Goal: Task Accomplishment & Management: Use online tool/utility

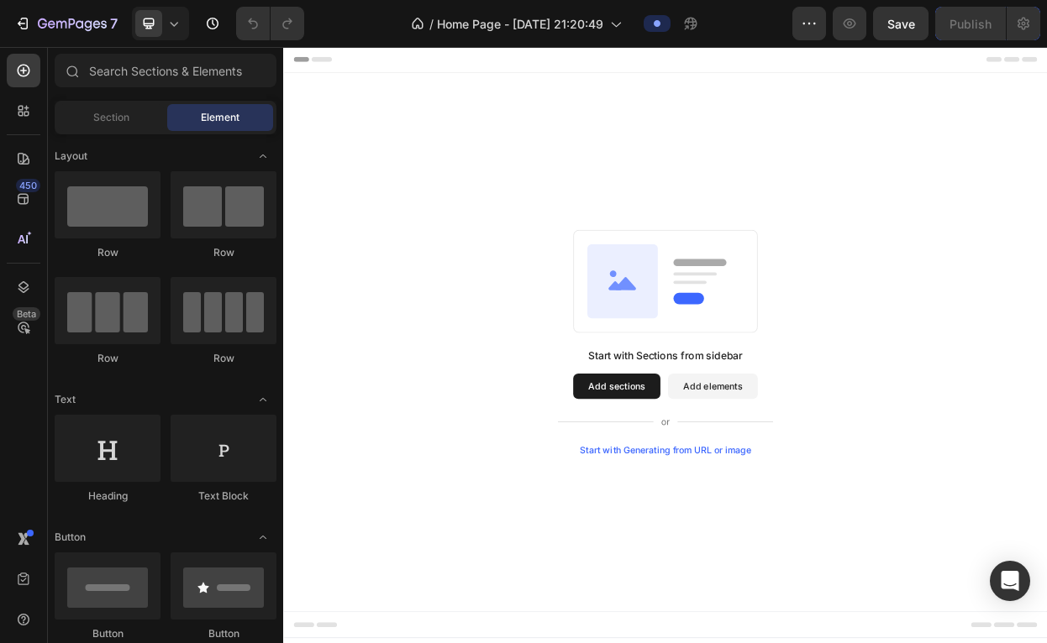
click at [819, 491] on button "Add elements" at bounding box center [849, 496] width 118 height 34
click at [119, 113] on span "Section" at bounding box center [111, 117] width 36 height 15
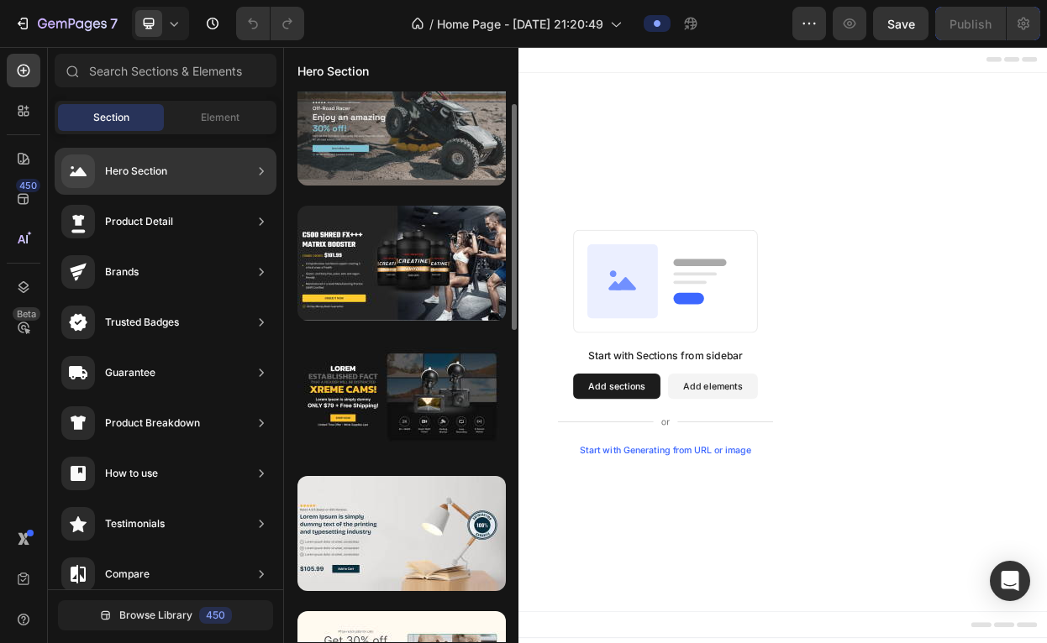
scroll to position [31, 0]
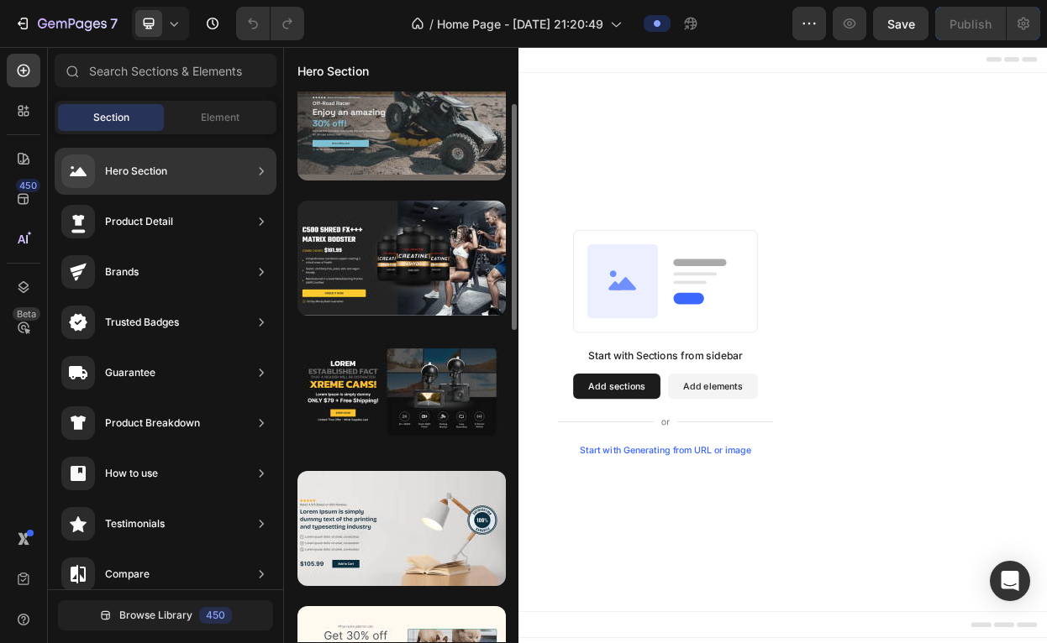
click at [360, 160] on div at bounding box center [401, 123] width 208 height 115
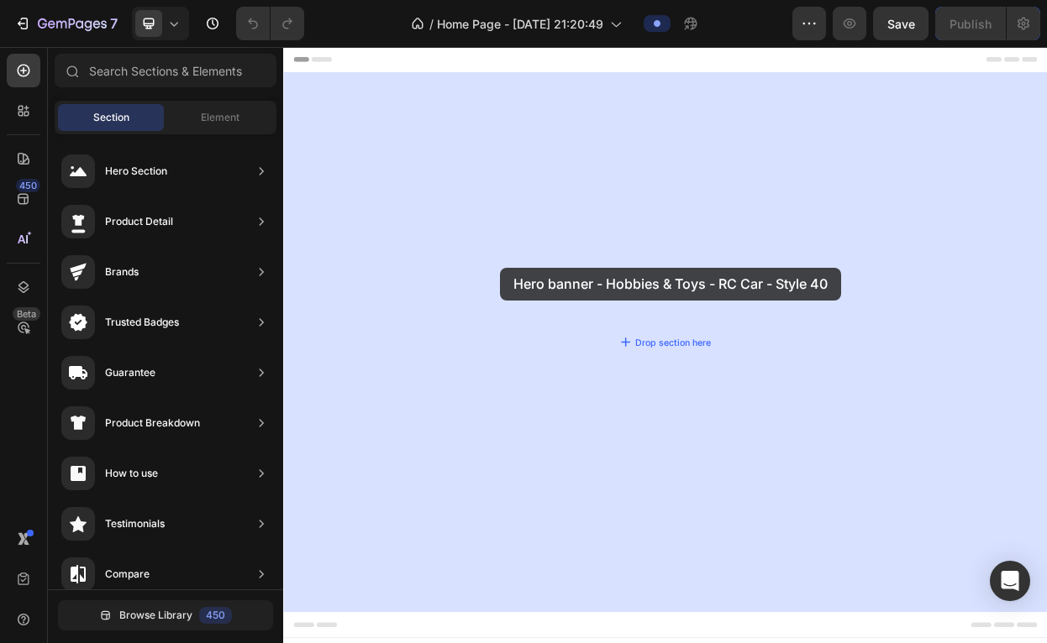
drag, startPoint x: 701, startPoint y: 214, endPoint x: 570, endPoint y: 339, distance: 180.6
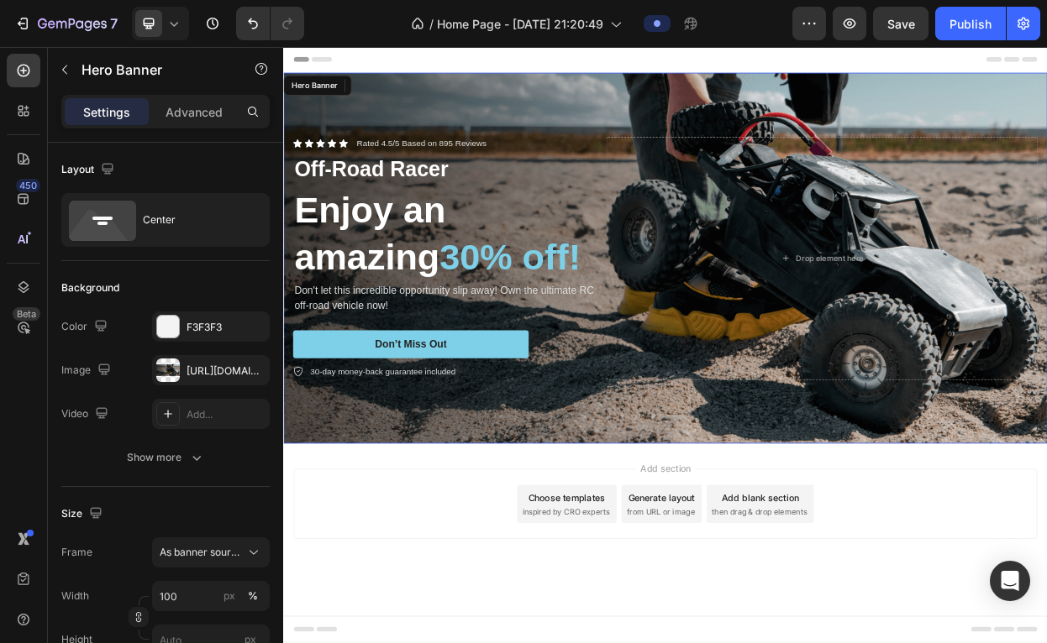
click at [736, 119] on div "Background Image" at bounding box center [787, 326] width 1008 height 490
click at [208, 370] on div "https://cdn.shopify.com/s/files/1/2005/9307/files/gempages_432750572815254551-7…" at bounding box center [210, 371] width 49 height 15
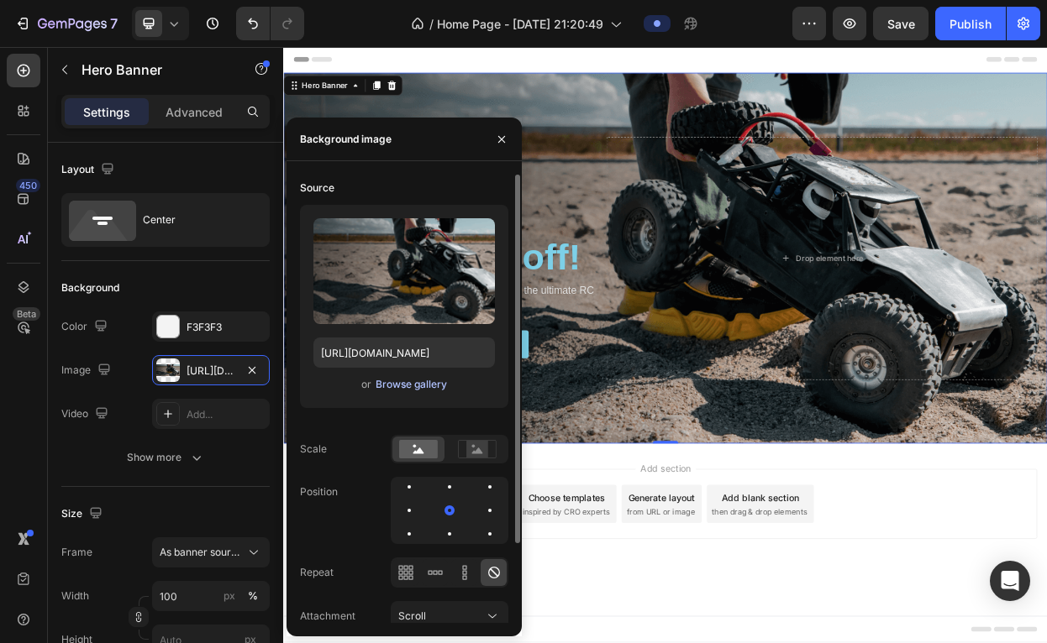
click at [392, 386] on div "Browse gallery" at bounding box center [411, 384] width 71 height 15
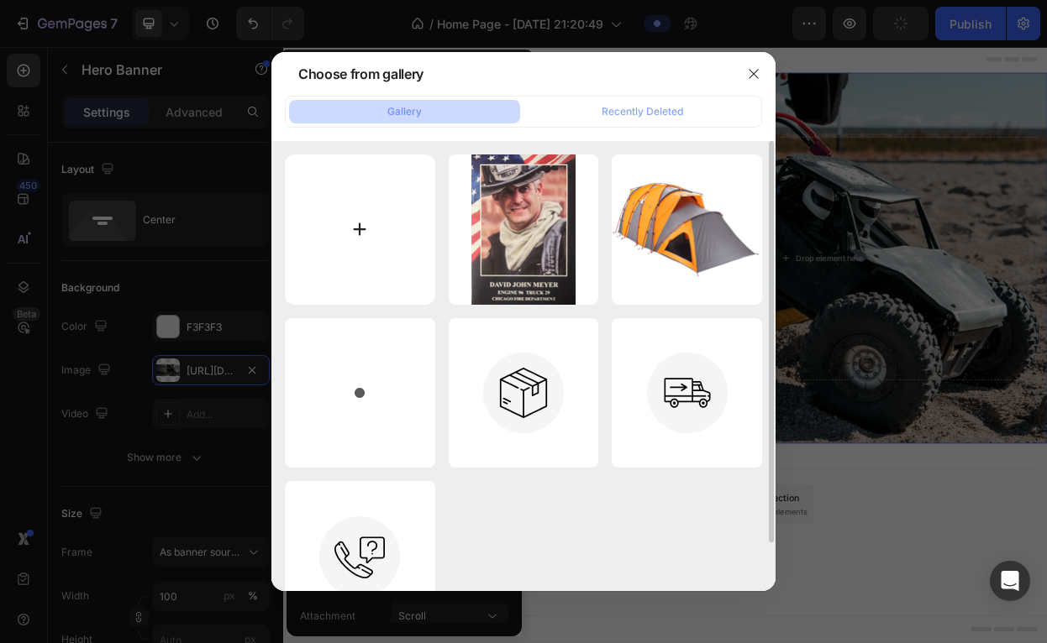
click at [378, 231] on input "file" at bounding box center [360, 230] width 150 height 150
type input "https://cdn.shopify.com/s/files/1/0925/2873/8606/files/gempages_580478329925141…"
type input "C:\fakepath\Late Summer Website Cover Photo-8.png"
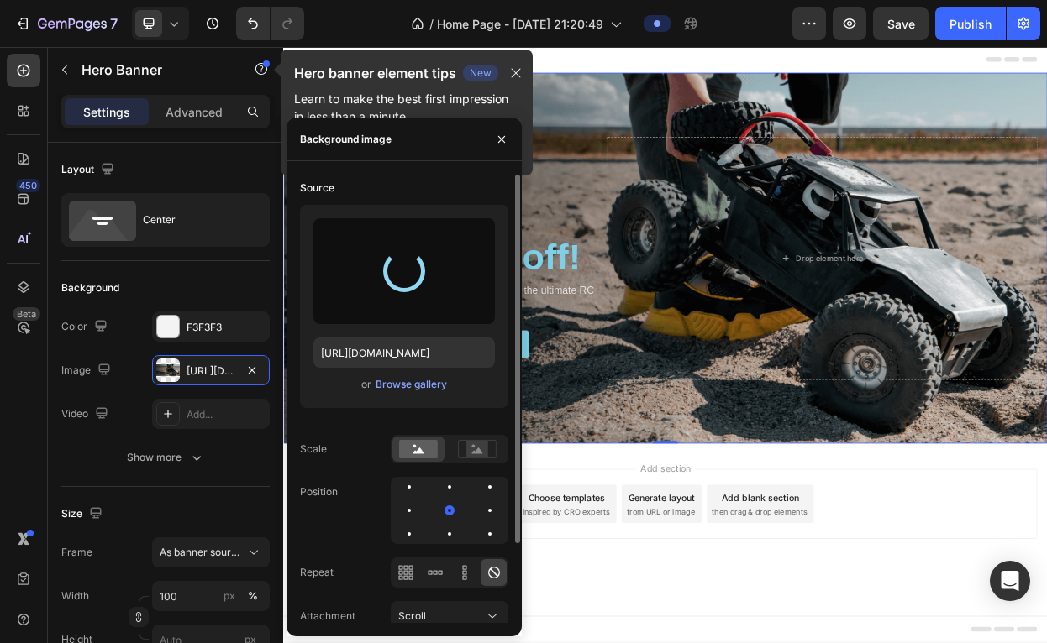
type input "https://cdn.shopify.com/s/files/1/0925/2873/8606/files/gempages_580478329925141…"
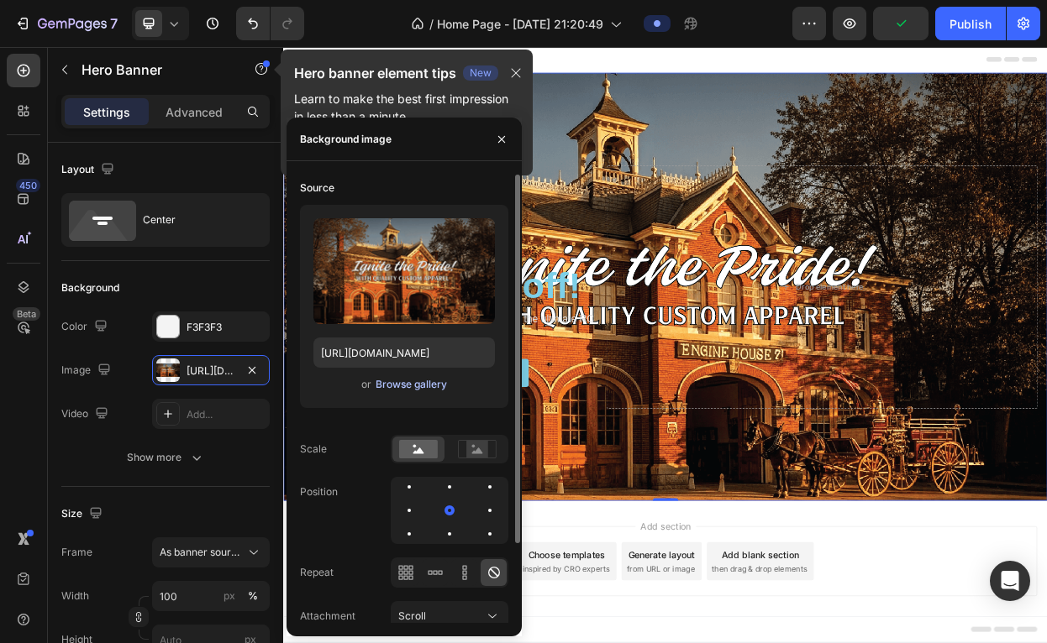
click at [434, 384] on div "Browse gallery" at bounding box center [411, 384] width 71 height 15
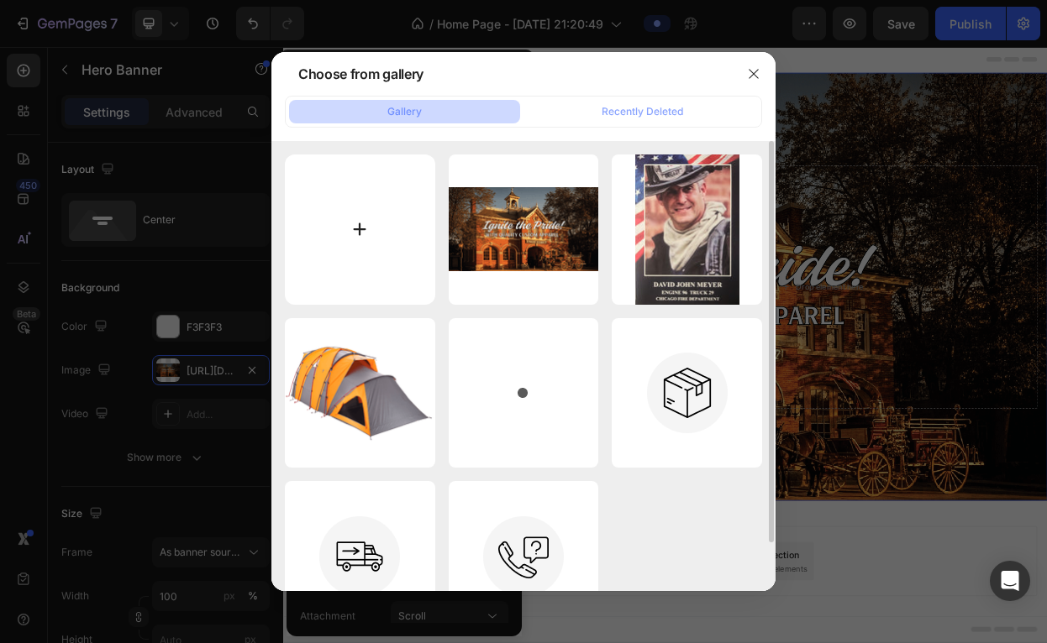
click at [379, 208] on input "file" at bounding box center [360, 230] width 150 height 150
type input "C:\fakepath\ChatGPT Image Aug 27, 2025 at 09_13_07 PM.png"
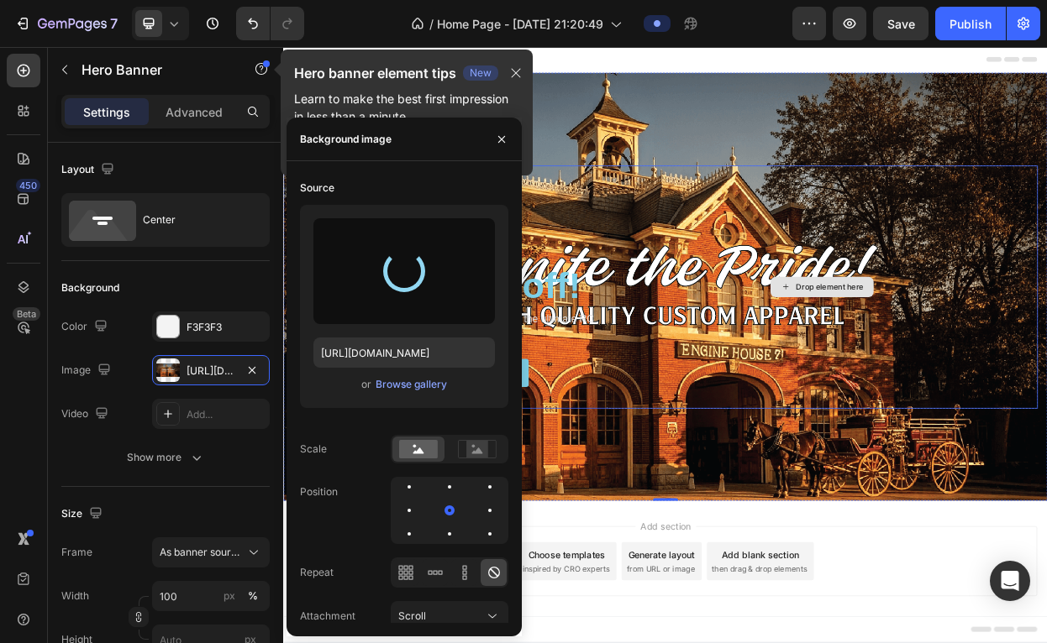
type input "https://cdn.shopify.com/s/files/1/0925/2873/8606/files/gempages_580478329925141…"
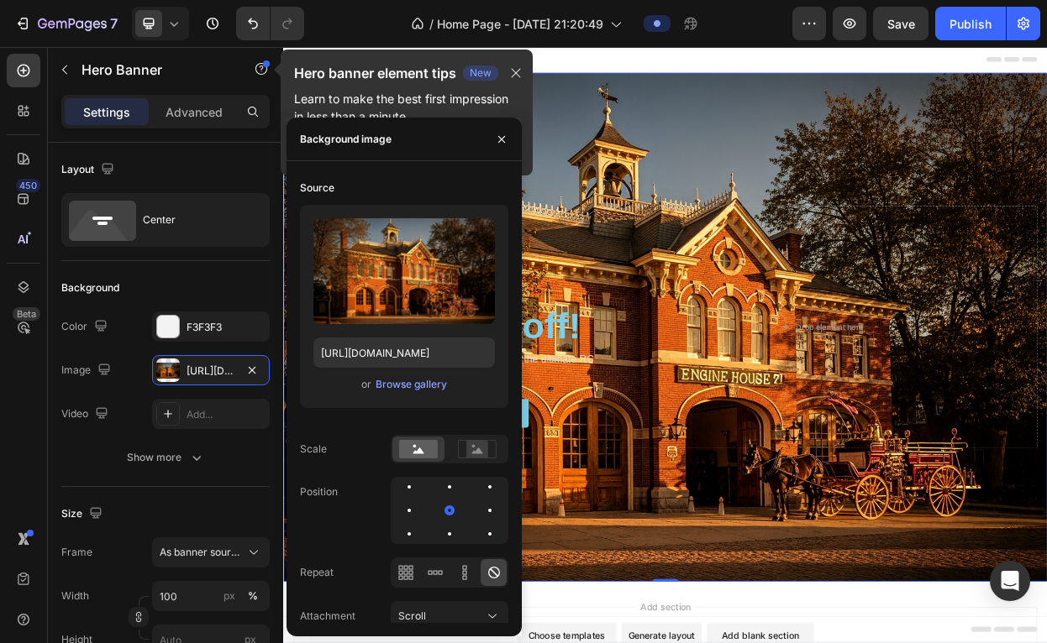
click at [499, 138] on icon "button" at bounding box center [501, 139] width 13 height 13
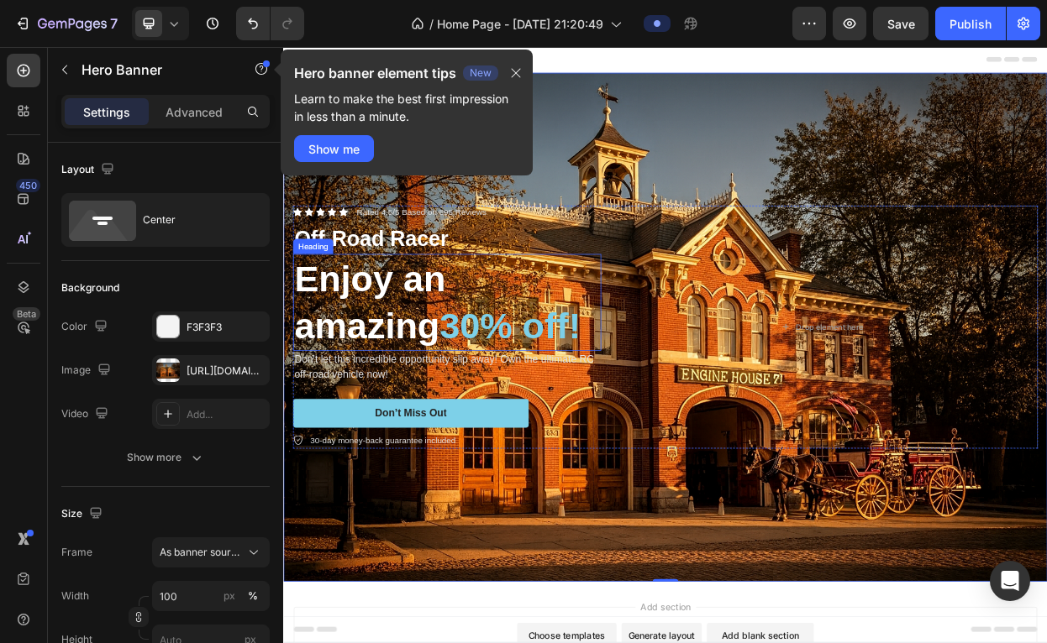
scroll to position [0, 0]
click at [349, 271] on icon at bounding box center [347, 265] width 12 height 11
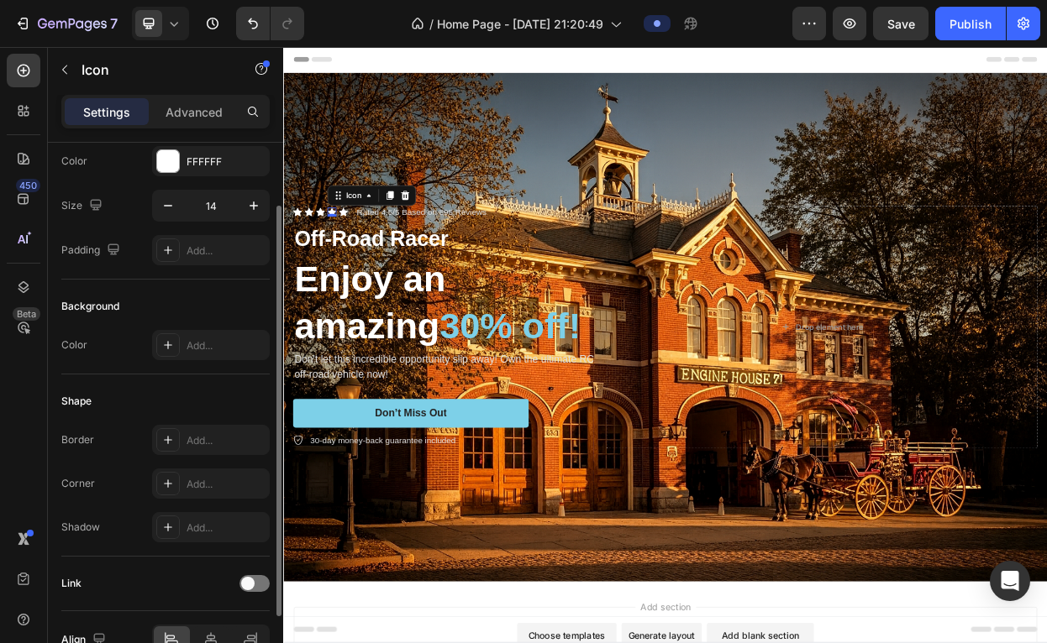
scroll to position [101, 0]
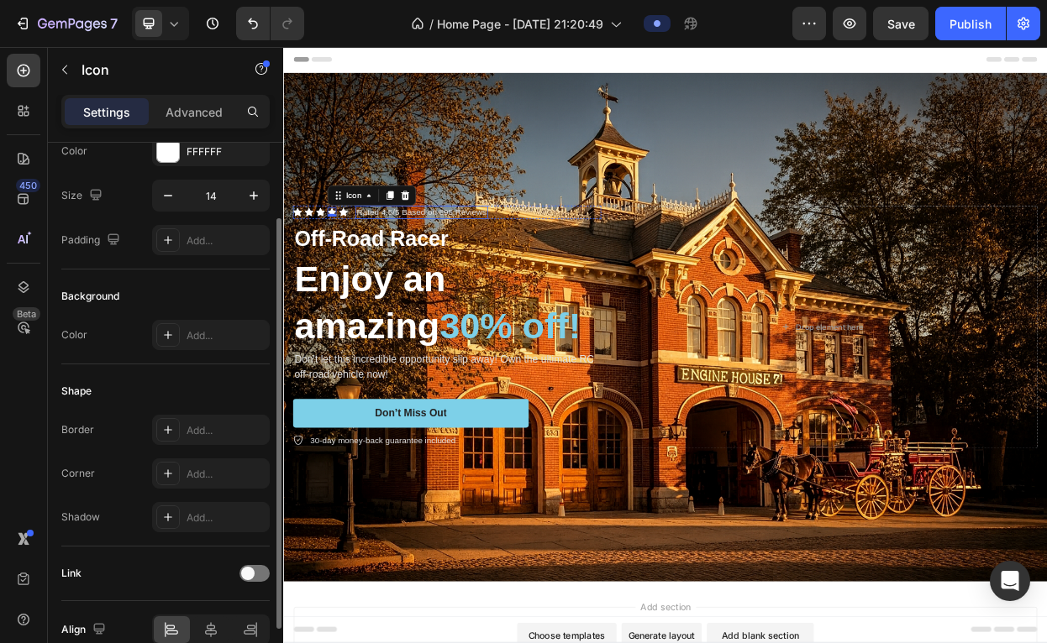
click at [488, 266] on p "Rated 4.5/5 Based on 895 Reviews" at bounding box center [465, 266] width 171 height 14
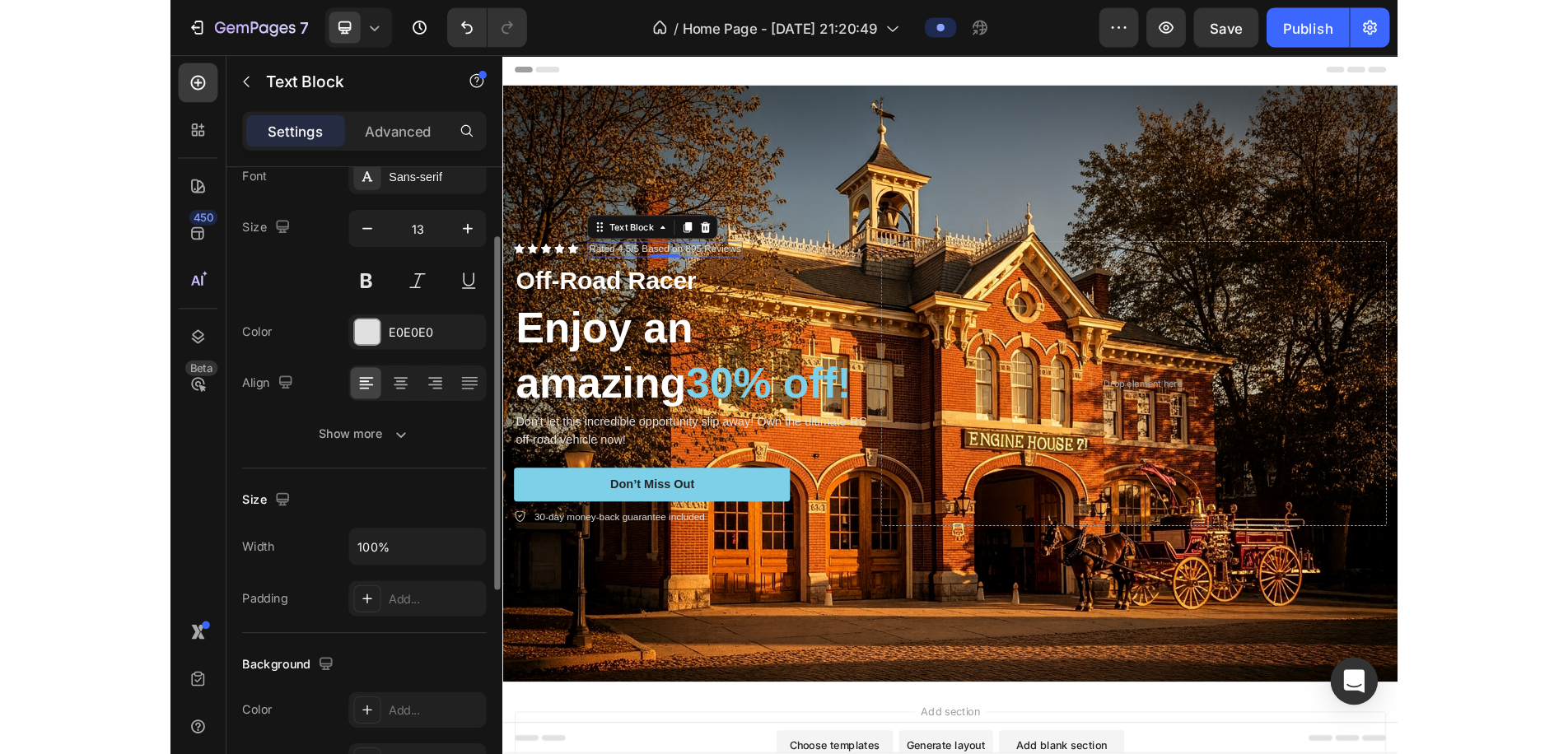
scroll to position [100, 0]
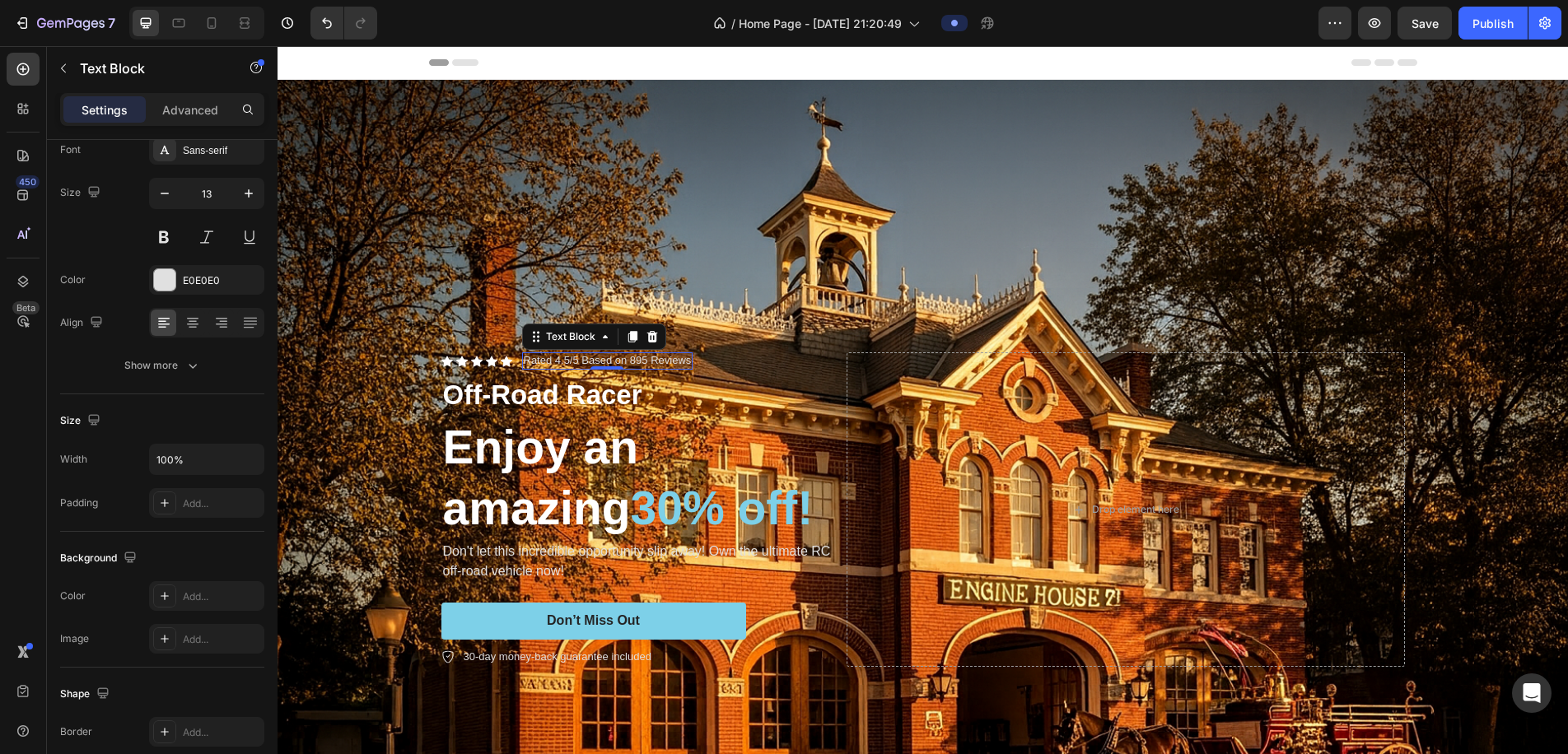
click at [632, 361] on p "Rated 4.5/5 Based on 895 Reviews" at bounding box center [607, 361] width 168 height 14
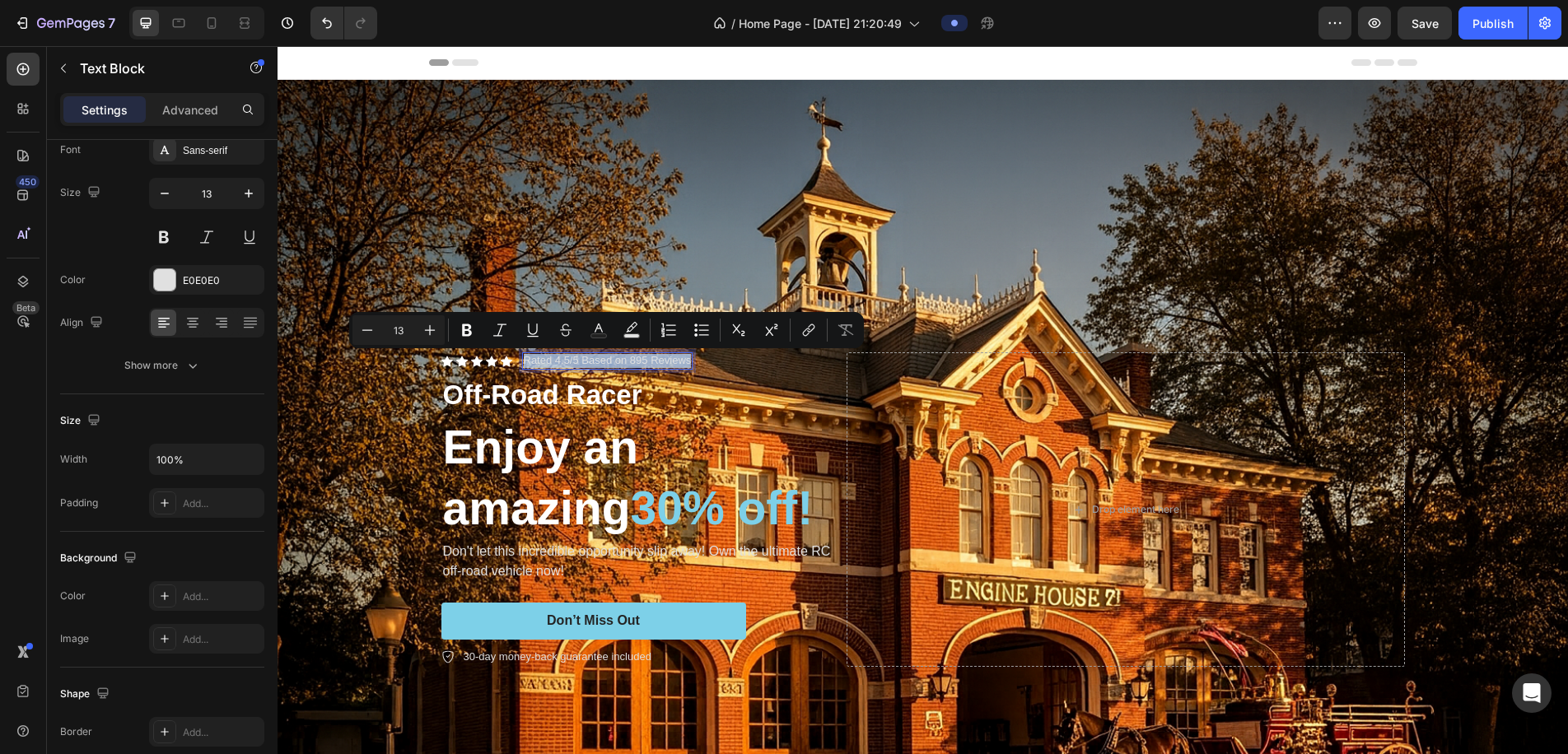
click at [567, 366] on p "Rated 4.5/5 Based on 895 Reviews" at bounding box center [607, 361] width 168 height 14
click at [569, 362] on p "Rated 4.5/5 Based on 895 Reviews" at bounding box center [607, 361] width 168 height 14
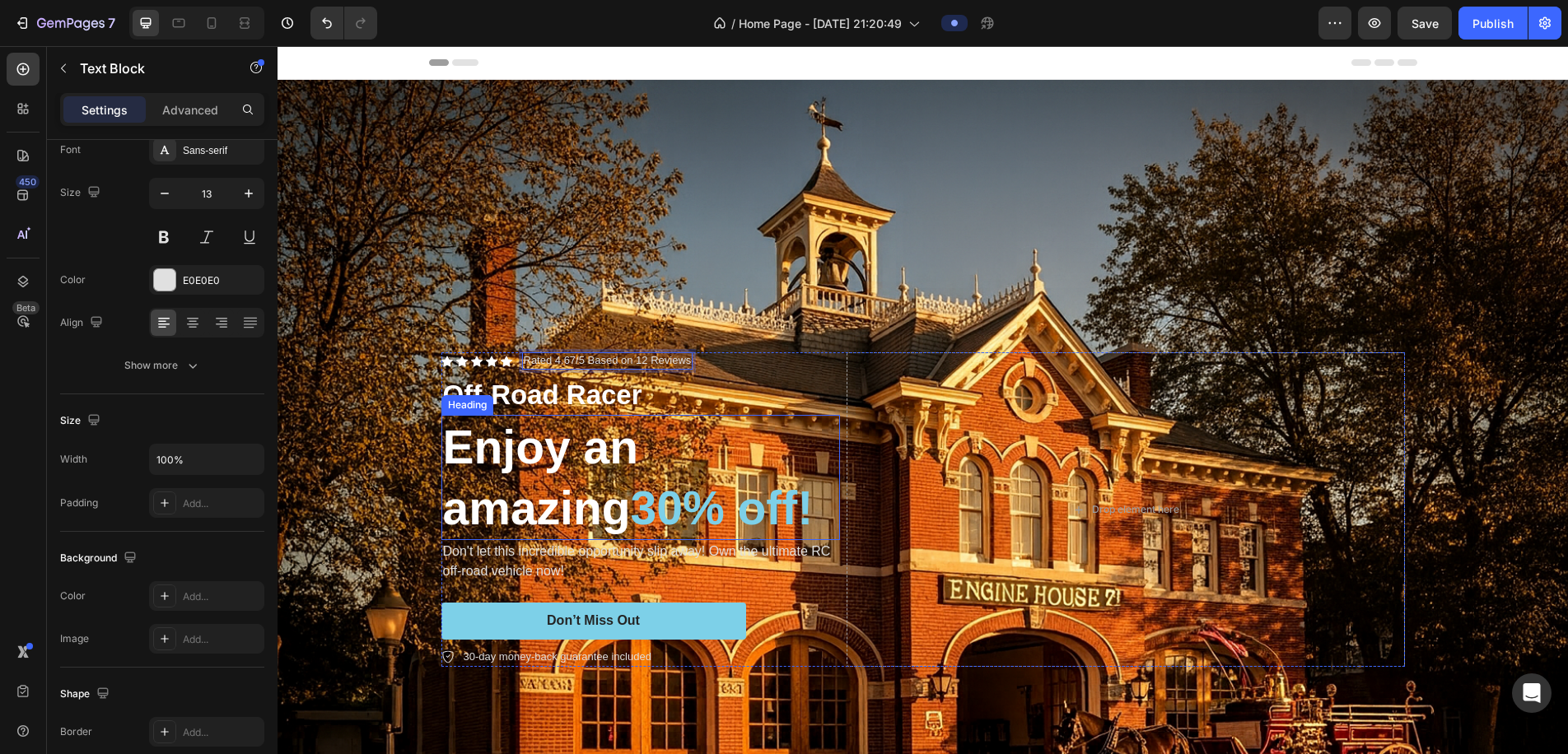
click at [551, 454] on h2 "Enjoy an amazing 30% off!" at bounding box center [640, 478] width 399 height 126
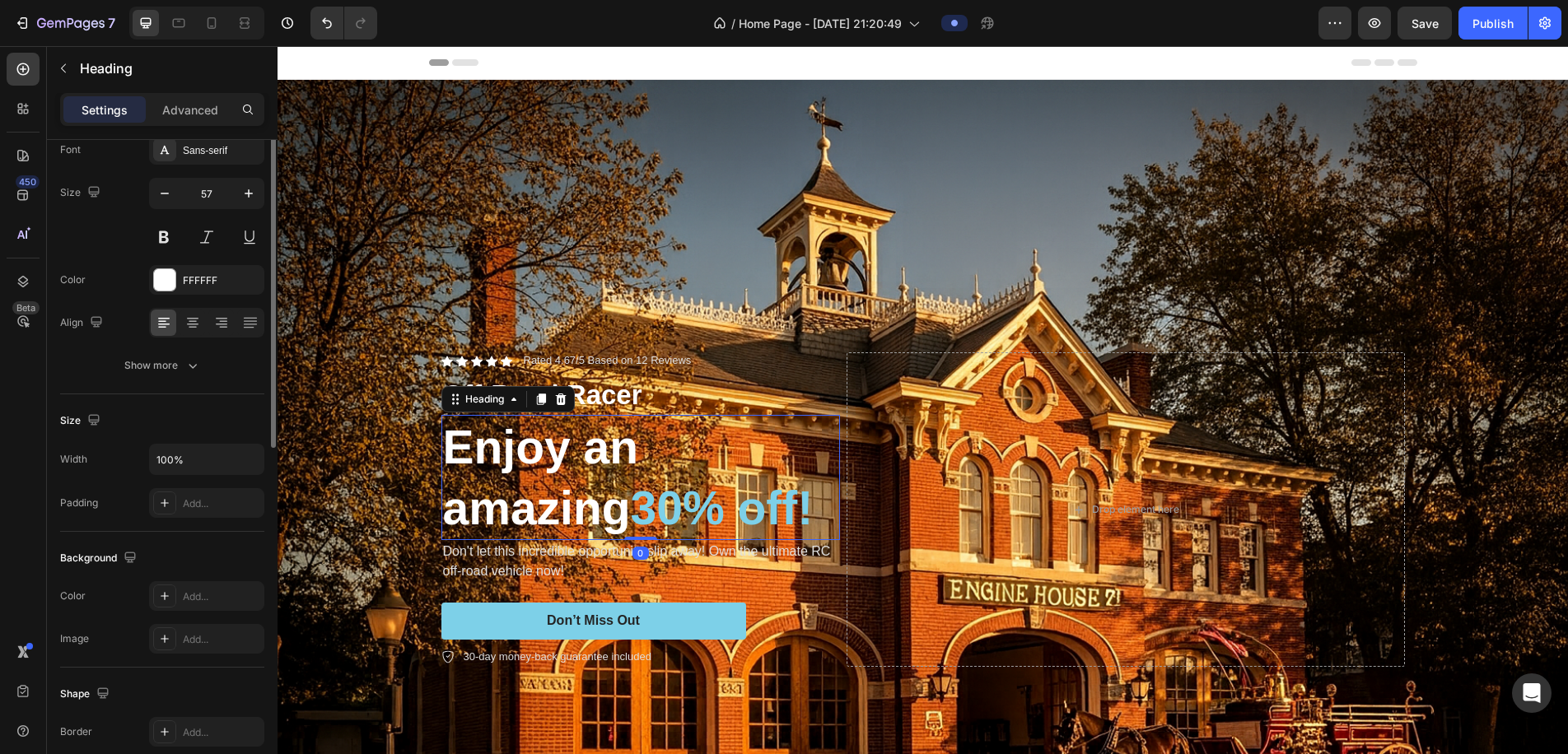
scroll to position [0, 0]
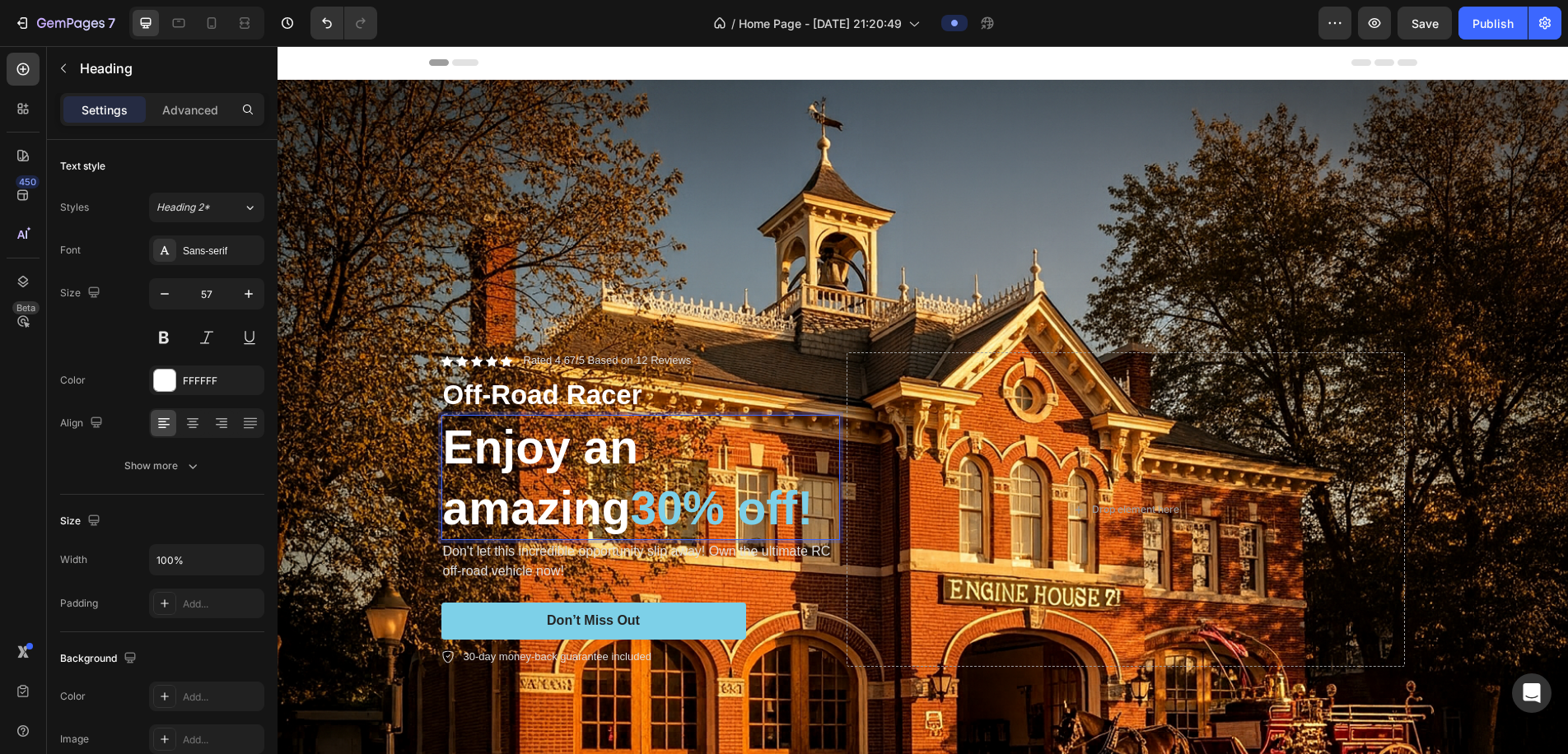
click at [627, 513] on p "Enjoy an amazing 30% off!" at bounding box center [640, 478] width 395 height 122
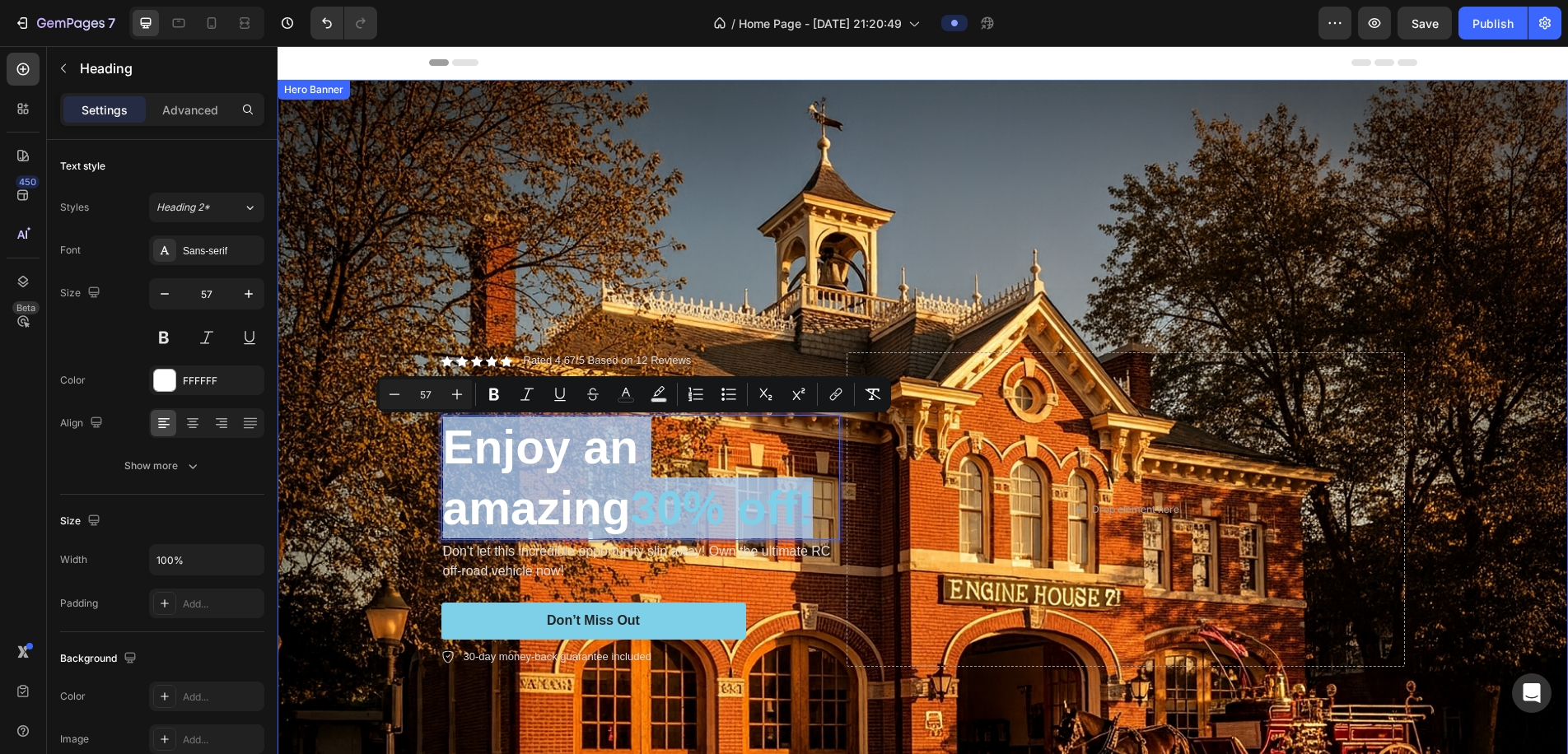
drag, startPoint x: 832, startPoint y: 513, endPoint x: 429, endPoint y: 446, distance: 408.5
click at [430, 450] on div "Icon Icon Icon Icon Icon Icon List Rated 4.67/5 Based on 12 Reviews Text Block …" at bounding box center [924, 510] width 988 height 368
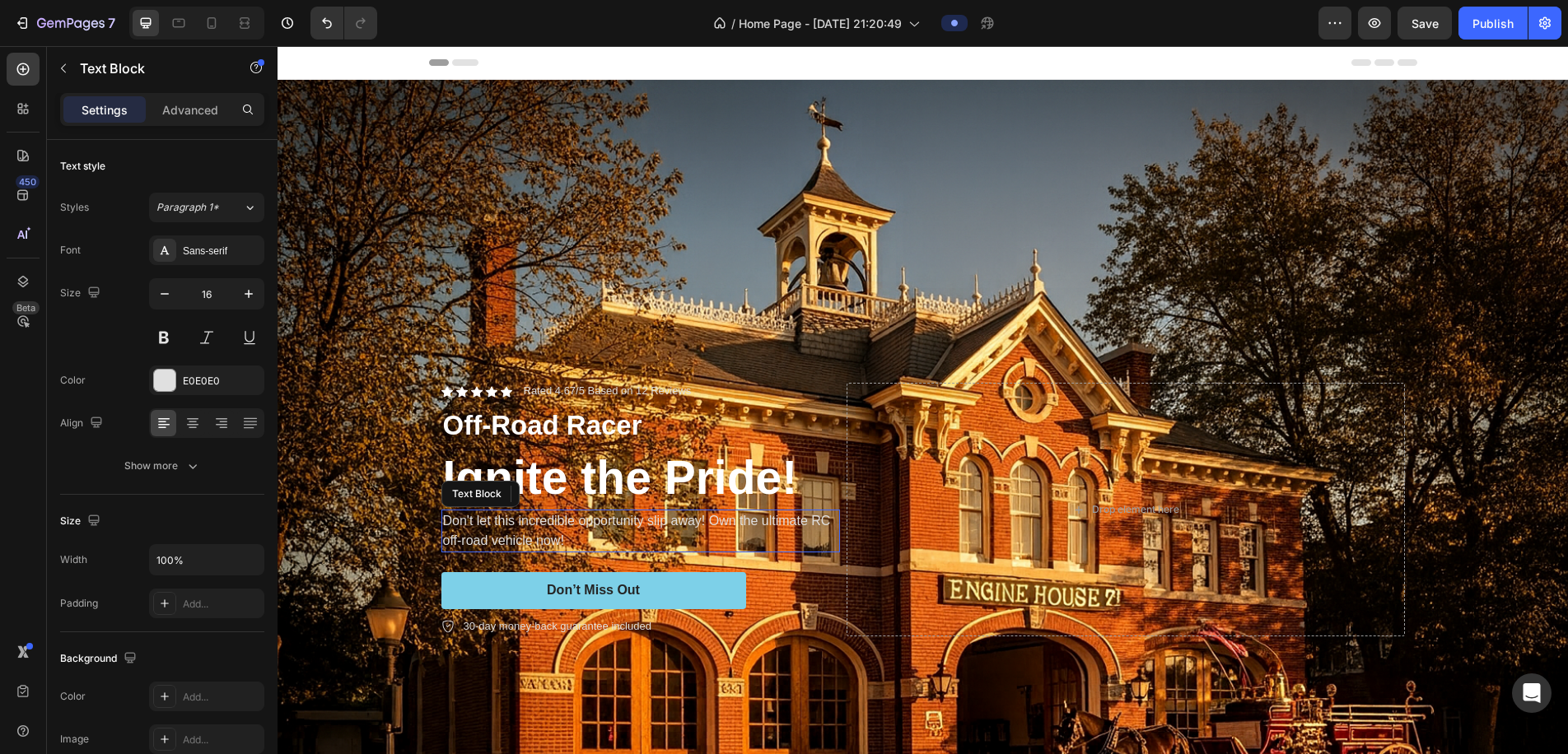
click at [623, 522] on p "Don't let this incredible opportunity slip away! Own the ultimate RC off-road v…" at bounding box center [640, 531] width 395 height 39
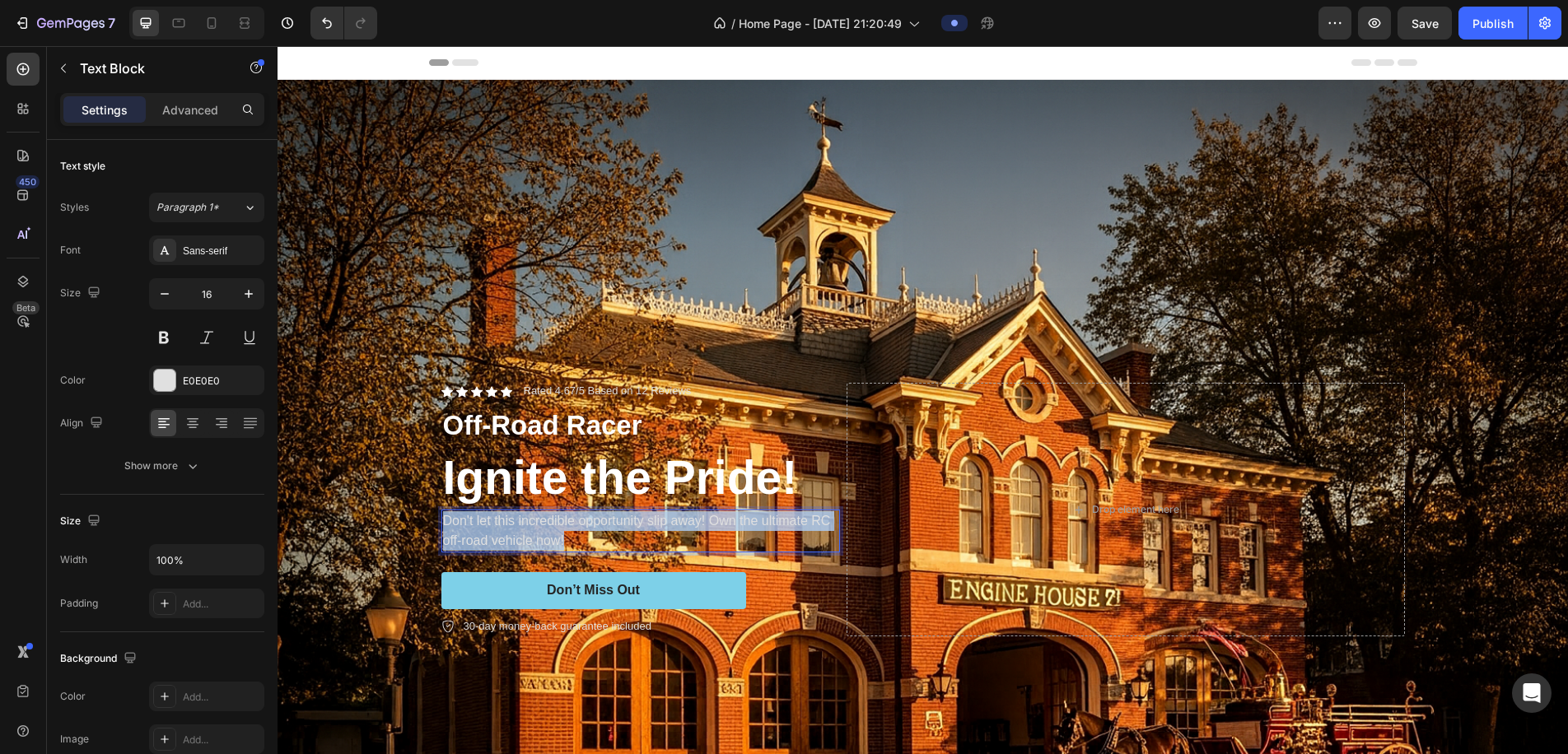
click at [623, 522] on p "Don't let this incredible opportunity slip away! Own the ultimate RC off-road v…" at bounding box center [640, 531] width 395 height 39
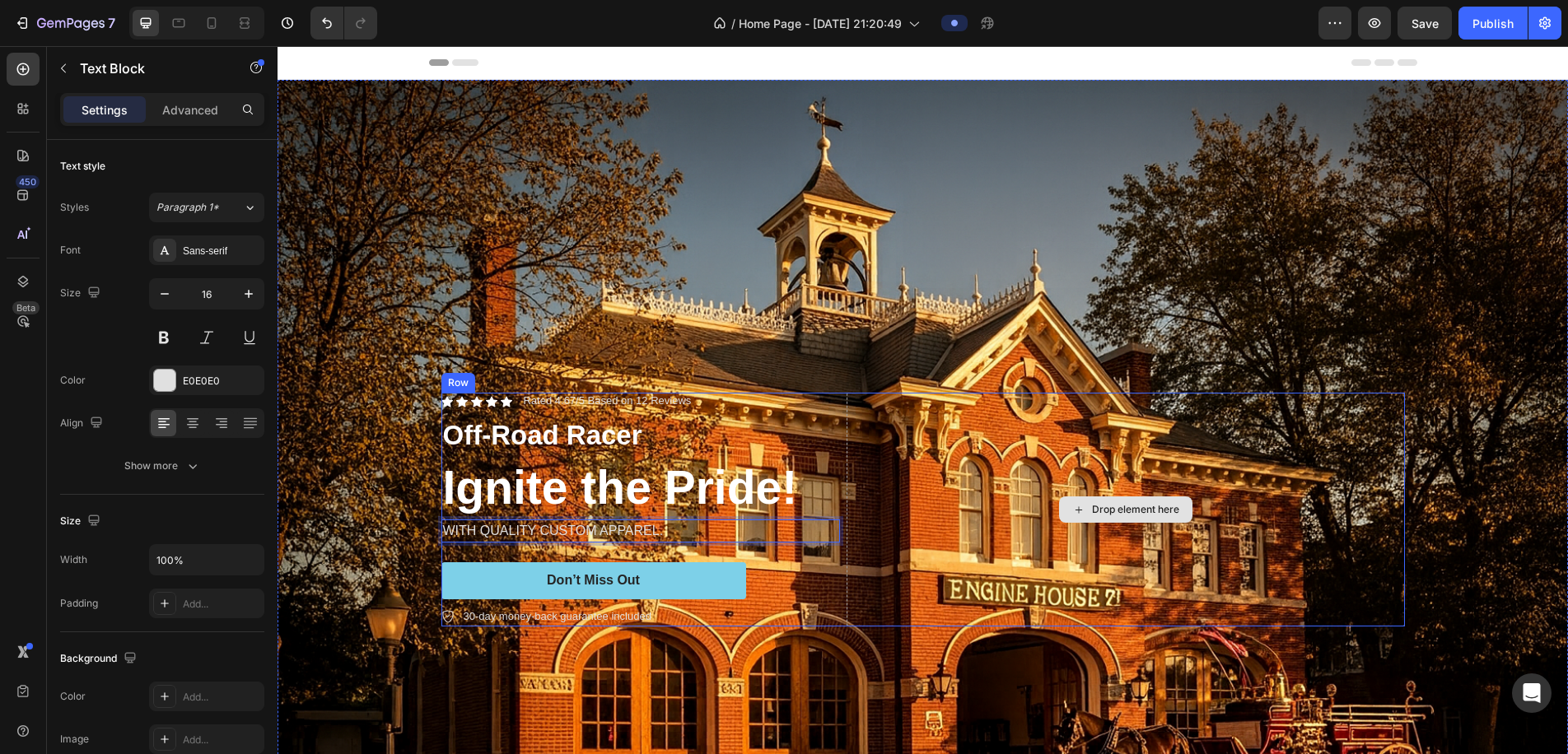
click at [1026, 505] on div "Drop element here" at bounding box center [1136, 509] width 87 height 13
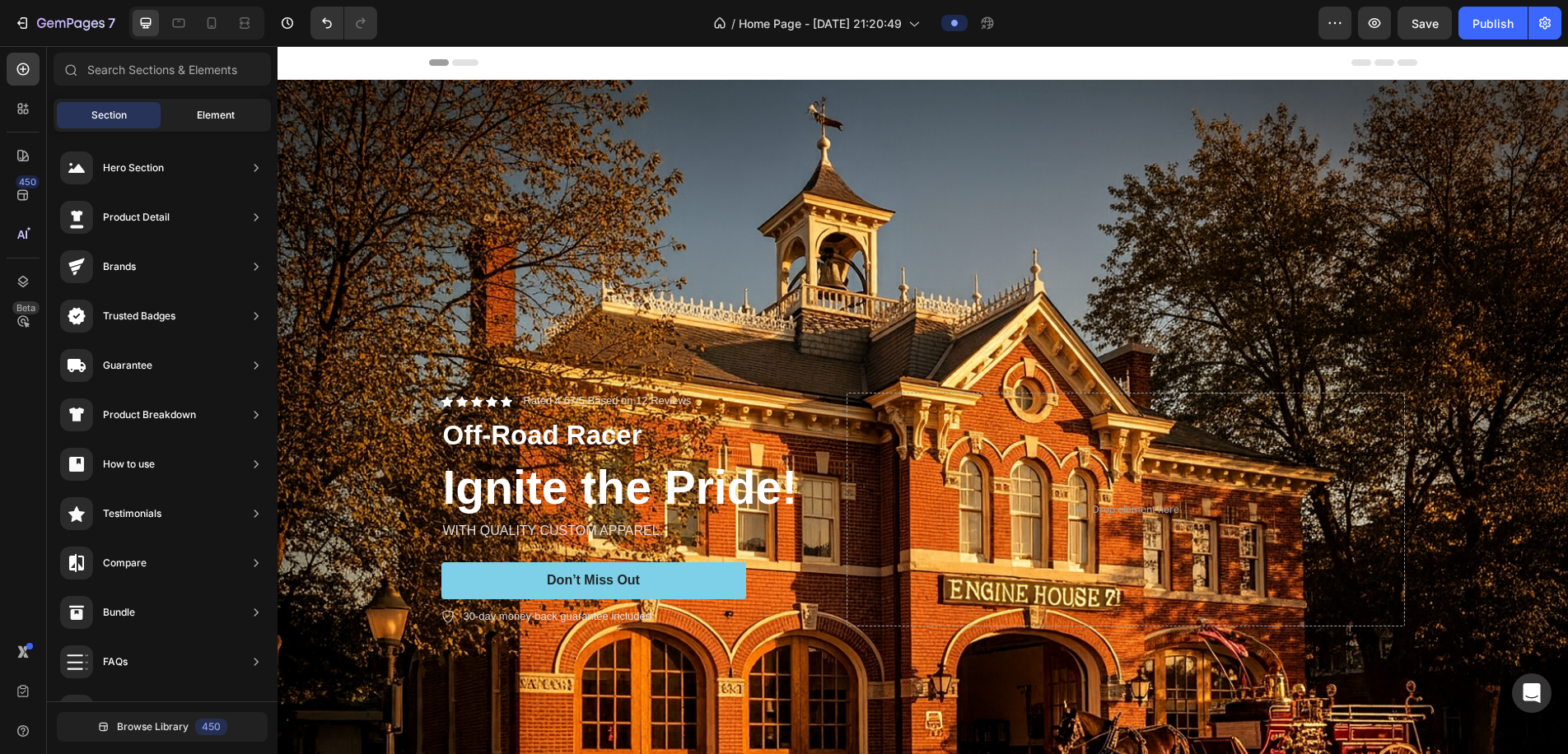
click at [193, 111] on div "Element" at bounding box center [216, 115] width 104 height 26
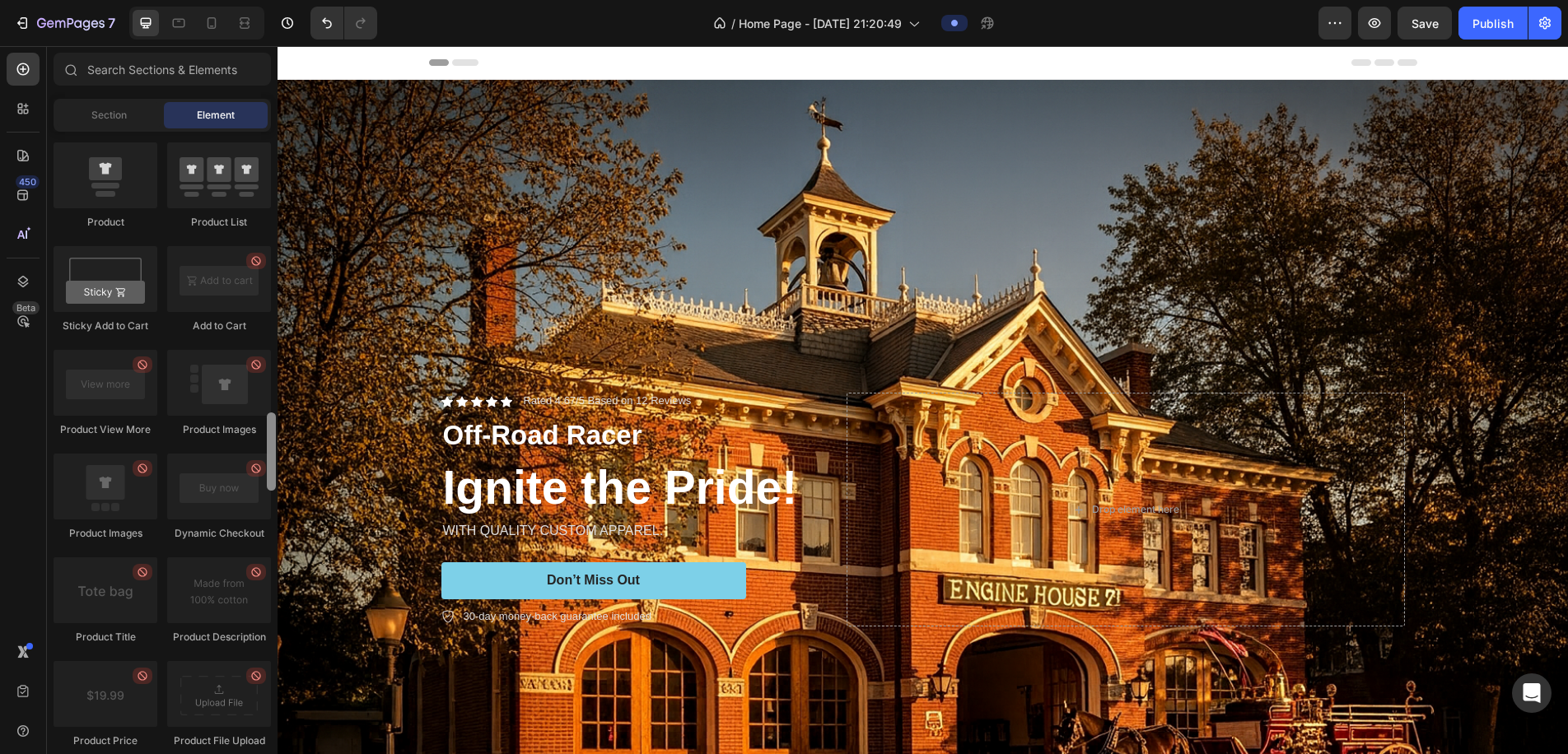
scroll to position [2226, 0]
click at [613, 444] on p "Off-Road Racer" at bounding box center [640, 436] width 395 height 35
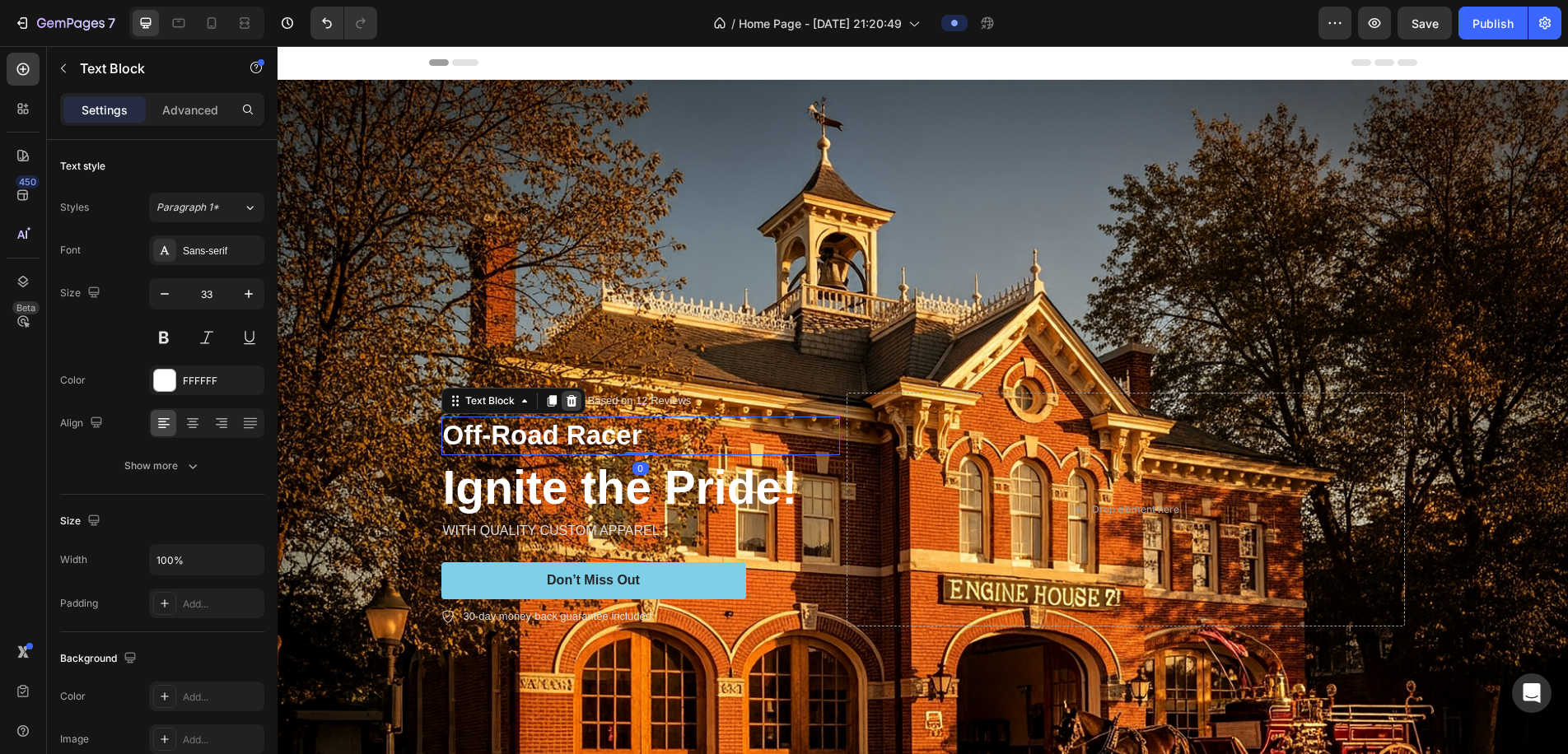
click at [569, 402] on icon at bounding box center [571, 401] width 11 height 12
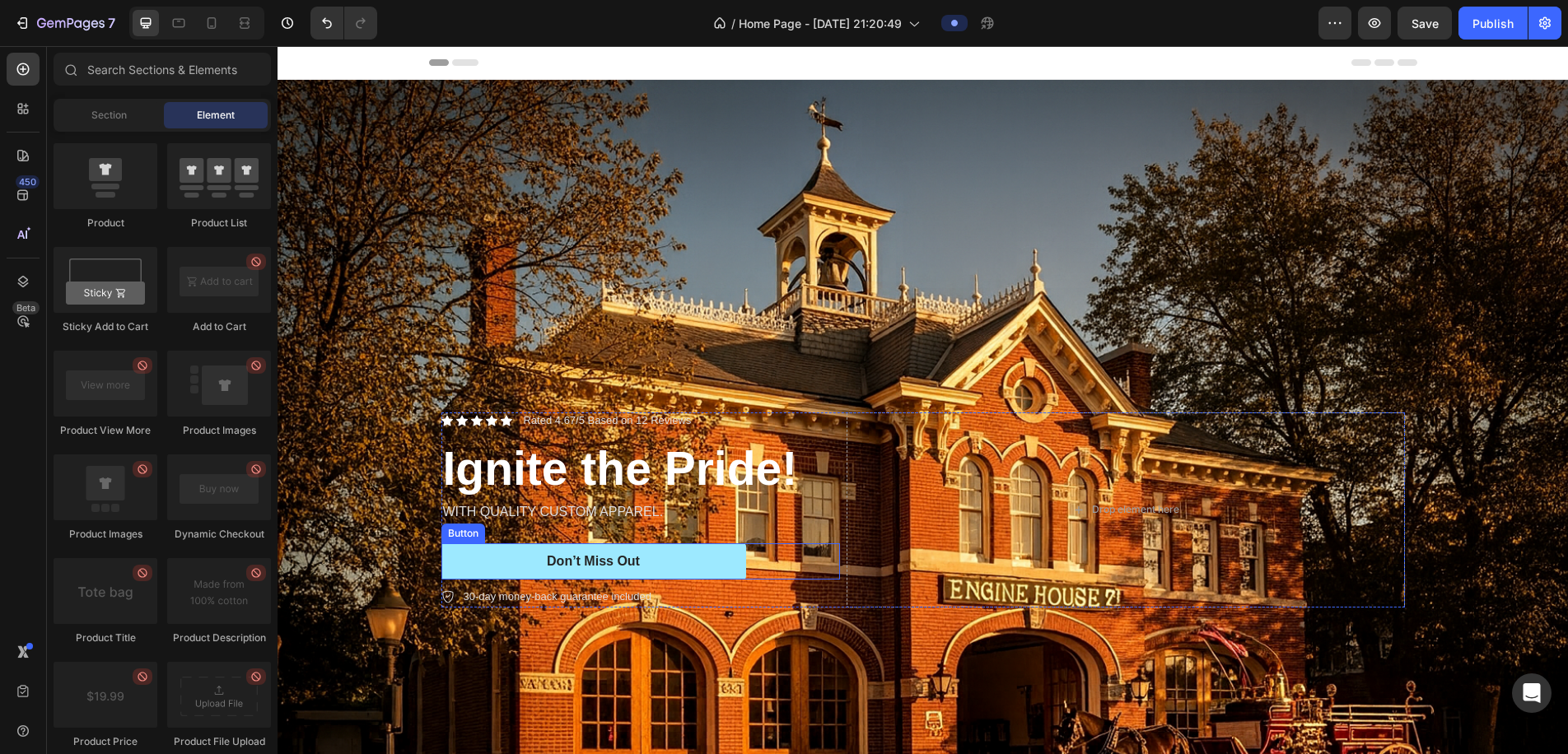
click at [653, 563] on button "Don’t Miss Out" at bounding box center [593, 562] width 305 height 37
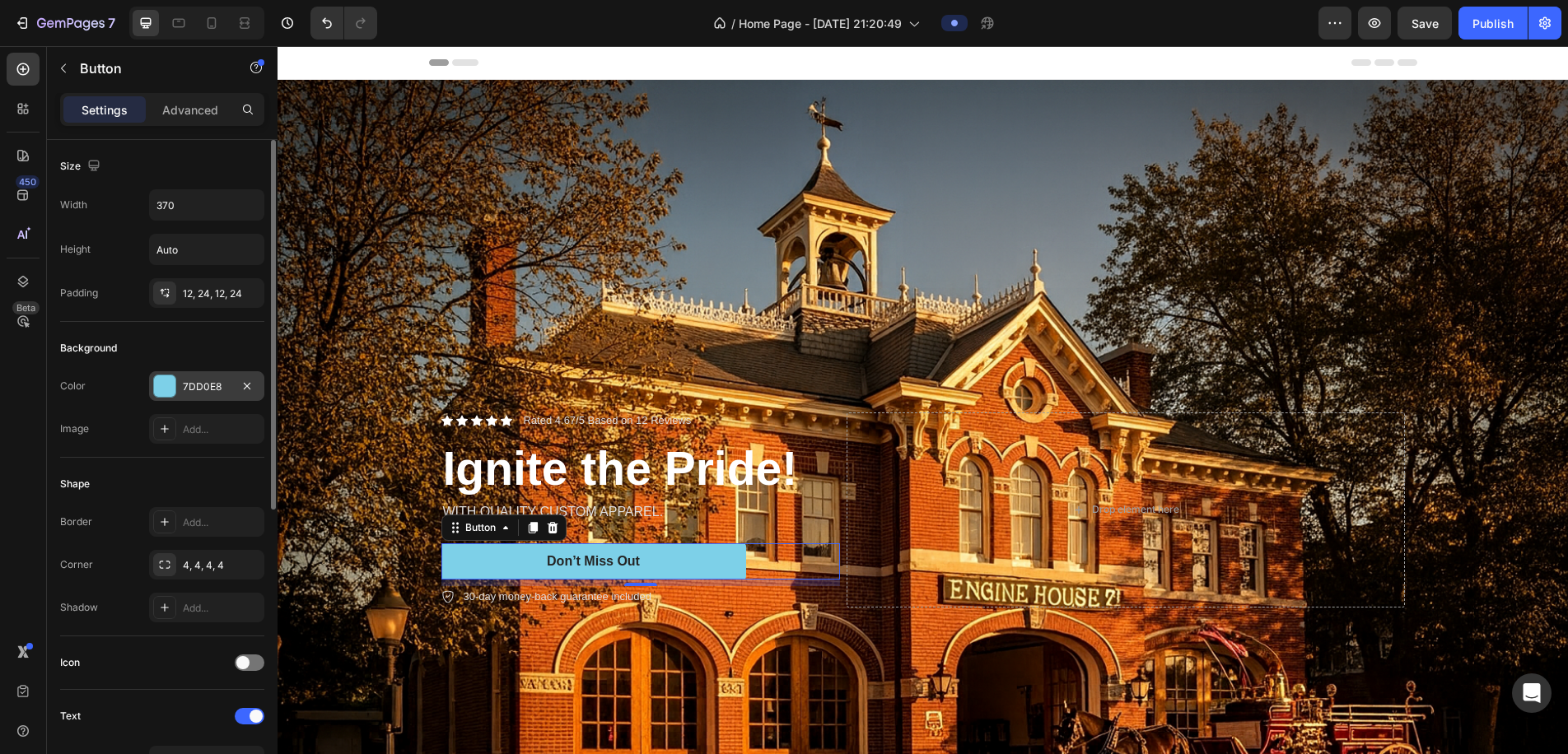
click at [164, 388] on div at bounding box center [165, 386] width 22 height 22
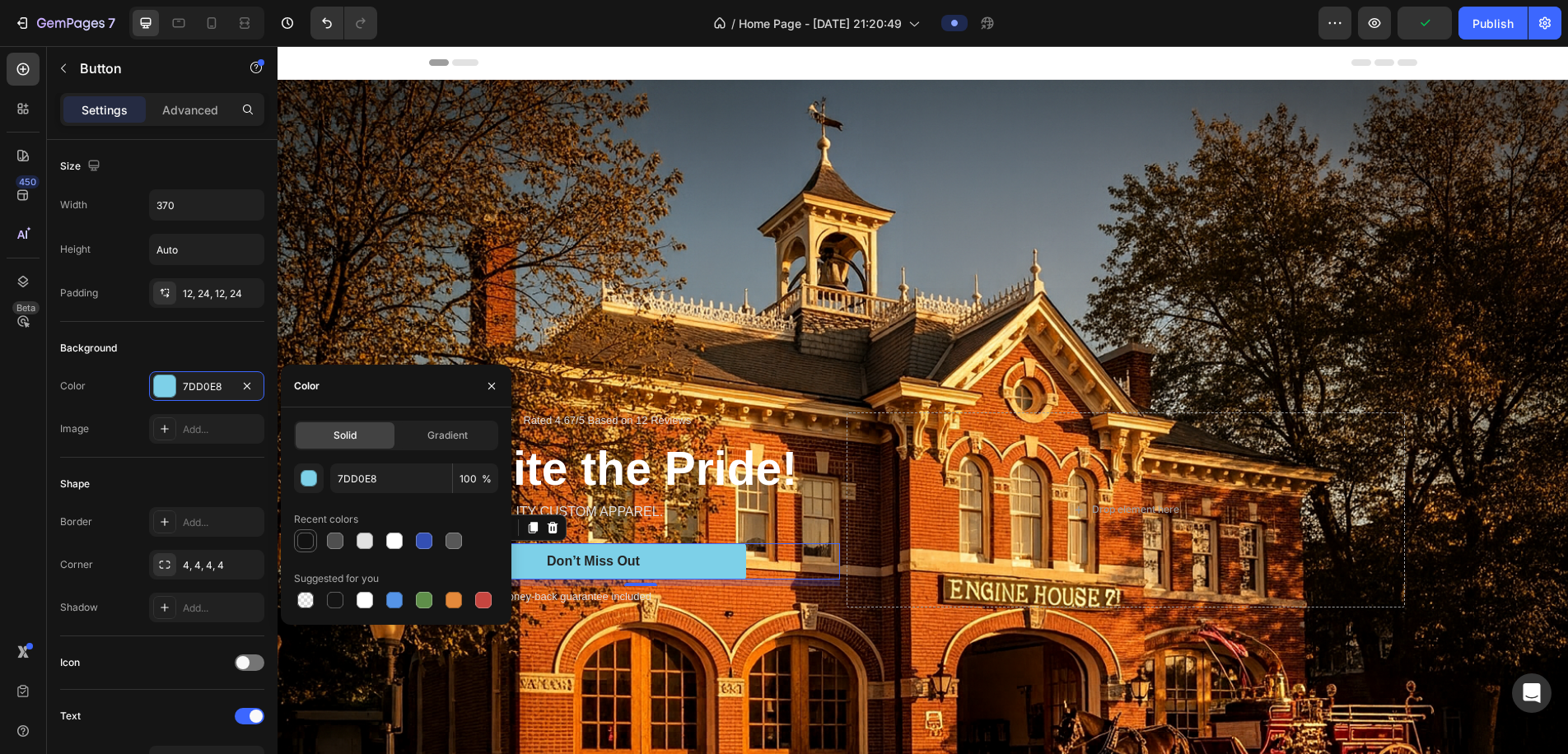
click at [301, 546] on div at bounding box center [305, 541] width 17 height 17
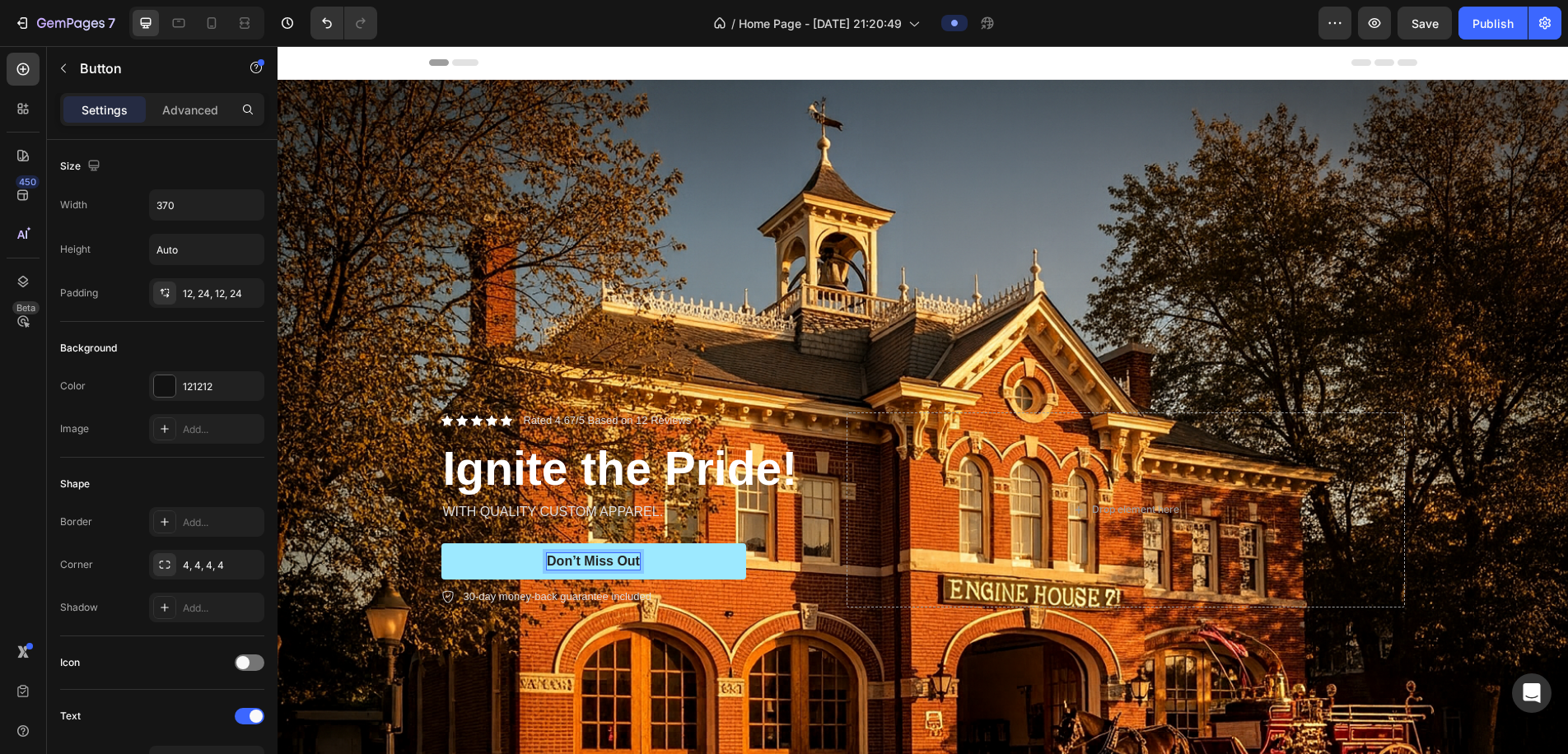
click at [617, 561] on p "Don’t Miss Out" at bounding box center [593, 563] width 93 height 18
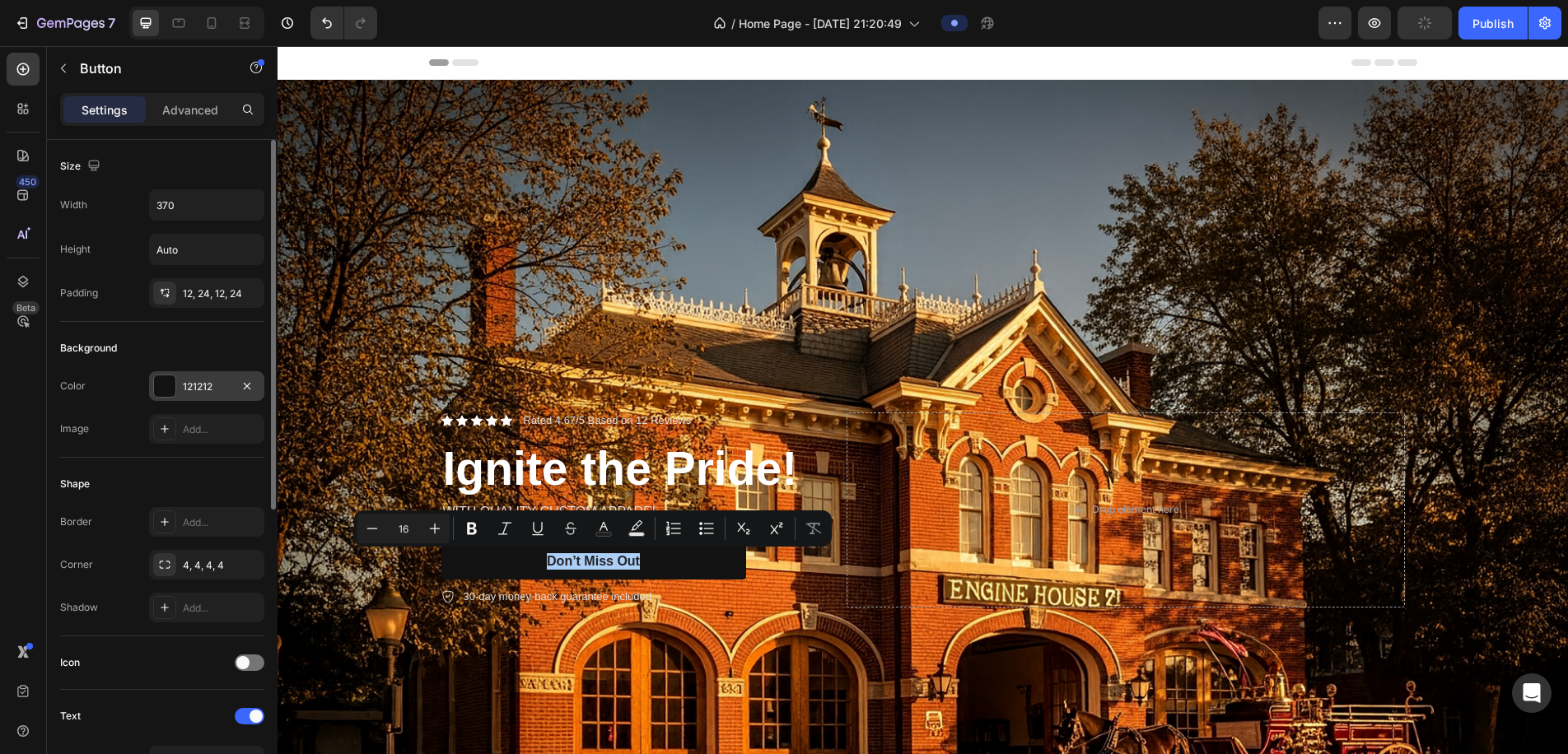
click at [167, 389] on div at bounding box center [165, 386] width 22 height 22
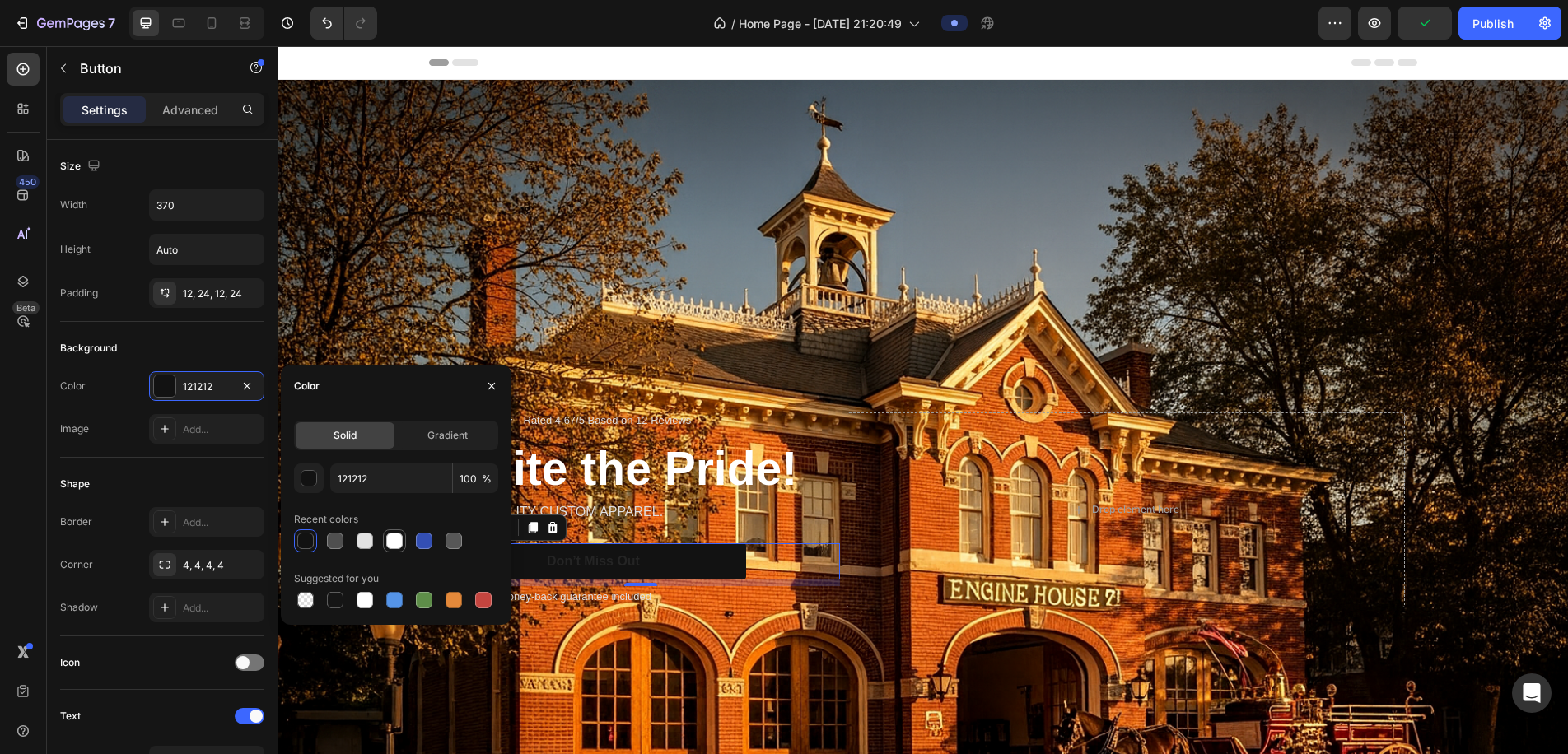
click at [396, 545] on div at bounding box center [394, 541] width 17 height 17
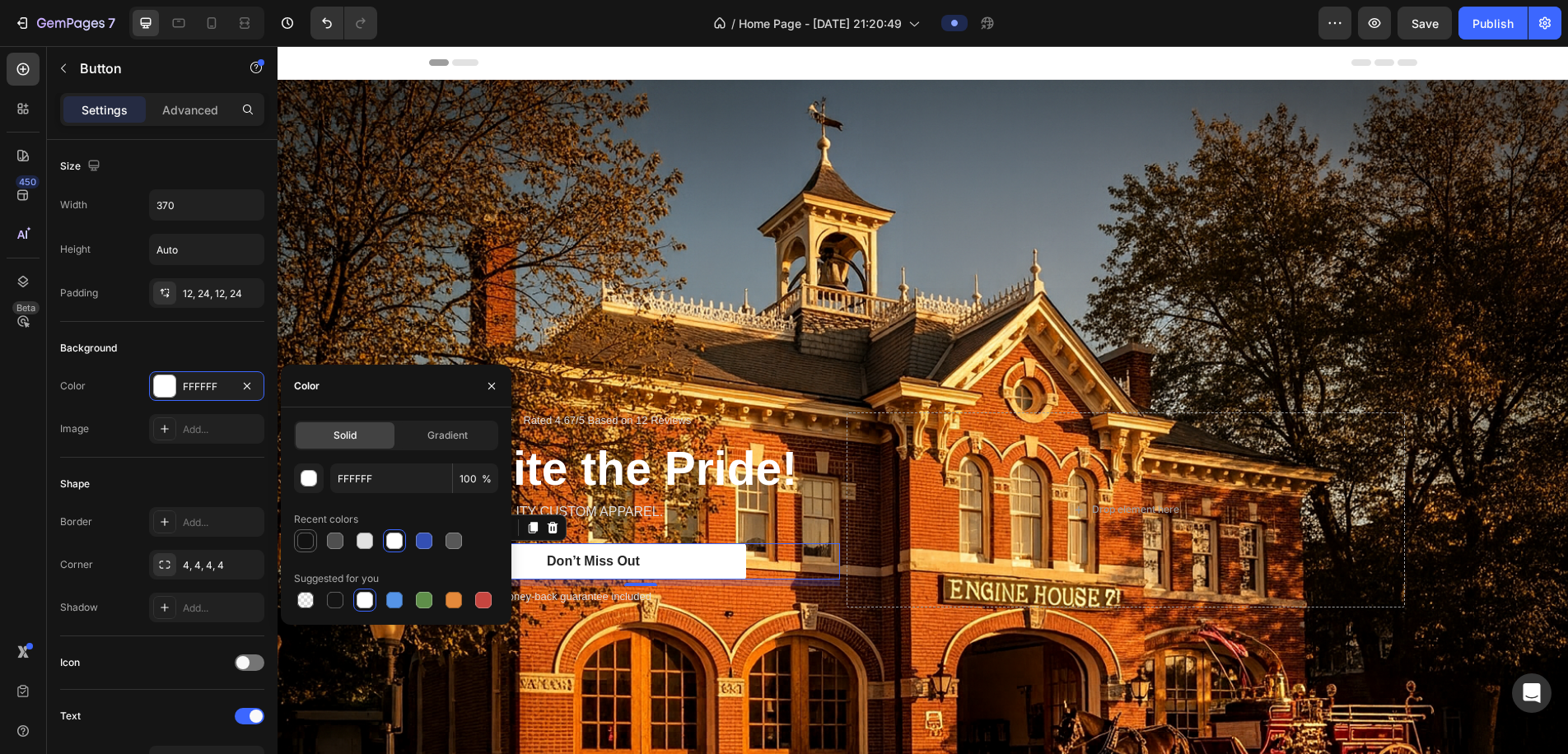
click at [310, 544] on div at bounding box center [305, 541] width 17 height 17
type input "121212"
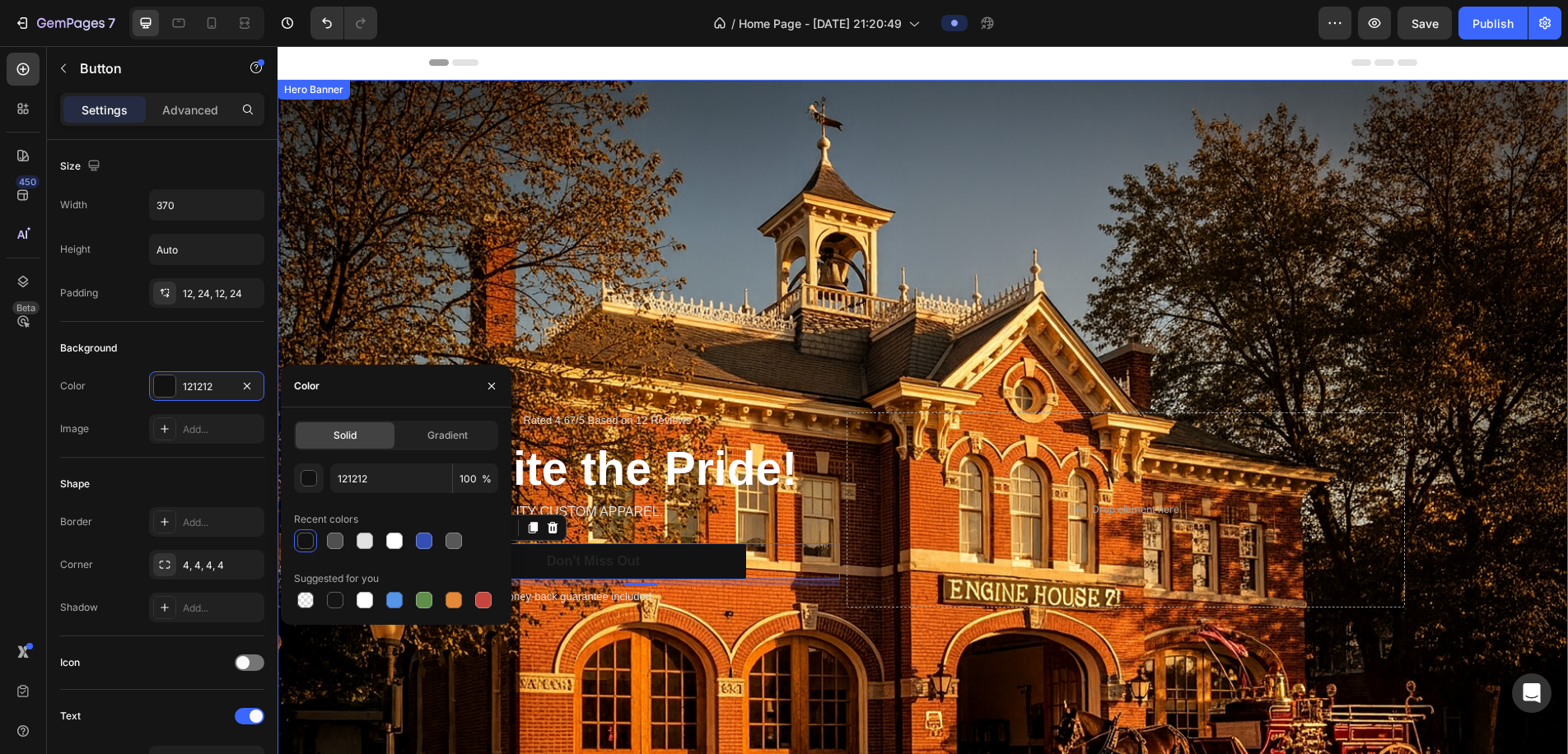
drag, startPoint x: 650, startPoint y: 617, endPoint x: 639, endPoint y: 589, distance: 30.1
click at [649, 617] on div "Icon Icon Icon Icon Icon Icon List Rated 4.67/5 Based on 12 Reviews Text Block …" at bounding box center [924, 510] width 988 height 248
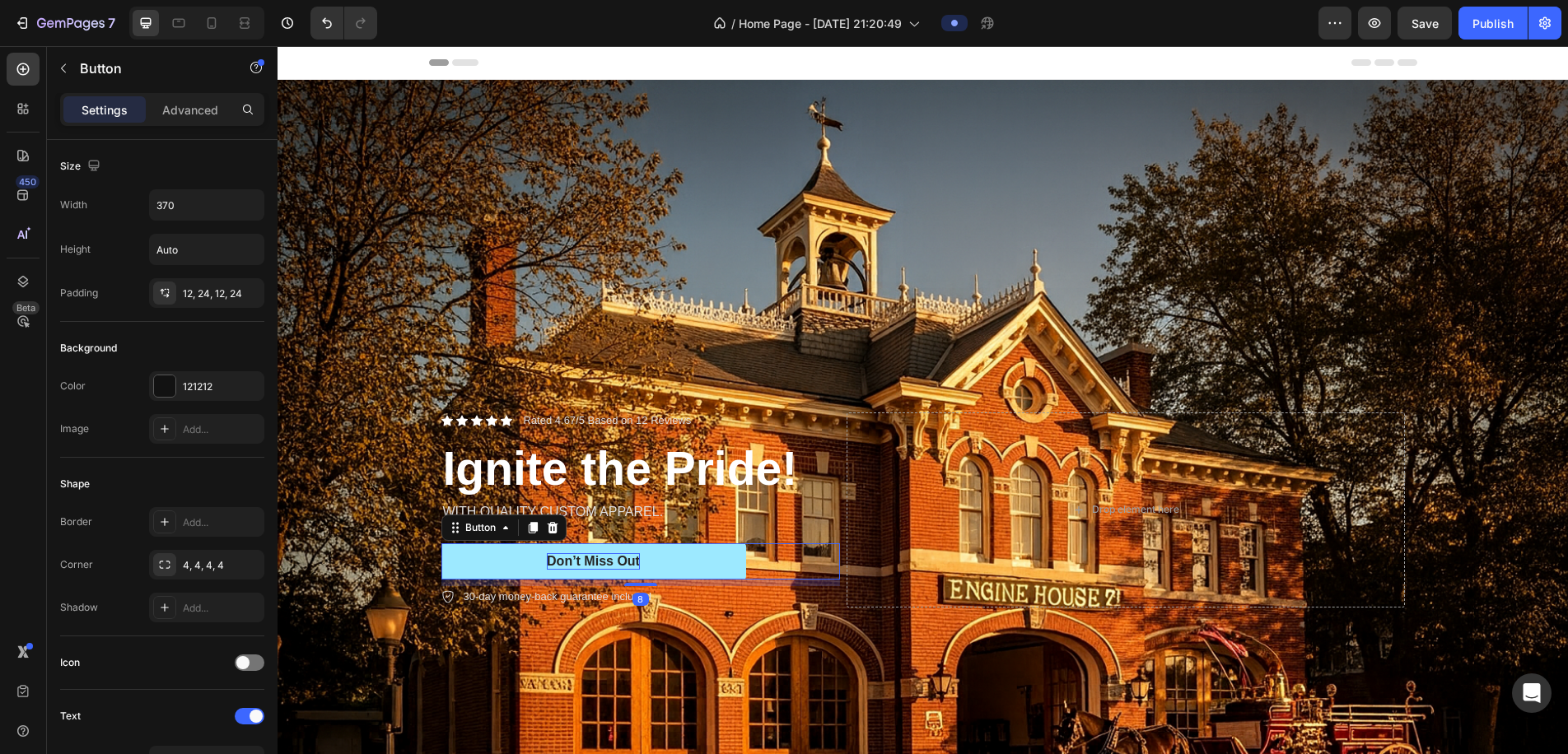
click at [631, 561] on p "Don’t Miss Out" at bounding box center [593, 563] width 93 height 18
drag, startPoint x: 632, startPoint y: 560, endPoint x: 543, endPoint y: 559, distance: 89.0
click at [543, 559] on button "Don’t Miss Out" at bounding box center [593, 562] width 305 height 37
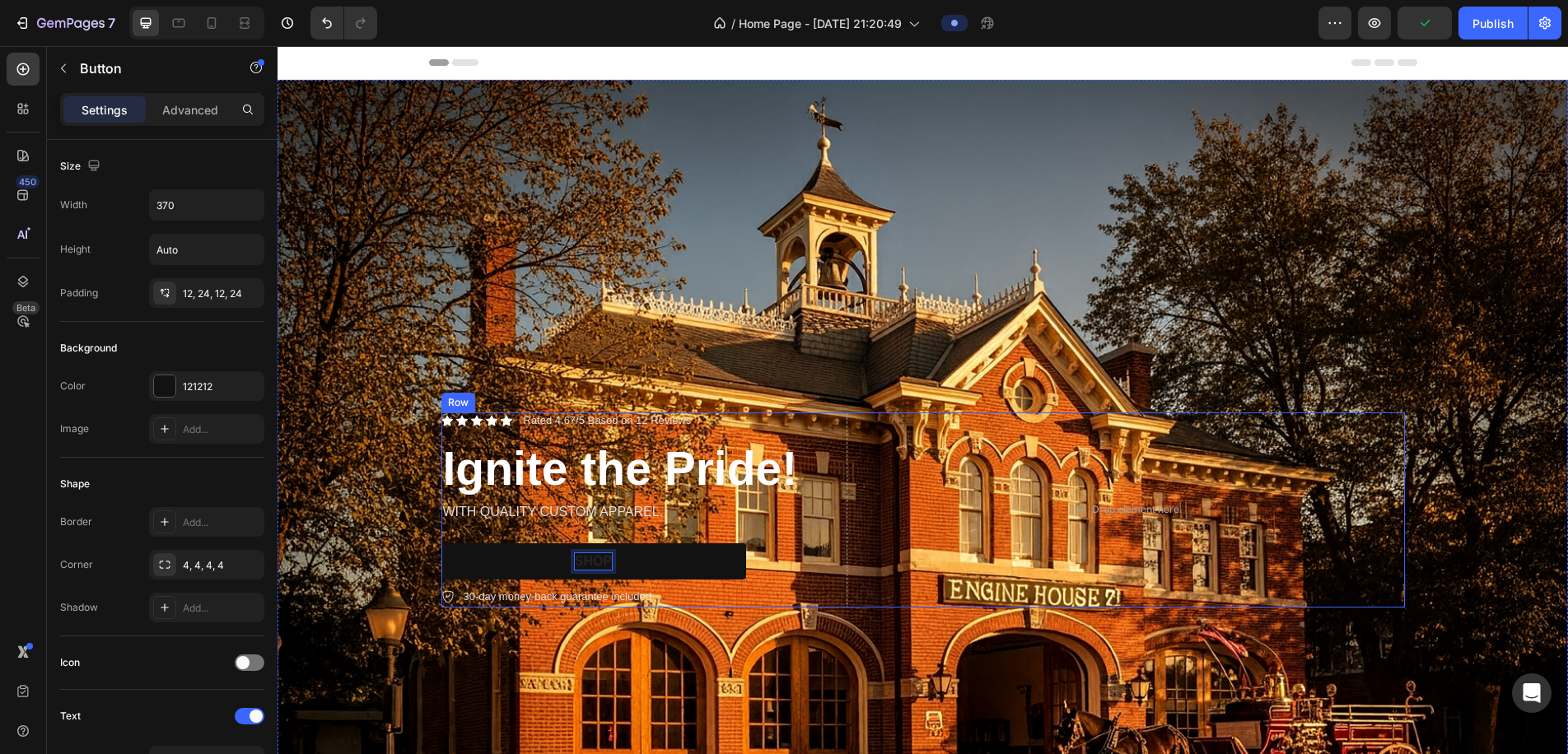
click at [593, 561] on button "SHOP" at bounding box center [593, 562] width 305 height 37
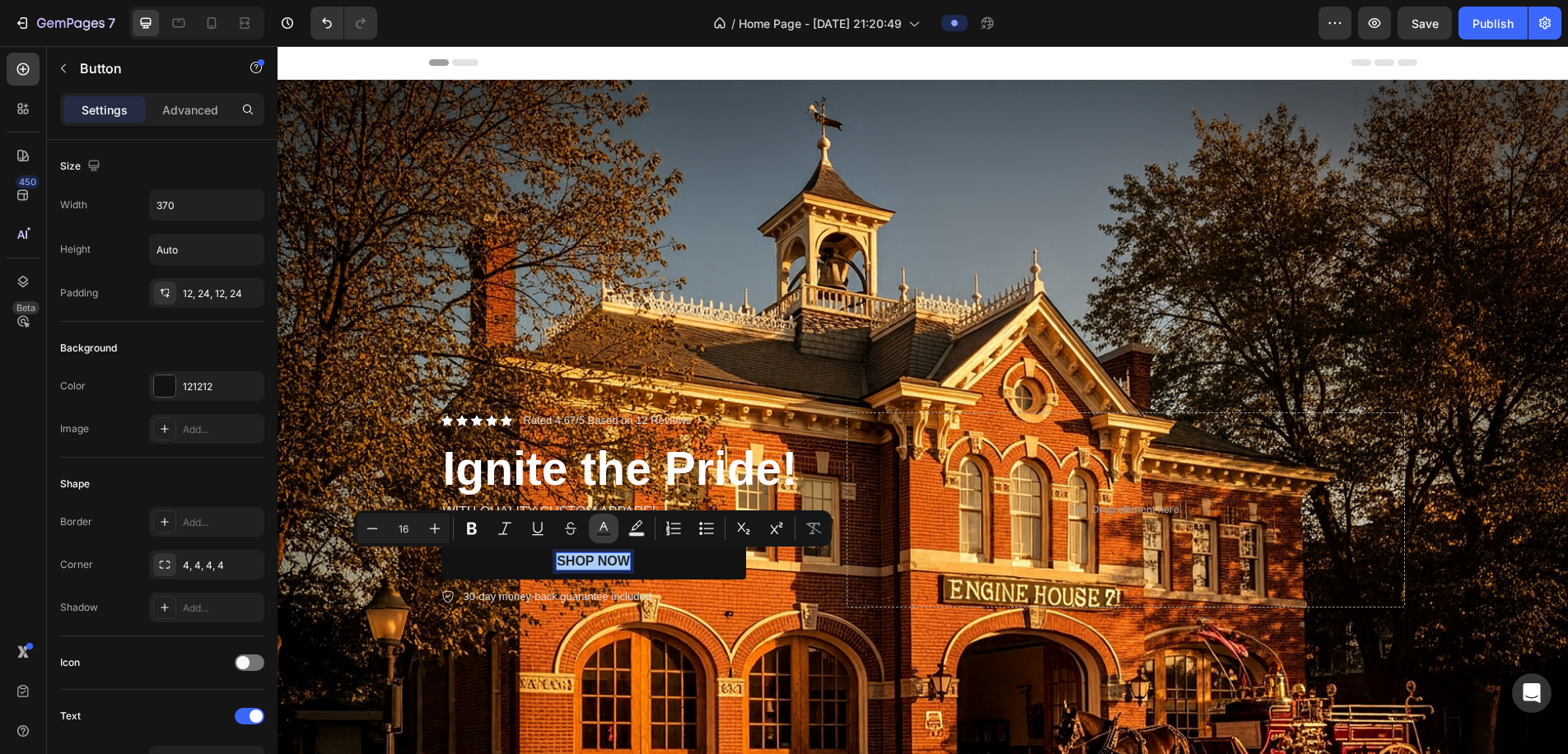
click at [605, 528] on icon "Editor contextual toolbar" at bounding box center [604, 527] width 8 height 9
type input "242424"
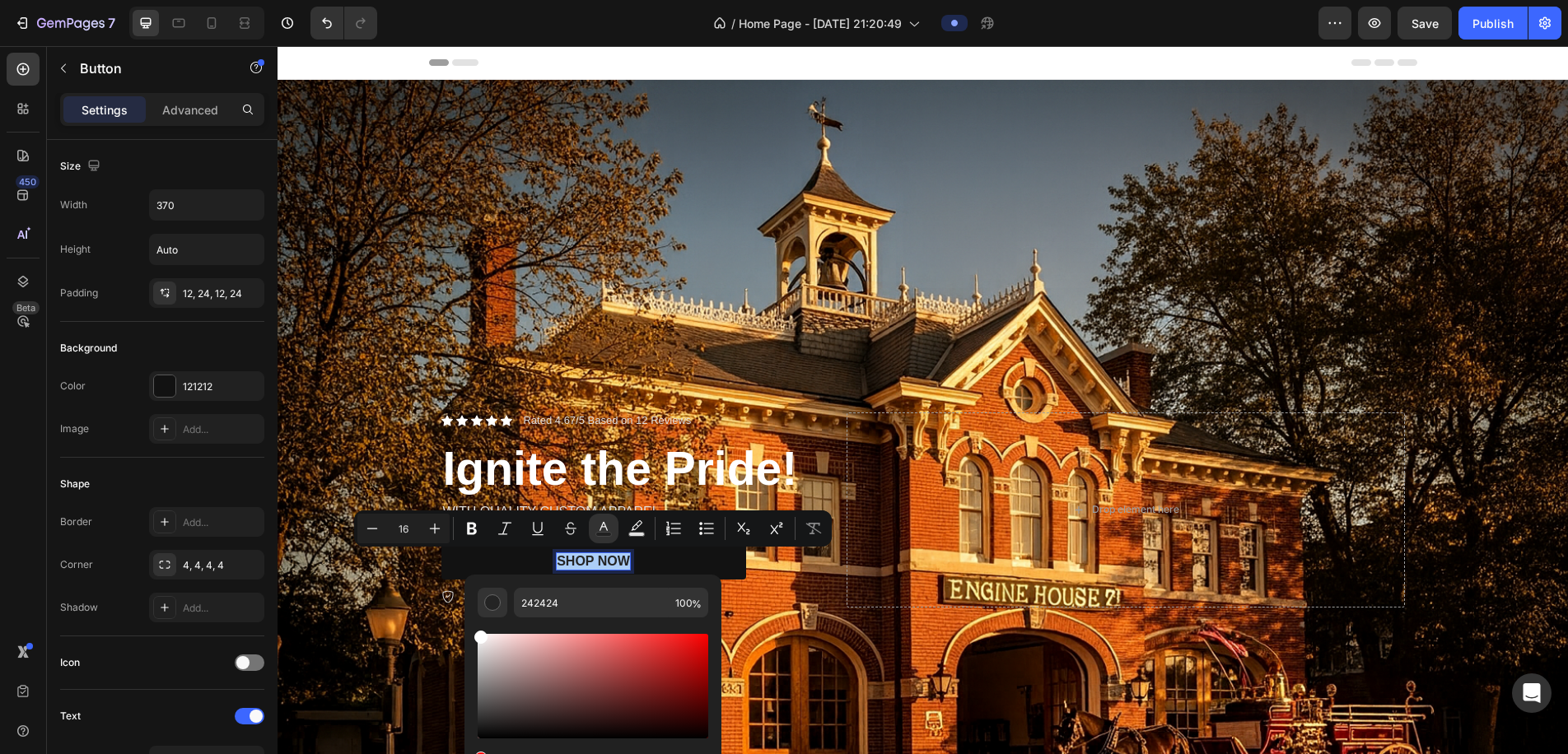
drag, startPoint x: 481, startPoint y: 725, endPoint x: 474, endPoint y: 616, distance: 109.2
click at [475, 617] on div "242424 100 %" at bounding box center [593, 679] width 257 height 210
type input "FFFFFF"
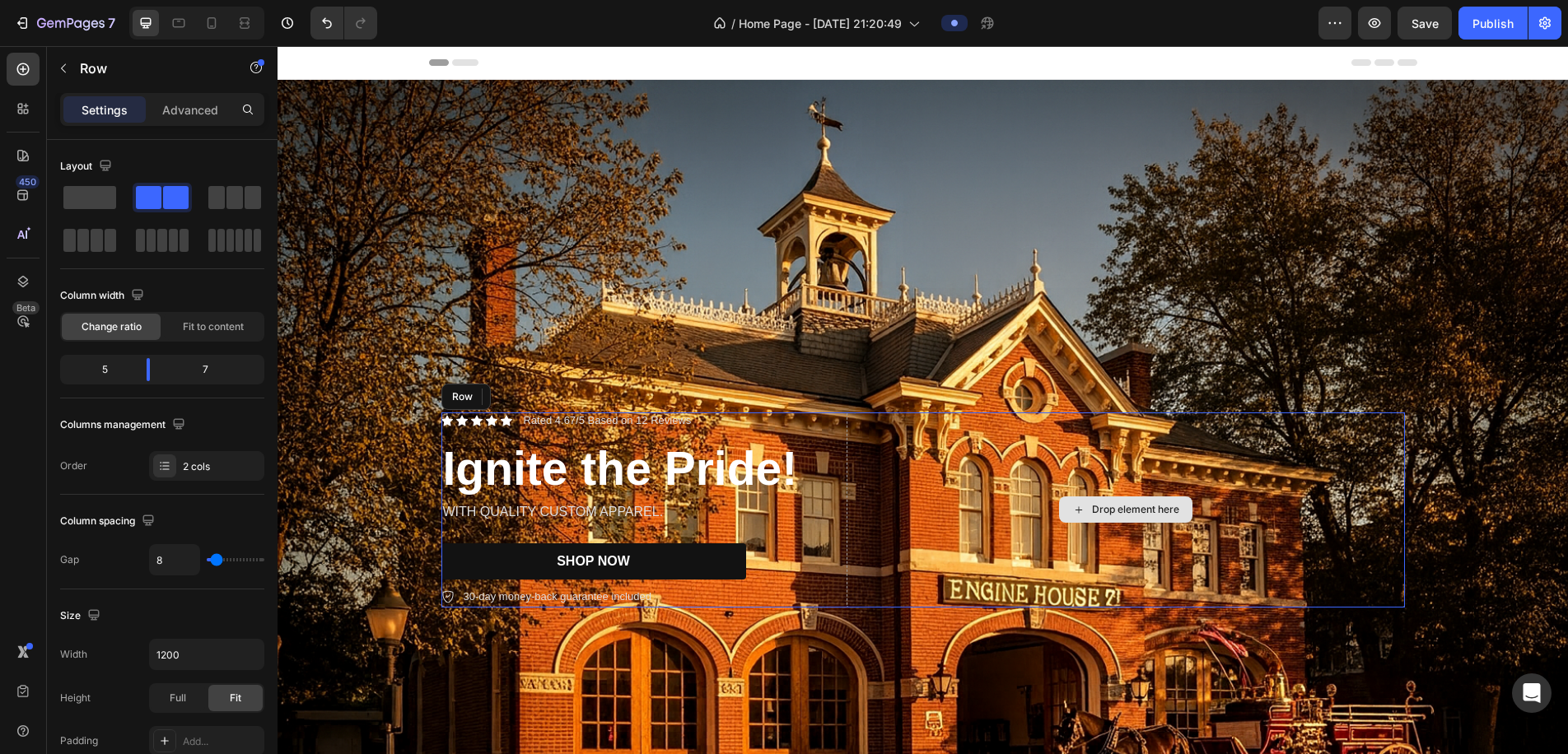
click at [911, 564] on div "Drop element here" at bounding box center [1127, 510] width 559 height 195
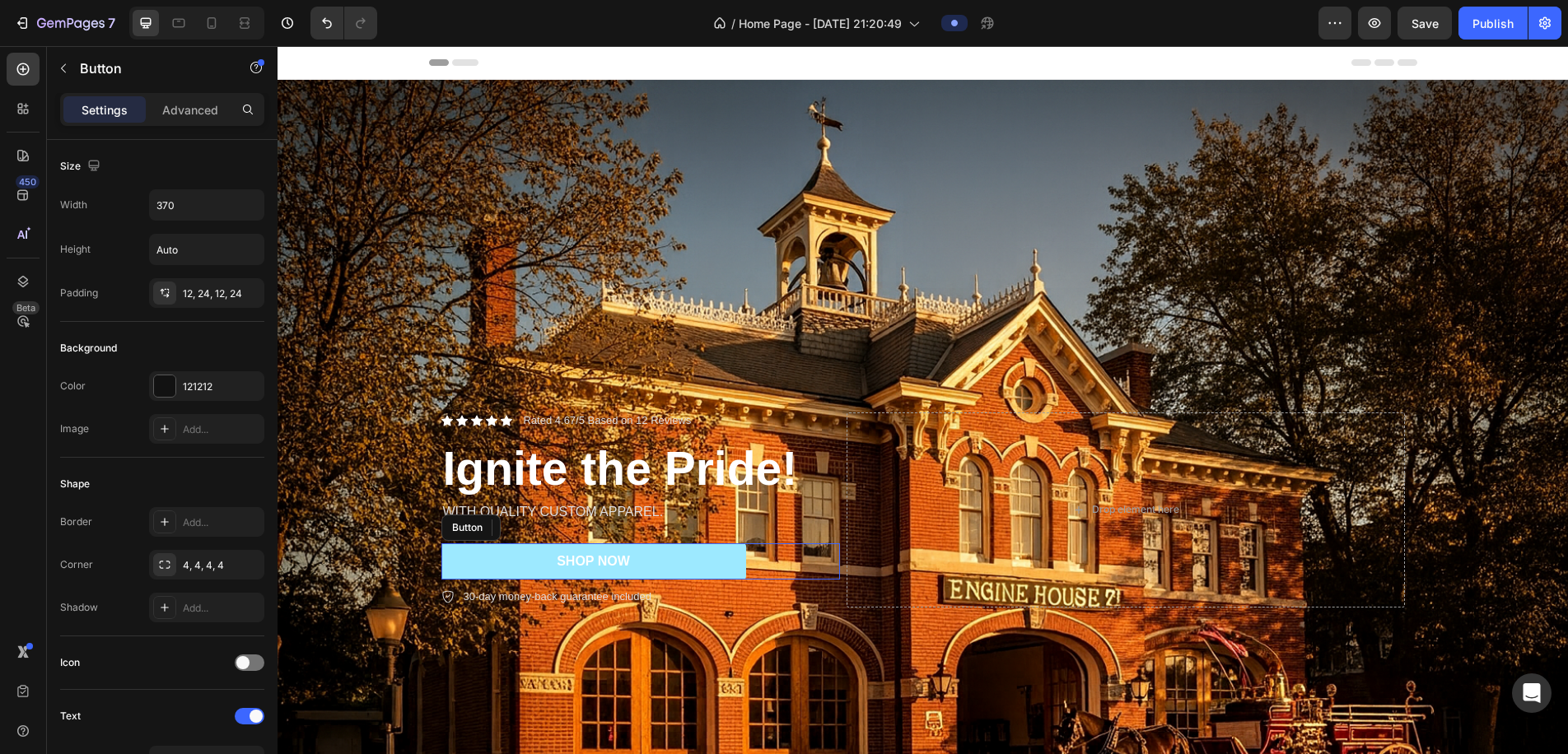
click at [719, 569] on button "SHOP NOW" at bounding box center [593, 562] width 305 height 37
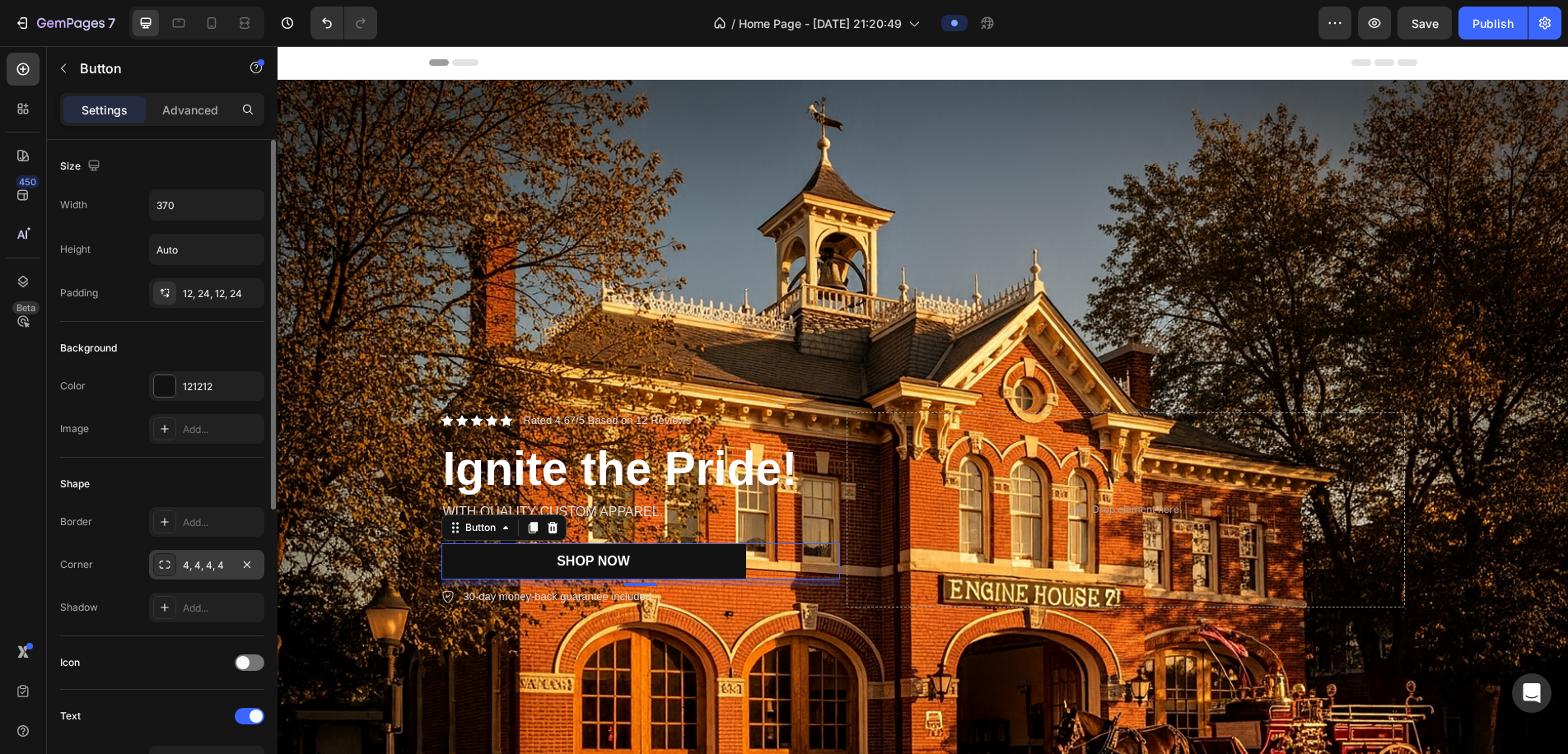
click at [190, 569] on div "4, 4, 4, 4" at bounding box center [206, 566] width 48 height 15
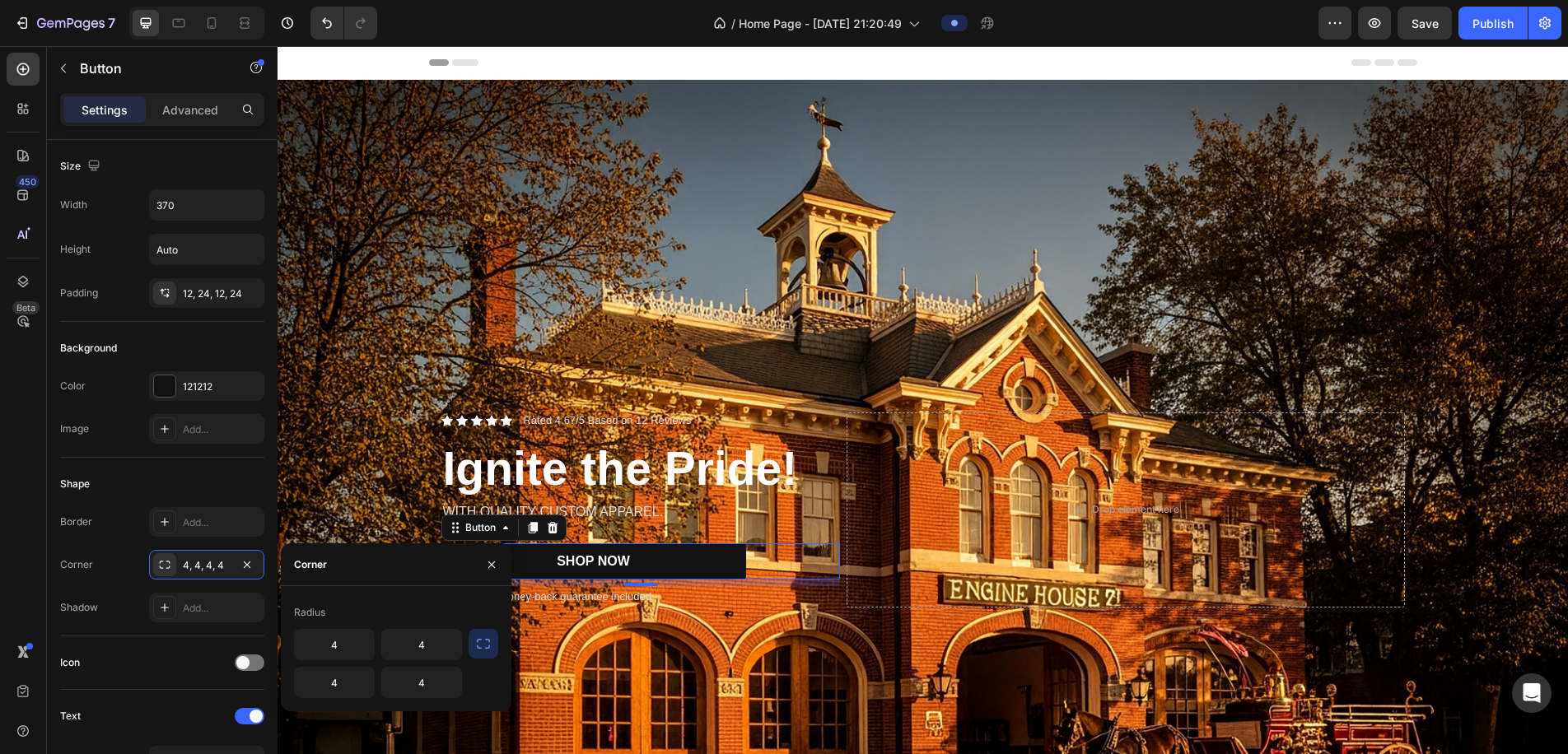
click at [481, 630] on icon "button" at bounding box center [482, 644] width 13 height 10
click at [493, 630] on button "button" at bounding box center [483, 644] width 29 height 29
click at [329, 630] on input "4" at bounding box center [379, 645] width 167 height 29
click at [456, 630] on button "button" at bounding box center [446, 645] width 29 height 29
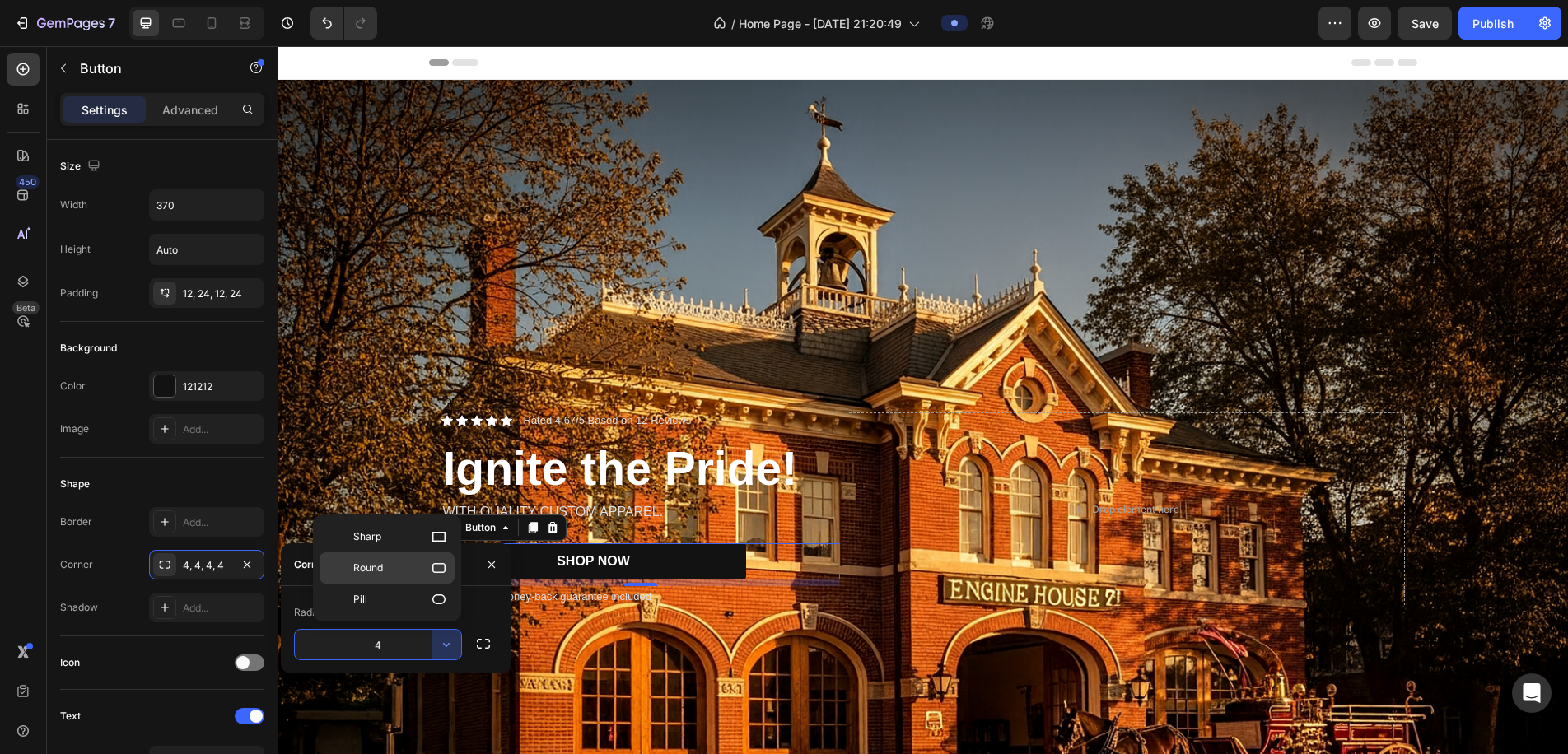
click at [443, 576] on icon at bounding box center [438, 568] width 17 height 17
type input "8"
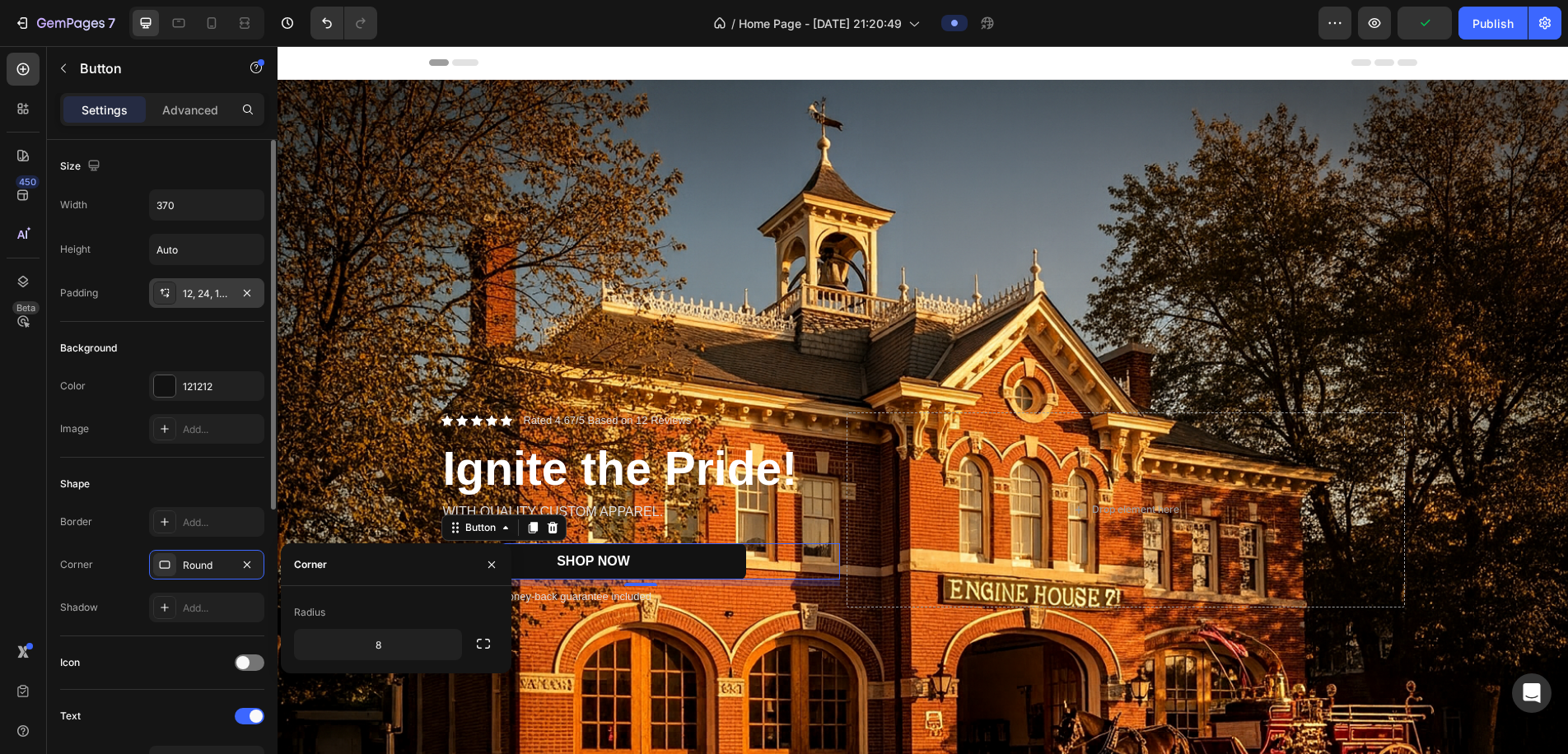
click at [200, 301] on div "12, 24, 12, 24" at bounding box center [207, 293] width 116 height 29
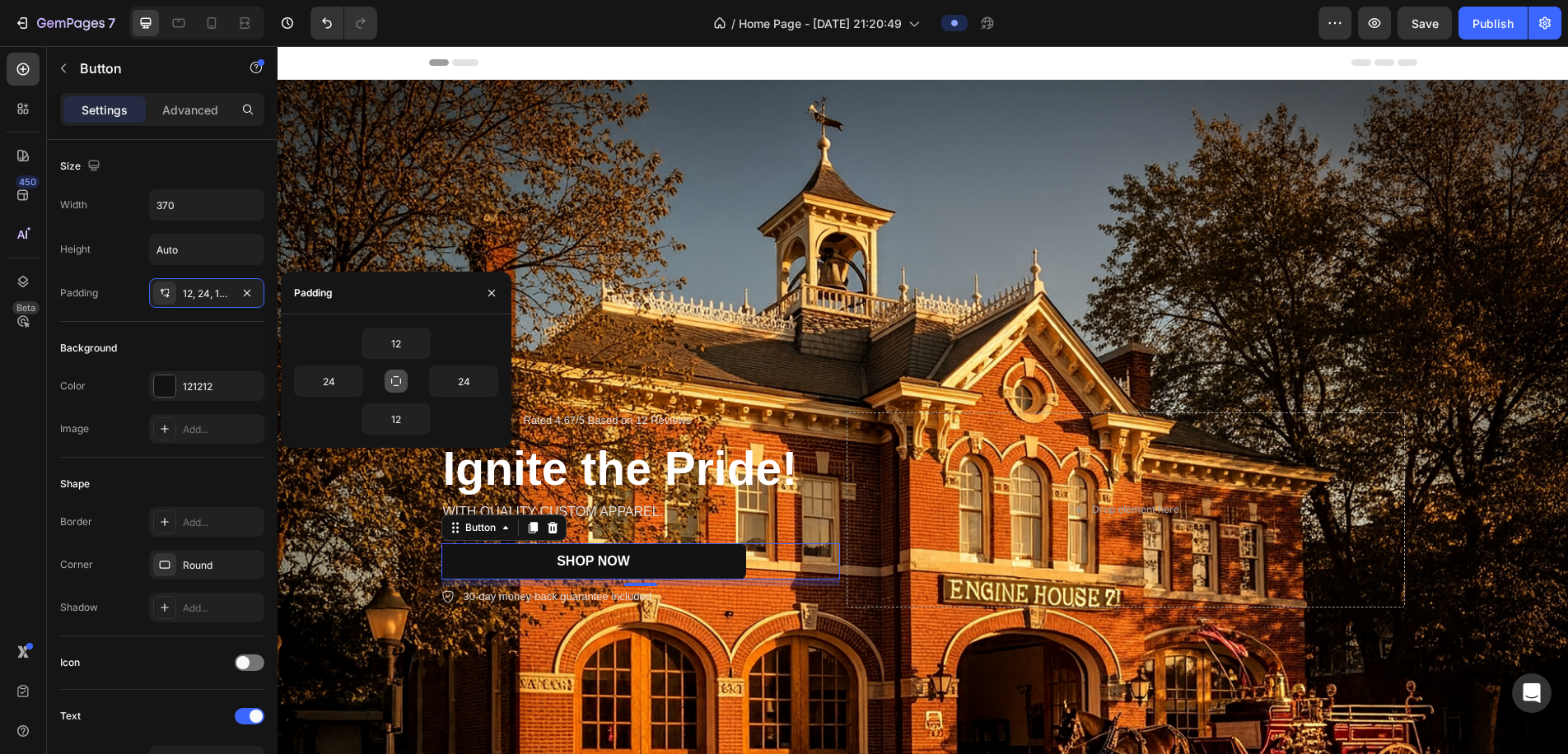
click at [396, 386] on icon "button" at bounding box center [396, 381] width 10 height 10
type input "12"
click at [396, 386] on icon "button" at bounding box center [395, 380] width 13 height 13
click at [396, 386] on icon "button" at bounding box center [396, 381] width 10 height 10
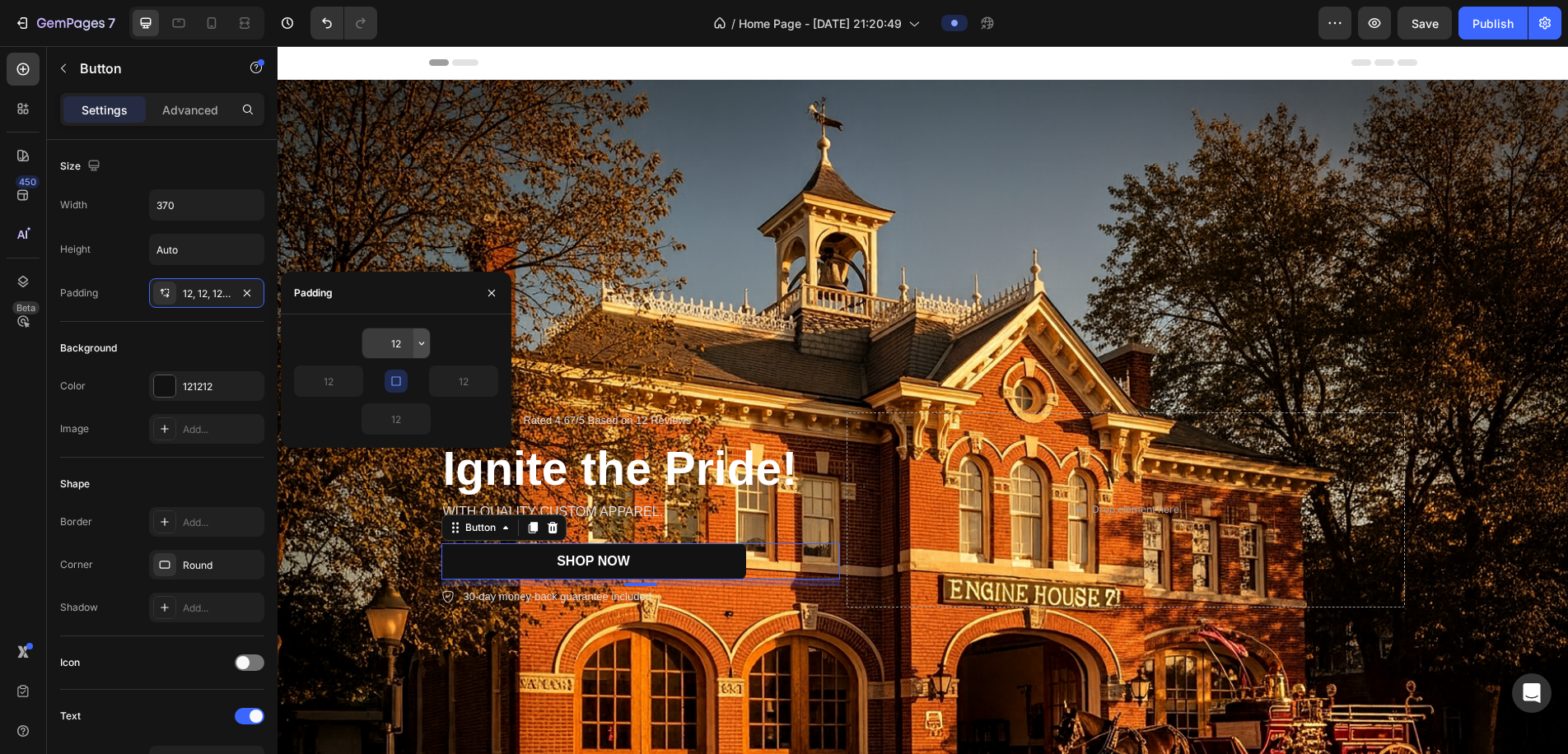
click at [421, 345] on icon "button" at bounding box center [421, 343] width 13 height 13
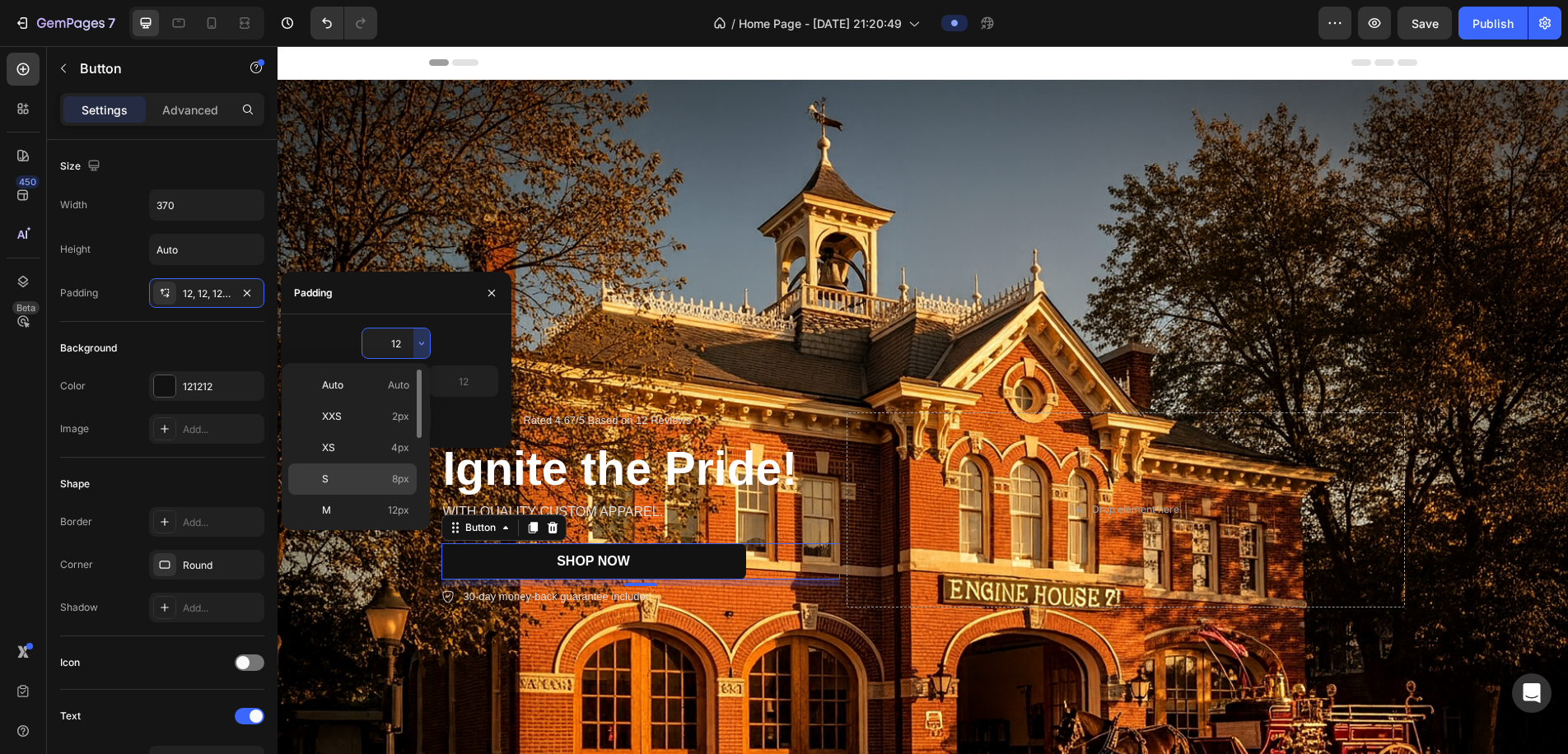
click at [365, 480] on p "S 8px" at bounding box center [365, 478] width 87 height 15
type input "8"
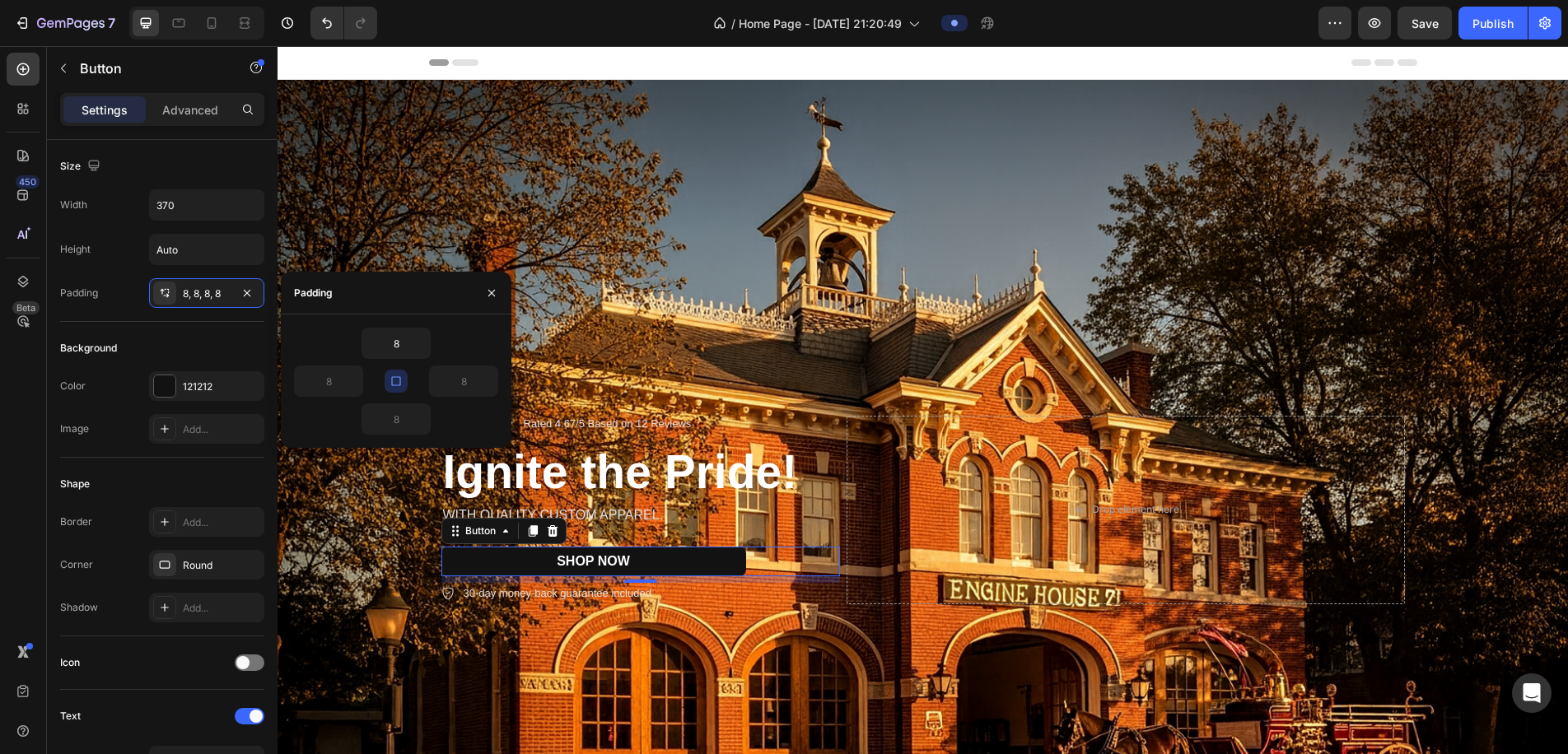
click at [405, 381] on button "button" at bounding box center [396, 381] width 24 height 24
click at [477, 382] on input "8" at bounding box center [464, 381] width 68 height 29
click at [487, 385] on icon "button" at bounding box center [488, 380] width 13 height 13
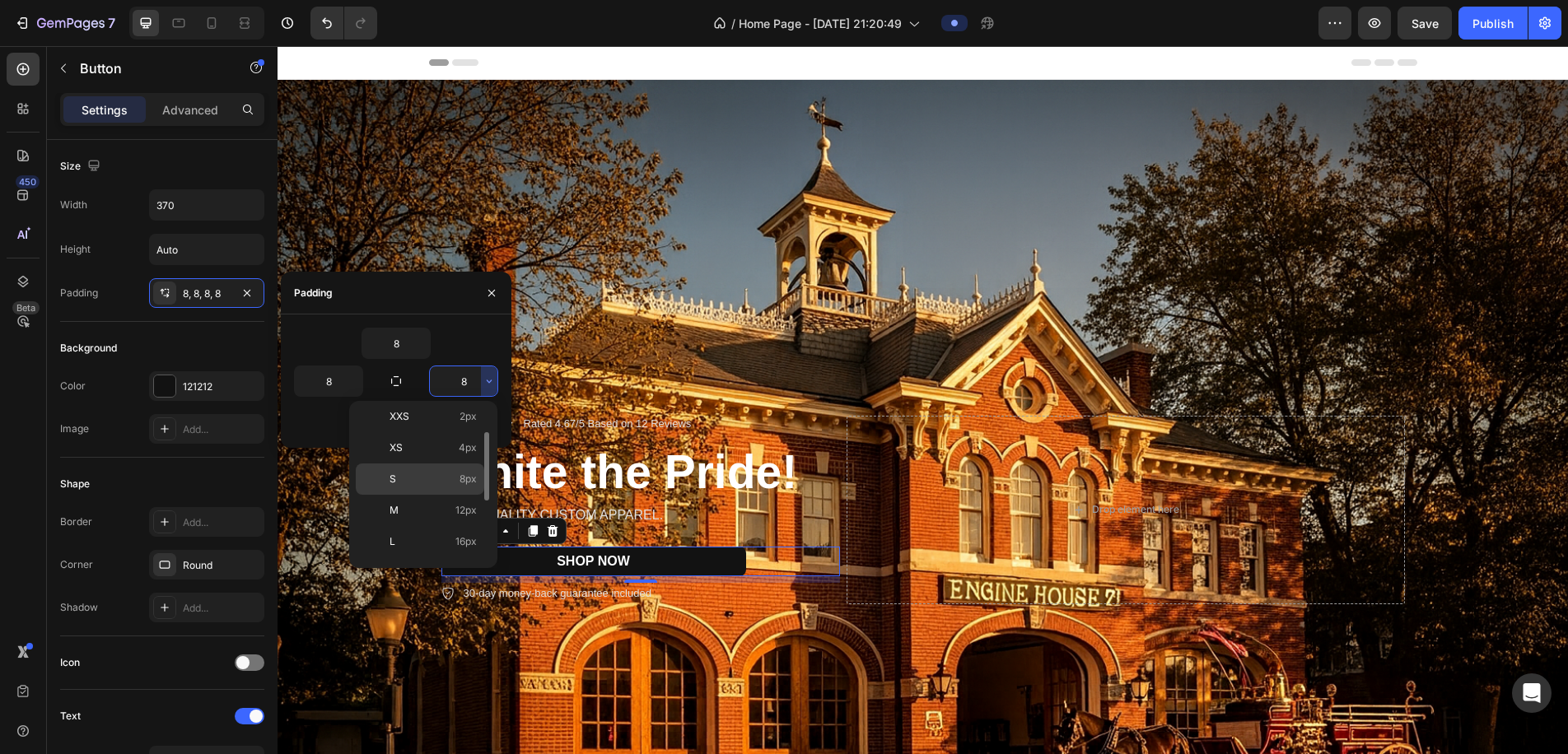
scroll to position [0, 0]
drag, startPoint x: 426, startPoint y: 486, endPoint x: 148, endPoint y: 440, distance: 281.8
click at [426, 486] on p "XS 4px" at bounding box center [432, 485] width 87 height 15
type input "4"
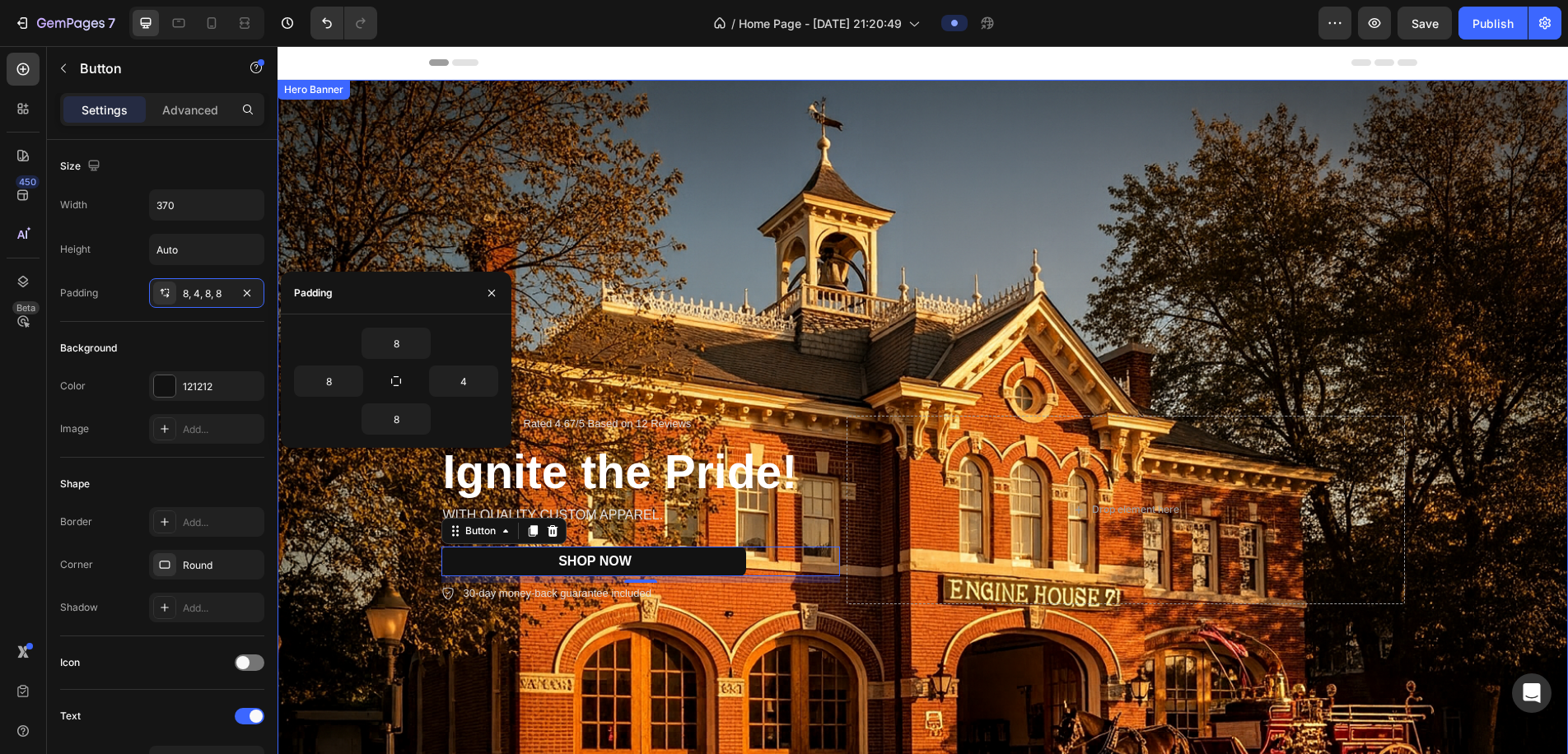
click at [425, 630] on div "Background Image" at bounding box center [923, 510] width 1290 height 861
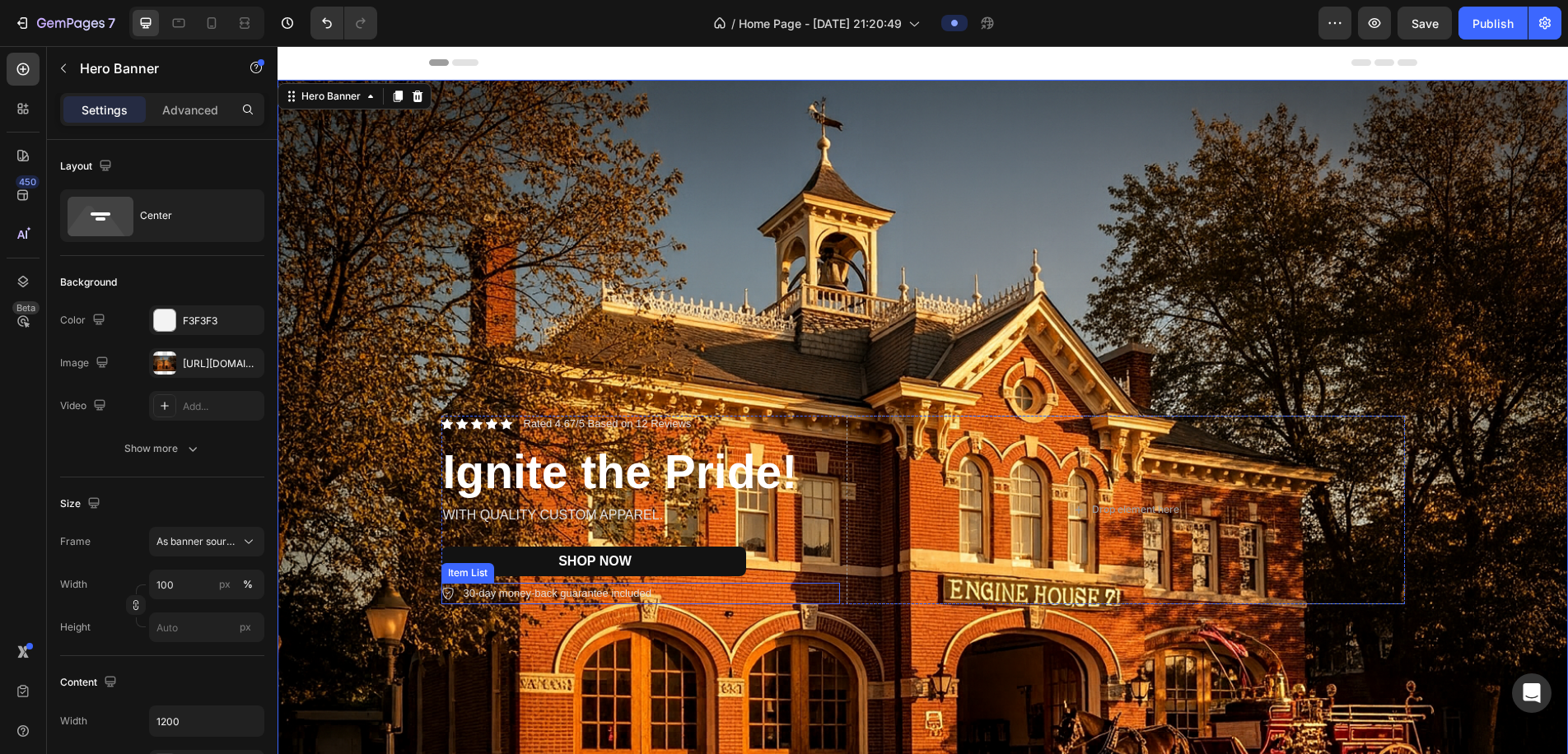
click at [494, 600] on p "30-day money-back guarantee included" at bounding box center [558, 593] width 188 height 17
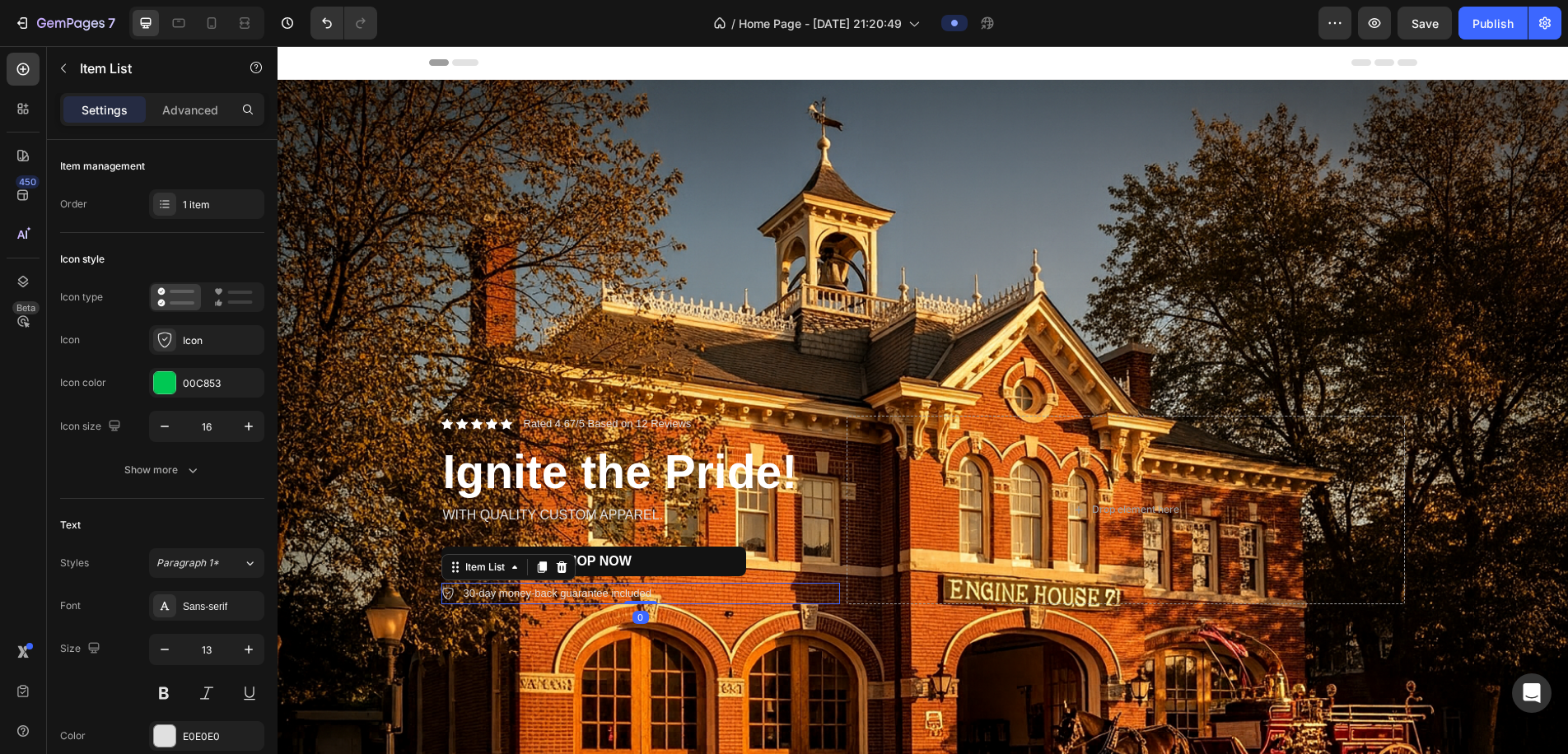
click at [494, 600] on p "30-day money-back guarantee included" at bounding box center [558, 593] width 188 height 17
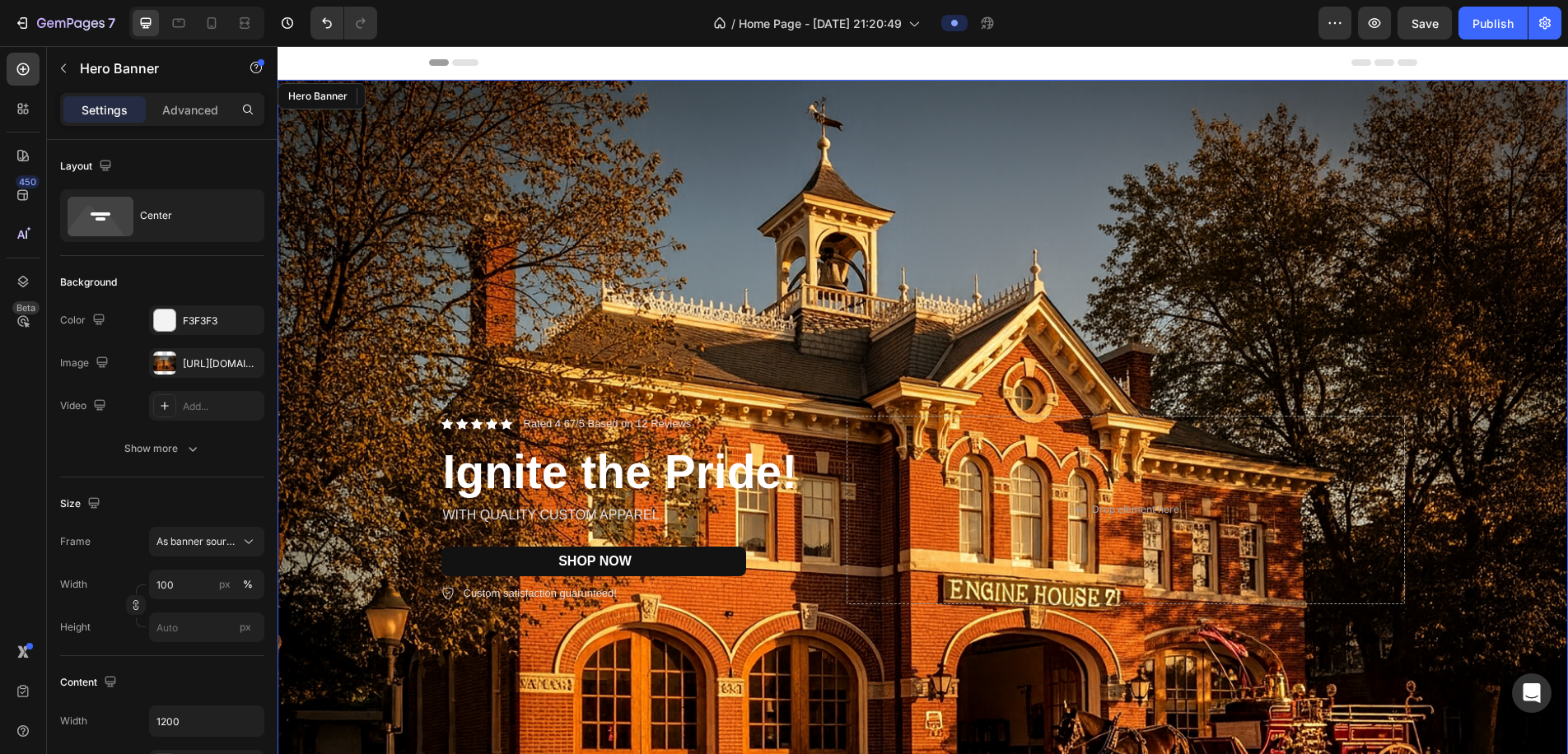
click at [716, 625] on div "Icon Icon Icon Icon Icon Icon List Rated 4.67/5 Based on 12 Reviews Text Block …" at bounding box center [924, 510] width 988 height 241
click at [662, 477] on p "Ignite the Pride!" at bounding box center [640, 472] width 395 height 61
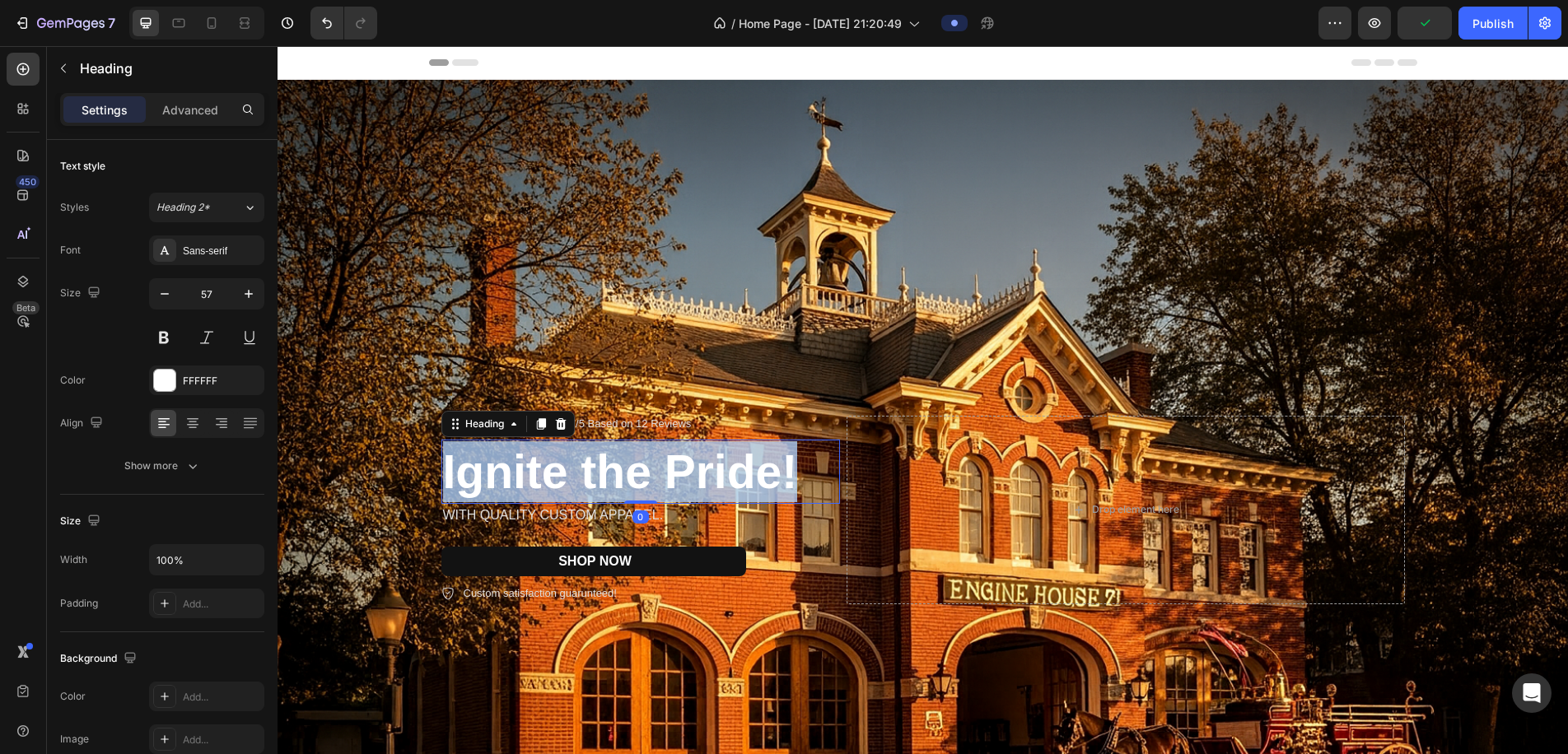
click at [662, 477] on p "Ignite the Pride!" at bounding box center [640, 472] width 395 height 61
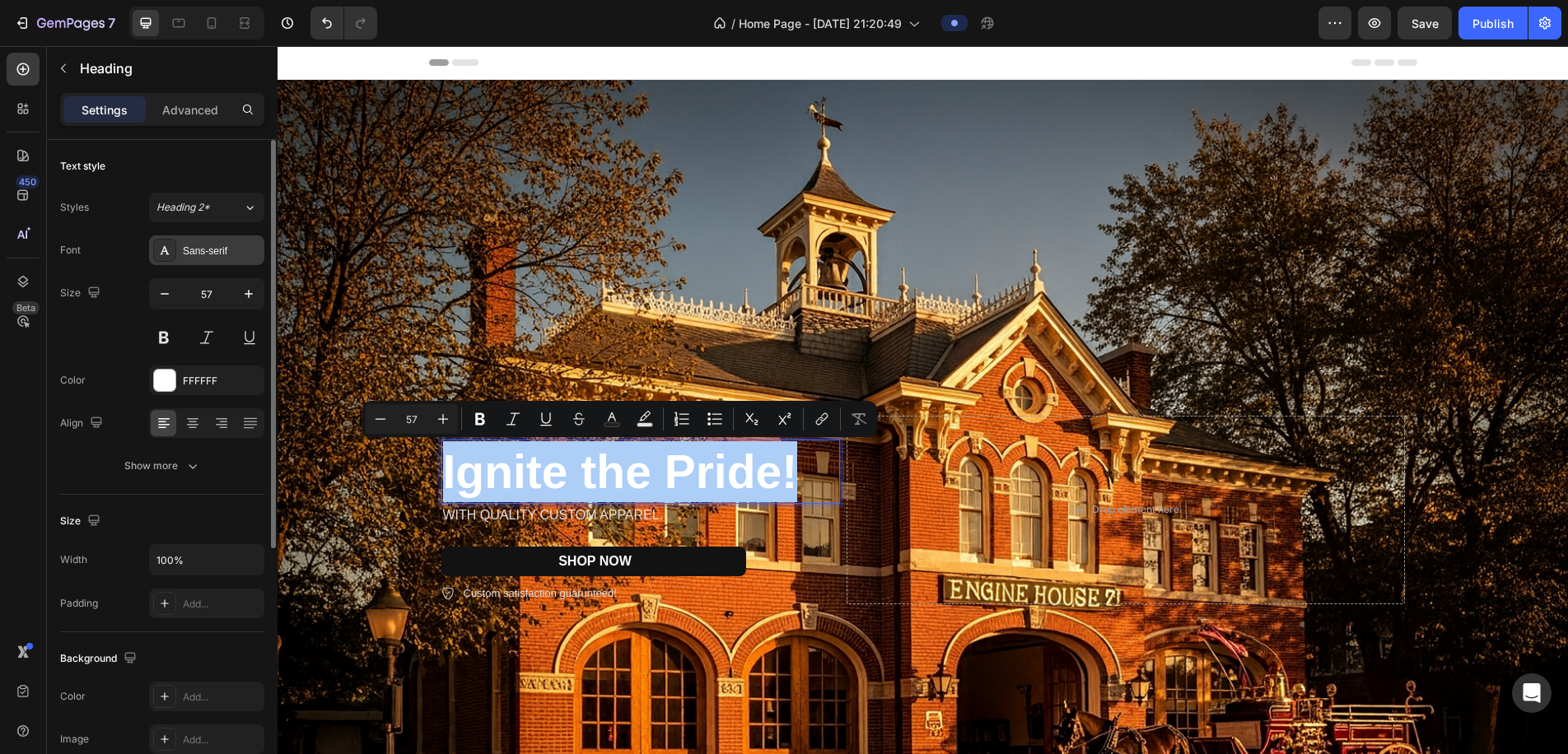
click at [236, 250] on div "Sans-serif" at bounding box center [221, 251] width 77 height 15
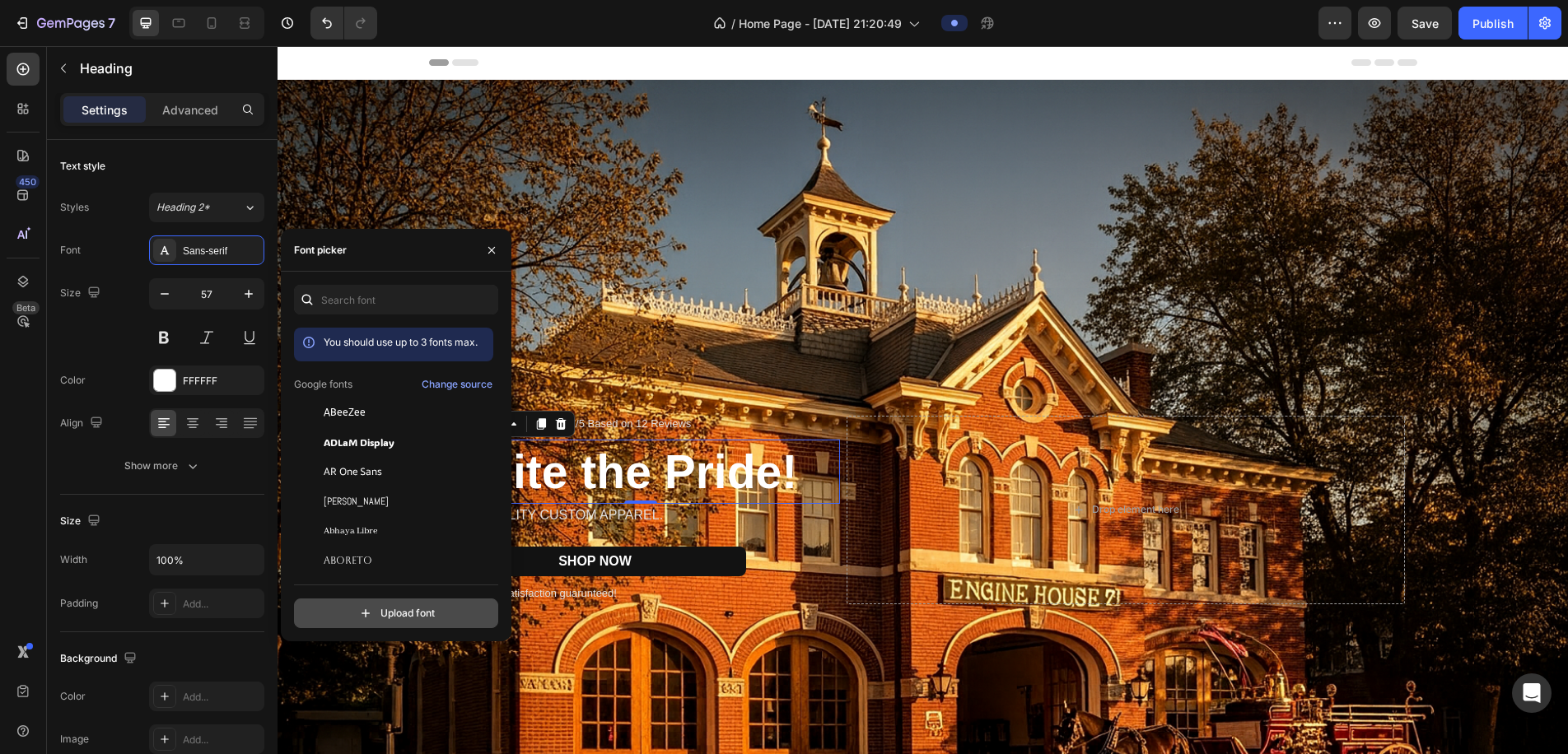
click at [475, 612] on input "file" at bounding box center [431, 614] width 412 height 28
type input "C:\fakepath\Bangers.ttf"
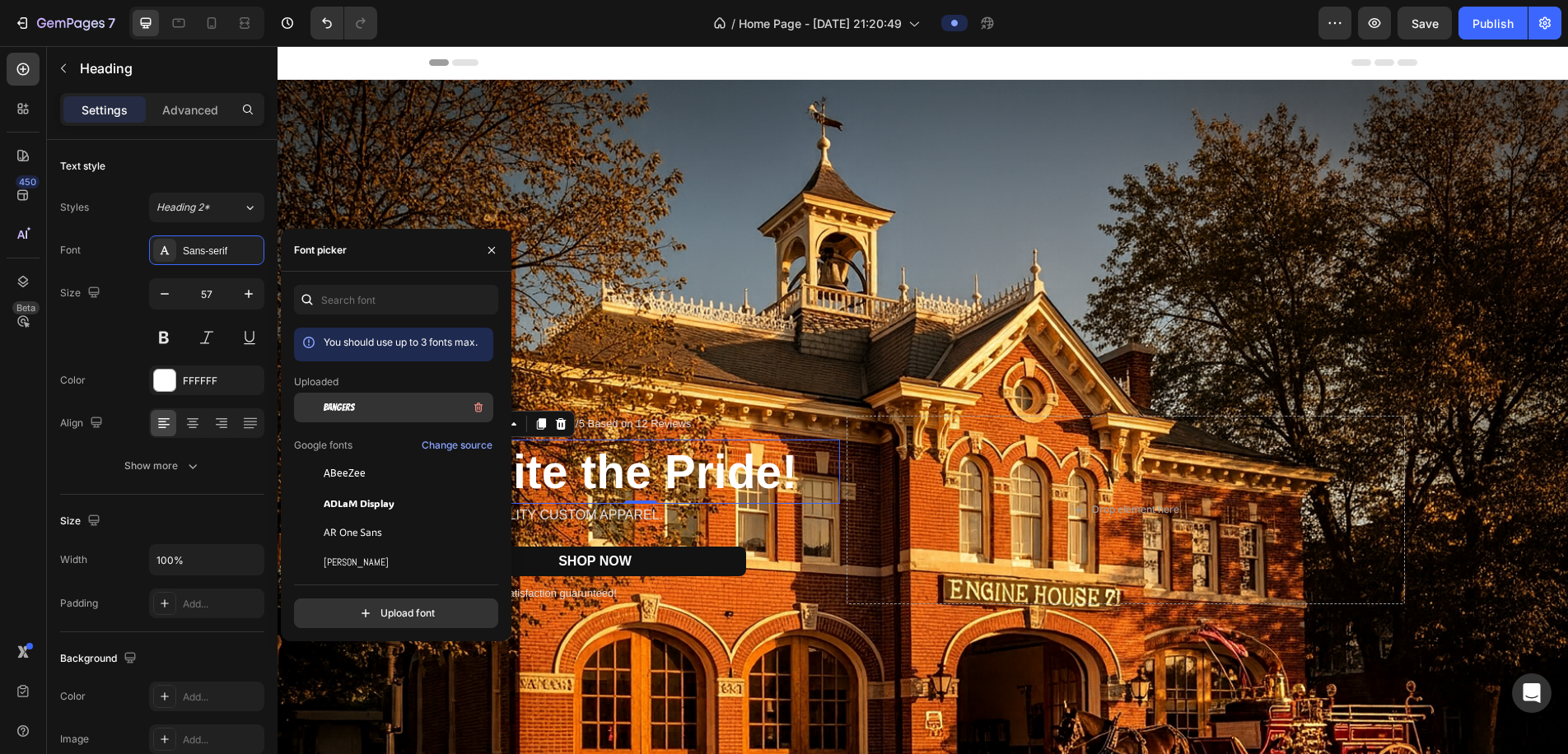
click at [357, 410] on div "Bangers" at bounding box center [407, 408] width 167 height 20
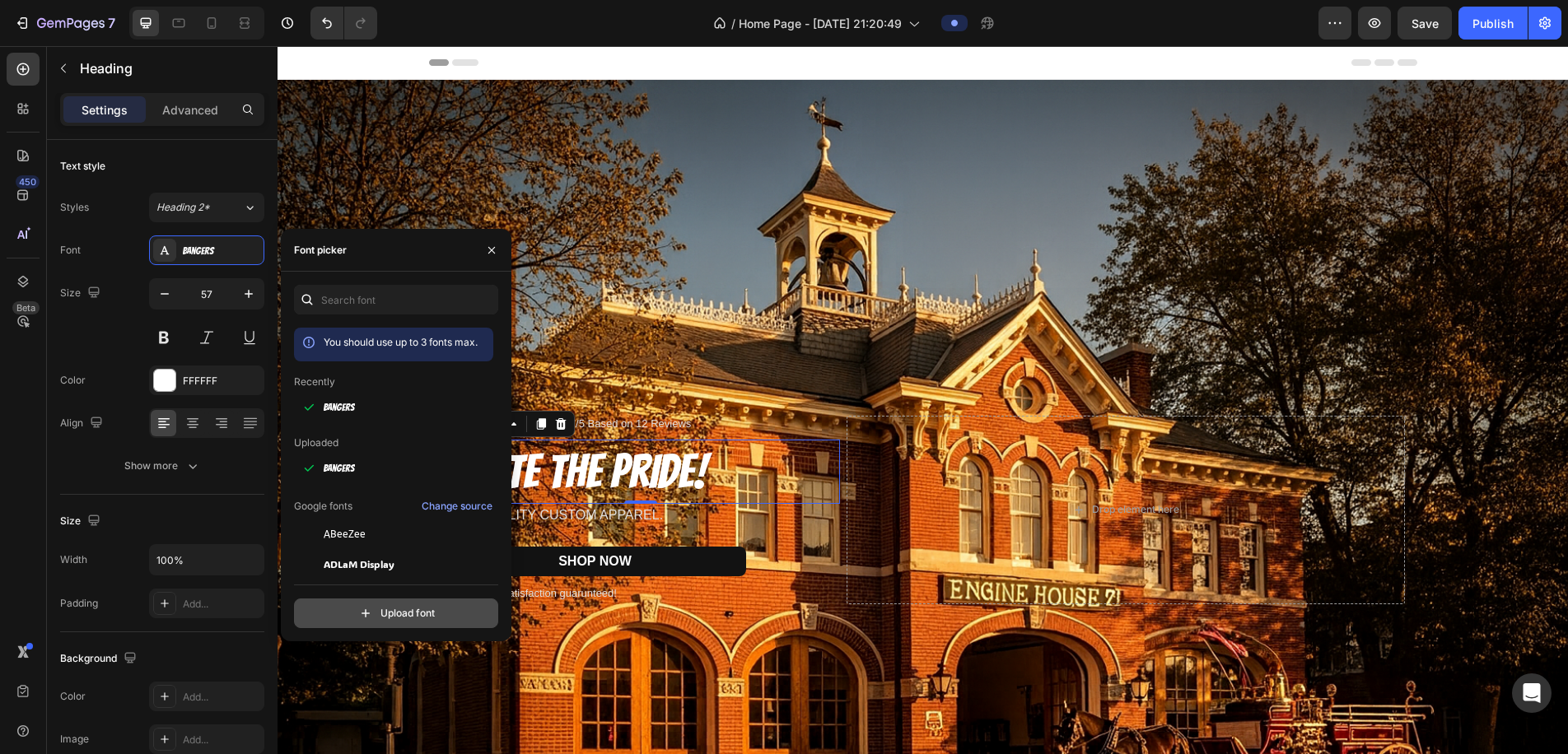
click at [423, 610] on input "file" at bounding box center [431, 614] width 412 height 28
type input "C:\fakepath\Fineday-StyleOne.ttf"
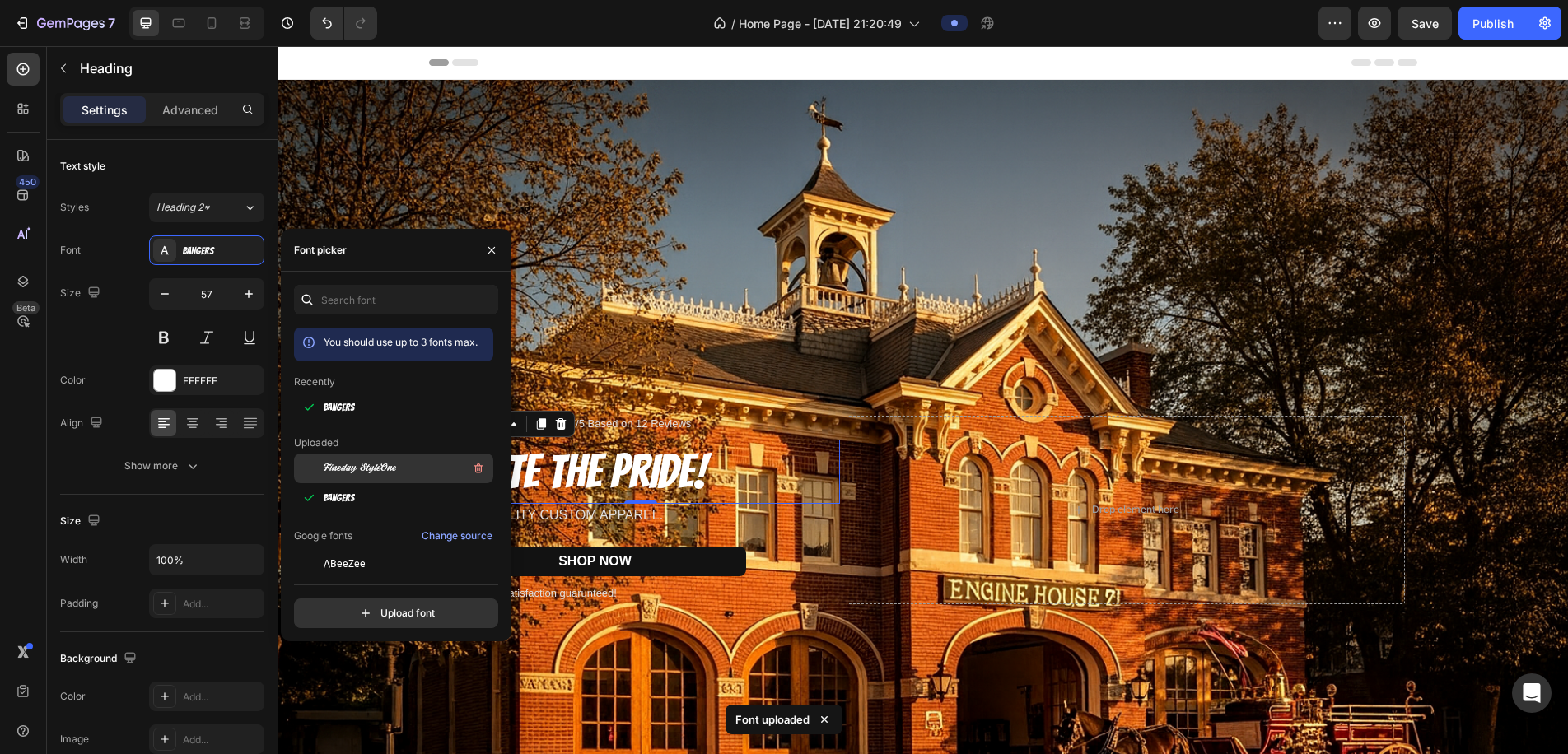
click at [357, 472] on span "Fineday-StyleOne" at bounding box center [360, 468] width 73 height 15
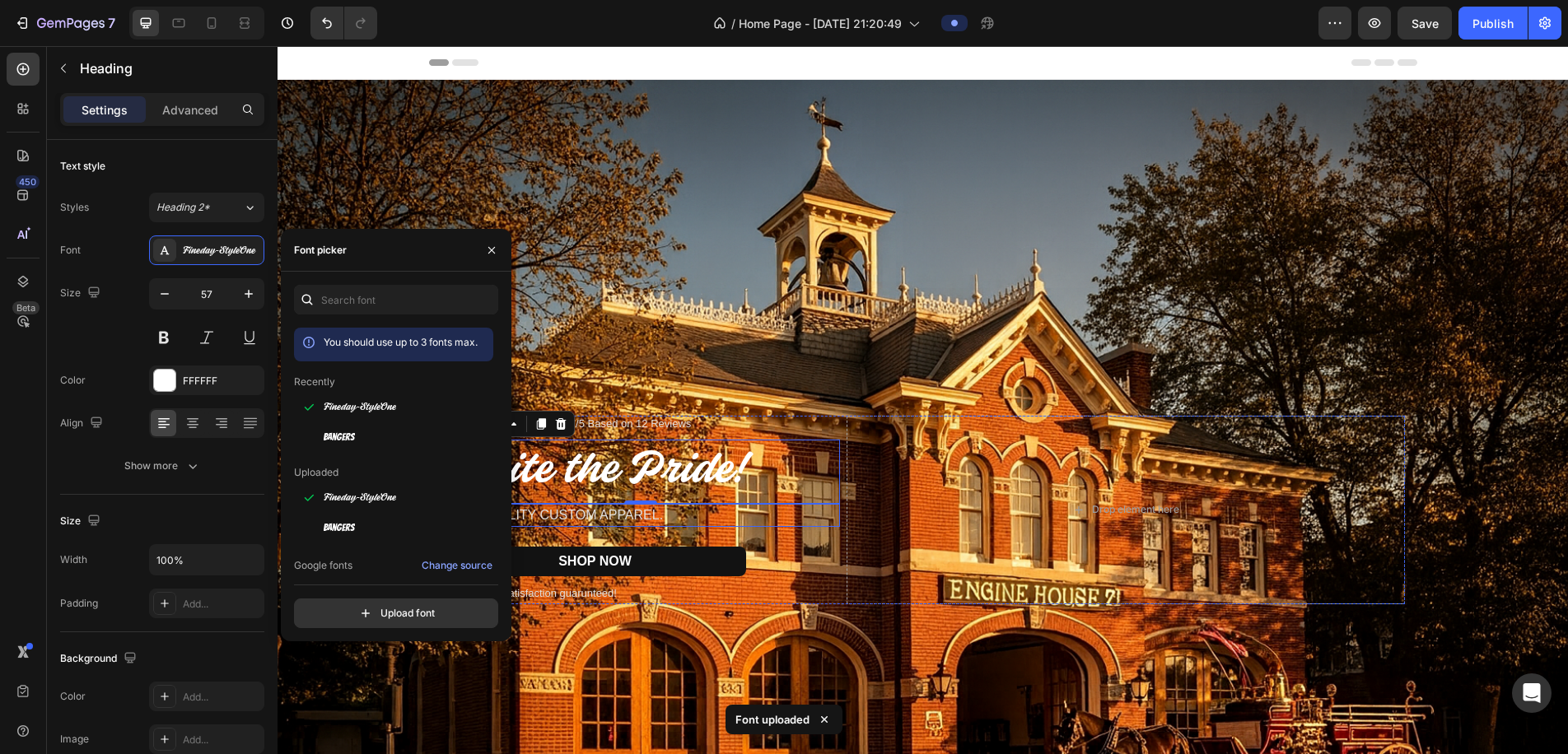
click at [610, 516] on p "WITH QUALITY CUSTOM APPAREL." at bounding box center [640, 516] width 395 height 20
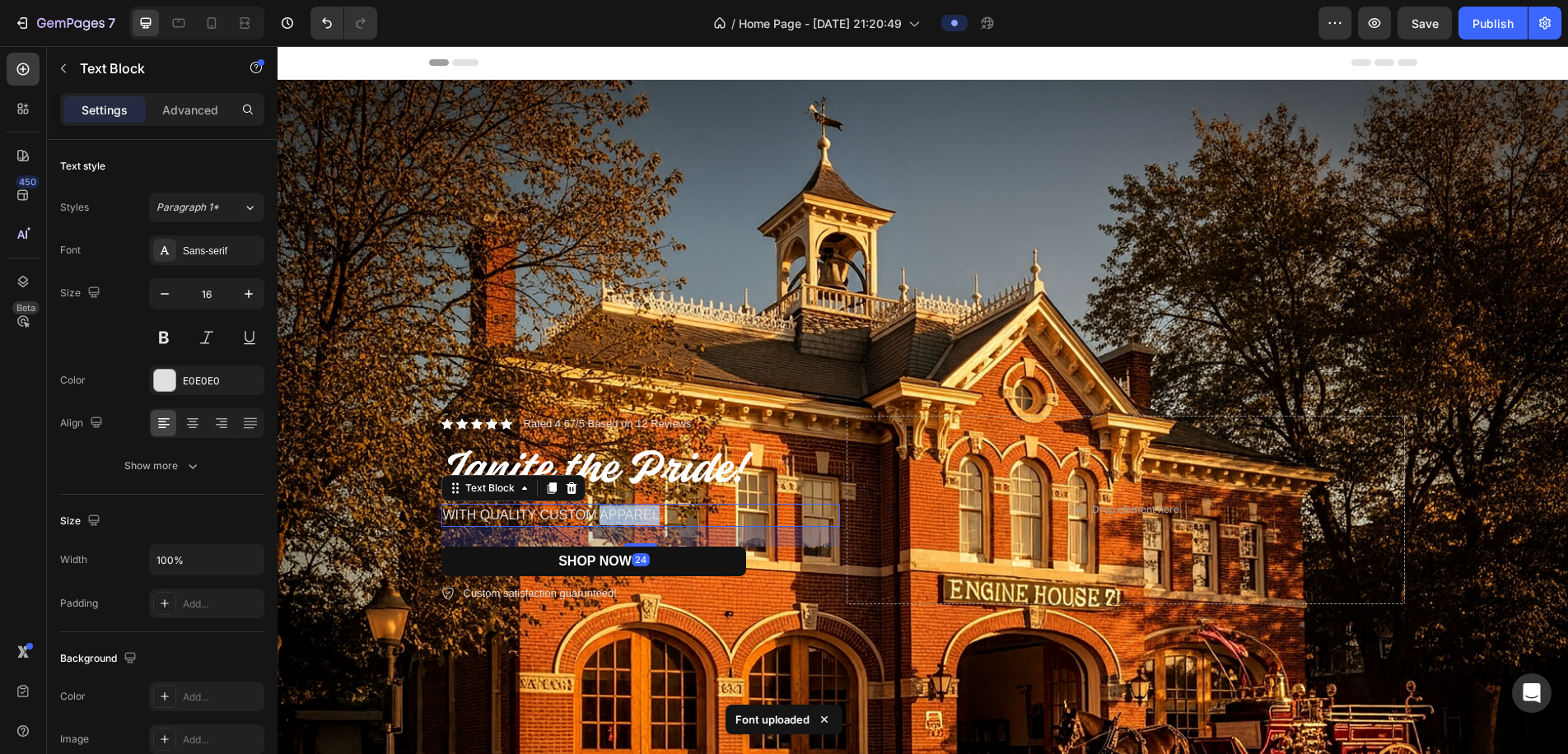
click at [622, 518] on p "WITH QUALITY CUSTOM APPAREL." at bounding box center [640, 516] width 395 height 20
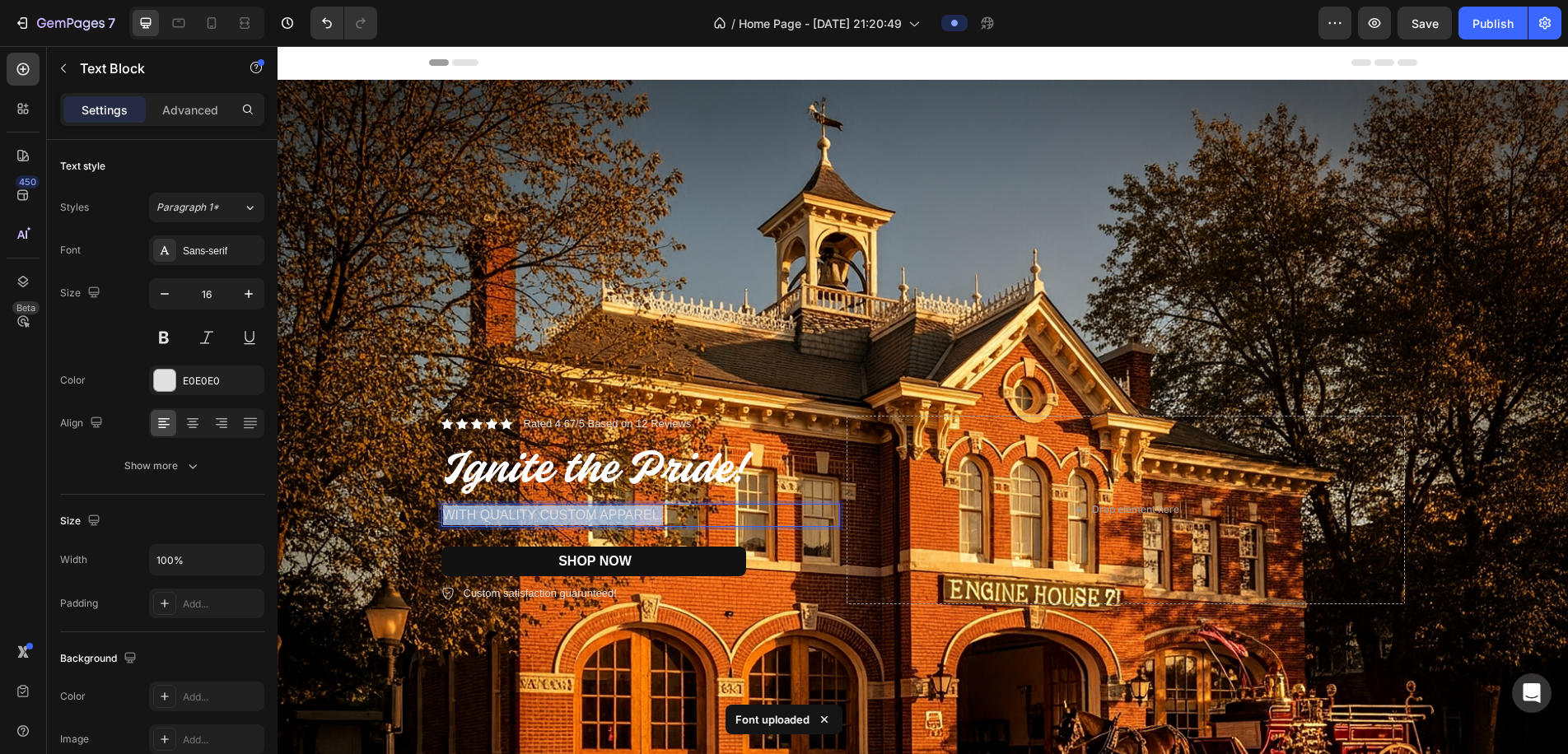
click at [622, 518] on p "WITH QUALITY CUSTOM APPAREL." at bounding box center [640, 516] width 395 height 20
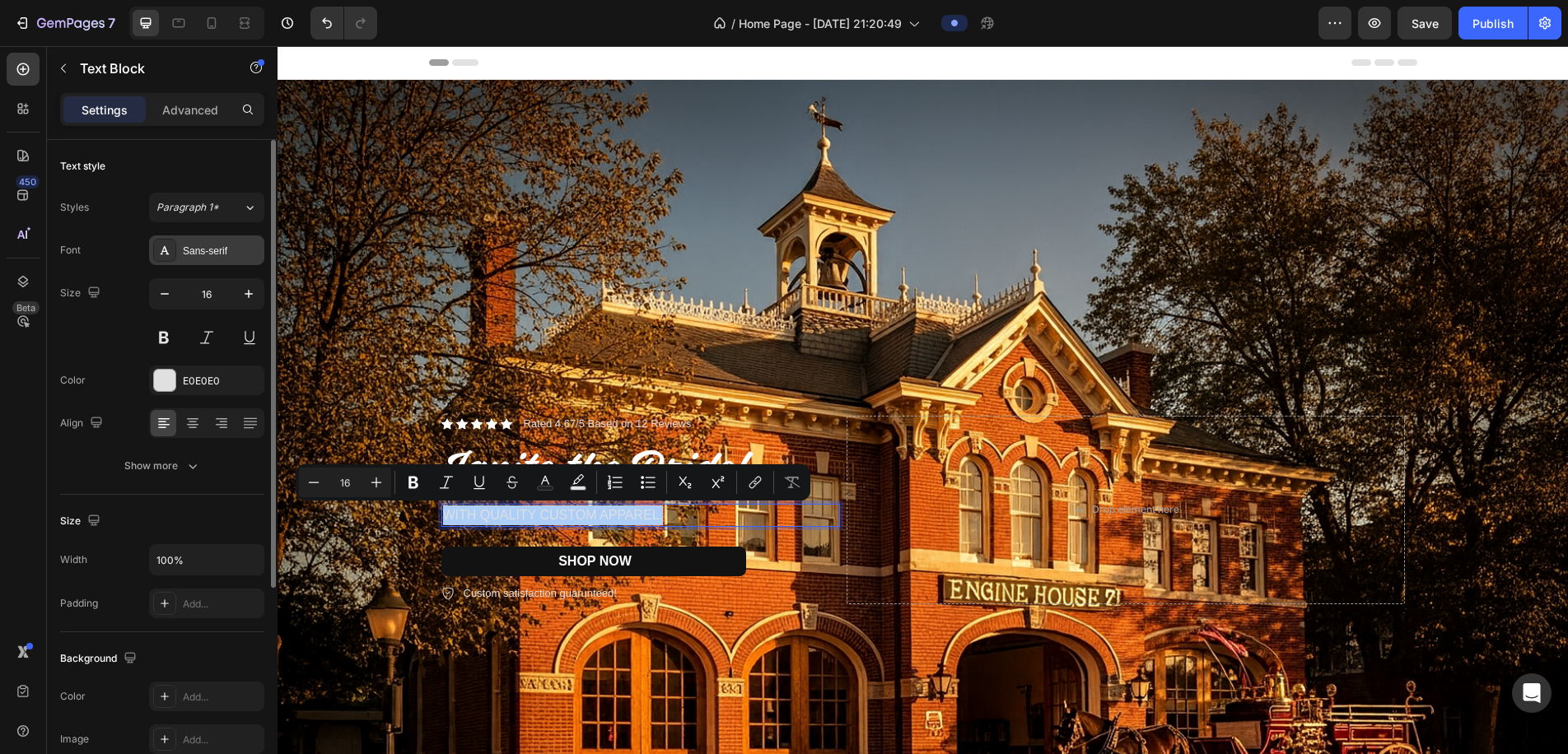
click at [232, 247] on div "Sans-serif" at bounding box center [221, 251] width 77 height 15
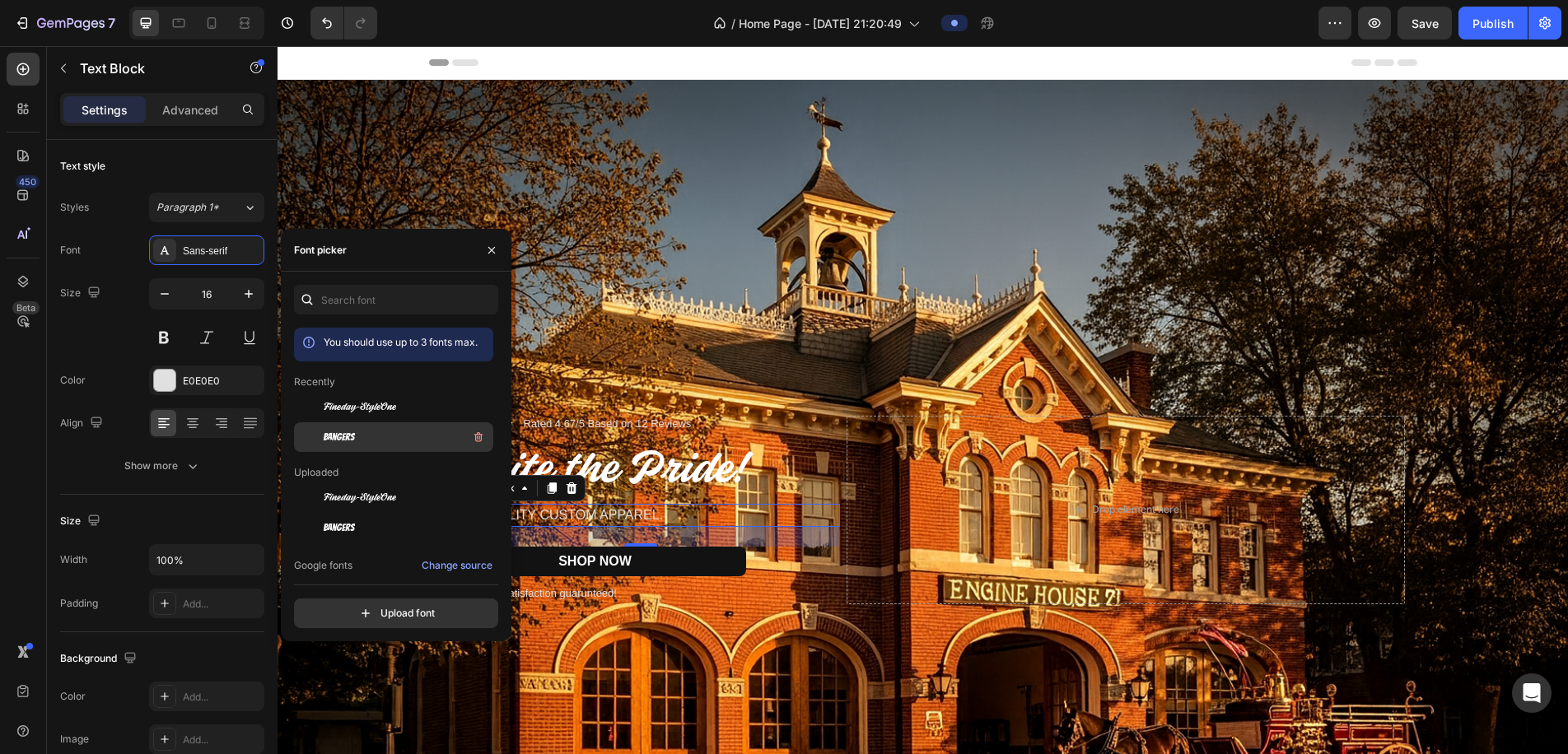
click at [340, 445] on div "Bangers" at bounding box center [407, 437] width 167 height 20
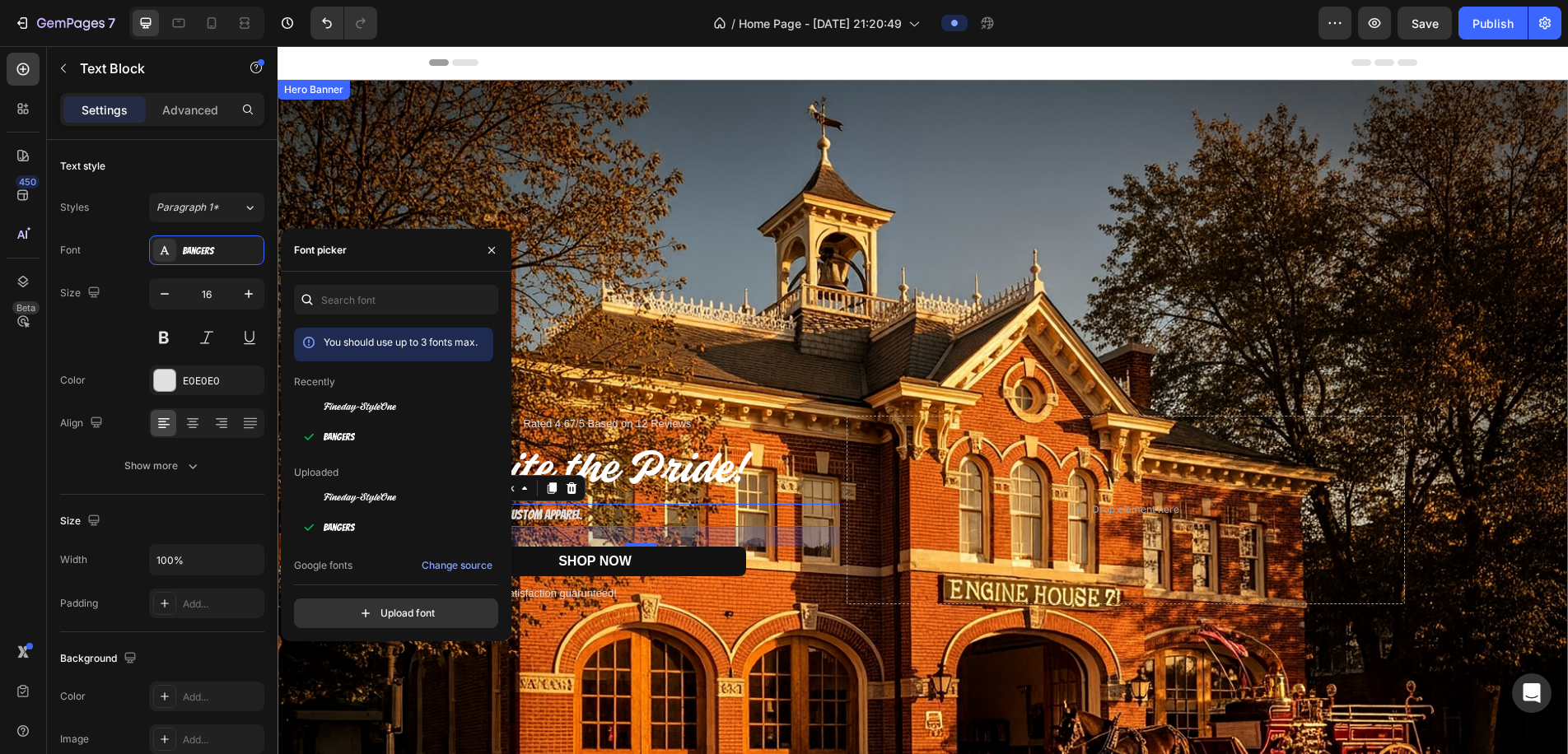
drag, startPoint x: 637, startPoint y: 634, endPoint x: 627, endPoint y: 626, distance: 12.8
click at [637, 630] on div "Background Image" at bounding box center [923, 510] width 1290 height 861
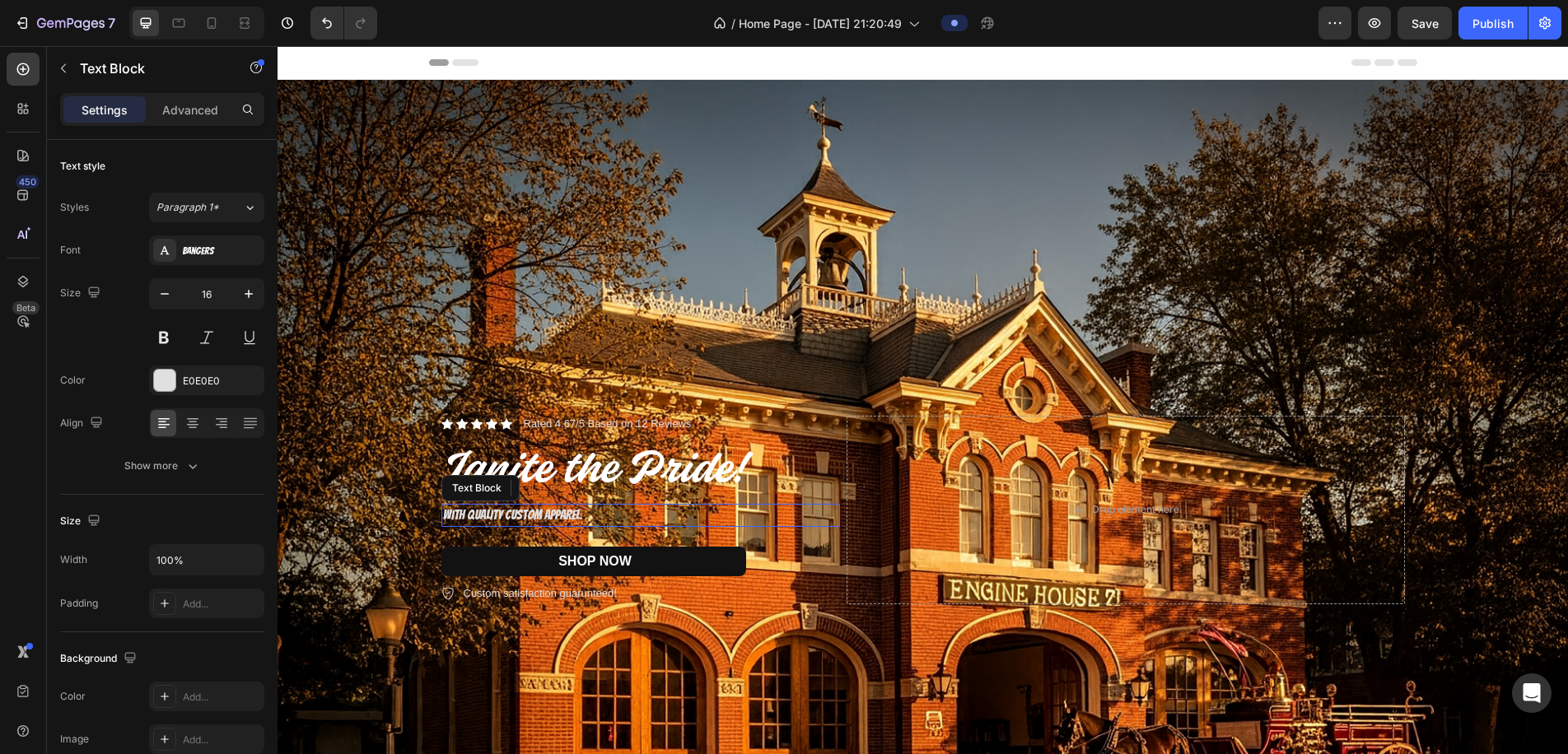
click at [543, 504] on div "WITH QUALITY CUSTOM APPAREL." at bounding box center [640, 516] width 399 height 24
click at [544, 515] on p "WITH QUALITY CUSTOM APPAREL." at bounding box center [640, 516] width 395 height 20
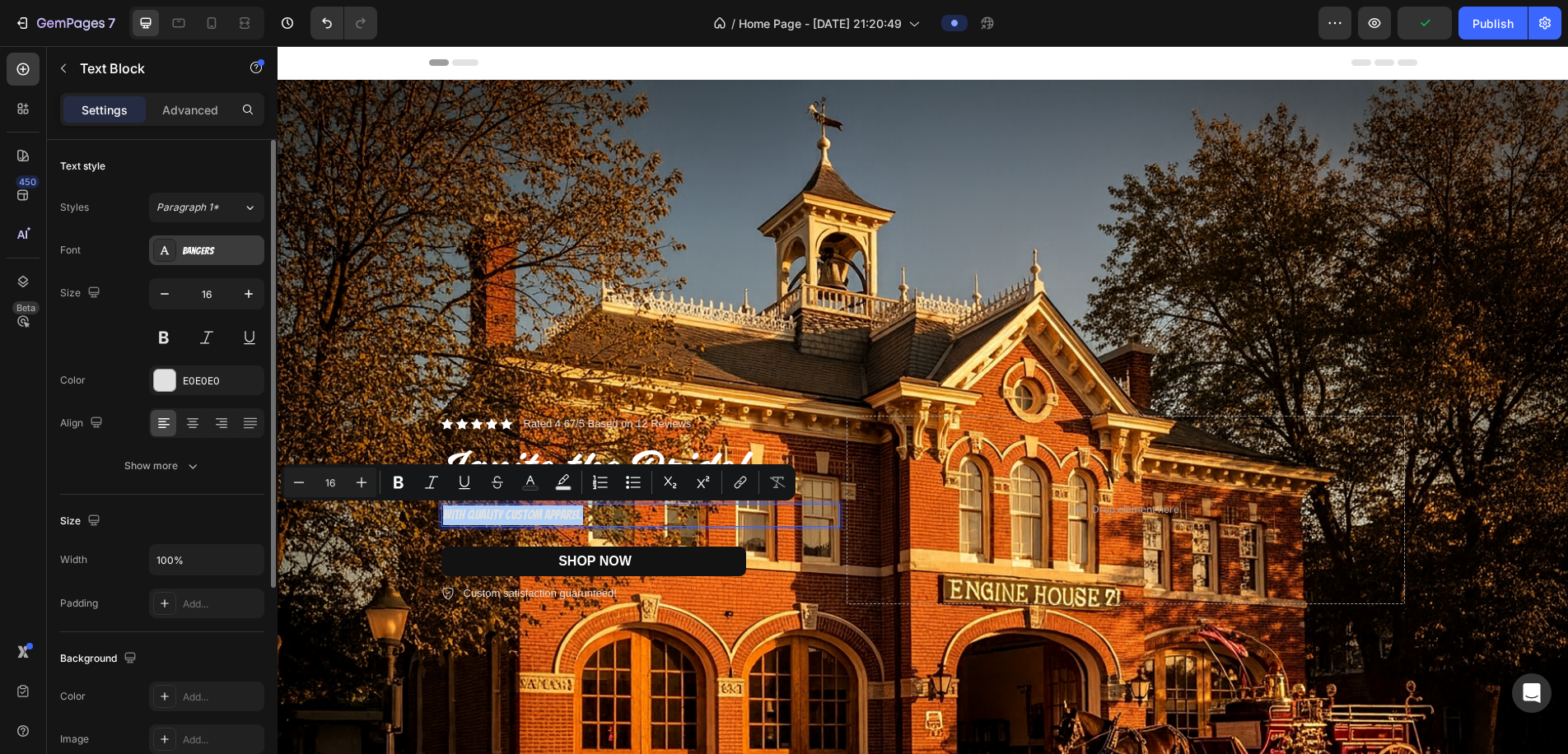
click at [224, 255] on div "Bangers" at bounding box center [221, 251] width 77 height 15
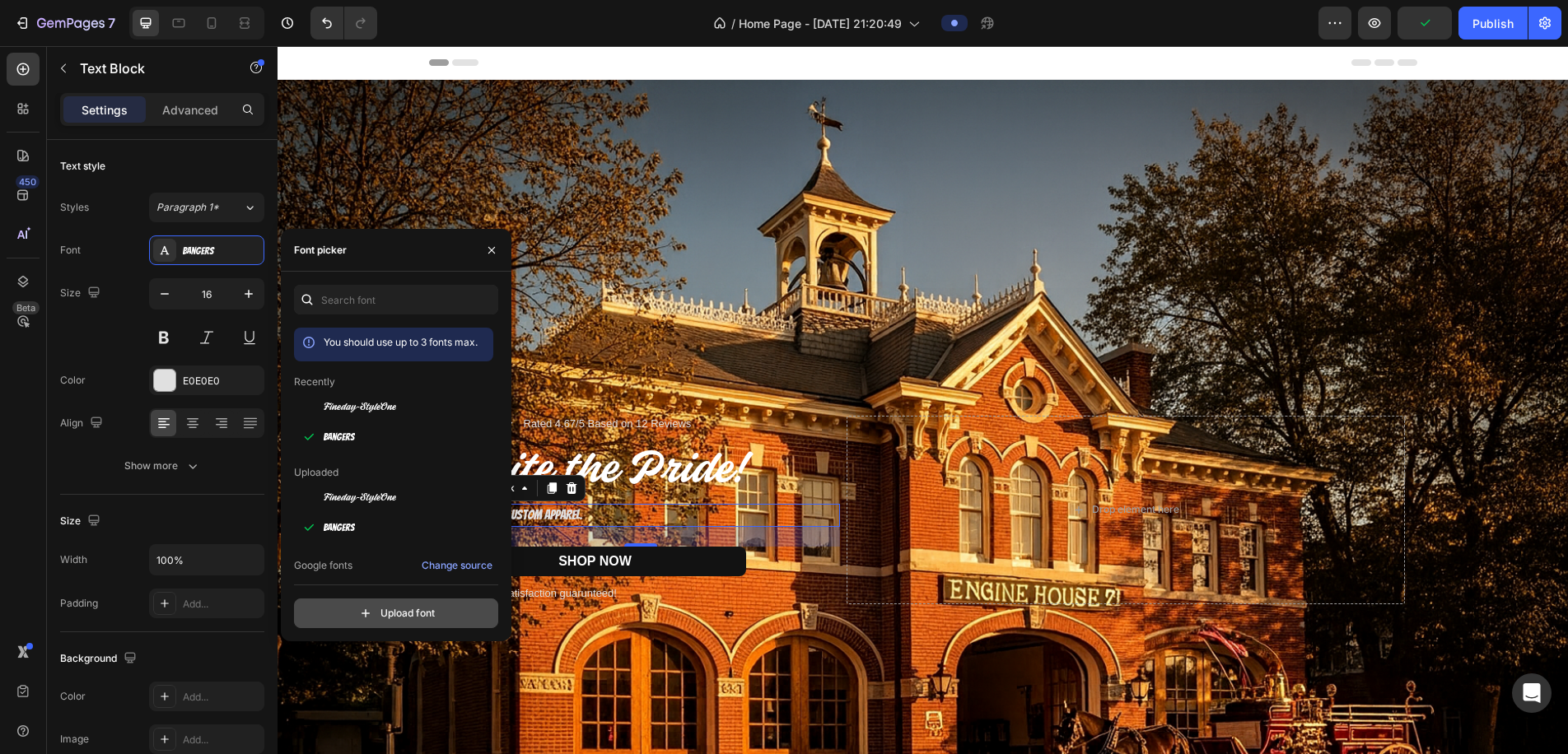
click at [367, 613] on input "file" at bounding box center [431, 614] width 412 height 28
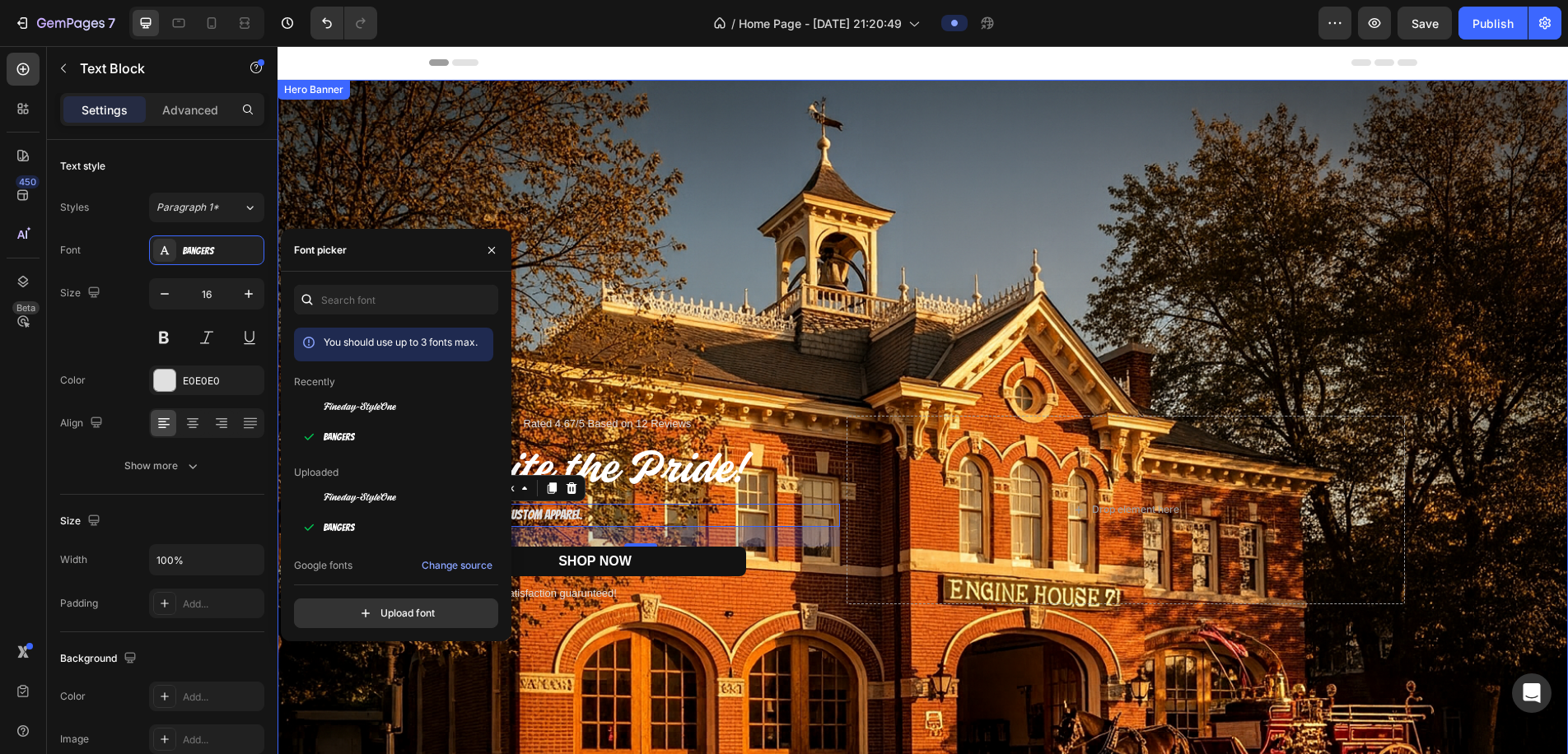
click at [763, 355] on div "Background Image" at bounding box center [923, 510] width 1290 height 861
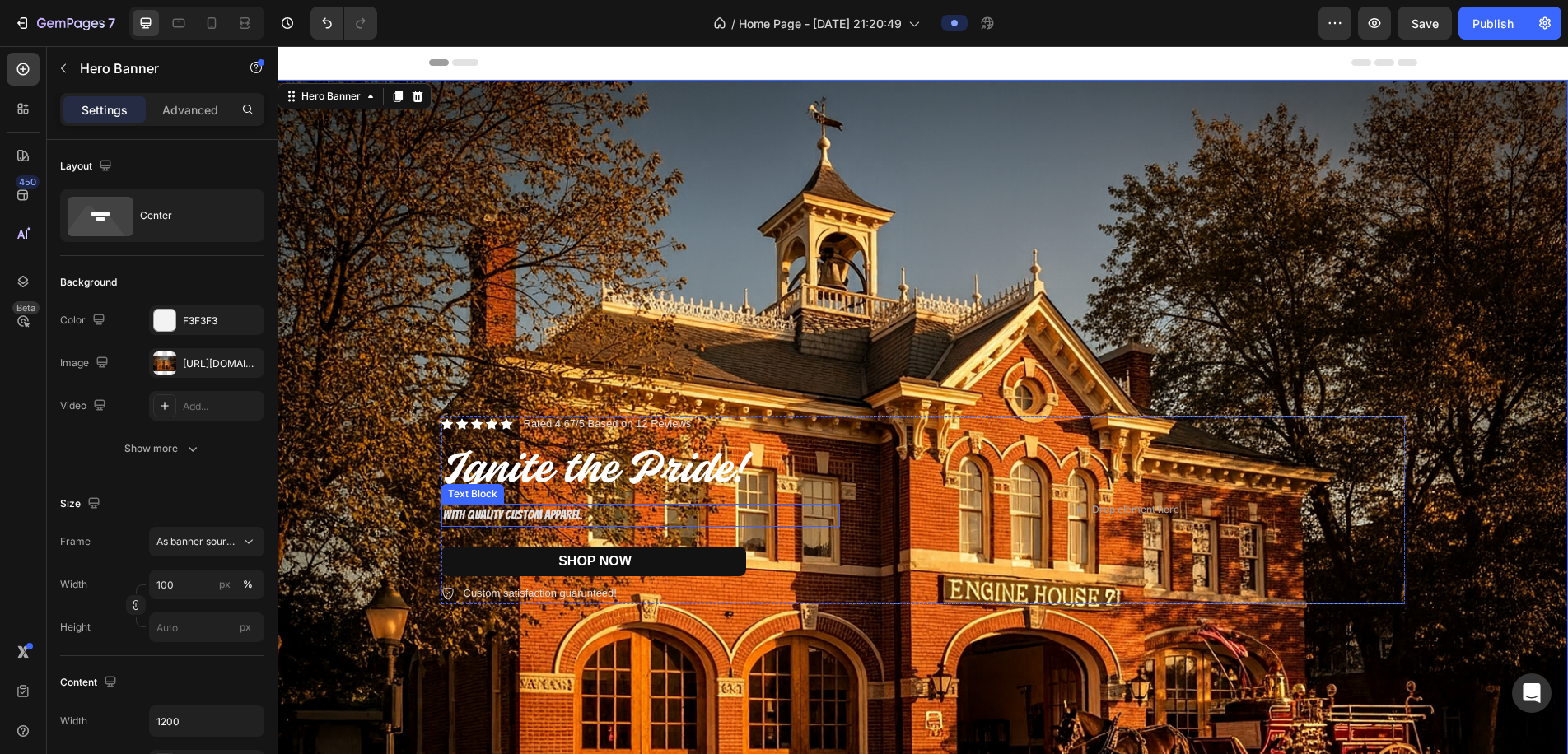
click at [578, 515] on p "WITH QUALITY CUSTOM APPAREL." at bounding box center [640, 516] width 395 height 20
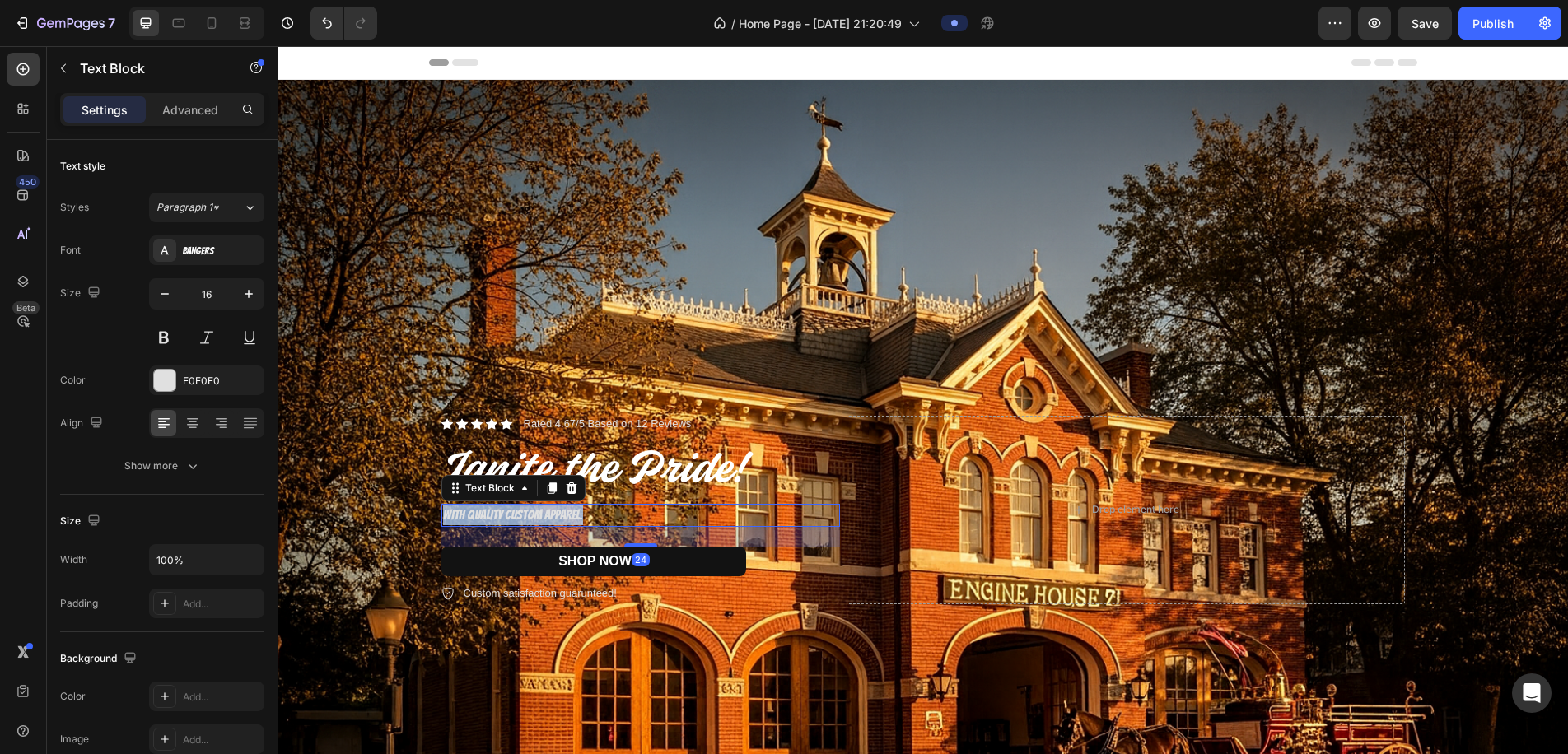
click at [578, 515] on p "WITH QUALITY CUSTOM APPAREL." at bounding box center [640, 516] width 395 height 20
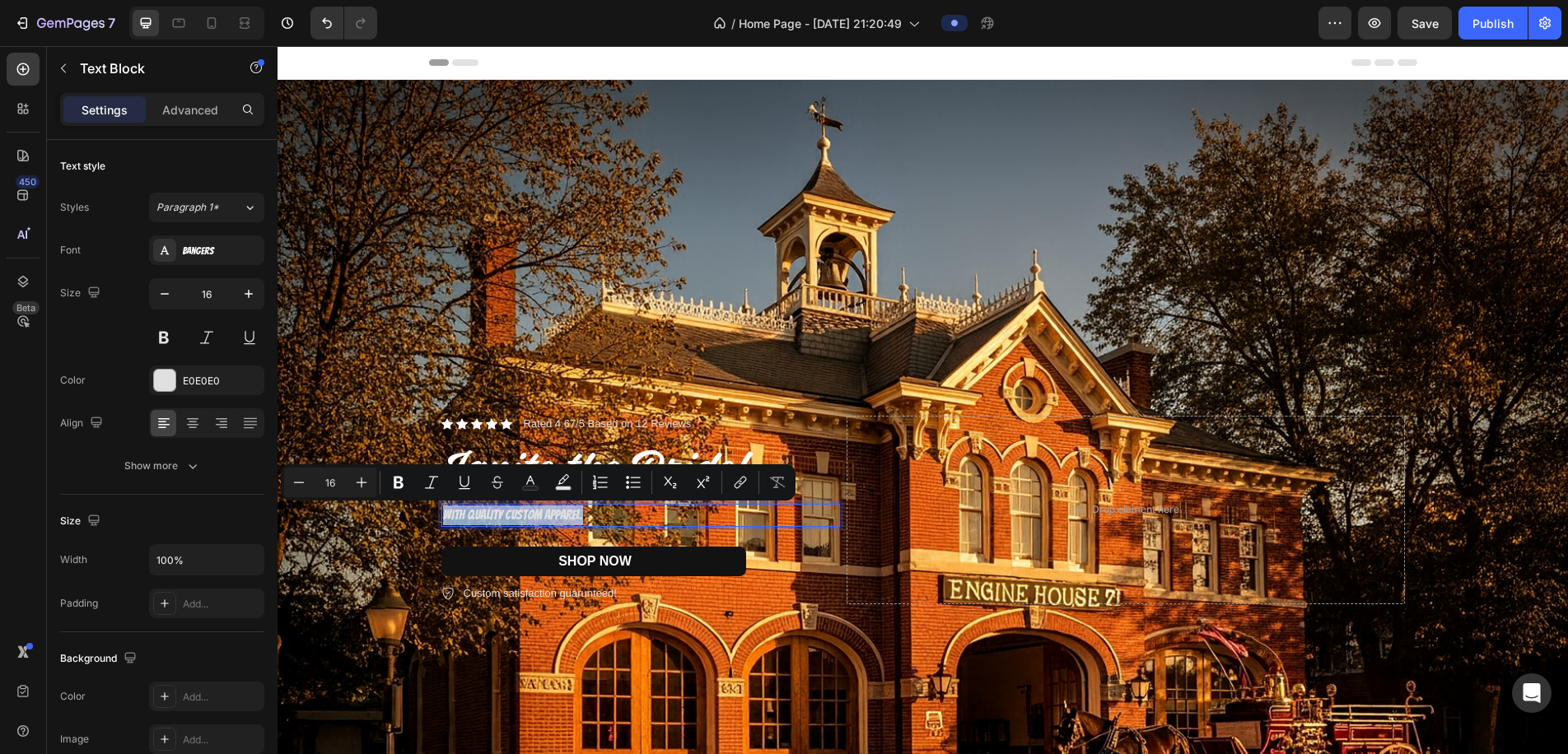
click at [509, 513] on p "WITH QUALITY CUSTOM APPAREL." at bounding box center [640, 516] width 395 height 20
click at [356, 487] on icon "Editor contextual toolbar" at bounding box center [361, 482] width 17 height 17
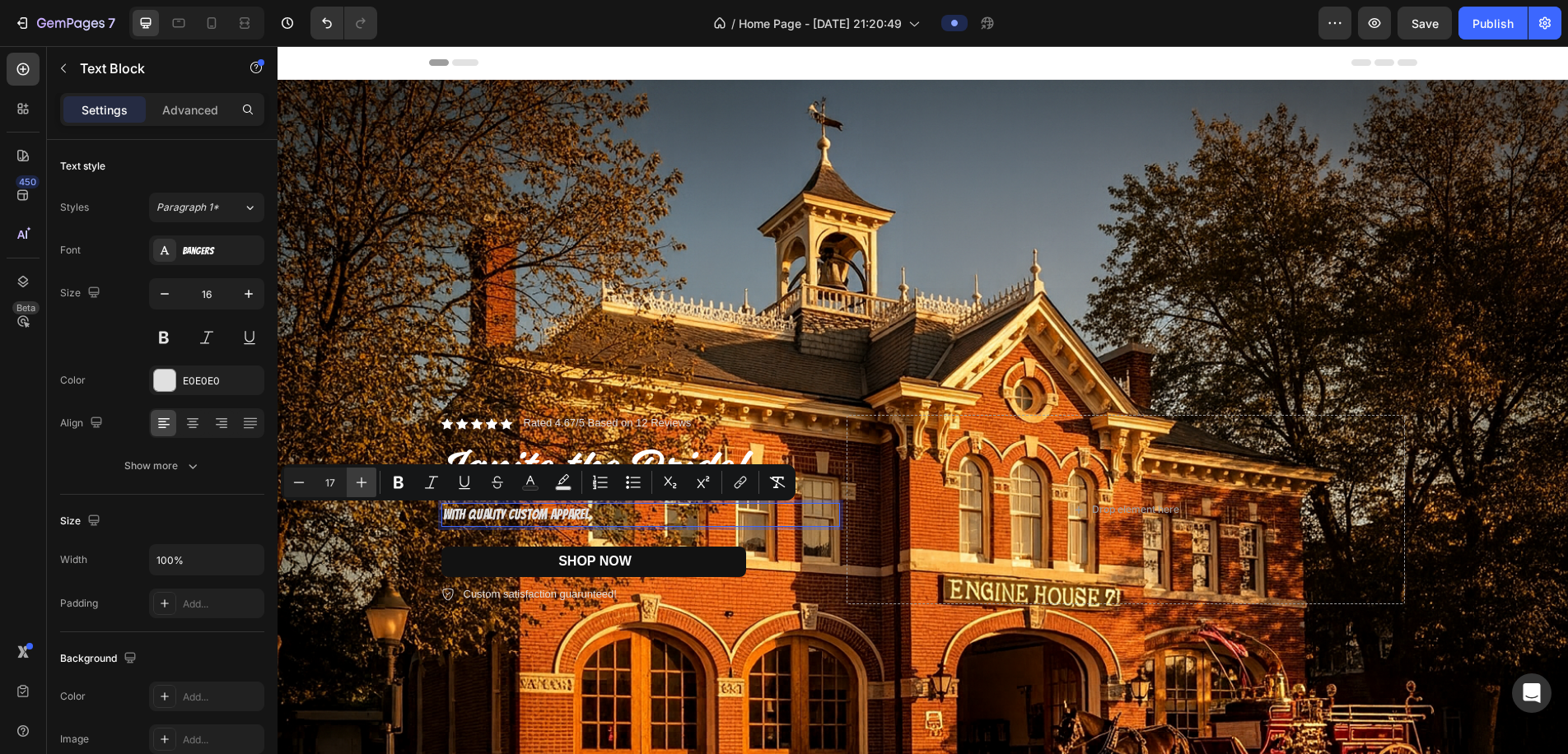
click at [355, 487] on icon "Editor contextual toolbar" at bounding box center [361, 482] width 17 height 17
click at [355, 488] on icon "Editor contextual toolbar" at bounding box center [361, 482] width 17 height 17
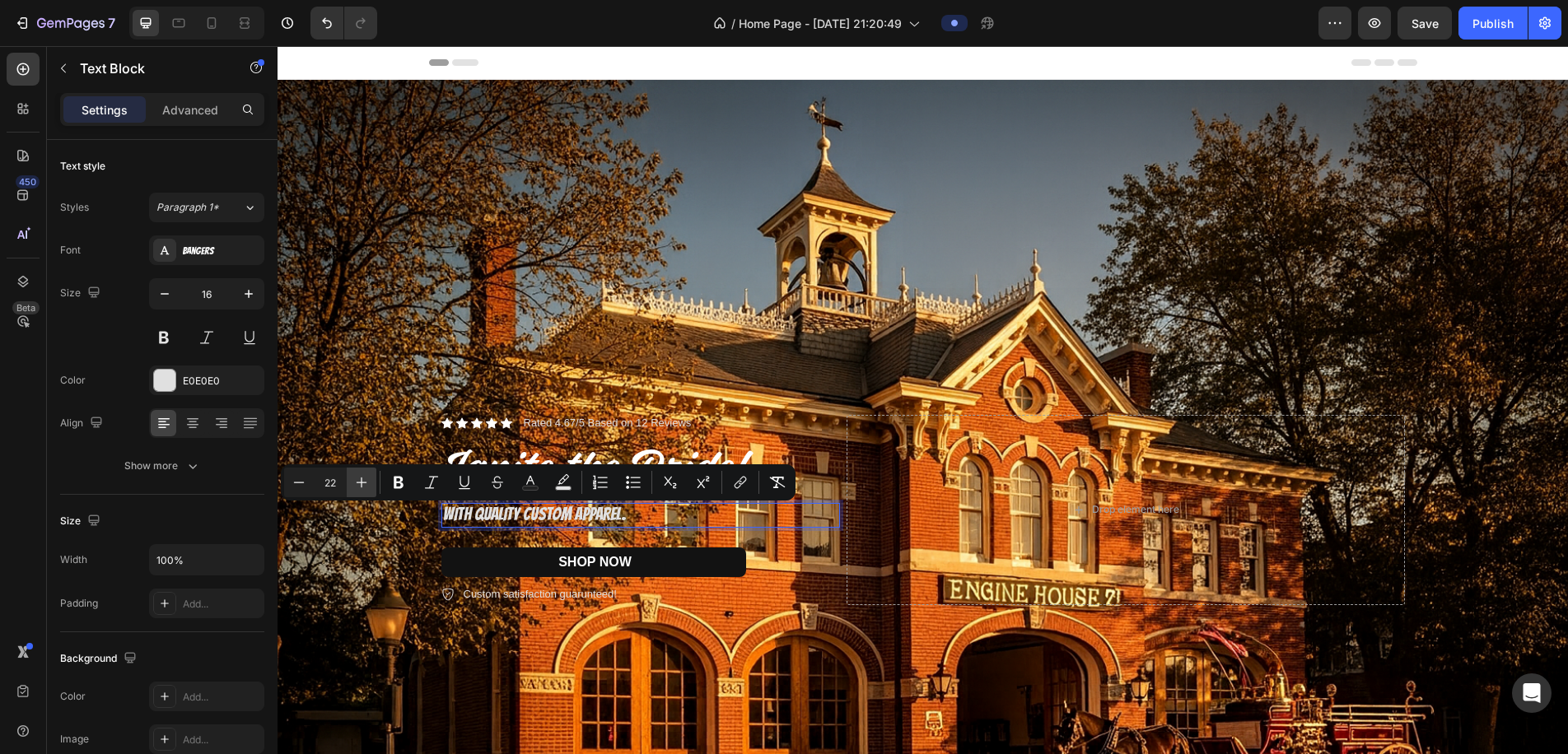
click at [355, 488] on icon "Editor contextual toolbar" at bounding box center [361, 482] width 17 height 17
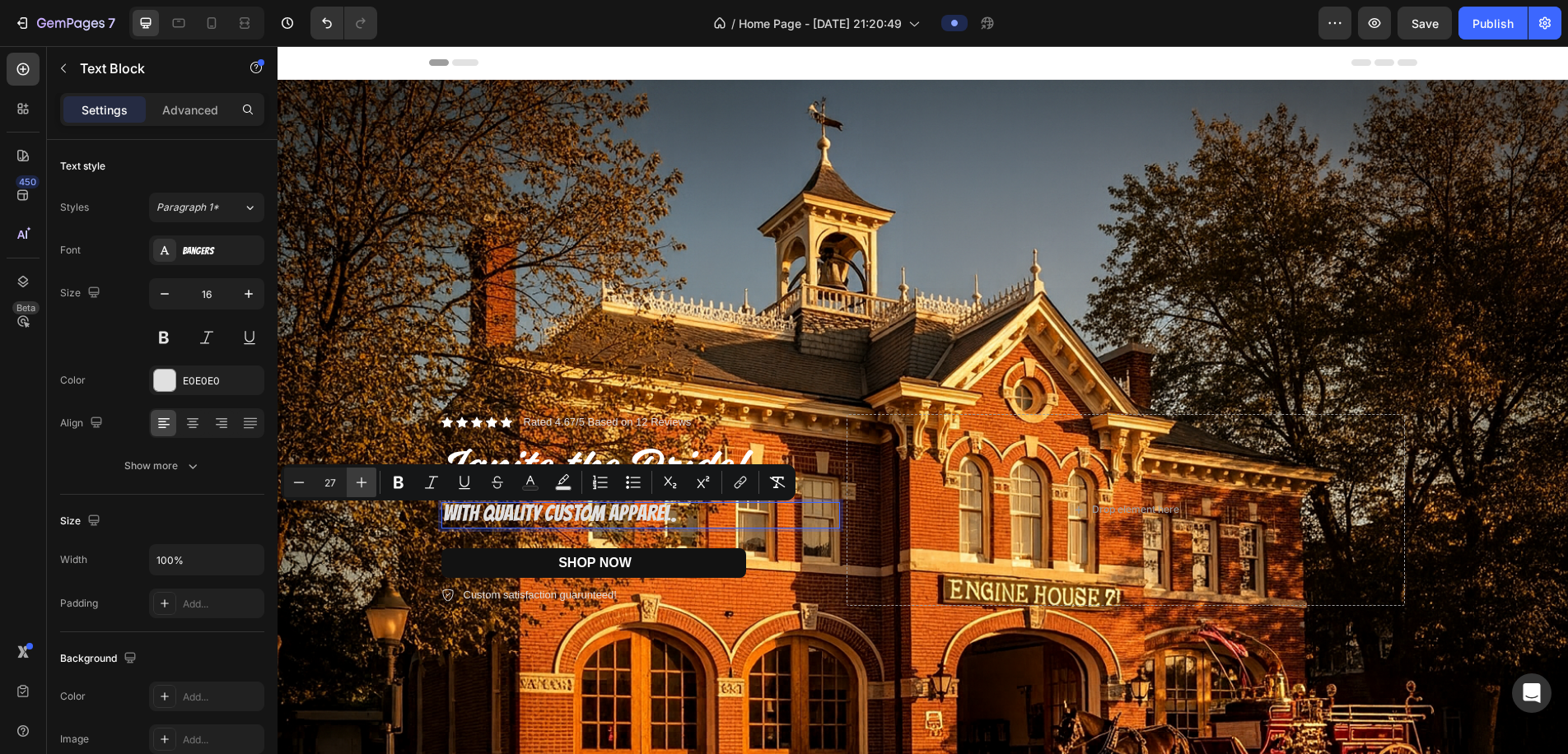
click at [355, 488] on icon "Editor contextual toolbar" at bounding box center [361, 482] width 17 height 17
type input "31"
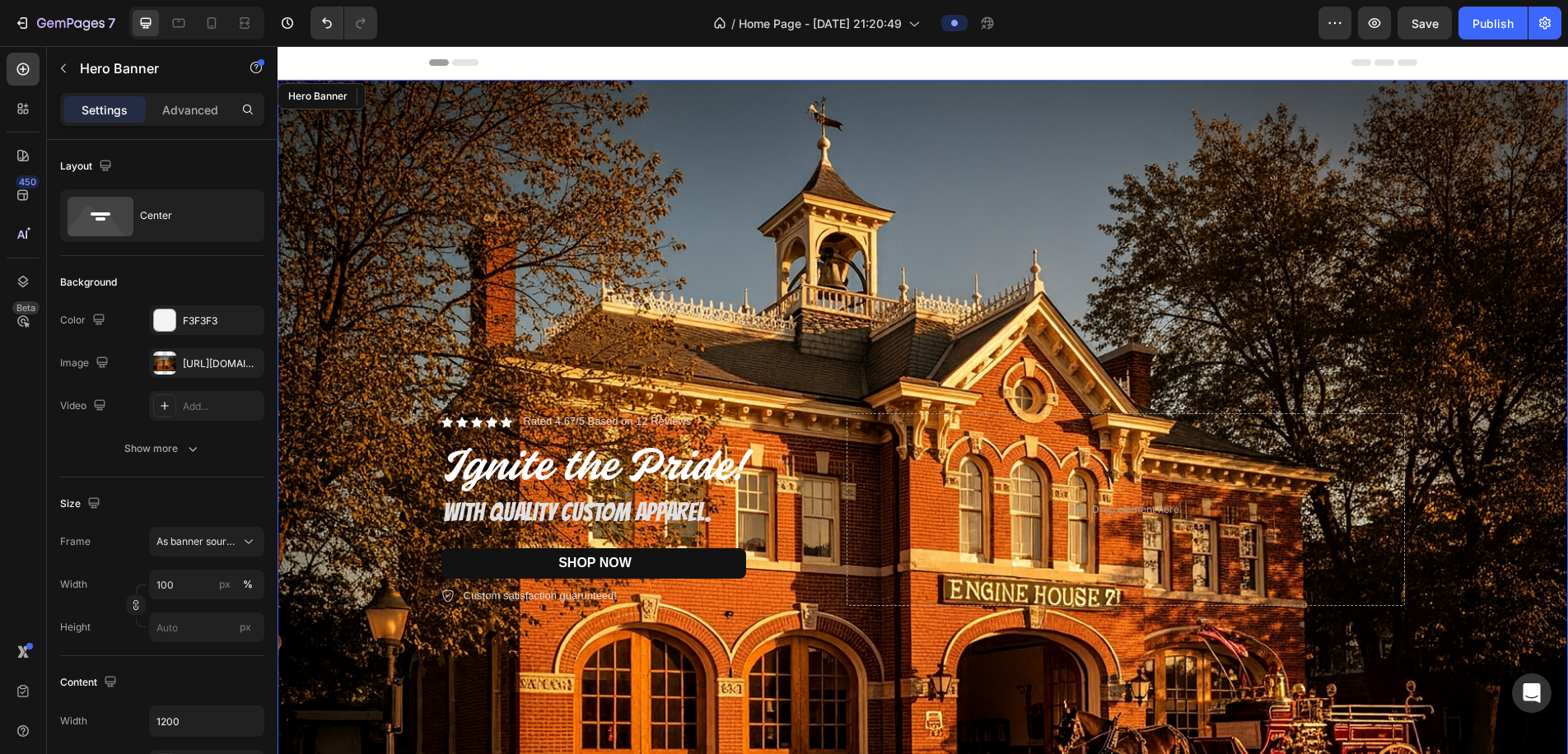
drag, startPoint x: 408, startPoint y: 377, endPoint x: 420, endPoint y: 504, distance: 127.6
click at [408, 377] on div "Background Image" at bounding box center [923, 510] width 1290 height 861
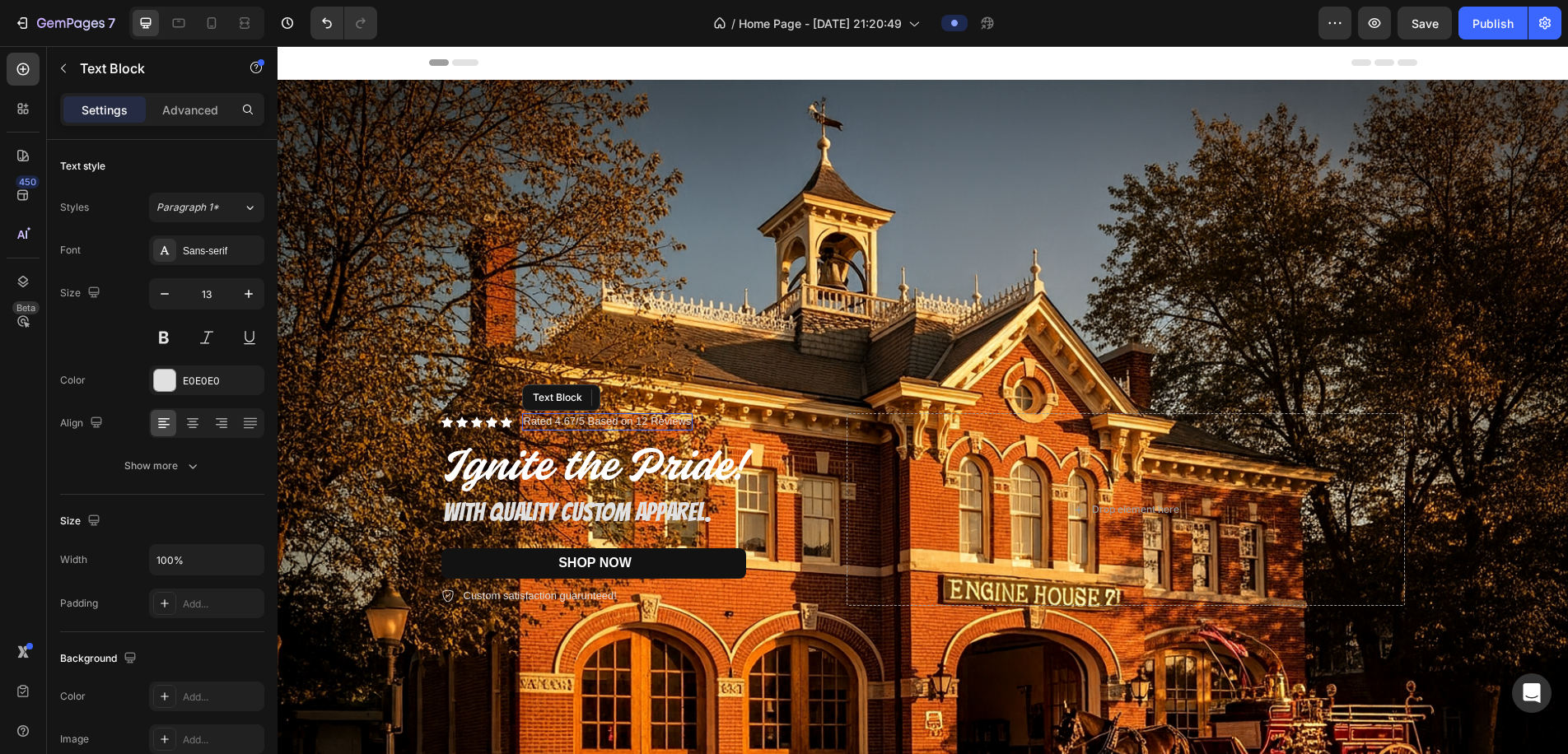
click at [559, 415] on div "Rated 4.67/5 Based on 12 Reviews" at bounding box center [608, 423] width 172 height 18
click at [558, 415] on div "Rated 4.67/5 Based on 12 Reviews" at bounding box center [608, 423] width 172 height 18
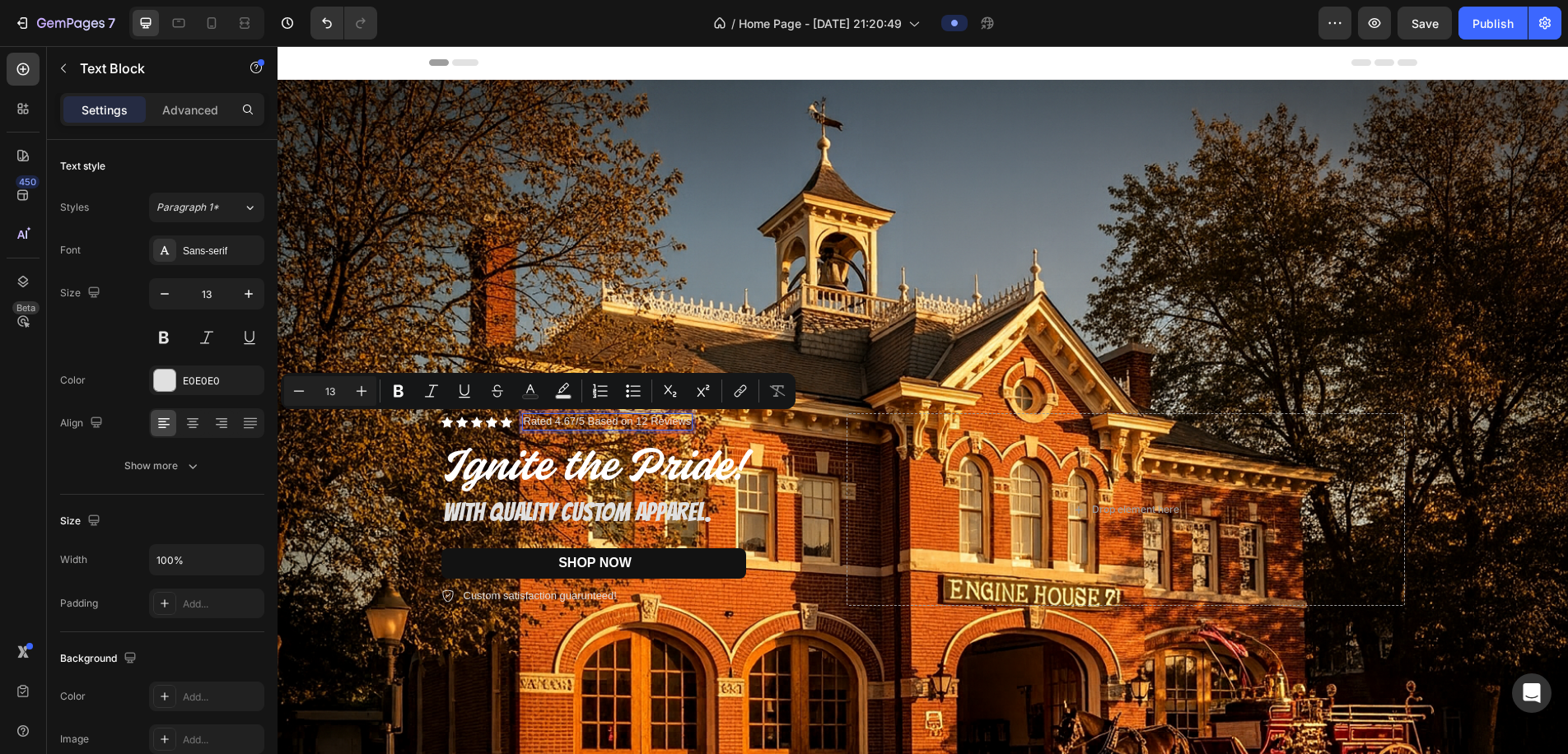
click at [559, 421] on p "Rated 4.67/5 Based on 12 Reviews" at bounding box center [607, 422] width 168 height 14
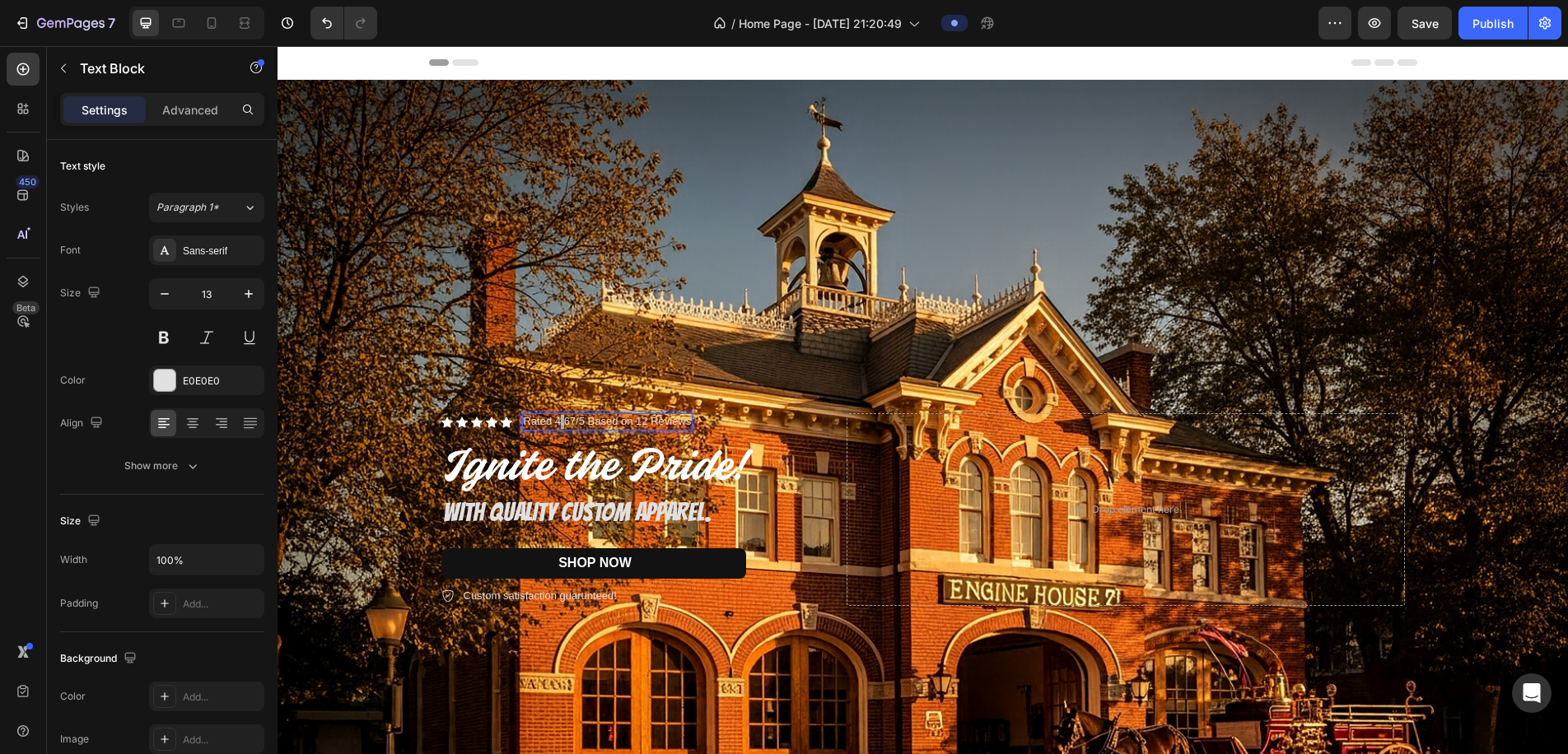
click at [559, 421] on p "Rated 4.67/5 Based on 12 Reviews" at bounding box center [607, 422] width 168 height 14
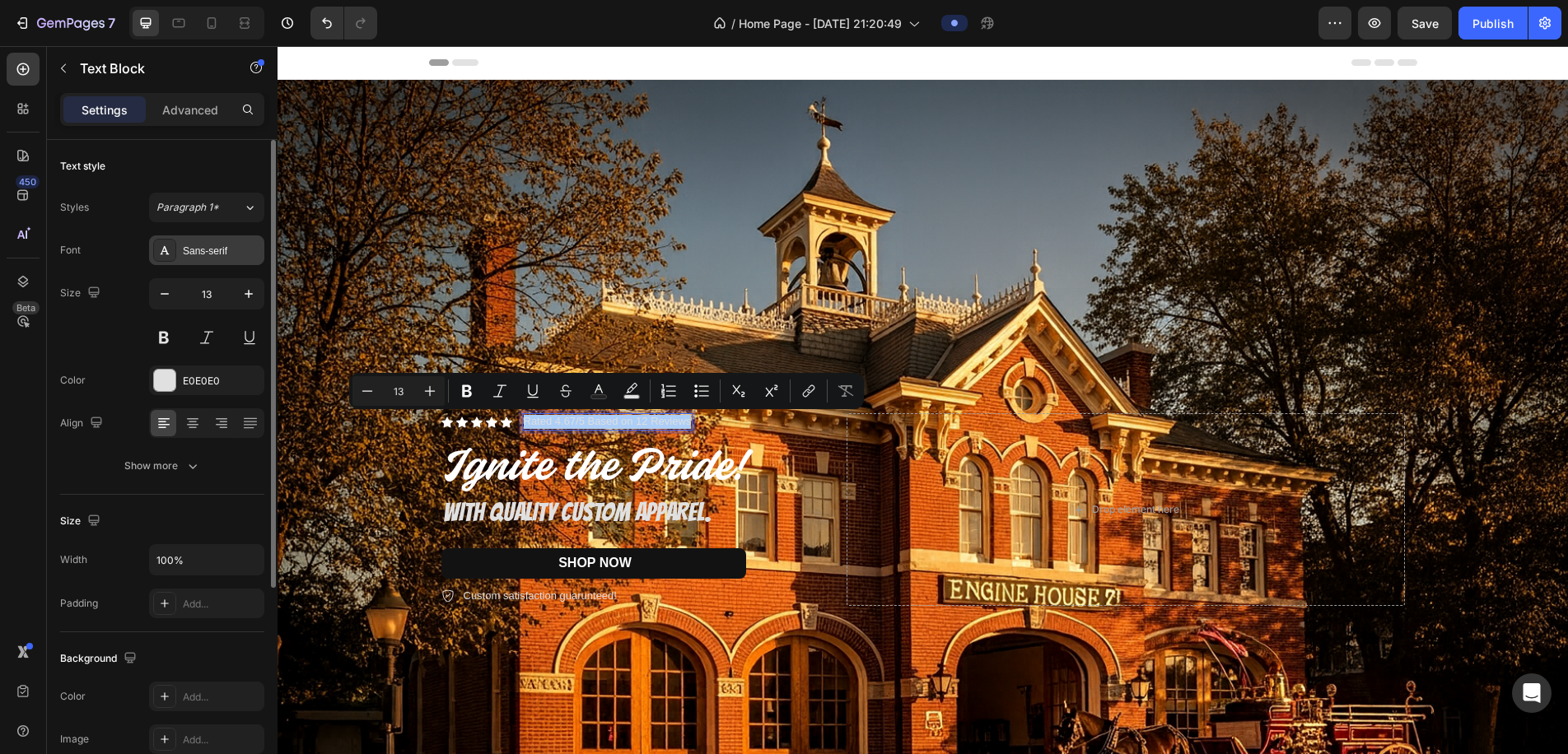
click at [193, 256] on div "Sans-serif" at bounding box center [221, 251] width 77 height 15
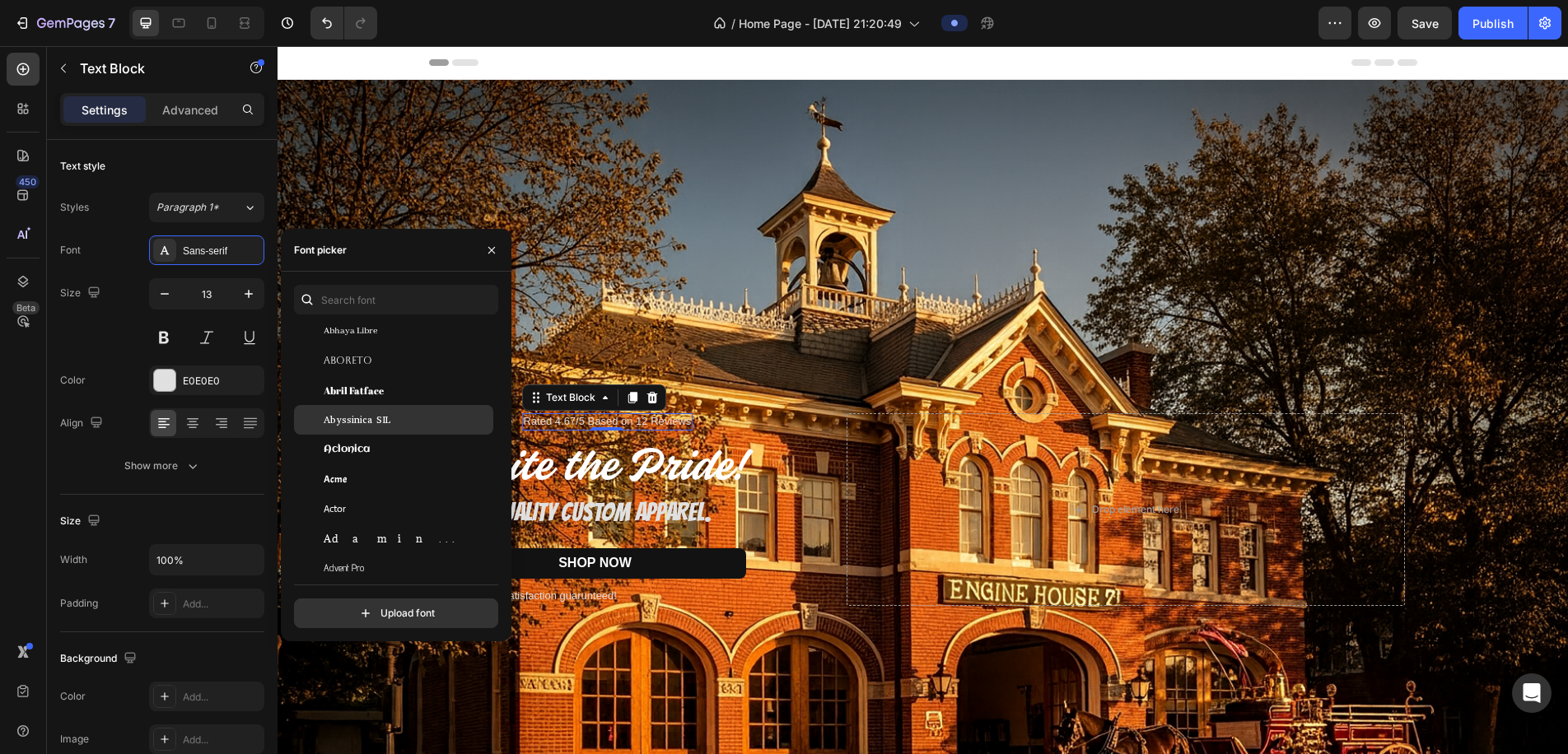
scroll to position [391, 0]
click at [361, 374] on span "Abril Fatface" at bounding box center [353, 377] width 60 height 15
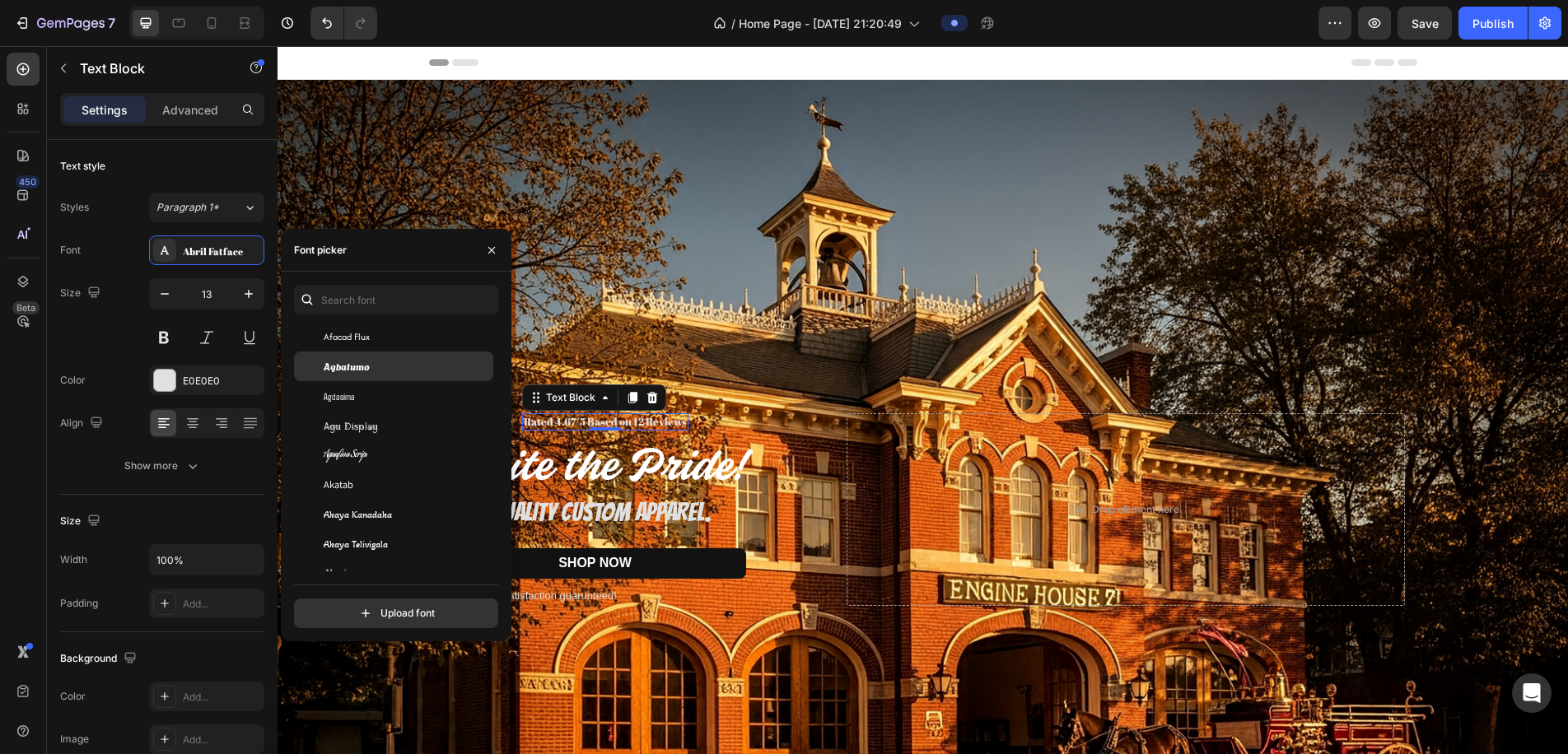
click at [364, 373] on span "Agbalumo" at bounding box center [346, 366] width 46 height 15
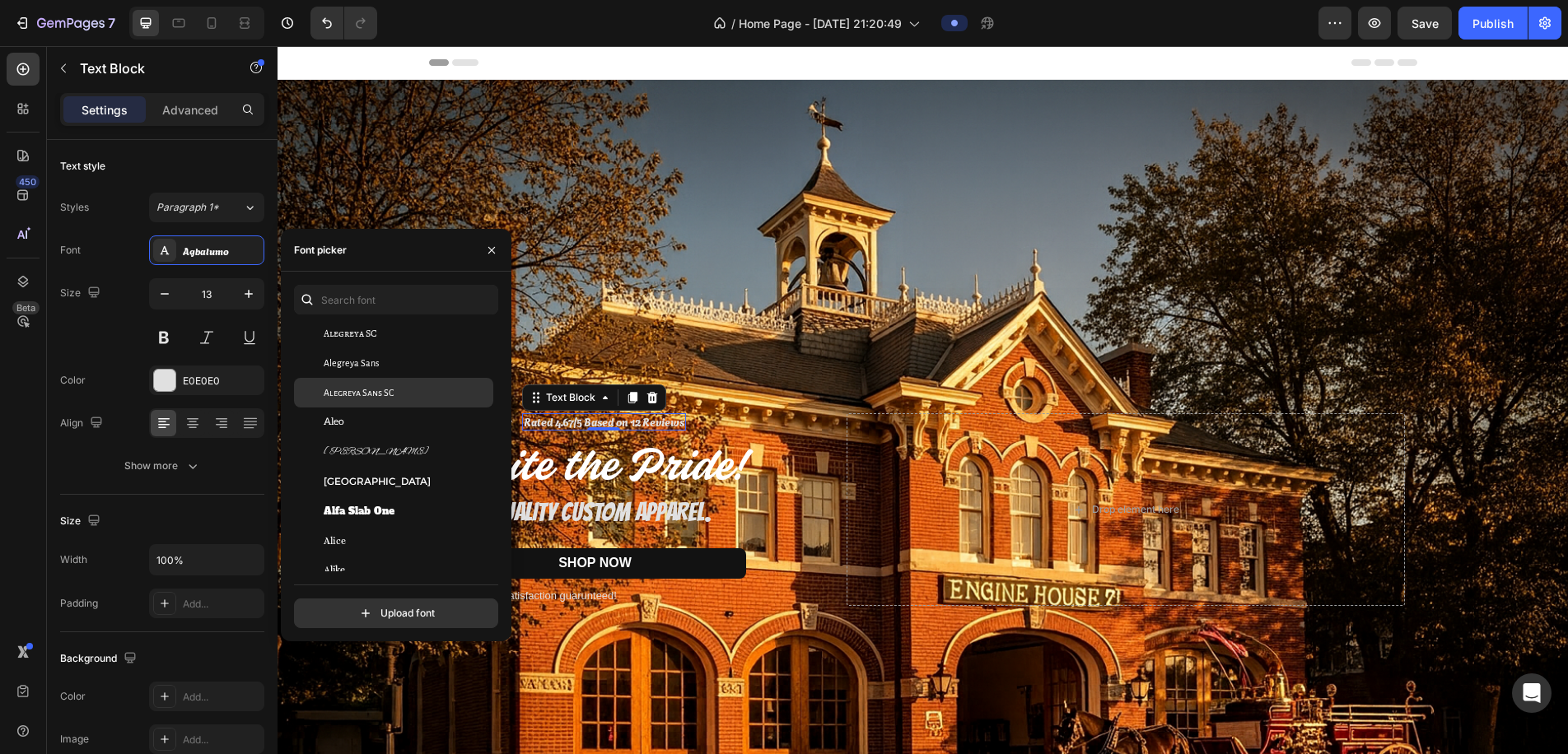
scroll to position [1203, 0]
click at [372, 480] on span "Alexandria" at bounding box center [377, 478] width 107 height 15
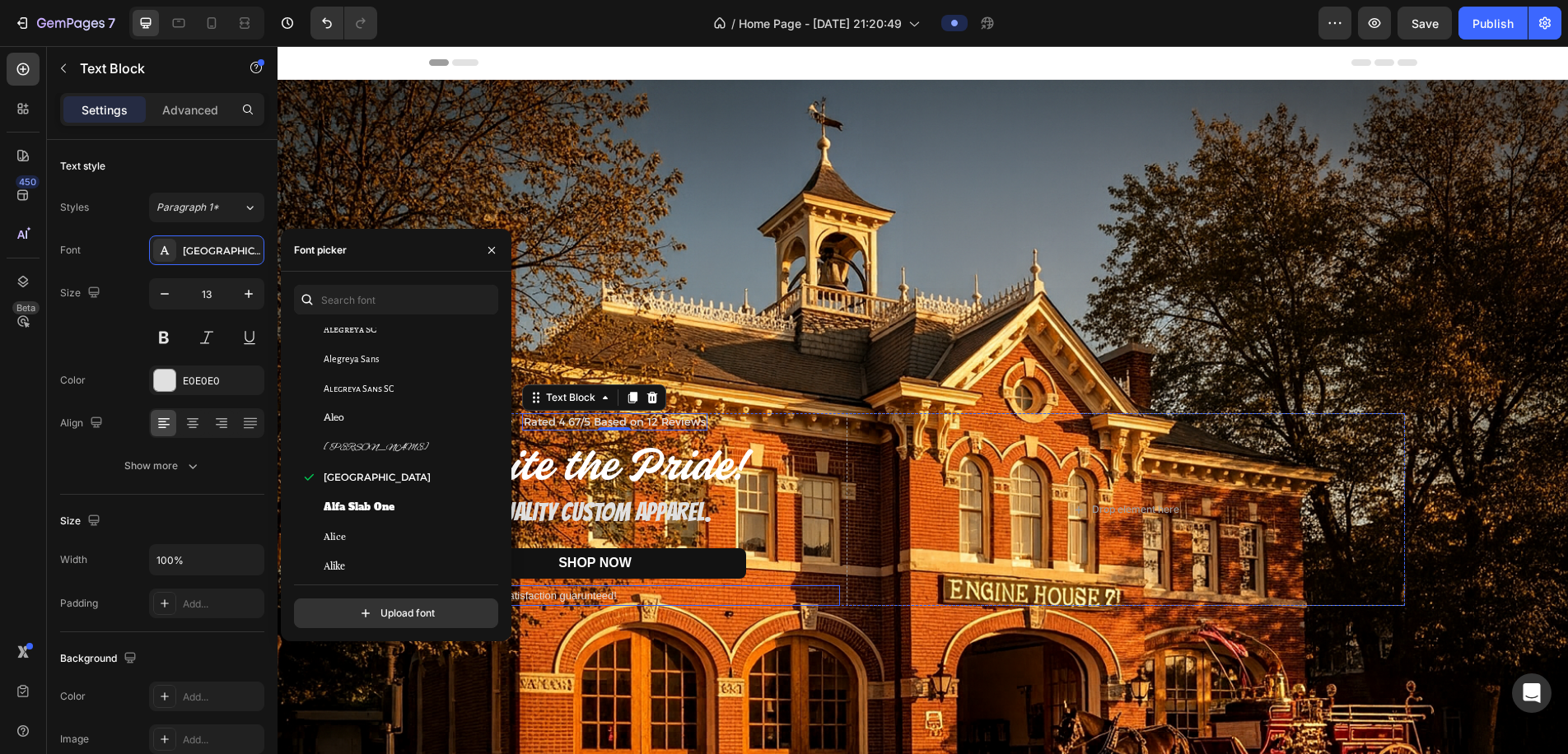
click at [575, 596] on p "Custom satisfaction guarunteed!" at bounding box center [540, 596] width 153 height 17
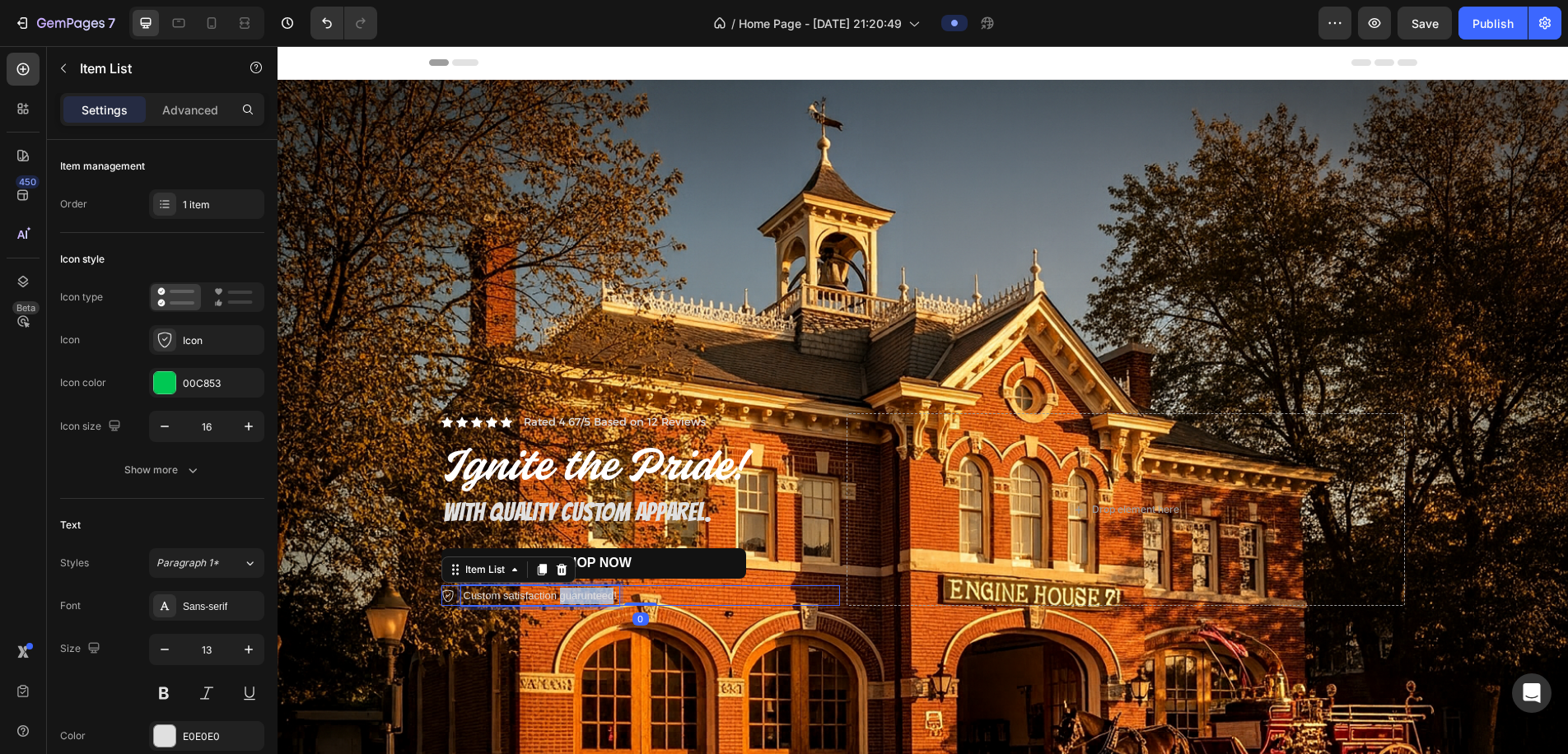
click at [575, 596] on p "Custom satisfaction guarunteed!" at bounding box center [540, 596] width 153 height 17
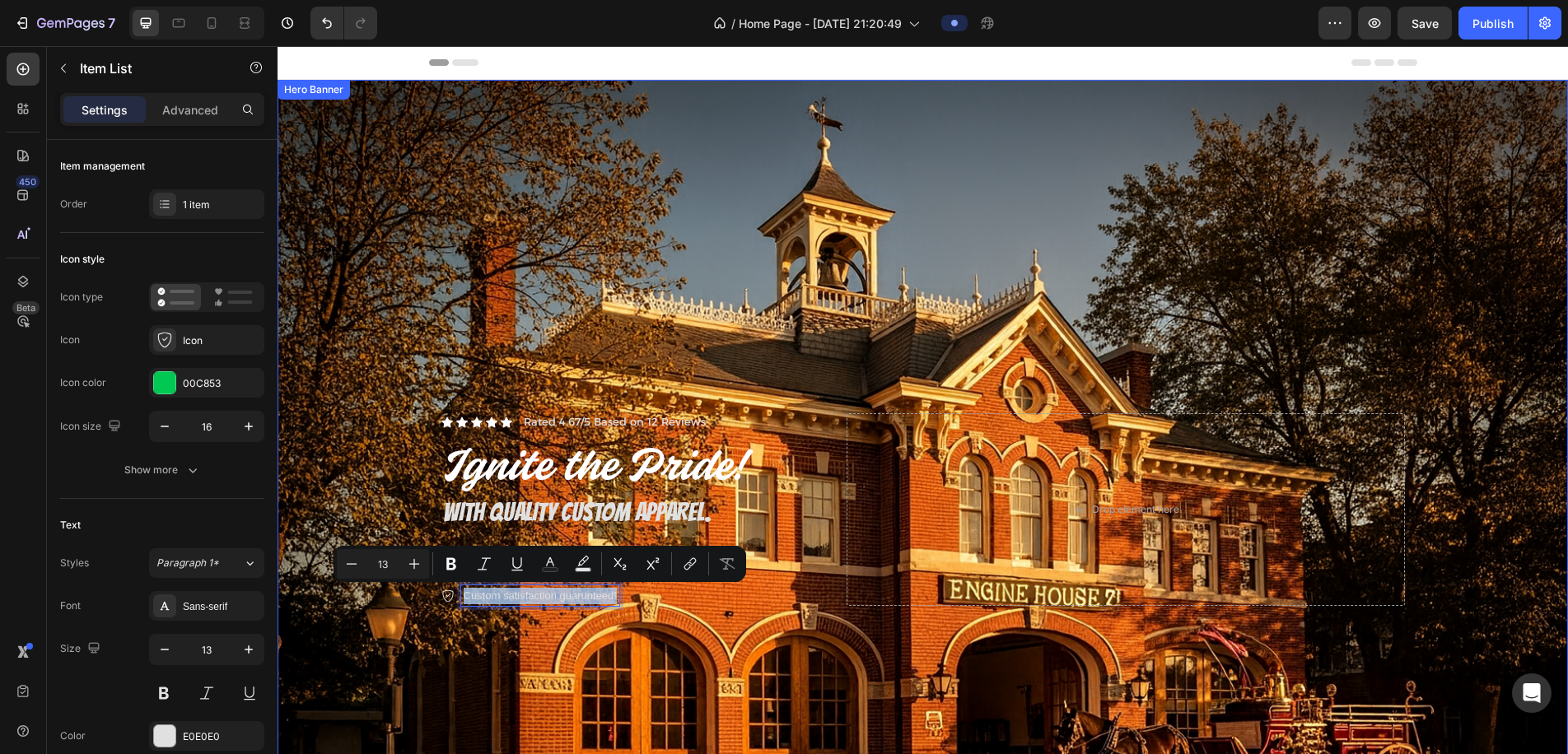
click at [492, 630] on div "Background Image" at bounding box center [923, 510] width 1290 height 861
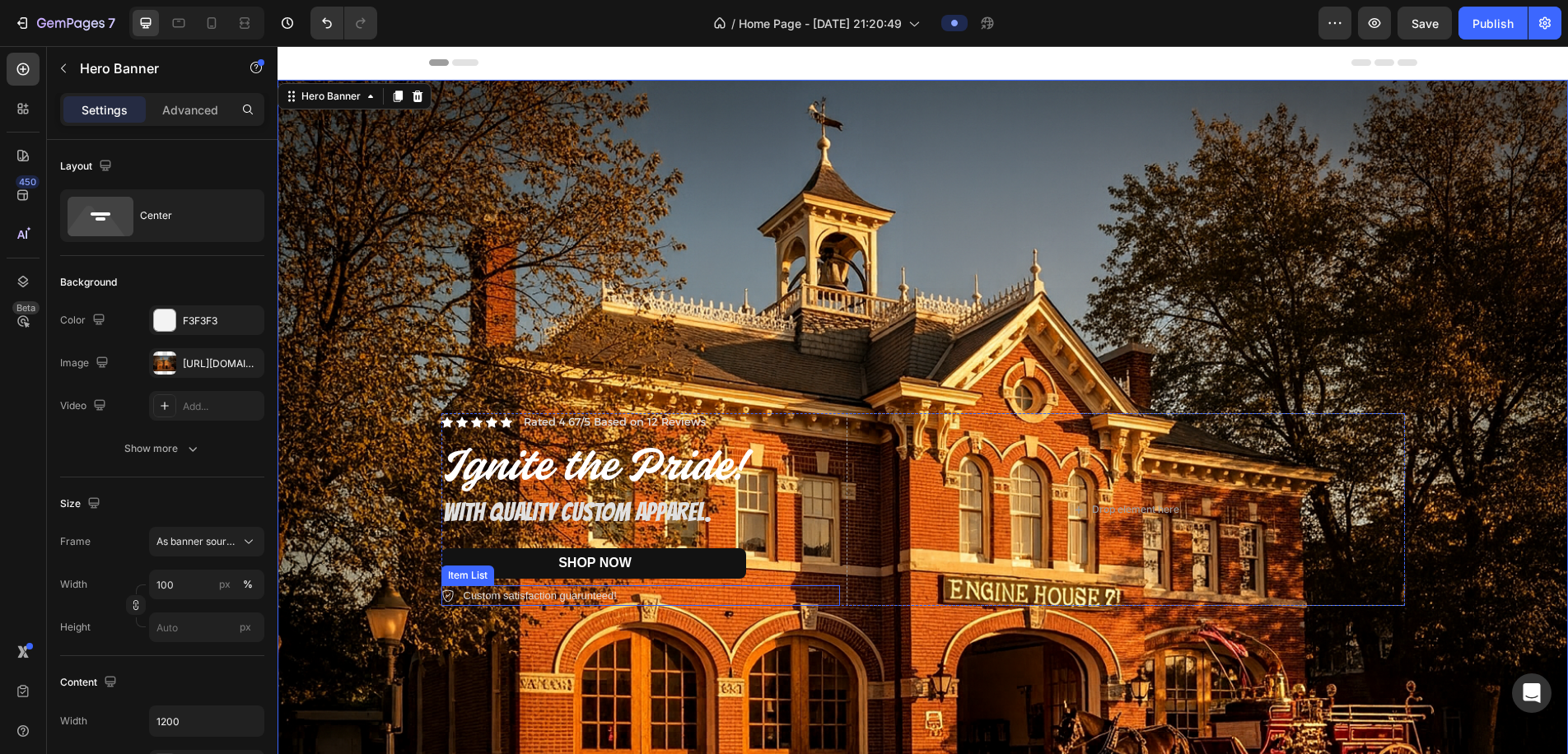
click at [544, 602] on p "Custom satisfaction guarunteed!" at bounding box center [540, 596] width 153 height 17
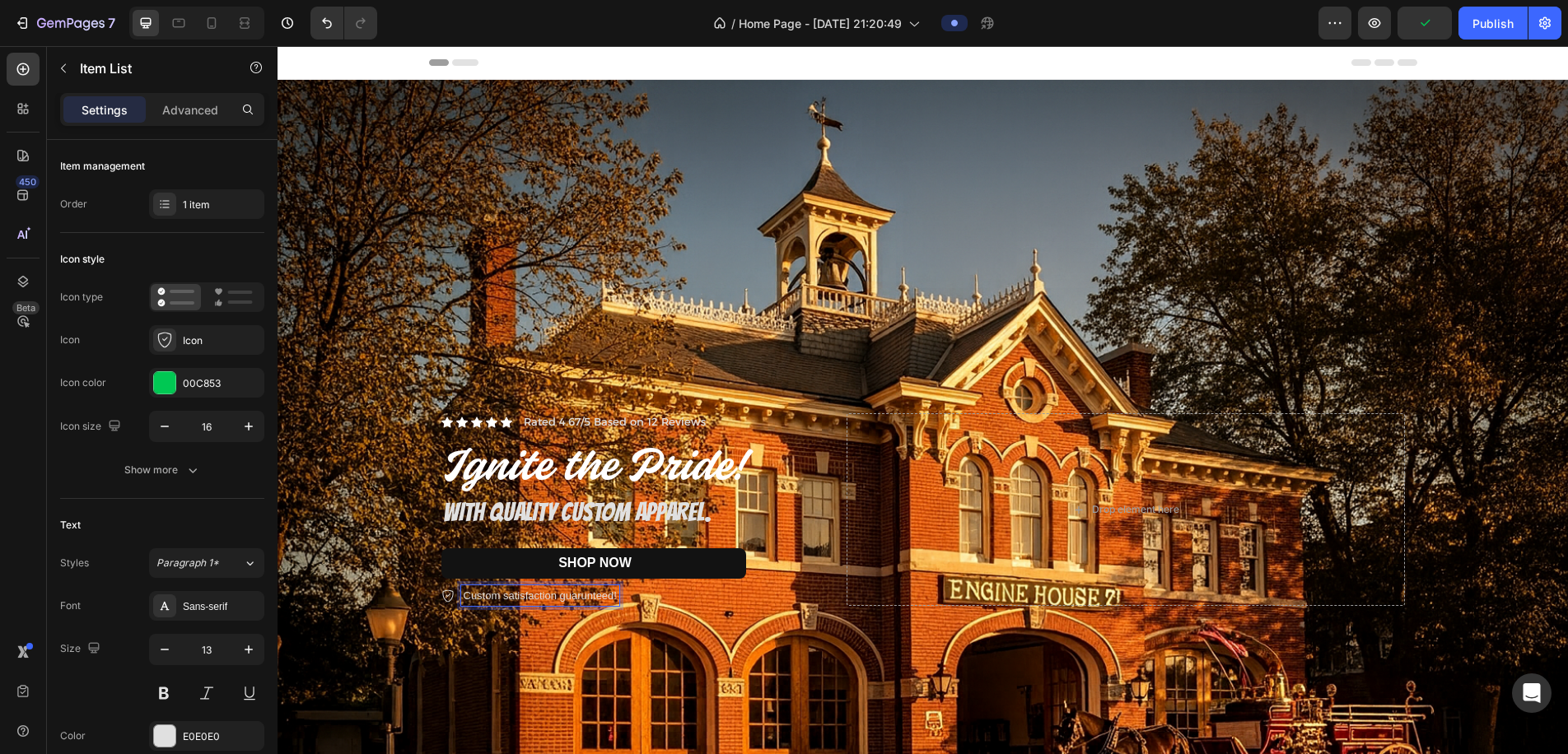
click at [573, 596] on p "Custom satisfaction guarunteed!" at bounding box center [540, 596] width 153 height 17
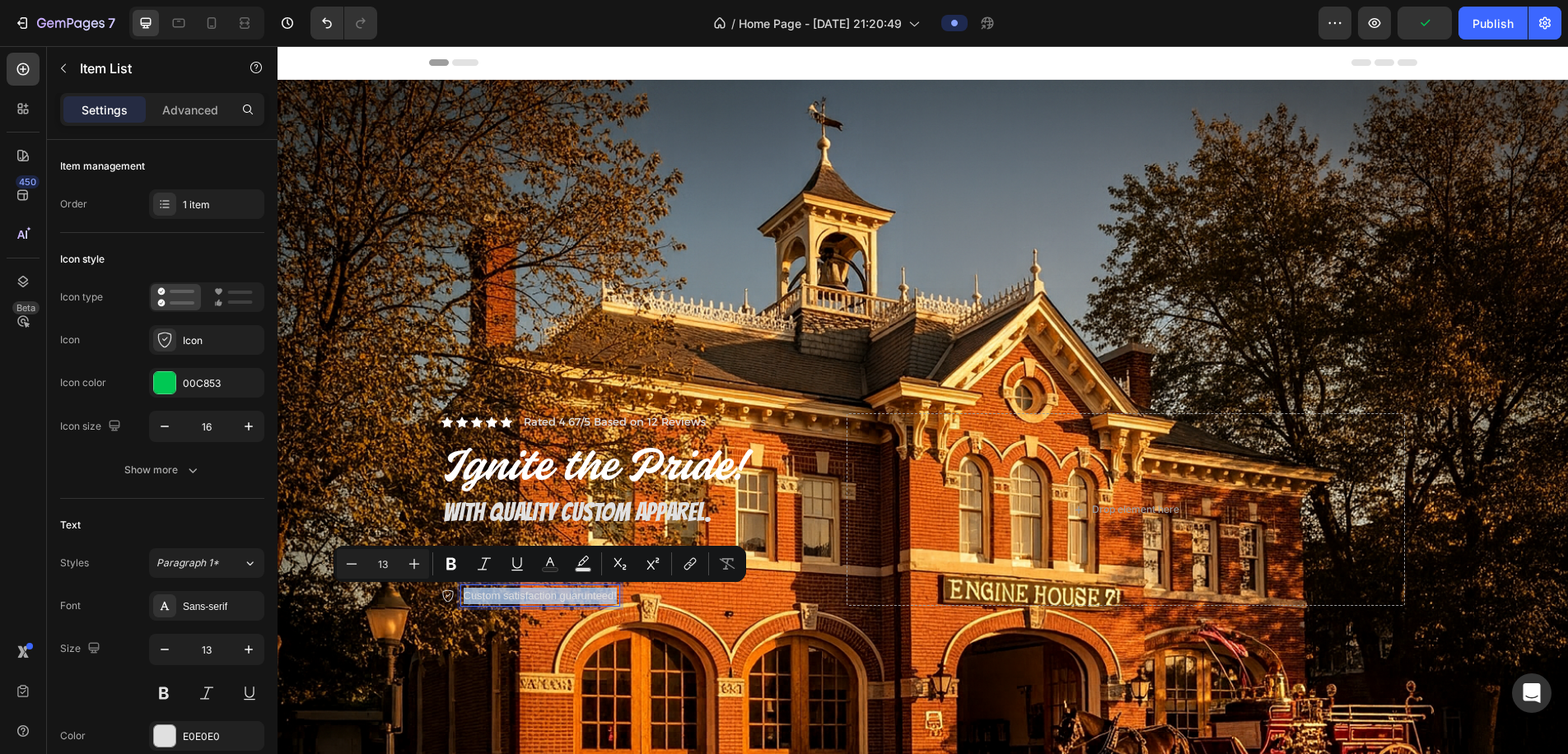
click at [573, 596] on p "Custom satisfaction guarunteed!" at bounding box center [540, 596] width 153 height 17
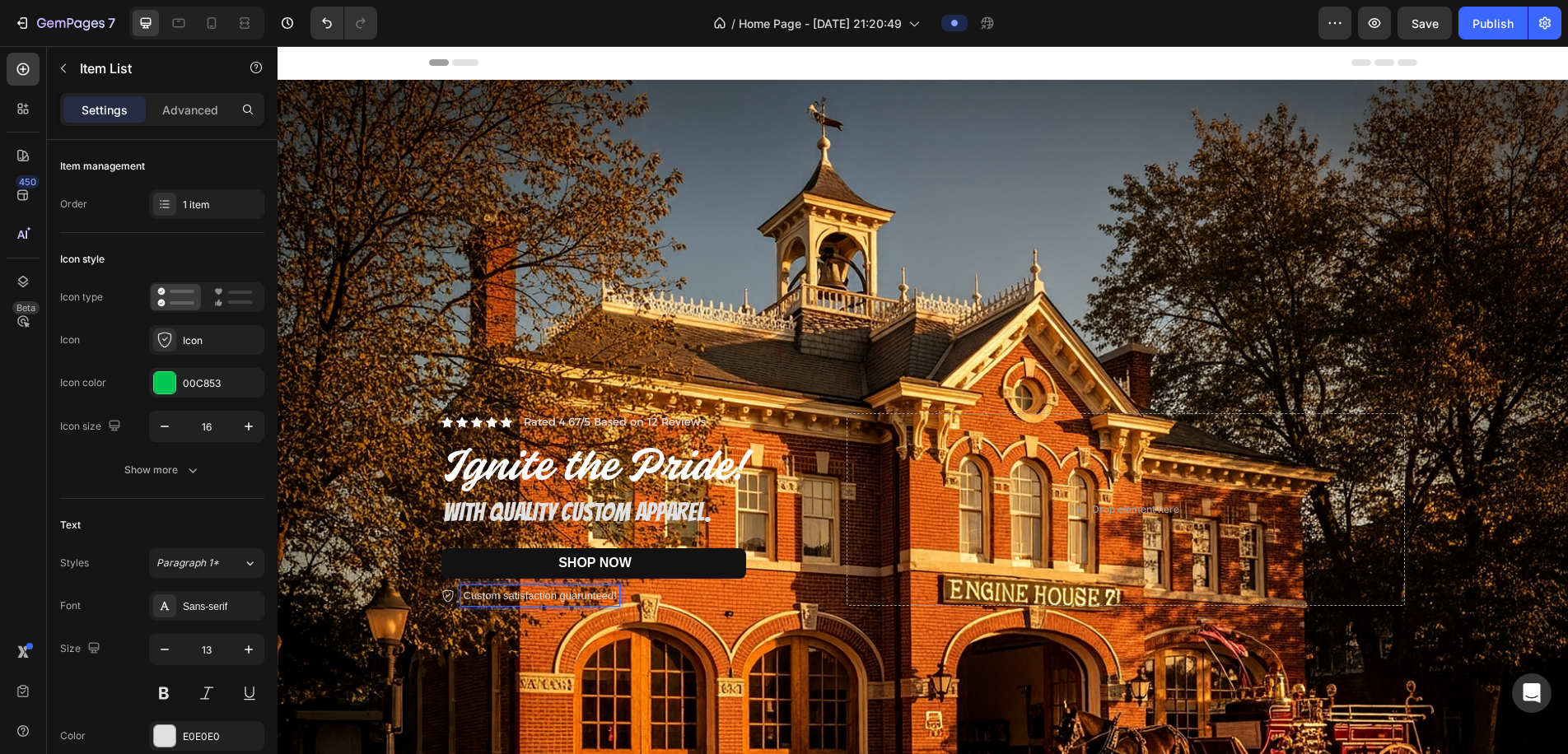
click at [710, 587] on div "Custom satisfaction guarunteed!" at bounding box center [640, 596] width 399 height 22
click at [601, 596] on p "Custom satisfaction guarunteed!" at bounding box center [540, 596] width 153 height 17
click at [555, 598] on p "Custom satisfaction guarunteed!" at bounding box center [540, 596] width 153 height 17
click at [475, 599] on p "Custom satisfaction guarunteed!" at bounding box center [540, 596] width 153 height 17
click at [445, 600] on icon at bounding box center [447, 595] width 13 height 13
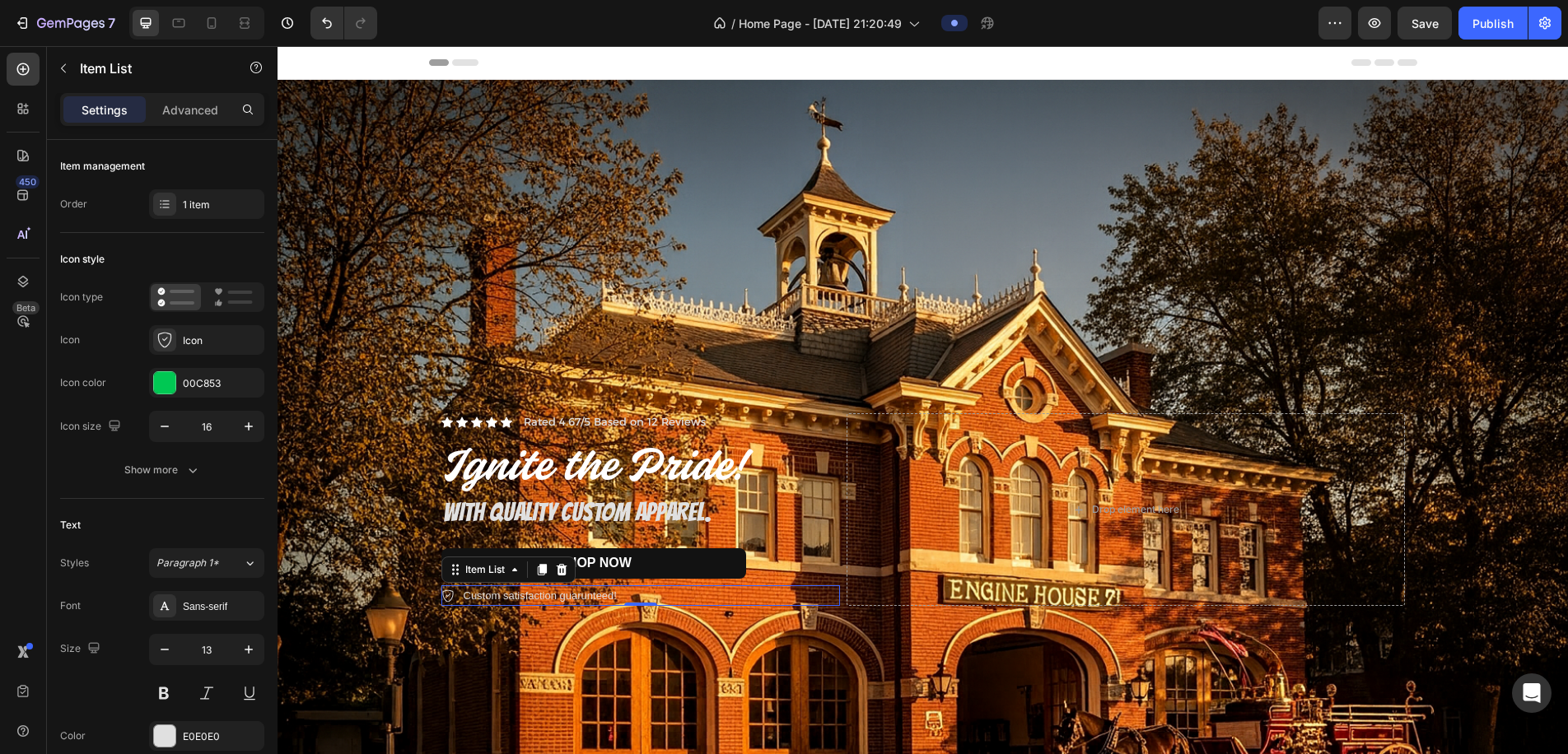
click at [473, 598] on p "Custom satisfaction guarunteed!" at bounding box center [540, 596] width 153 height 17
click at [527, 599] on p "Custom satisfaction guarunteed!" at bounding box center [540, 596] width 153 height 17
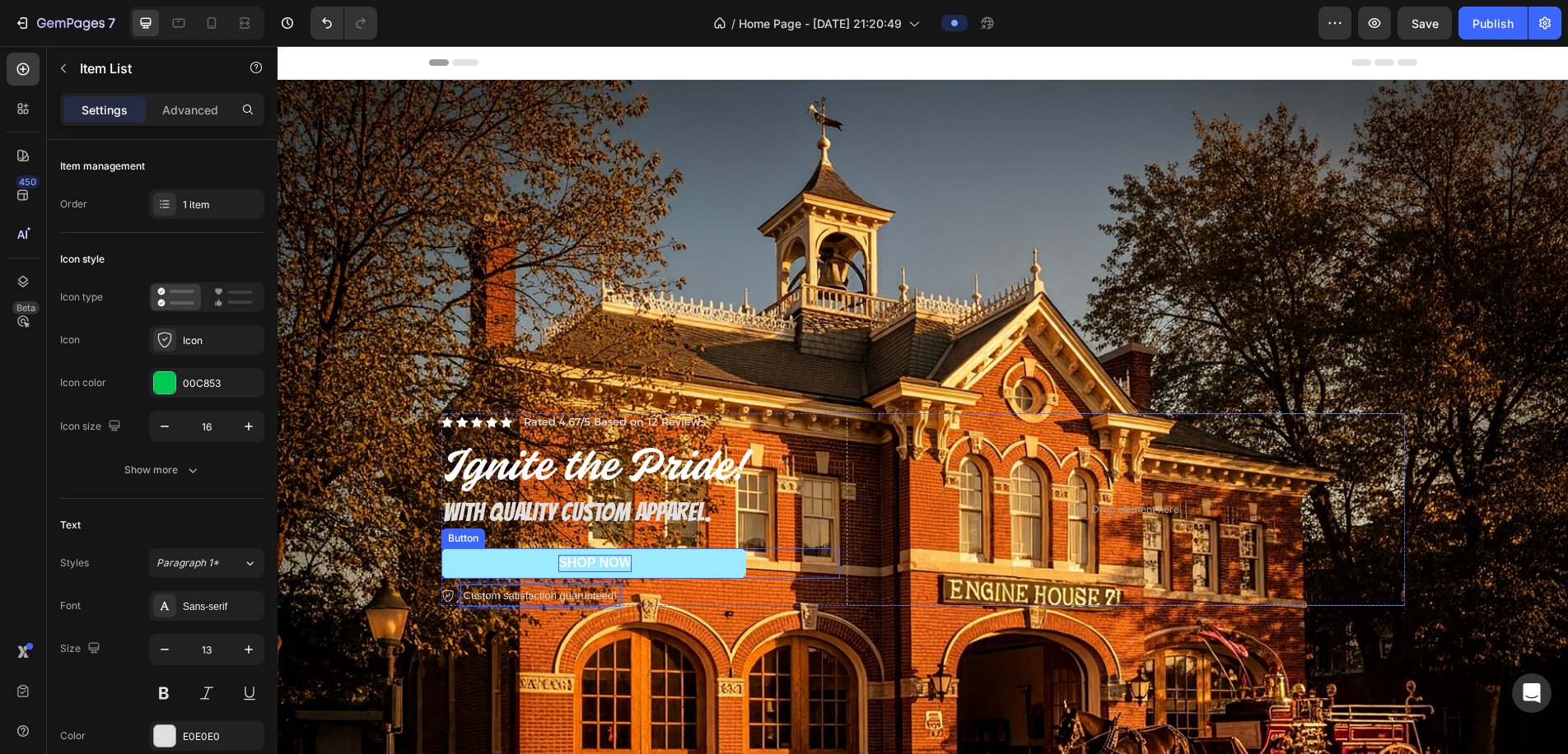
click at [601, 561] on span "SHOP NOW" at bounding box center [595, 563] width 74 height 14
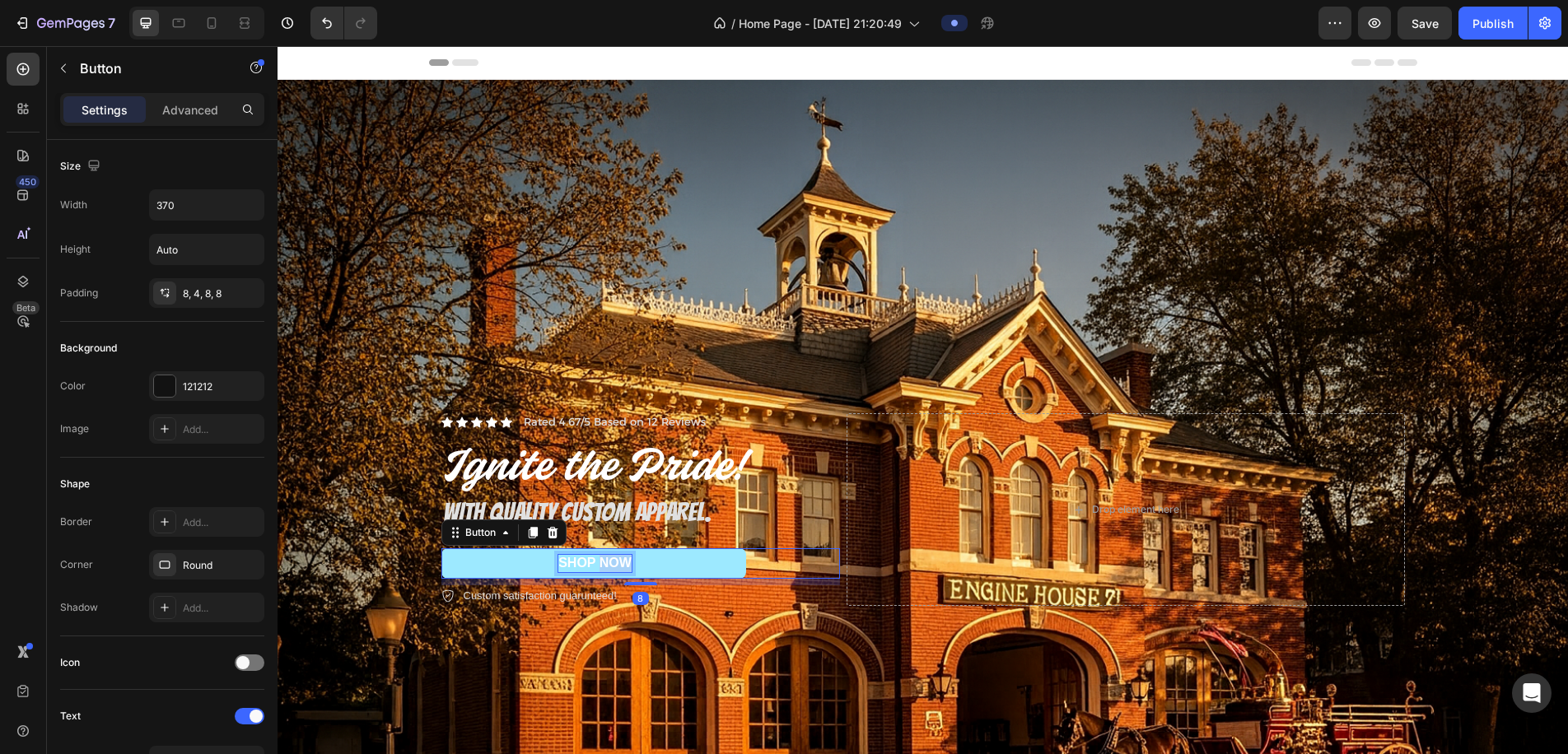
click at [600, 564] on span "SHOP NOW" at bounding box center [595, 563] width 74 height 14
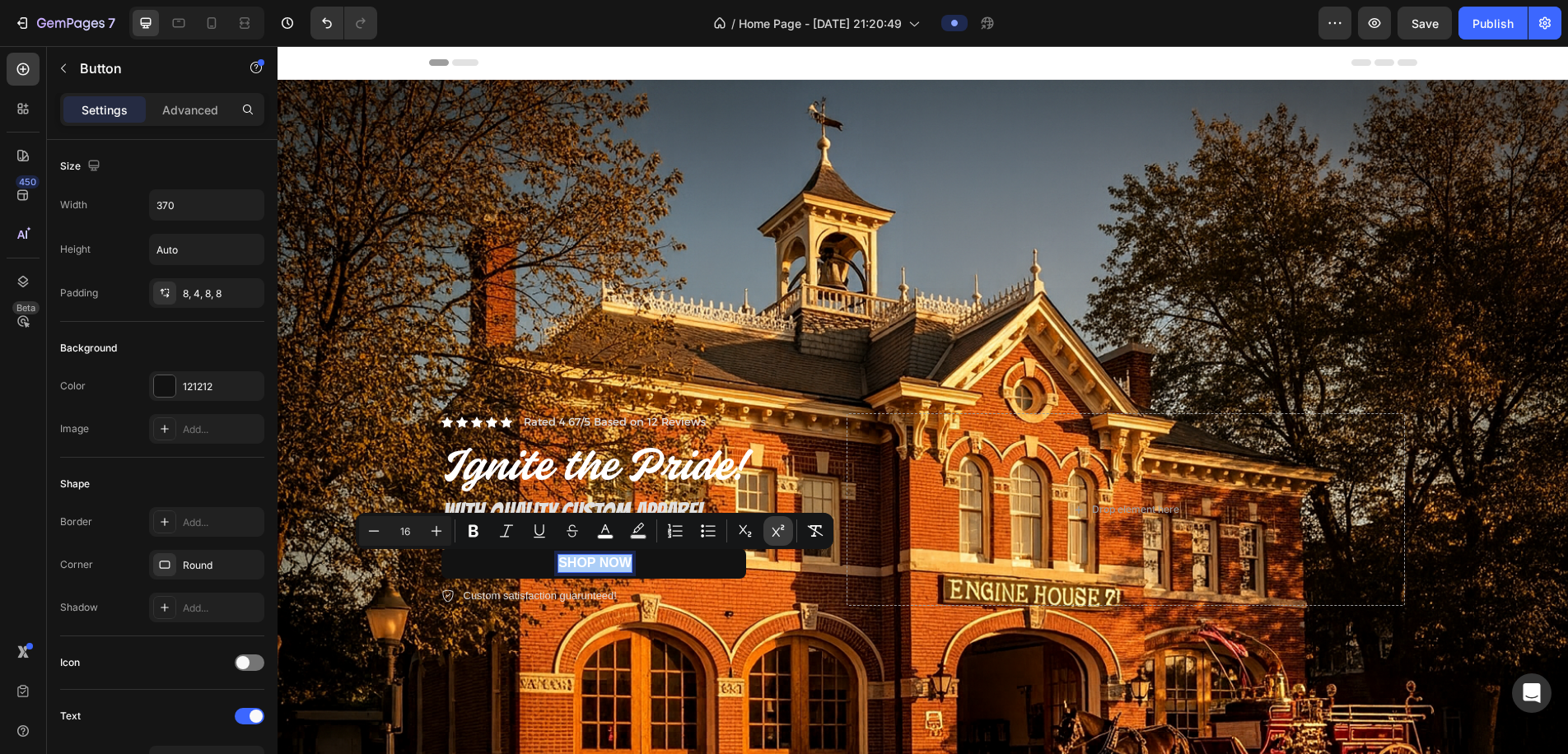
click at [769, 532] on button "Superscript" at bounding box center [779, 531] width 29 height 29
click at [586, 564] on span "SHOP NOW" at bounding box center [595, 563] width 74 height 14
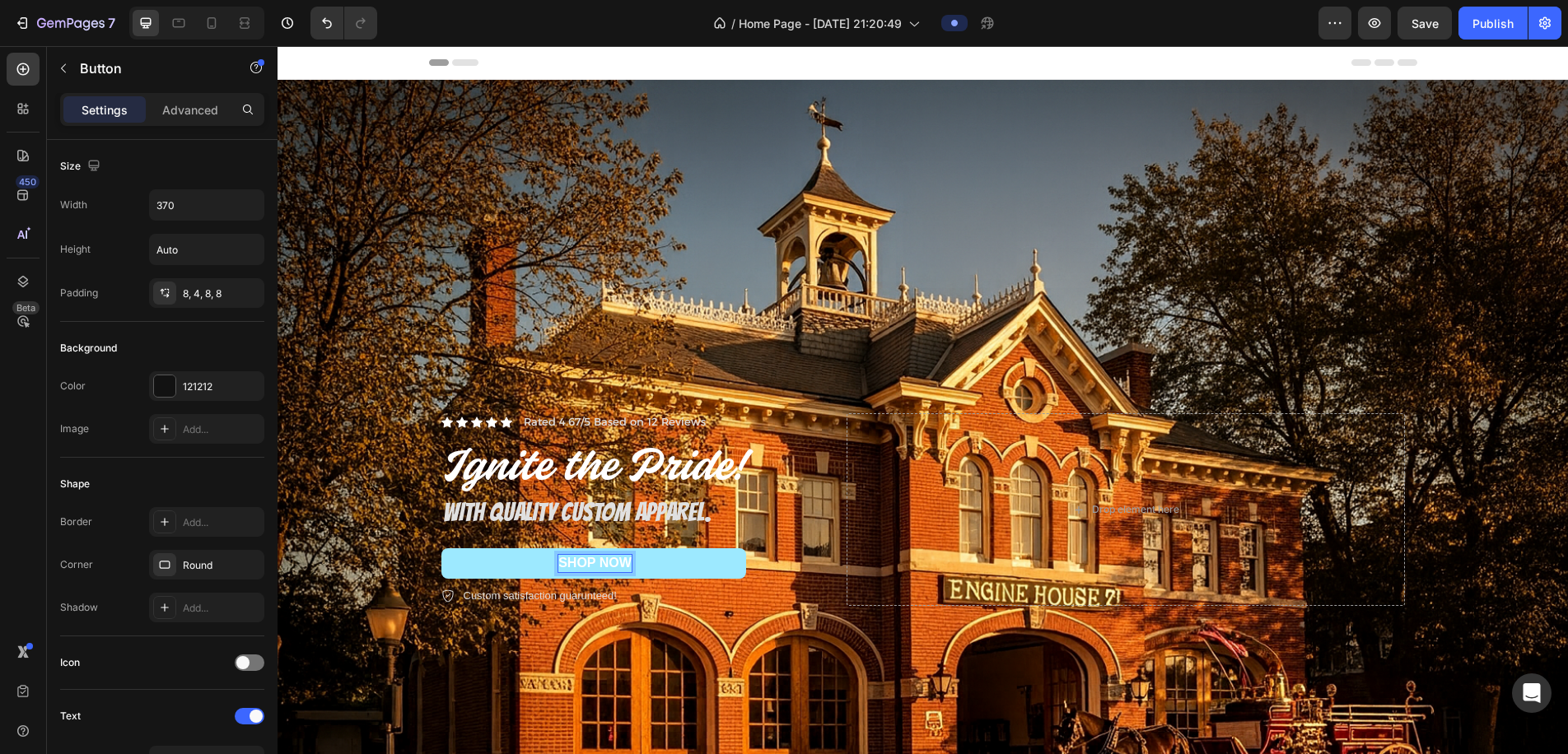
click at [626, 564] on span "SHOP NOW" at bounding box center [595, 563] width 74 height 14
click at [653, 565] on button "SHOP NOW" at bounding box center [593, 563] width 305 height 30
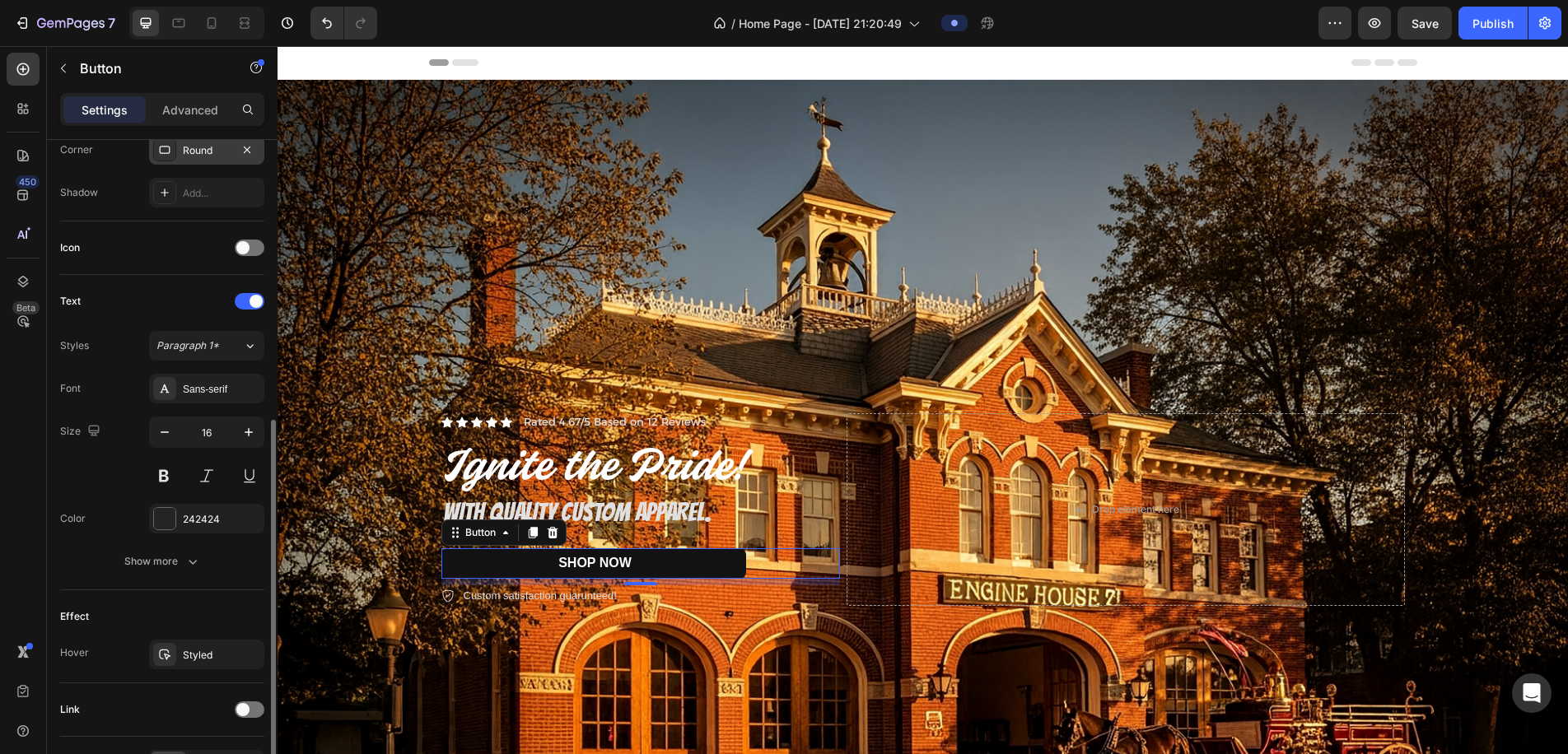
scroll to position [520, 0]
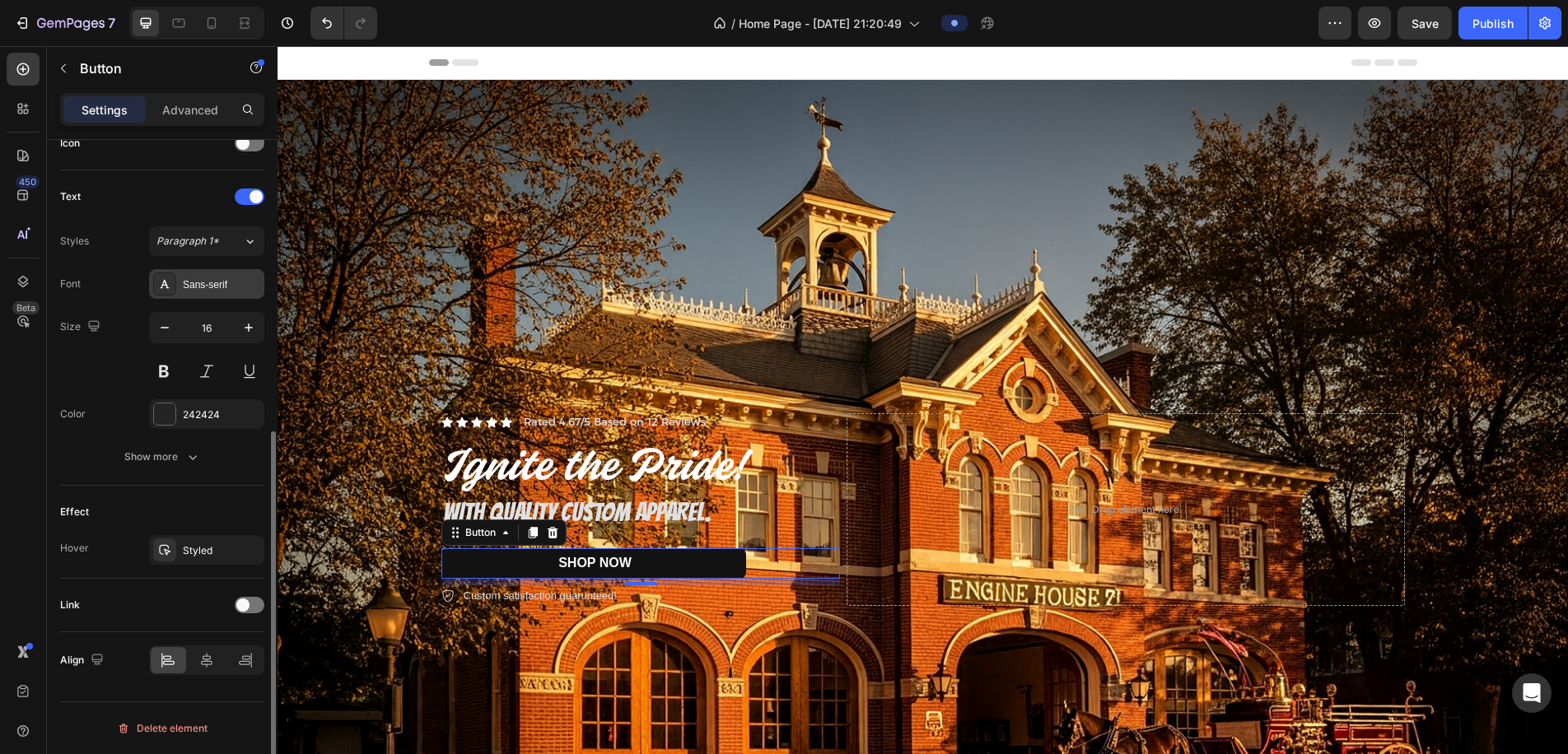
click at [207, 284] on div "Sans-serif" at bounding box center [221, 284] width 77 height 15
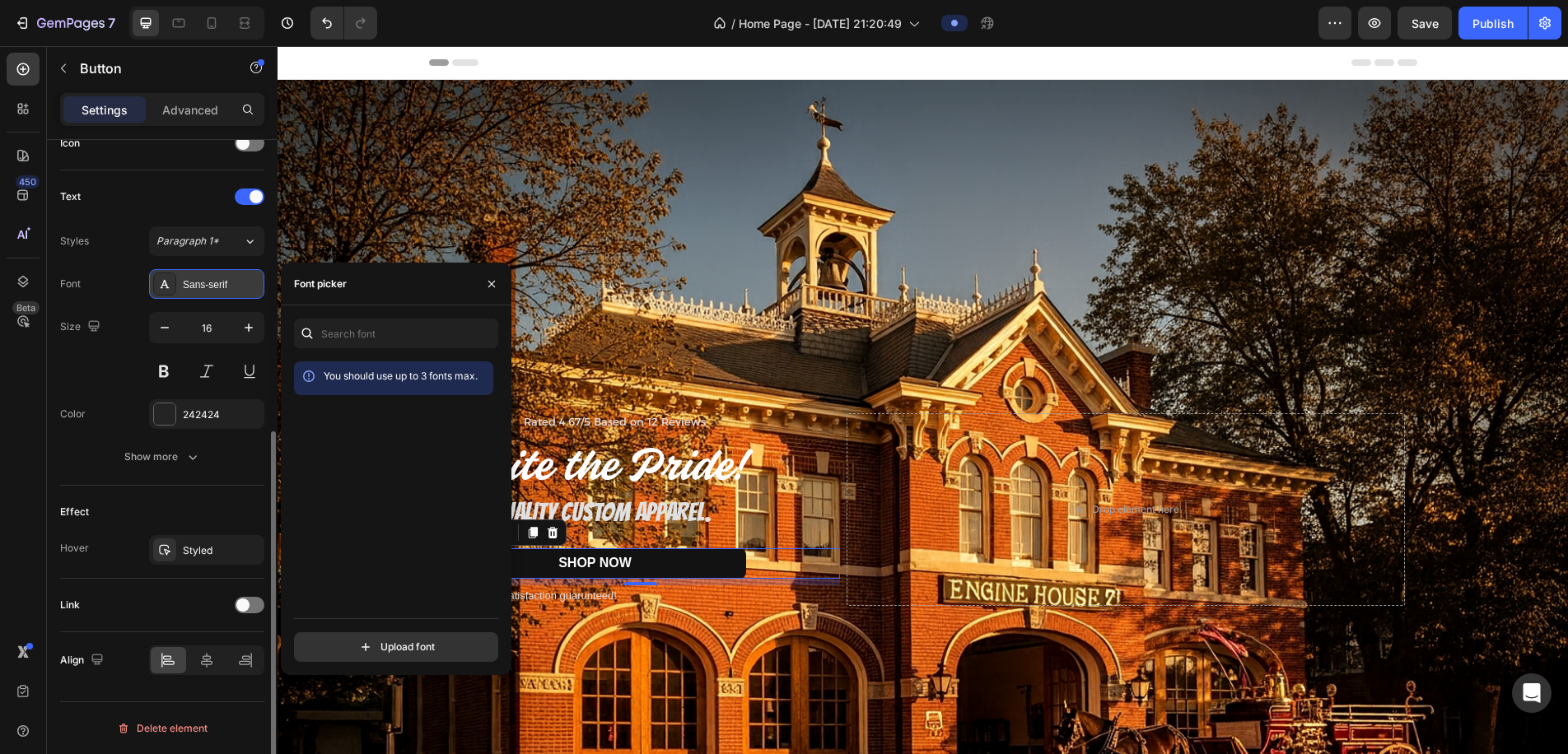
click at [207, 284] on div "Sans-serif" at bounding box center [221, 284] width 77 height 15
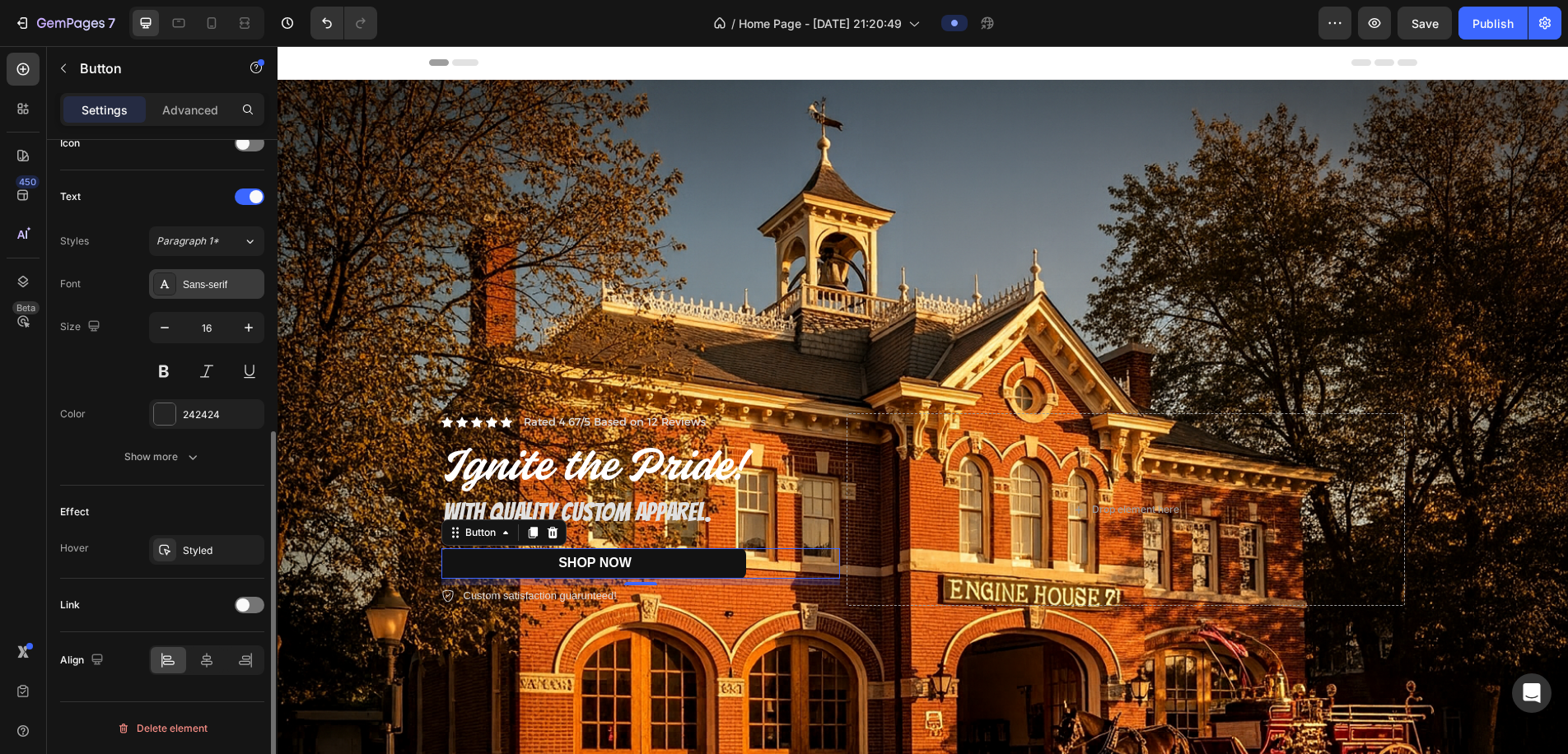
click at [207, 284] on div "Sans-serif" at bounding box center [221, 284] width 77 height 15
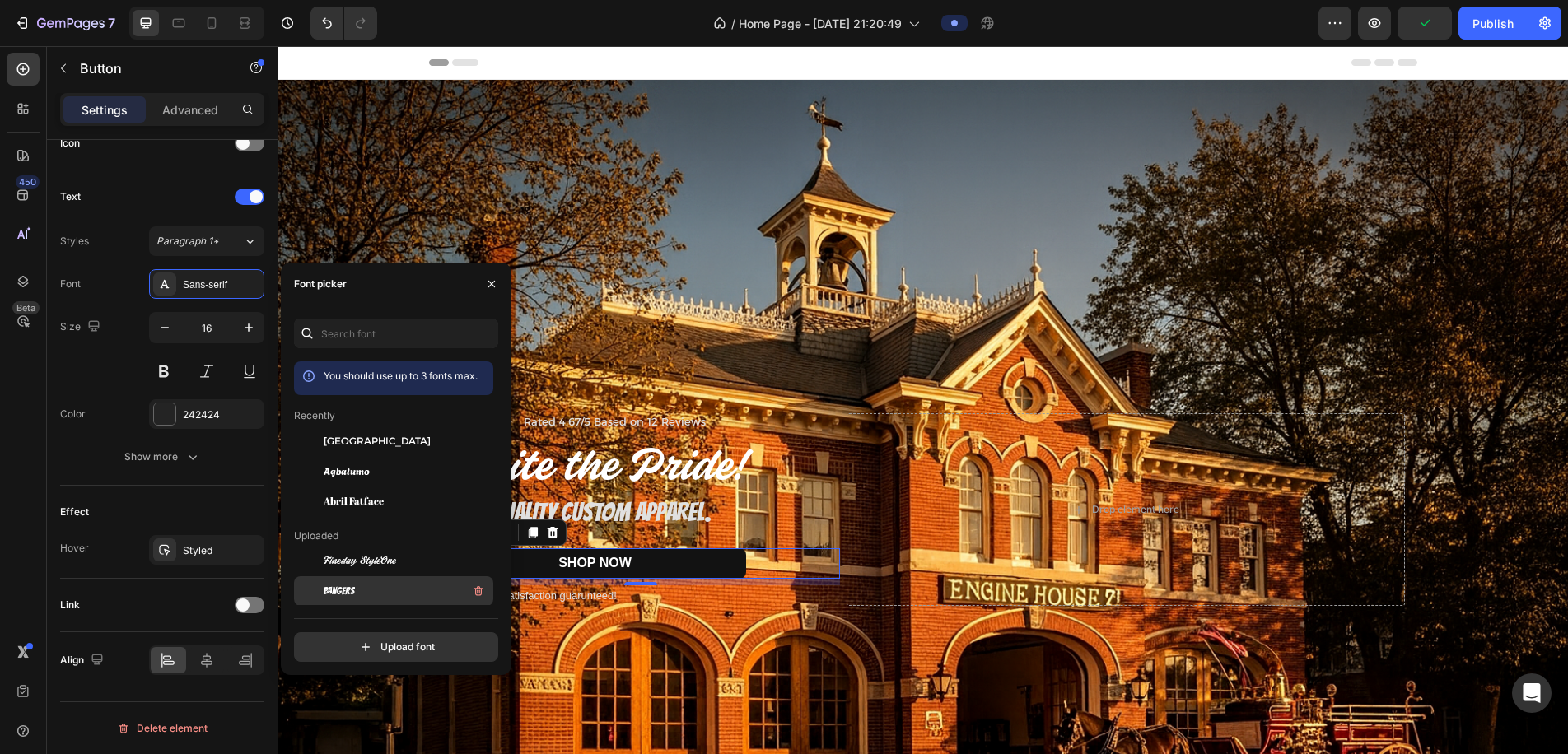
click at [379, 585] on div "Bangers" at bounding box center [407, 591] width 167 height 20
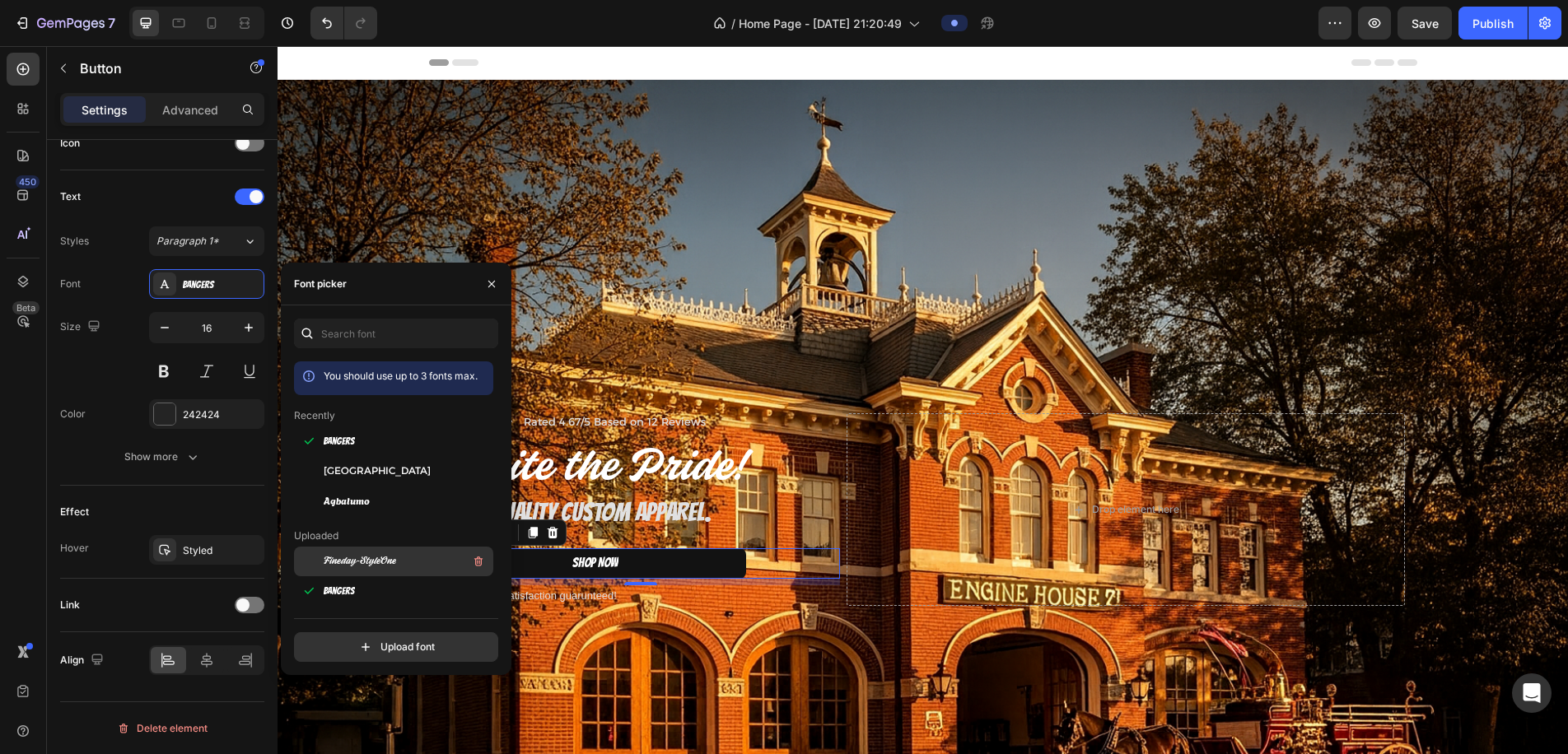
click at [377, 553] on div "Fineday-StyleOne" at bounding box center [407, 562] width 167 height 20
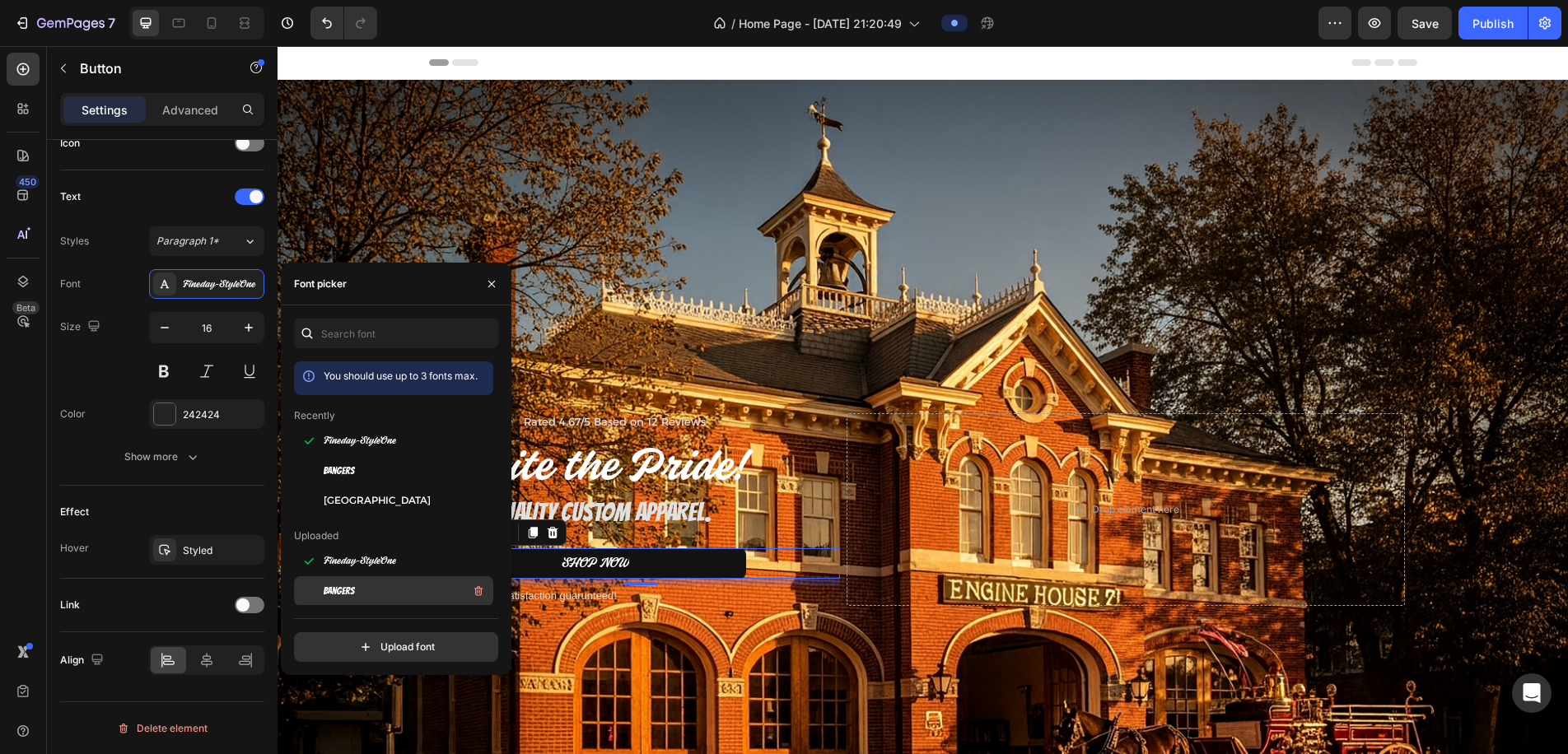
click at [371, 599] on div "Bangers" at bounding box center [407, 591] width 167 height 20
click at [244, 327] on icon "button" at bounding box center [248, 327] width 17 height 17
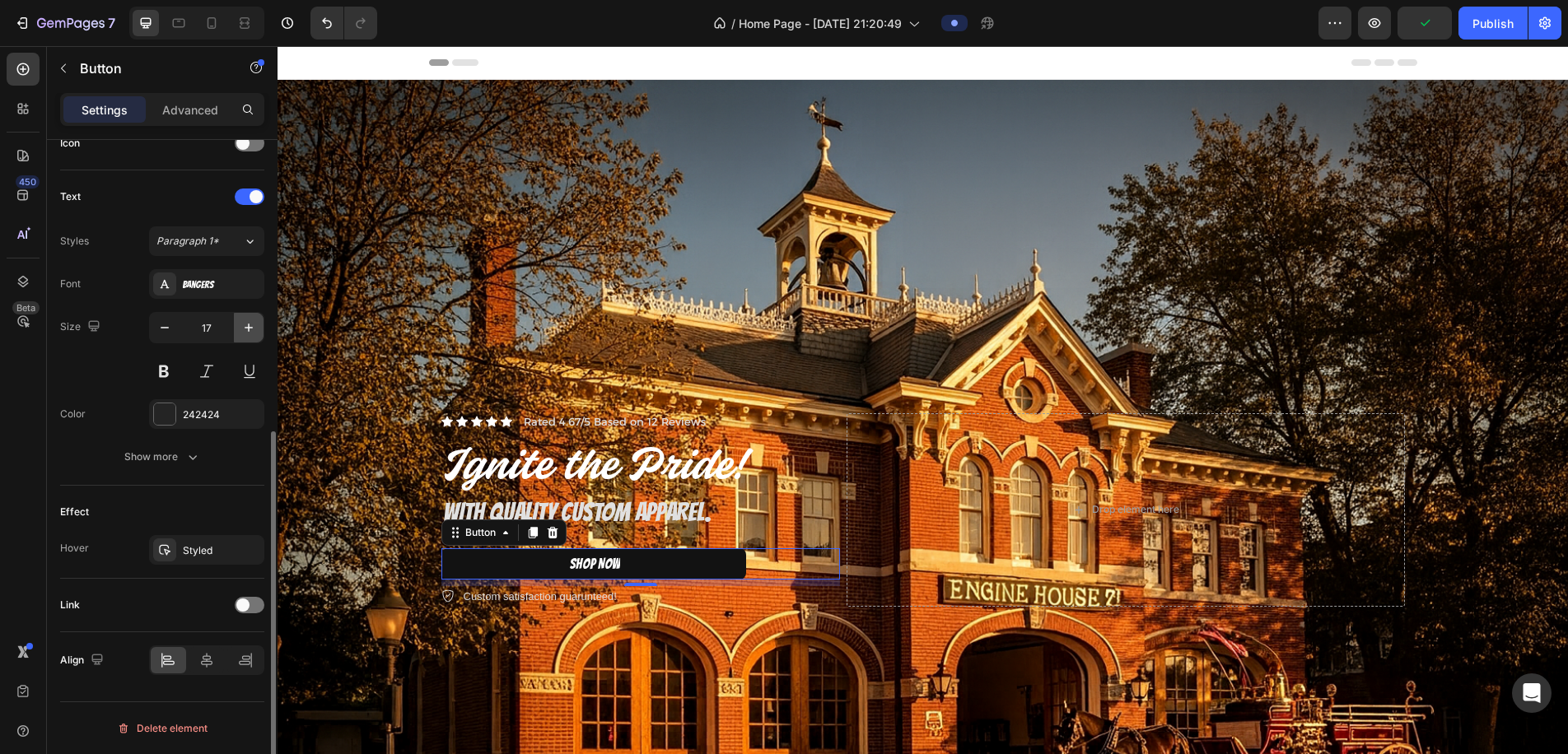
click at [244, 327] on icon "button" at bounding box center [248, 327] width 17 height 17
click at [244, 327] on icon "button" at bounding box center [248, 327] width 8 height 8
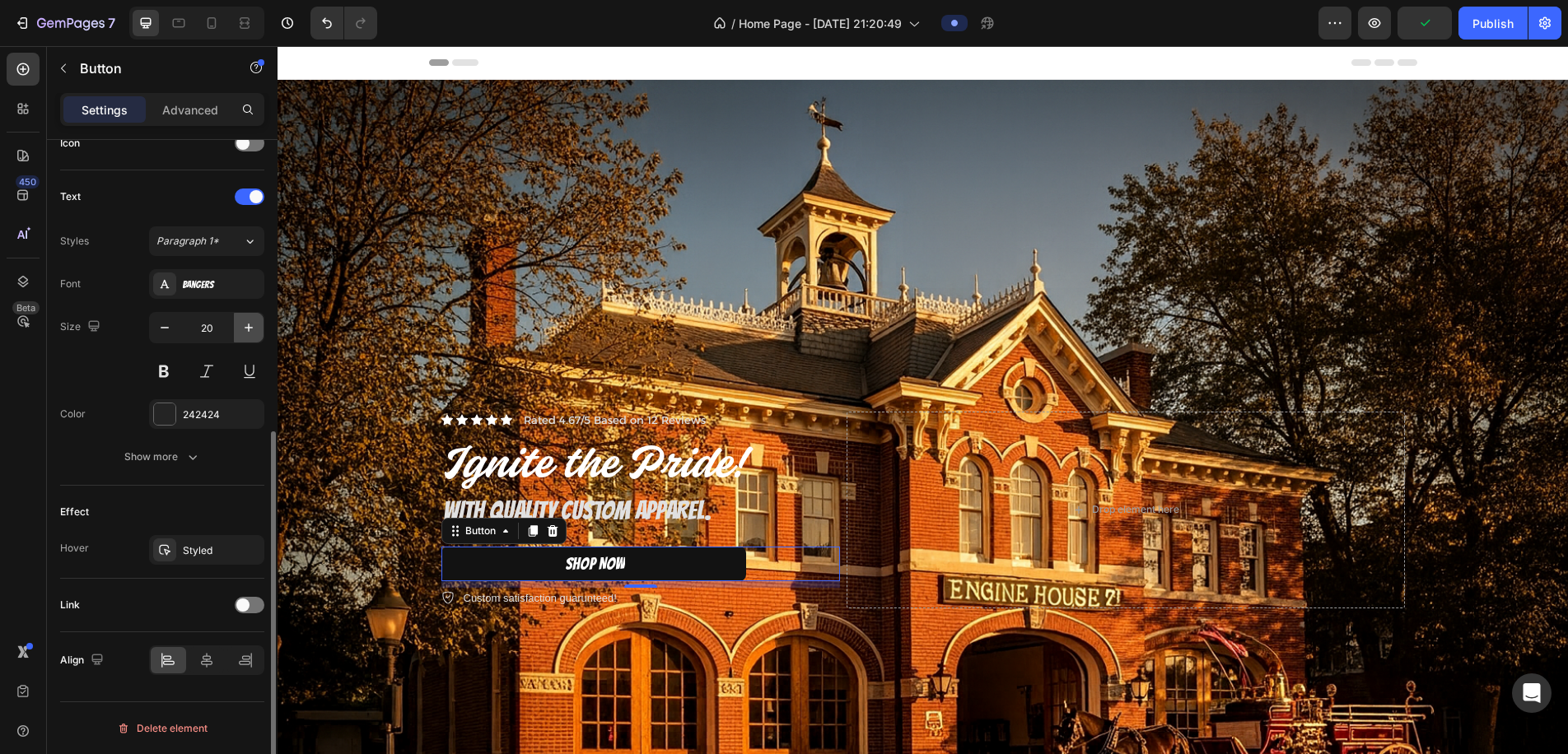
click at [244, 327] on icon "button" at bounding box center [248, 327] width 8 height 8
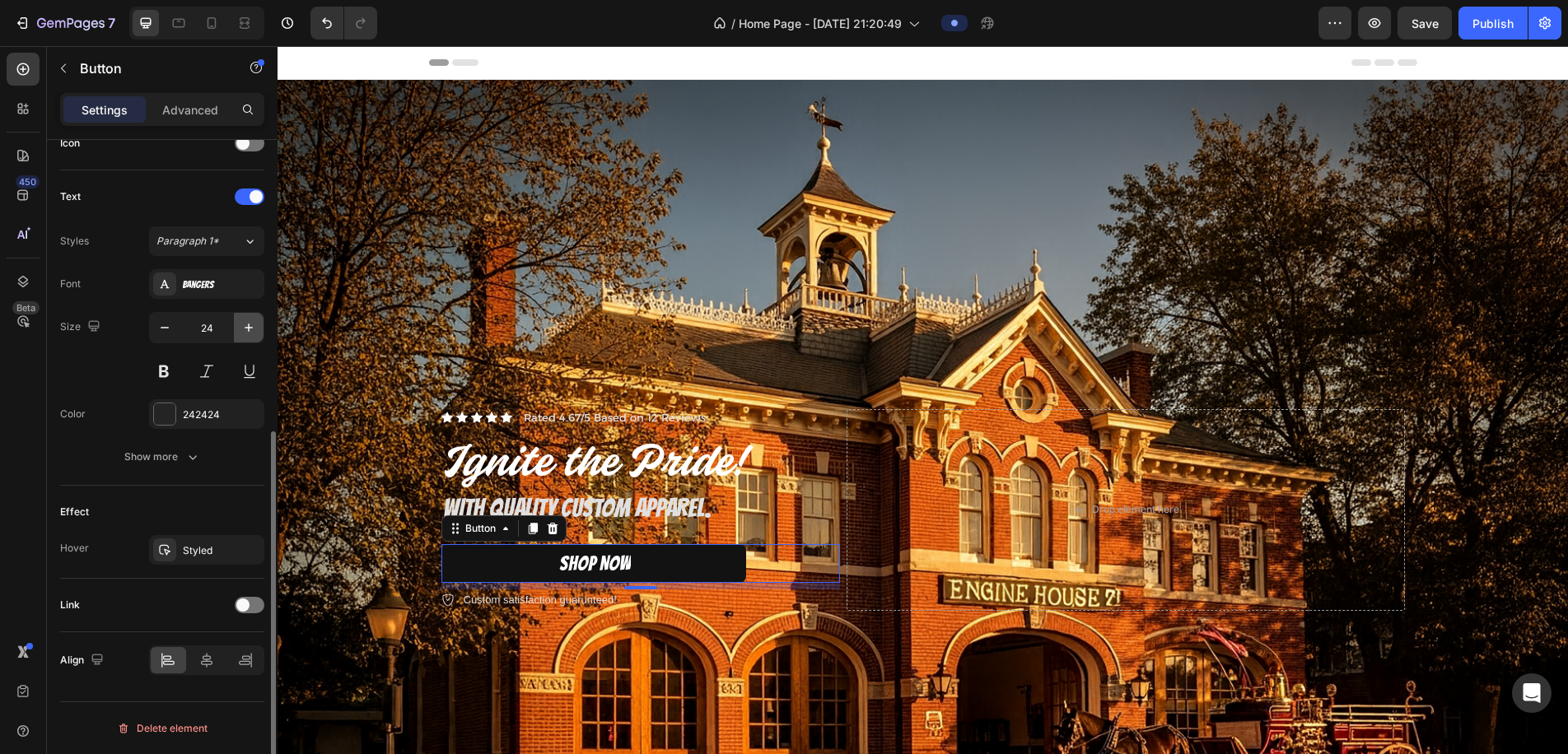
click at [244, 327] on icon "button" at bounding box center [248, 327] width 8 height 8
type input "28"
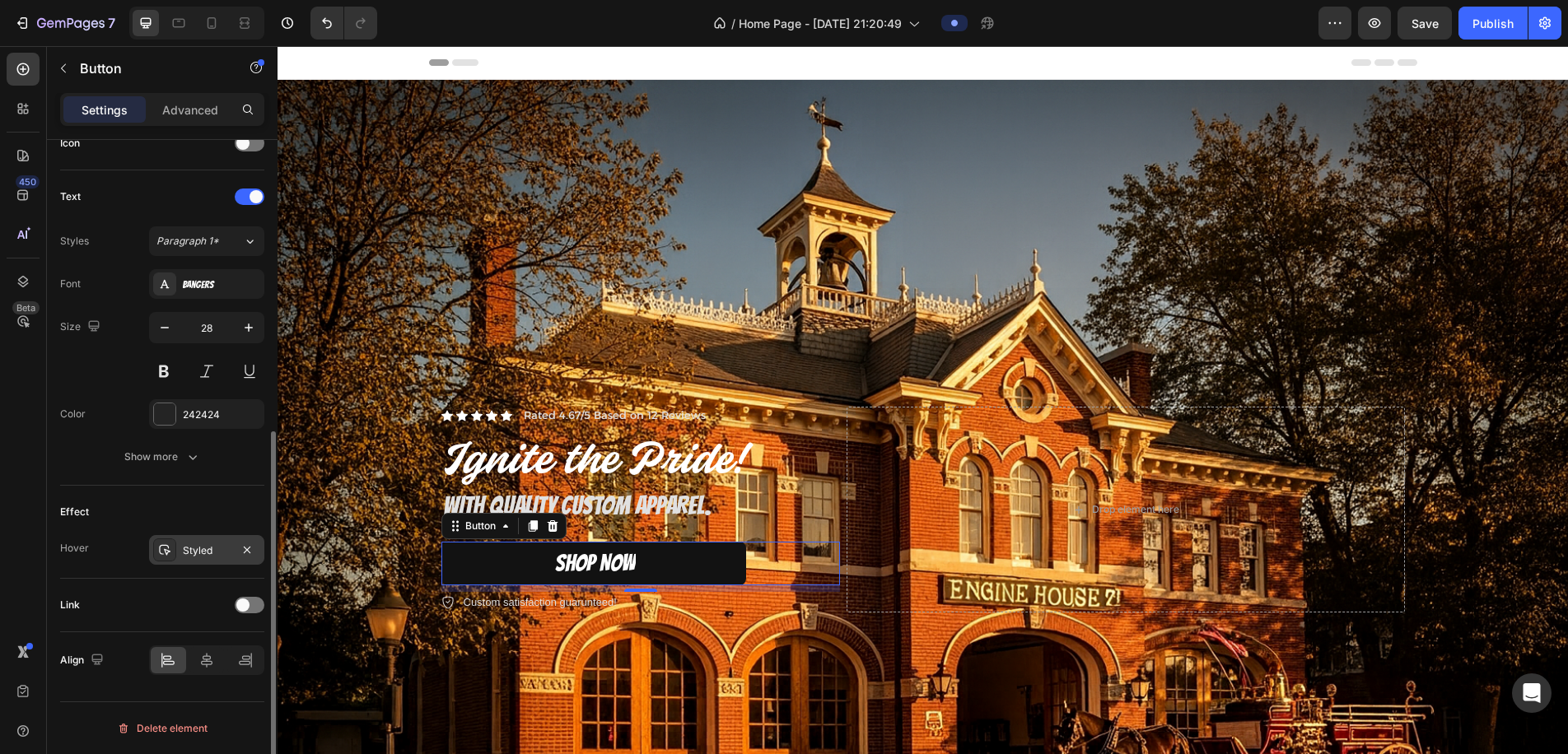
click at [222, 550] on div "Styled" at bounding box center [206, 550] width 48 height 15
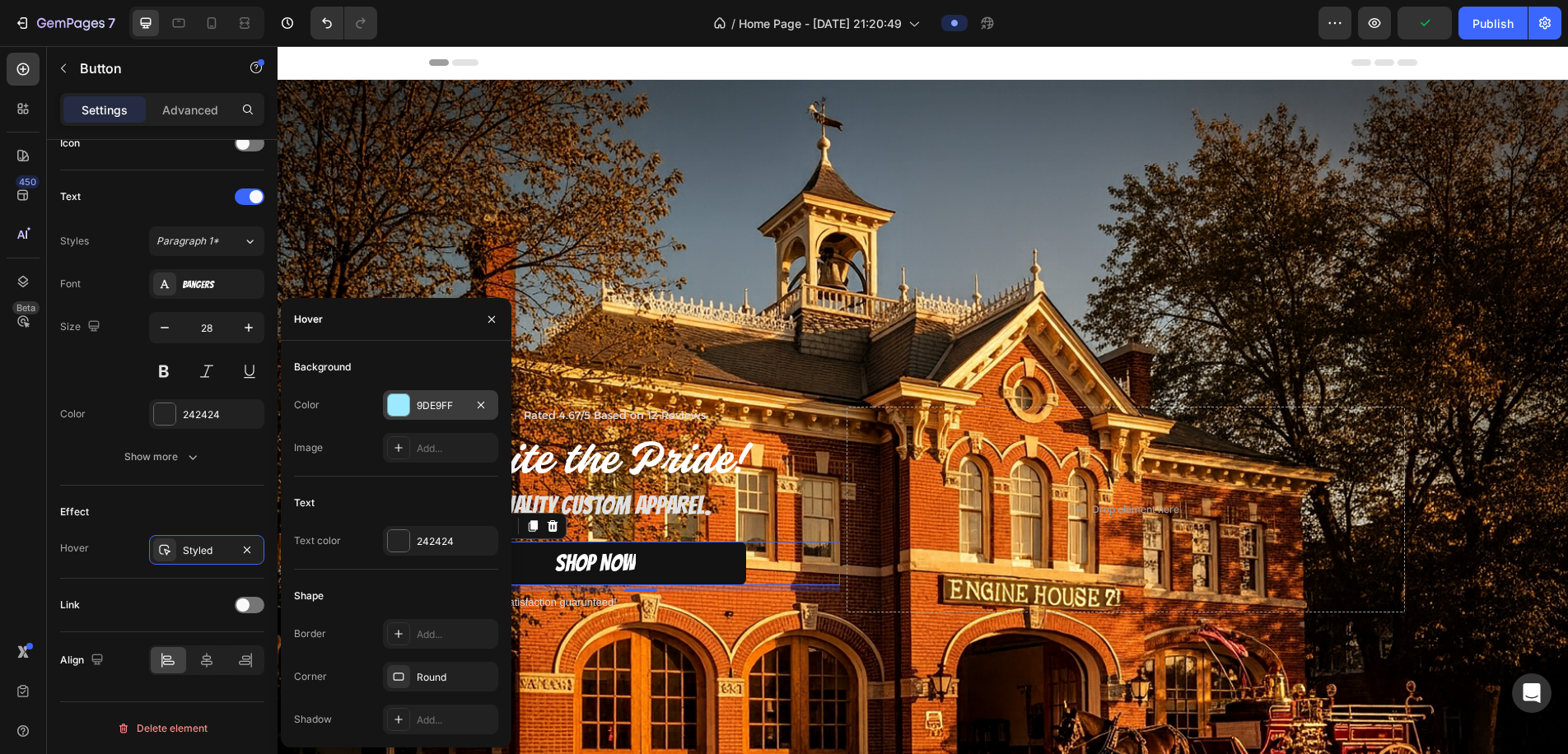
click at [390, 404] on div at bounding box center [399, 405] width 22 height 22
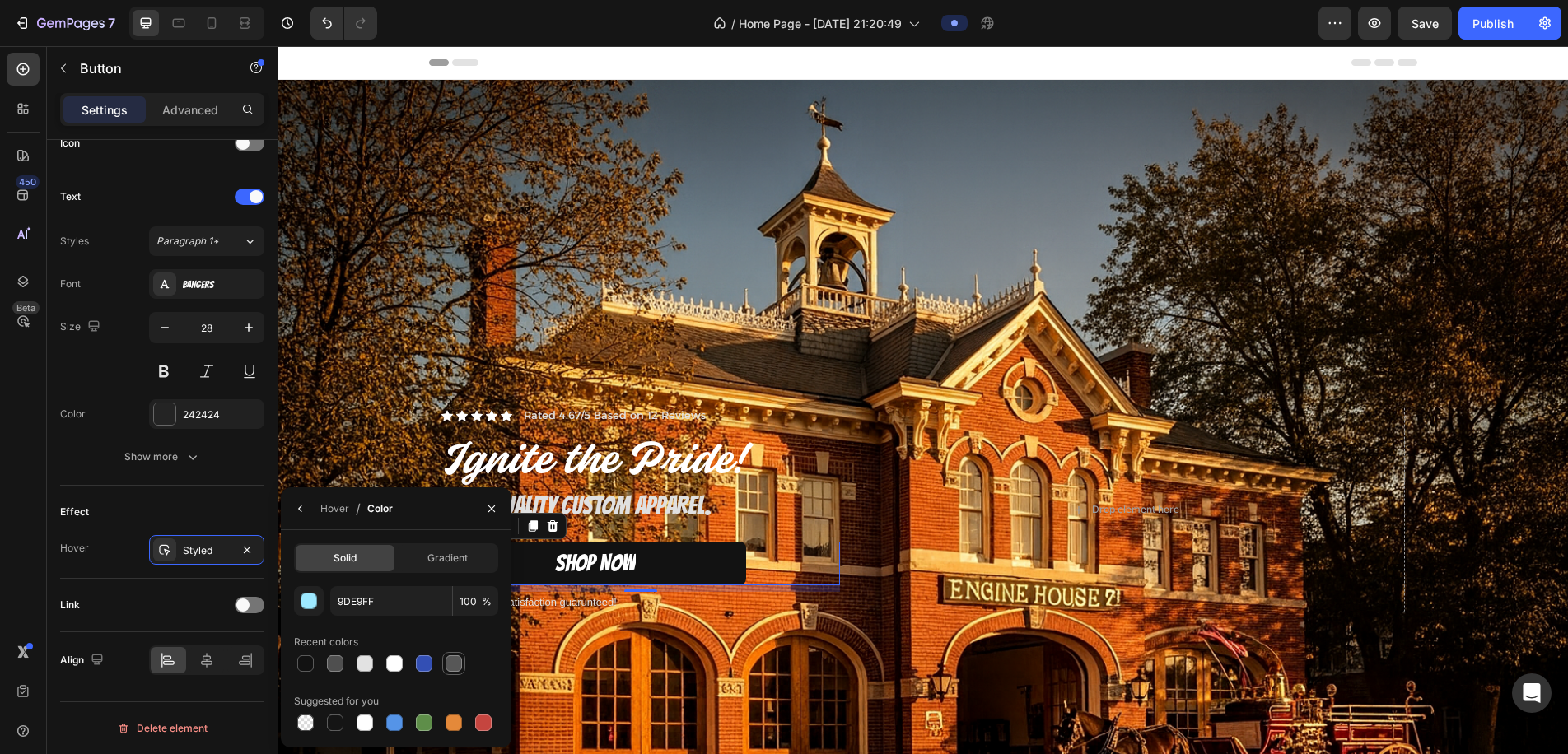
click at [450, 630] on div at bounding box center [453, 664] width 17 height 17
type input "575757"
click at [247, 470] on button "Show more" at bounding box center [162, 457] width 204 height 29
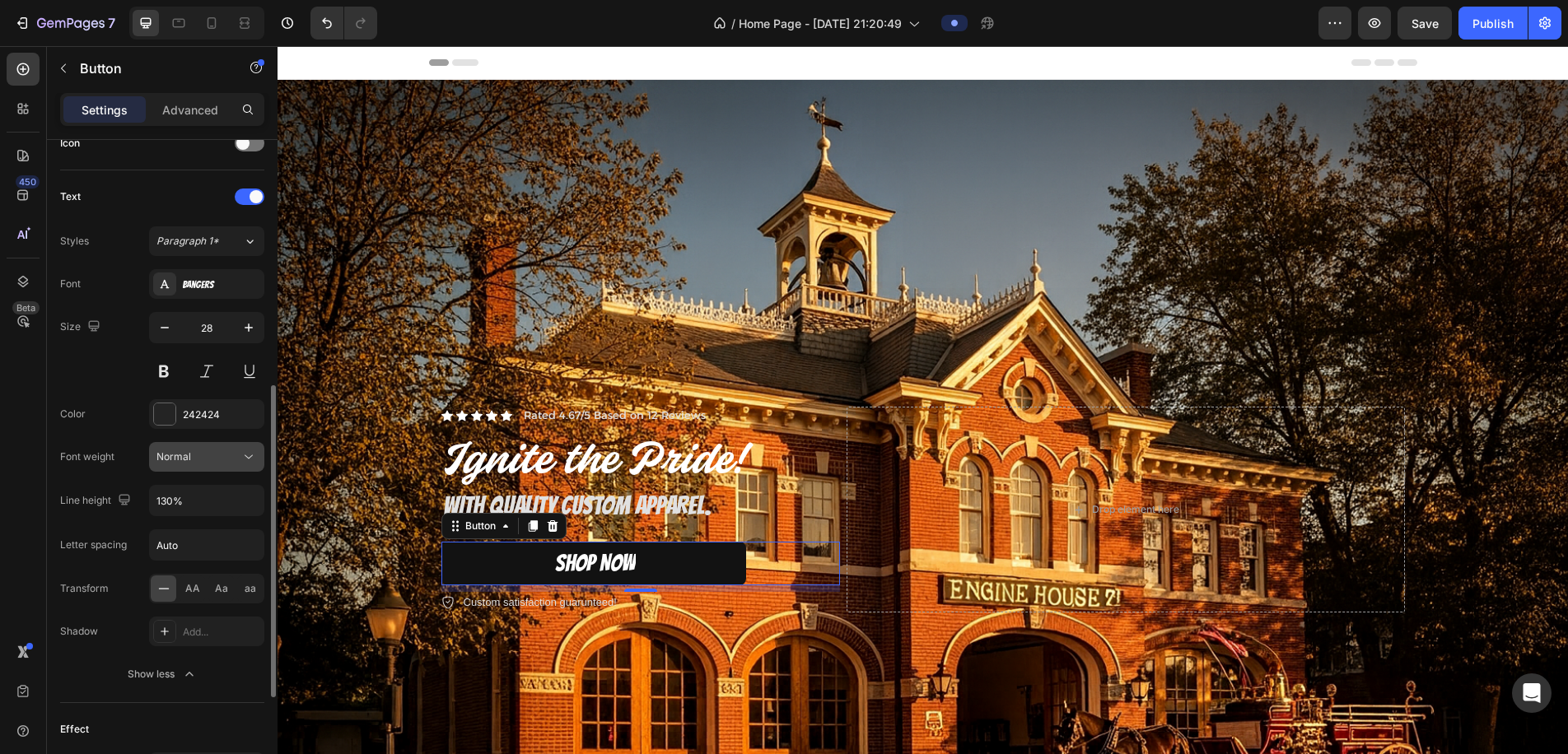
scroll to position [519, 0]
click at [250, 505] on icon "button" at bounding box center [248, 501] width 17 height 17
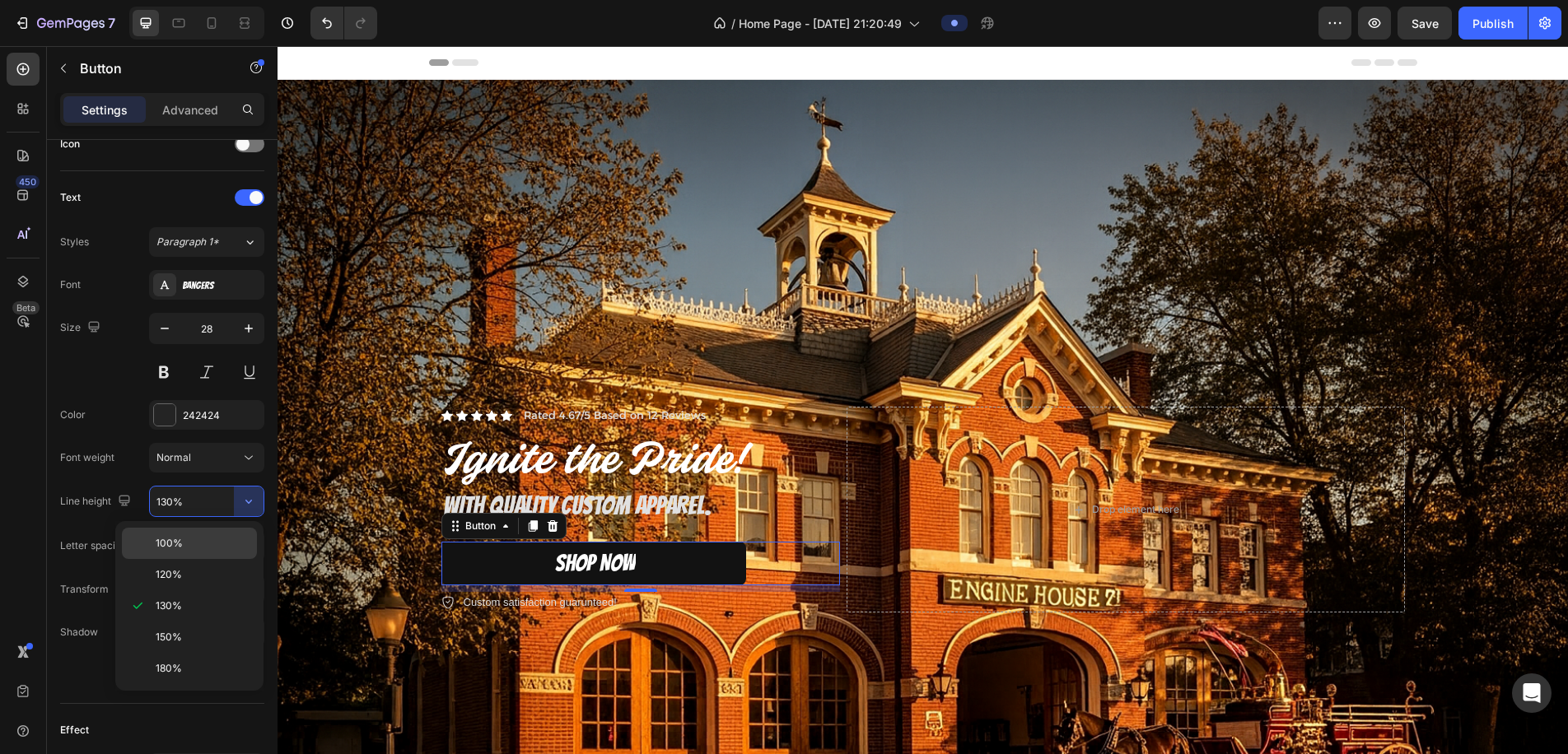
click at [184, 559] on div "100%" at bounding box center [189, 575] width 135 height 31
type input "100%"
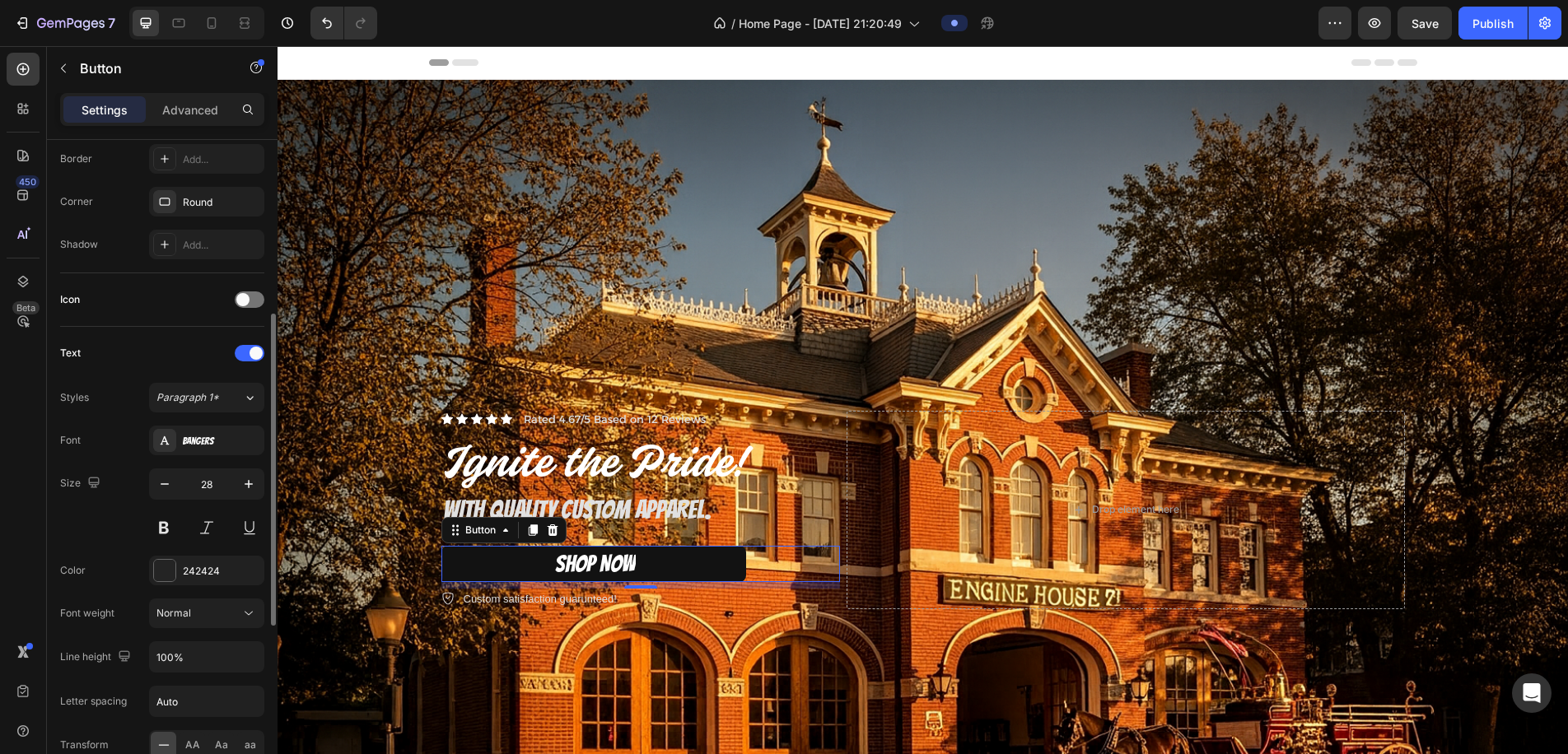
scroll to position [349, 0]
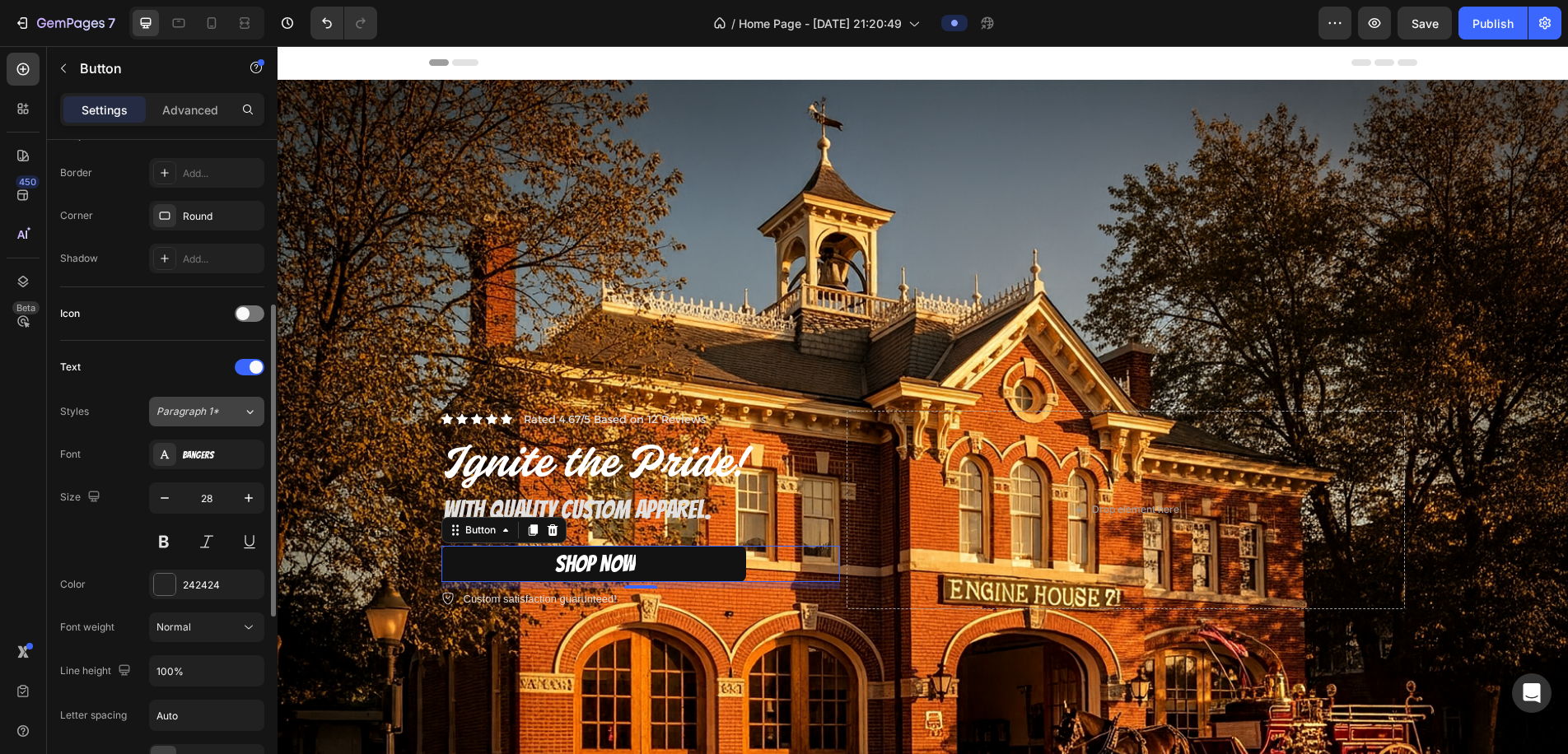
click at [244, 412] on icon at bounding box center [250, 412] width 14 height 17
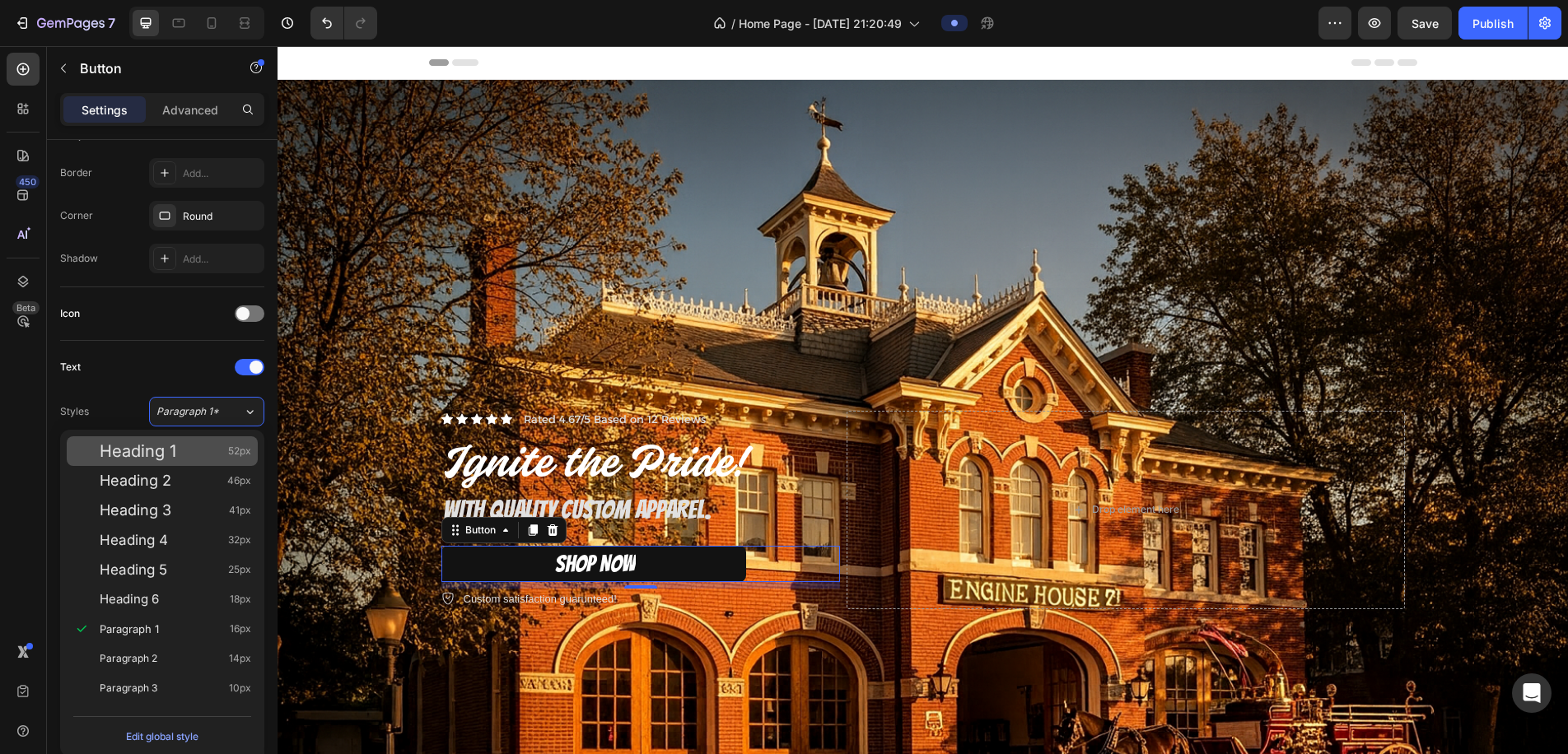
click at [230, 450] on span "52px" at bounding box center [240, 451] width 24 height 17
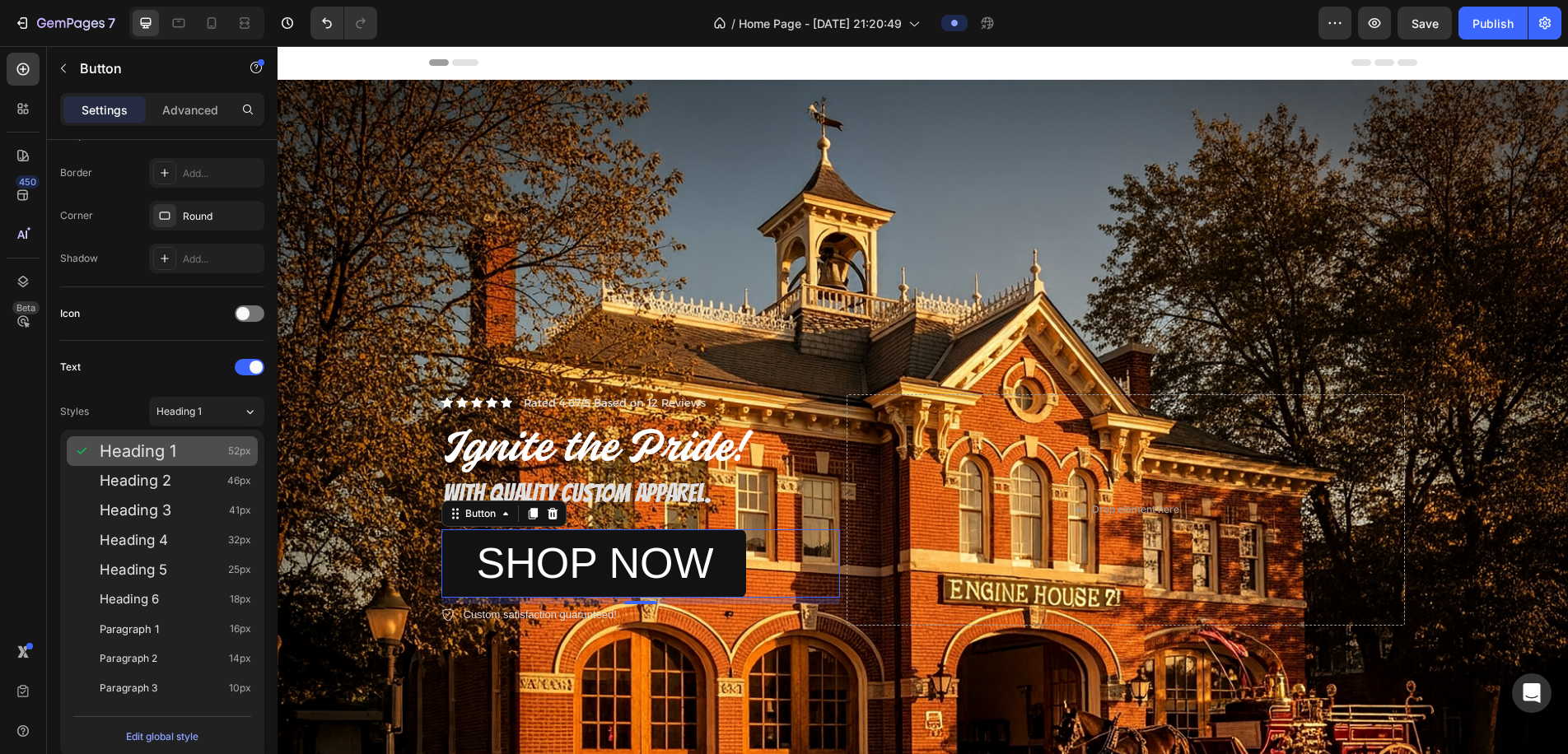
type input "52"
type input "130%"
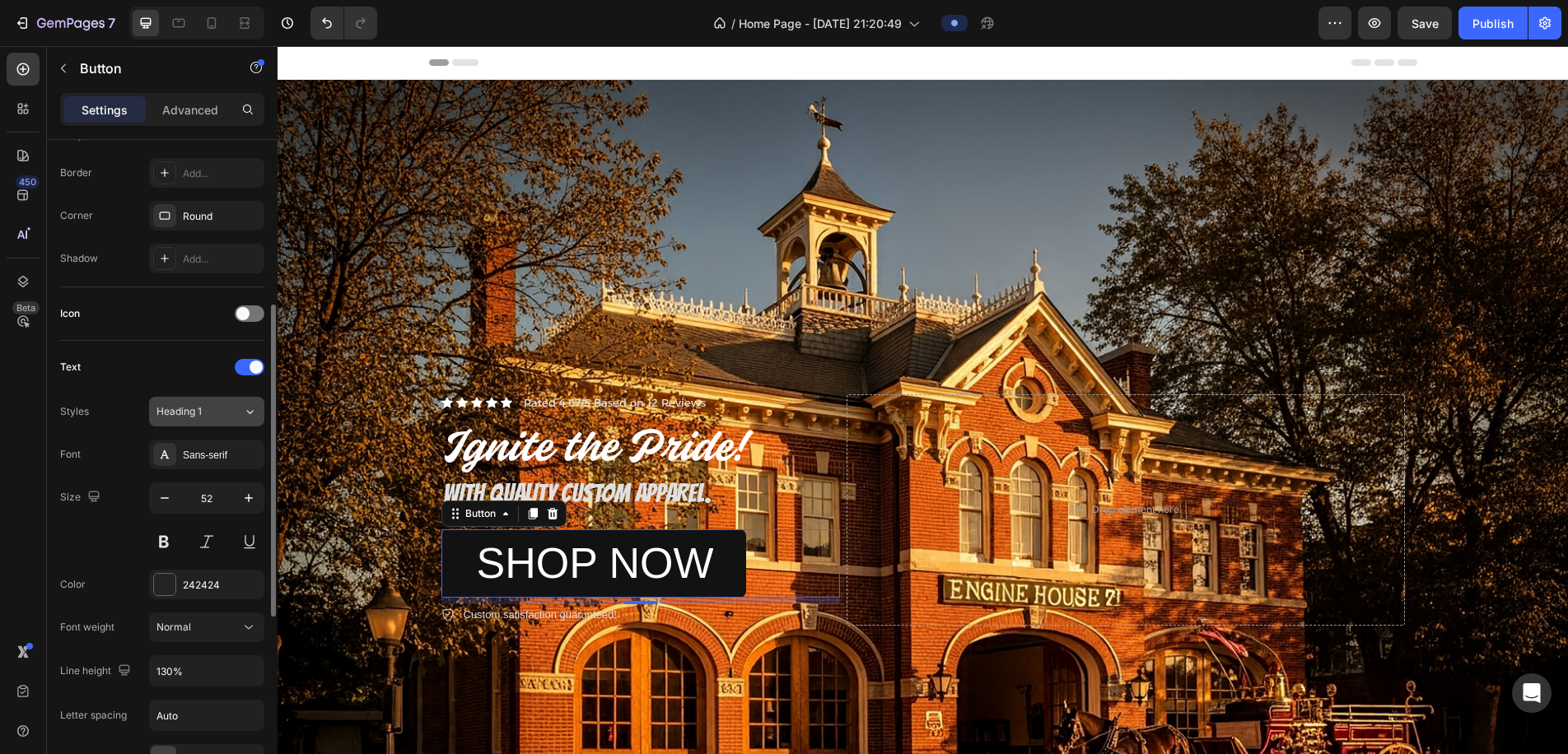
click at [250, 415] on icon at bounding box center [250, 412] width 14 height 17
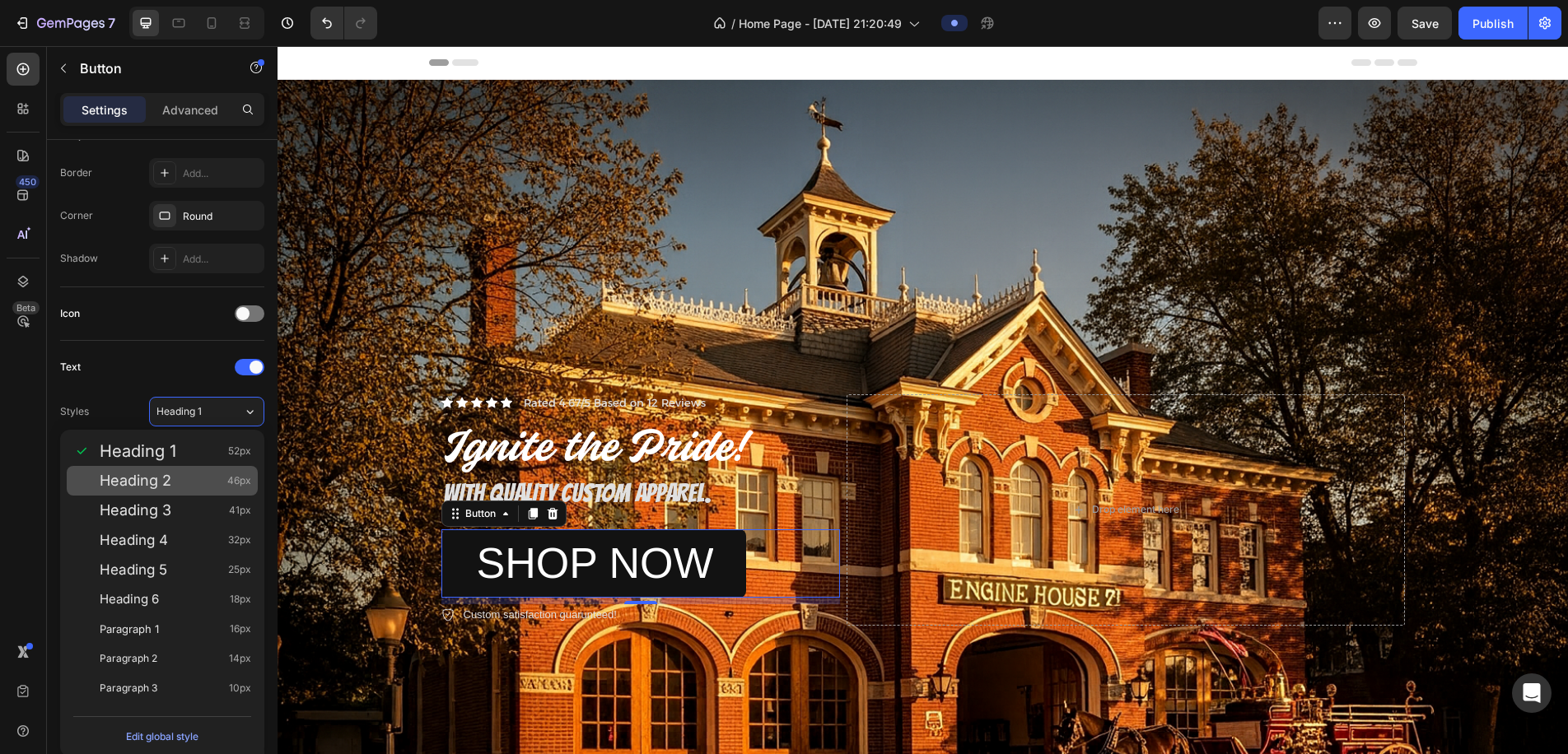
click at [219, 480] on div "Heading 2 46px" at bounding box center [176, 480] width 152 height 17
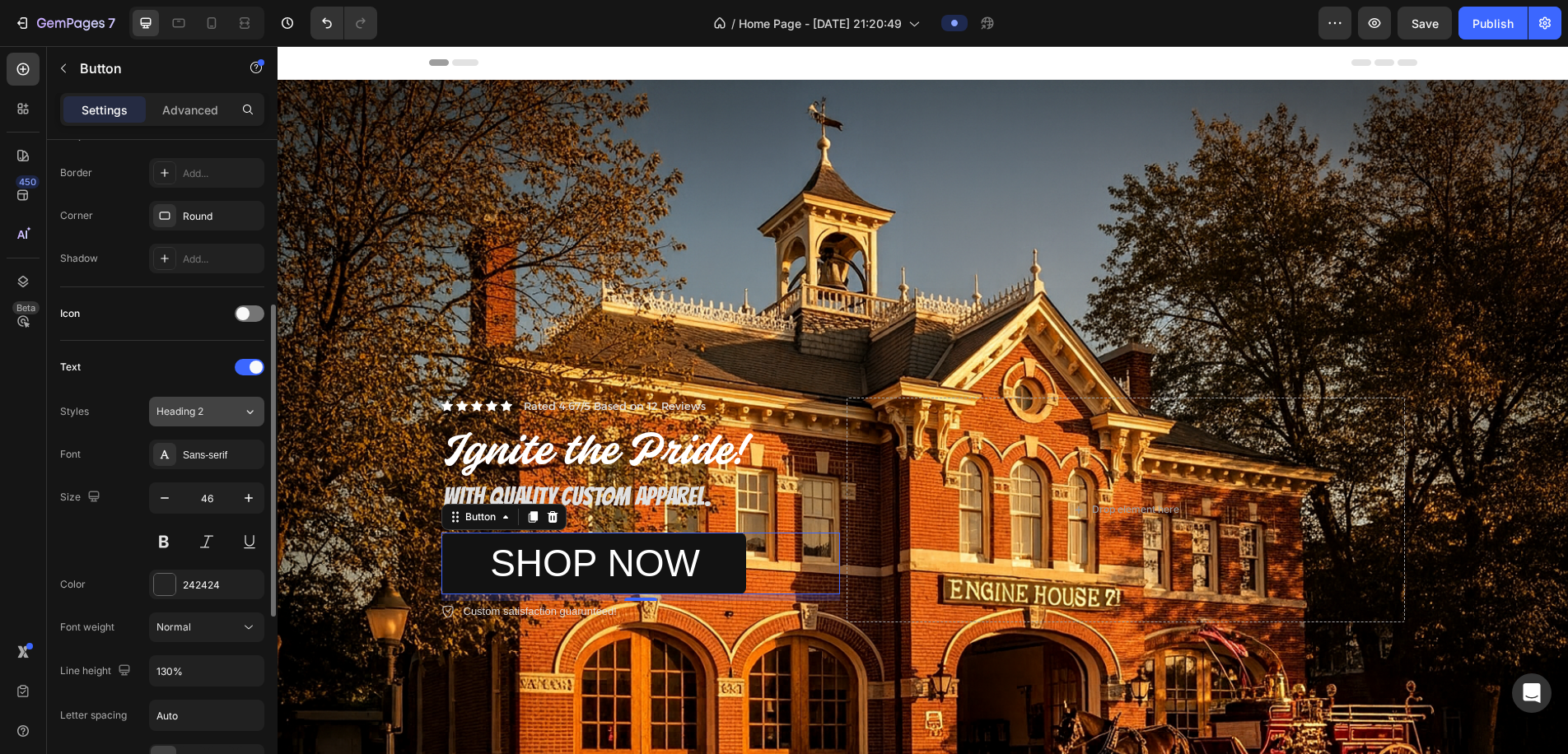
click at [246, 403] on button "Heading 2" at bounding box center [207, 412] width 116 height 29
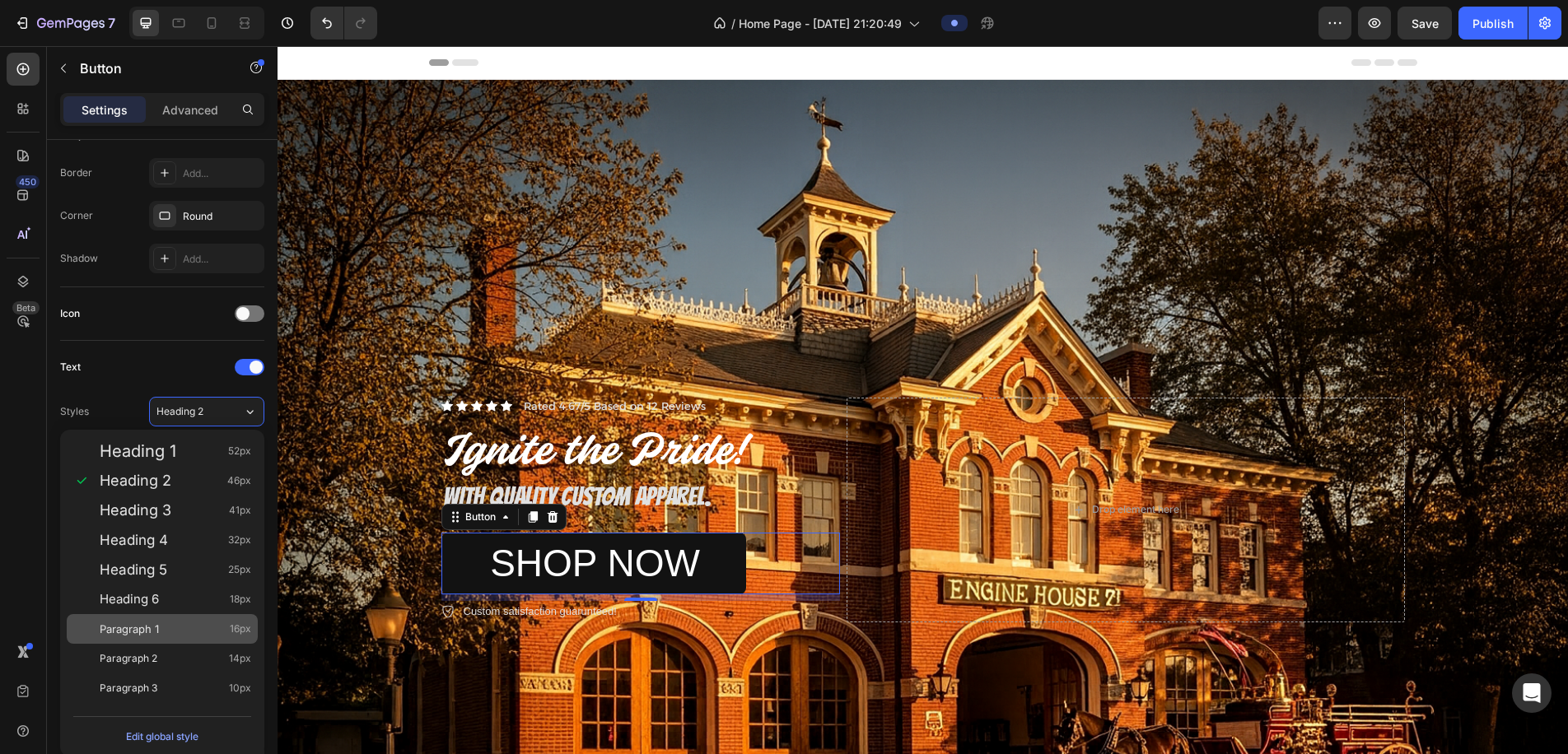
click at [210, 630] on div "Paragraph 1 16px" at bounding box center [176, 628] width 152 height 17
type input "16"
type input "180%"
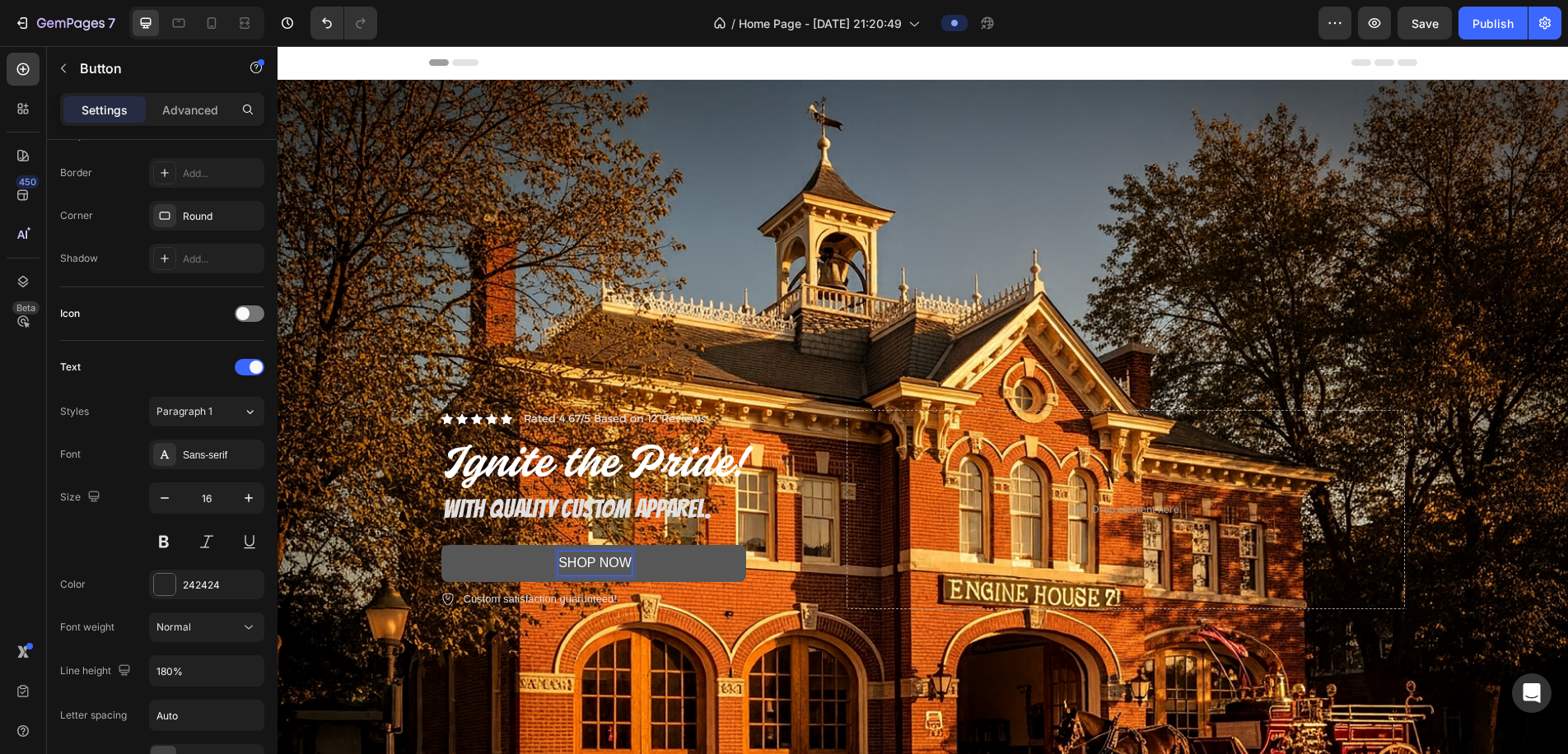
click at [600, 563] on span "SHOP NOW" at bounding box center [595, 563] width 74 height 14
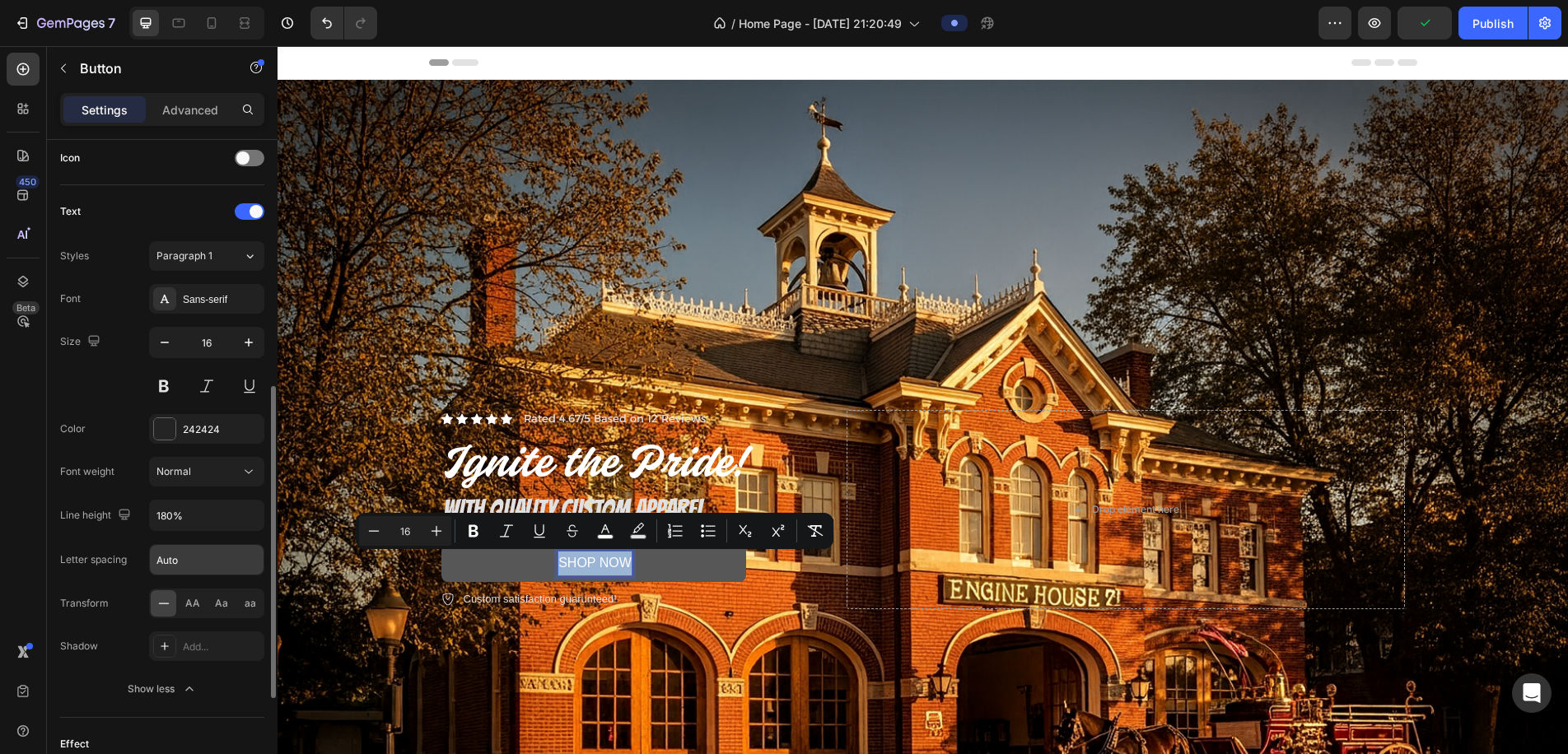
scroll to position [510, 0]
click at [203, 309] on div "Font Sans-serif Size 16 Color 242424 Font weight Normal Line height 180% Letter…" at bounding box center [162, 489] width 204 height 420
click at [205, 302] on div "Sans-serif" at bounding box center [207, 294] width 116 height 29
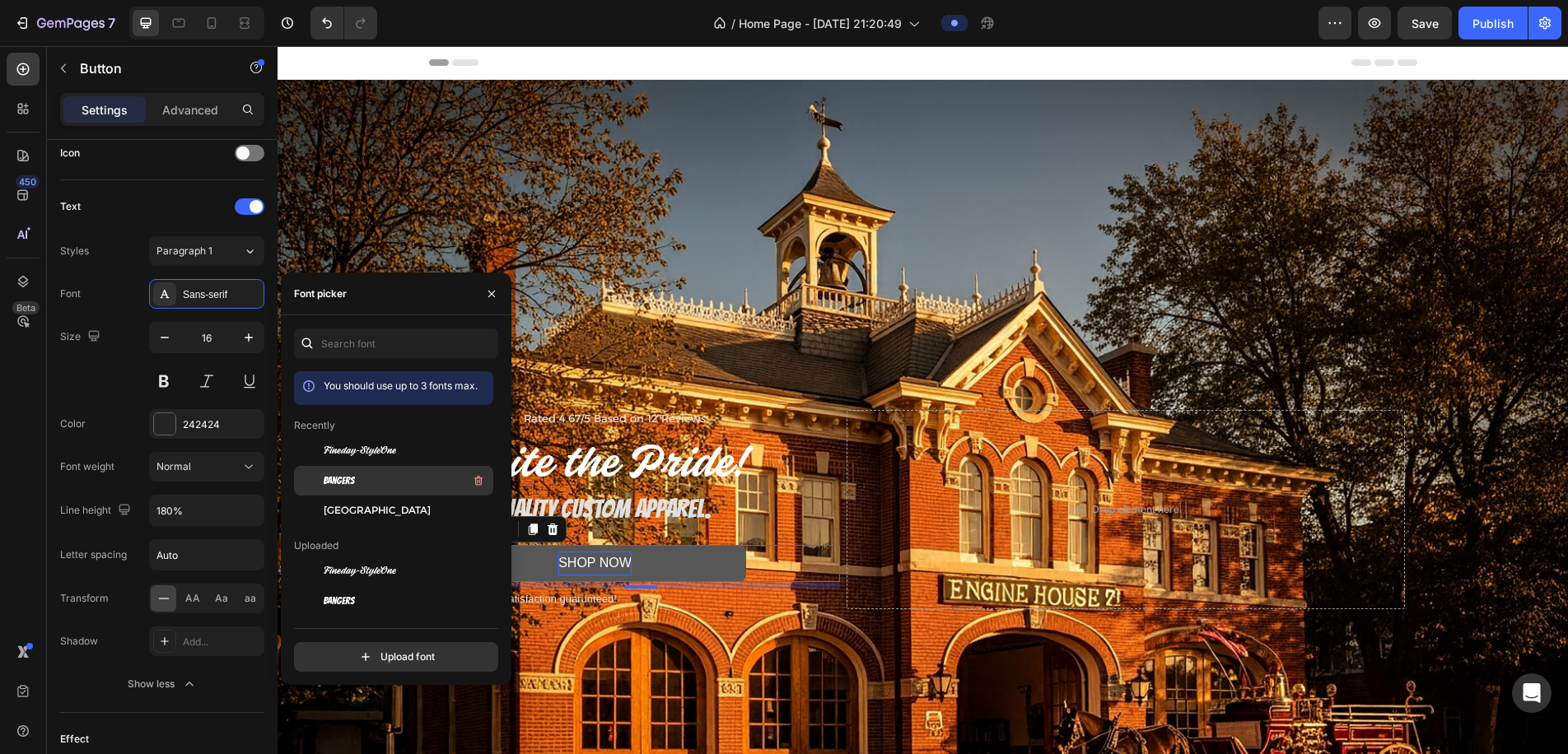
click at [374, 630] on div "Bangers" at bounding box center [393, 667] width 199 height 29
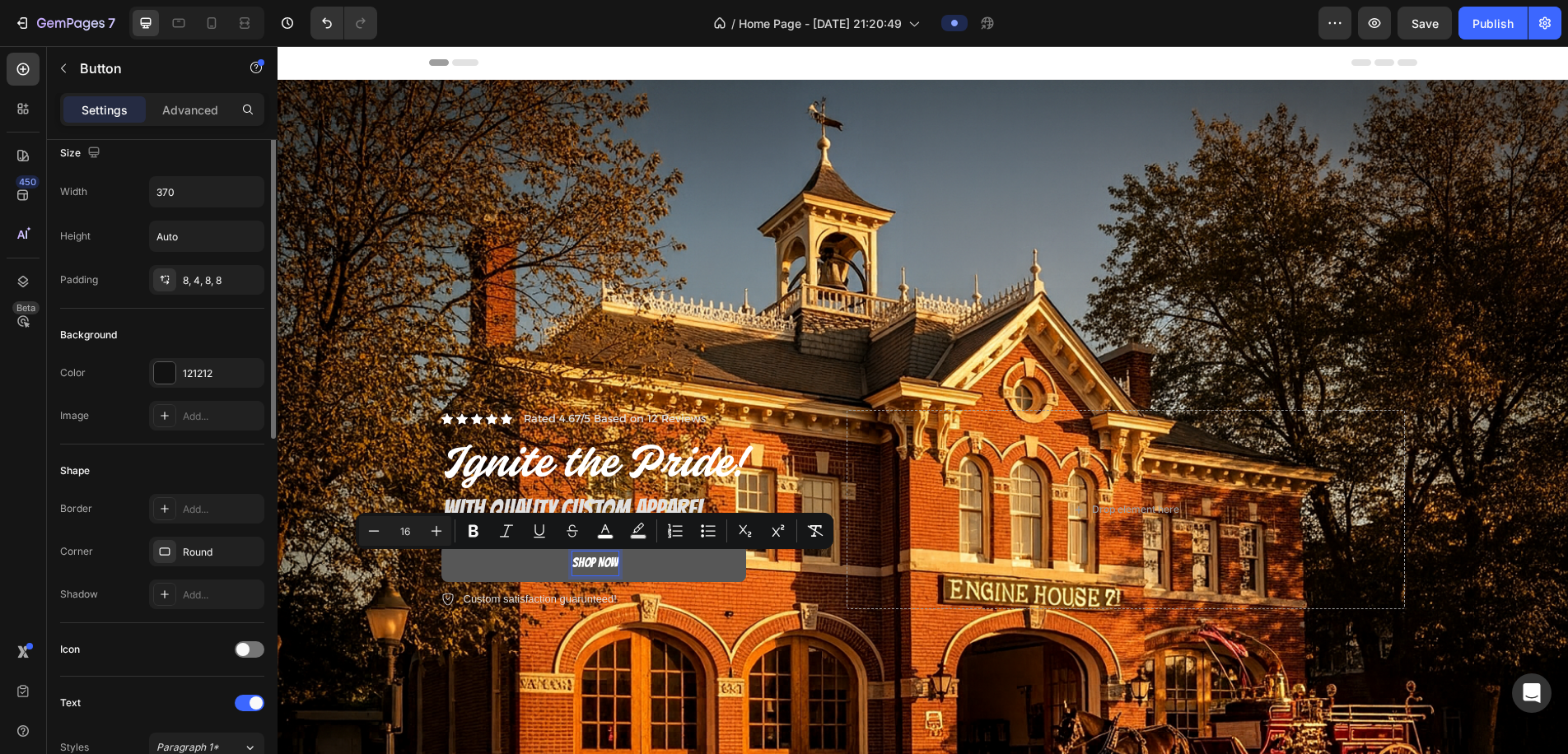
scroll to position [0, 0]
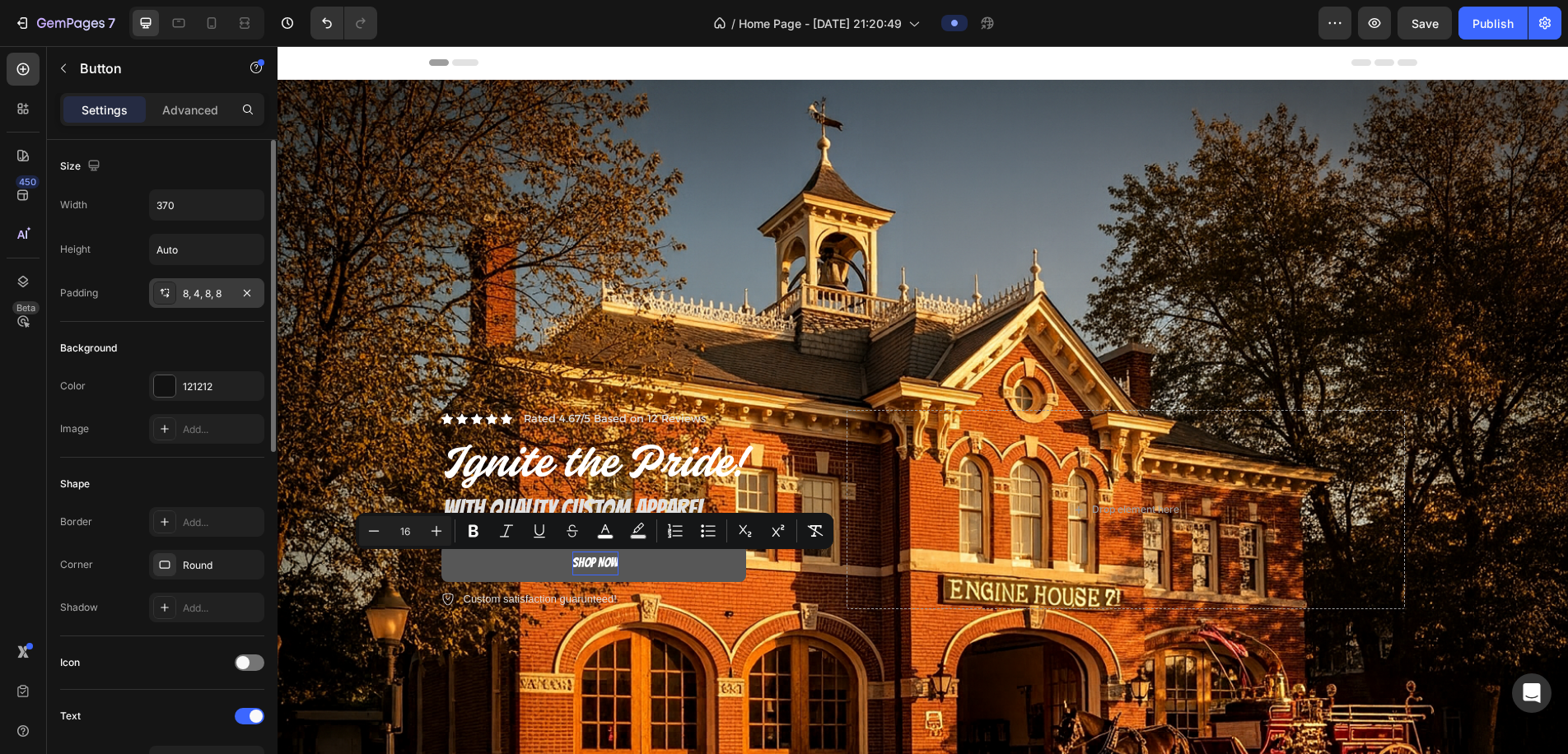
click at [188, 292] on div "8, 4, 8, 8" at bounding box center [206, 293] width 48 height 15
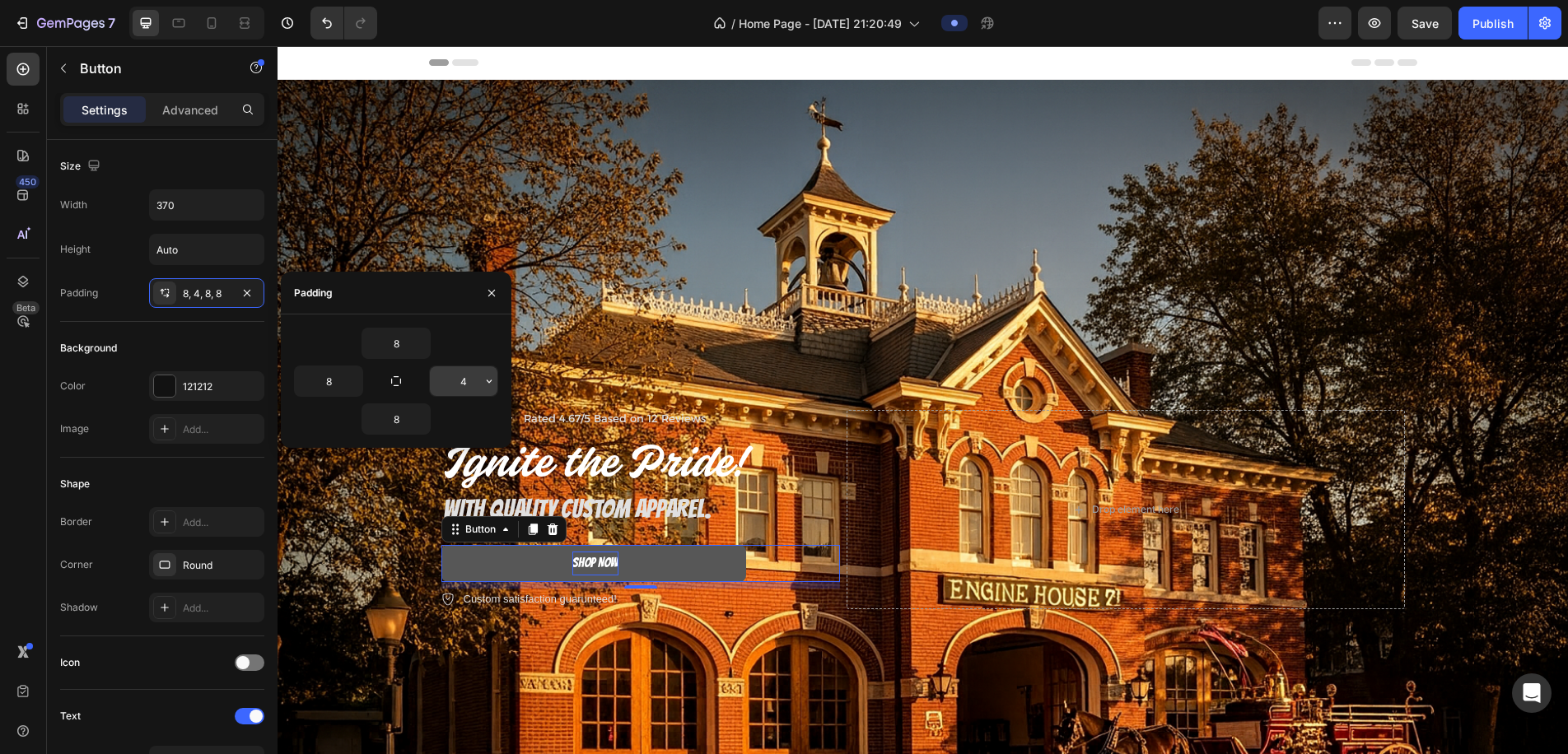
click at [459, 380] on input "4" at bounding box center [464, 381] width 68 height 29
click at [479, 379] on input "4" at bounding box center [464, 381] width 68 height 29
click at [488, 382] on icon "button" at bounding box center [488, 380] width 5 height 3
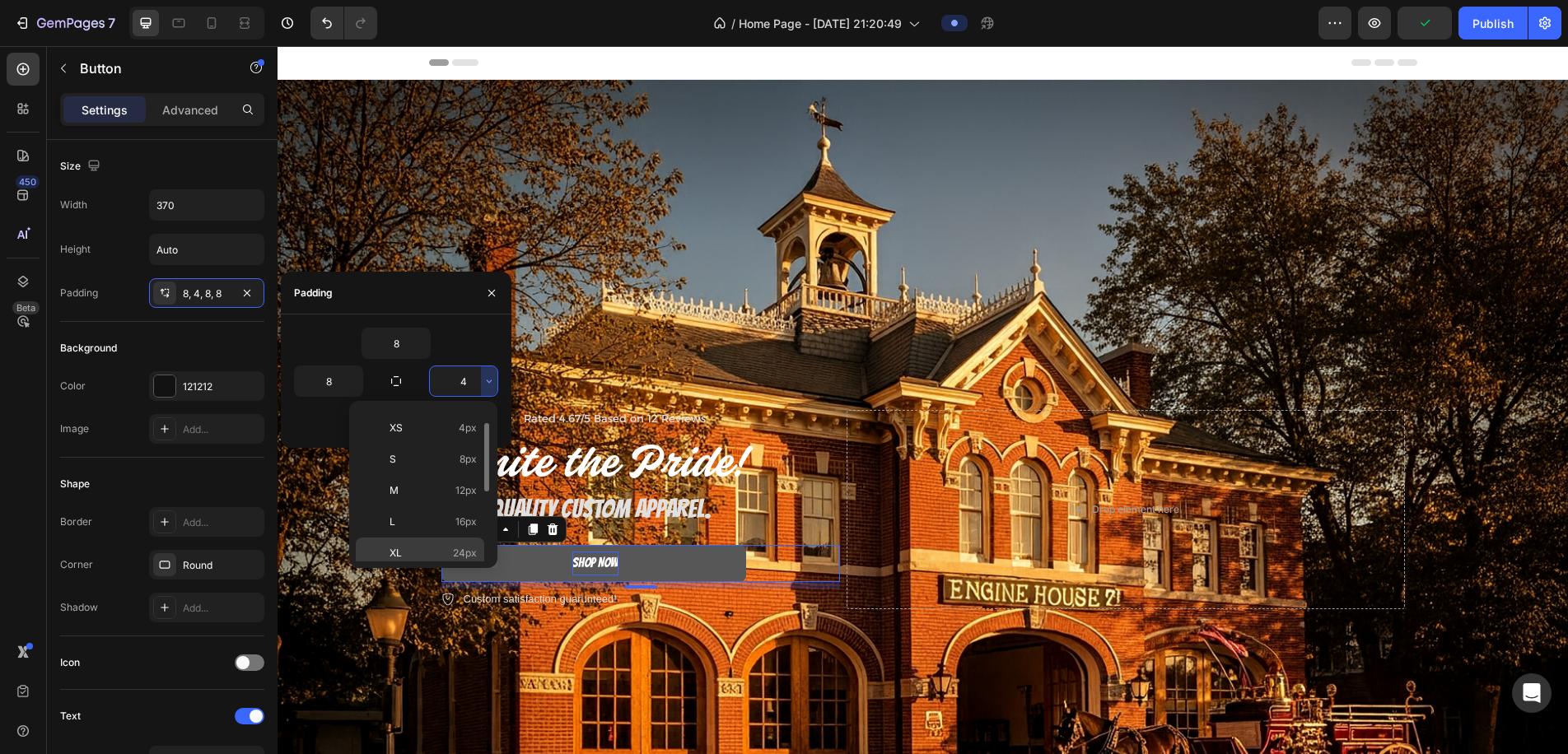
scroll to position [66, 0]
click at [435, 548] on p "XL 24px" at bounding box center [432, 545] width 87 height 15
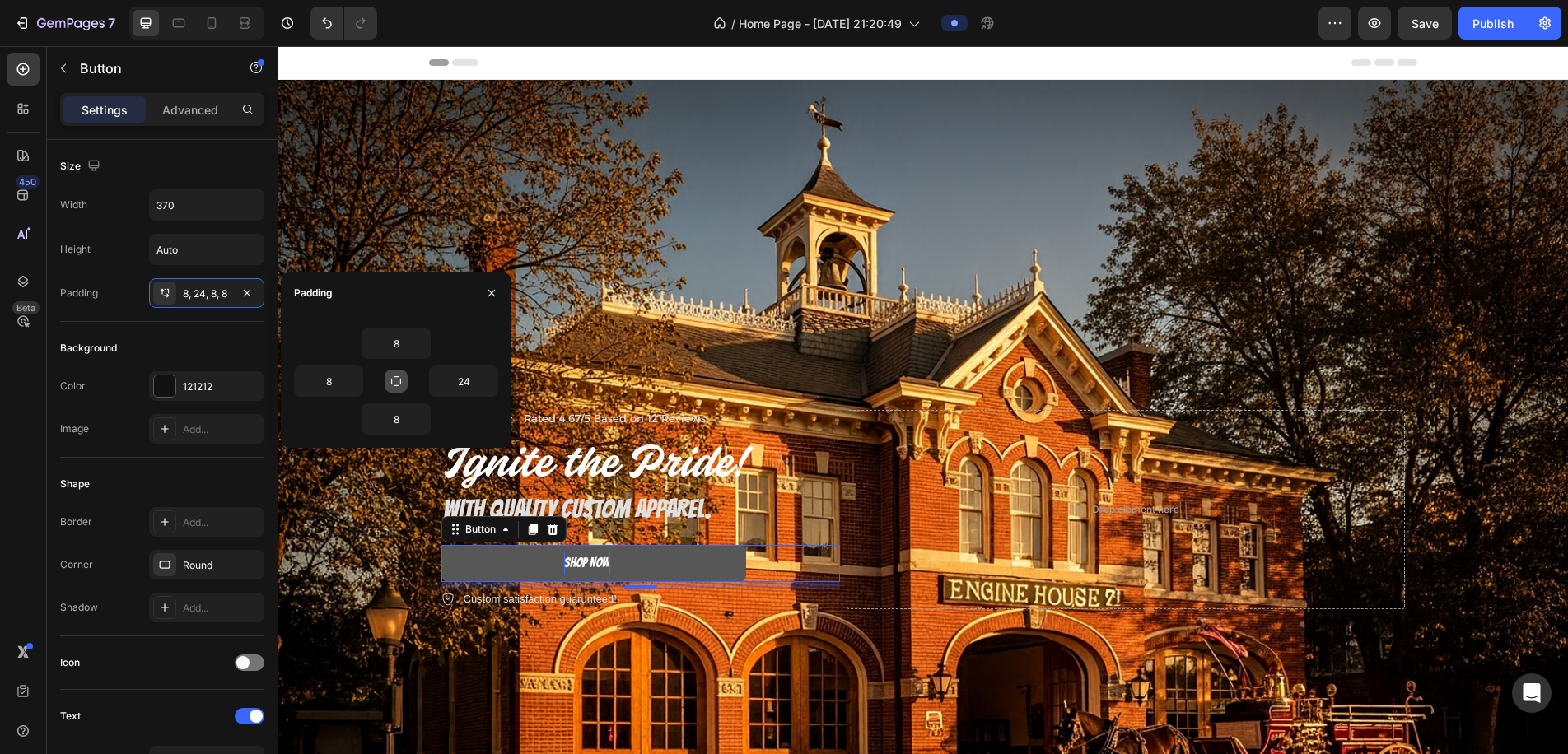
click at [386, 380] on button "button" at bounding box center [396, 381] width 24 height 24
type input "8"
click at [390, 381] on icon "button" at bounding box center [395, 380] width 13 height 13
click at [425, 345] on icon "button" at bounding box center [421, 343] width 13 height 13
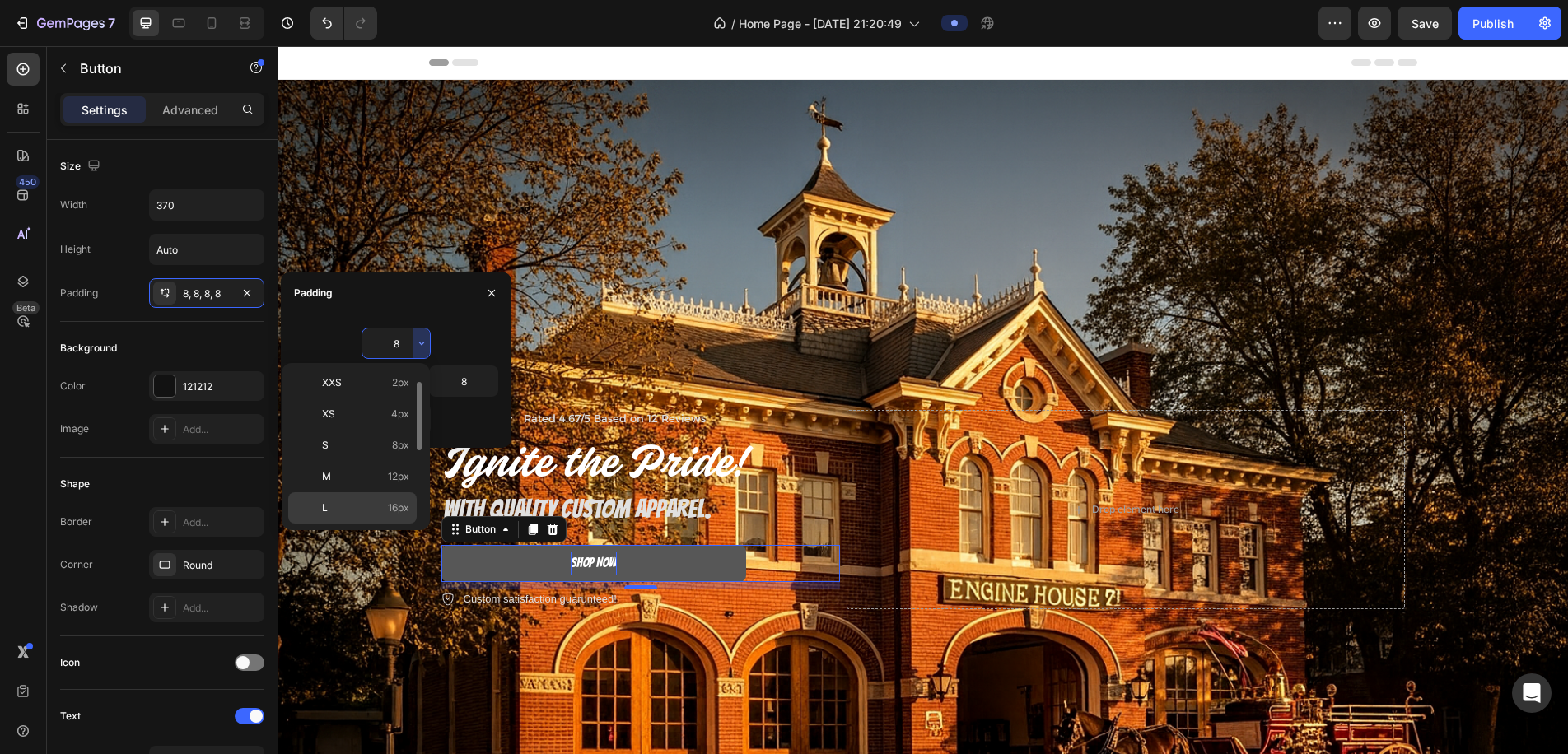
scroll to position [39, 0]
click at [385, 518] on div "L 16px" at bounding box center [352, 533] width 128 height 31
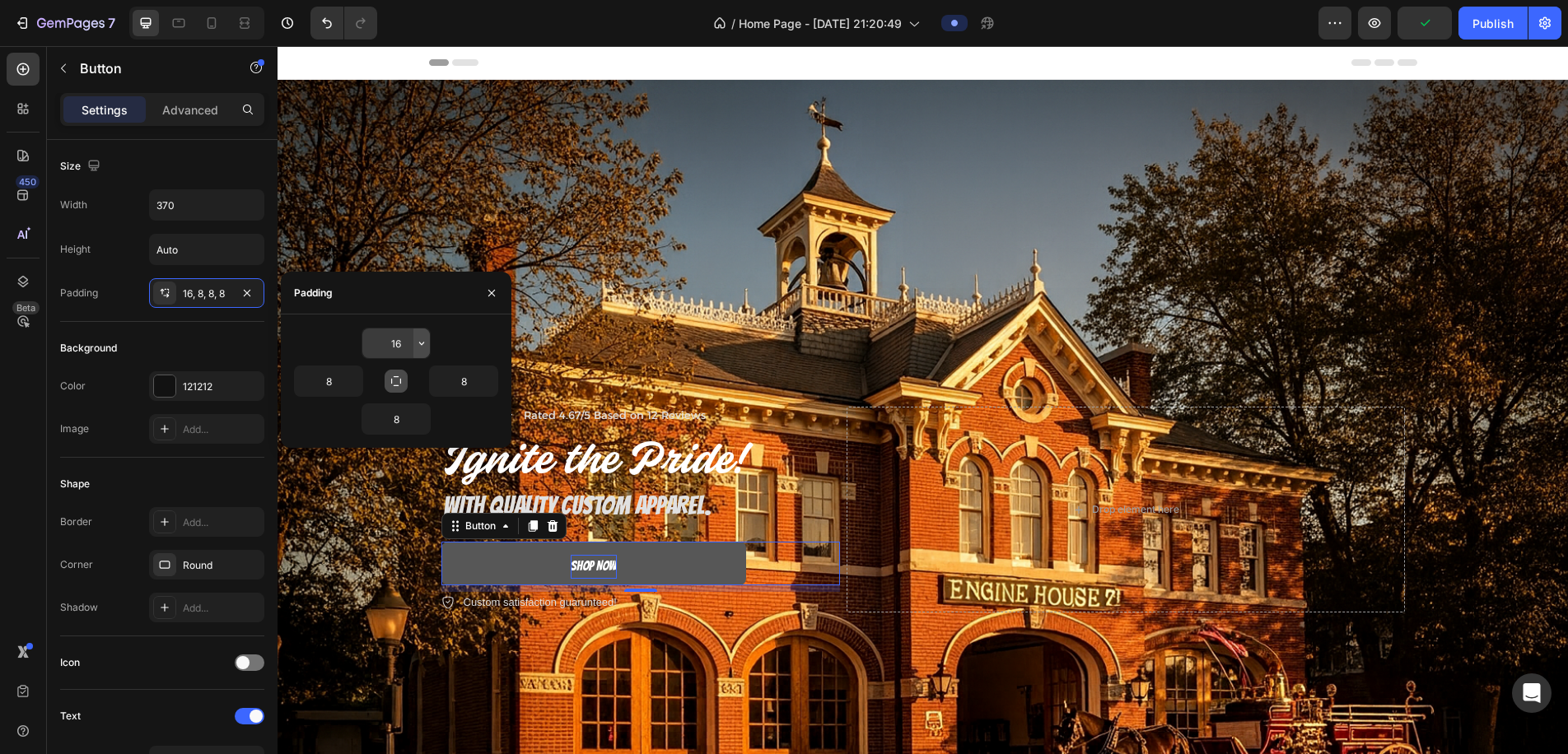
click at [414, 352] on button "button" at bounding box center [422, 343] width 17 height 29
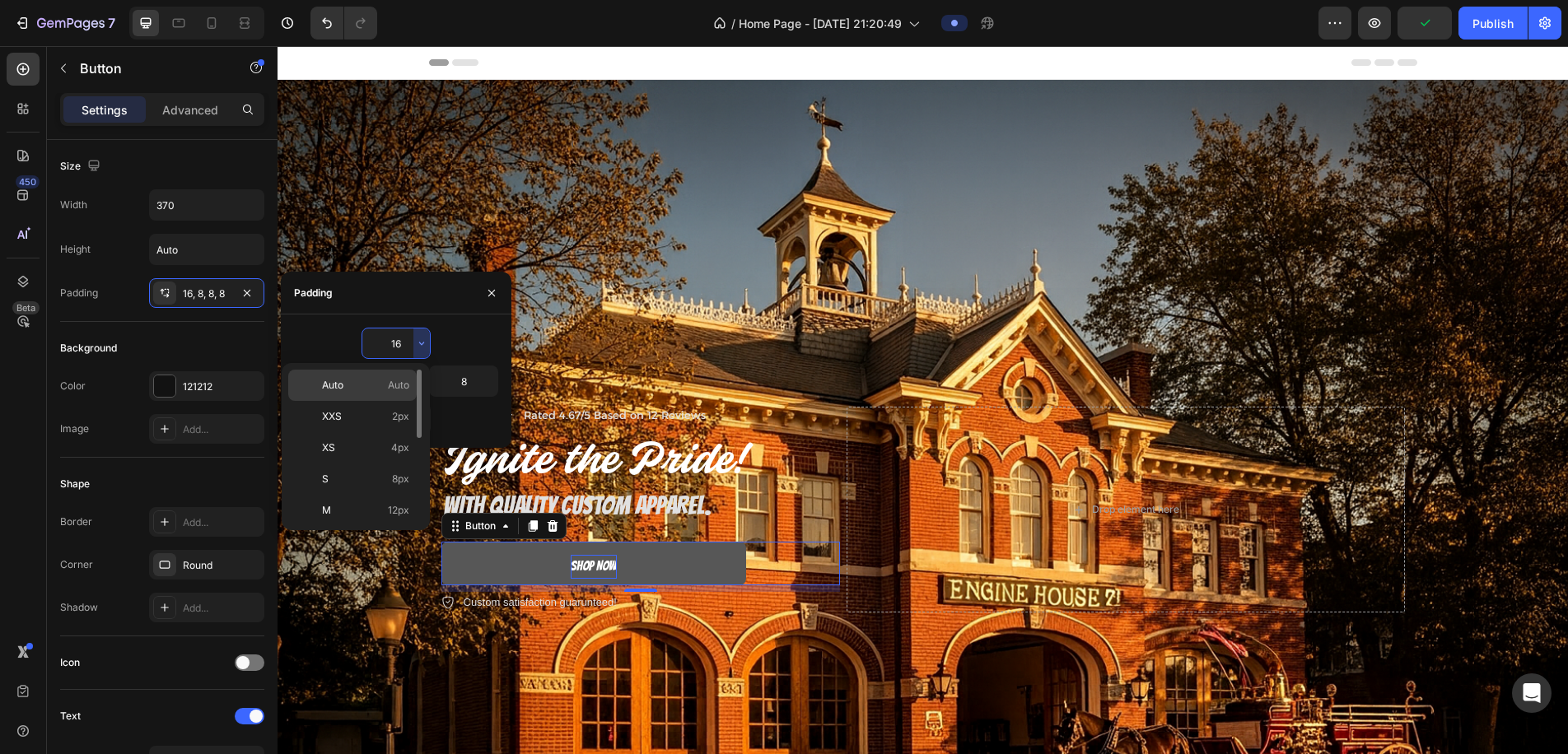
click at [395, 389] on span "Auto" at bounding box center [399, 385] width 22 height 15
type input "Auto"
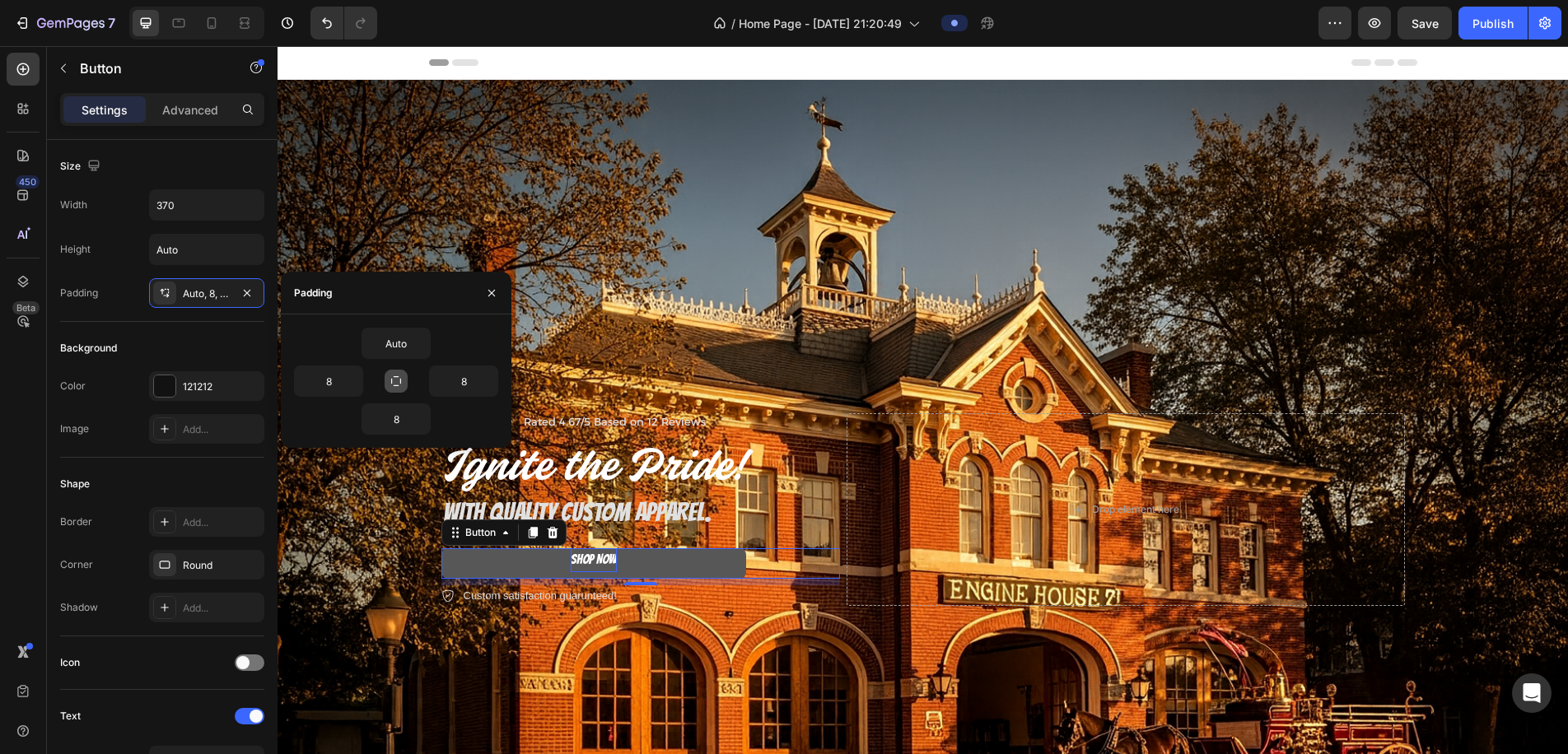
click at [393, 385] on icon "button" at bounding box center [395, 380] width 13 height 13
type input "Auto"
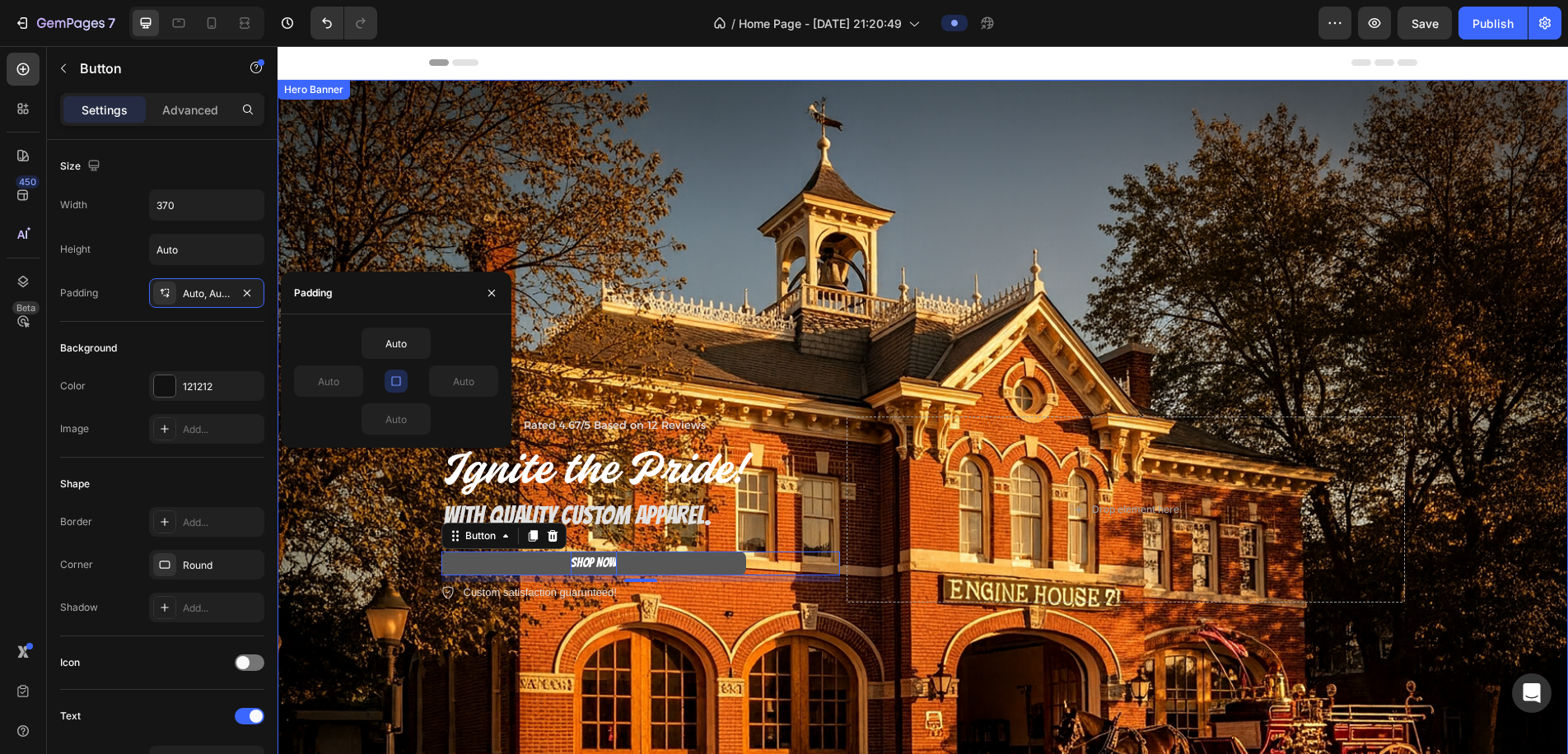
drag, startPoint x: 618, startPoint y: 564, endPoint x: 695, endPoint y: 613, distance: 91.3
click at [695, 613] on div "Icon Icon Icon Icon Icon Icon List Rated 4.67/5 Based on 12 Reviews Text Block …" at bounding box center [924, 510] width 988 height 239
drag, startPoint x: 657, startPoint y: 567, endPoint x: 719, endPoint y: 636, distance: 92.8
click at [719, 630] on div "Icon Icon Icon Icon Icon Icon List Rated 4.67/5 Based on 12 Reviews Text Block …" at bounding box center [923, 510] width 1290 height 861
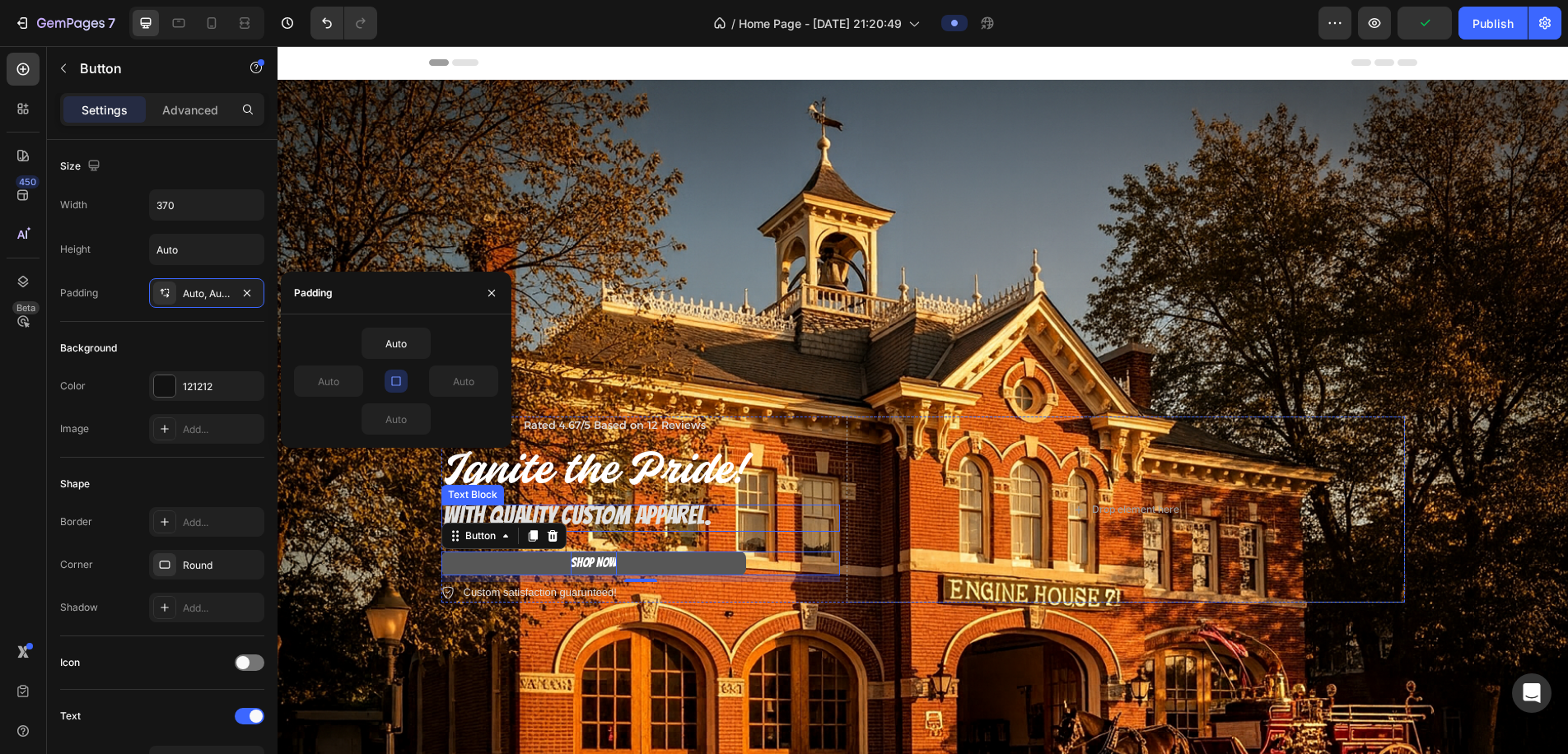
drag, startPoint x: 742, startPoint y: 564, endPoint x: 669, endPoint y: 534, distance: 78.9
click at [669, 534] on div "Icon Icon Icon Icon Icon Icon List Rated 4.67/5 Based on 12 Reviews Text Block …" at bounding box center [640, 510] width 399 height 186
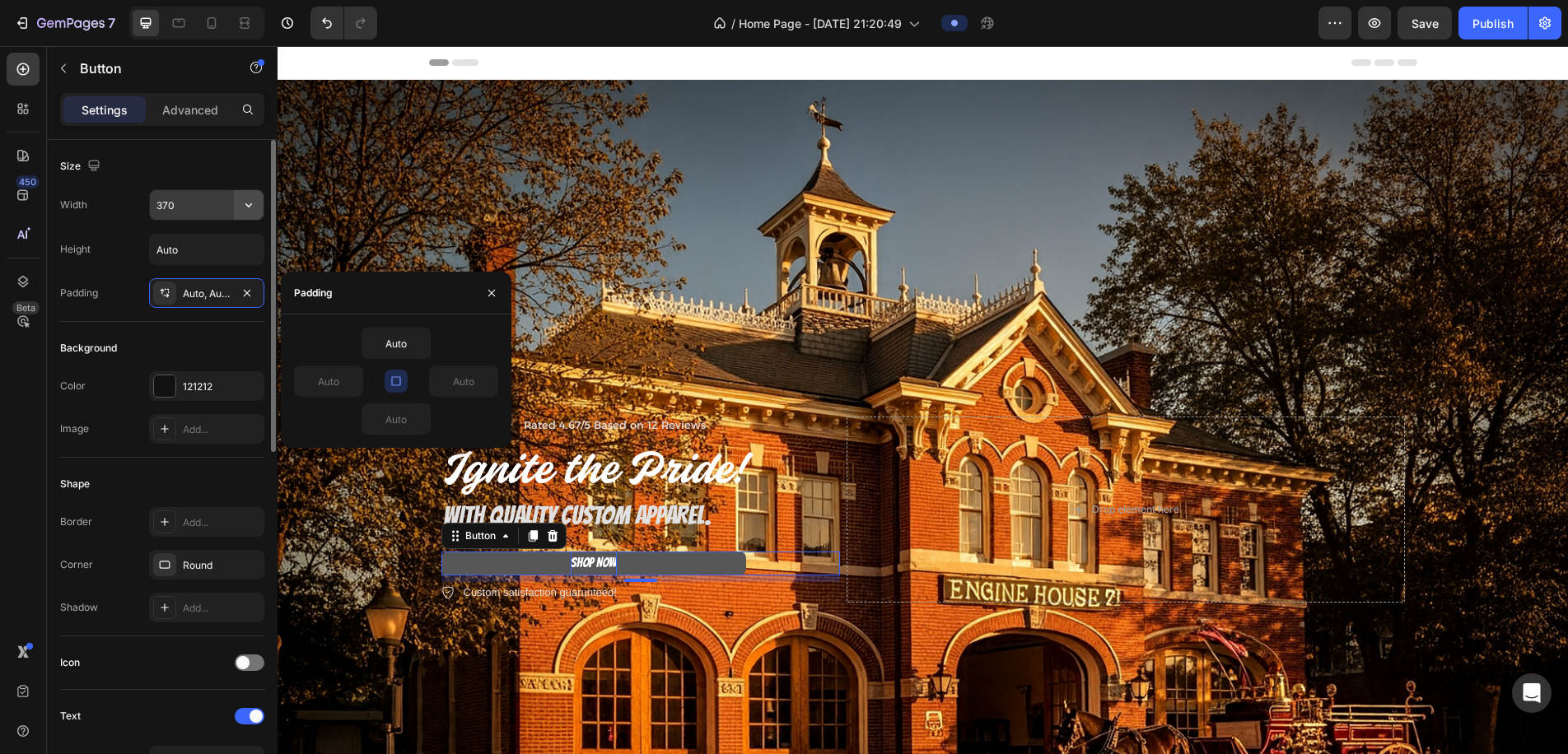
click at [247, 209] on icon "button" at bounding box center [248, 205] width 17 height 17
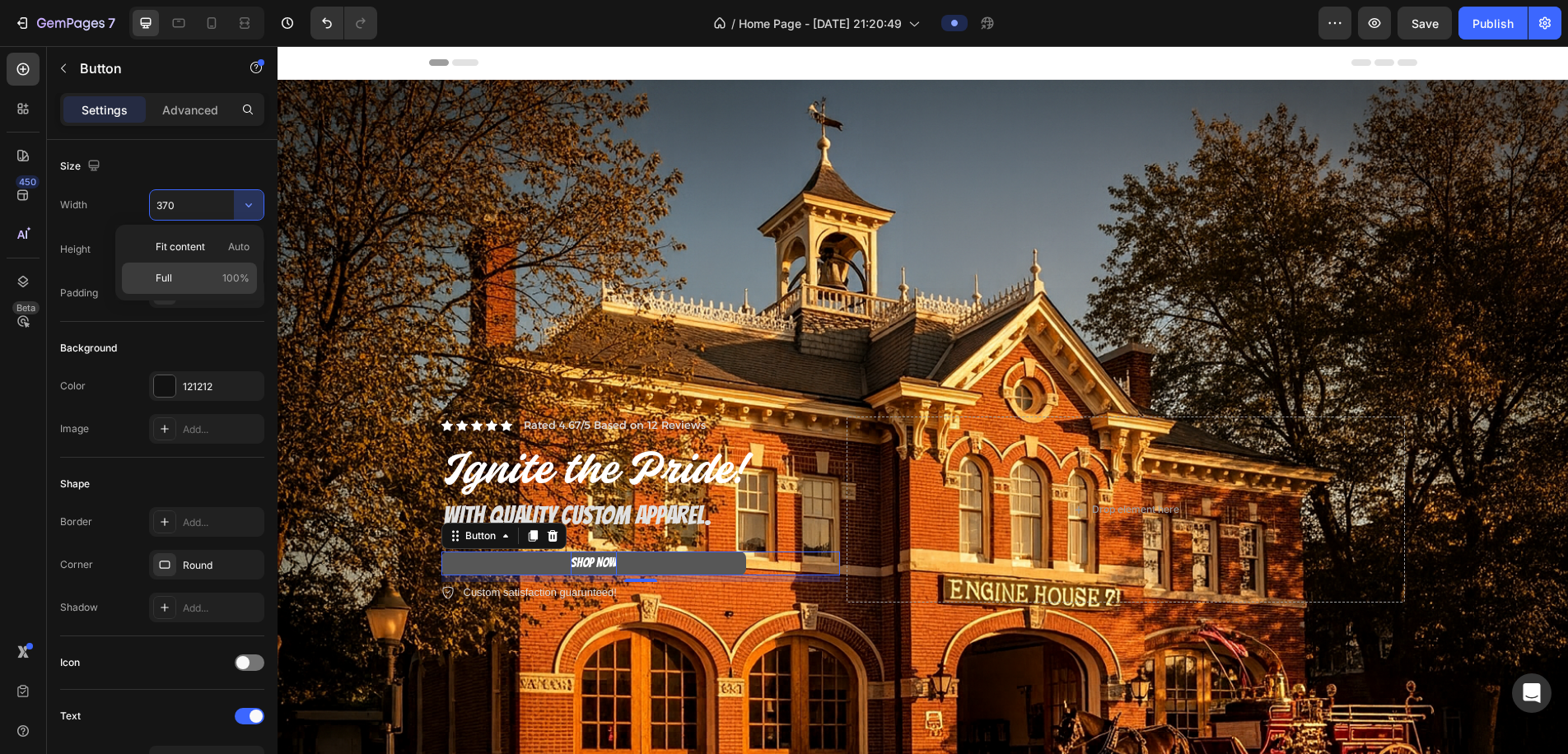
click at [211, 276] on p "Full 100%" at bounding box center [203, 277] width 94 height 15
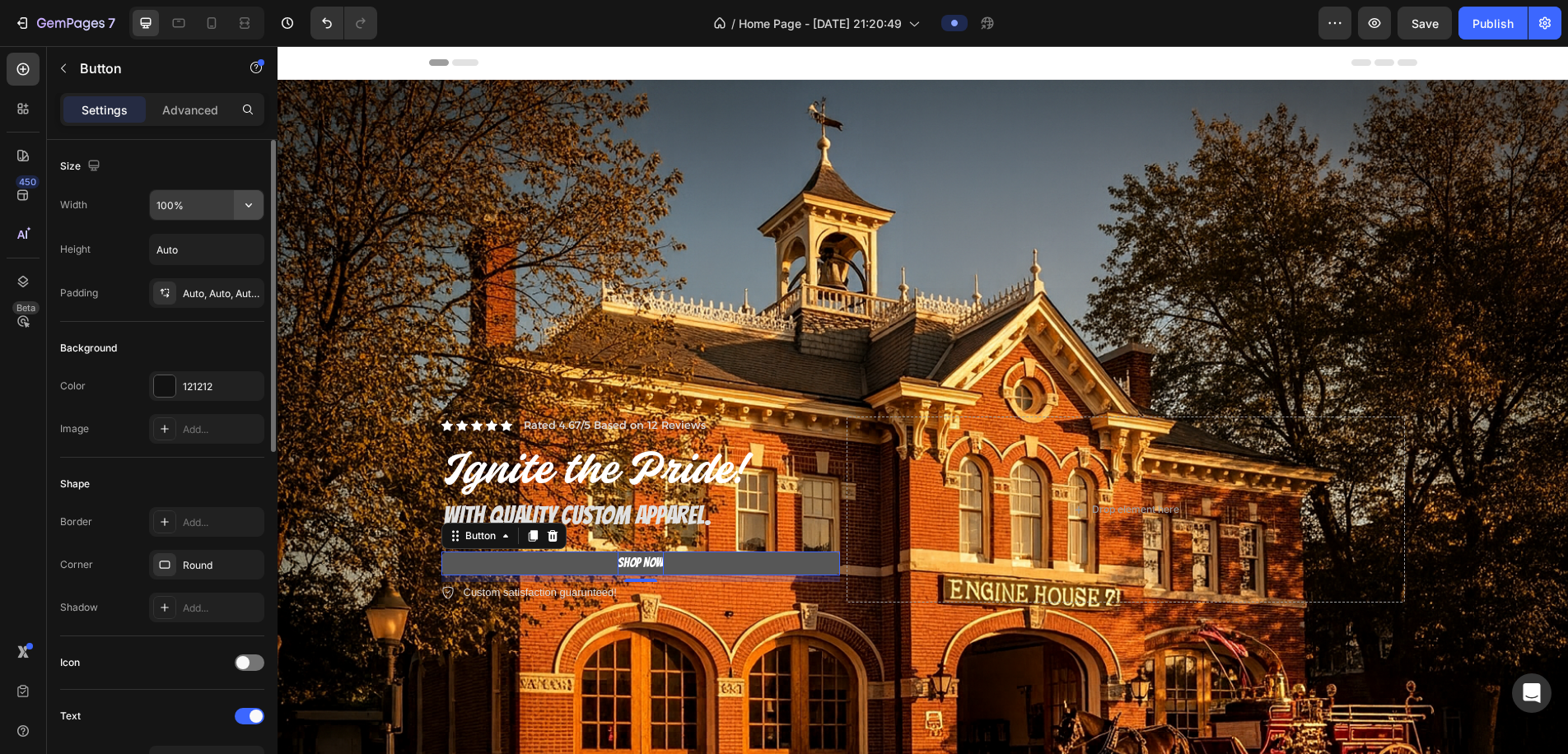
click at [237, 208] on button "button" at bounding box center [249, 205] width 29 height 29
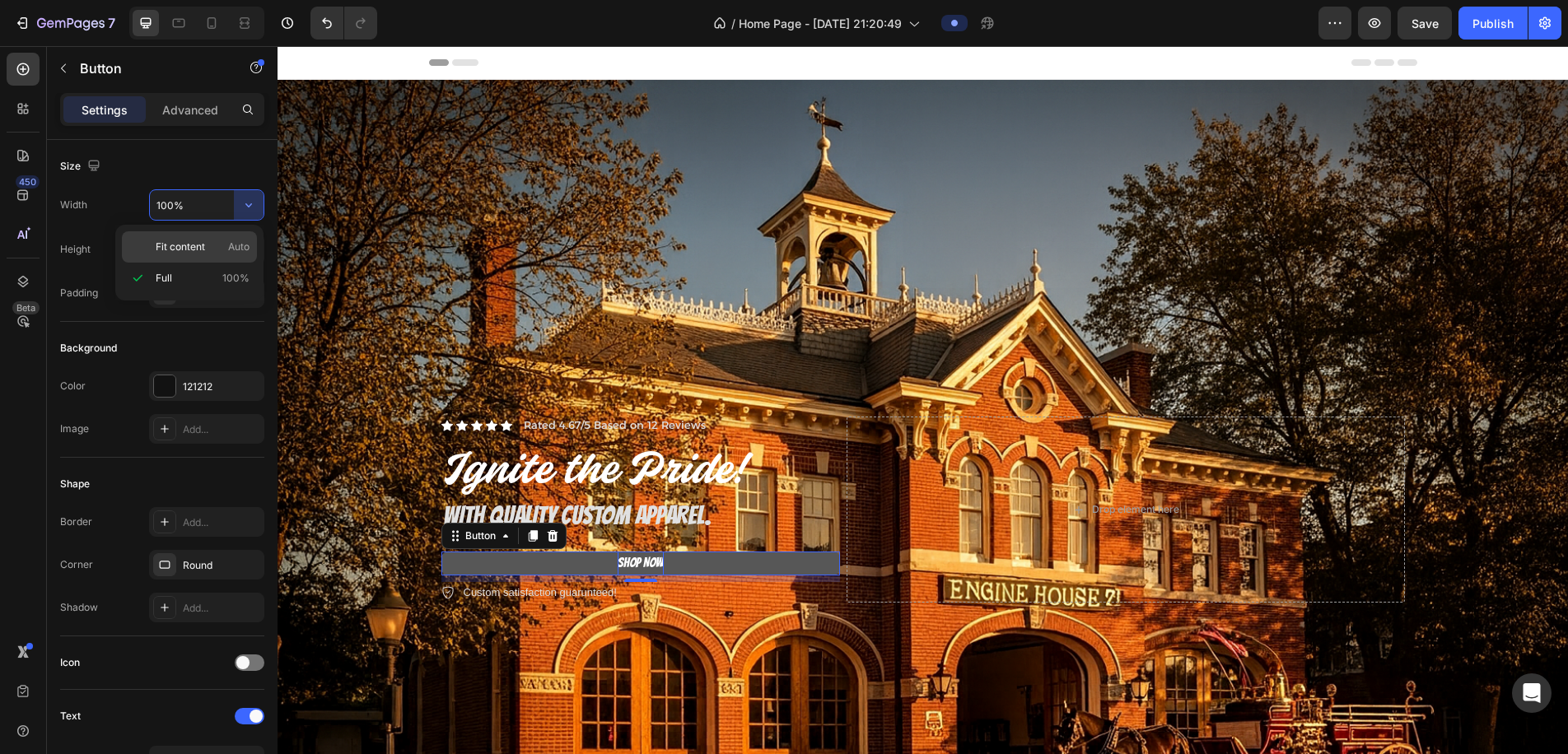
click at [219, 245] on p "Fit content Auto" at bounding box center [203, 246] width 94 height 15
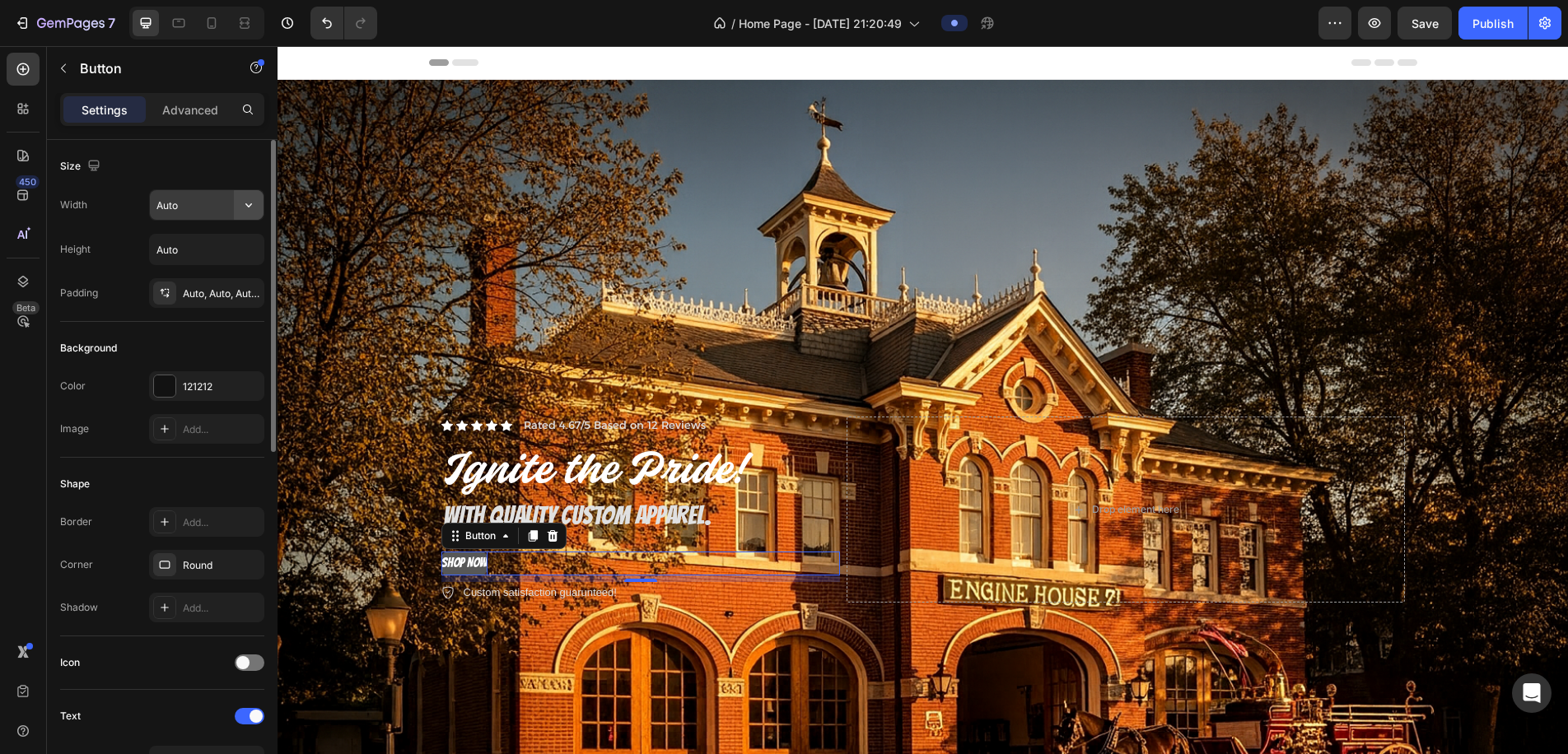
click at [250, 213] on icon "button" at bounding box center [248, 205] width 17 height 17
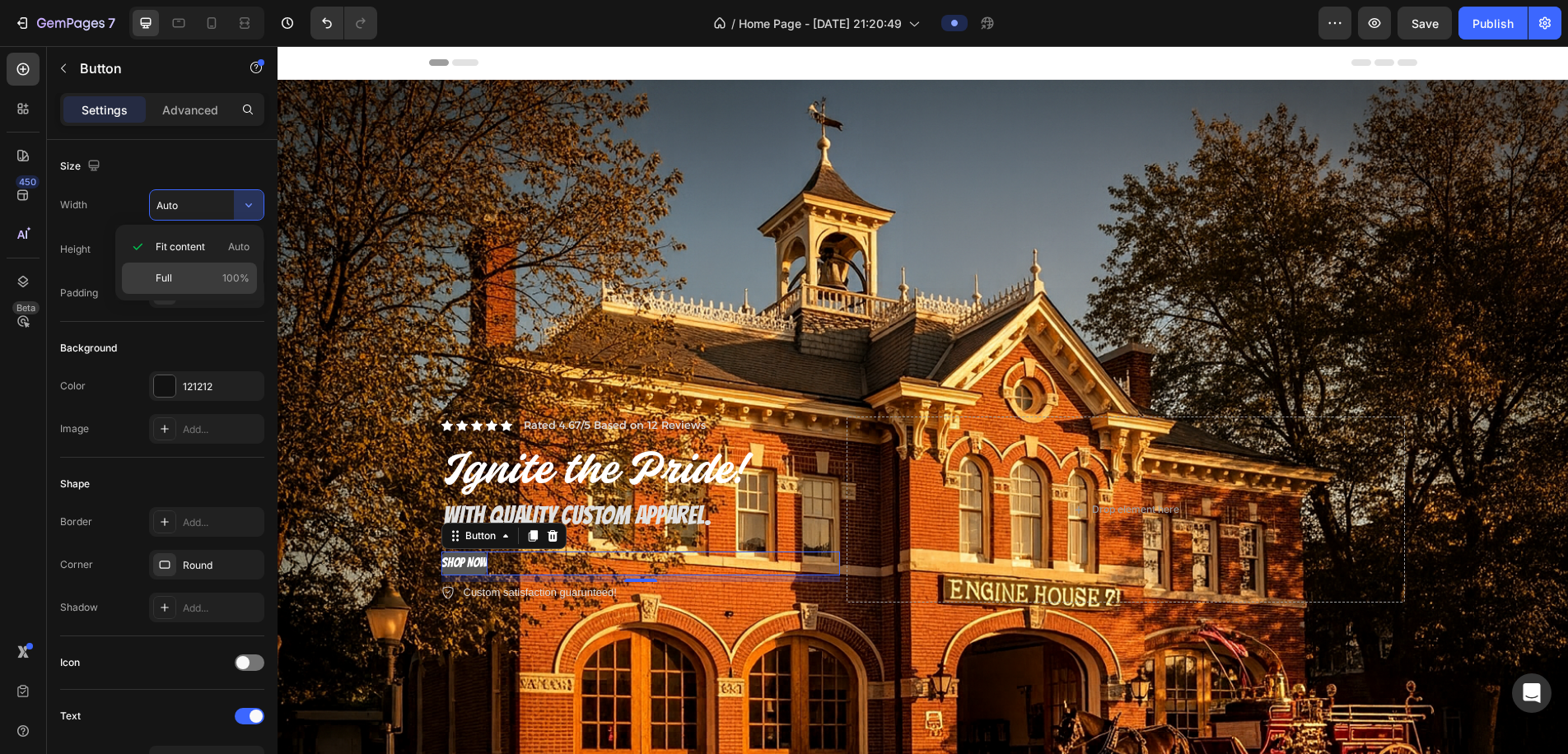
click at [214, 275] on p "Full 100%" at bounding box center [203, 277] width 94 height 15
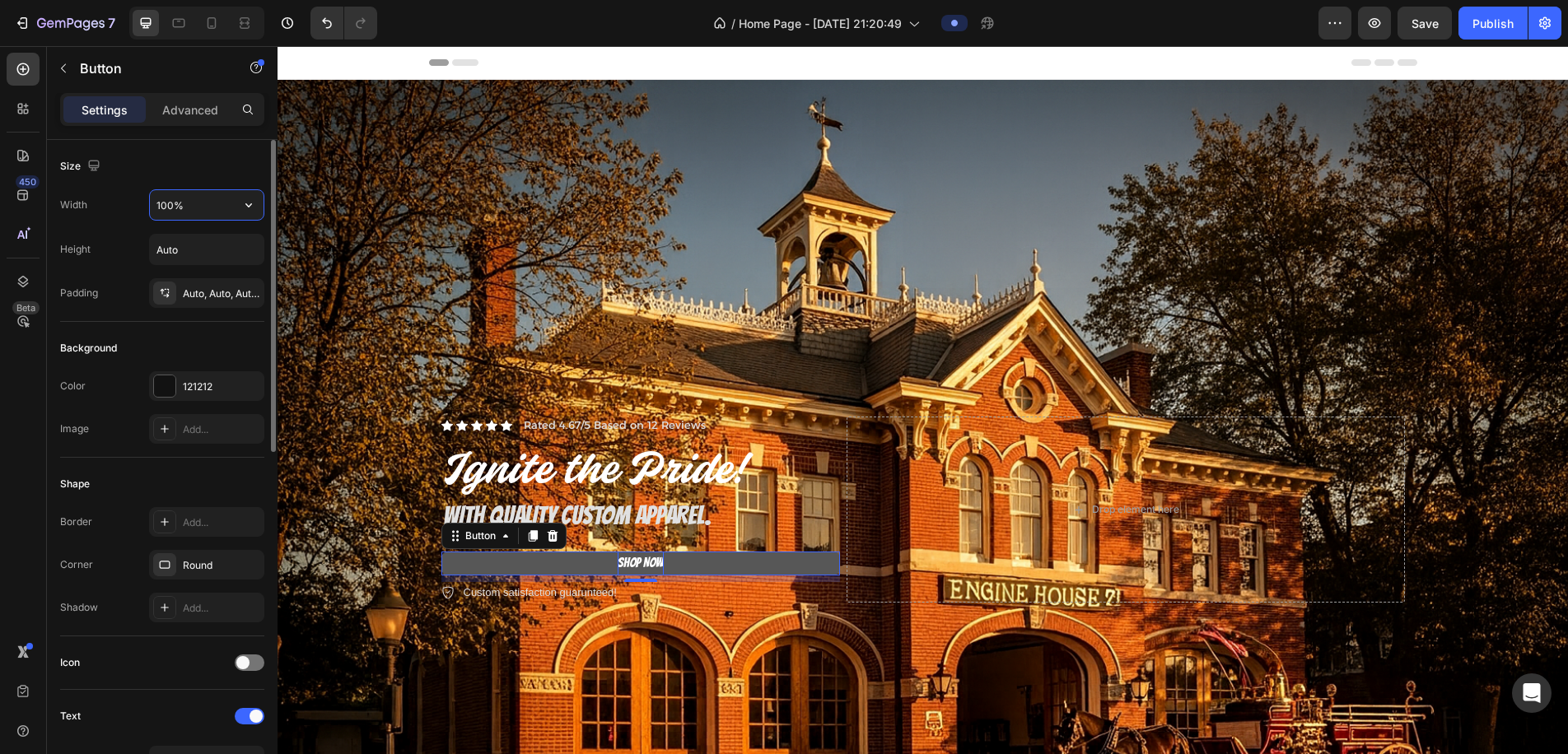
drag, startPoint x: 167, startPoint y: 203, endPoint x: 137, endPoint y: 203, distance: 30.0
click at [137, 203] on div "Width 100%" at bounding box center [162, 205] width 204 height 31
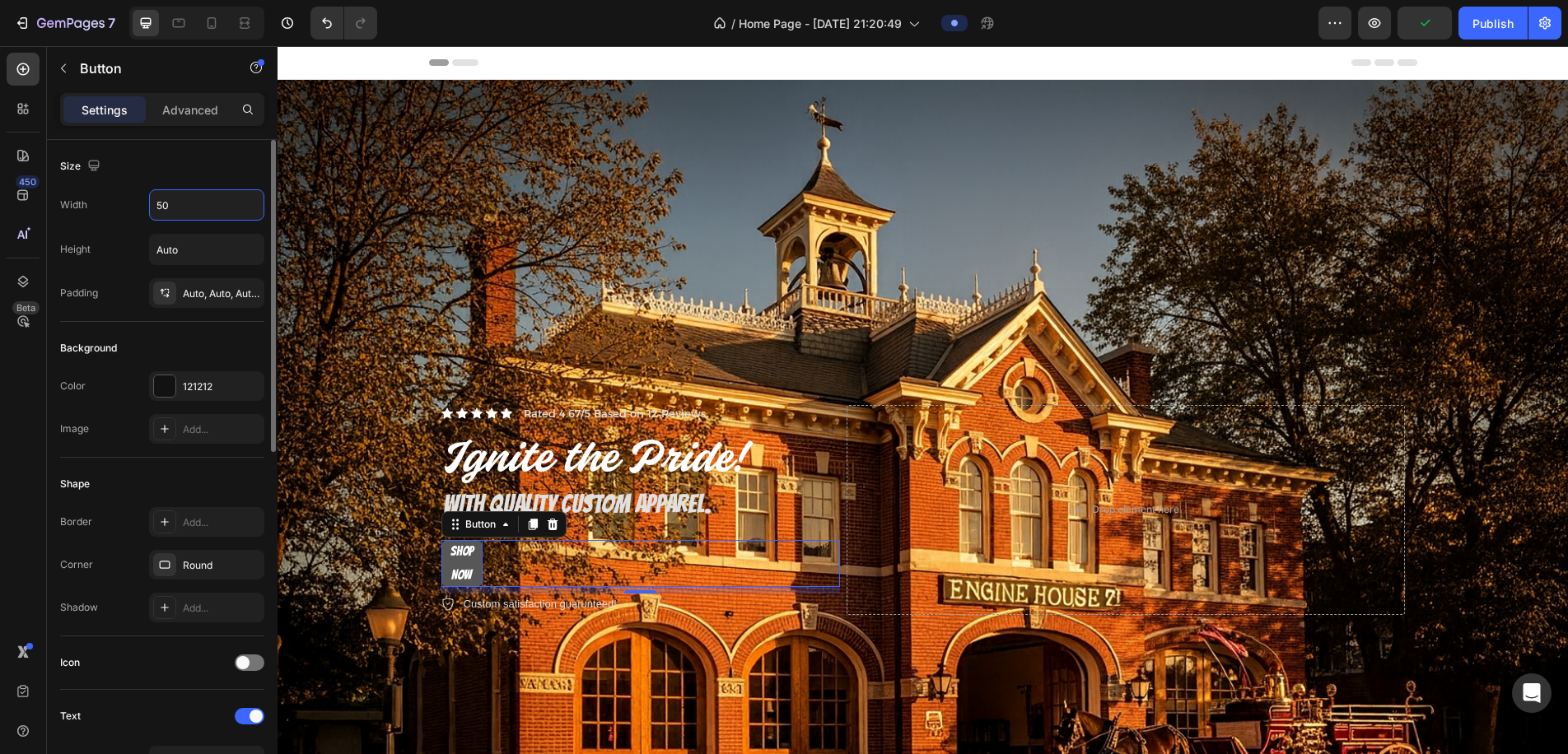
type input "5"
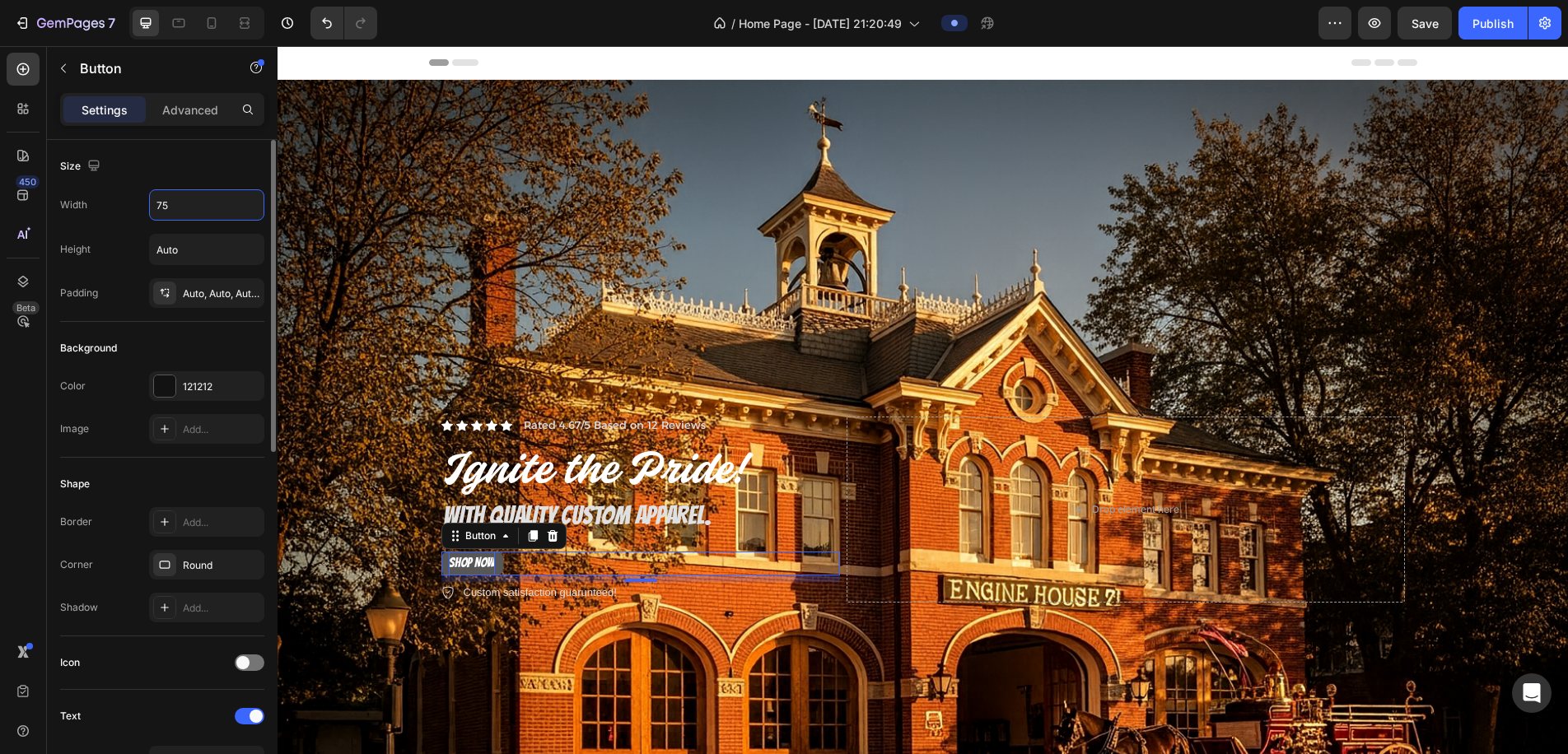
type input "7"
type input "8"
type input "200"
click at [225, 286] on div "Auto, Auto, Auto, Auto" at bounding box center [206, 293] width 48 height 15
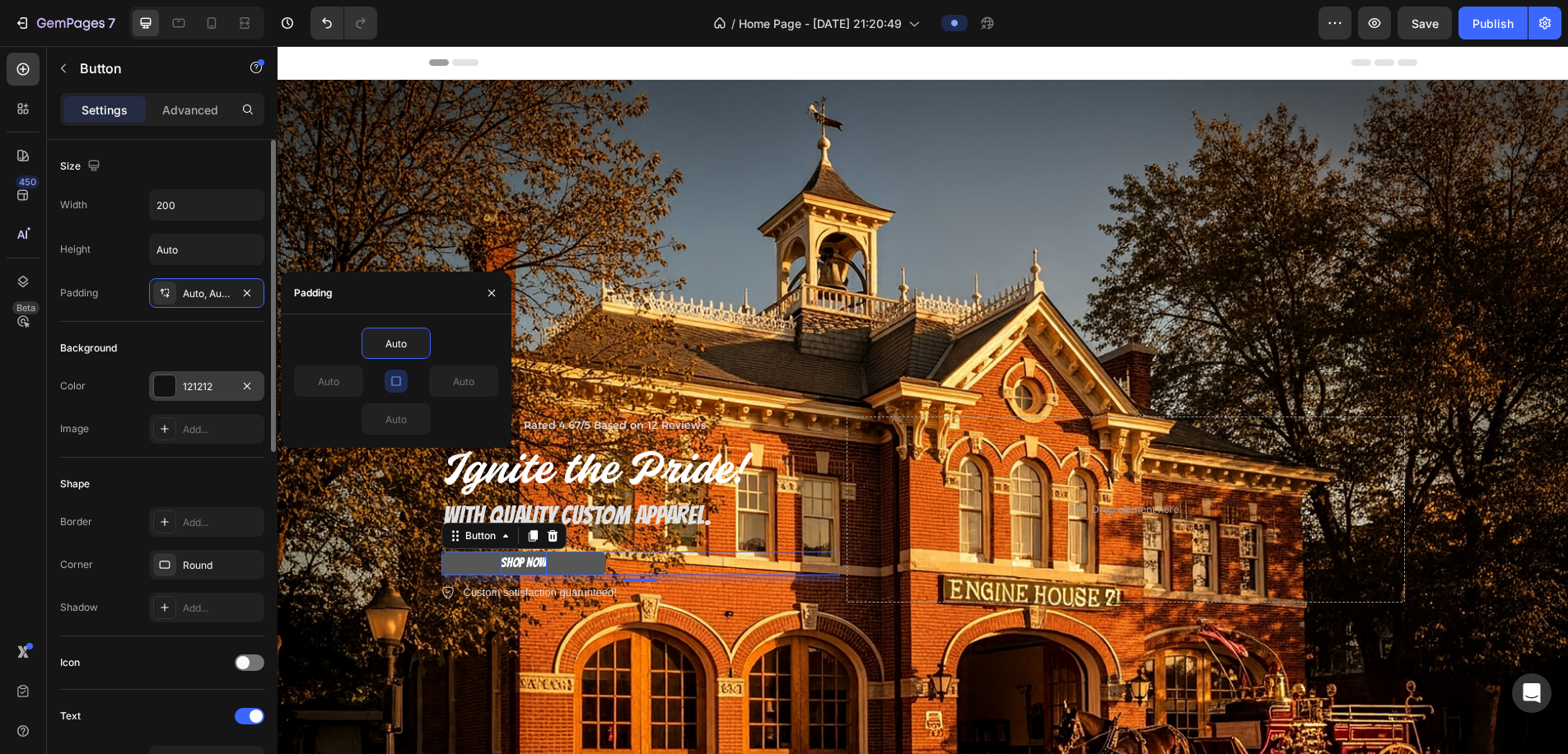
click at [218, 389] on div "121212" at bounding box center [206, 386] width 48 height 15
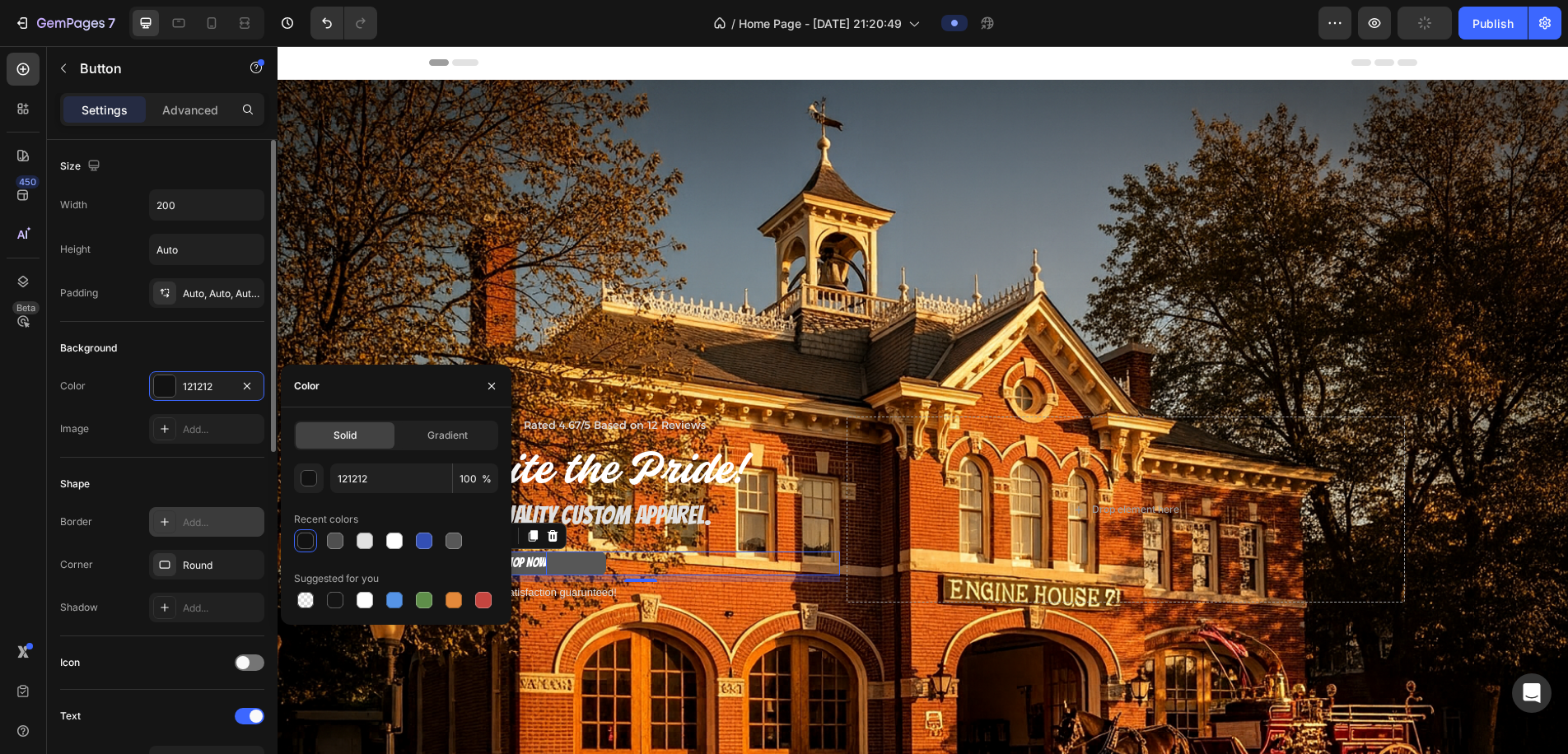
click at [210, 521] on div "Add..." at bounding box center [221, 523] width 77 height 15
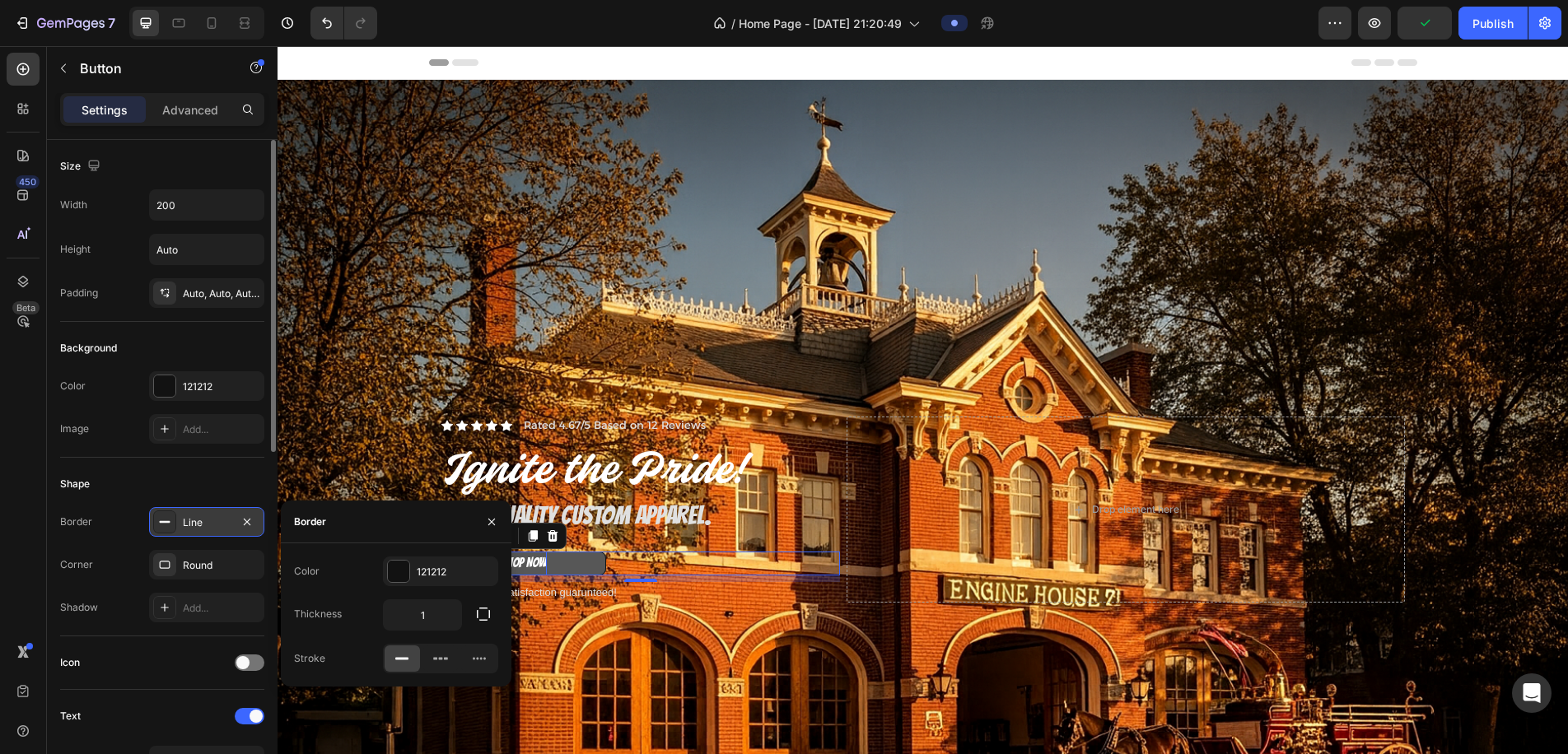
click at [203, 487] on div "Shape" at bounding box center [162, 484] width 204 height 26
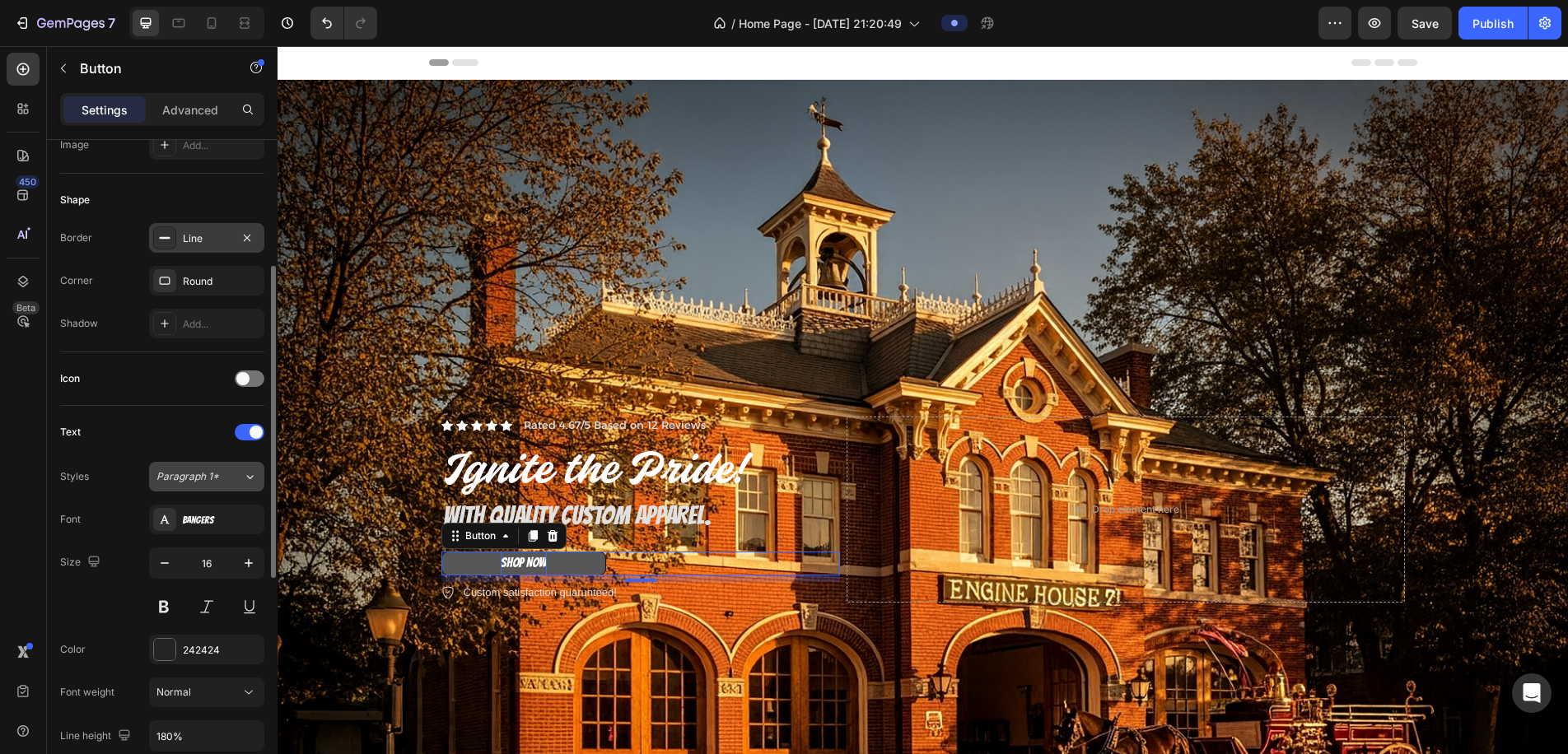
scroll to position [294, 0]
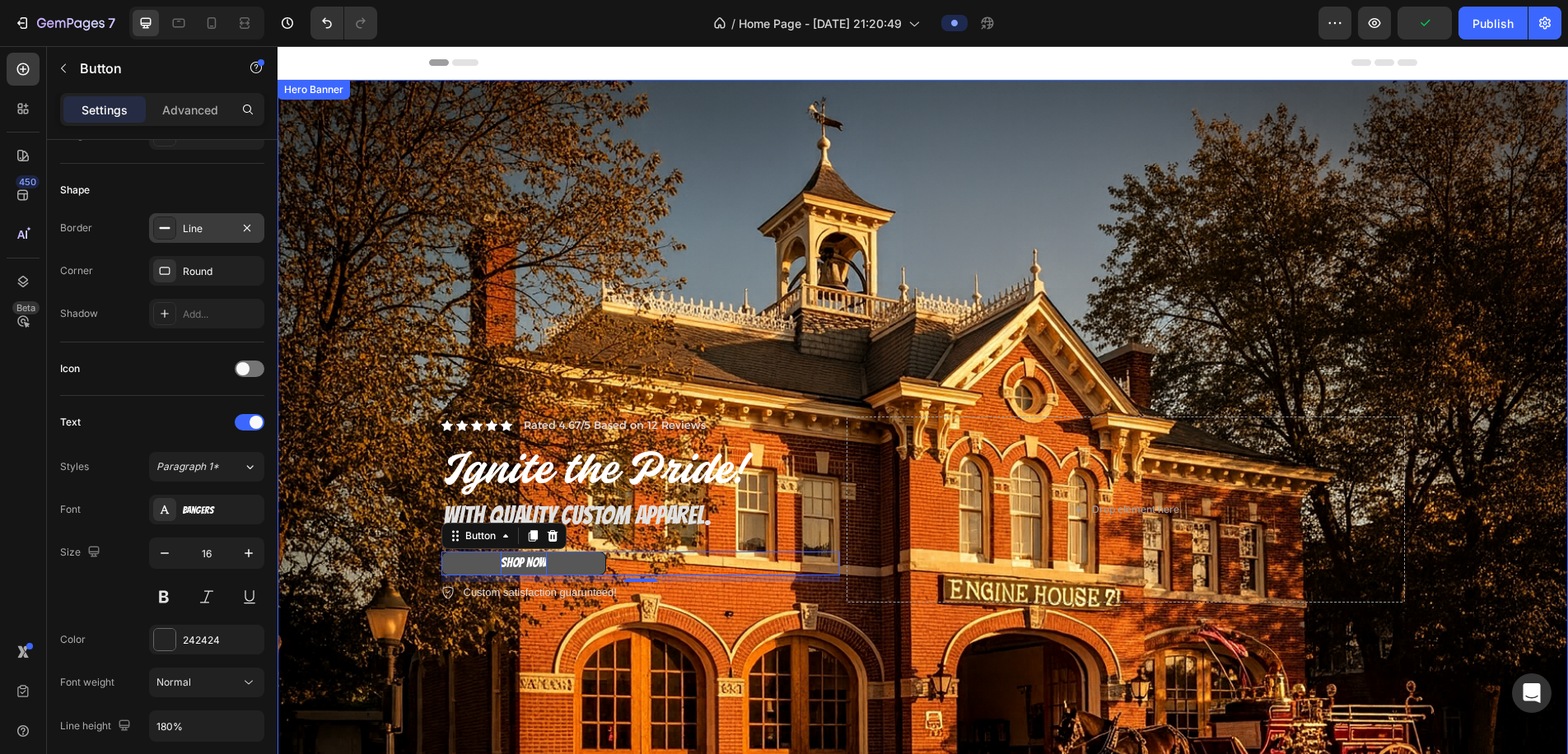
click at [311, 575] on div "Background Image" at bounding box center [923, 510] width 1290 height 861
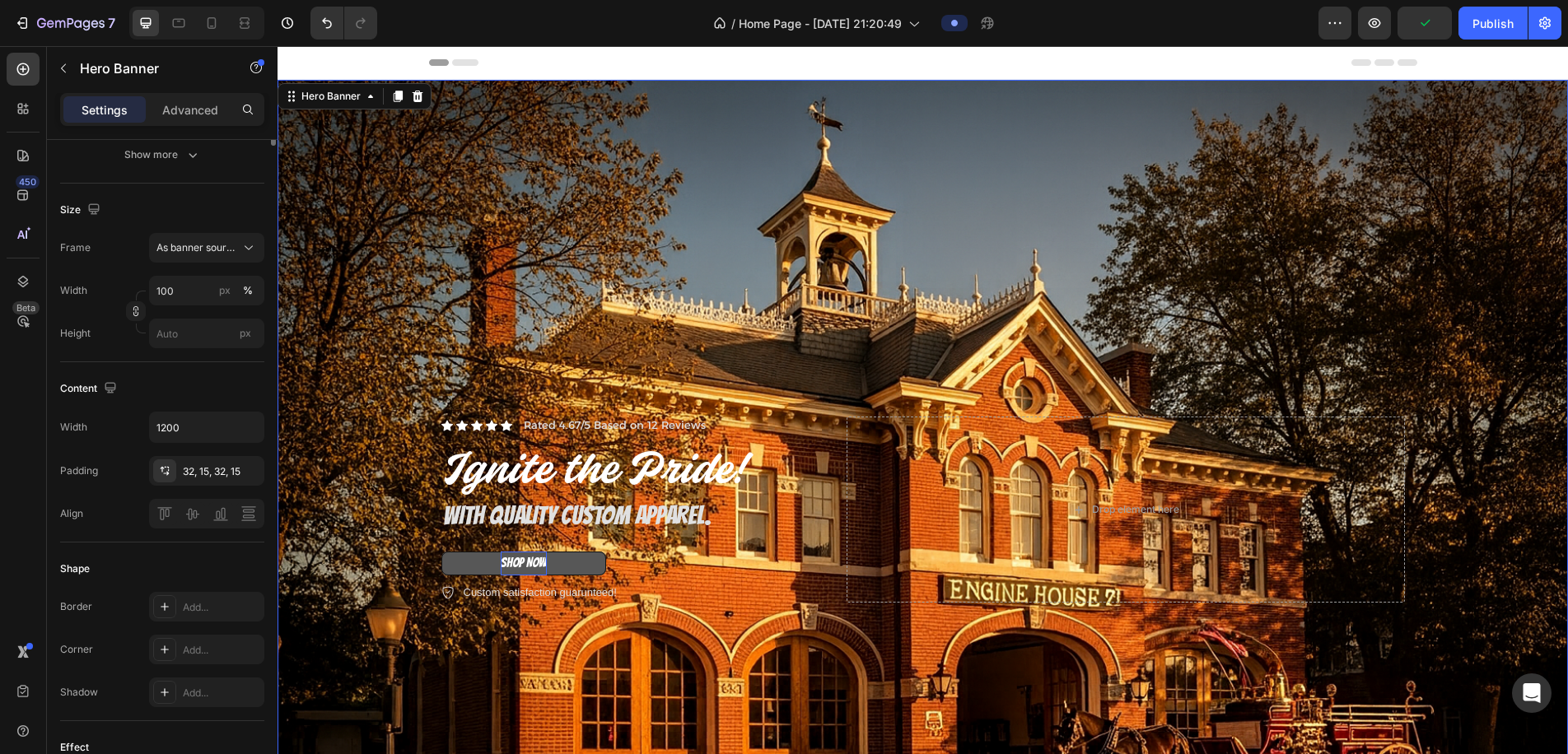
scroll to position [0, 0]
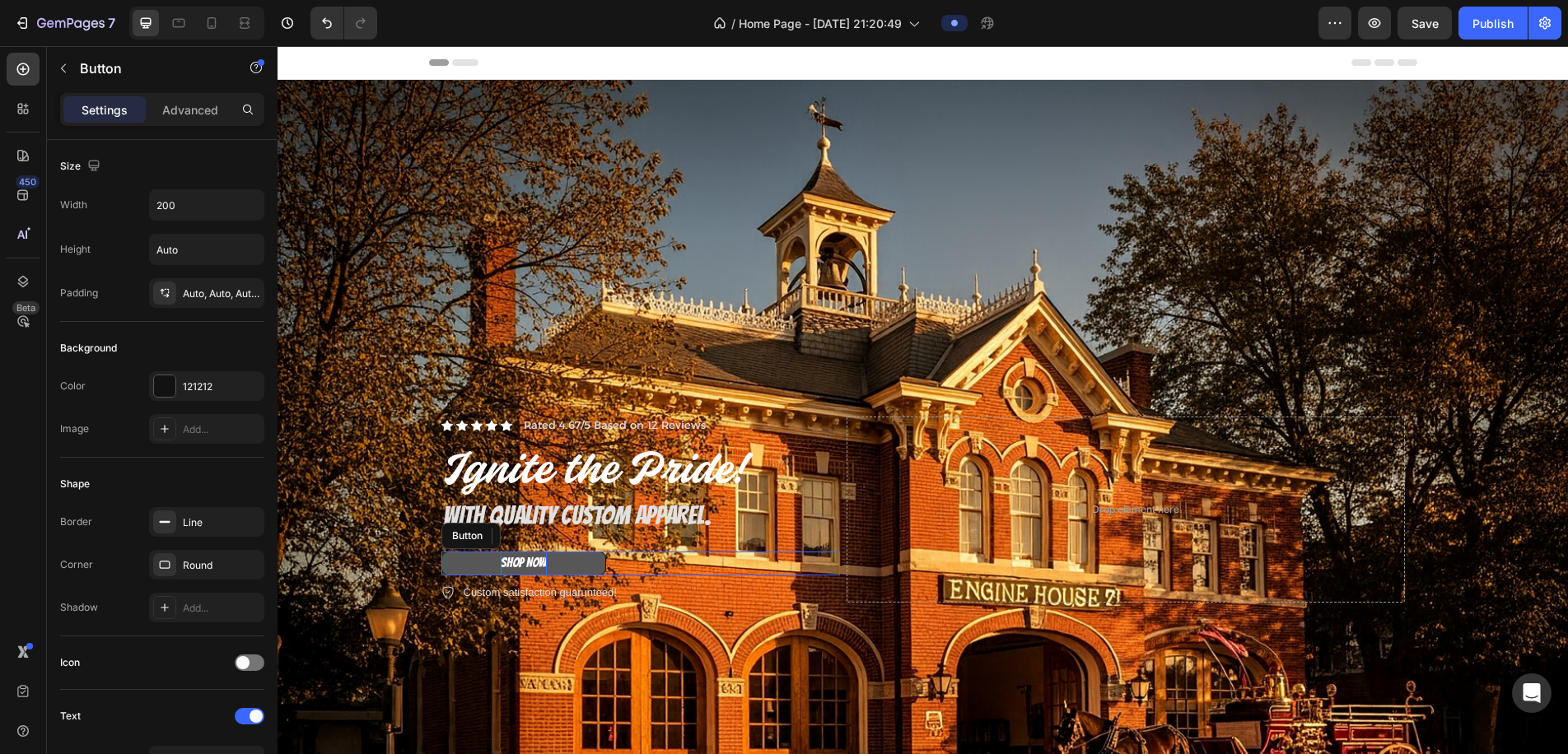
click at [539, 562] on span "SHOP NOW" at bounding box center [524, 563] width 46 height 14
click at [501, 541] on icon at bounding box center [505, 535] width 13 height 13
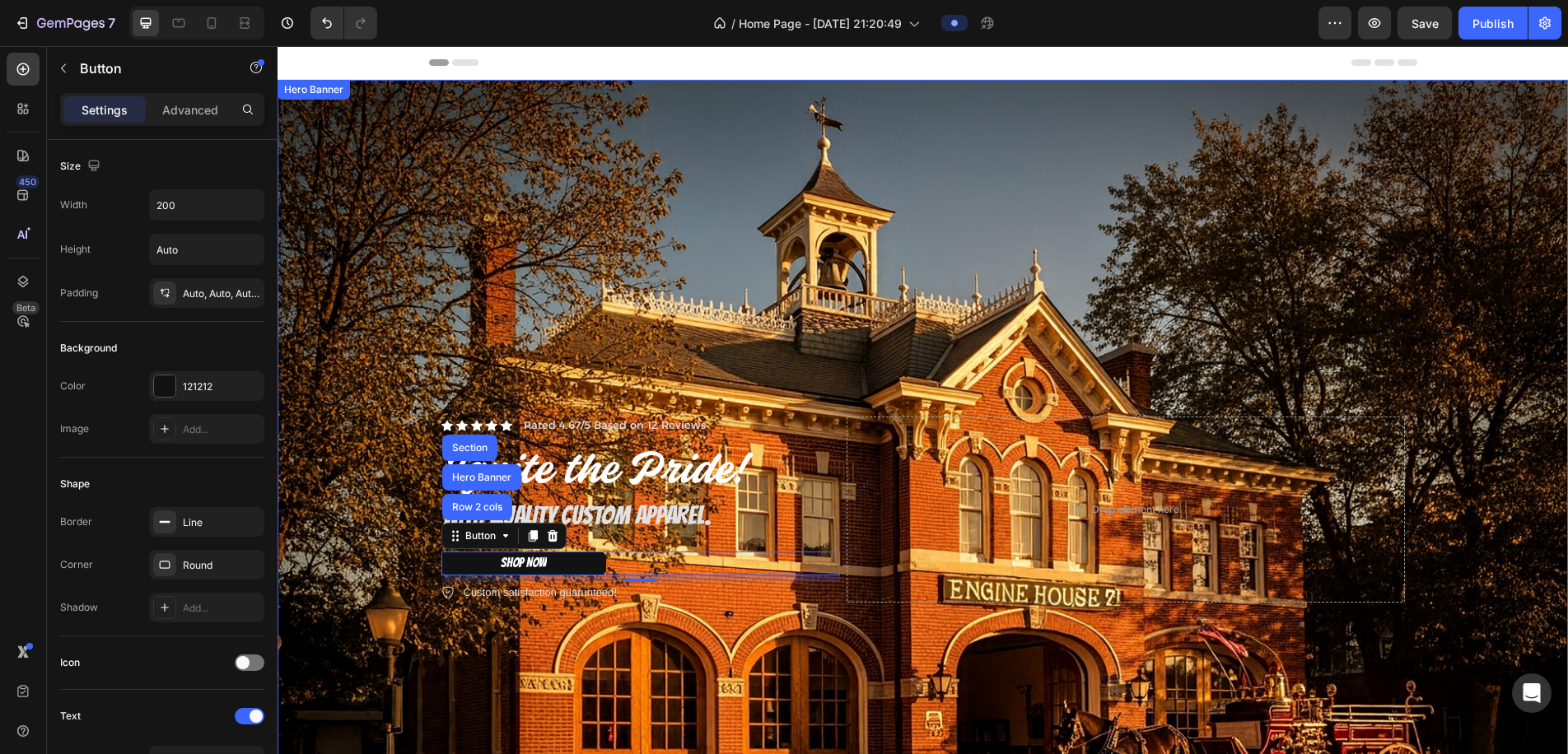
click at [376, 548] on div "Background Image" at bounding box center [923, 510] width 1290 height 861
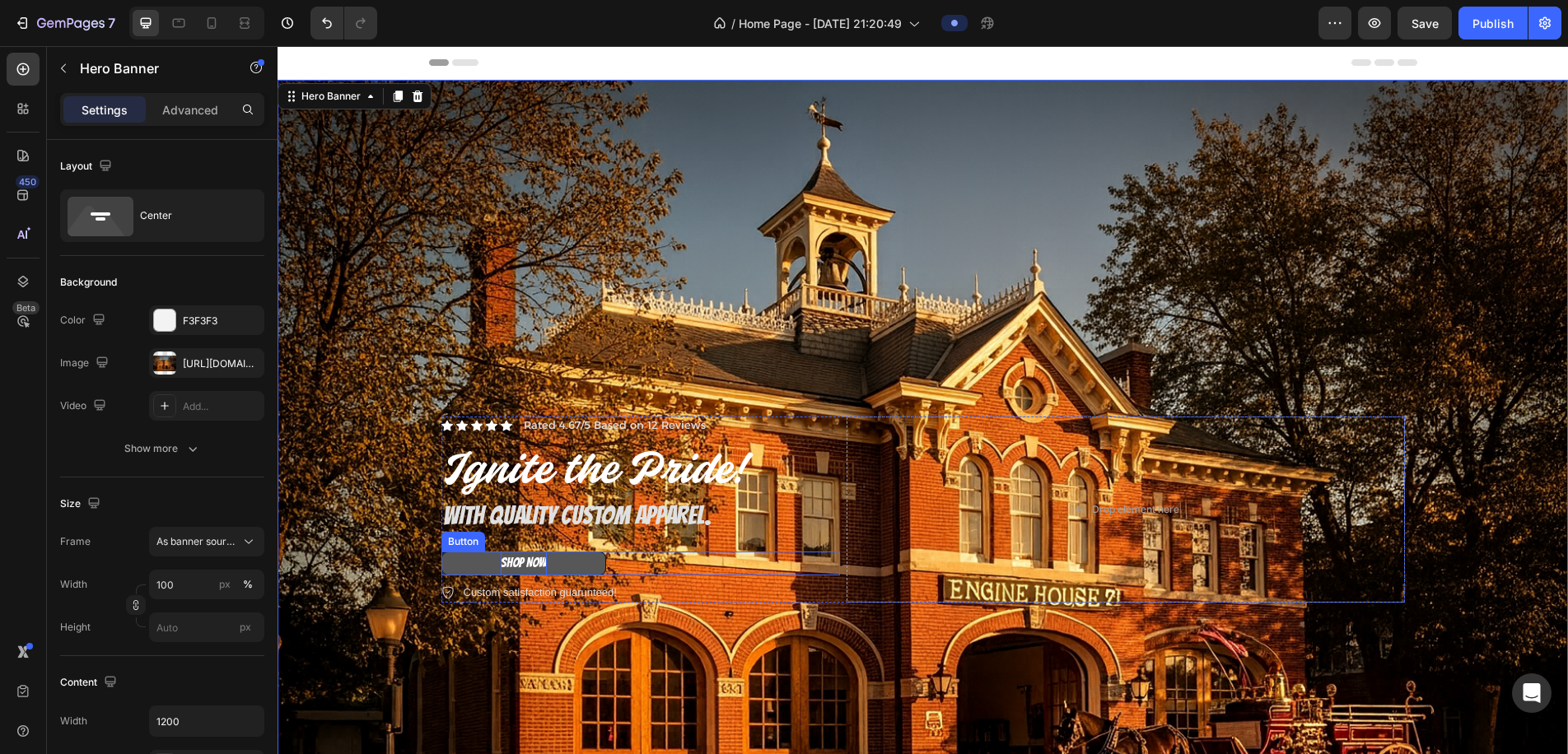
click at [527, 559] on span "SHOP NOW" at bounding box center [524, 563] width 46 height 14
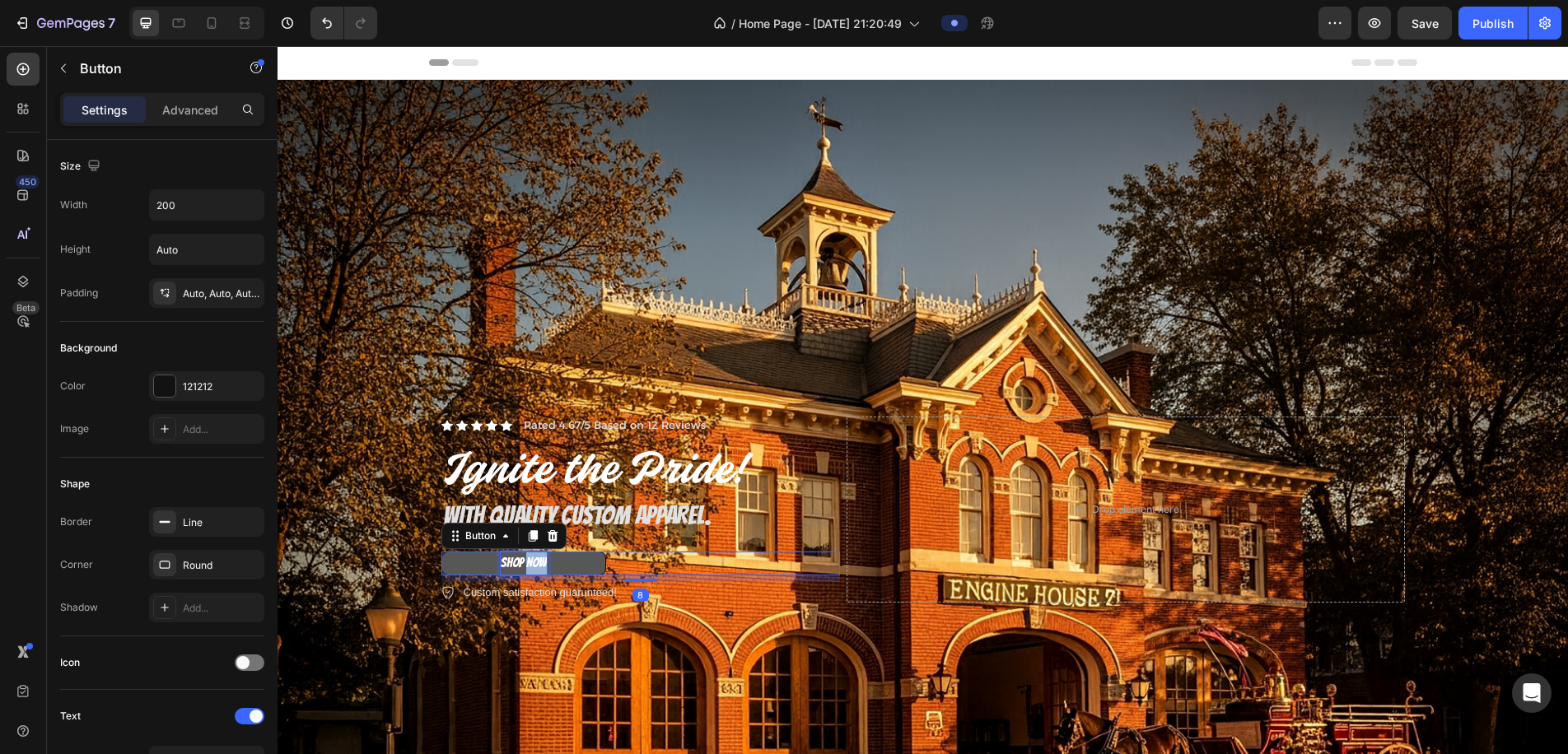
click at [527, 560] on span "SHOP NOW" at bounding box center [524, 563] width 46 height 14
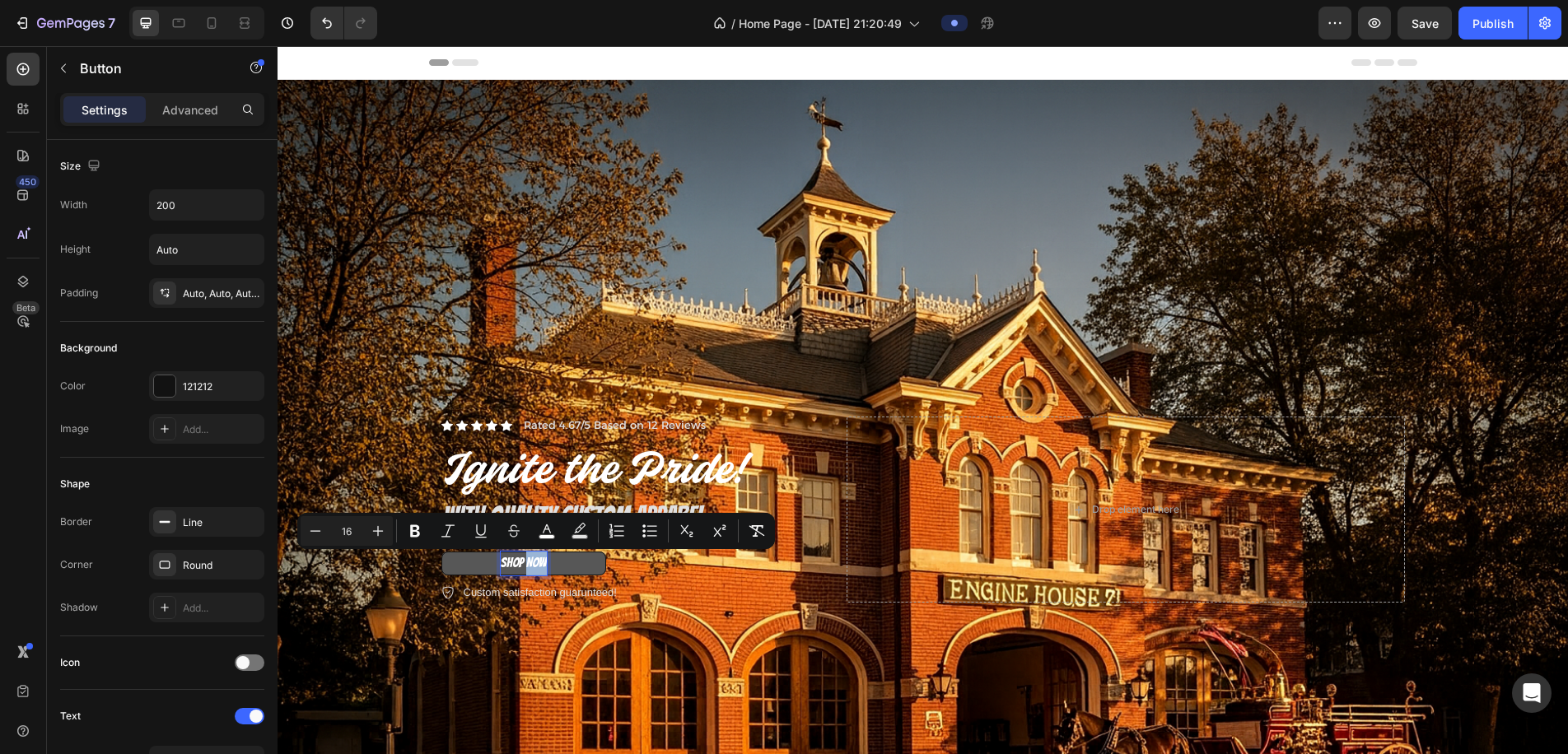
click at [527, 560] on span "SHOP NOW" at bounding box center [524, 563] width 46 height 14
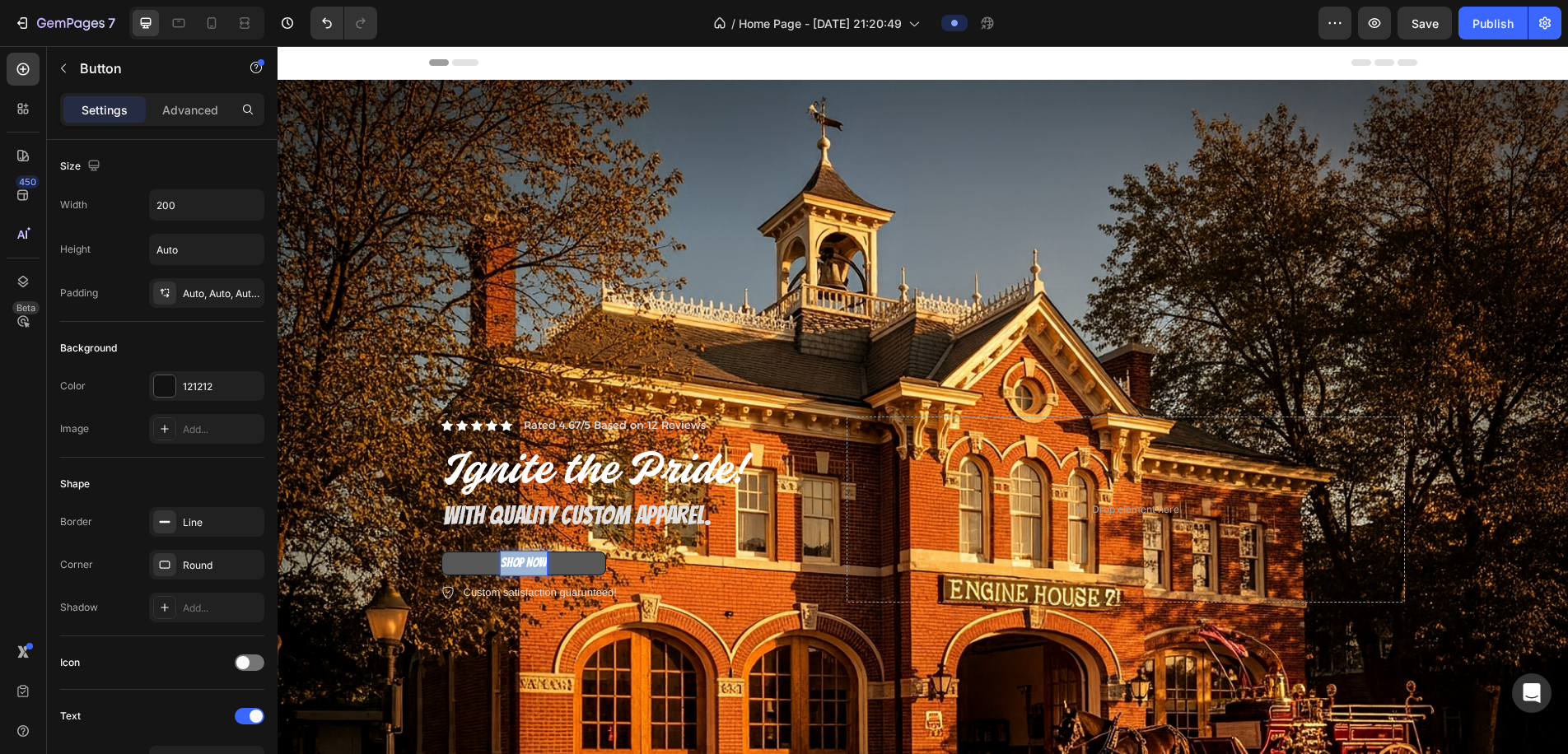
click at [527, 560] on span "SHOP NOW" at bounding box center [524, 563] width 46 height 14
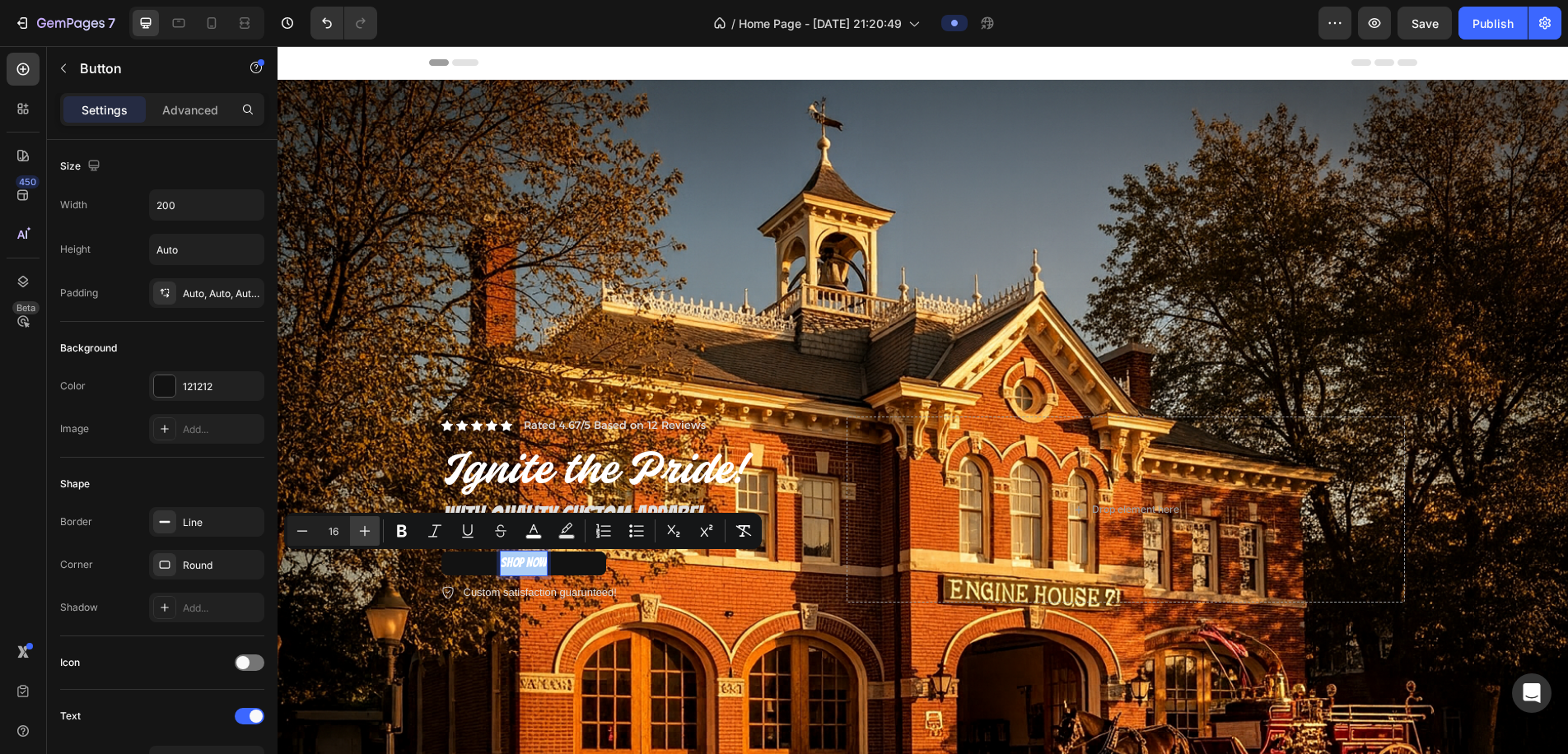
click at [373, 532] on icon "Editor contextual toolbar" at bounding box center [365, 530] width 17 height 17
click at [374, 532] on button "Plus" at bounding box center [365, 531] width 29 height 29
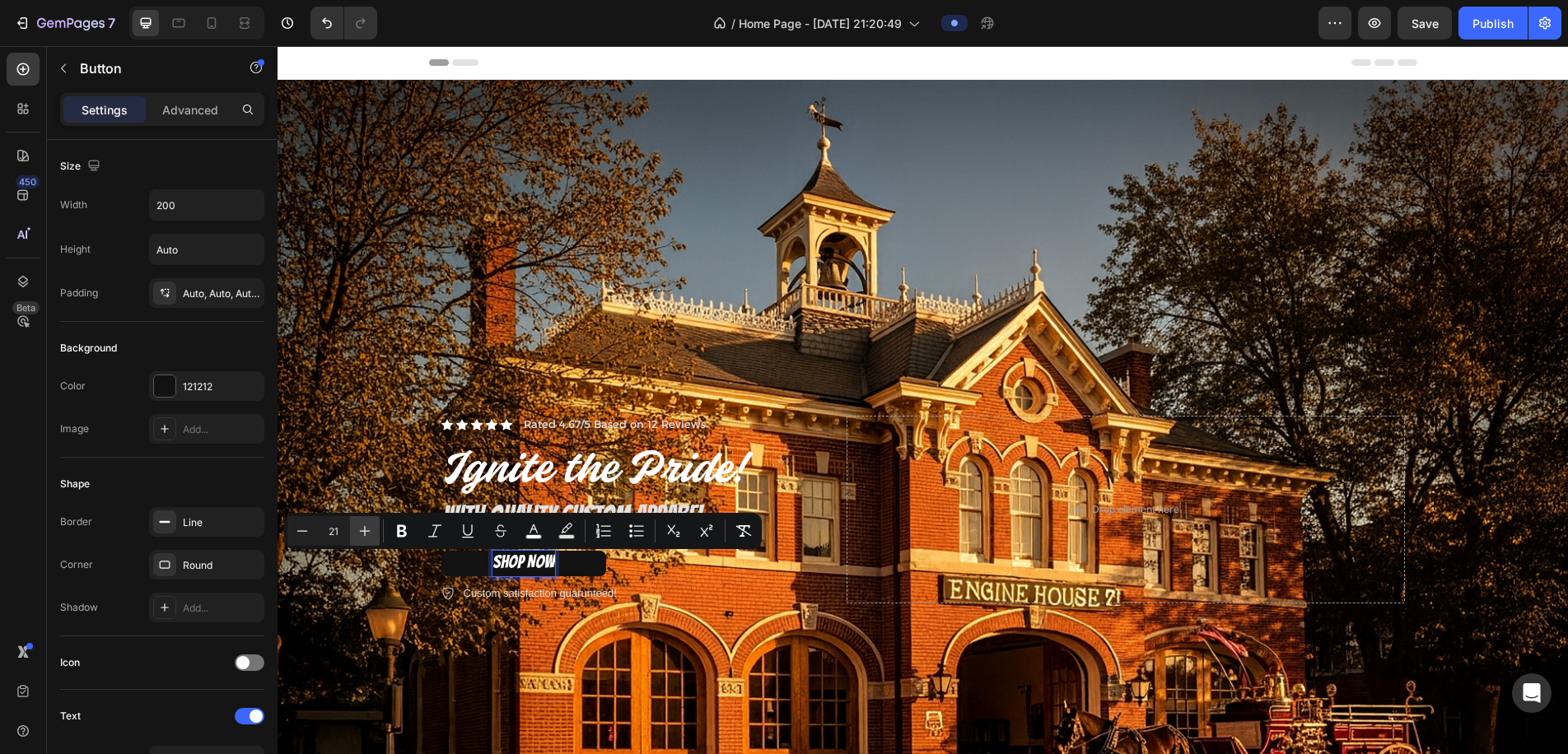
click at [374, 532] on button "Plus" at bounding box center [365, 531] width 29 height 29
click at [306, 535] on icon "Editor contextual toolbar" at bounding box center [302, 530] width 17 height 17
click at [307, 535] on icon "Editor contextual toolbar" at bounding box center [302, 530] width 17 height 17
type input "20"
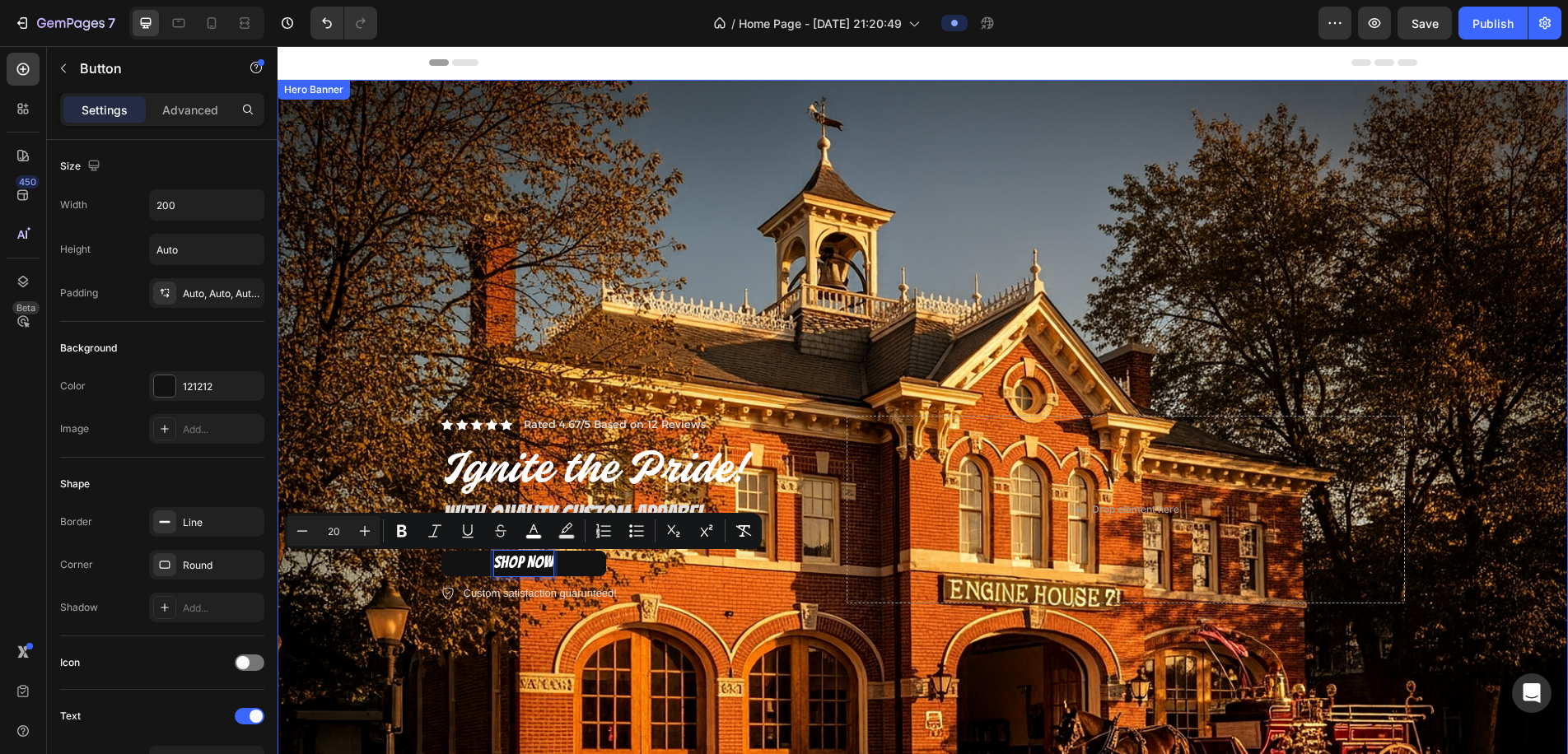
click at [379, 601] on div "Background Image" at bounding box center [923, 510] width 1290 height 861
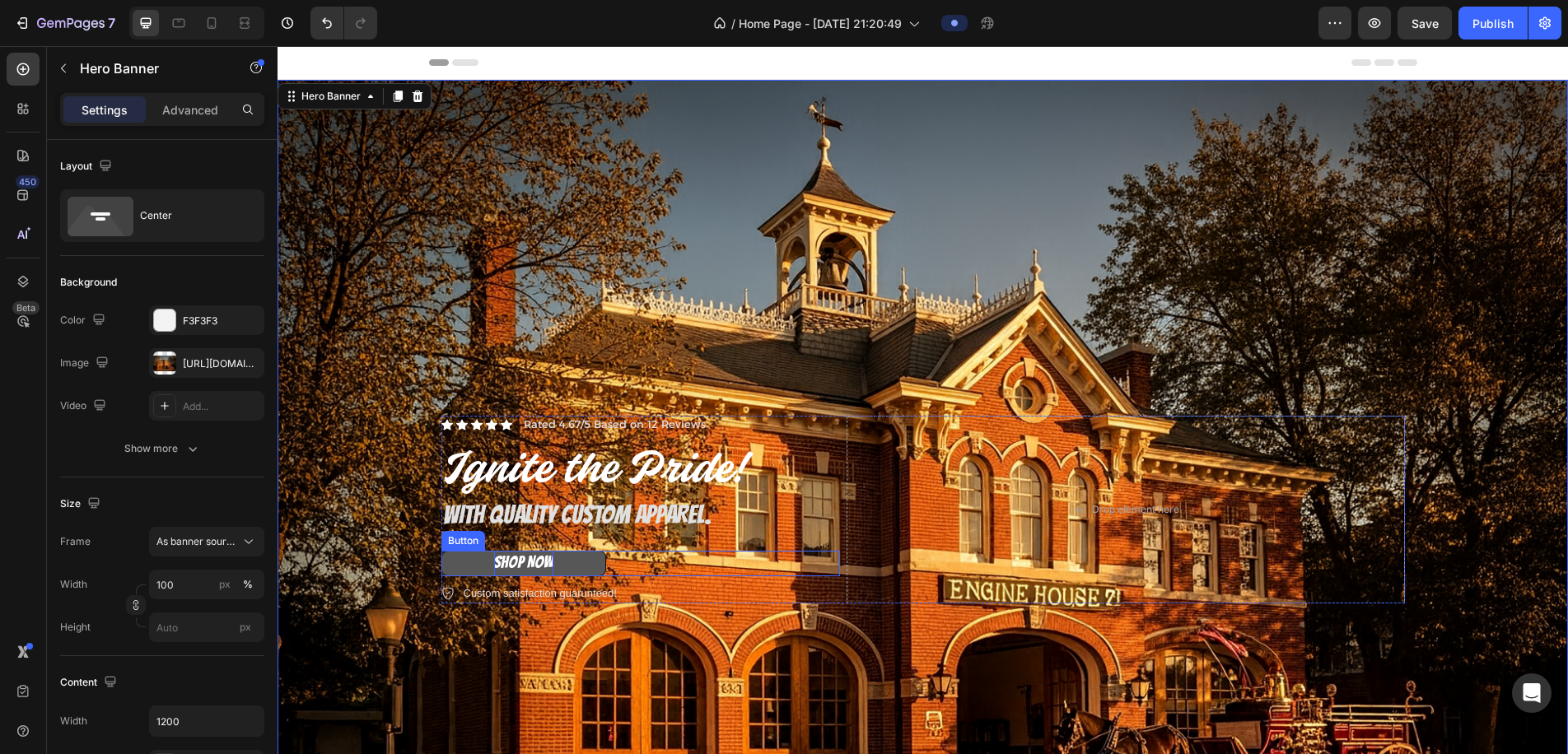
click at [531, 568] on span "SHOP NOW" at bounding box center [524, 563] width 59 height 18
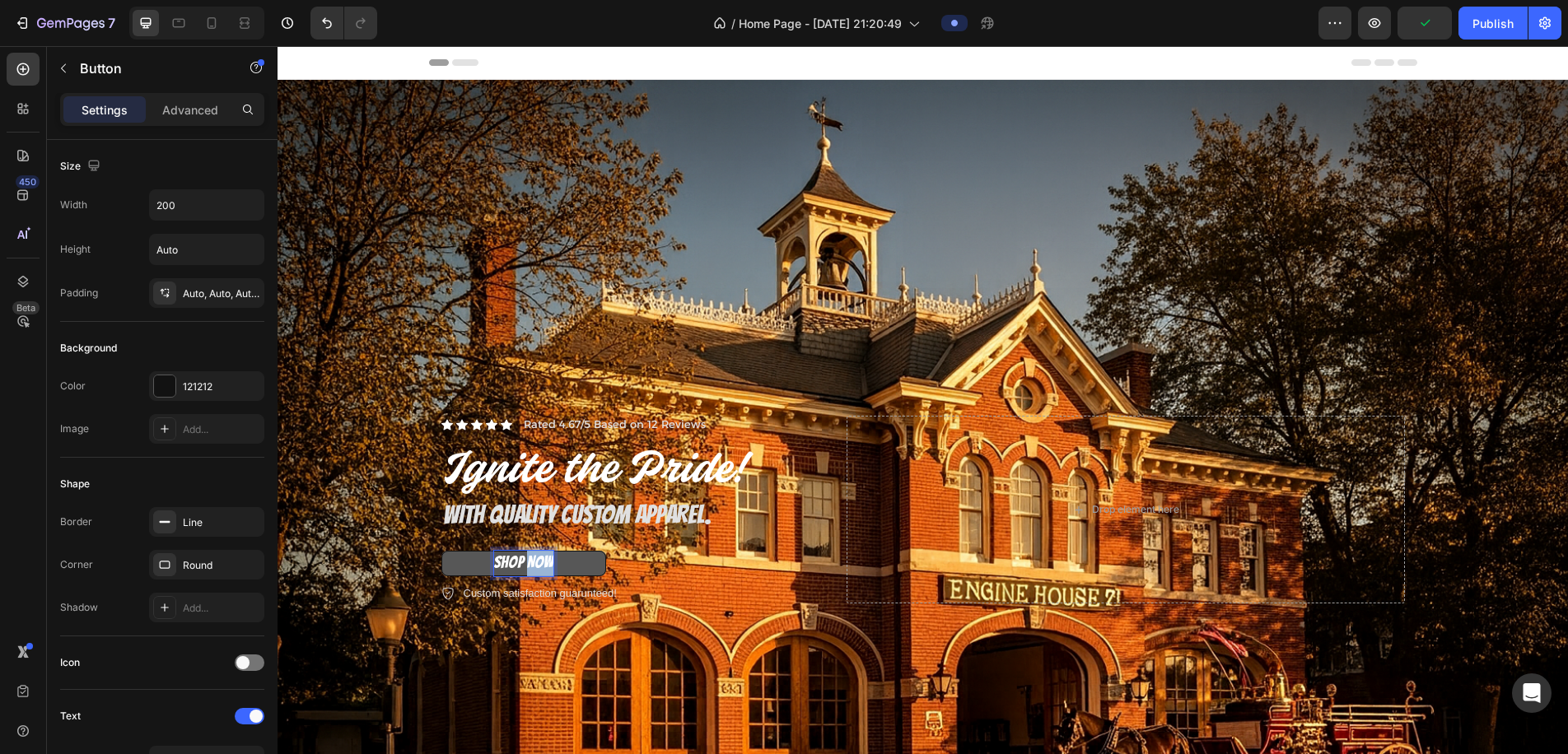
click at [540, 564] on span "SHOP NOW" at bounding box center [524, 563] width 59 height 18
click at [523, 564] on button "SHOP NOW" at bounding box center [524, 564] width 165 height 25
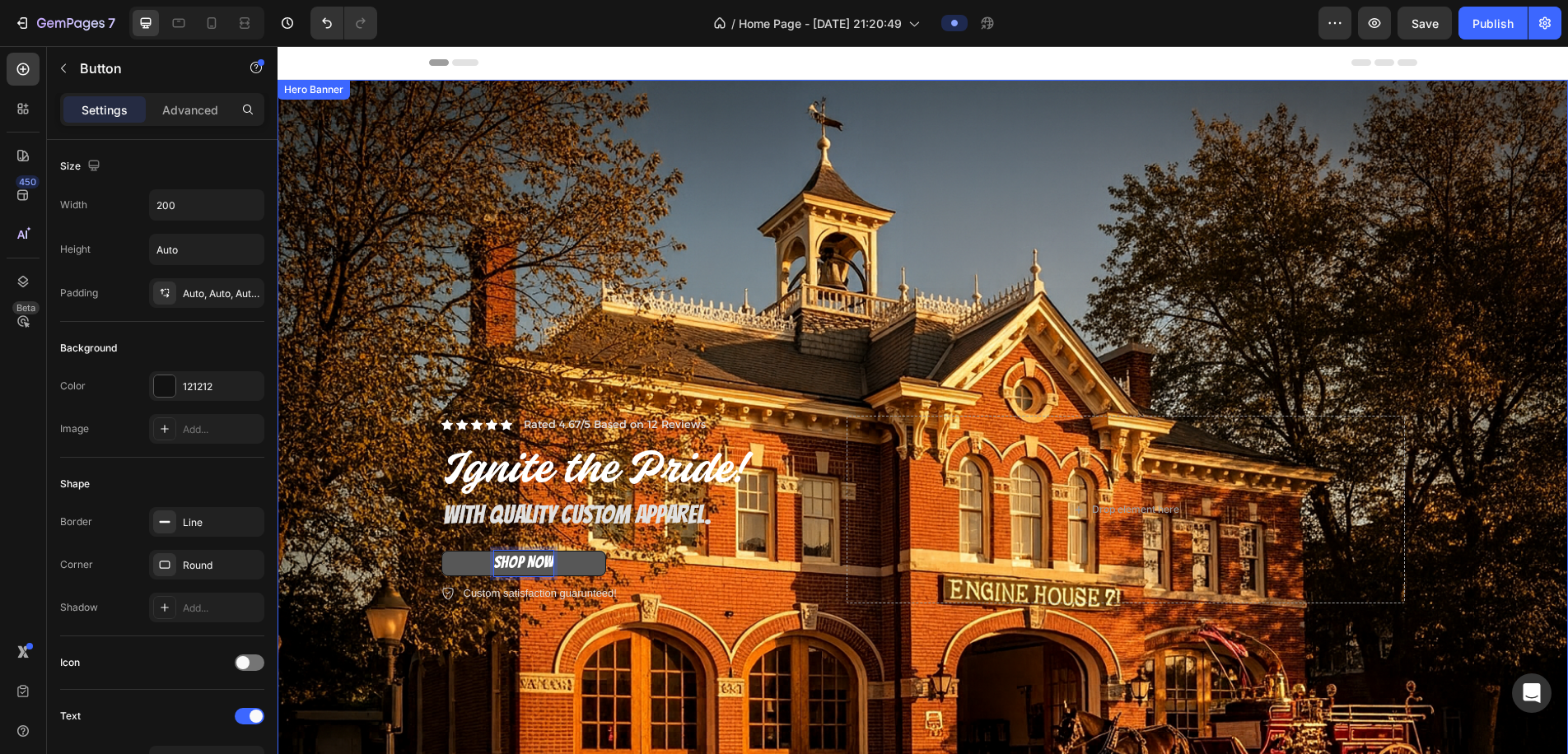
click at [348, 570] on div "Background Image" at bounding box center [923, 510] width 1290 height 861
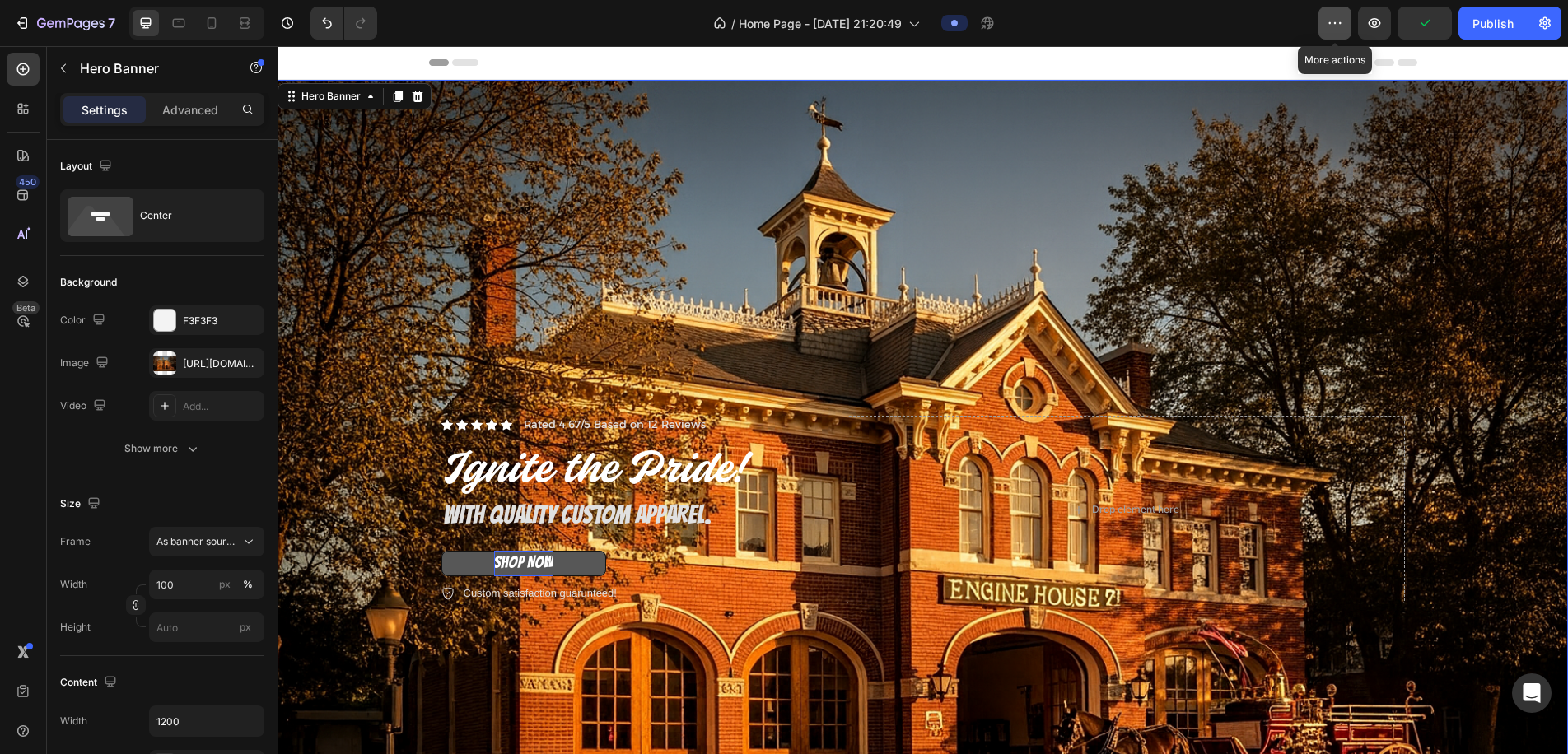
click at [1026, 29] on button "button" at bounding box center [1336, 24] width 33 height 33
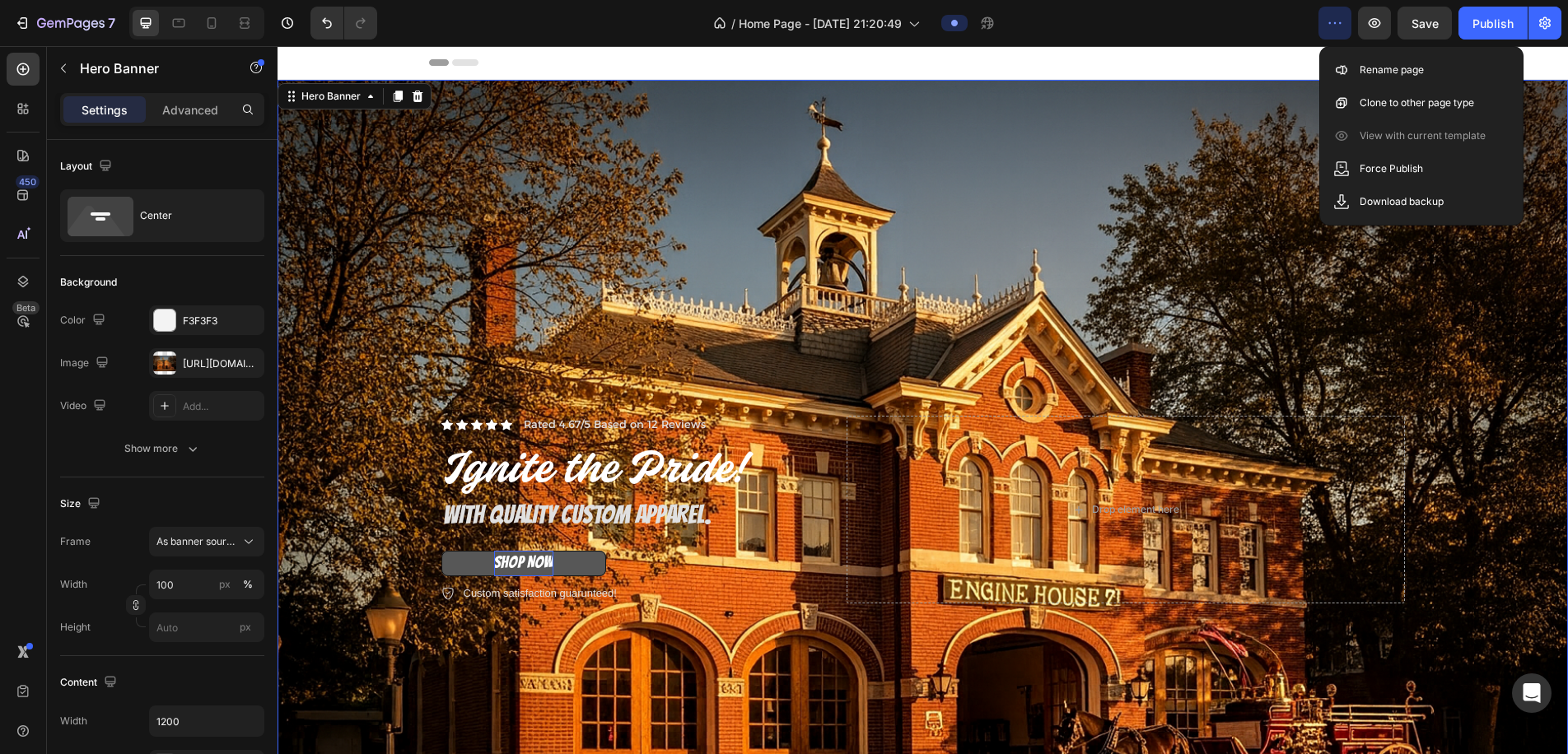
click at [1026, 29] on button "button" at bounding box center [1336, 24] width 33 height 33
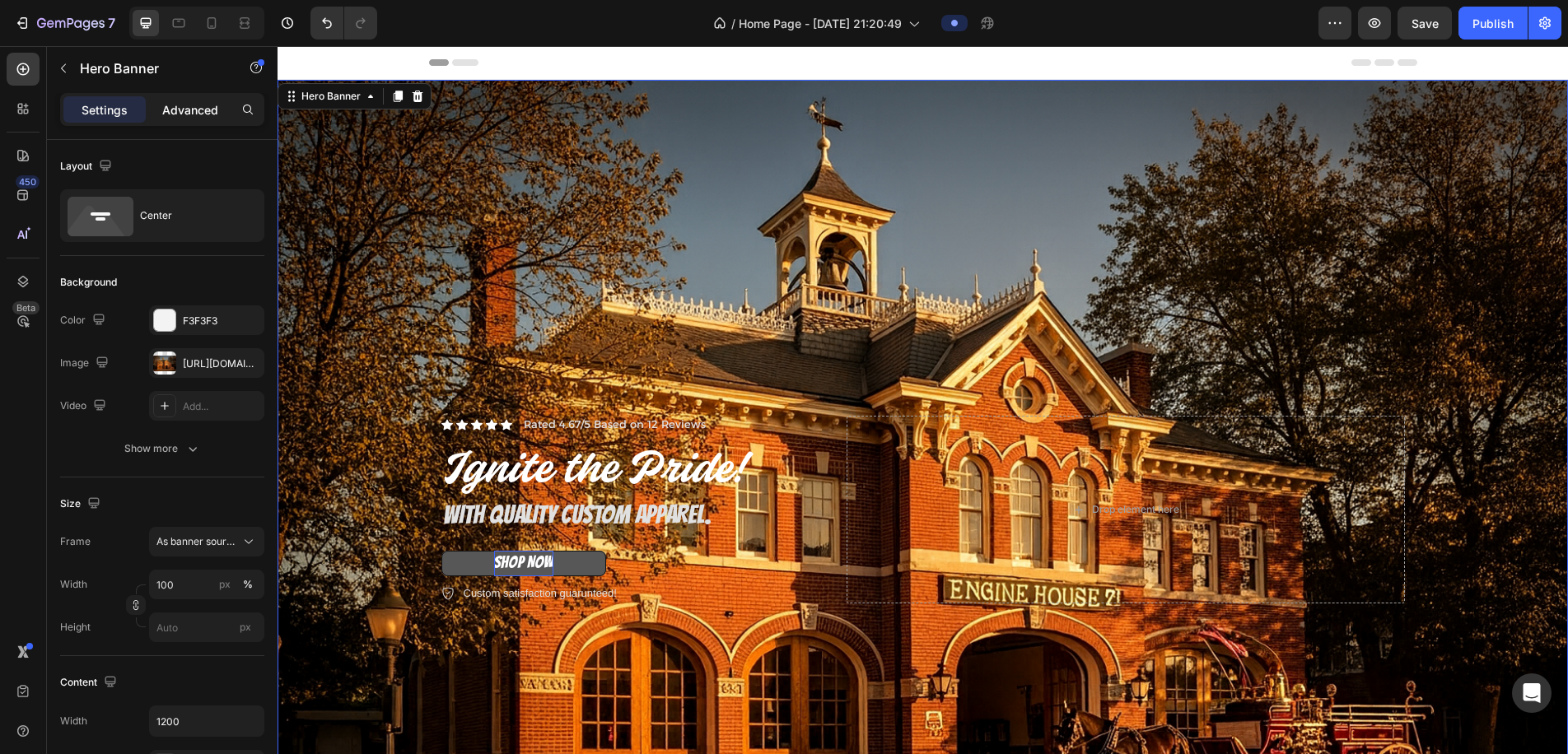
click at [186, 106] on p "Advanced" at bounding box center [189, 110] width 56 height 18
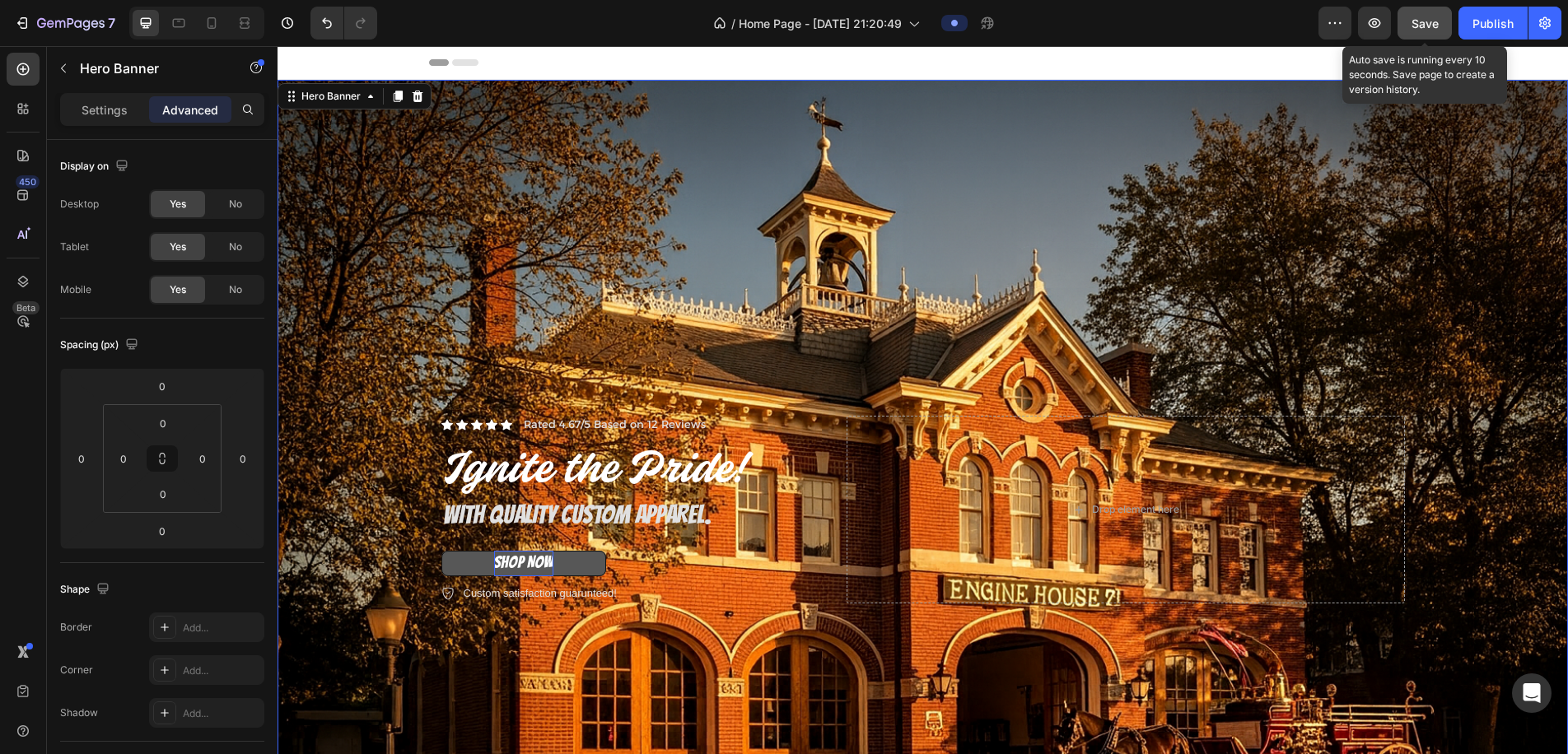
click at [1026, 24] on span "Save" at bounding box center [1426, 24] width 27 height 14
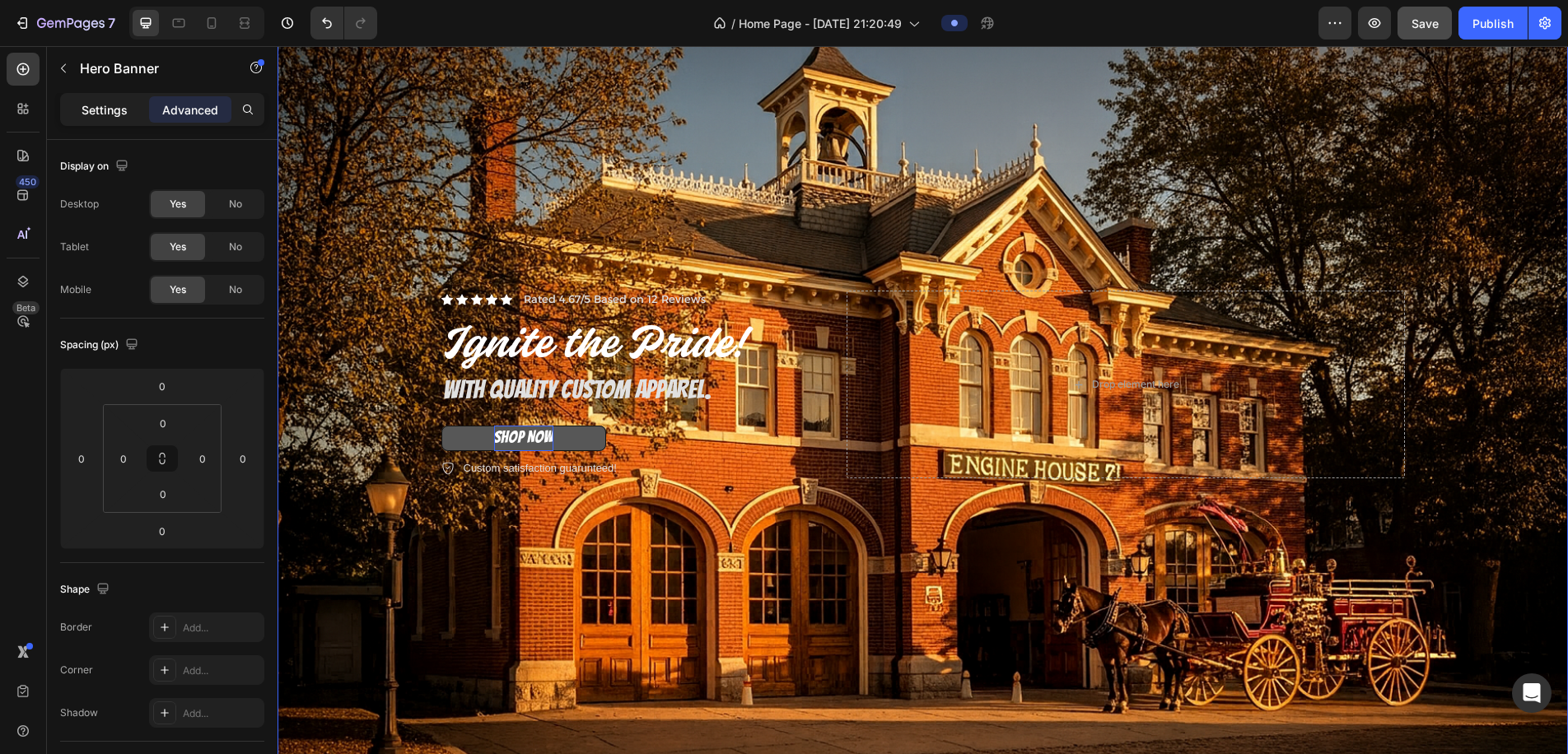
click at [115, 116] on p "Settings" at bounding box center [104, 110] width 46 height 18
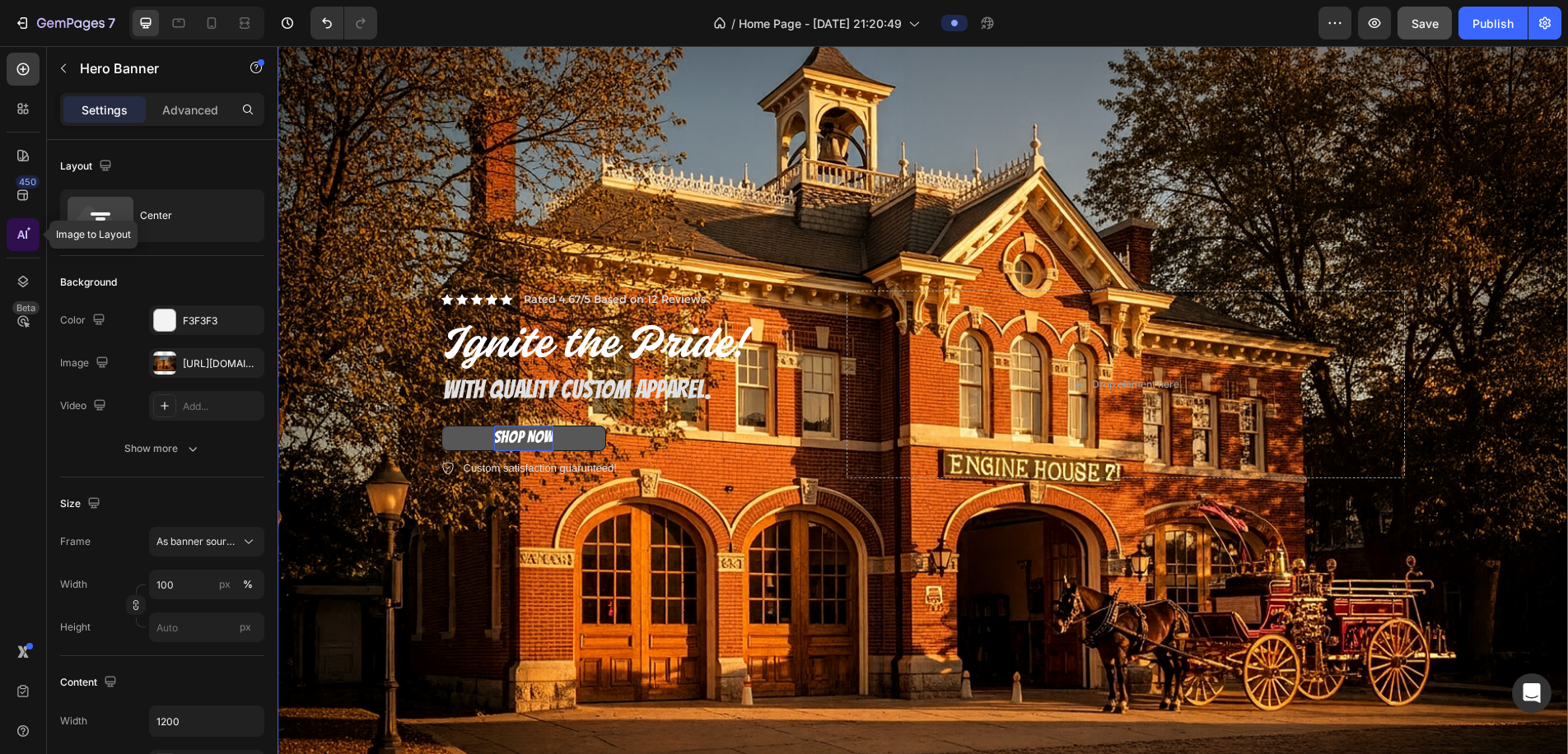
click at [24, 226] on icon at bounding box center [23, 234] width 17 height 17
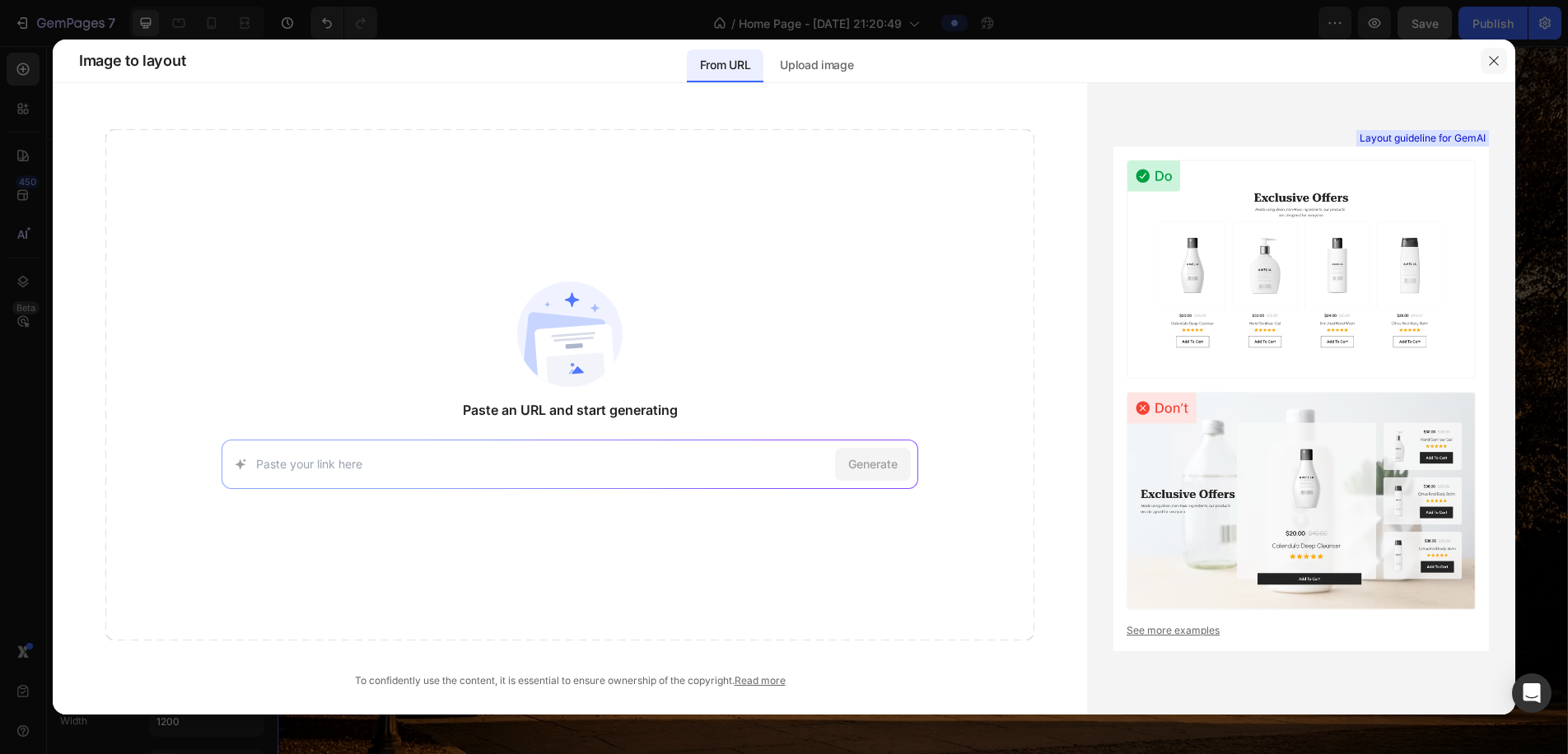
click at [1026, 59] on icon "button" at bounding box center [1493, 60] width 13 height 13
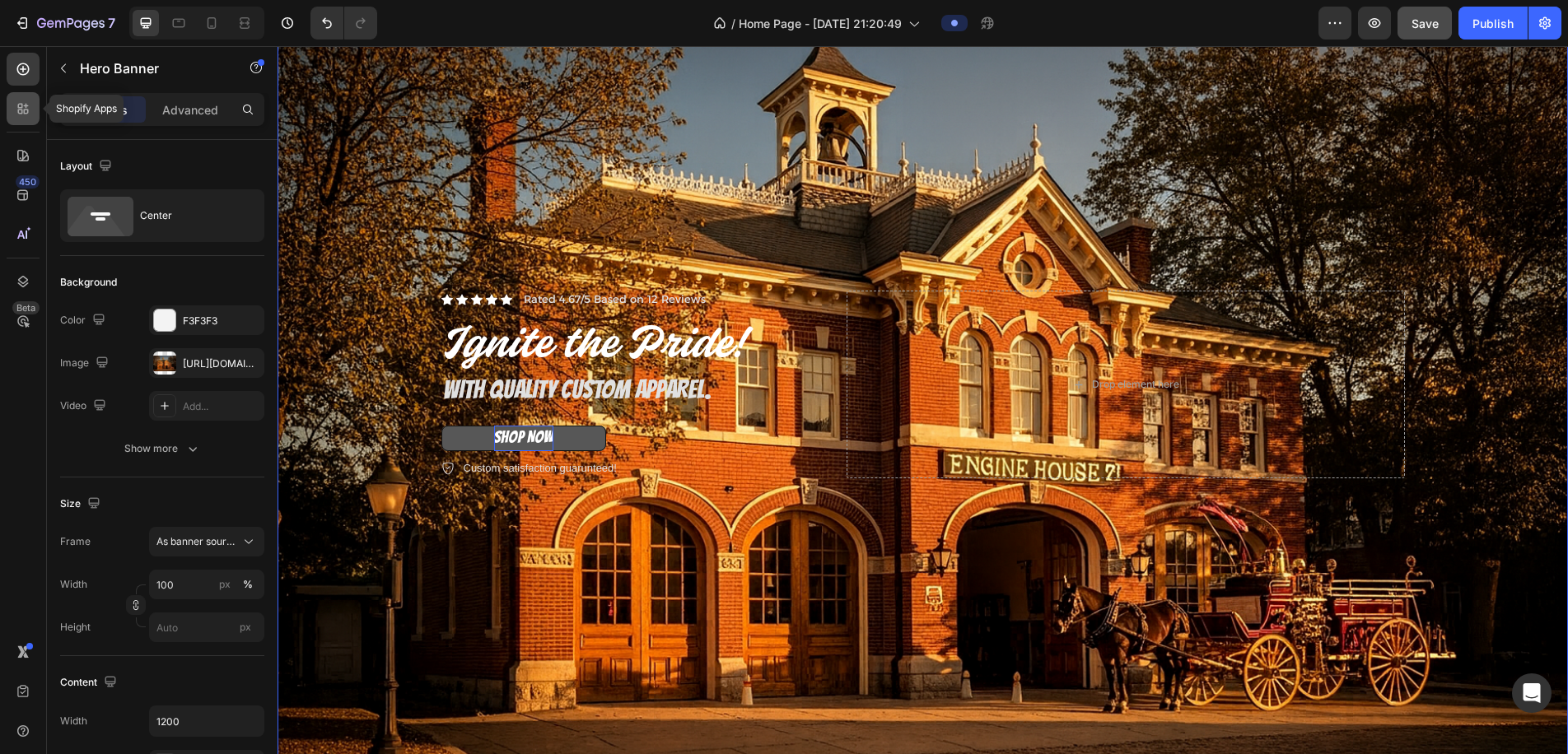
click at [22, 111] on icon at bounding box center [20, 112] width 5 height 5
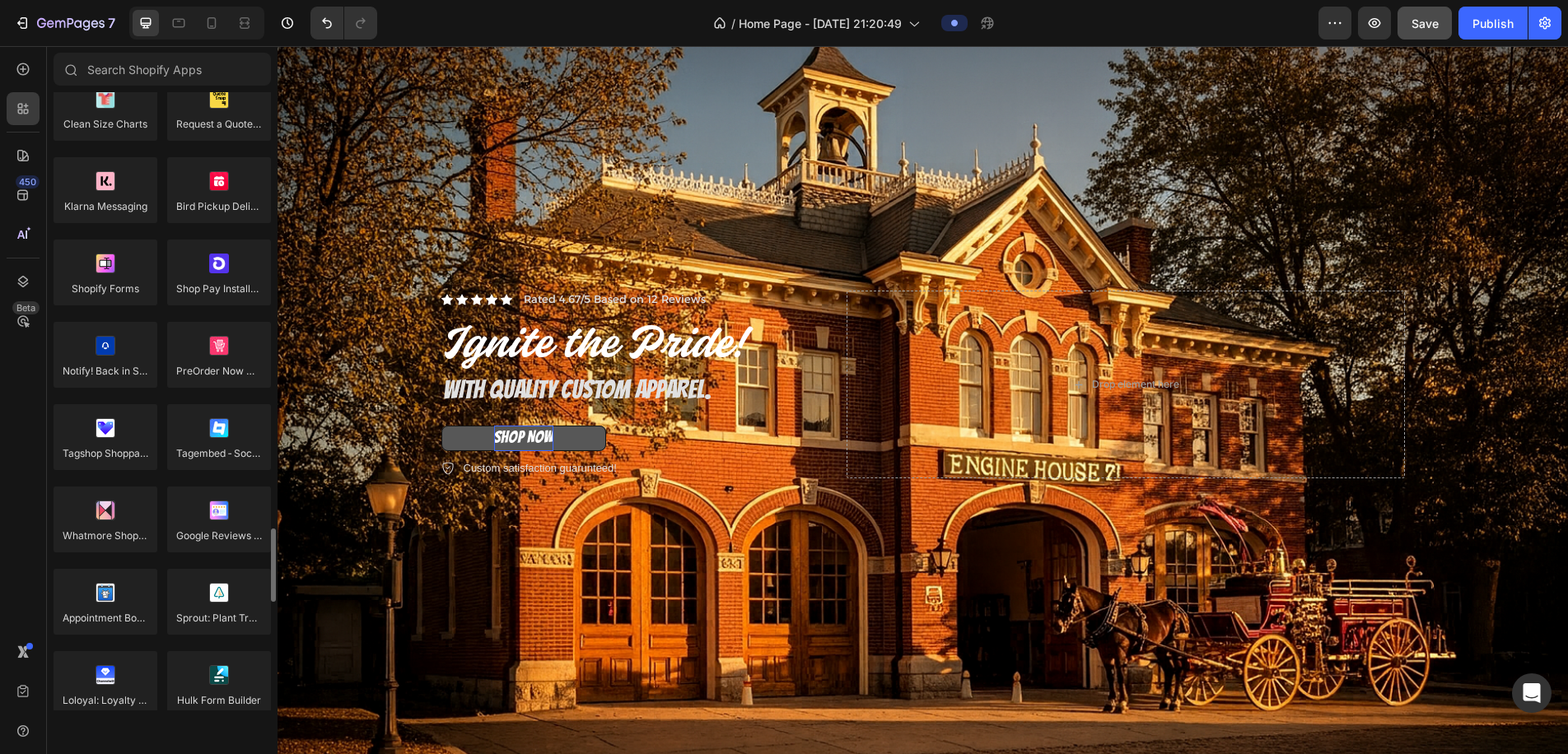
scroll to position [3649, 0]
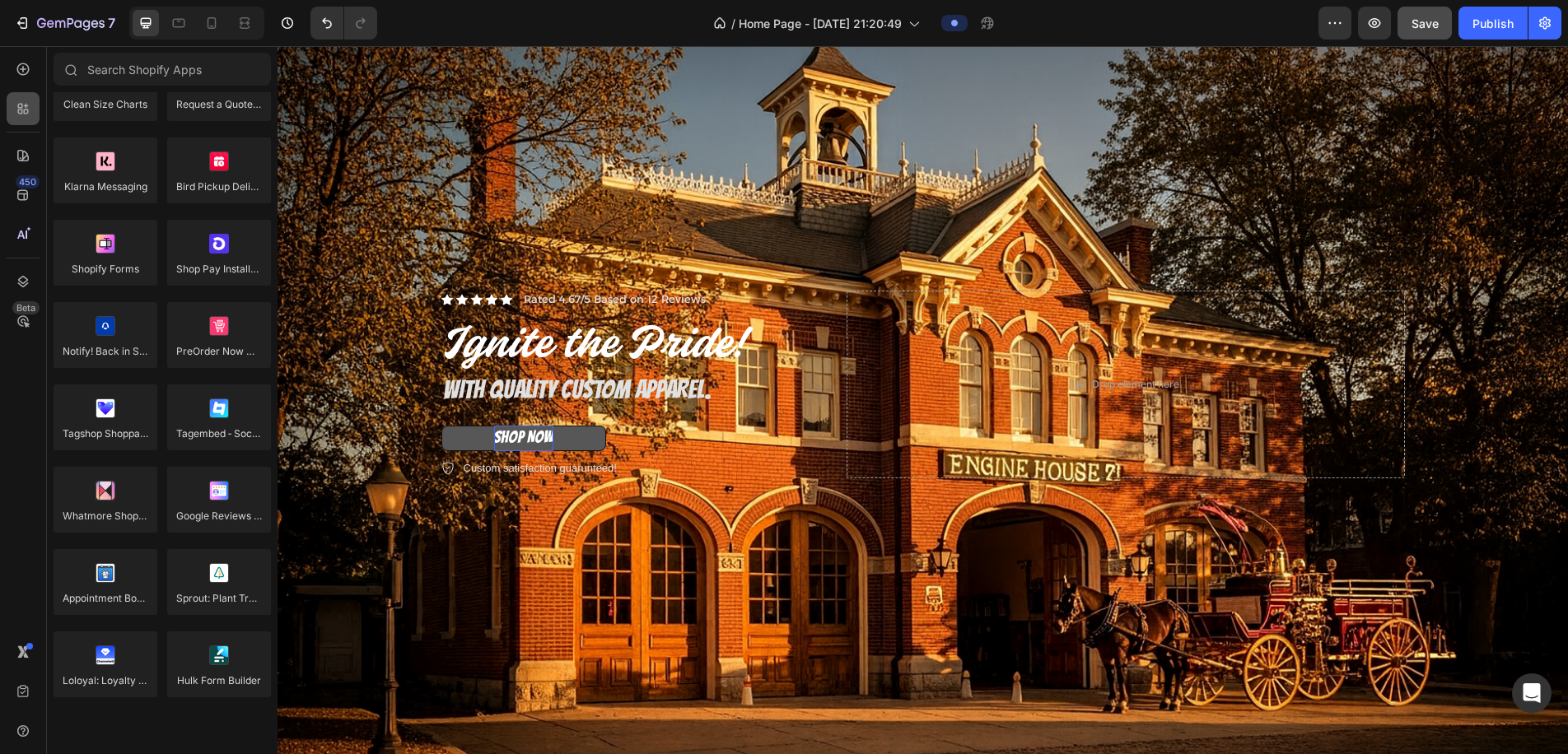
click at [9, 115] on div at bounding box center [24, 109] width 33 height 33
click at [21, 113] on icon at bounding box center [23, 108] width 17 height 17
click at [26, 282] on icon at bounding box center [23, 281] width 17 height 17
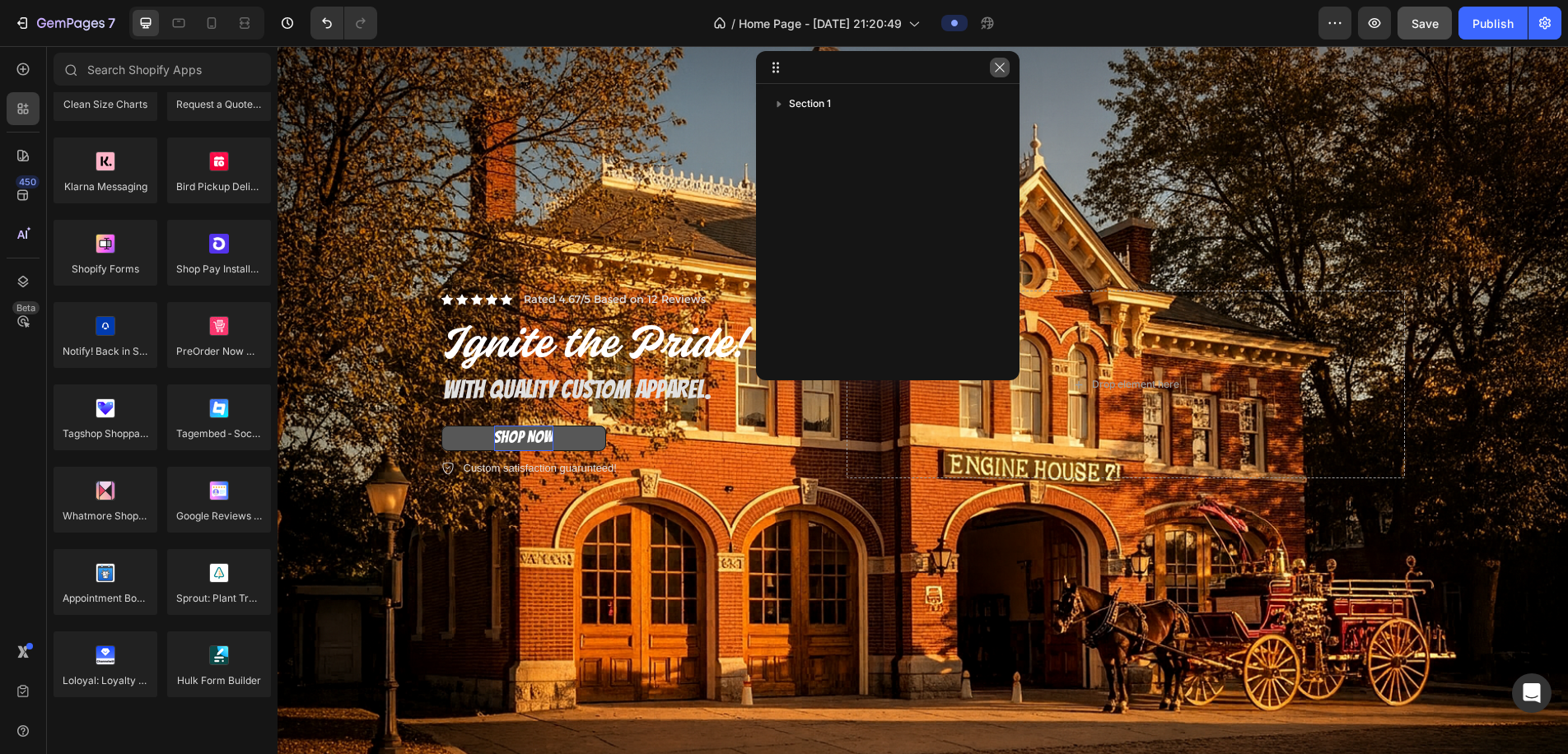
click at [1000, 69] on icon "button" at bounding box center [999, 67] width 13 height 13
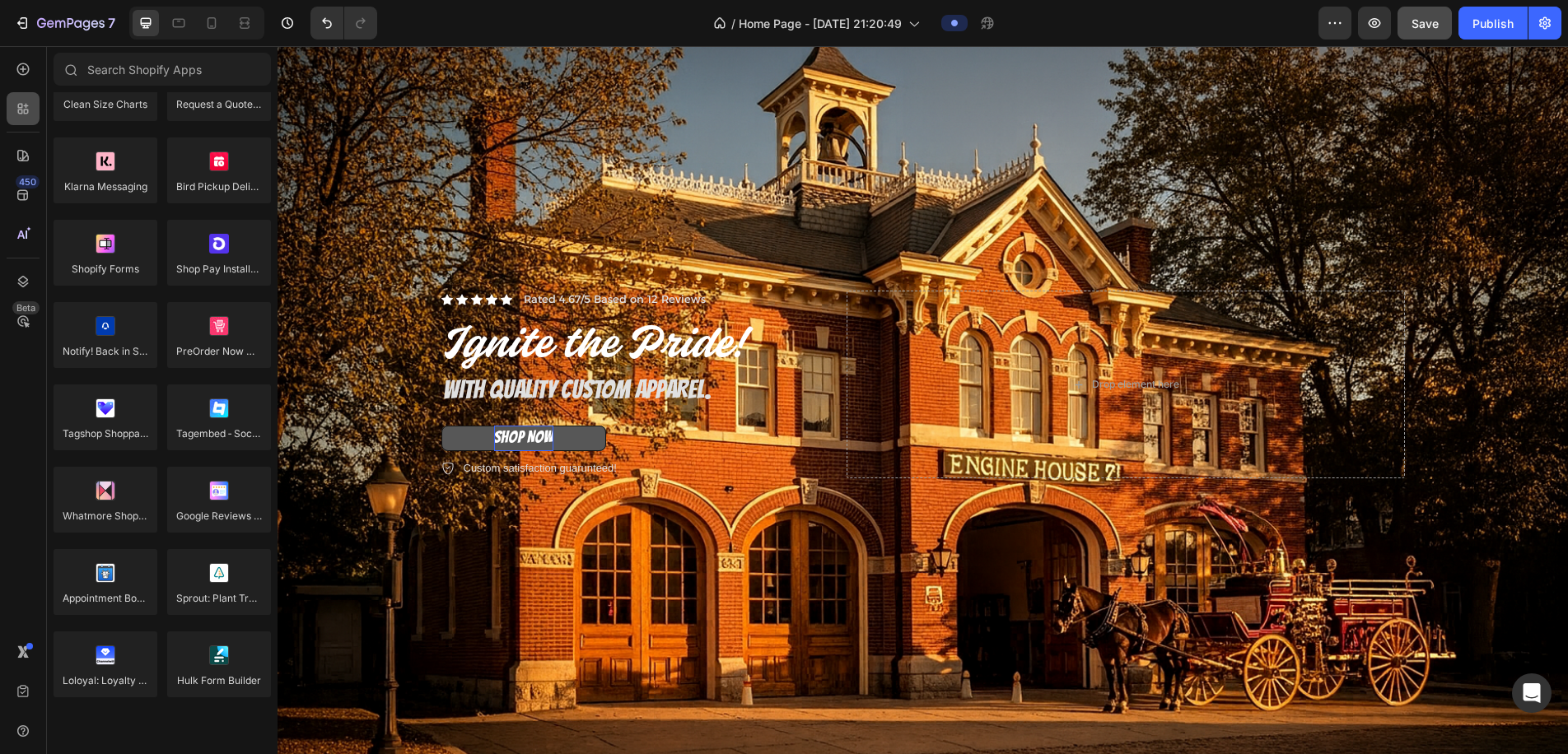
click at [25, 104] on icon at bounding box center [23, 108] width 17 height 17
click at [26, 70] on icon at bounding box center [23, 69] width 17 height 17
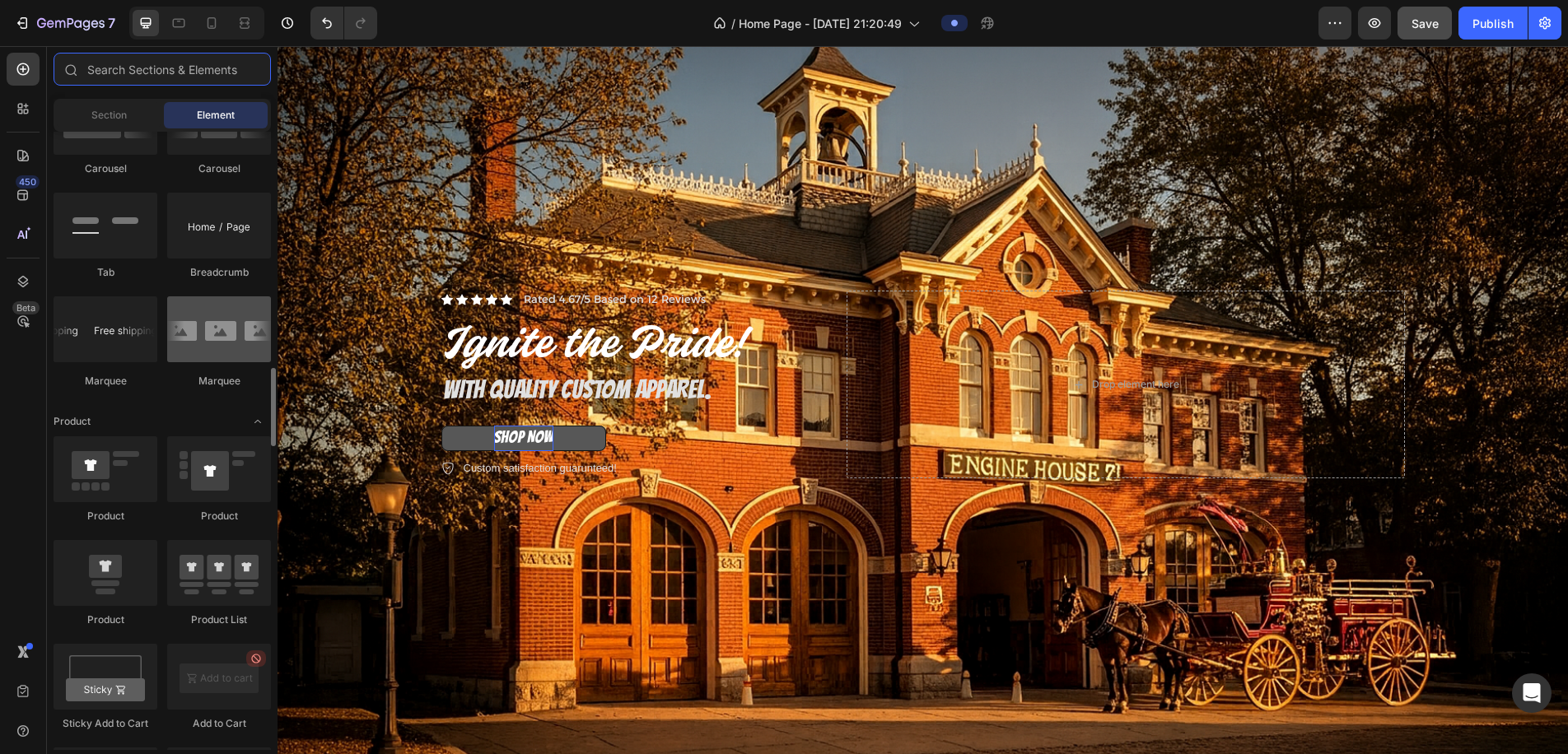
scroll to position [1835, 0]
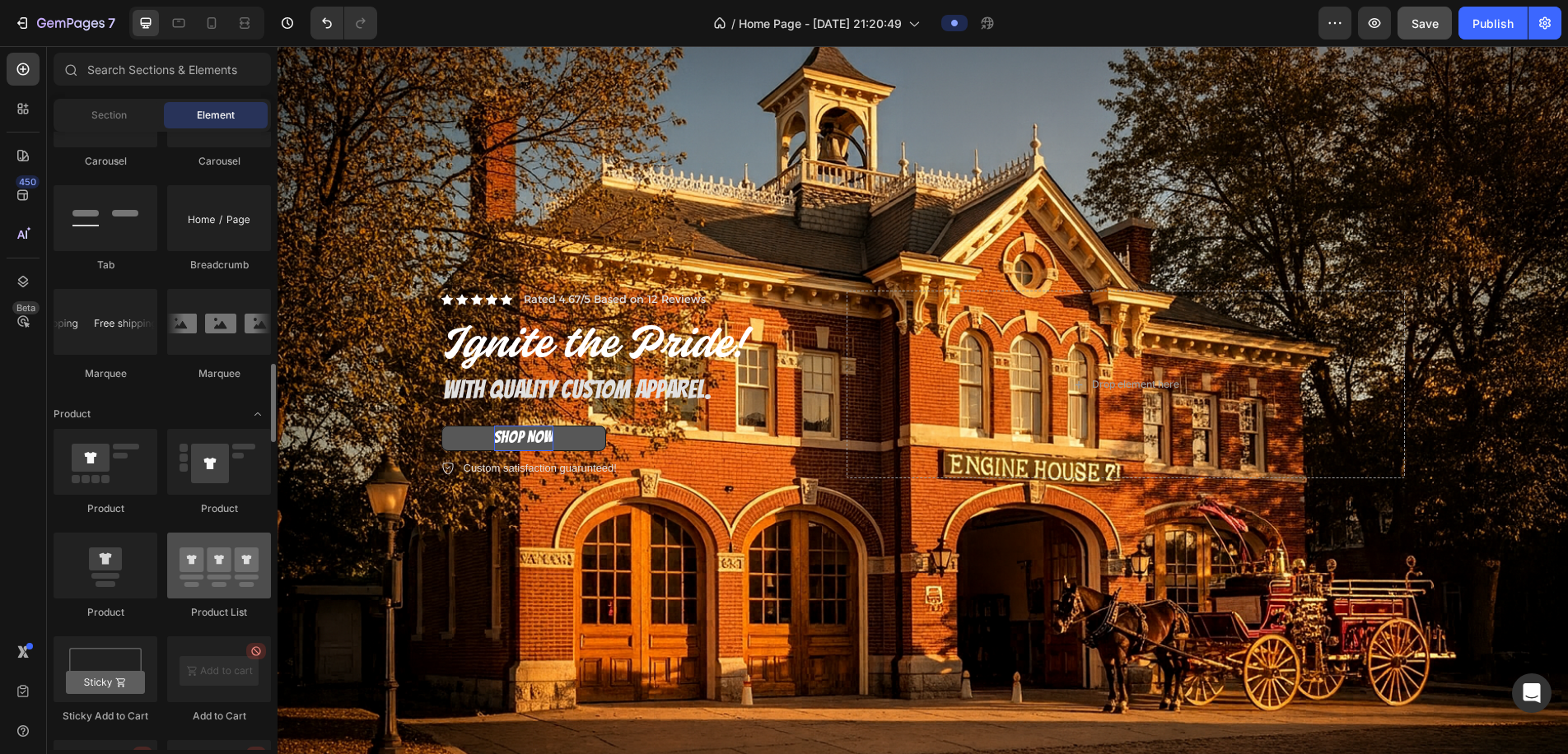
click at [219, 598] on div at bounding box center [220, 566] width 104 height 66
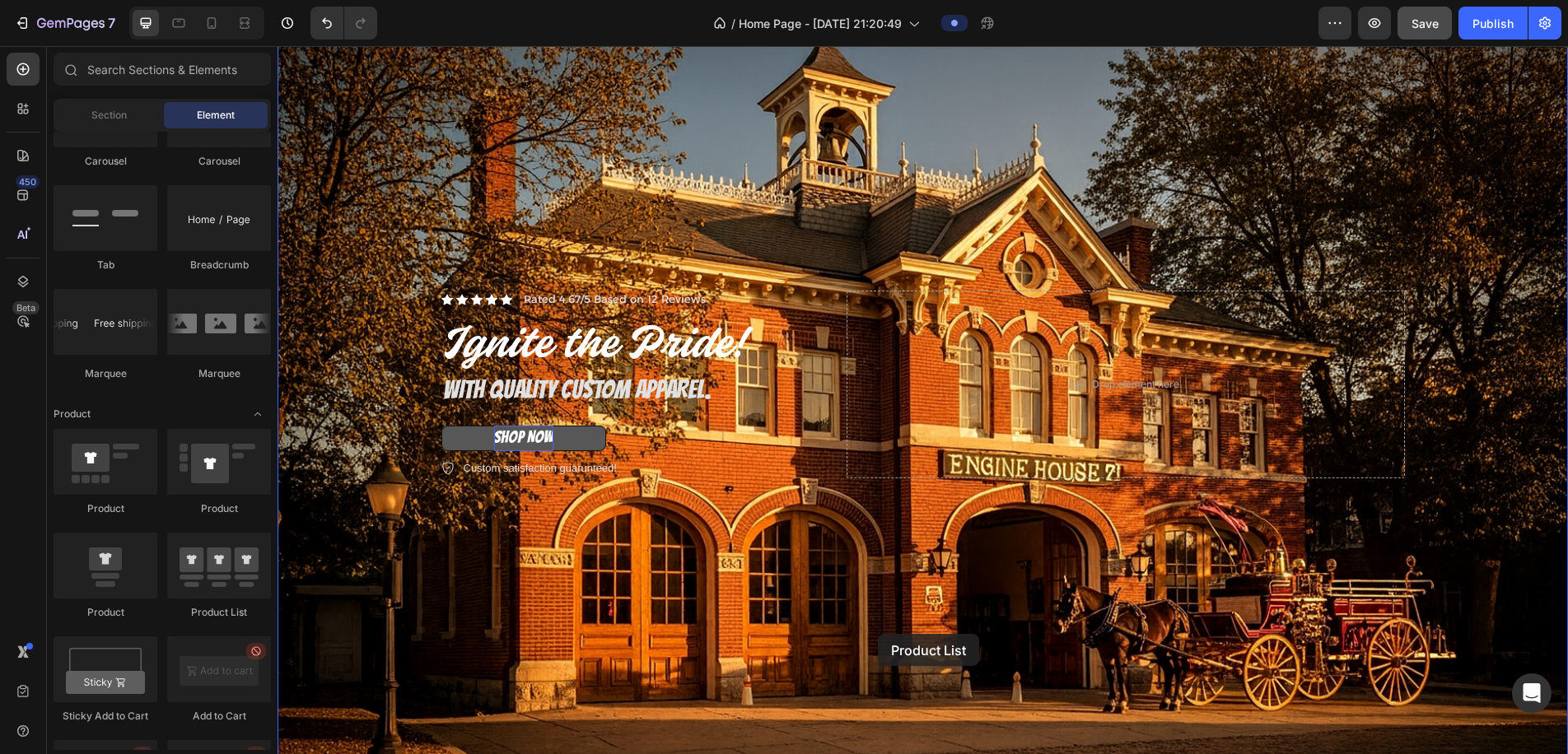
drag, startPoint x: 492, startPoint y: 621, endPoint x: 878, endPoint y: 633, distance: 386.2
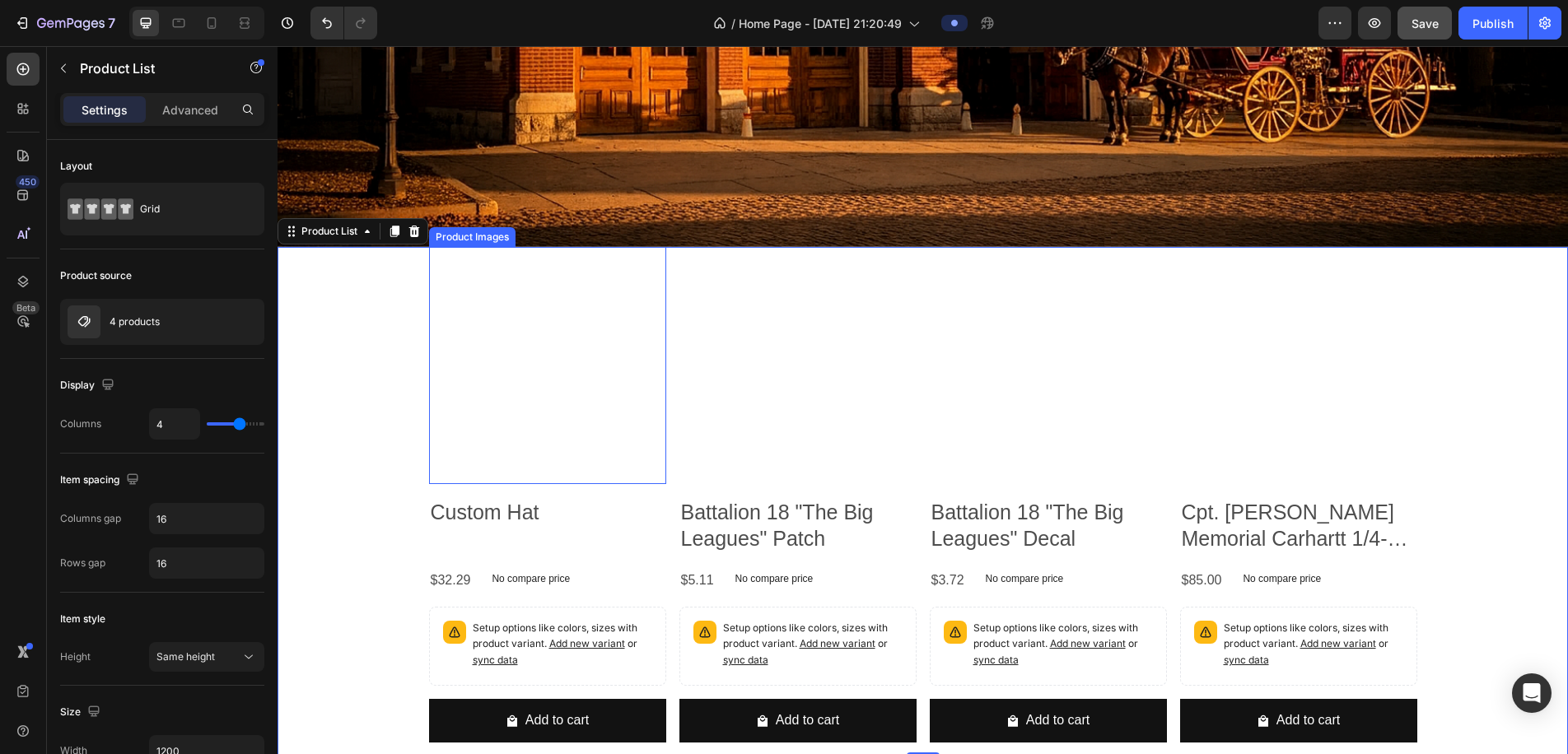
scroll to position [684, 0]
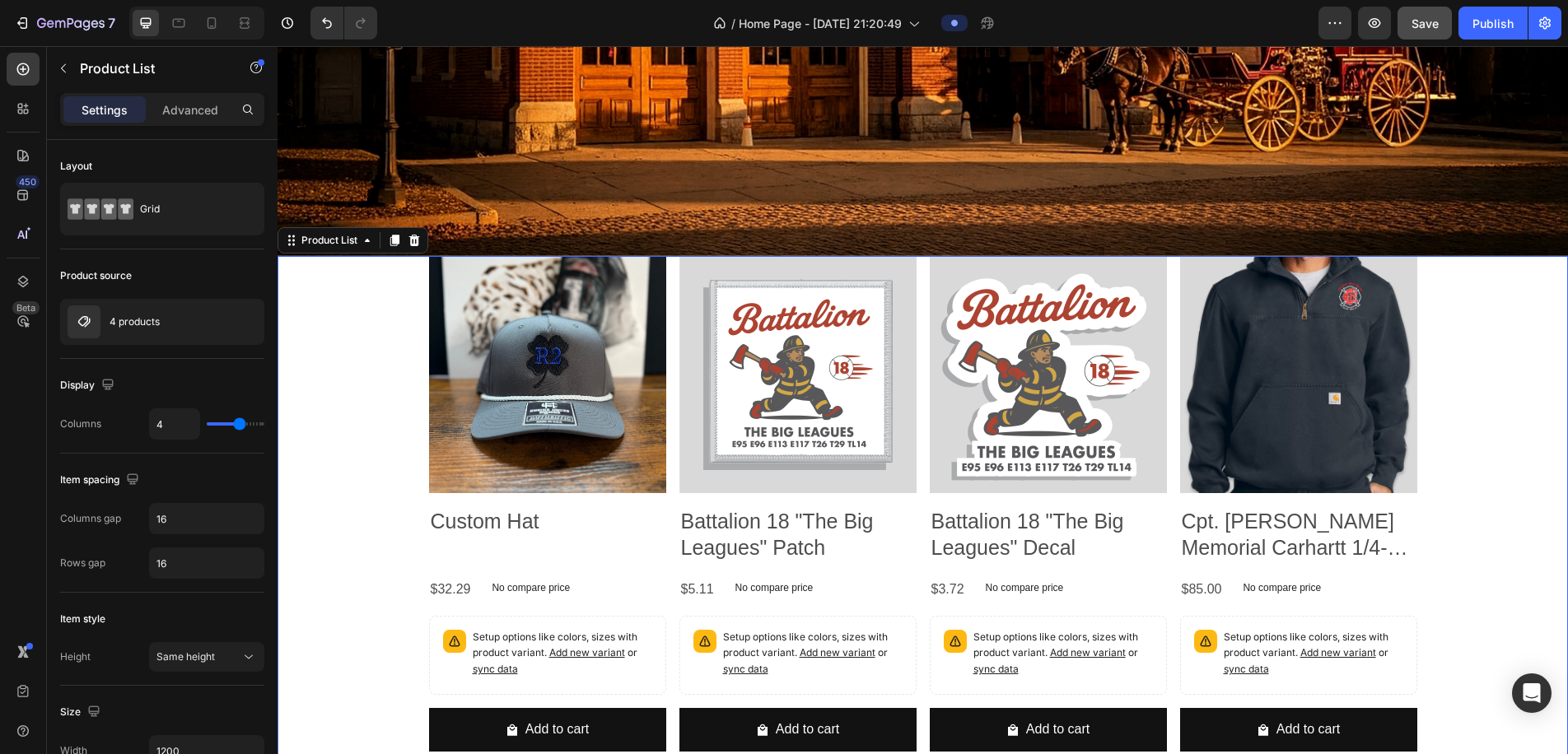
click at [406, 275] on div "Product Images Custom Hat Product Title $32.29 Product Price Product Price No c…" at bounding box center [923, 511] width 1290 height 510
click at [200, 116] on p "Advanced" at bounding box center [189, 110] width 56 height 18
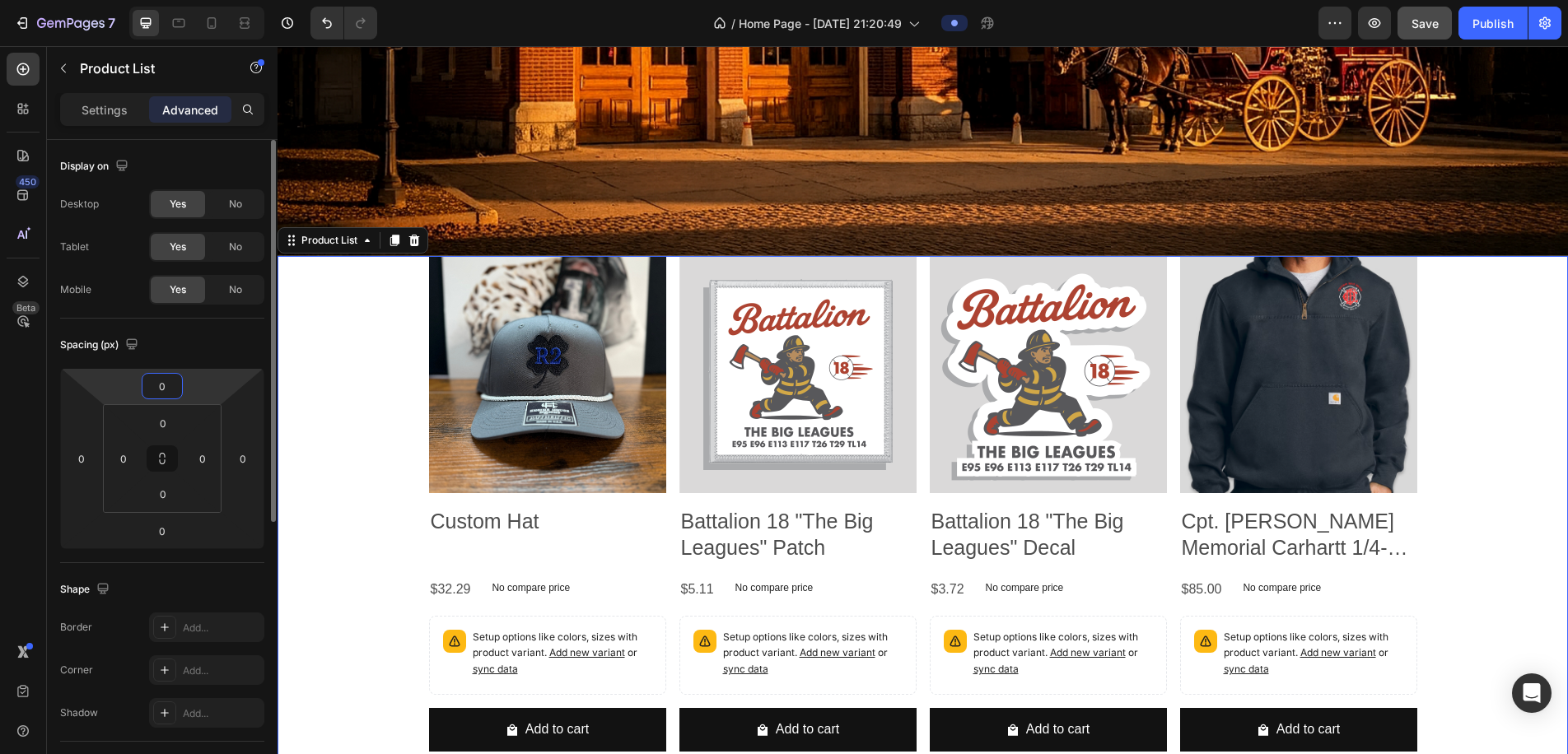
click at [165, 398] on input "0" at bounding box center [163, 385] width 33 height 25
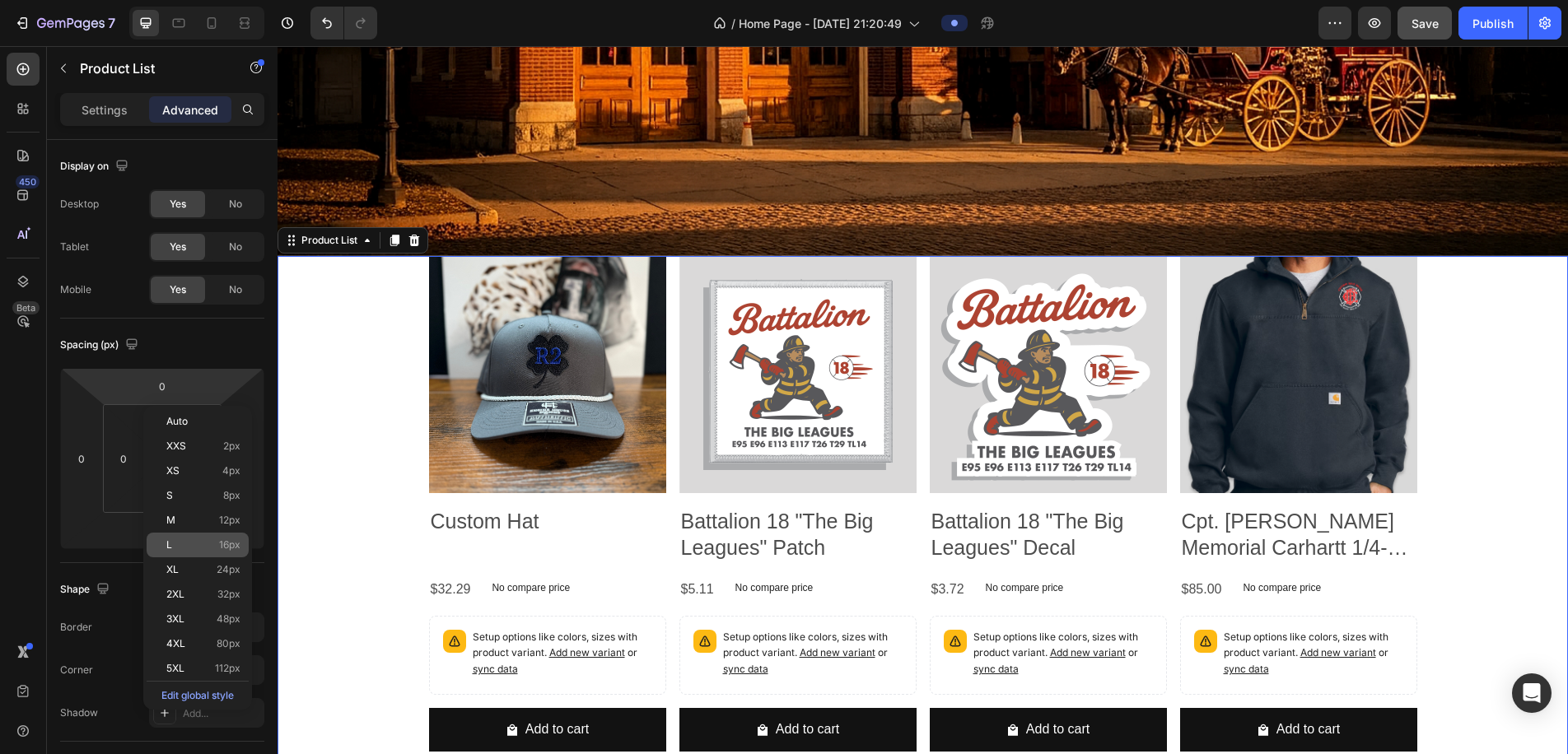
click at [181, 540] on p "L 16px" at bounding box center [204, 545] width 75 height 12
type input "16"
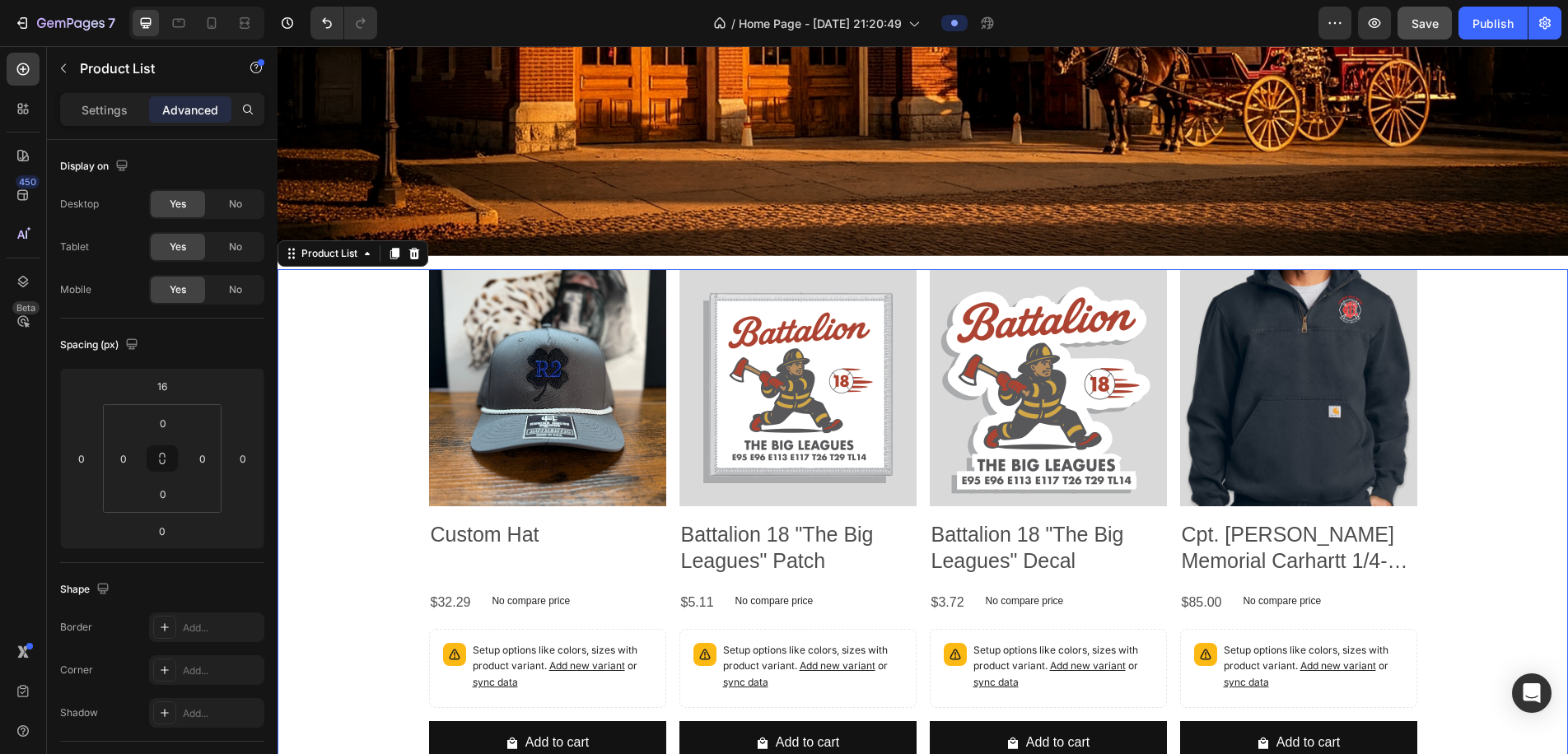
click at [325, 467] on div "Product Images Custom Hat Product Title $32.29 Product Price Product Price No c…" at bounding box center [923, 525] width 1290 height 510
drag, startPoint x: 361, startPoint y: 412, endPoint x: 367, endPoint y: 403, distance: 10.8
click at [361, 412] on div "Product Images Custom Hat Product Title $32.29 Product Price Product Price No c…" at bounding box center [923, 525] width 1290 height 510
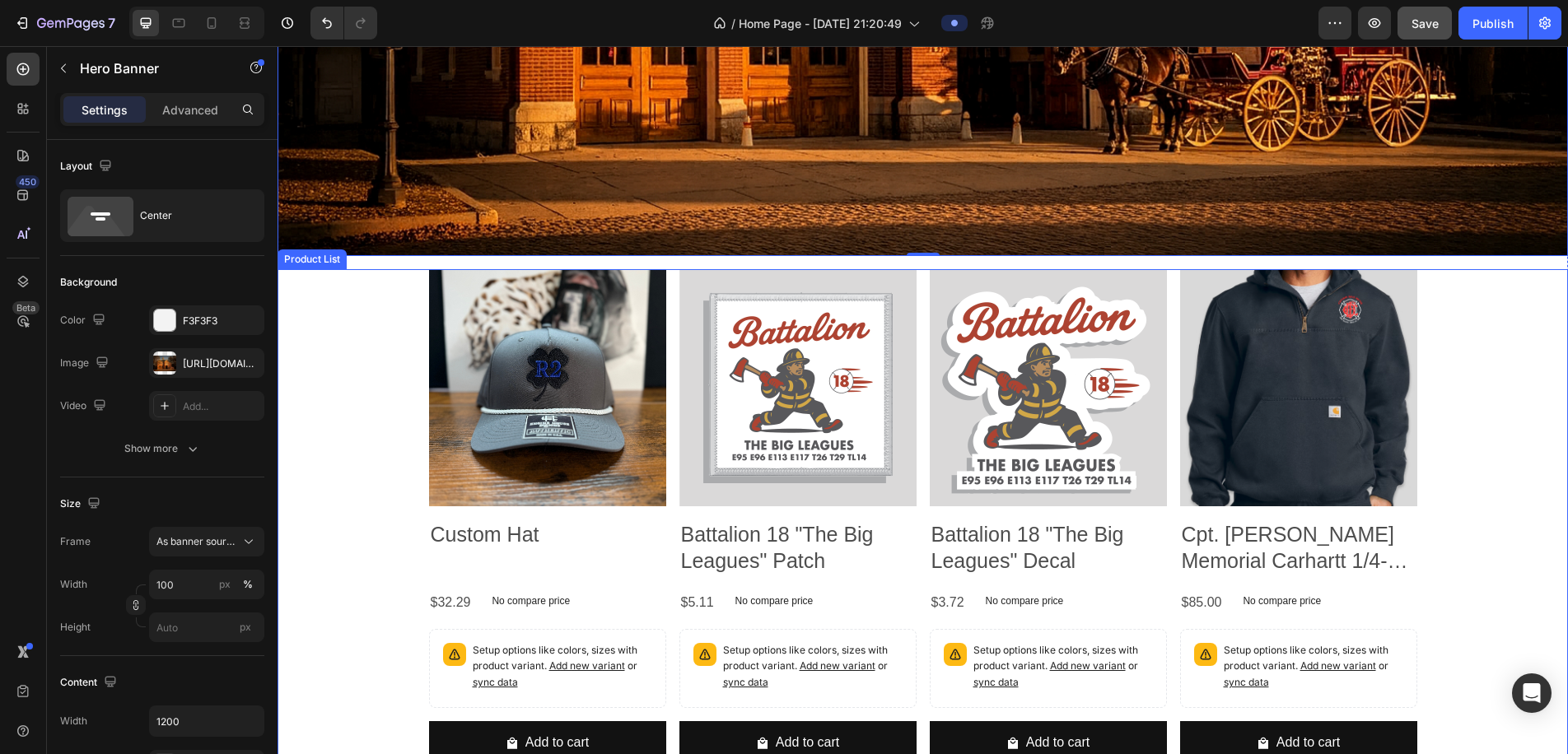
click at [360, 349] on div "Product Images Custom Hat Product Title $32.29 Product Price Product Price No c…" at bounding box center [923, 525] width 1290 height 510
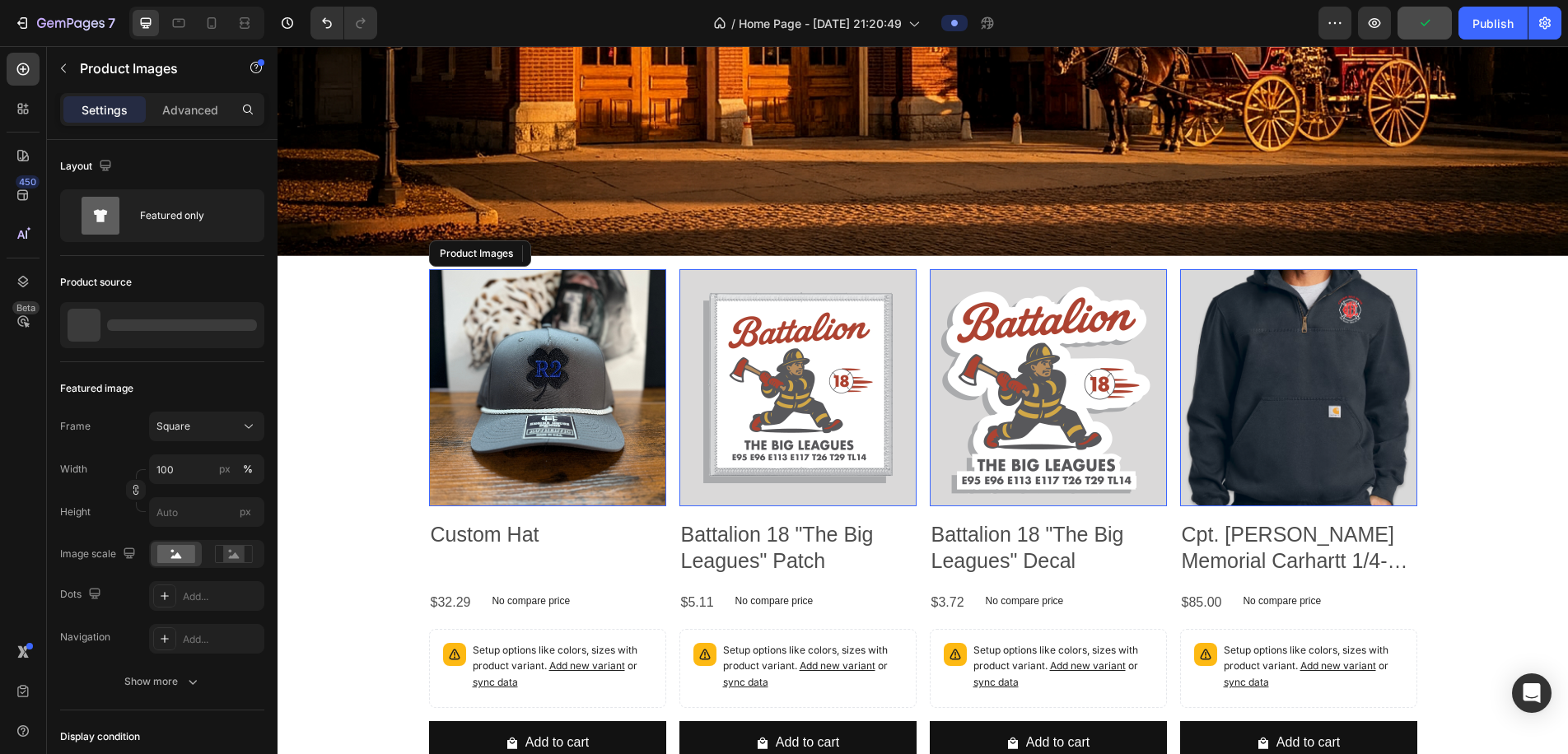
click at [538, 391] on img at bounding box center [548, 388] width 237 height 237
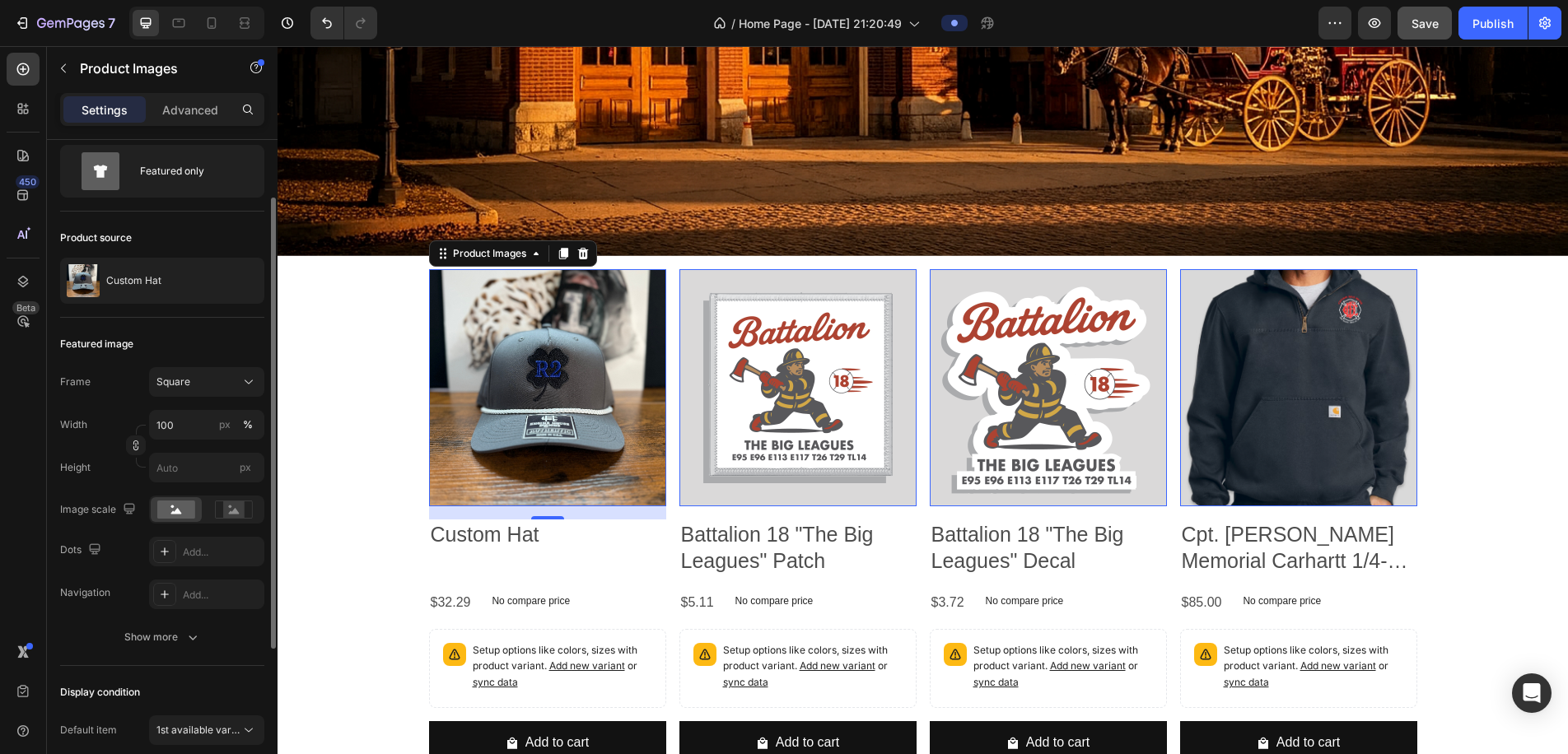
scroll to position [0, 0]
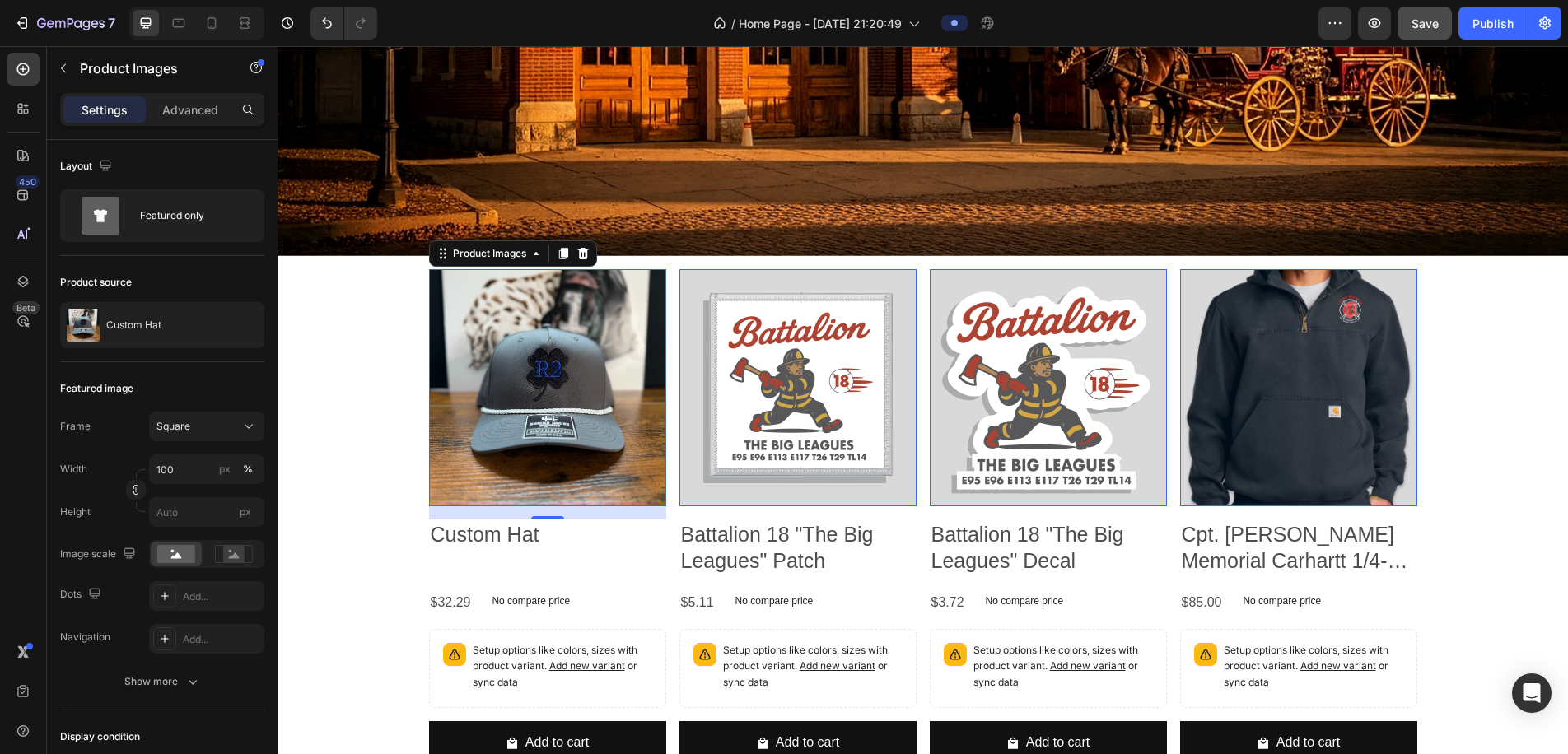
click at [563, 369] on img at bounding box center [548, 388] width 237 height 237
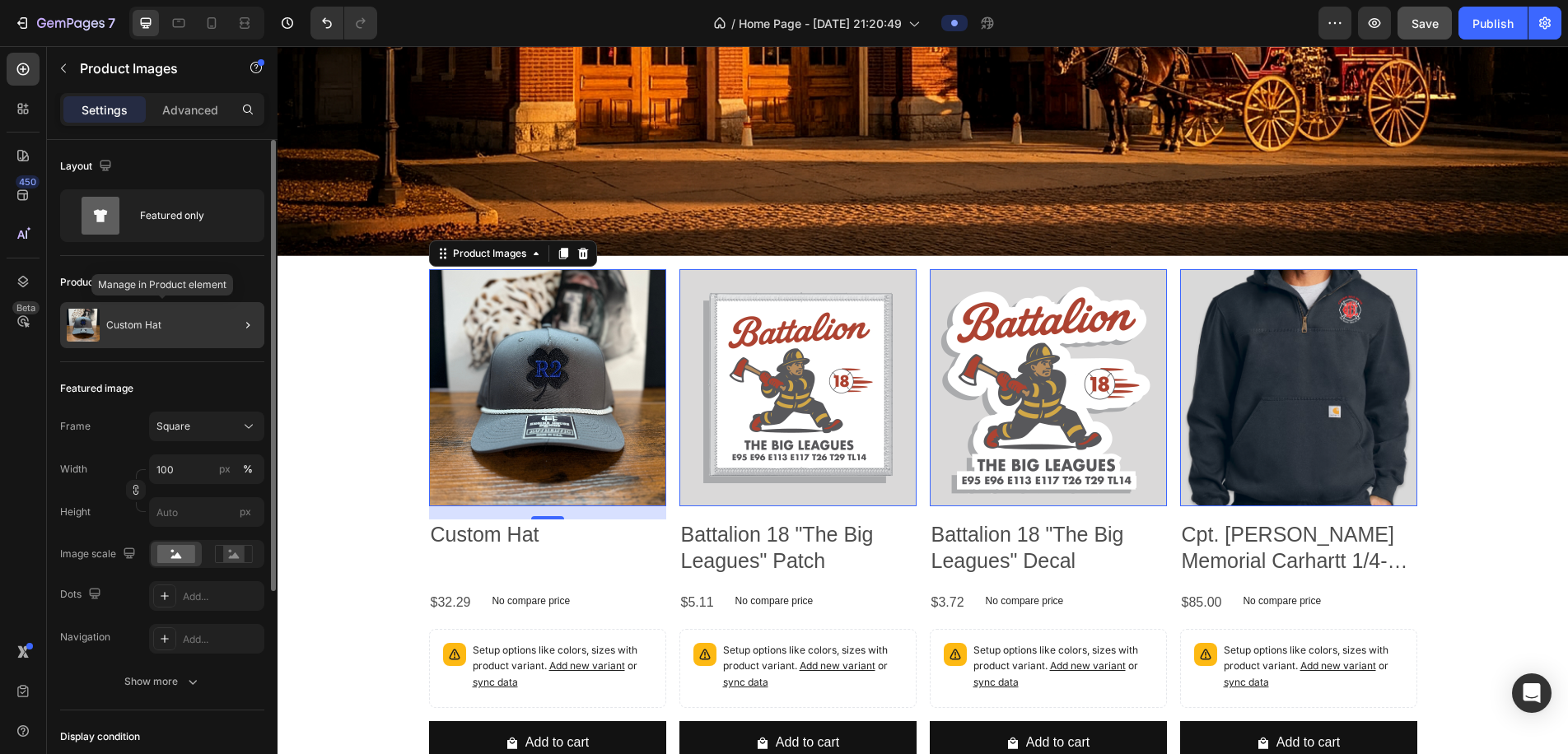
click at [190, 334] on div "Custom Hat" at bounding box center [162, 325] width 204 height 46
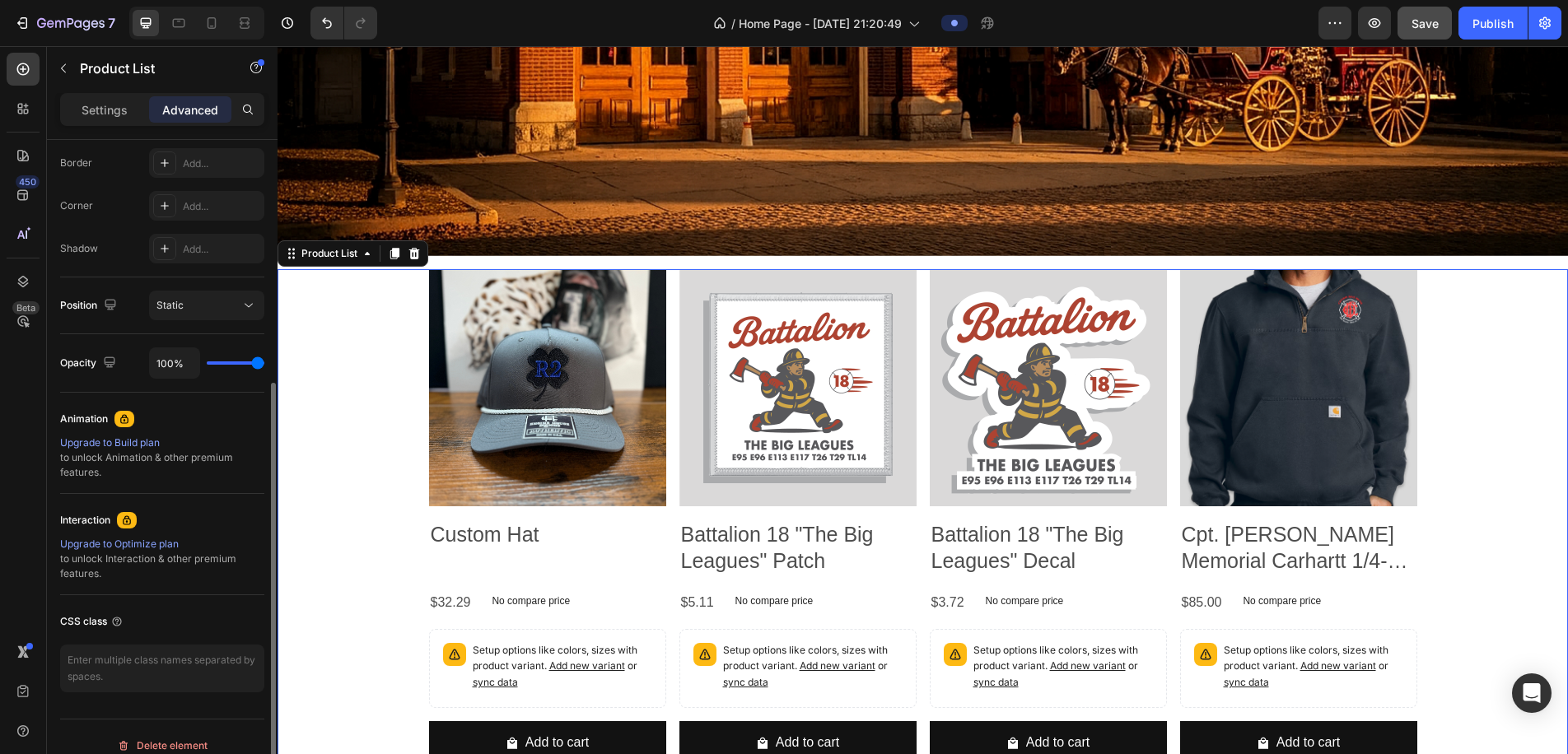
scroll to position [481, 0]
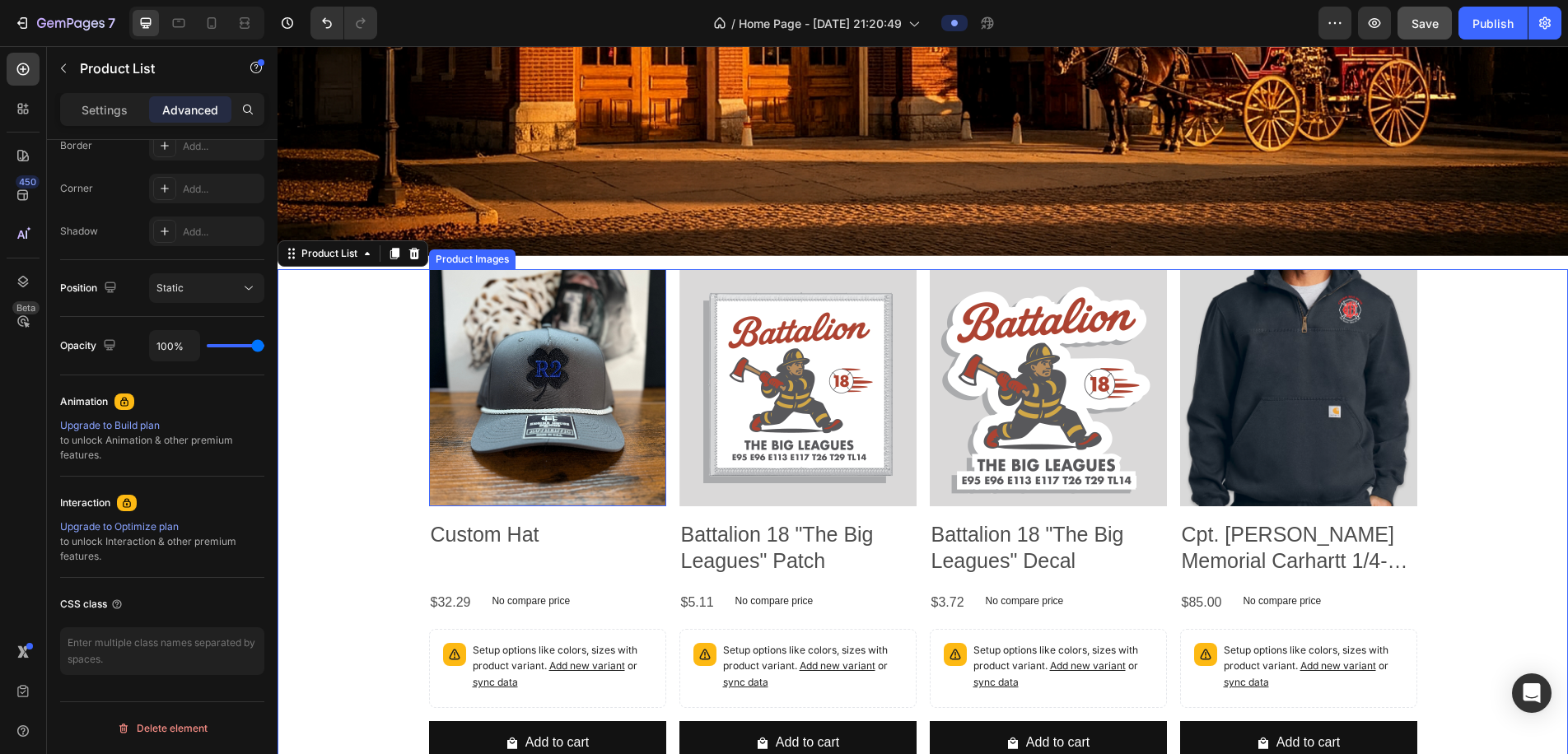
click at [554, 406] on img at bounding box center [548, 388] width 237 height 237
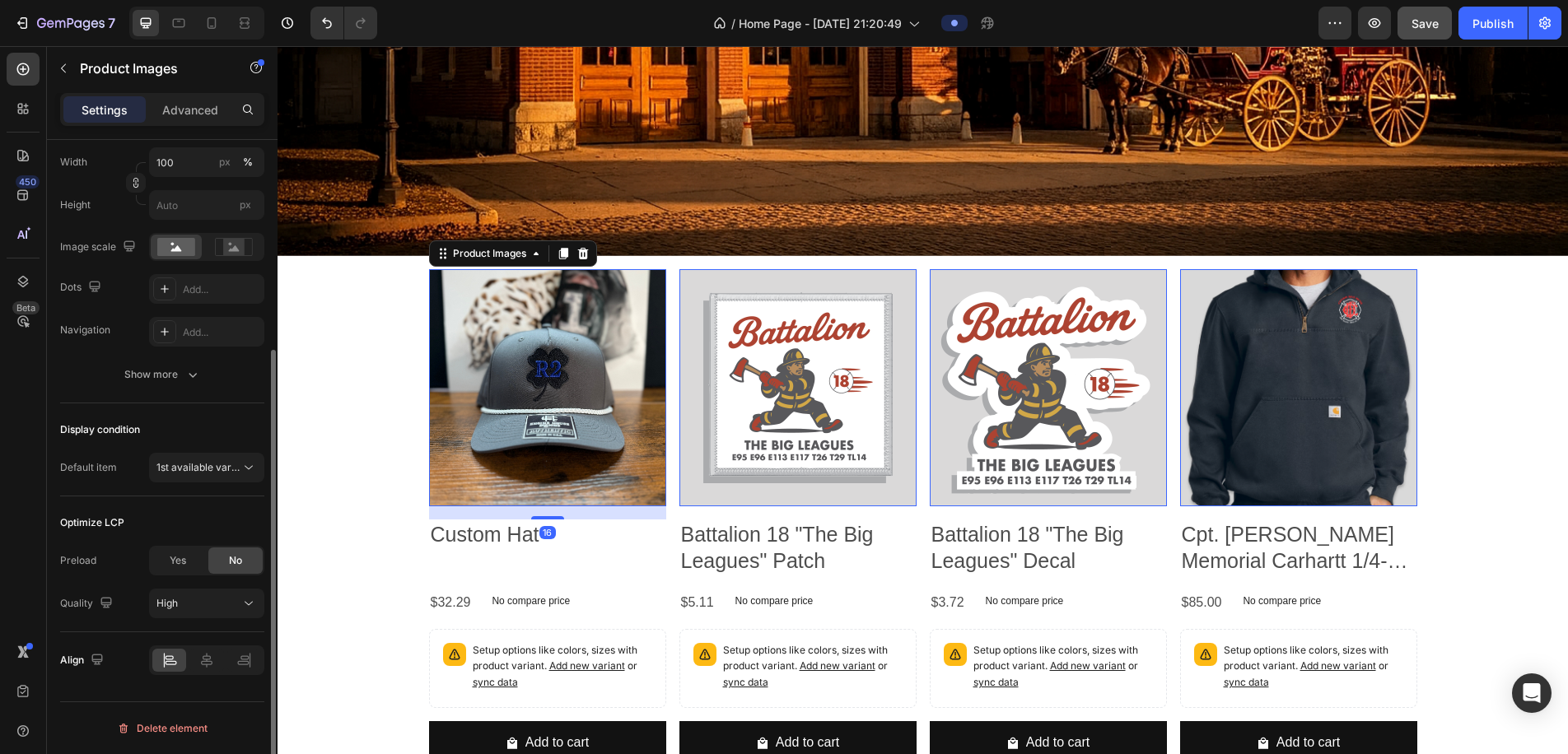
scroll to position [0, 0]
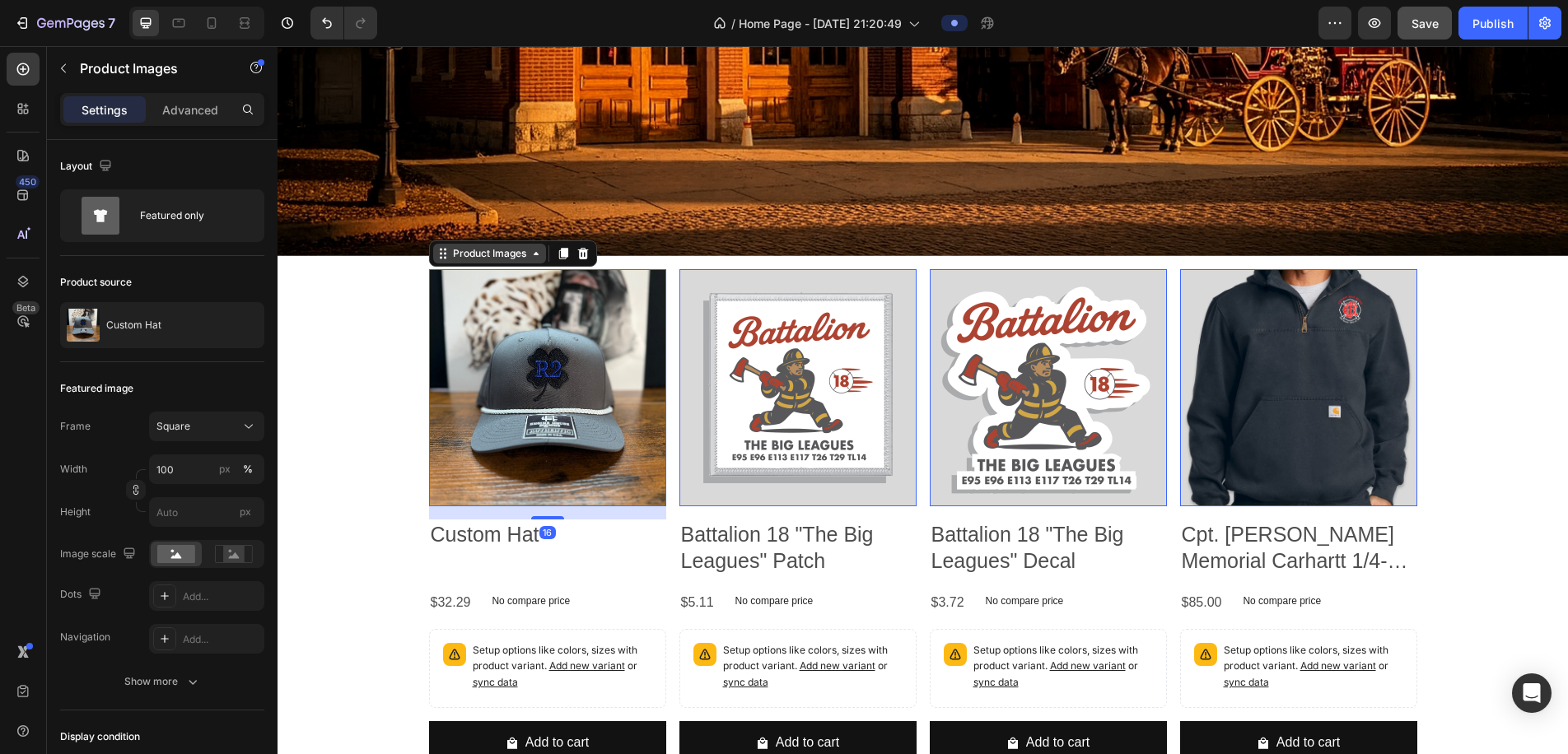
click at [517, 252] on div "Product Images" at bounding box center [489, 253] width 79 height 15
click at [516, 252] on div "Product Images" at bounding box center [489, 253] width 79 height 15
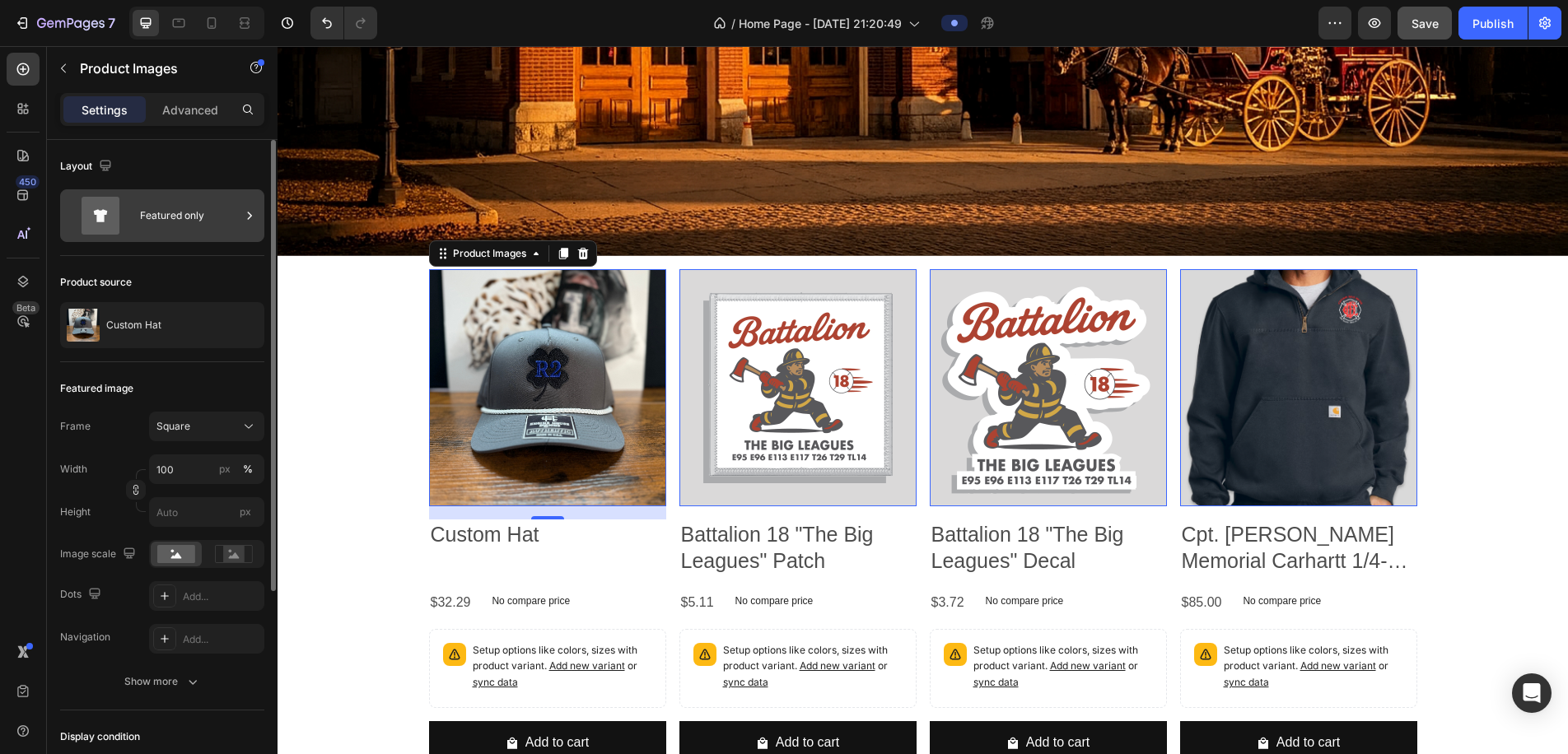
click at [151, 221] on div "Featured only" at bounding box center [190, 216] width 100 height 38
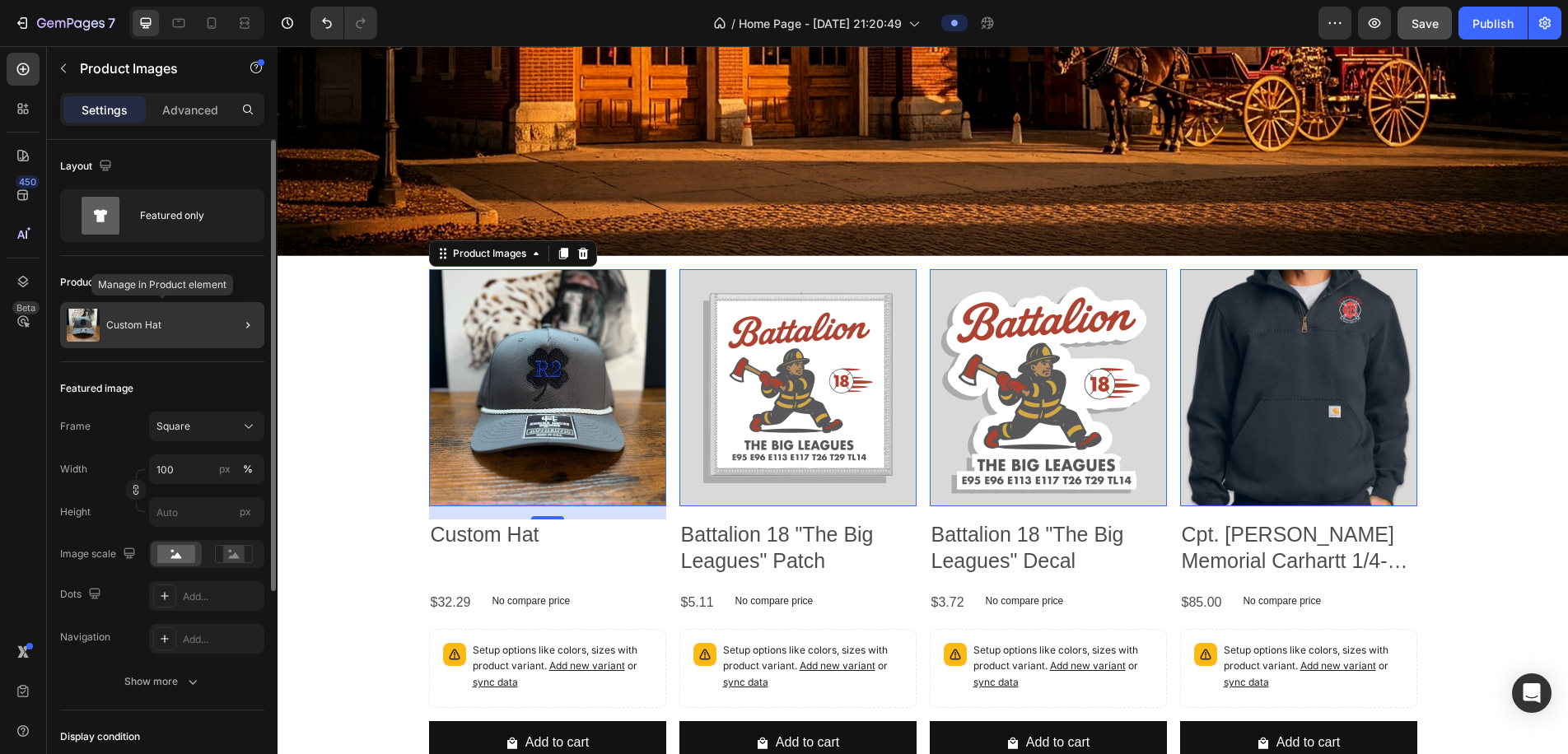
click at [174, 308] on div "Custom Hat" at bounding box center [162, 325] width 204 height 46
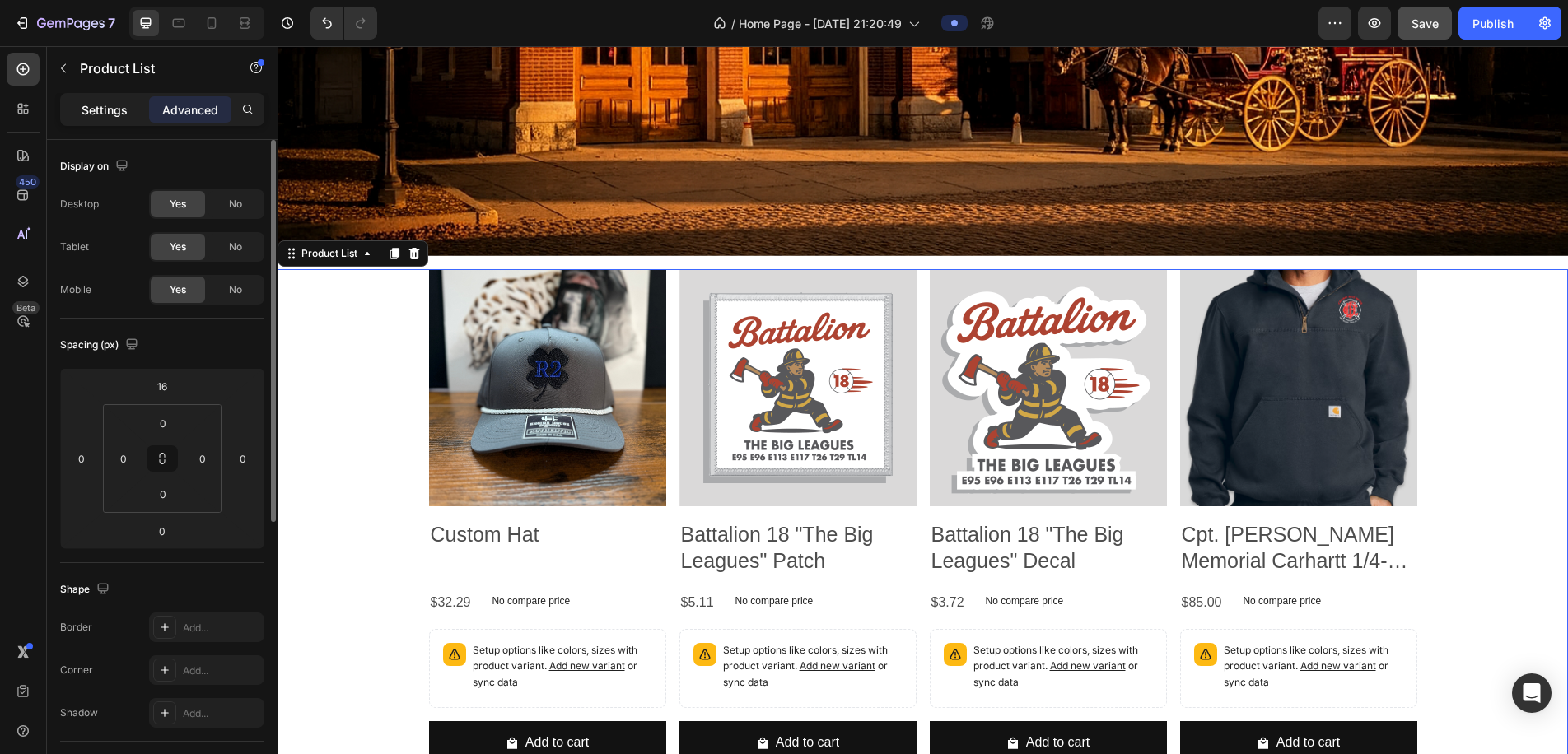
click at [107, 116] on p "Settings" at bounding box center [104, 110] width 46 height 18
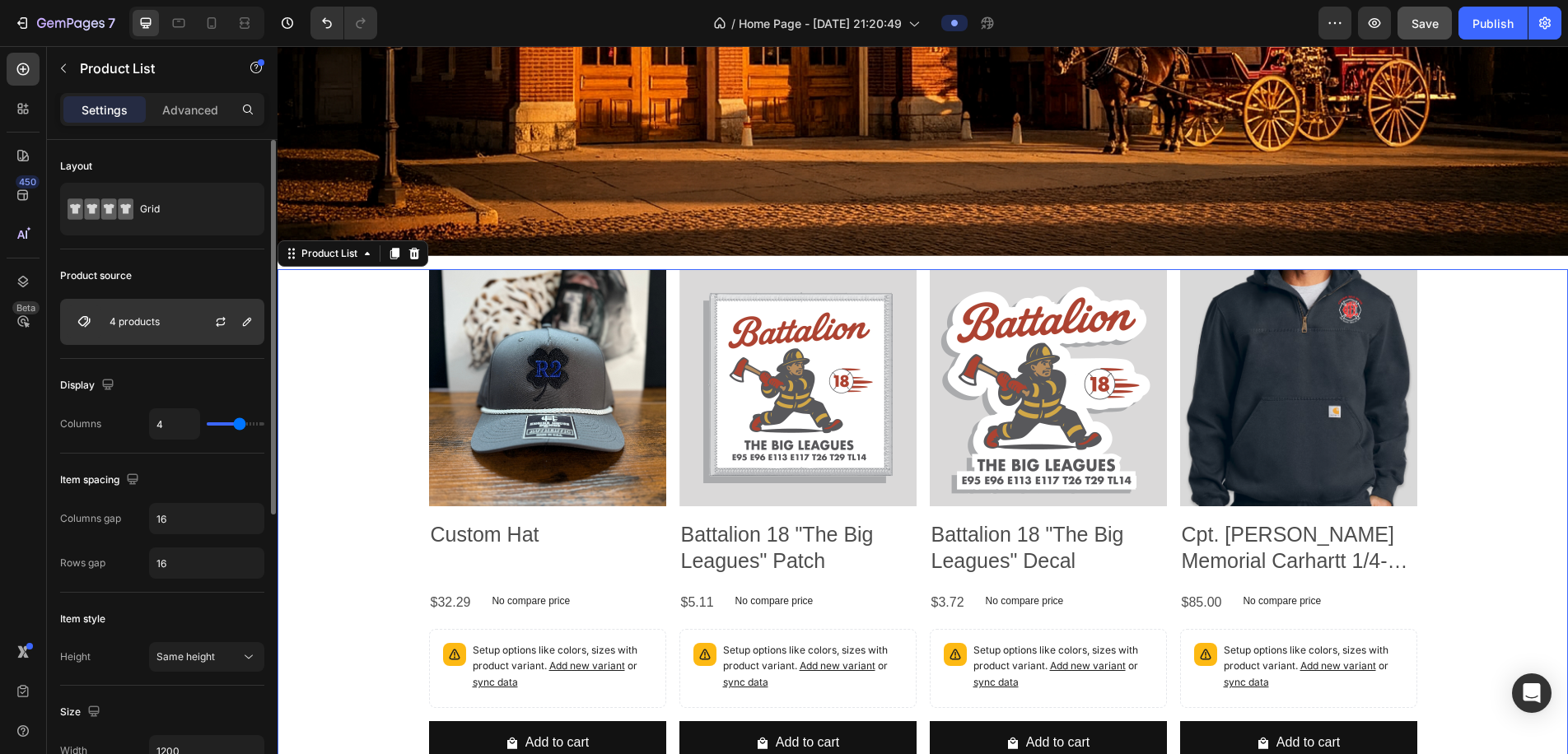
click at [172, 312] on div "4 products" at bounding box center [162, 322] width 204 height 46
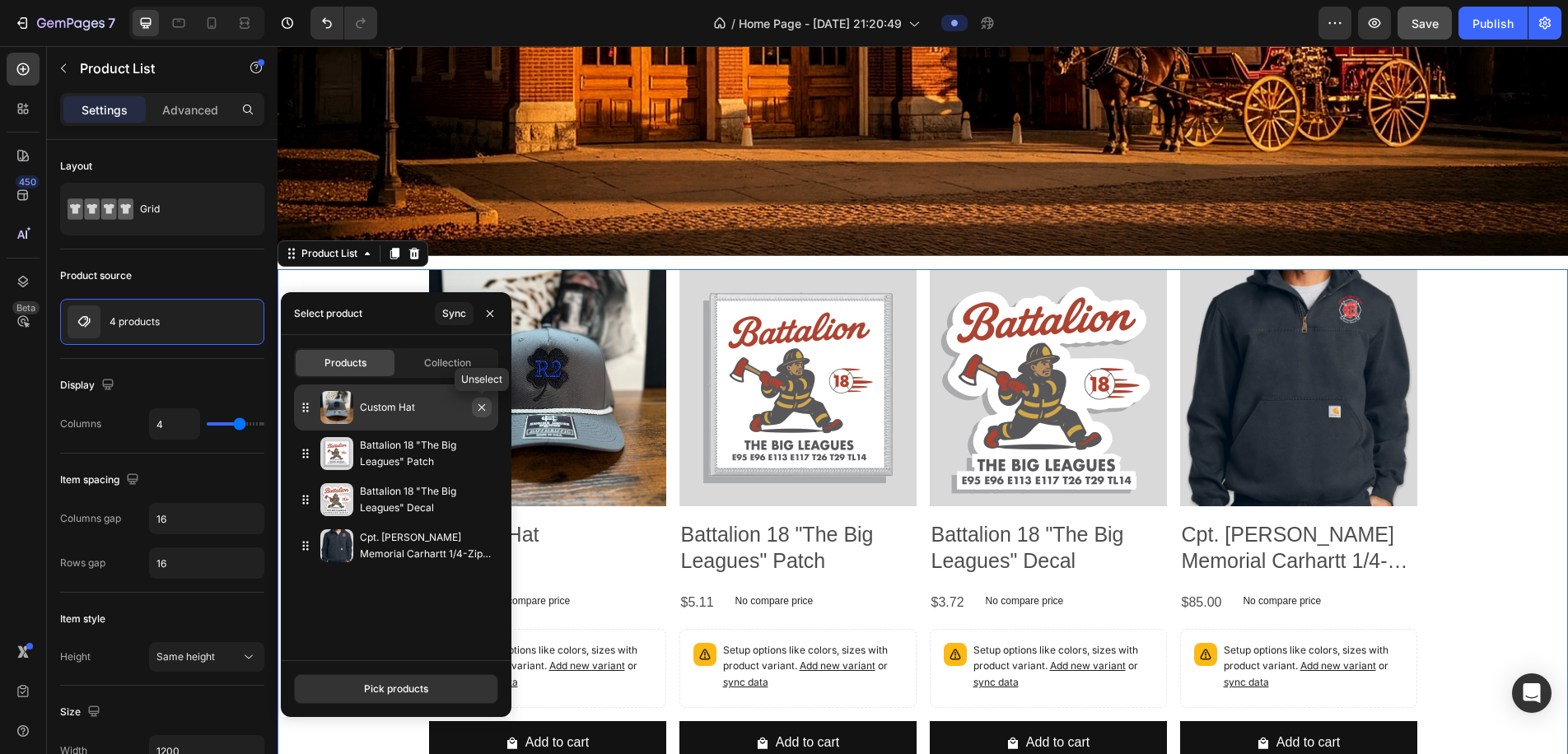
click at [484, 410] on icon "button" at bounding box center [481, 407] width 7 height 7
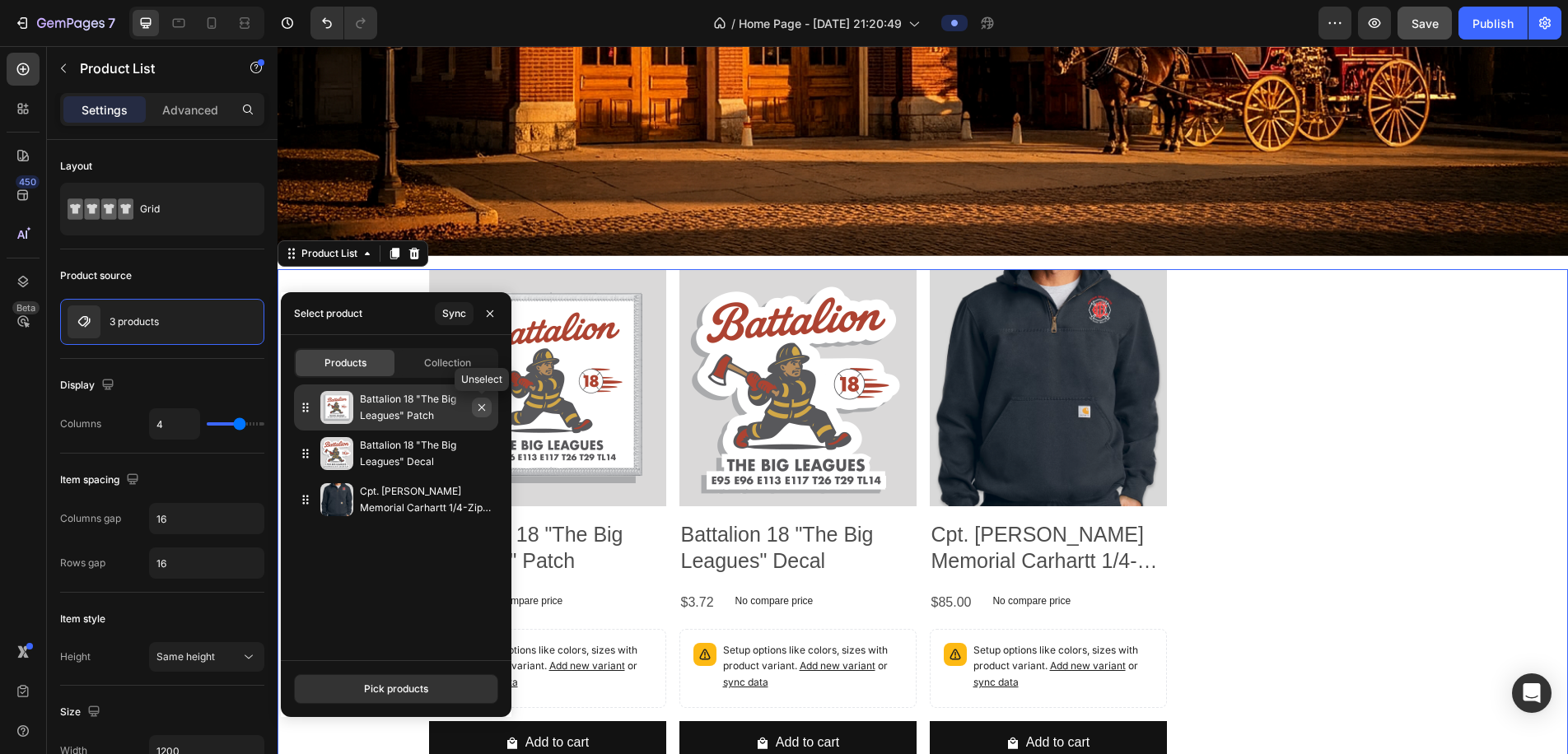
click at [484, 410] on icon "button" at bounding box center [481, 407] width 7 height 7
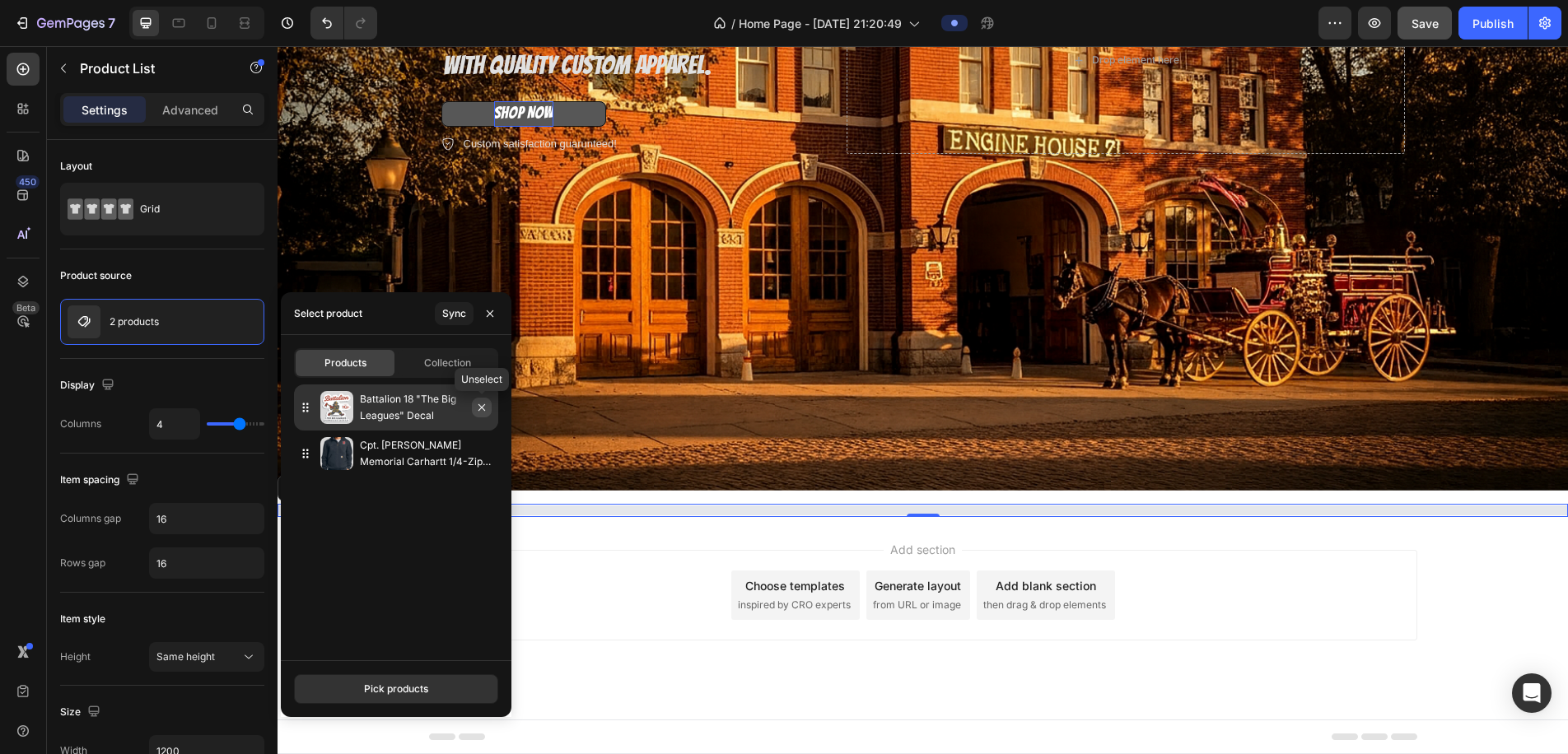
click at [483, 410] on icon "button" at bounding box center [481, 407] width 13 height 13
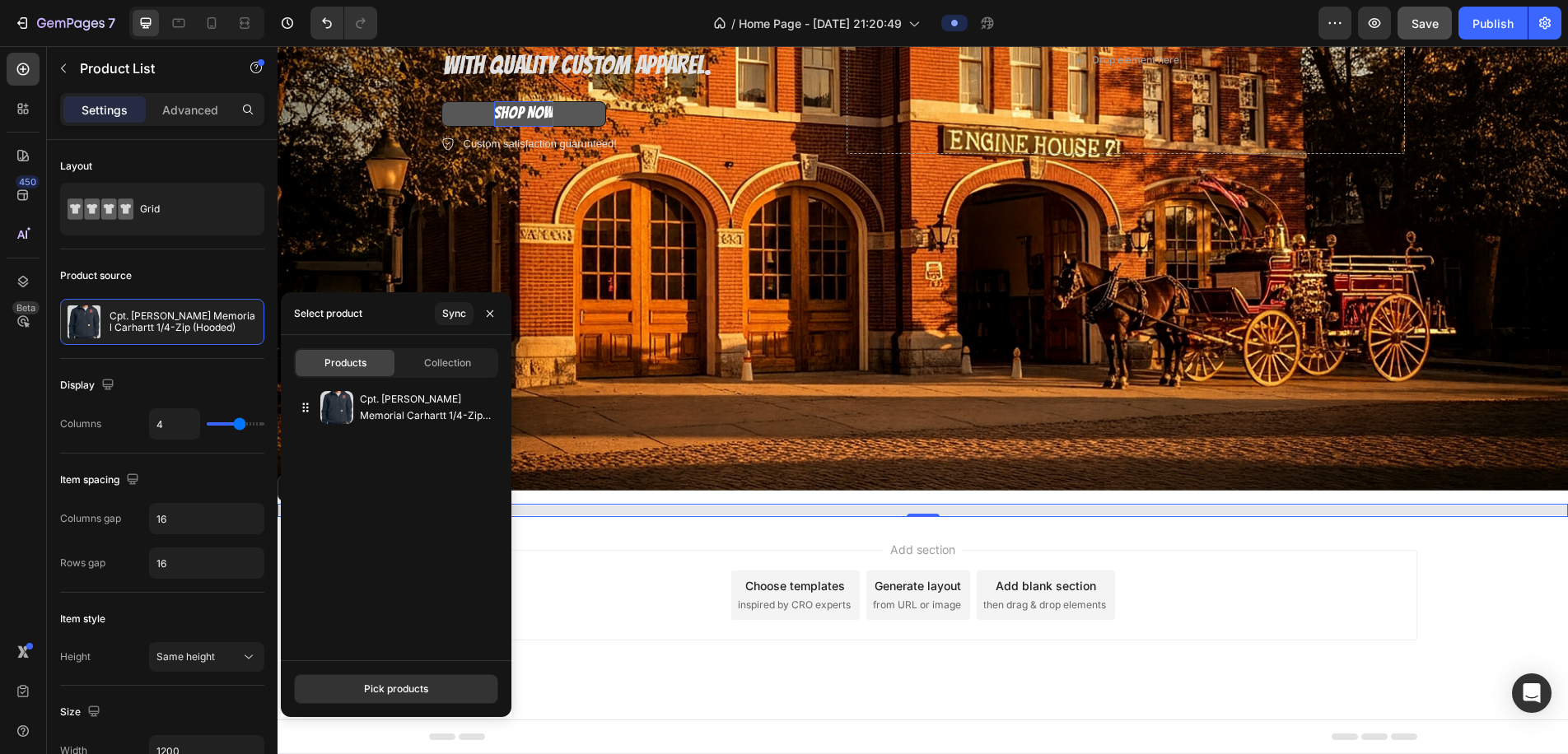
click at [0, 0] on icon "button" at bounding box center [0, 0] width 0 height 0
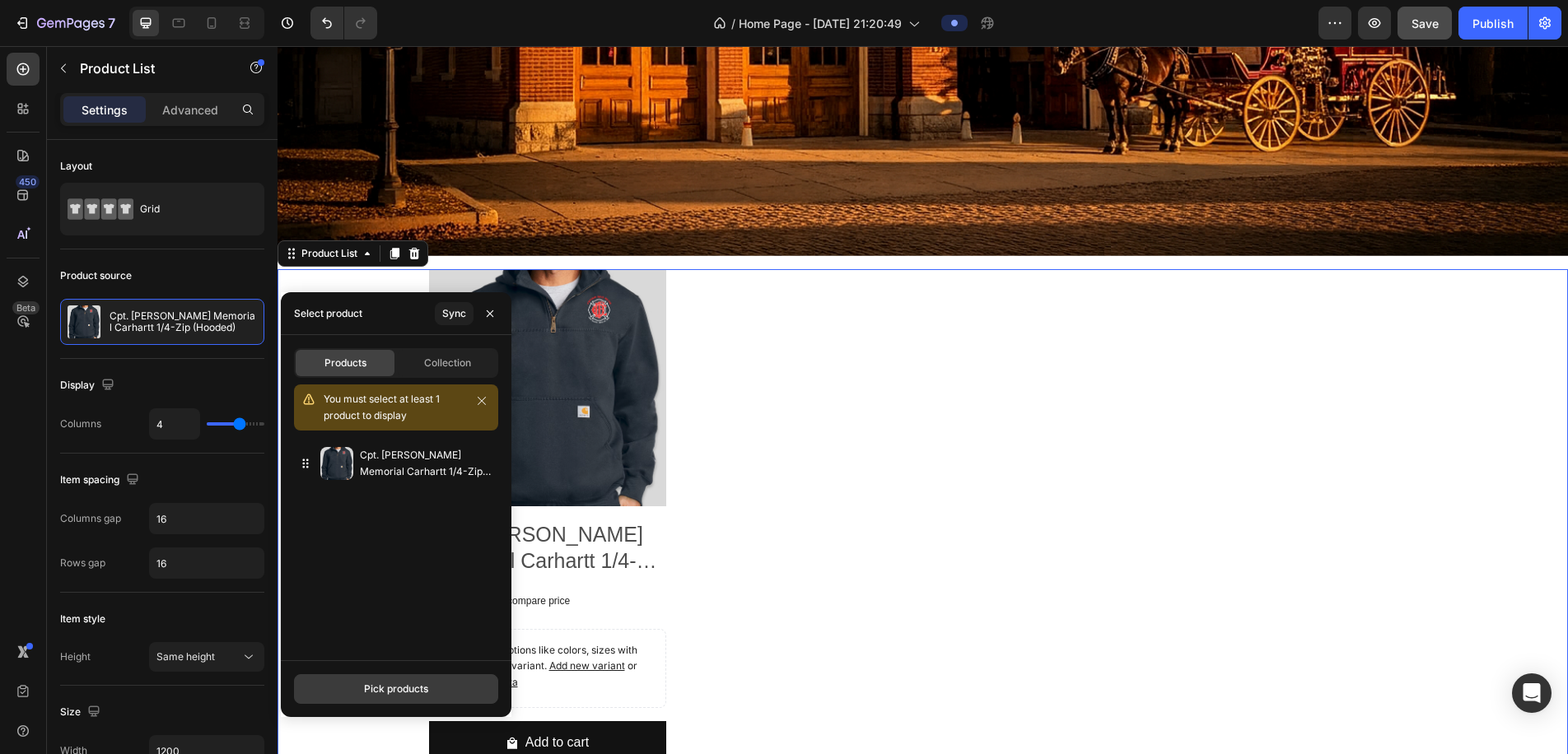
click at [428, 630] on button "Pick products" at bounding box center [396, 689] width 204 height 29
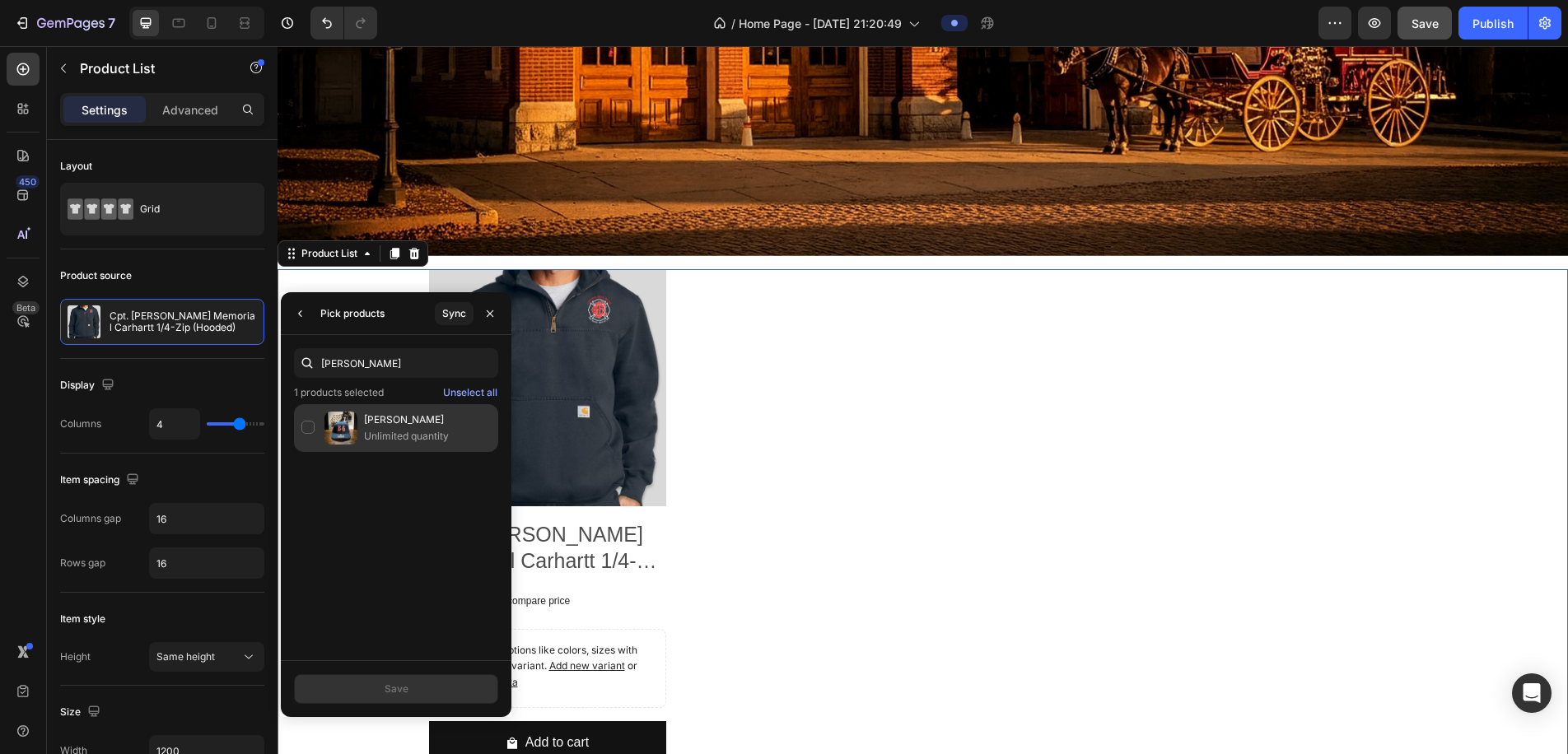
type input "wally"
drag, startPoint x: 309, startPoint y: 429, endPoint x: 322, endPoint y: 414, distance: 19.8
click at [309, 429] on div "Wally Hat Unlimited quantity" at bounding box center [396, 427] width 204 height 48
drag, startPoint x: 365, startPoint y: 365, endPoint x: 301, endPoint y: 357, distance: 64.5
click at [302, 362] on div "wally" at bounding box center [396, 363] width 204 height 29
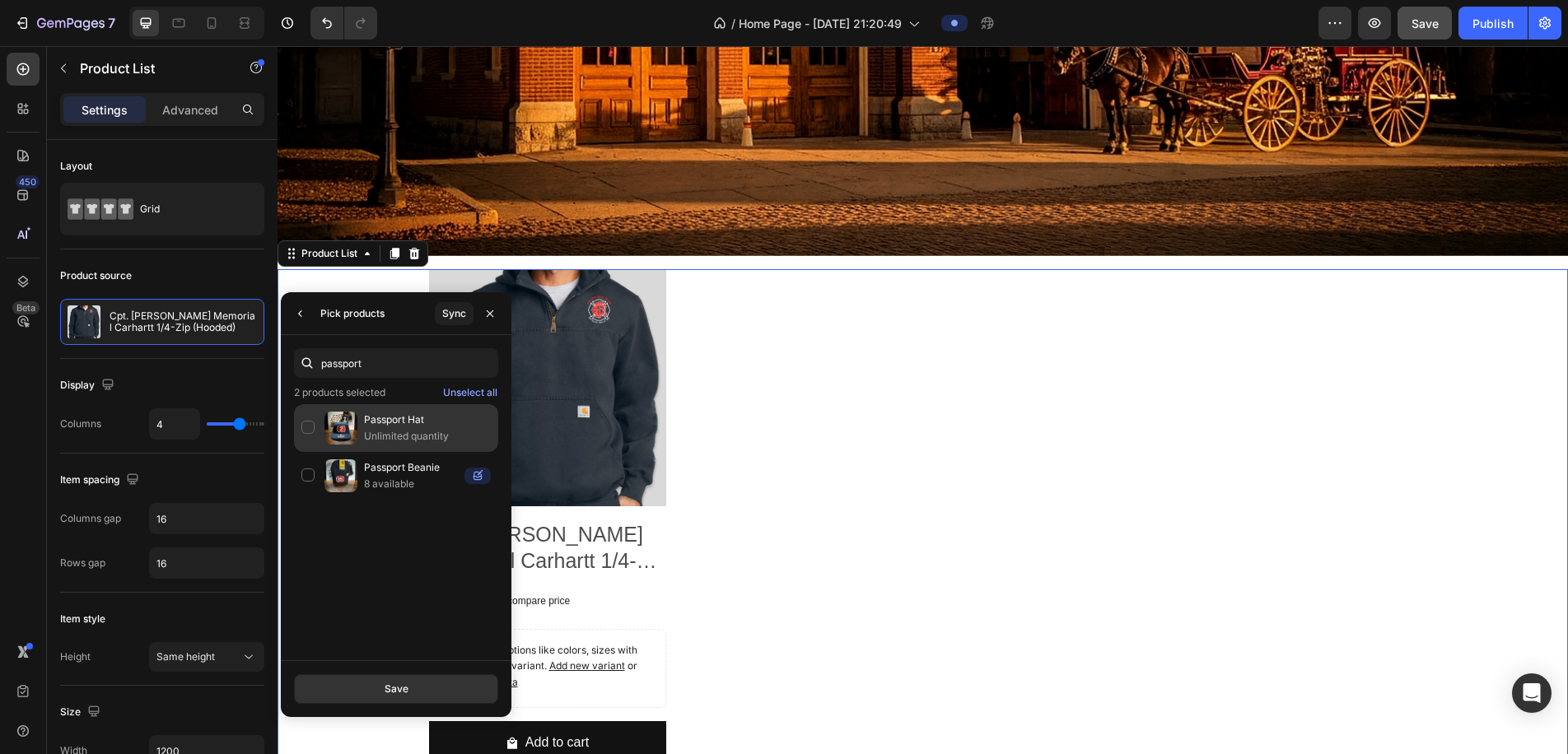
click at [337, 440] on img at bounding box center [341, 428] width 33 height 33
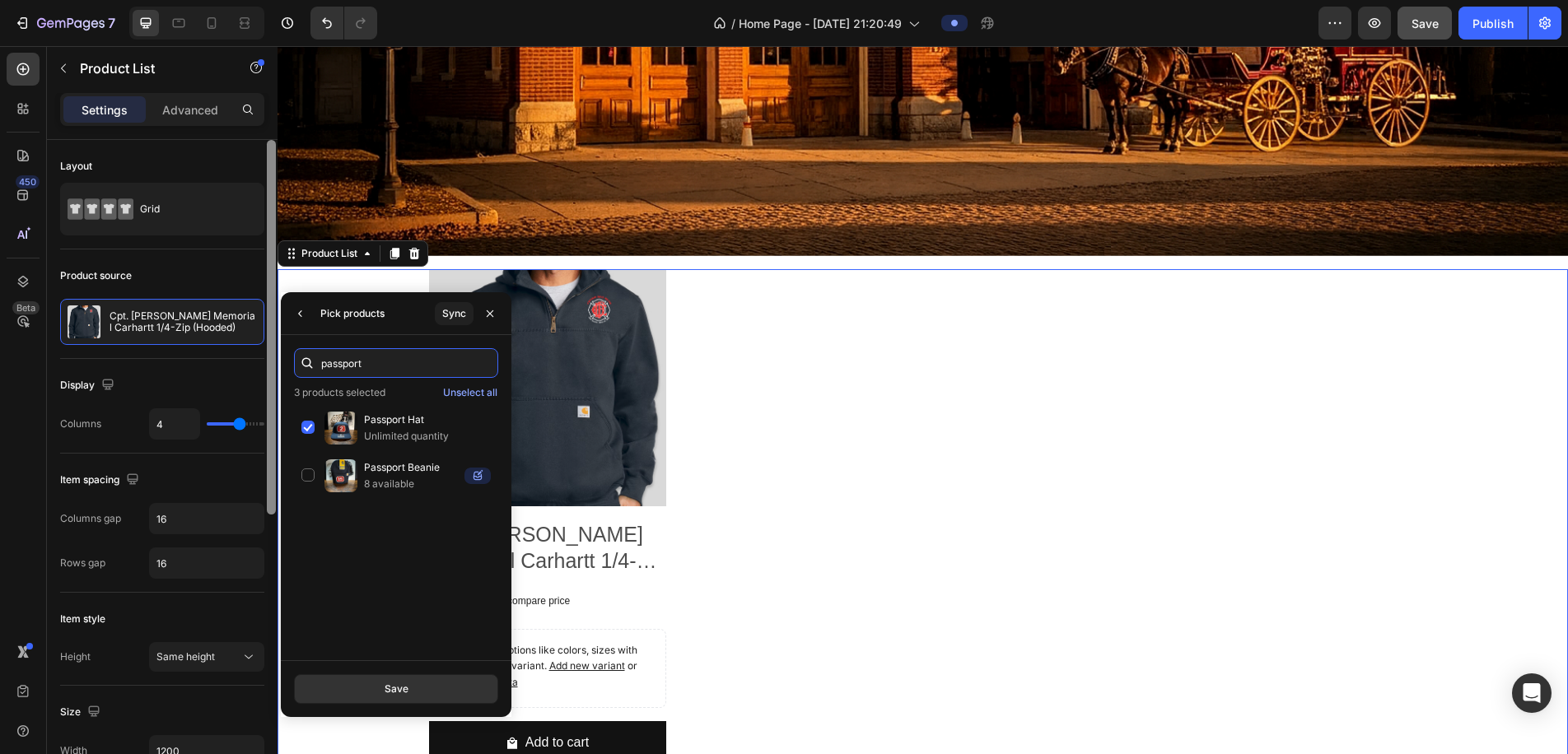
click at [267, 366] on div "450 Beta Sections(18) Elements(83) Section Element Hero Section Product Detail …" at bounding box center [138, 400] width 278 height 708
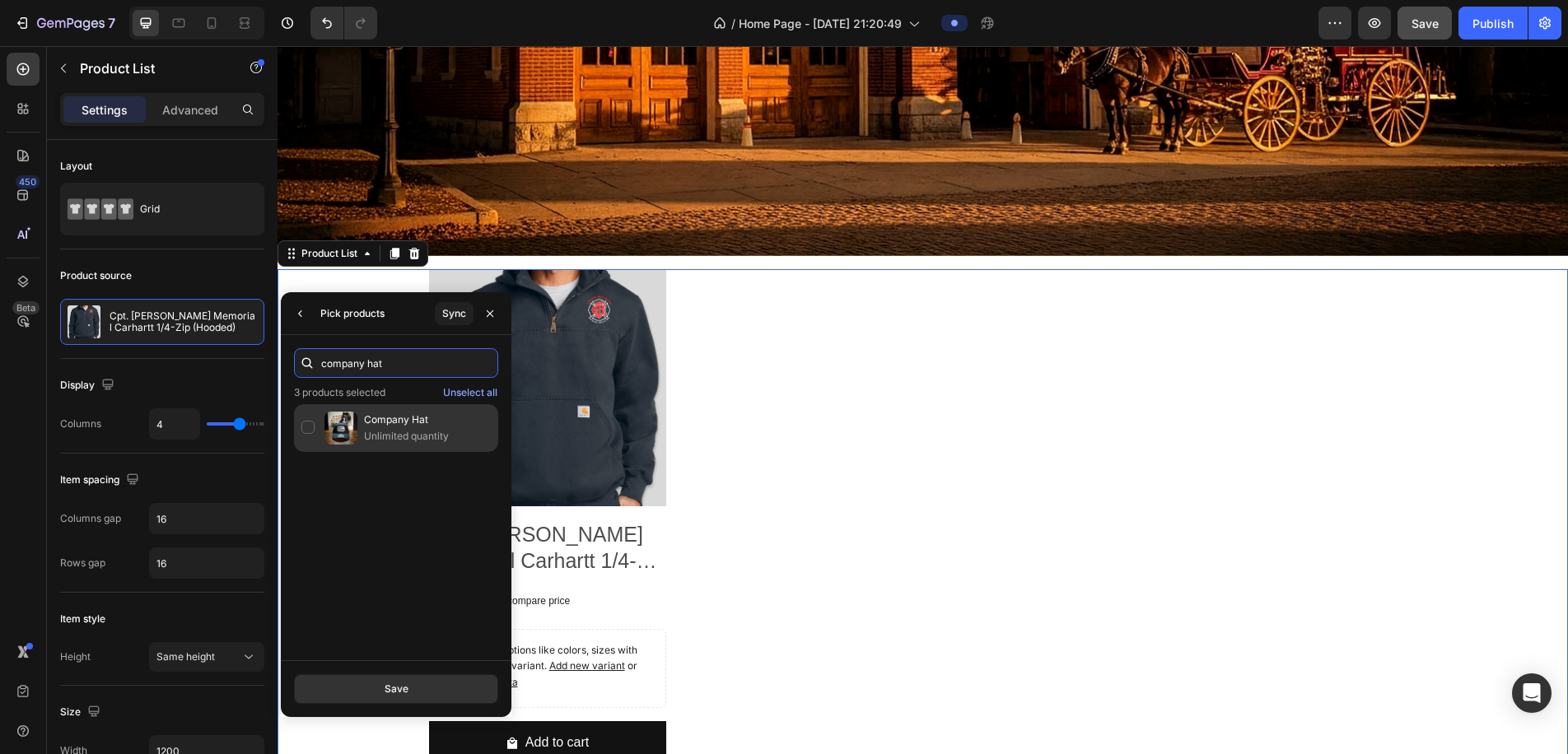
type input "company hat"
click at [315, 427] on div "Company Hat Unlimited quantity" at bounding box center [396, 427] width 204 height 48
click at [434, 630] on button "Save" at bounding box center [396, 689] width 204 height 29
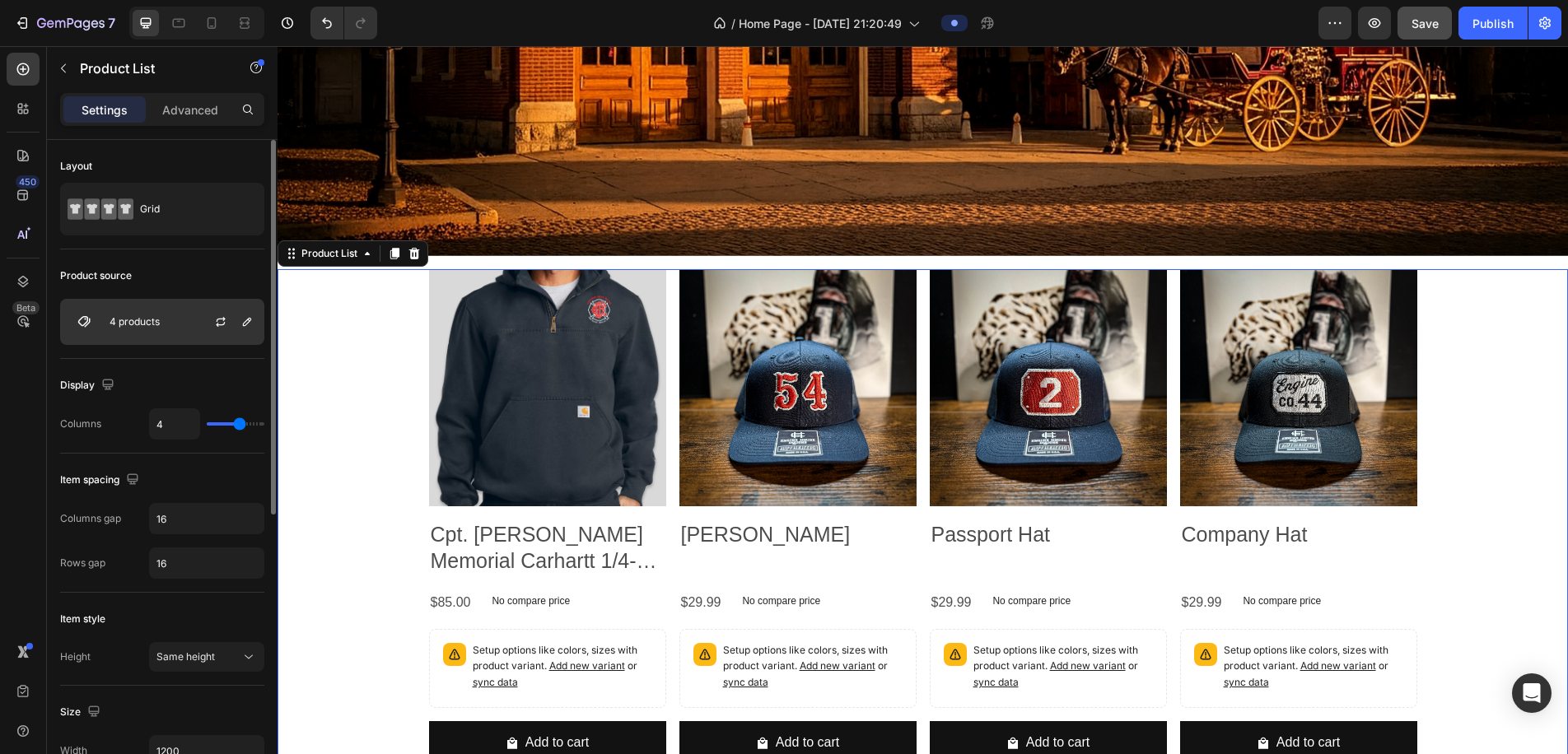
click at [183, 320] on div "4 products" at bounding box center [162, 322] width 204 height 46
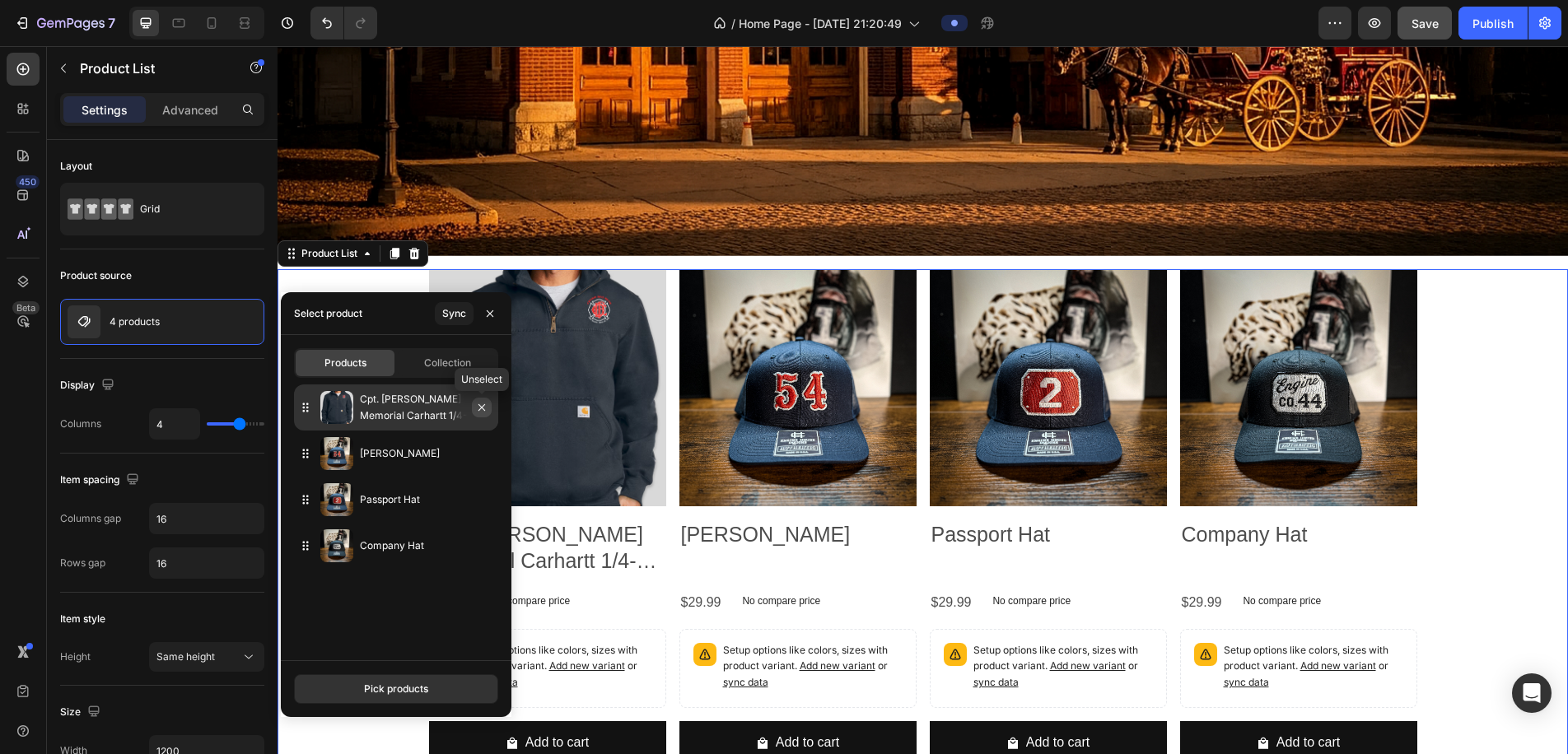
click at [484, 405] on icon "button" at bounding box center [481, 407] width 7 height 7
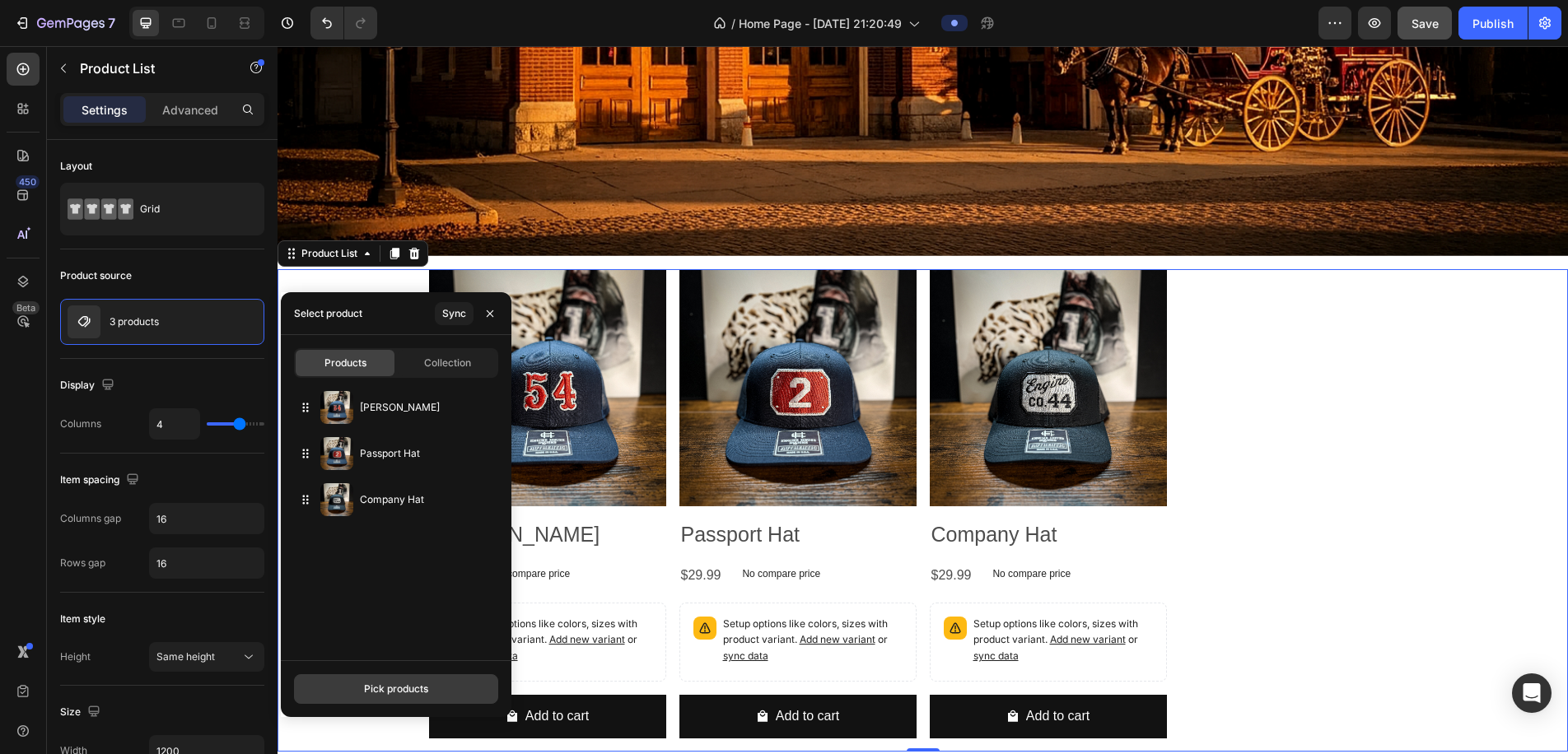
click at [431, 630] on button "Pick products" at bounding box center [396, 689] width 204 height 29
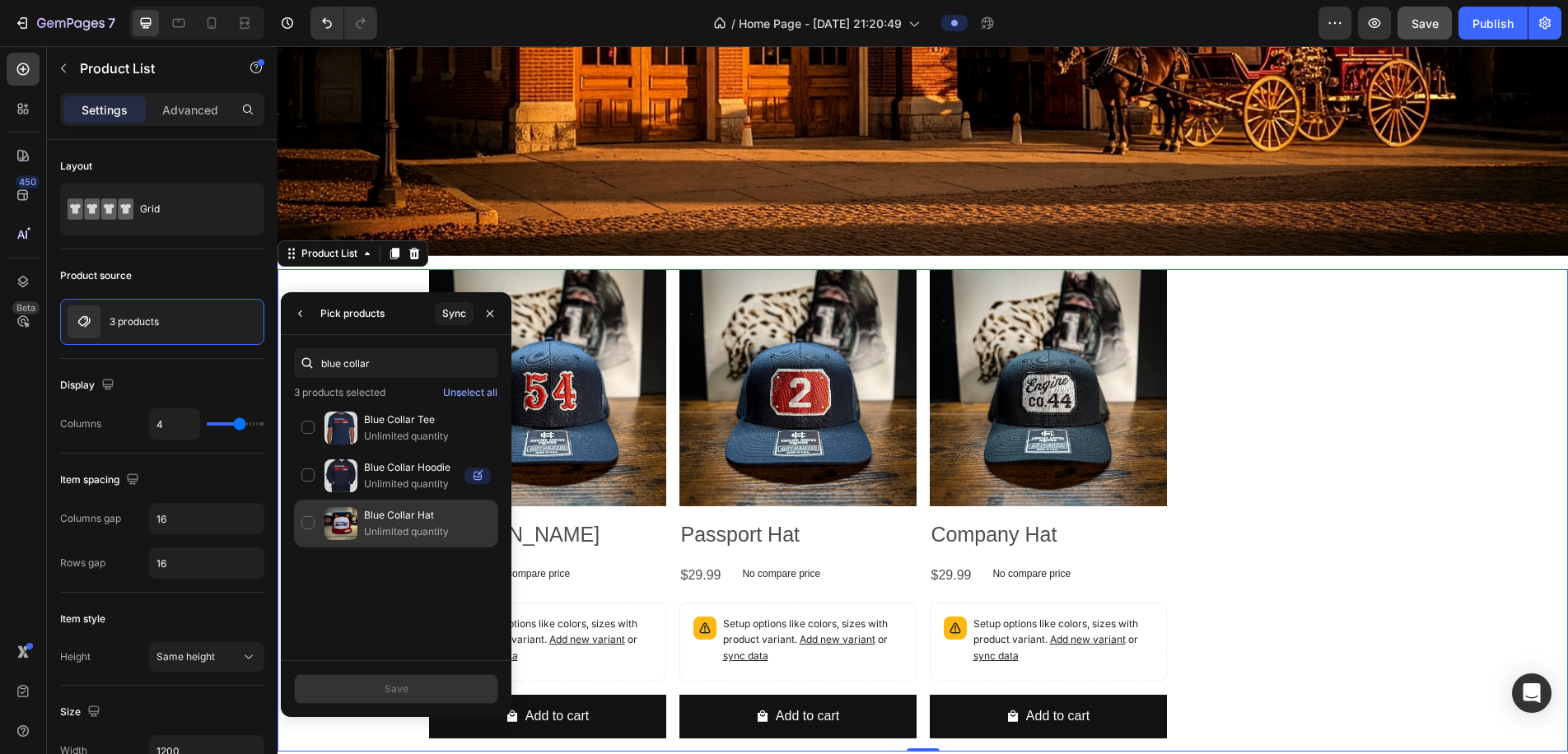
type input "blue collar"
click at [352, 525] on img at bounding box center [341, 524] width 33 height 33
click at [412, 630] on button "Save" at bounding box center [396, 689] width 204 height 29
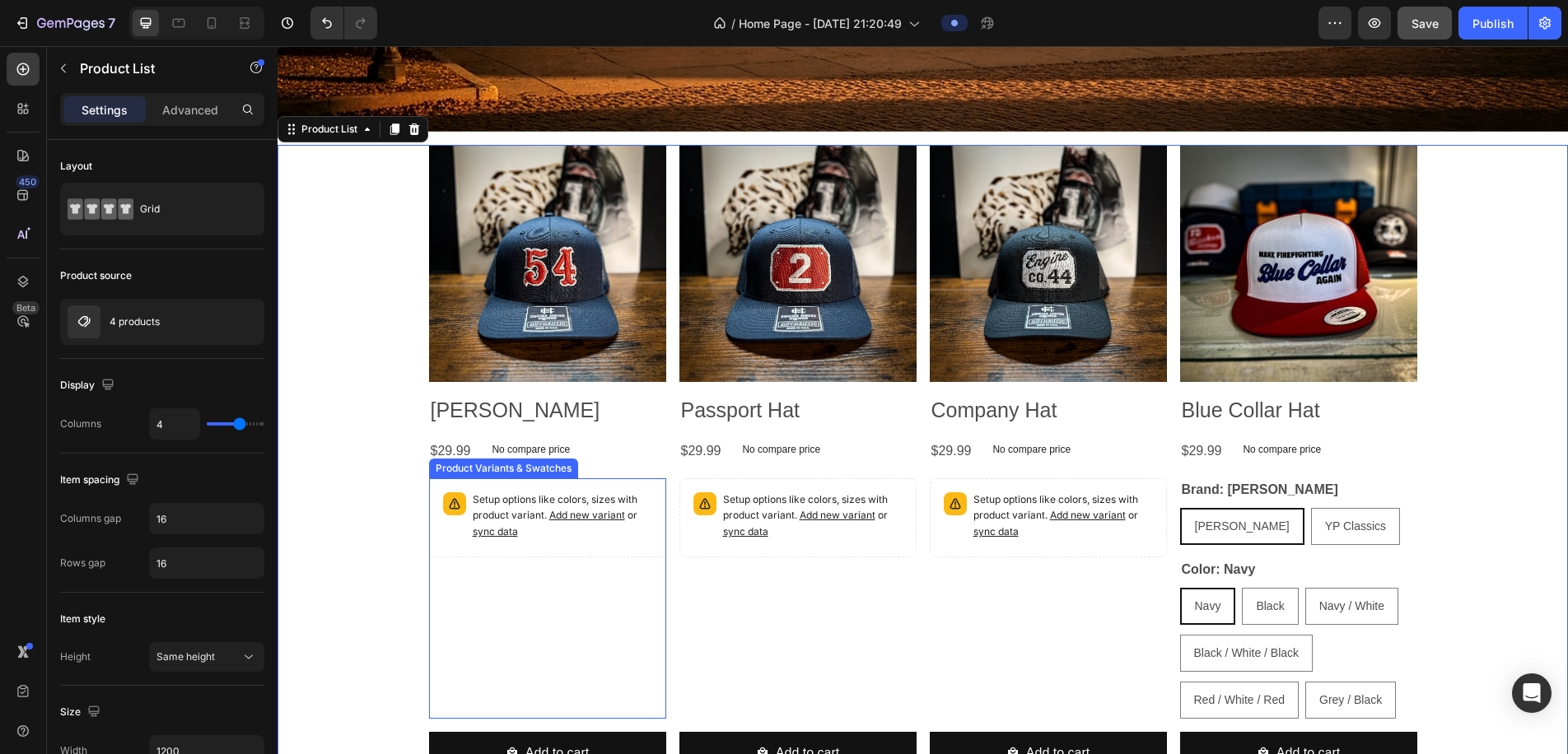
scroll to position [805, 0]
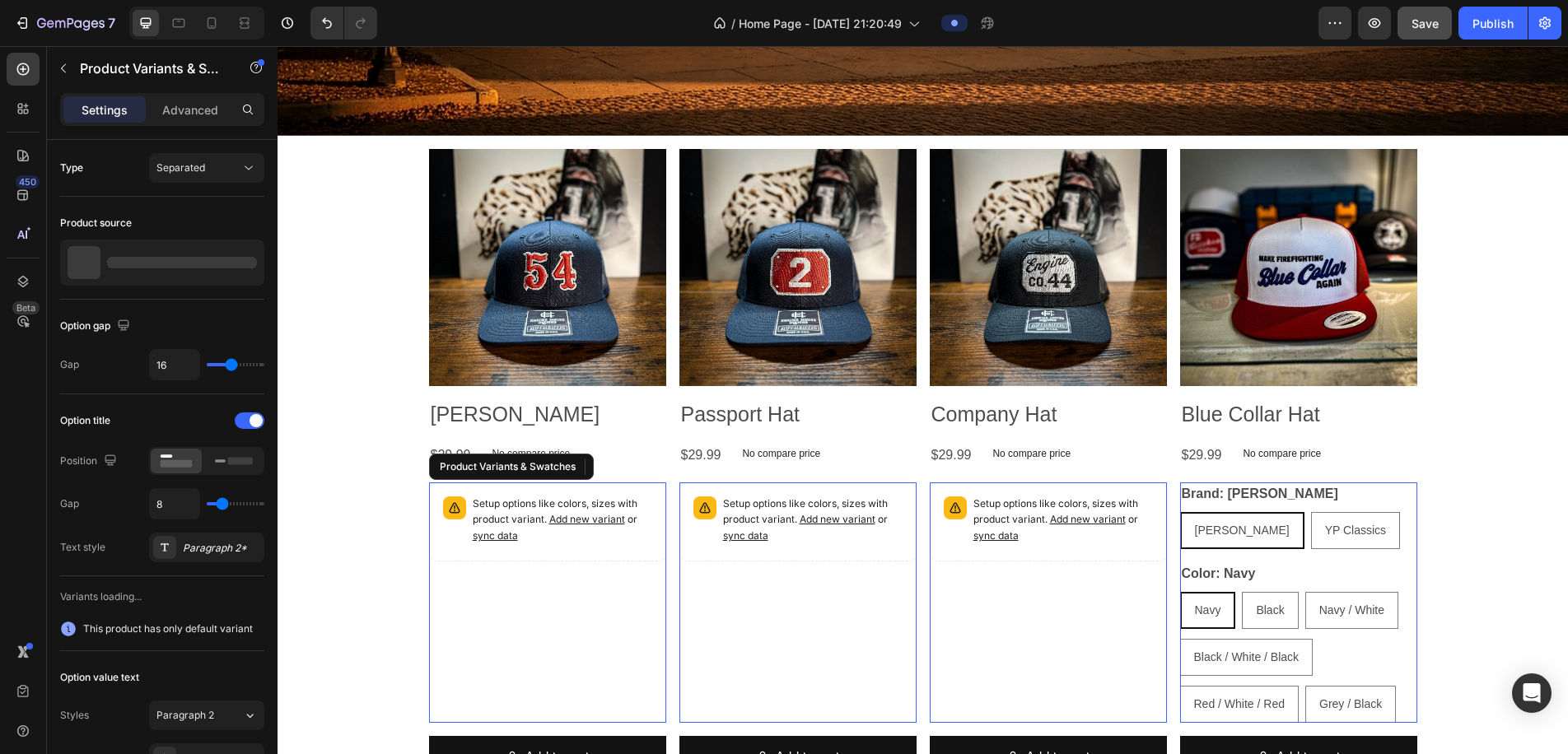
click at [552, 558] on div "Setup options like colors, sizes with product variant. Add new variant or sync …" at bounding box center [548, 522] width 237 height 79
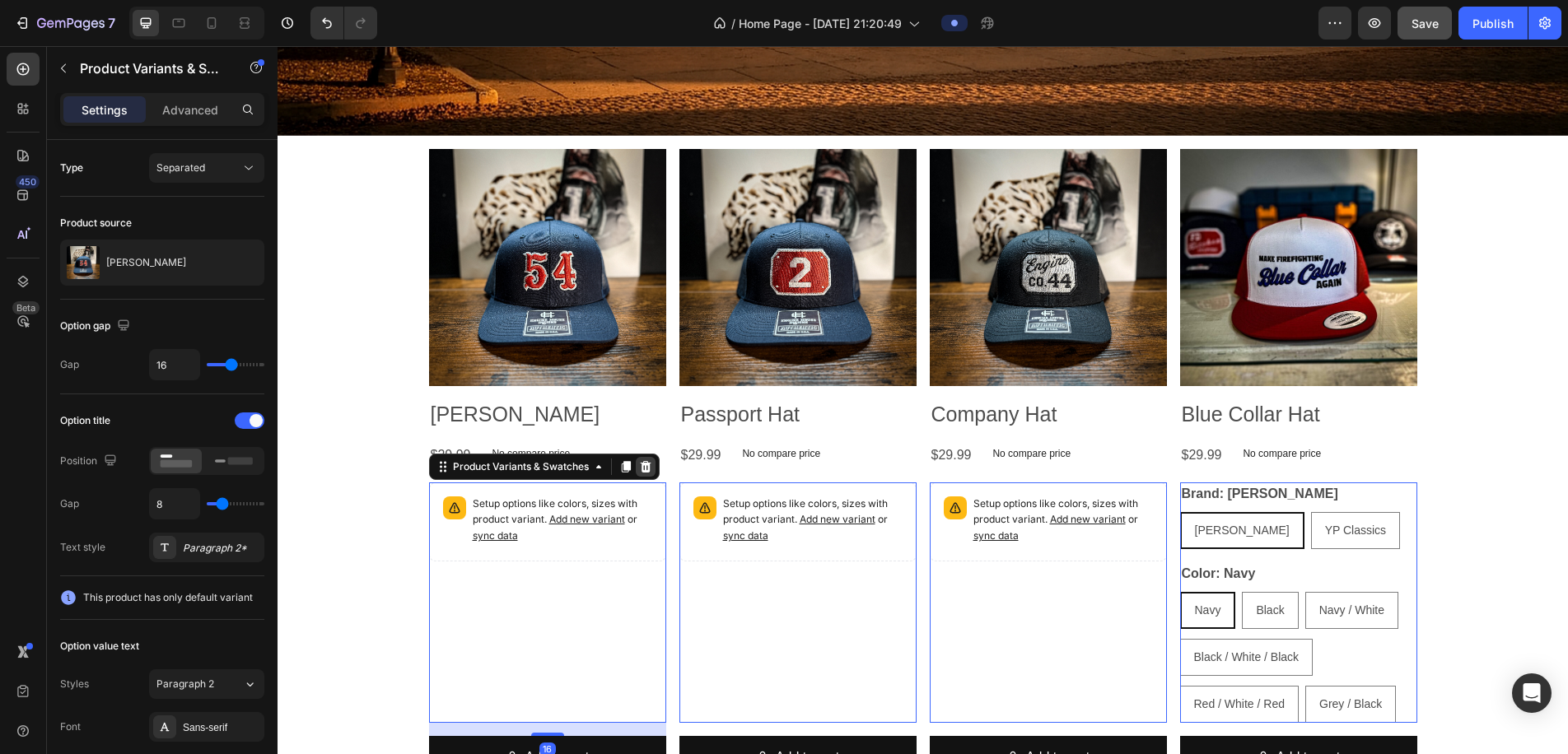
click at [645, 469] on icon at bounding box center [645, 467] width 11 height 12
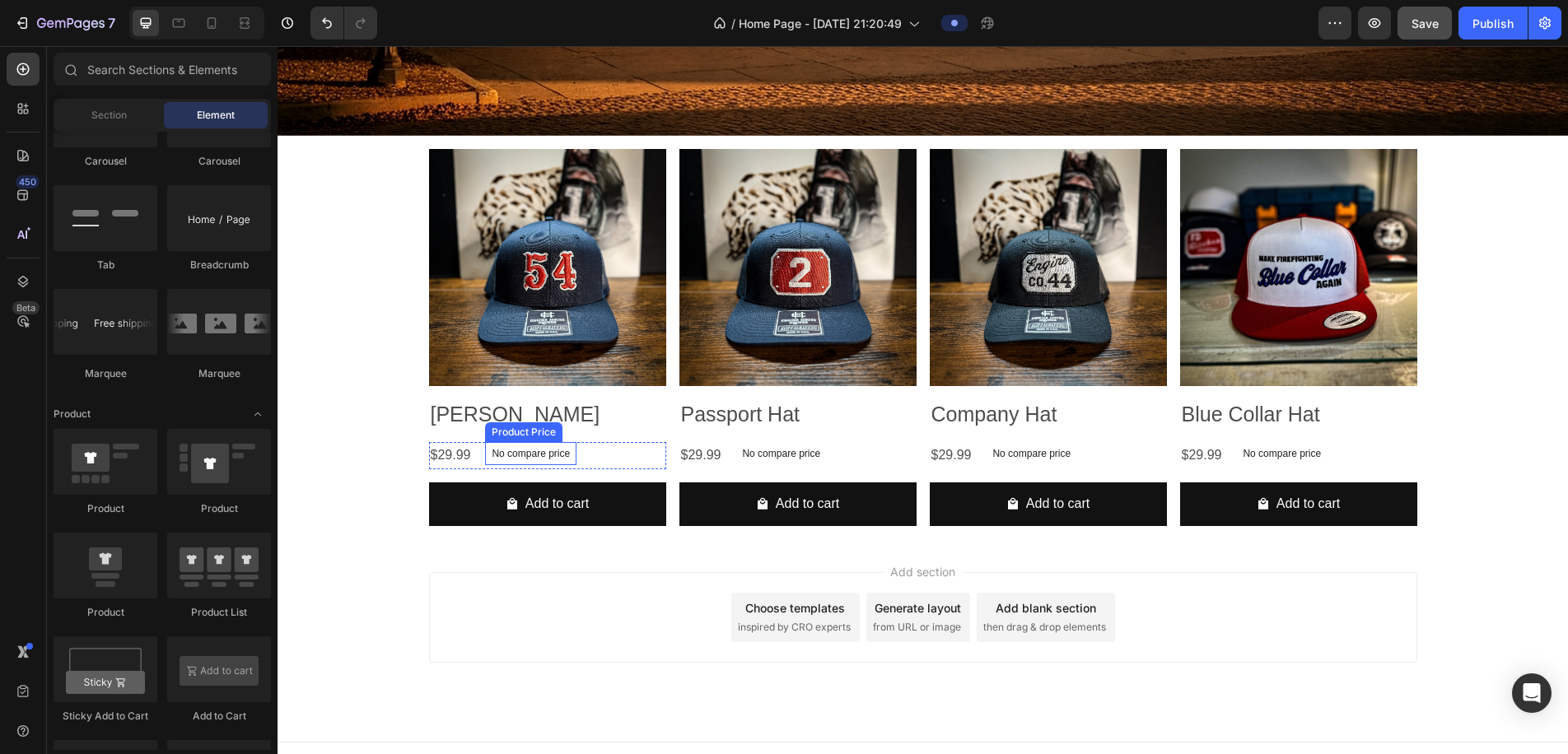
click at [555, 456] on p "No compare price" at bounding box center [531, 454] width 78 height 10
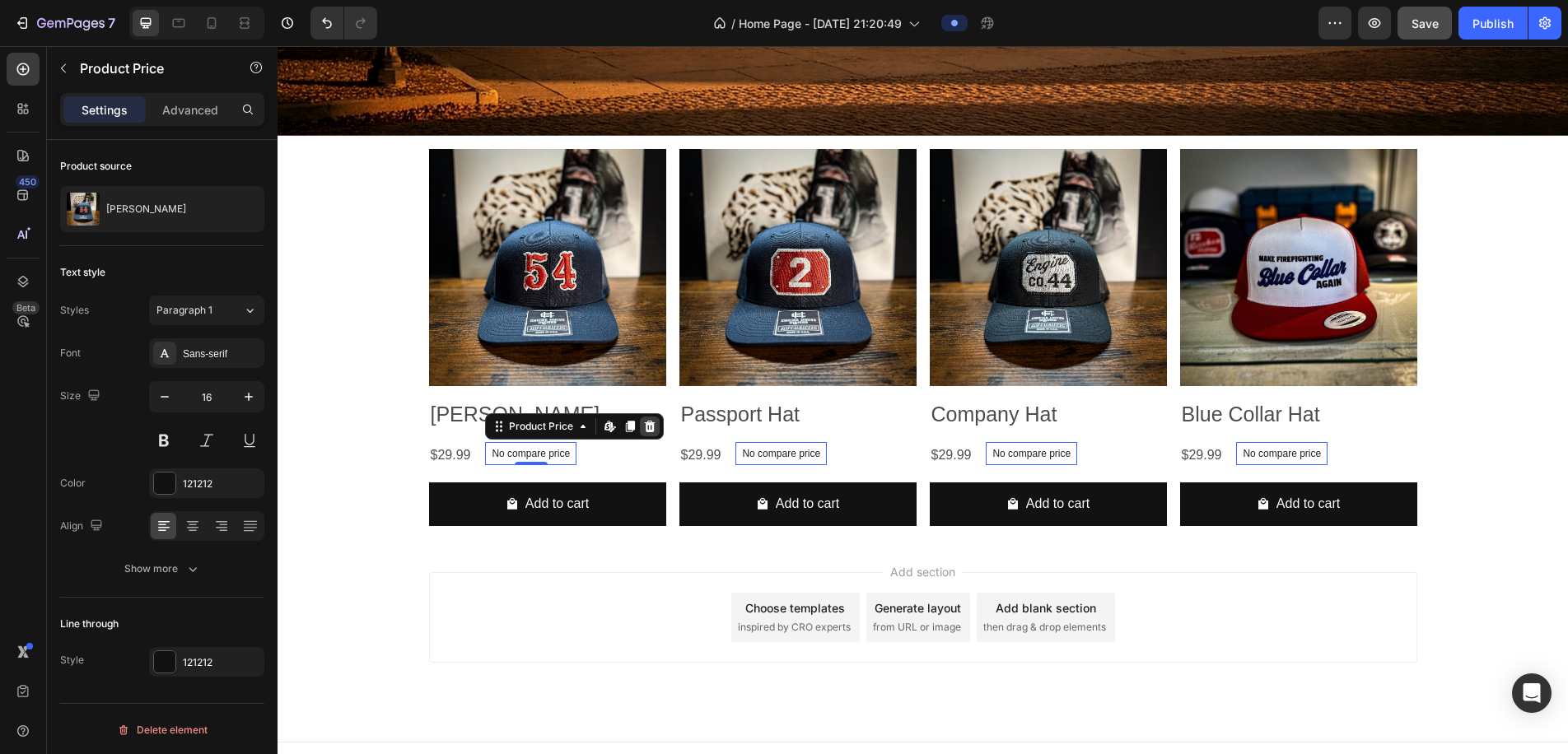
click at [647, 427] on icon at bounding box center [650, 427] width 11 height 12
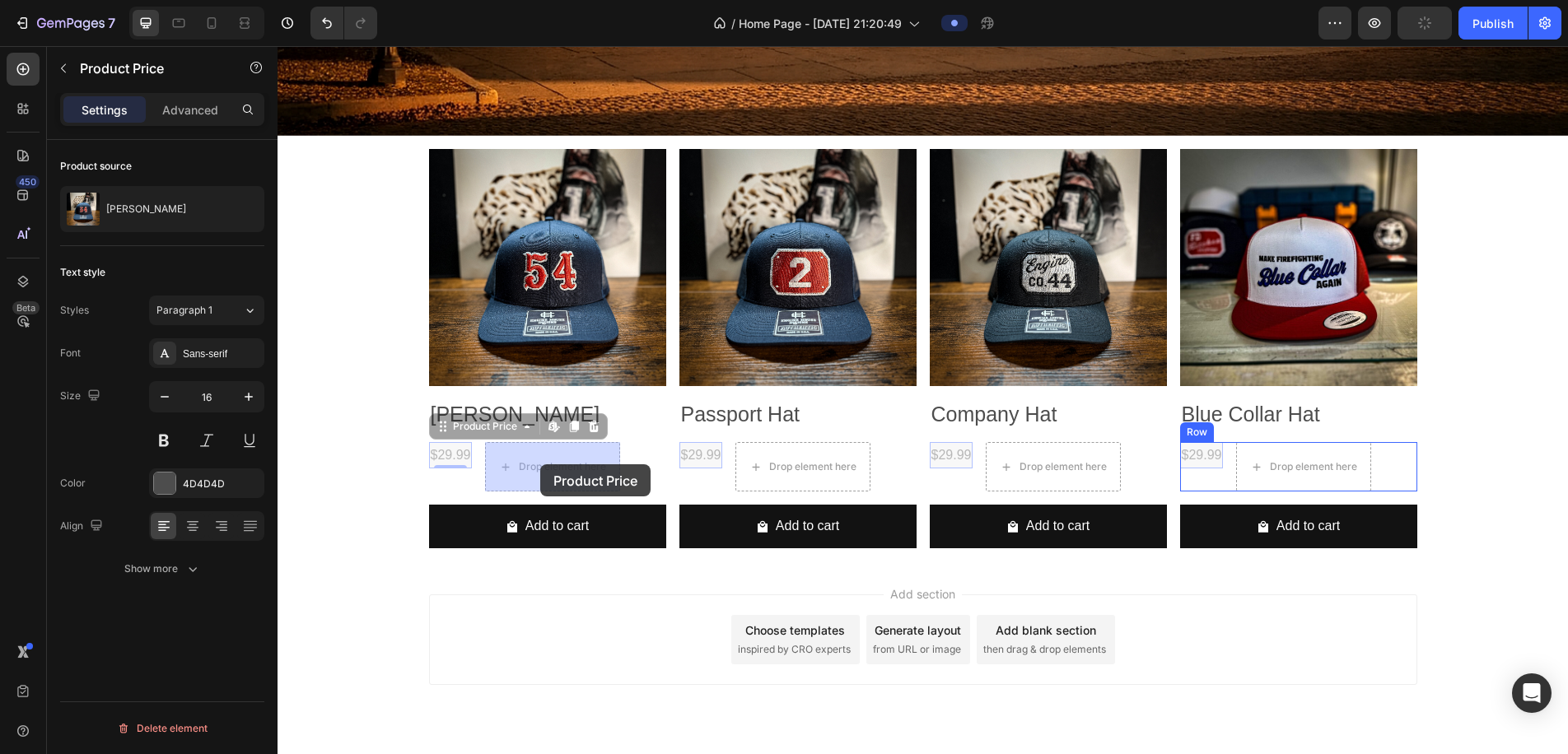
drag, startPoint x: 460, startPoint y: 456, endPoint x: 541, endPoint y: 464, distance: 81.4
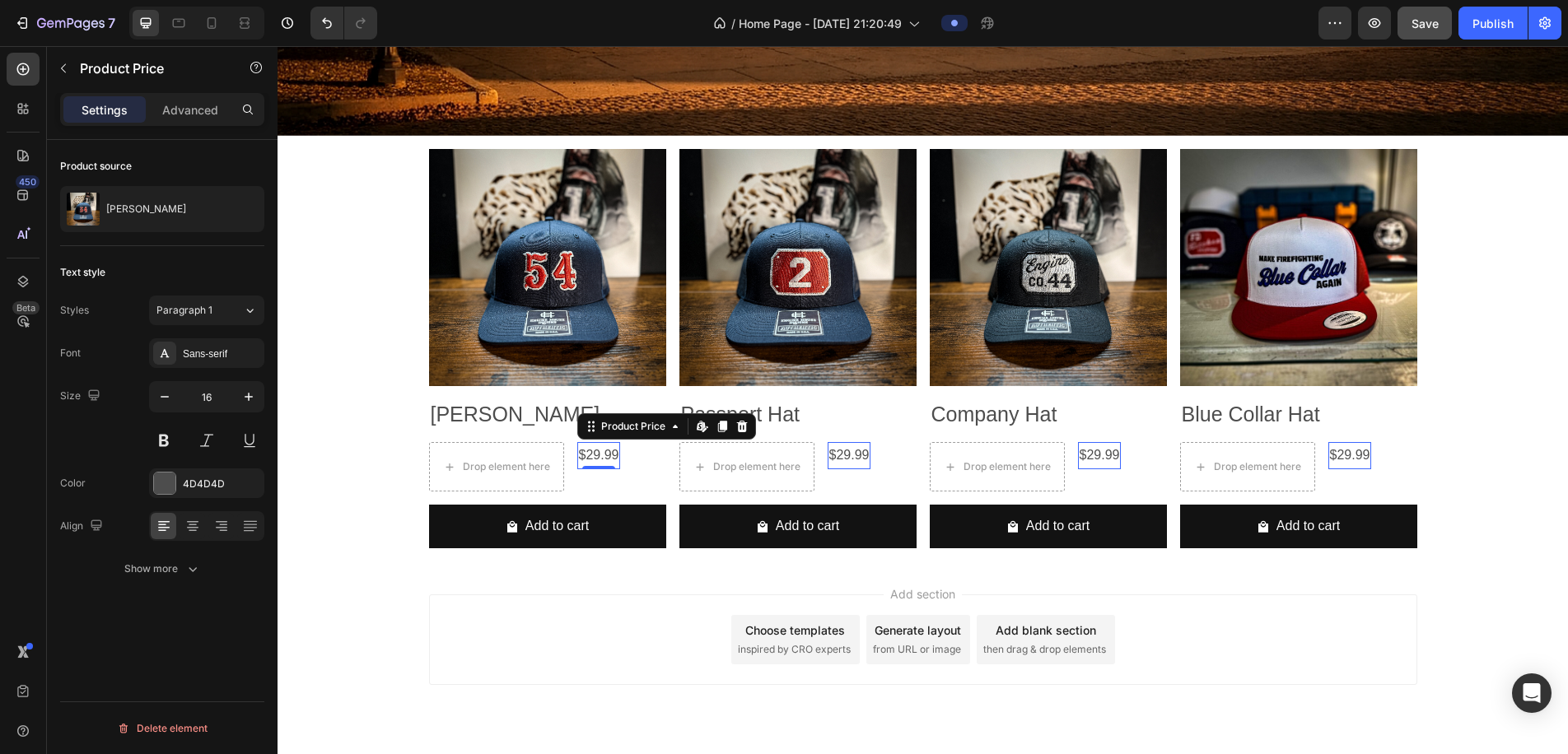
click at [501, 465] on div "Drop element here" at bounding box center [506, 467] width 87 height 13
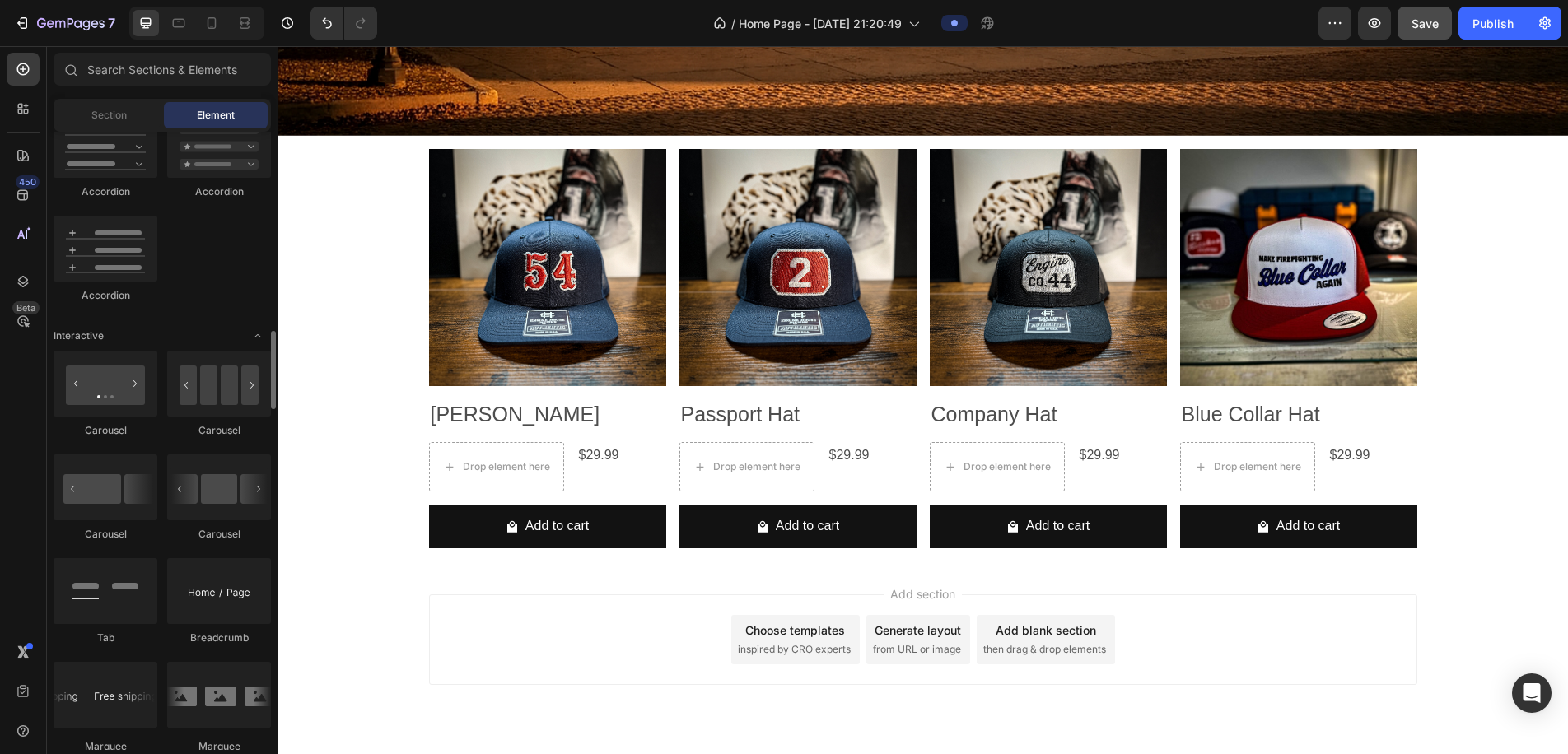
scroll to position [1429, 0]
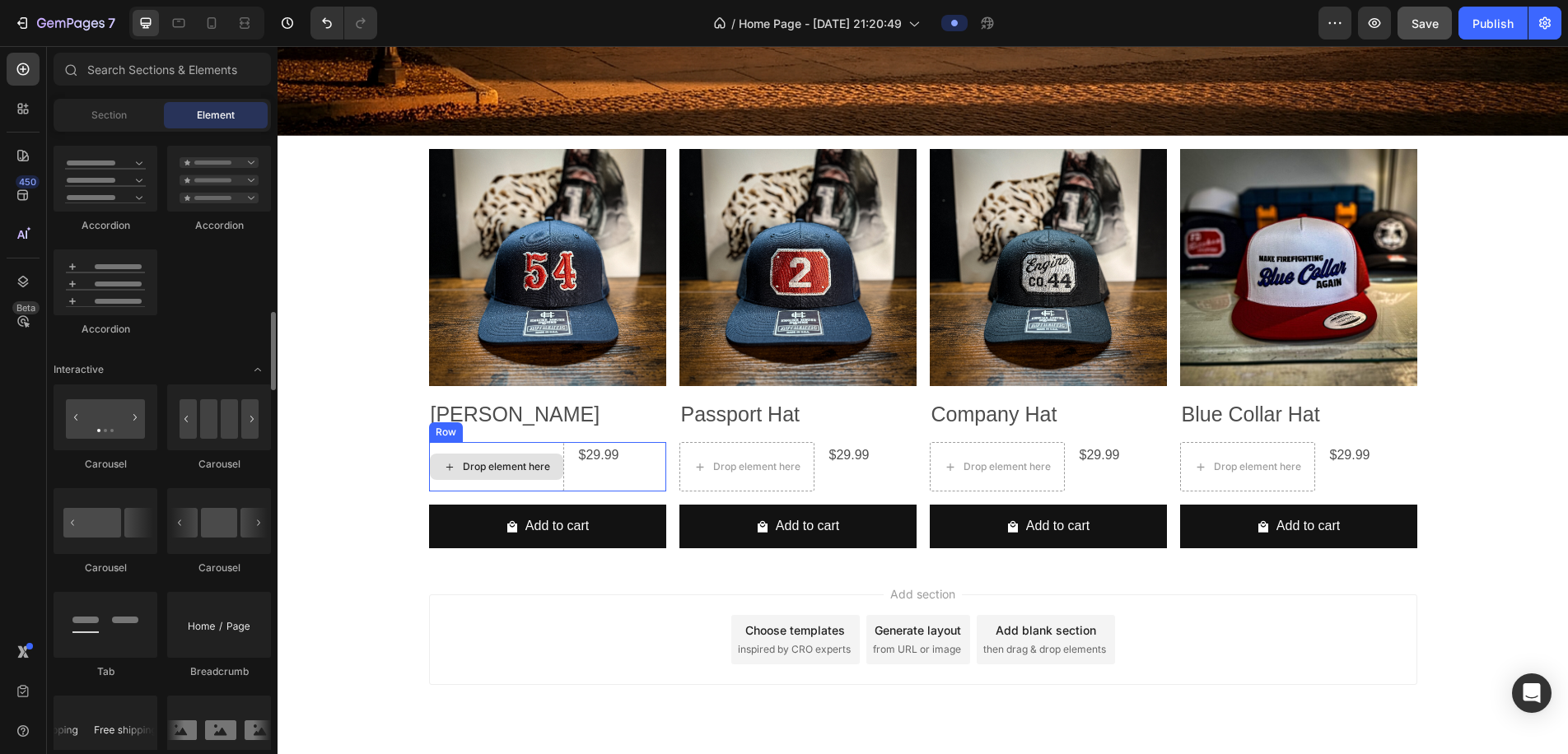
click at [523, 469] on div "Drop element here" at bounding box center [506, 467] width 87 height 13
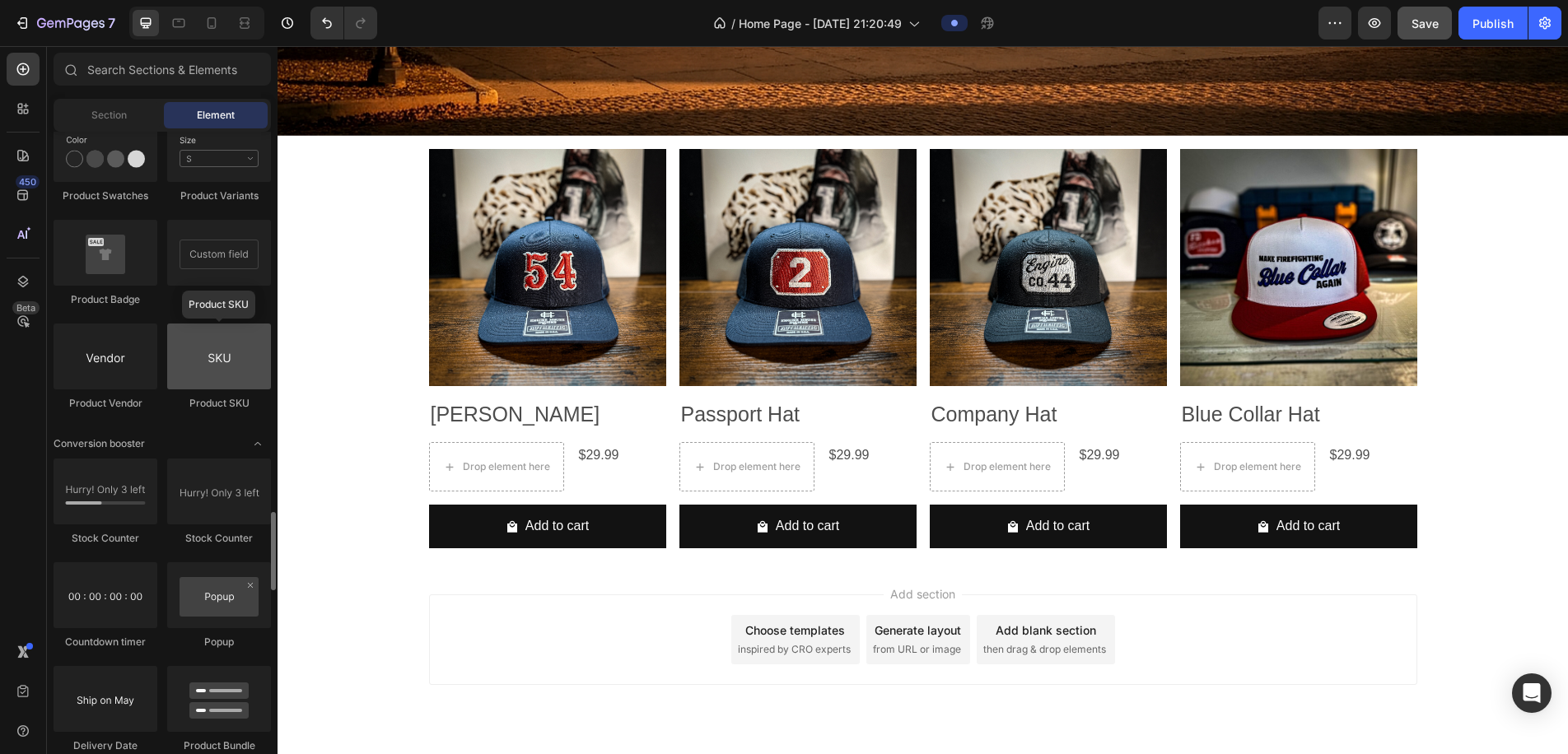
scroll to position [2998, 0]
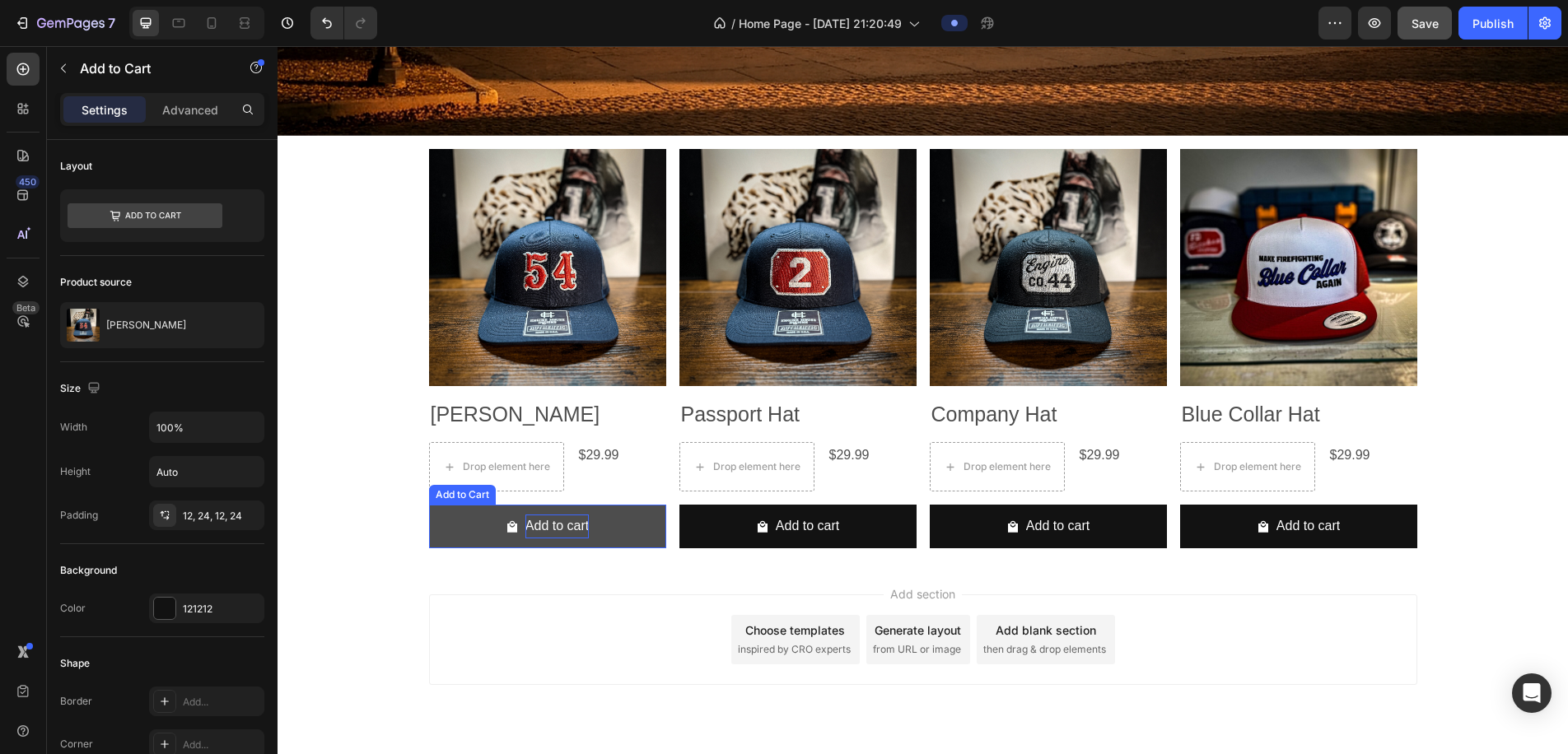
click at [531, 523] on div "Add to cart" at bounding box center [557, 527] width 64 height 24
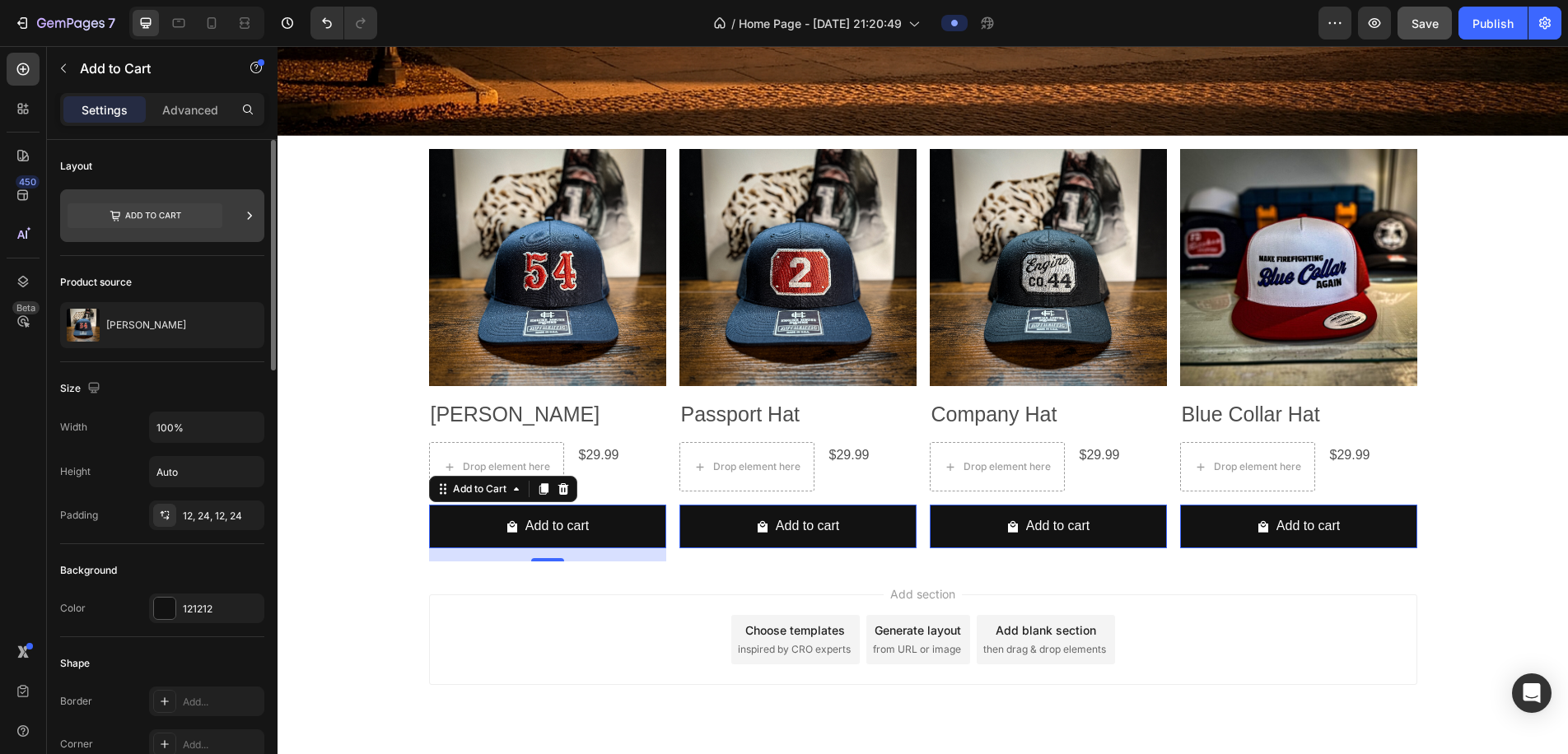
click at [140, 212] on icon at bounding box center [145, 215] width 155 height 25
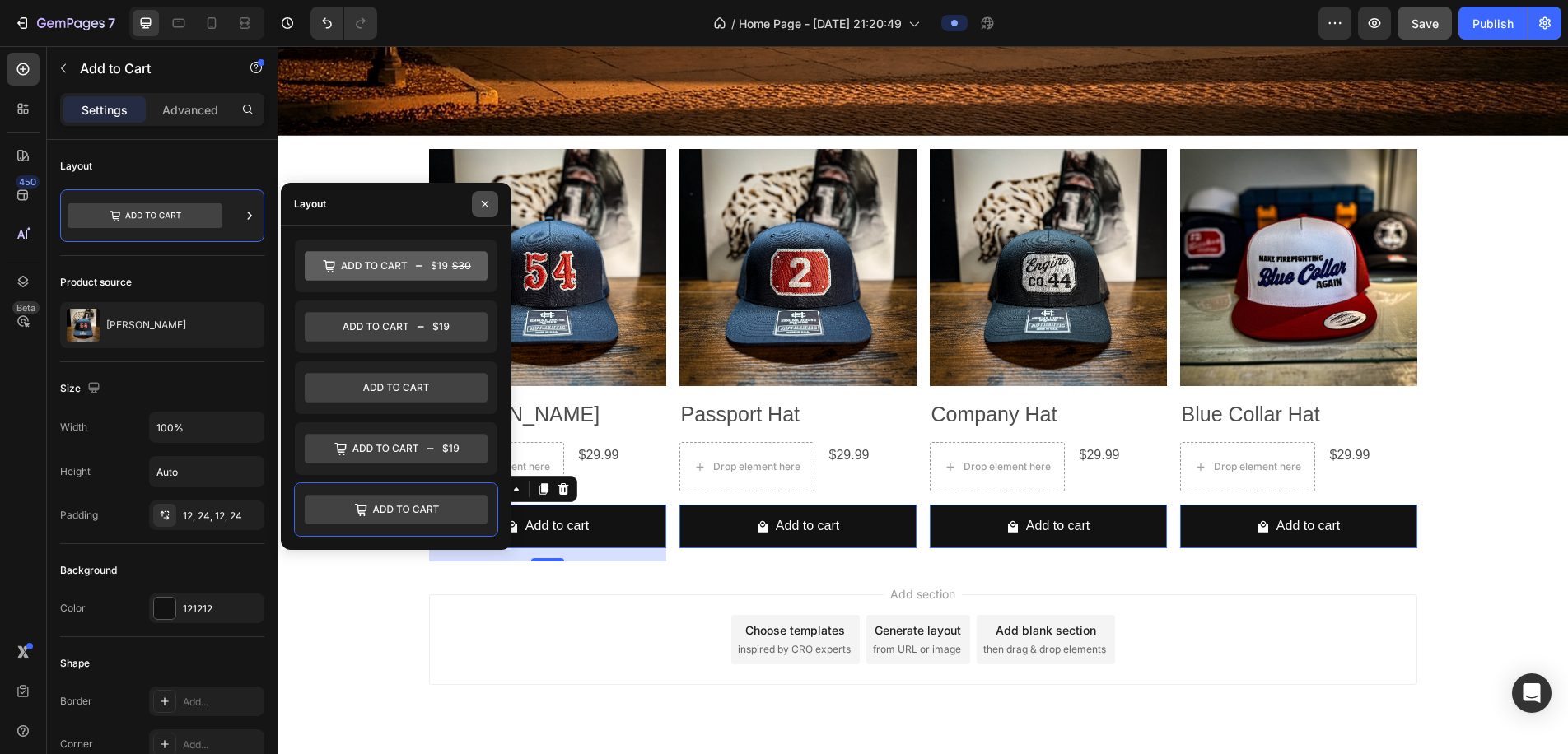
click at [481, 205] on icon "button" at bounding box center [484, 204] width 13 height 13
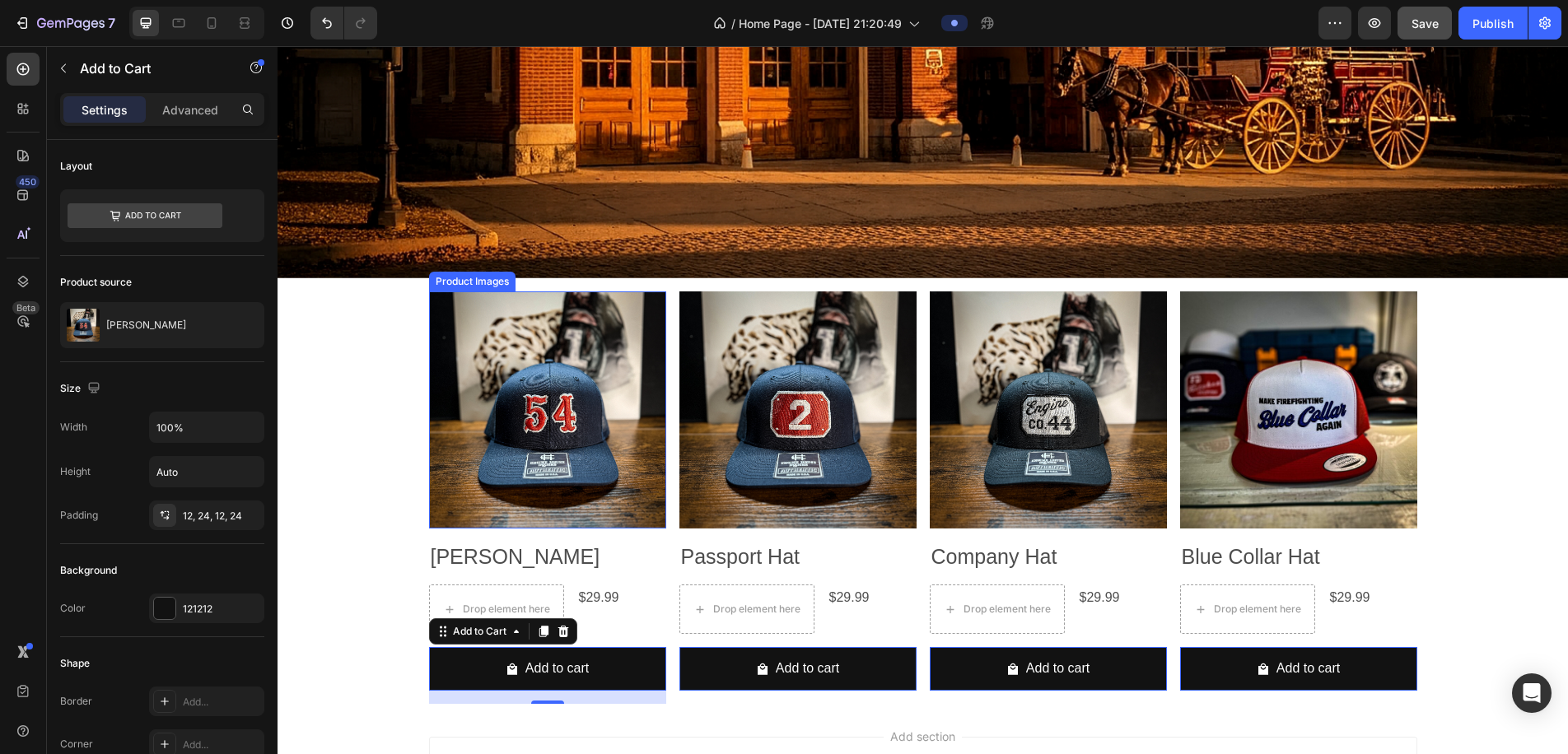
scroll to position [666, 0]
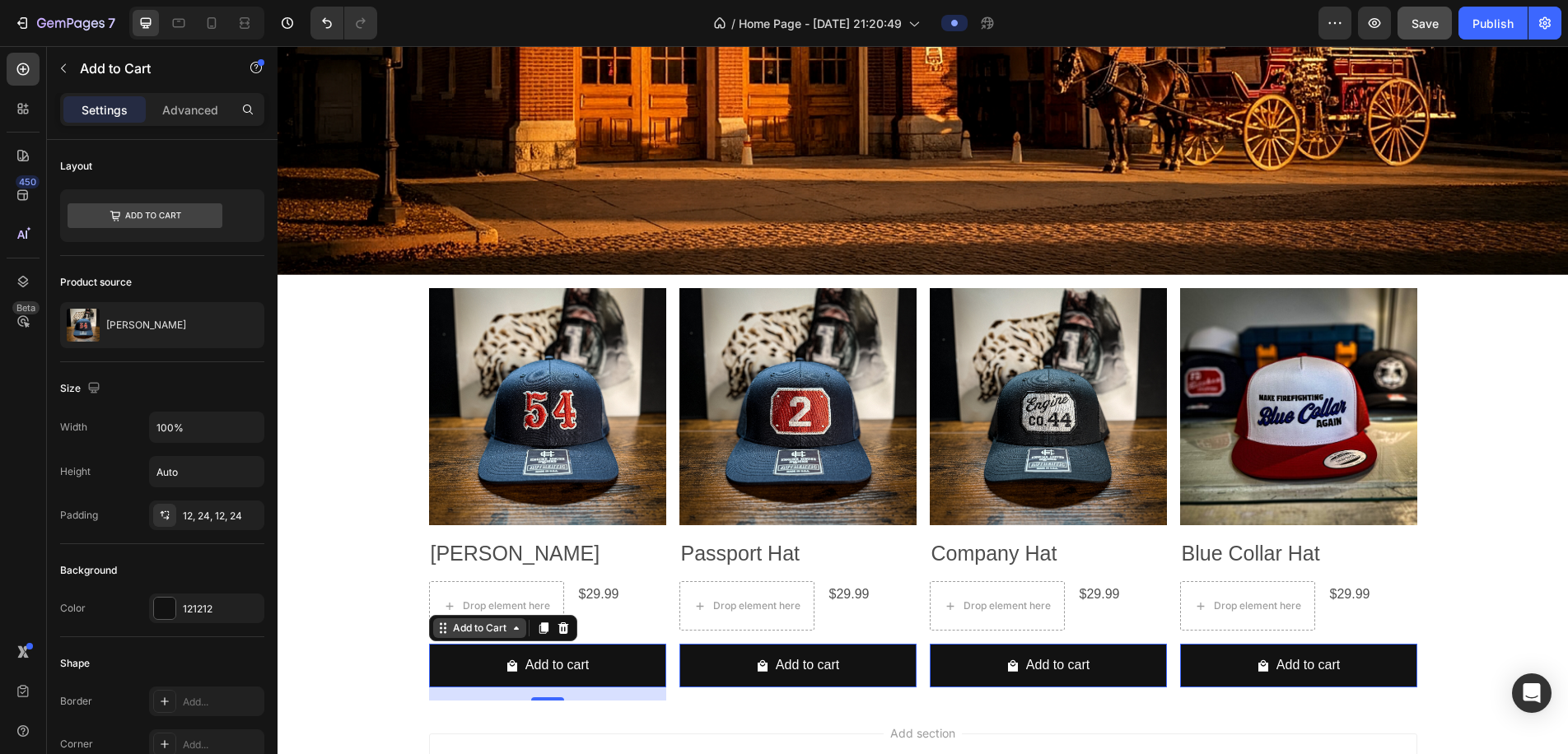
click at [509, 630] on div "Add to Cart" at bounding box center [480, 628] width 60 height 15
click at [563, 630] on icon at bounding box center [563, 628] width 11 height 12
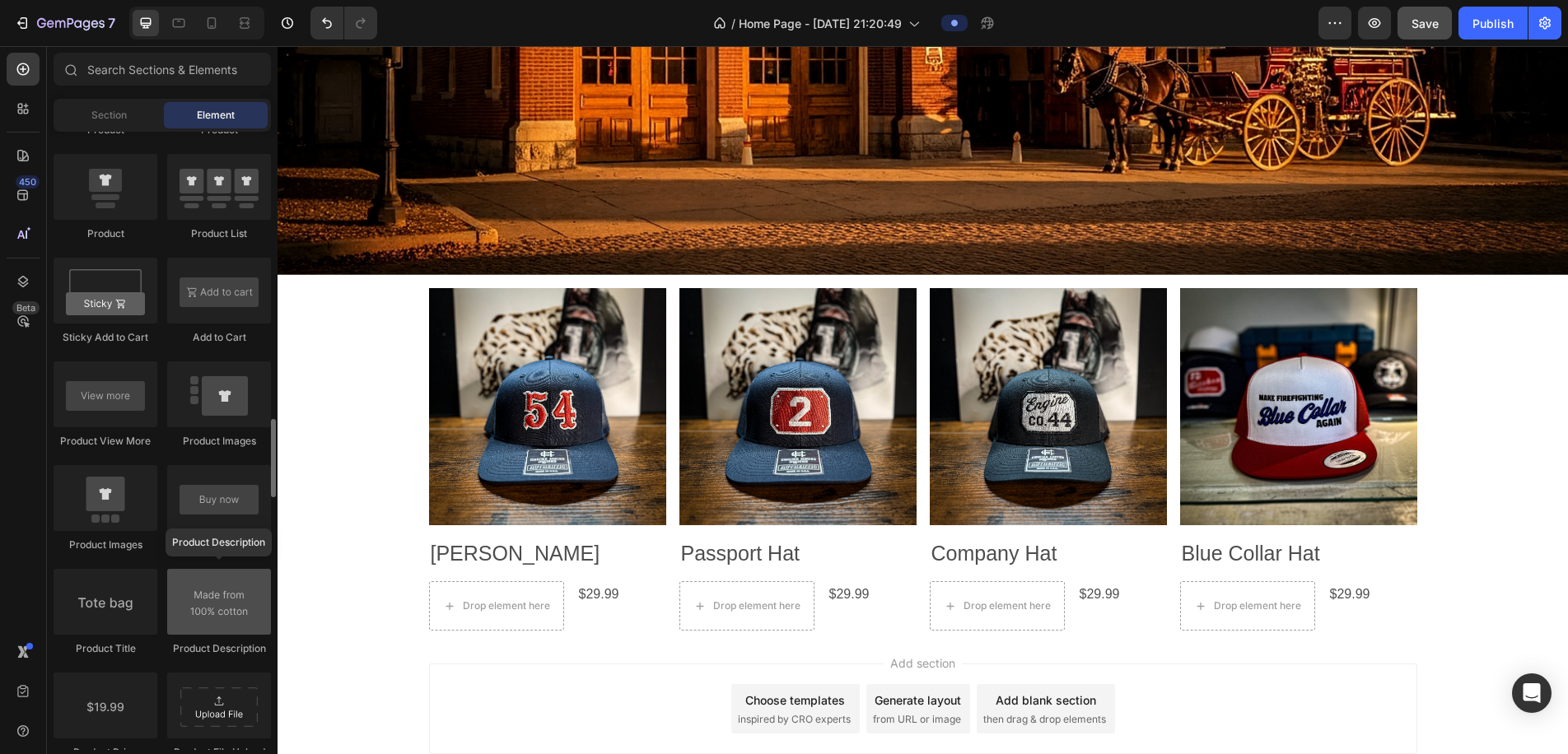
scroll to position [2201, 0]
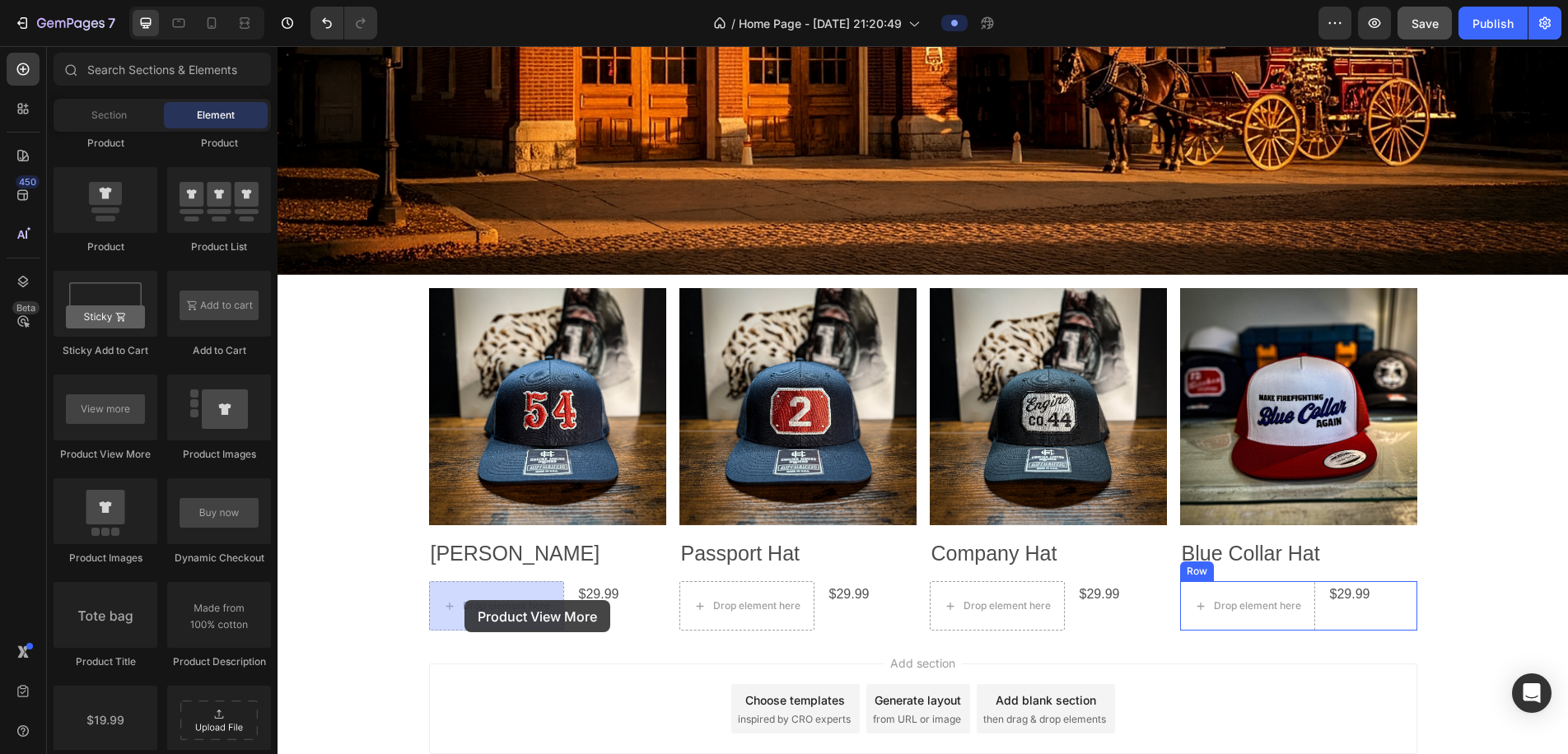
drag, startPoint x: 383, startPoint y: 473, endPoint x: 465, endPoint y: 600, distance: 151.2
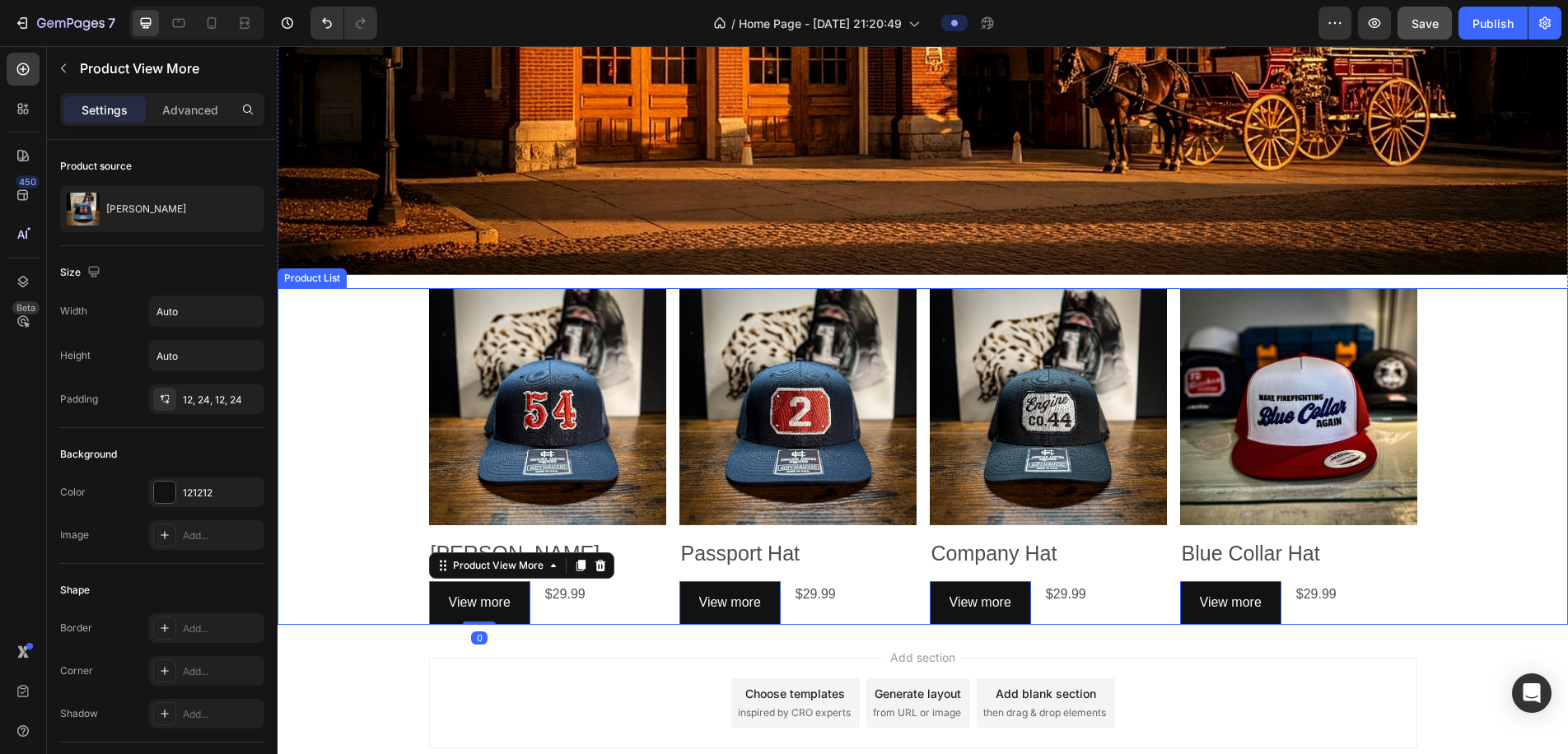
click at [393, 580] on div "Product Images Wally Hat Product Title View more Product View More 0 $29.99 Pro…" at bounding box center [923, 457] width 1290 height 337
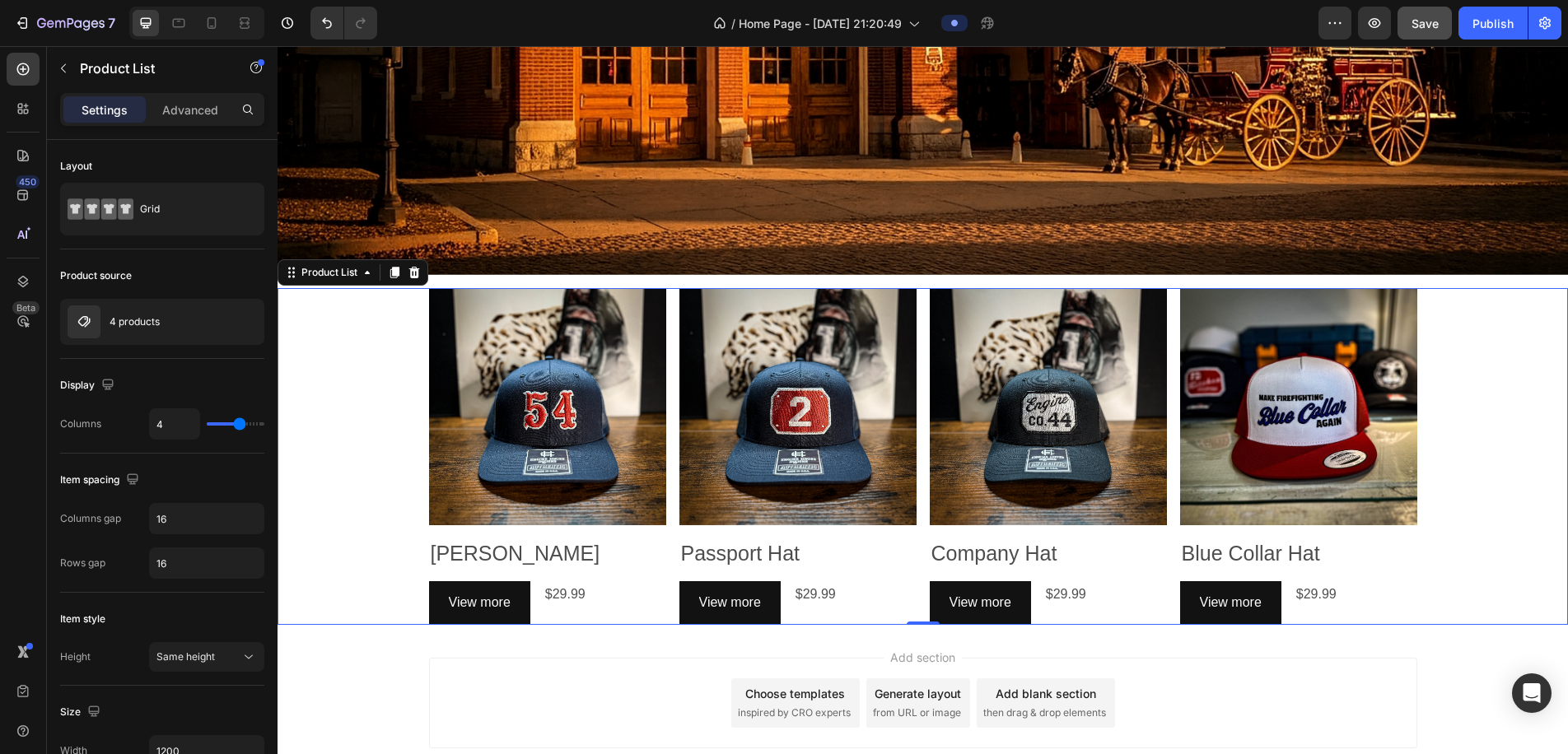
click at [381, 539] on div "Product Images Wally Hat Product Title View more Product View More $29.99 Produ…" at bounding box center [923, 457] width 1290 height 337
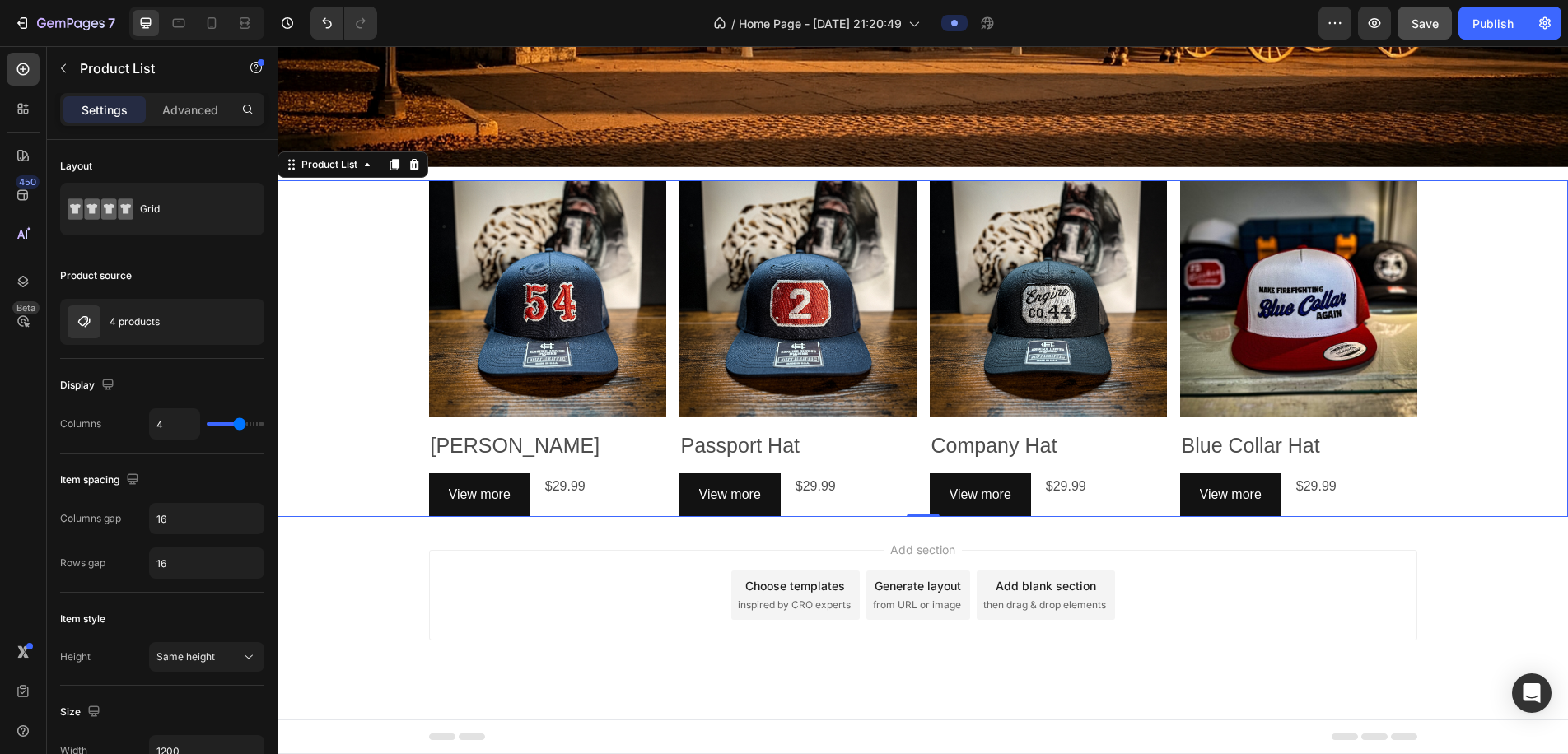
scroll to position [773, 0]
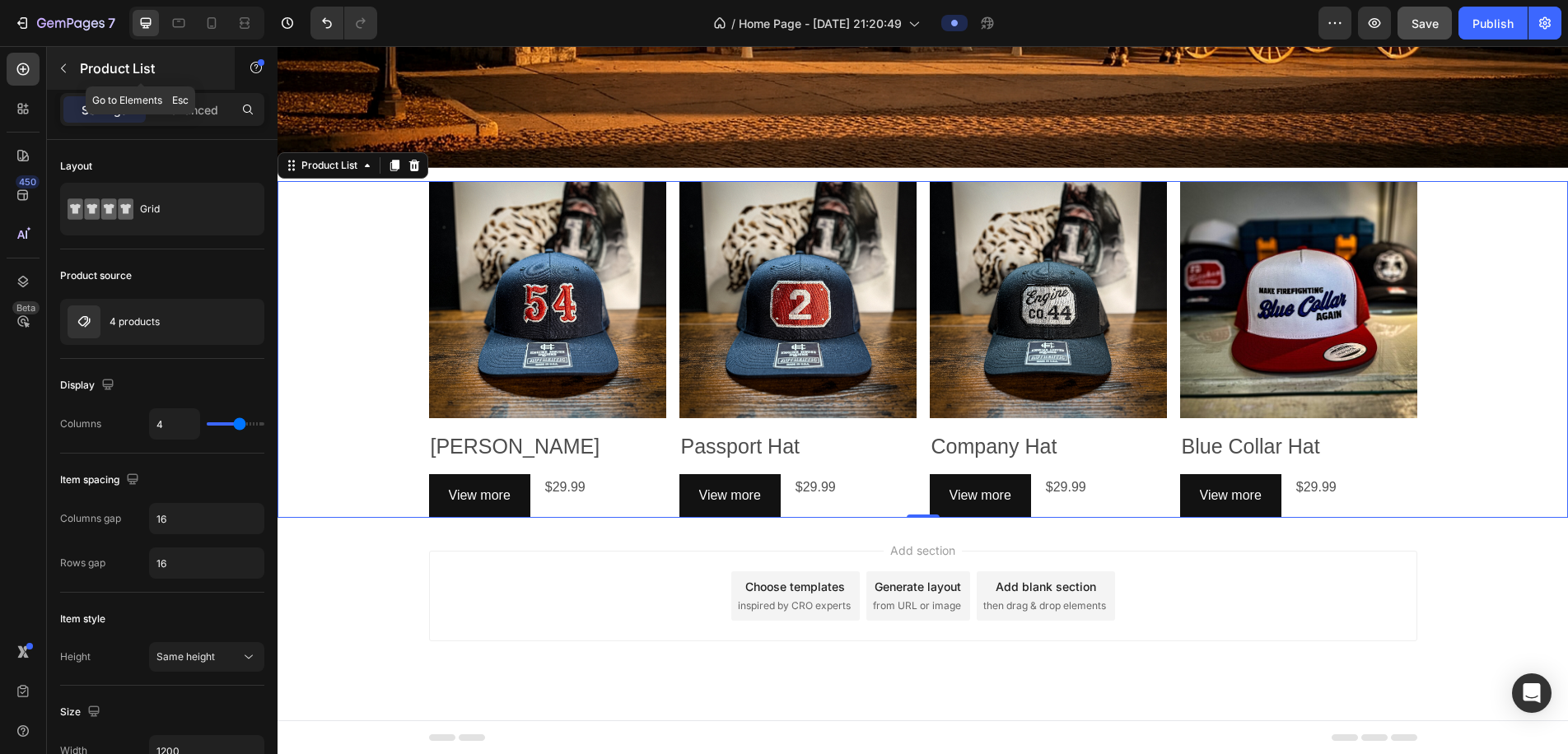
click at [61, 74] on icon "button" at bounding box center [63, 68] width 13 height 13
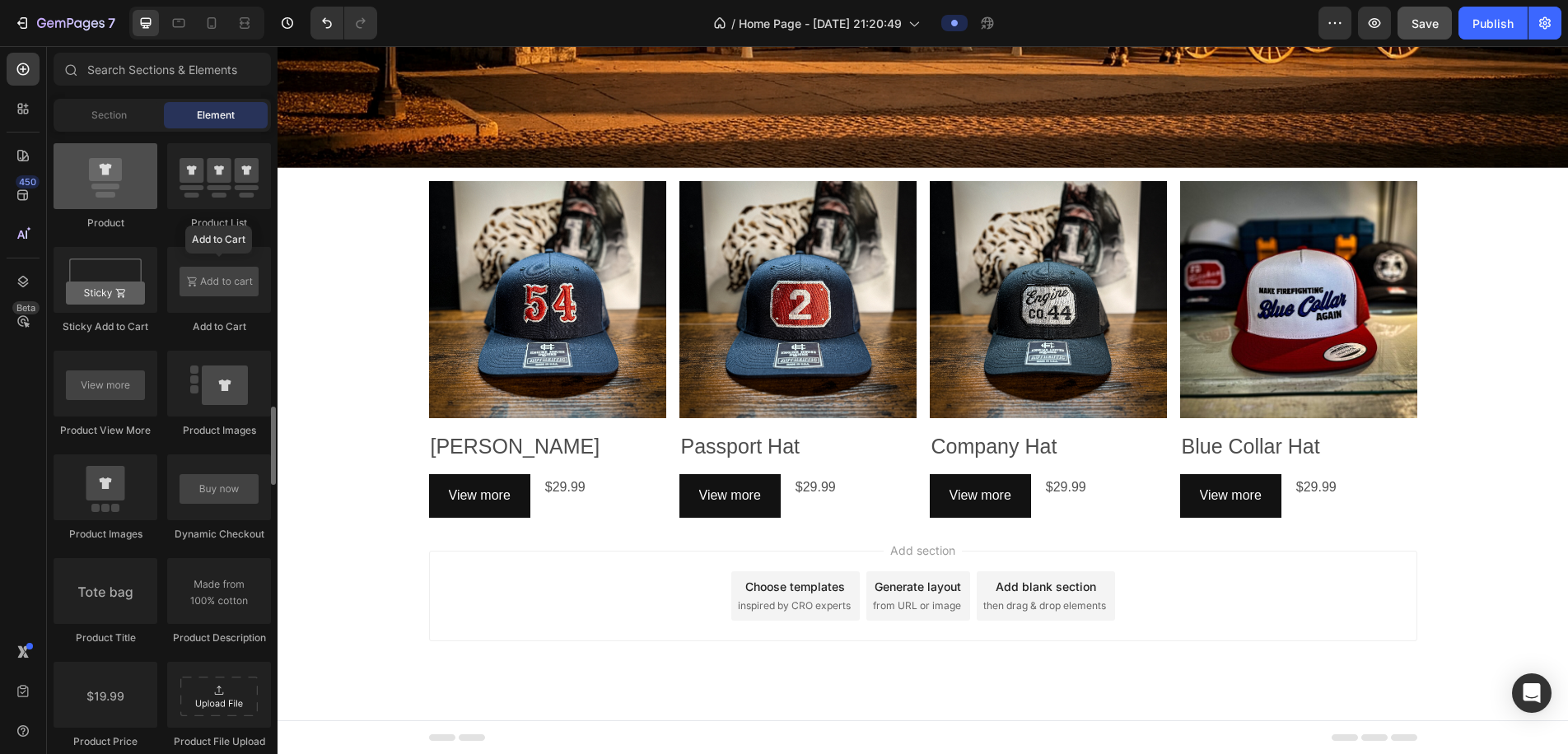
scroll to position [2228, 0]
click at [129, 120] on div "Section" at bounding box center [109, 115] width 104 height 26
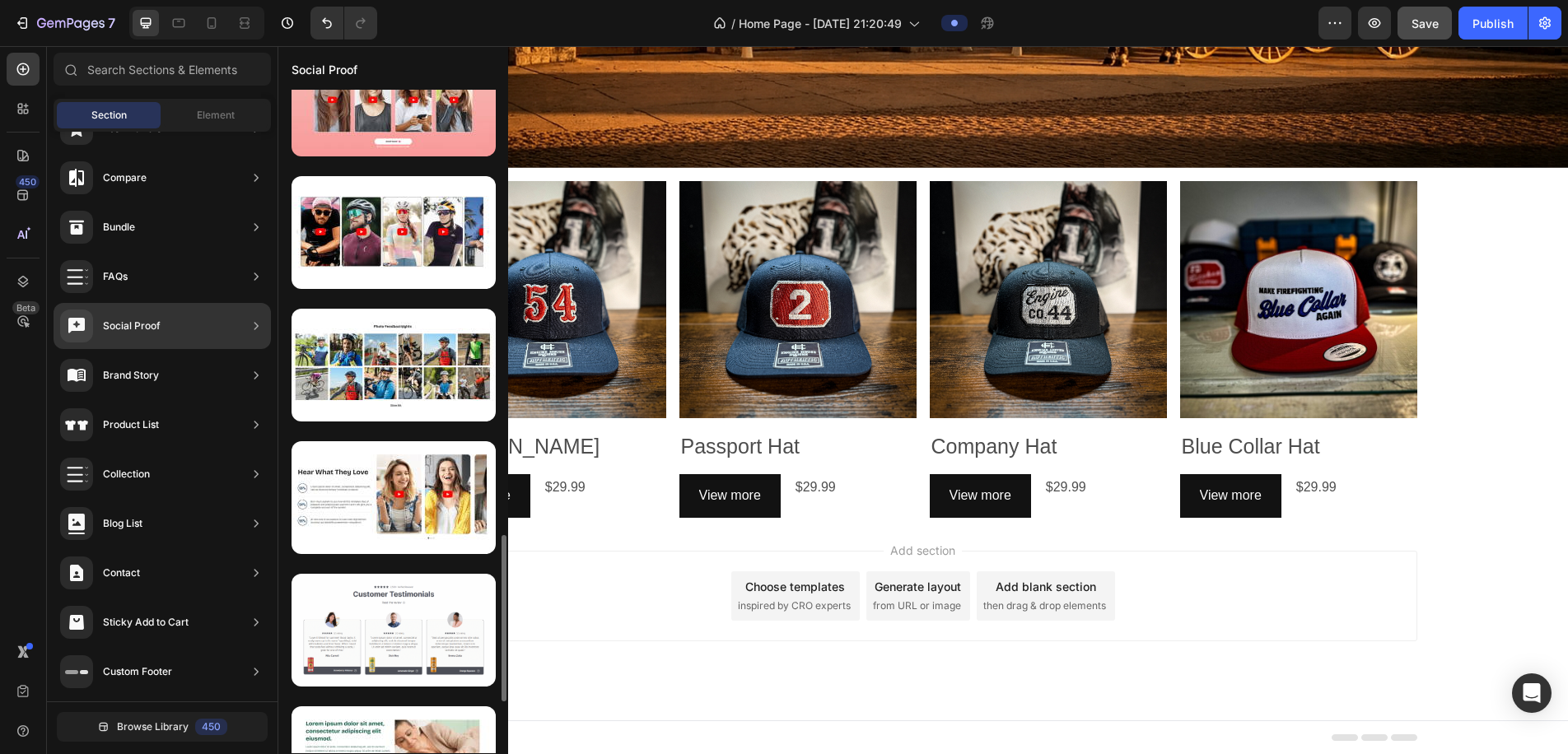
scroll to position [1779, 0]
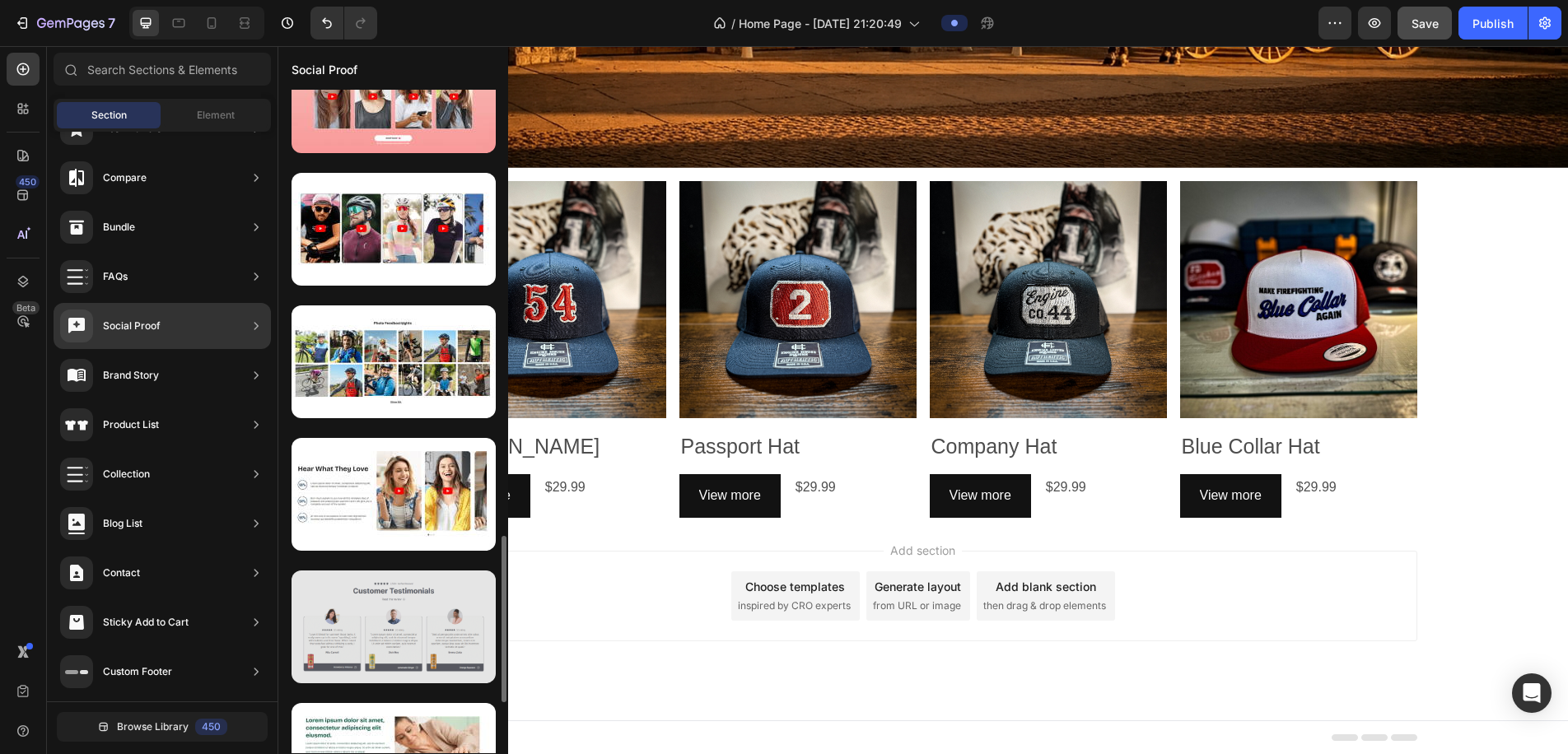
click at [422, 623] on div at bounding box center [393, 627] width 204 height 113
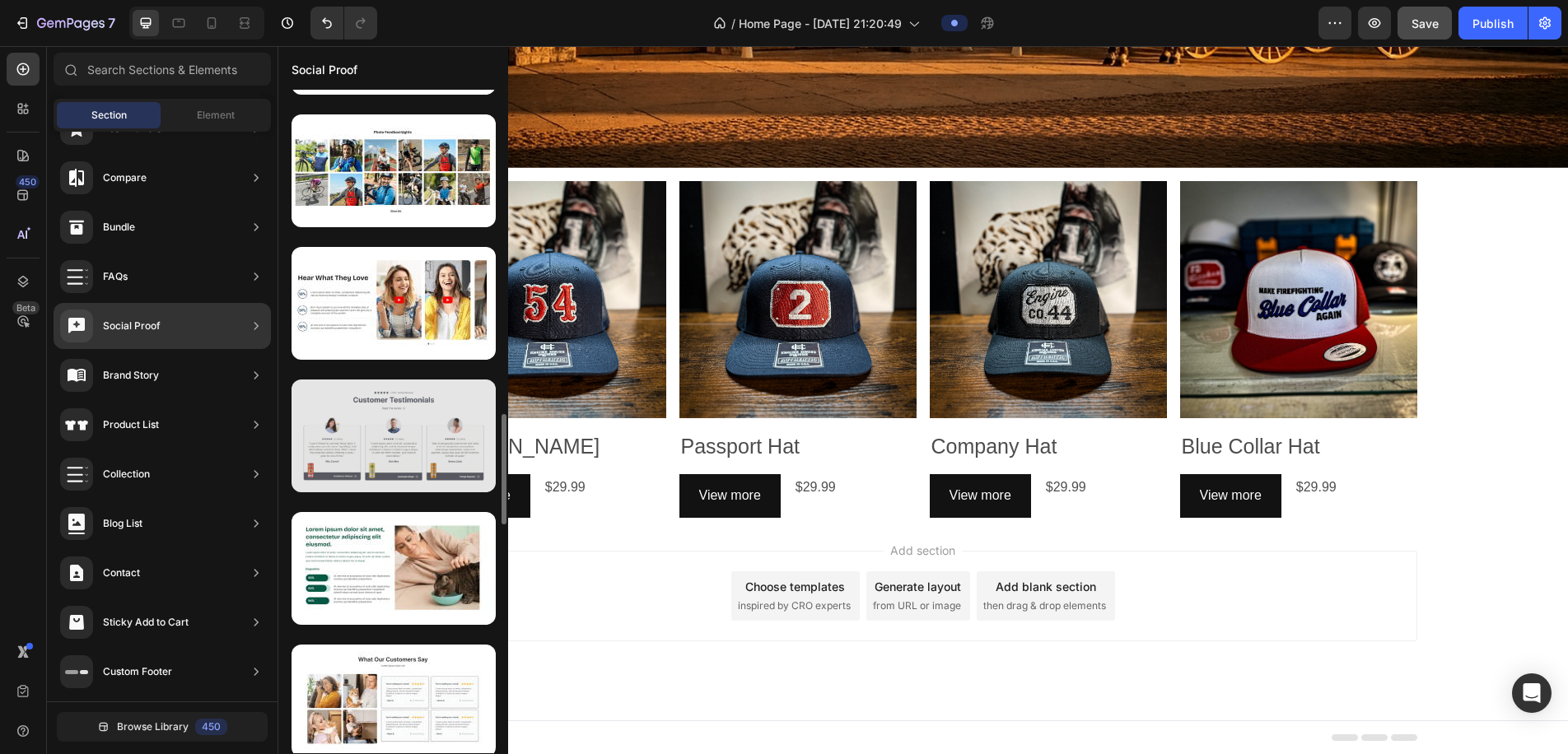
scroll to position [1962, 0]
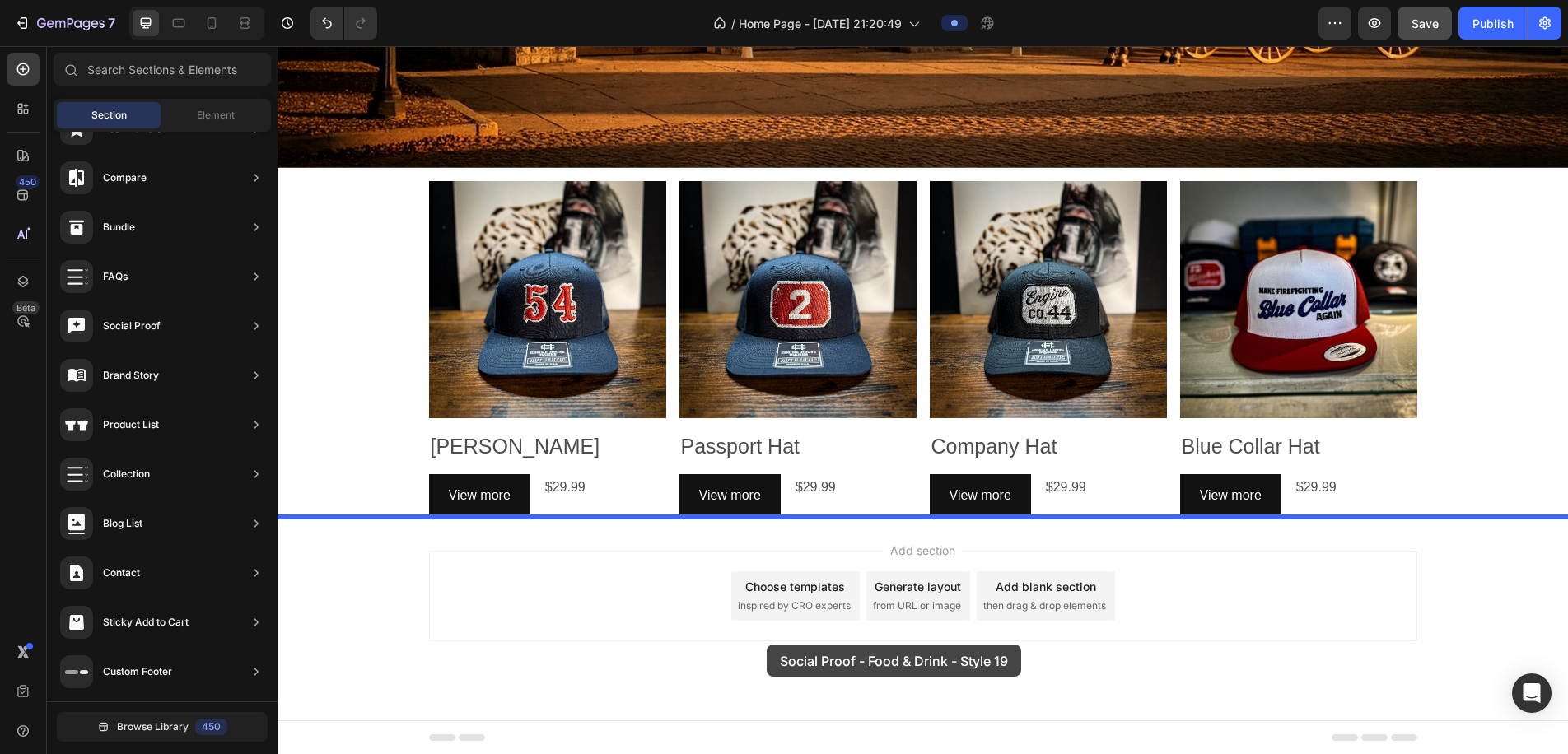
drag, startPoint x: 662, startPoint y: 457, endPoint x: 768, endPoint y: 661, distance: 229.9
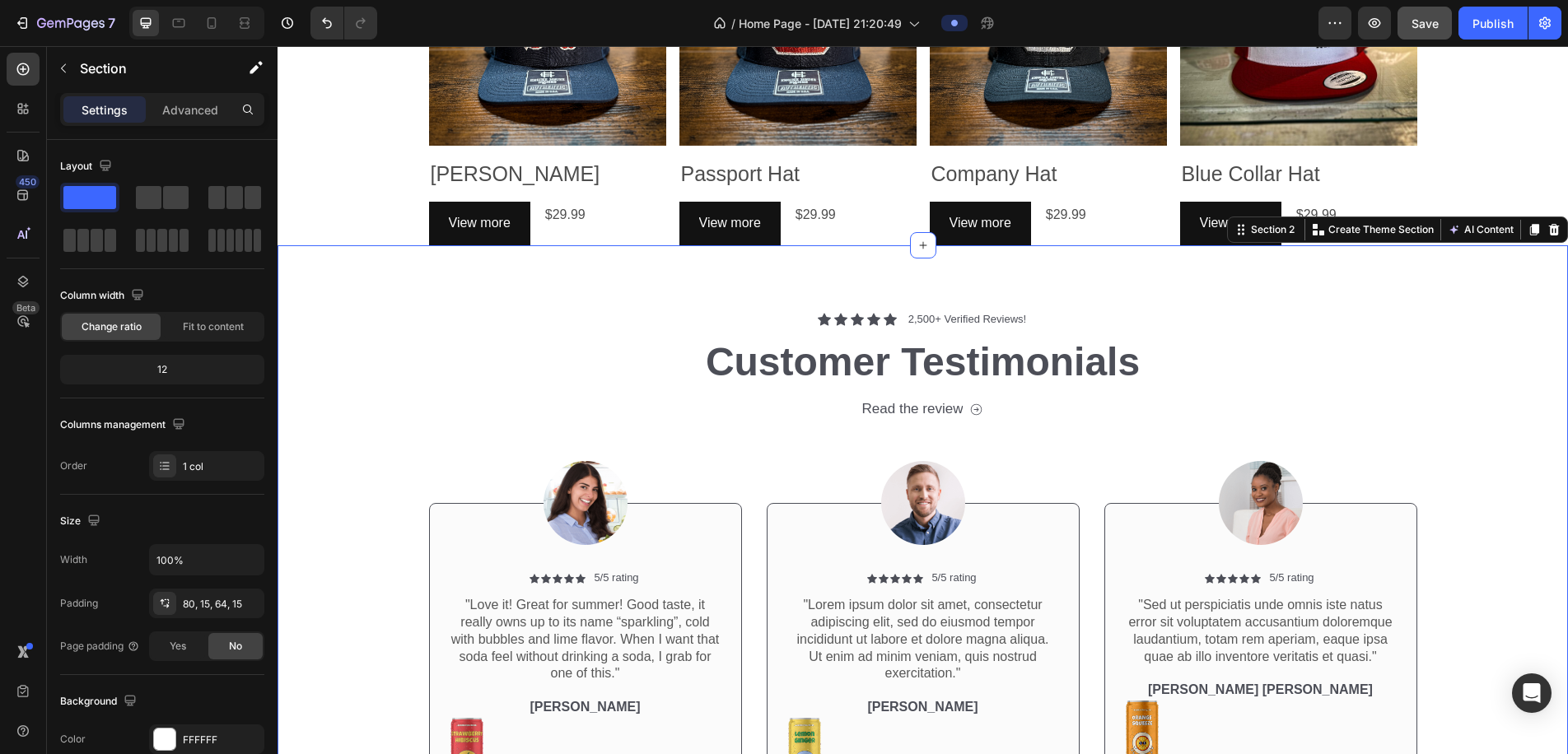
scroll to position [1074, 0]
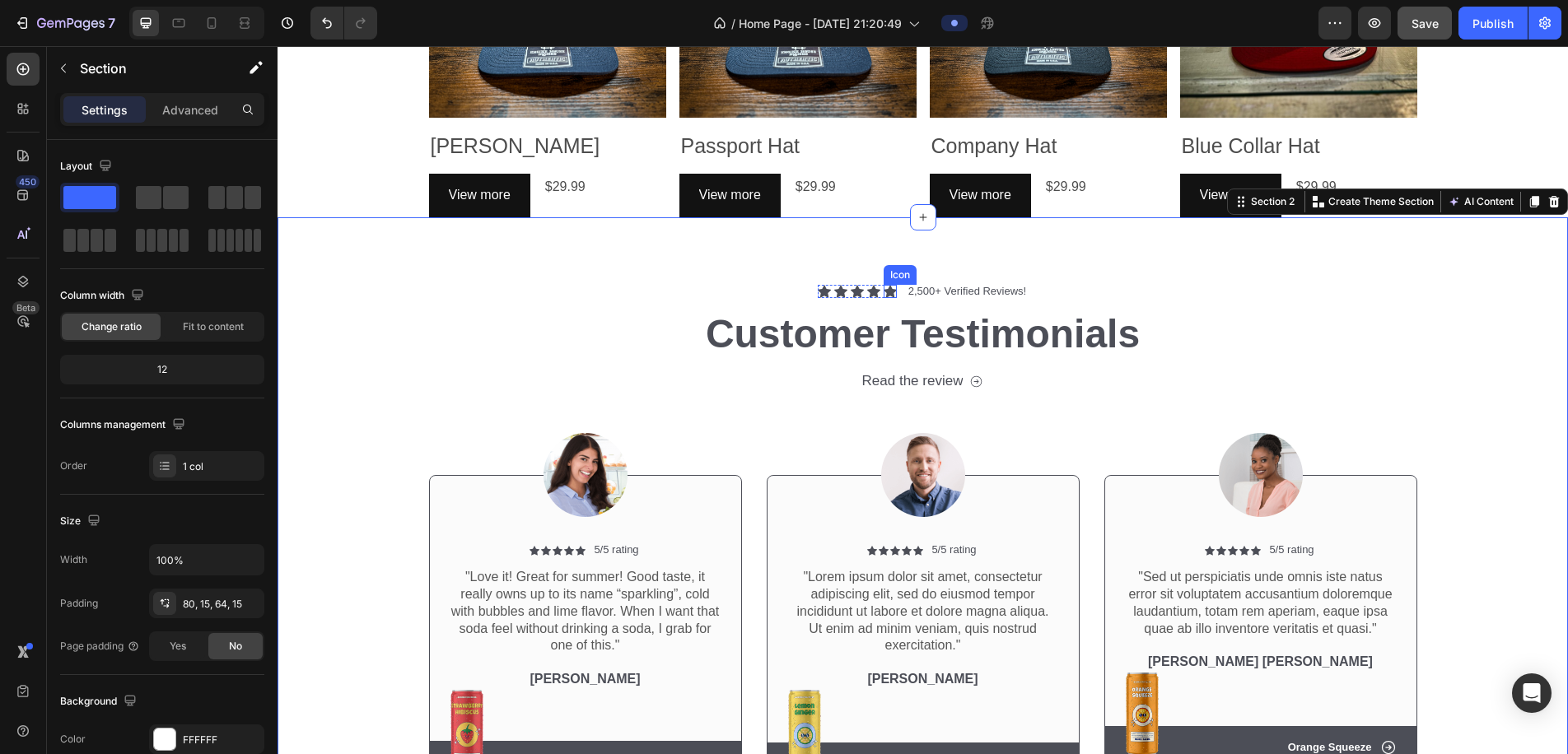
click at [894, 293] on icon at bounding box center [889, 291] width 13 height 13
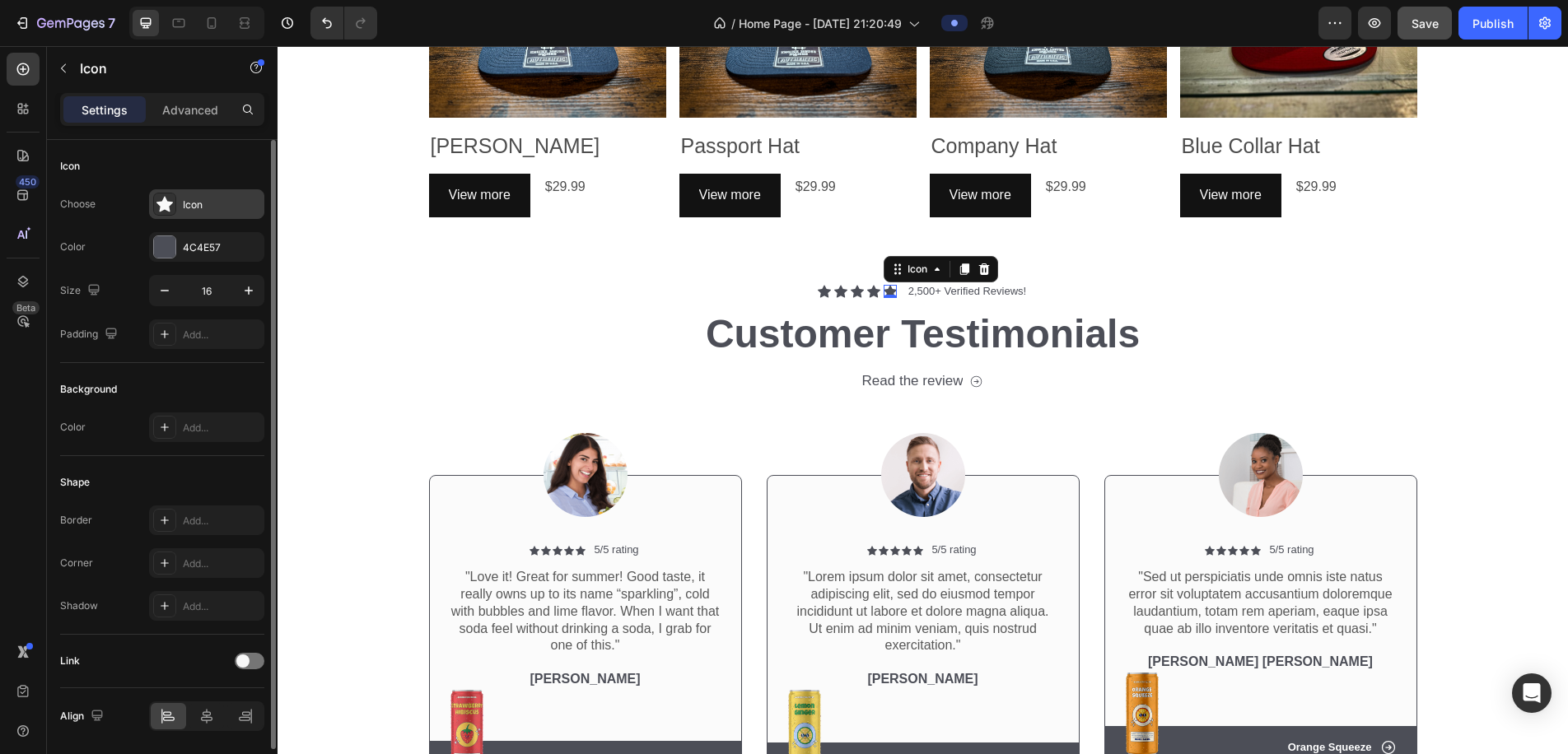
click at [168, 213] on div at bounding box center [165, 205] width 24 height 24
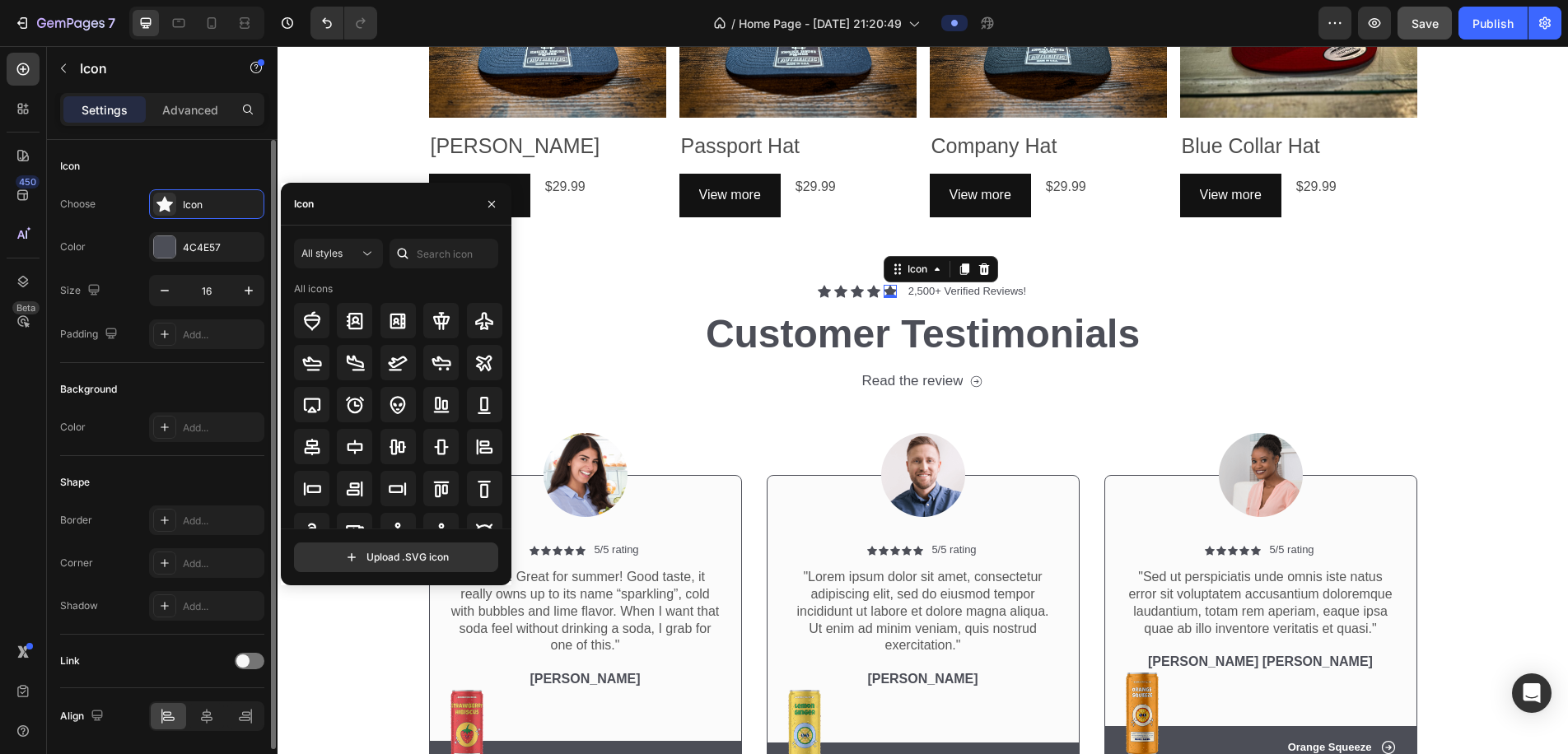
click at [176, 177] on div "Icon" at bounding box center [162, 166] width 204 height 26
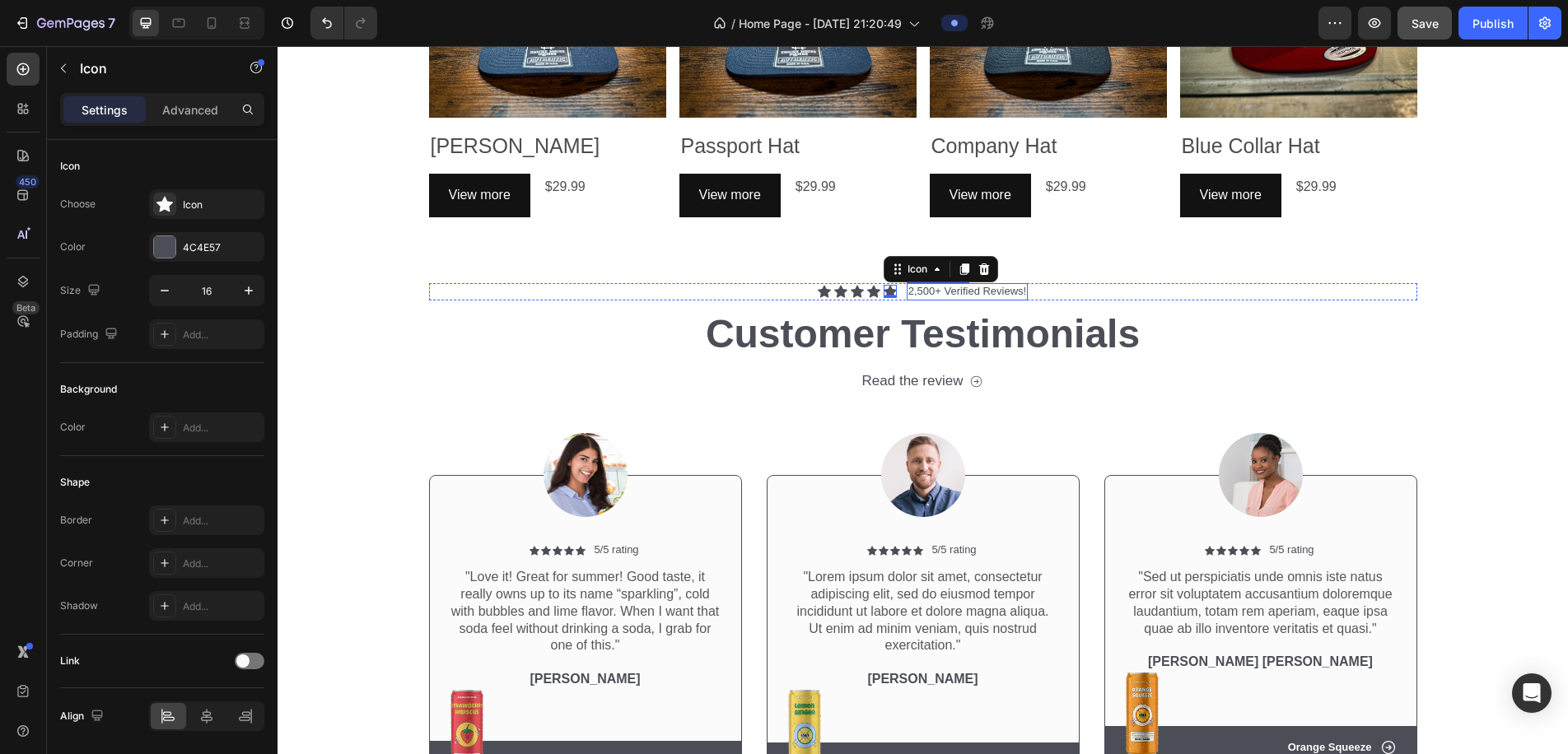
click at [932, 291] on p "2,500+ Verified Reviews!" at bounding box center [968, 292] width 118 height 14
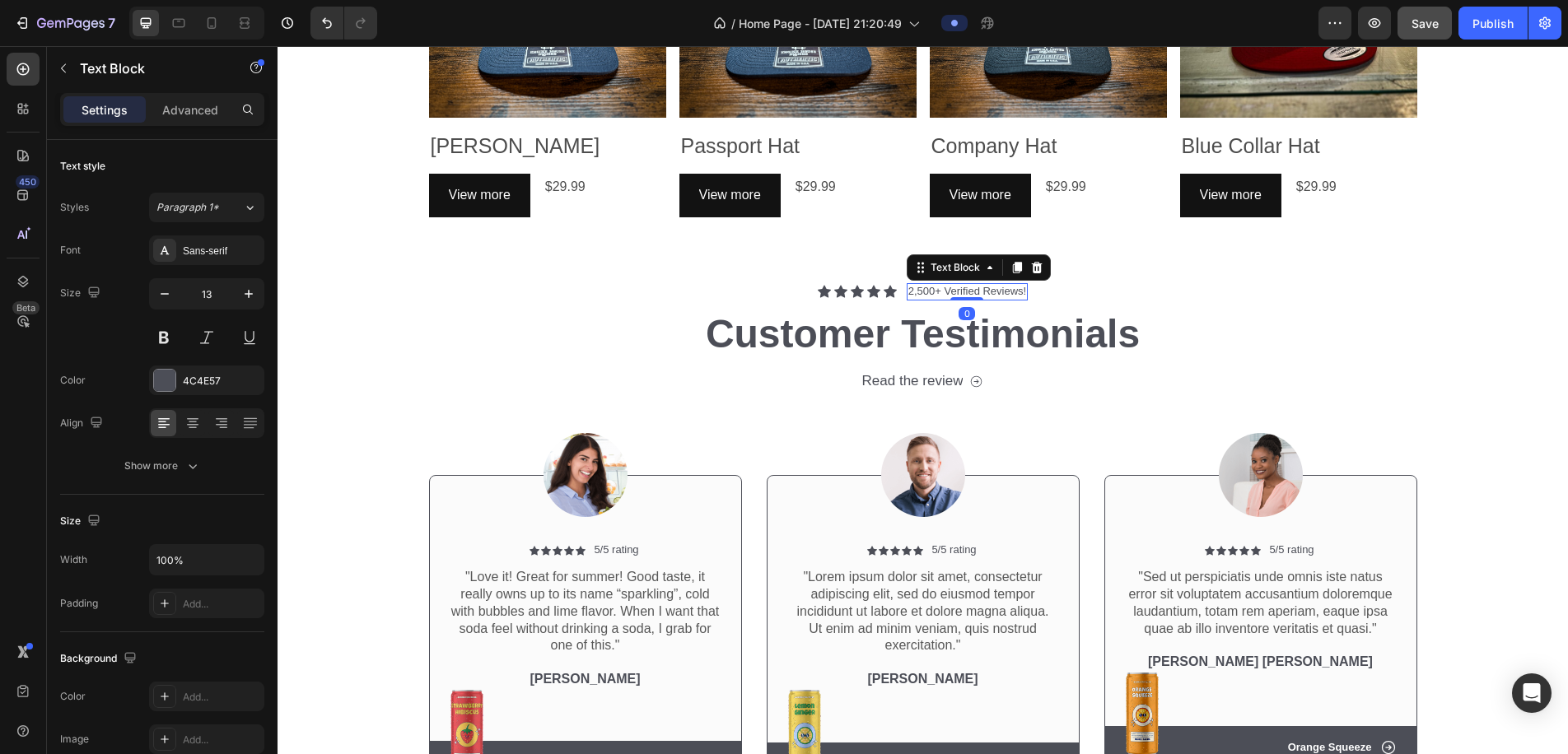
click at [939, 289] on p "2,500+ Verified Reviews!" at bounding box center [968, 292] width 118 height 14
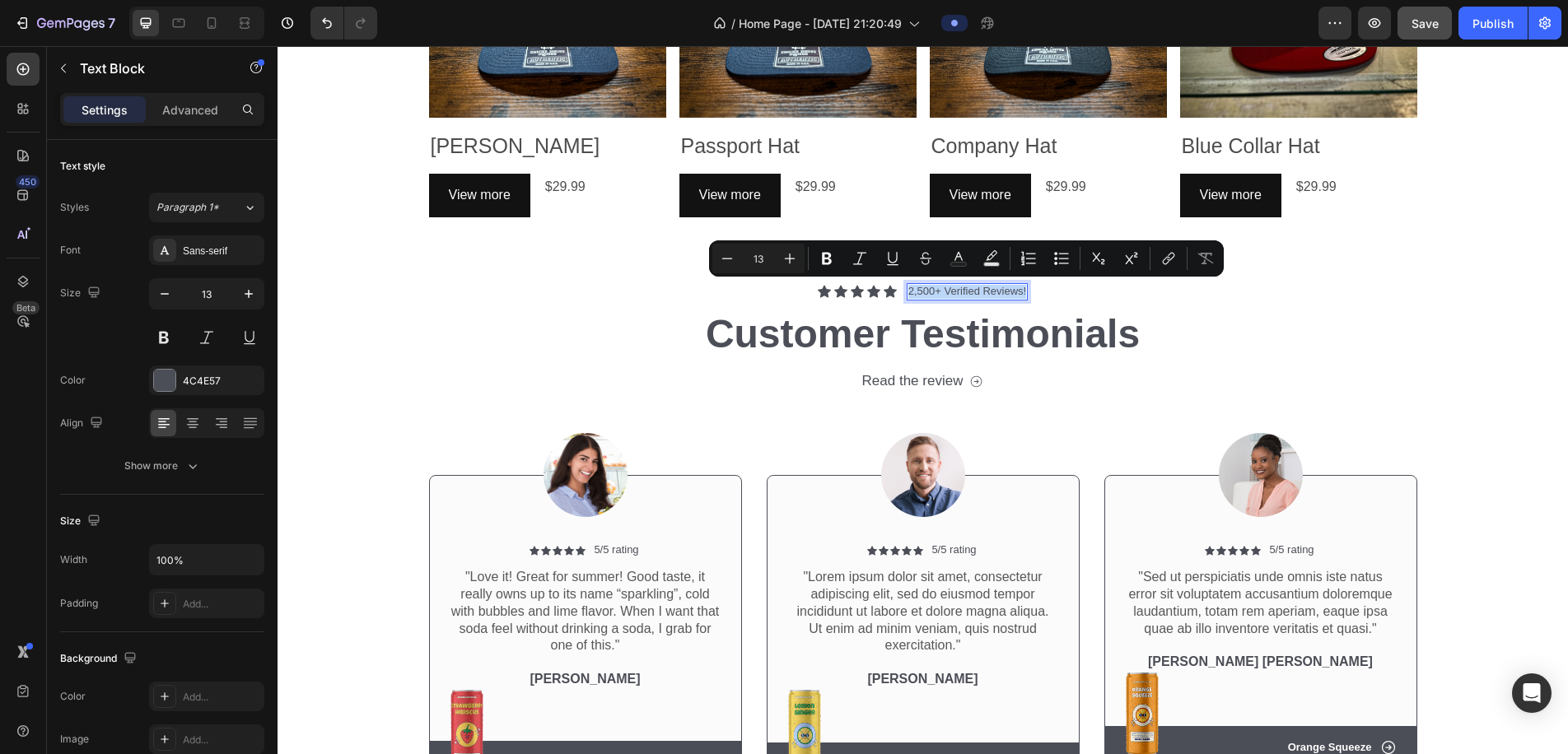
click at [939, 291] on p "2,500+ Verified Reviews!" at bounding box center [968, 292] width 118 height 14
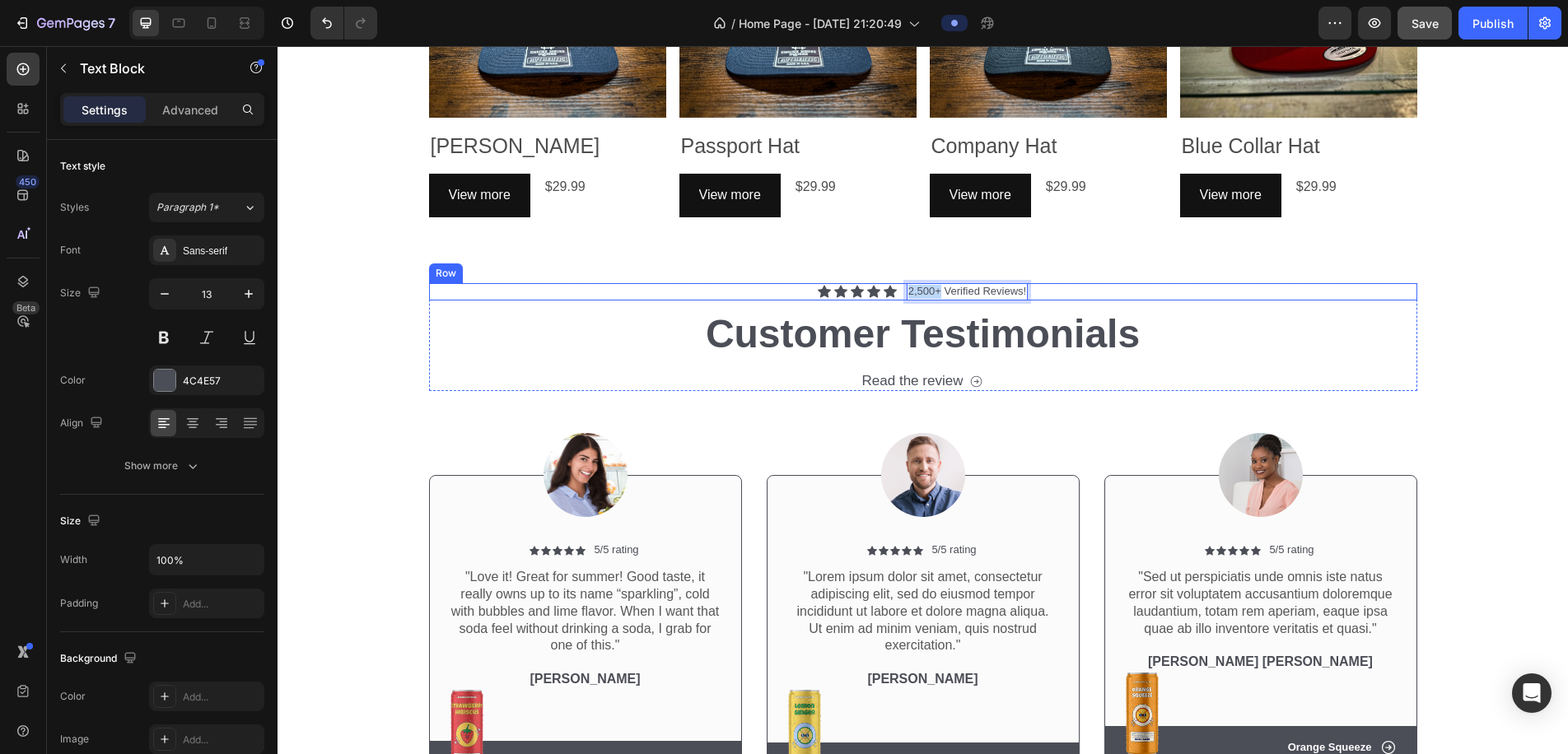
drag, startPoint x: 939, startPoint y: 292, endPoint x: 899, endPoint y: 292, distance: 40.0
click at [899, 293] on div "Icon Icon Icon Icon Icon Icon List 2,500+ Verified Reviews! Text Block 0 Row" at bounding box center [924, 292] width 988 height 18
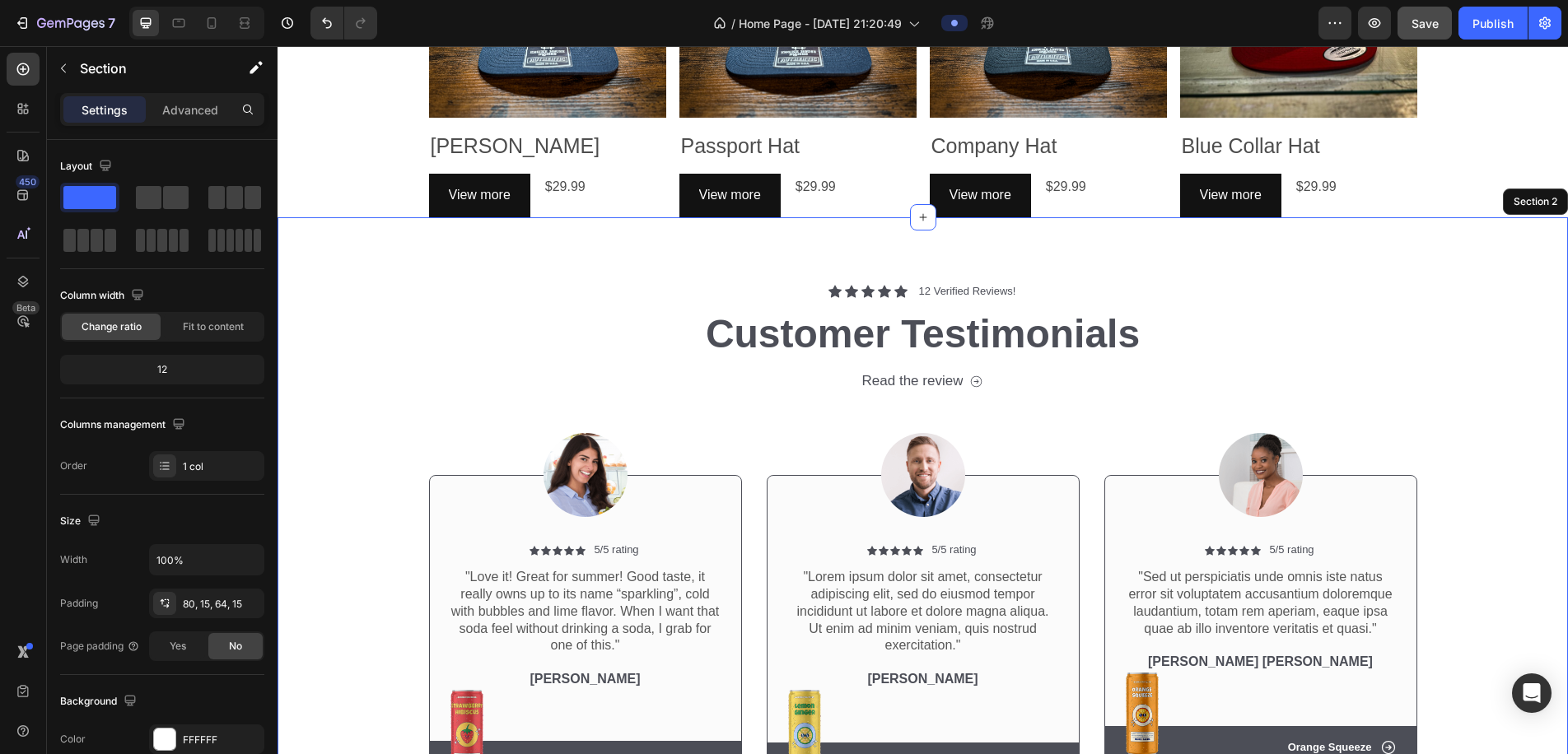
click at [1002, 260] on div "Icon Icon Icon Icon Icon Icon List 12 Verified Reviews! Text Block 0 Row Custom…" at bounding box center [923, 534] width 1290 height 634
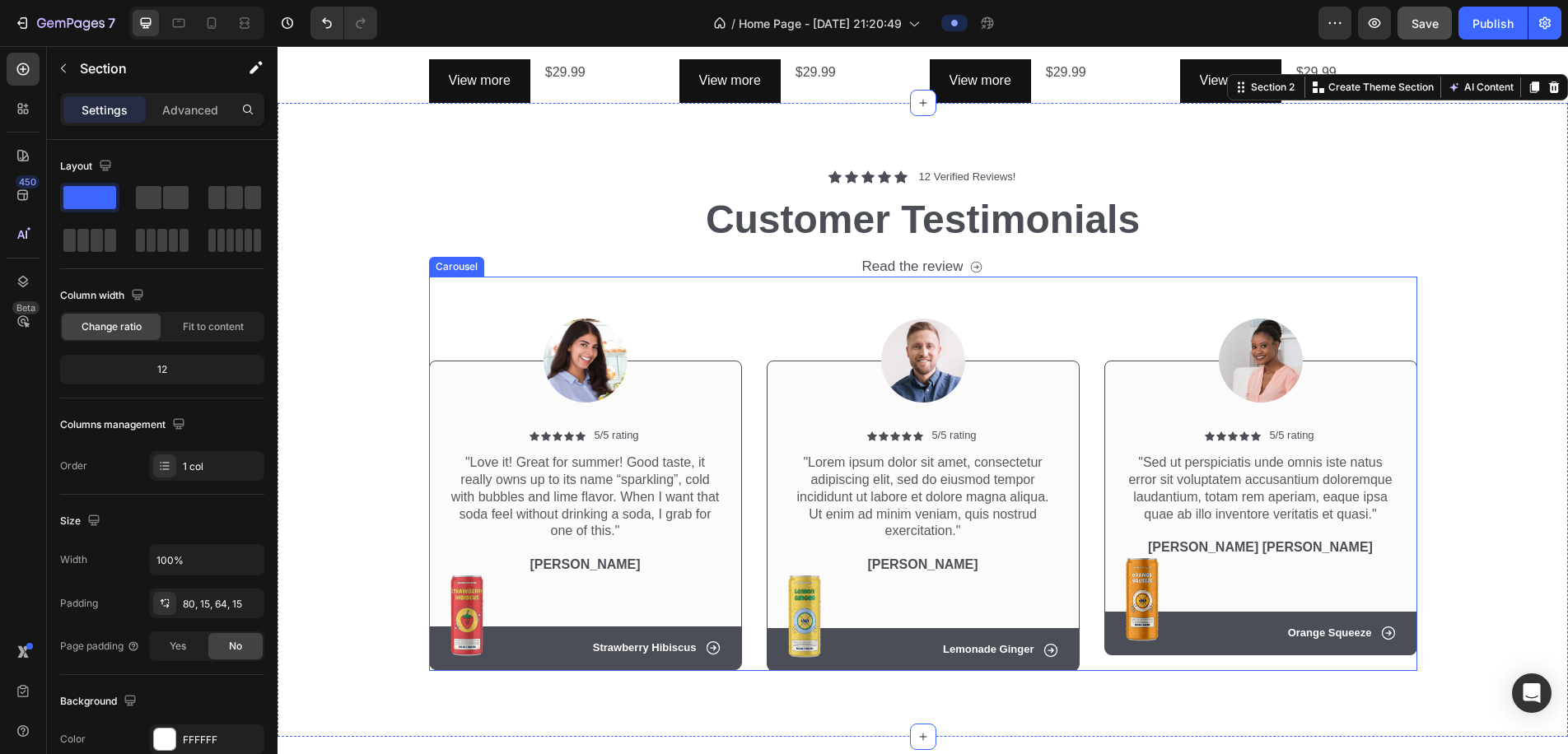
scroll to position [1192, 0]
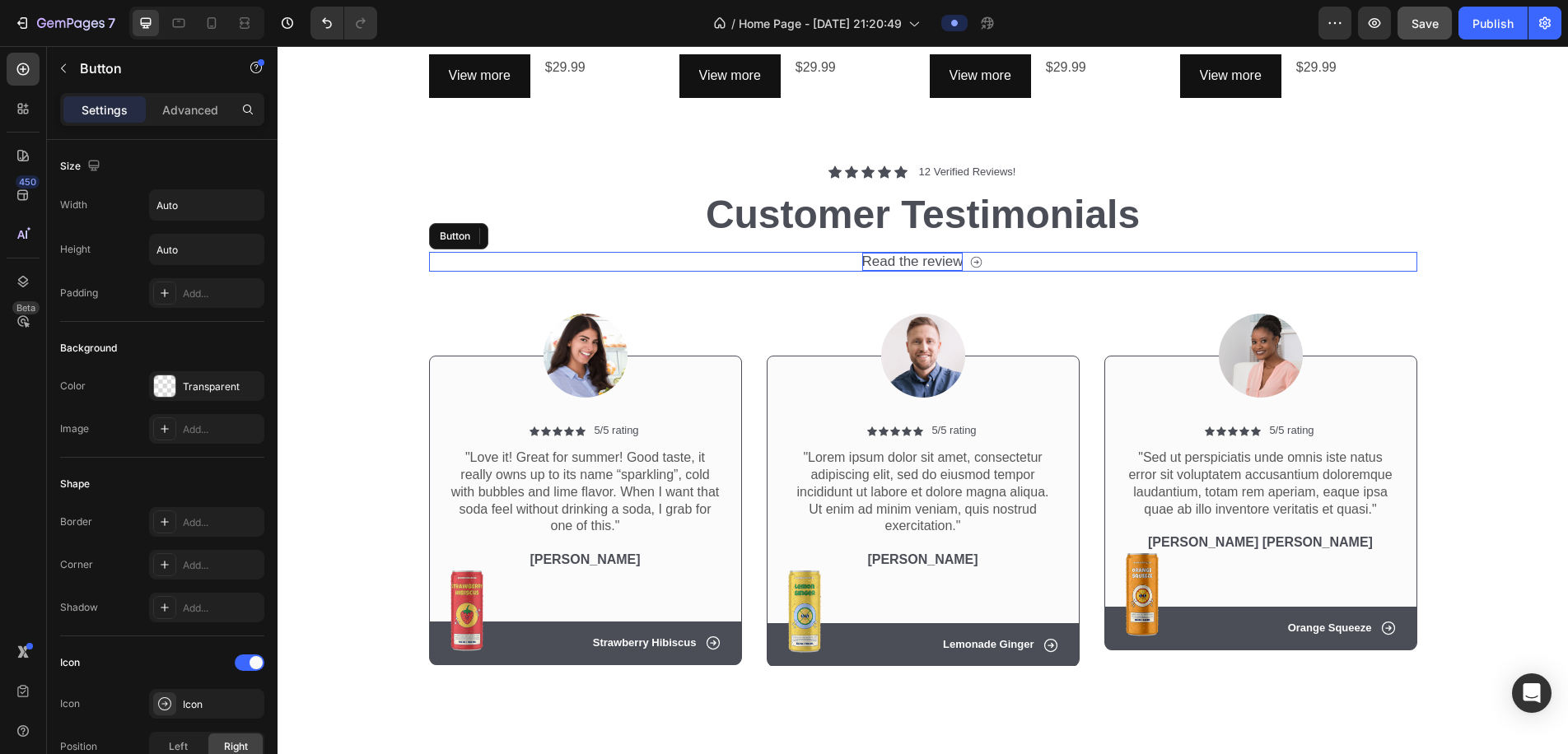
click at [939, 262] on div "Read the review" at bounding box center [913, 262] width 101 height 18
click at [539, 234] on icon at bounding box center [539, 235] width 13 height 13
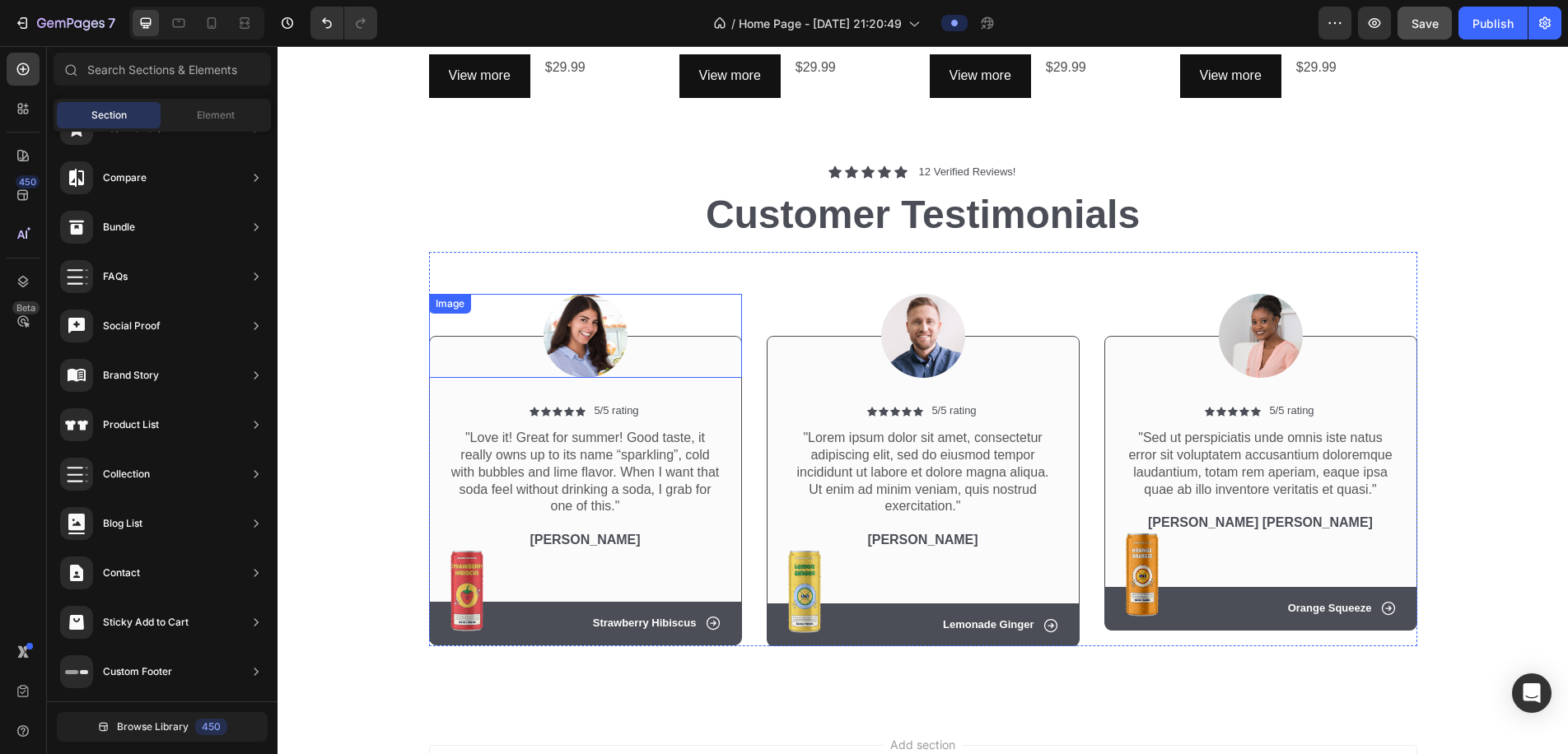
click at [600, 332] on img at bounding box center [585, 336] width 84 height 84
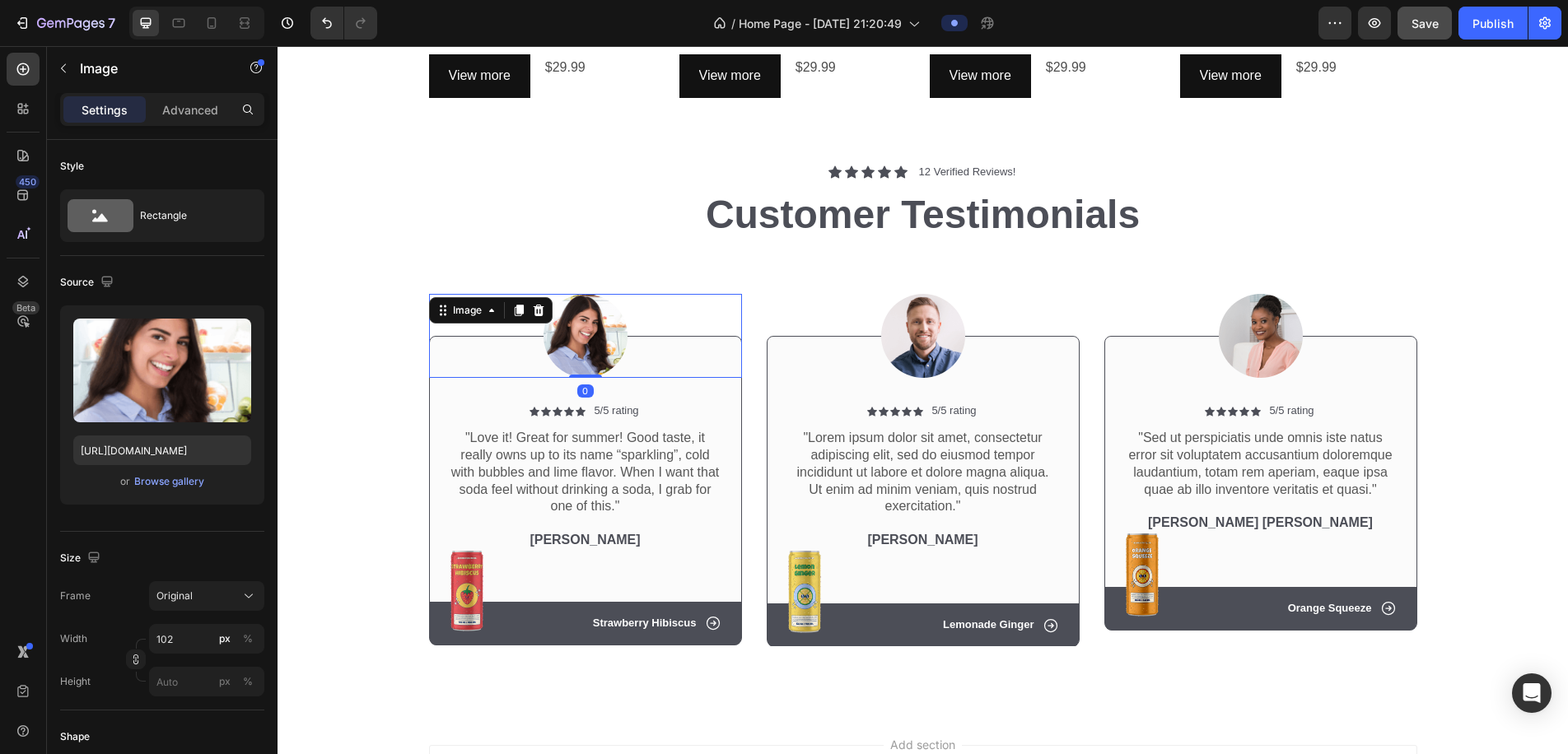
click at [542, 311] on icon at bounding box center [538, 311] width 11 height 12
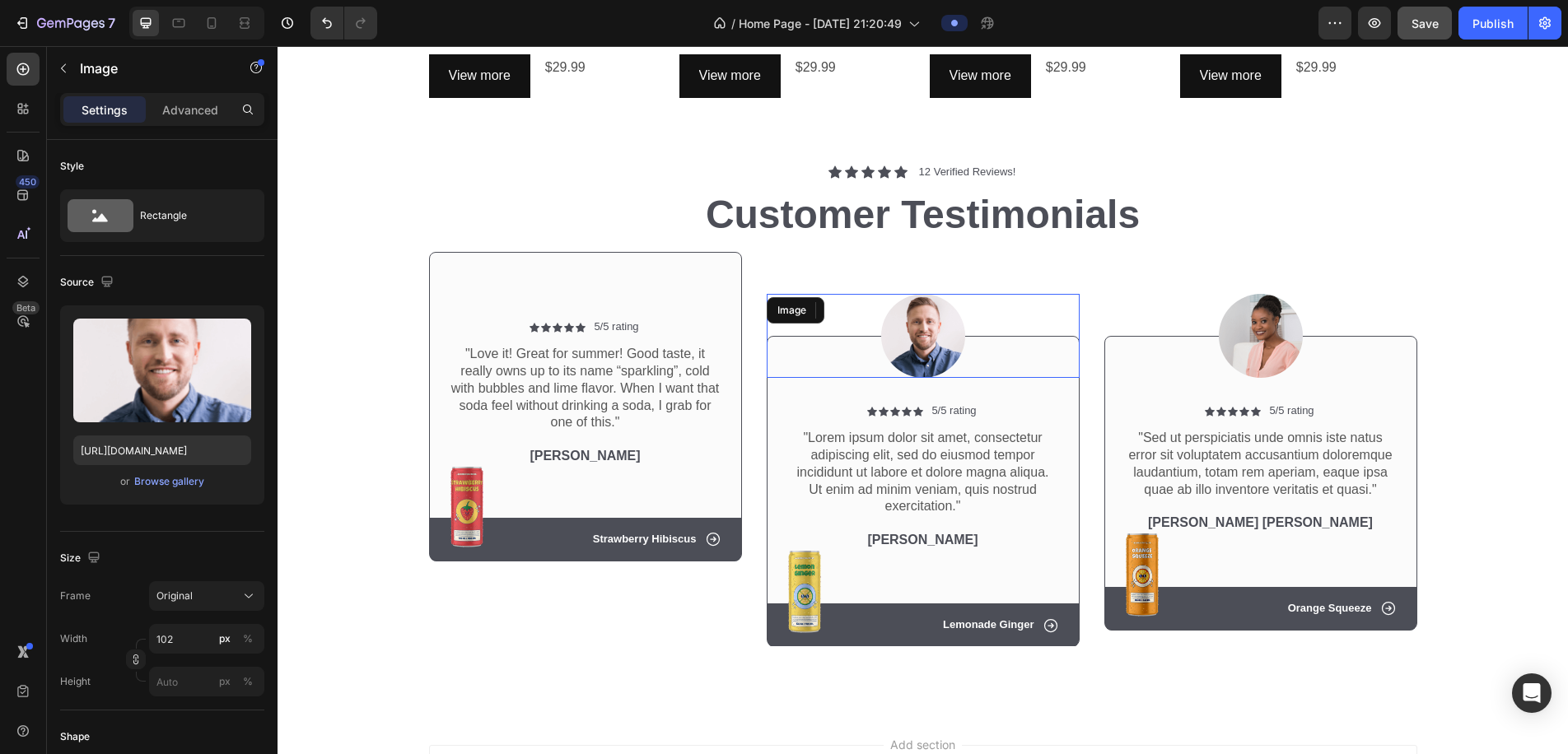
drag, startPoint x: 940, startPoint y: 327, endPoint x: 888, endPoint y: 317, distance: 53.0
click at [940, 327] on img at bounding box center [924, 336] width 84 height 84
click at [883, 305] on icon at bounding box center [876, 310] width 13 height 13
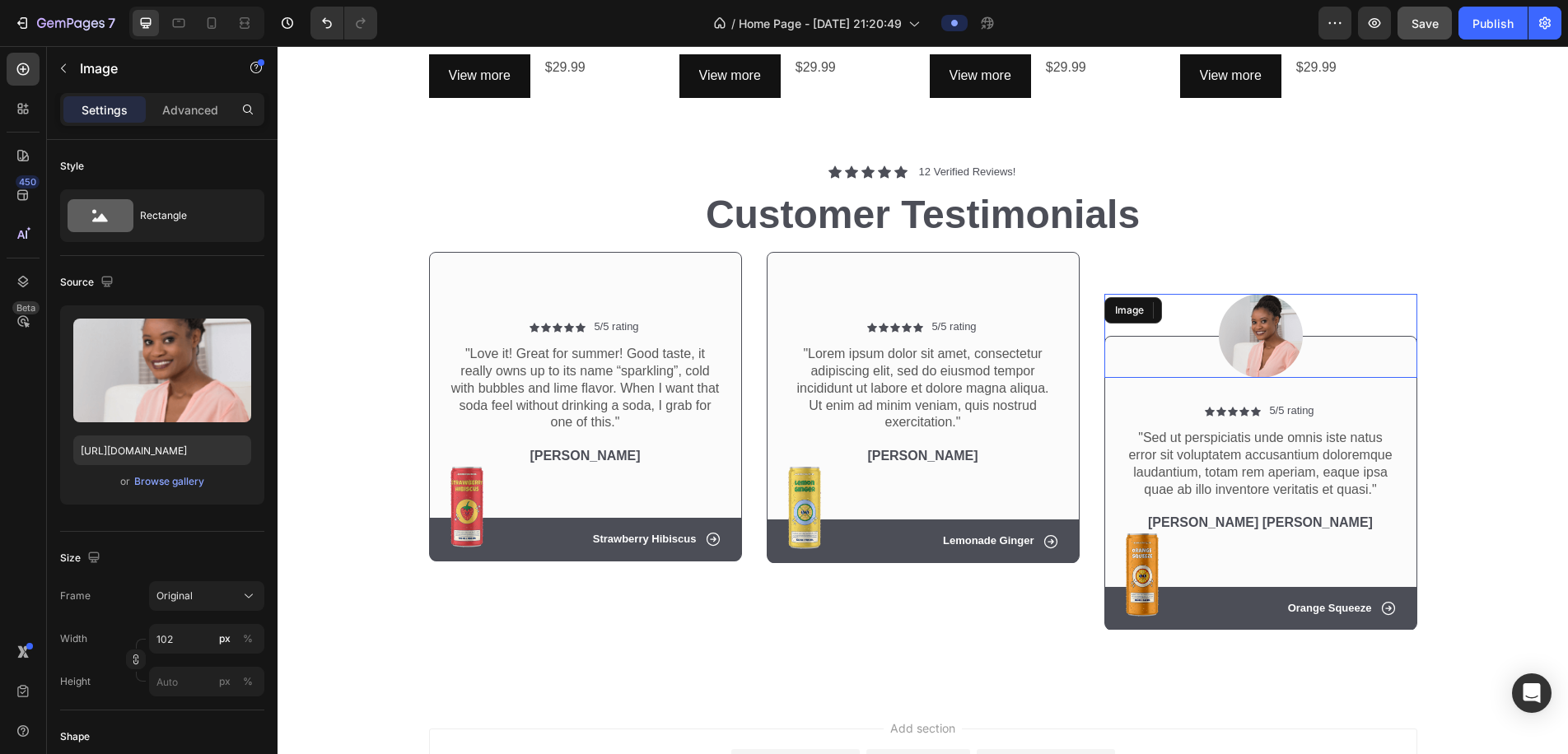
drag, startPoint x: 1214, startPoint y: 327, endPoint x: 1192, endPoint y: 326, distance: 22.0
click at [1026, 327] on div at bounding box center [1261, 336] width 313 height 84
click at [1026, 312] on icon at bounding box center [1214, 310] width 13 height 13
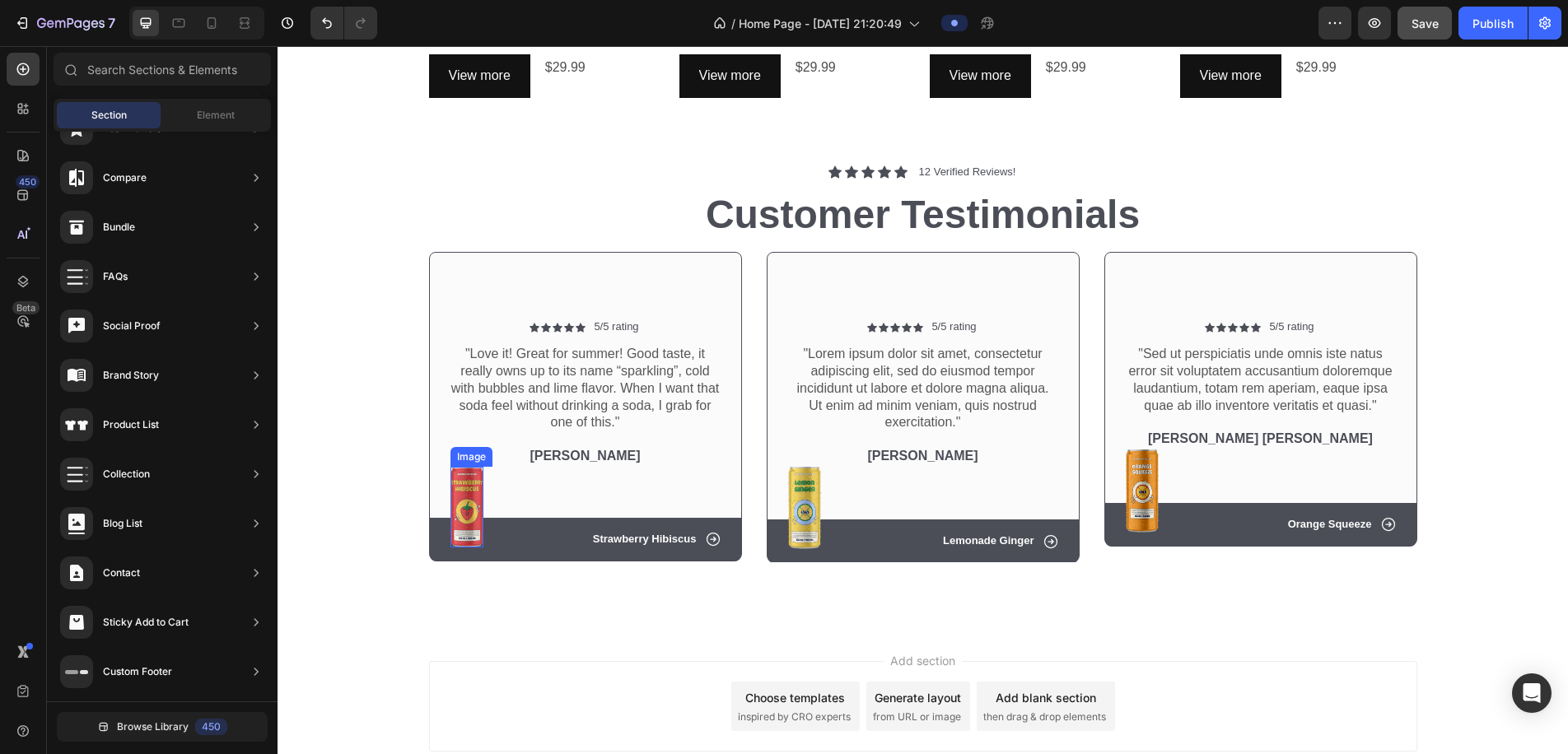
click at [466, 498] on img at bounding box center [468, 507] width 33 height 80
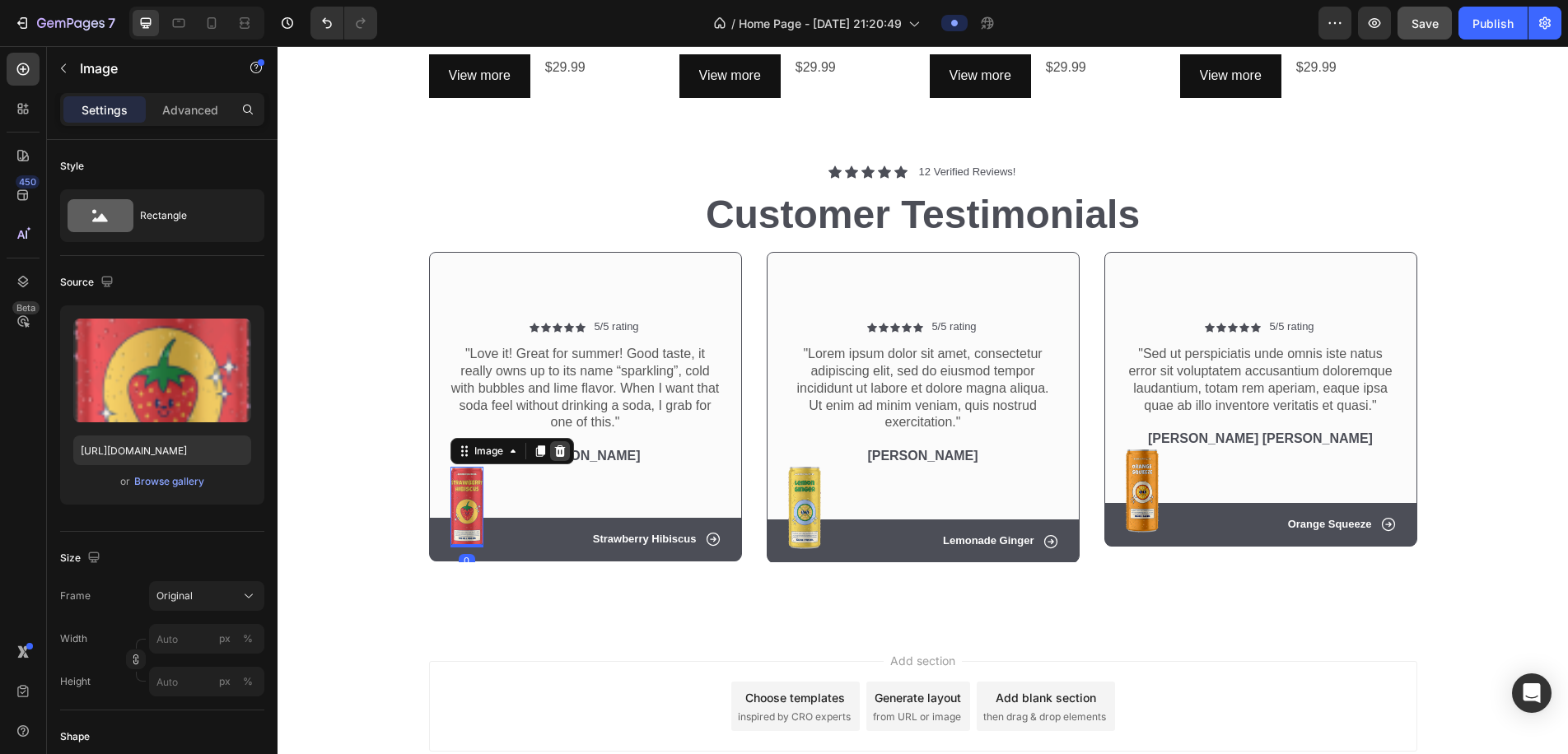
click at [566, 445] on icon at bounding box center [560, 451] width 13 height 13
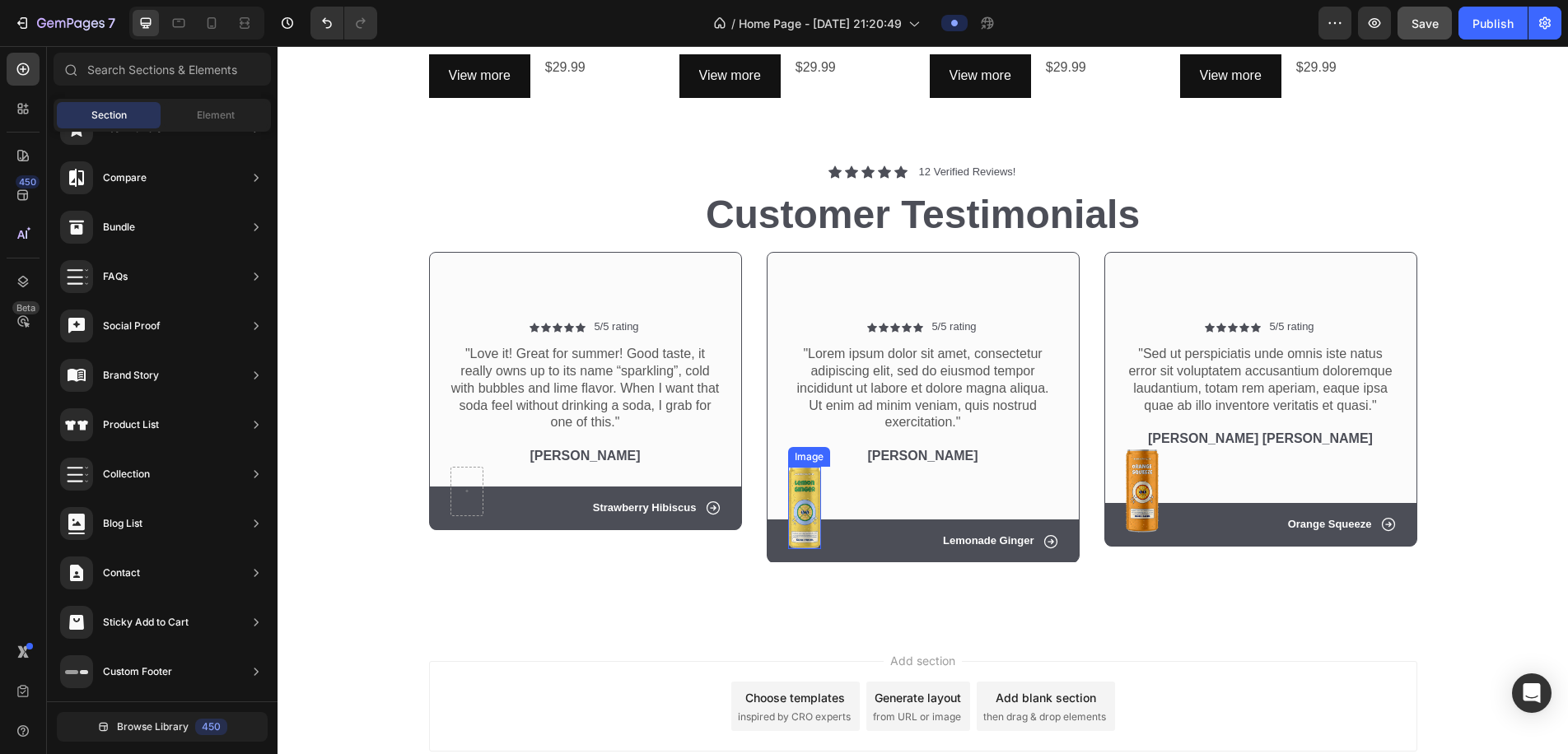
click at [798, 478] on img at bounding box center [805, 508] width 33 height 83
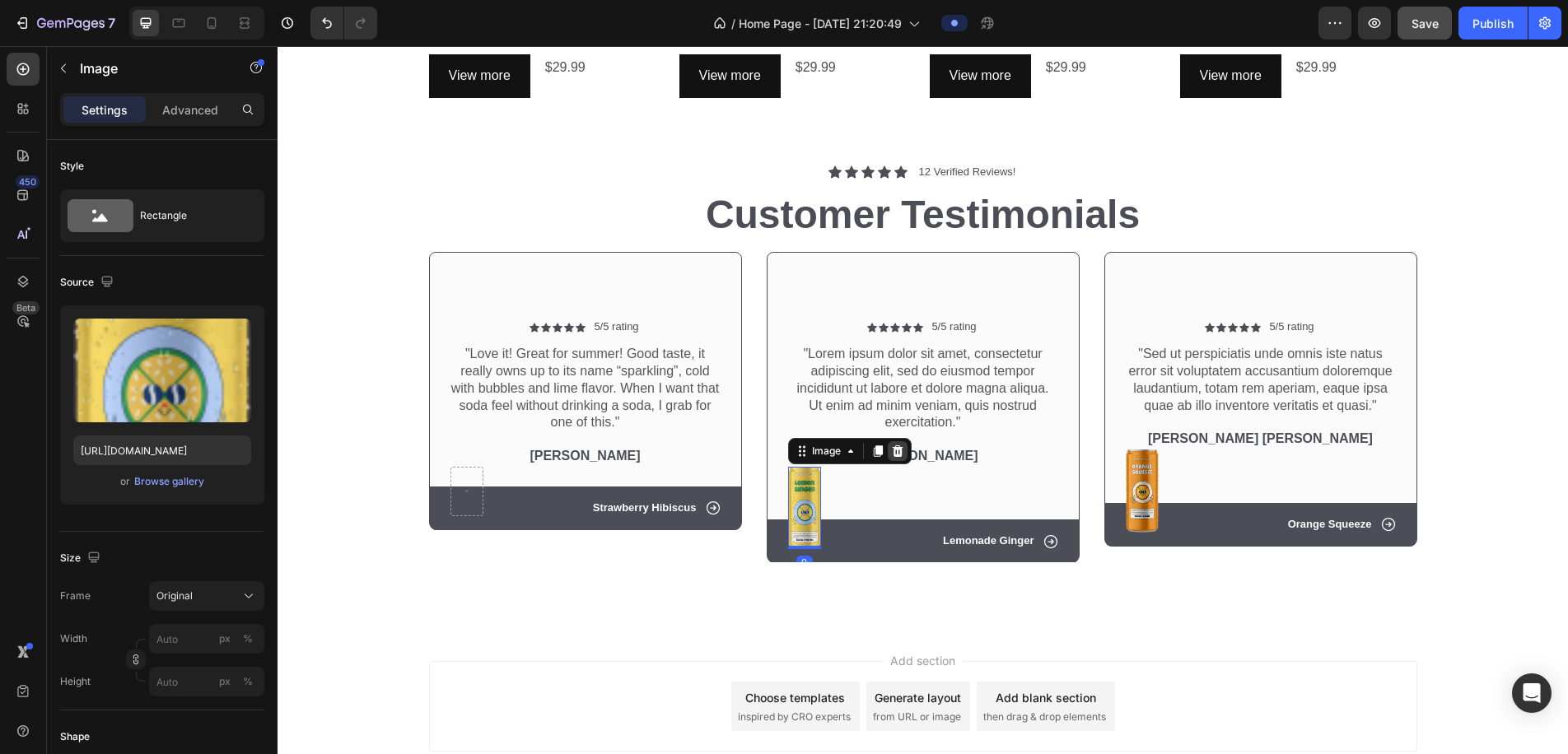
click at [898, 445] on icon at bounding box center [897, 451] width 11 height 12
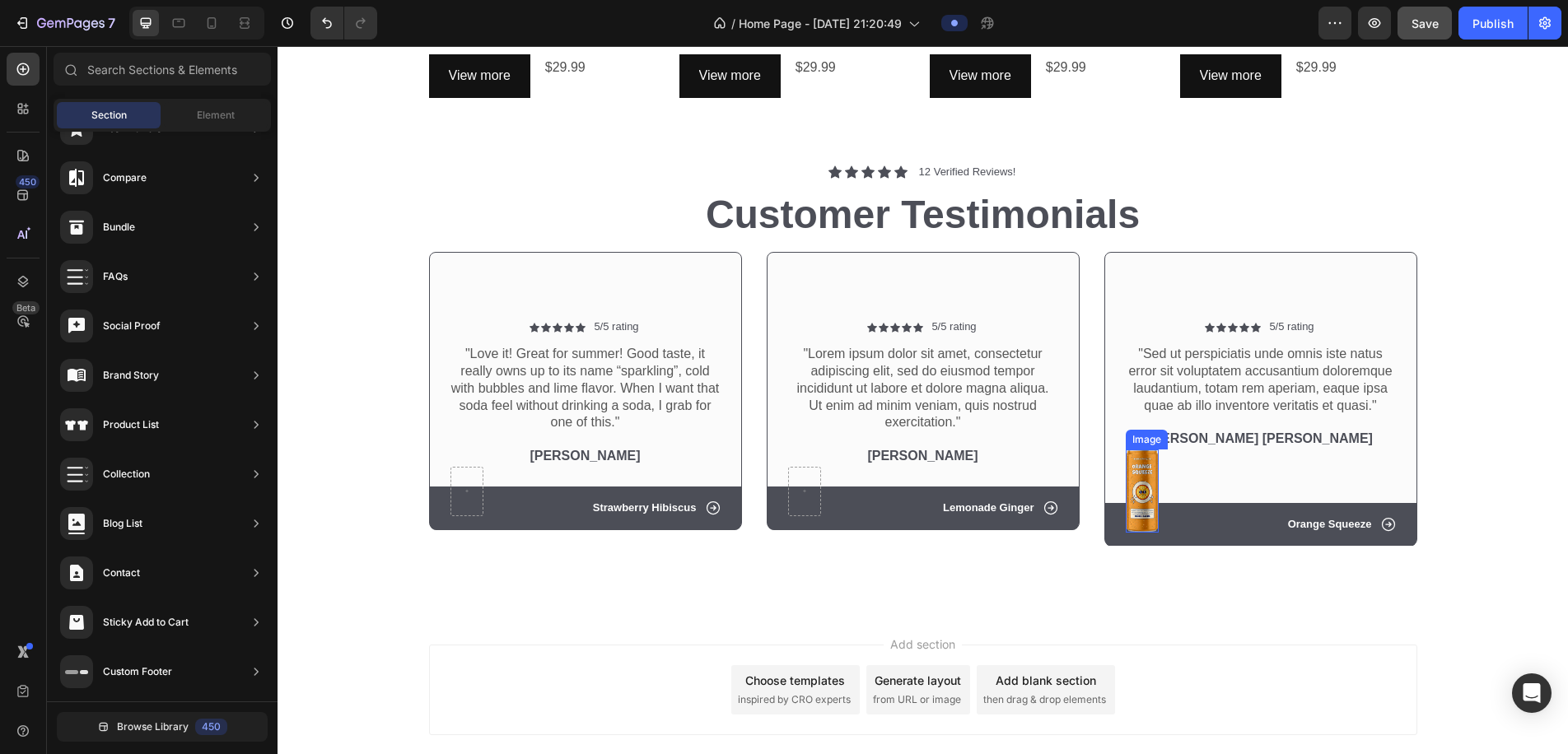
click at [1026, 472] on img at bounding box center [1142, 491] width 33 height 83
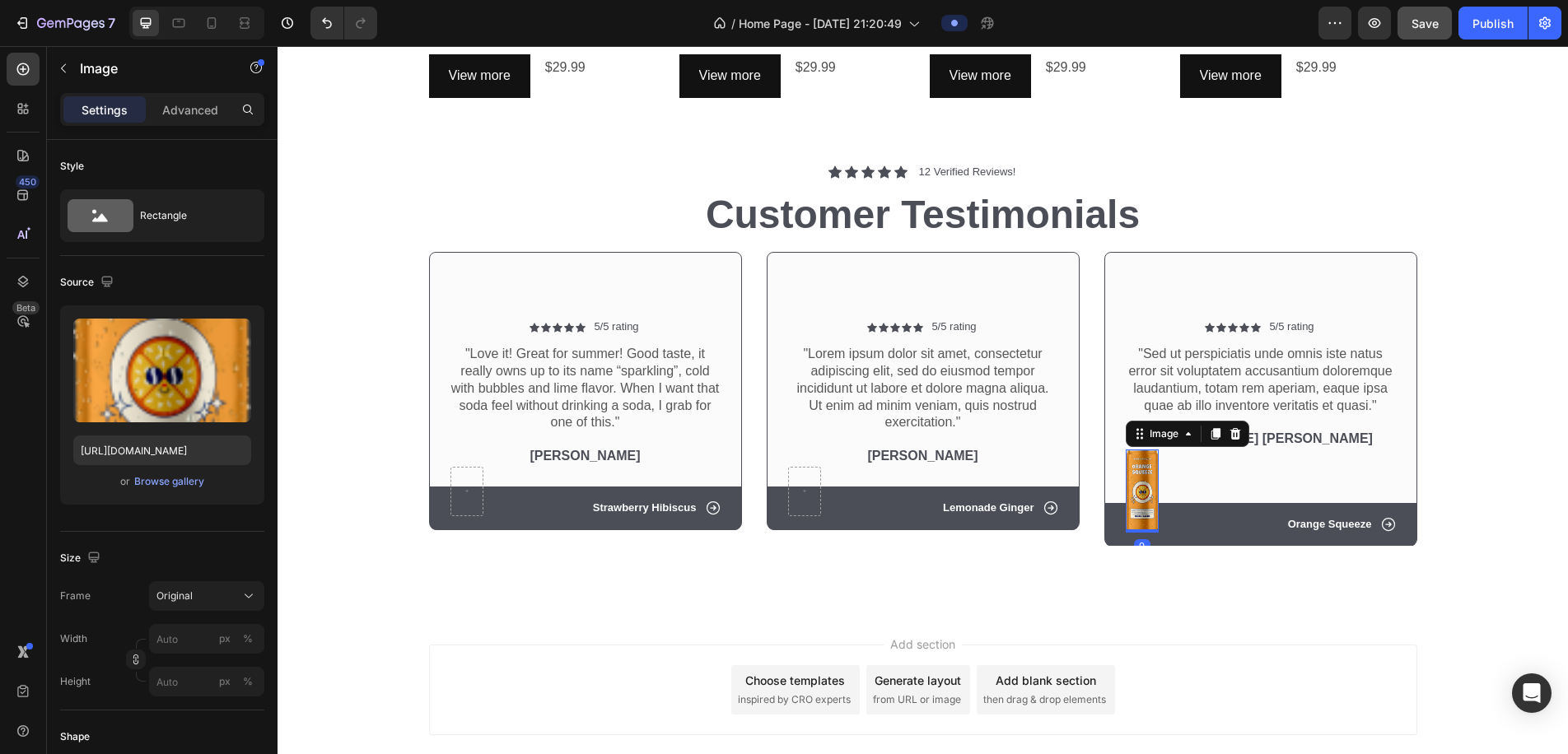
drag, startPoint x: 1234, startPoint y: 430, endPoint x: 1193, endPoint y: 441, distance: 42.4
click at [1026, 430] on icon at bounding box center [1235, 433] width 13 height 13
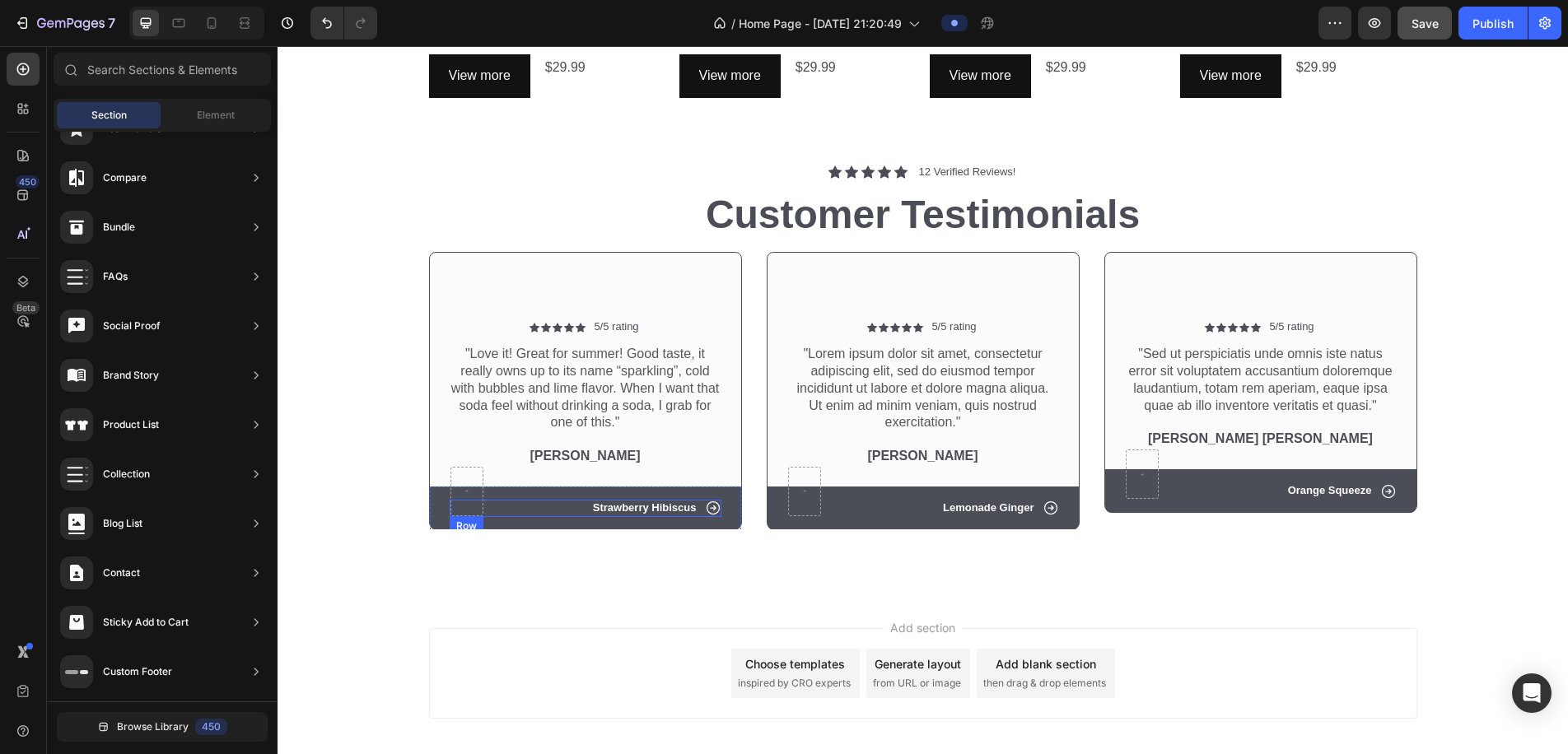
click at [700, 502] on div "Icon Strawberry Hibiscus Text Block Row" at bounding box center [585, 509] width 272 height 18
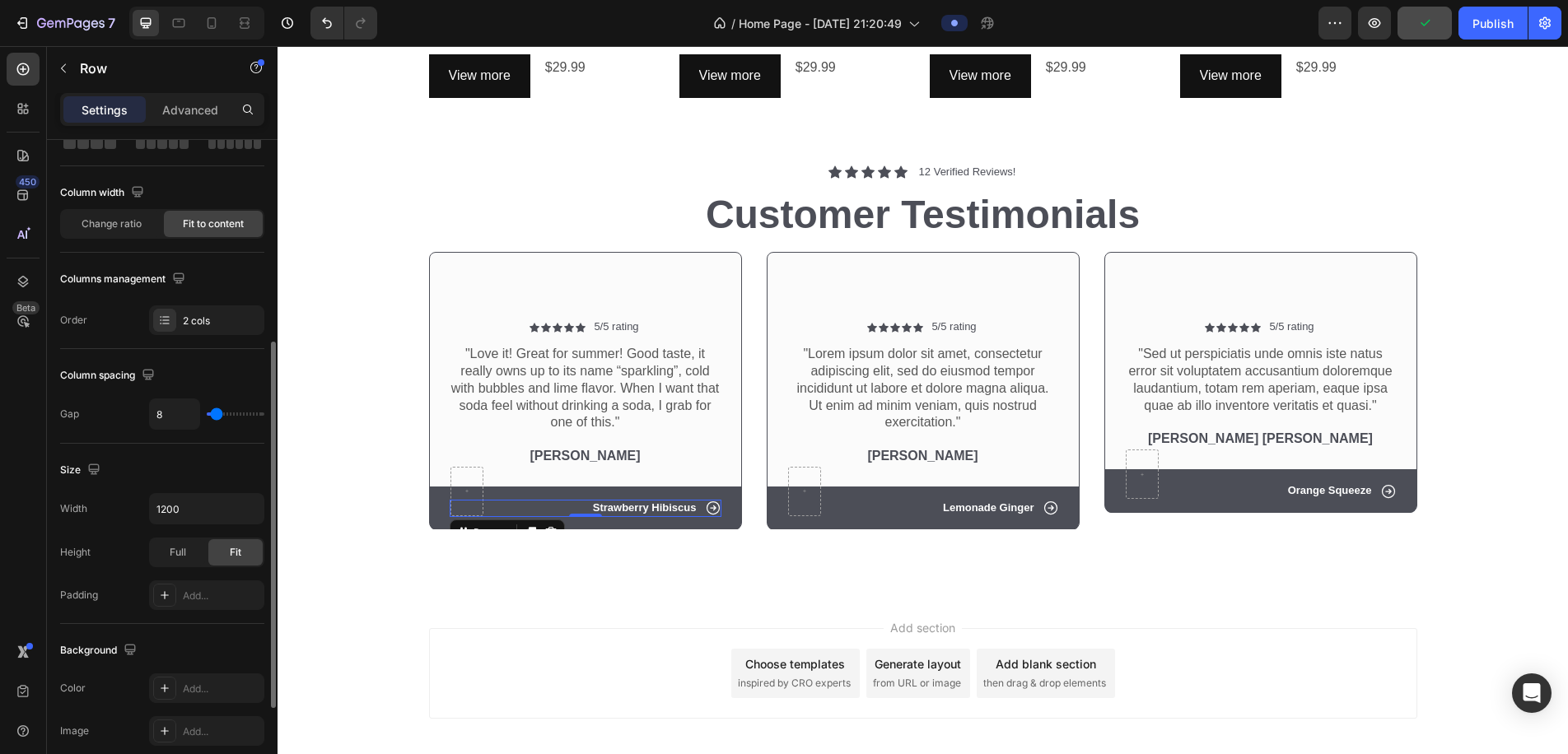
scroll to position [0, 0]
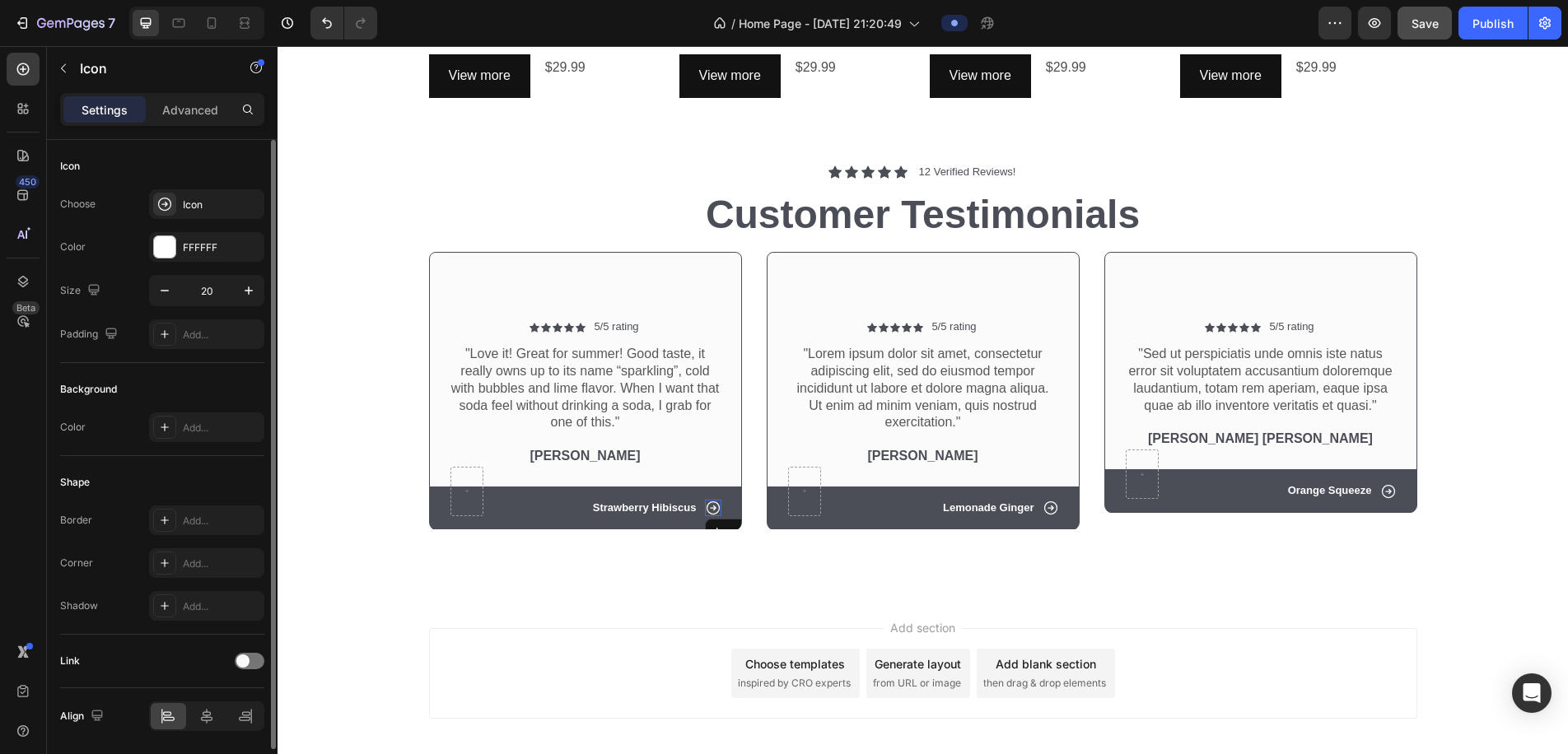
click at [711, 501] on icon at bounding box center [713, 508] width 17 height 17
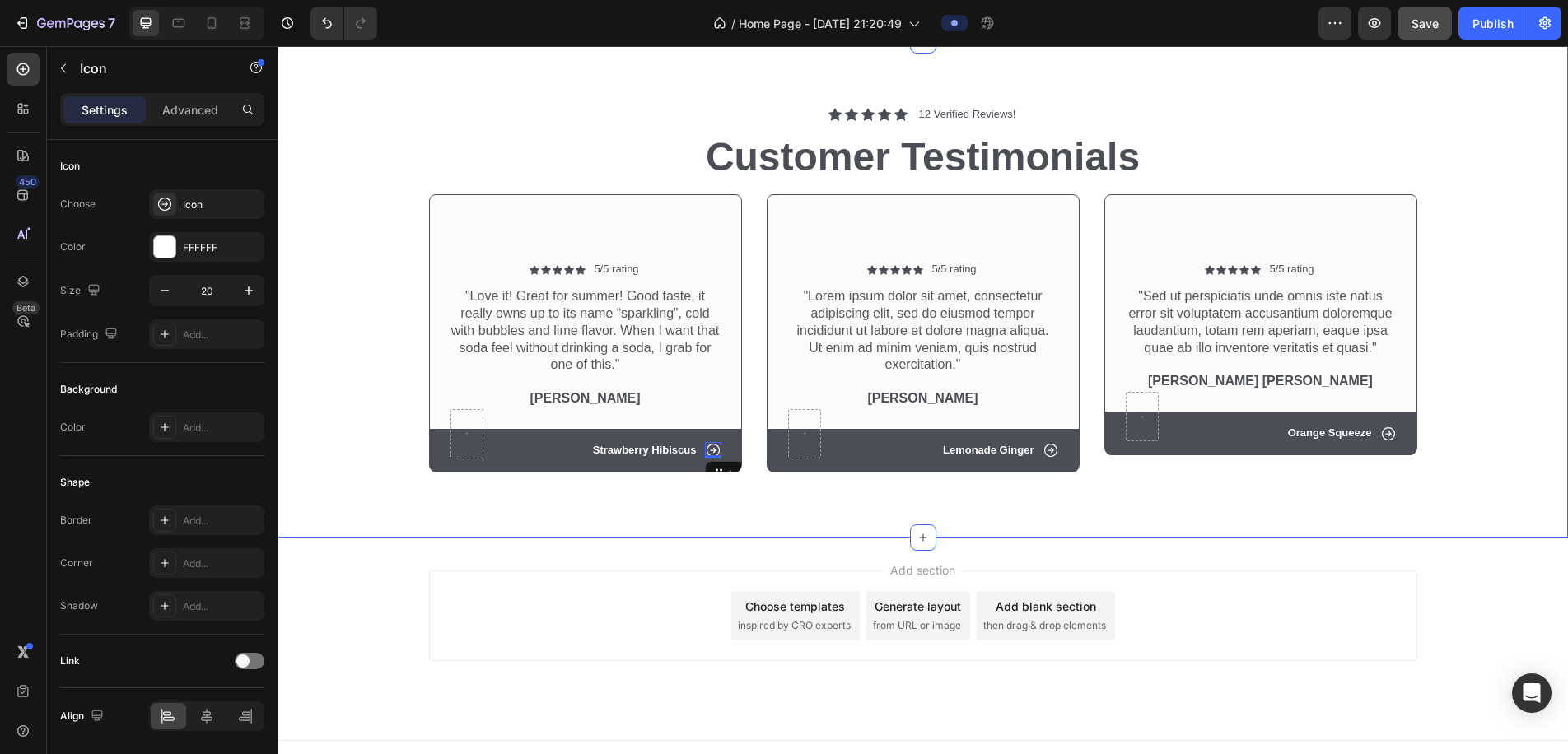
scroll to position [1258, 0]
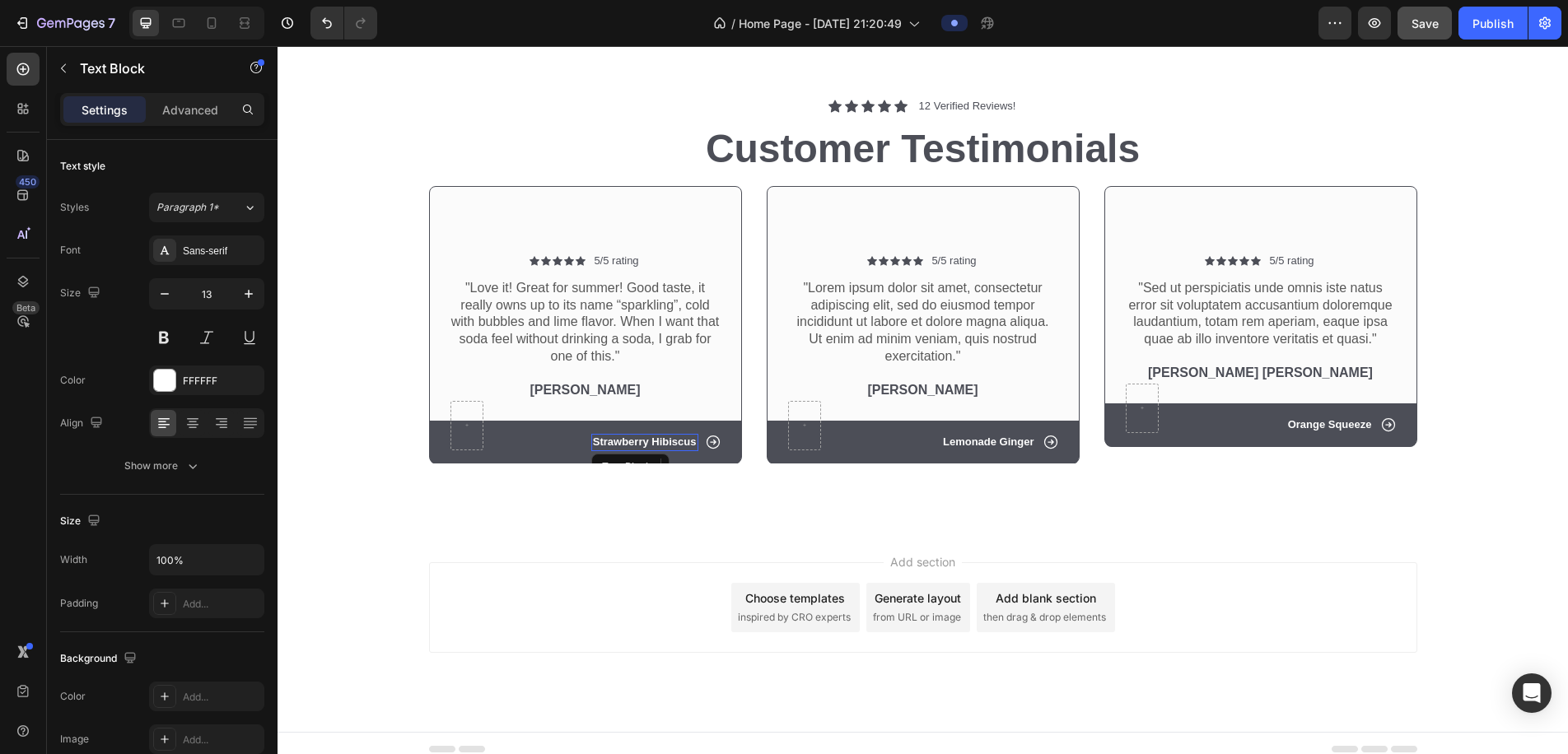
click at [636, 437] on p "Strawberry Hibiscus" at bounding box center [645, 442] width 104 height 14
click at [634, 460] on div "Text Block" at bounding box center [639, 467] width 56 height 15
click at [638, 460] on div "Text Block" at bounding box center [639, 467] width 56 height 15
drag, startPoint x: 620, startPoint y: 435, endPoint x: 457, endPoint y: 410, distance: 164.9
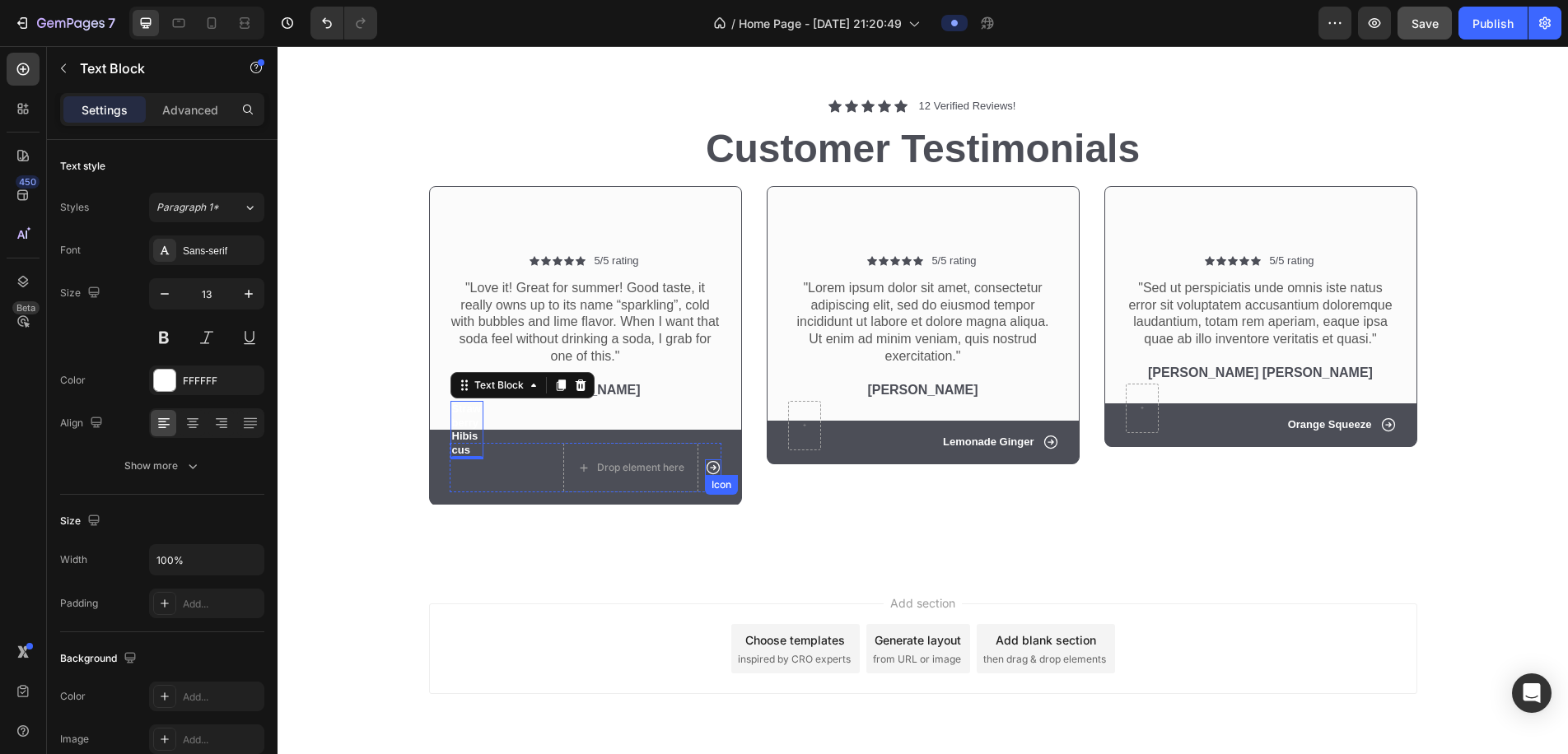
click at [715, 460] on icon at bounding box center [713, 468] width 17 height 17
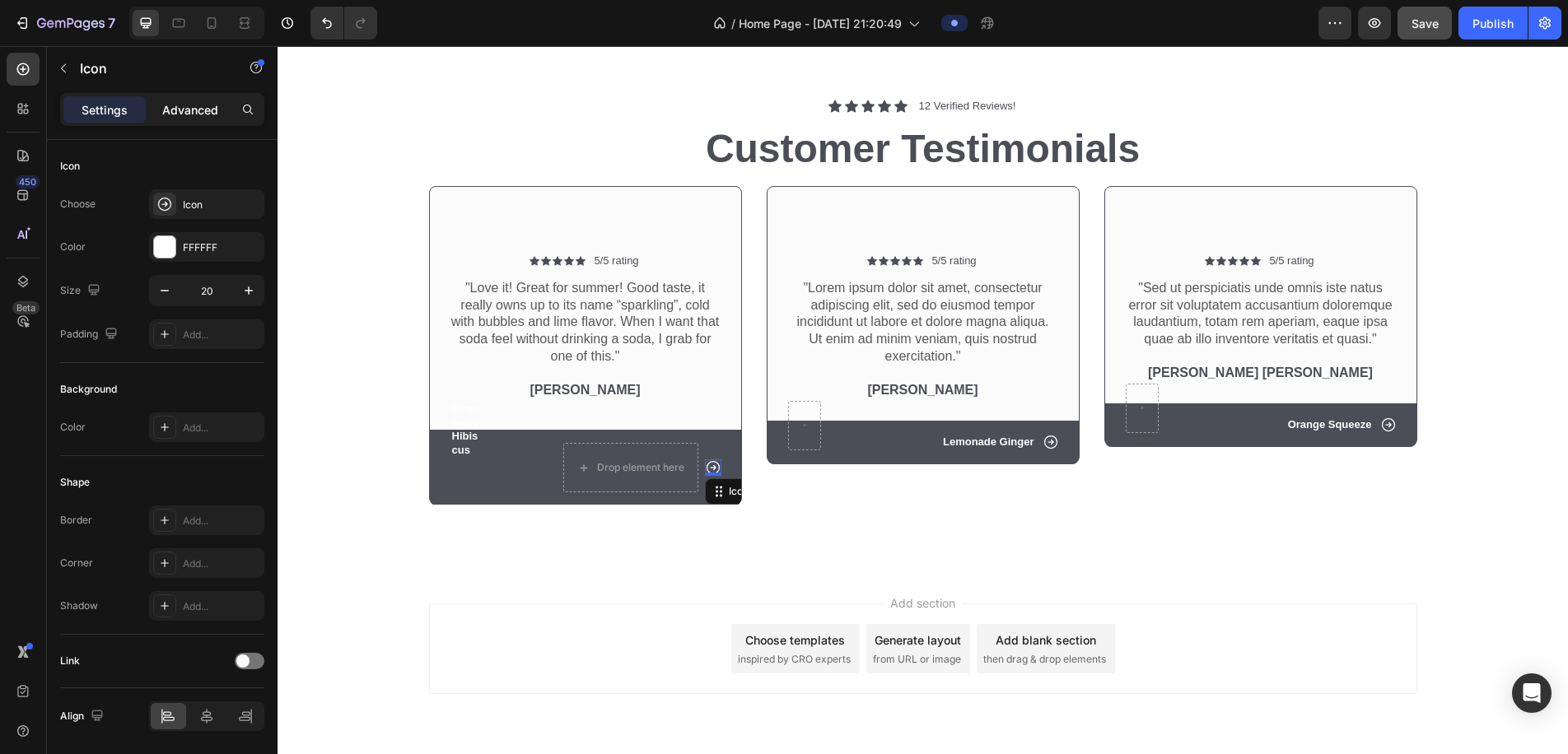
click at [190, 106] on p "Advanced" at bounding box center [189, 110] width 56 height 18
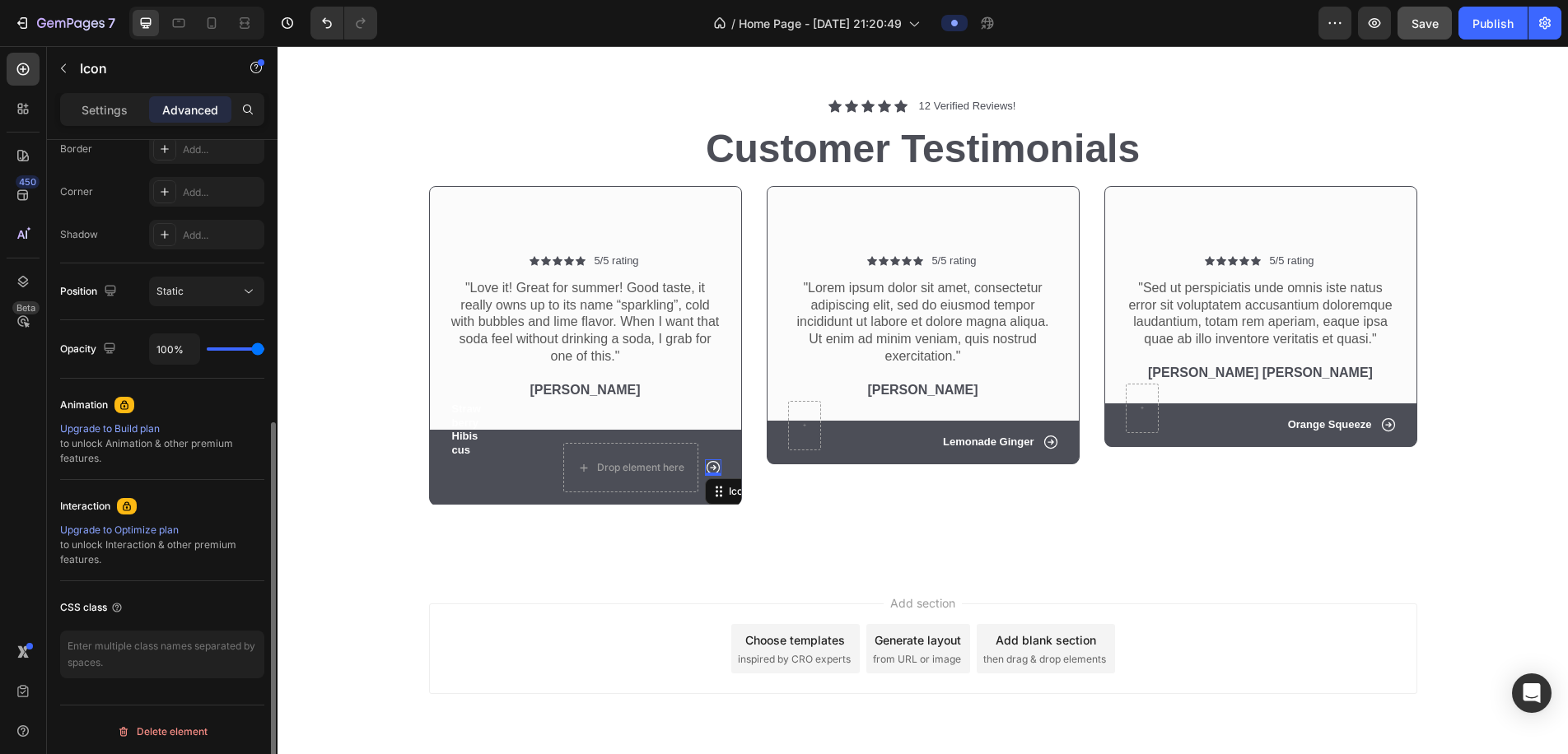
scroll to position [481, 0]
drag, startPoint x: 119, startPoint y: 110, endPoint x: 156, endPoint y: 172, distance: 72.2
click at [119, 110] on p "Settings" at bounding box center [104, 110] width 46 height 18
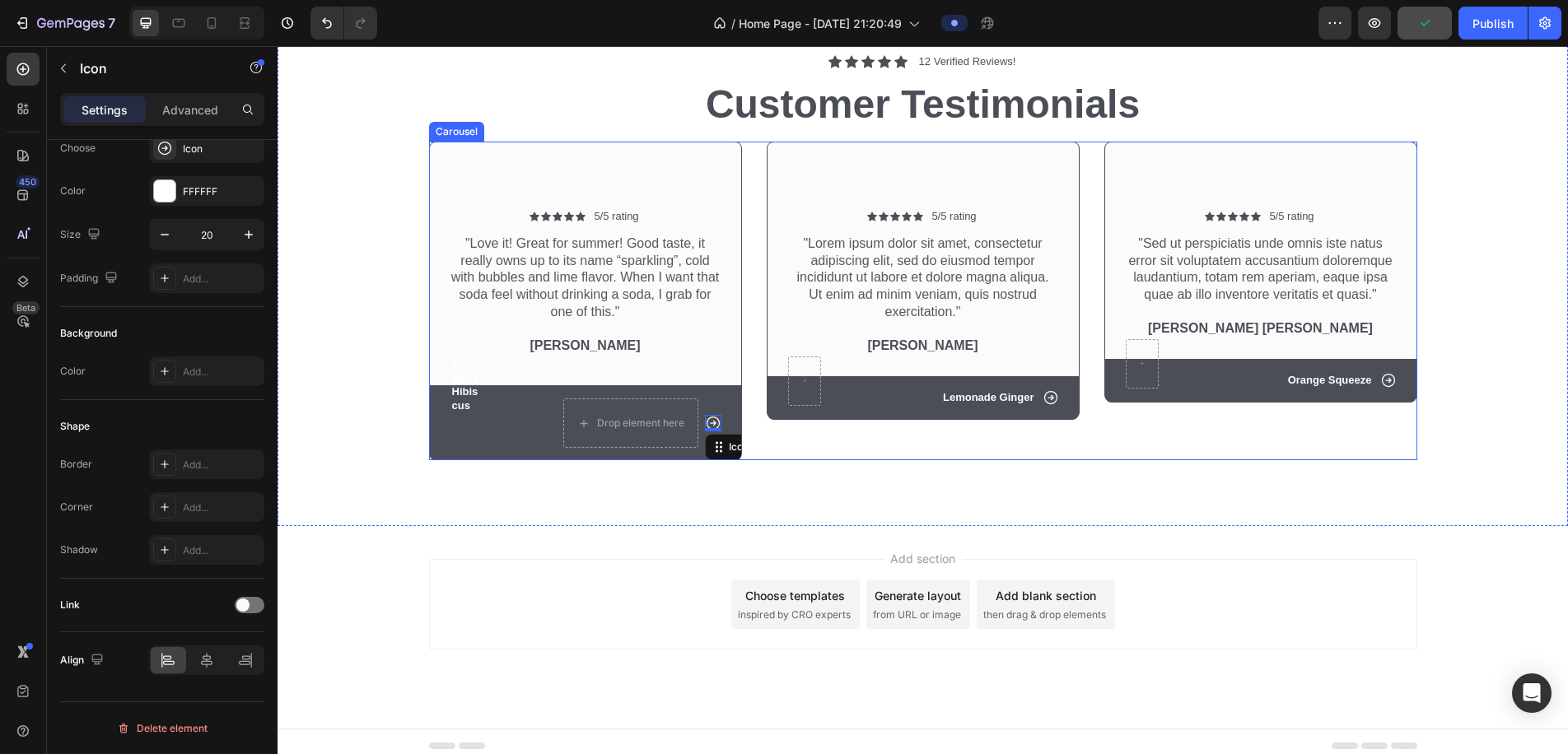
scroll to position [1303, 0]
click at [715, 416] on icon at bounding box center [713, 423] width 17 height 17
click at [715, 416] on icon at bounding box center [712, 422] width 13 height 13
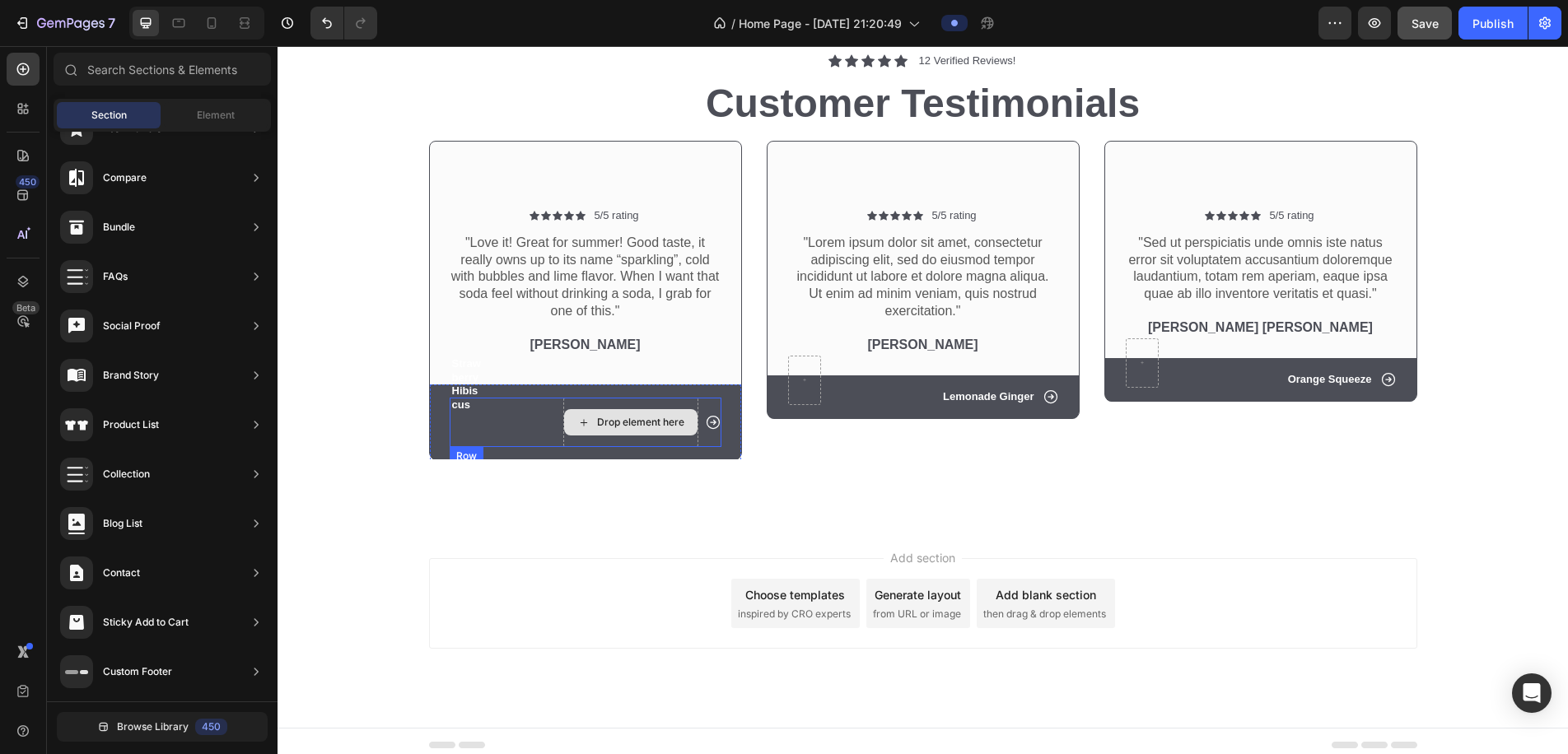
click at [672, 419] on div "Drop element here" at bounding box center [640, 422] width 87 height 13
click at [711, 418] on icon at bounding box center [713, 423] width 17 height 17
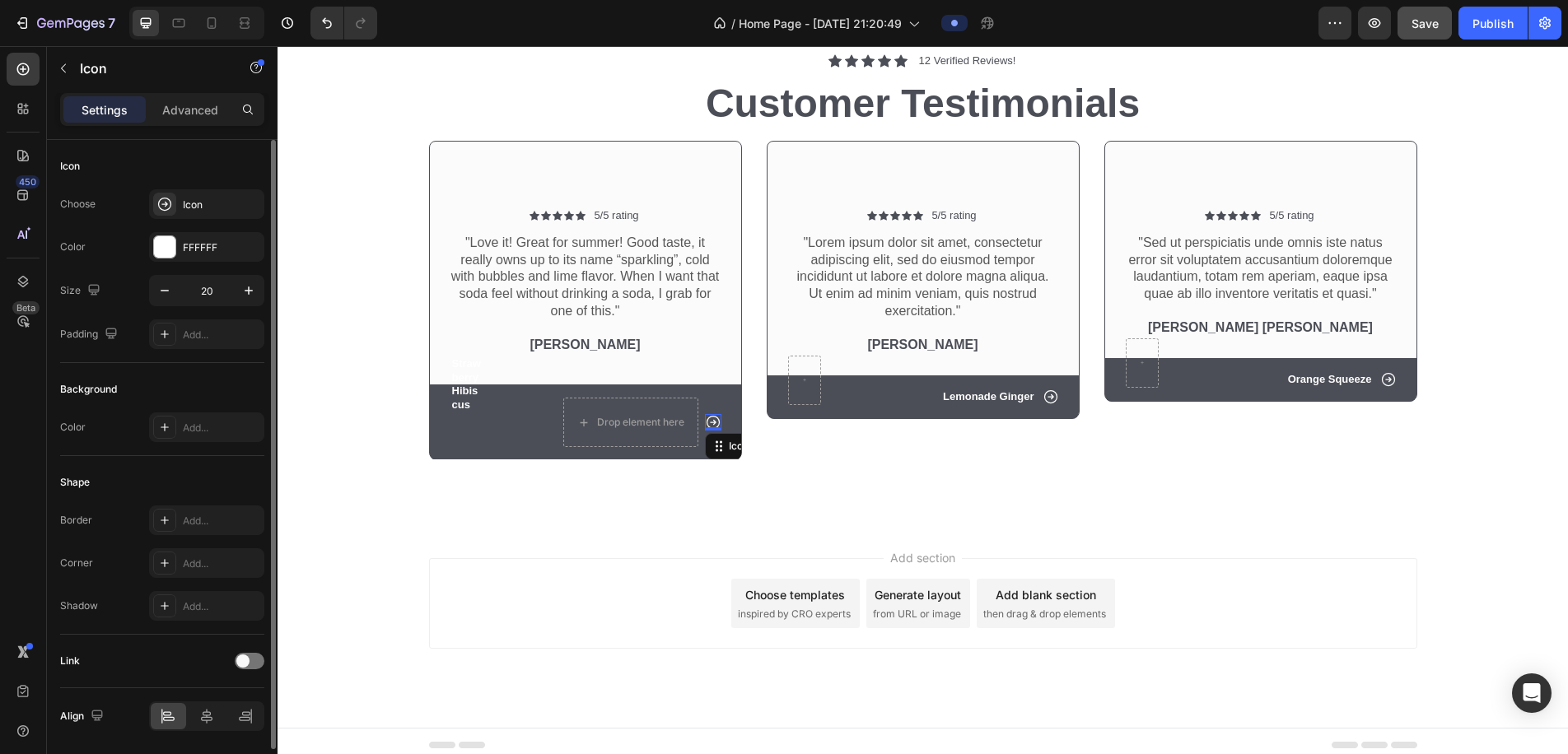
scroll to position [56, 0]
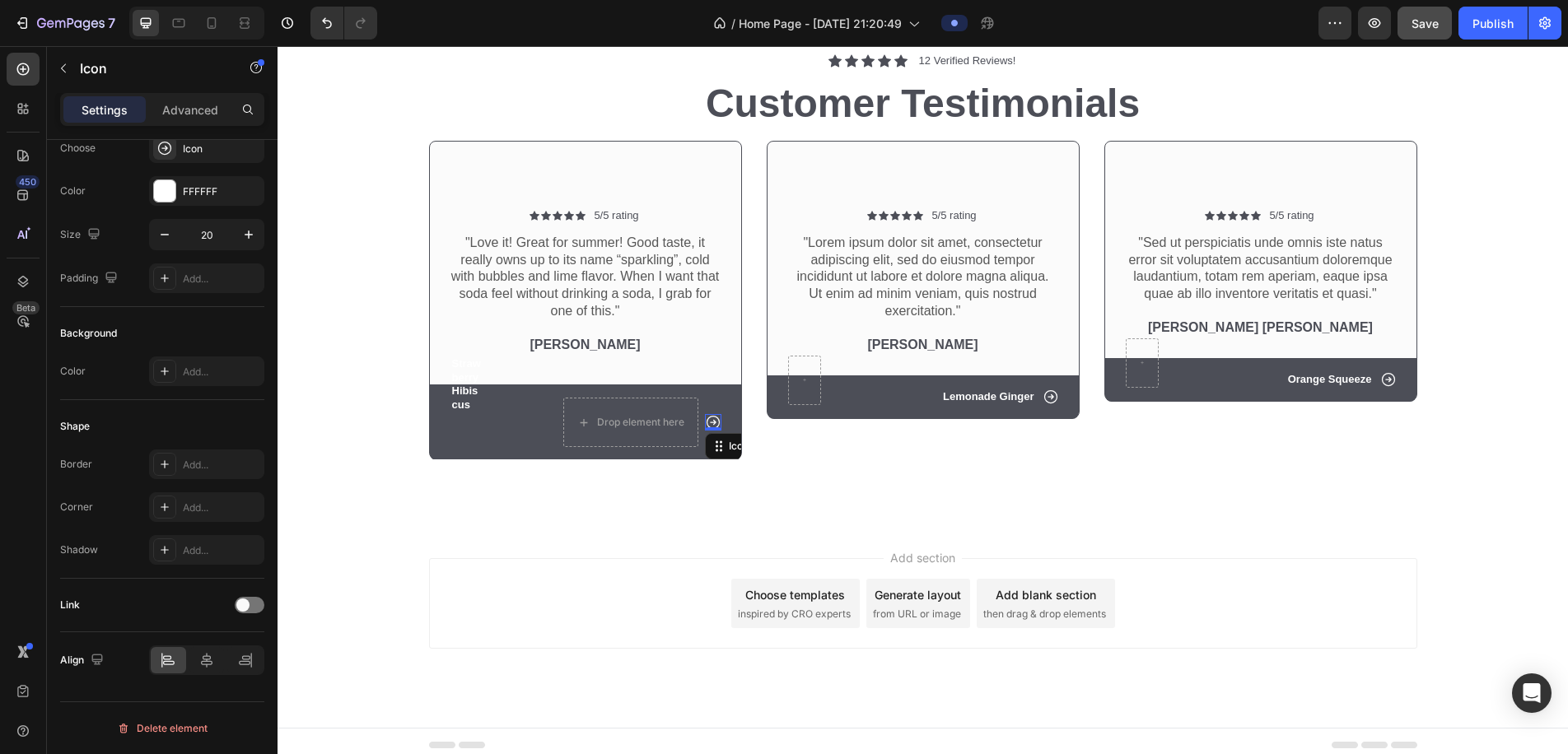
click at [177, 630] on div "Delete element" at bounding box center [162, 729] width 90 height 20
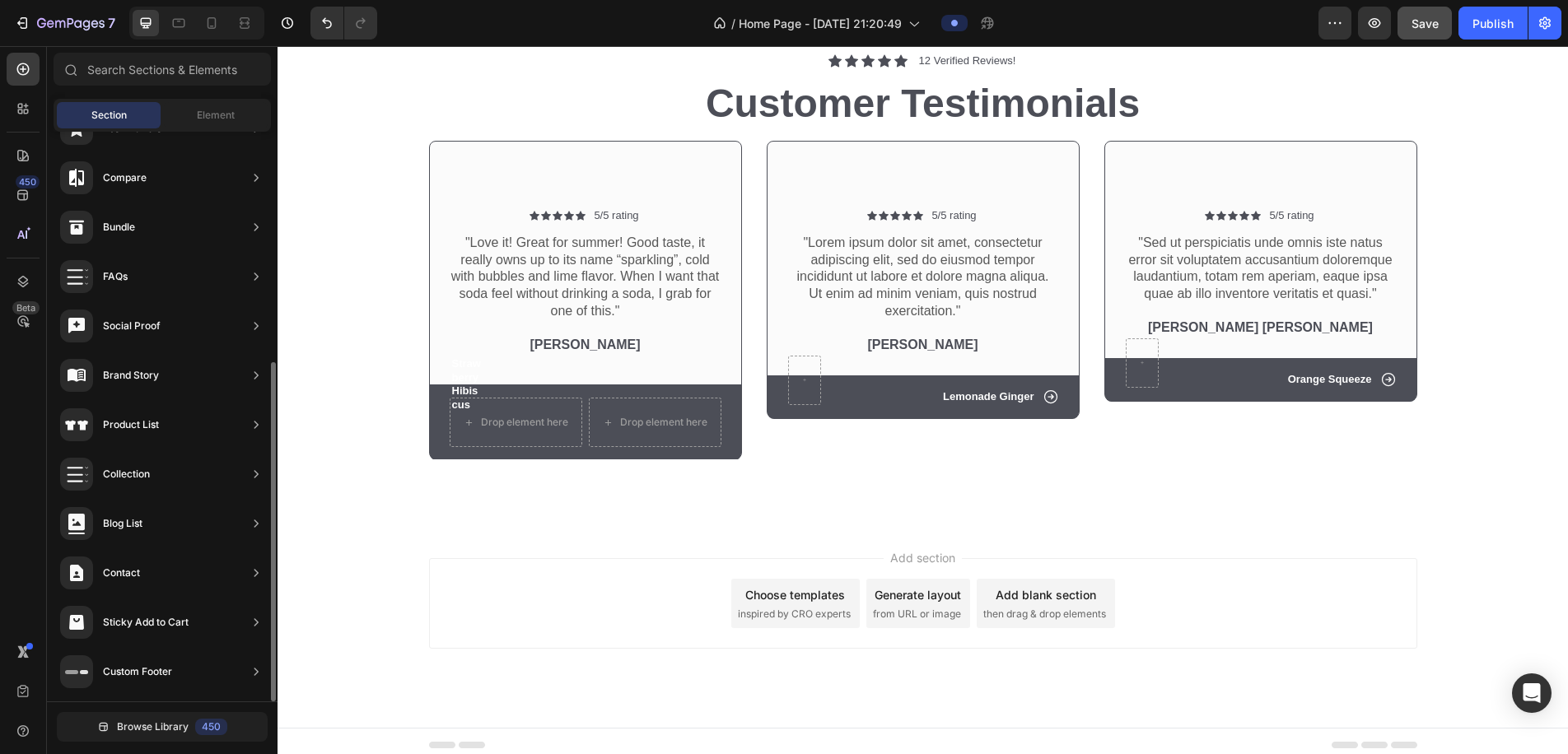
scroll to position [652, 0]
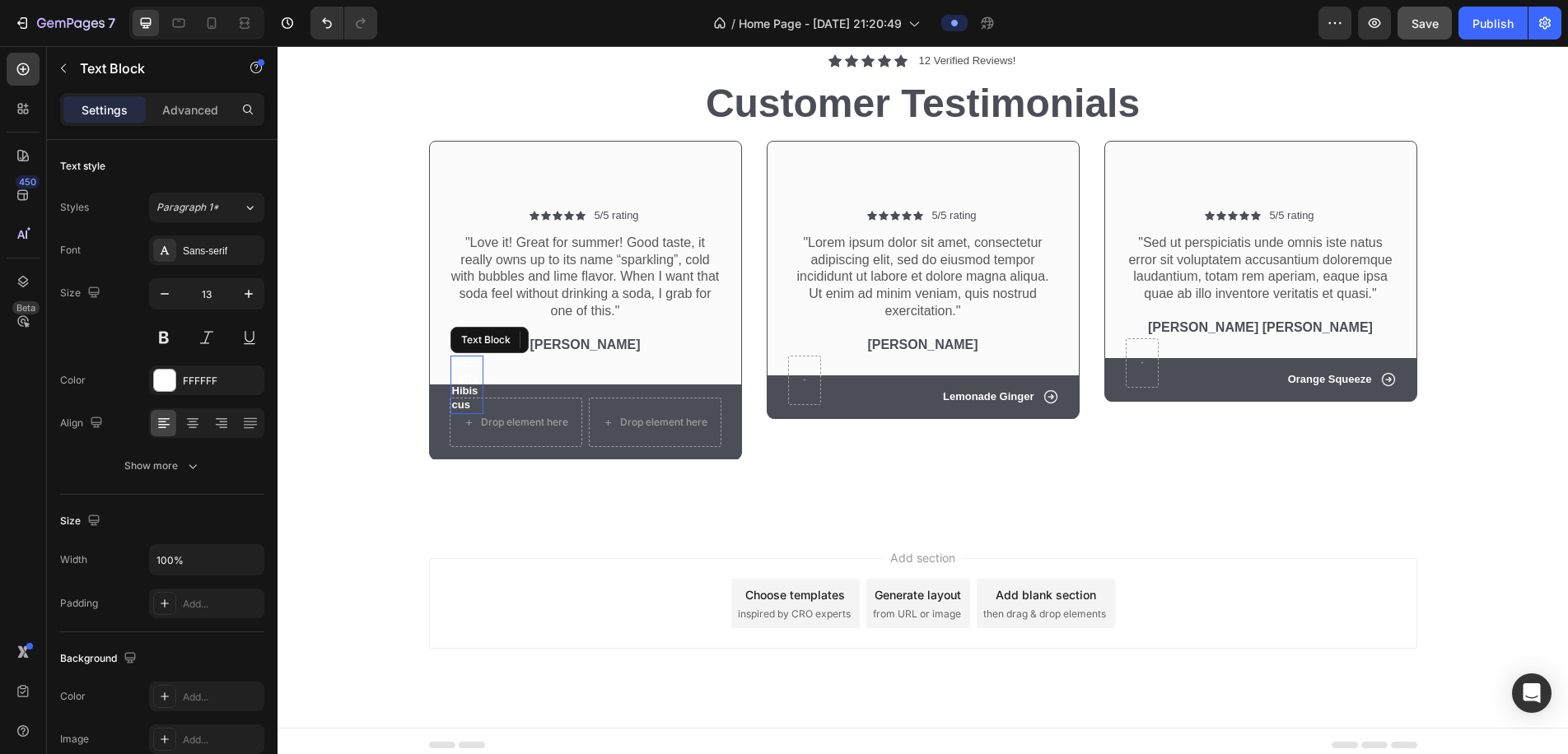
click at [469, 383] on p "Strawberry Hibiscus" at bounding box center [467, 385] width 29 height 56
drag, startPoint x: 582, startPoint y: 334, endPoint x: 580, endPoint y: 356, distance: 22.1
click at [582, 334] on icon at bounding box center [580, 340] width 11 height 12
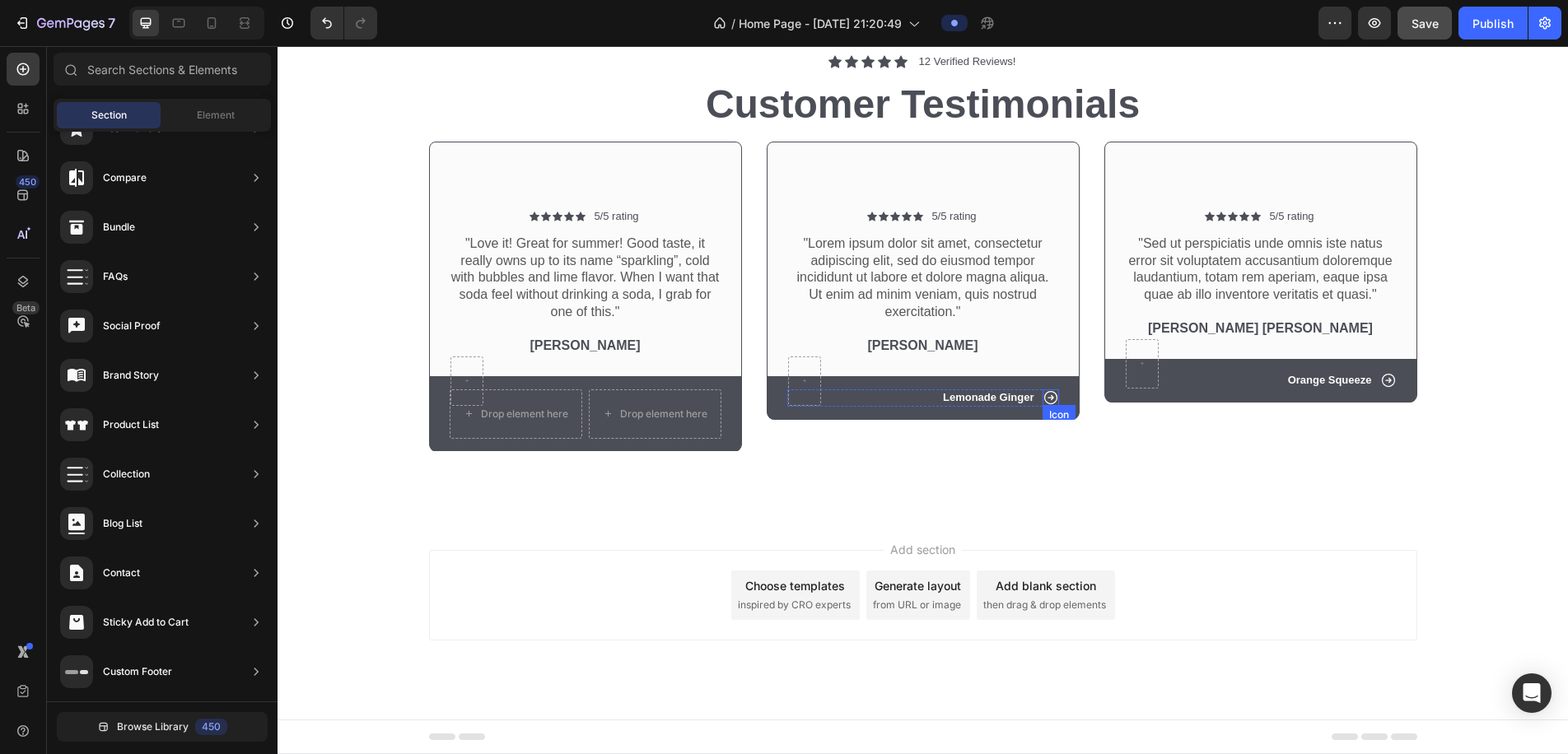
click at [1026, 392] on icon at bounding box center [1049, 397] width 13 height 13
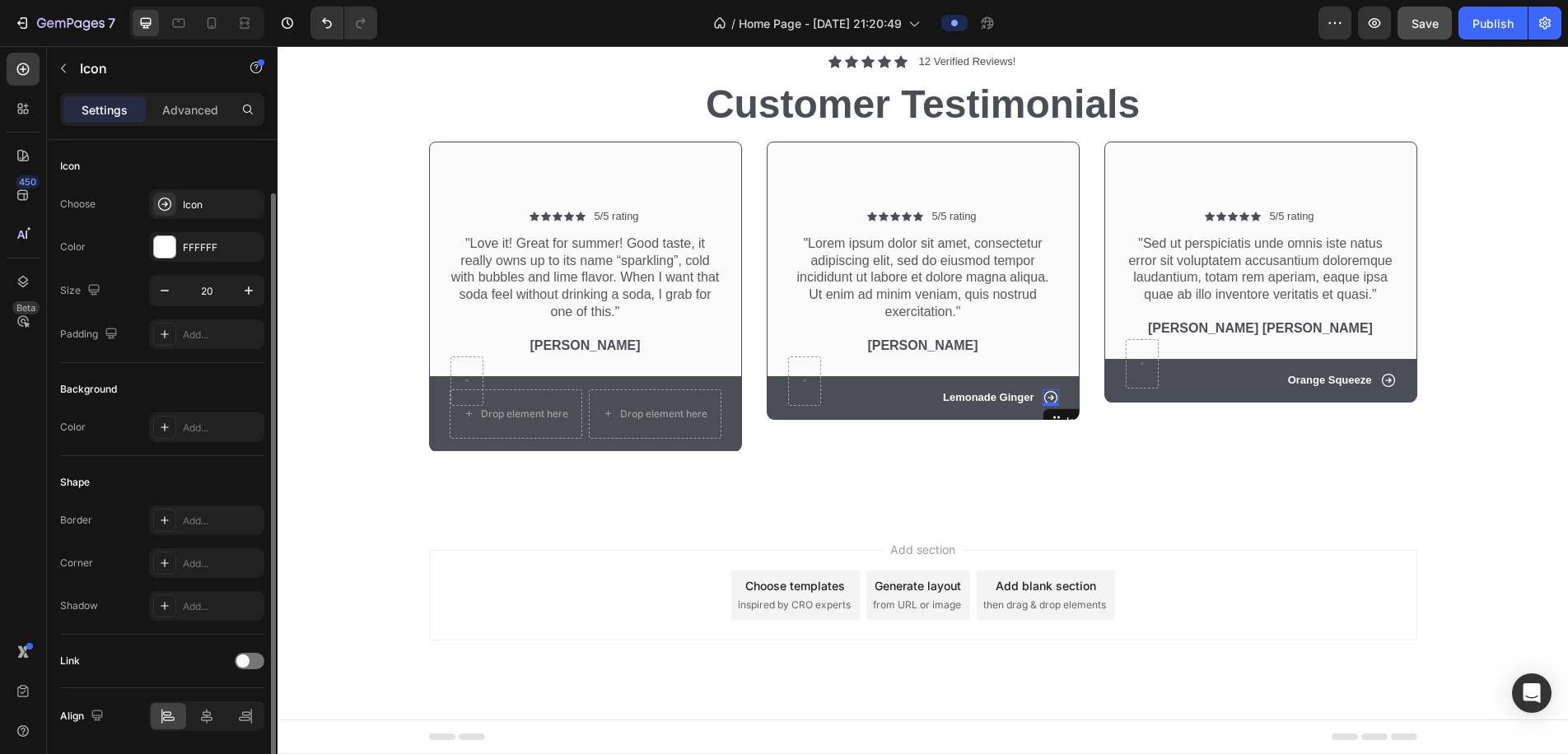
scroll to position [56, 0]
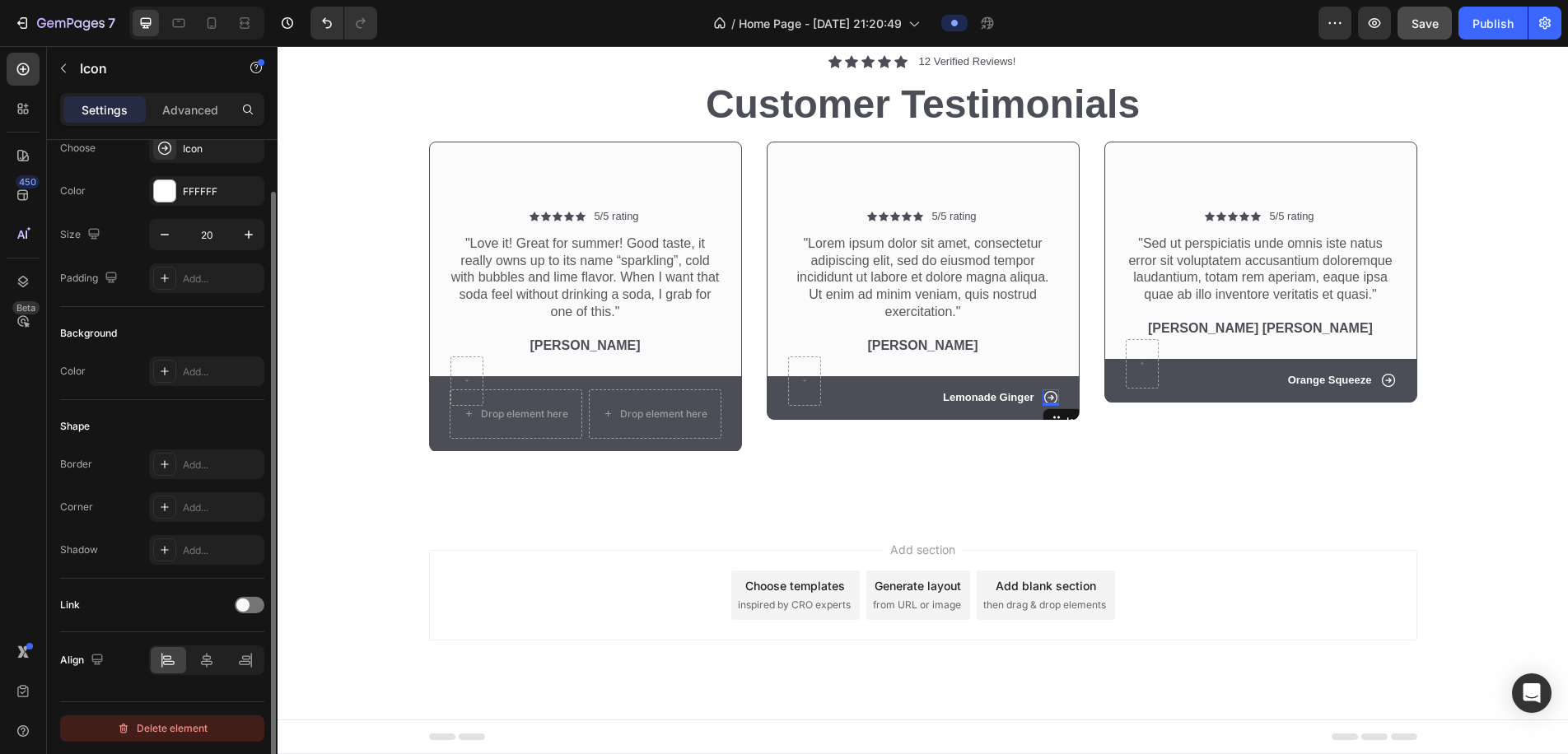
click at [179, 630] on div "Delete element" at bounding box center [162, 729] width 90 height 20
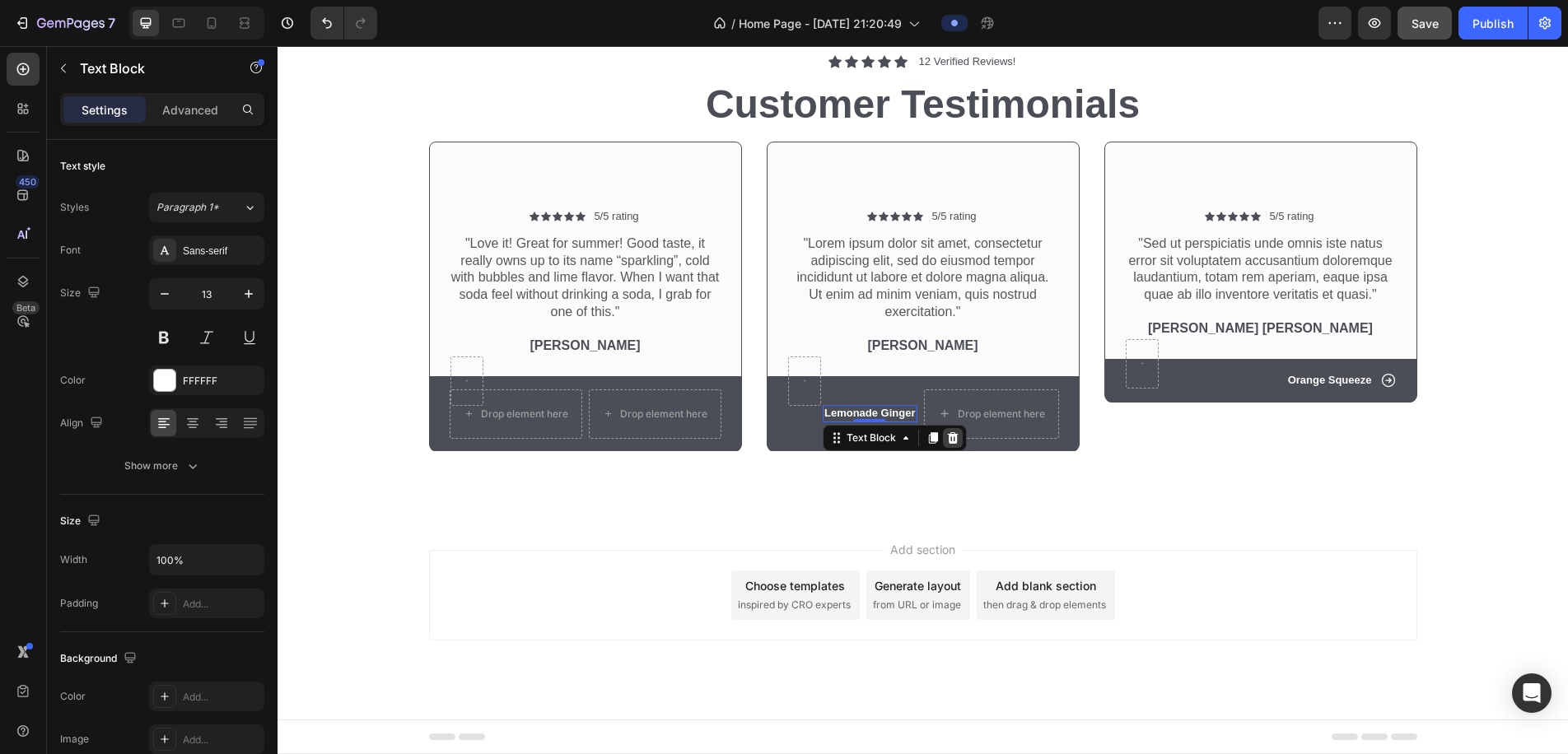
click at [953, 432] on icon at bounding box center [952, 438] width 11 height 12
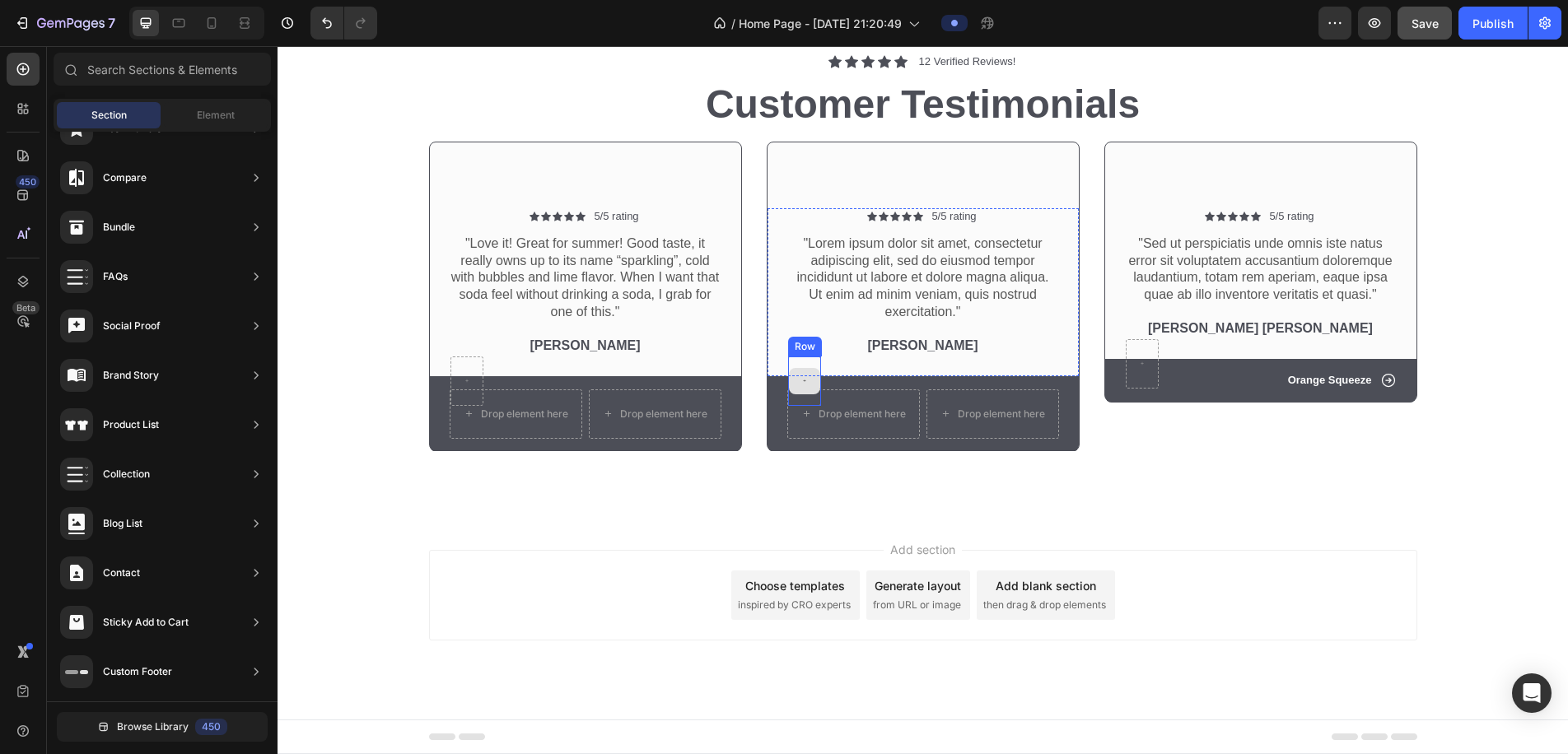
click at [804, 379] on icon at bounding box center [804, 380] width 5 height 14
click at [809, 367] on div at bounding box center [805, 381] width 33 height 49
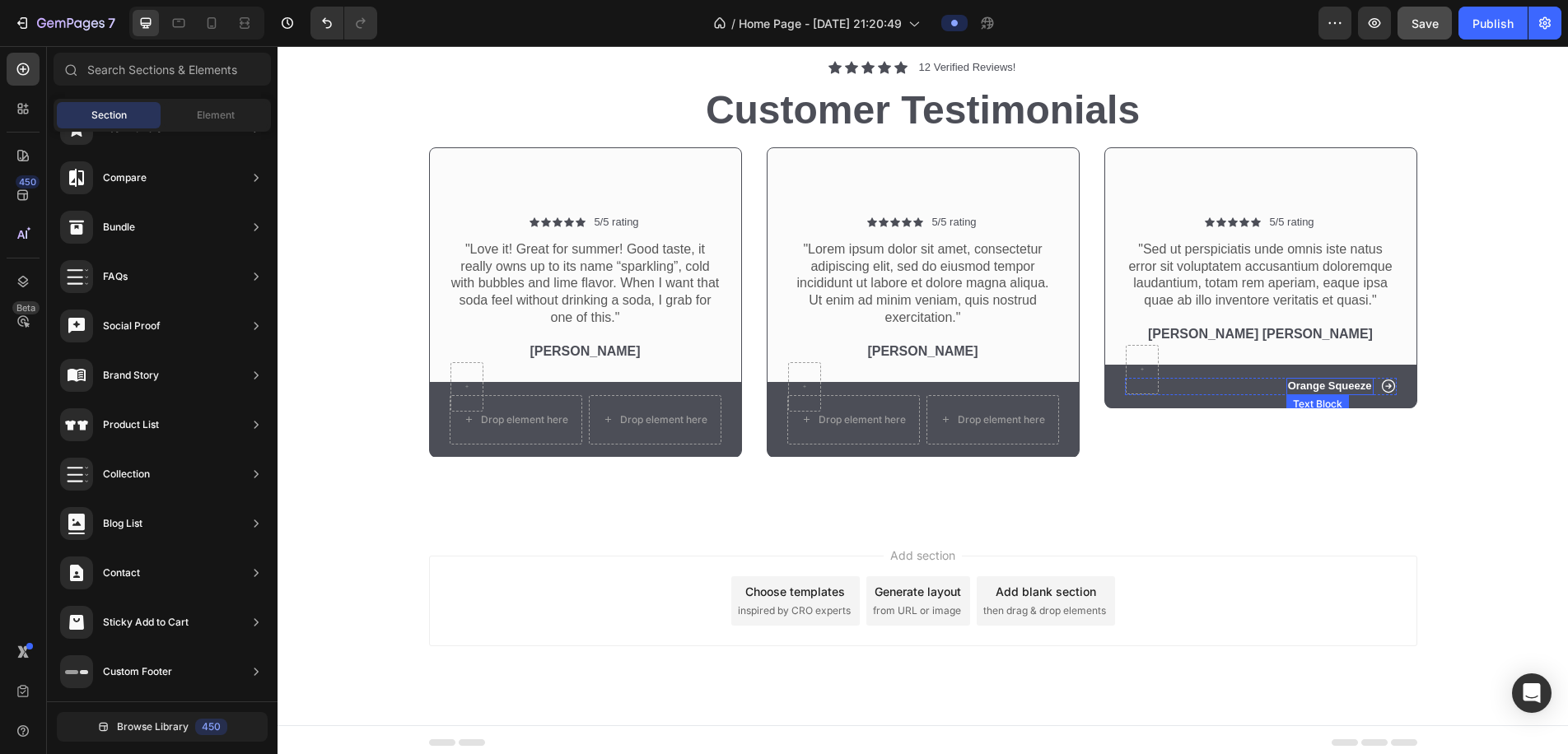
click at [1026, 383] on p "Orange Squeeze" at bounding box center [1331, 386] width 84 height 14
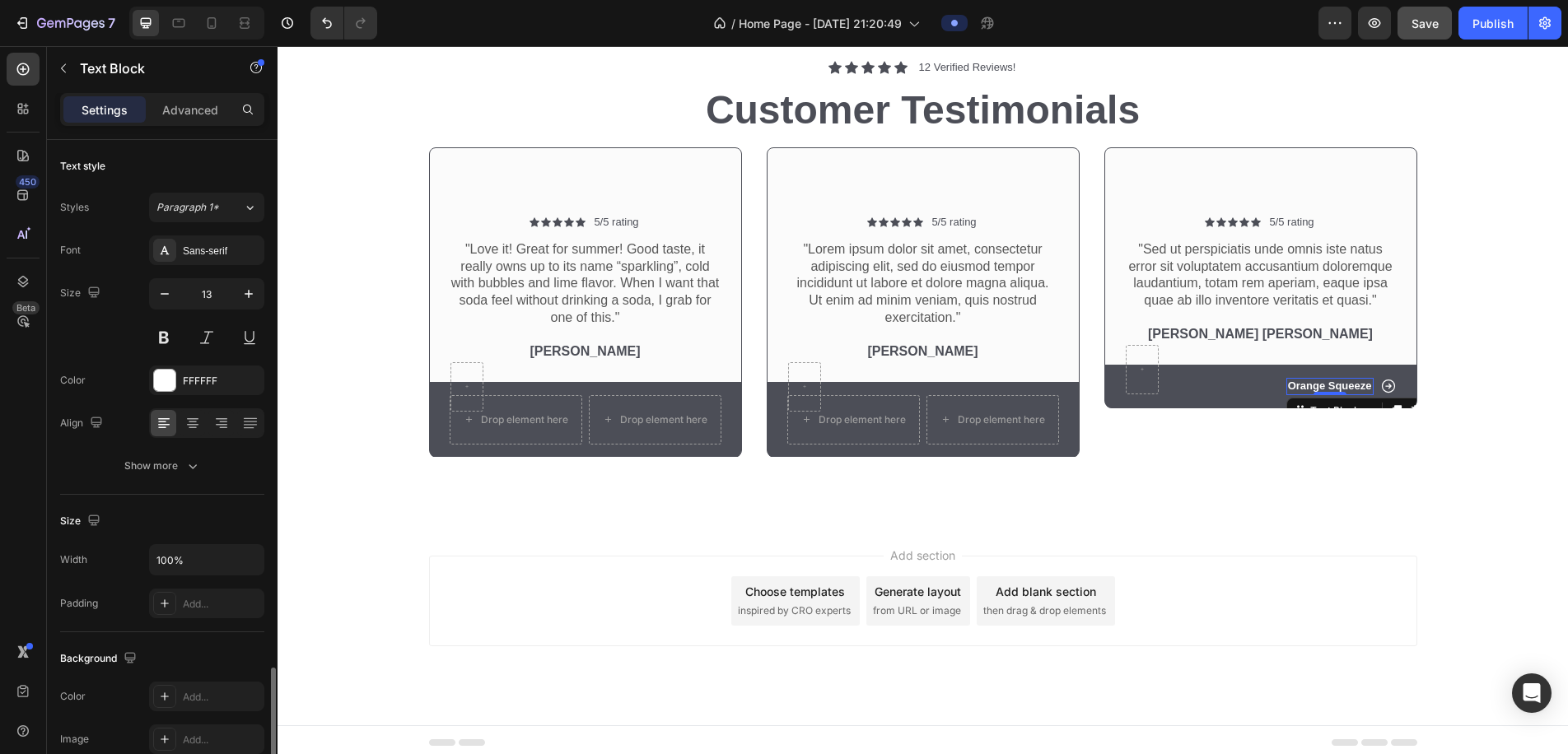
scroll to position [315, 0]
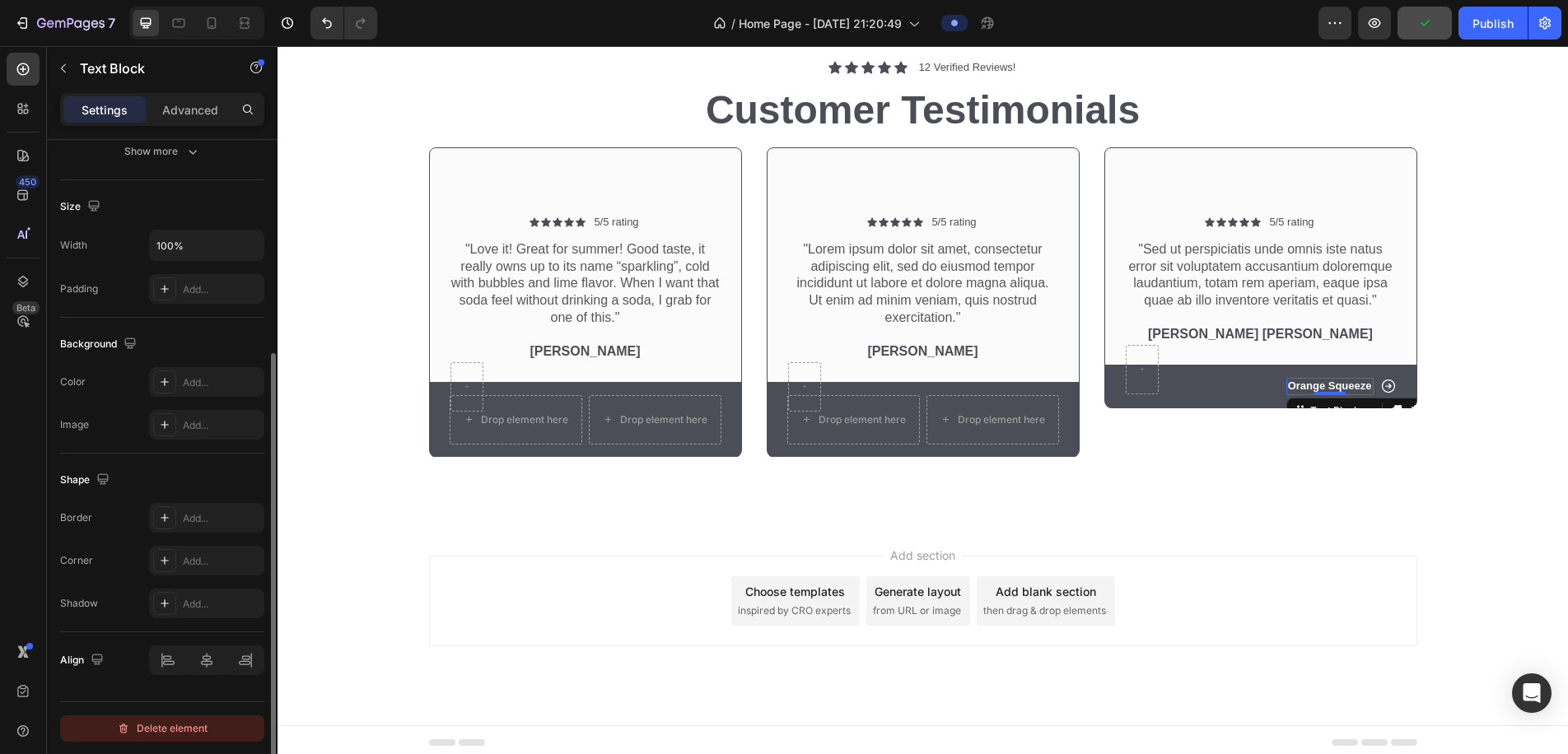
click at [175, 630] on div "Delete element" at bounding box center [162, 729] width 90 height 20
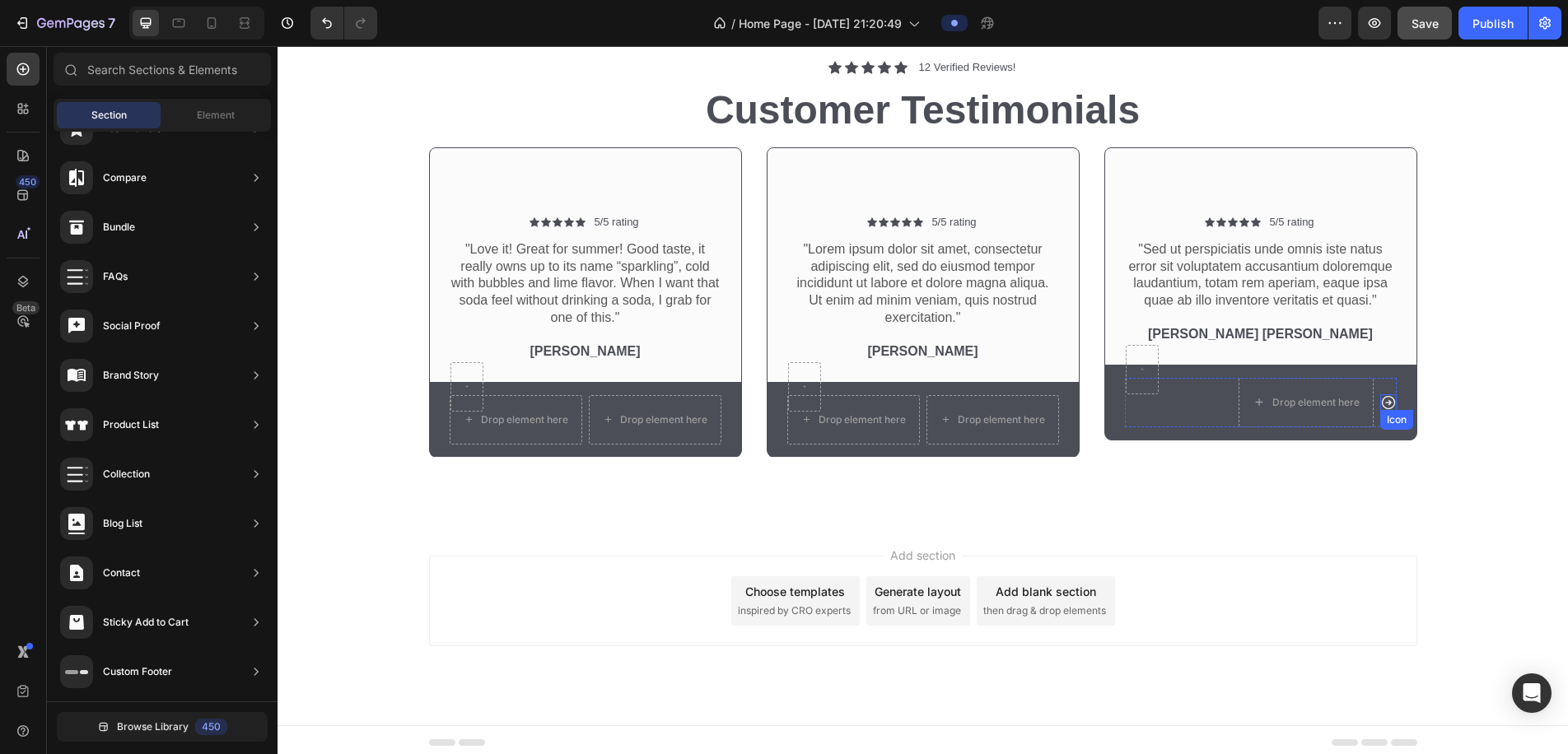
click at [1026, 399] on icon at bounding box center [1388, 402] width 13 height 13
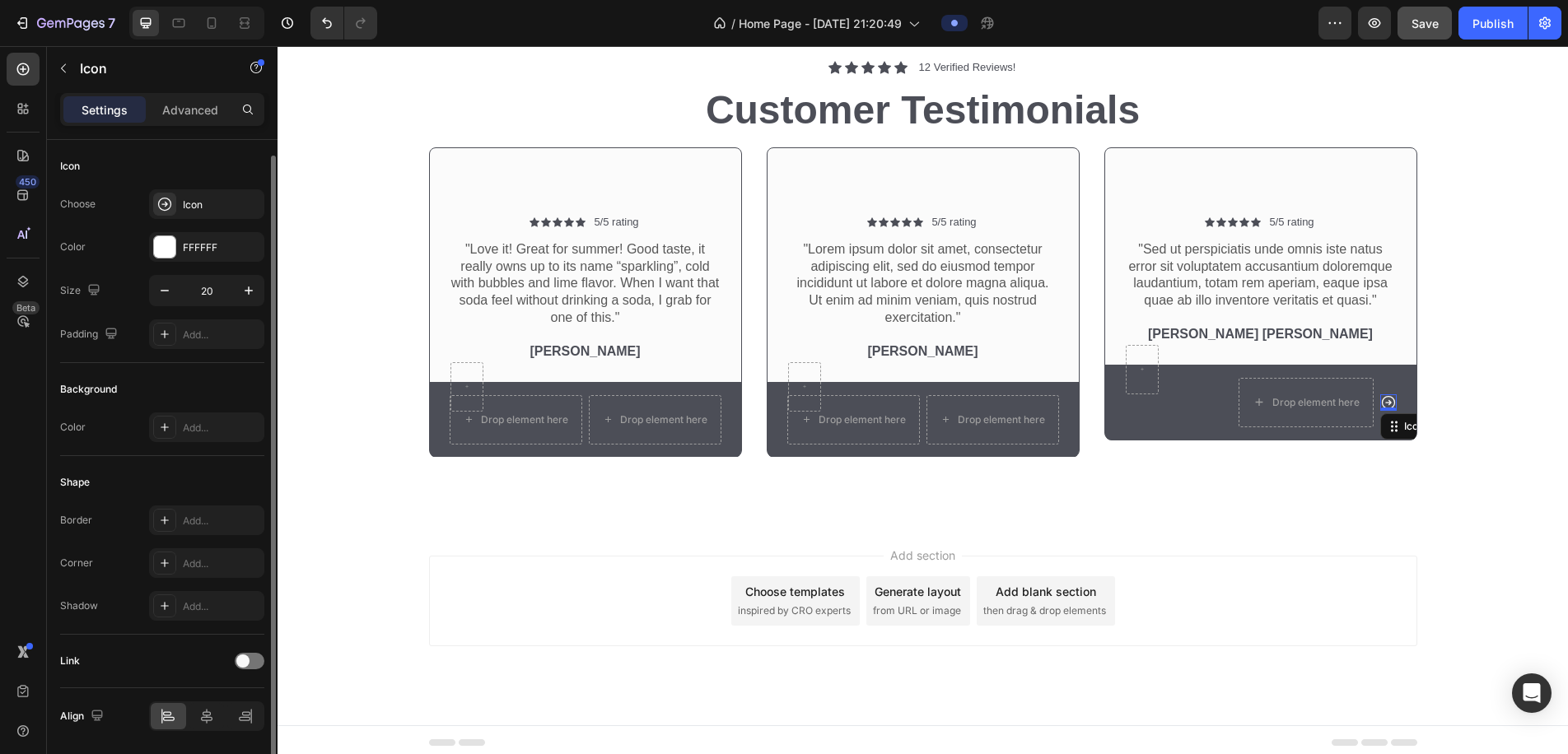
scroll to position [56, 0]
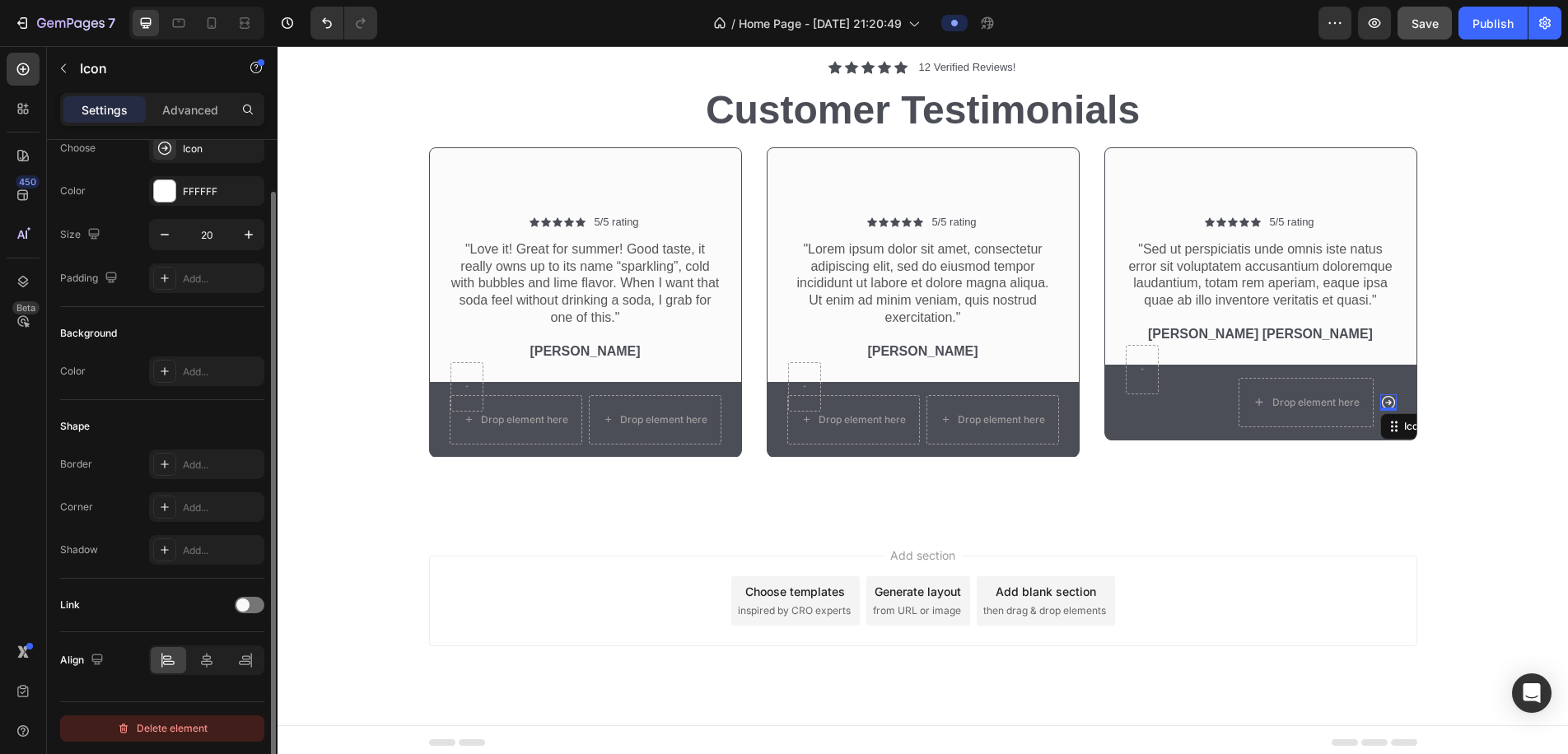
click at [177, 630] on div "Delete element" at bounding box center [162, 729] width 90 height 20
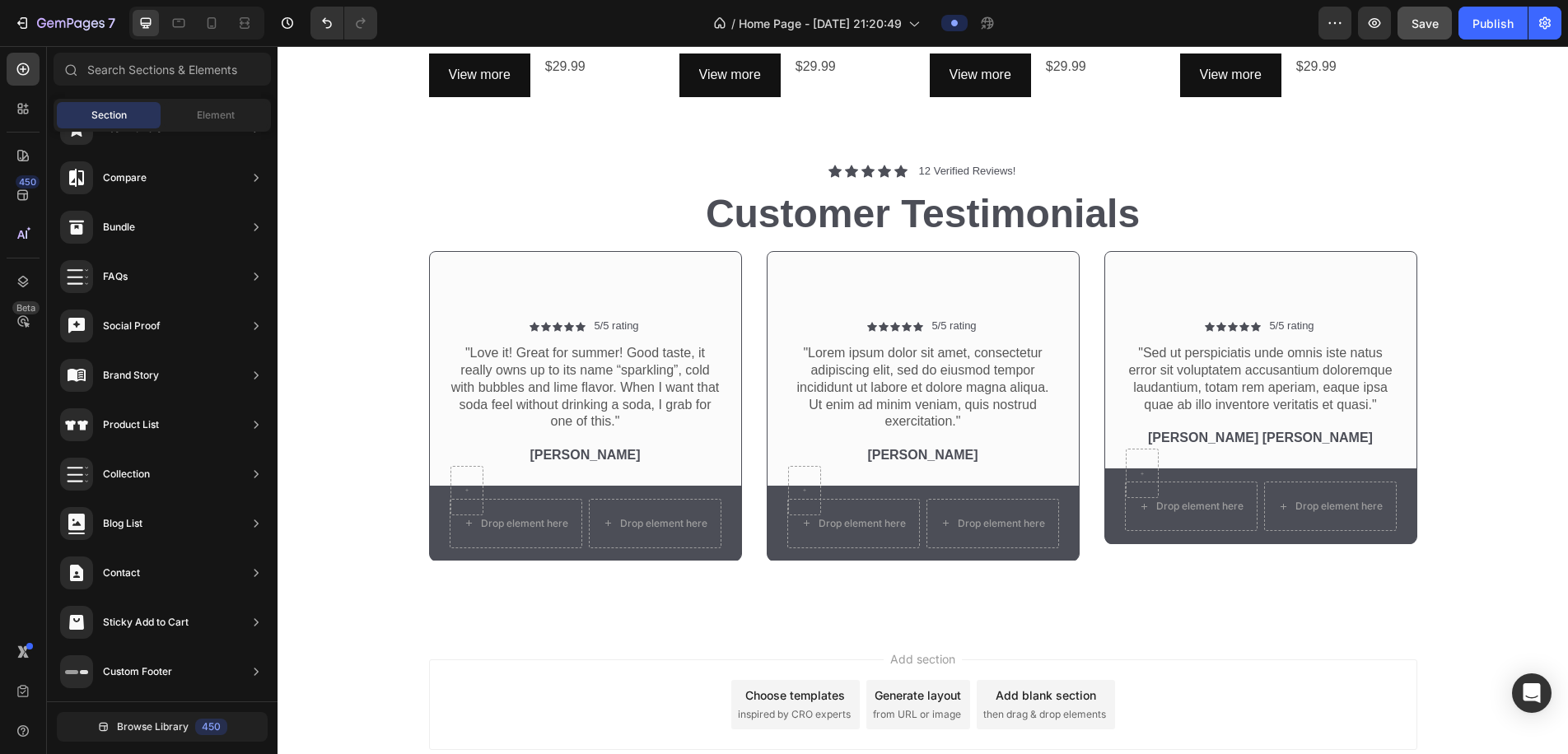
scroll to position [1198, 0]
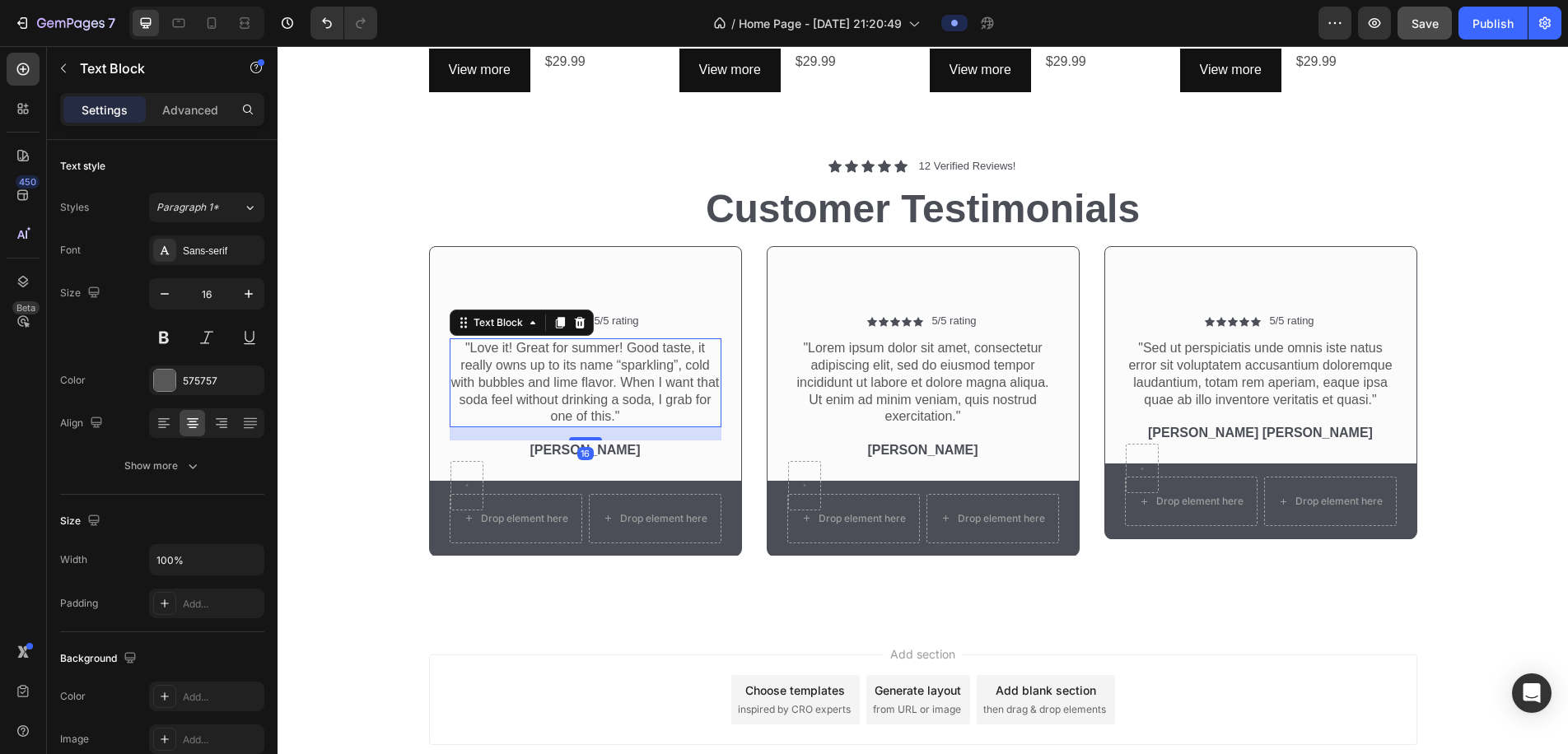
click at [611, 408] on p ""Love it! Great for summer! Good taste, it really owns up to its name “sparklin…" at bounding box center [585, 382] width 269 height 85
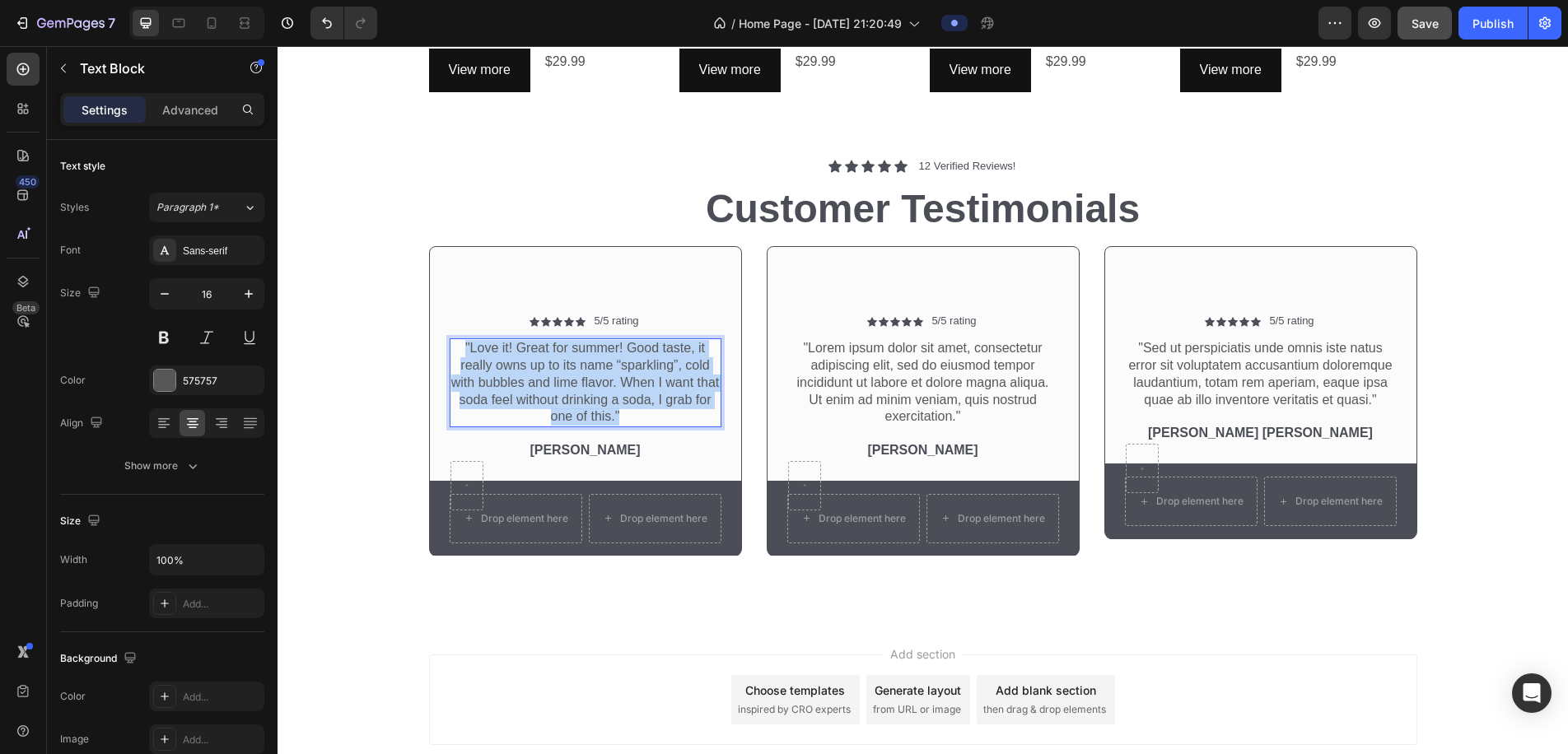
drag, startPoint x: 621, startPoint y: 411, endPoint x: 450, endPoint y: 336, distance: 186.7
click at [450, 338] on div ""Love it! Great for summer! Good taste, it really owns up to its name “sparklin…" at bounding box center [585, 382] width 272 height 89
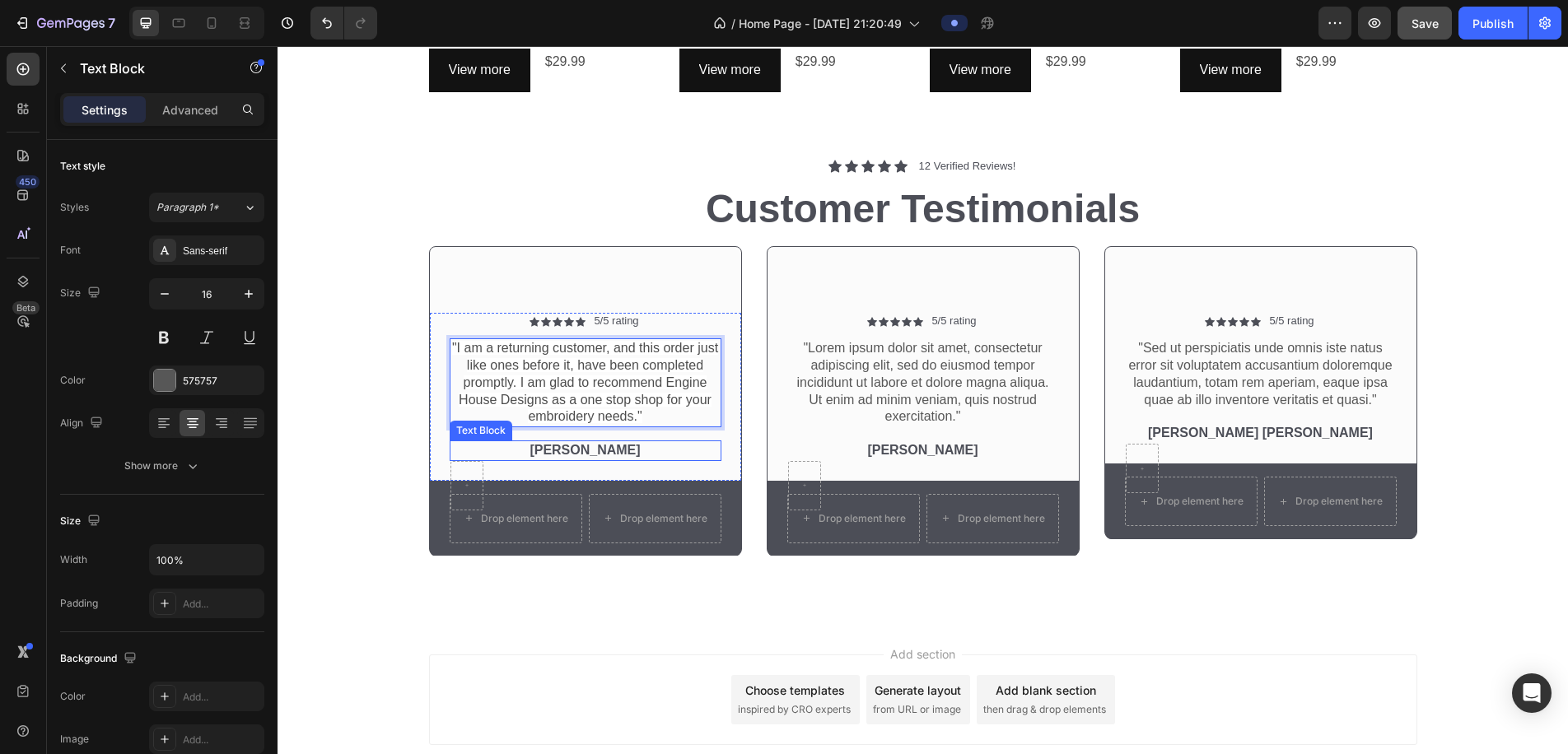
click at [582, 444] on p "Rita Carroll" at bounding box center [585, 451] width 269 height 18
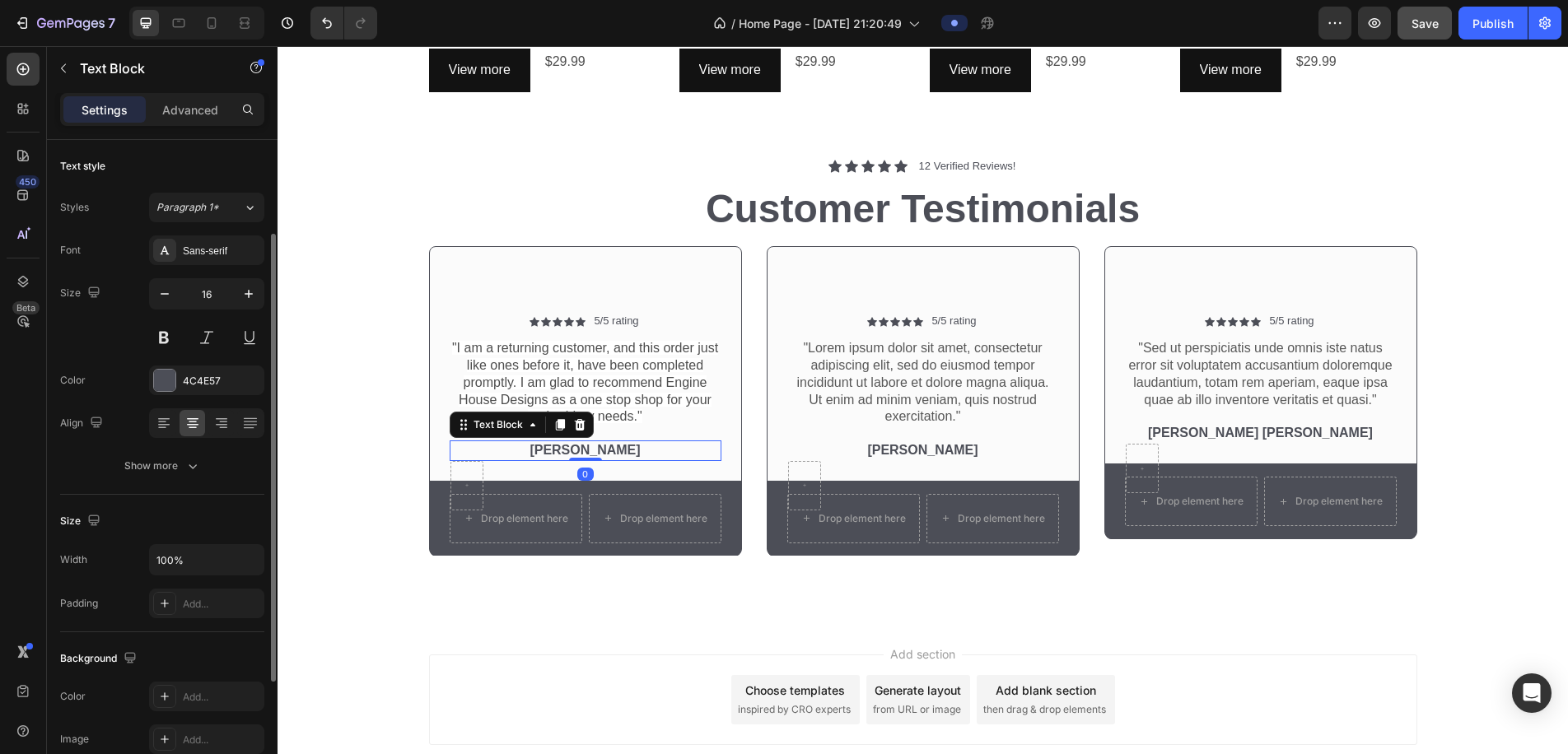
click at [582, 443] on p "Rita Carroll" at bounding box center [585, 451] width 269 height 18
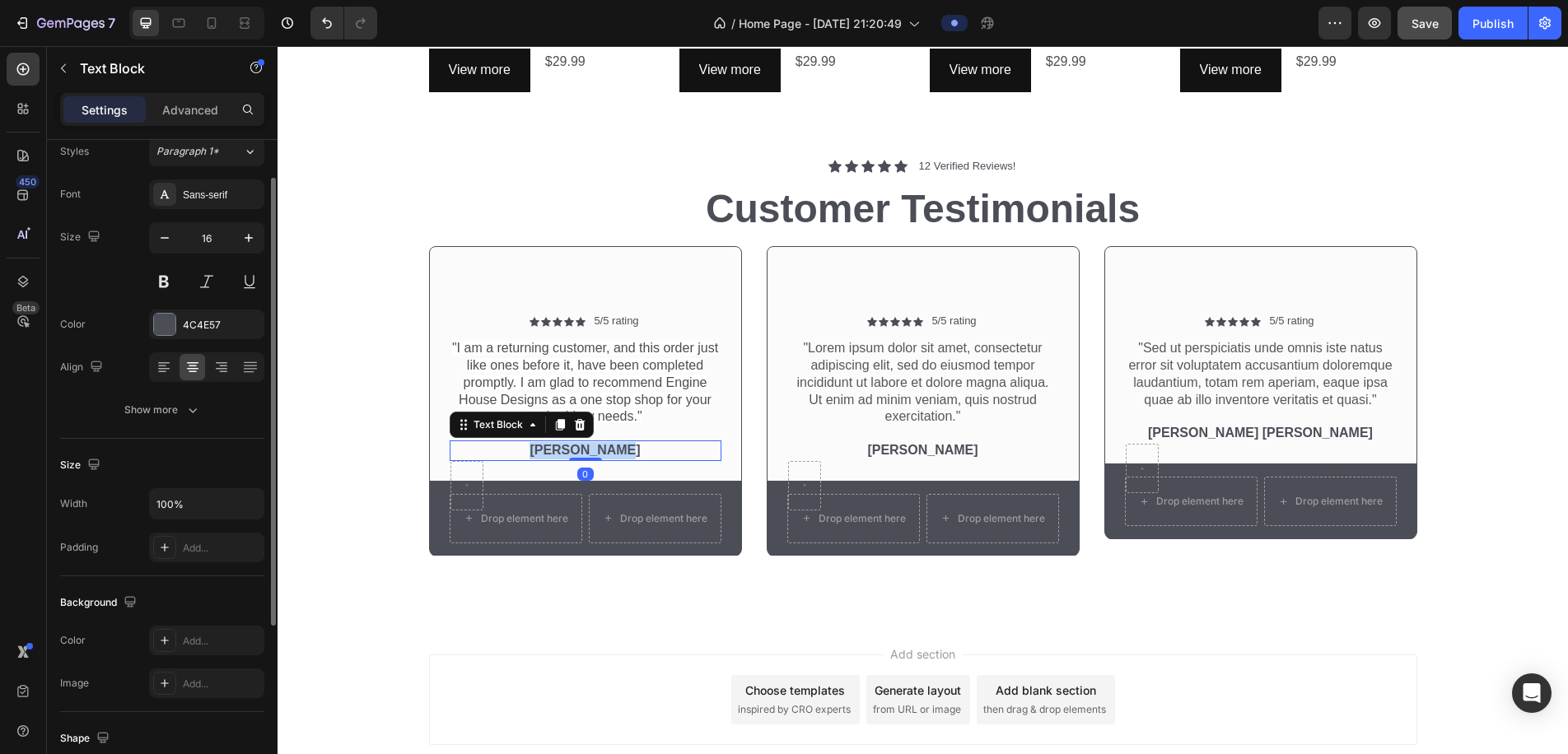
click at [582, 444] on p "Rita Carroll" at bounding box center [585, 451] width 269 height 18
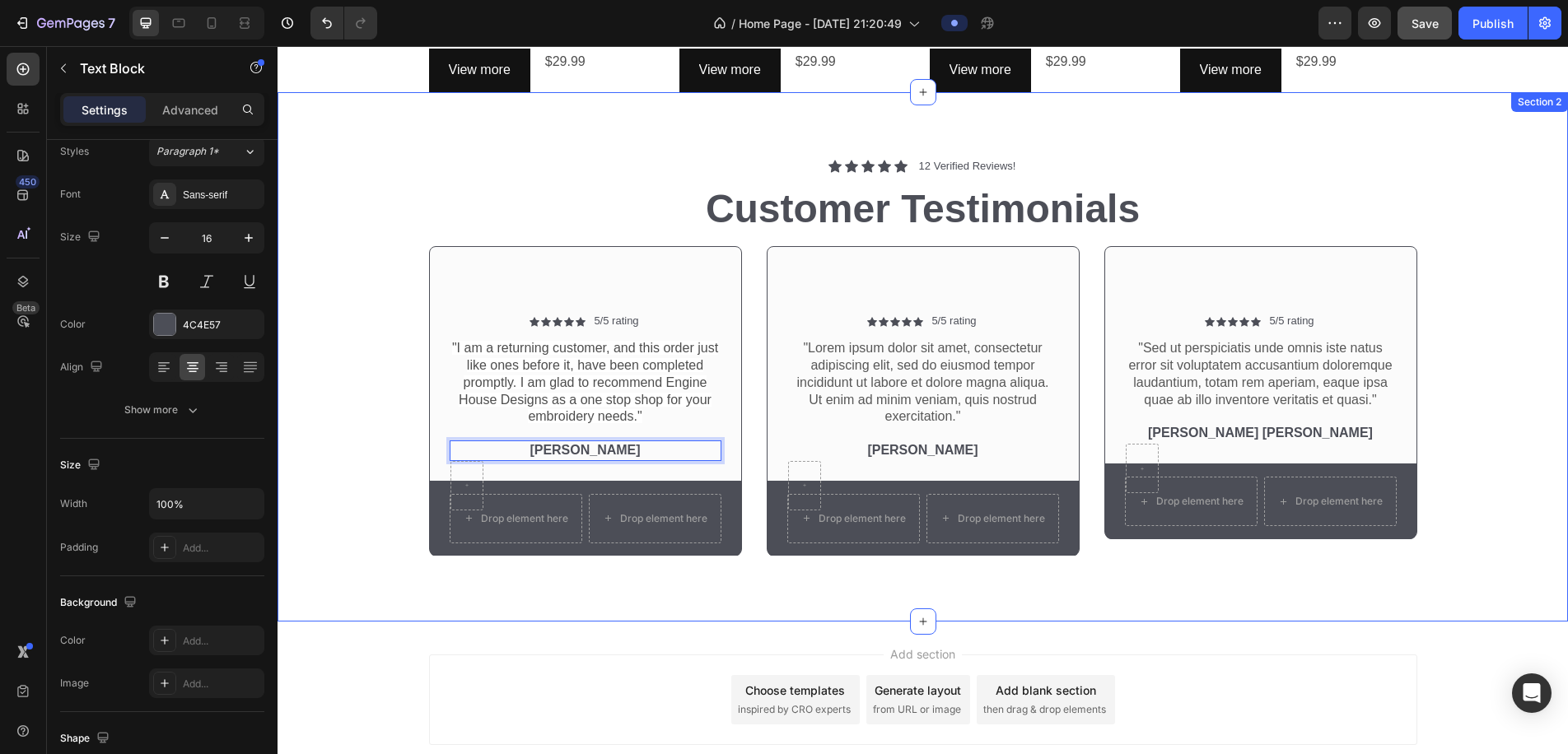
click at [571, 589] on div "Icon Icon Icon Icon Icon Icon List 12 Verified Reviews! Text Block Row Customer…" at bounding box center [923, 357] width 1290 height 529
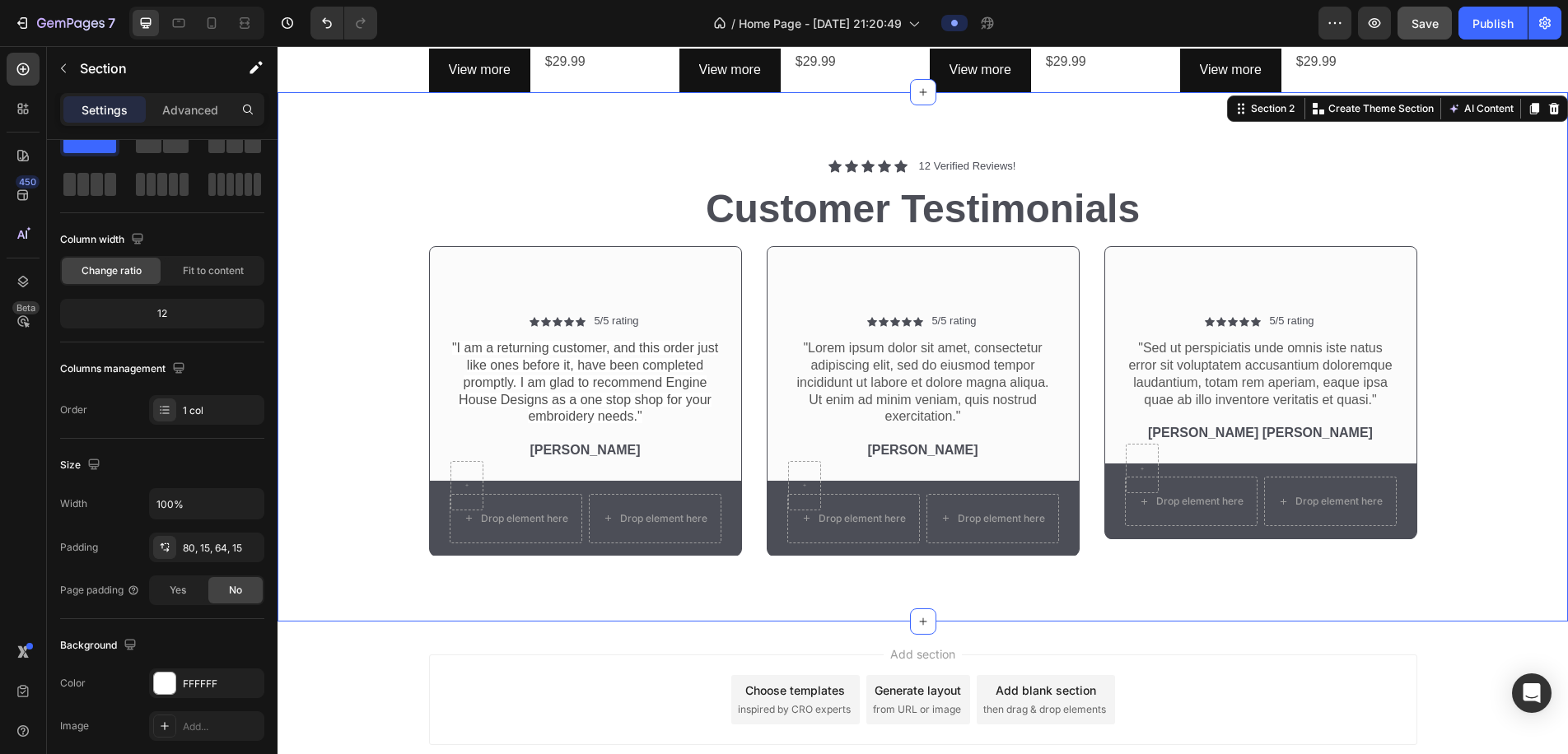
scroll to position [0, 0]
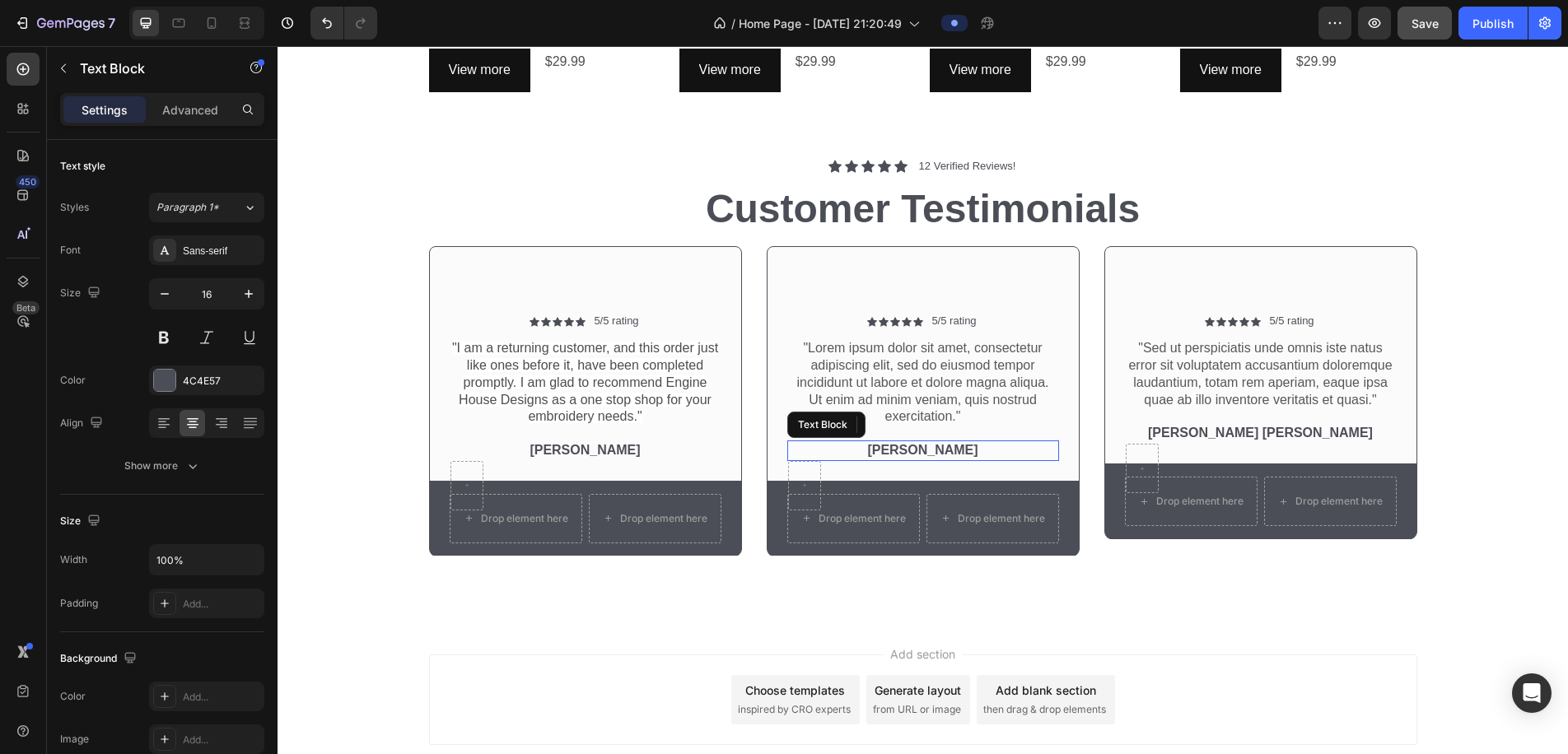
click at [914, 442] on p "Dick Rey" at bounding box center [924, 451] width 269 height 18
click at [918, 384] on p ""Lorem ipsum dolor sit amet, consectetur adipiscing elit, sed do eiusmod tempor…" at bounding box center [924, 382] width 269 height 85
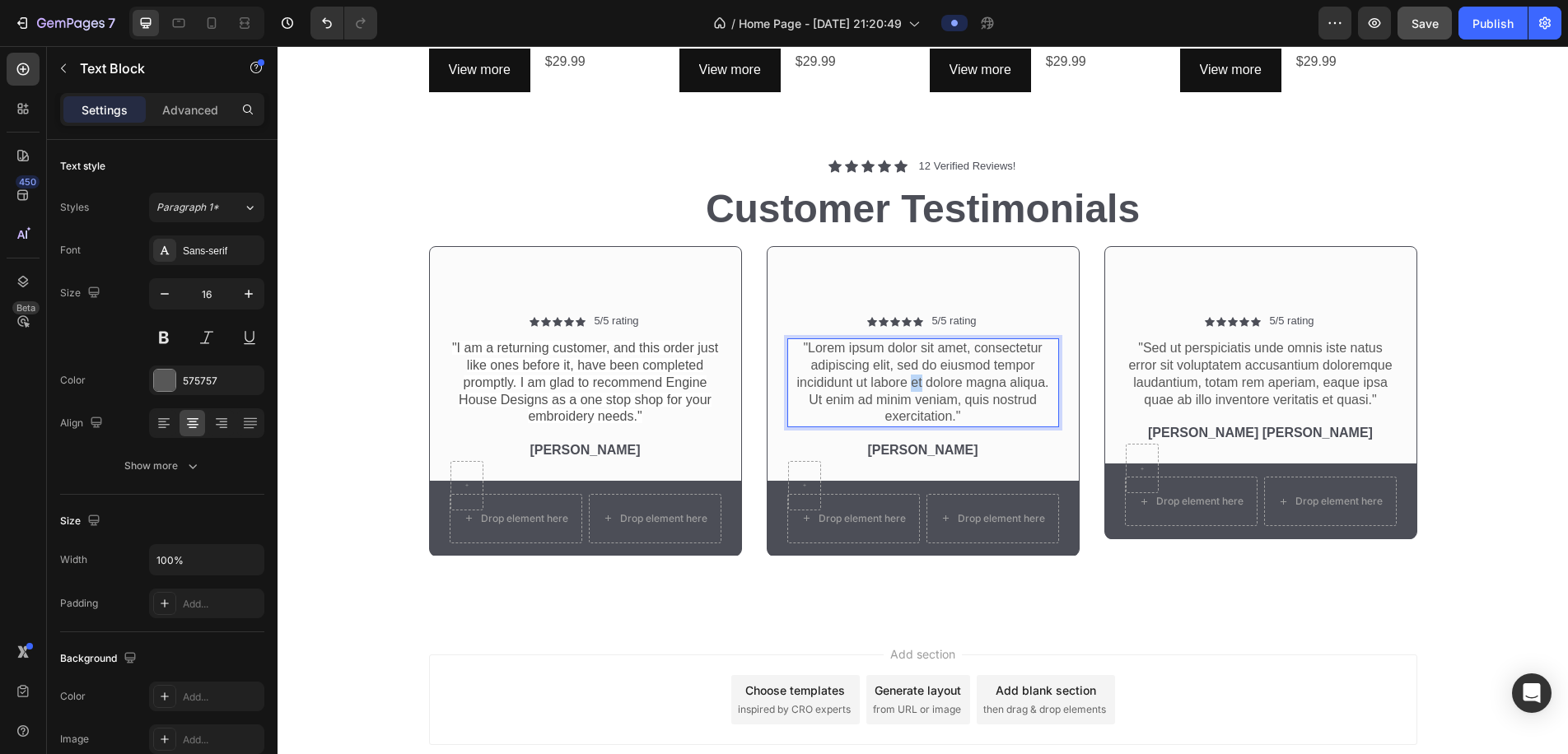
click at [918, 384] on p ""Lorem ipsum dolor sit amet, consectetur adipiscing elit, sed do eiusmod tempor…" at bounding box center [924, 382] width 269 height 85
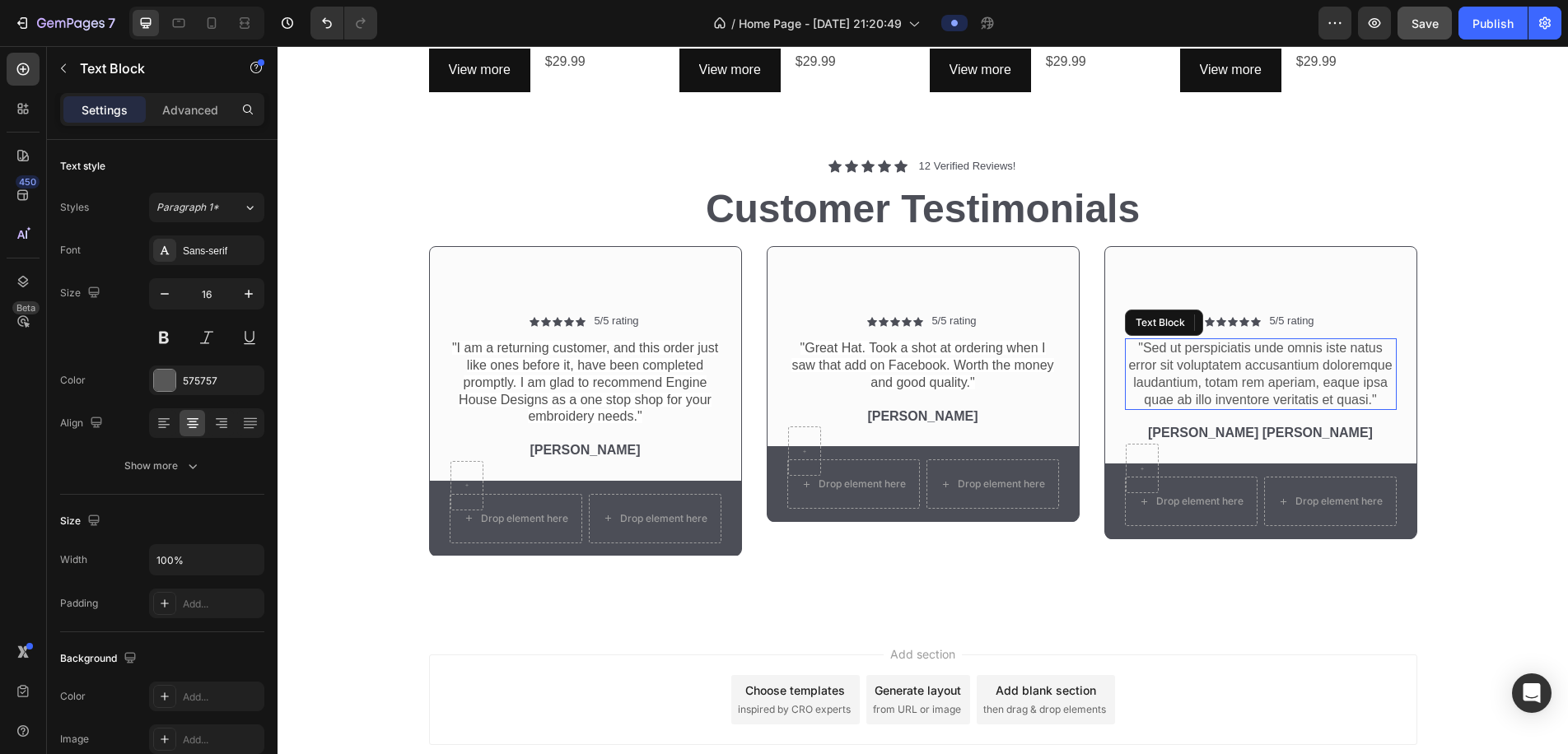
click at [1026, 360] on p ""Sed ut perspiciatis unde omnis iste natus error sit voluptatem accusantium dol…" at bounding box center [1261, 375] width 269 height 69
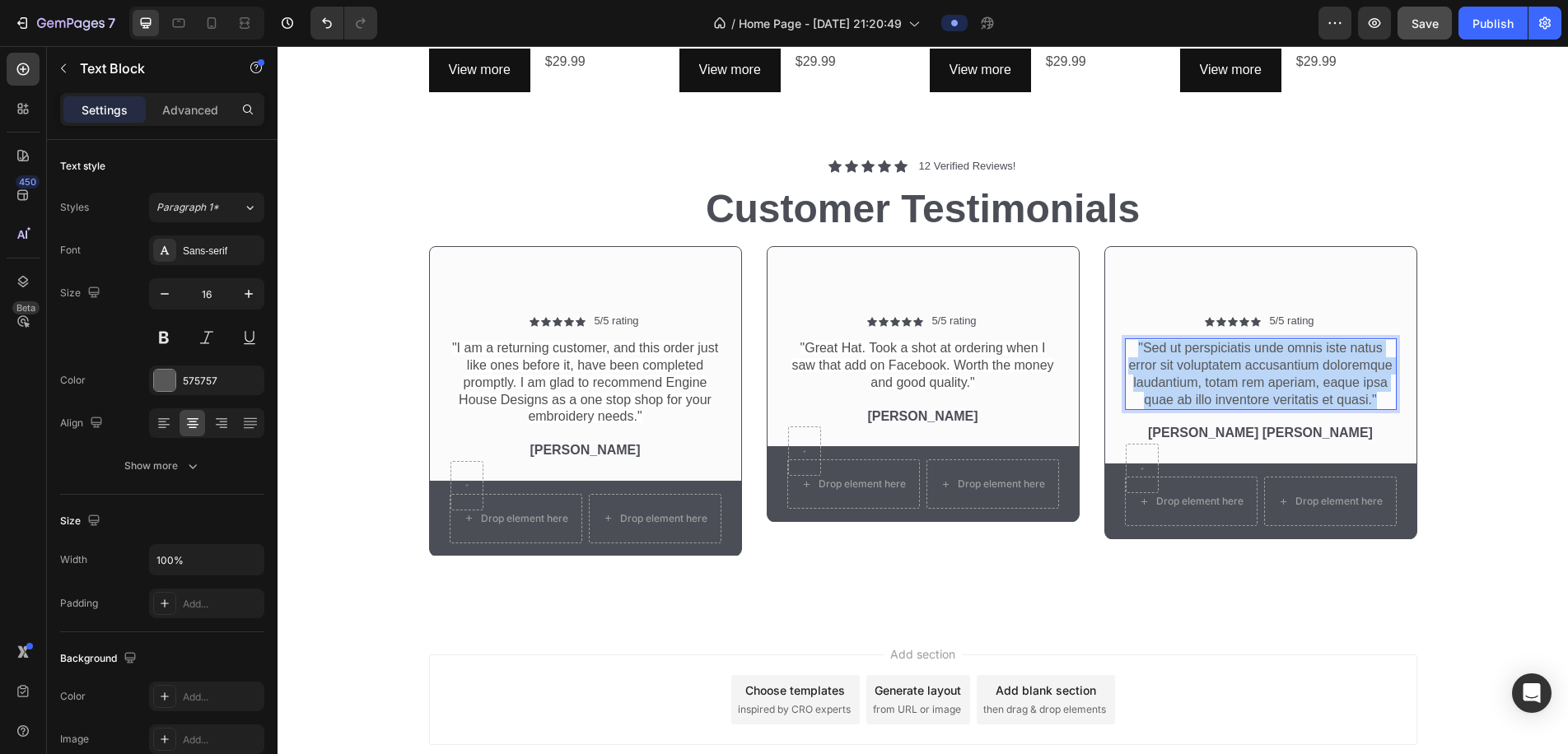
click at [1026, 361] on p ""Sed ut perspiciatis unde omnis iste natus error sit voluptatem accusantium dol…" at bounding box center [1261, 375] width 269 height 69
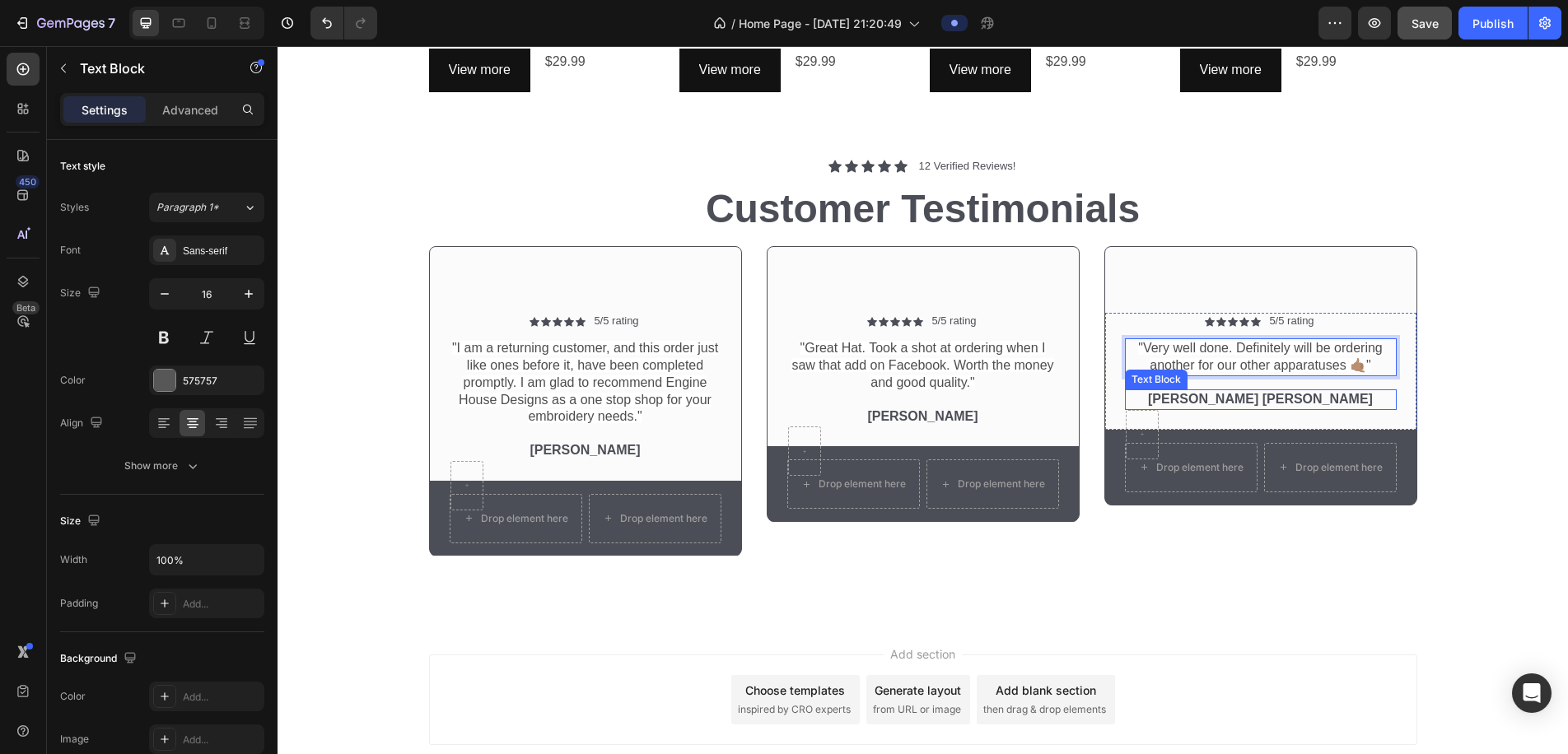
click at [1026, 396] on p "Emma Zalia" at bounding box center [1261, 400] width 269 height 18
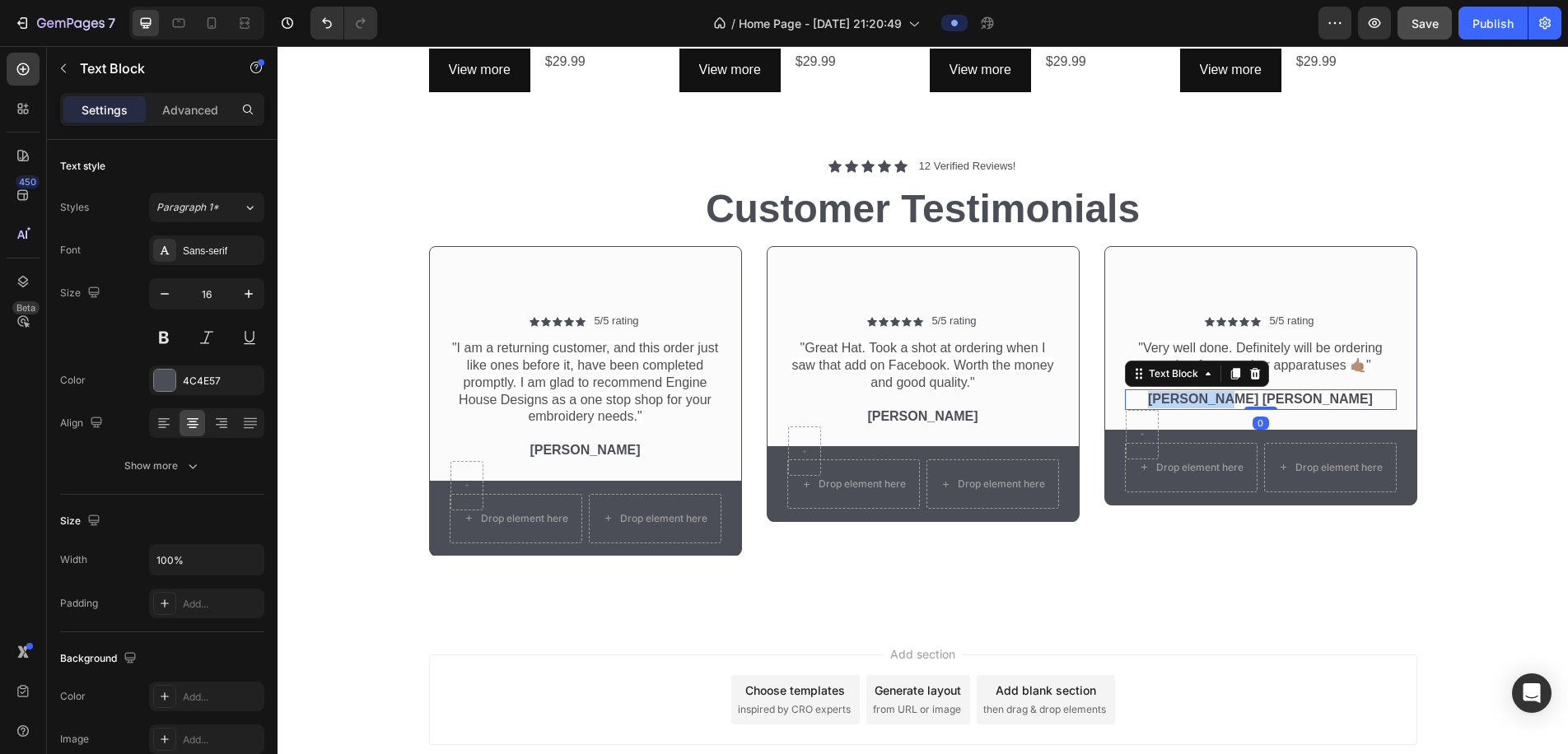
click at [1026, 395] on p "Emma Zalia" at bounding box center [1261, 400] width 269 height 18
click at [62, 67] on icon "button" at bounding box center [63, 68] width 13 height 13
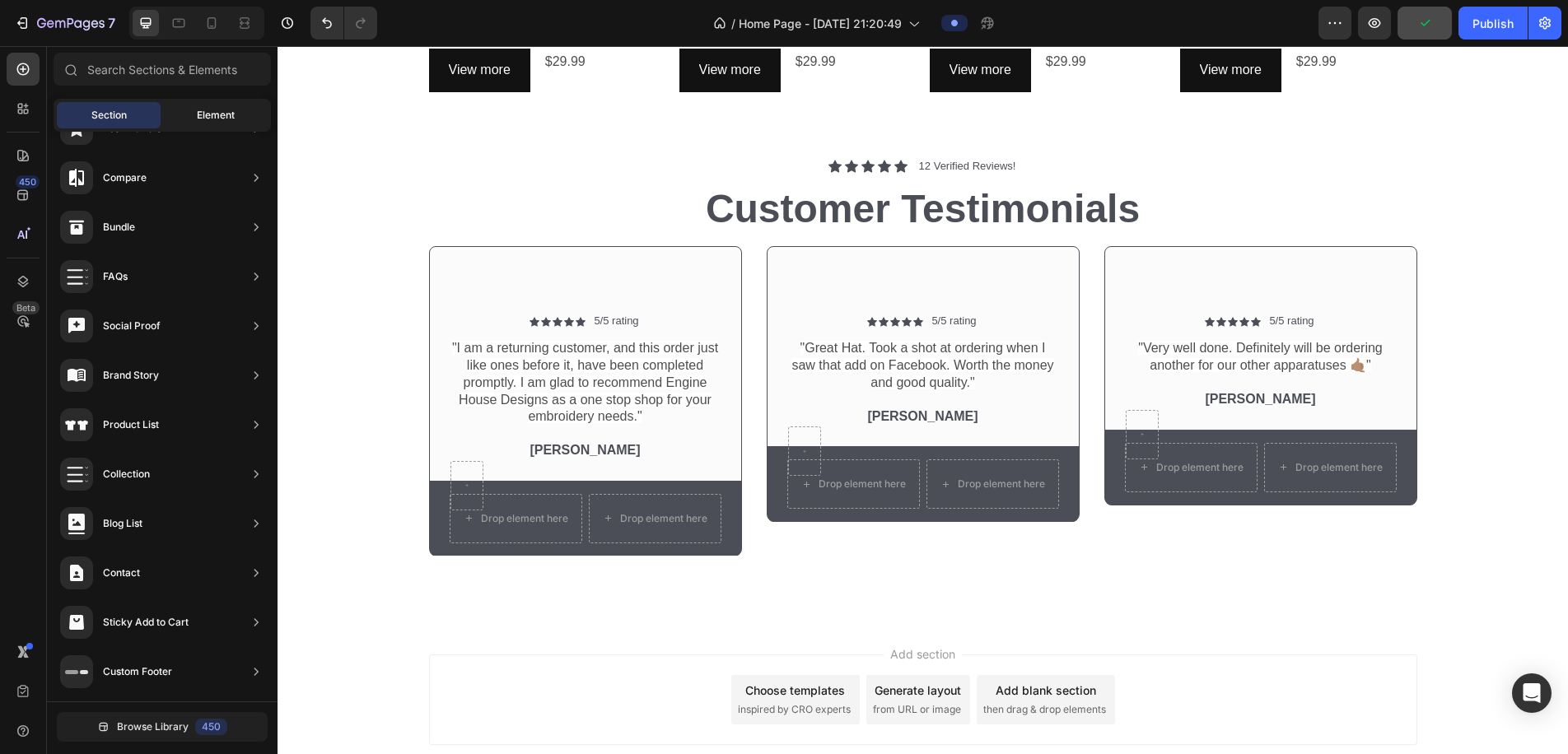
click at [203, 116] on span "Element" at bounding box center [216, 115] width 38 height 15
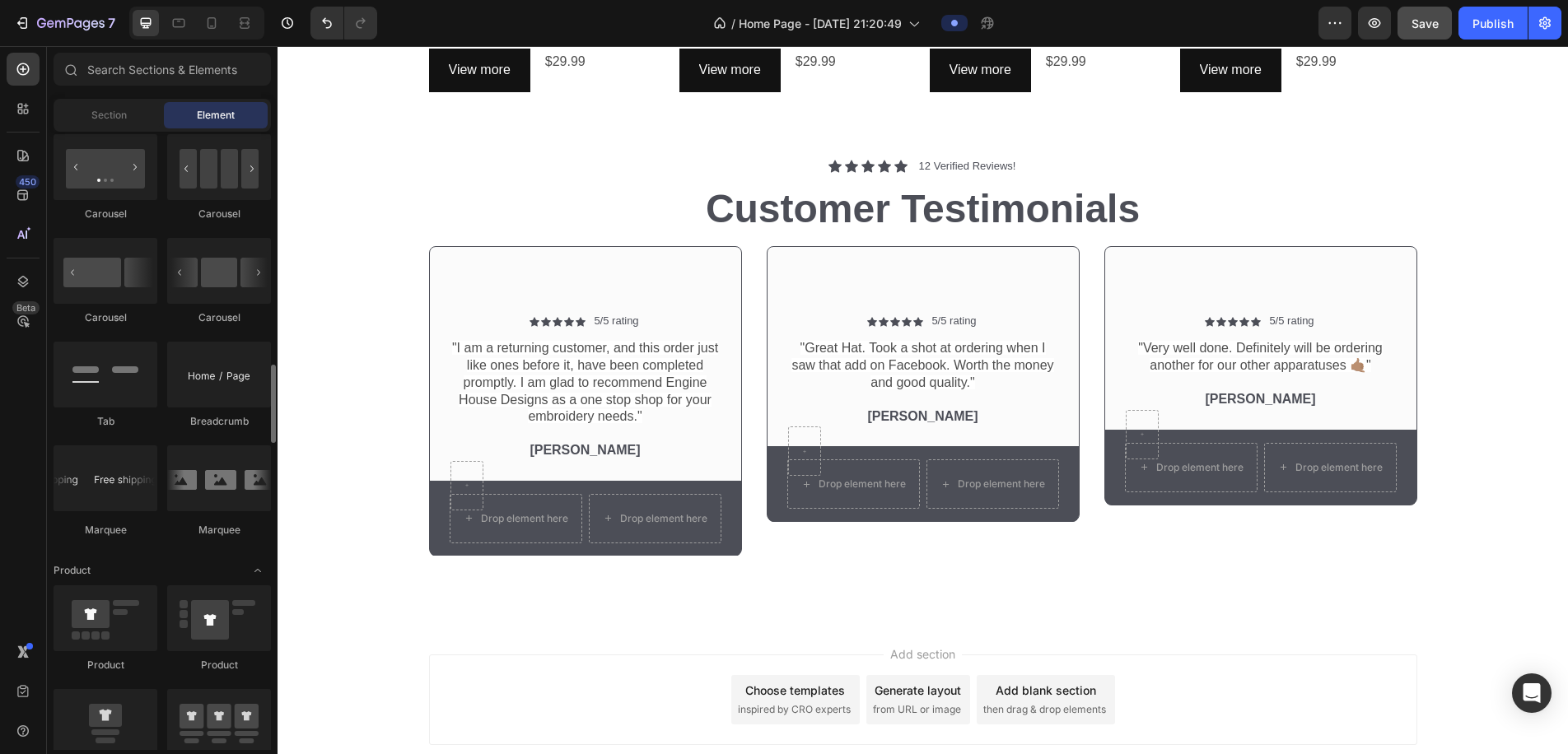
scroll to position [1672, 0]
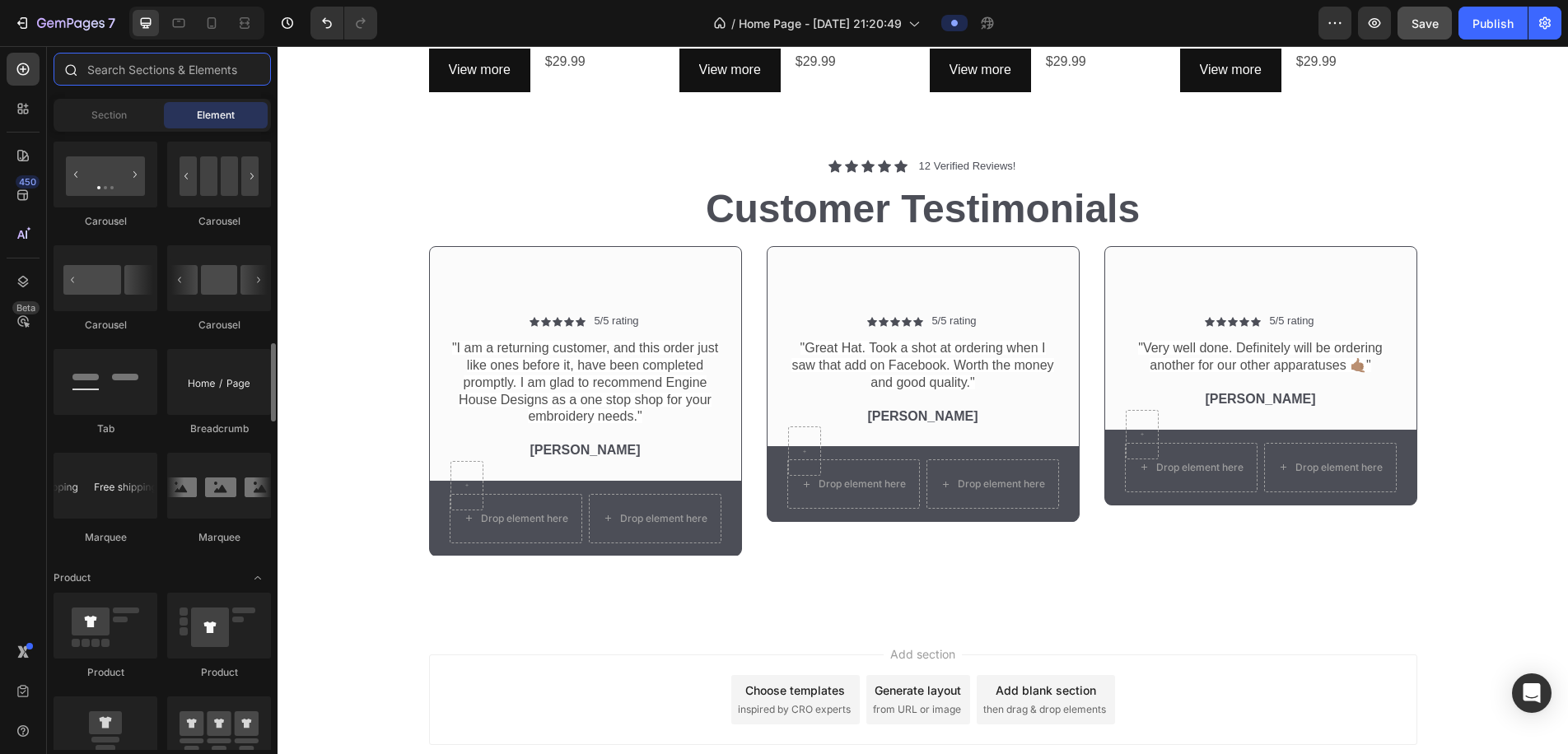
click at [149, 70] on input "text" at bounding box center [163, 70] width 218 height 33
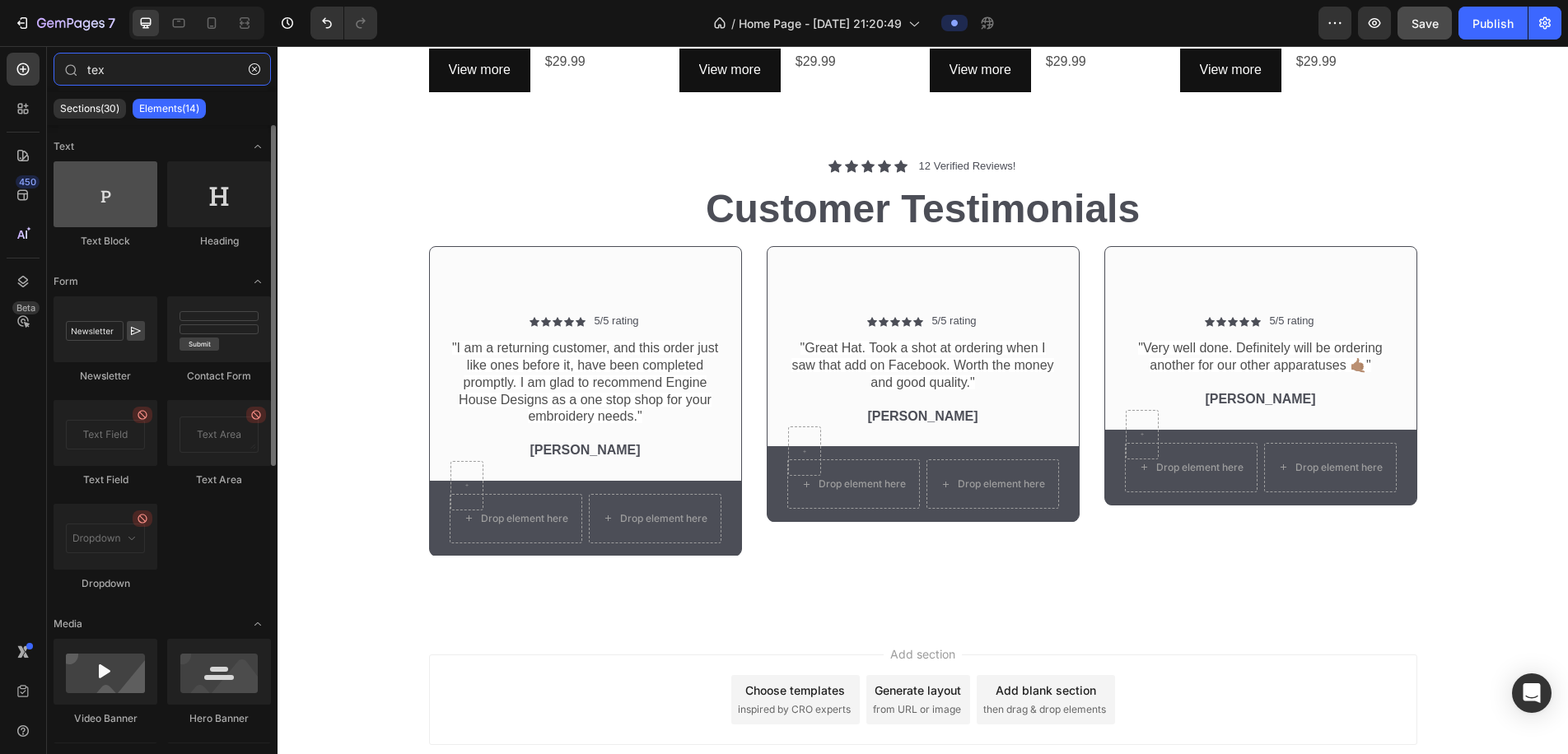
type input "tex"
click at [110, 203] on div at bounding box center [106, 194] width 104 height 66
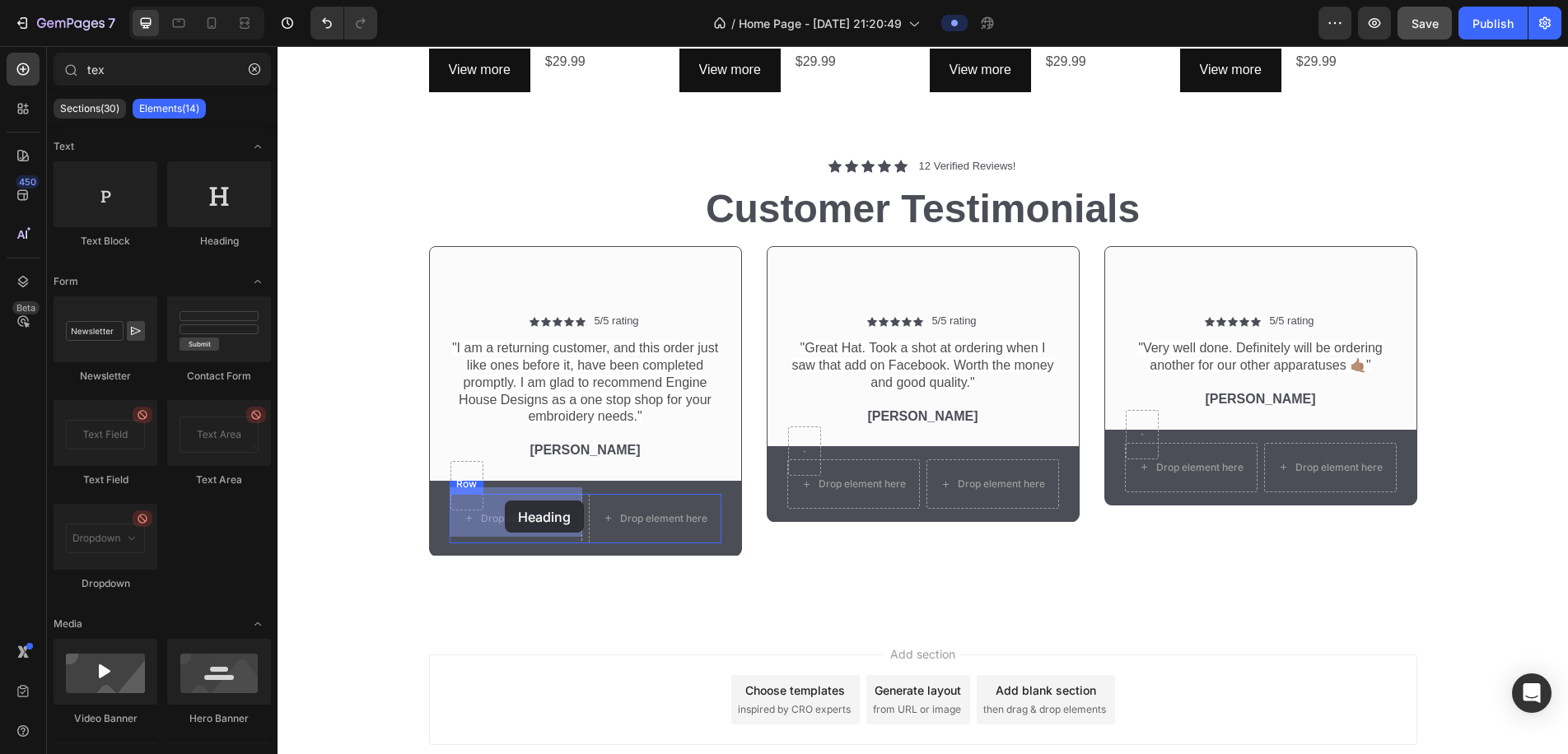
drag, startPoint x: 482, startPoint y: 244, endPoint x: 505, endPoint y: 502, distance: 259.0
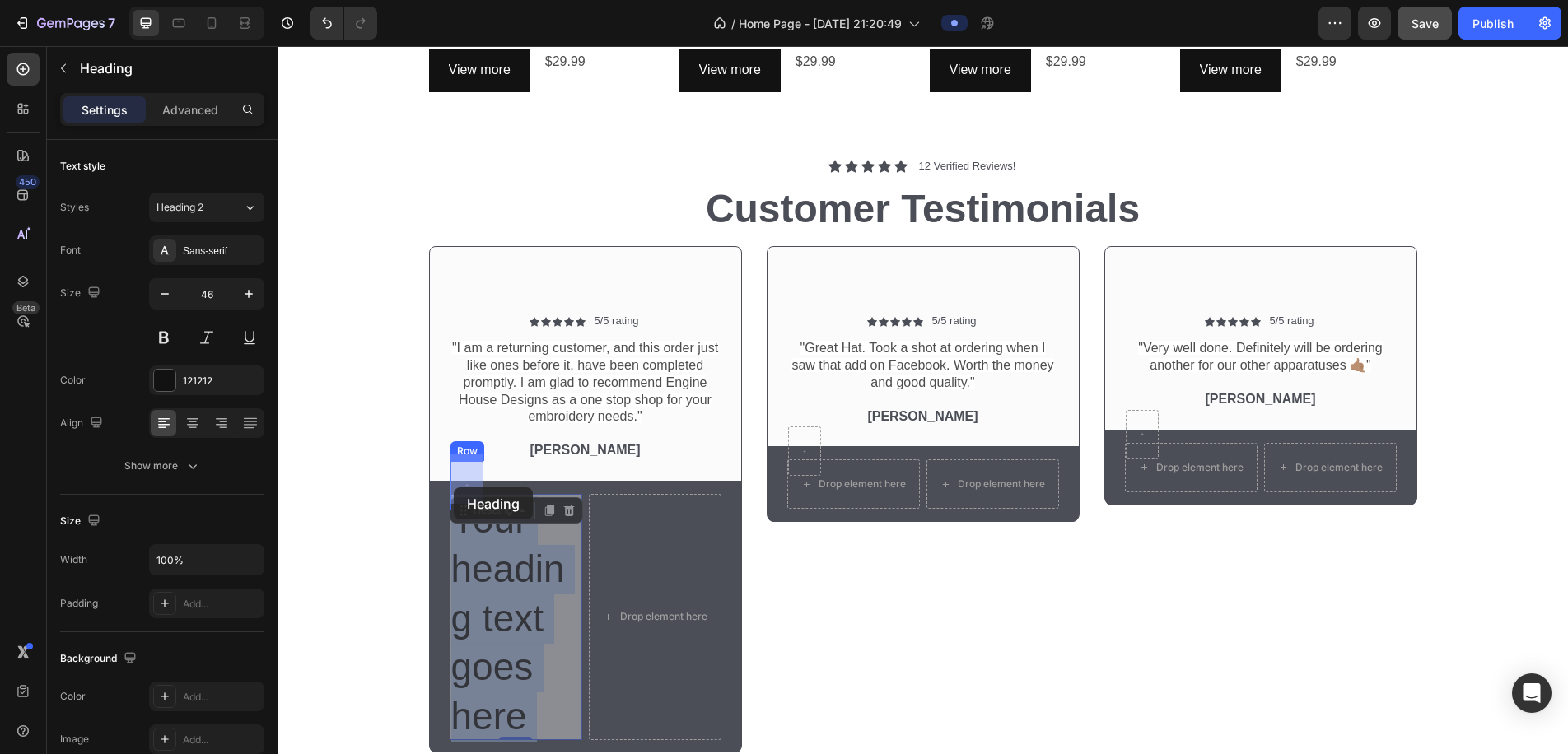
drag, startPoint x: 538, startPoint y: 709, endPoint x: 454, endPoint y: 494, distance: 230.8
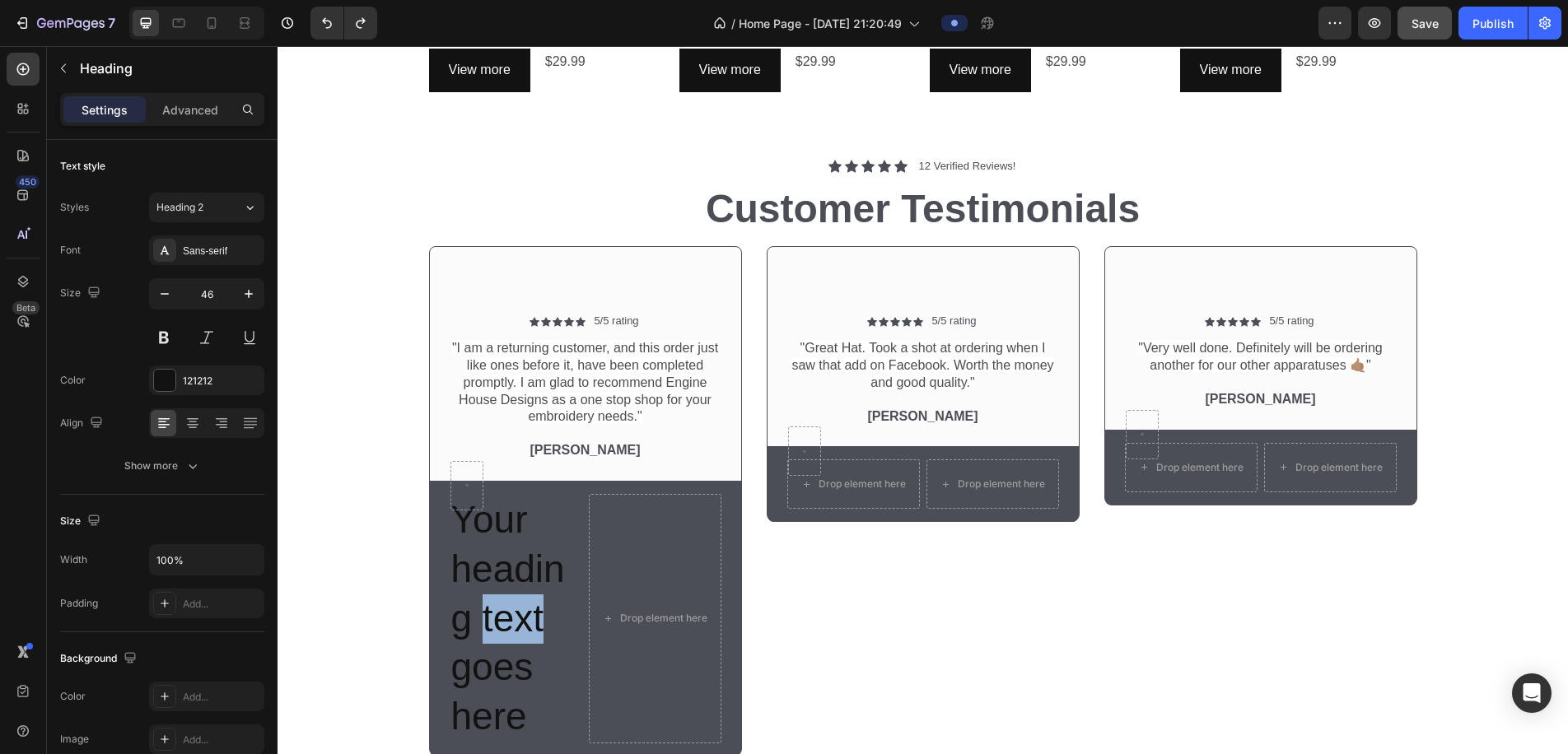
click at [512, 591] on p "Your heading text goes here" at bounding box center [516, 619] width 129 height 246
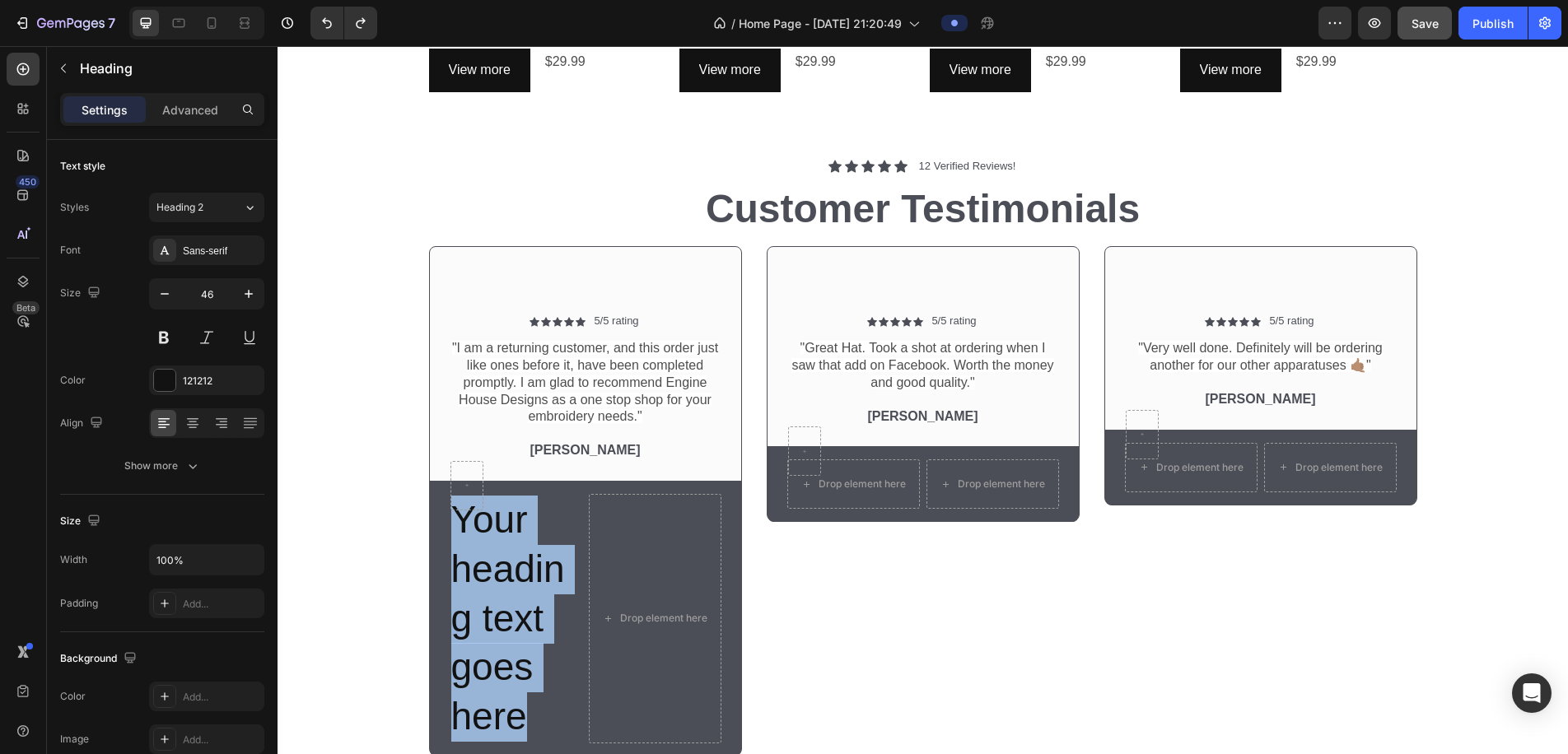
click at [512, 591] on p "Your heading text goes here" at bounding box center [516, 619] width 129 height 246
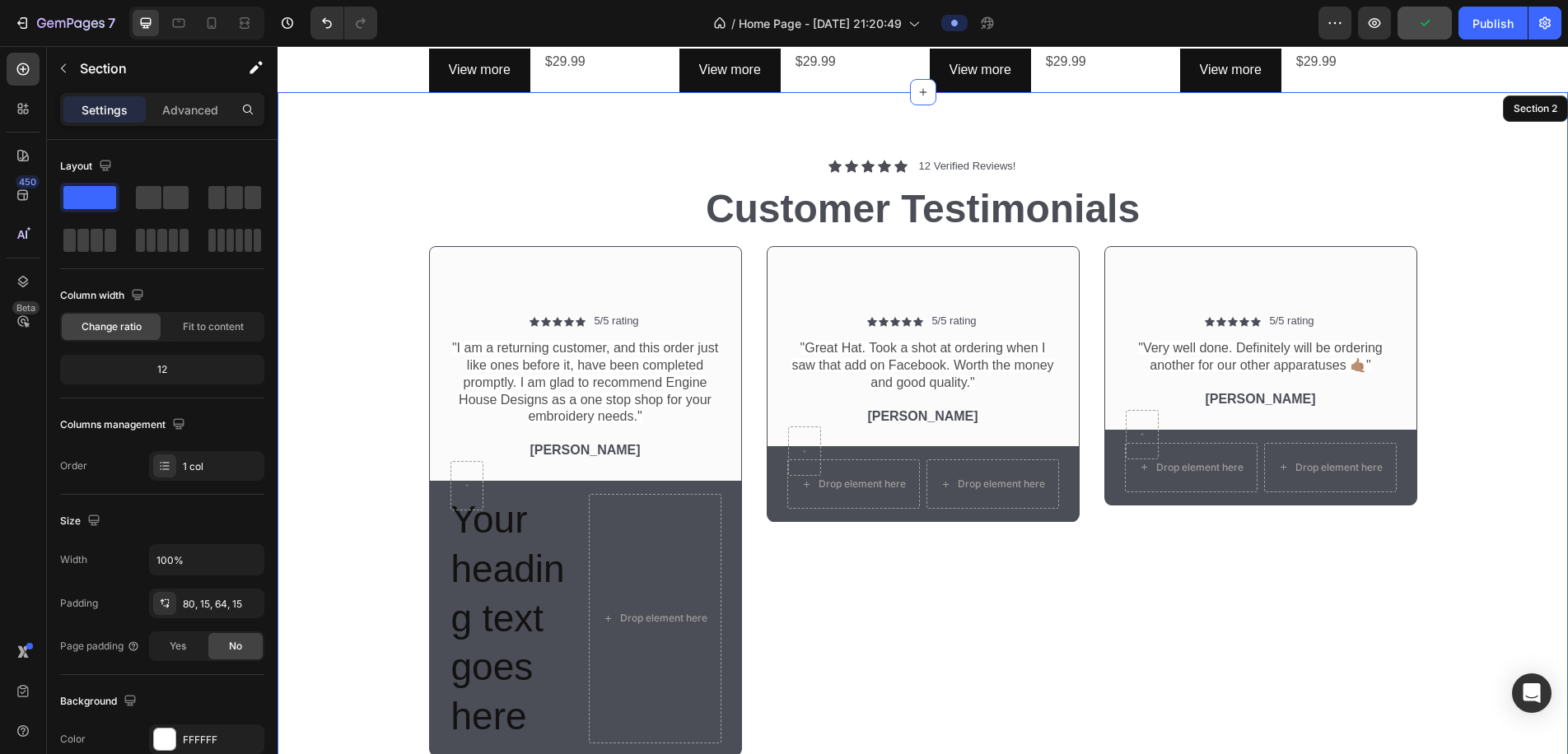
click at [377, 570] on div "Icon Icon Icon Icon Icon Icon List 5/5 rating Text Block Row "I am a returning …" at bounding box center [923, 507] width 1266 height 523
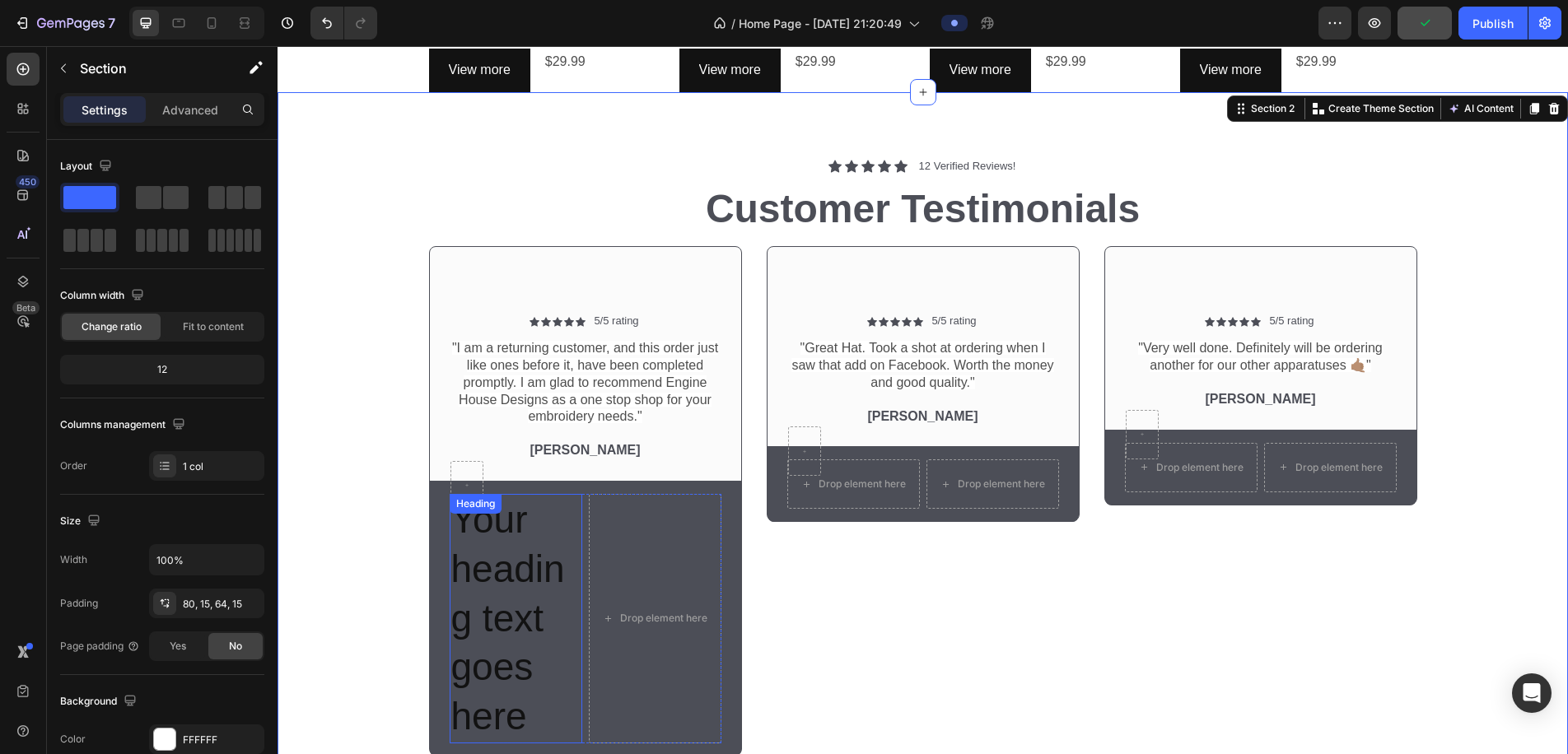
click at [522, 572] on p "Your heading text goes here" at bounding box center [516, 619] width 129 height 246
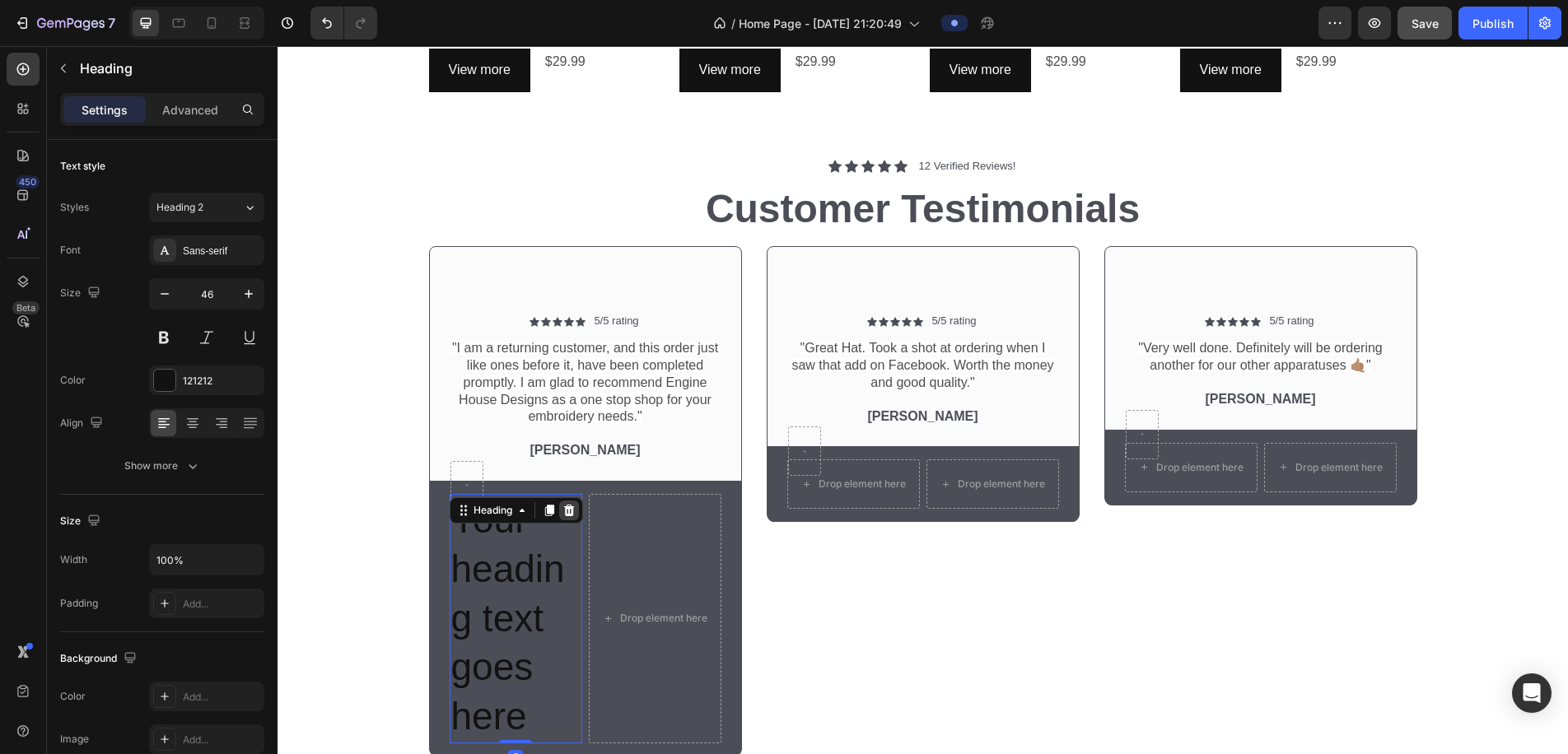
click at [574, 505] on icon at bounding box center [569, 511] width 11 height 12
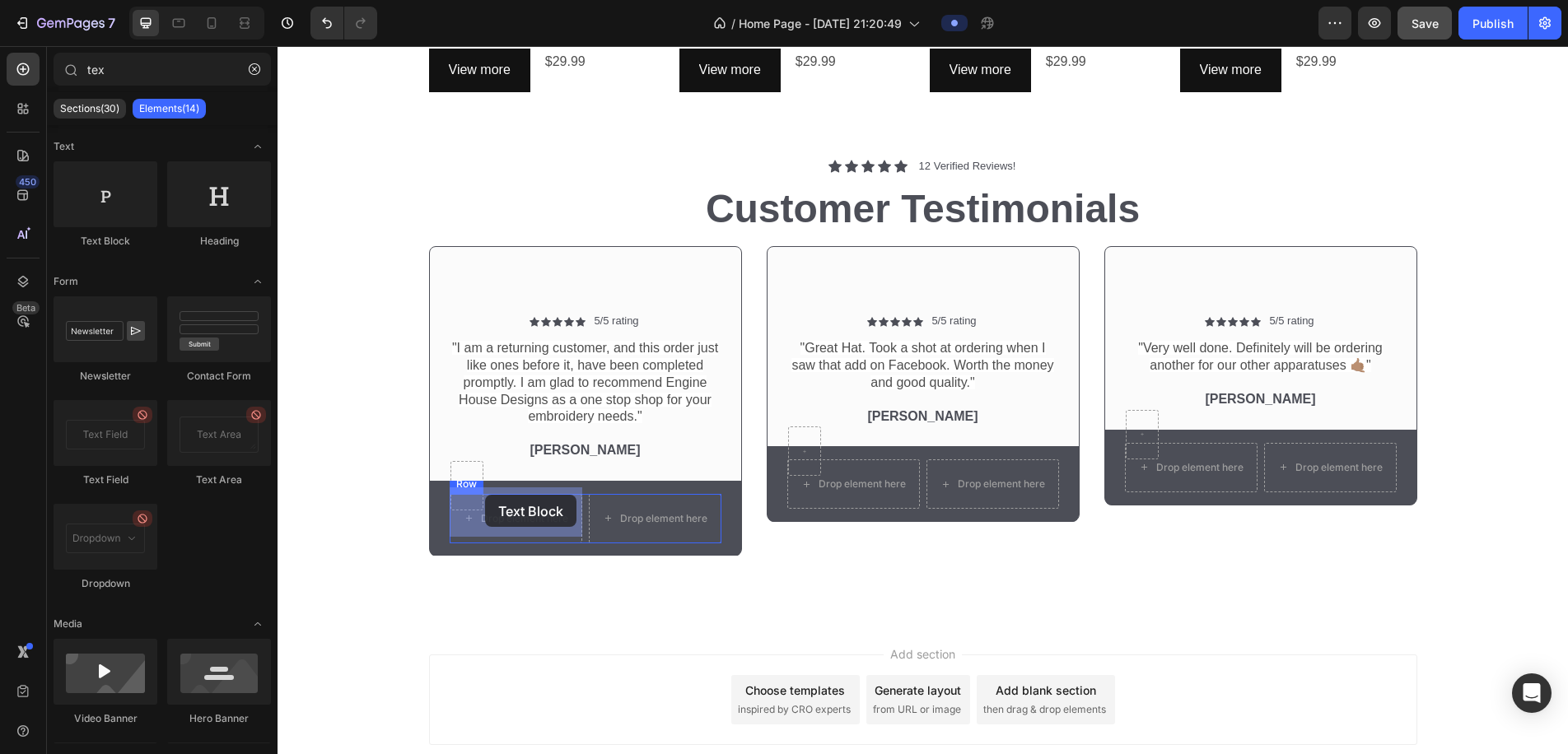
drag, startPoint x: 405, startPoint y: 245, endPoint x: 491, endPoint y: 502, distance: 271.0
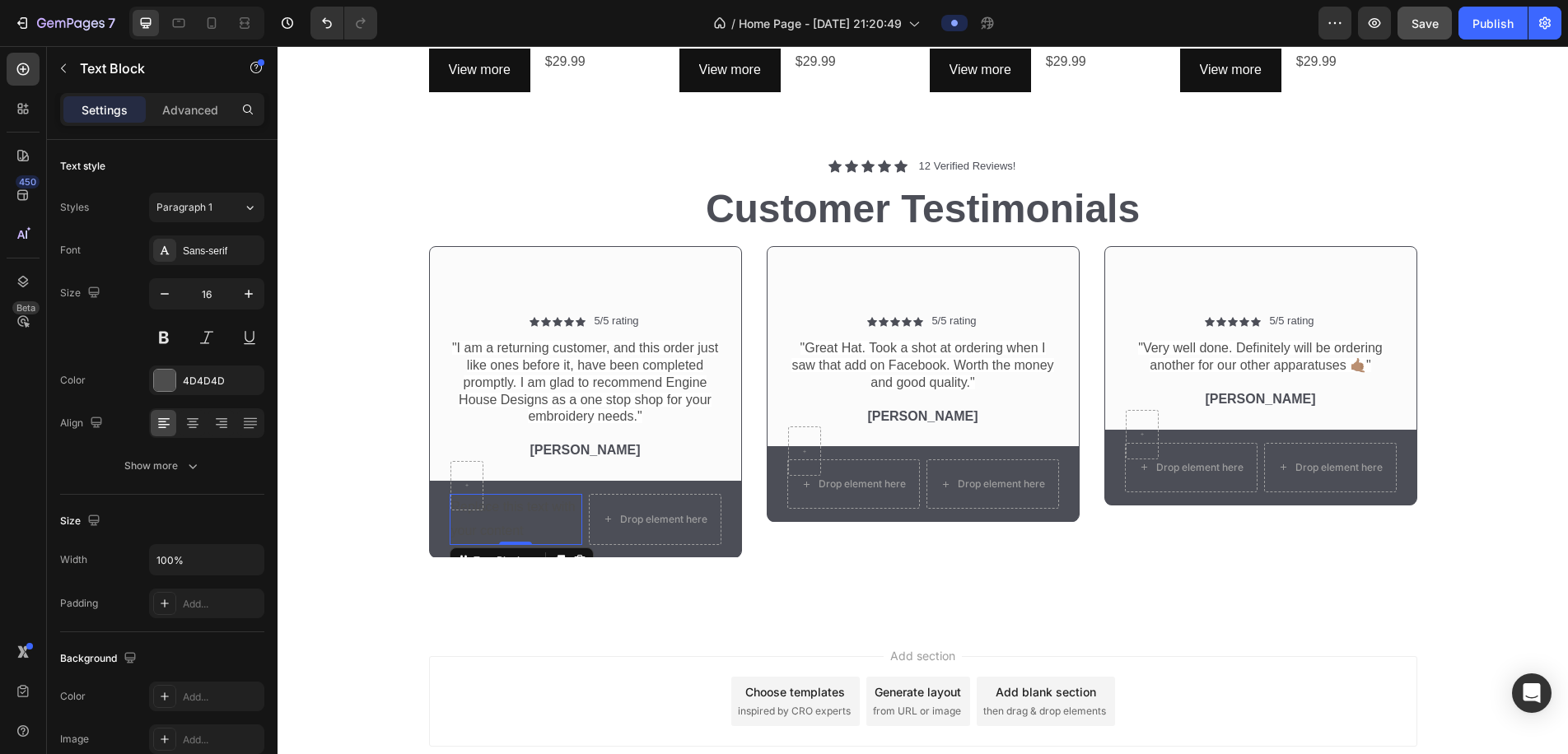
click at [525, 510] on div "Replace this text with your content" at bounding box center [516, 520] width 132 height 51
click at [507, 517] on p "Replace this text with your content" at bounding box center [516, 520] width 129 height 48
click at [552, 509] on p "[PERSON_NAME]" at bounding box center [524, 519] width 109 height 24
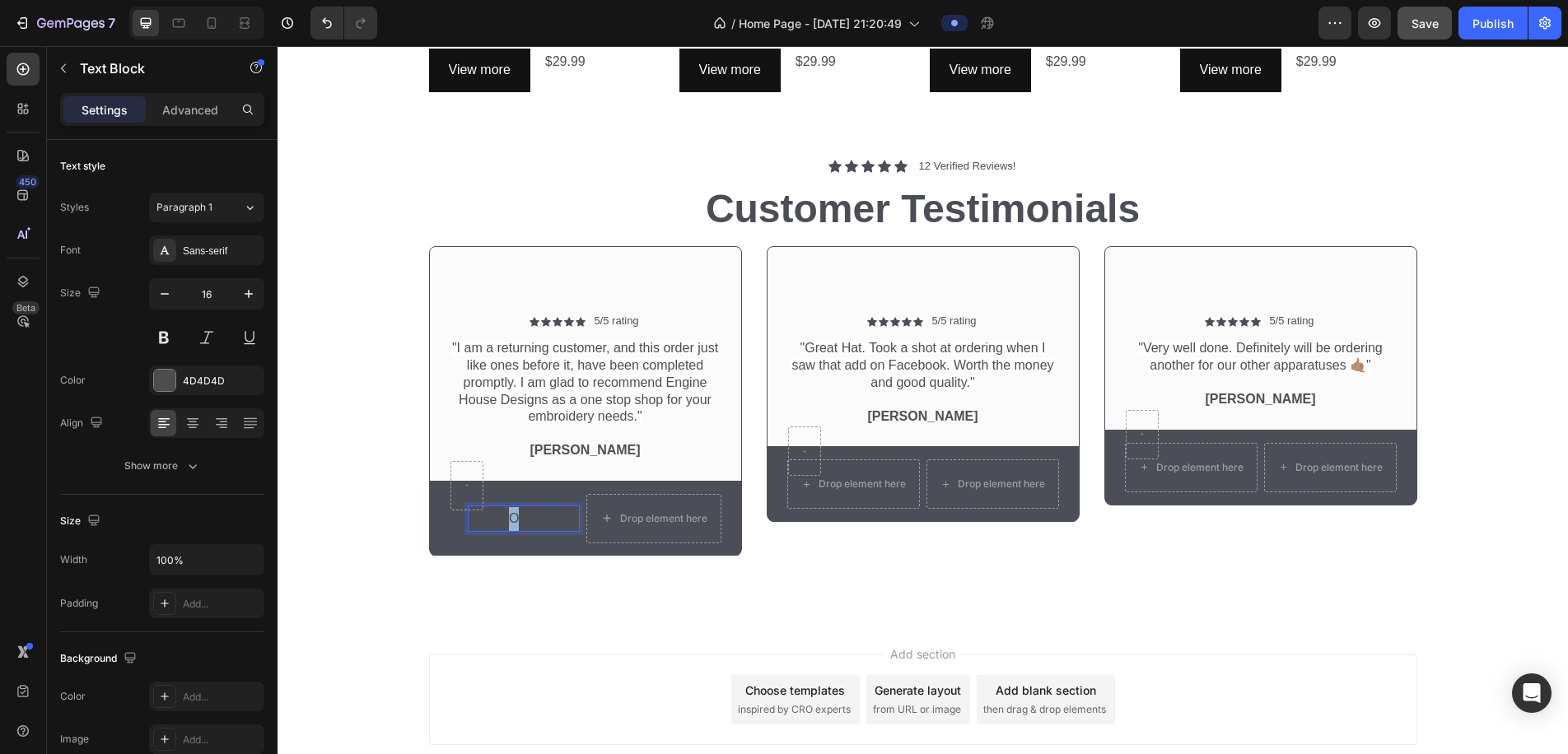
click at [552, 510] on p "[PERSON_NAME]" at bounding box center [524, 519] width 109 height 24
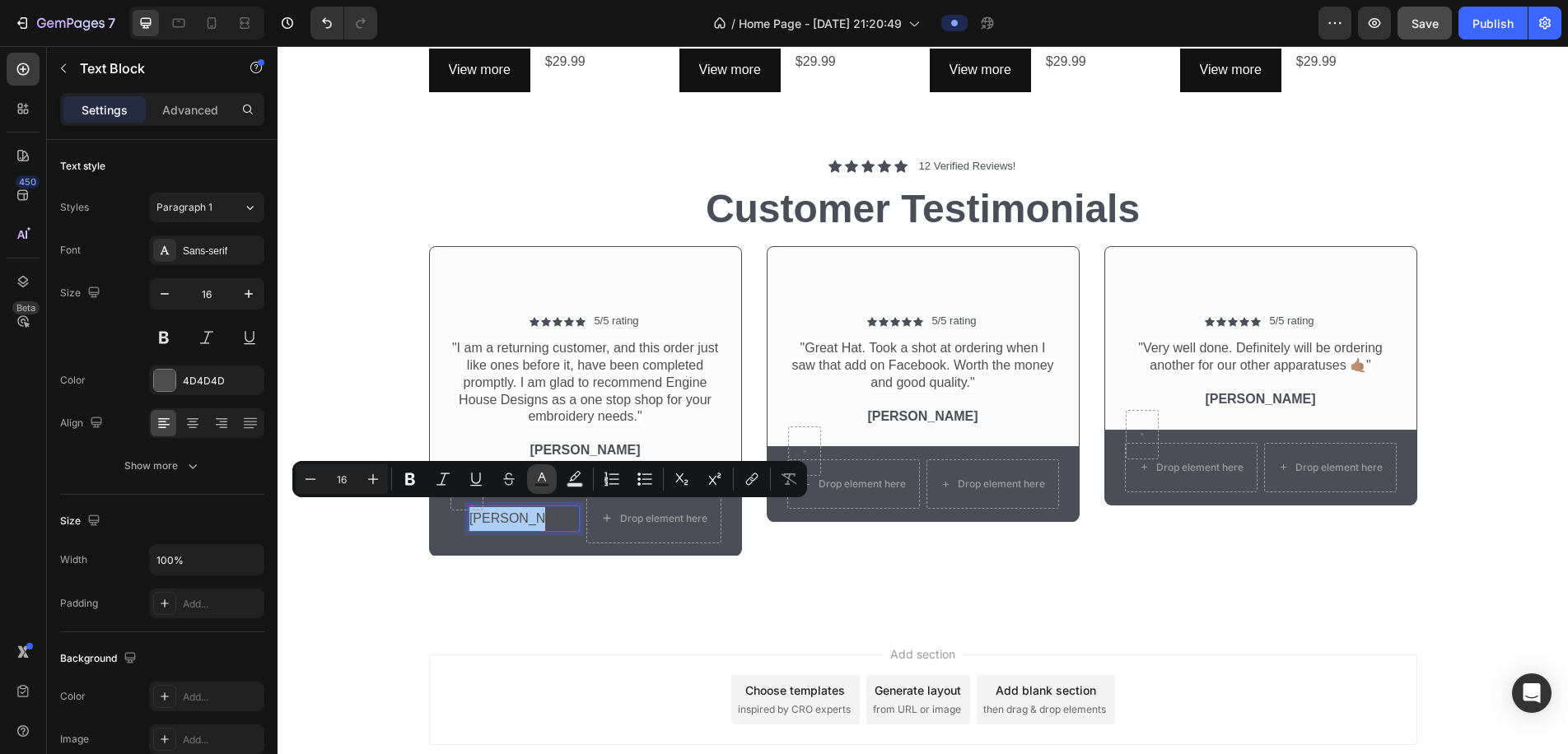
click at [541, 486] on rect "Editor contextual toolbar" at bounding box center [542, 485] width 16 height 4
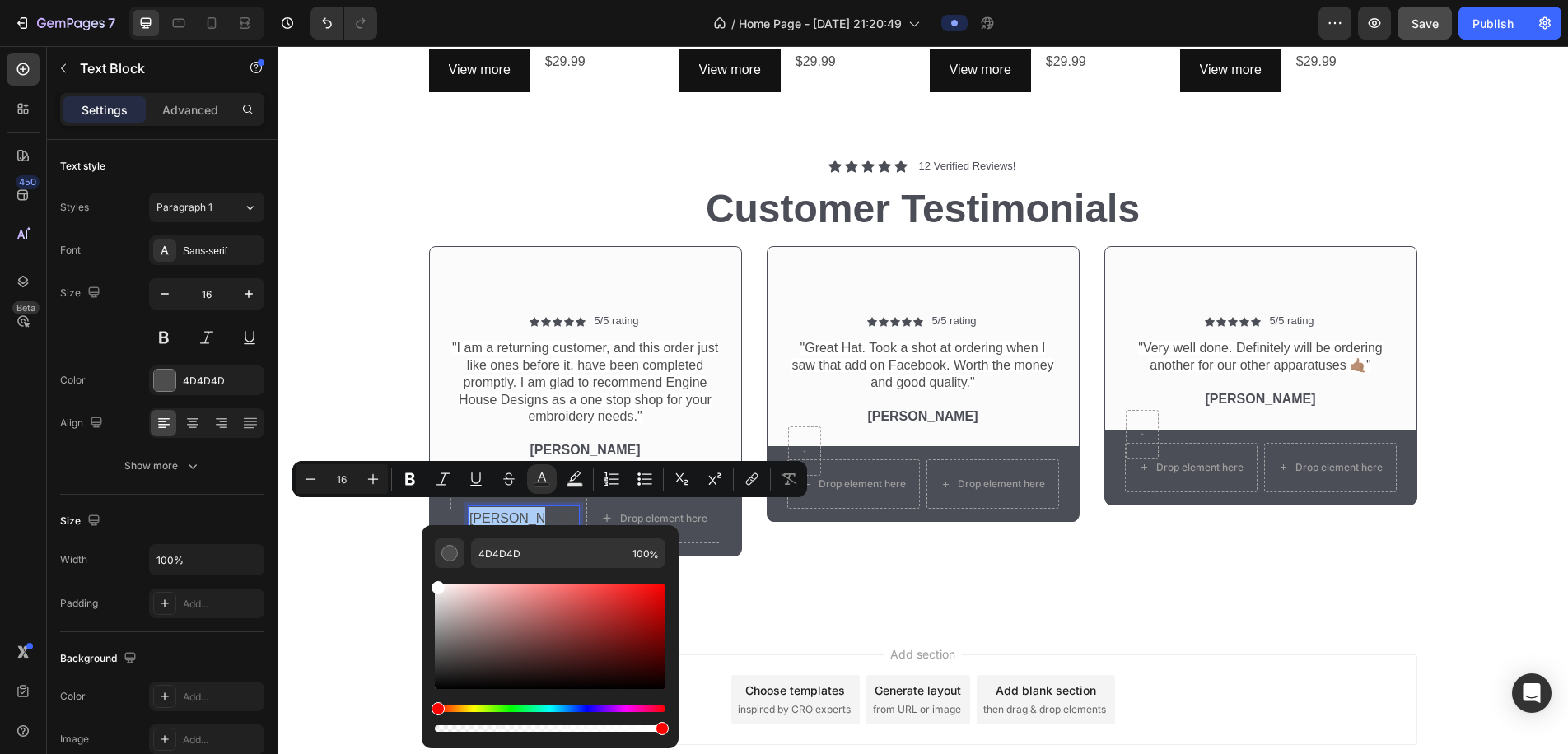
drag, startPoint x: 427, startPoint y: 595, endPoint x: 425, endPoint y: 559, distance: 36.1
click at [425, 559] on div "4D4D4D 100 %" at bounding box center [550, 630] width 257 height 210
type input "FFFFFF"
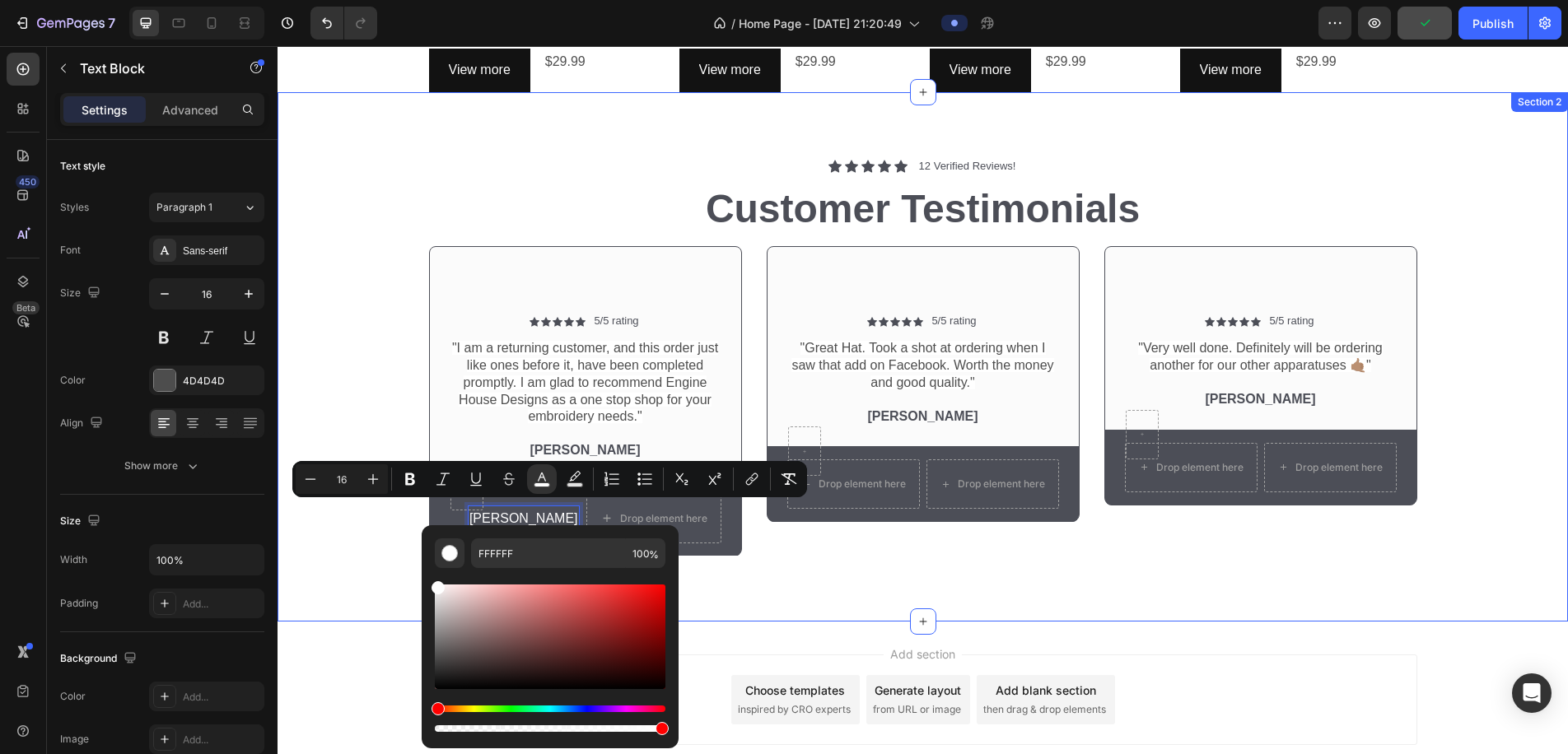
click at [375, 568] on div "Icon Icon Icon Icon Icon Icon List 12 Verified Reviews! Text Block Row Customer…" at bounding box center [923, 357] width 1290 height 529
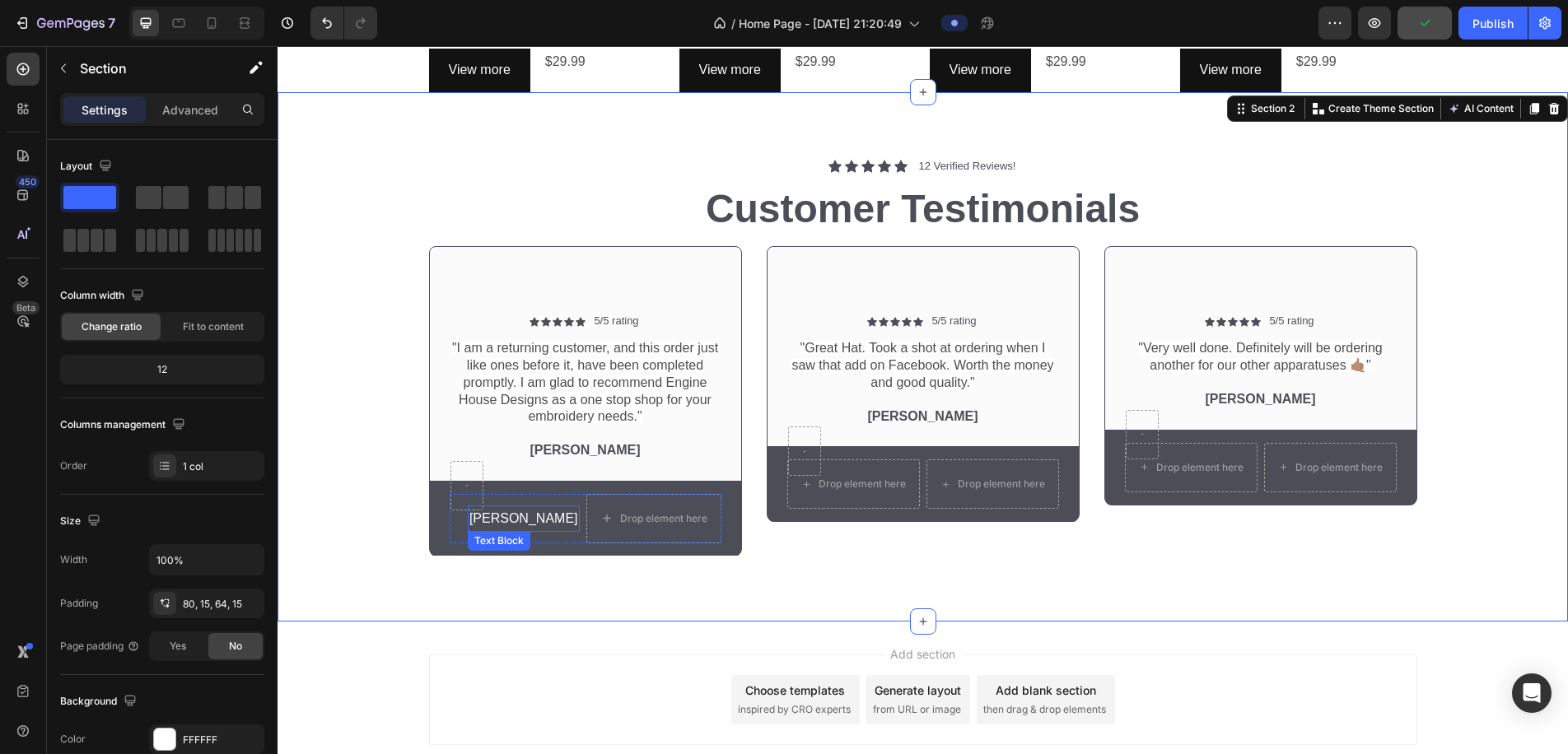
click at [566, 512] on span "[PERSON_NAME]" at bounding box center [524, 519] width 109 height 14
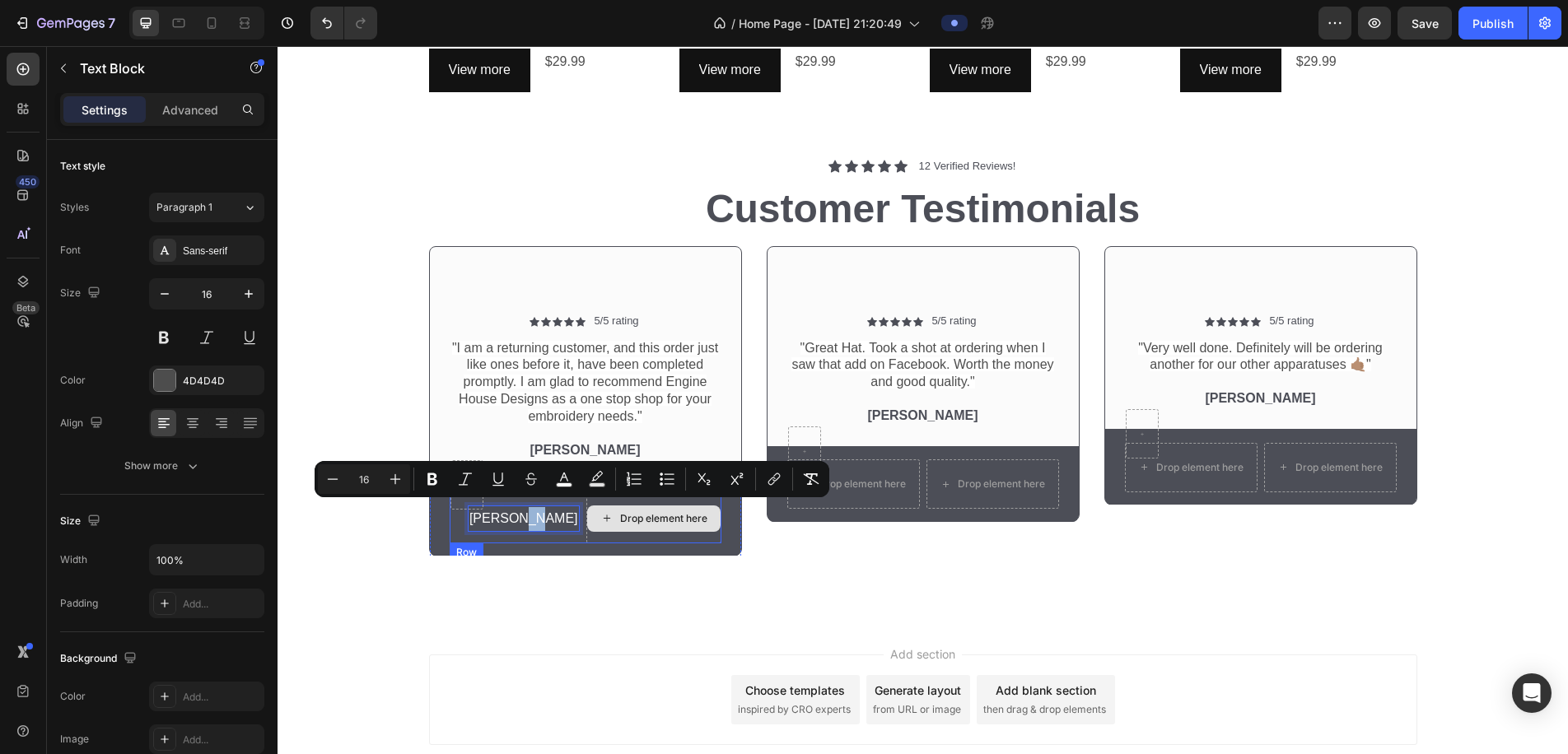
click at [595, 525] on div "Drop element here" at bounding box center [654, 519] width 133 height 26
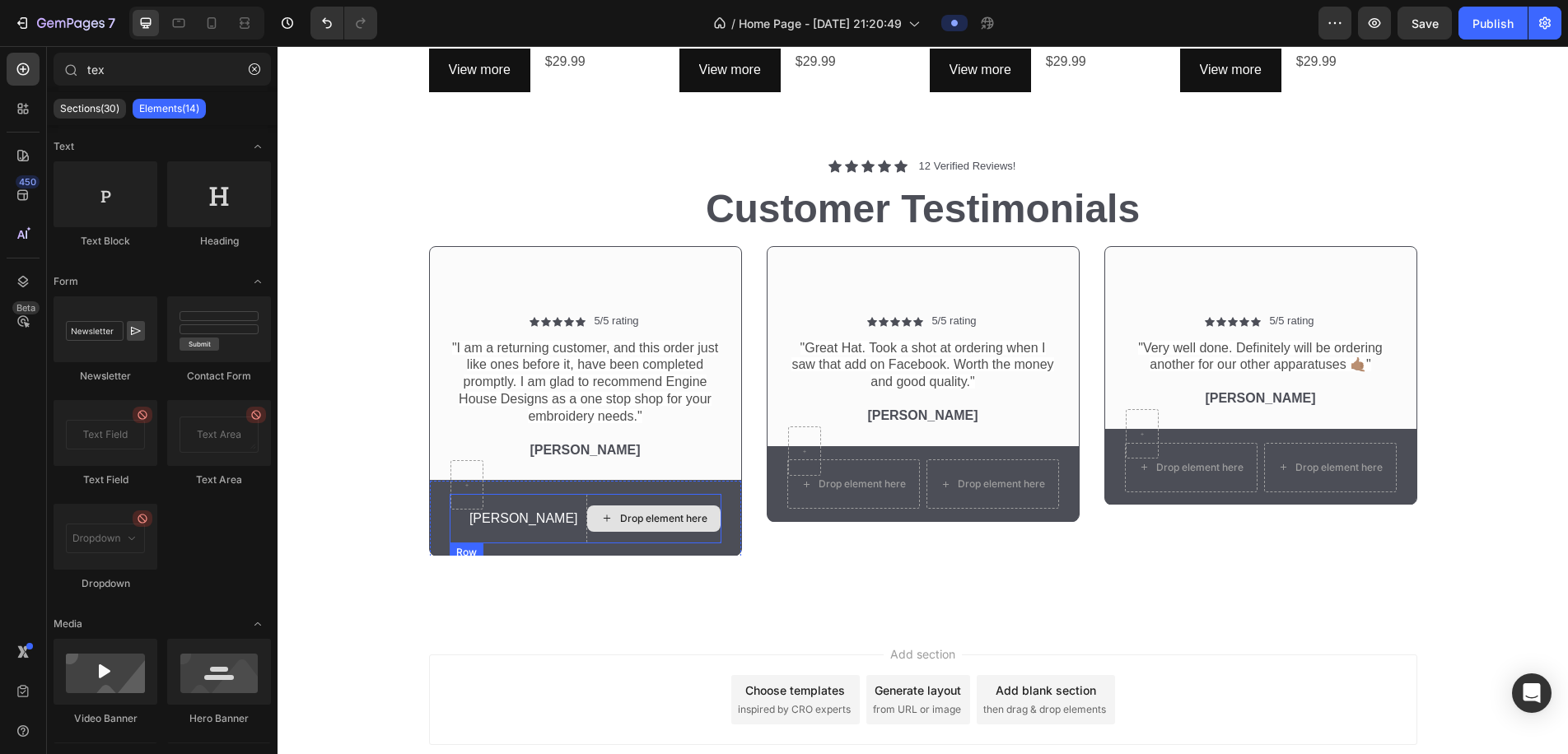
click at [600, 509] on div "Drop element here" at bounding box center [654, 519] width 133 height 26
click at [588, 497] on div "Drop element here" at bounding box center [654, 519] width 135 height 49
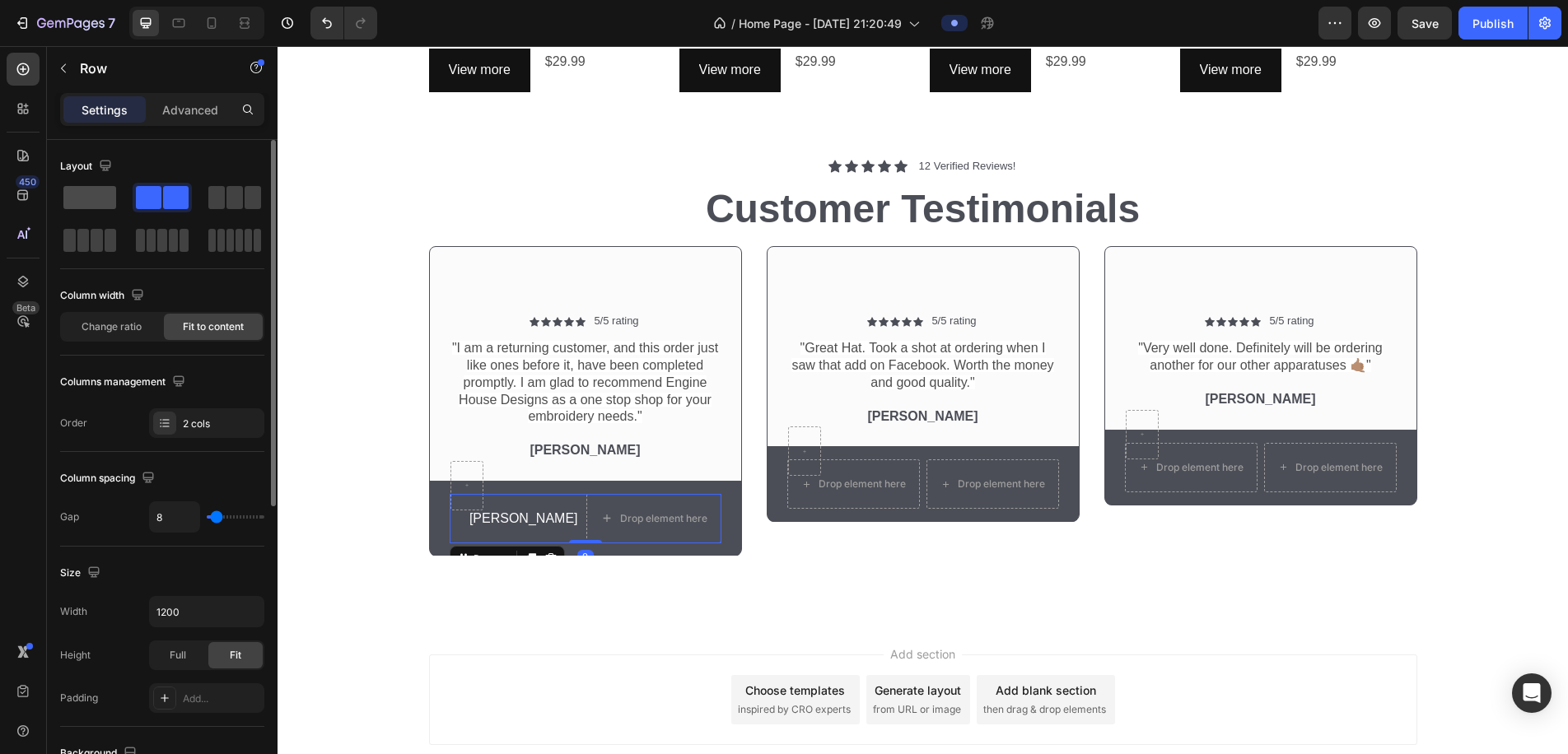
click at [109, 200] on span at bounding box center [90, 198] width 53 height 24
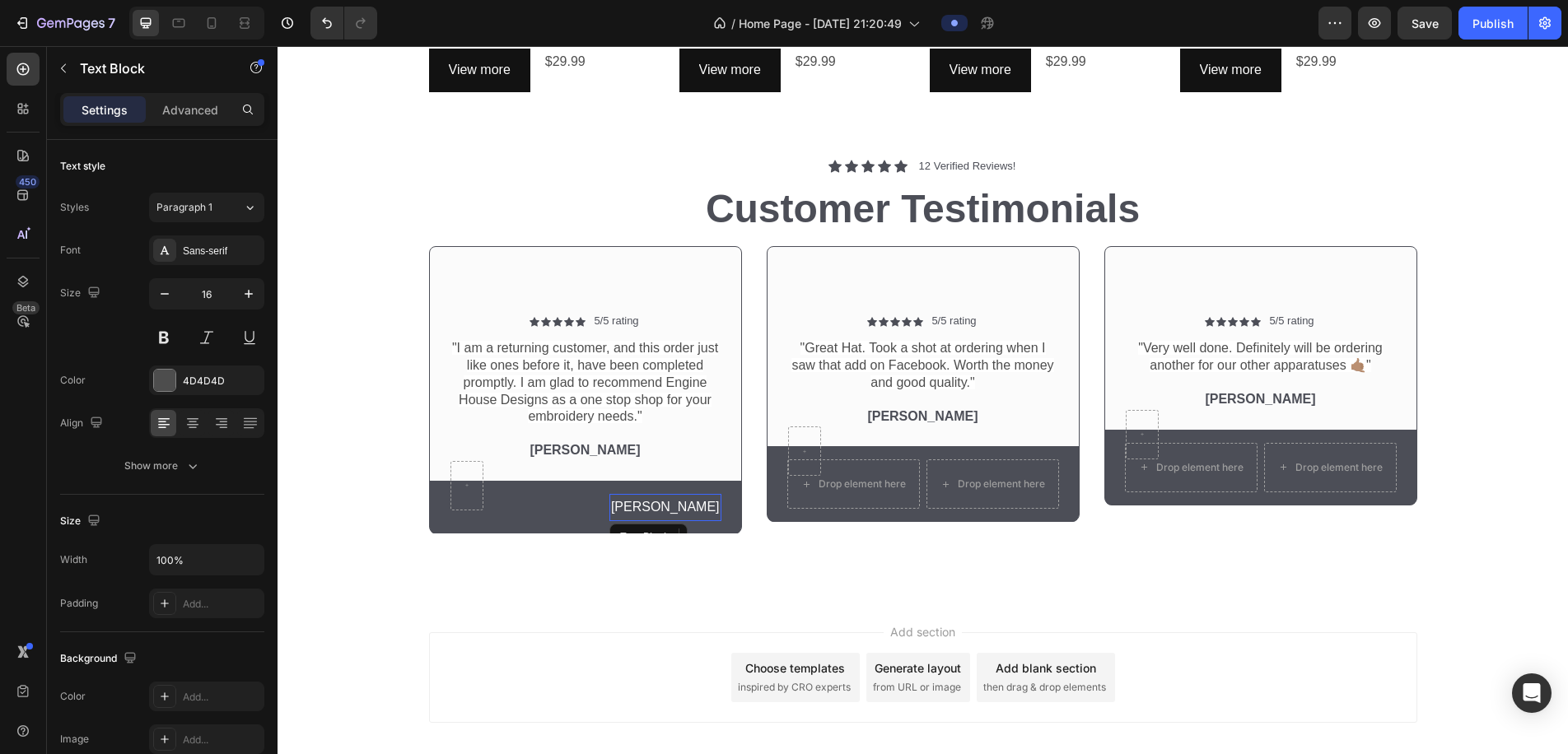
click at [685, 507] on span "[PERSON_NAME]" at bounding box center [665, 507] width 109 height 14
click at [194, 421] on icon at bounding box center [192, 423] width 17 height 17
click at [709, 504] on span "[PERSON_NAME]" at bounding box center [665, 507] width 109 height 14
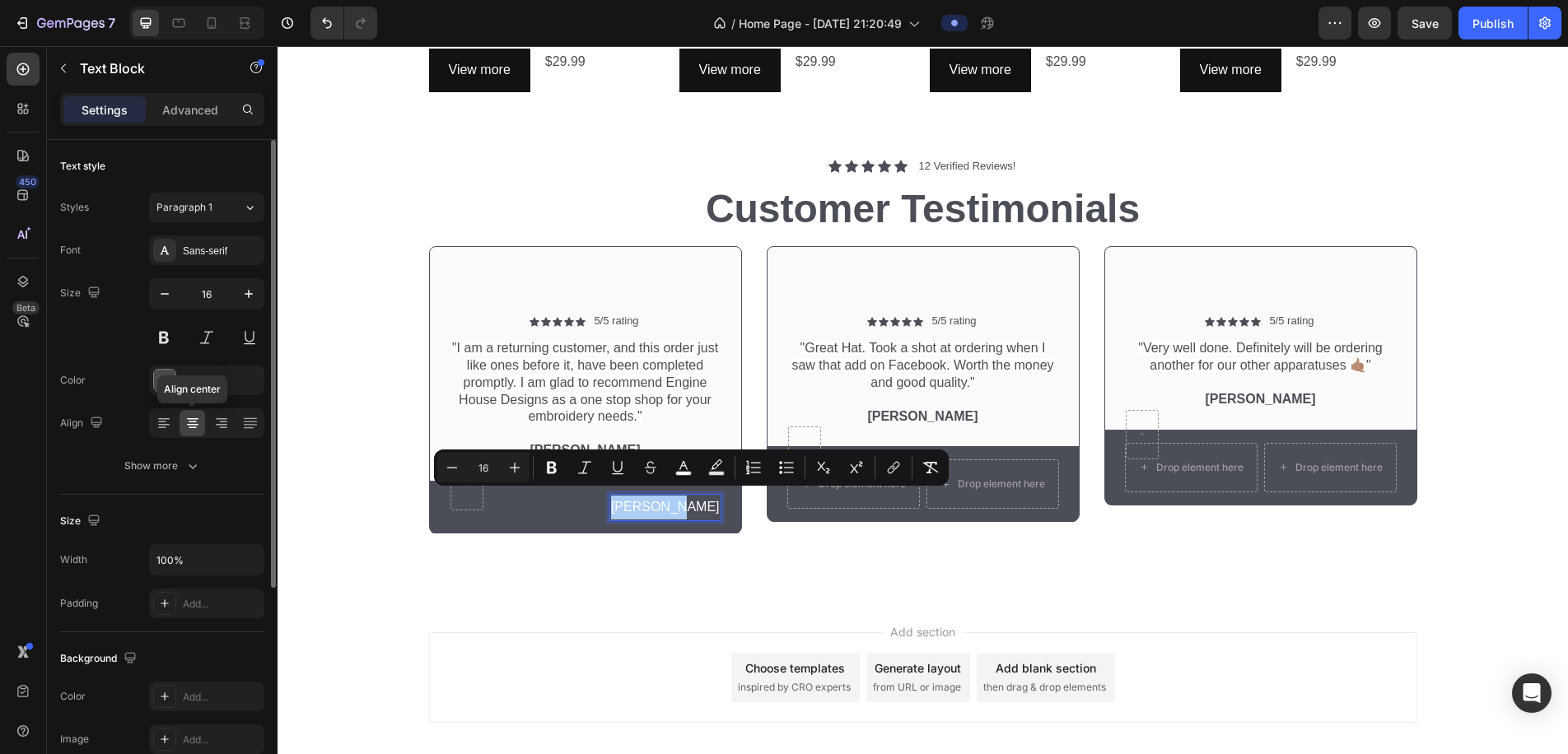
click at [188, 426] on icon at bounding box center [192, 423] width 17 height 17
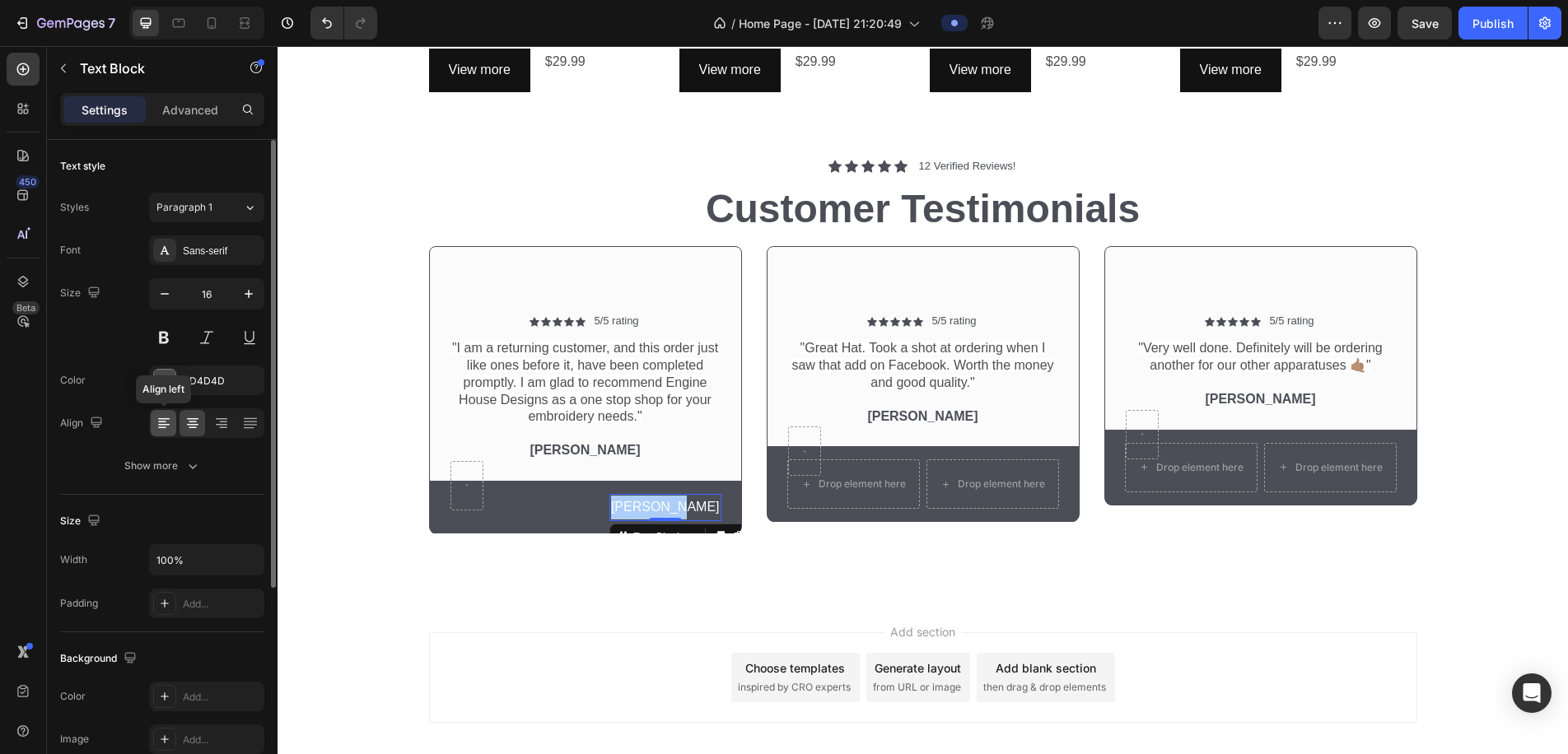
click at [169, 427] on icon at bounding box center [164, 423] width 17 height 17
click at [190, 426] on icon at bounding box center [192, 423] width 17 height 17
click at [465, 492] on div at bounding box center [468, 485] width 33 height 49
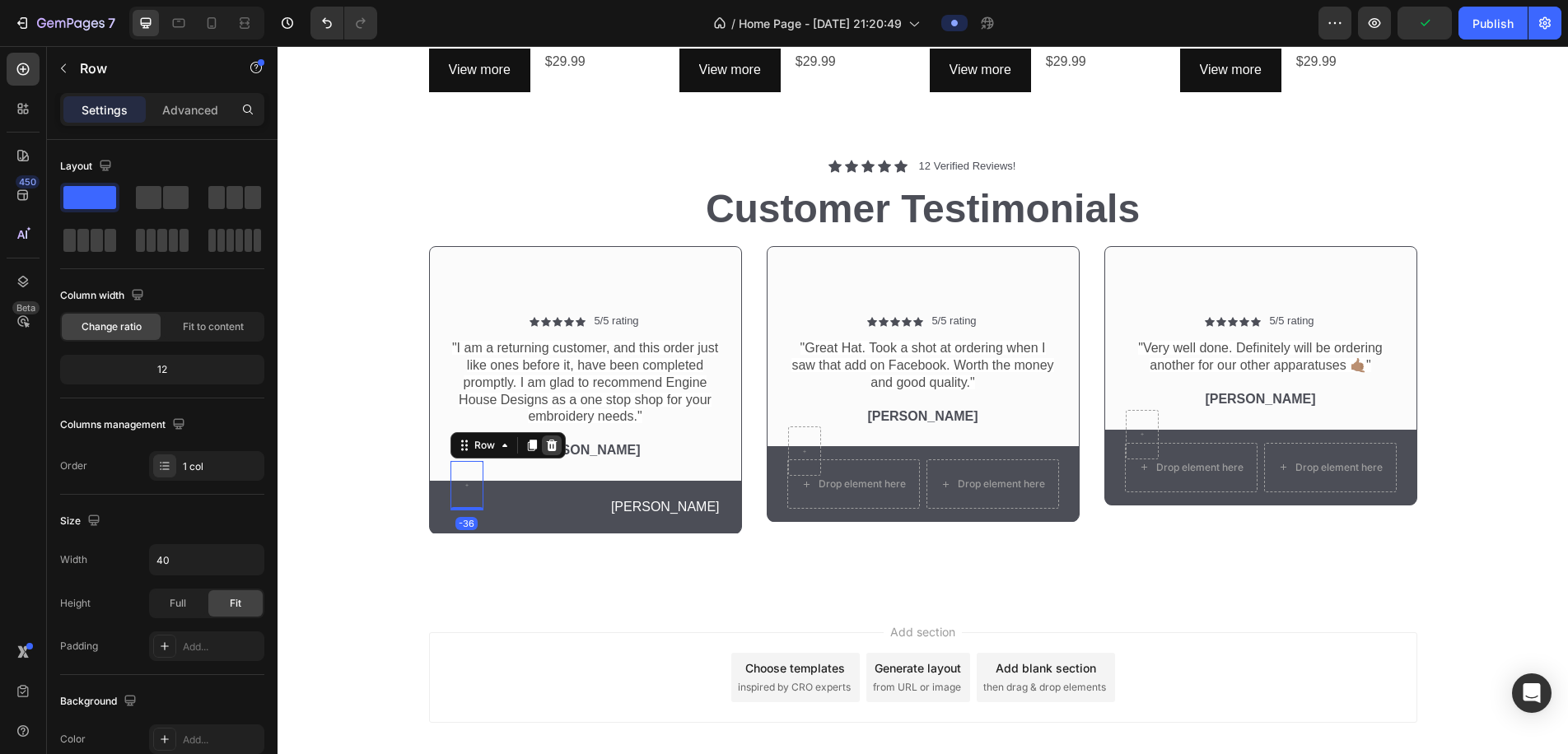
click at [555, 440] on icon at bounding box center [551, 446] width 11 height 12
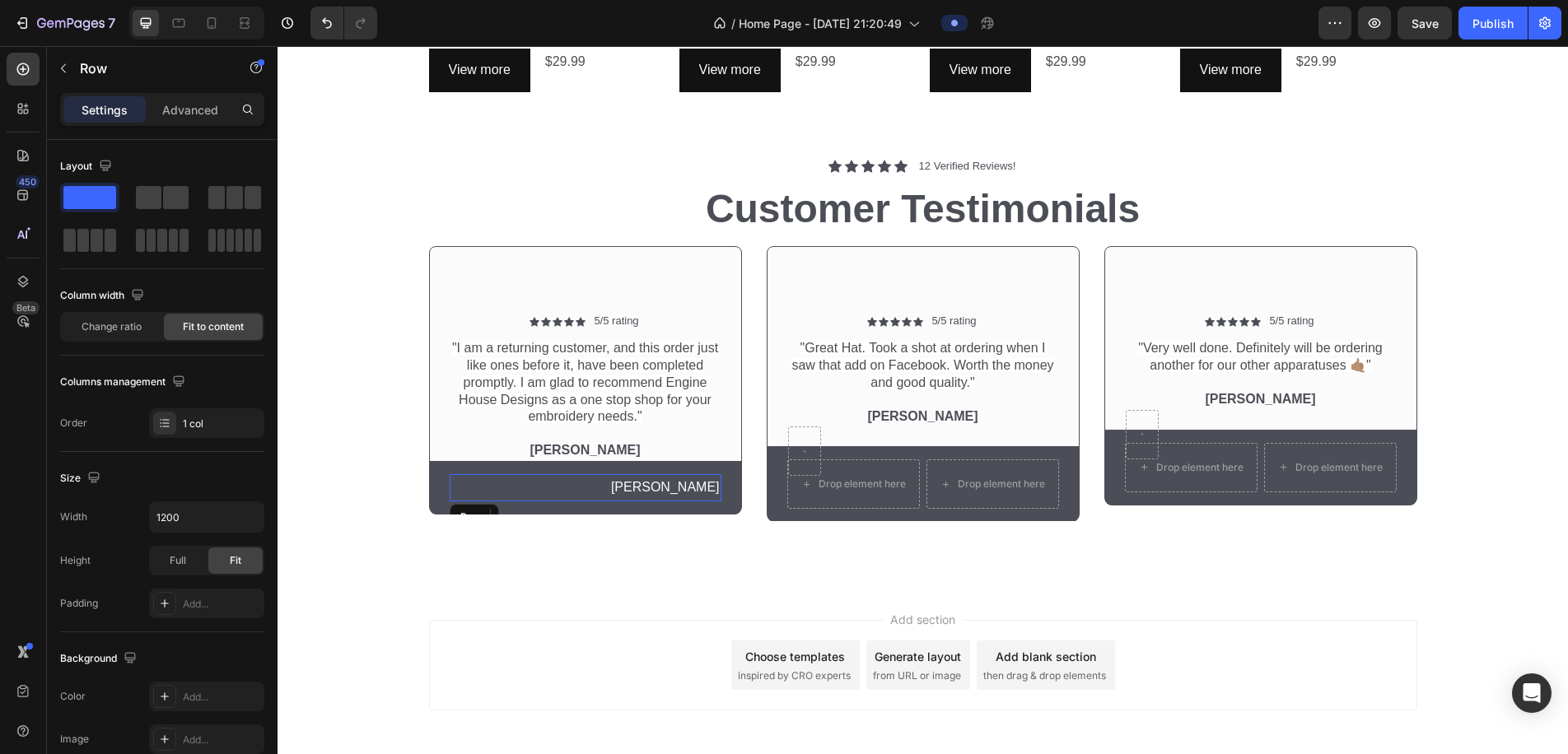
click at [637, 477] on div "Wally Hat Text Block 0 Row" at bounding box center [585, 488] width 272 height 27
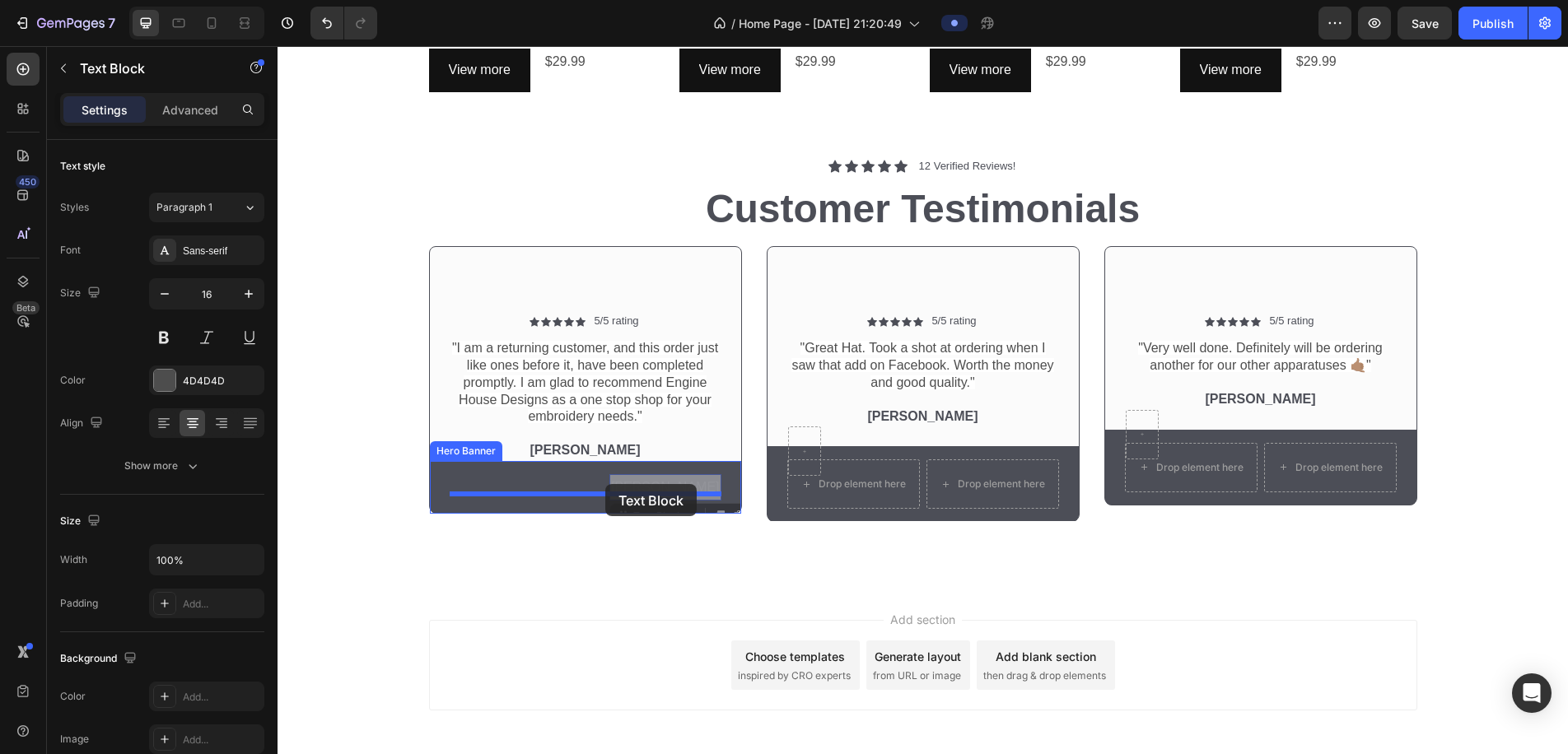
drag, startPoint x: 682, startPoint y: 485, endPoint x: 605, endPoint y: 484, distance: 77.0
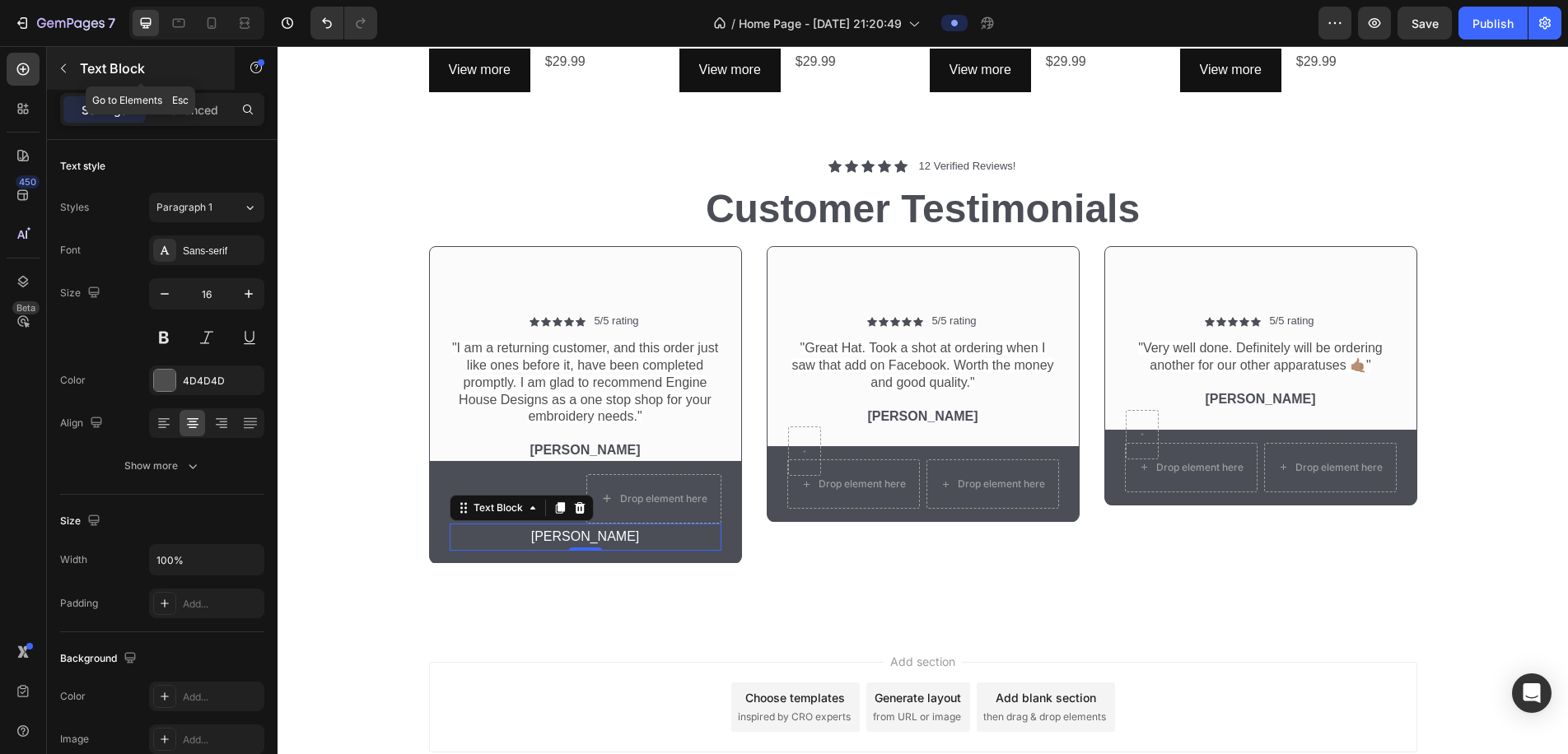
click at [70, 81] on div "Text Block" at bounding box center [141, 69] width 188 height 43
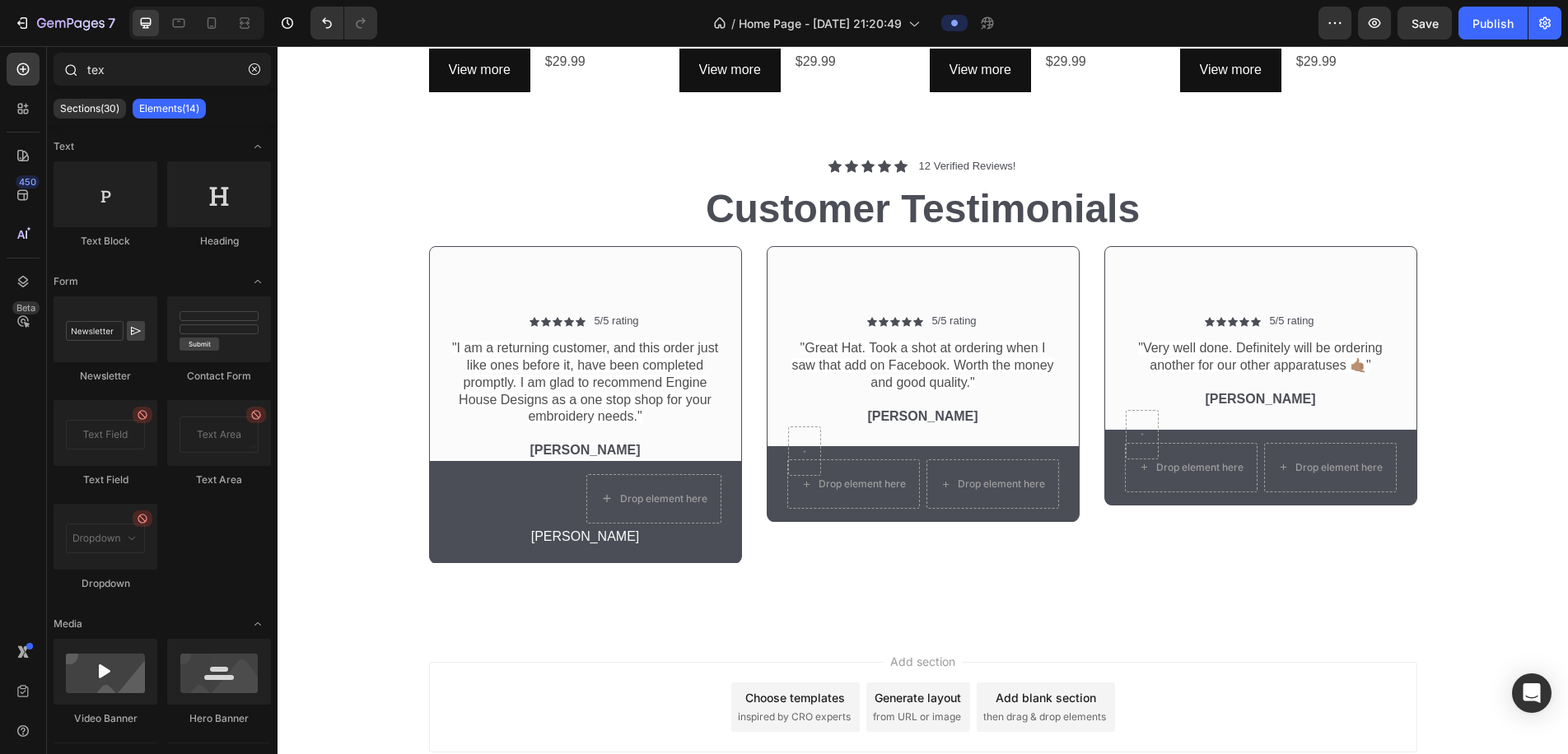
click at [69, 74] on icon at bounding box center [70, 69] width 13 height 13
click at [641, 496] on div "Drop element here" at bounding box center [664, 498] width 87 height 13
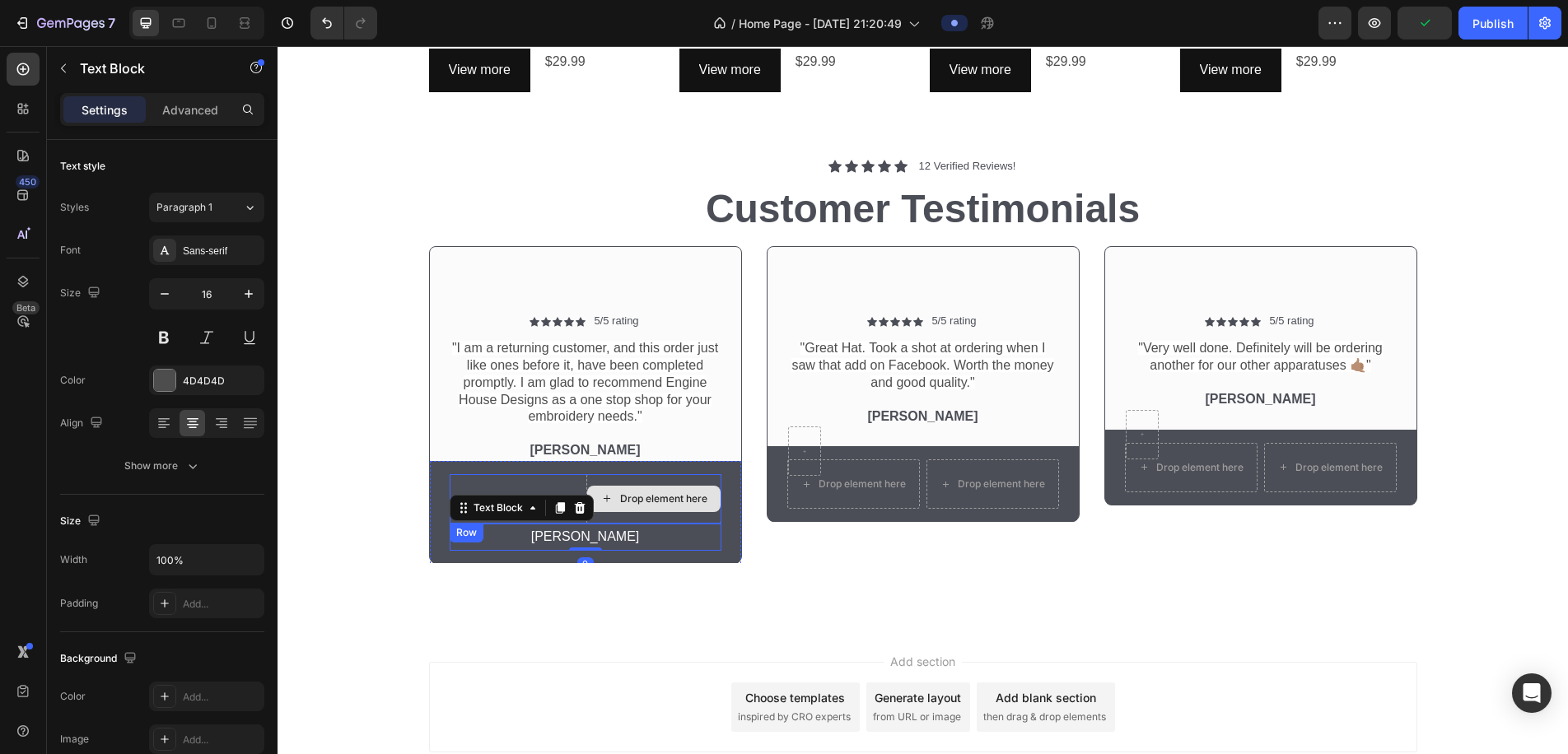
click at [609, 486] on div "Drop element here" at bounding box center [654, 499] width 133 height 26
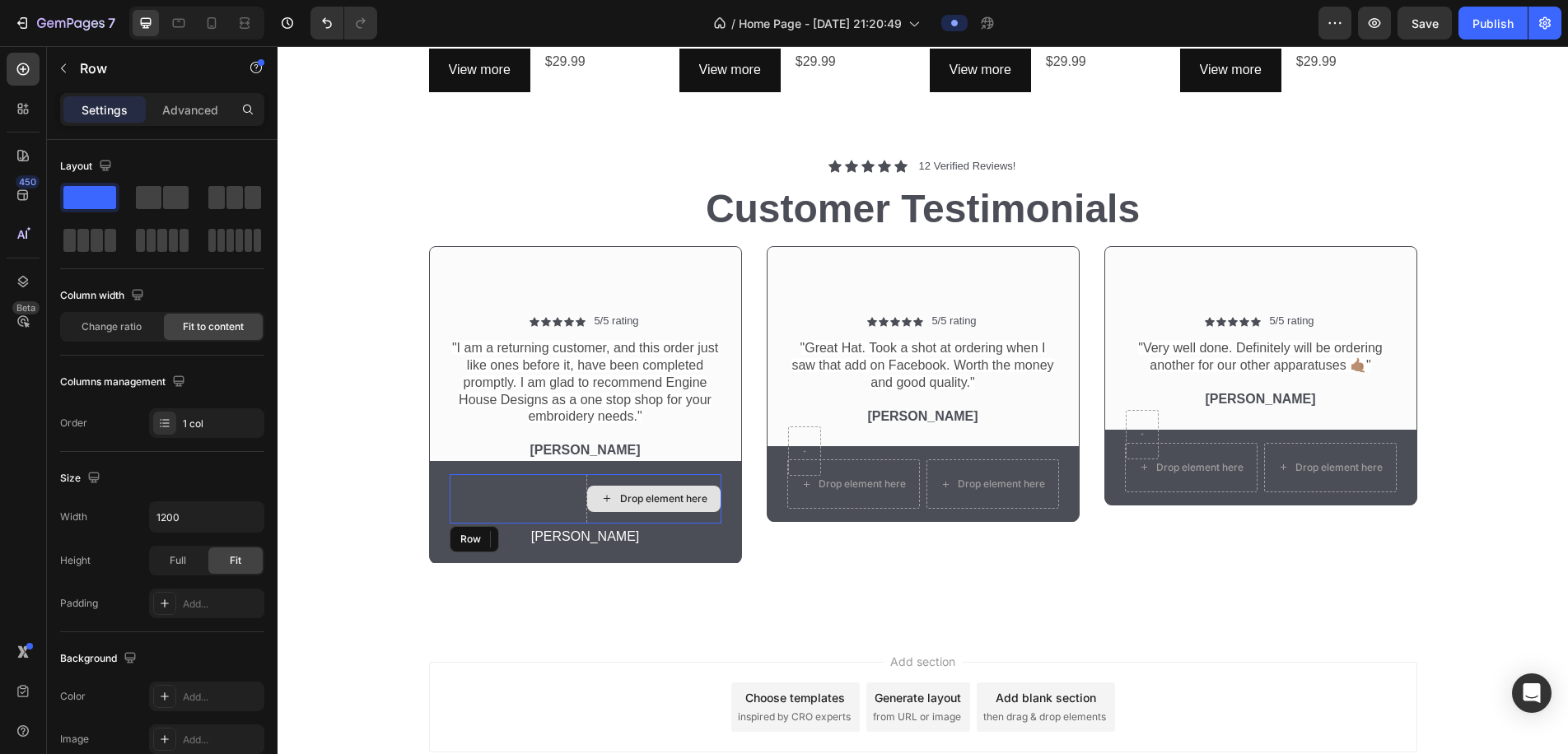
click at [586, 475] on div "Drop element here" at bounding box center [654, 499] width 135 height 49
click at [548, 534] on icon at bounding box center [550, 539] width 11 height 12
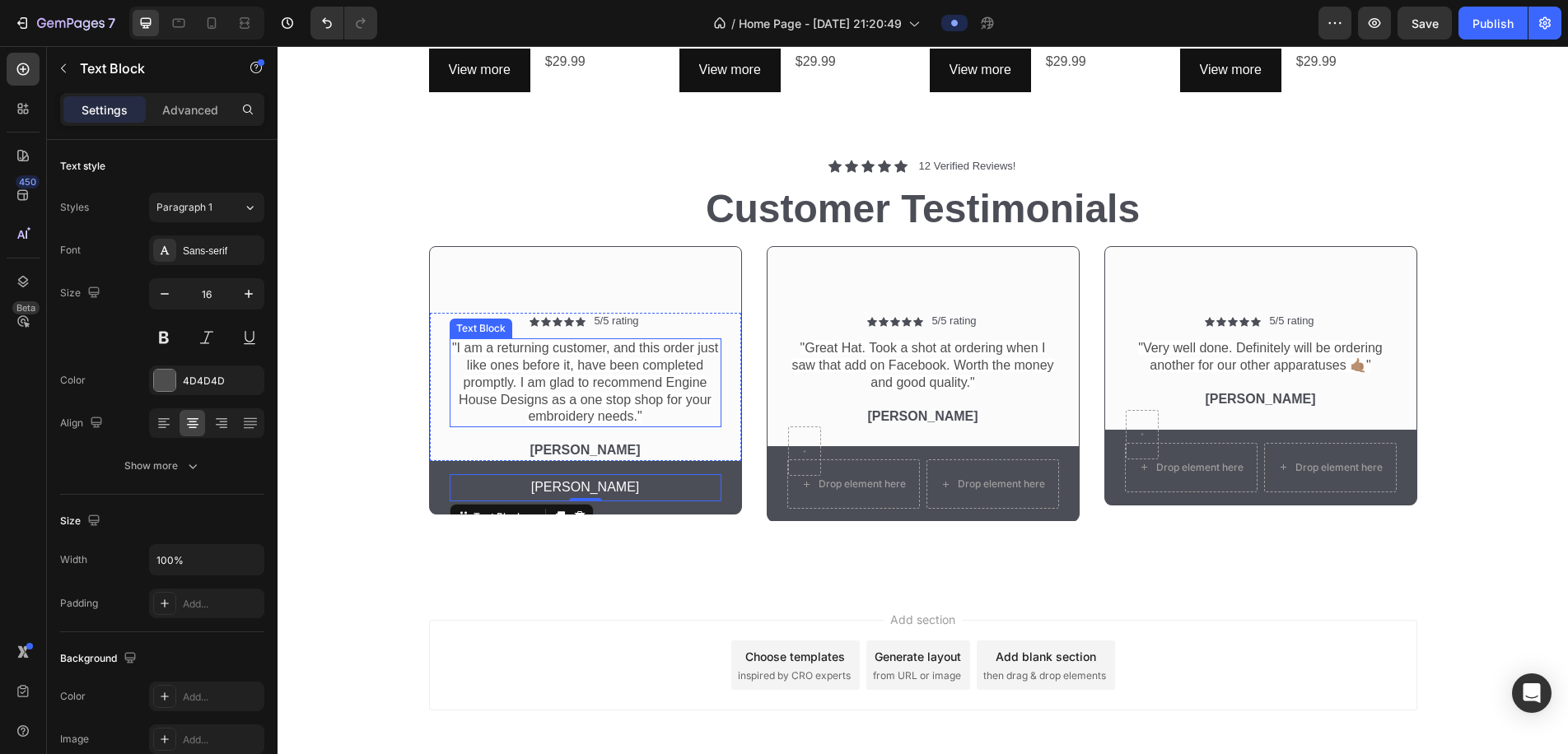
click at [533, 366] on span ""I am a returning customer, and this order just like ones before it, have been …" at bounding box center [584, 382] width 266 height 82
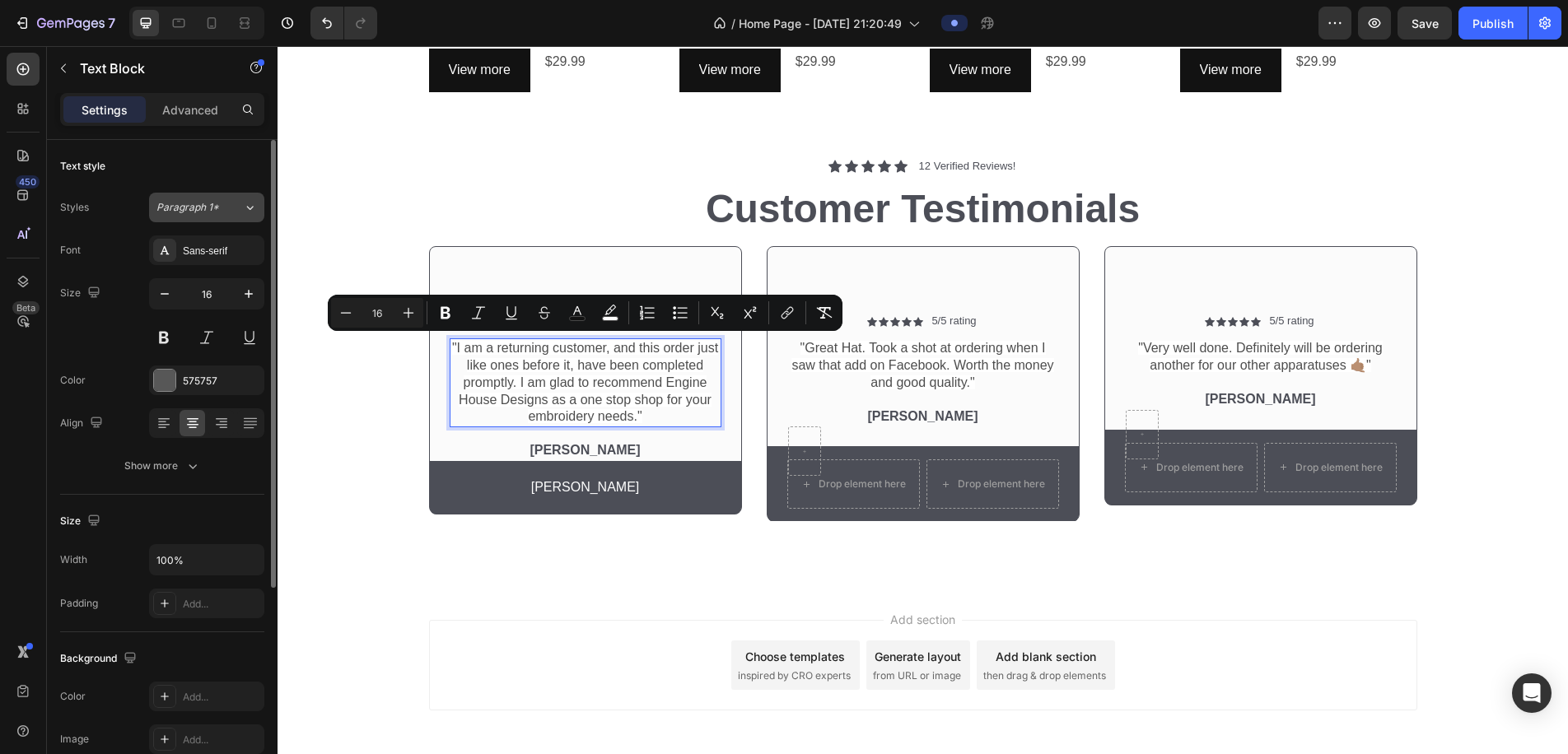
click at [210, 210] on span "Paragraph 1*" at bounding box center [188, 207] width 63 height 15
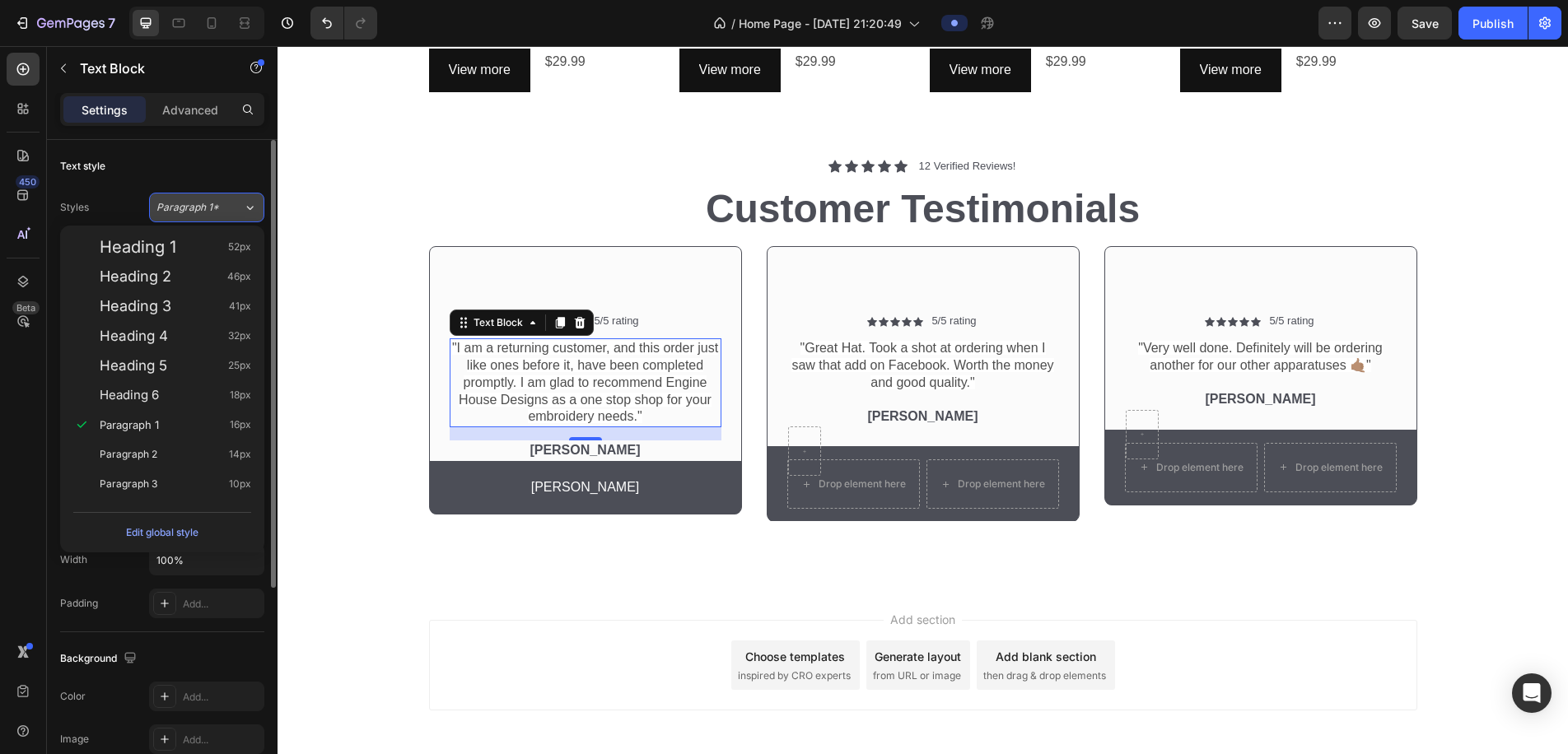
click at [211, 210] on span "Paragraph 1*" at bounding box center [188, 207] width 63 height 15
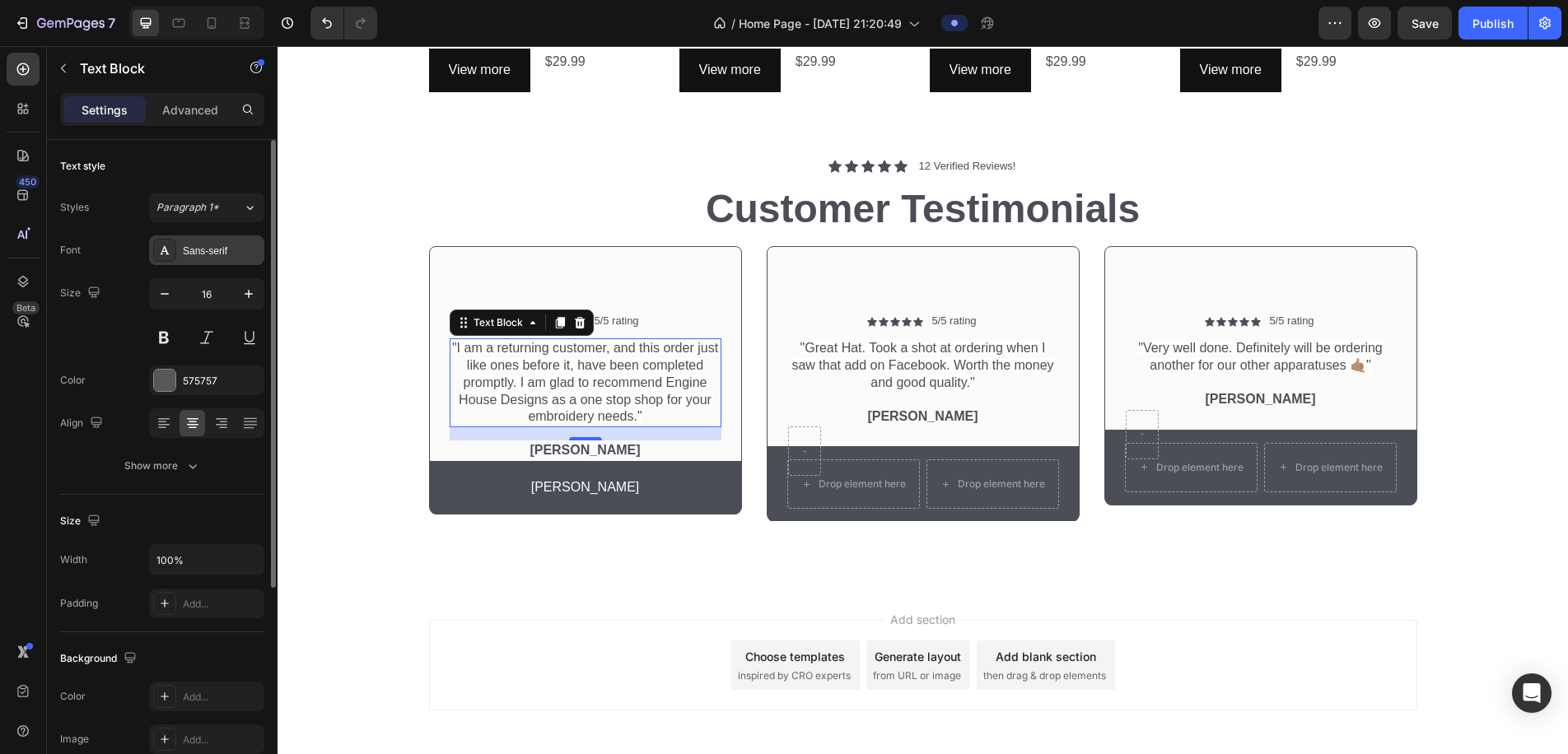
click at [229, 255] on div "Sans-serif" at bounding box center [221, 251] width 77 height 15
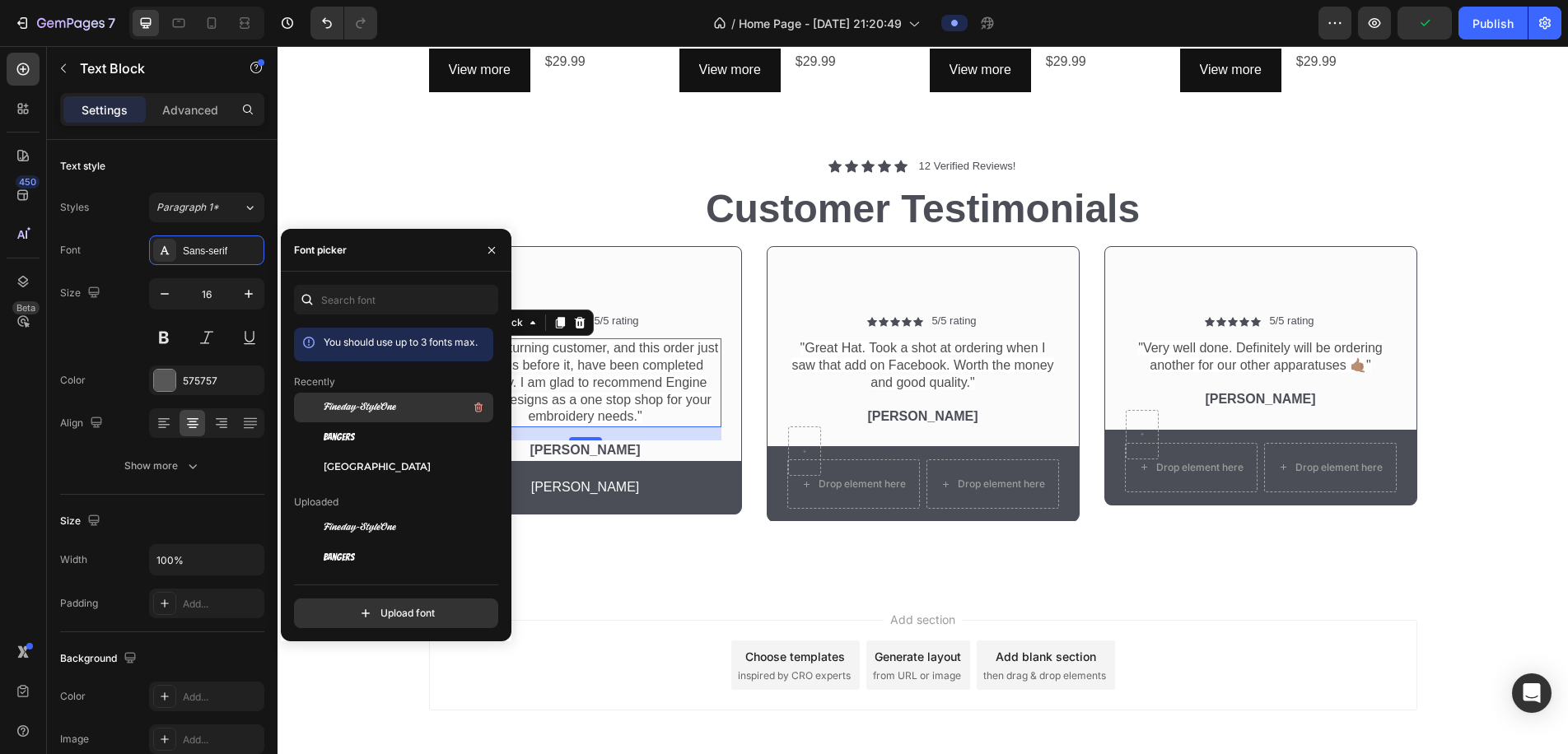
click at [369, 410] on span "Fineday-StyleOne" at bounding box center [360, 407] width 73 height 15
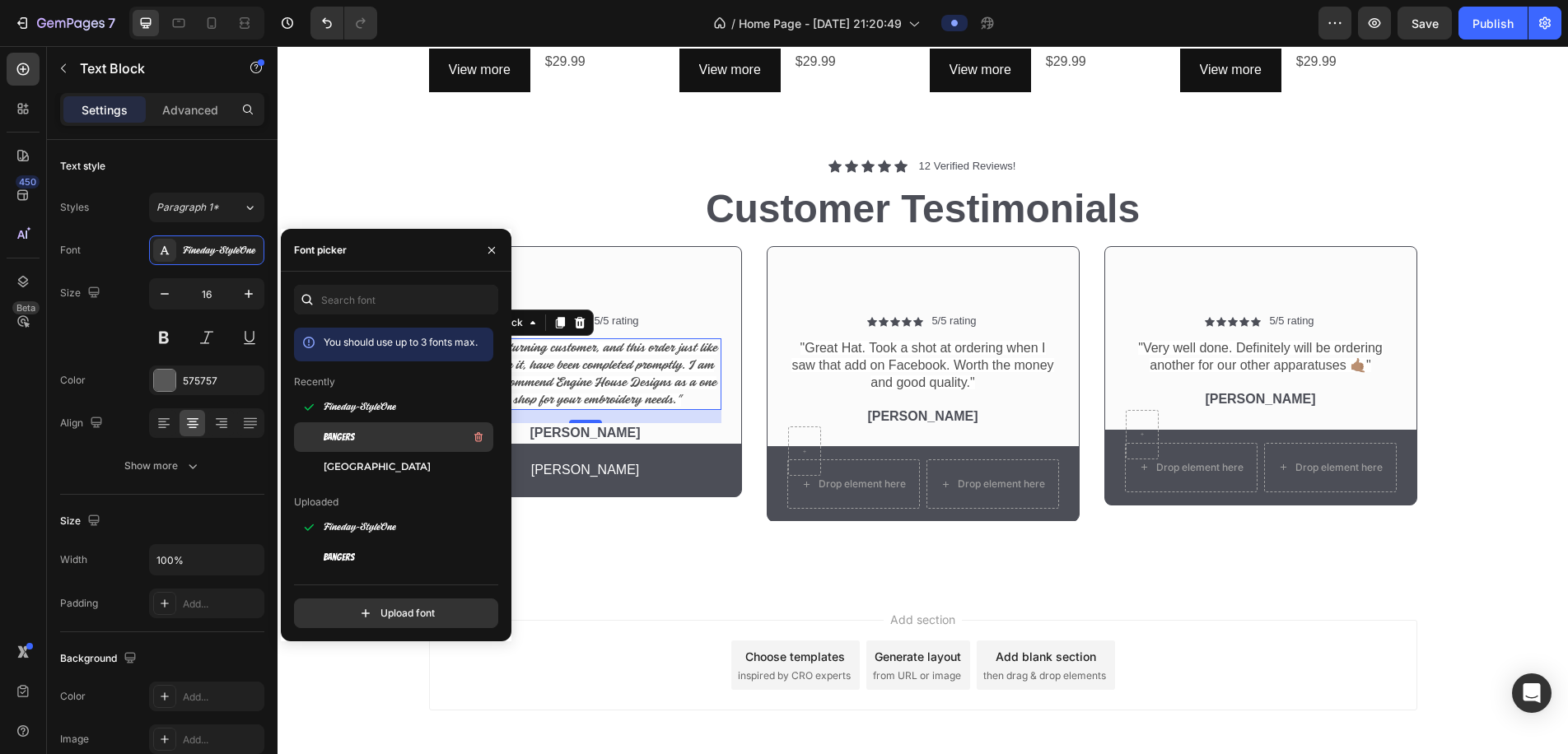
click at [379, 446] on div "Bangers" at bounding box center [407, 437] width 167 height 20
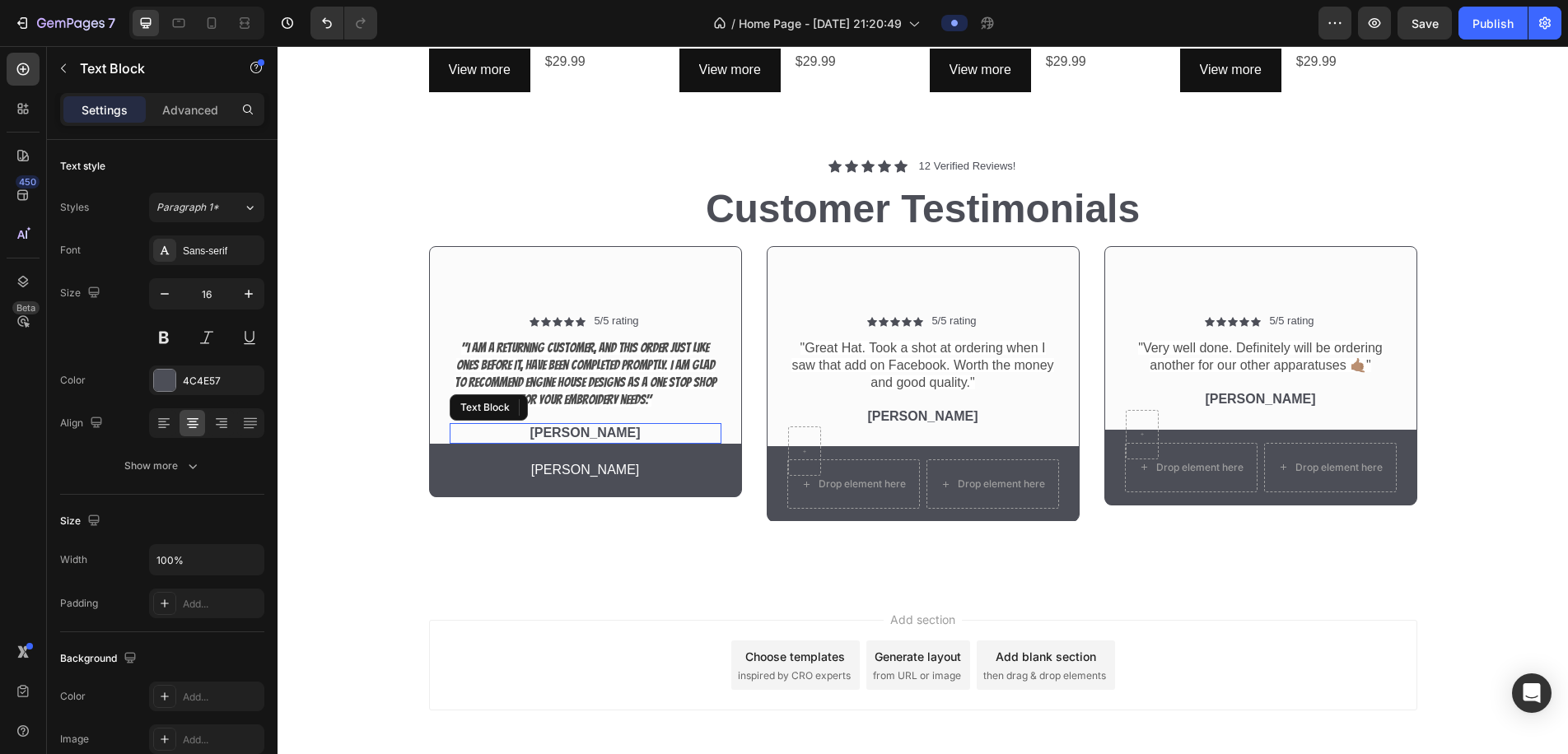
click at [610, 432] on p "Benjamin Kimbal" at bounding box center [585, 433] width 269 height 18
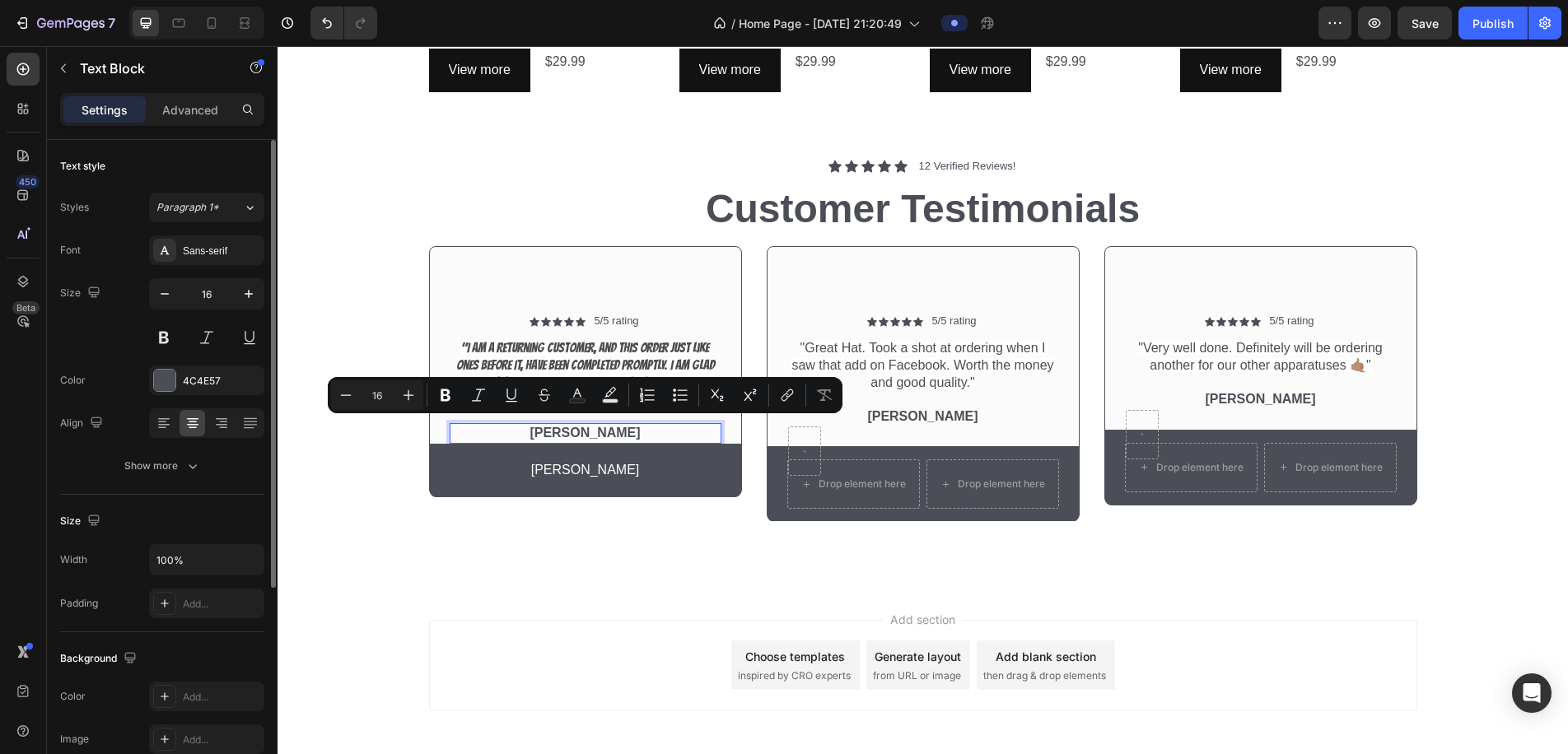
click at [193, 265] on div "Font Sans-serif Size 16 Color 4C4E57 Align Show more" at bounding box center [162, 358] width 204 height 245
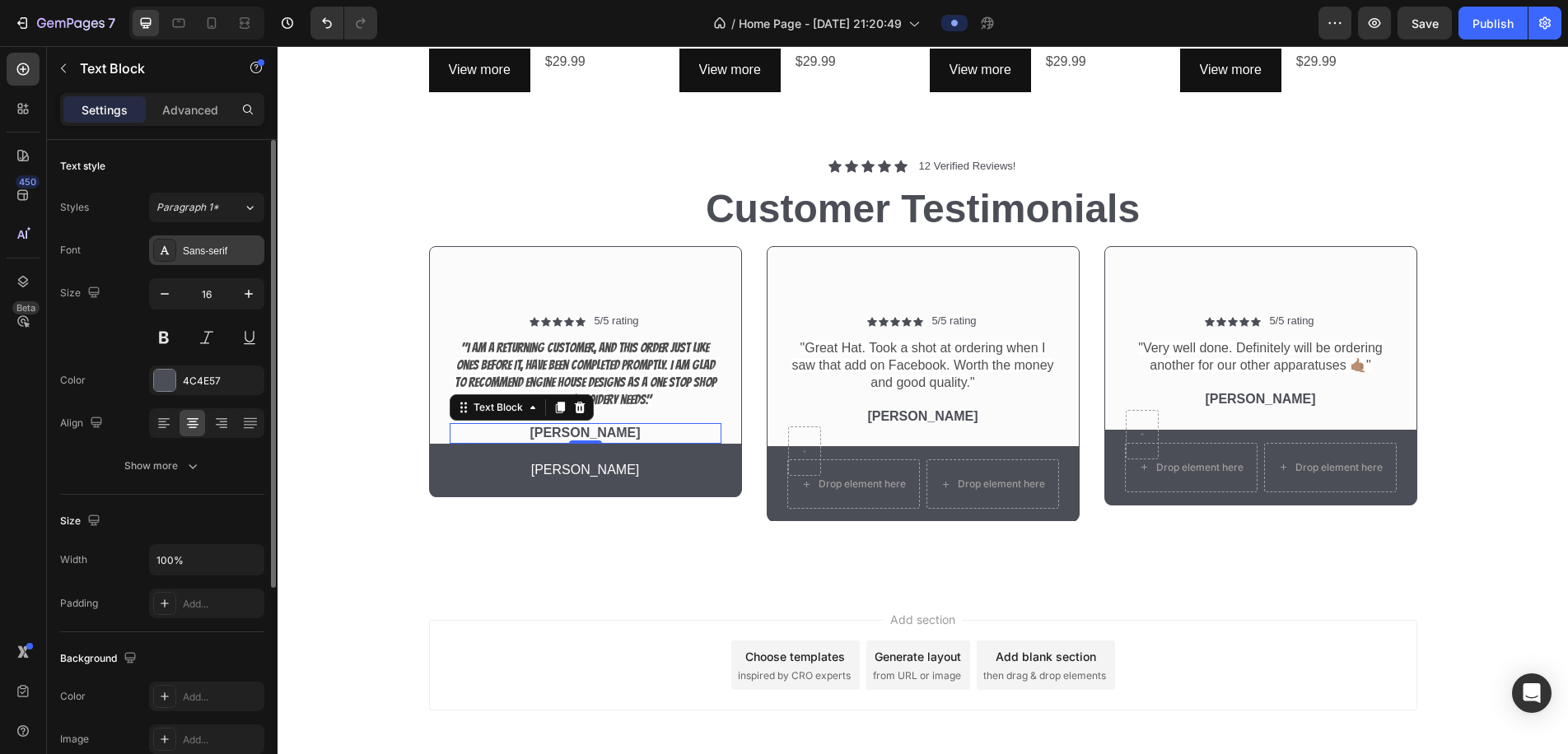
click at [193, 260] on div "Sans-serif" at bounding box center [207, 250] width 116 height 29
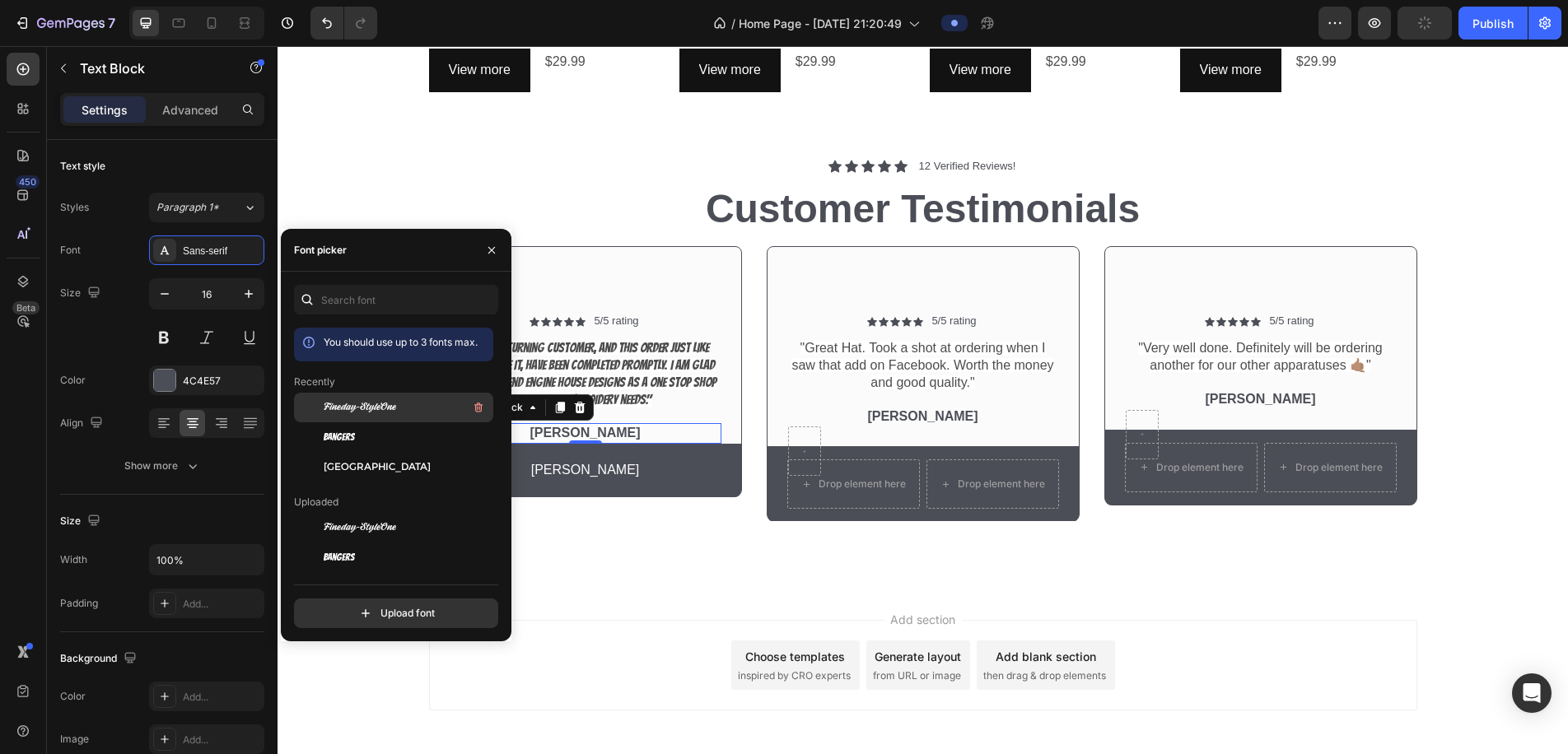
click at [329, 407] on span "Fineday-StyleOne" at bounding box center [360, 407] width 73 height 15
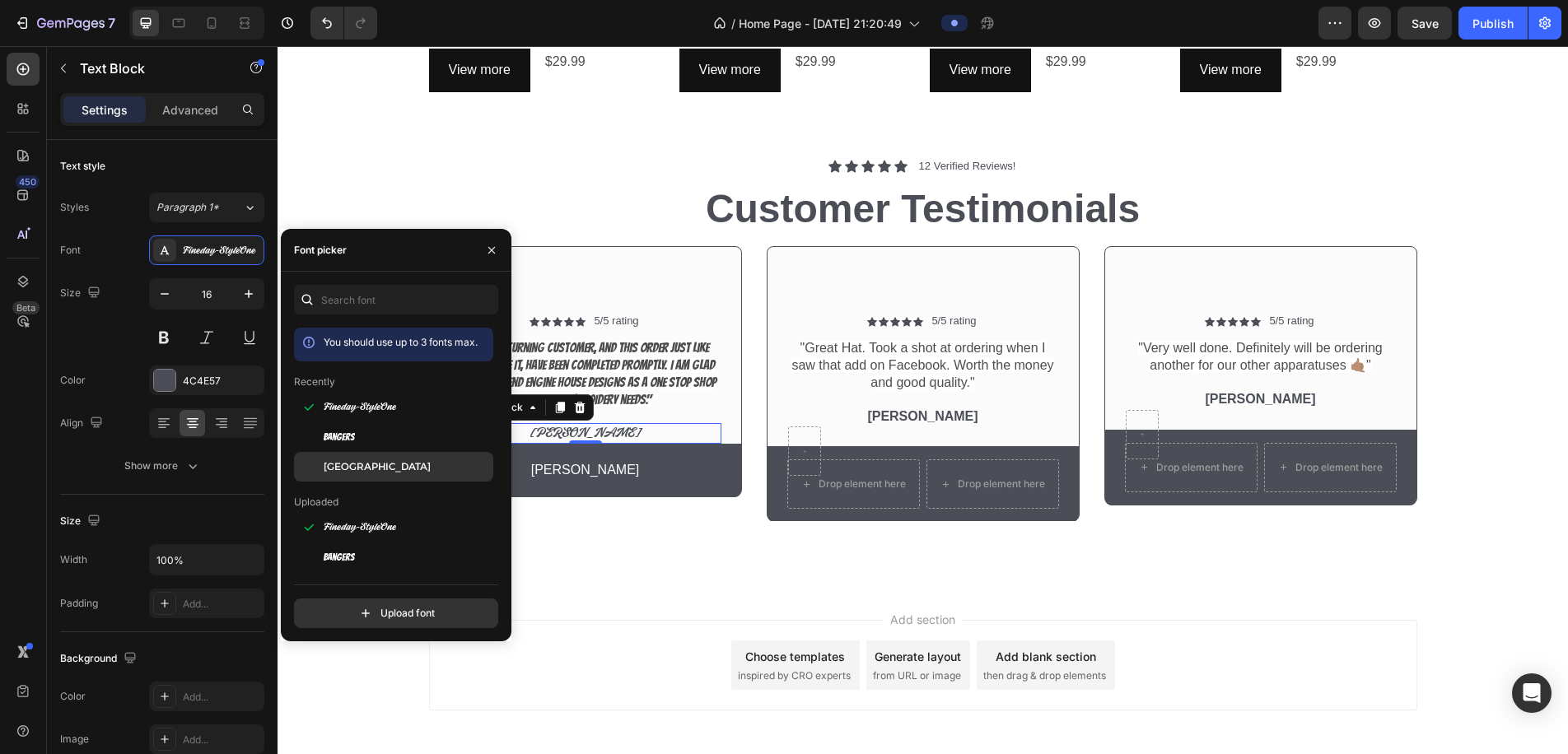
click at [391, 698] on div "Alexandria" at bounding box center [393, 713] width 199 height 29
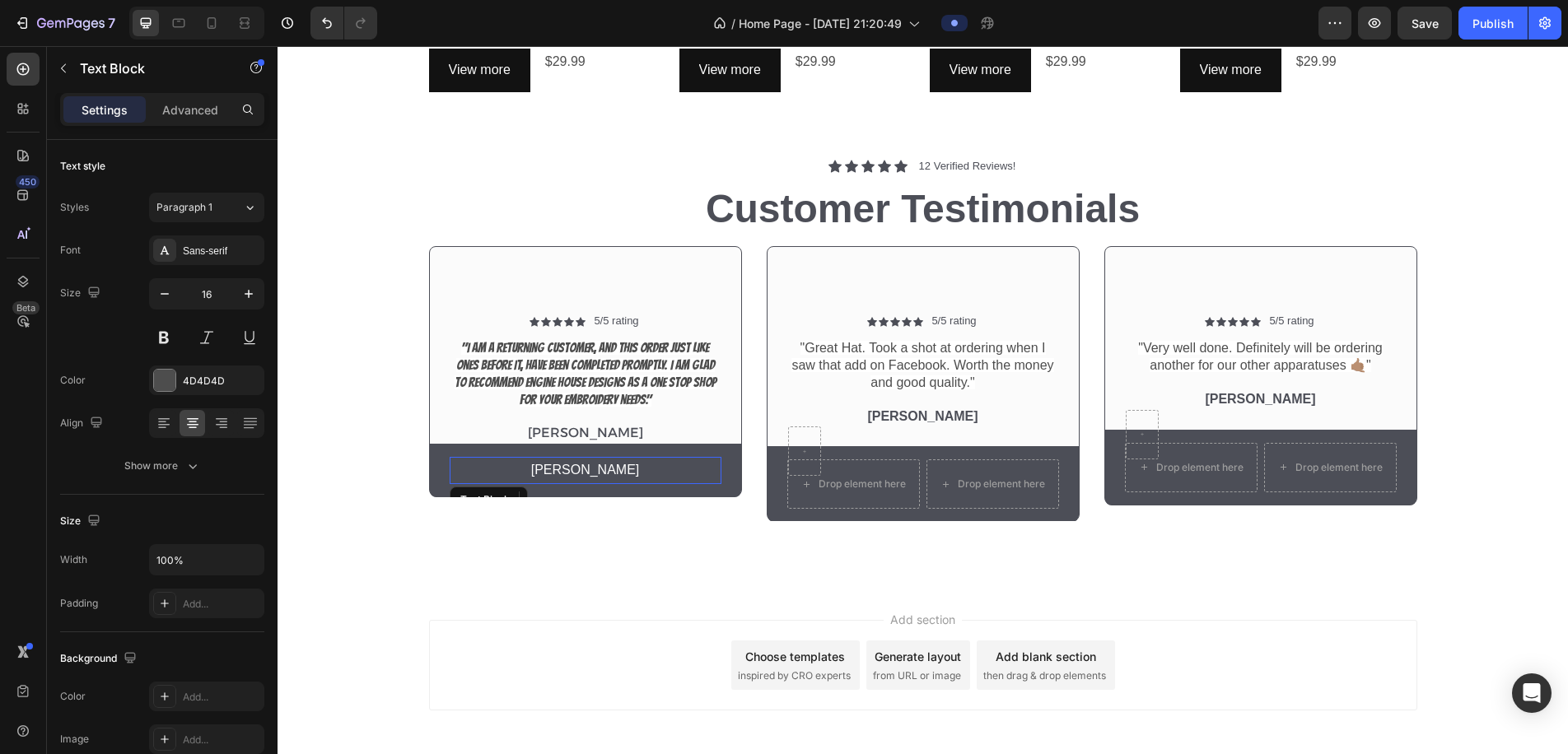
click at [602, 466] on span "[PERSON_NAME]" at bounding box center [585, 470] width 109 height 14
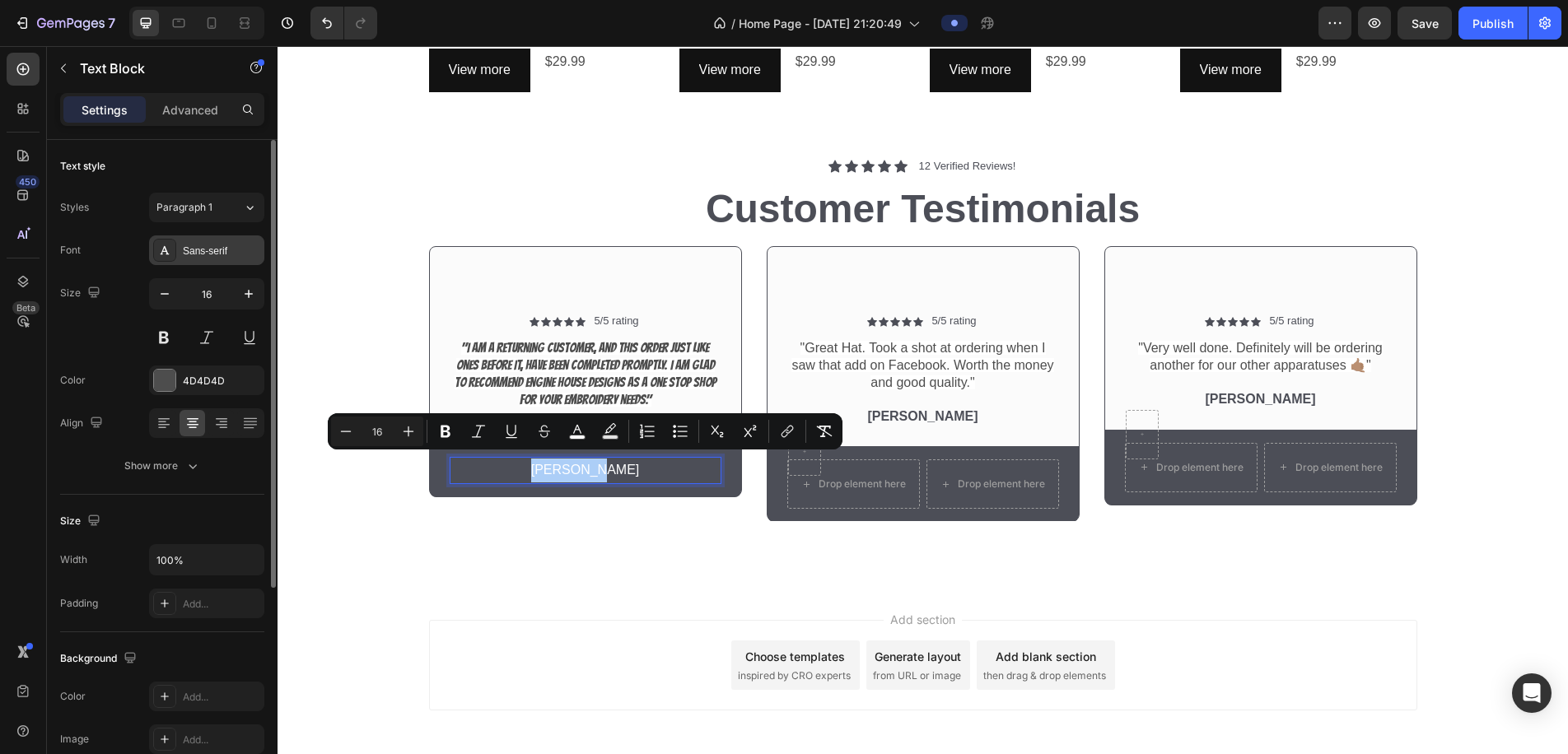
click at [188, 255] on div "Sans-serif" at bounding box center [221, 251] width 77 height 15
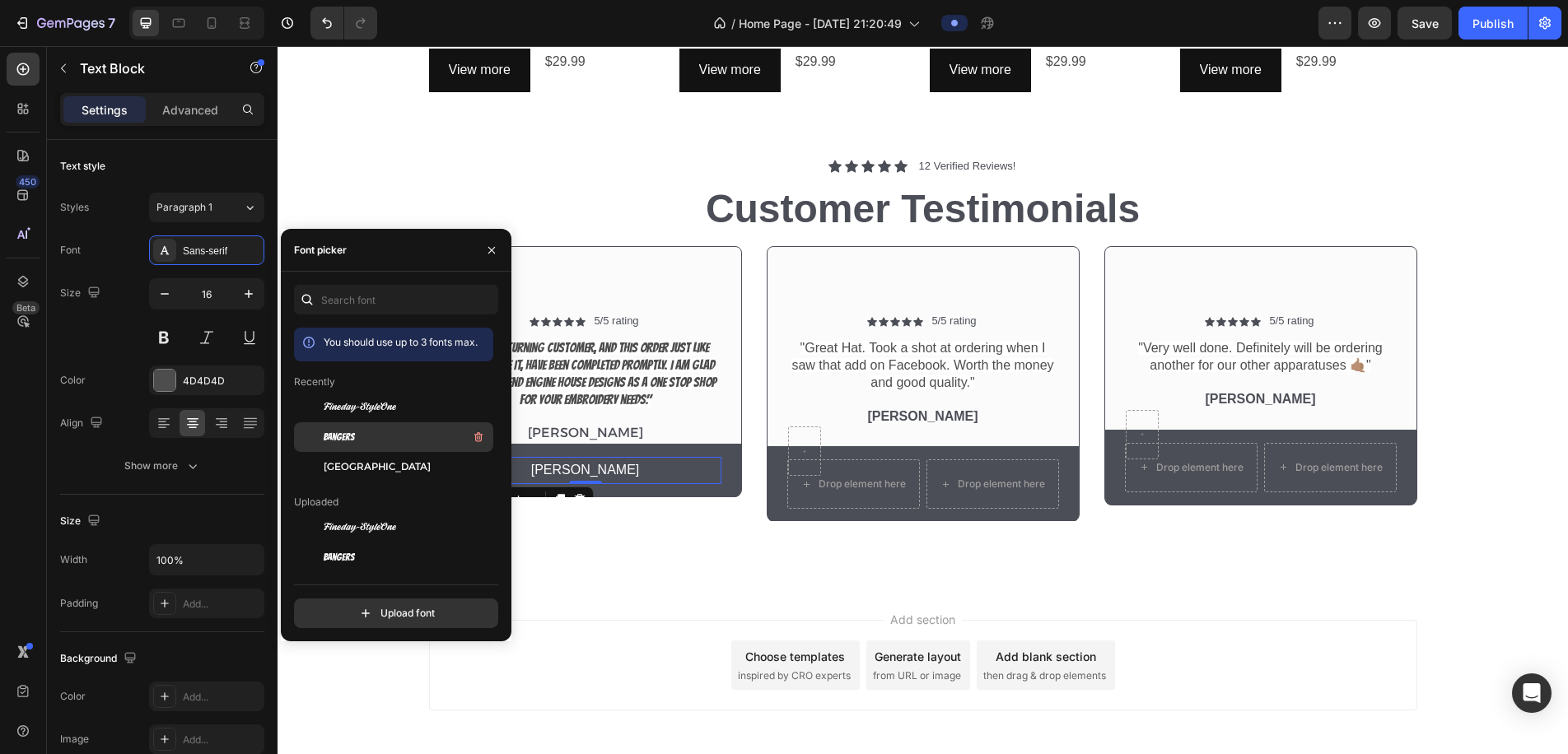
click at [338, 443] on span "Bangers" at bounding box center [339, 437] width 31 height 15
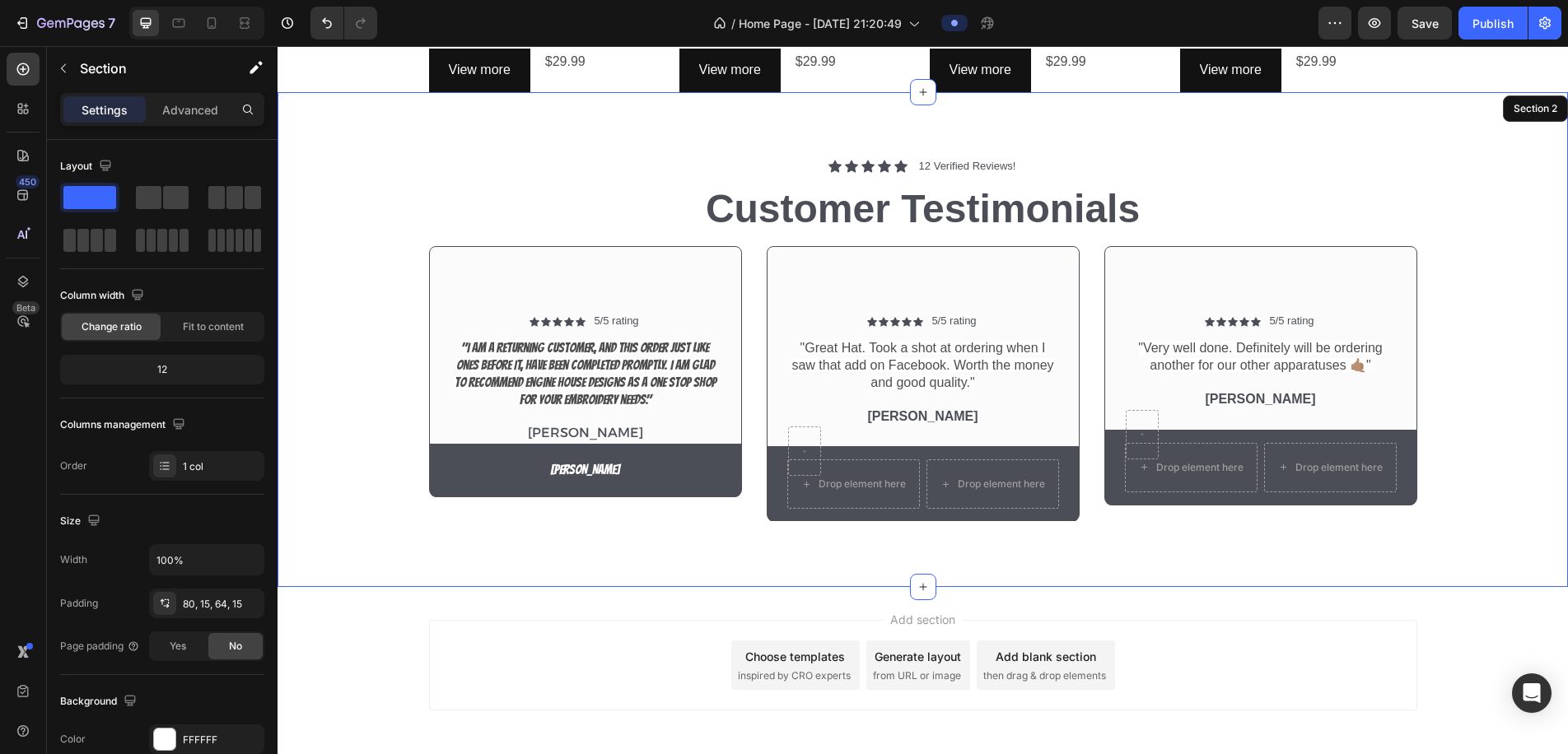
click at [633, 546] on div "Icon Icon Icon Icon Icon Icon List 12 Verified Reviews! Text Block Row Customer…" at bounding box center [923, 339] width 1290 height 495
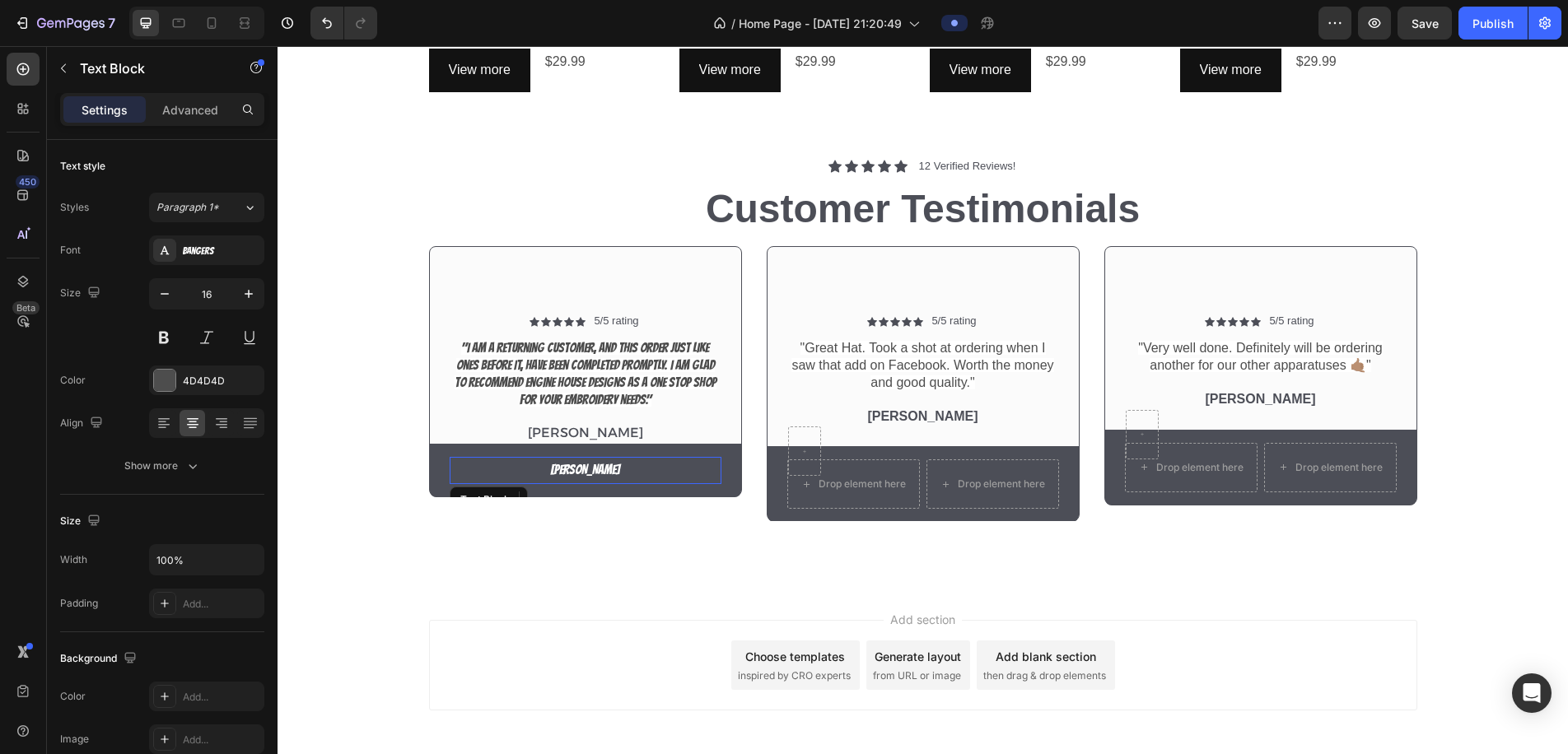
drag, startPoint x: 585, startPoint y: 459, endPoint x: 602, endPoint y: 481, distance: 27.8
click at [585, 463] on span "[PERSON_NAME]" at bounding box center [584, 470] width 70 height 14
click at [603, 466] on span "[PERSON_NAME]" at bounding box center [584, 470] width 70 height 14
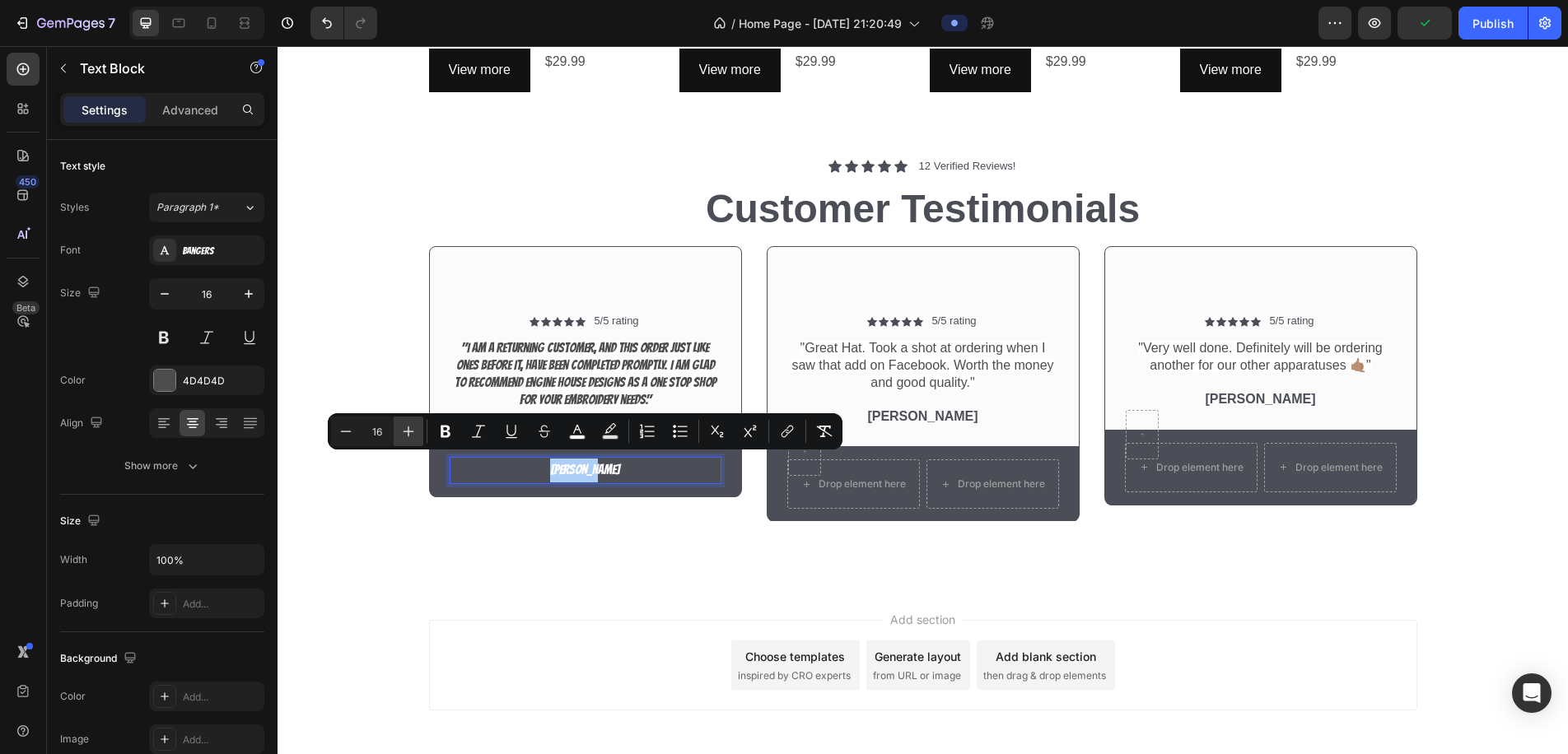
click at [410, 429] on icon "Editor contextual toolbar" at bounding box center [408, 431] width 17 height 17
click at [410, 430] on icon "Editor contextual toolbar" at bounding box center [408, 431] width 17 height 17
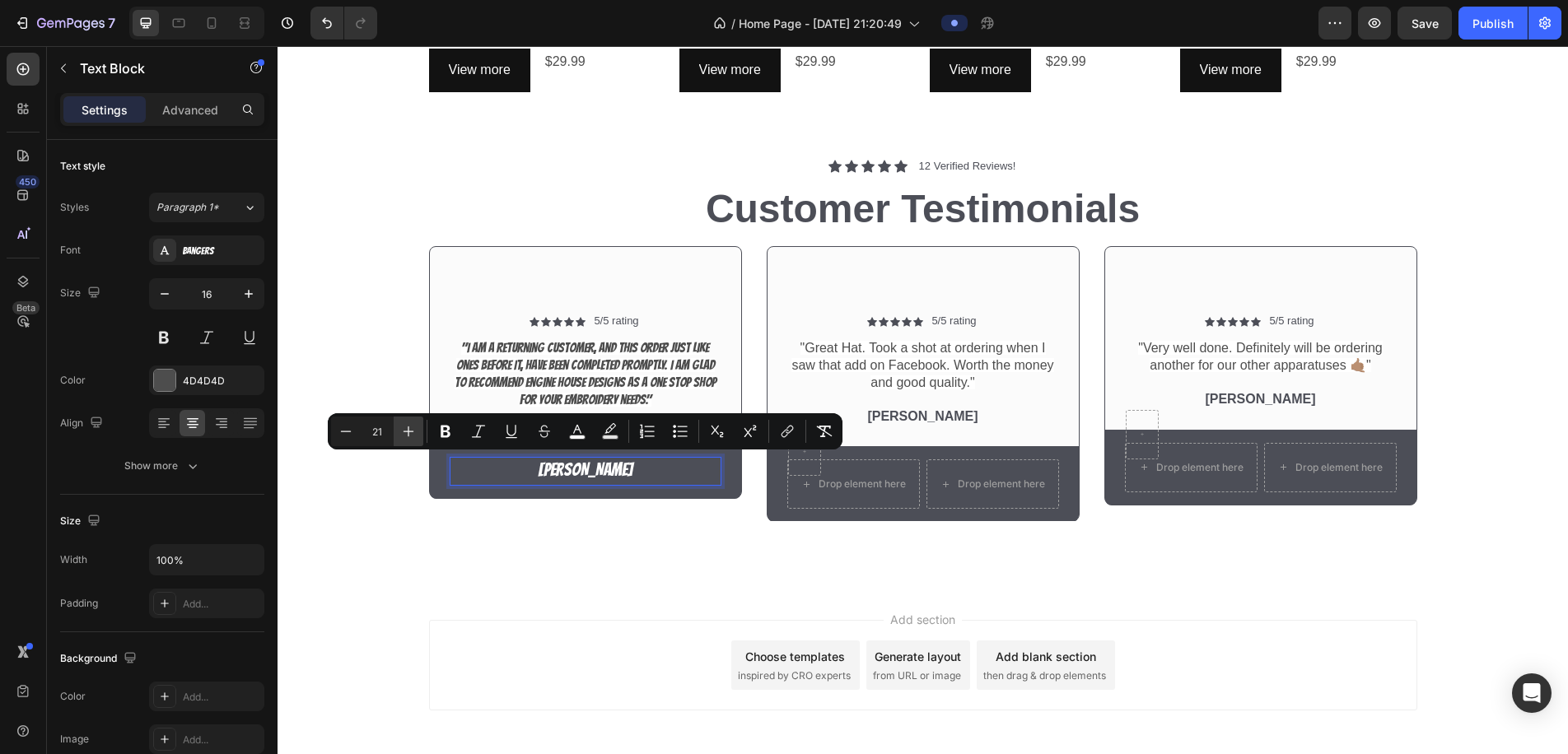
click at [410, 429] on icon "Editor contextual toolbar" at bounding box center [408, 431] width 17 height 17
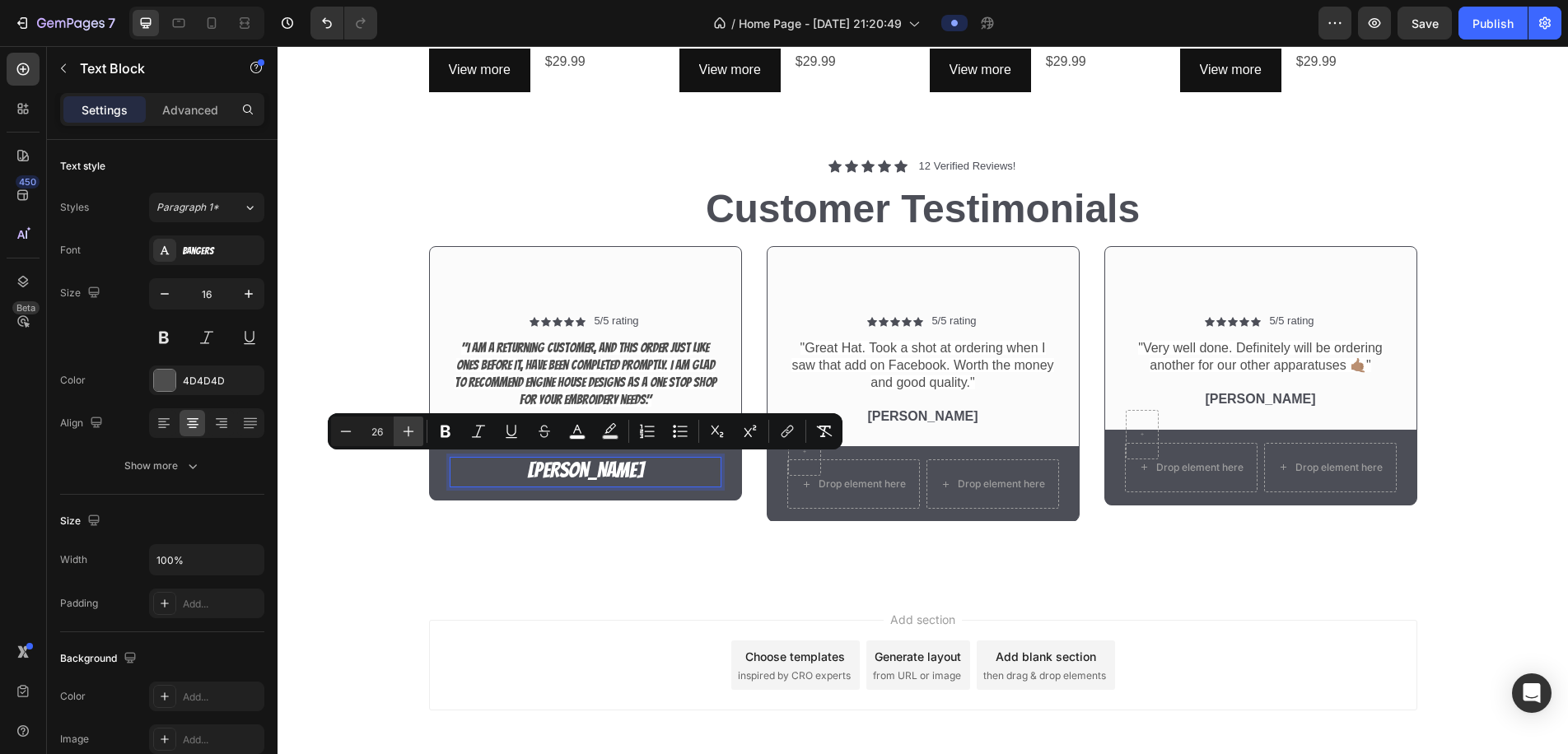
click at [410, 429] on icon "Editor contextual toolbar" at bounding box center [408, 431] width 17 height 17
type input "30"
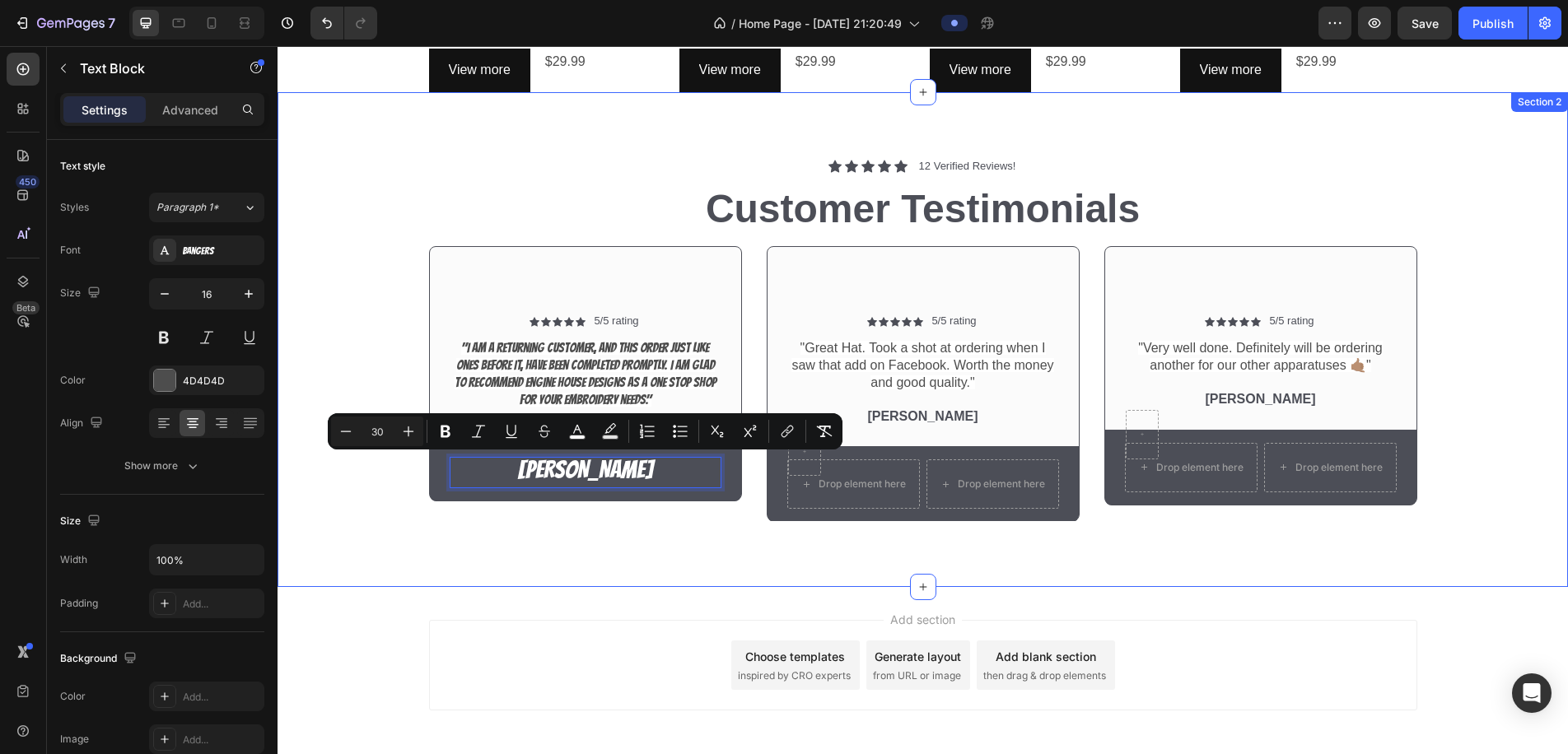
click at [438, 553] on div "Icon Icon Icon Icon Icon Icon List 12 Verified Reviews! Text Block Row Customer…" at bounding box center [923, 339] width 1290 height 495
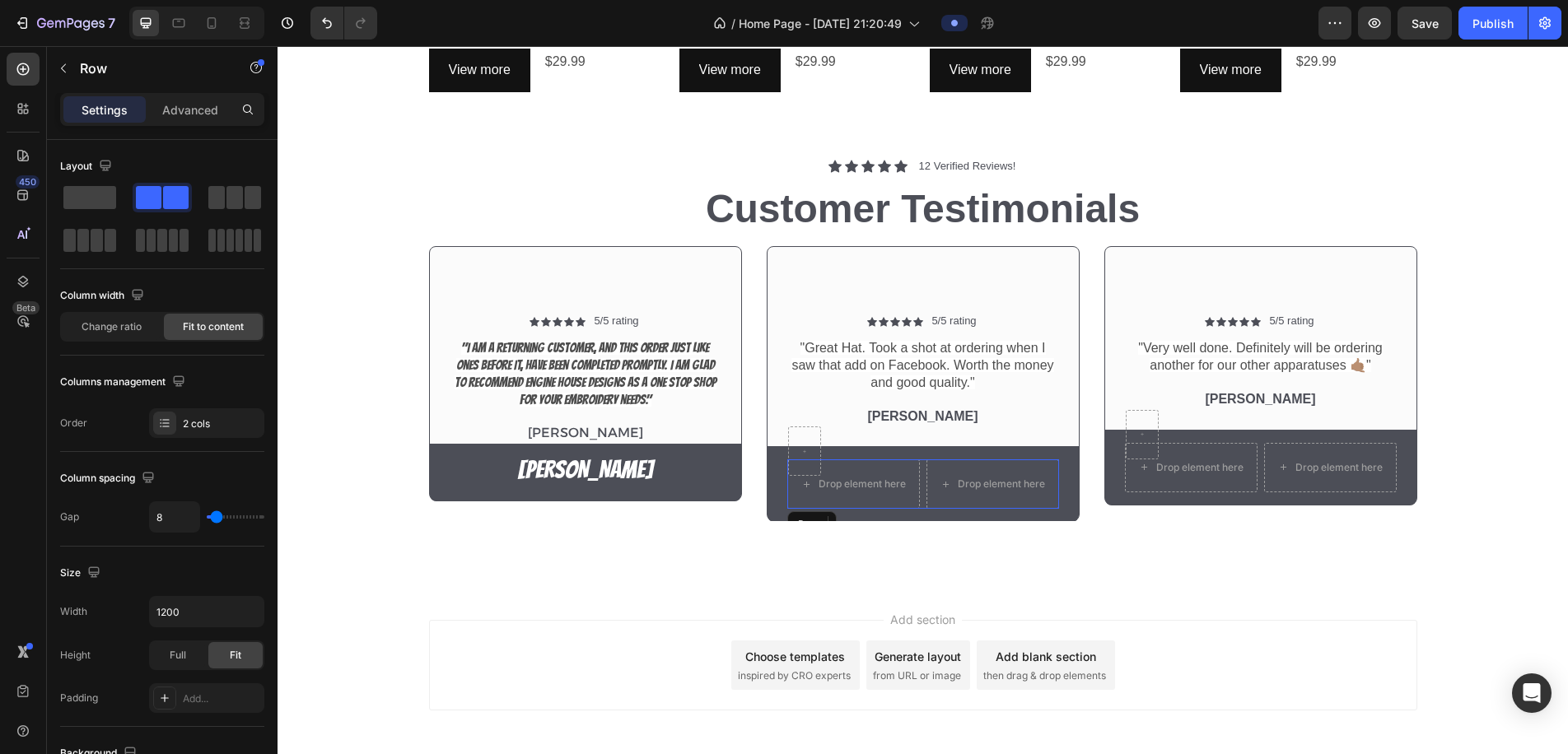
click at [924, 503] on div "Drop element here Drop element here Row" at bounding box center [923, 484] width 272 height 49
click at [83, 195] on span at bounding box center [90, 198] width 53 height 24
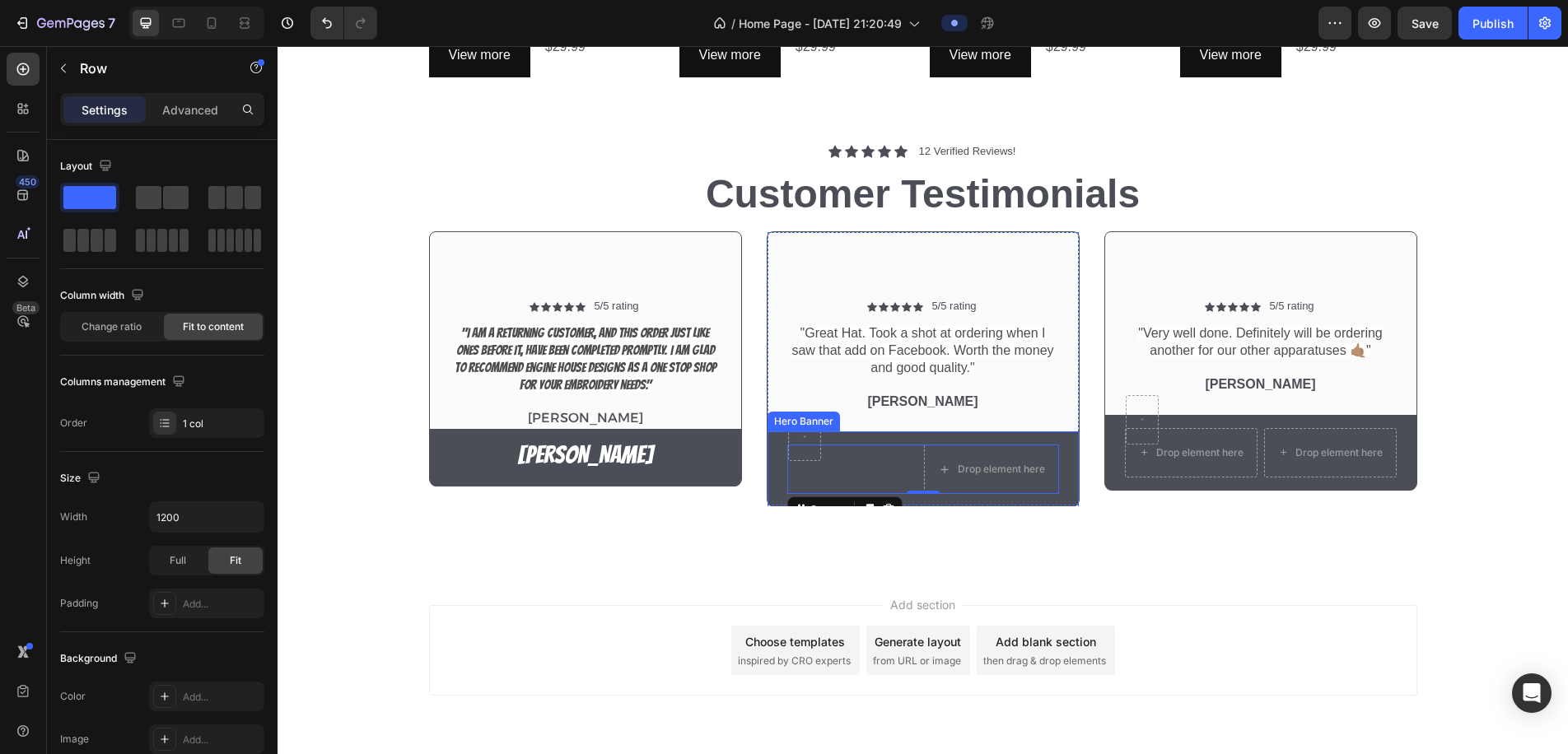
scroll to position [1246, 0]
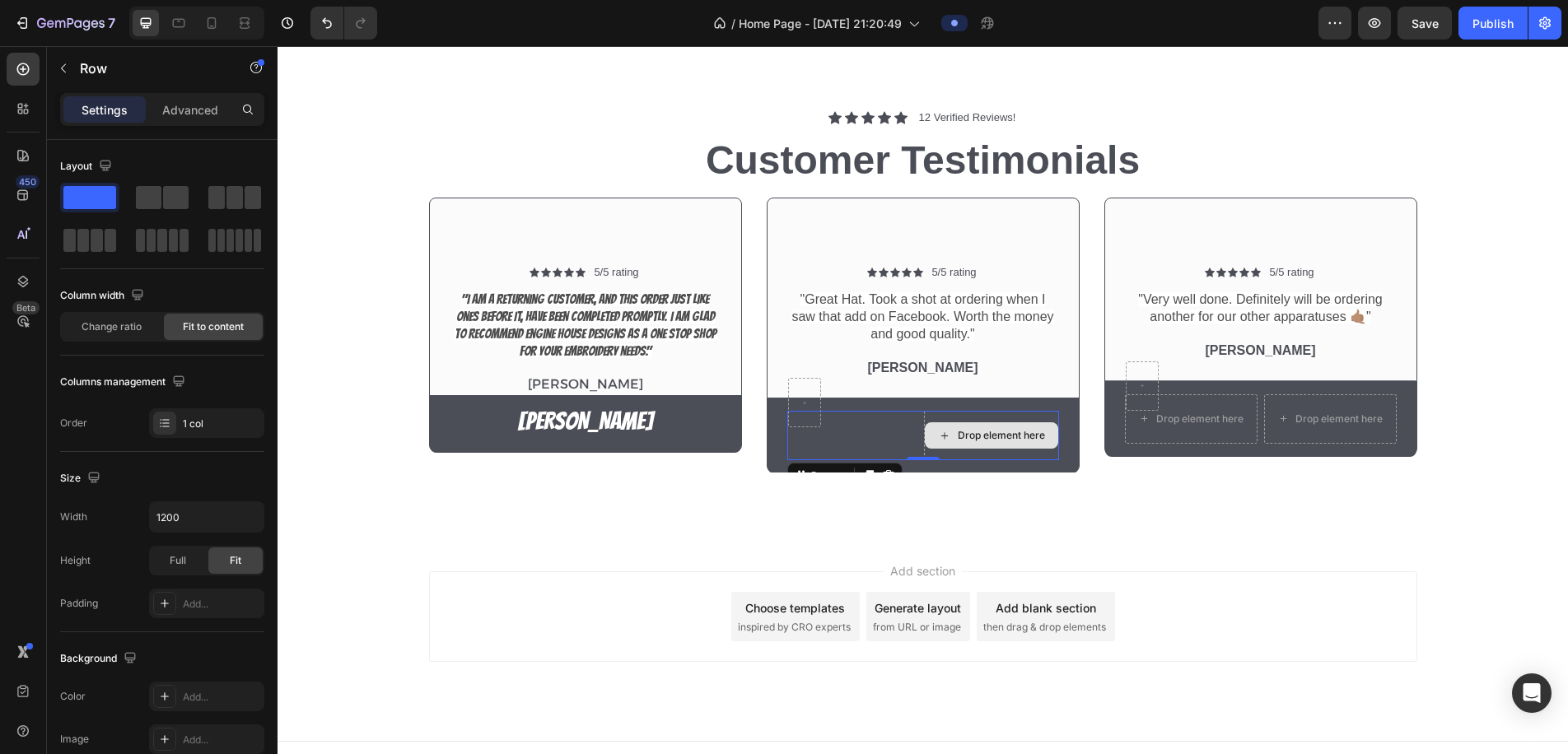
click at [933, 440] on div "Drop element here" at bounding box center [991, 435] width 133 height 26
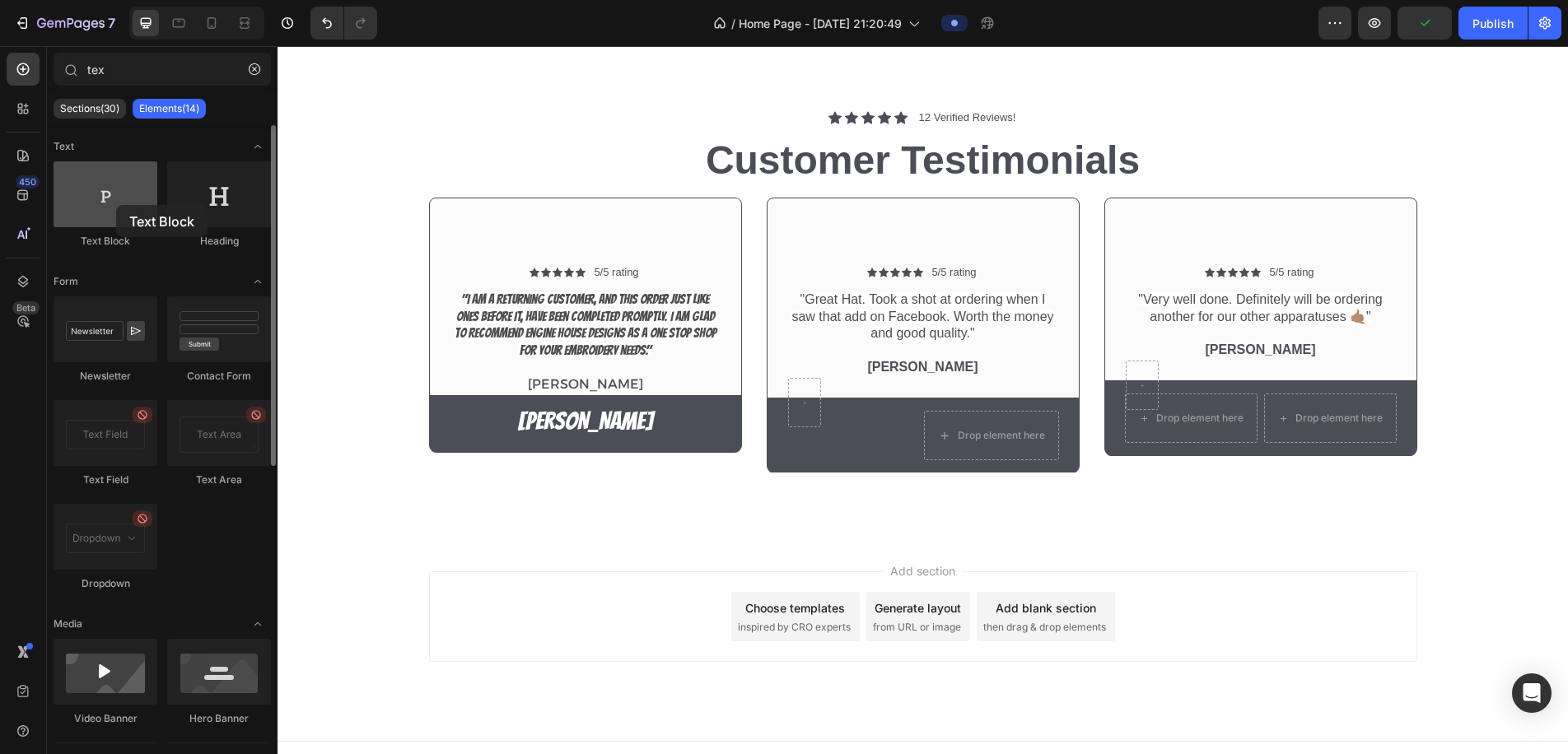
click at [116, 205] on div at bounding box center [106, 194] width 104 height 66
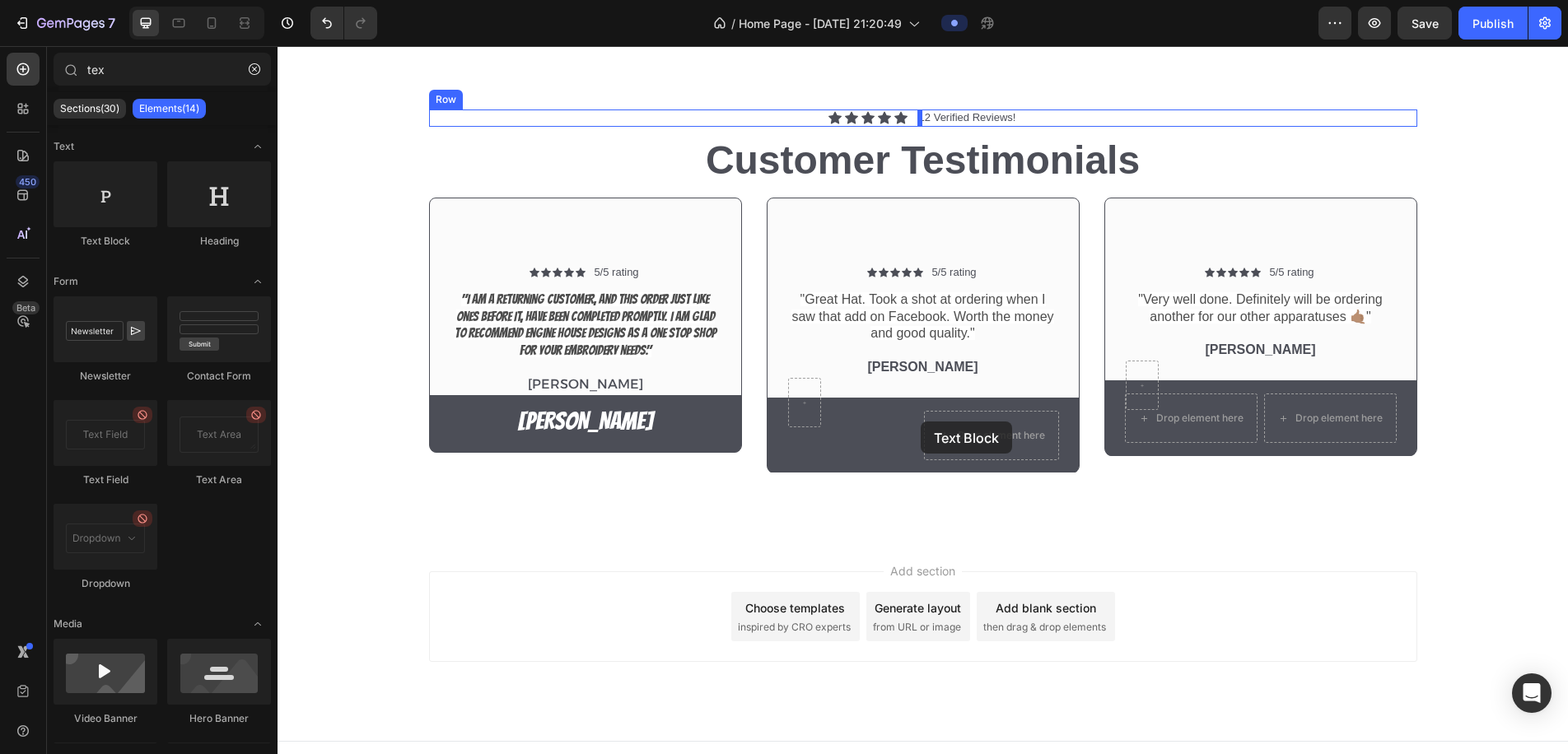
drag, startPoint x: 381, startPoint y: 246, endPoint x: 920, endPoint y: 422, distance: 567.0
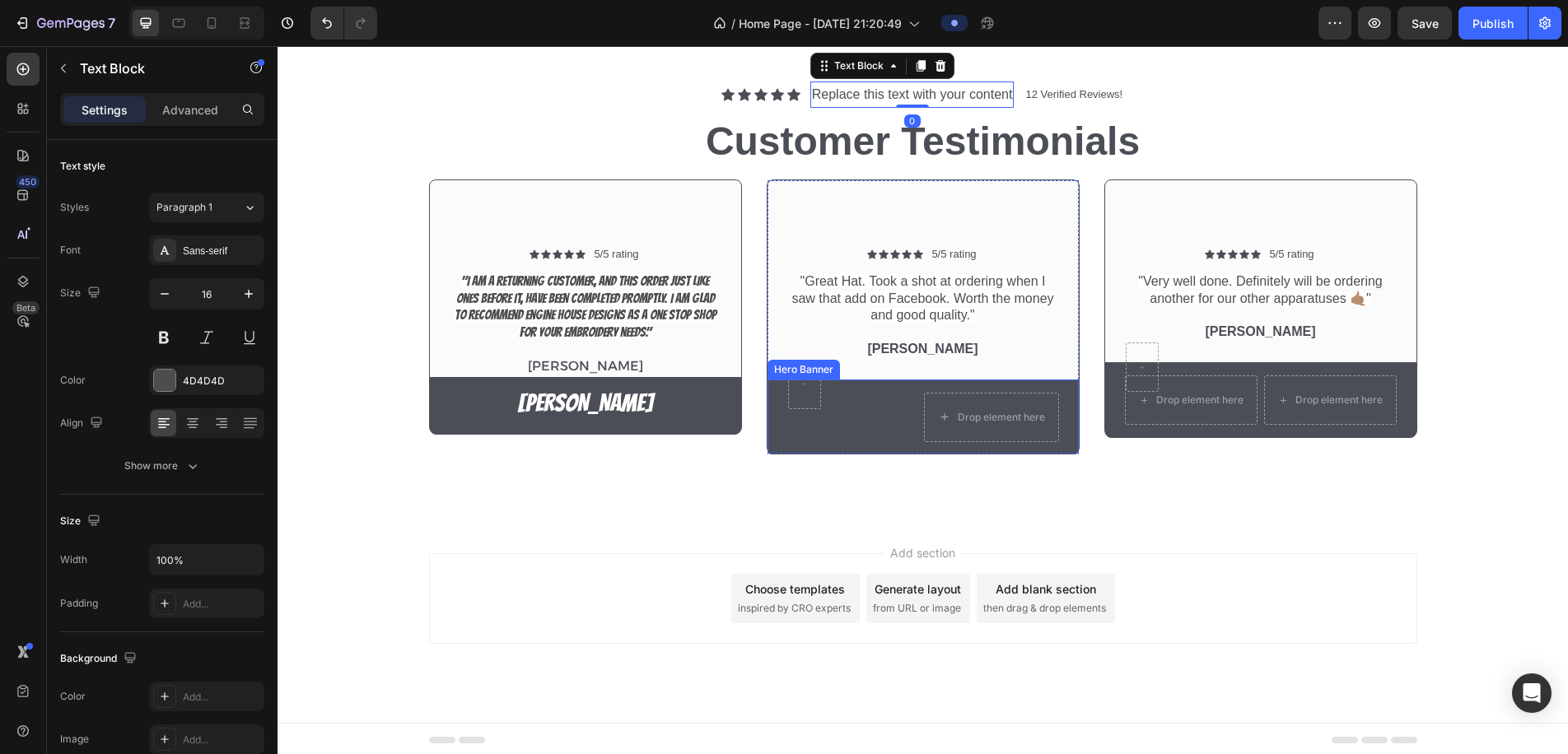
scroll to position [1274, 0]
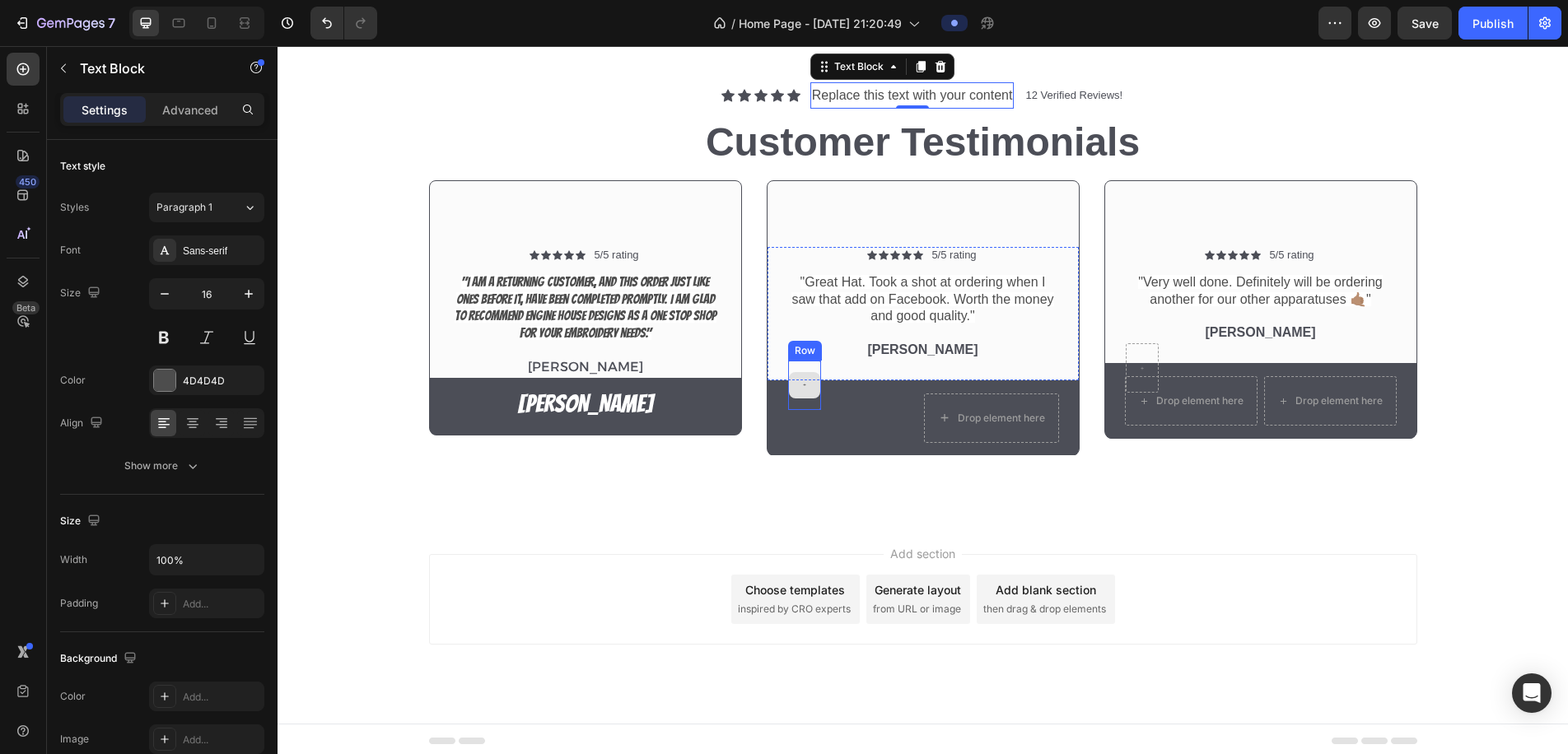
click at [818, 376] on div at bounding box center [805, 385] width 31 height 26
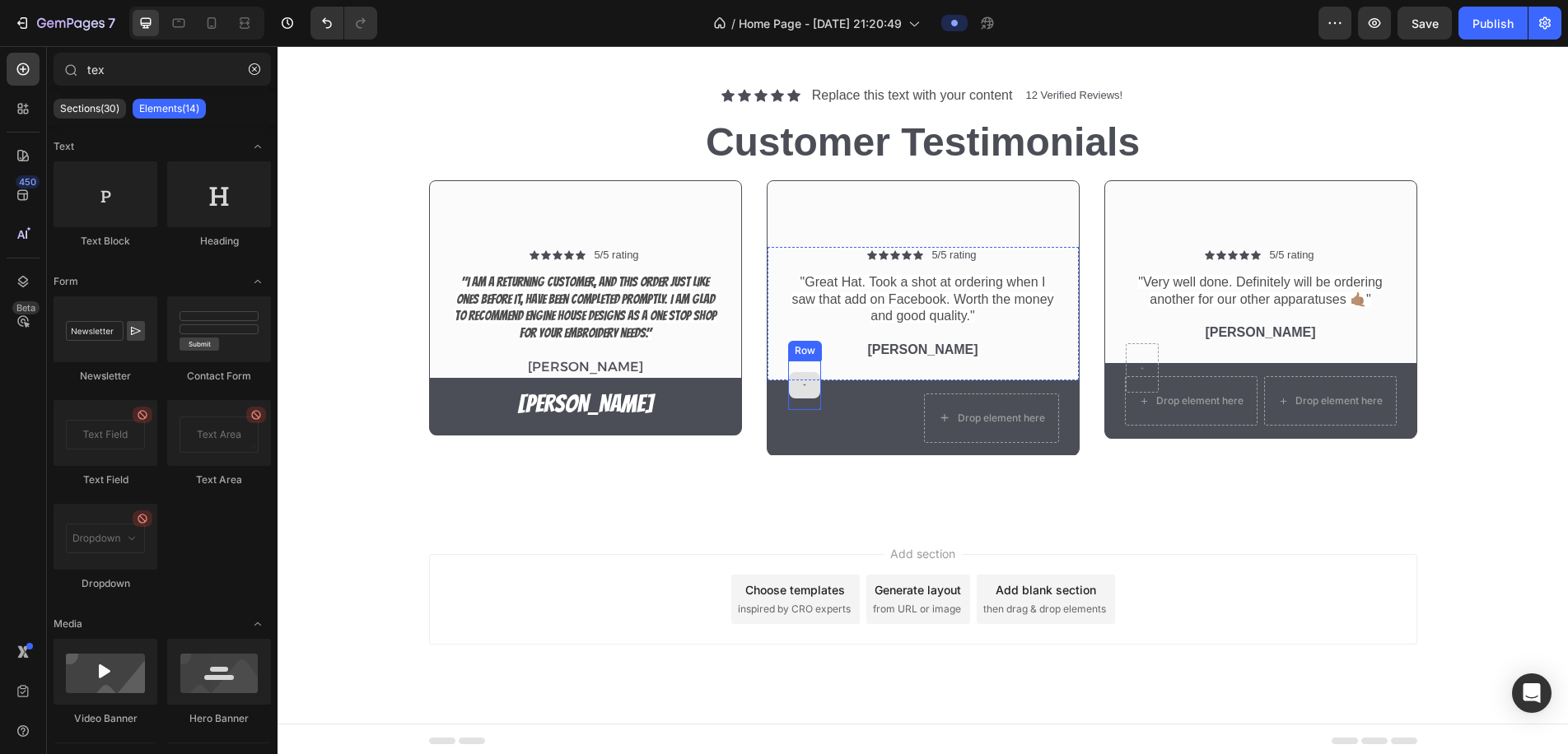
click at [812, 384] on div at bounding box center [805, 385] width 31 height 26
click at [795, 390] on div at bounding box center [805, 385] width 31 height 26
click at [794, 400] on div at bounding box center [805, 385] width 33 height 49
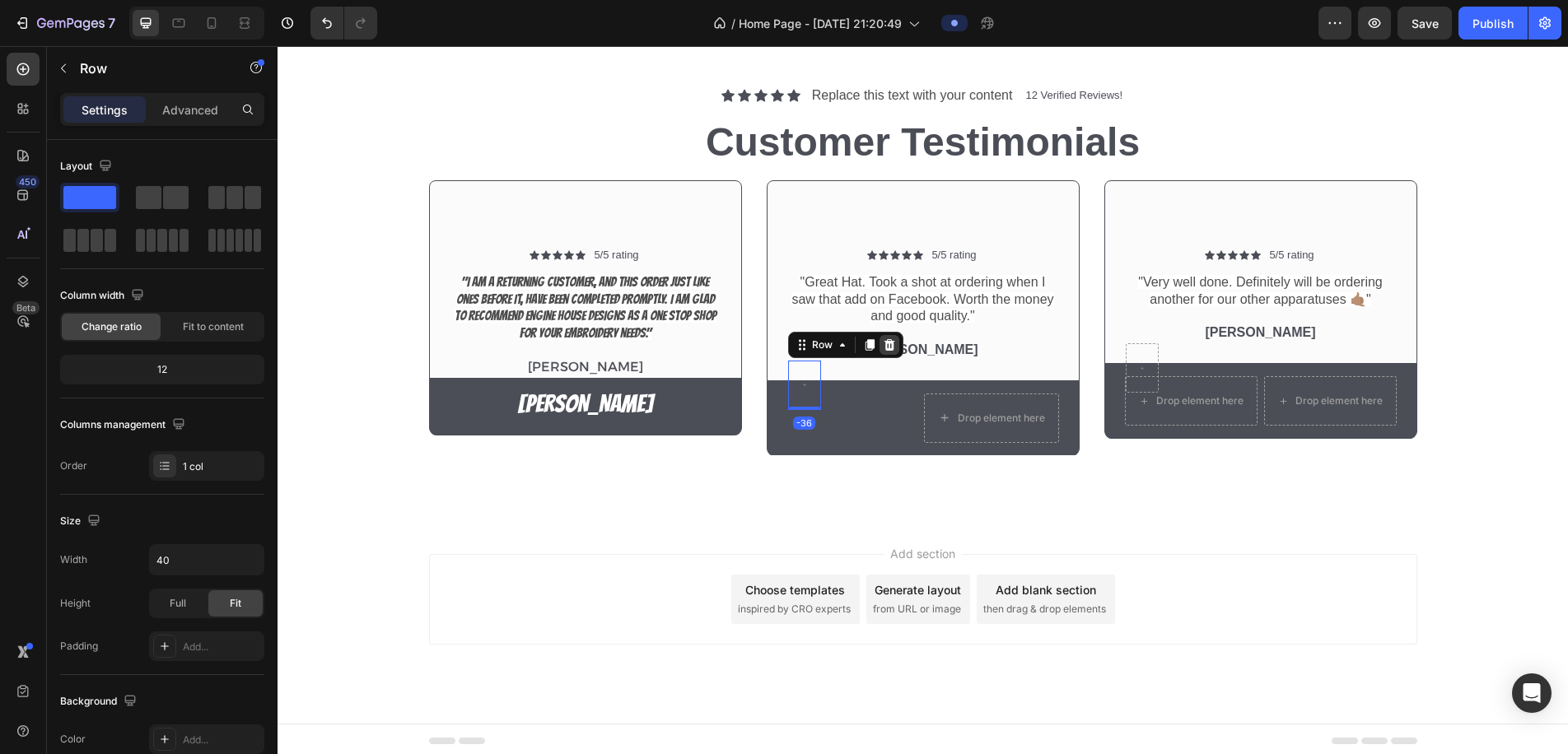
click at [890, 339] on icon at bounding box center [888, 345] width 11 height 12
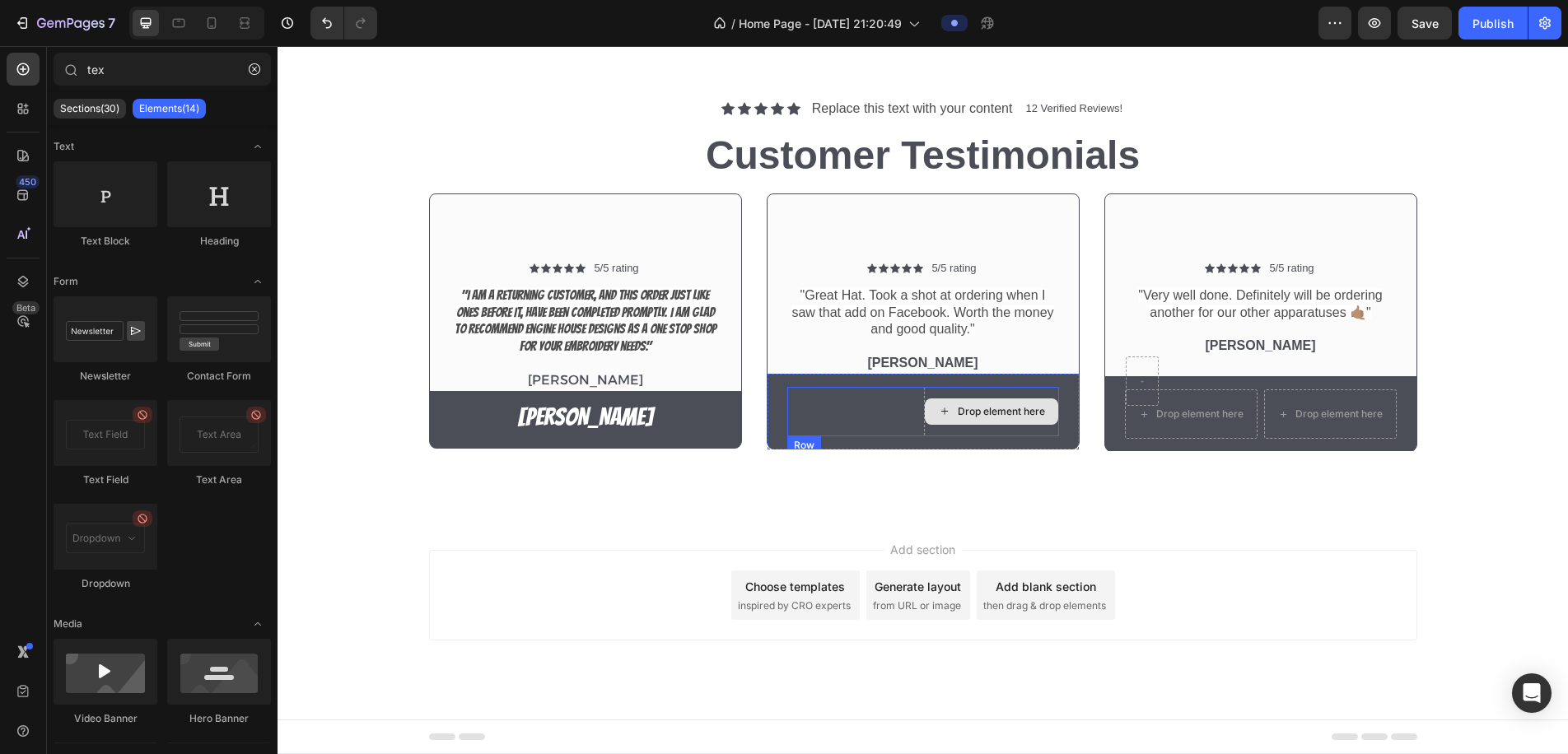
click at [939, 404] on icon at bounding box center [944, 411] width 13 height 14
drag, startPoint x: 893, startPoint y: 375, endPoint x: 869, endPoint y: 394, distance: 30.6
click at [893, 387] on div "Drop element here Row" at bounding box center [923, 412] width 272 height 49
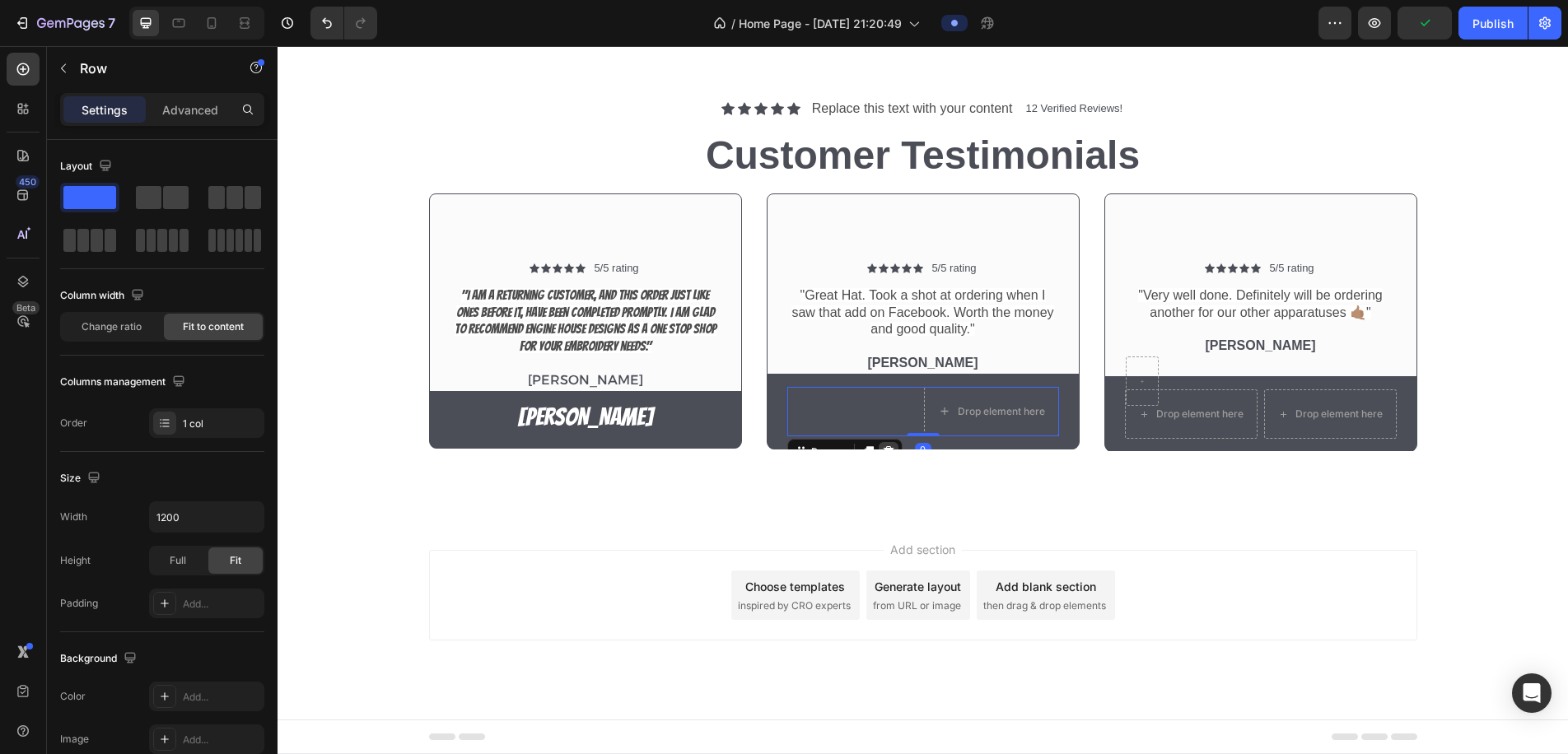
click at [886, 445] on icon at bounding box center [888, 451] width 13 height 13
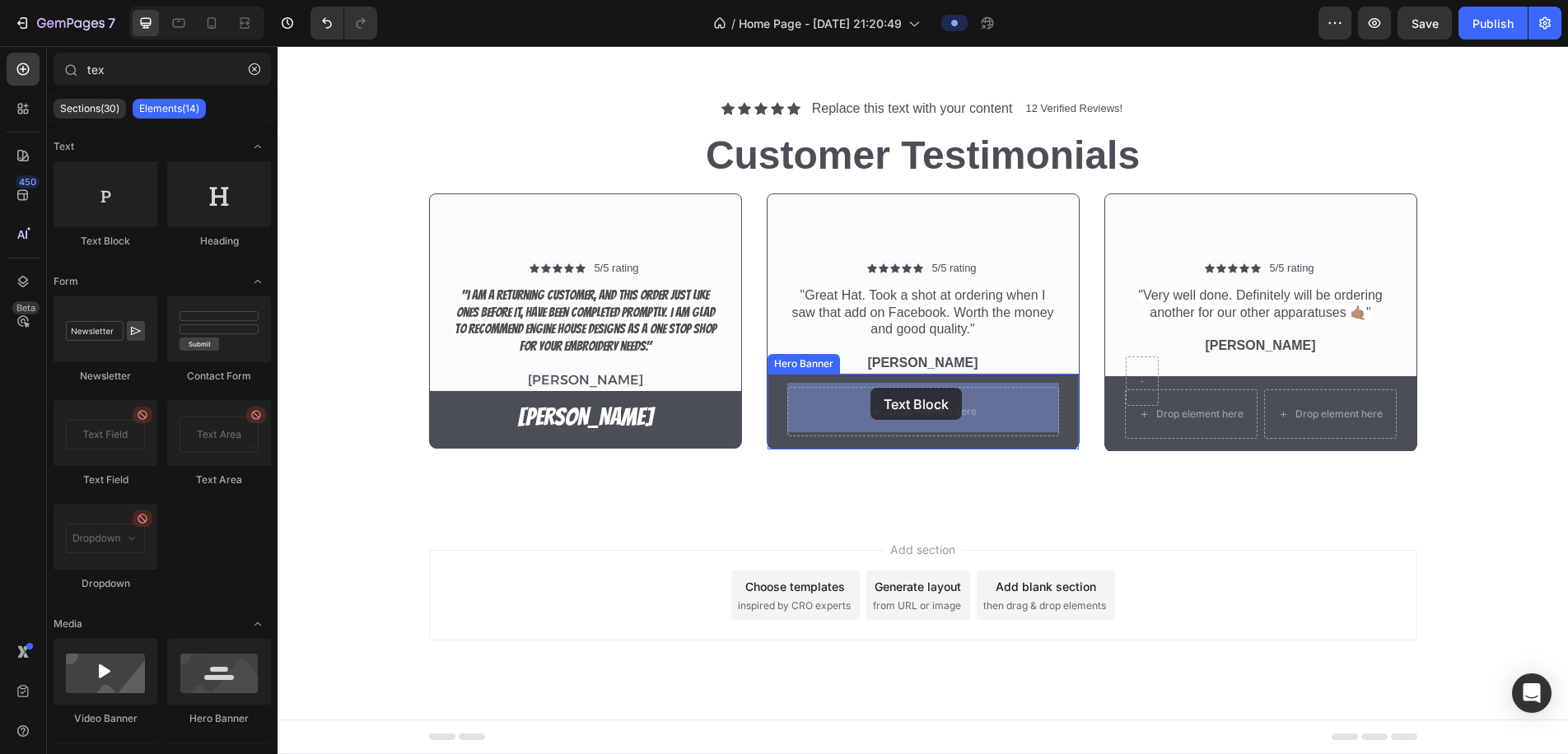
drag, startPoint x: 386, startPoint y: 255, endPoint x: 883, endPoint y: 392, distance: 515.5
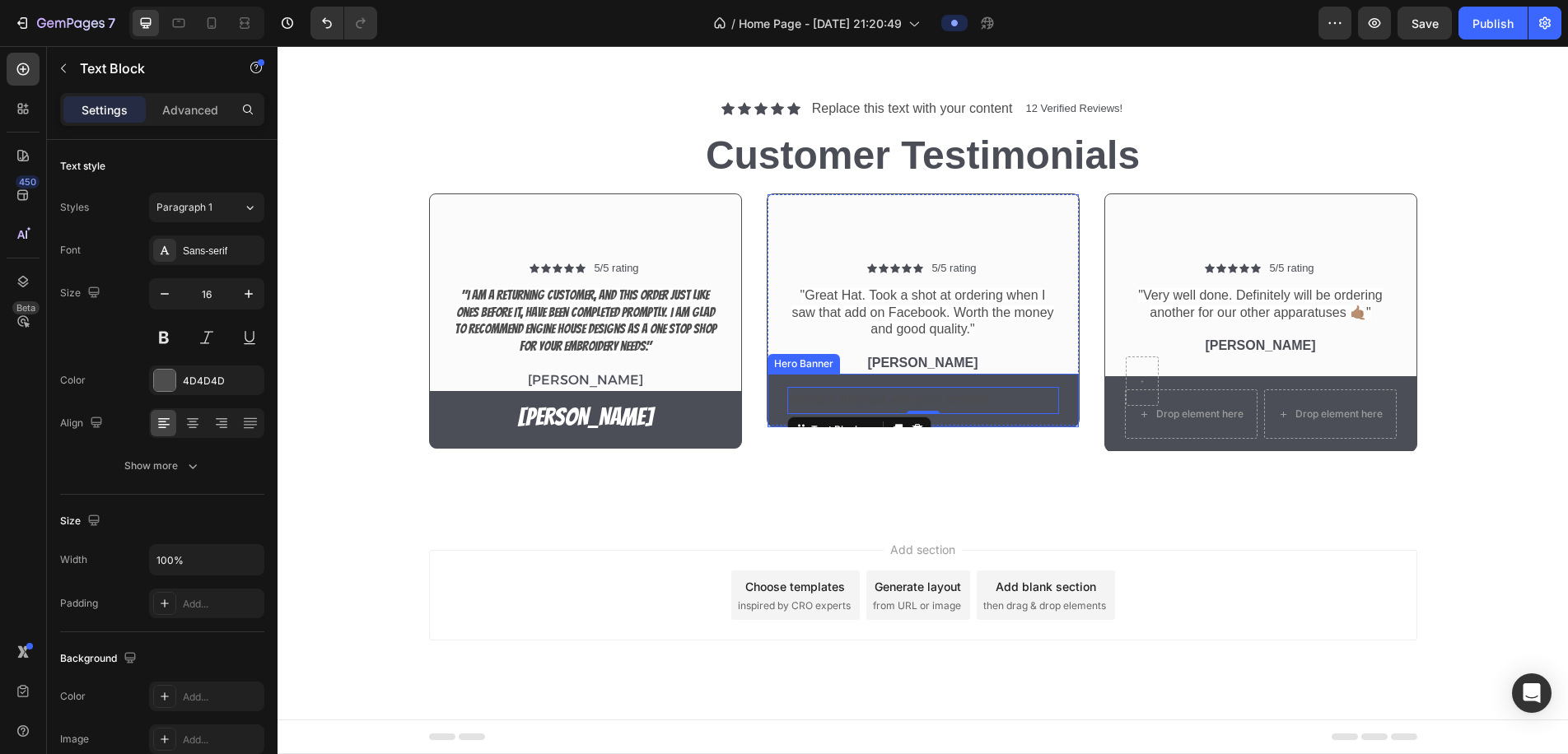
scroll to position [1257, 0]
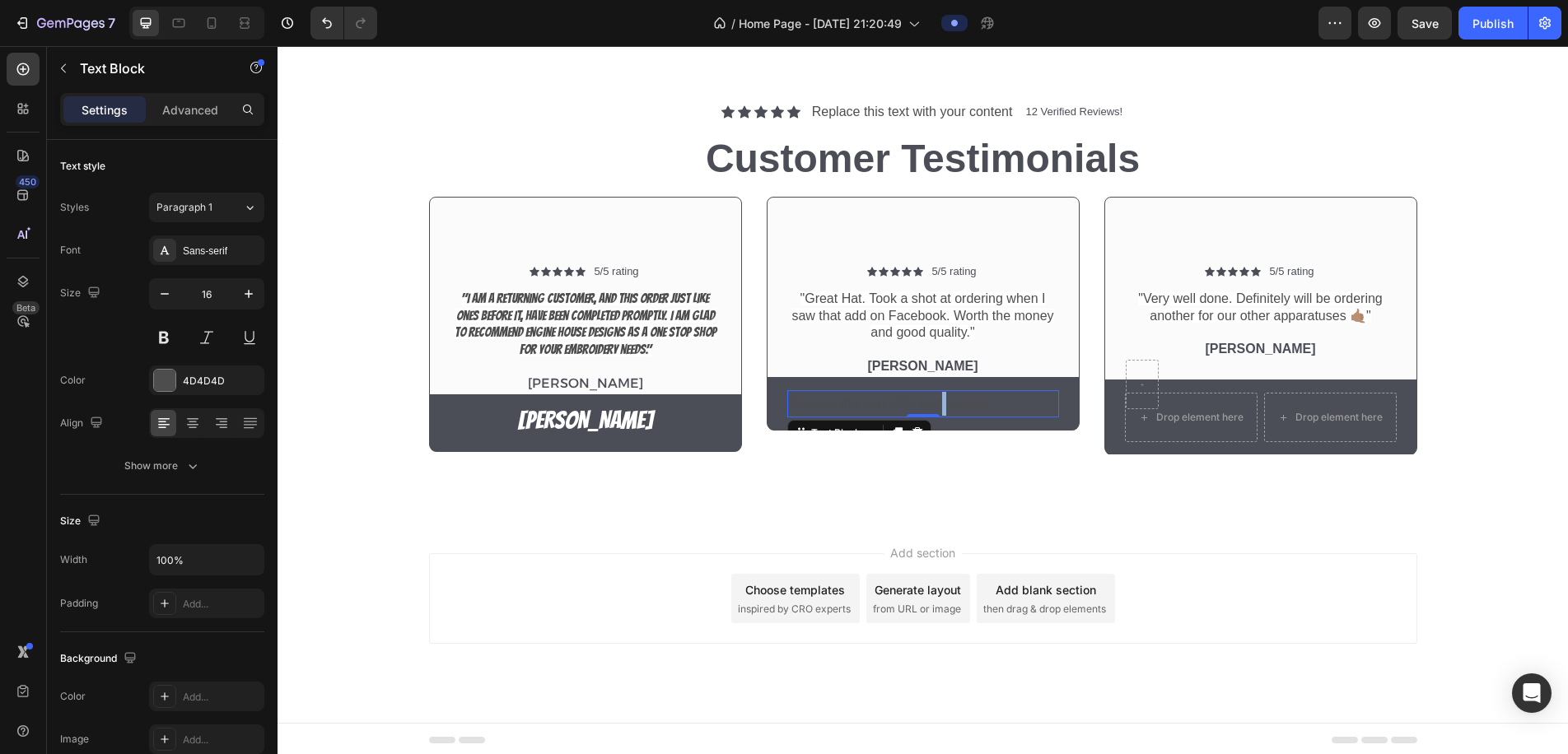
click at [943, 402] on p "Replace this text with your content" at bounding box center [924, 404] width 269 height 24
click at [942, 401] on p "[PERSON_NAME]" at bounding box center [924, 404] width 269 height 24
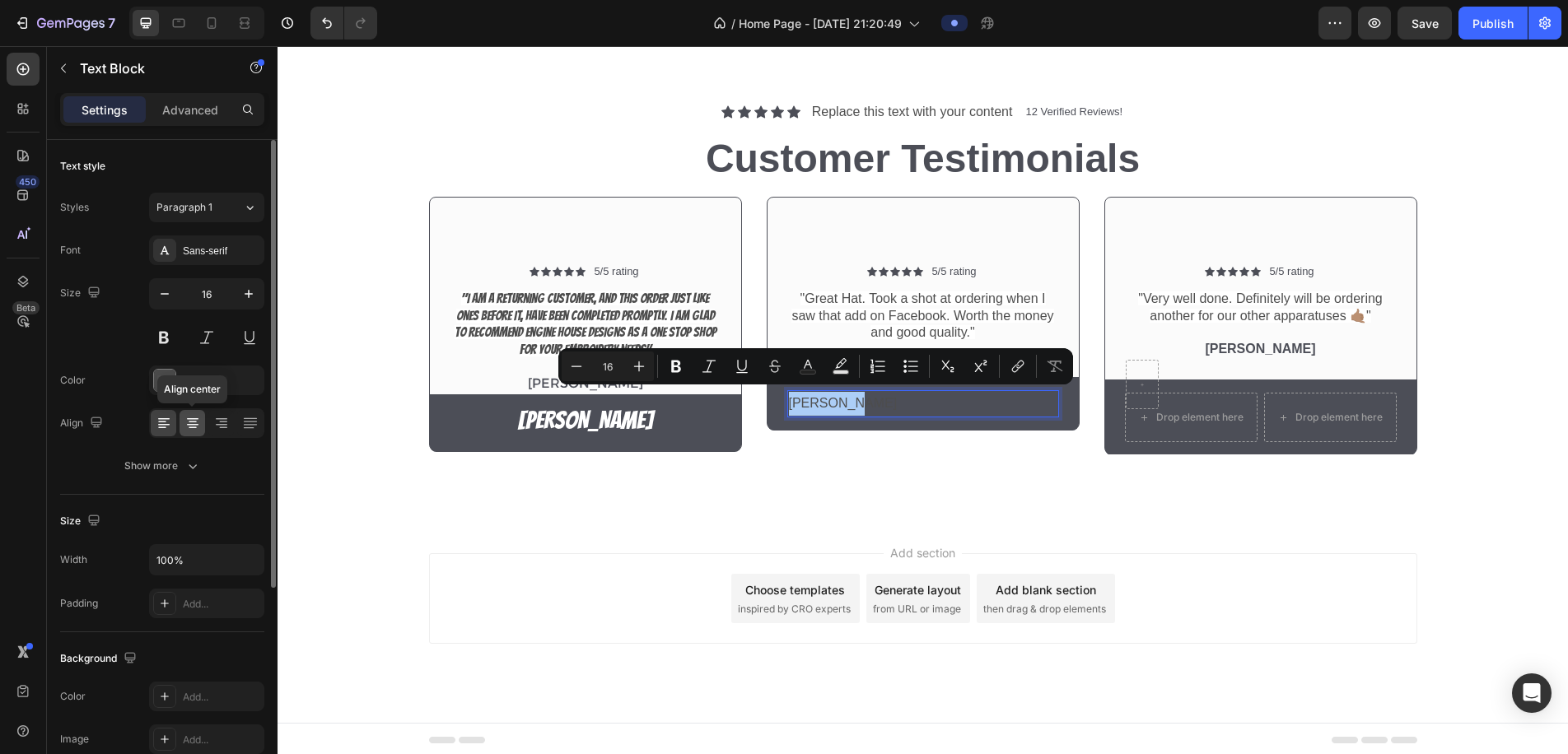
click at [201, 425] on div at bounding box center [192, 423] width 25 height 26
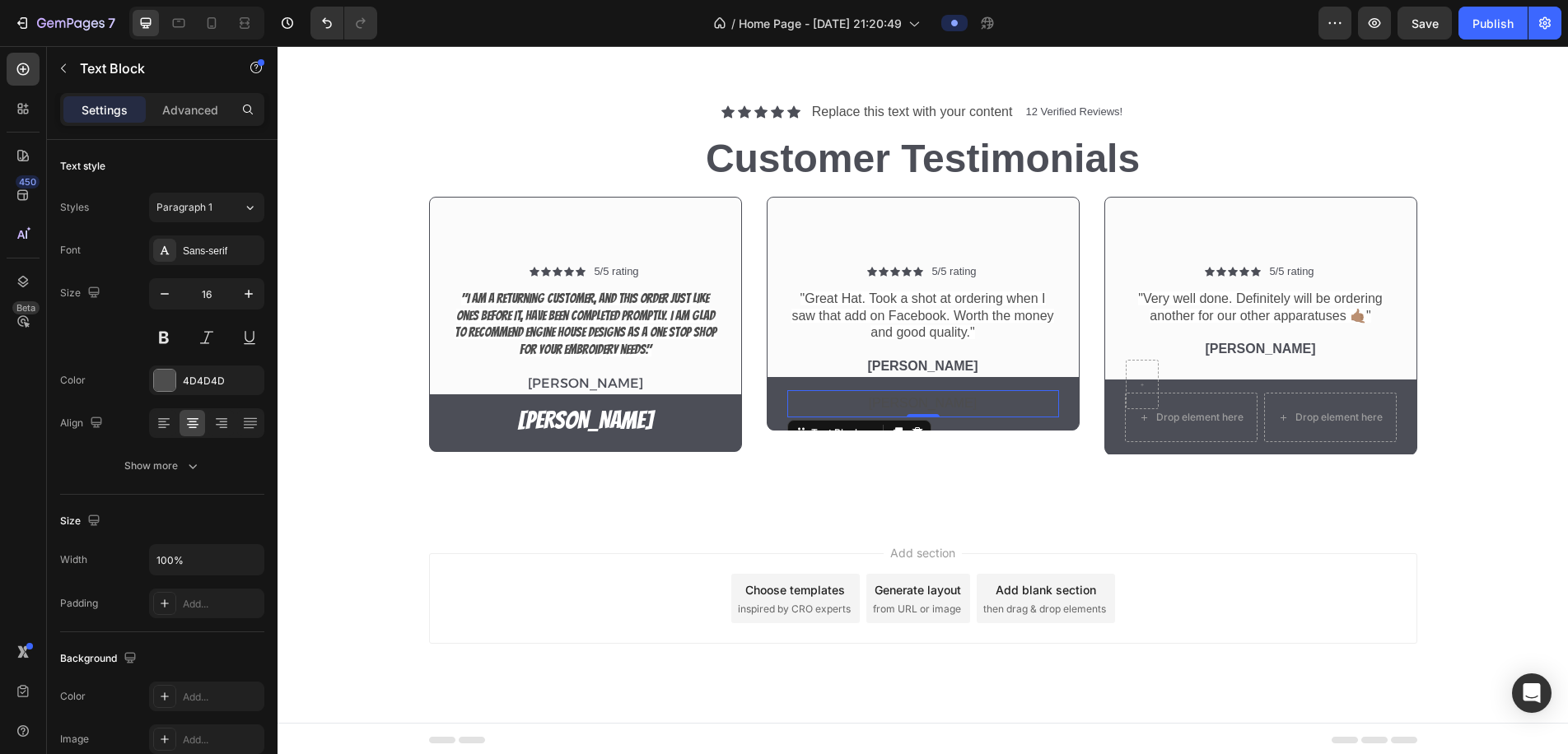
click at [914, 403] on p "[PERSON_NAME]" at bounding box center [924, 404] width 269 height 24
click at [914, 402] on p "[PERSON_NAME]" at bounding box center [924, 404] width 269 height 24
click at [914, 403] on p "[PERSON_NAME]" at bounding box center [924, 404] width 269 height 24
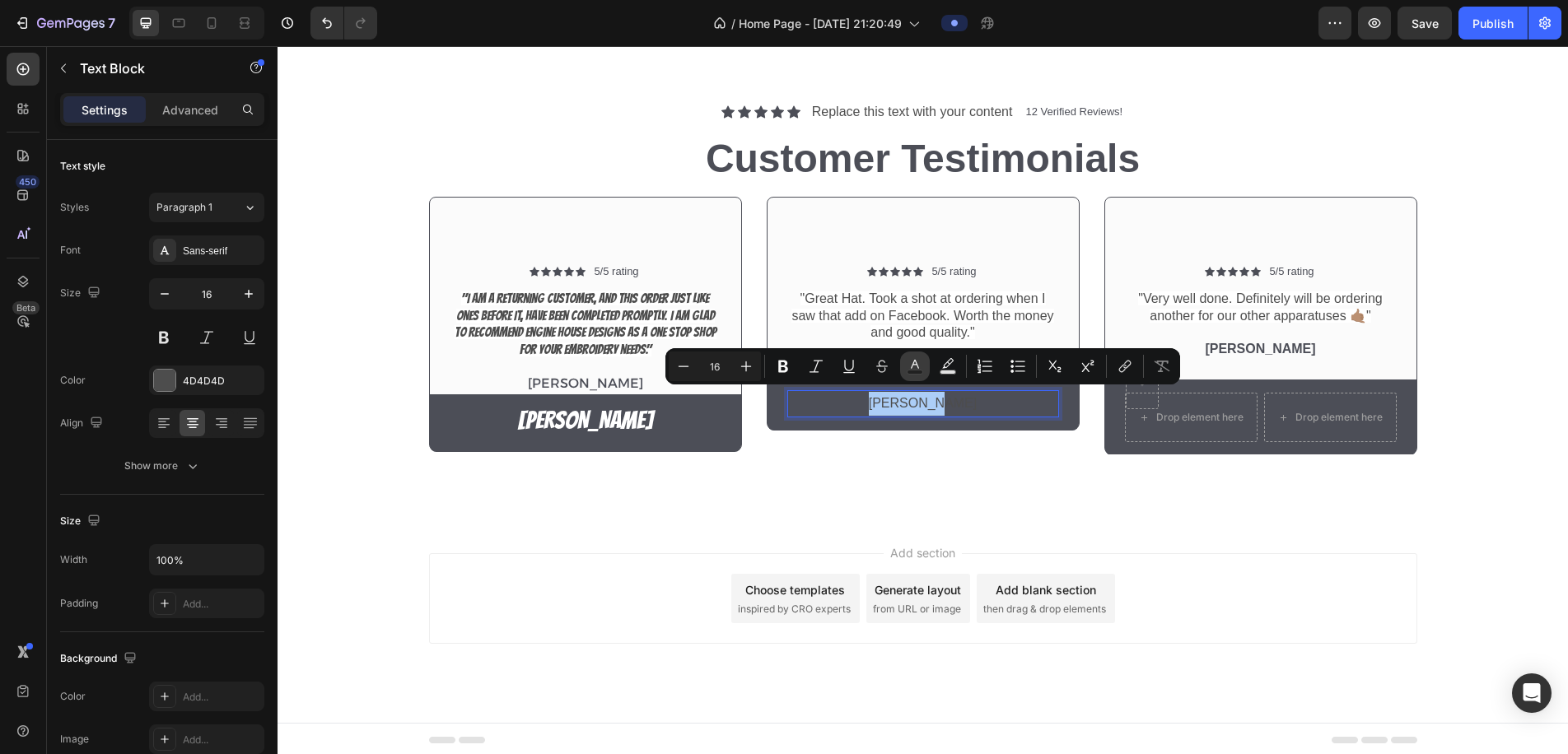
click at [918, 363] on icon "Editor contextual toolbar" at bounding box center [915, 366] width 17 height 17
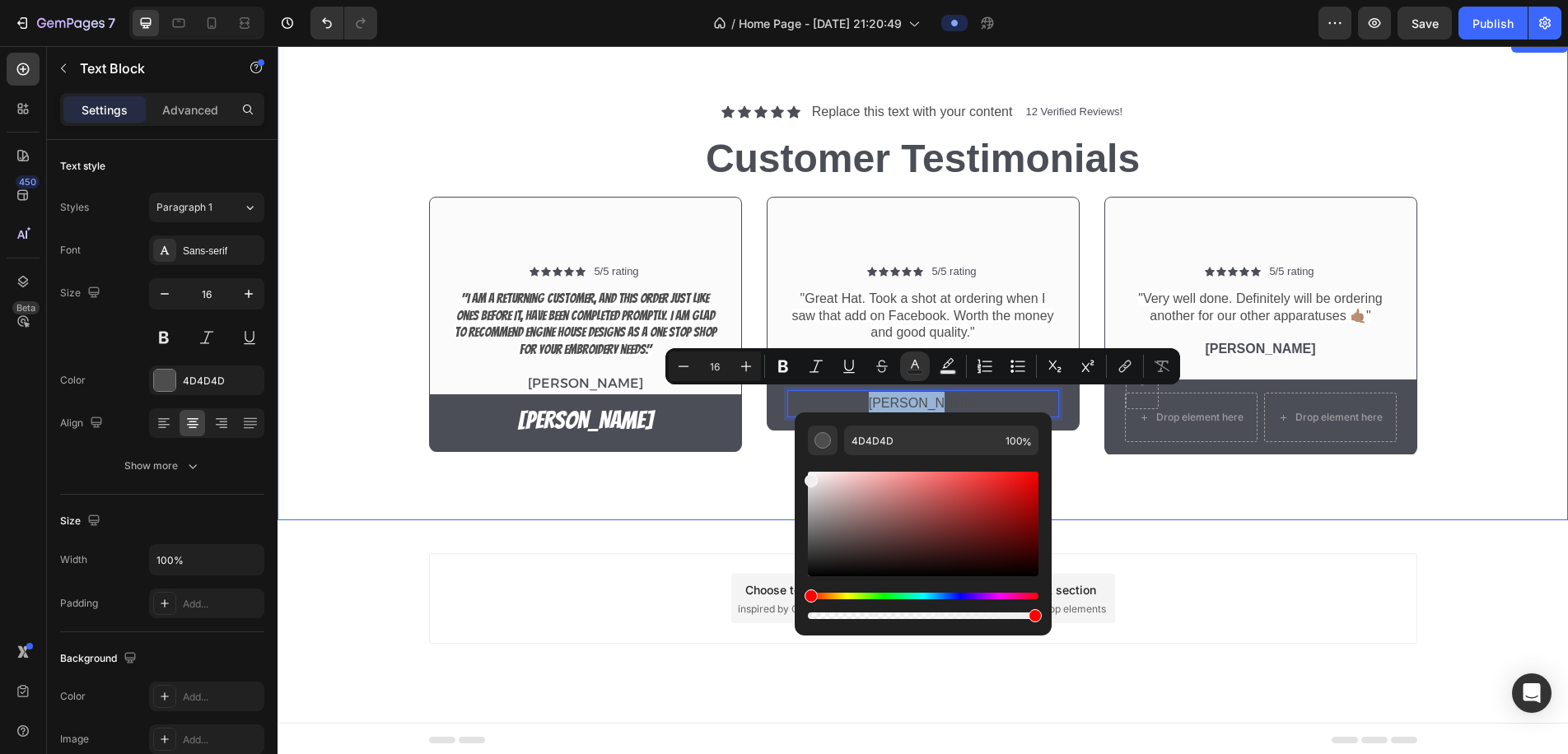
type input "EFEFEF"
drag, startPoint x: 1080, startPoint y: 578, endPoint x: 789, endPoint y: 452, distance: 317.1
drag, startPoint x: 729, startPoint y: 369, endPoint x: 683, endPoint y: 368, distance: 46.0
click at [683, 368] on div "Minus 16 Plus" at bounding box center [715, 367] width 92 height 29
type input "30"
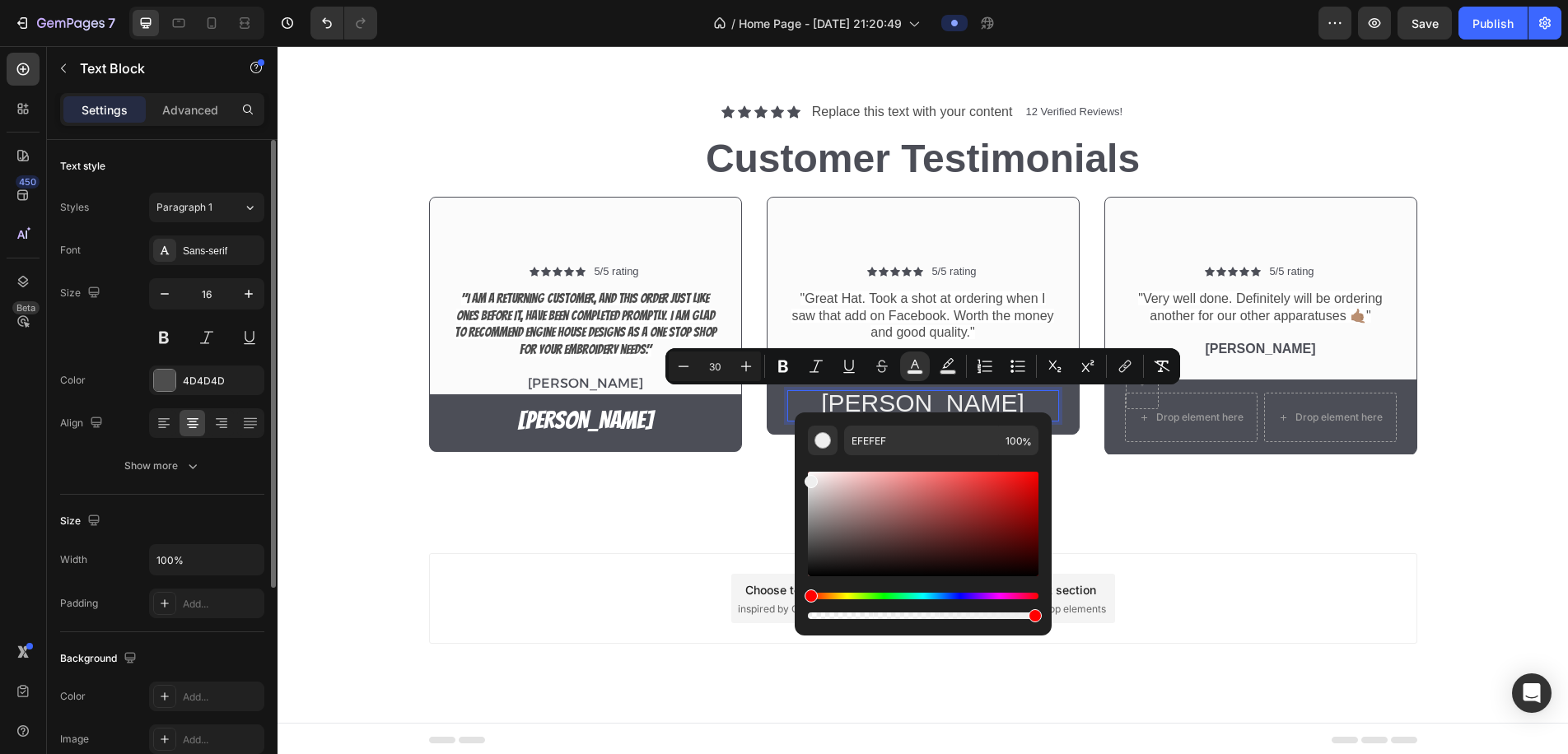
click at [196, 233] on div "Styles Paragraph 1 Font Sans-serif Size 16 Color 4D4D4D Align Show more" at bounding box center [162, 337] width 204 height 288
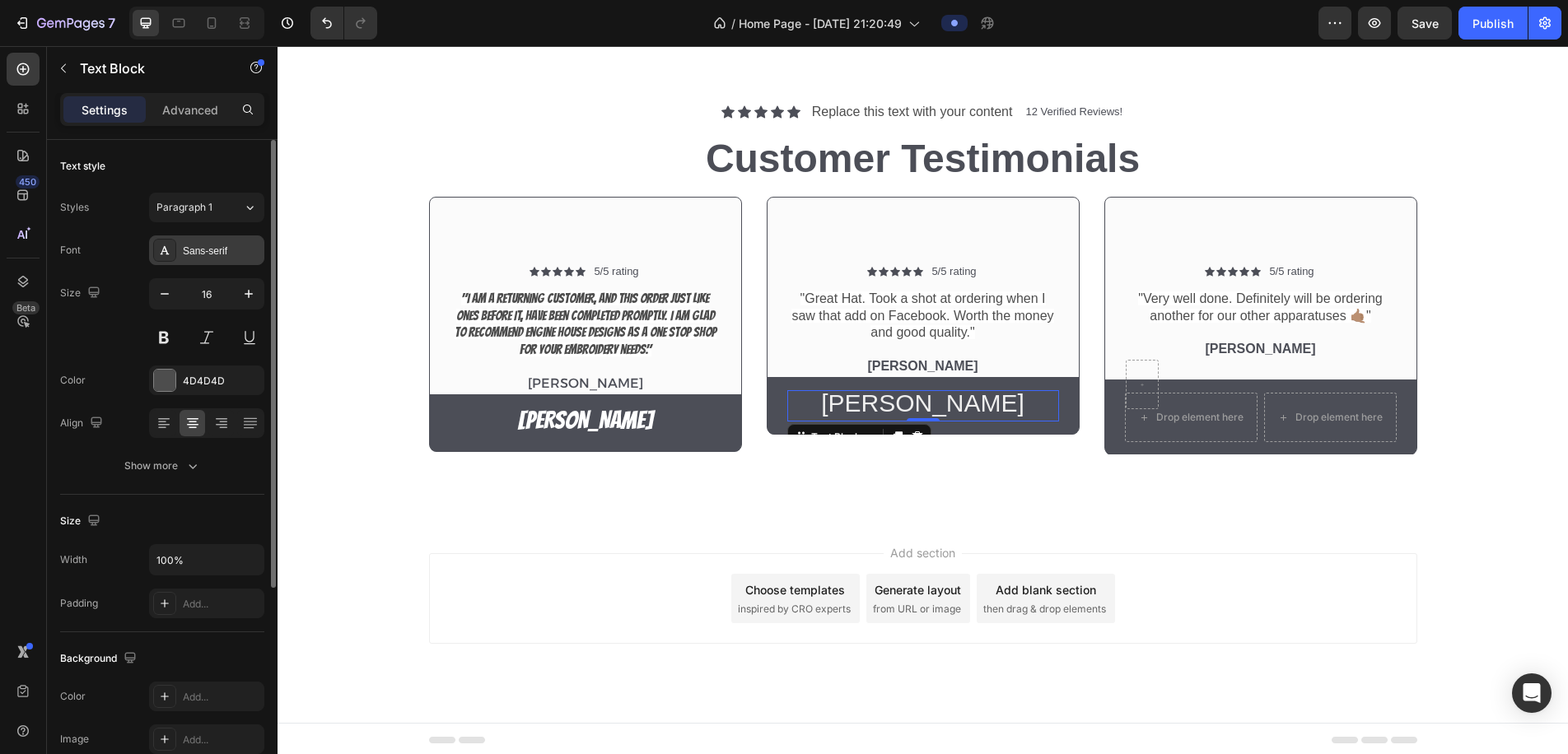
click at [196, 244] on div "Sans-serif" at bounding box center [221, 251] width 77 height 15
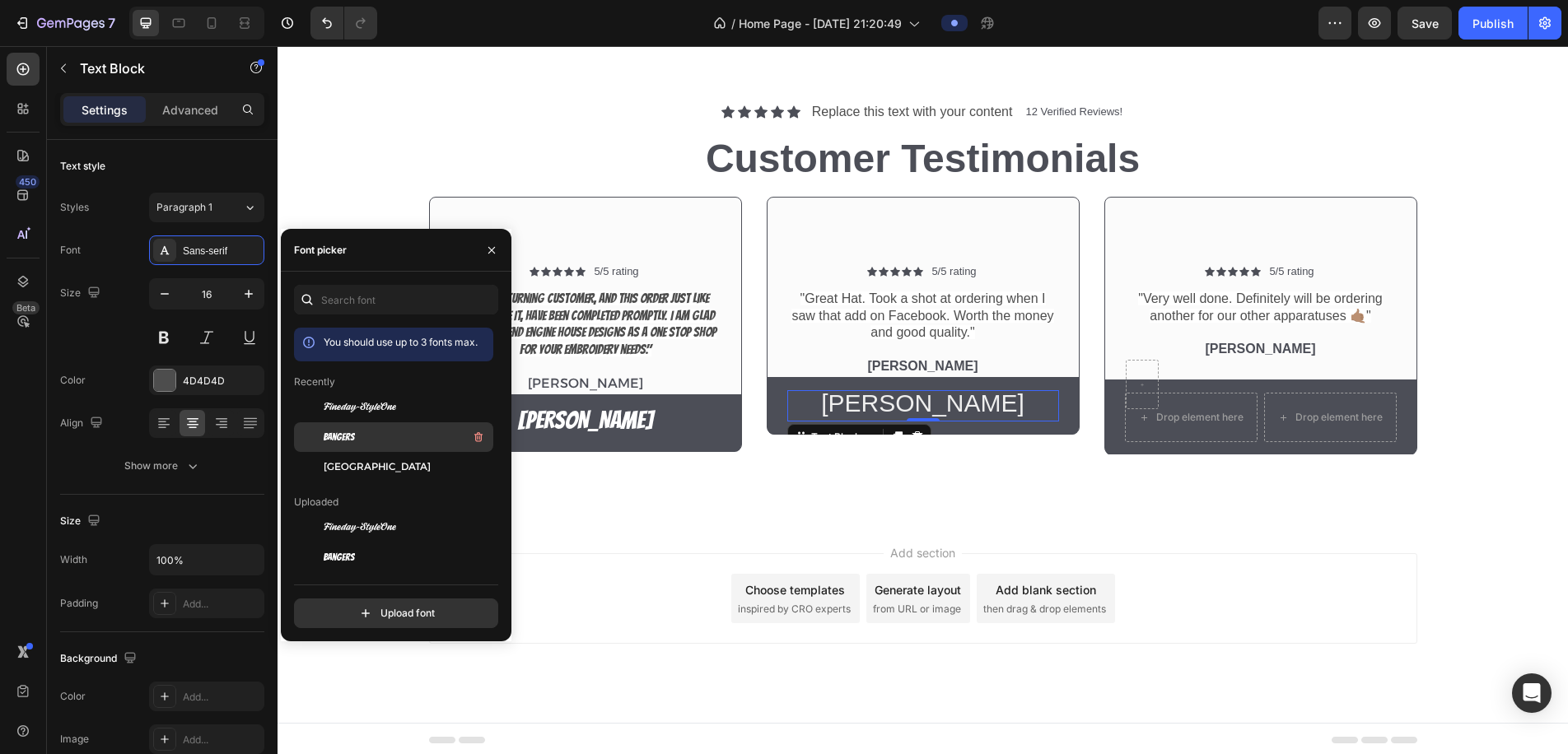
click at [344, 430] on span "Bangers" at bounding box center [339, 437] width 31 height 15
click at [843, 521] on div "Add section Choose templates inspired by CRO experts Generate layout from URL o…" at bounding box center [923, 622] width 1290 height 203
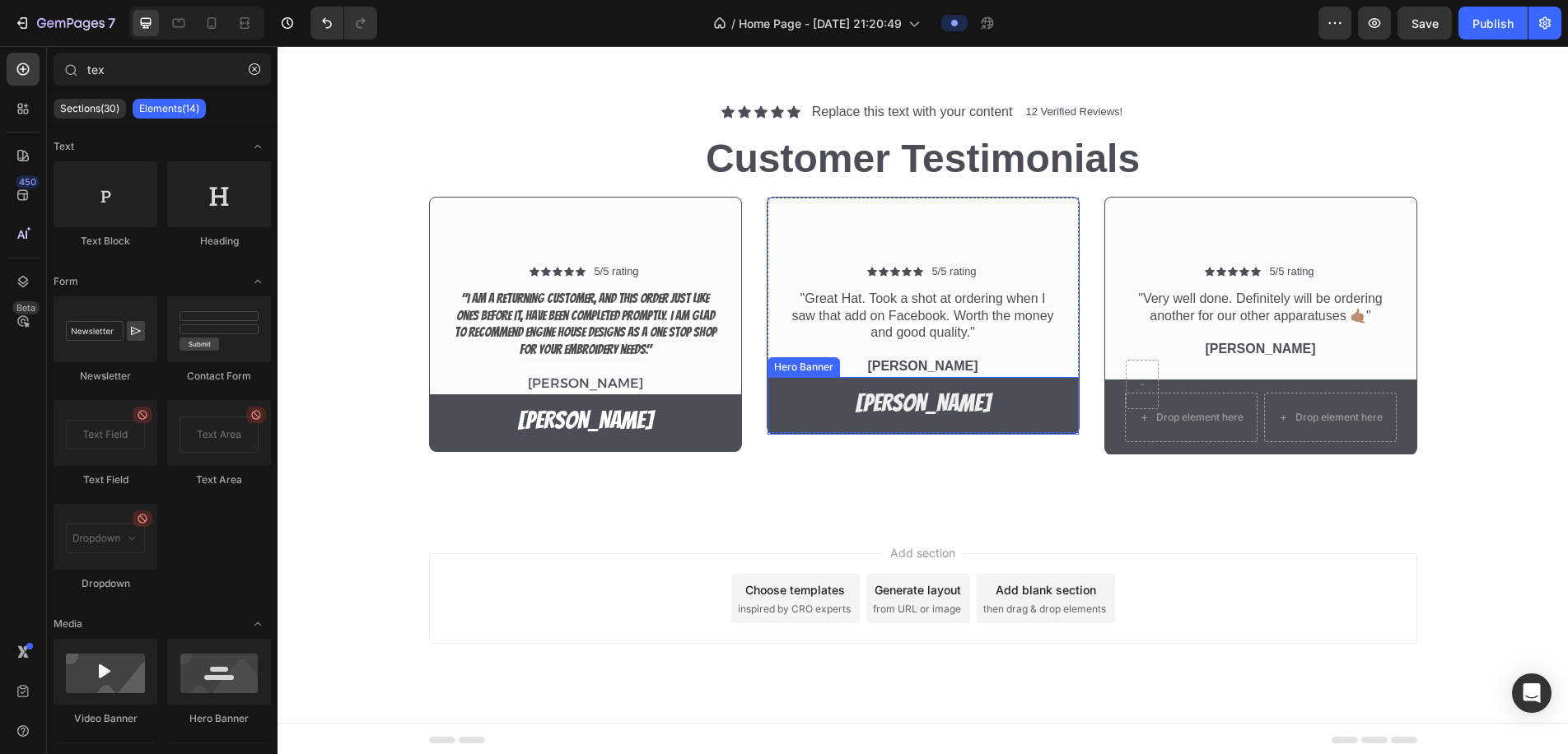
click at [922, 425] on div "Wally Hat Text Block" at bounding box center [924, 406] width 312 height 58
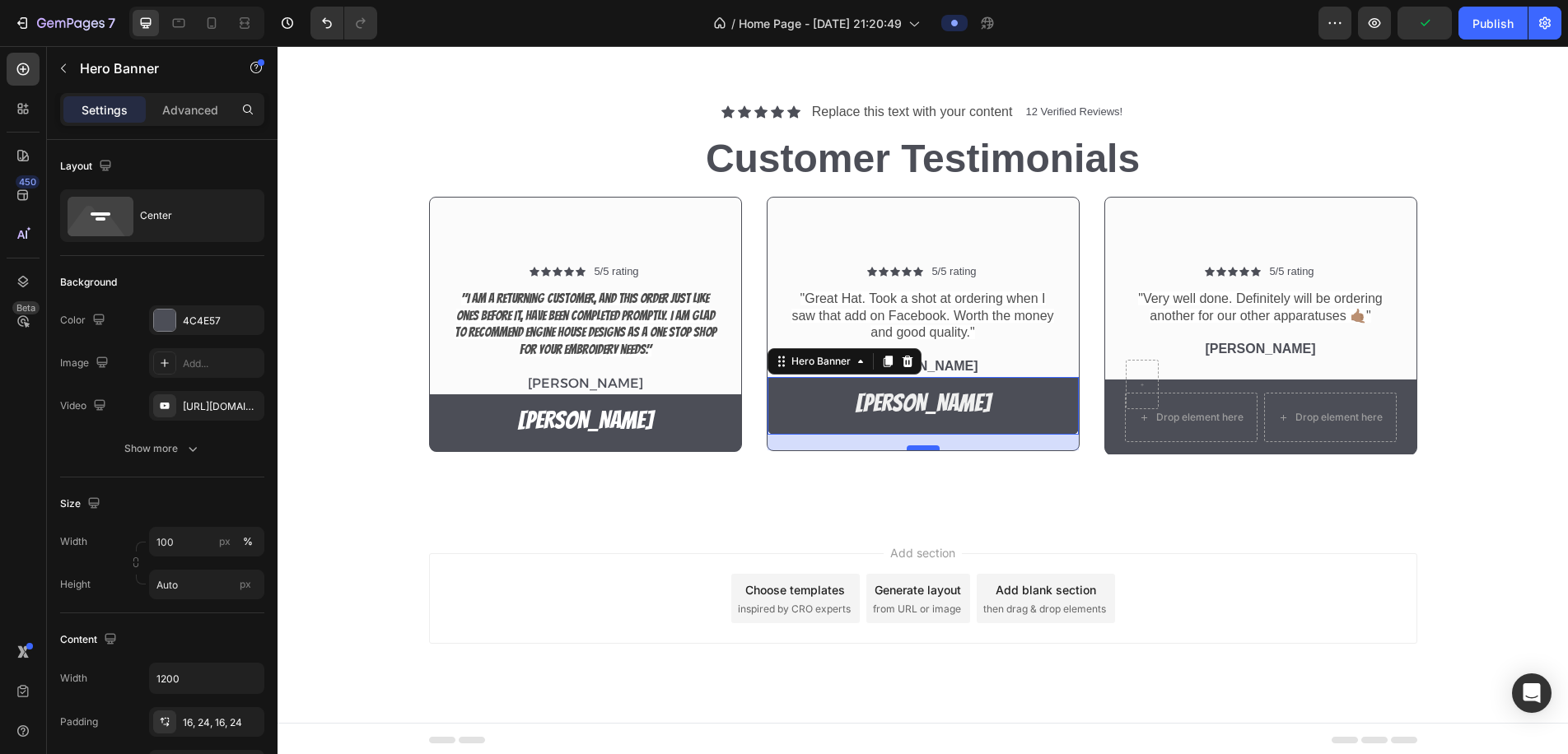
drag, startPoint x: 923, startPoint y: 428, endPoint x: 925, endPoint y: 444, distance: 16.1
click at [925, 445] on div at bounding box center [924, 447] width 33 height 5
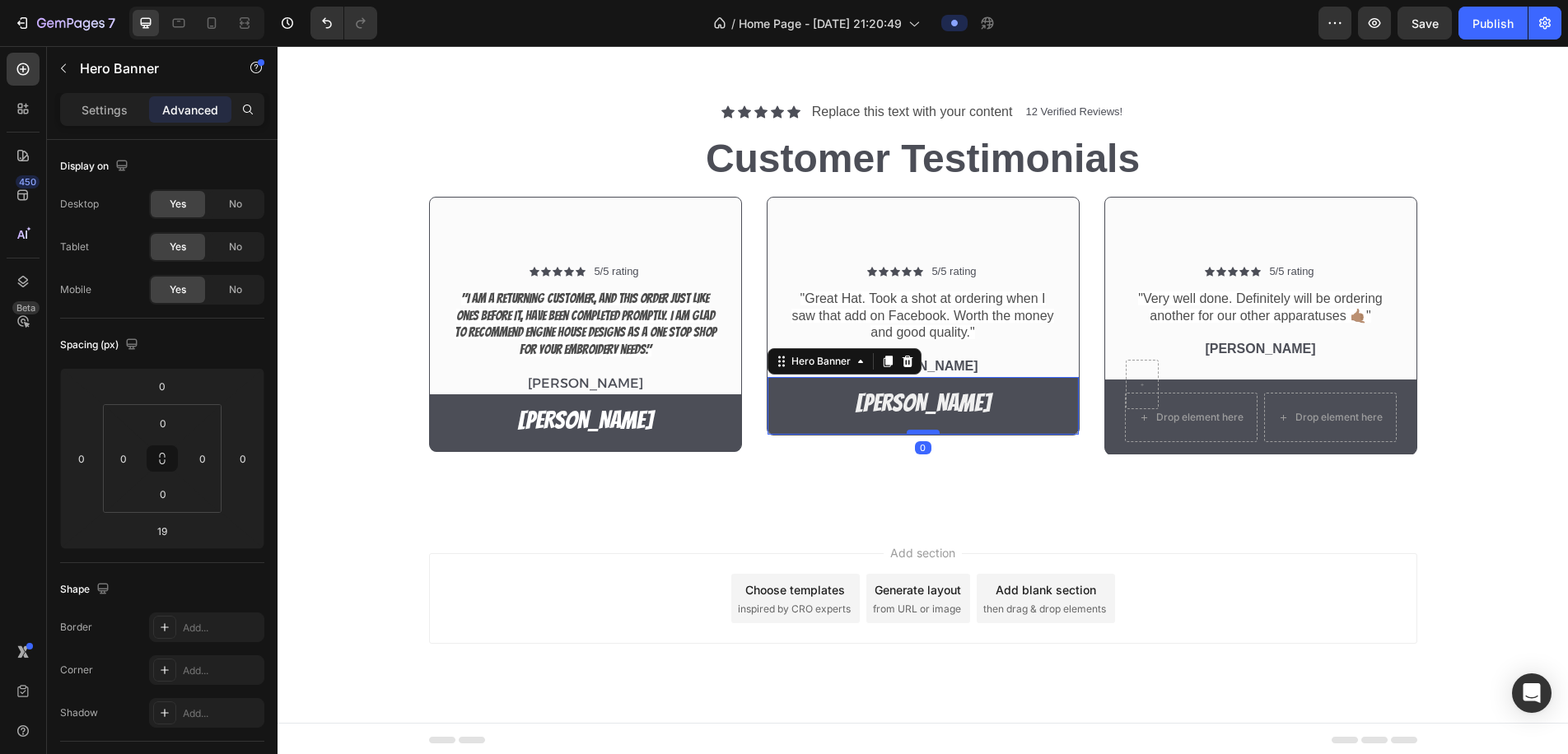
drag, startPoint x: 919, startPoint y: 444, endPoint x: 920, endPoint y: 427, distance: 17.0
click at [920, 430] on div at bounding box center [924, 432] width 33 height 5
type input "0"
click at [1023, 369] on p "Aurthur Osniak" at bounding box center [924, 367] width 269 height 18
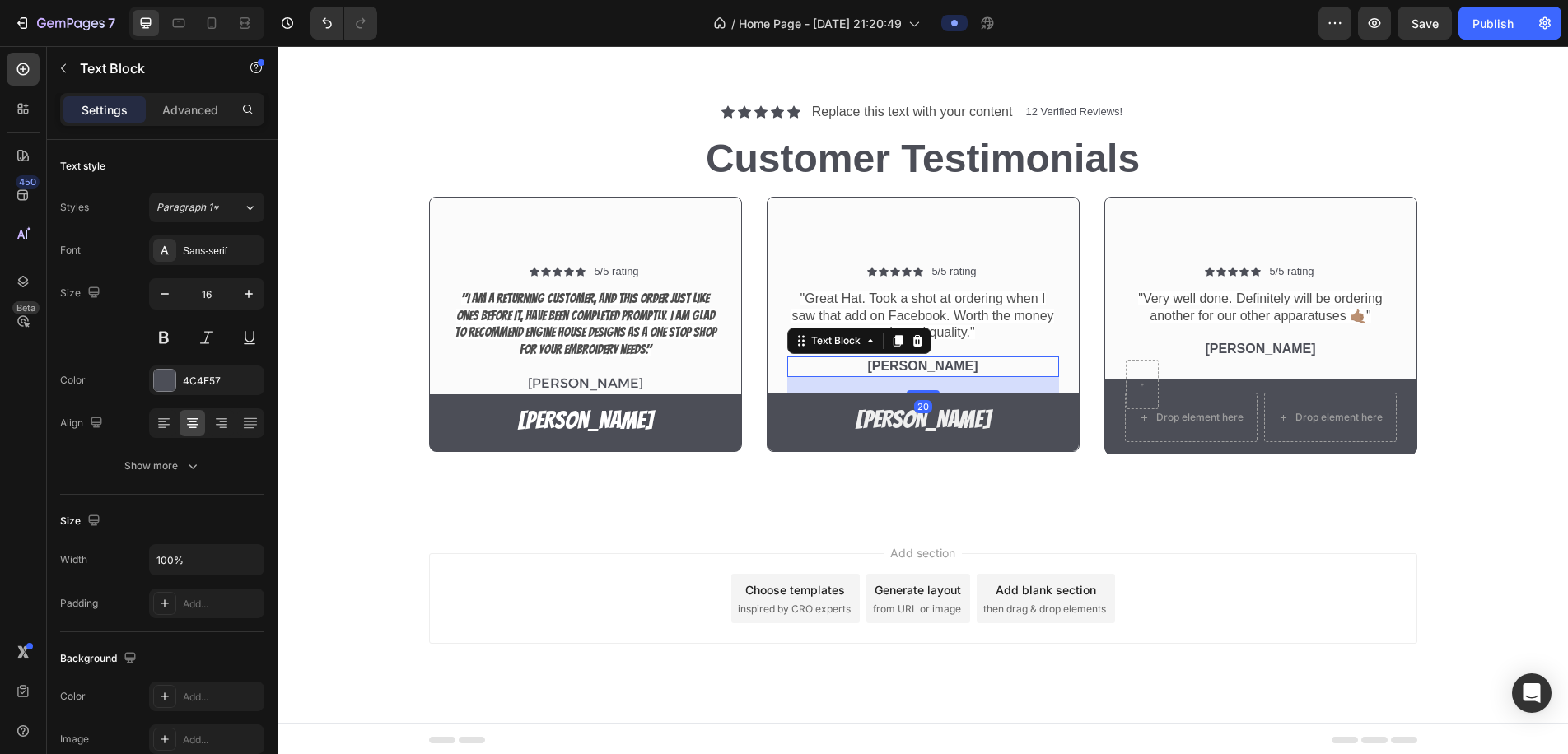
drag, startPoint x: 933, startPoint y: 374, endPoint x: 938, endPoint y: 397, distance: 23.5
click at [933, 390] on div at bounding box center [924, 391] width 33 height 3
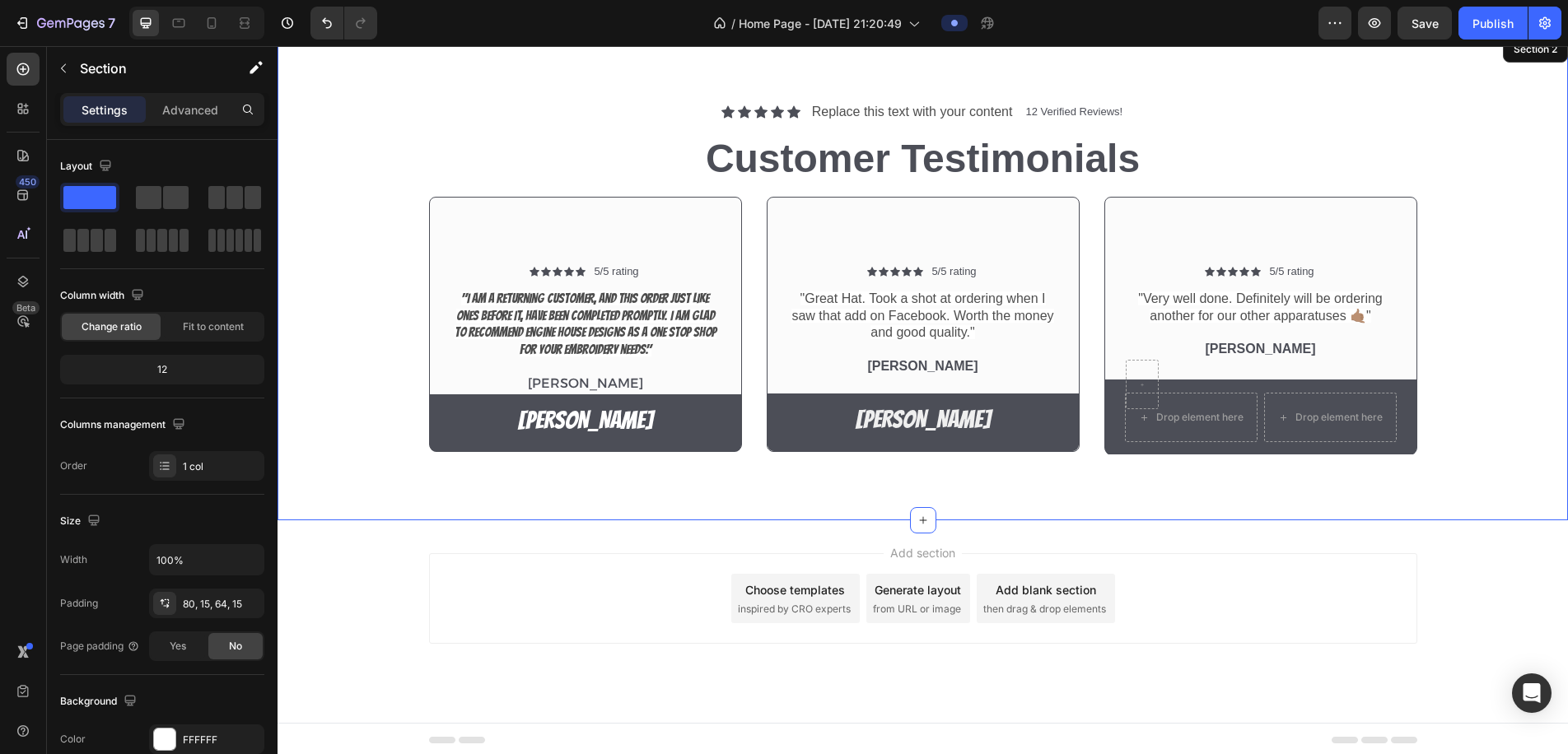
click at [1004, 466] on div "Icon Icon Icon Icon Icon Icon List Replace this text with your content Text Blo…" at bounding box center [923, 277] width 1290 height 488
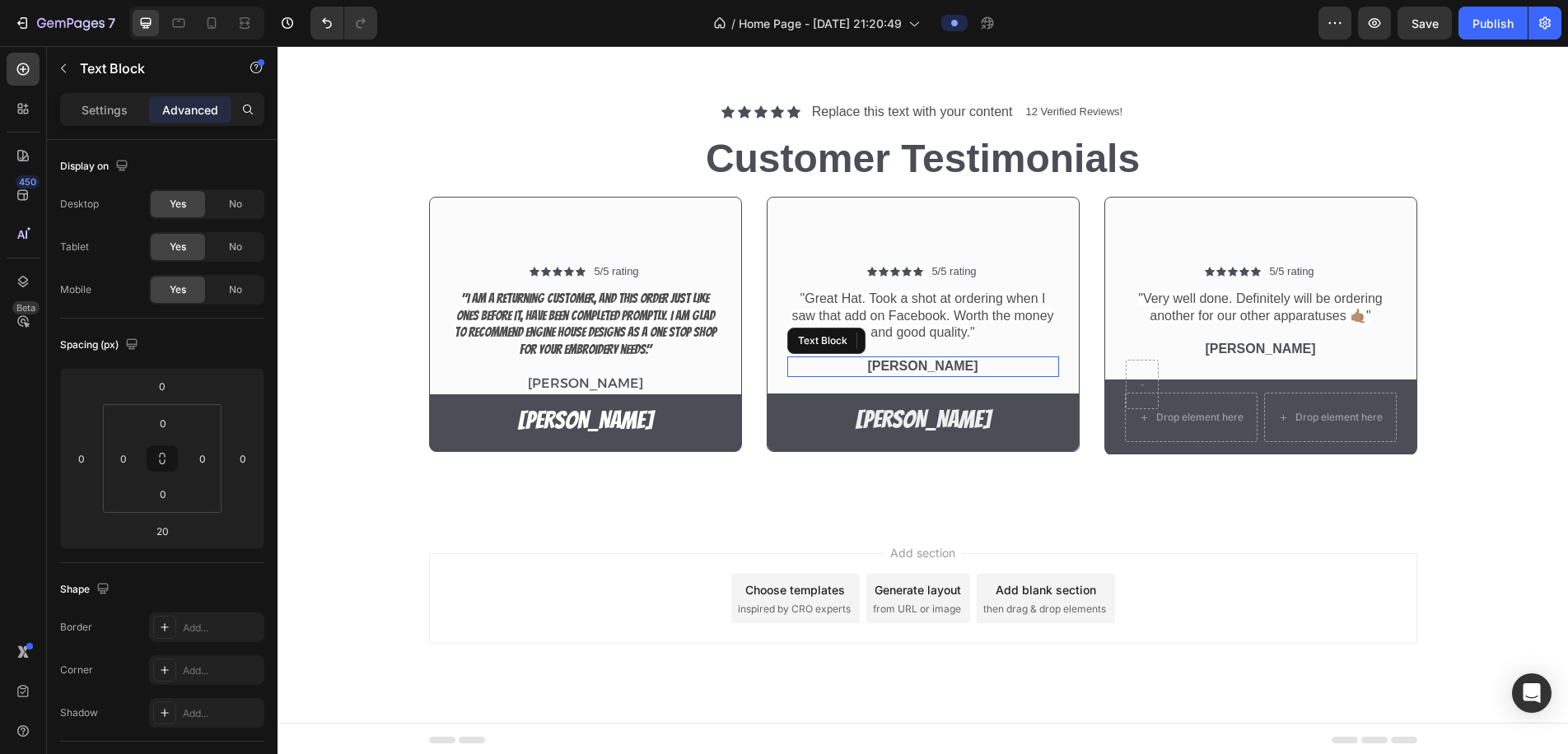
click at [906, 364] on p "Aurthur Osniak" at bounding box center [924, 367] width 269 height 18
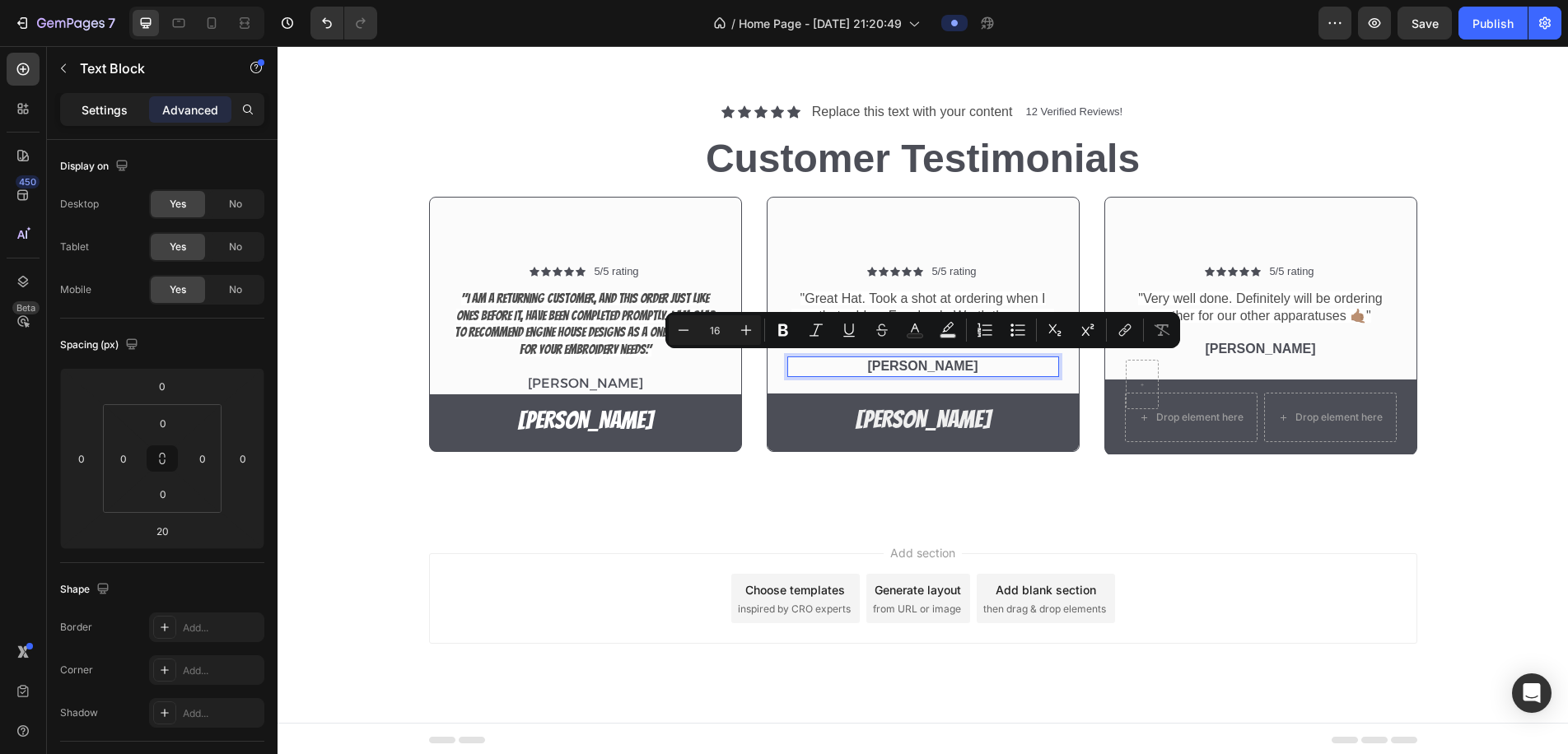
click at [119, 112] on p "Settings" at bounding box center [104, 110] width 46 height 18
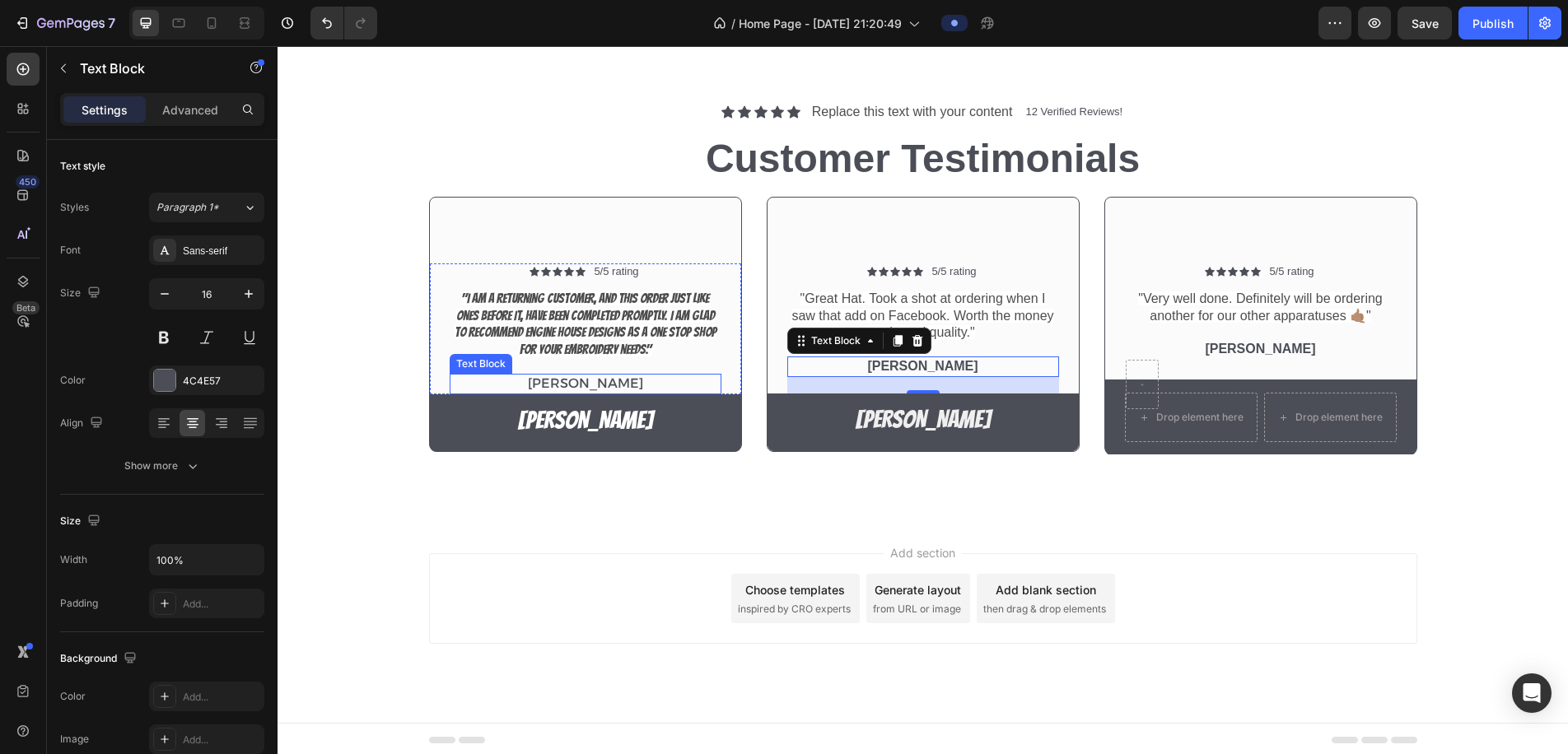
click at [629, 377] on p "Benjamin Kimbal" at bounding box center [585, 384] width 269 height 18
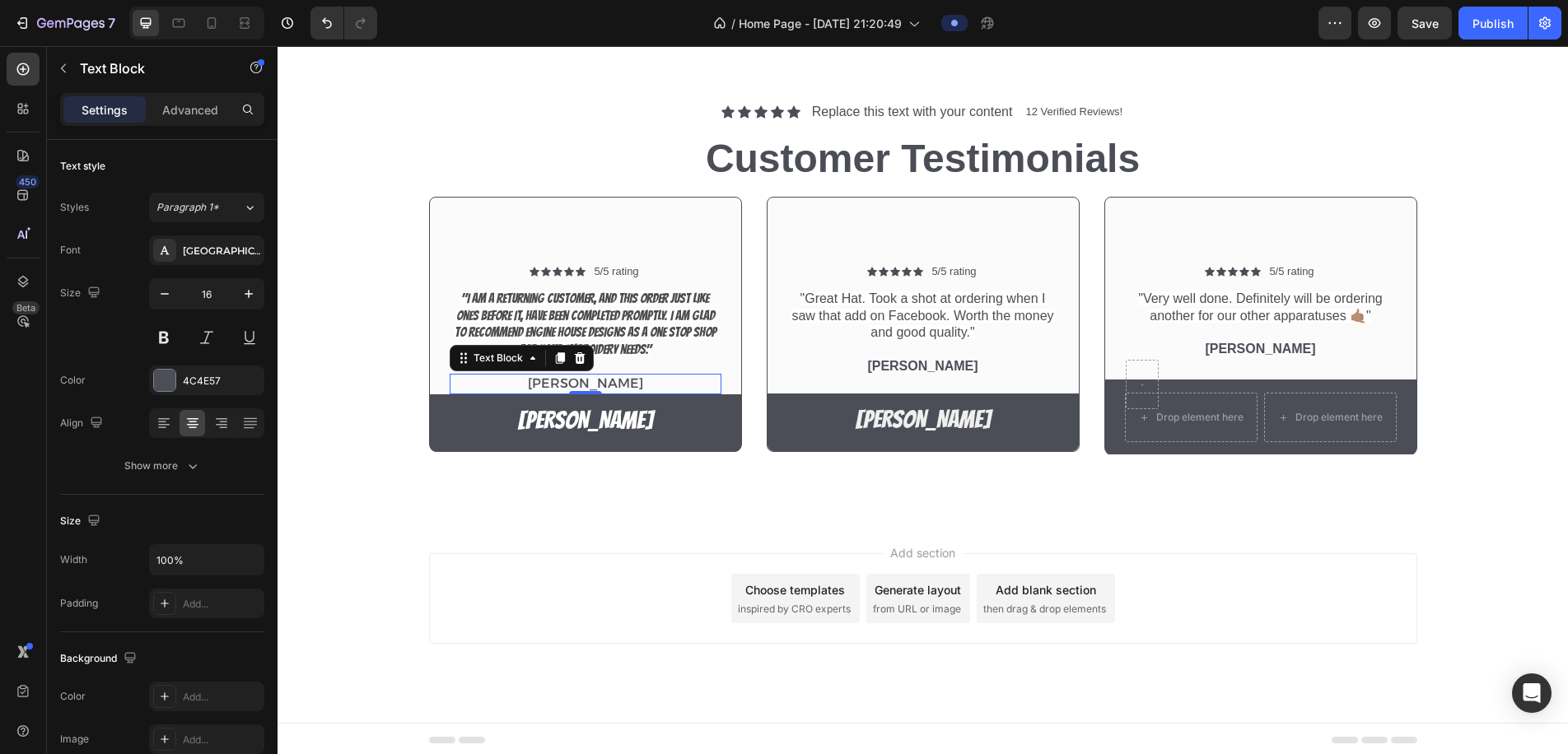
click at [629, 377] on p "Benjamin Kimbal" at bounding box center [585, 384] width 269 height 18
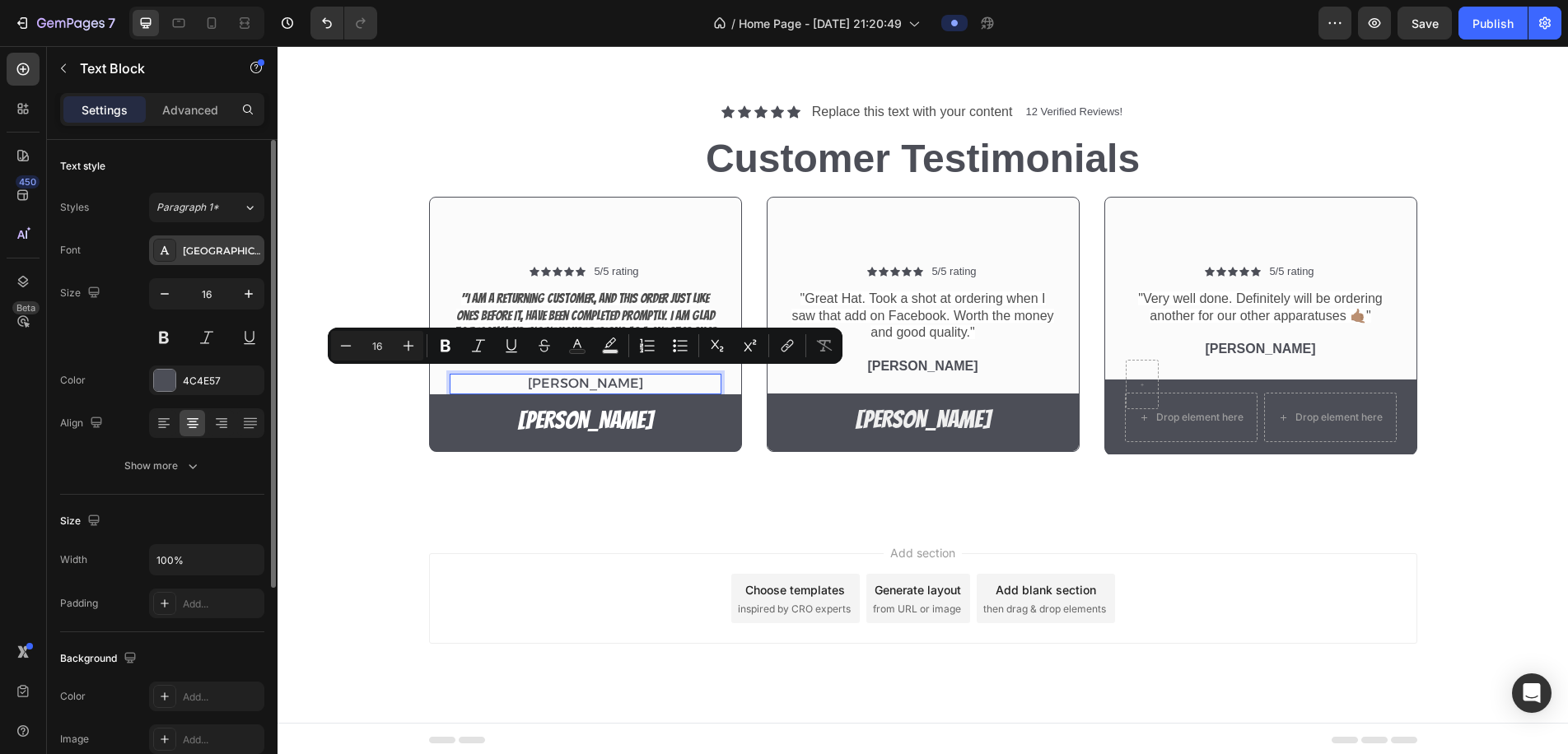
click at [219, 252] on div "Alexandria" at bounding box center [221, 251] width 77 height 15
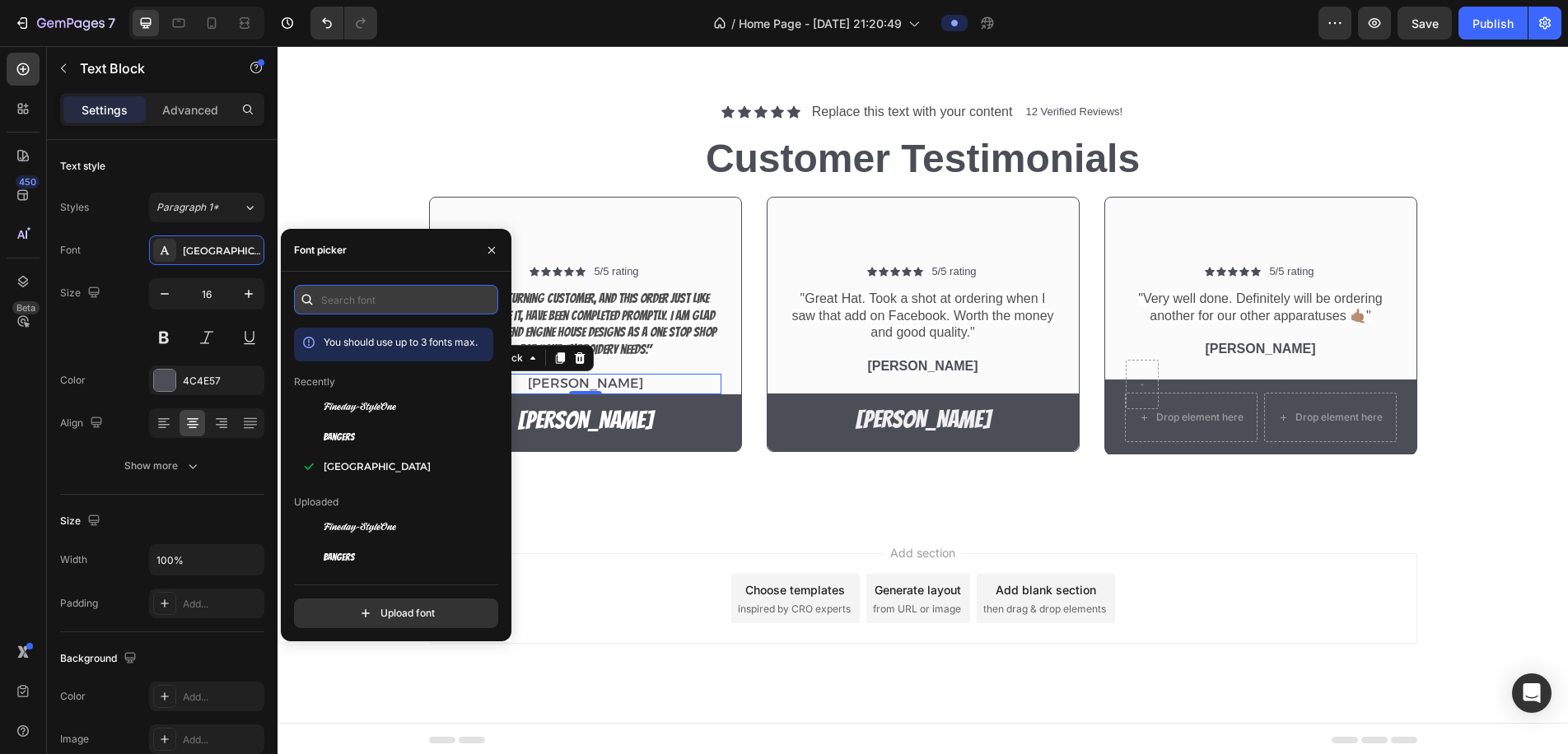
click at [361, 296] on input "text" at bounding box center [396, 300] width 204 height 29
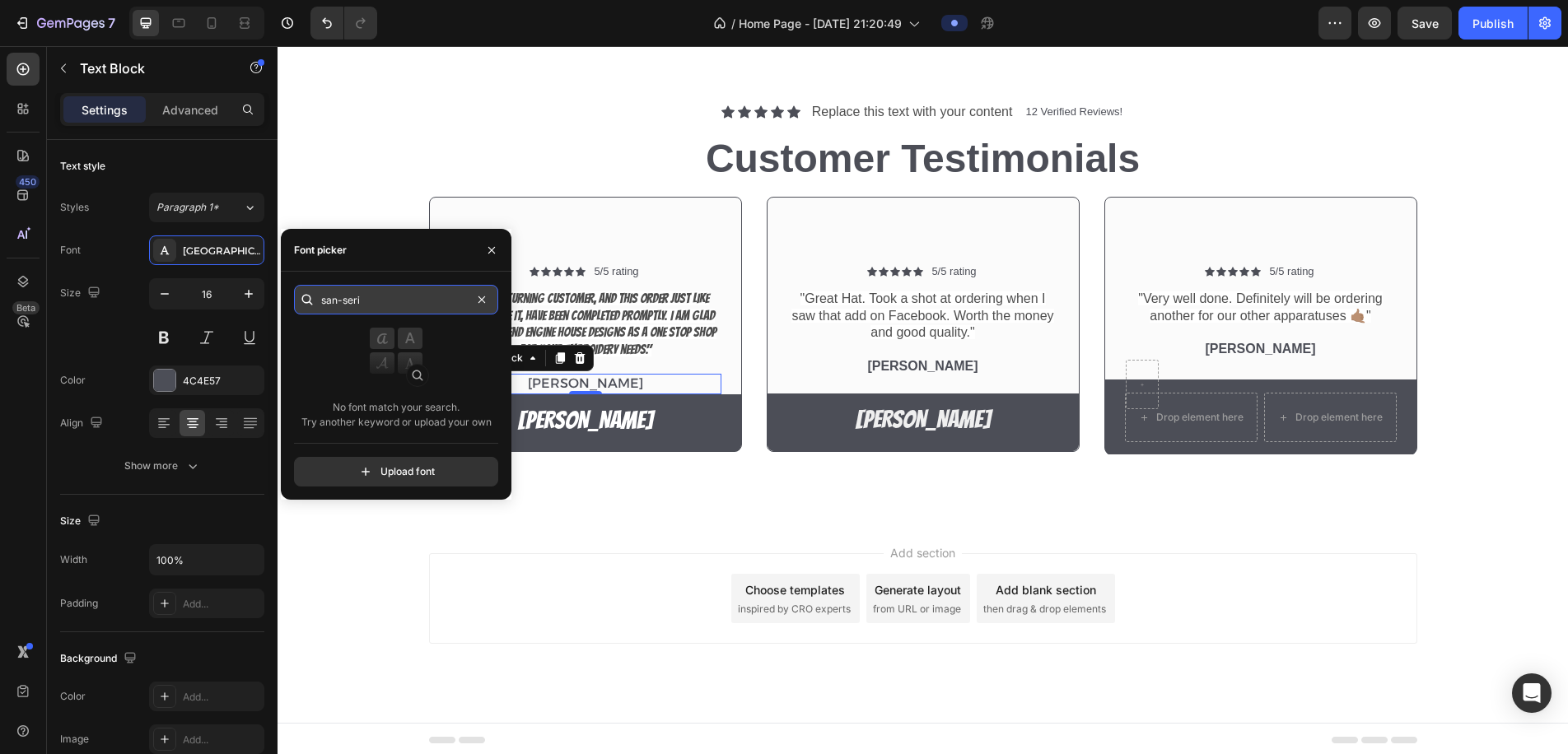
type input "san-serif"
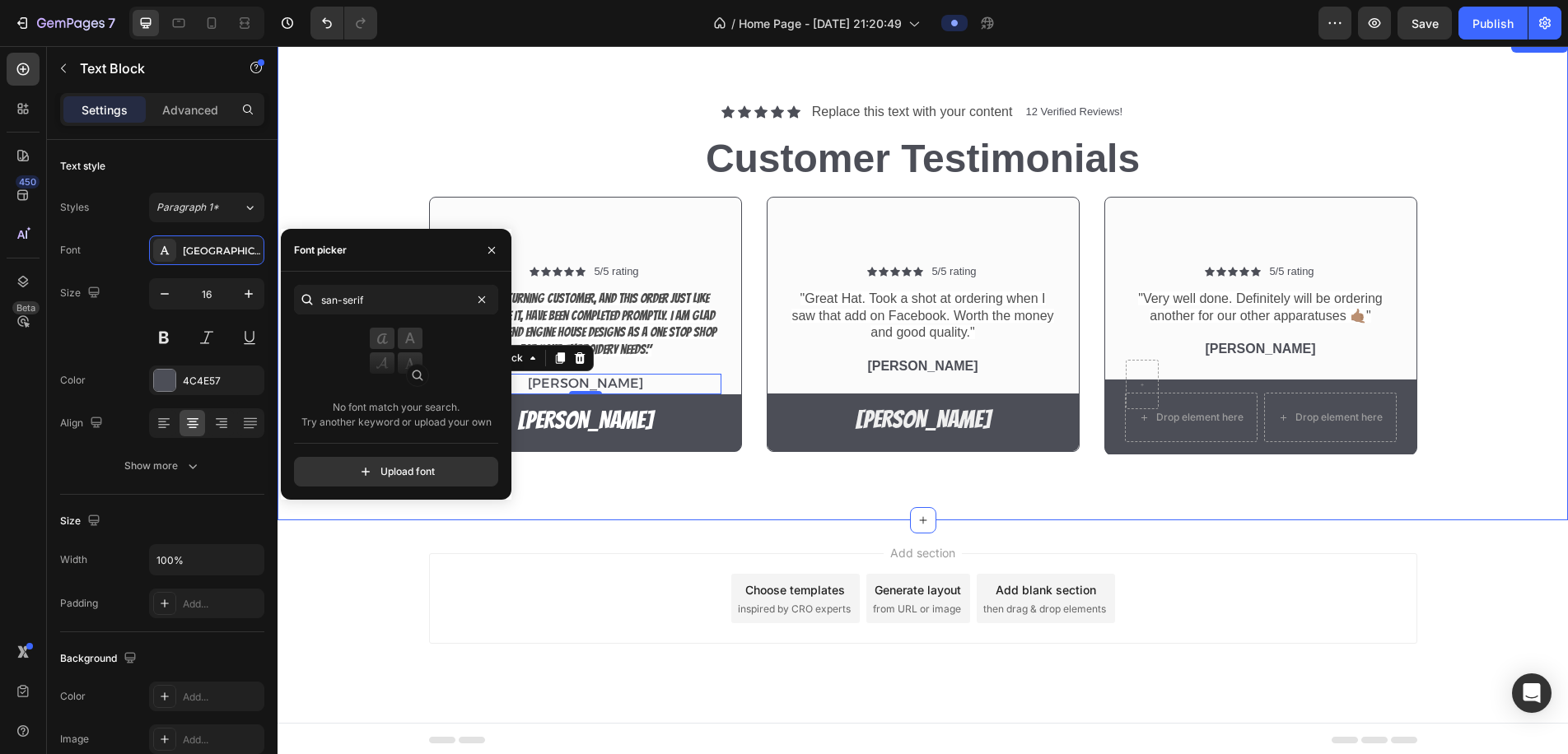
click at [698, 502] on div "Icon Icon Icon Icon Icon Icon List Replace this text with your content Text Blo…" at bounding box center [923, 277] width 1290 height 488
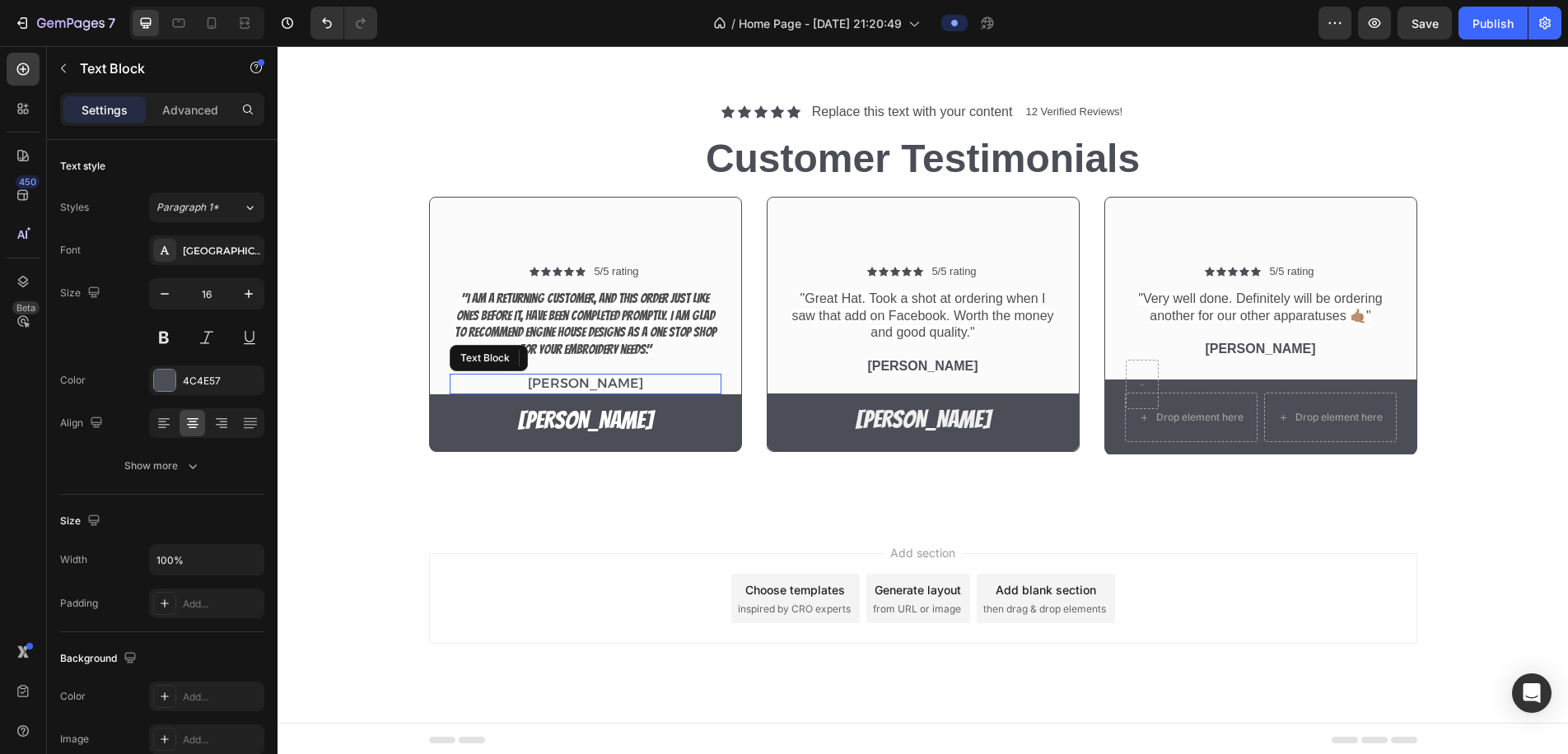
click at [624, 380] on p "Benjamin Kimbal" at bounding box center [585, 384] width 269 height 18
drag, startPoint x: 628, startPoint y: 314, endPoint x: 632, endPoint y: 296, distance: 18.4
click at [628, 314] on span ""I am a returning customer, and this order just like ones before it, have been …" at bounding box center [585, 324] width 262 height 65
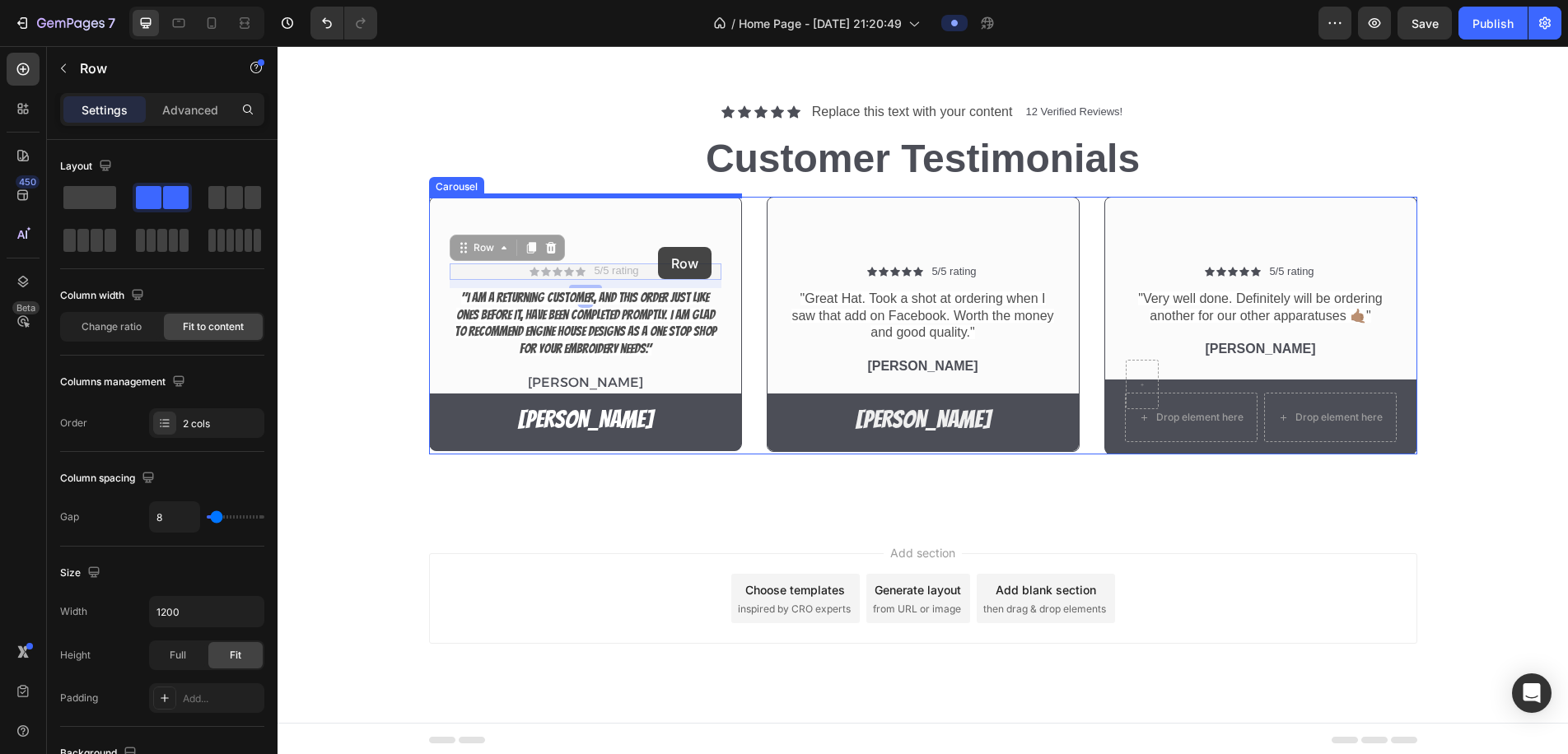
drag, startPoint x: 658, startPoint y: 264, endPoint x: 657, endPoint y: 247, distance: 17.0
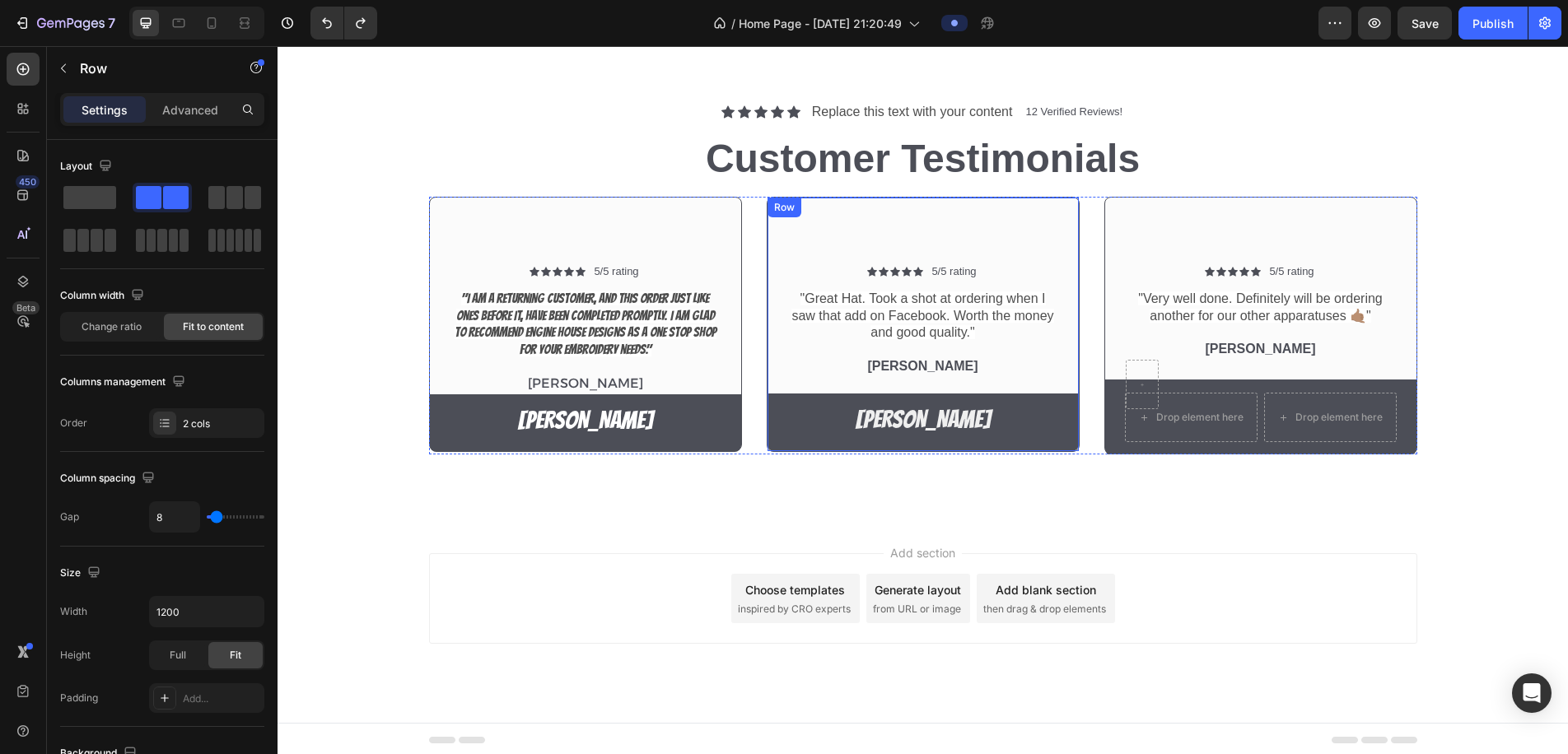
click at [904, 200] on div "Icon Icon Icon Icon Icon Icon List 5/5 rating Text Block Row "Great Hat. Took a…" at bounding box center [923, 325] width 313 height 255
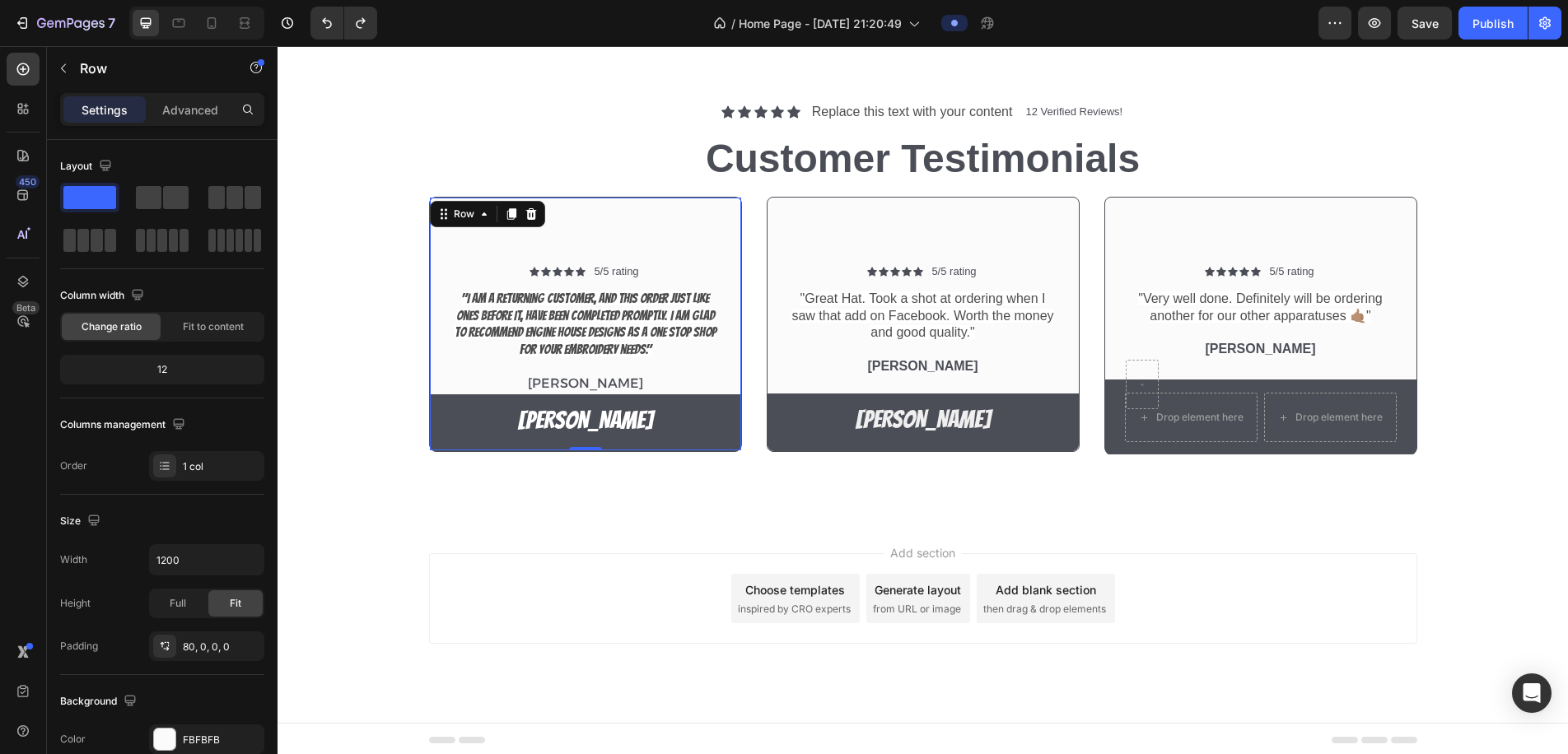
click at [673, 214] on div "Icon Icon Icon Icon Icon Icon List 5/5 rating Text Block Row "I am a returning …" at bounding box center [585, 325] width 313 height 255
click at [576, 217] on div "Icon Icon Icon Icon Icon Icon List 5/5 rating Text Block Row "I am a returning …" at bounding box center [585, 325] width 313 height 255
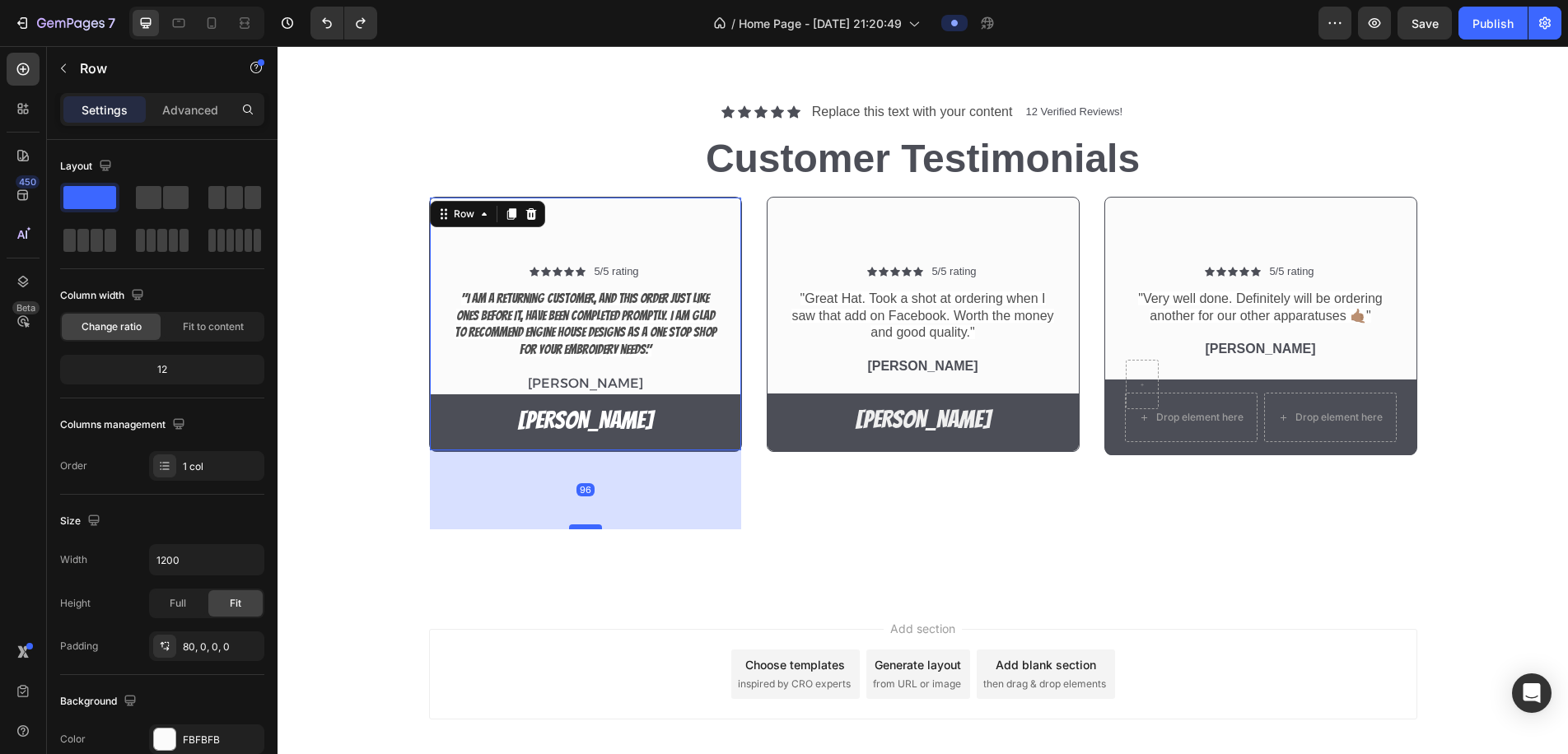
drag, startPoint x: 589, startPoint y: 453, endPoint x: 589, endPoint y: 523, distance: 70.0
click at [589, 525] on div at bounding box center [585, 527] width 33 height 5
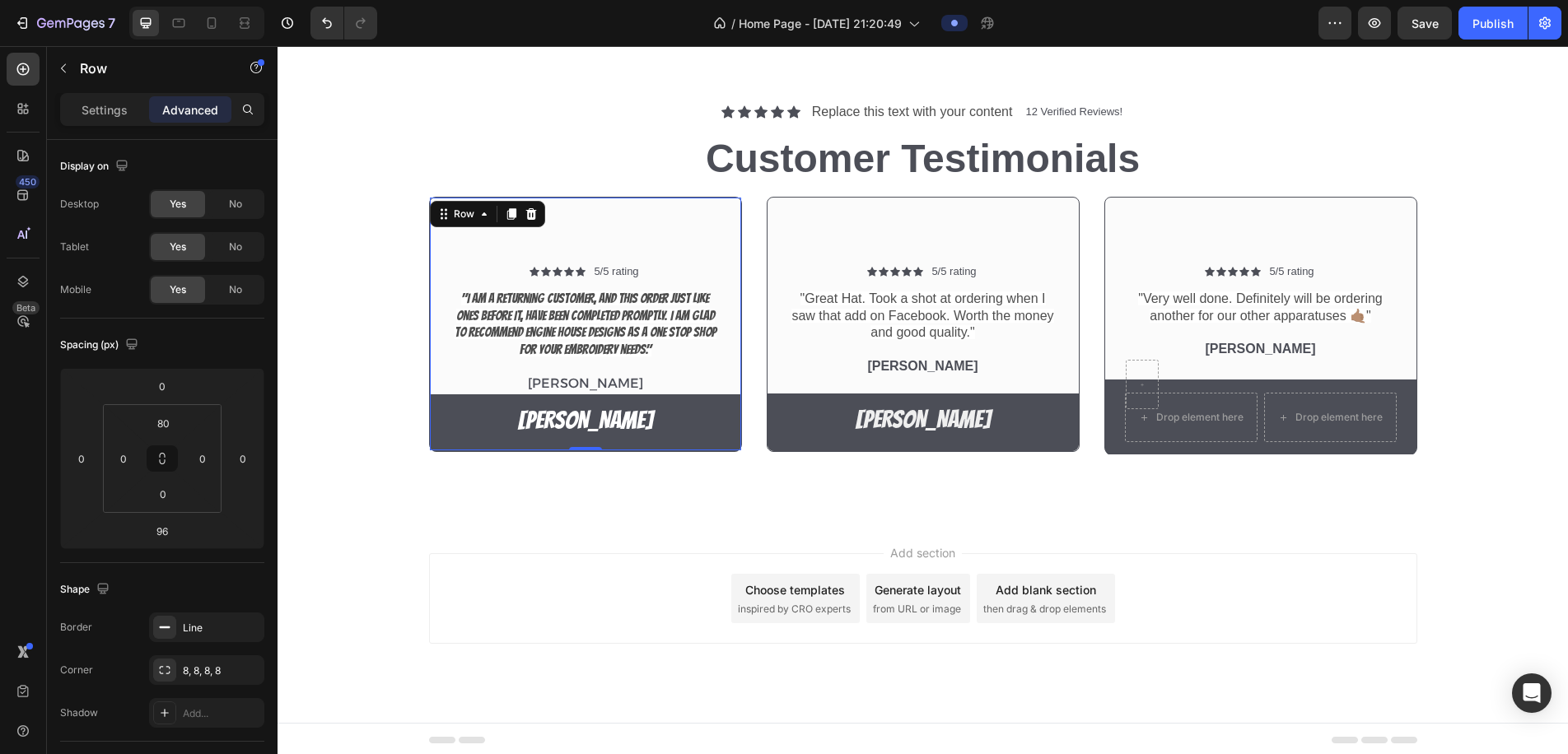
drag, startPoint x: 590, startPoint y: 523, endPoint x: 589, endPoint y: 377, distance: 146.0
click at [589, 377] on div "Icon Icon Icon Icon Icon Icon List 5/5 rating Text Block Row "I am a returning …" at bounding box center [585, 325] width 313 height 255
type input "0"
drag, startPoint x: 706, startPoint y: 243, endPoint x: 705, endPoint y: 265, distance: 22.0
click at [706, 243] on div "Icon Icon Icon Icon Icon Icon List 5/5 rating Text Block Row "I am a returning …" at bounding box center [585, 325] width 313 height 255
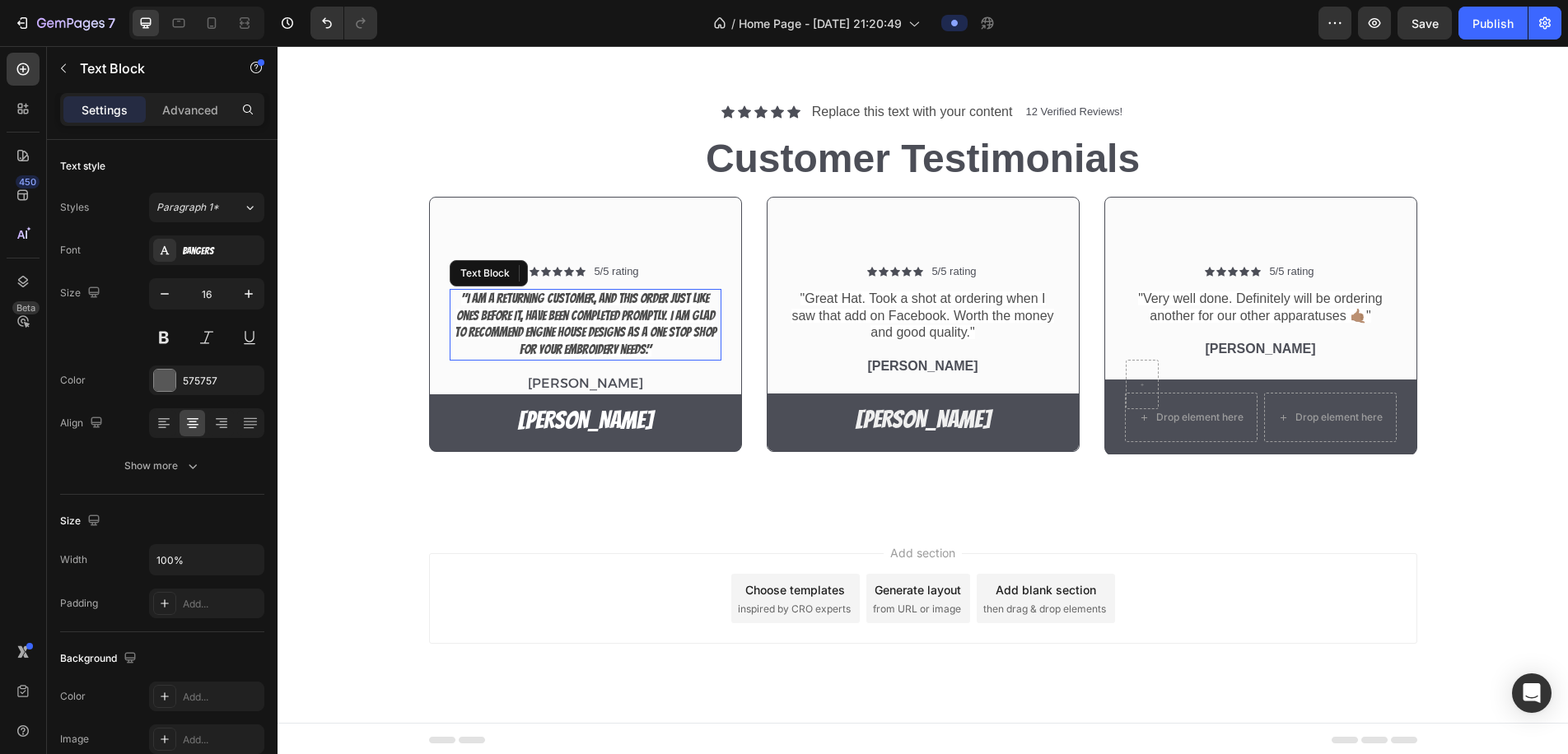
click at [708, 296] on span ""I am a returning customer, and this order just like ones before it, have been …" at bounding box center [585, 324] width 262 height 65
click at [698, 248] on div "Icon Icon Icon Icon Icon Icon List 5/5 rating Text Block Row "I am a returning …" at bounding box center [585, 325] width 313 height 255
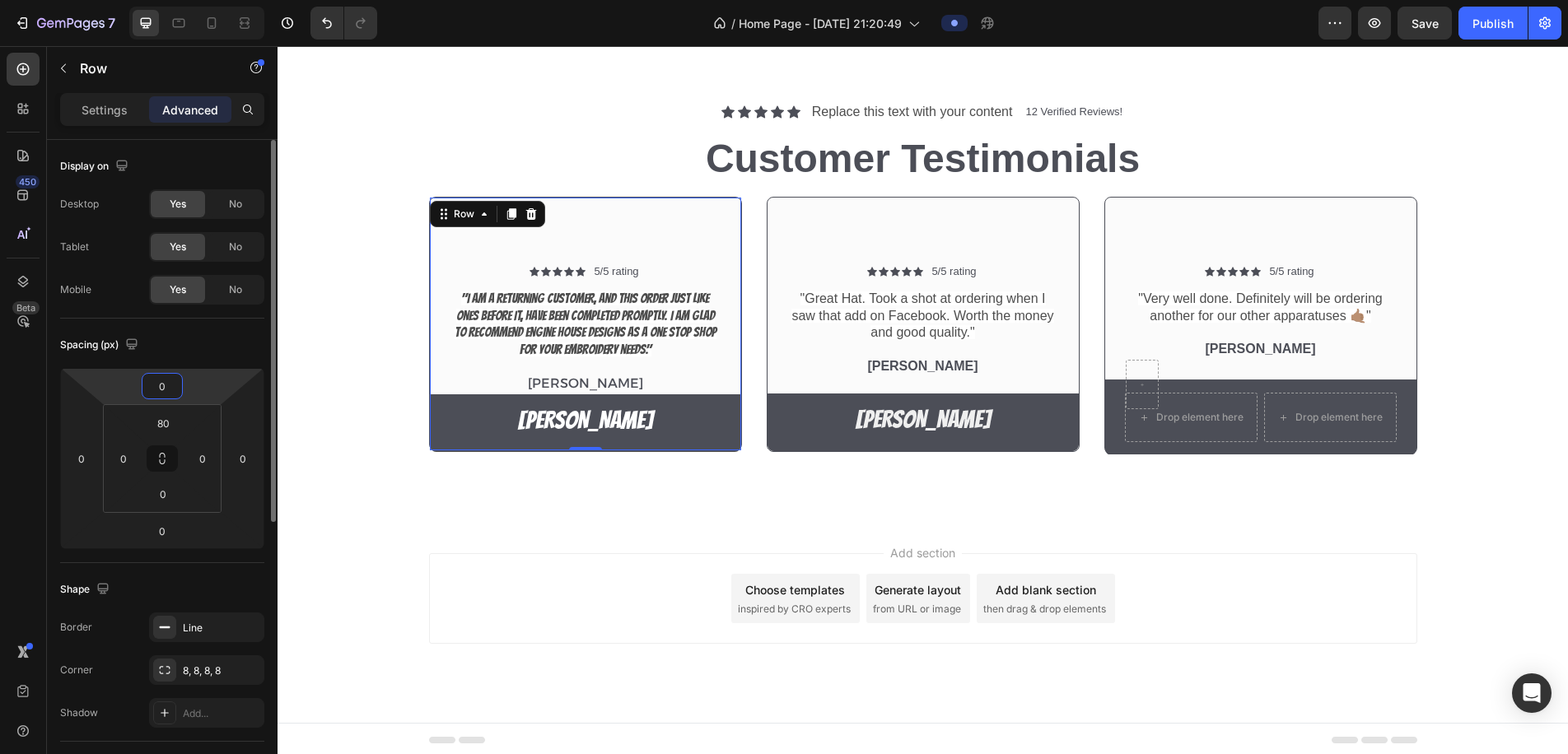
drag, startPoint x: 172, startPoint y: 392, endPoint x: 172, endPoint y: 404, distance: 12.0
click at [171, 405] on div "0 0 0 0 80 0 0 0" at bounding box center [162, 459] width 204 height 181
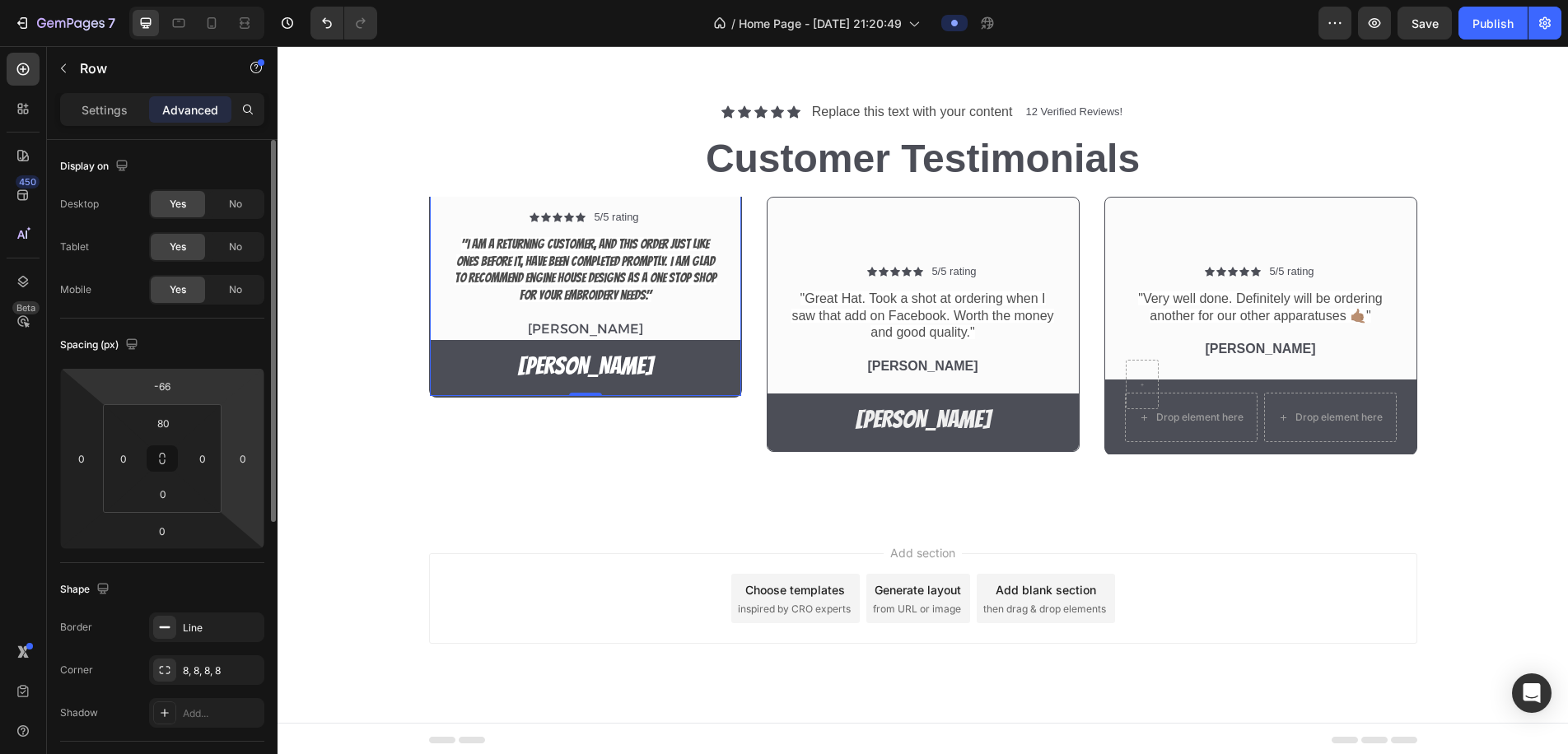
drag, startPoint x: 188, startPoint y: 403, endPoint x: 248, endPoint y: 433, distance: 67.1
click at [190, 0] on html "7 / Home Page - Aug 27, 21:20:49 Preview Save Publish 450 Beta tex Sections(30)…" at bounding box center [784, 0] width 1568 height 0
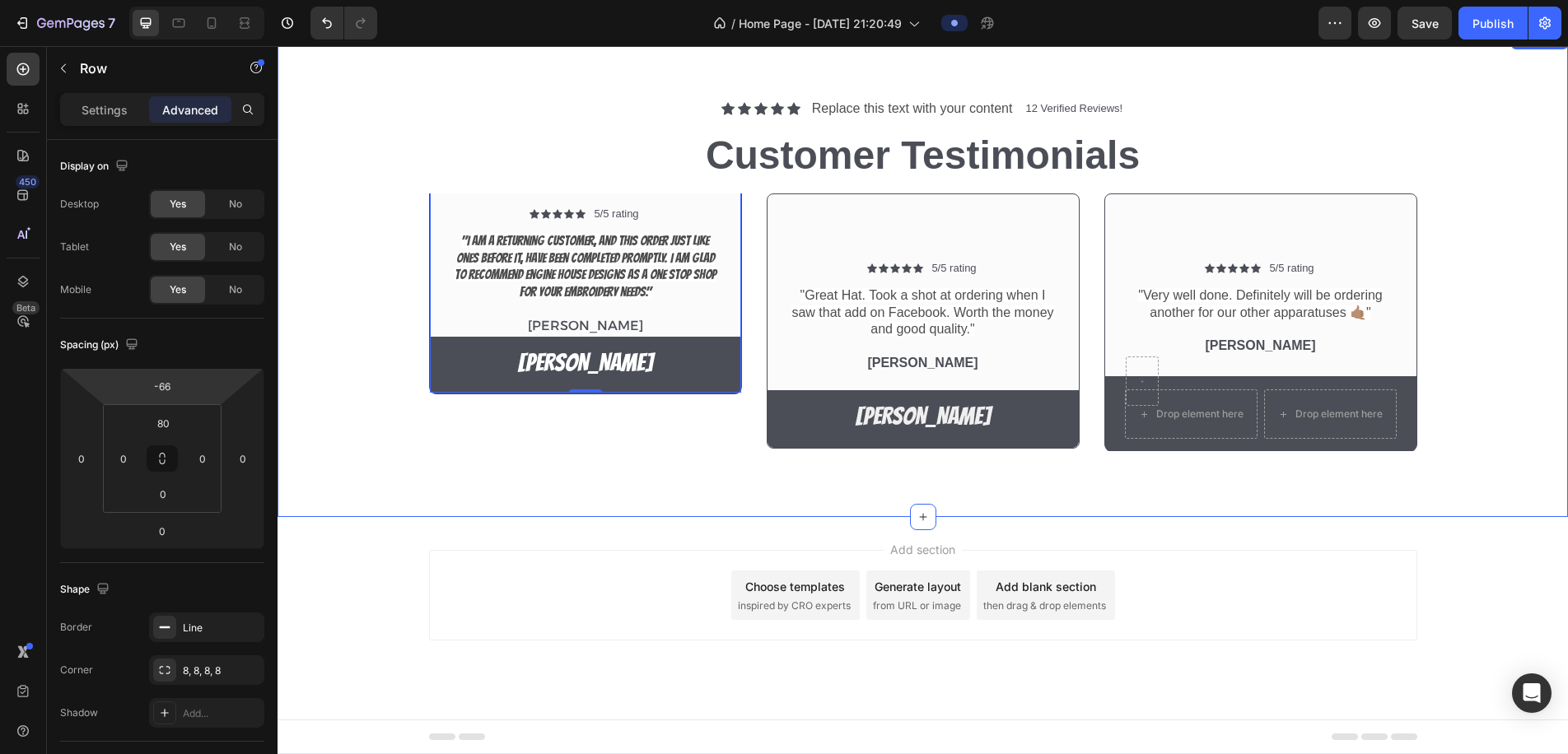
scroll to position [1157, 0]
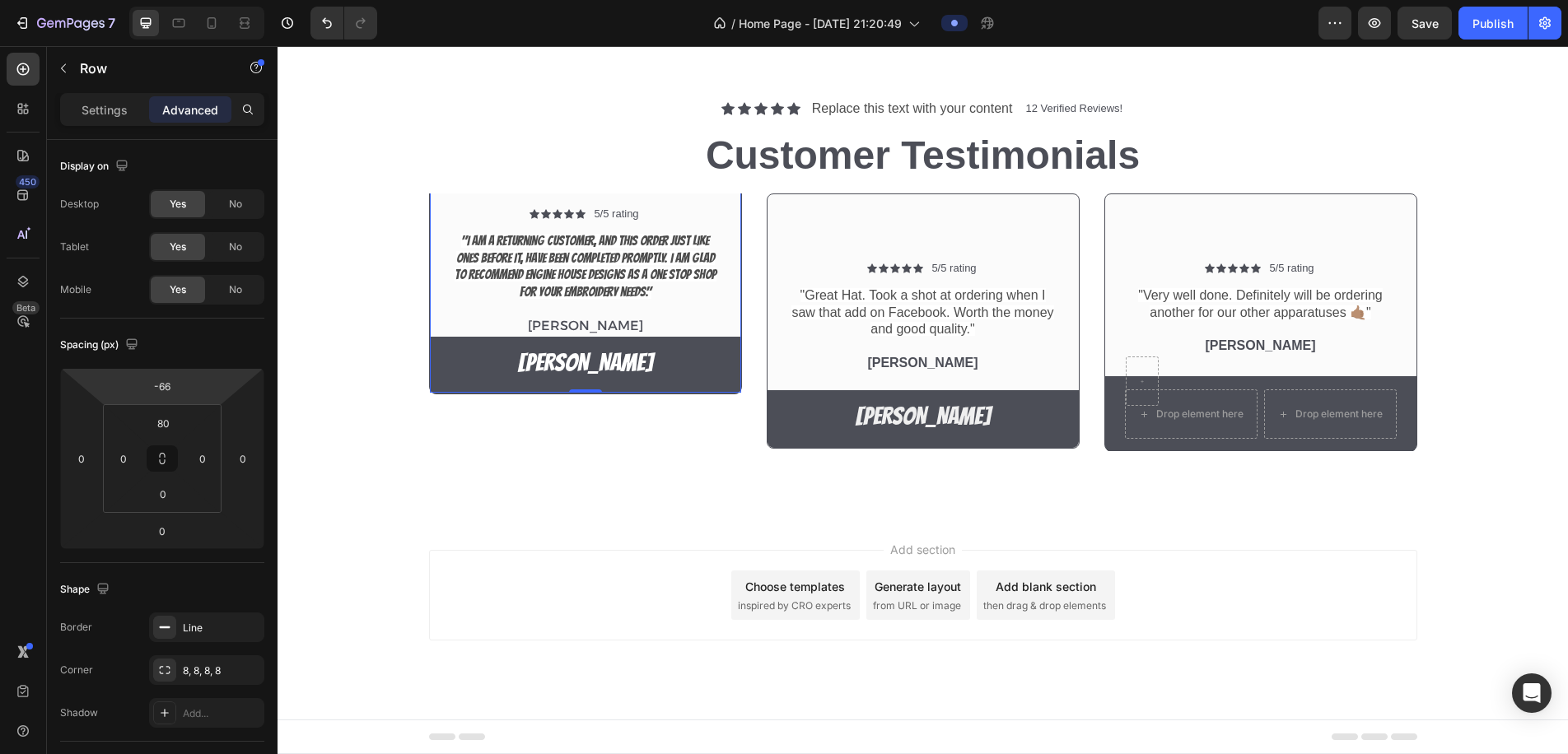
type input "0"
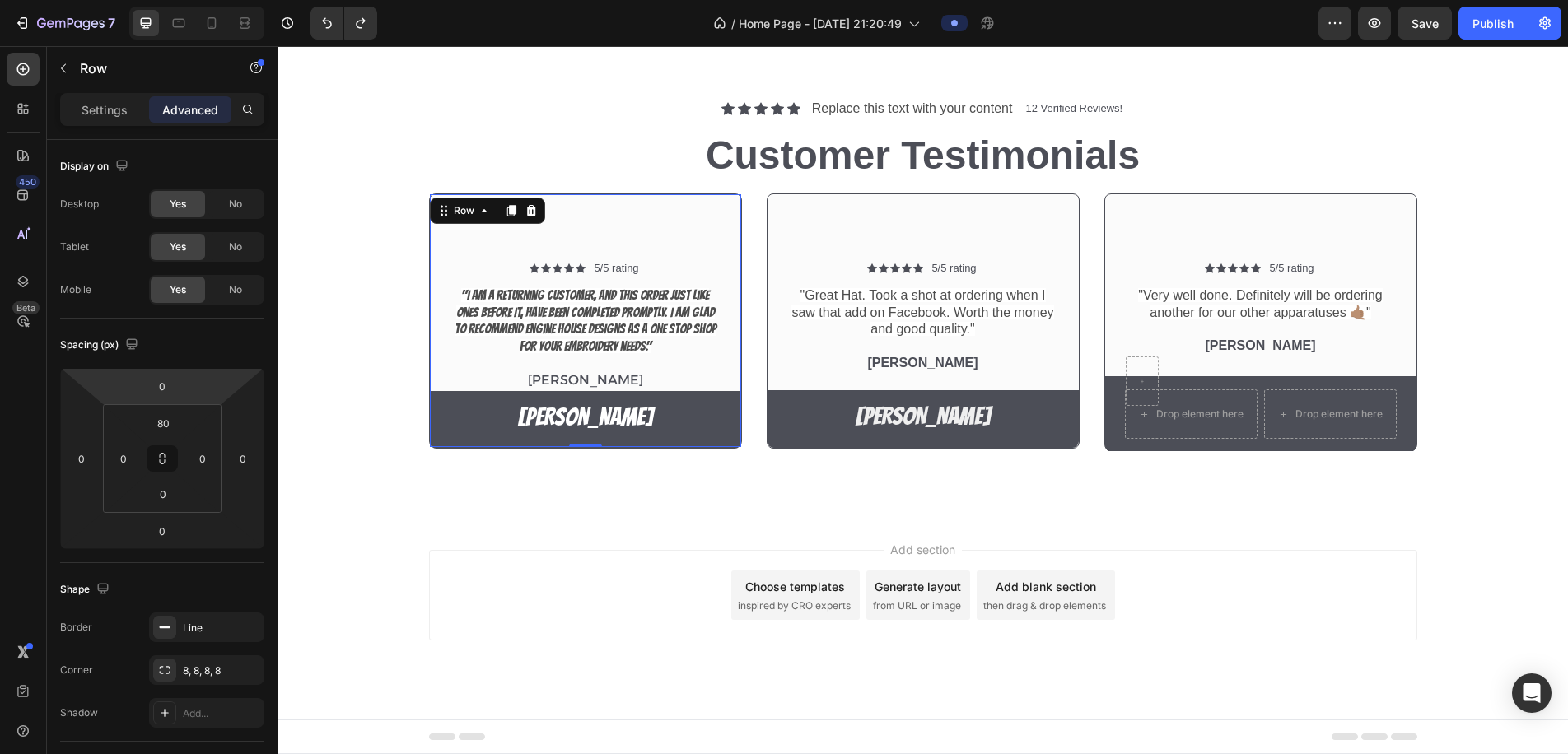
scroll to position [934, 0]
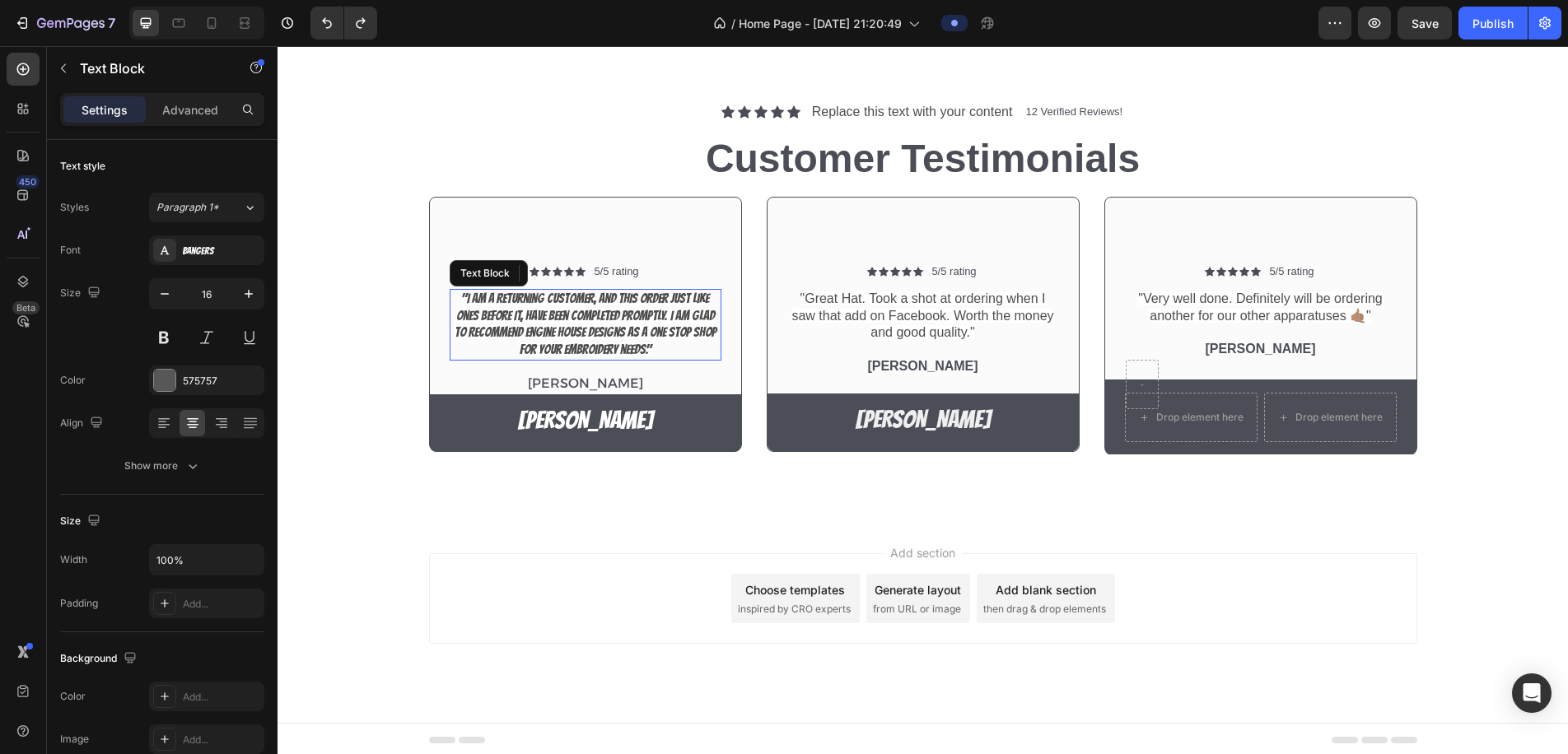
click at [611, 318] on span ""I am a returning customer, and this order just like ones before it, have been …" at bounding box center [585, 324] width 262 height 65
drag, startPoint x: 624, startPoint y: 271, endPoint x: 628, endPoint y: 282, distance: 11.7
click at [624, 271] on p "5/5 rating" at bounding box center [616, 272] width 44 height 14
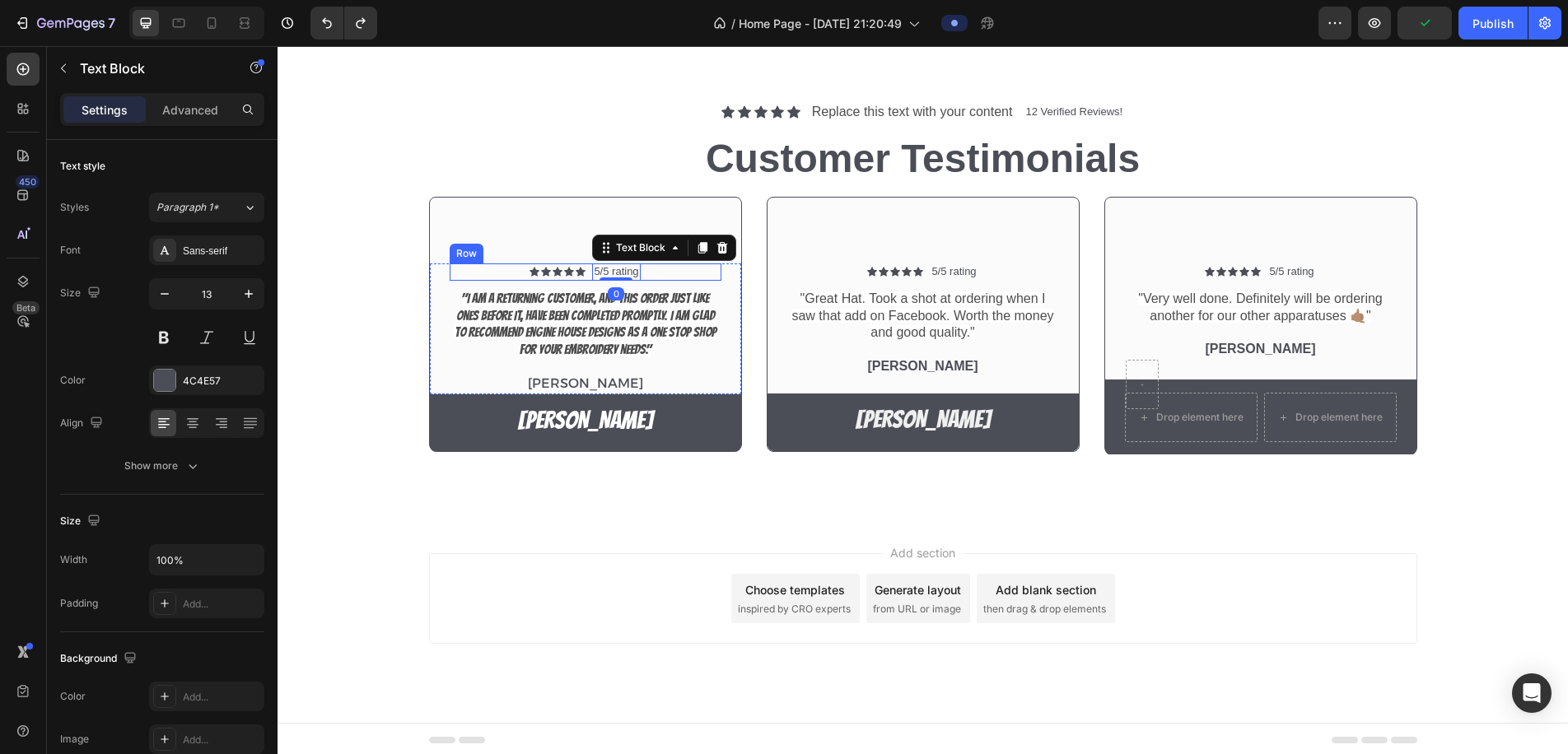
click at [662, 301] on span ""I am a returning customer, and this order just like ones before it, have been …" at bounding box center [585, 324] width 262 height 65
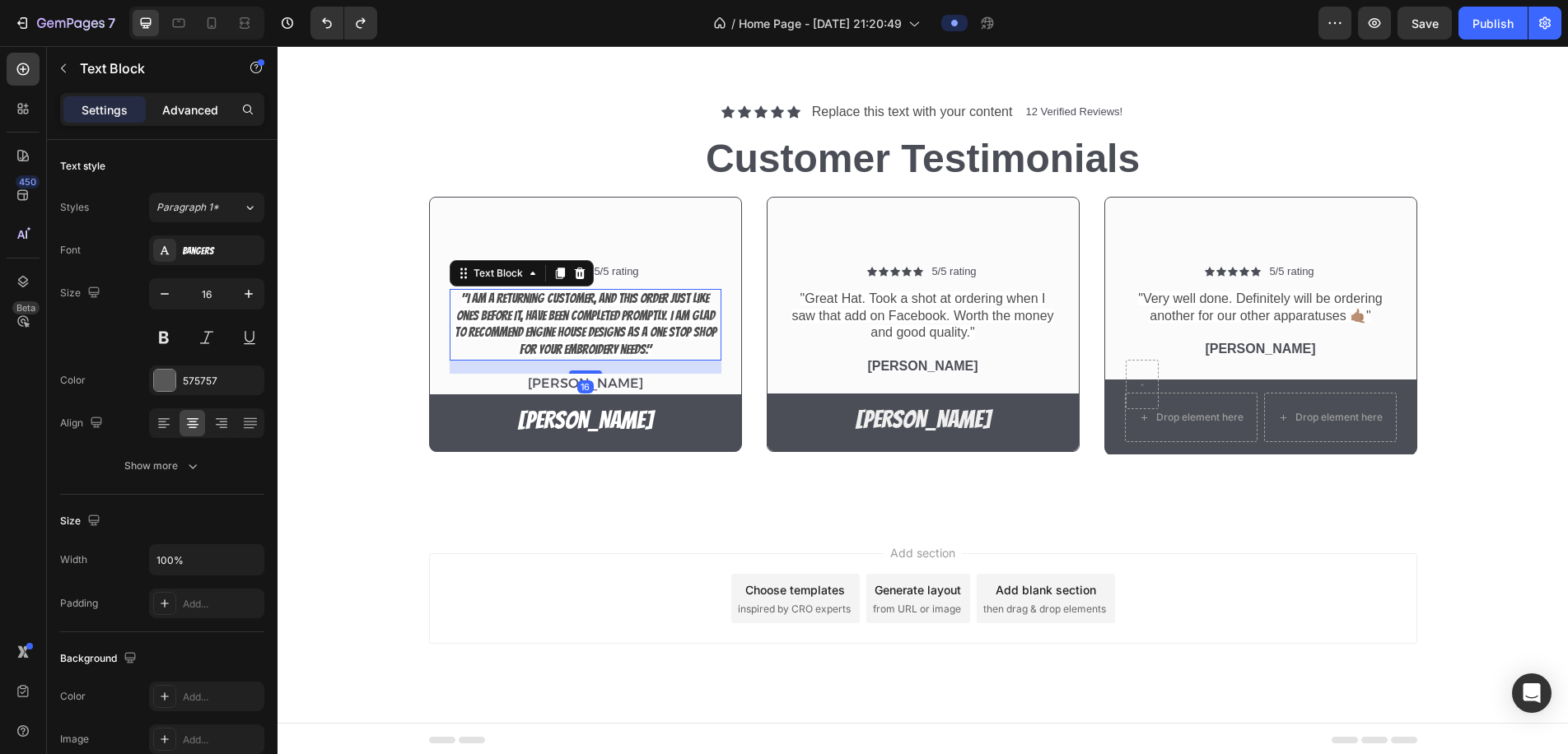
click at [189, 111] on p "Advanced" at bounding box center [189, 110] width 56 height 18
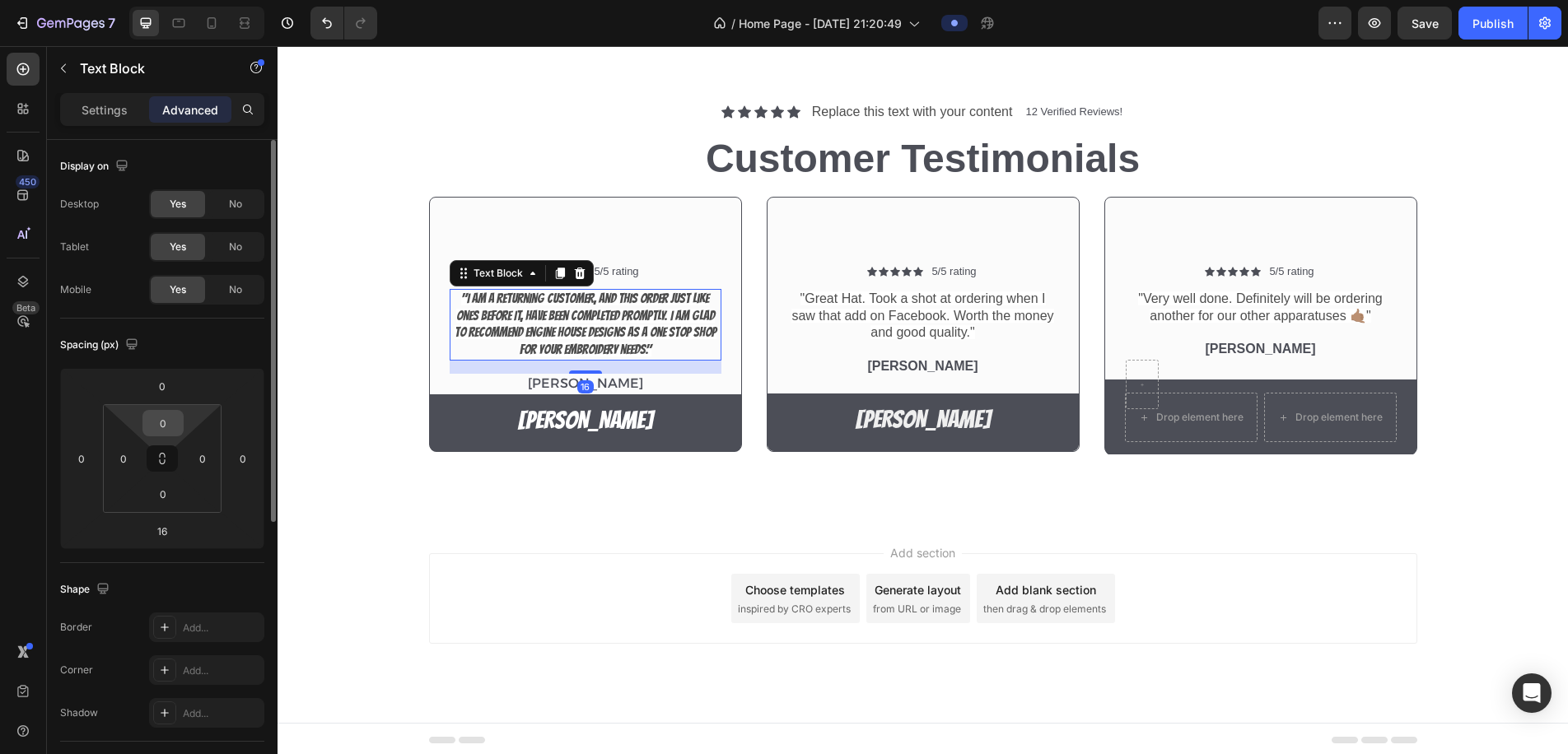
drag, startPoint x: 165, startPoint y: 454, endPoint x: 164, endPoint y: 431, distance: 23.0
click at [164, 430] on div "0 0 0 0" at bounding box center [162, 458] width 119 height 109
click at [175, 425] on input "0" at bounding box center [164, 423] width 33 height 25
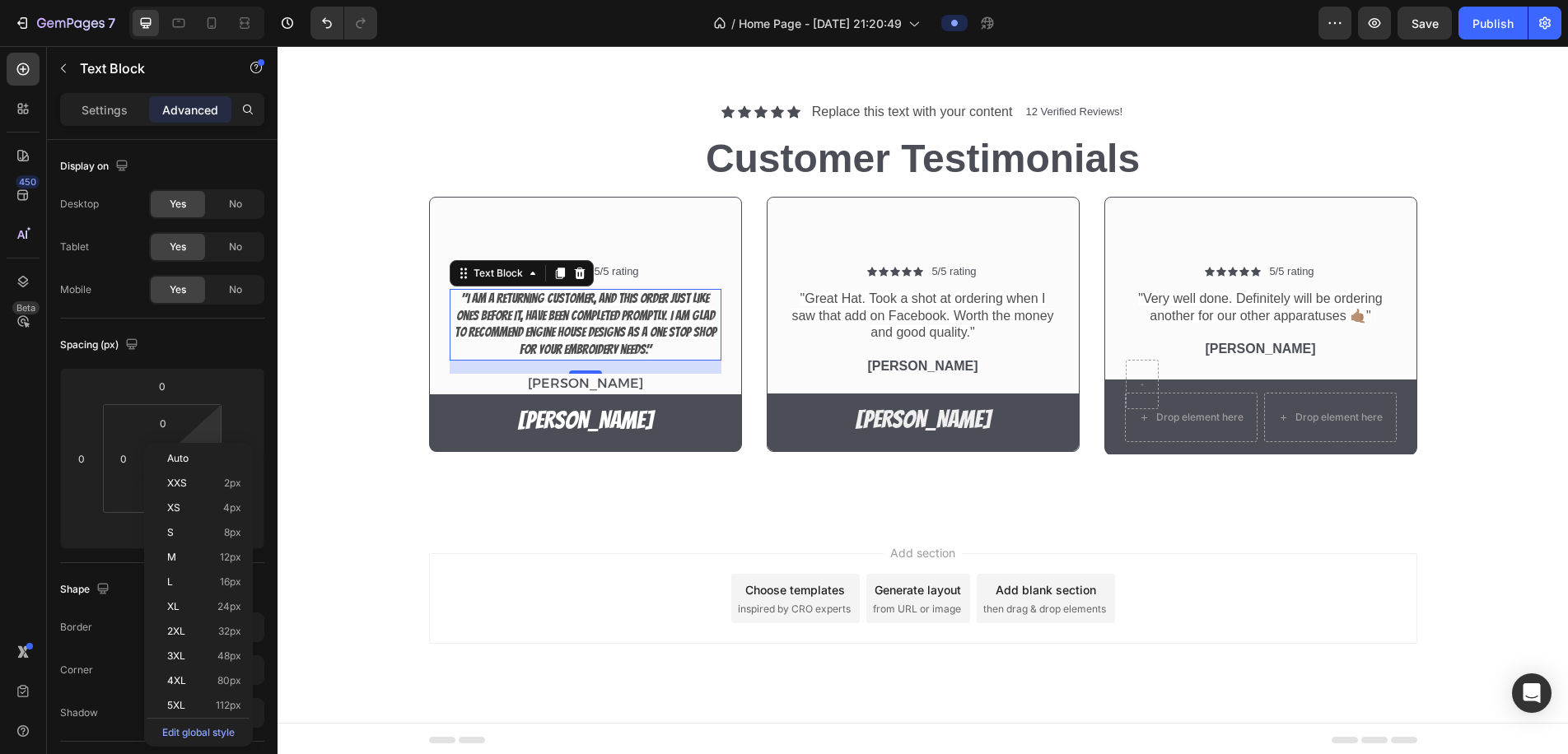
click at [209, 0] on html "7 / Home Page - Aug 27, 21:20:49 Preview Save Publish 450 Beta tex Sections(30)…" at bounding box center [784, 0] width 1568 height 0
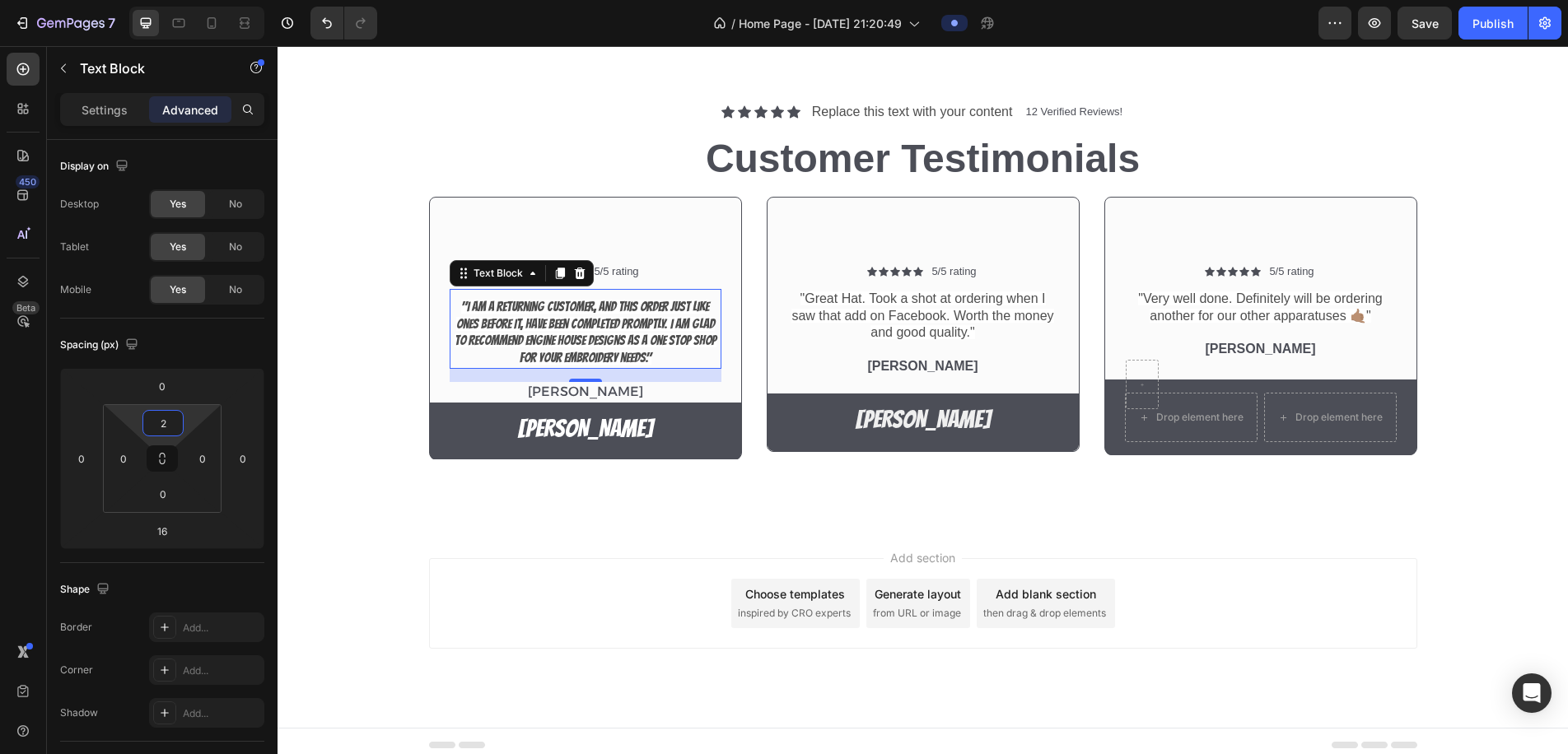
type input "0"
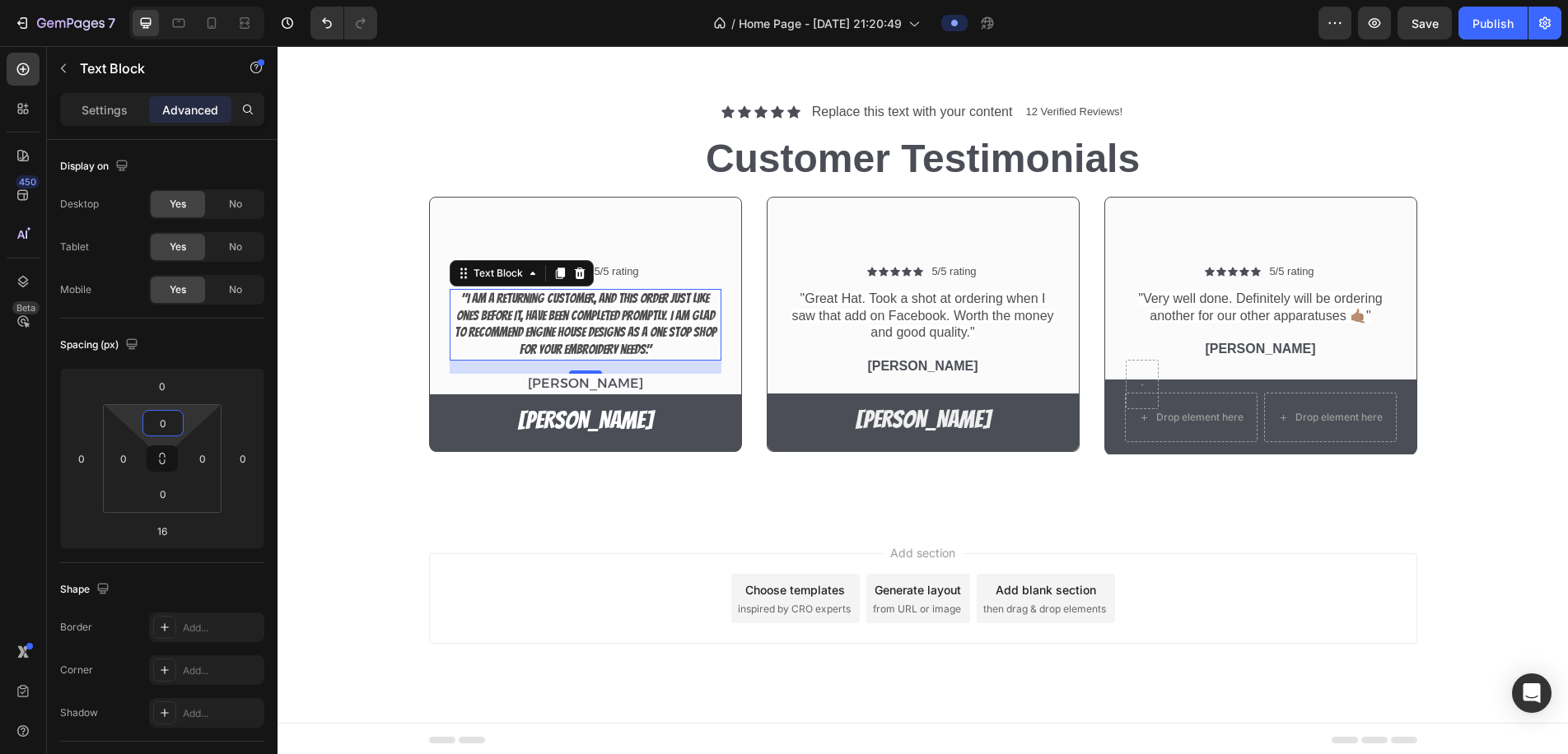
drag, startPoint x: 189, startPoint y: 424, endPoint x: 193, endPoint y: 430, distance: 7.2
click at [193, 0] on html "7 / Home Page - Aug 27, 21:20:49 Preview Save Publish 450 Beta tex Sections(30)…" at bounding box center [784, 0] width 1568 height 0
click at [632, 265] on p "5/5 rating" at bounding box center [616, 272] width 44 height 14
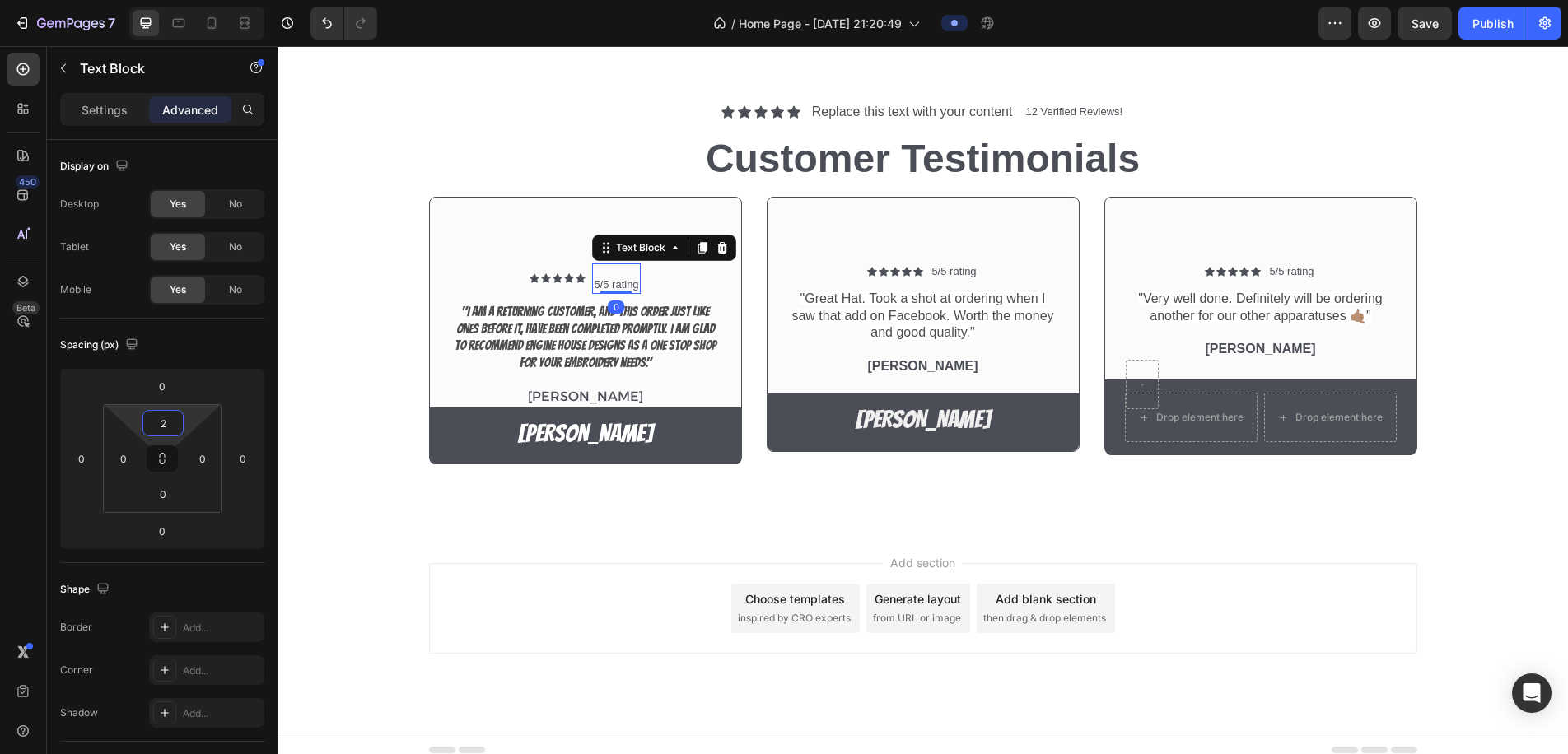
type input "0"
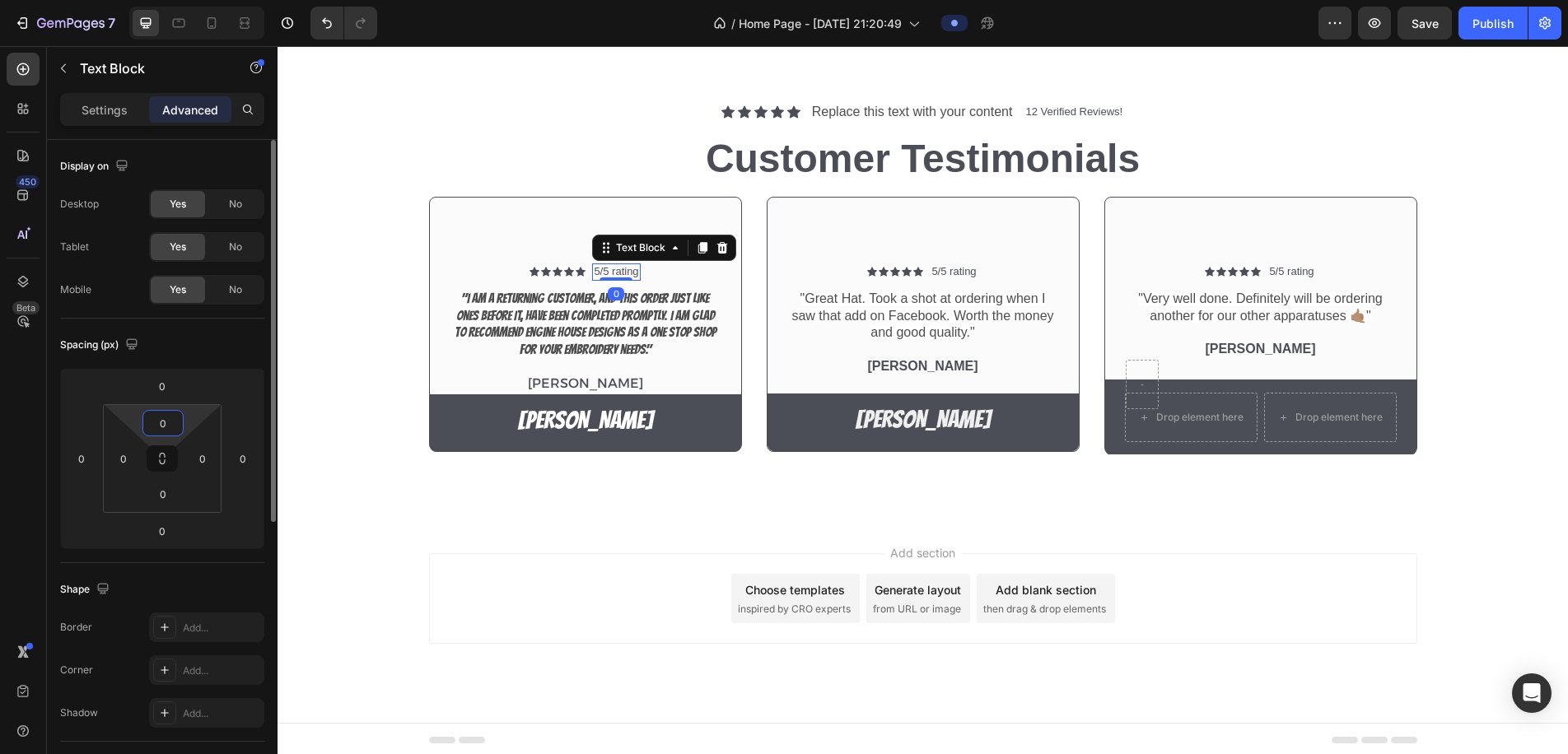
drag, startPoint x: 191, startPoint y: 426, endPoint x: 168, endPoint y: 431, distance: 23.5
click at [198, 0] on html "7 / Home Page - Aug 27, 21:20:49 Preview Save Publish 450 Beta tex Sections(30)…" at bounding box center [784, 0] width 1568 height 0
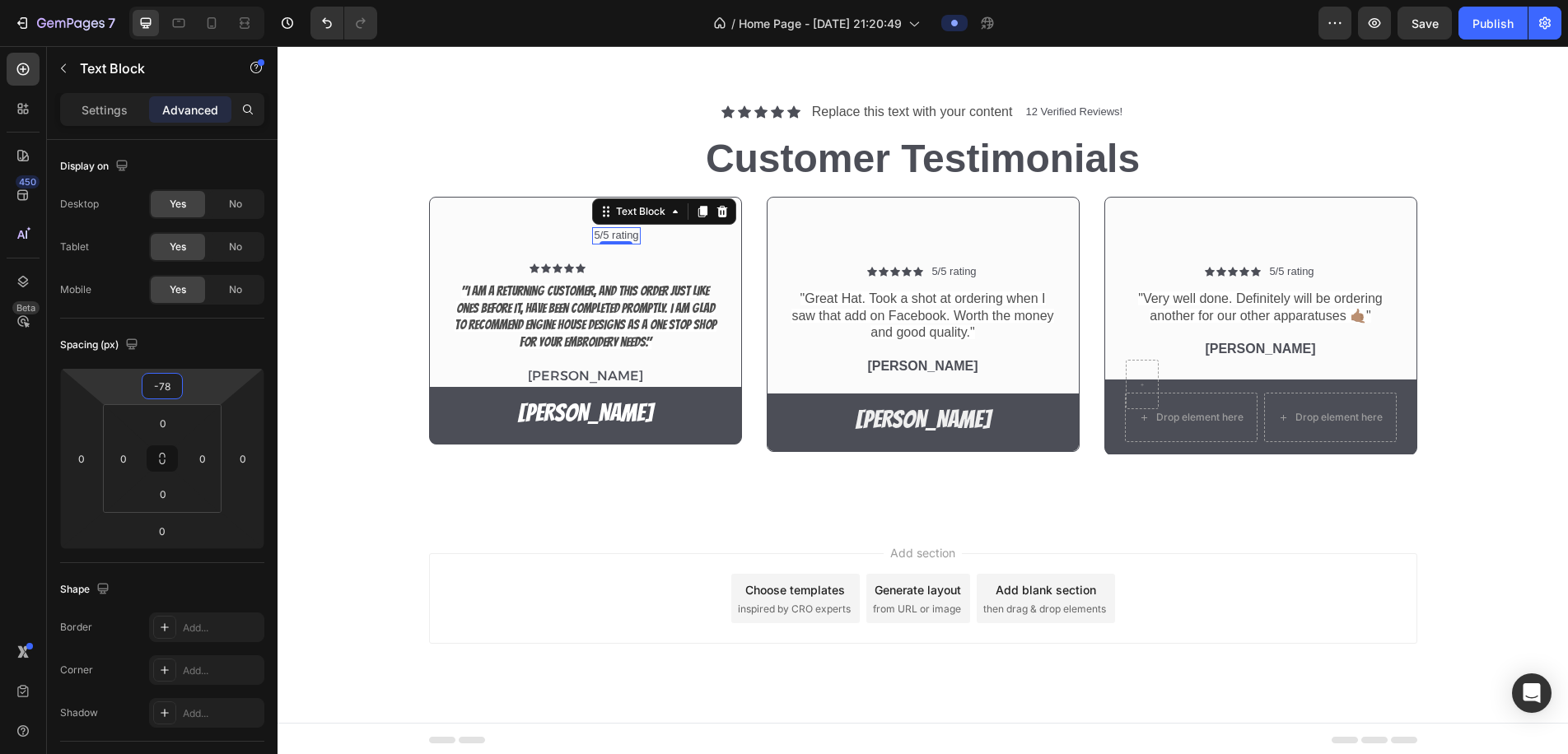
type input "-80"
drag, startPoint x: 200, startPoint y: 393, endPoint x: 209, endPoint y: 430, distance: 38.1
click at [209, 0] on html "7 / Home Page - Aug 27, 21:20:49 Preview Save Publish 450 Beta tex Sections(30)…" at bounding box center [784, 0] width 1568 height 0
click at [544, 265] on icon at bounding box center [546, 269] width 10 height 10
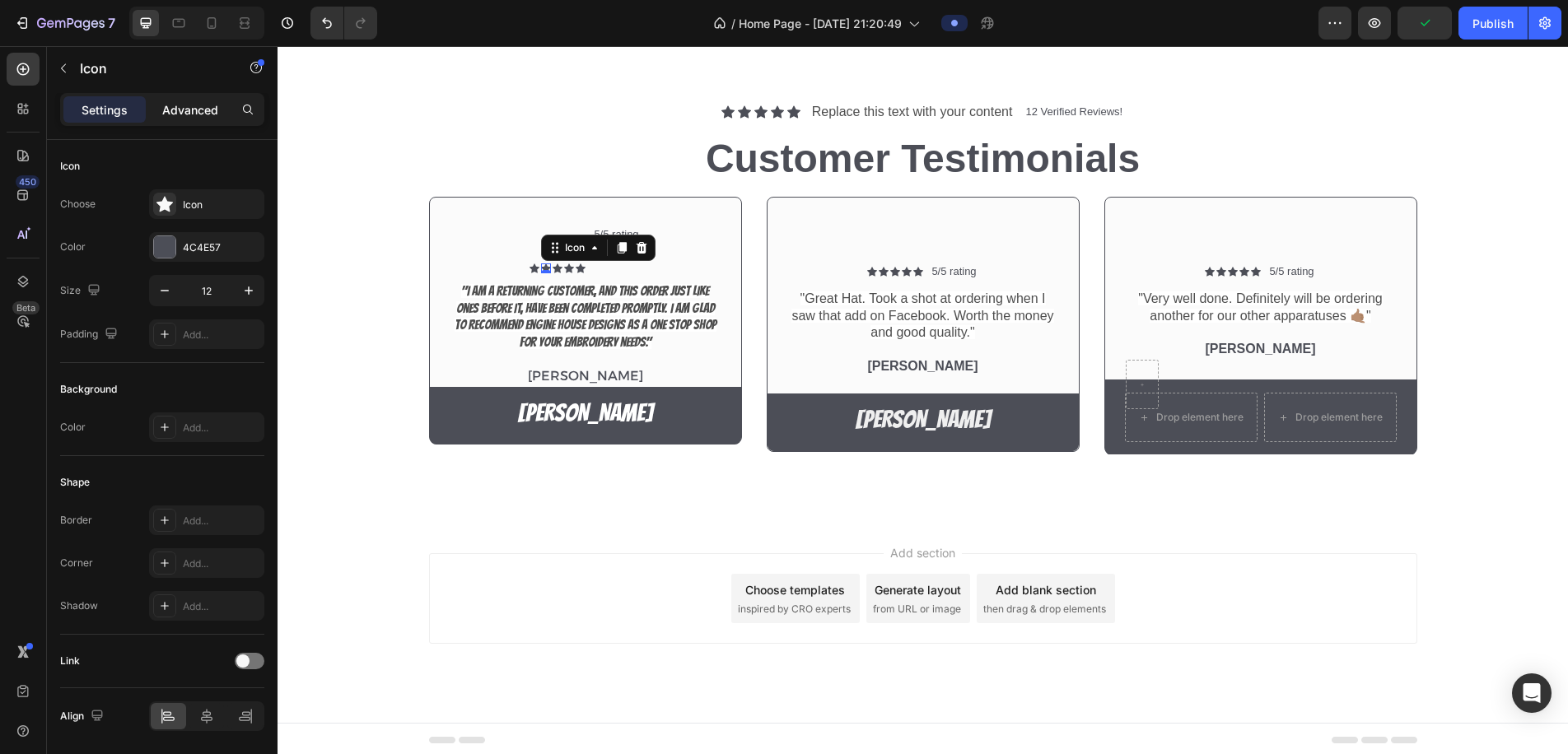
click at [181, 106] on p "Advanced" at bounding box center [189, 110] width 56 height 18
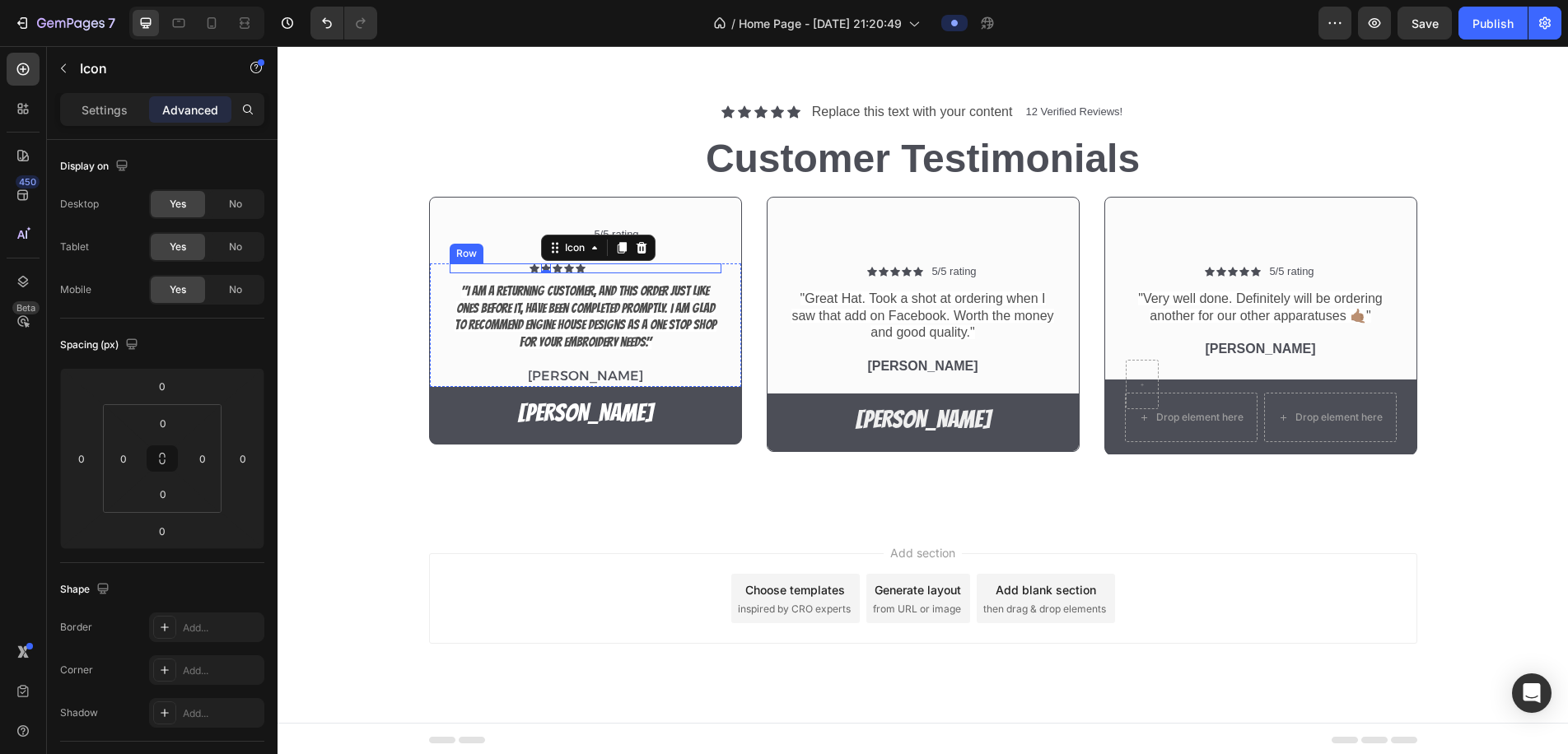
click at [524, 270] on div "Icon Icon 0 Icon Icon Icon Icon List 5/5 rating Text Block Row" at bounding box center [585, 269] width 272 height 10
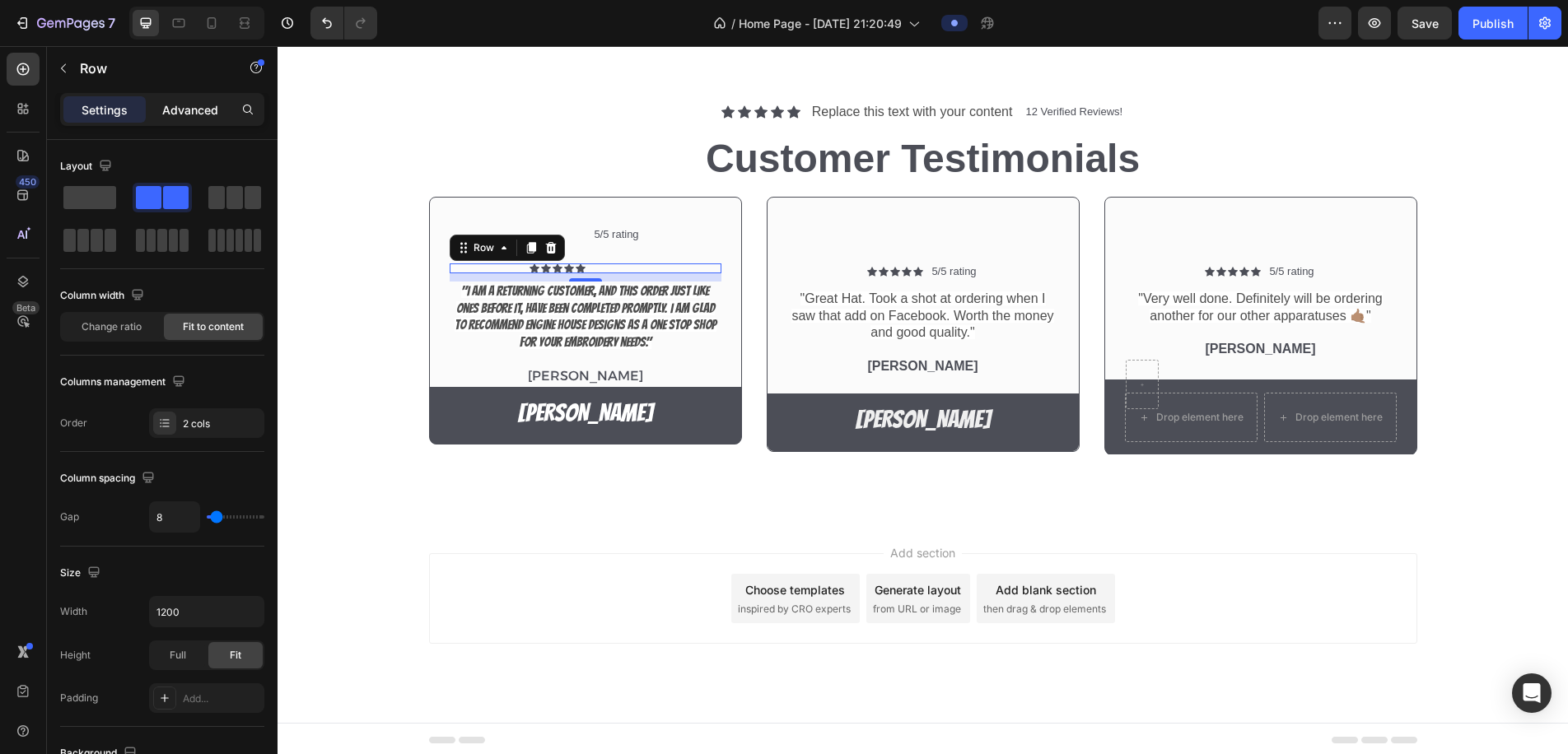
click at [180, 117] on p "Advanced" at bounding box center [189, 110] width 56 height 18
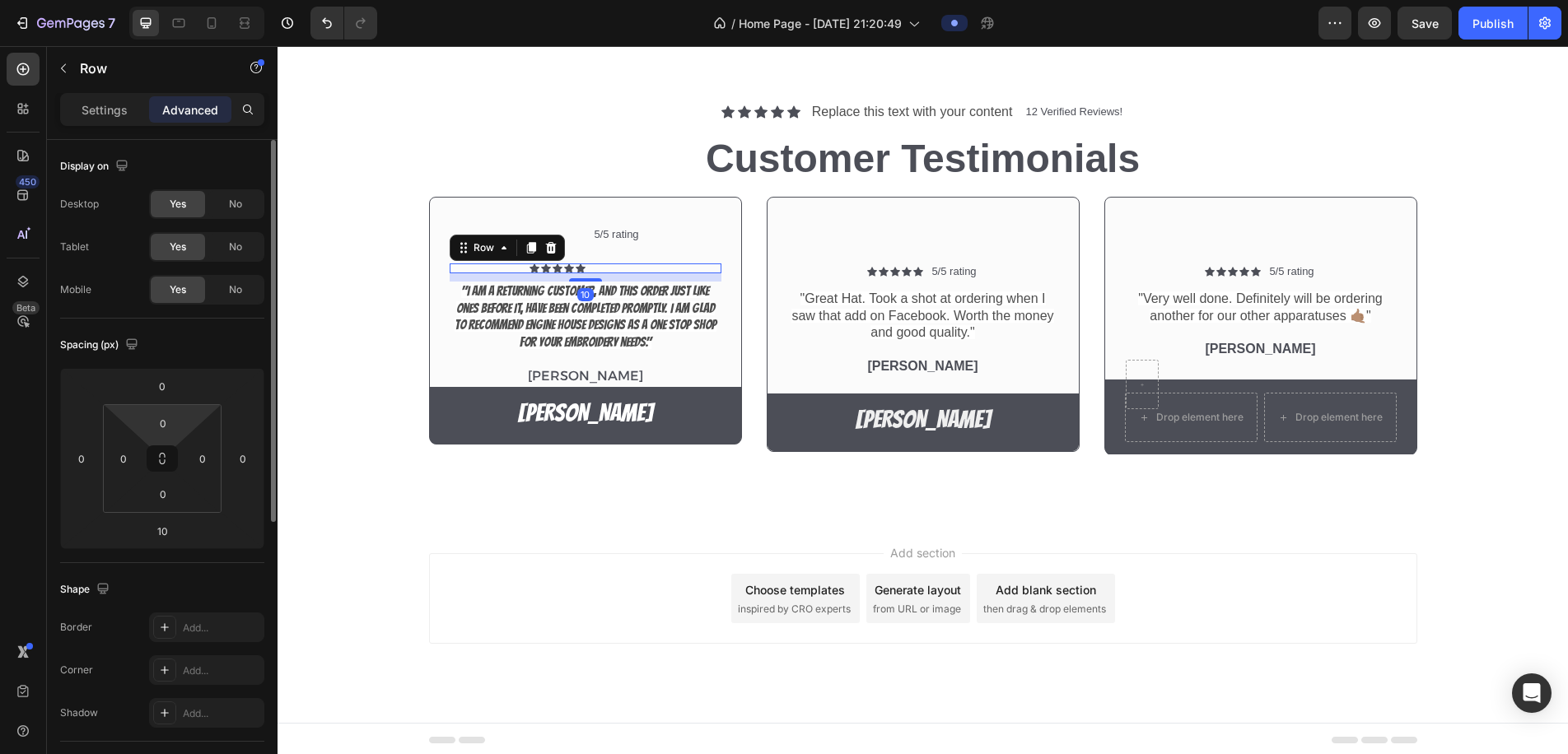
drag, startPoint x: 182, startPoint y: 397, endPoint x: 182, endPoint y: 411, distance: 14.0
click at [182, 412] on div "0 0 10 0 0 0 0 0" at bounding box center [162, 459] width 204 height 181
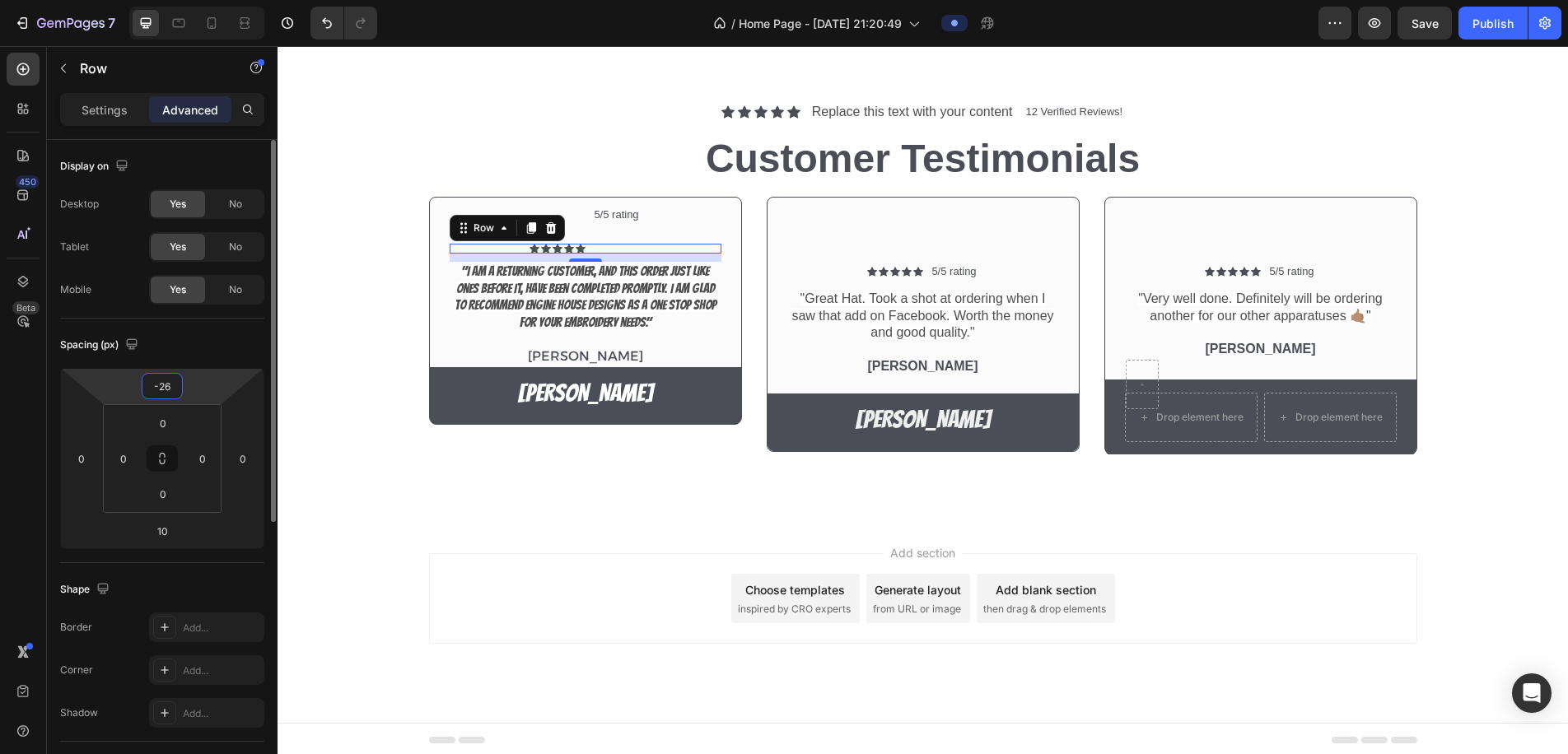
drag, startPoint x: 188, startPoint y: 394, endPoint x: 195, endPoint y: 404, distance: 12.2
click at [196, 0] on html "7 / Home Page - Aug 27, 21:20:49 Preview Save Publish 450 Beta tex Sections(30)…" at bounding box center [784, 0] width 1568 height 0
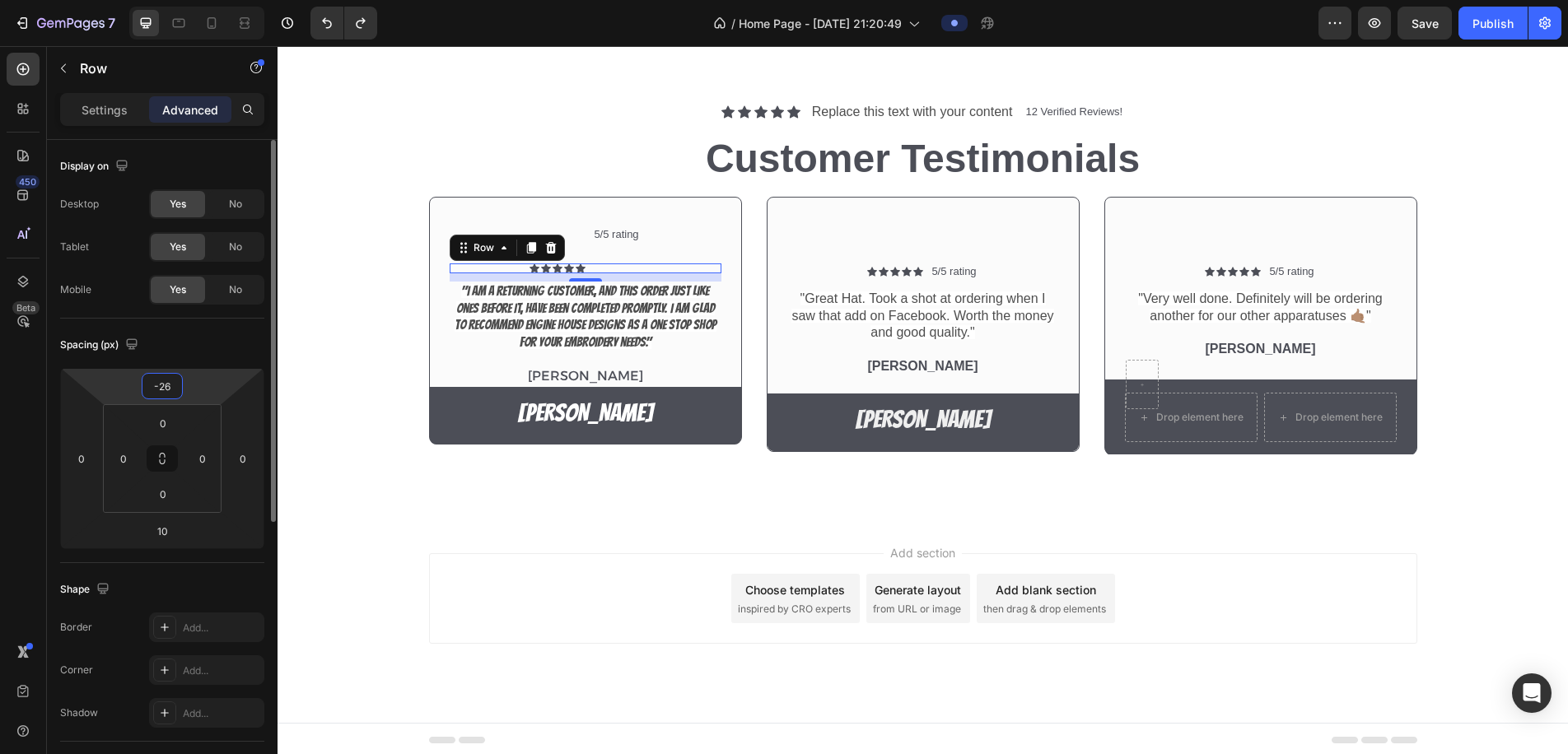
type input "0"
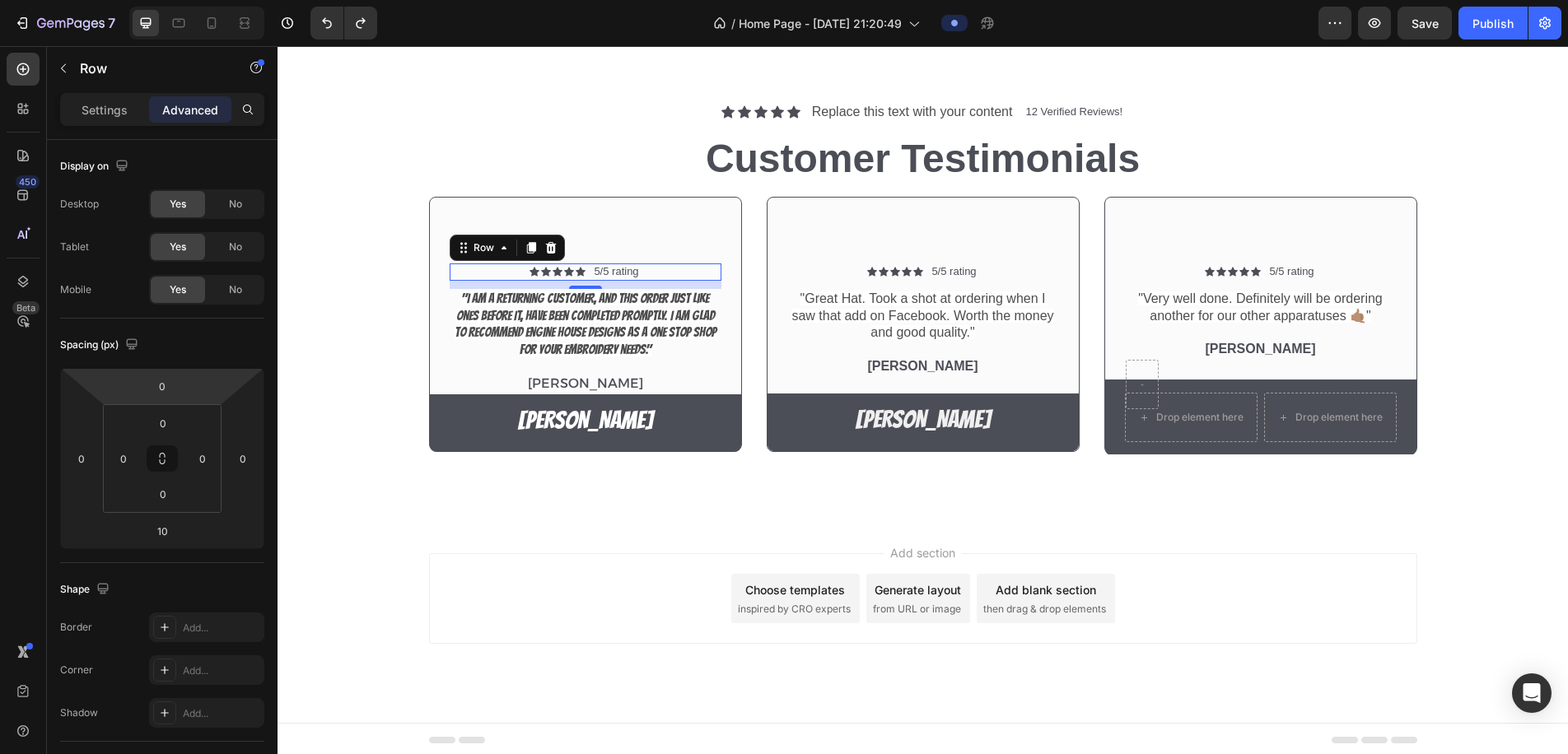
click at [660, 269] on div "Icon Icon Icon Icon Icon Icon List 5/5 rating Text Block Row 10" at bounding box center [585, 273] width 272 height 18
drag, startPoint x: 172, startPoint y: 388, endPoint x: 152, endPoint y: 388, distance: 20.0
click at [151, 388] on input "0" at bounding box center [163, 385] width 33 height 25
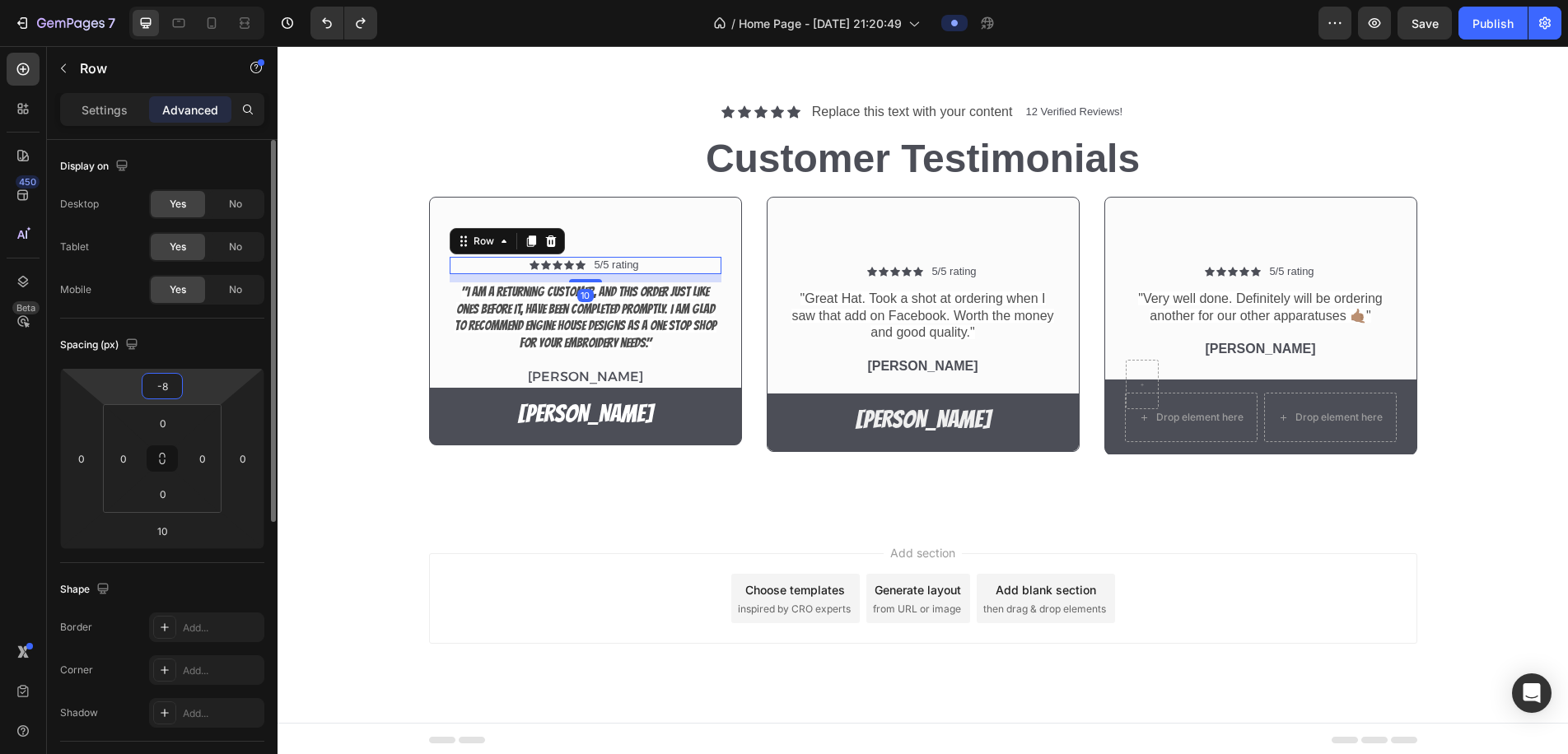
type input "-80"
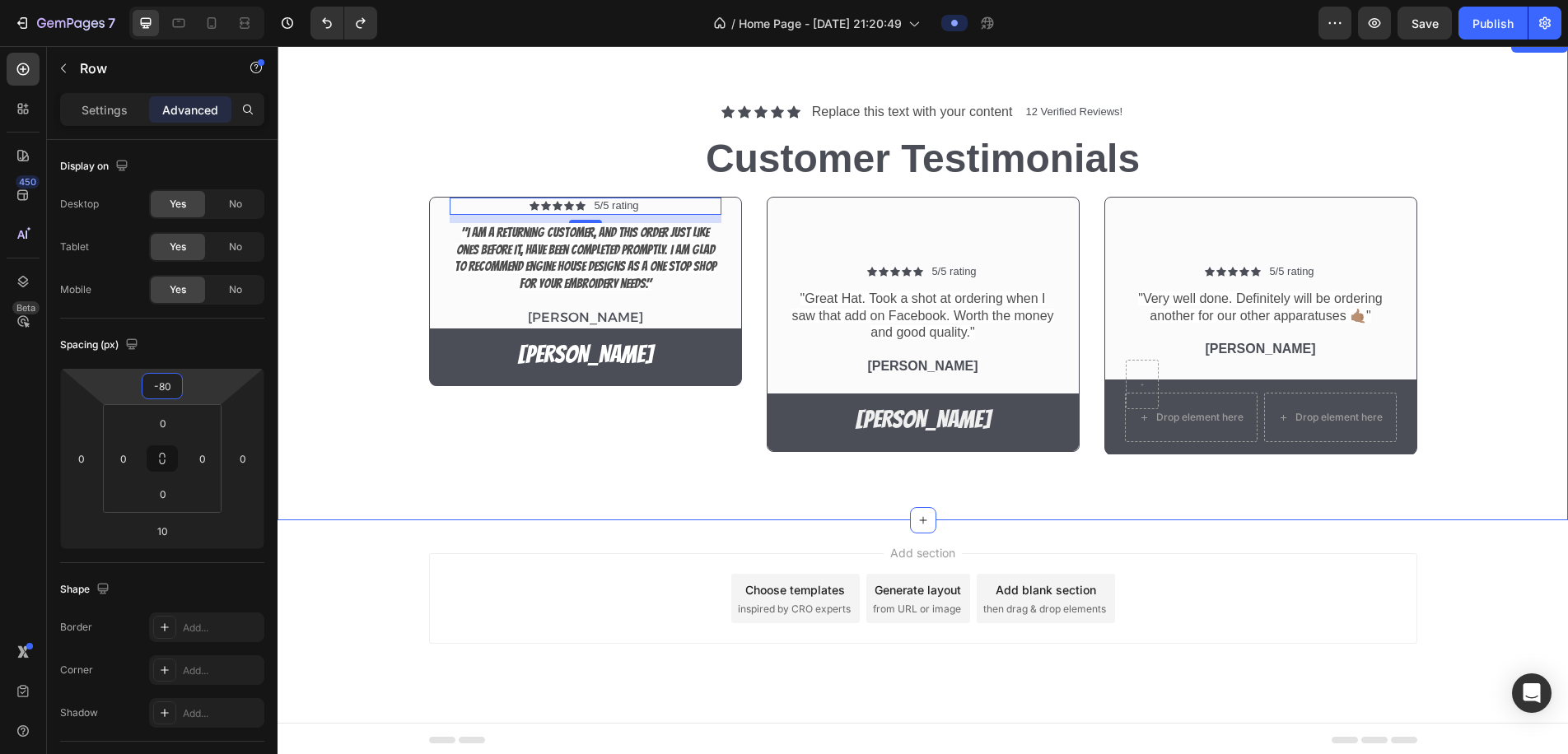
click at [513, 481] on div "Icon Icon Icon Icon Icon Icon List Replace this text with your content Text Blo…" at bounding box center [923, 277] width 1290 height 488
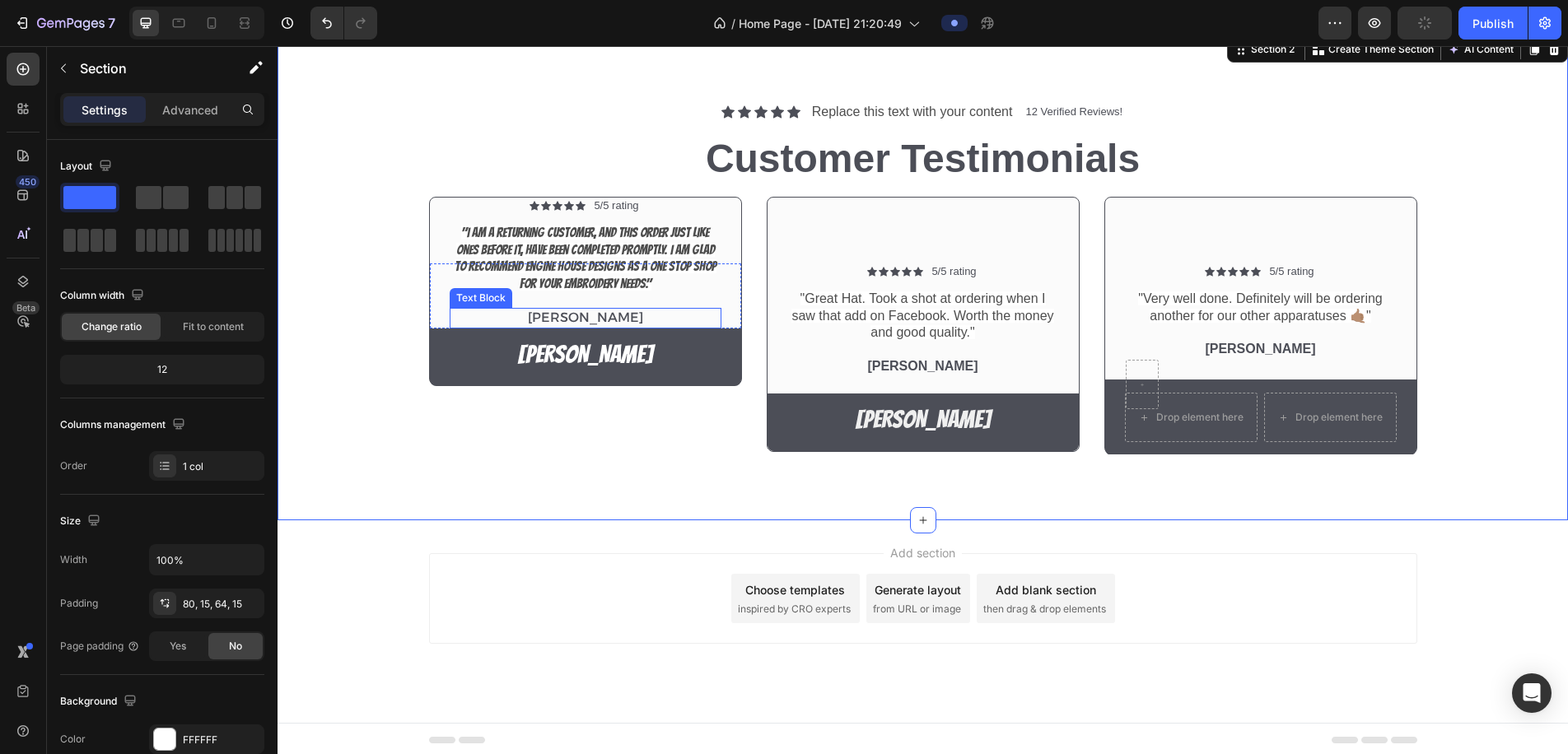
click at [586, 317] on p "Benjamin Kimbal" at bounding box center [585, 319] width 269 height 18
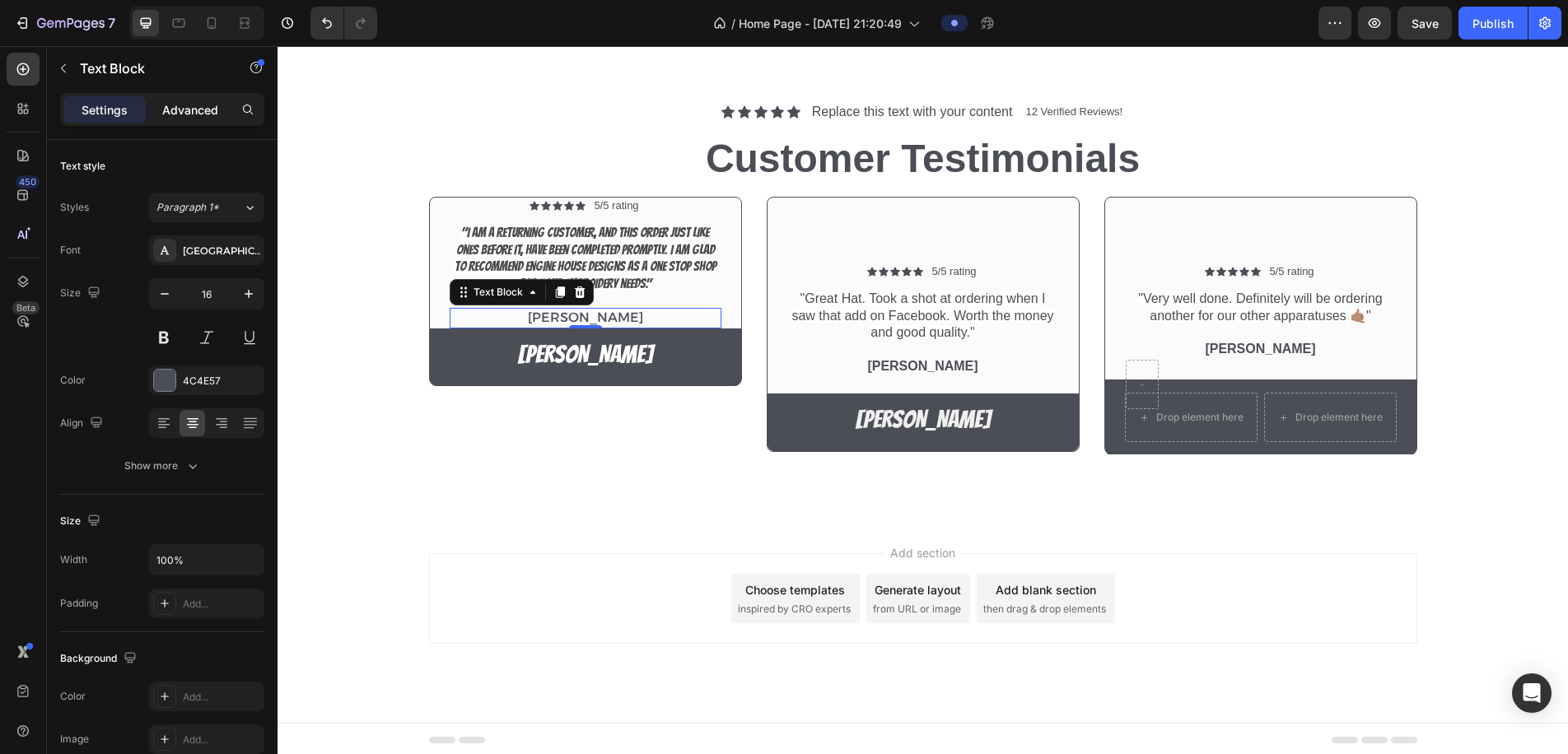
click at [185, 106] on p "Advanced" at bounding box center [189, 110] width 56 height 18
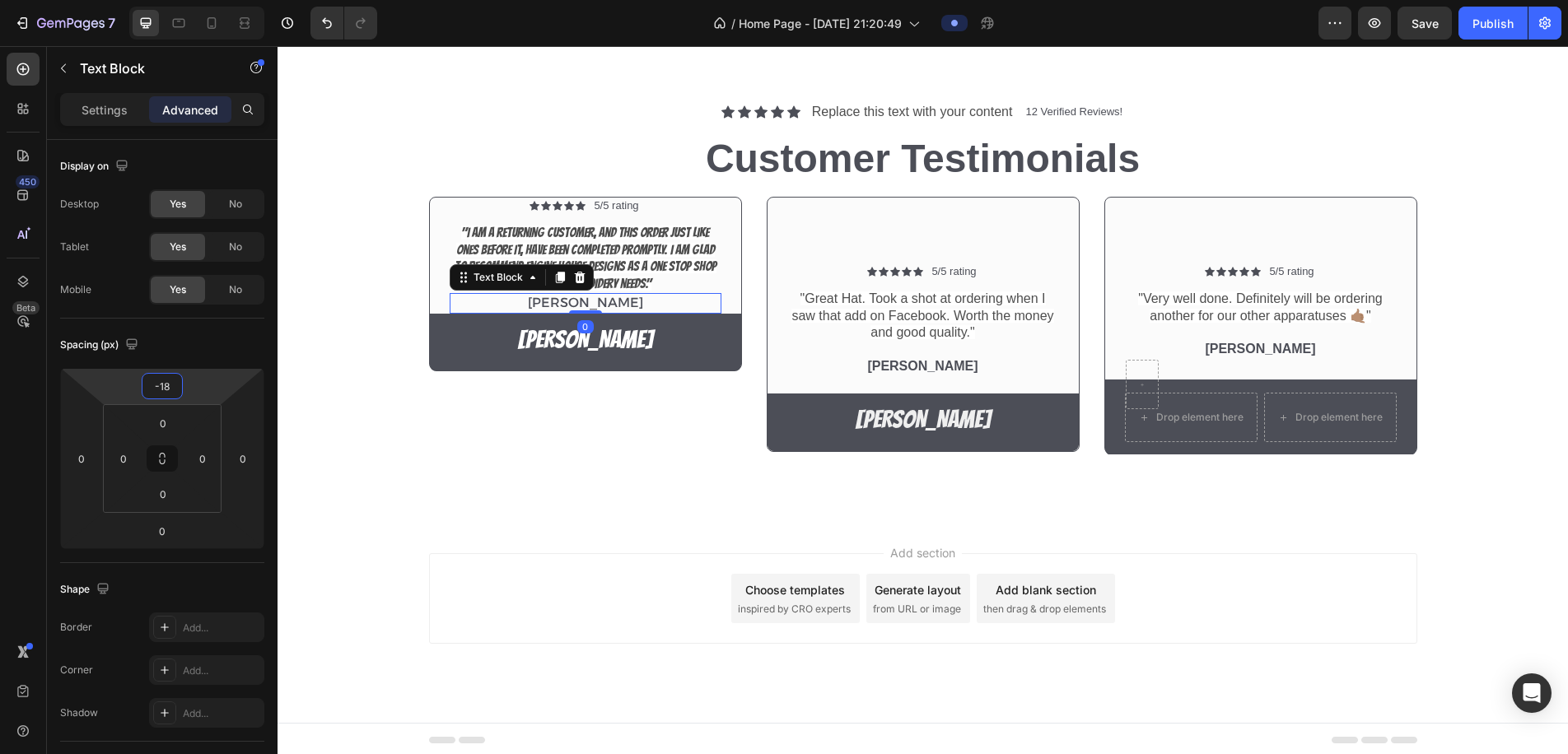
type input "-20"
drag, startPoint x: 194, startPoint y: 393, endPoint x: 194, endPoint y: 404, distance: 11.0
click at [194, 0] on html "7 / Home Page - Aug 27, 21:20:49 Preview Save Publish 450 Beta tex Sections(30)…" at bounding box center [784, 0] width 1568 height 0
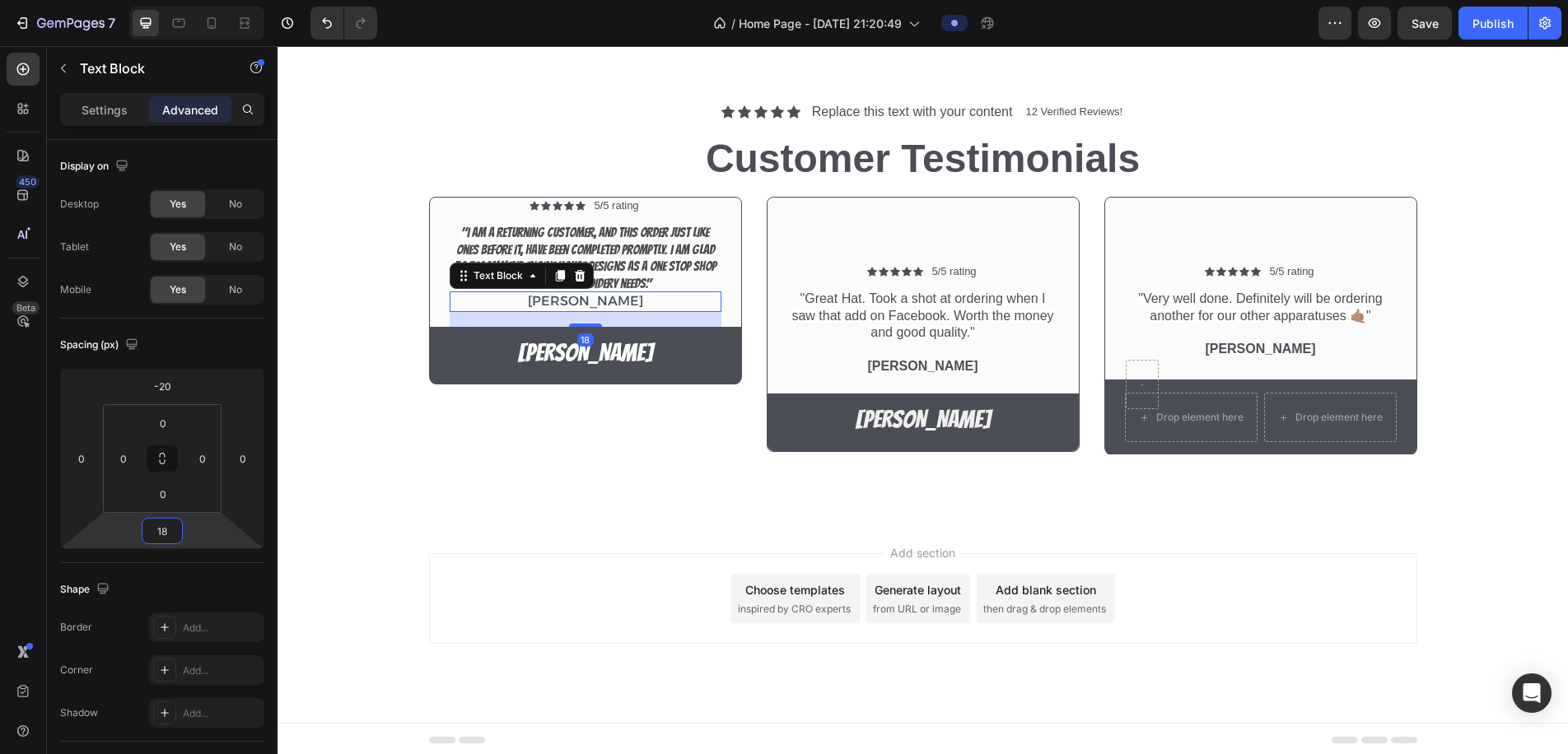
click at [193, 0] on html "7 / Home Page - Aug 27, 21:20:49 Preview Save Publish 450 Beta tex Sections(30)…" at bounding box center [784, 0] width 1568 height 0
type input "20"
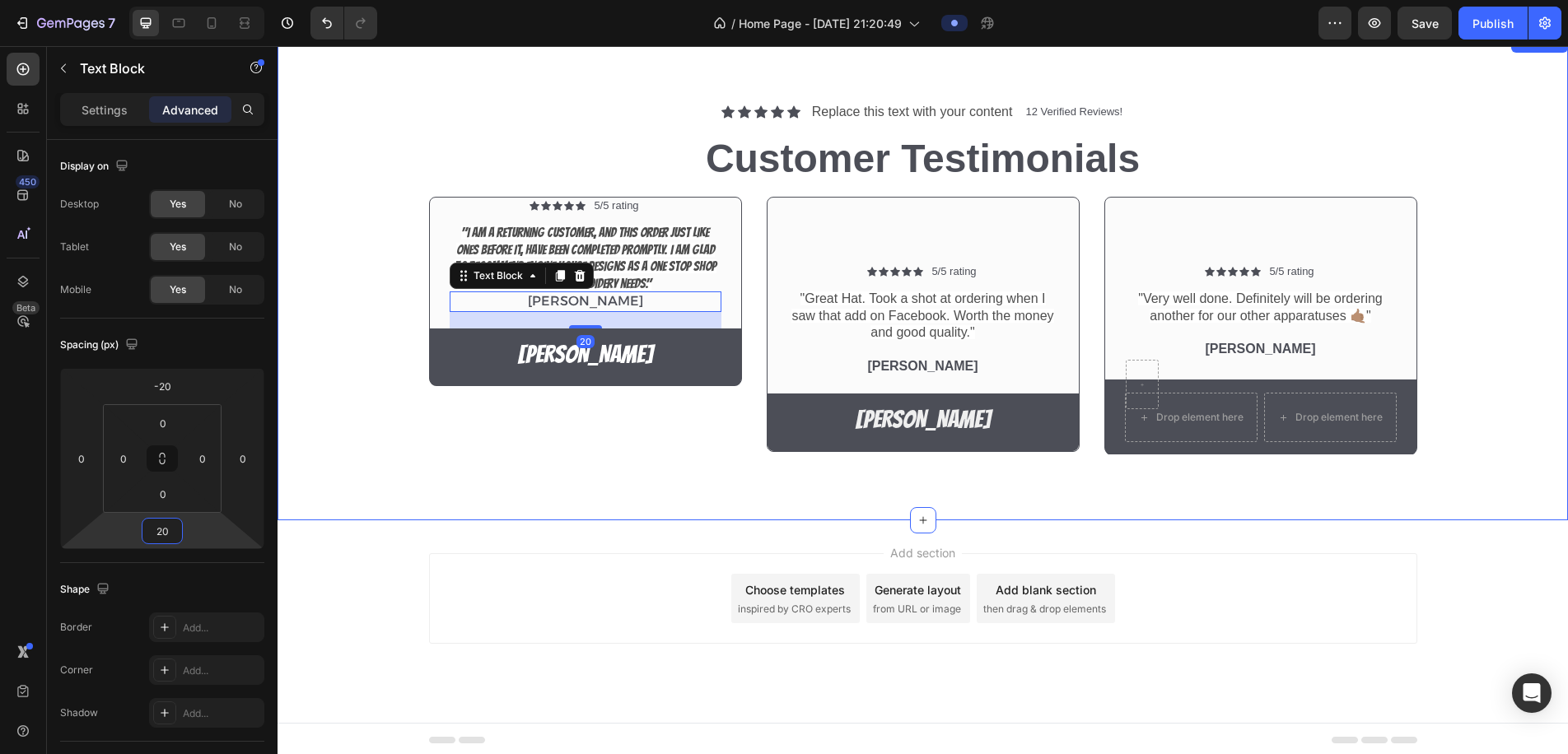
click at [518, 458] on div "Icon Icon Icon Icon Icon Icon List 5/5 rating Text Block Row "I am a returning …" at bounding box center [923, 332] width 1266 height 271
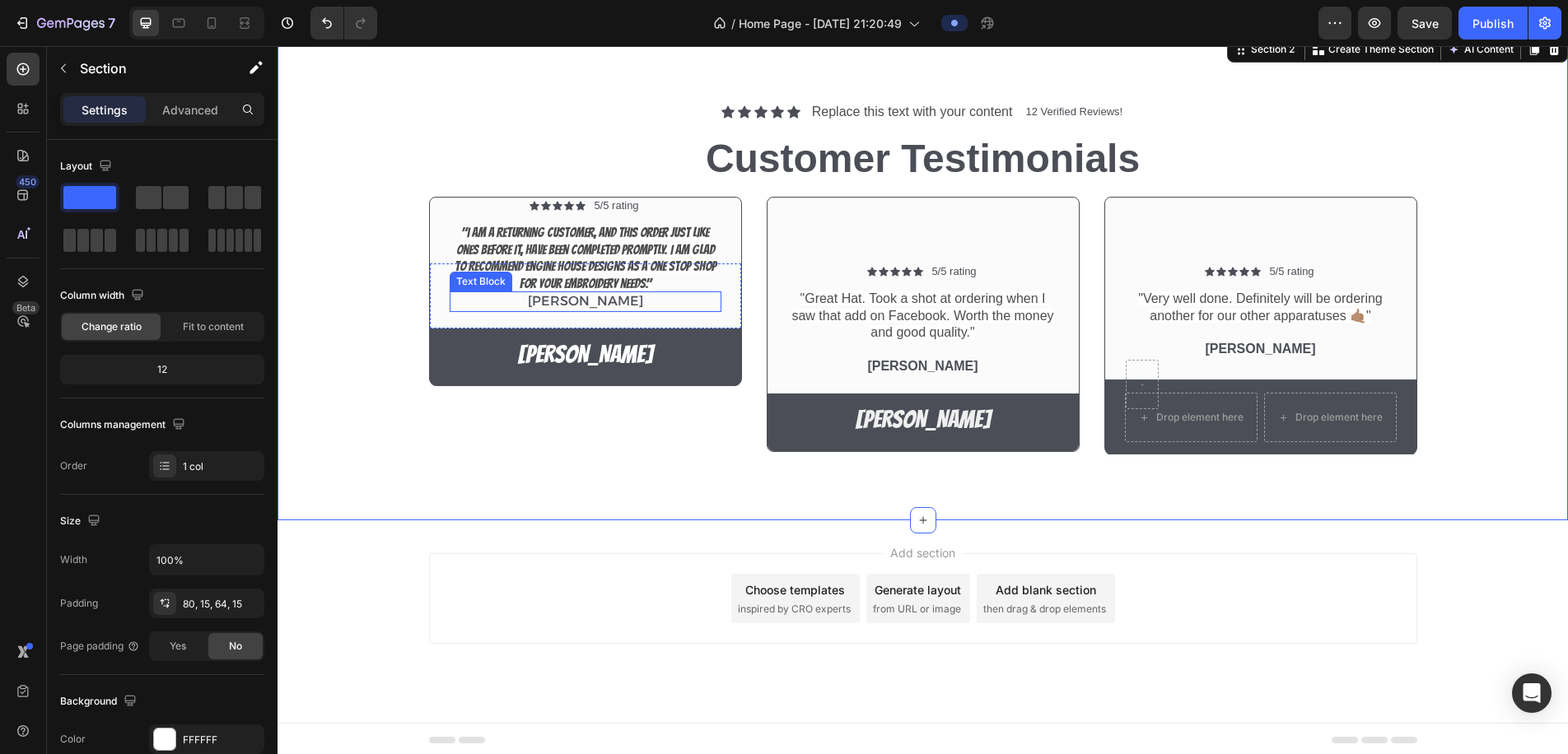
click at [616, 299] on p "Benjamin Kimbal" at bounding box center [585, 302] width 269 height 18
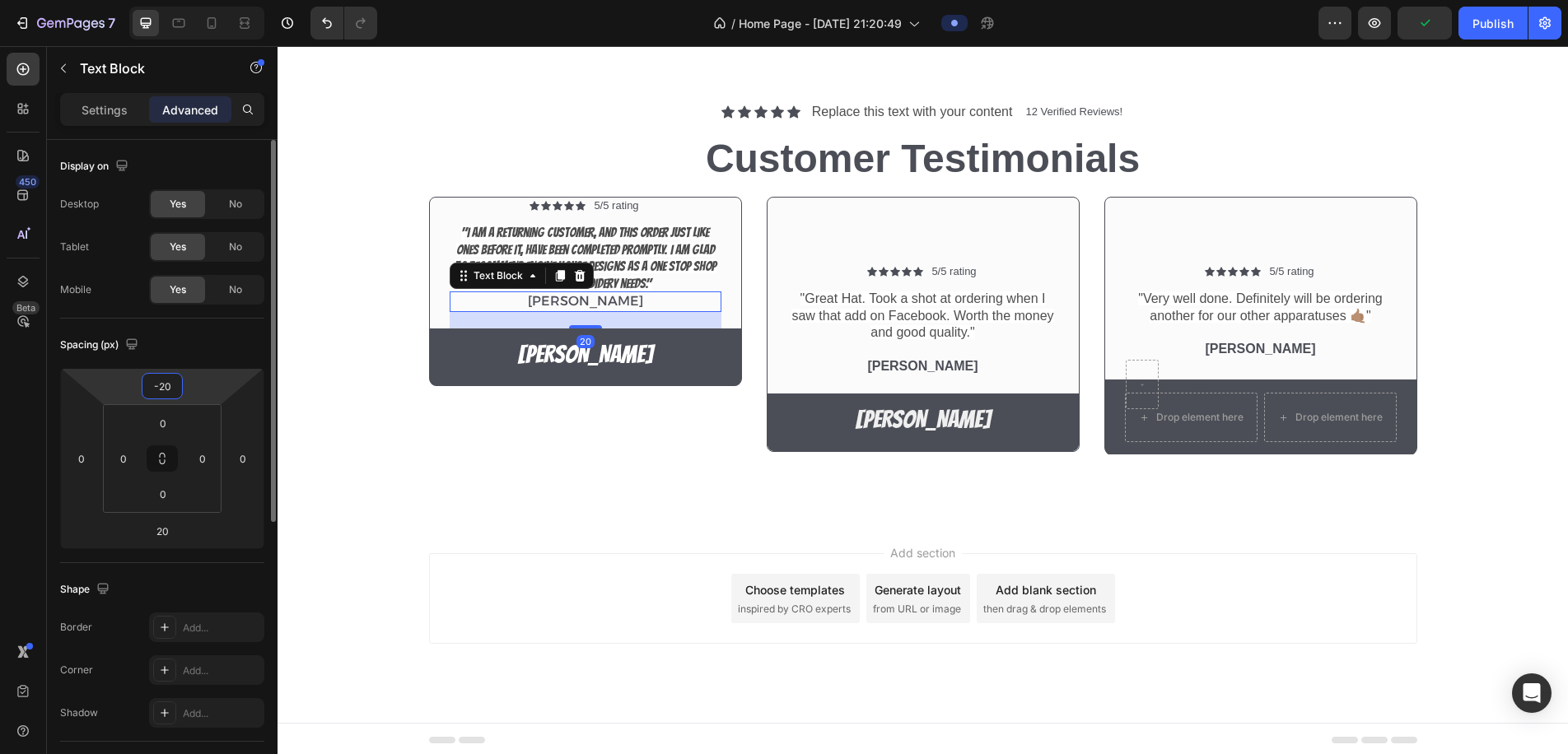
click at [175, 383] on input "-20" at bounding box center [163, 385] width 33 height 25
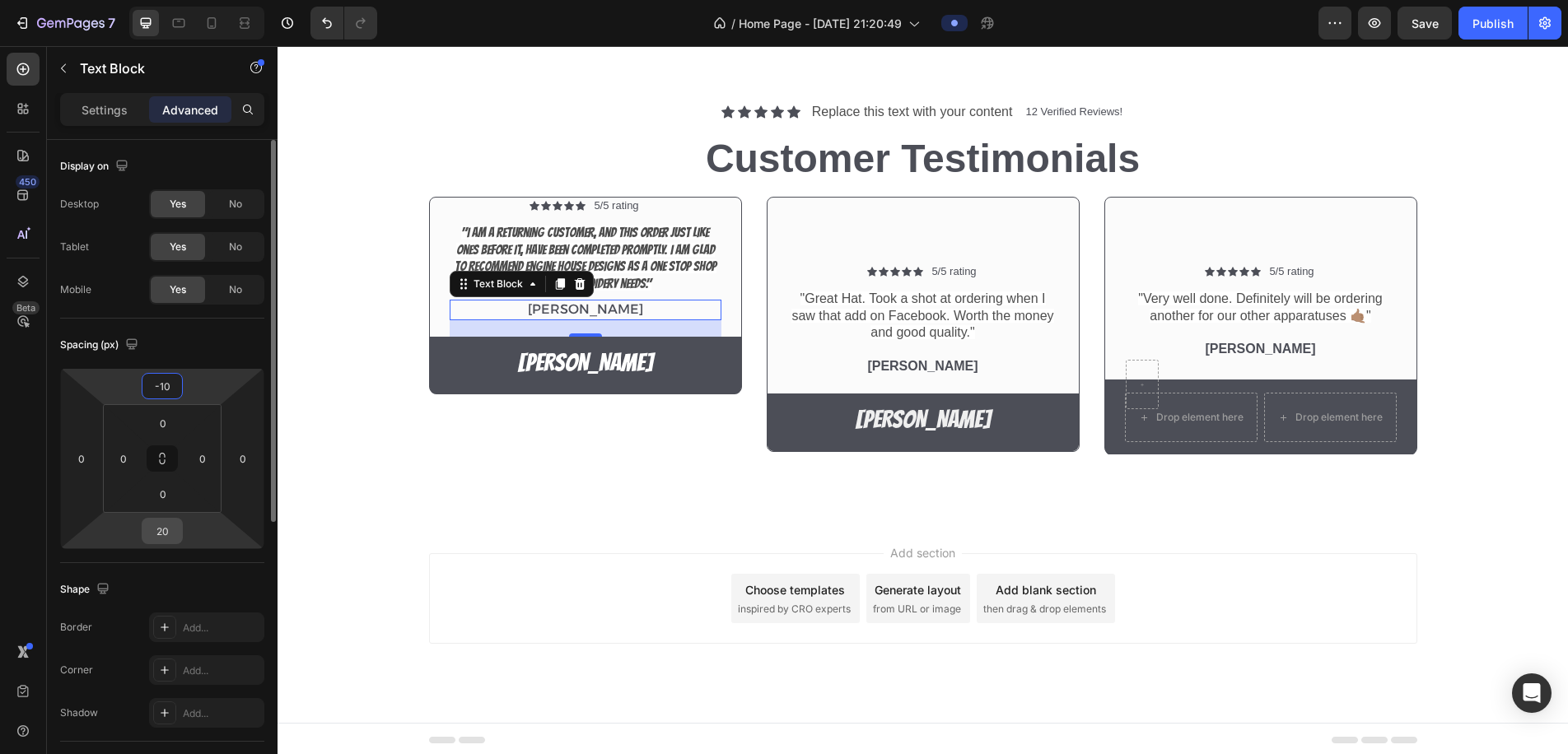
type input "-10"
click at [163, 531] on input "20" at bounding box center [163, 530] width 33 height 25
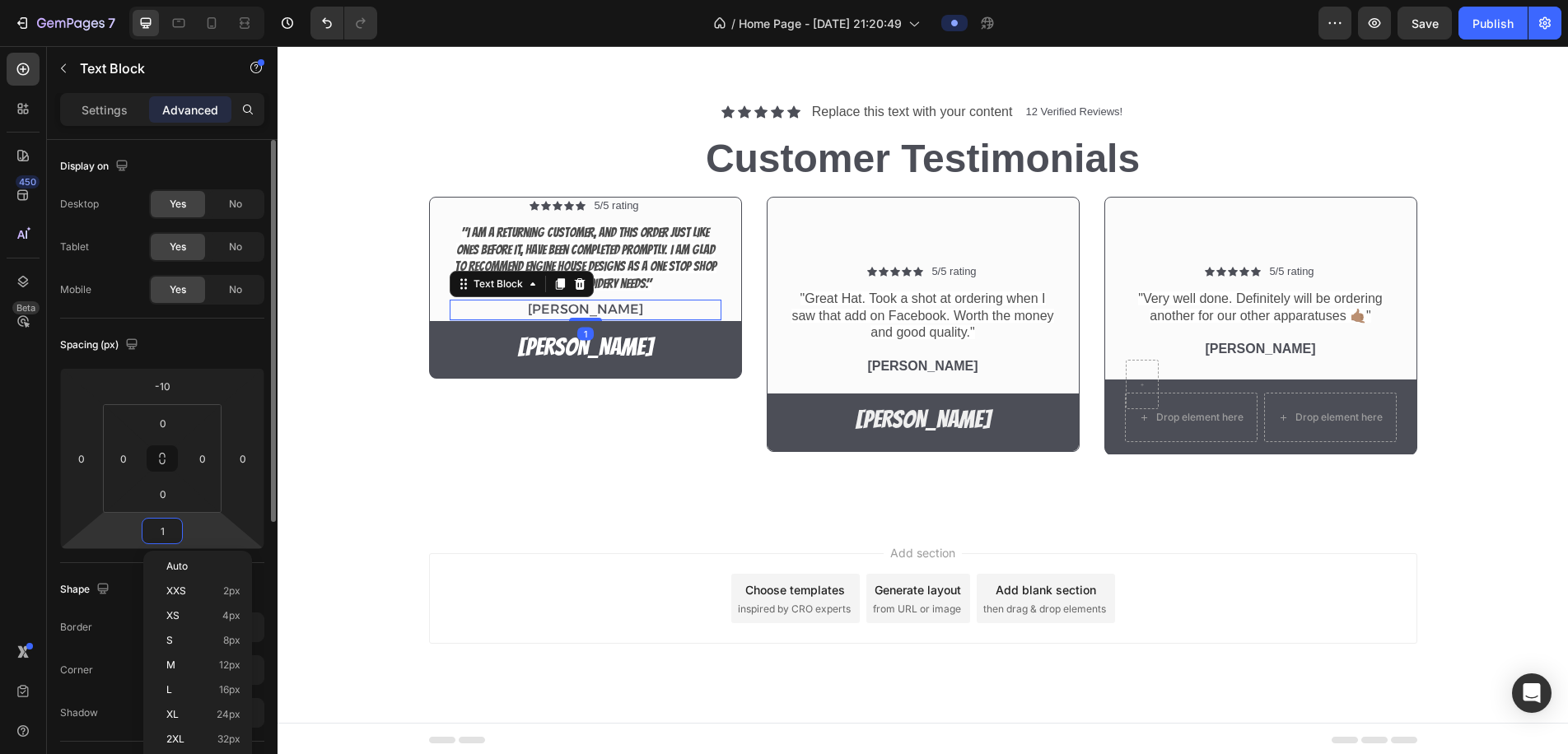
type input "10"
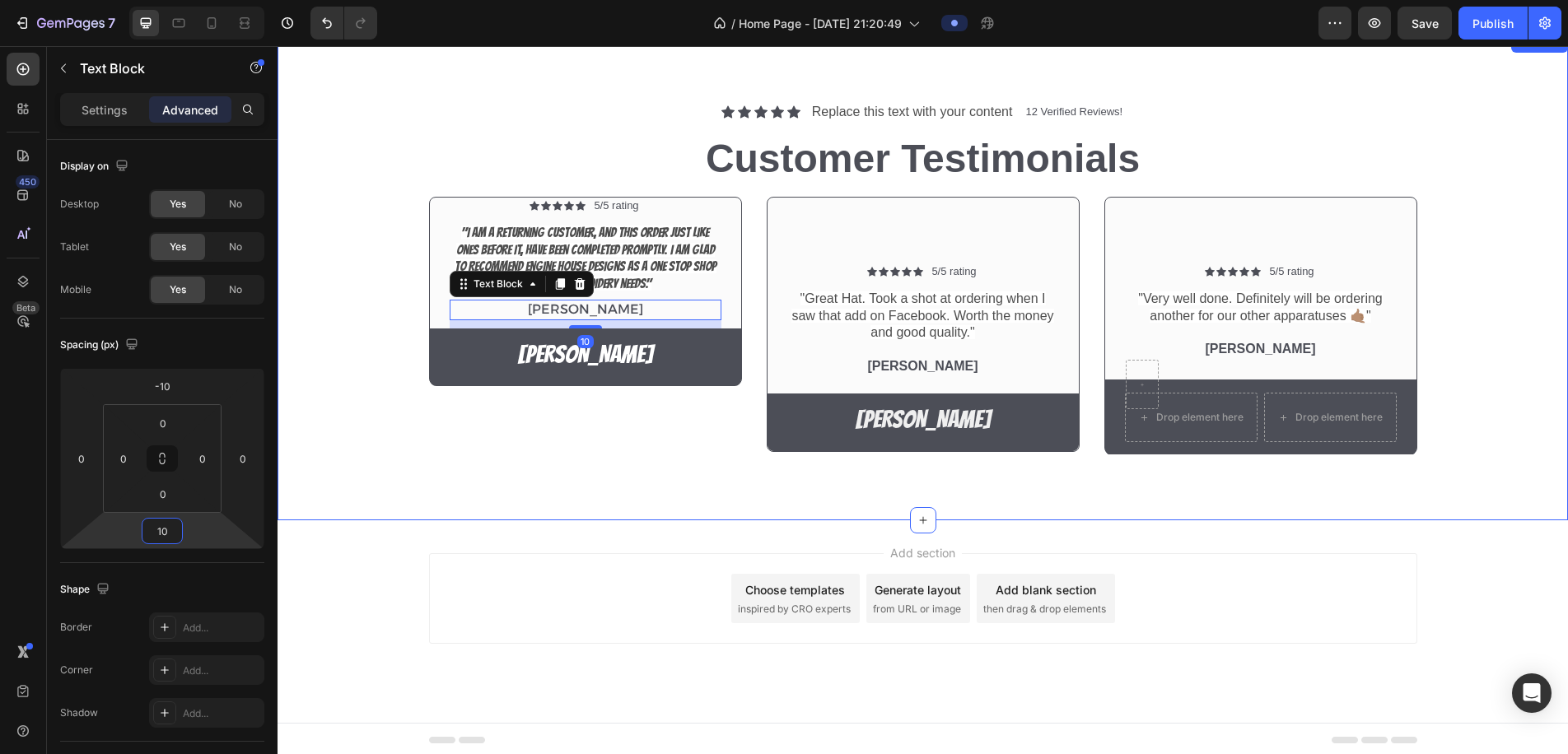
click at [530, 480] on div "Icon Icon Icon Icon Icon Icon List Replace this text with your content Text Blo…" at bounding box center [923, 277] width 1290 height 488
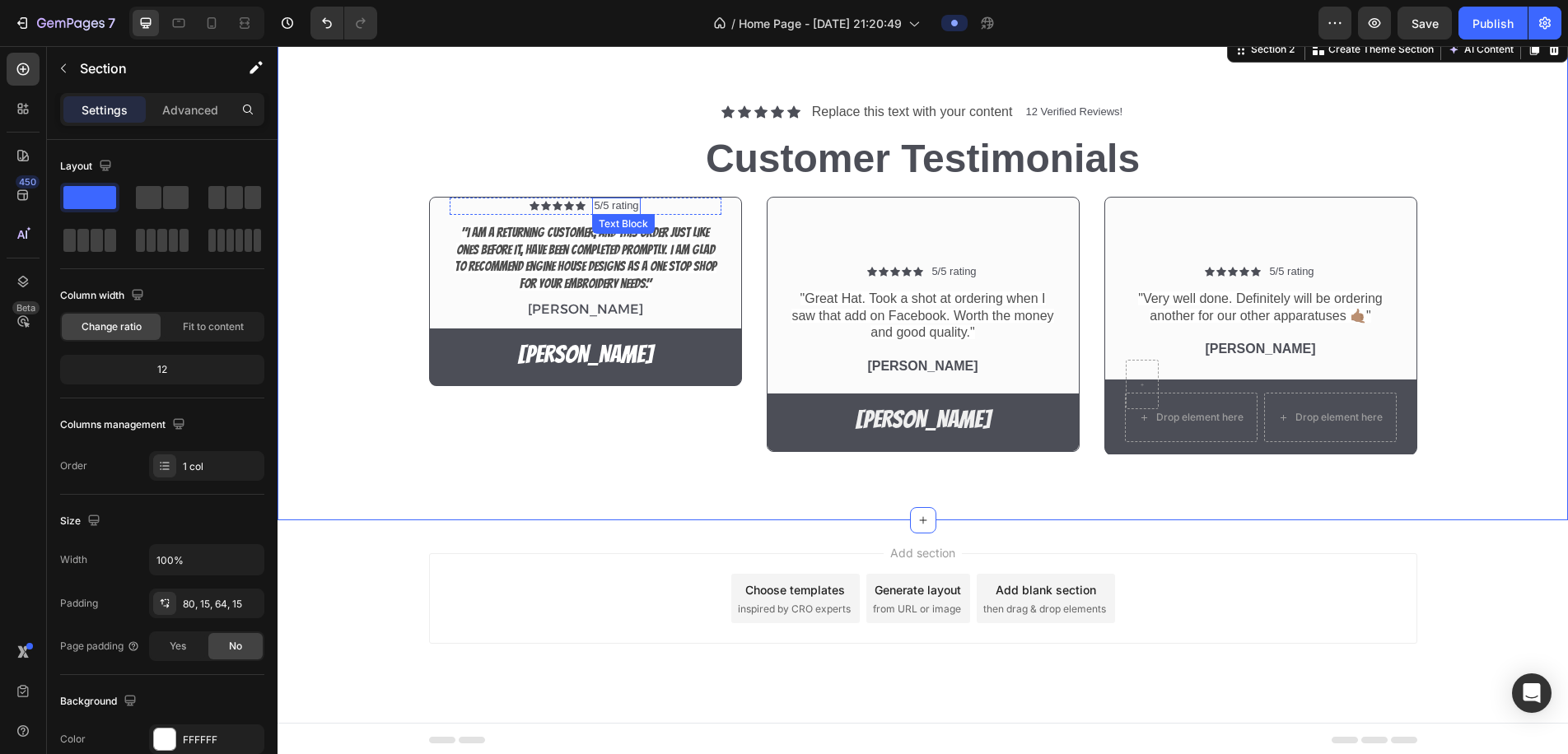
click at [602, 202] on p "5/5 rating" at bounding box center [616, 206] width 44 height 14
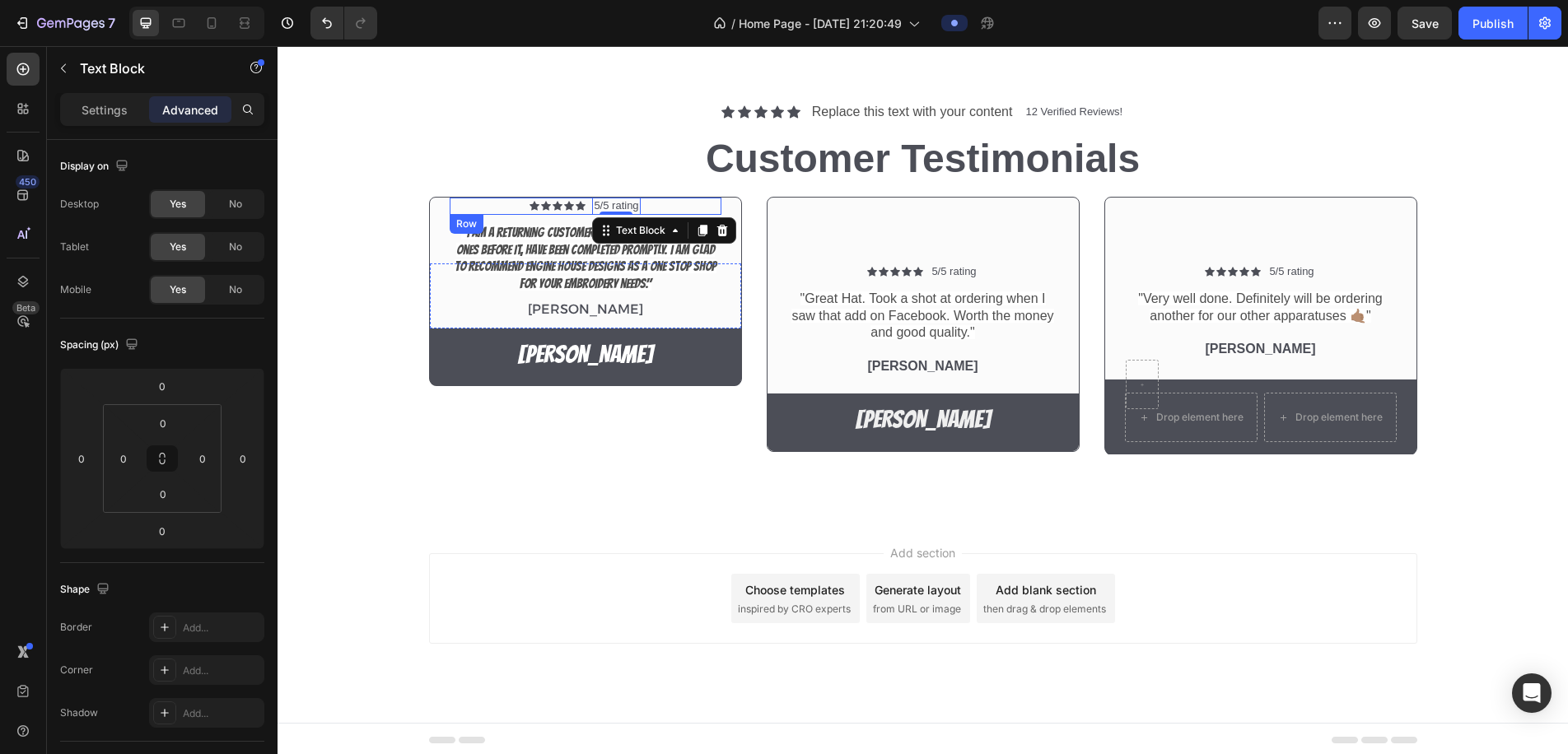
click at [663, 201] on div "Icon Icon Icon Icon Icon Icon List 5/5 rating Text Block 0 Row" at bounding box center [585, 207] width 272 height 18
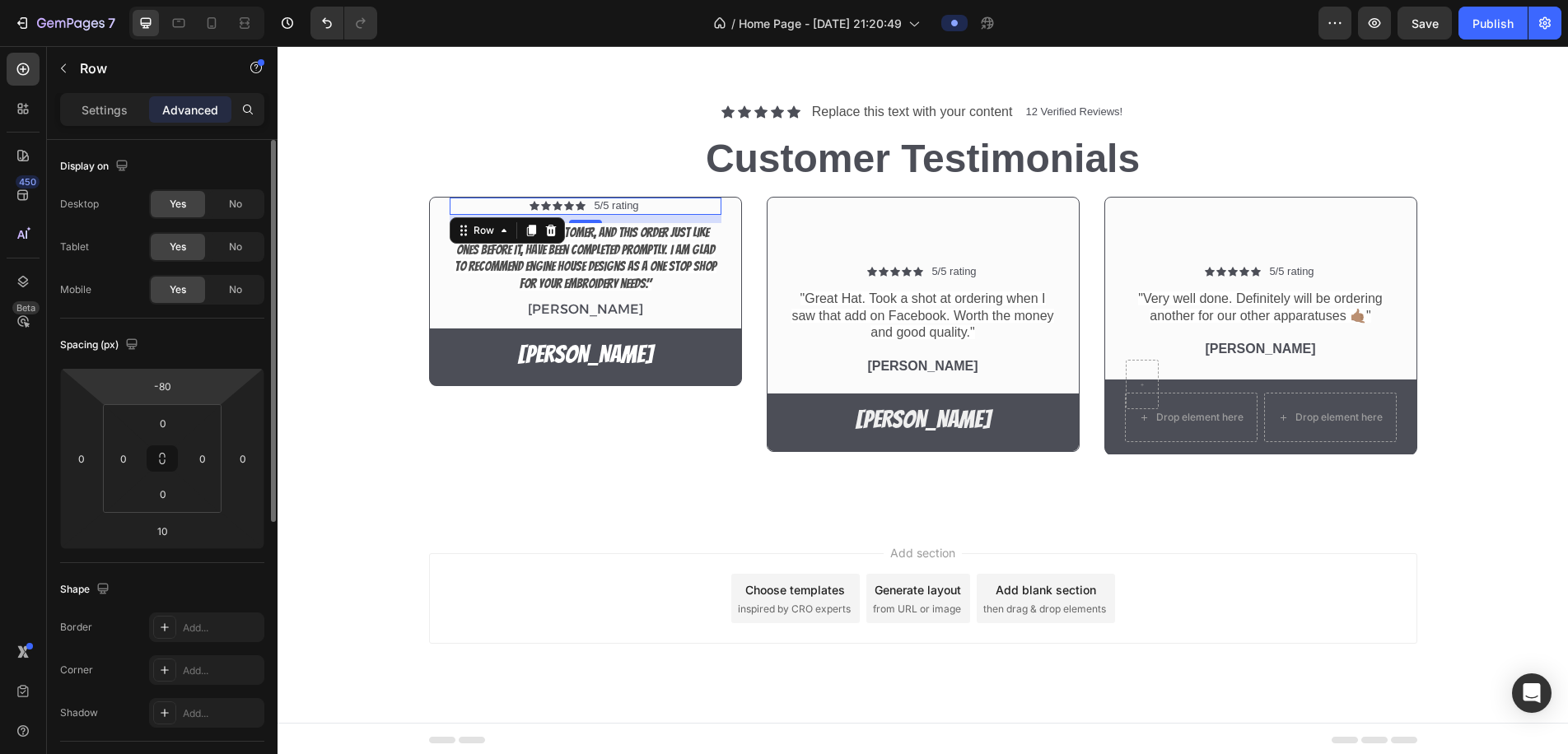
drag, startPoint x: 167, startPoint y: 387, endPoint x: 226, endPoint y: 388, distance: 59.0
click at [167, 388] on input "-80" at bounding box center [163, 385] width 33 height 25
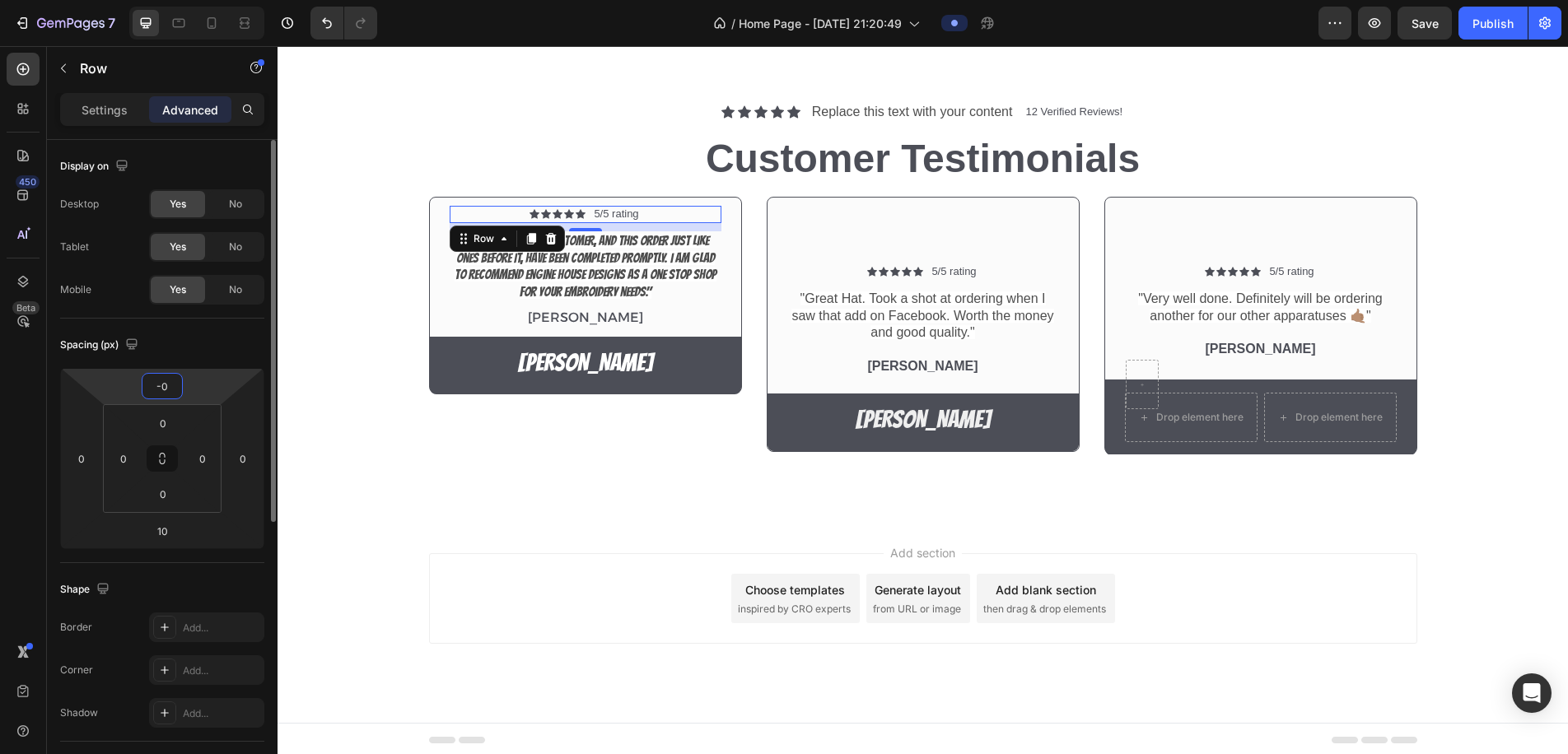
type input "-60"
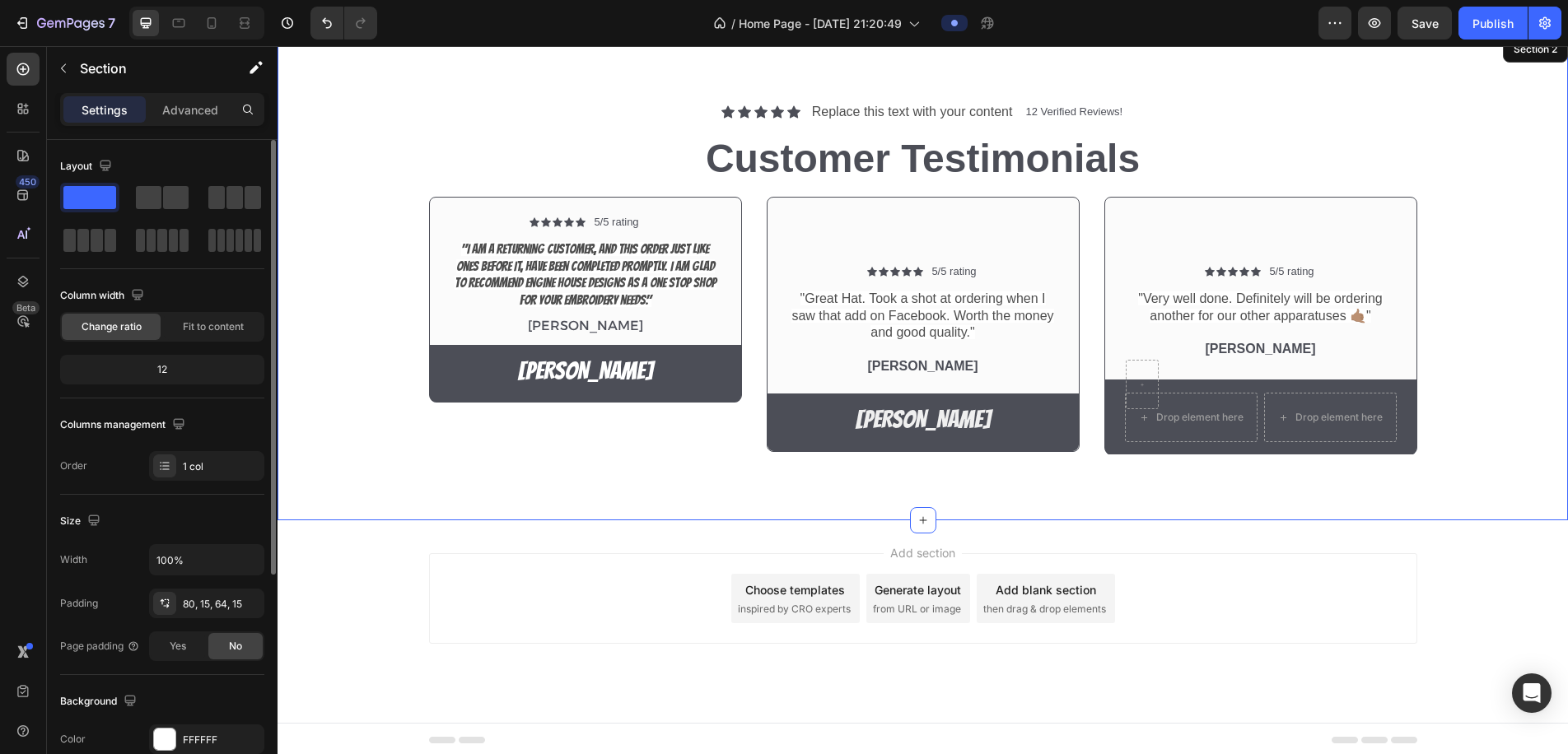
click at [553, 475] on div "Icon Icon Icon Icon Icon Icon List Replace this text with your content Text Blo…" at bounding box center [923, 277] width 1290 height 488
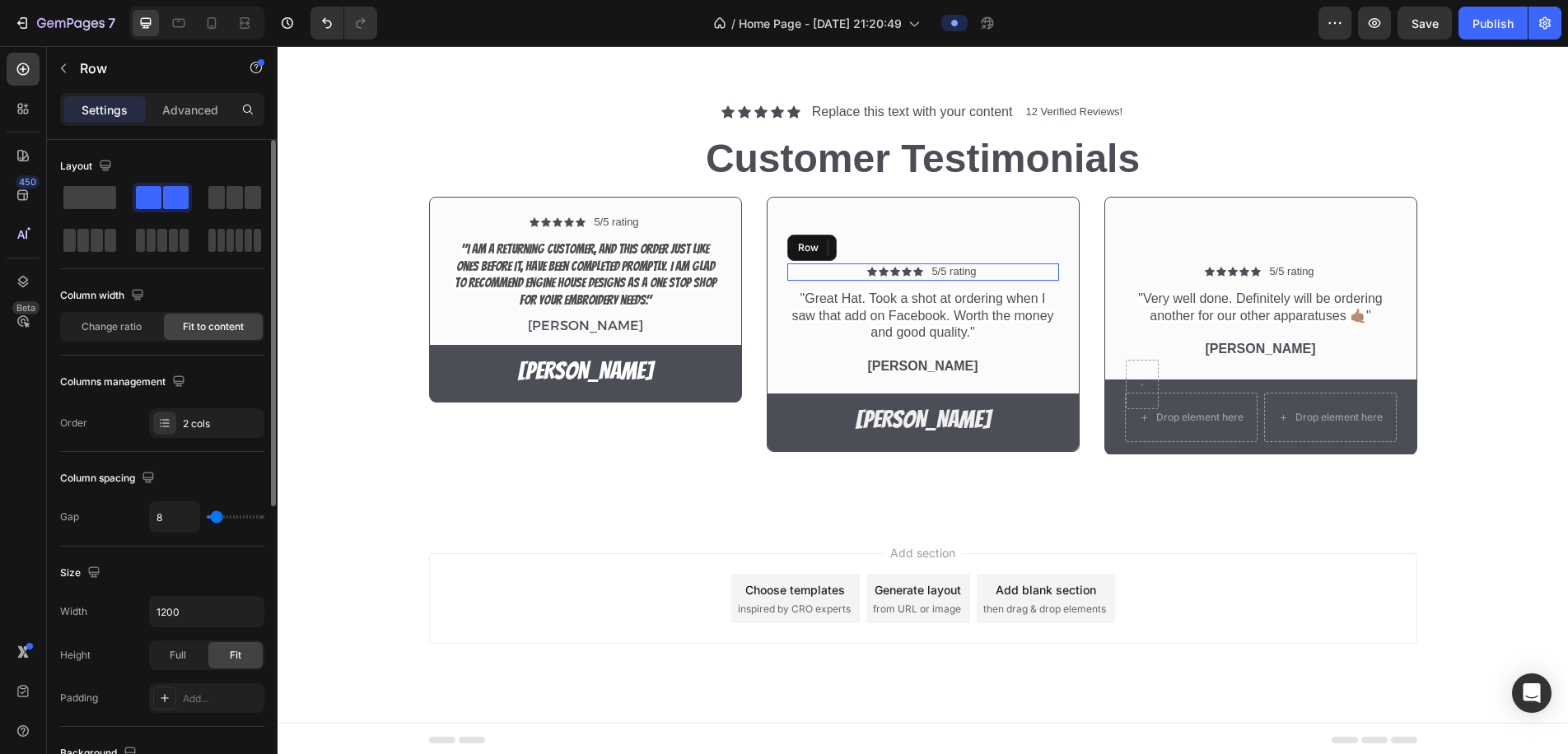
click at [1005, 271] on div "Icon Icon Icon Icon Icon Icon List 5/5 rating Text Block Row" at bounding box center [923, 273] width 272 height 18
click at [190, 111] on p "Advanced" at bounding box center [189, 110] width 56 height 18
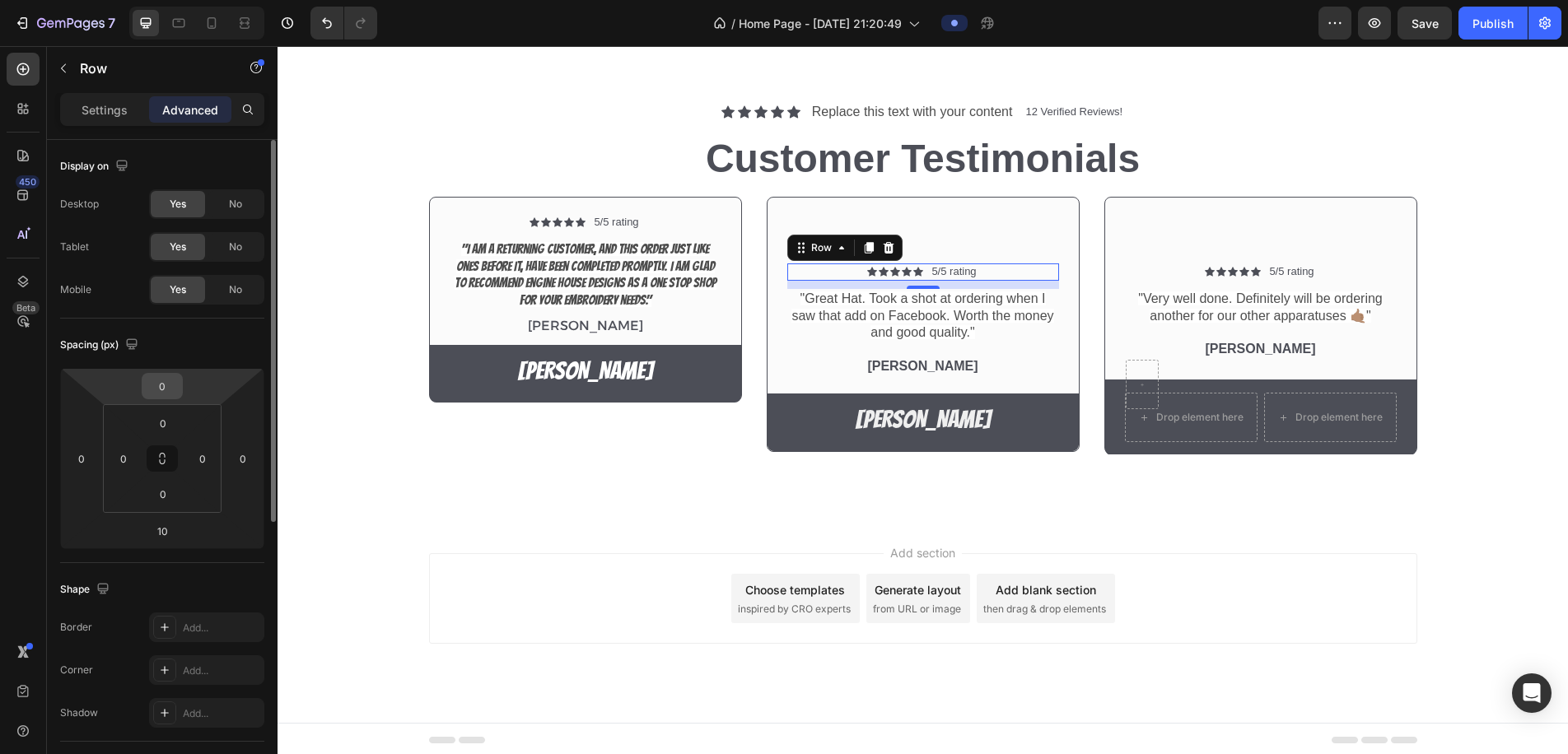
click at [176, 385] on input "0" at bounding box center [163, 385] width 33 height 25
type input "-60"
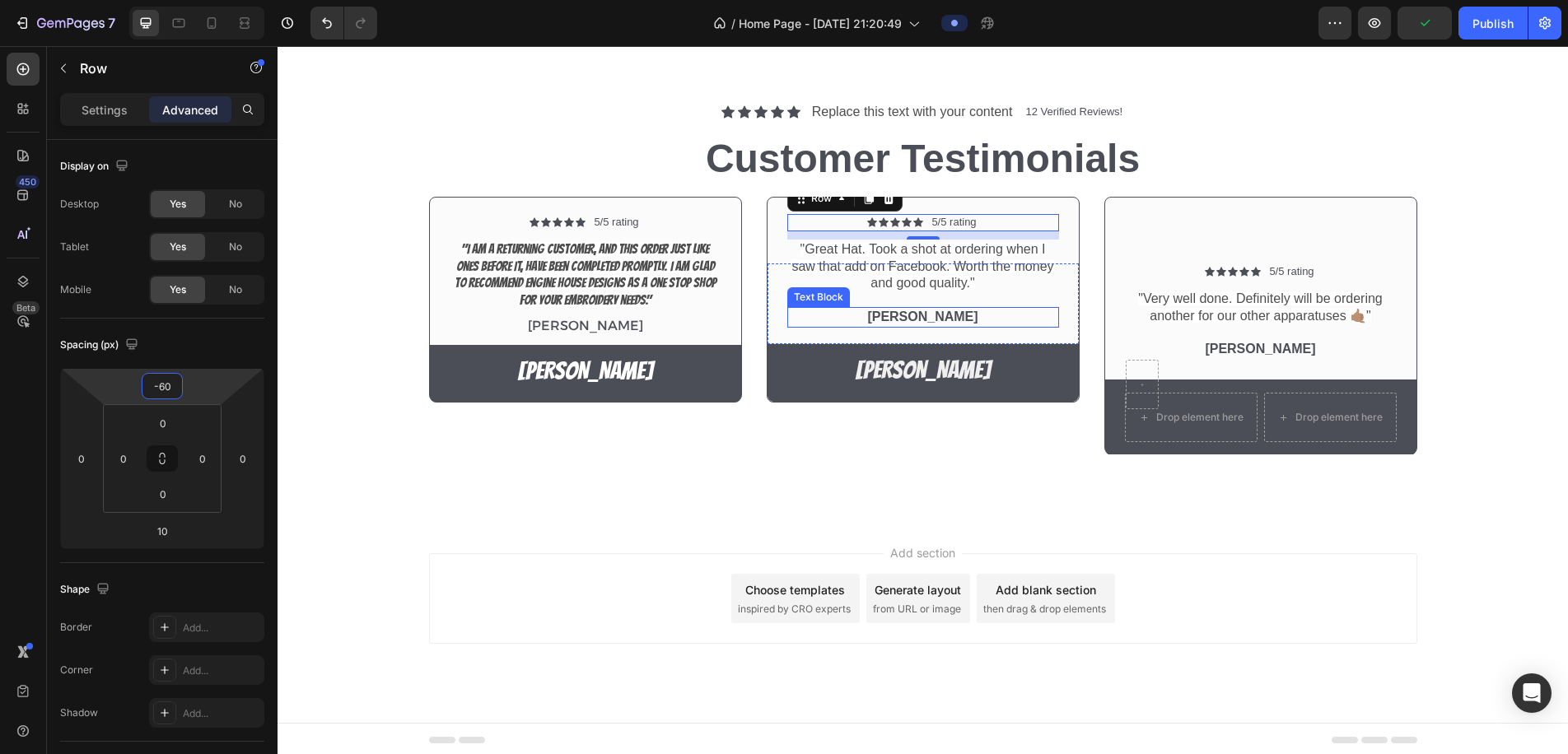
click at [922, 314] on p "Aurthur Osniak" at bounding box center [924, 318] width 269 height 18
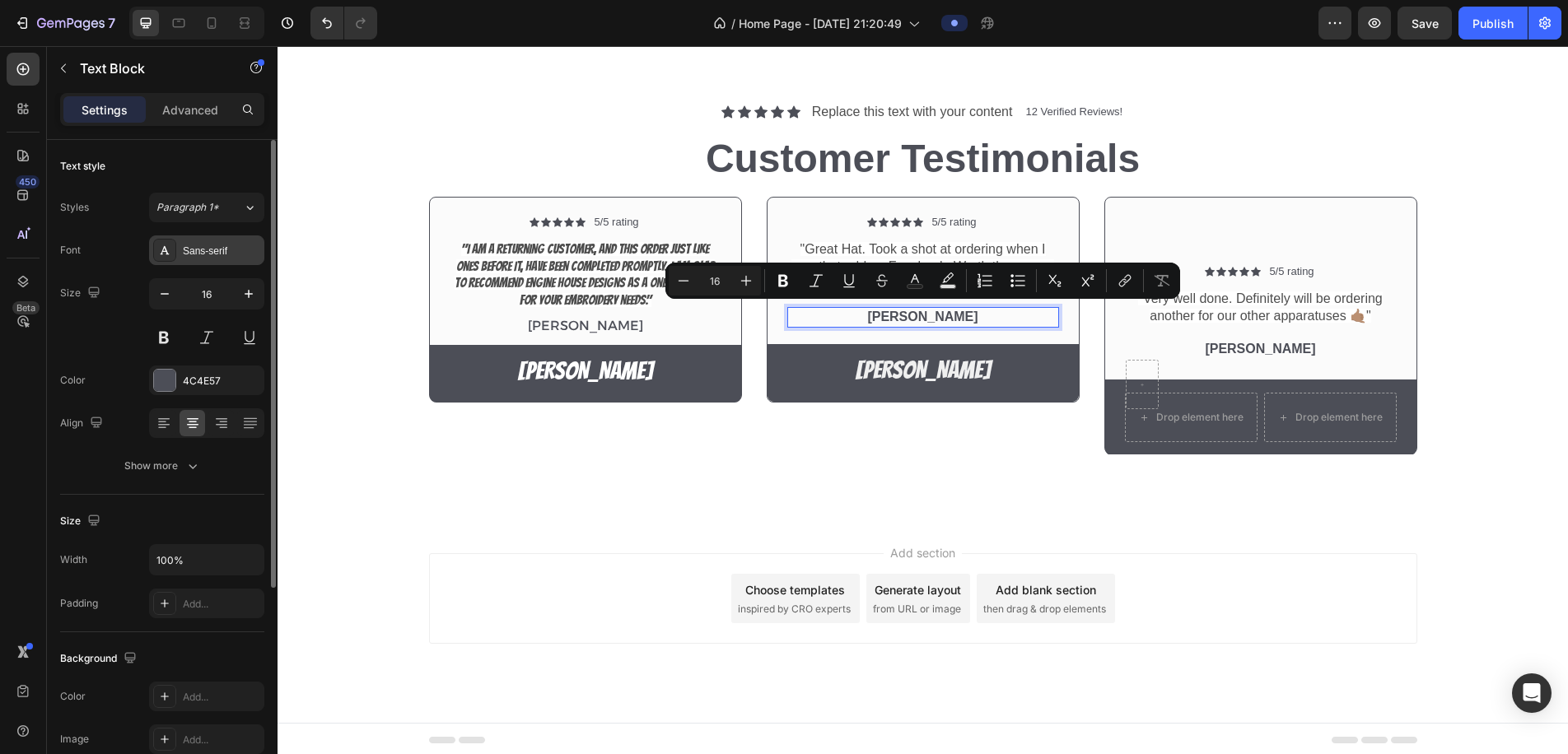
click at [212, 258] on div "Sans-serif" at bounding box center [221, 251] width 77 height 15
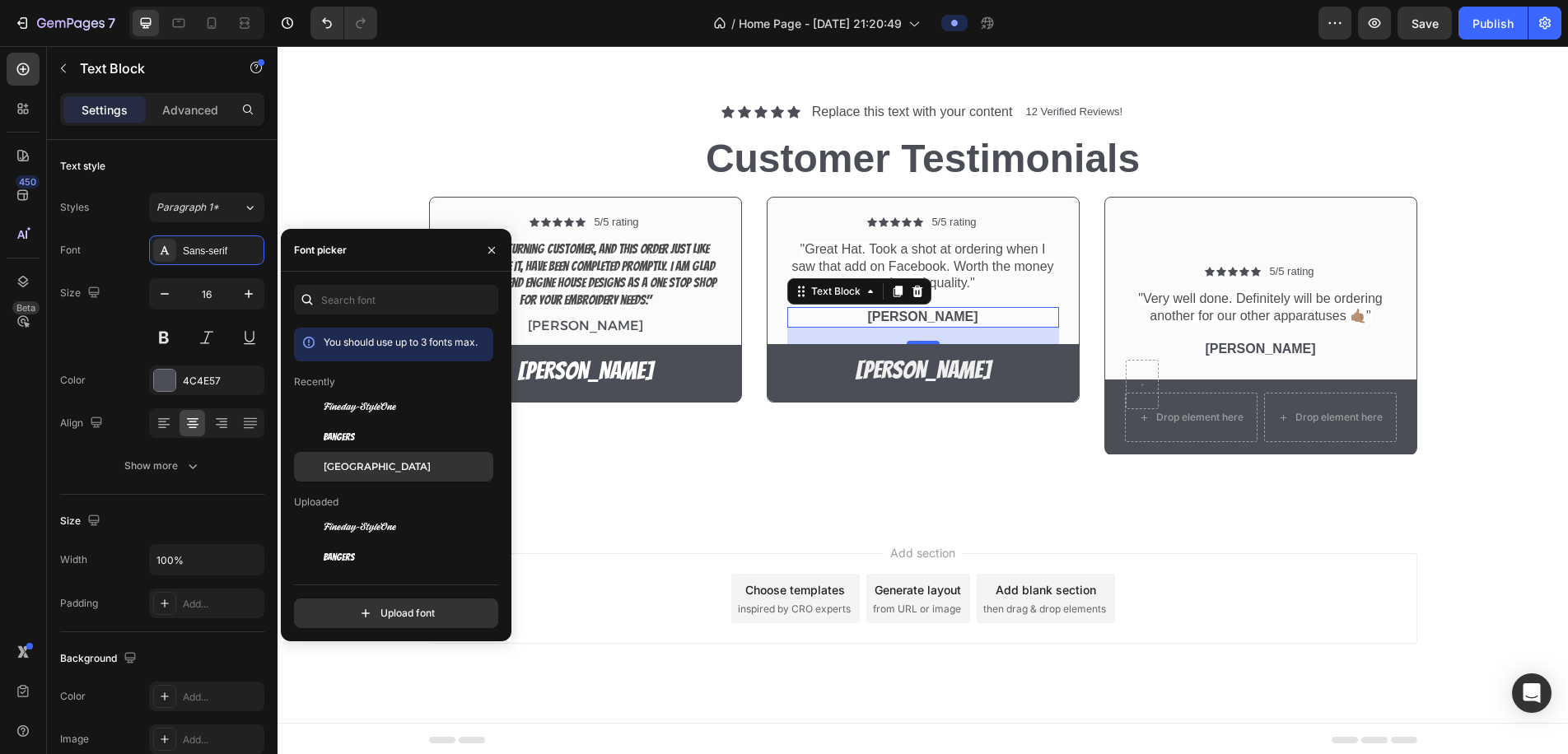
click at [375, 465] on span "Alexandria" at bounding box center [377, 467] width 107 height 15
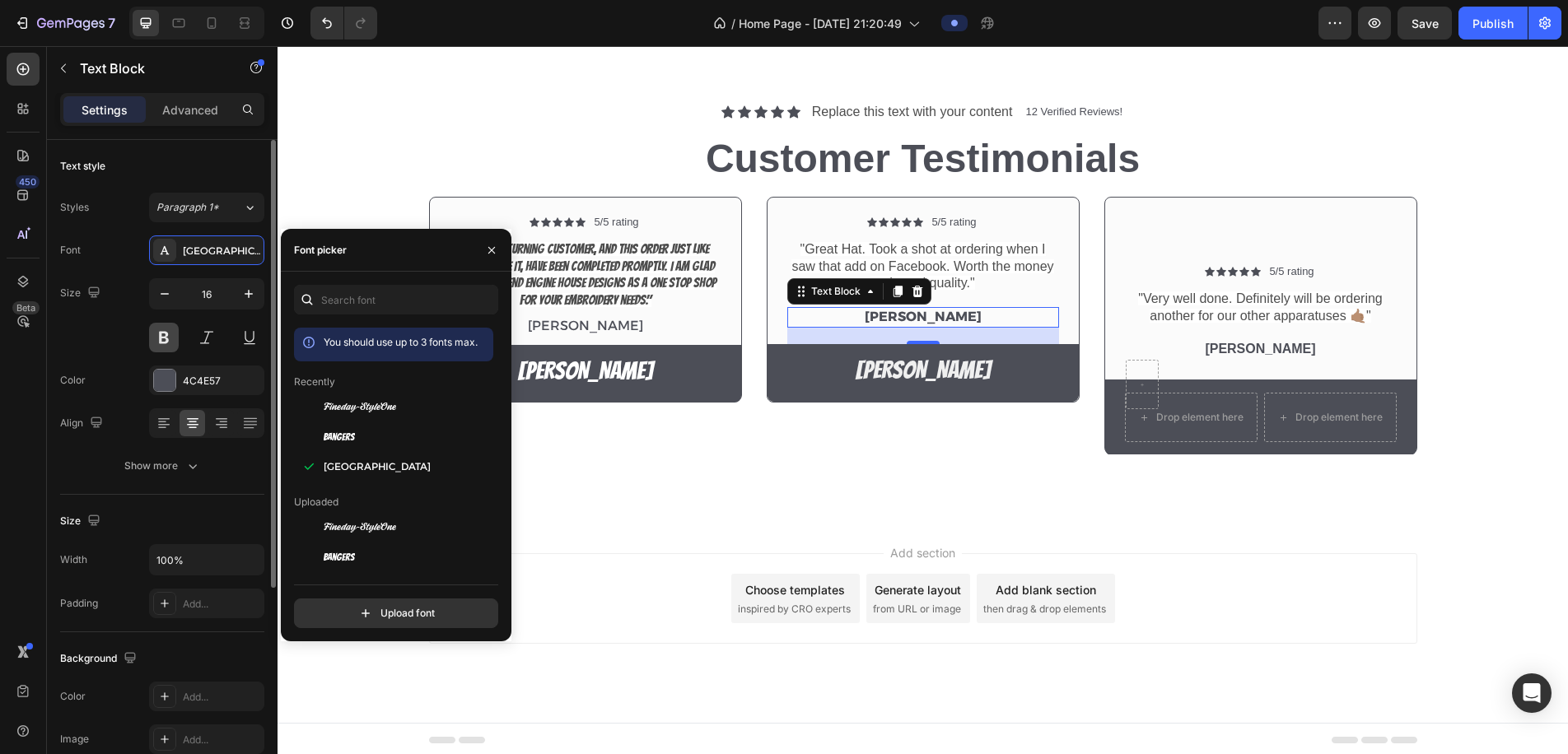
click at [168, 341] on button at bounding box center [164, 337] width 29 height 29
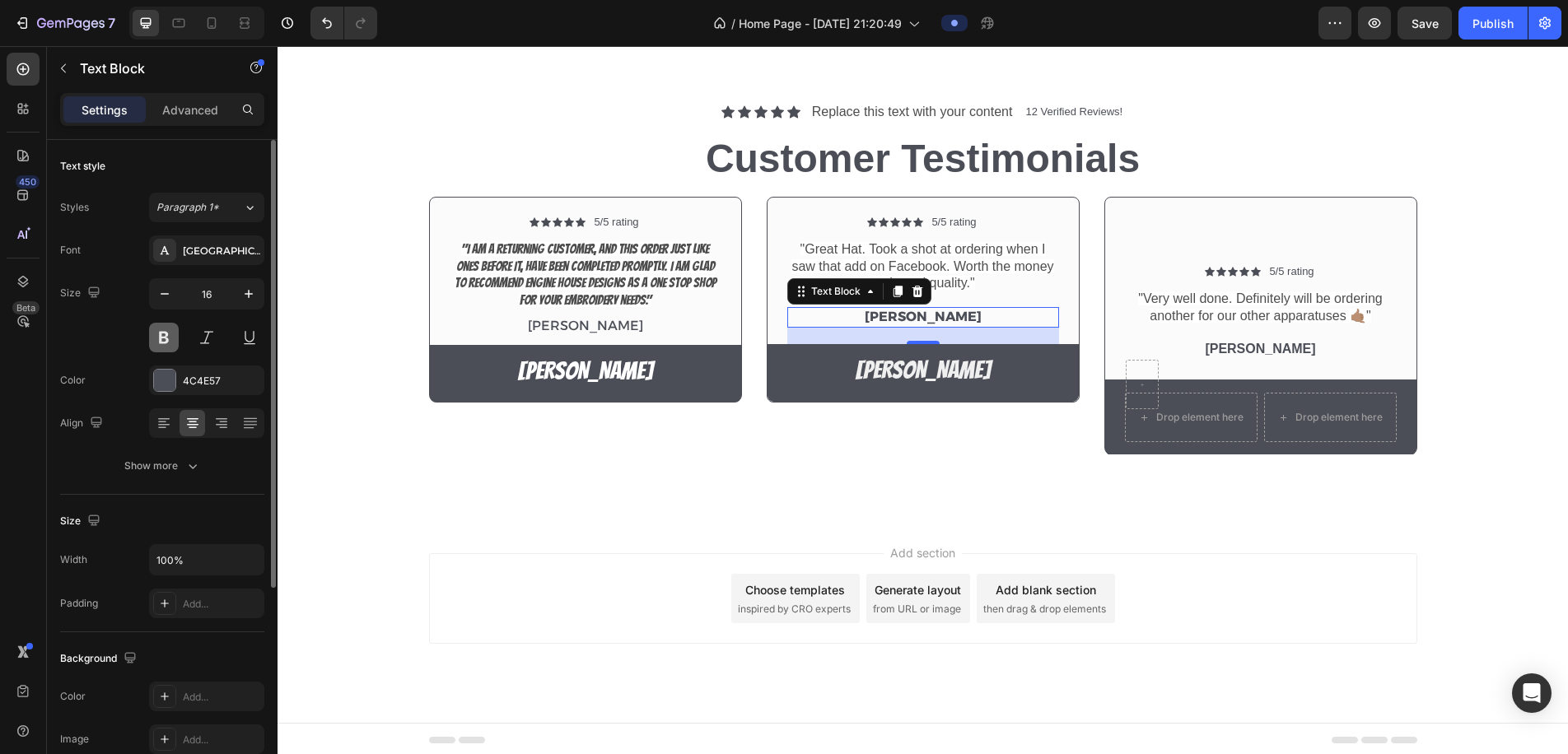
click at [168, 341] on button at bounding box center [164, 337] width 29 height 29
click at [204, 340] on button at bounding box center [207, 337] width 29 height 29
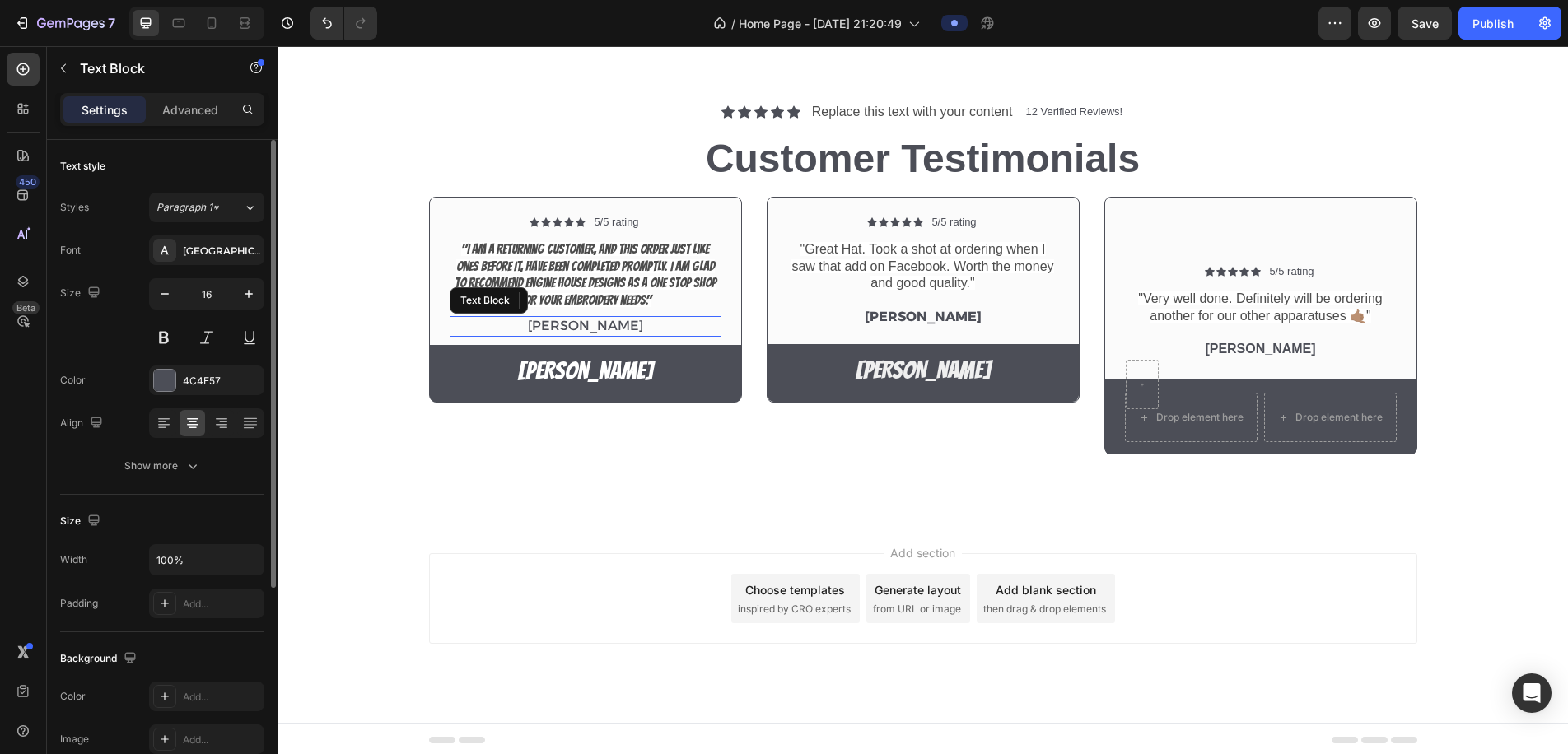
click at [552, 318] on p "Benjamin Kimbal" at bounding box center [585, 327] width 269 height 18
click at [553, 318] on p "Benjamin Kimbal" at bounding box center [585, 327] width 269 height 18
click at [910, 317] on p "Aurthur Osniak" at bounding box center [924, 318] width 269 height 18
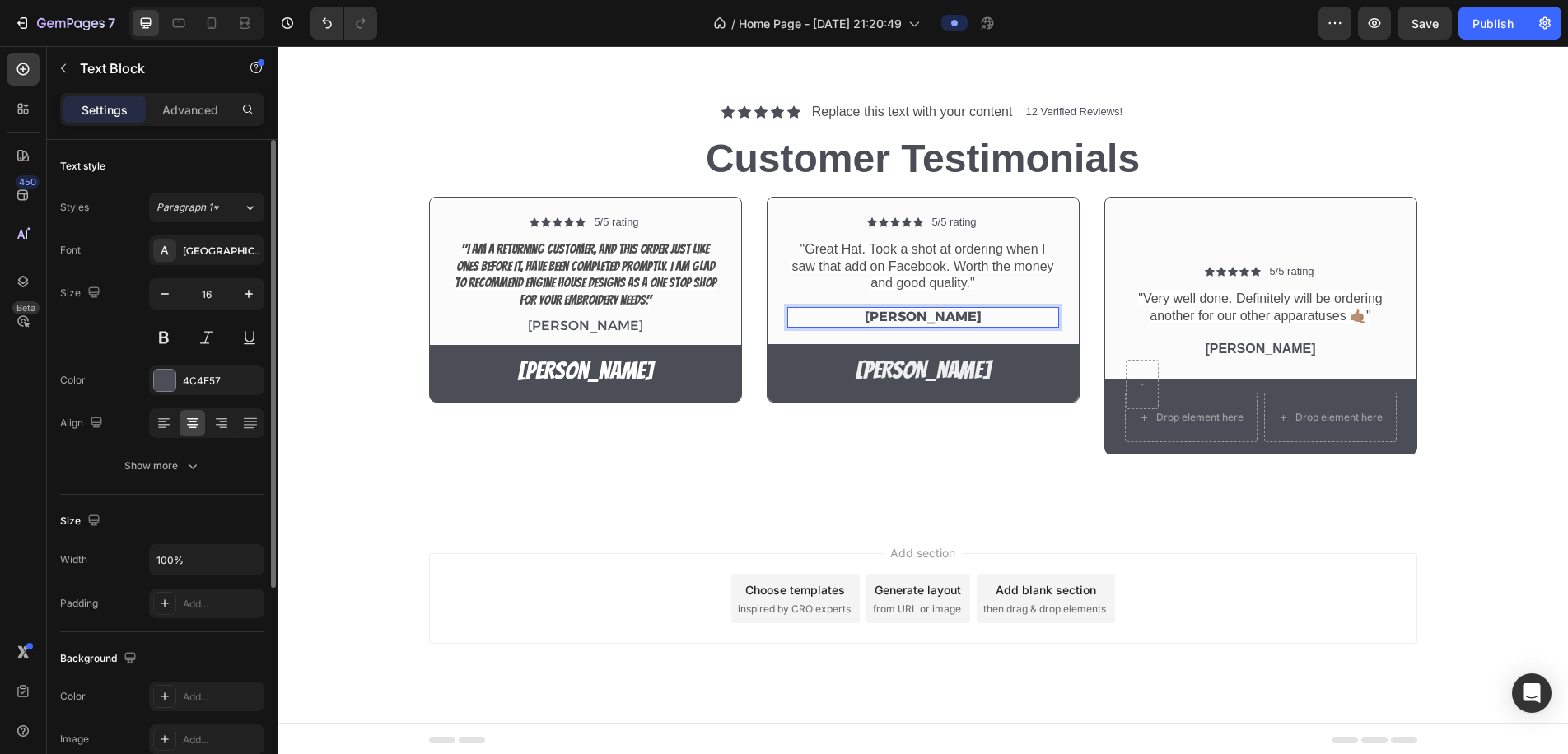
click at [910, 317] on p "Aurthur Osniak" at bounding box center [924, 318] width 269 height 18
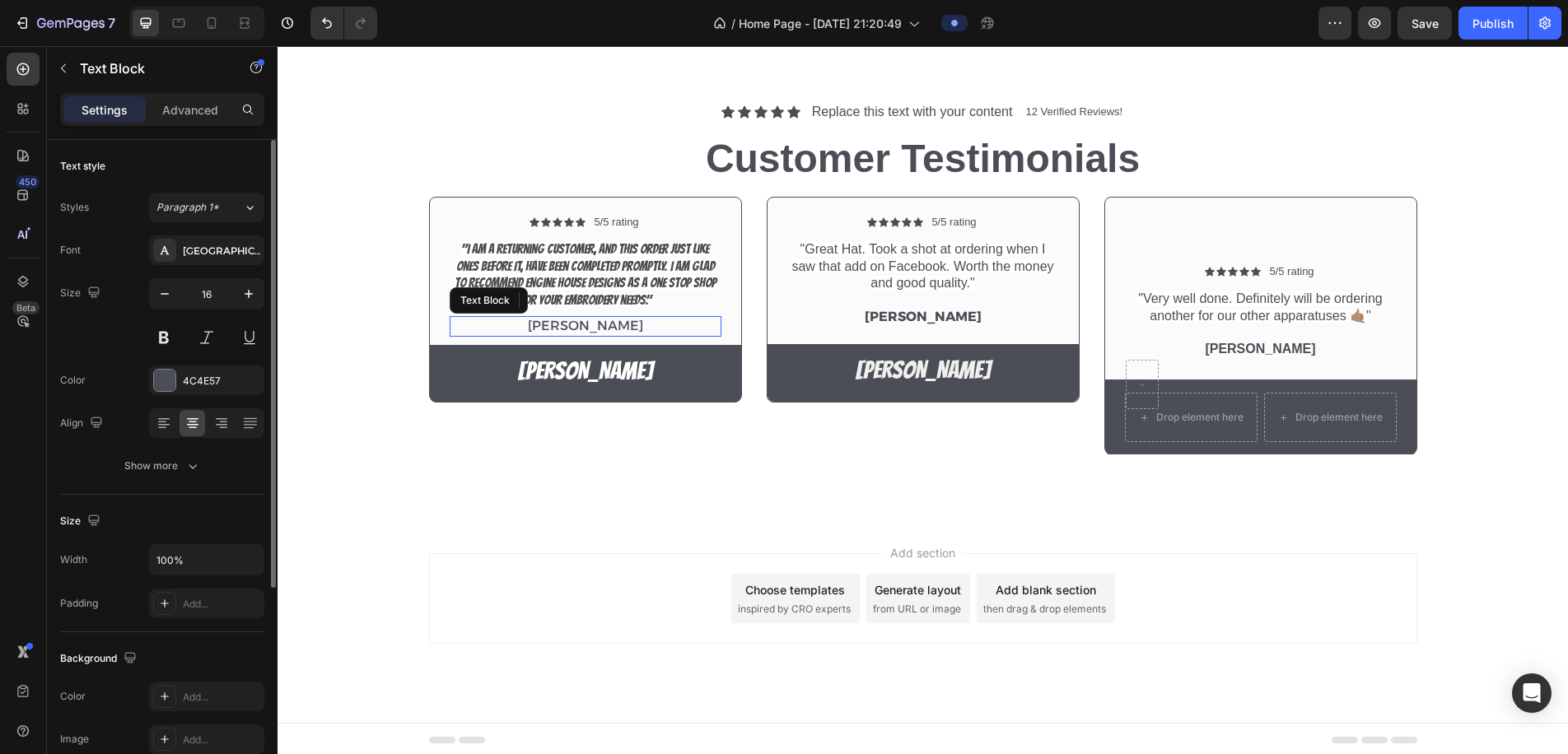
click at [641, 323] on p "Benjamin Kimbal" at bounding box center [585, 327] width 269 height 18
click at [641, 324] on p "Benjamin Kimbal" at bounding box center [585, 327] width 269 height 18
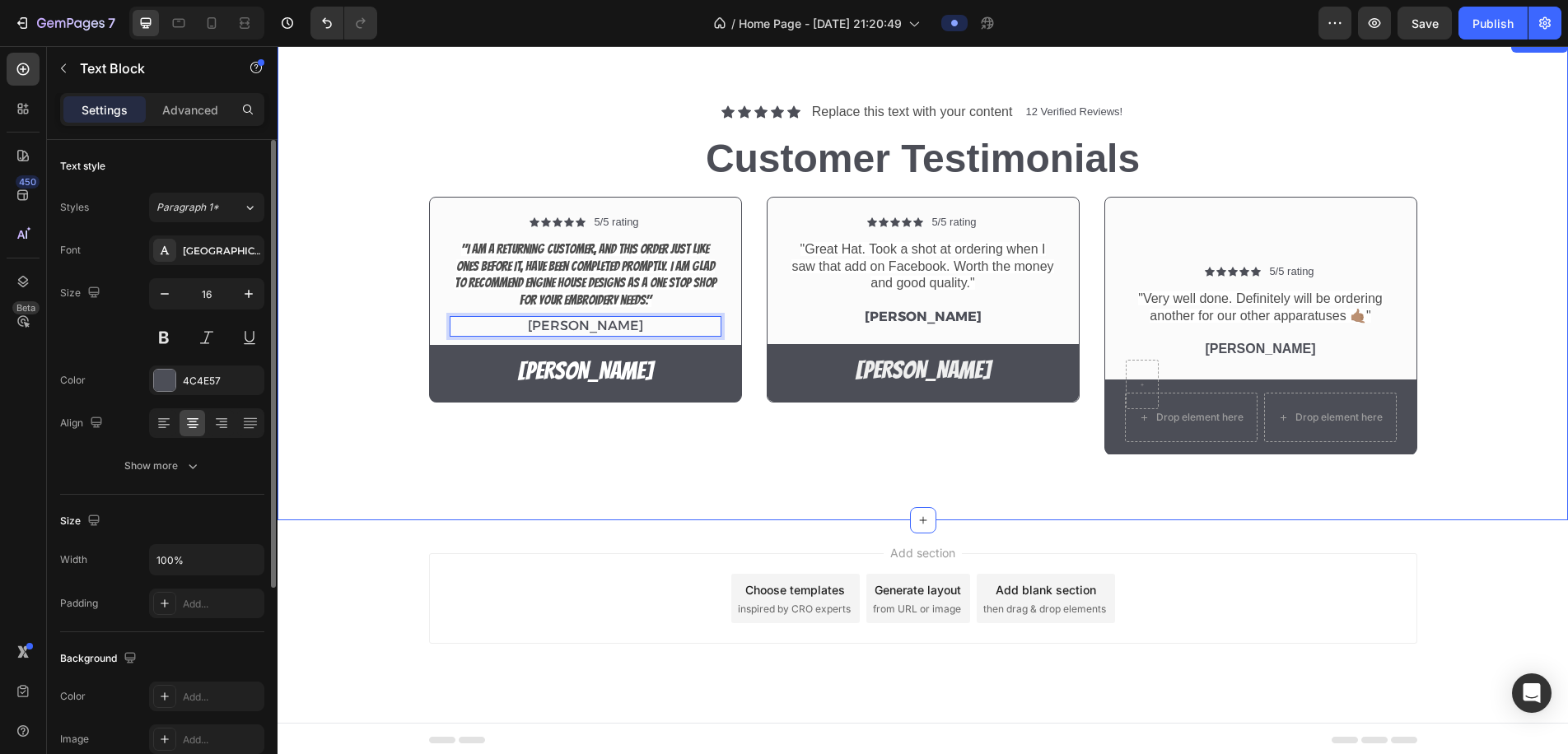
click at [800, 465] on div "Icon Icon Icon Icon Icon Icon List Replace this text with your content Text Blo…" at bounding box center [923, 277] width 1290 height 488
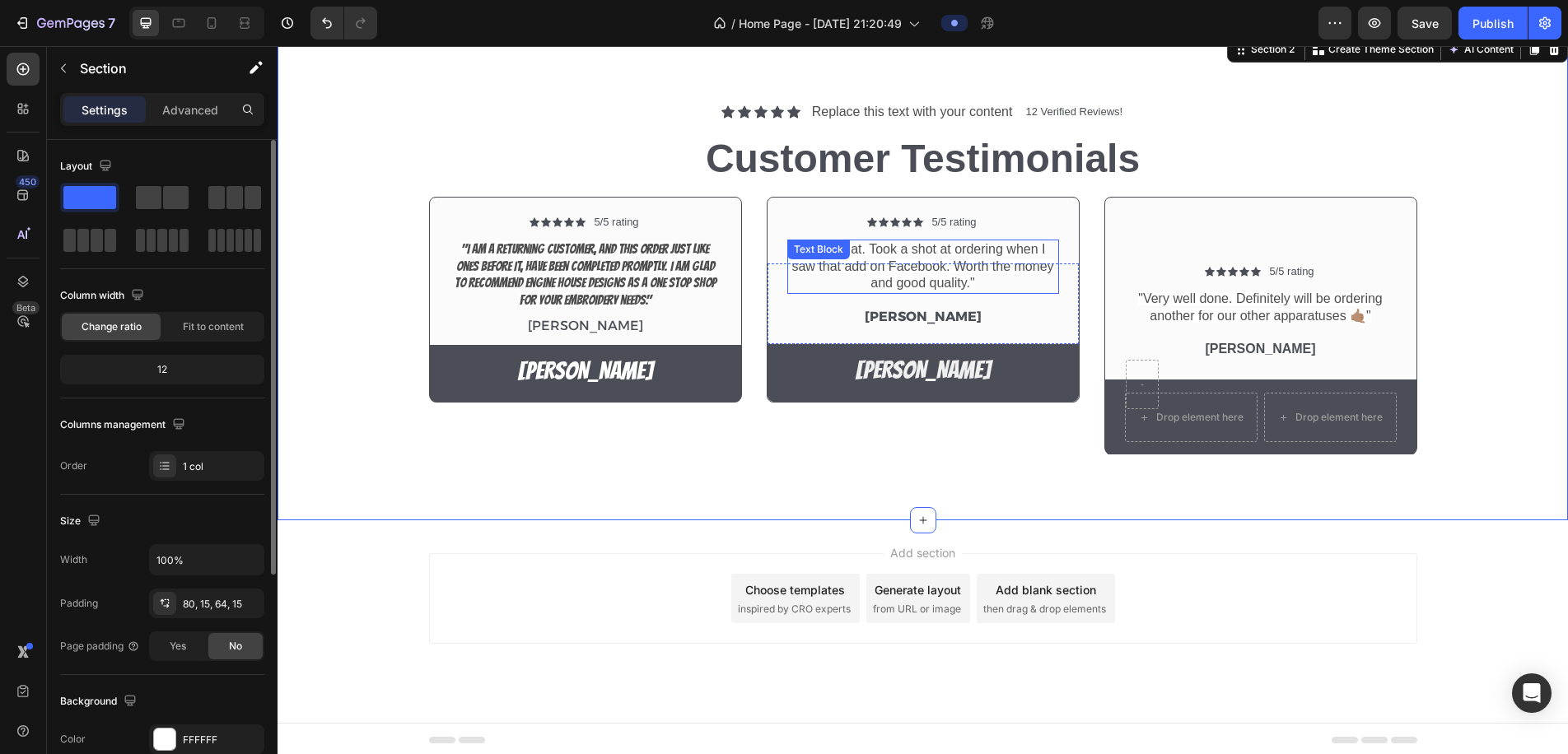
click at [936, 278] on span ""Great Hat. Took a shot at ordering when I saw that add on Facebook. Worth the …" at bounding box center [922, 267] width 262 height 49
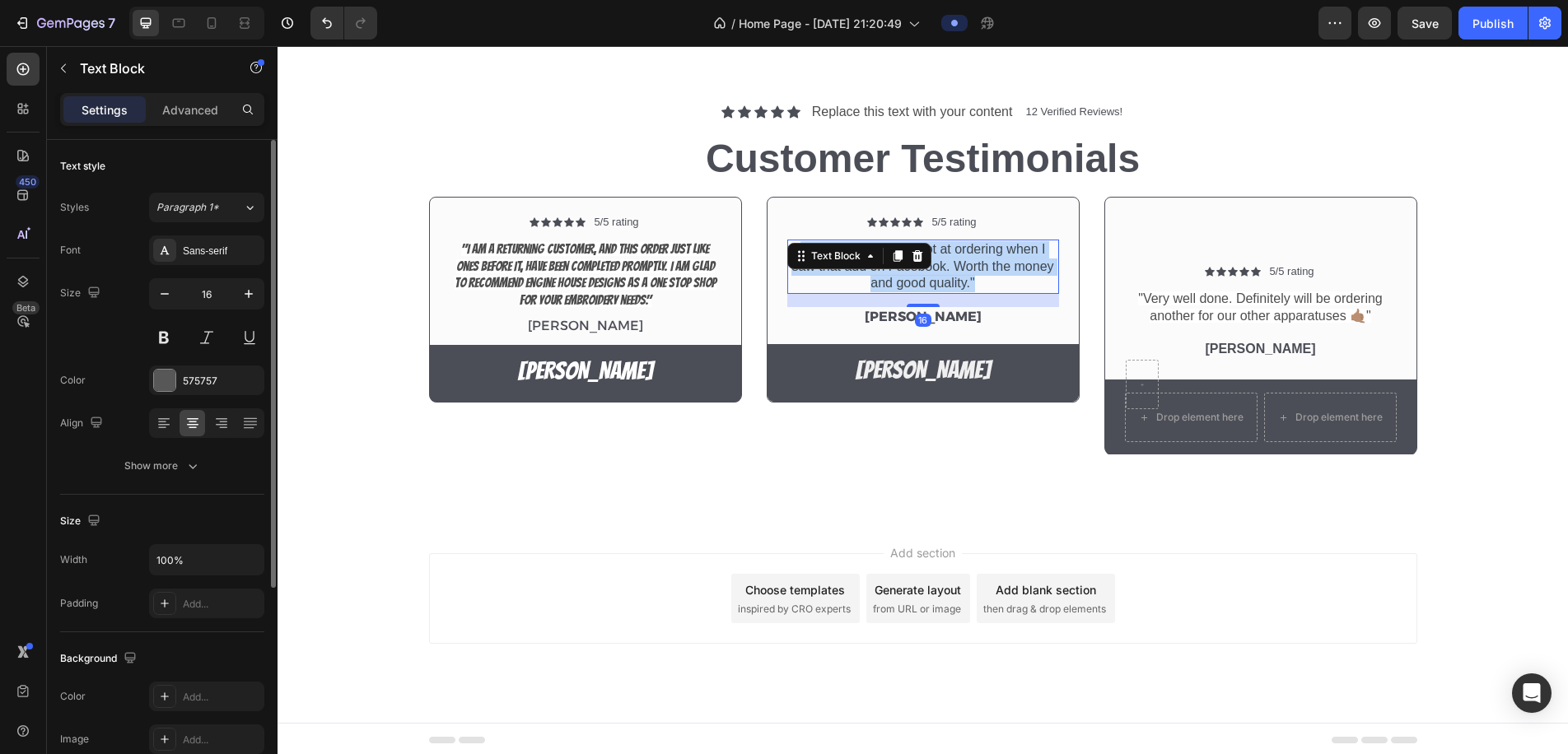
click at [936, 279] on span ""Great Hat. Took a shot at ordering when I saw that add on Facebook. Worth the …" at bounding box center [922, 267] width 262 height 49
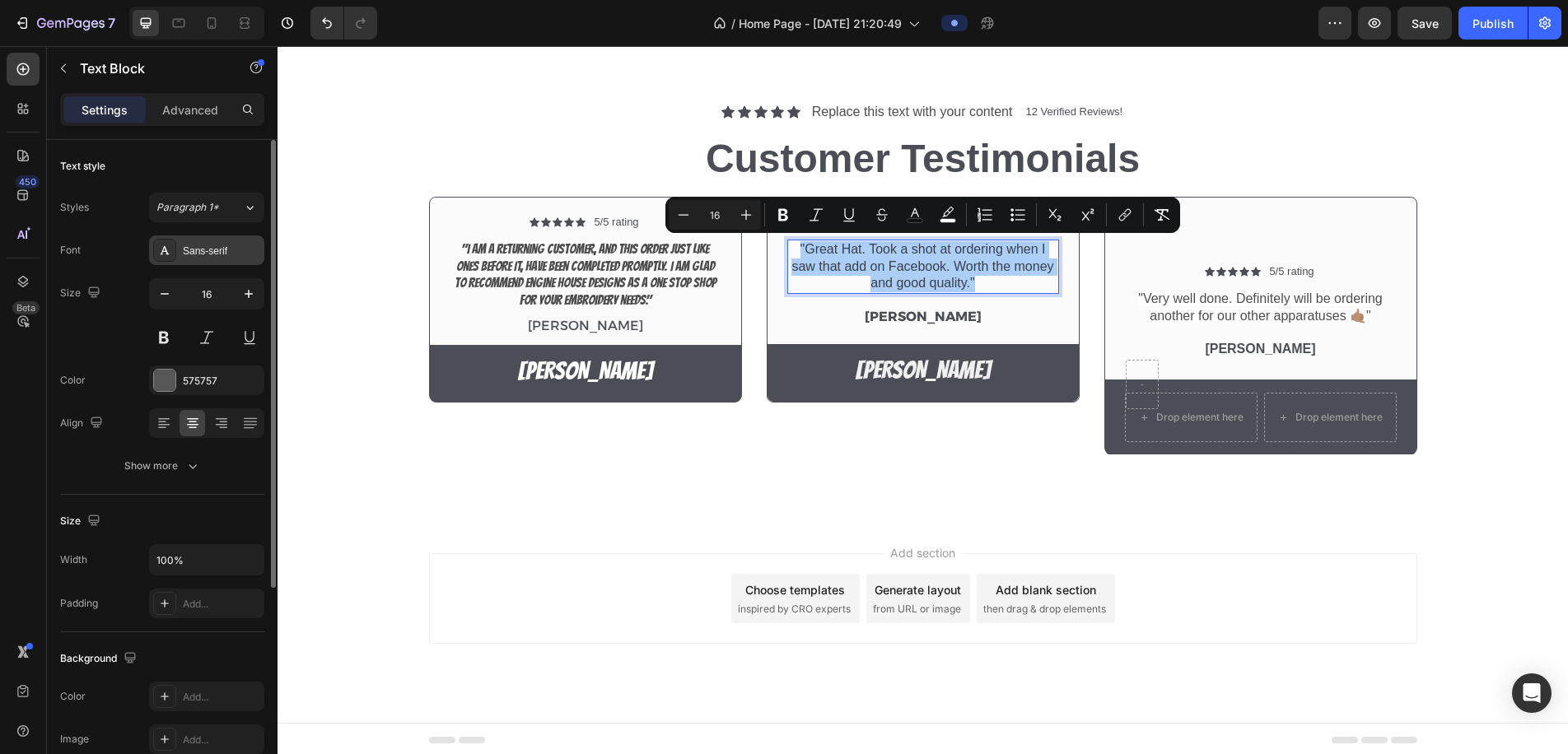
click at [225, 255] on div "Sans-serif" at bounding box center [221, 251] width 77 height 15
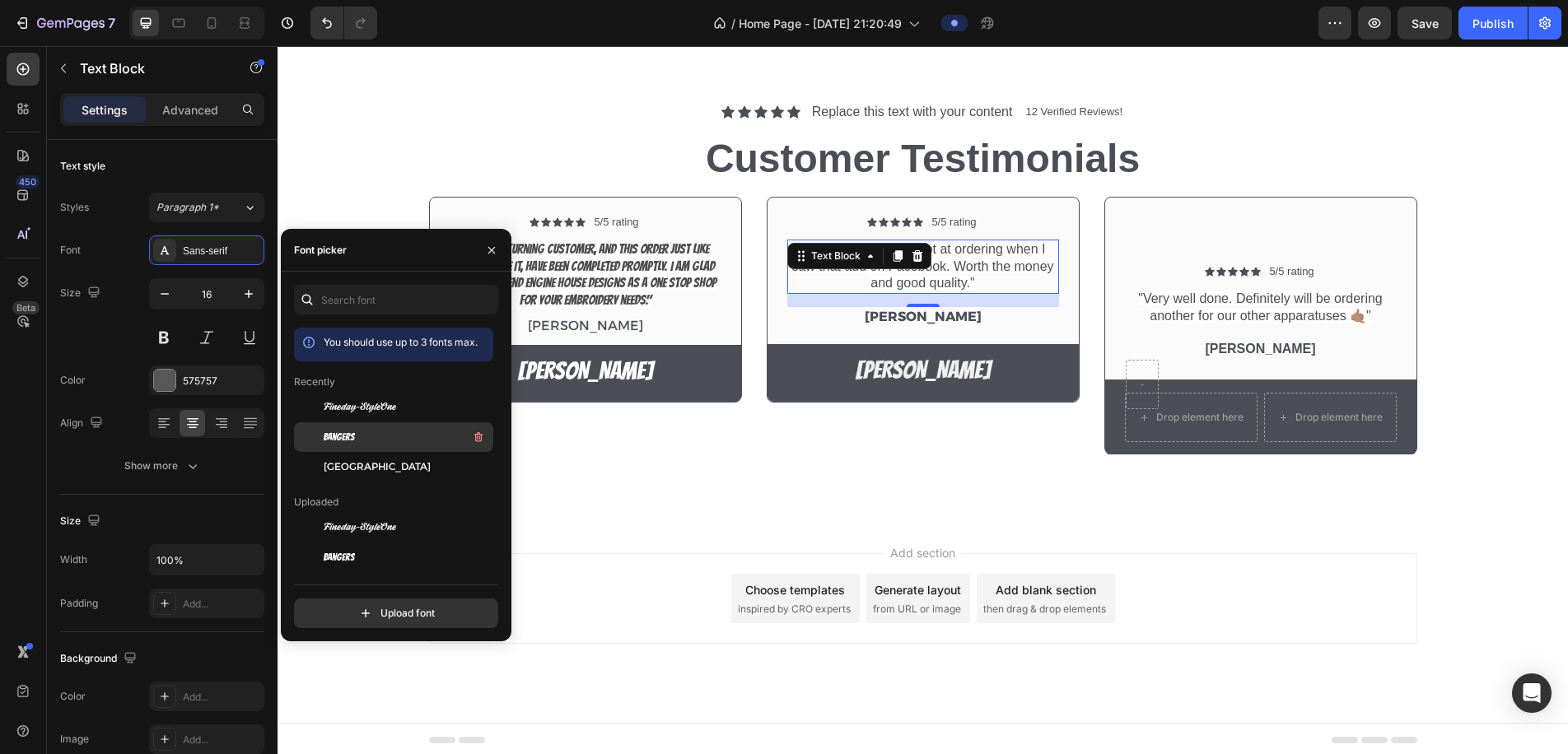
click at [359, 439] on div "Bangers" at bounding box center [407, 437] width 167 height 20
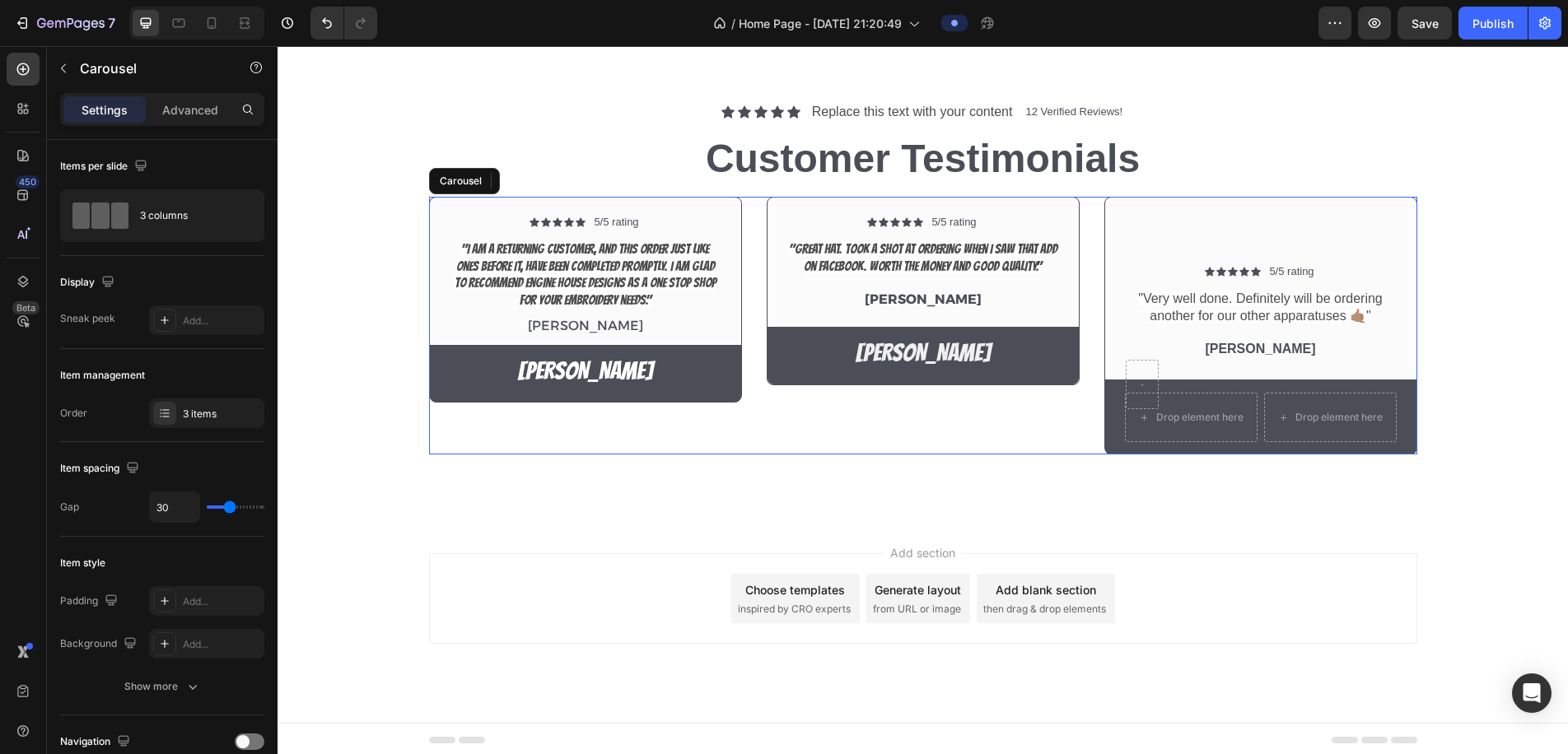
click at [873, 430] on div "Icon Icon Icon Icon Icon Icon List 5/5 rating Text Block Row "Great Hat. Took a…" at bounding box center [923, 326] width 313 height 258
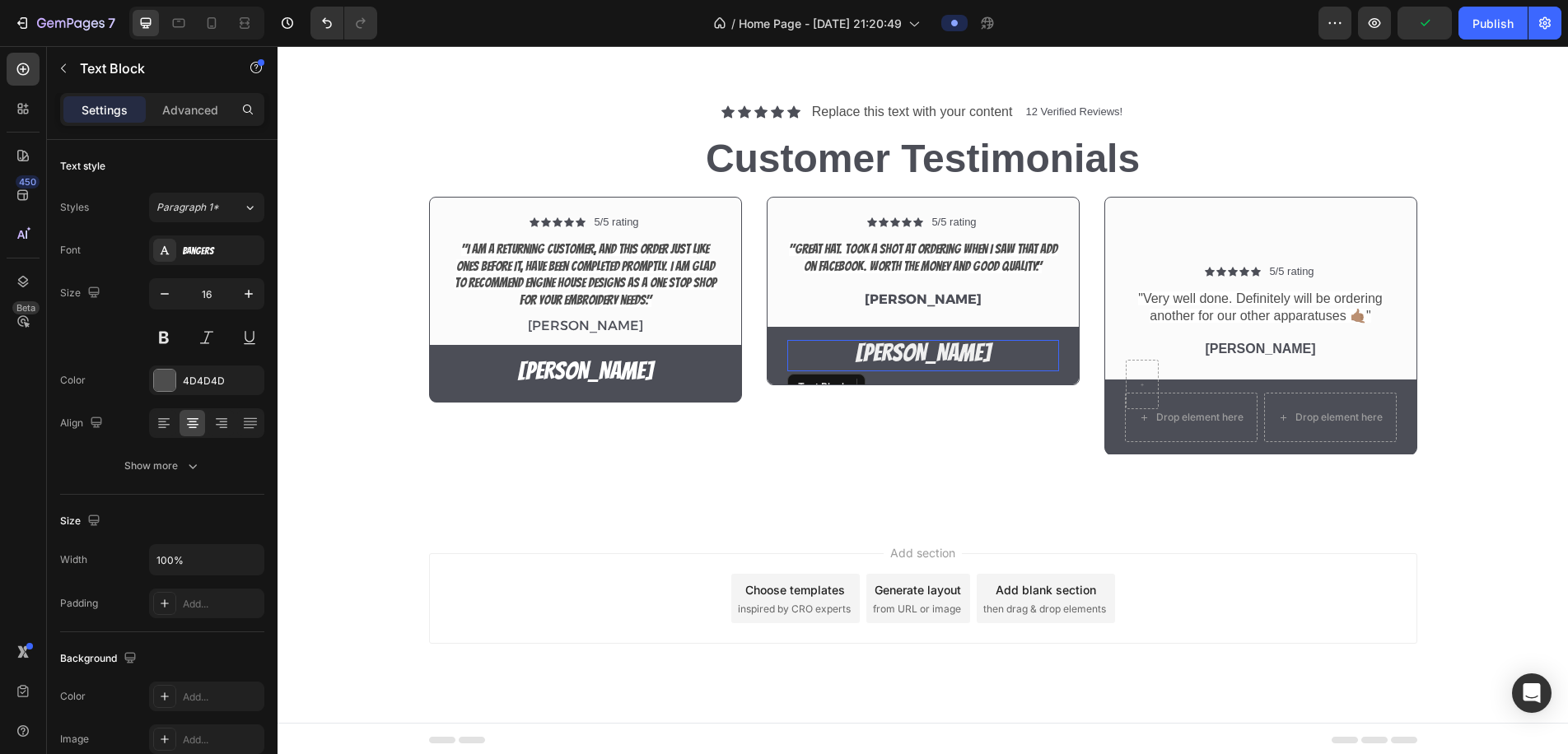
click at [853, 342] on p "[PERSON_NAME]" at bounding box center [924, 356] width 269 height 28
click at [936, 377] on div at bounding box center [924, 379] width 33 height 5
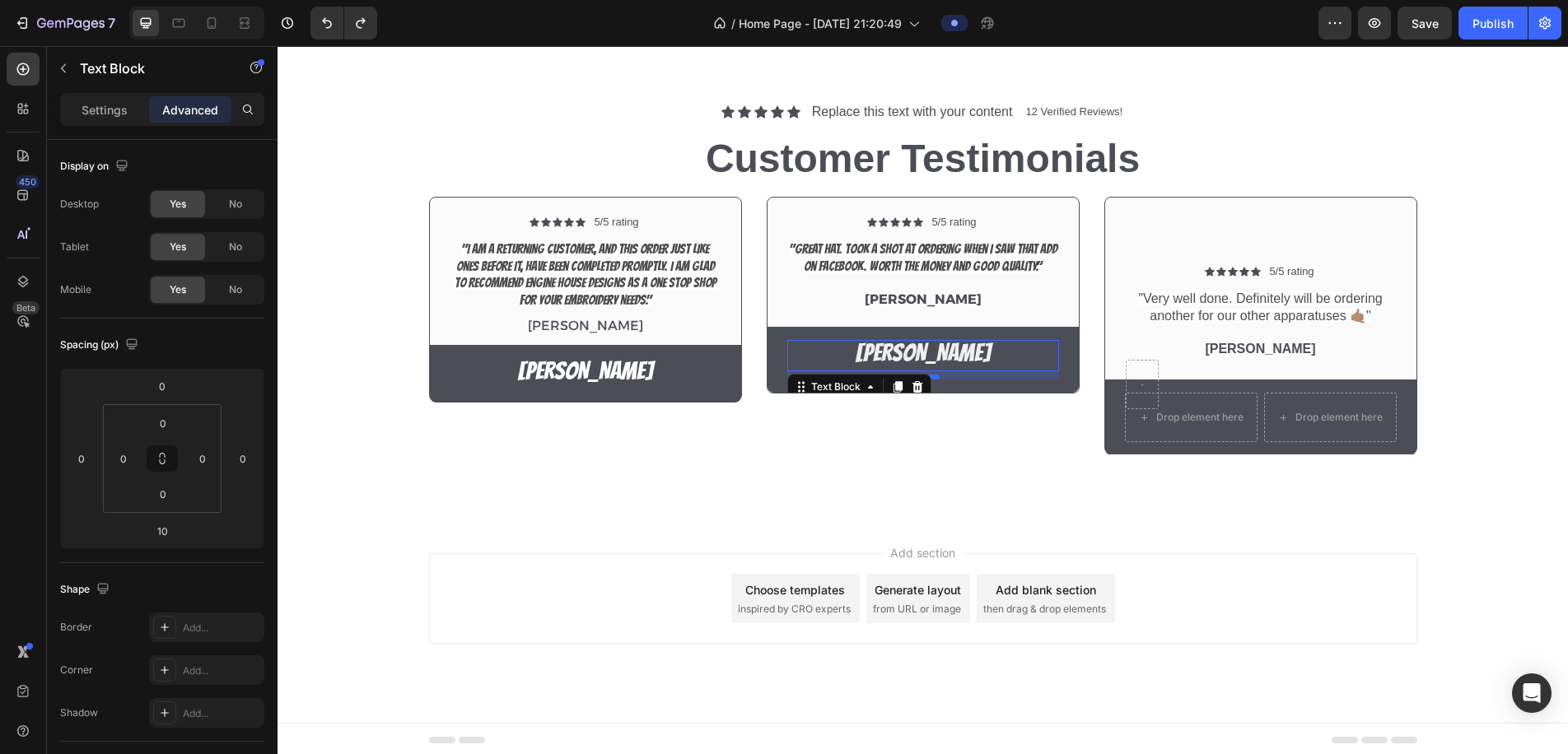
type input "0"
click at [969, 328] on div "Wally Hat Text Block 0" at bounding box center [924, 356] width 312 height 58
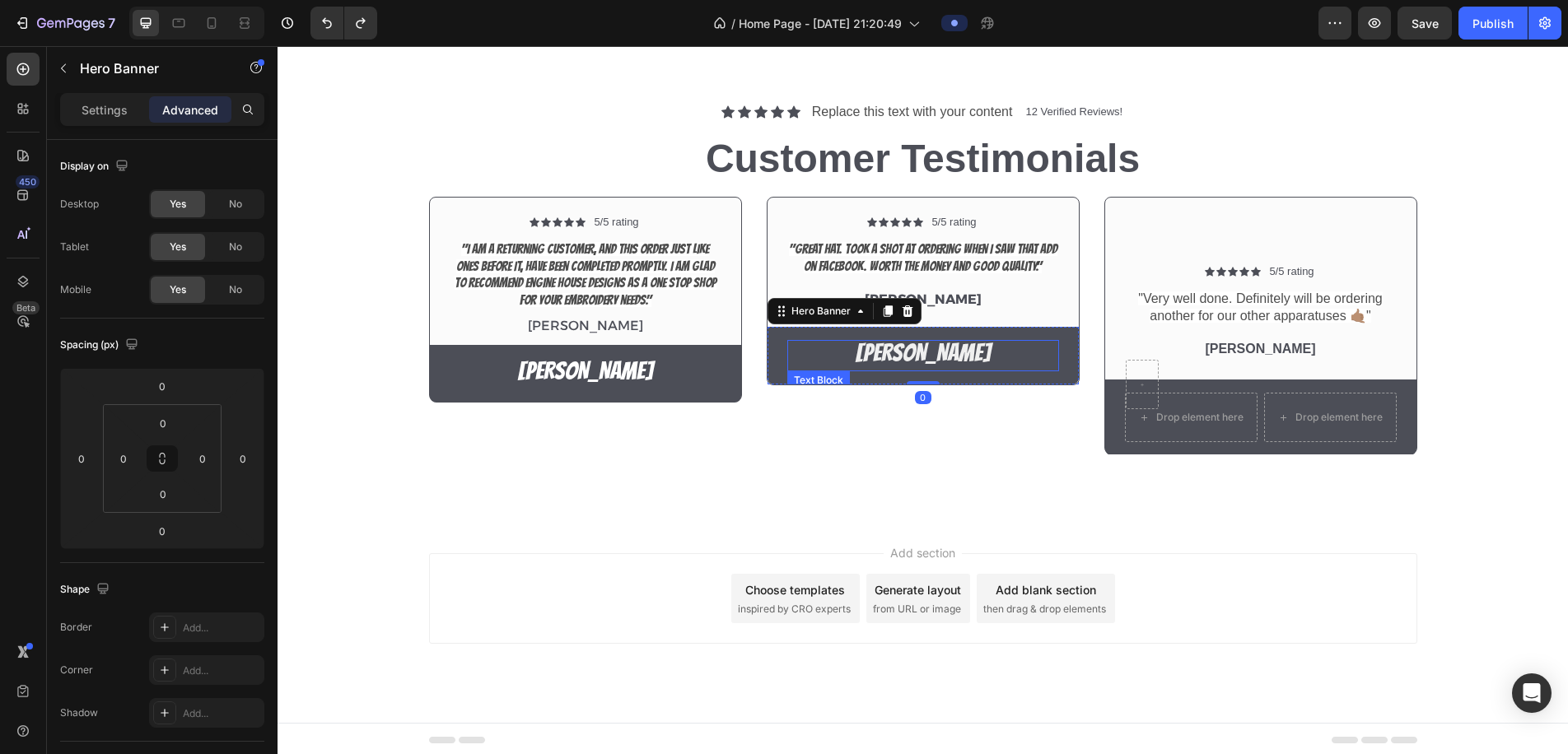
click at [1029, 342] on p "[PERSON_NAME]" at bounding box center [924, 356] width 269 height 28
click at [1065, 347] on div "Wally Hat Text Block 0" at bounding box center [924, 356] width 312 height 58
drag, startPoint x: 926, startPoint y: 380, endPoint x: 927, endPoint y: 390, distance: 10.0
click at [927, 391] on div at bounding box center [924, 393] width 33 height 5
type input "0"
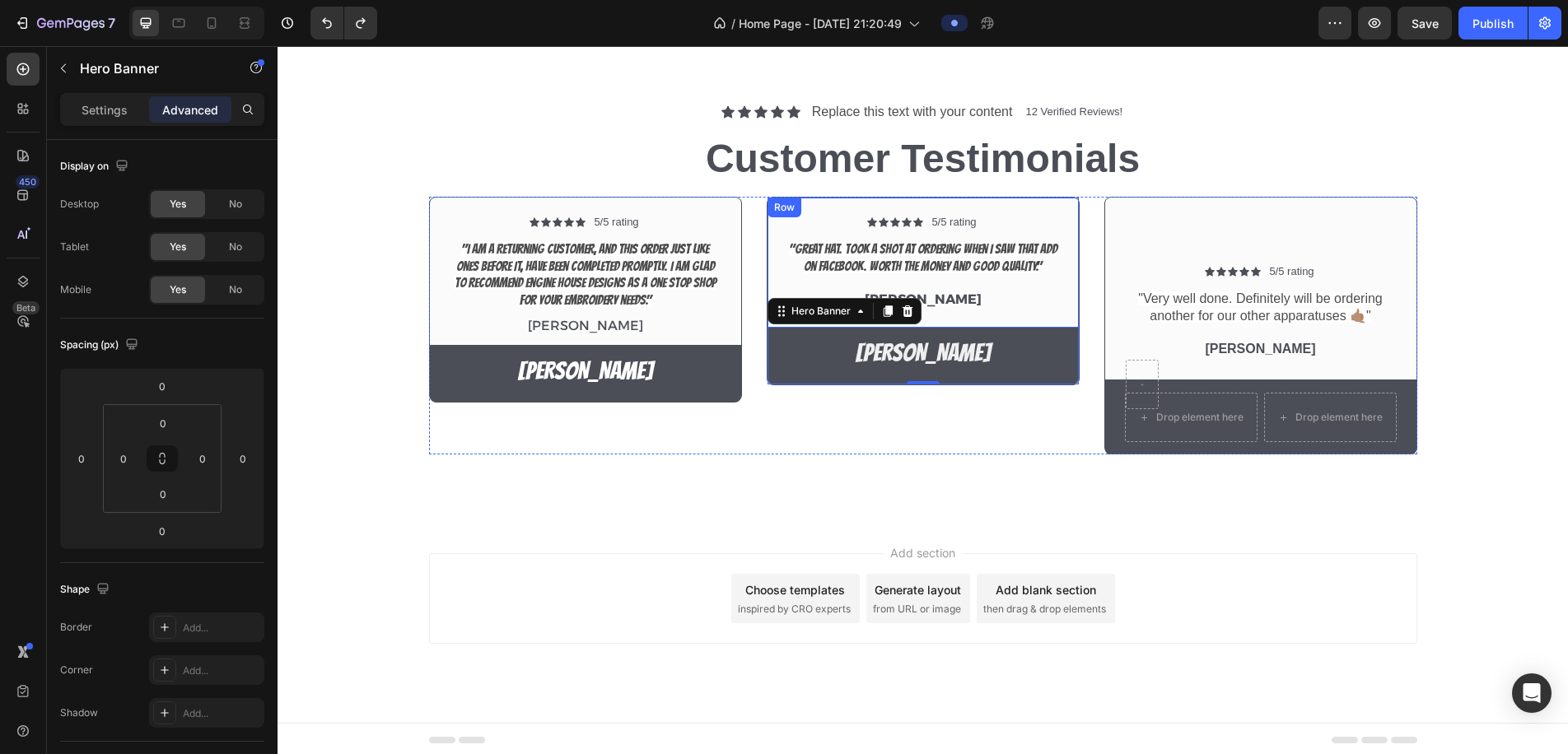
click at [997, 209] on div "Icon Icon Icon Icon Icon Icon List 5/5 rating Text Block Row "Great Hat. Took a…" at bounding box center [923, 291] width 313 height 188
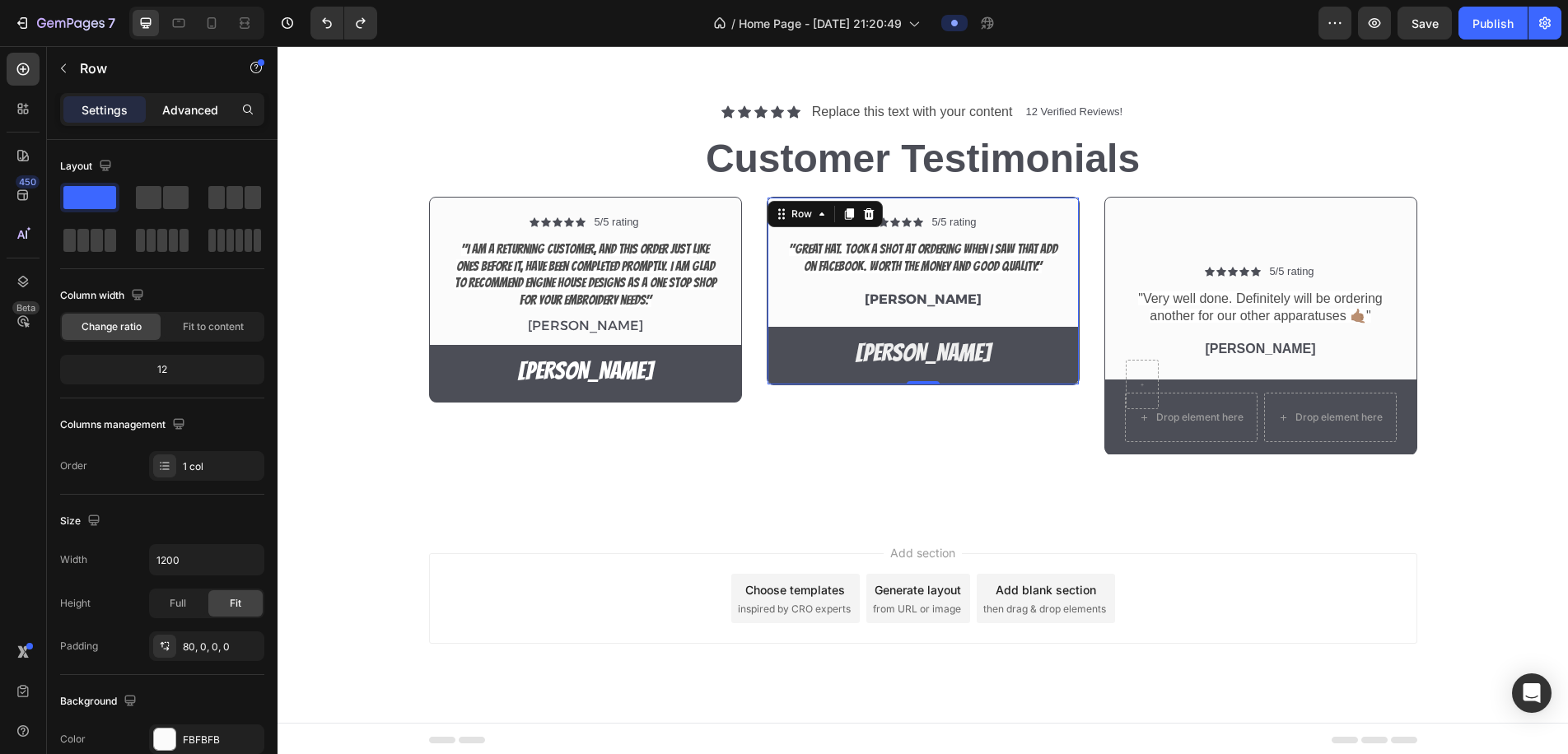
click at [181, 115] on p "Advanced" at bounding box center [189, 110] width 56 height 18
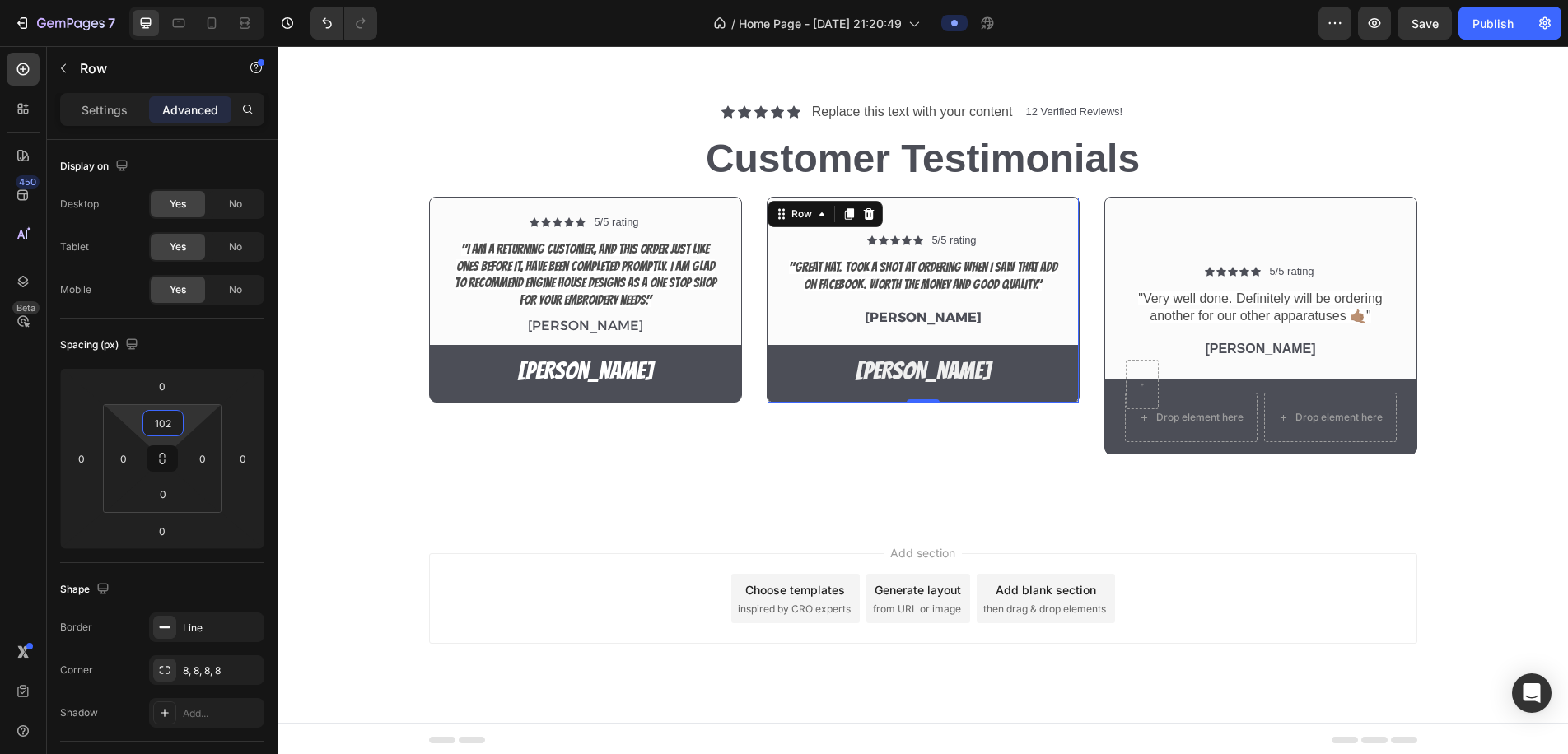
type input "100"
drag, startPoint x: 187, startPoint y: 420, endPoint x: 192, endPoint y: 411, distance: 10.3
click at [192, 0] on html "7 / Home Page - Aug 27, 21:20:49 Preview Save Publish 450 Beta tex Sections(30)…" at bounding box center [784, 0] width 1568 height 0
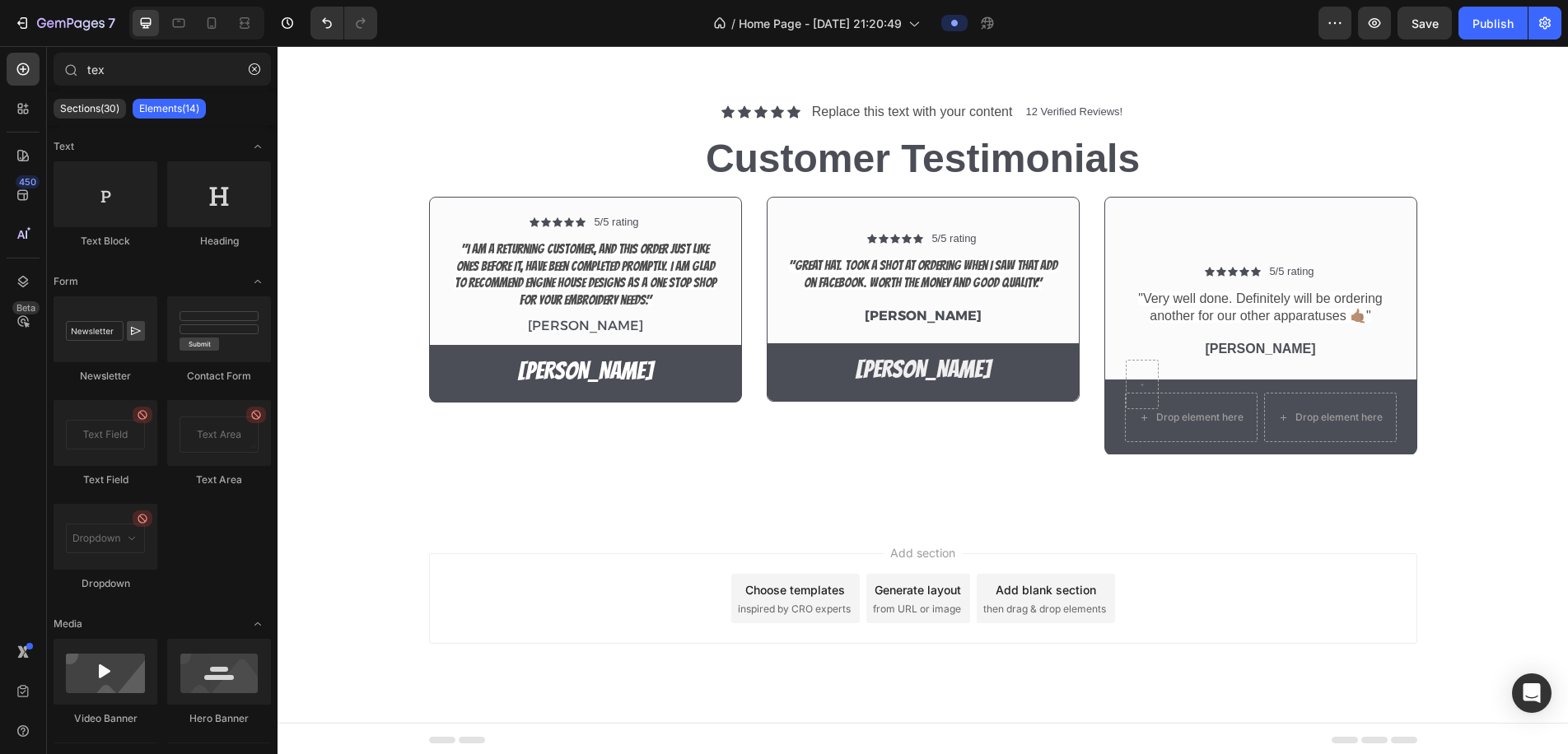
click at [488, 533] on div "Add section Choose templates inspired by CRO experts Generate layout from URL o…" at bounding box center [923, 622] width 1290 height 203
click at [1264, 407] on div "Drop element here Drop element here Row" at bounding box center [1261, 418] width 272 height 49
click at [1147, 385] on div at bounding box center [1142, 384] width 31 height 26
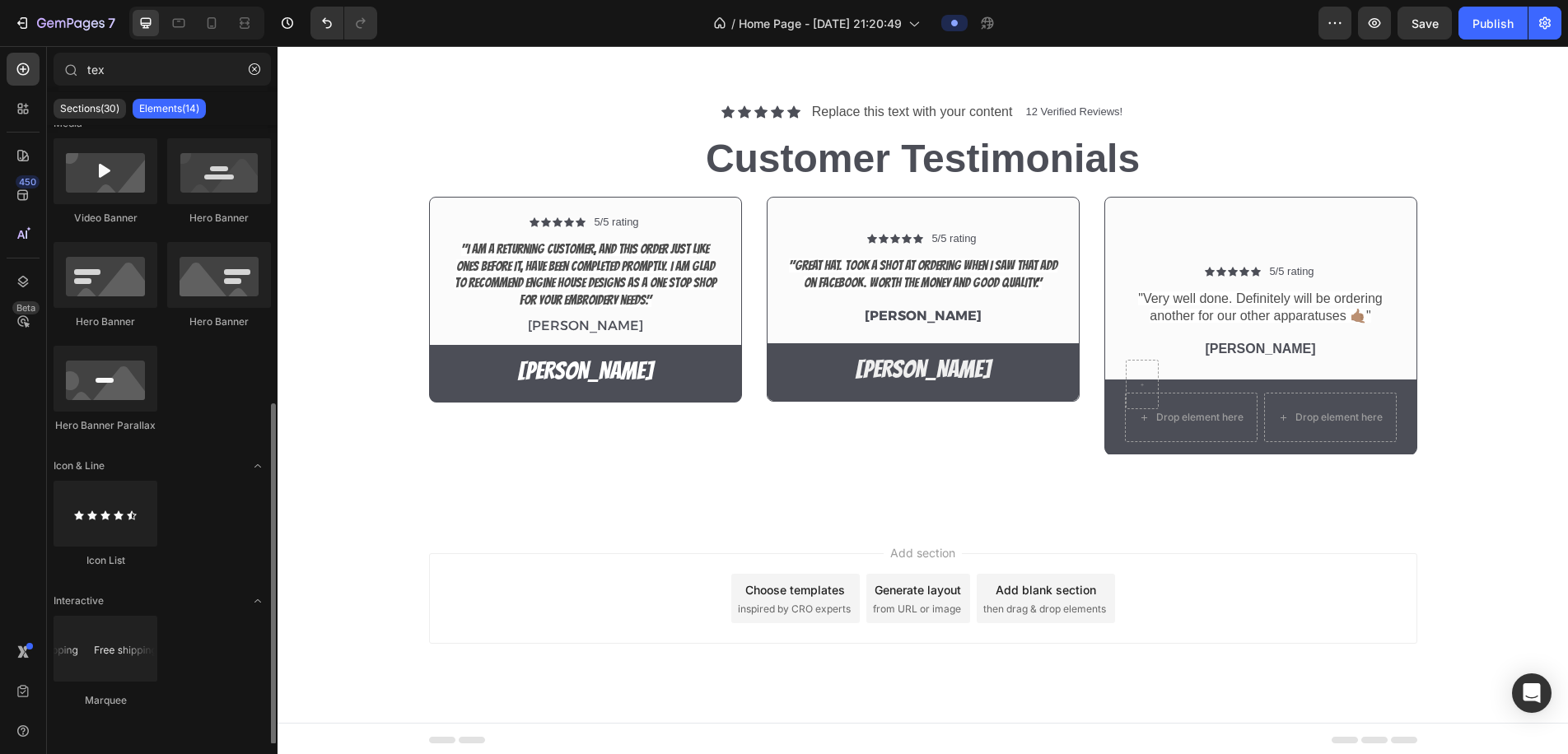
scroll to position [502, 0]
click at [1185, 399] on div "Drop element here" at bounding box center [1191, 418] width 132 height 49
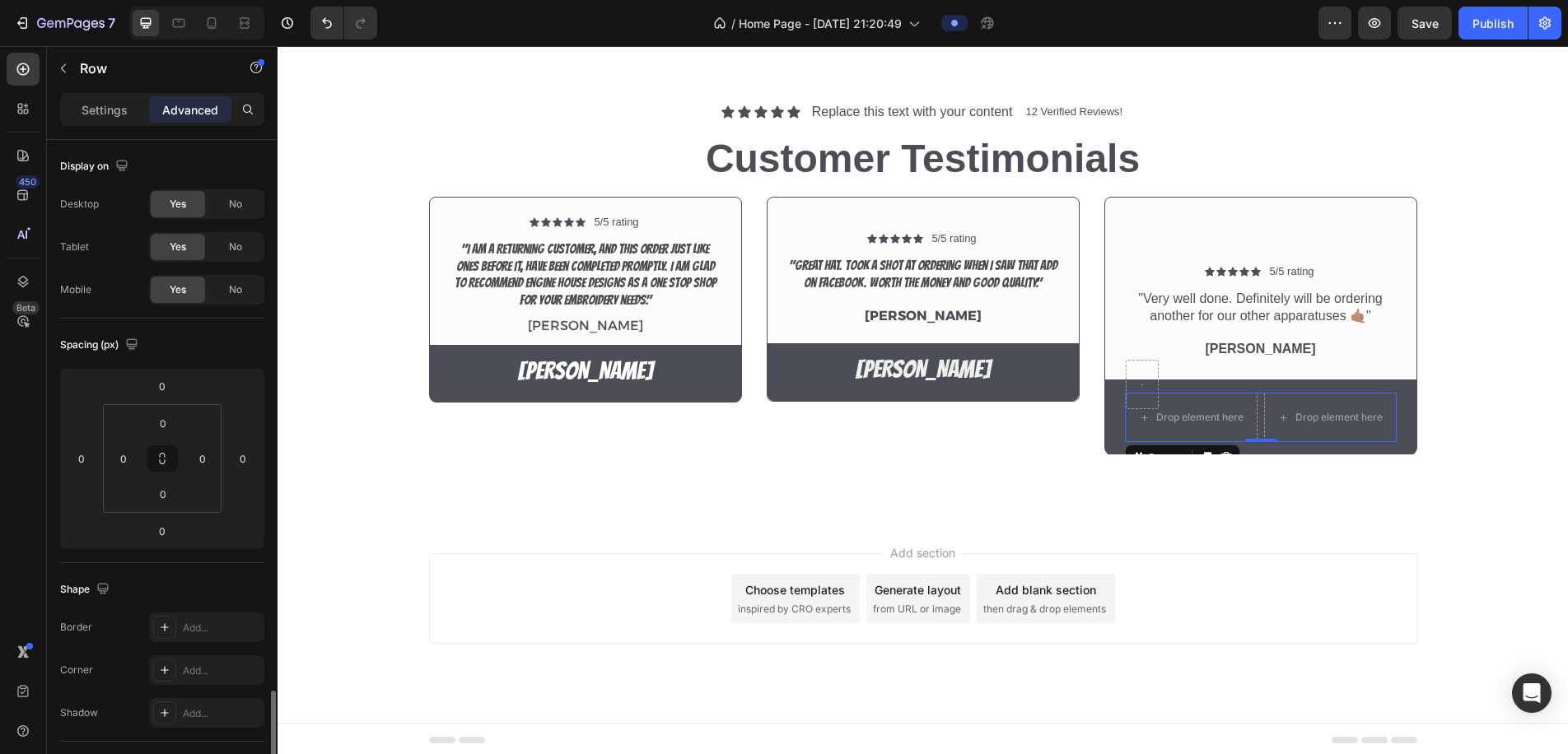
scroll to position [481, 0]
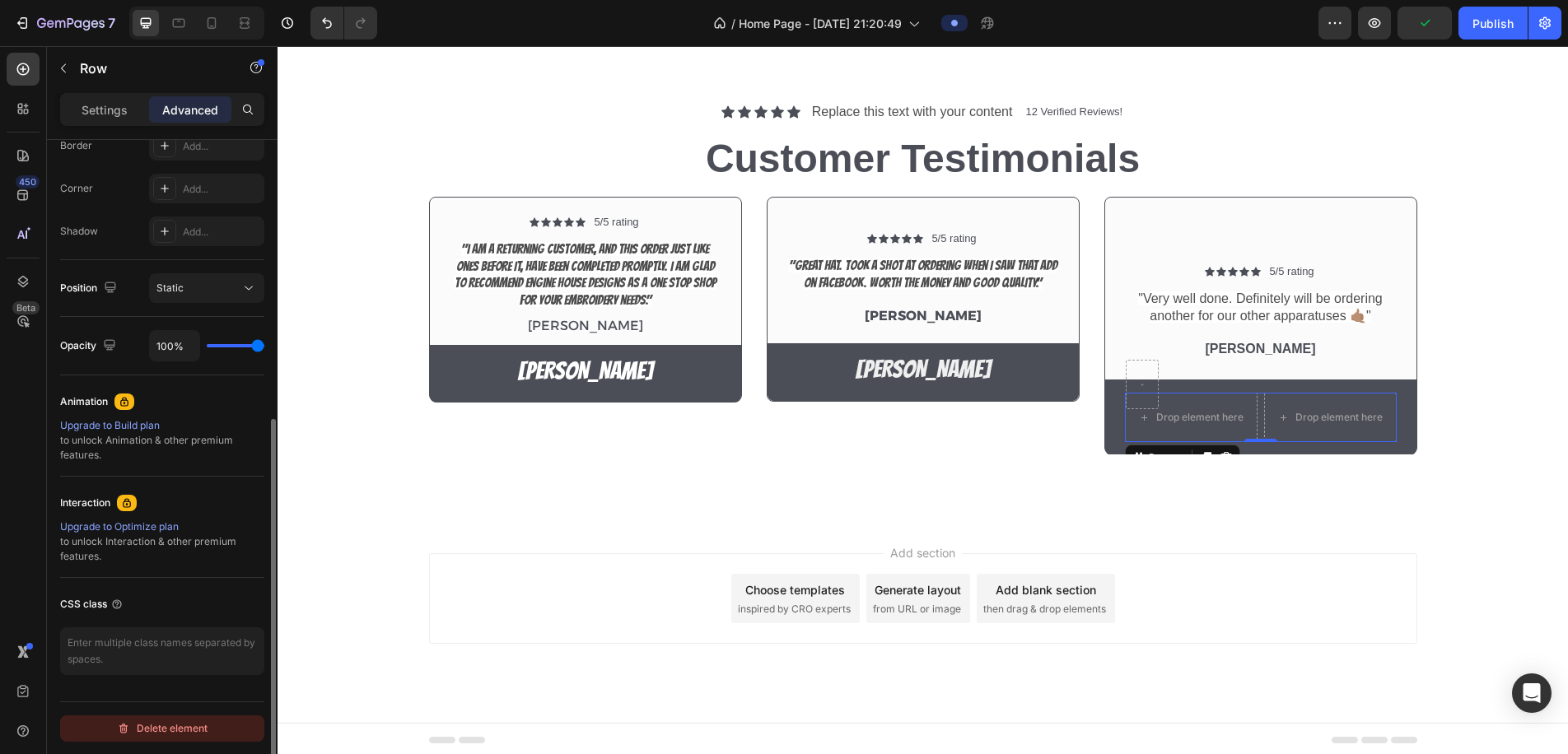
click at [177, 728] on div "Delete element" at bounding box center [162, 729] width 90 height 20
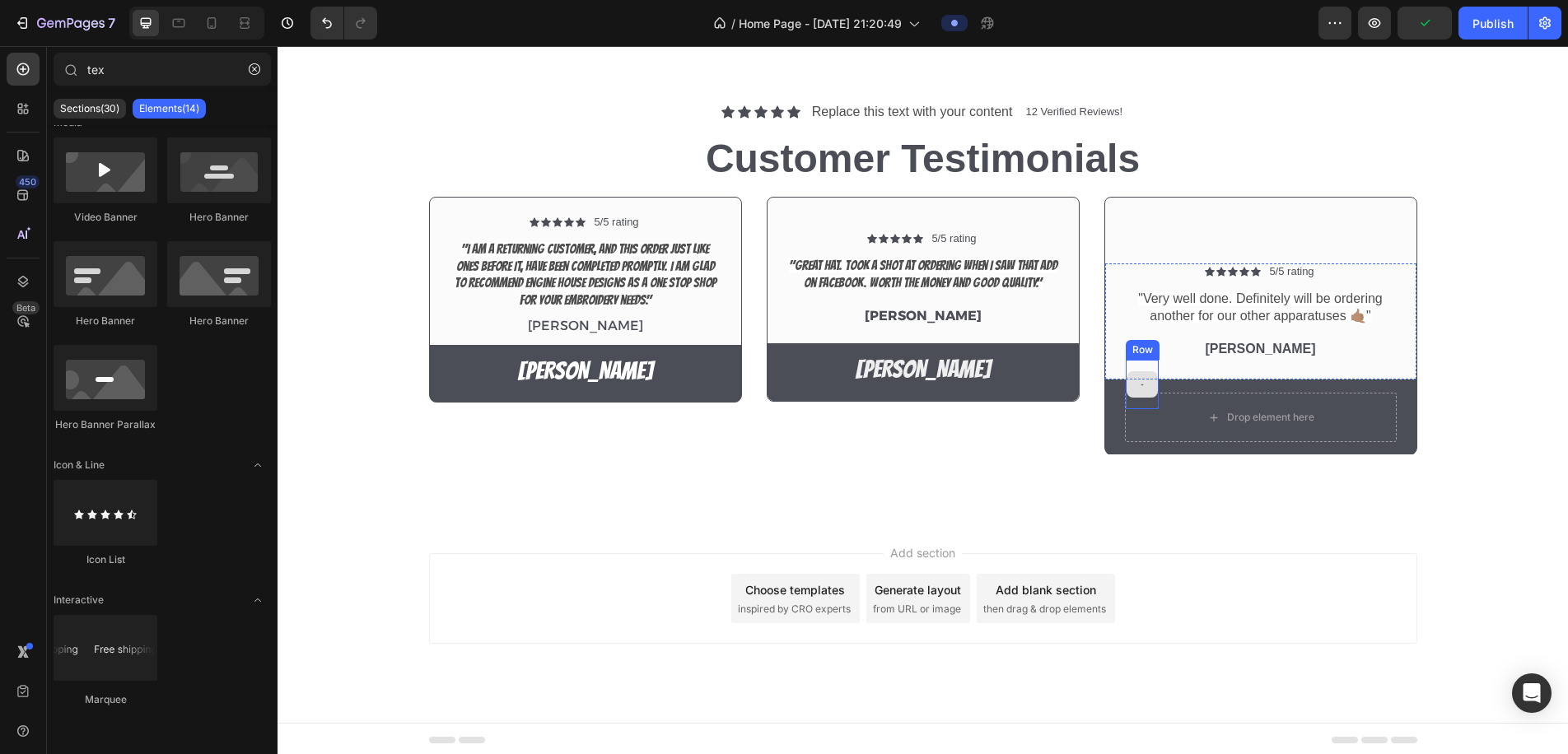
click at [1145, 376] on div at bounding box center [1142, 384] width 31 height 26
click at [1146, 381] on div at bounding box center [1142, 384] width 31 height 26
click at [1132, 387] on div at bounding box center [1142, 384] width 31 height 26
click at [1137, 389] on div at bounding box center [1142, 384] width 31 height 26
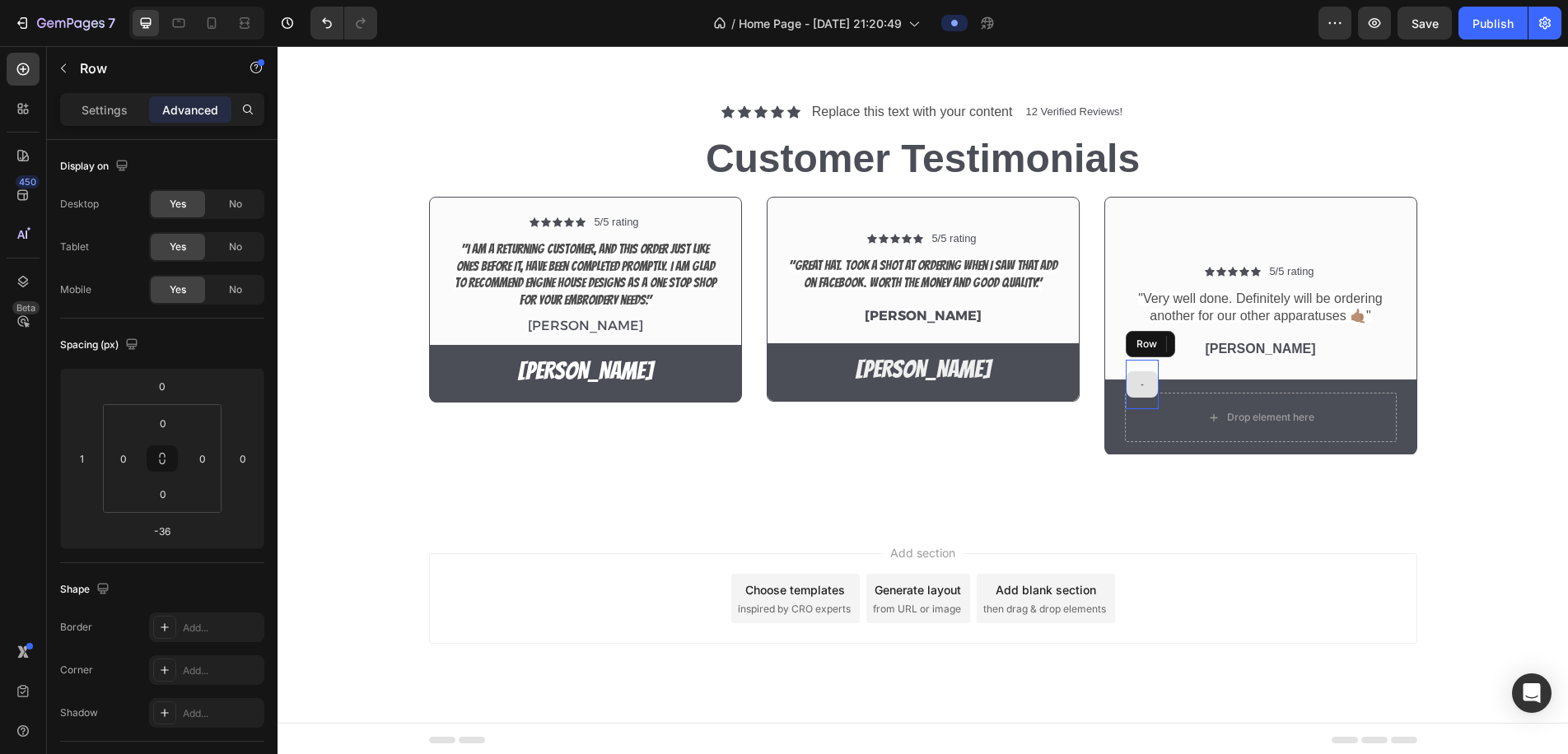
click at [1138, 403] on div at bounding box center [1142, 384] width 33 height 49
drag, startPoint x: 1225, startPoint y: 337, endPoint x: 1222, endPoint y: 352, distance: 15.3
click at [1225, 338] on icon at bounding box center [1227, 344] width 11 height 12
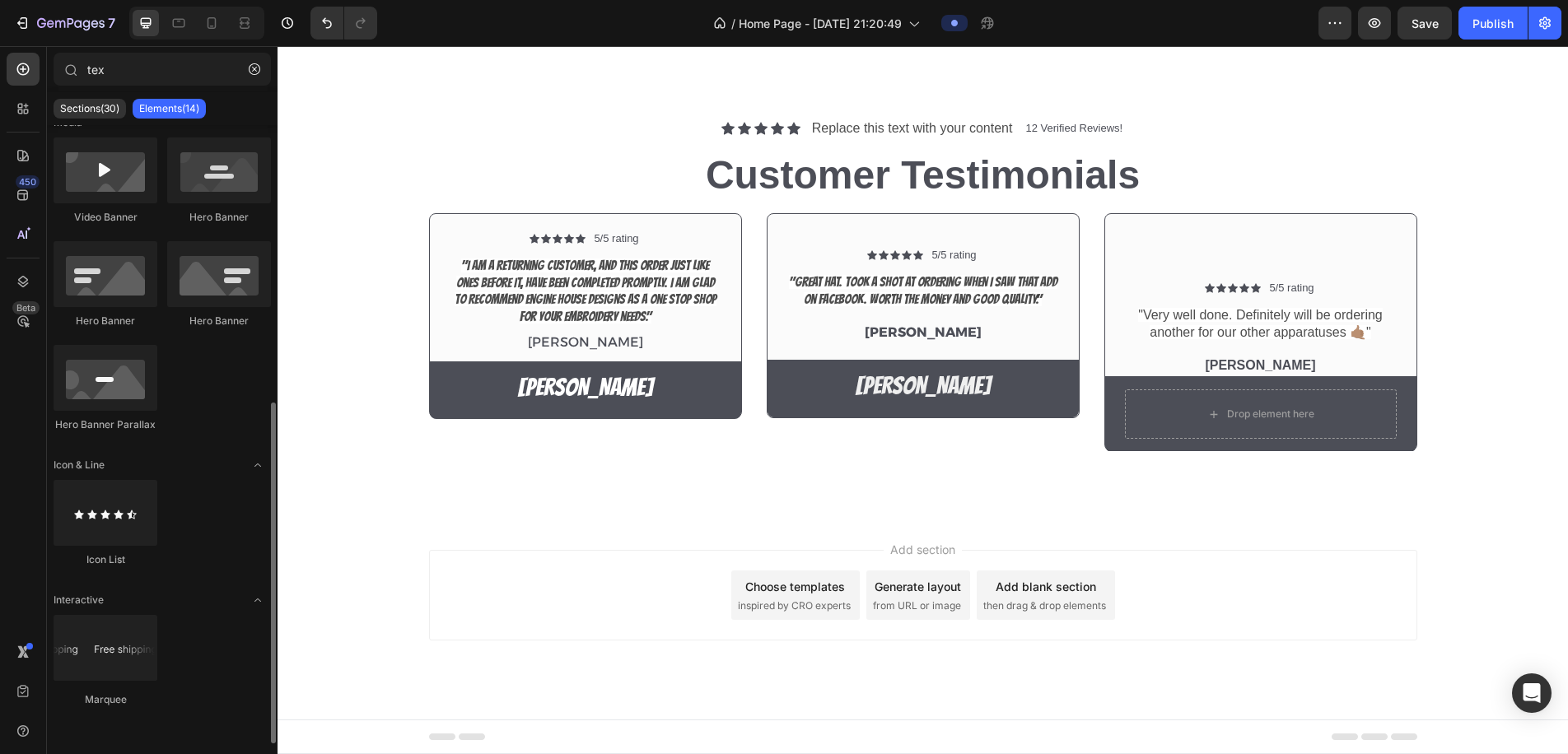
scroll to position [0, 0]
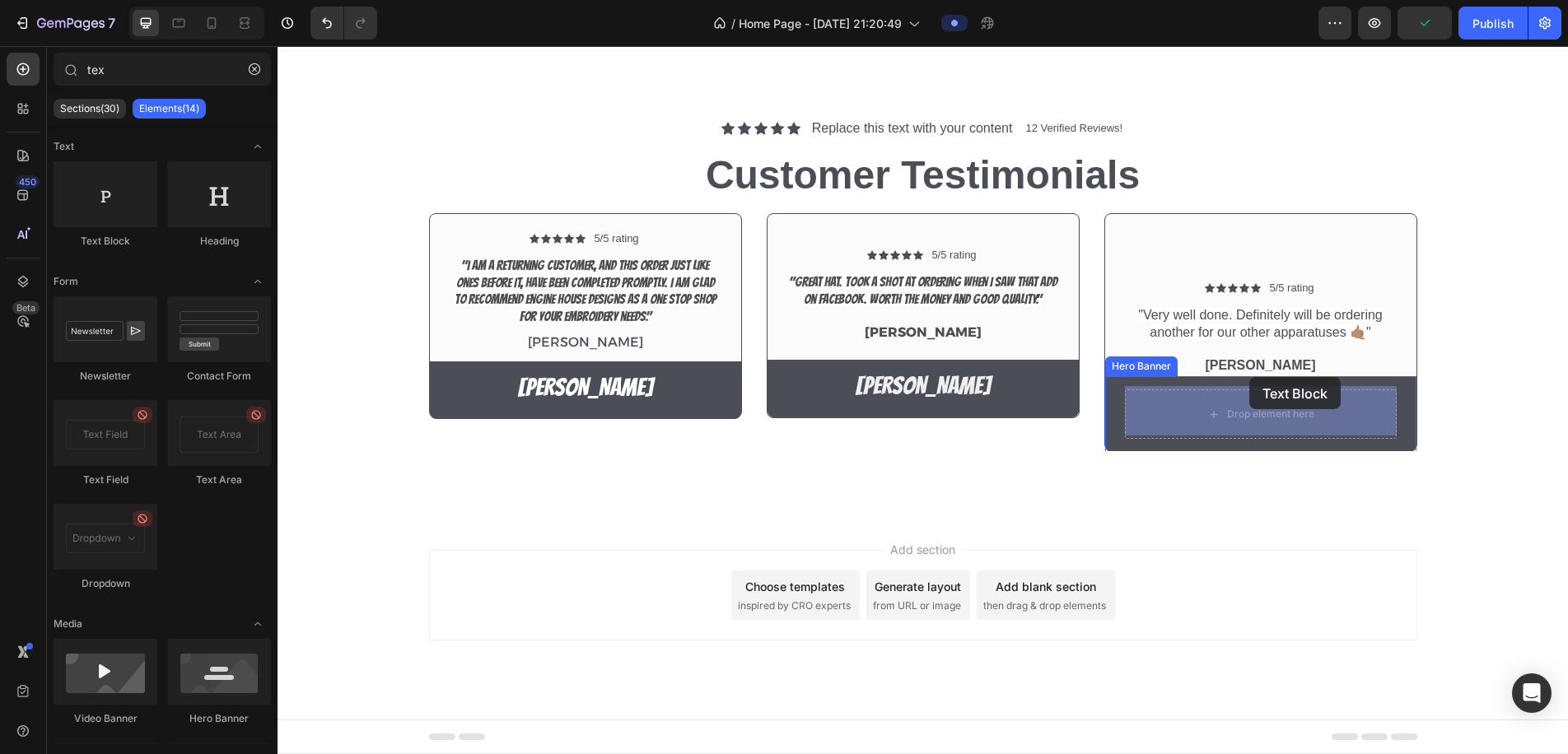
drag, startPoint x: 385, startPoint y: 248, endPoint x: 1248, endPoint y: 384, distance: 873.7
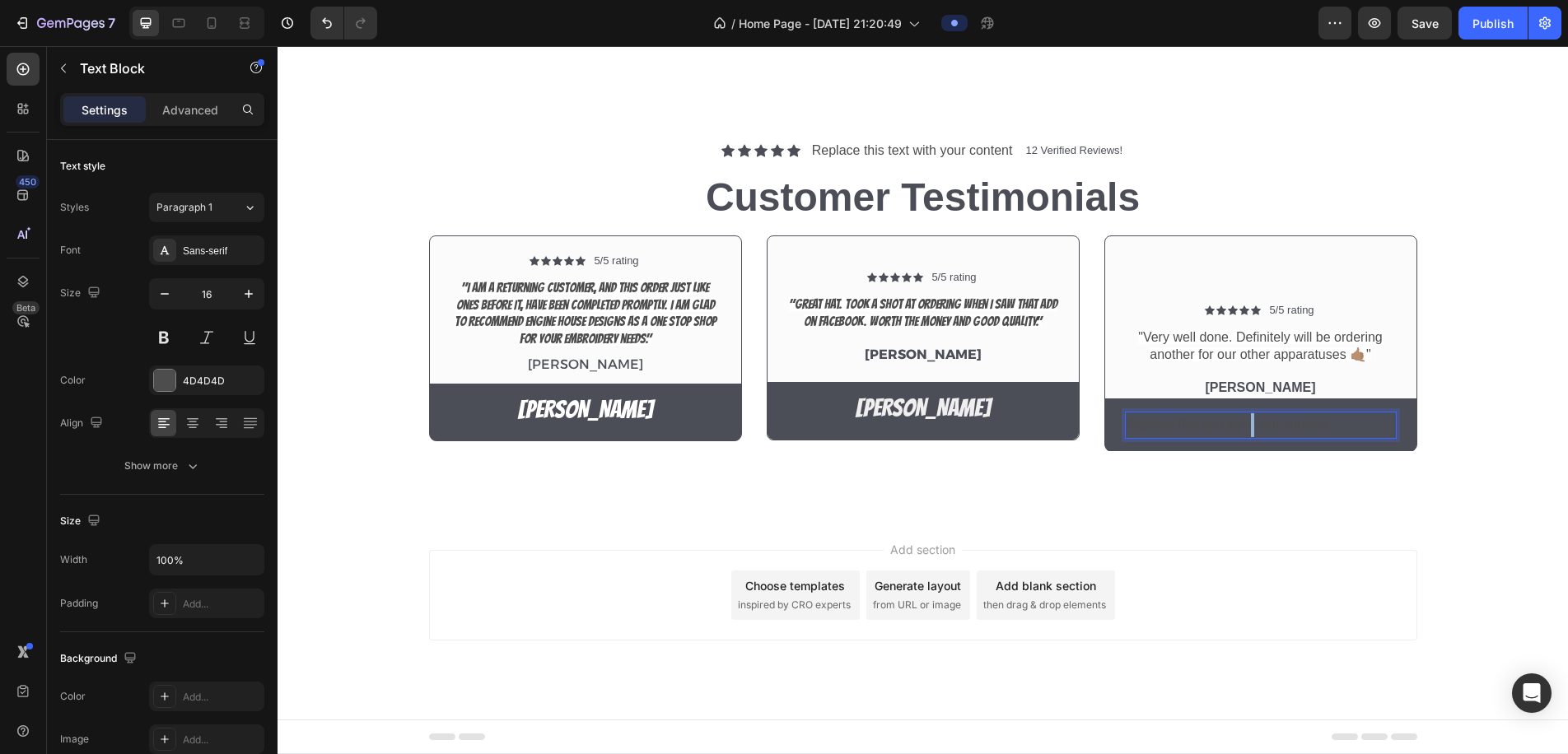
click at [1251, 414] on p "Replace this text with your content" at bounding box center [1261, 426] width 269 height 24
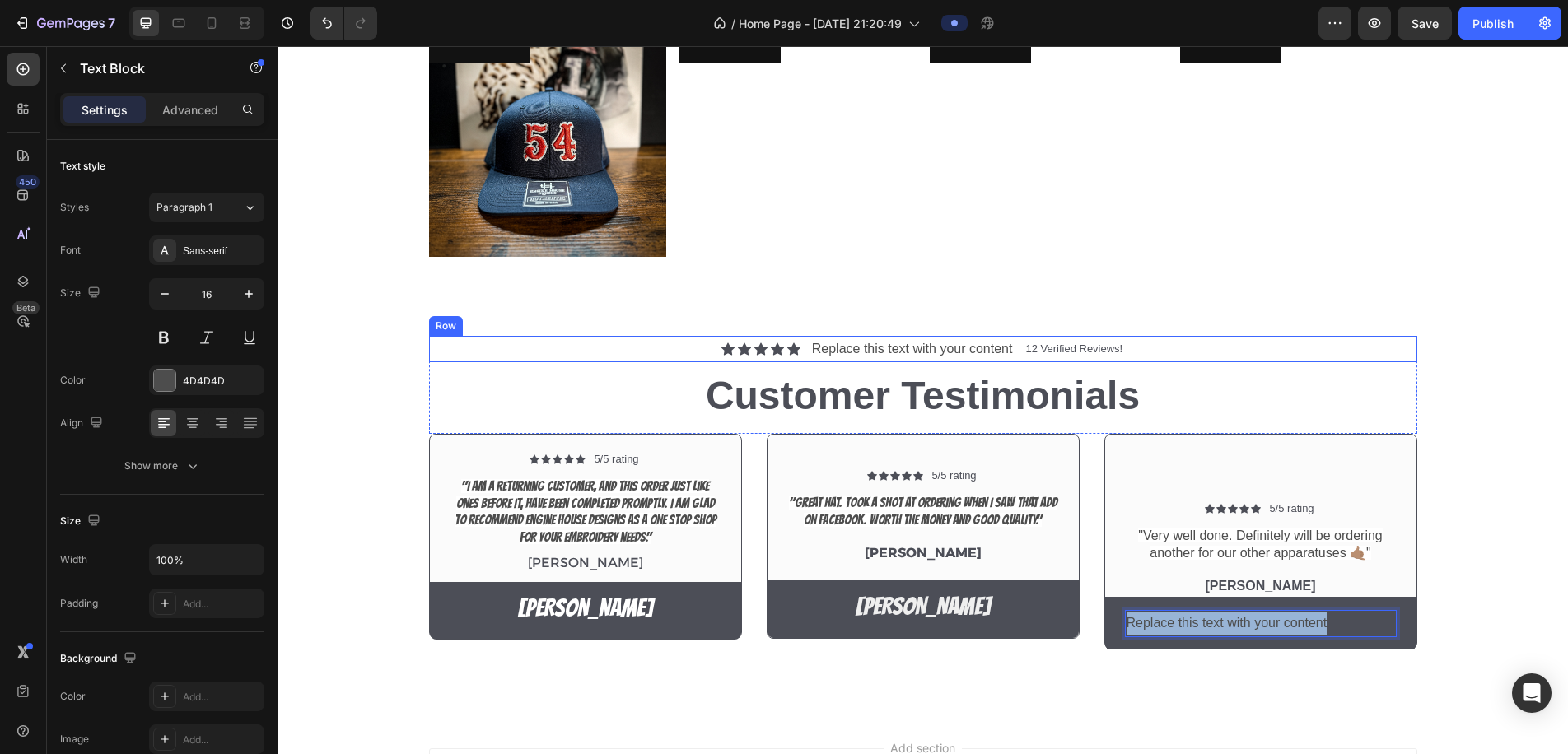
click at [1251, 381] on div "Icon Icon Icon Icon Icon Icon List Replace this text with your content Text Blo…" at bounding box center [923, 500] width 1266 height 327
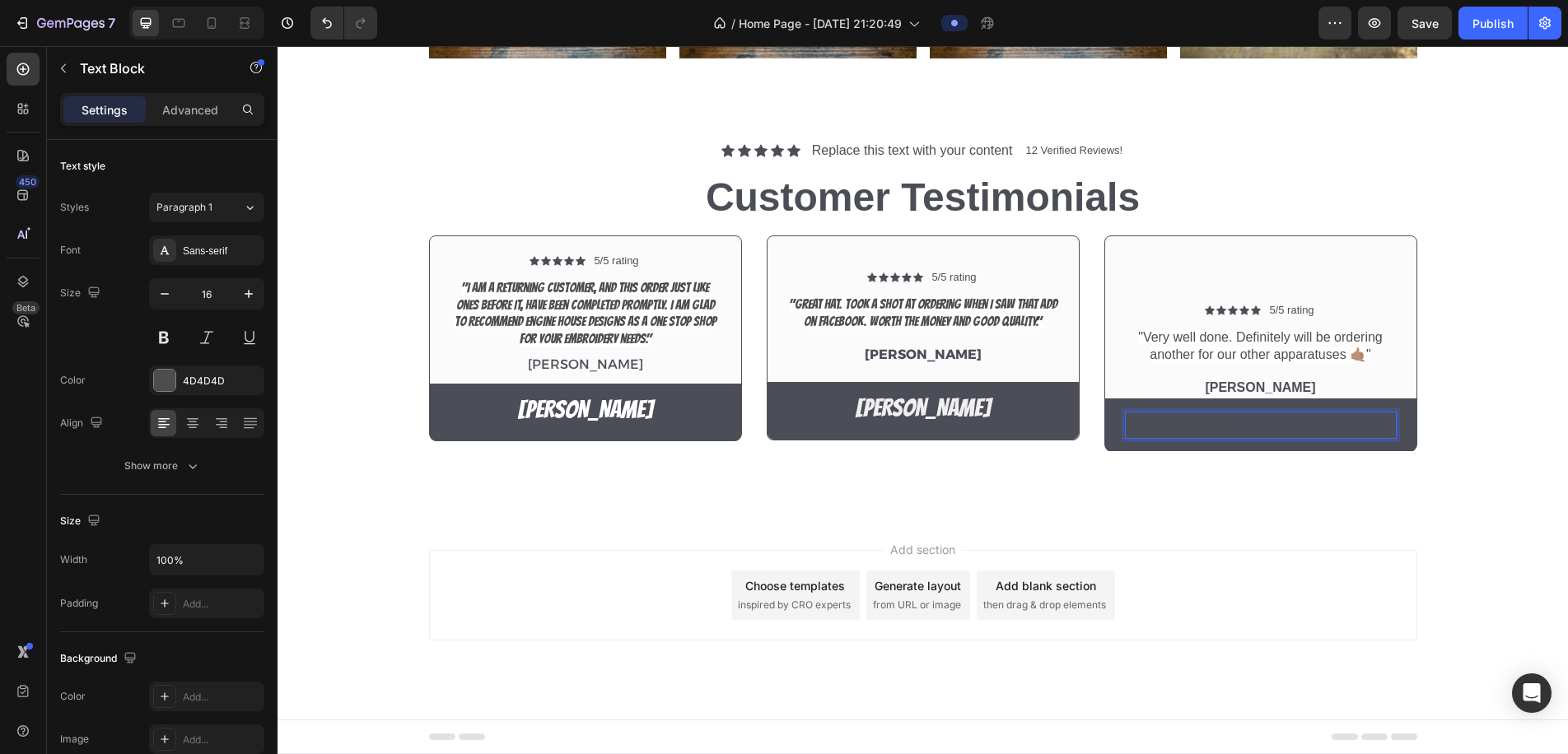
scroll to position [1214, 0]
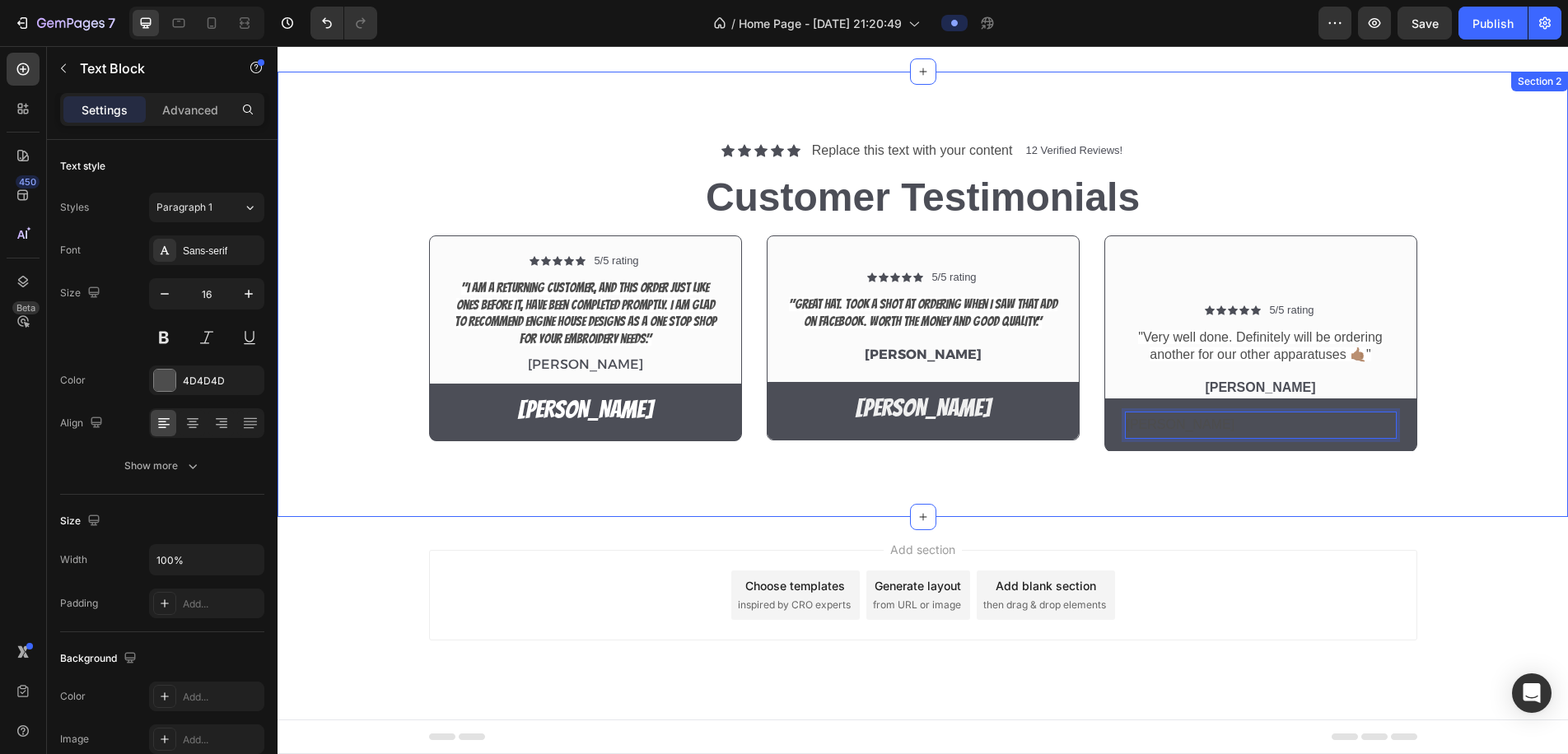
click at [1235, 344] on div "Icon Icon Icon Icon Icon Icon List 5/5 rating Text Block Row "Very well done. D…" at bounding box center [1261, 376] width 312 height 148
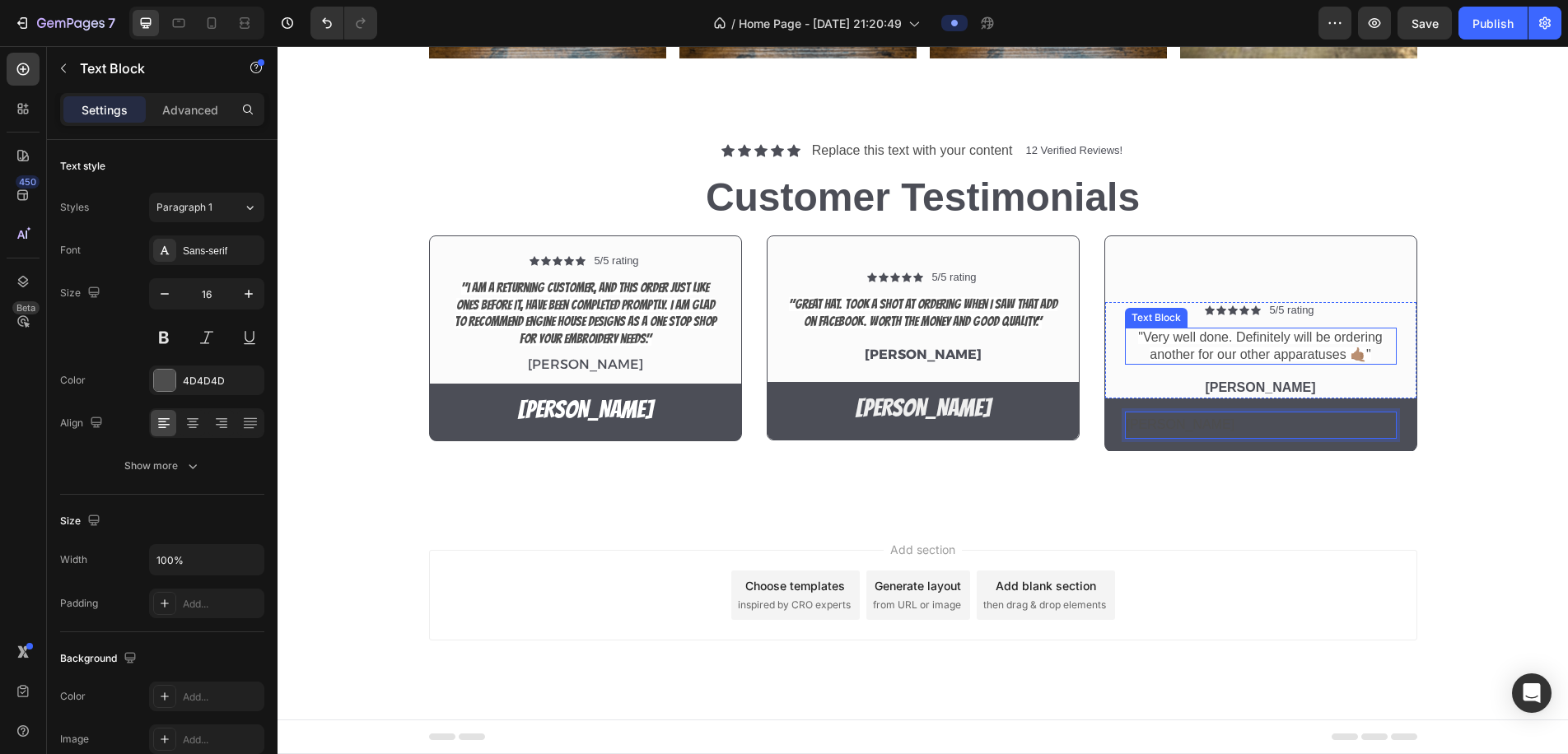
click at [1235, 344] on span ""Very well done. Definitely will be ordering another for our other apparatuses …" at bounding box center [1260, 346] width 244 height 31
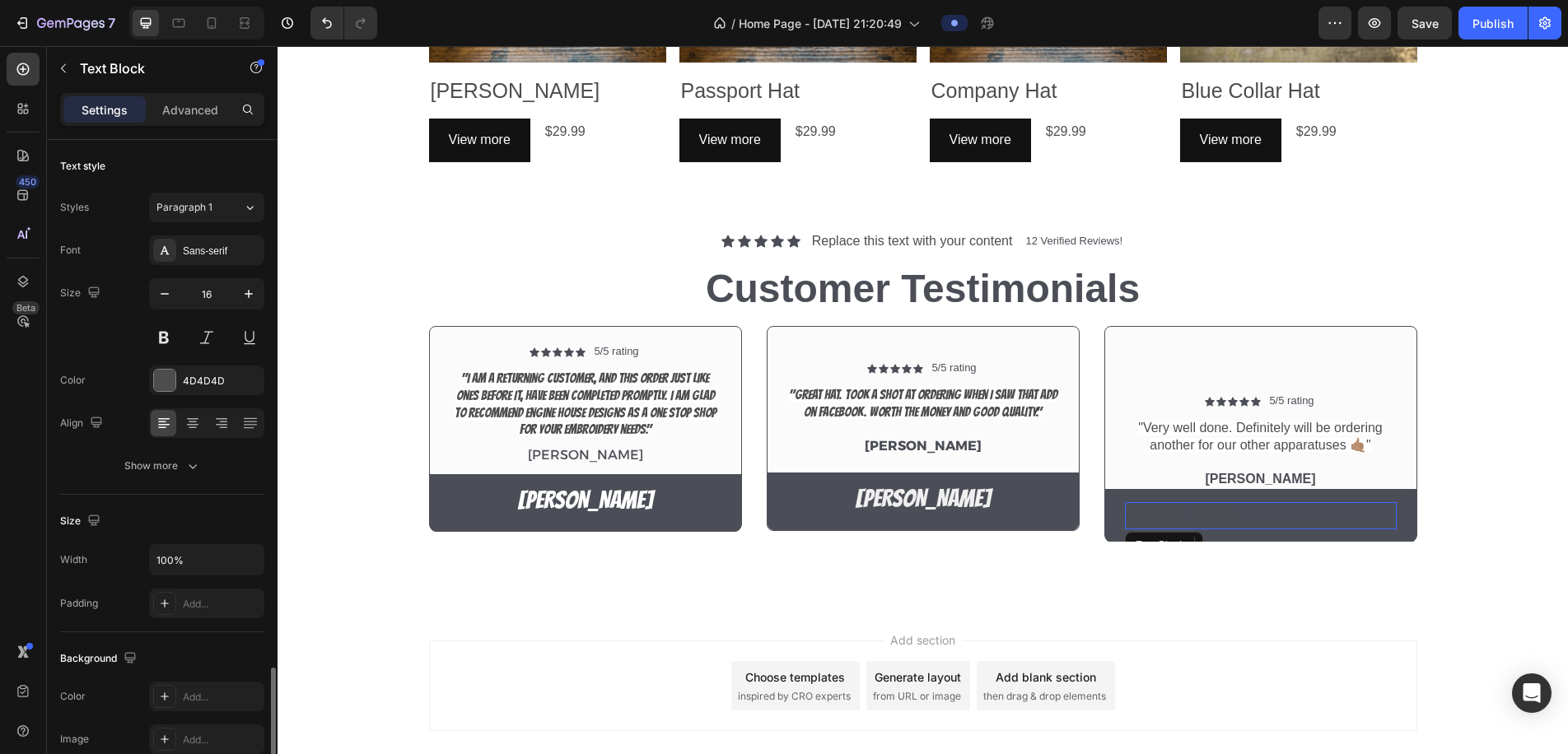
click at [1232, 507] on p "Wally" at bounding box center [1261, 516] width 269 height 24
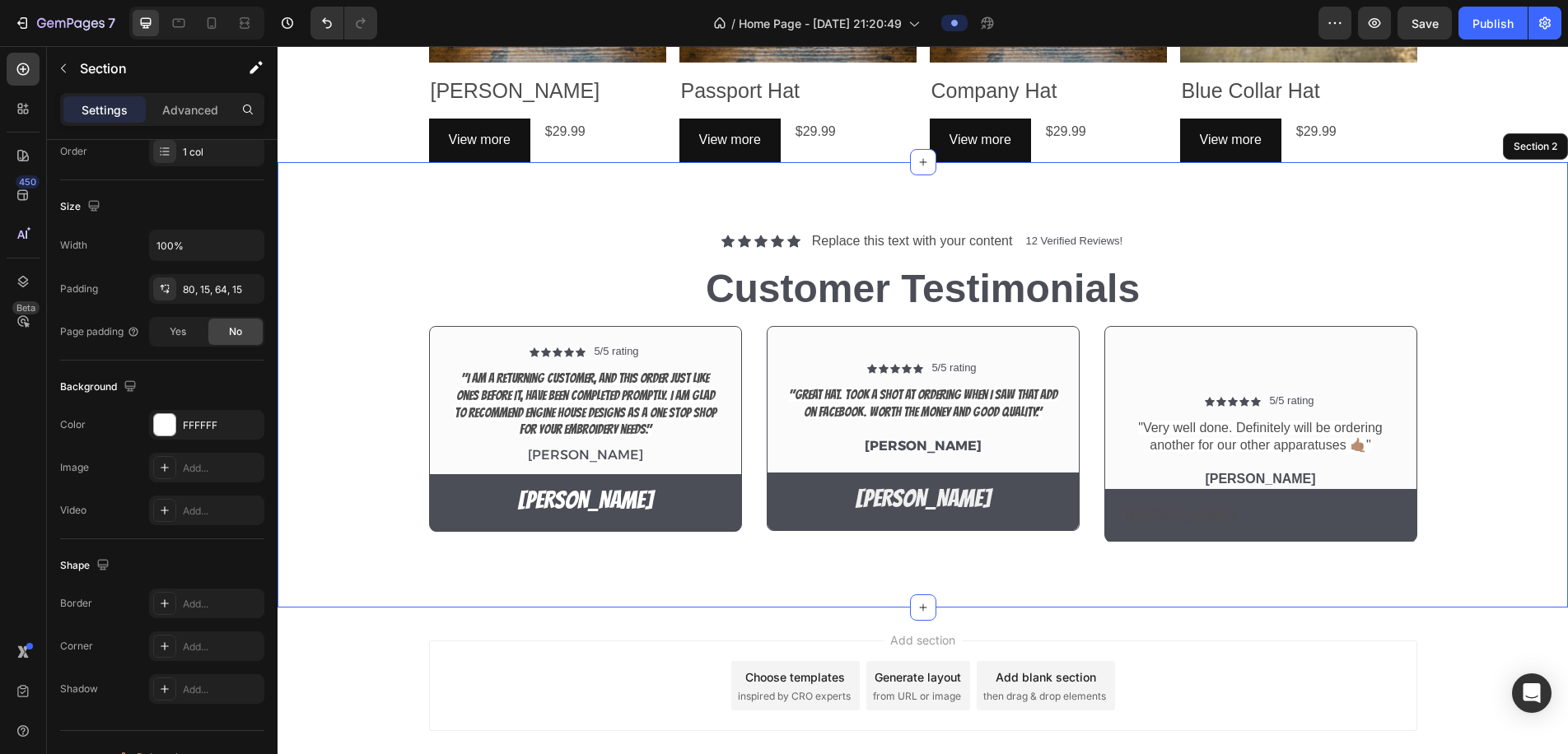
drag, startPoint x: 1307, startPoint y: 558, endPoint x: 1292, endPoint y: 537, distance: 25.8
click at [1307, 558] on div "Icon Icon Icon Icon Icon Icon List Replace this text with your content Text Blo…" at bounding box center [923, 384] width 1290 height 445
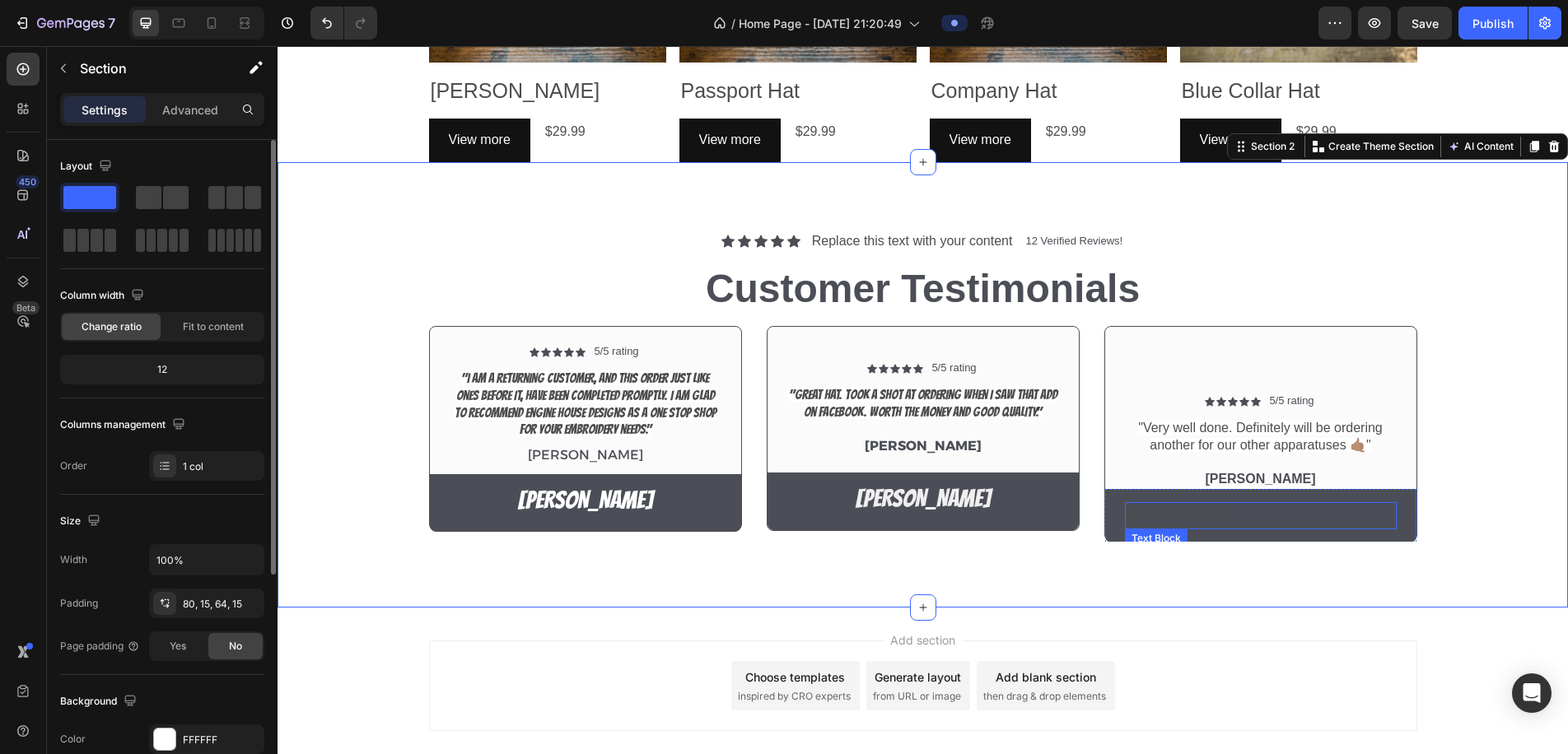
click at [1275, 514] on p "[PERSON_NAME]" at bounding box center [1261, 516] width 269 height 24
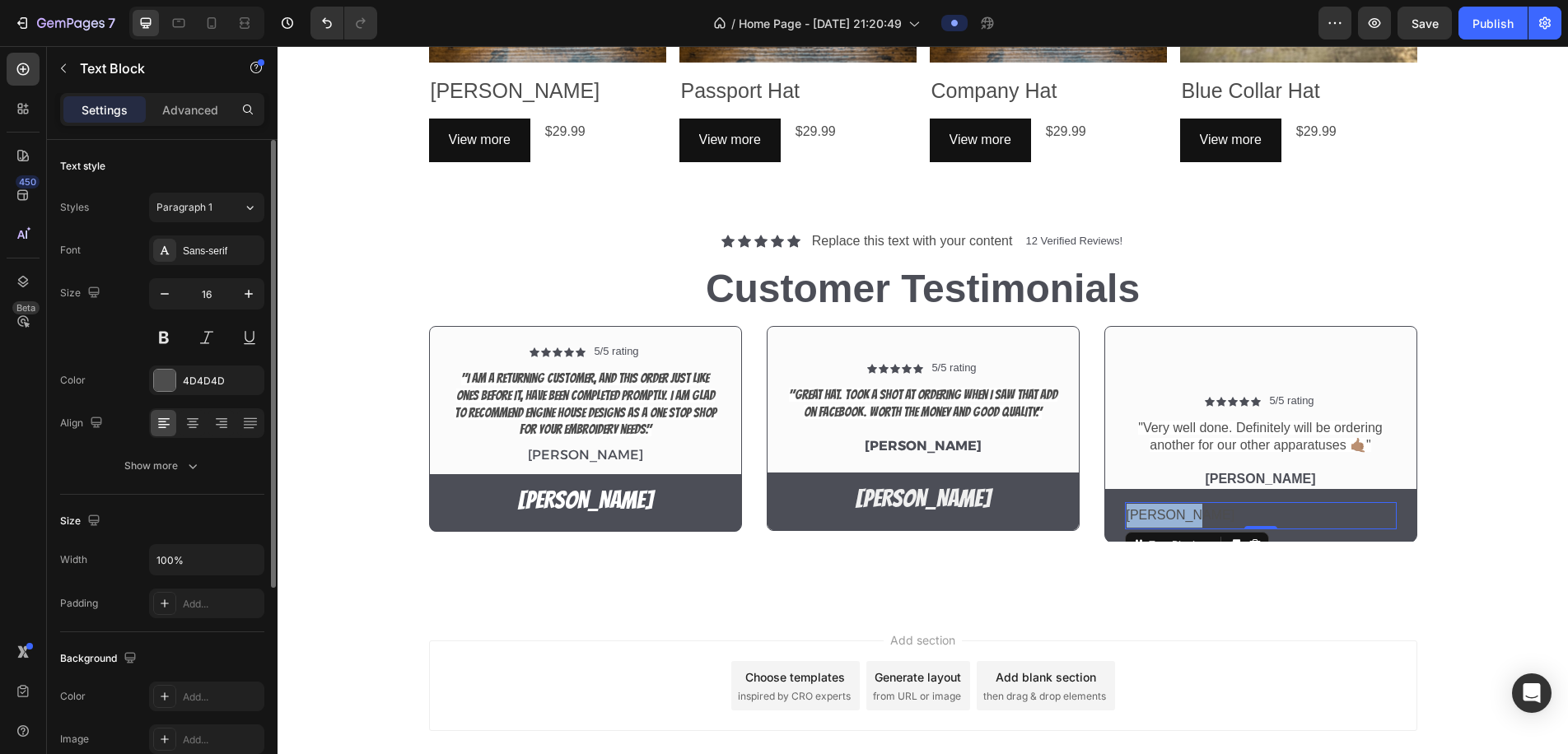
click at [1275, 514] on p "[PERSON_NAME]" at bounding box center [1261, 516] width 269 height 24
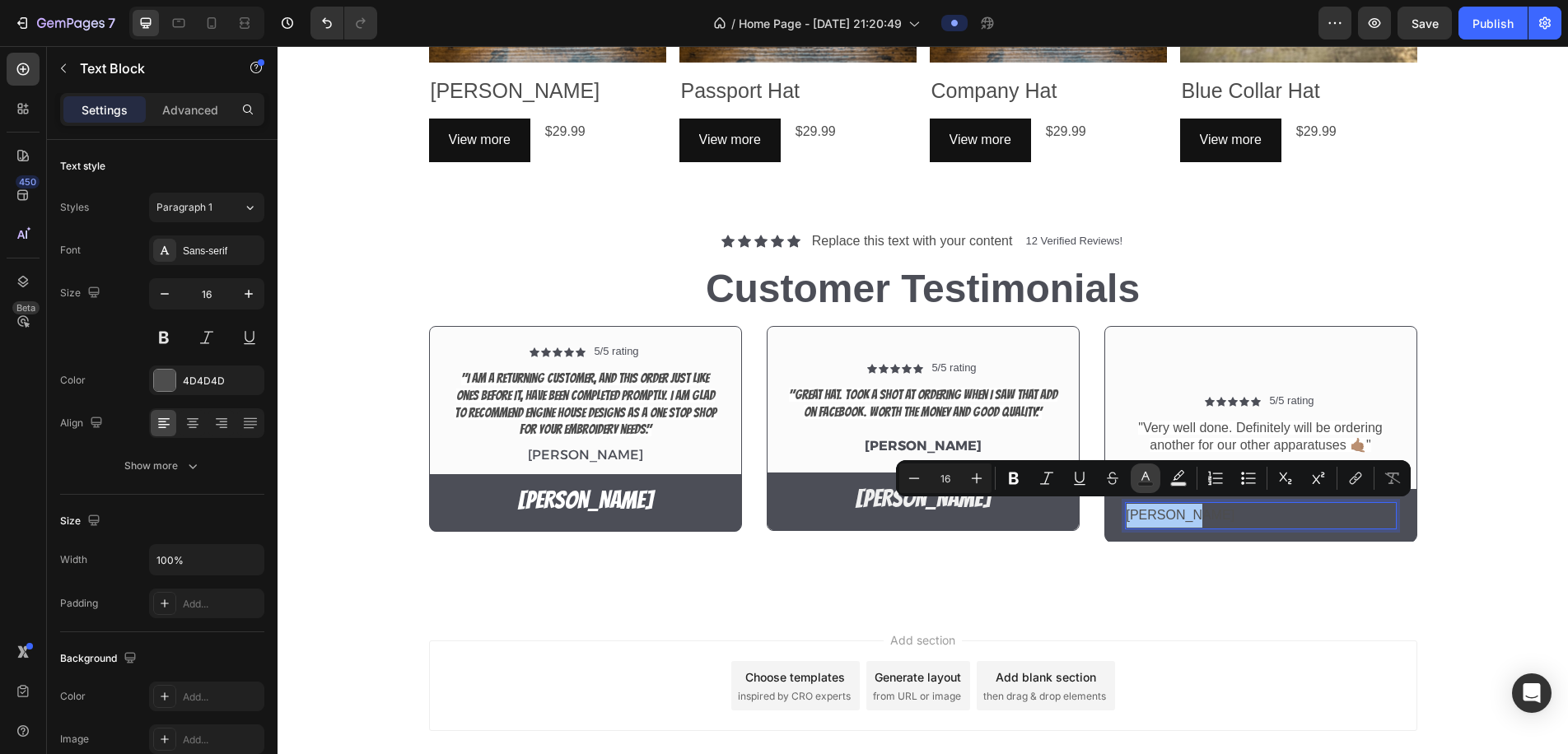
click at [1155, 476] on button "Text Color" at bounding box center [1145, 478] width 29 height 29
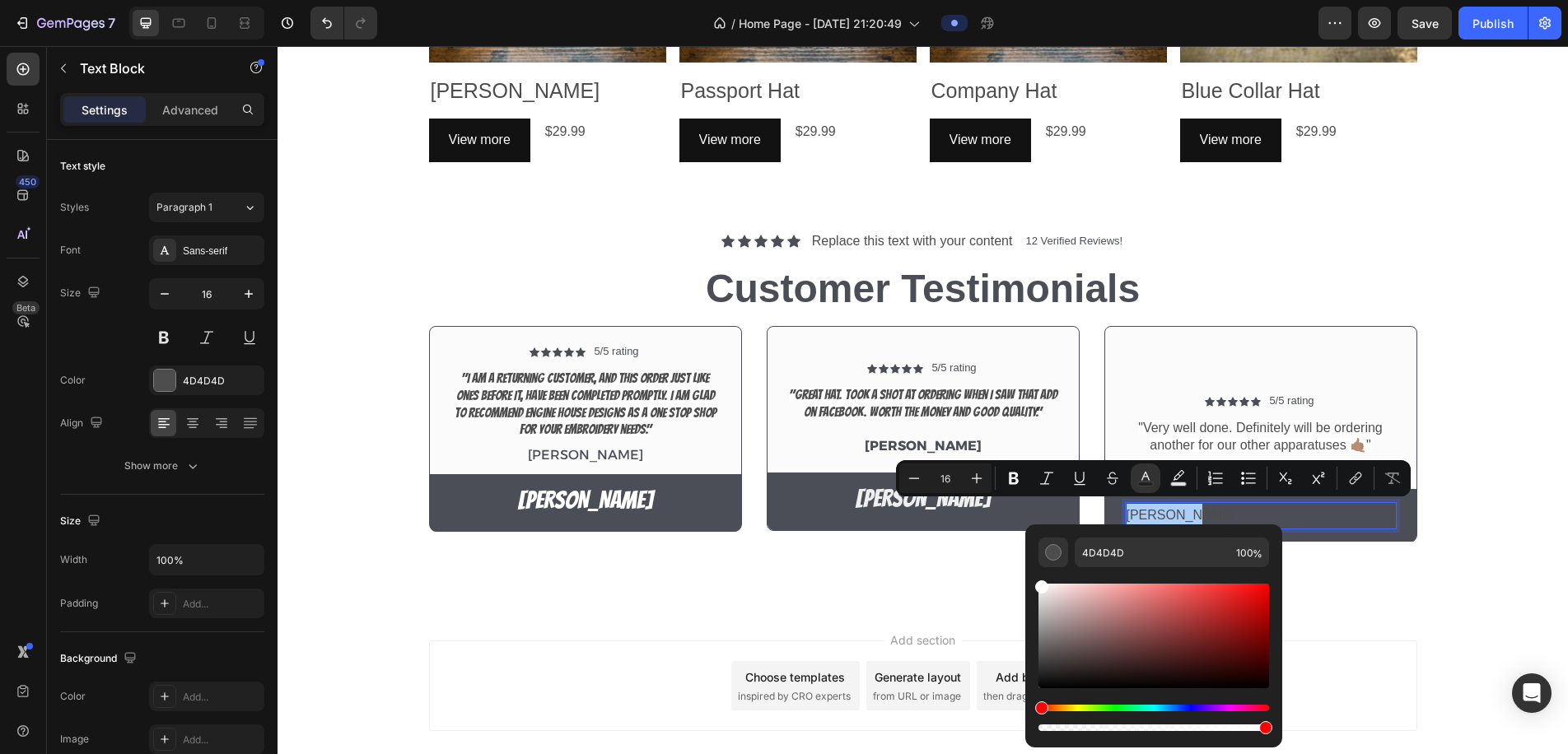
drag, startPoint x: 1043, startPoint y: 662, endPoint x: 1029, endPoint y: 550, distance: 112.9
click at [1029, 551] on div "4D4D4D 100 %" at bounding box center [1154, 629] width 257 height 210
type input "FFFFFF"
click at [194, 416] on icon at bounding box center [192, 423] width 17 height 17
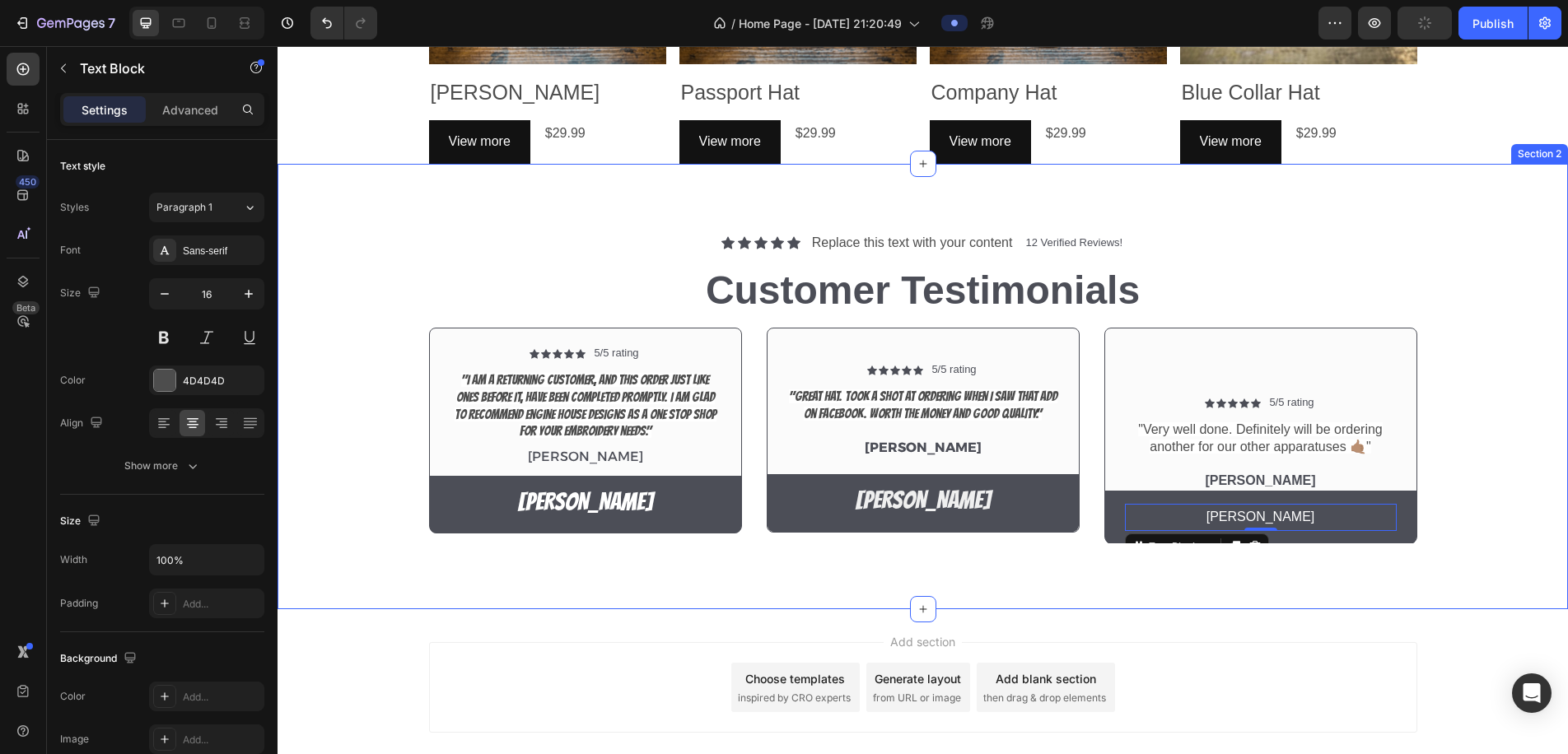
scroll to position [1130, 0]
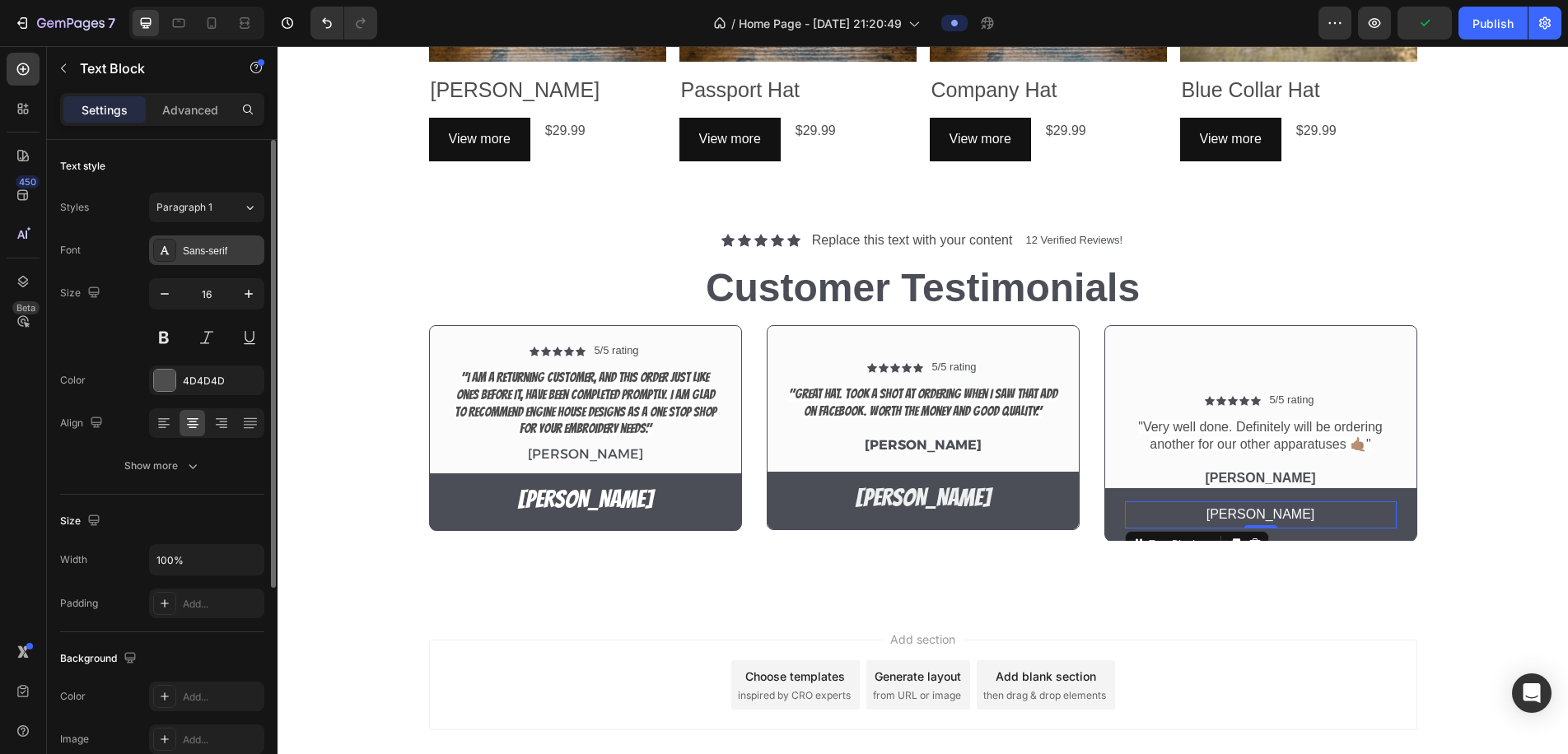
click at [209, 255] on div "Sans-serif" at bounding box center [221, 251] width 77 height 15
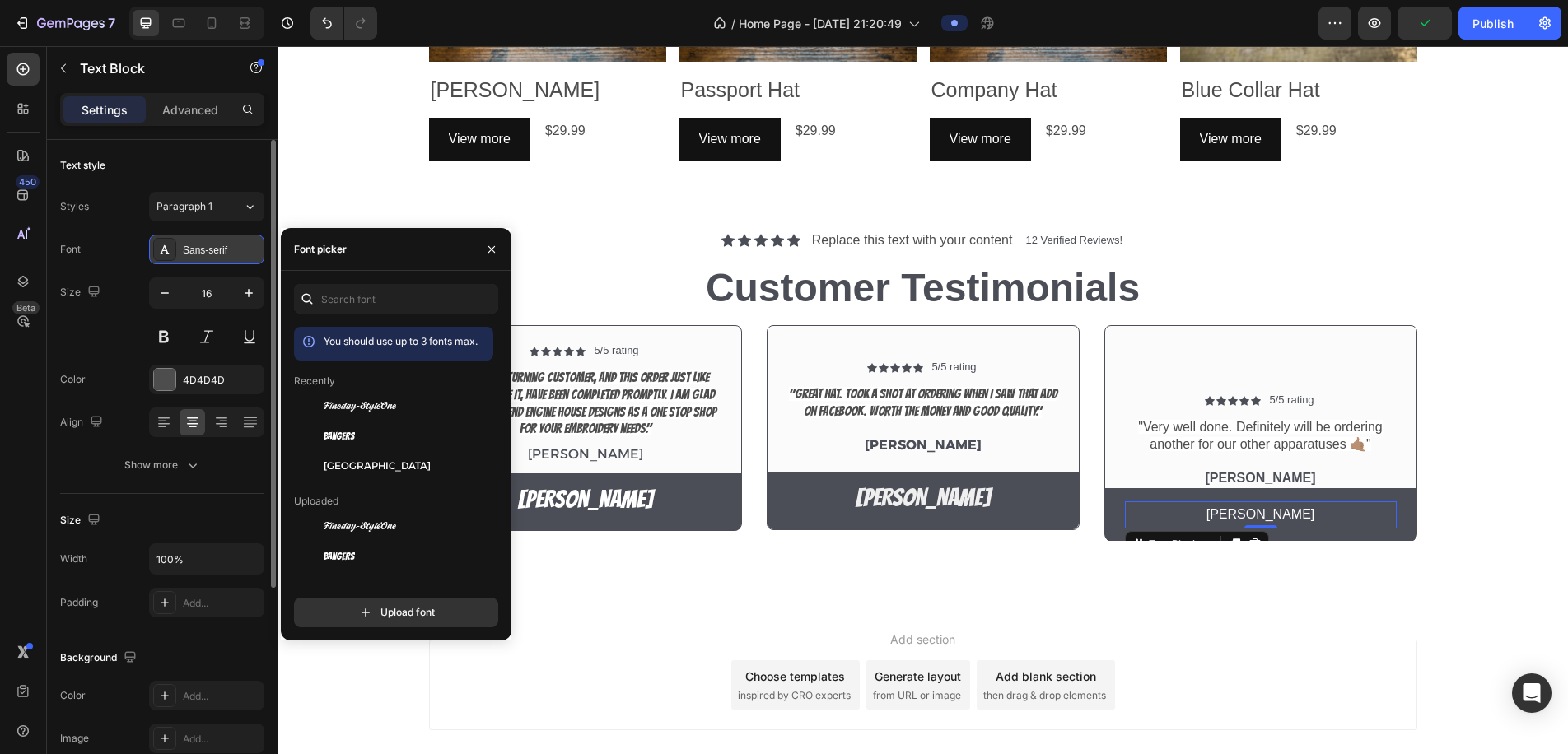
click at [209, 255] on div "Sans-serif" at bounding box center [221, 250] width 77 height 15
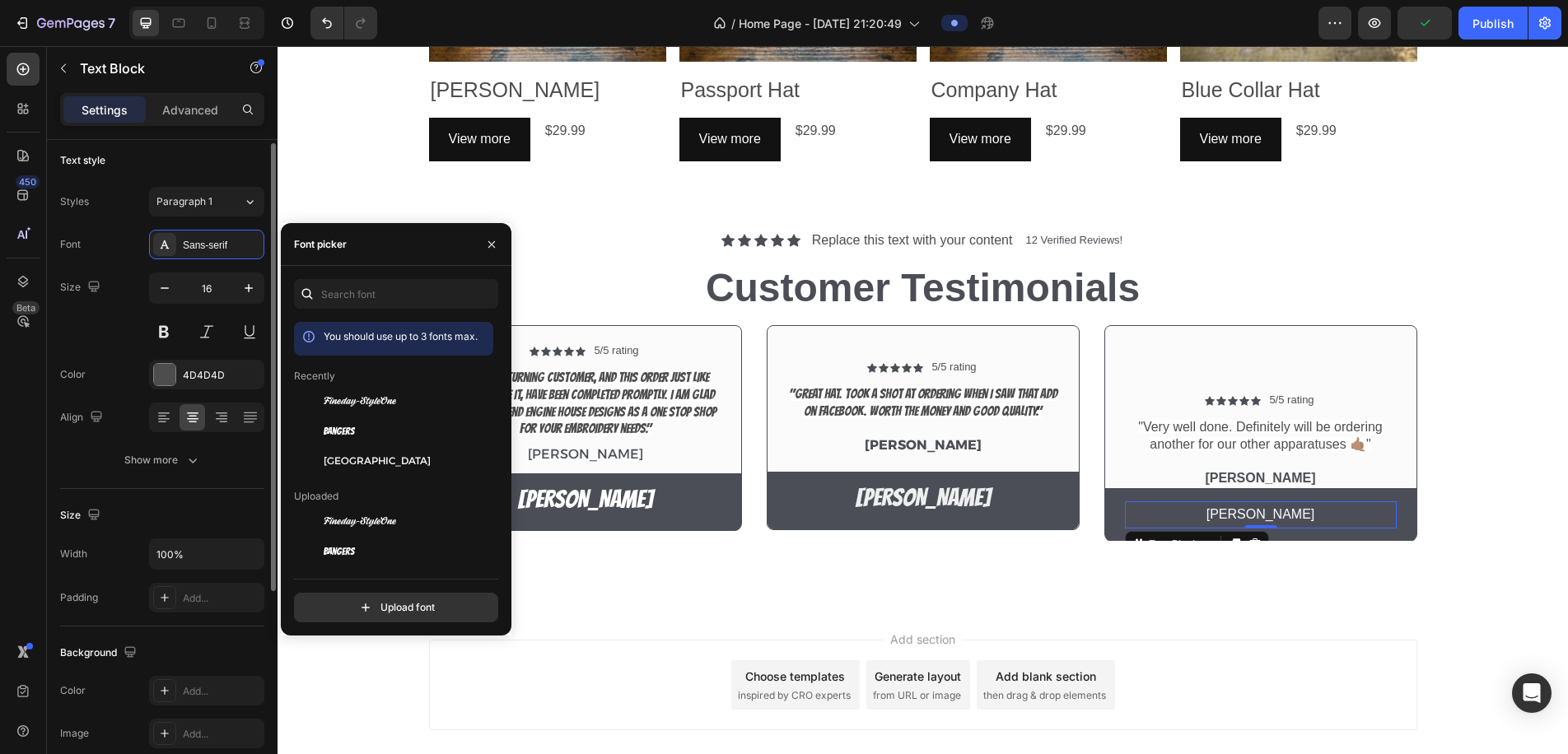
scroll to position [3, 0]
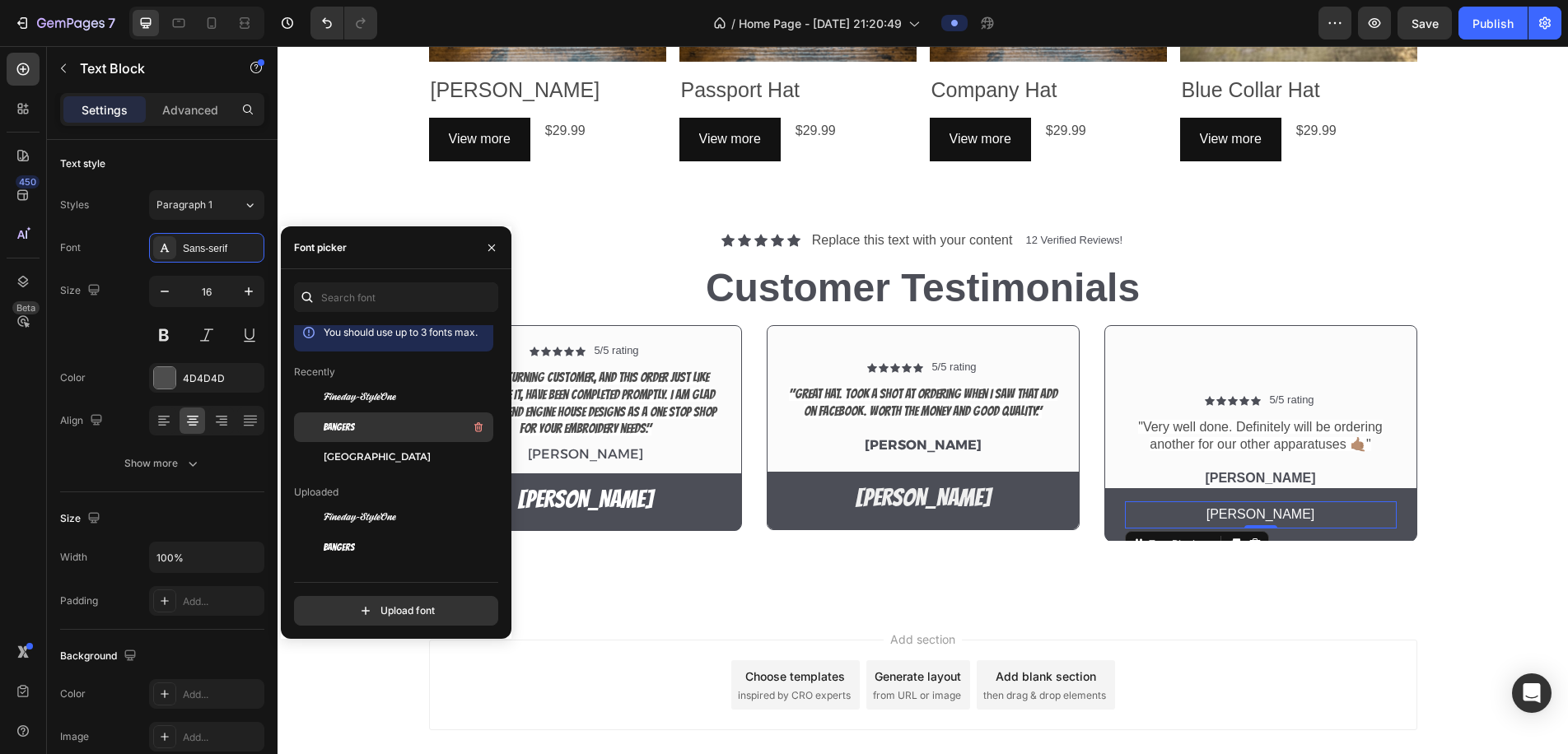
click at [365, 429] on div "Bangers" at bounding box center [407, 427] width 167 height 20
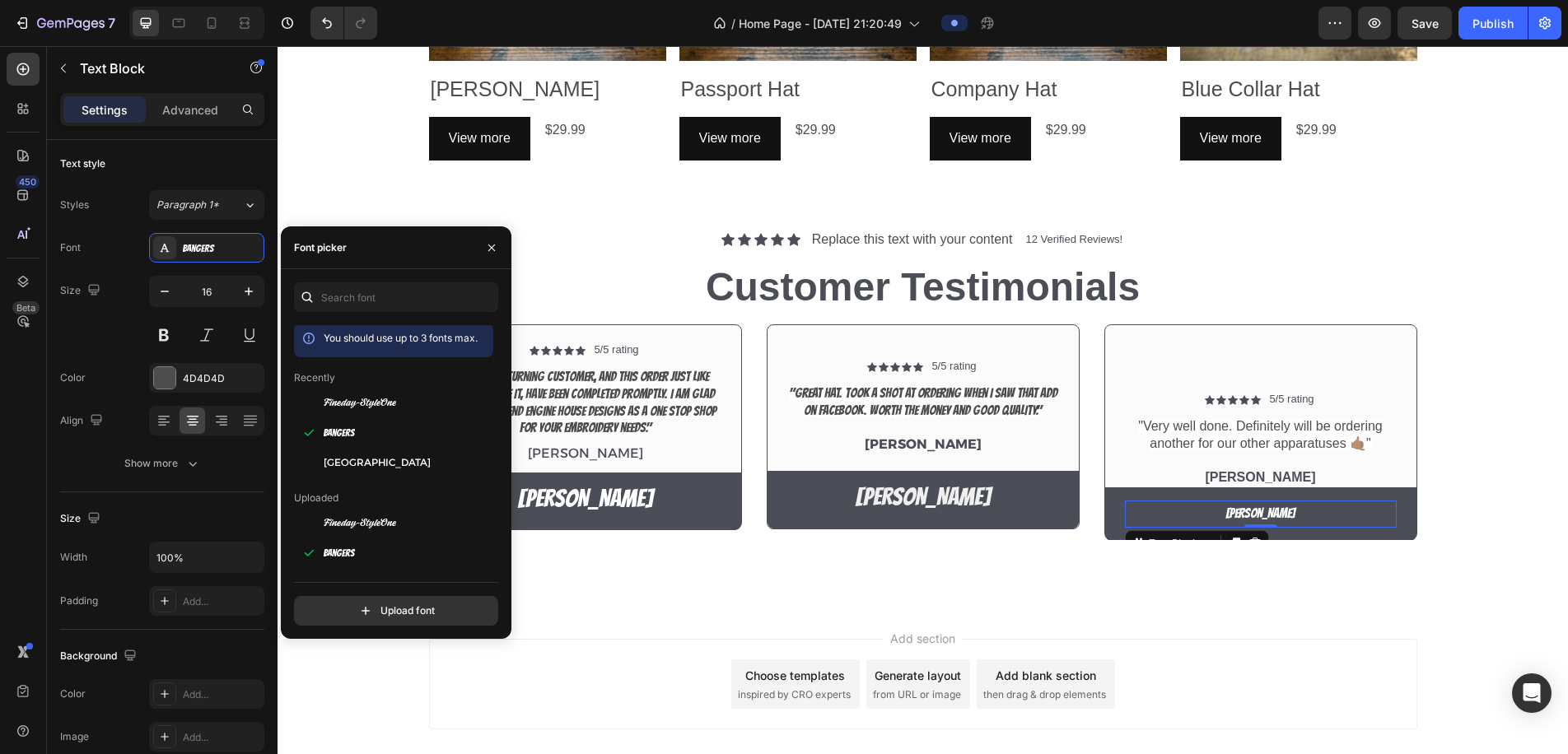
scroll to position [3, 0]
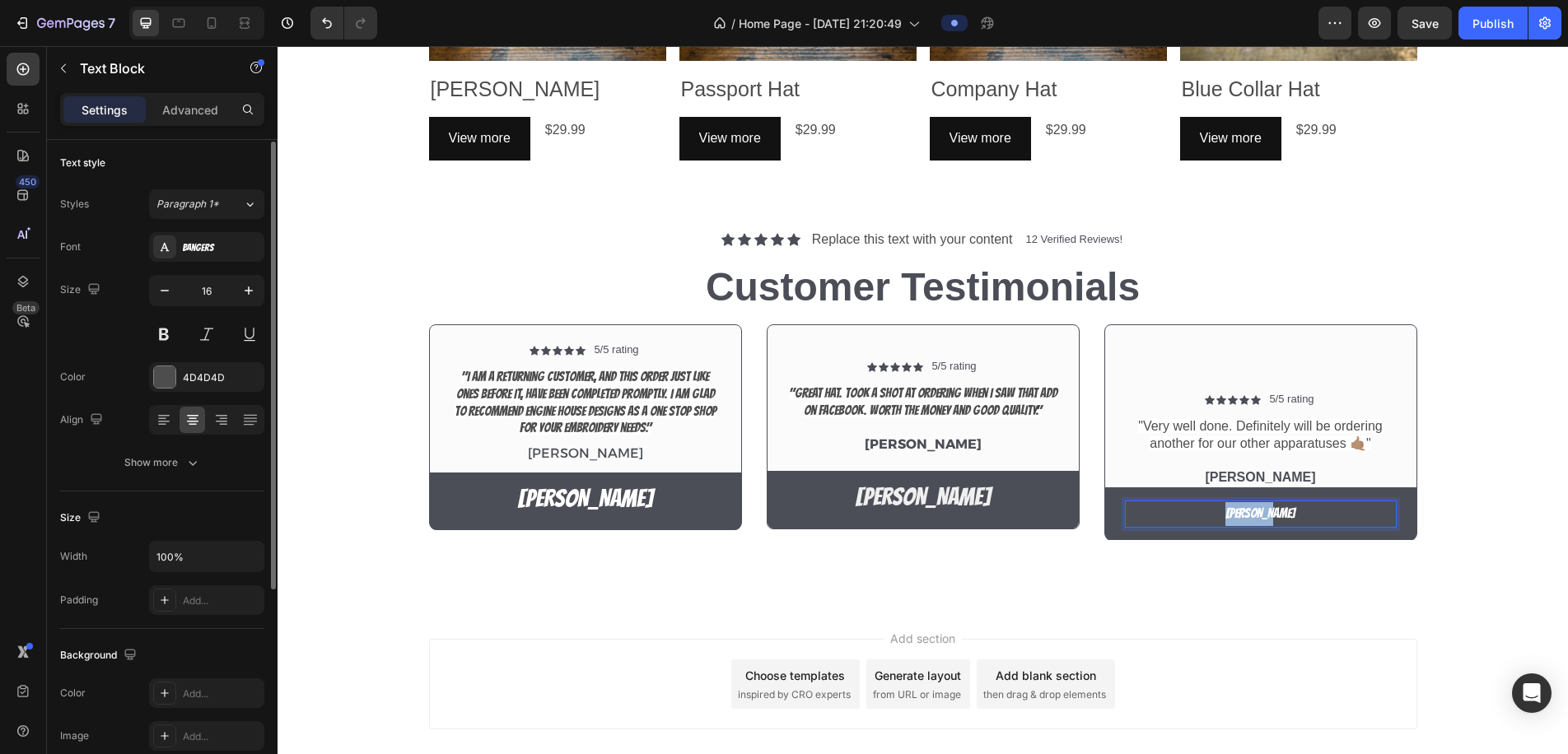
click at [1260, 512] on span "[PERSON_NAME]" at bounding box center [1260, 514] width 70 height 14
click at [1286, 508] on span "Company Hat" at bounding box center [1260, 514] width 60 height 14
click at [1285, 508] on span "Company Hat" at bounding box center [1260, 514] width 60 height 14
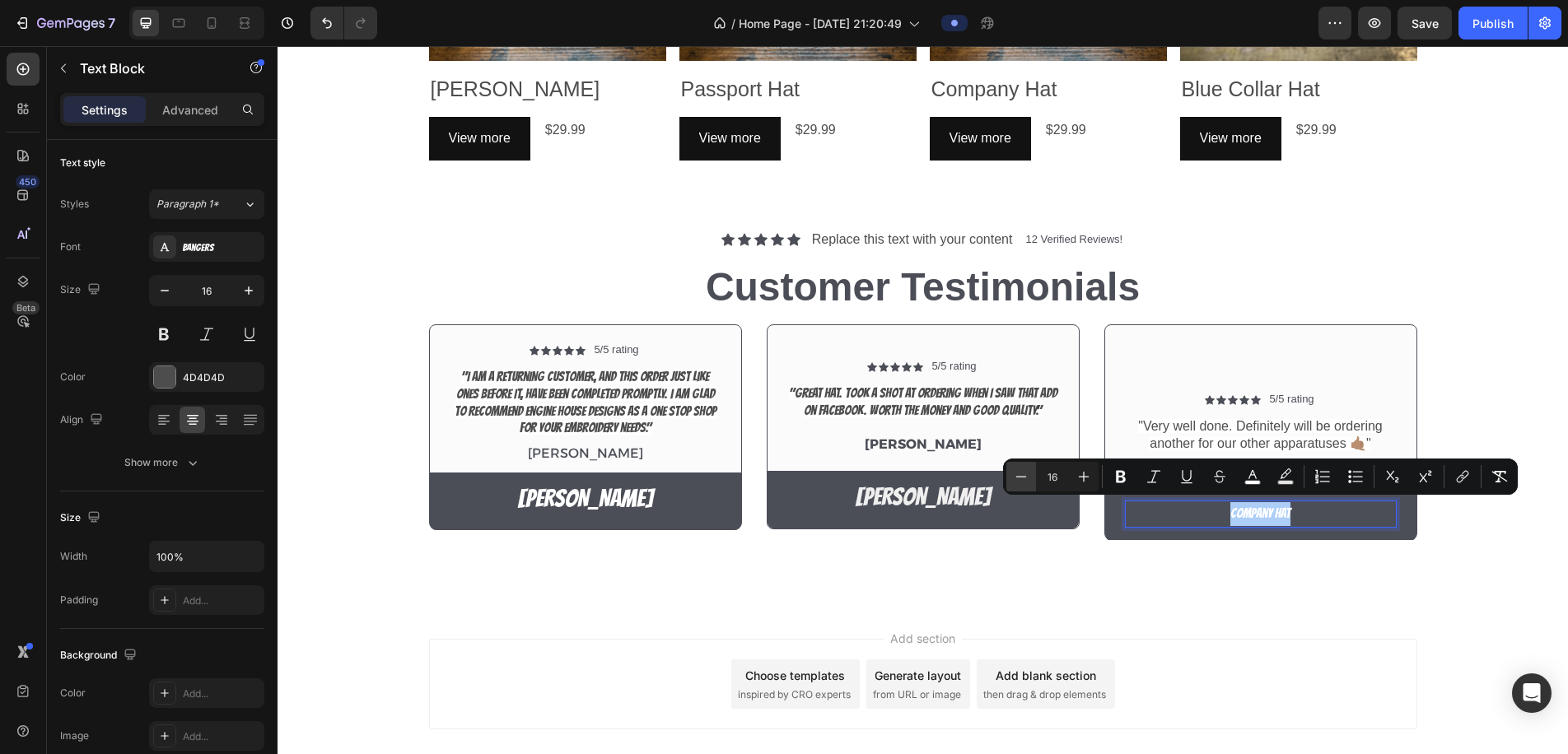
drag, startPoint x: 1043, startPoint y: 478, endPoint x: 1033, endPoint y: 478, distance: 10.0
click at [1033, 478] on div "Minus 16 Plus" at bounding box center [1053, 477] width 92 height 29
type input "30"
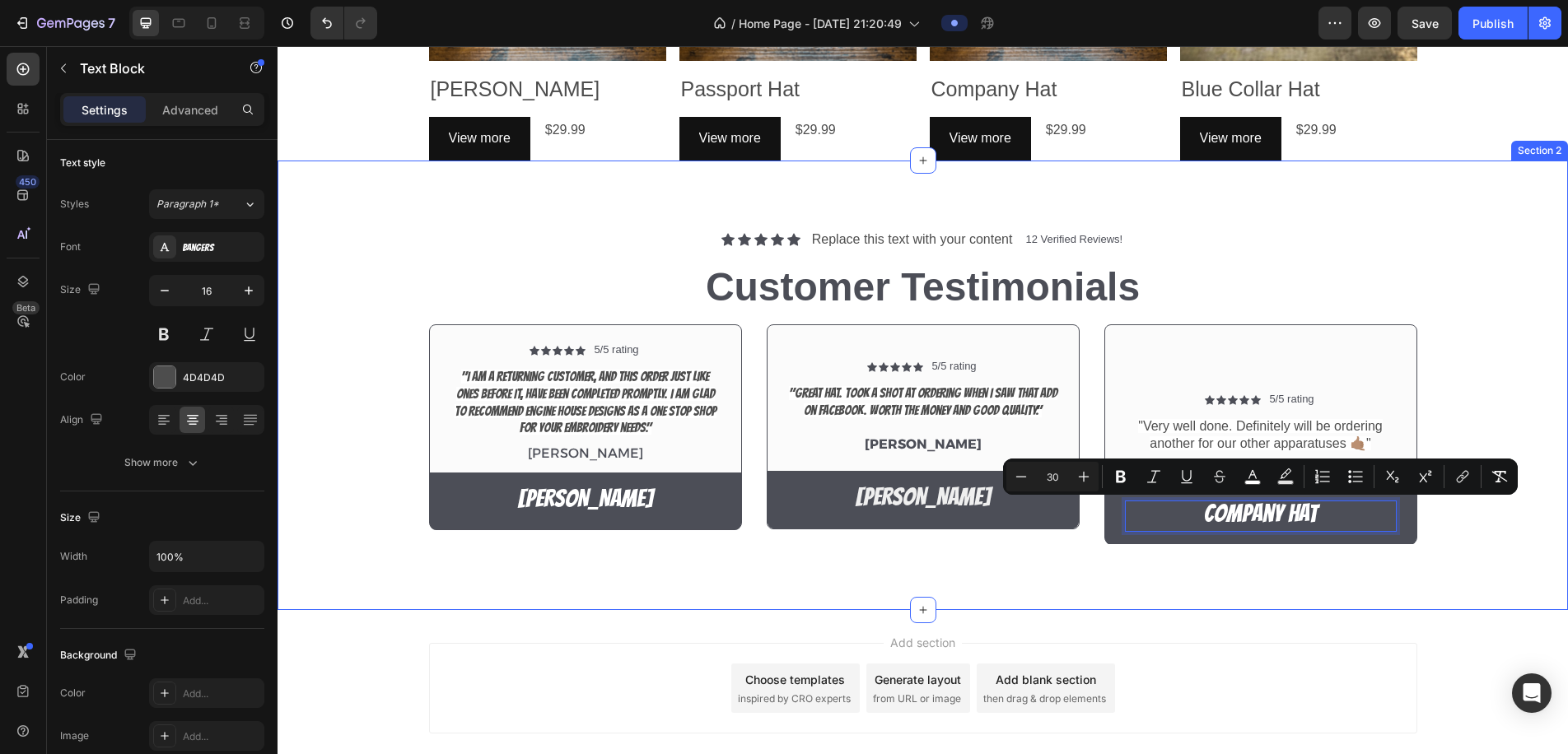
click at [1161, 595] on div "Icon Icon Icon Icon Icon Icon List Replace this text with your content Text Blo…" at bounding box center [923, 385] width 1290 height 450
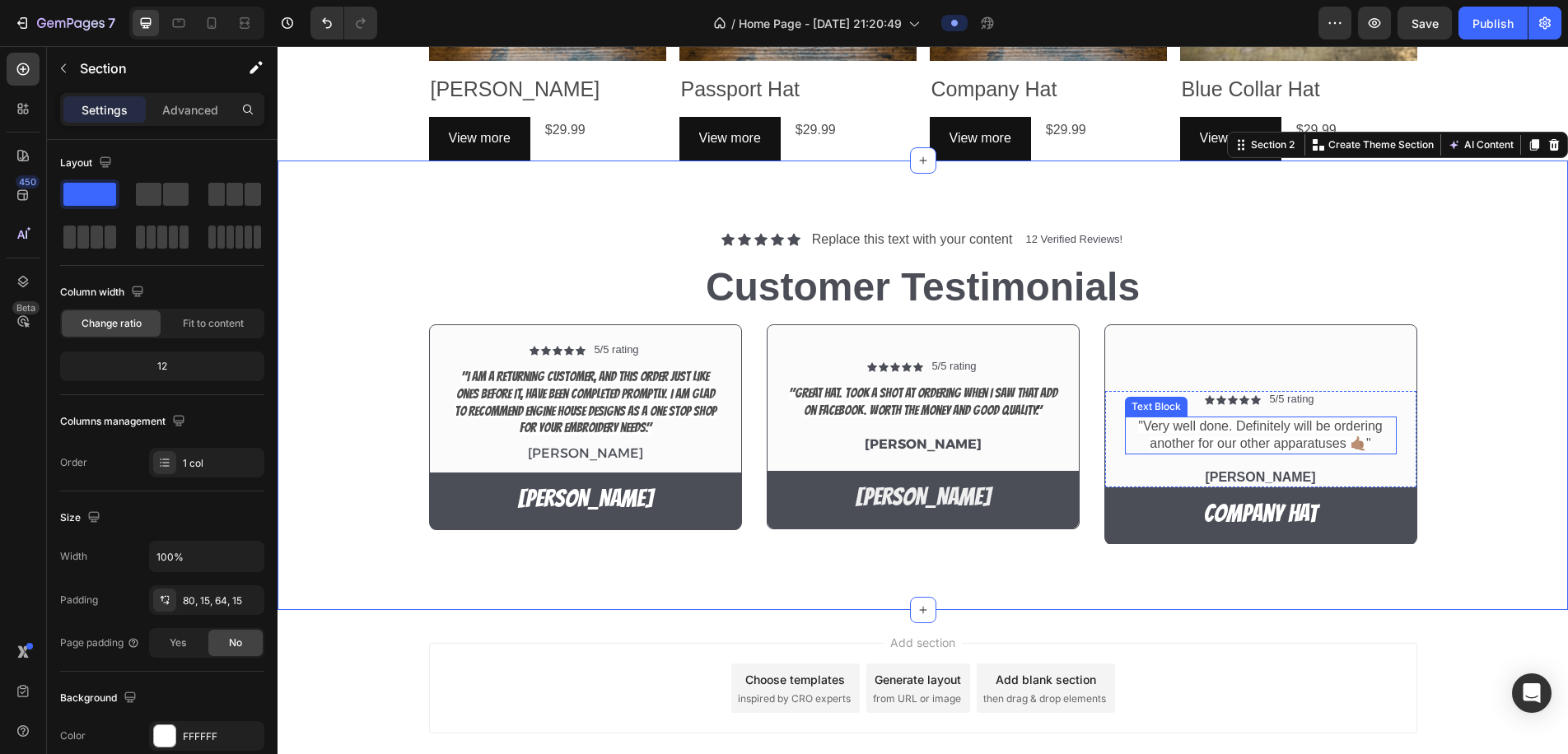
scroll to position [0, 0]
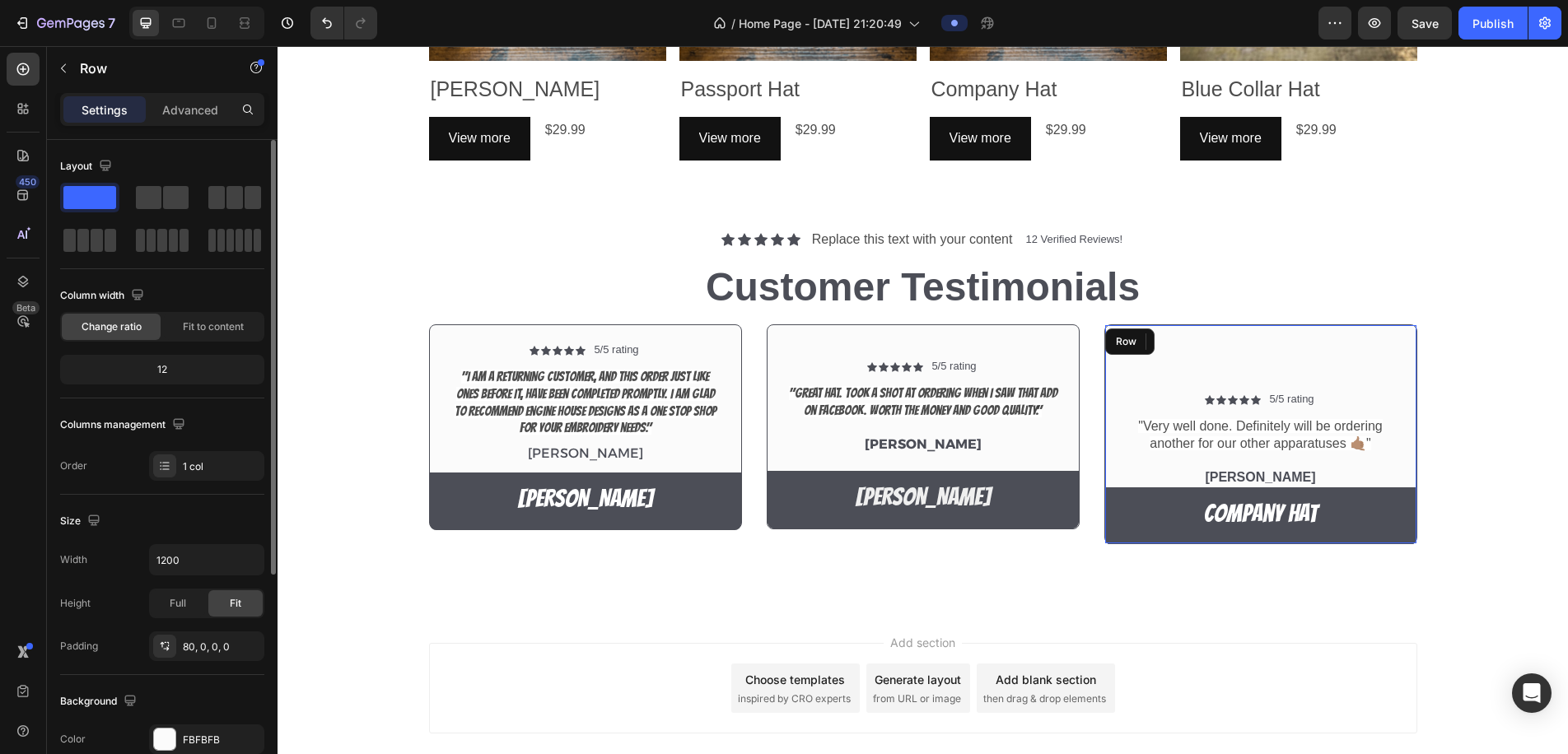
click at [1202, 374] on div "Icon Icon Icon Icon Icon Icon List 5/5 rating Text Block Row "Very well done. D…" at bounding box center [1261, 434] width 313 height 220
click at [182, 106] on p "Advanced" at bounding box center [189, 110] width 56 height 18
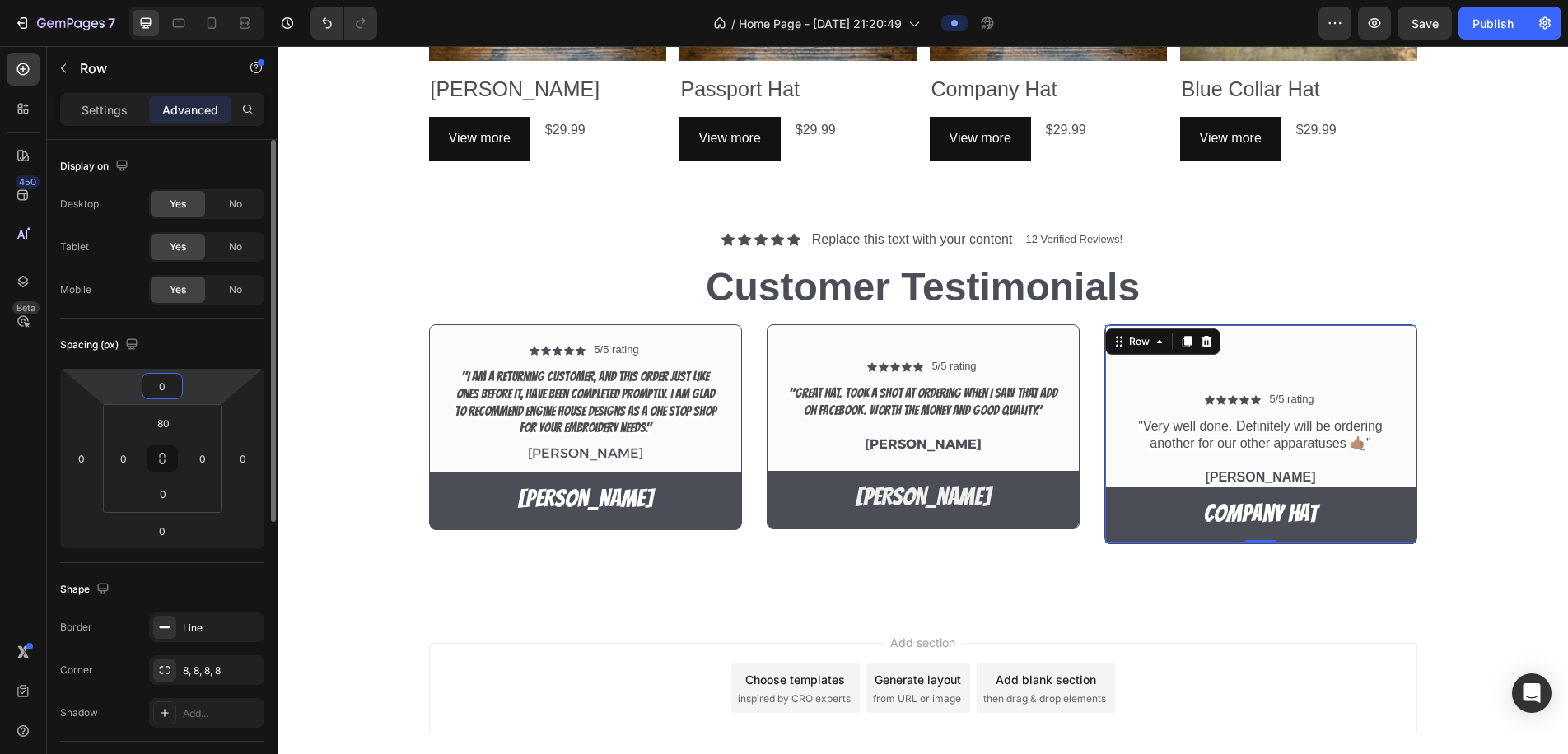
drag, startPoint x: 170, startPoint y: 386, endPoint x: 153, endPoint y: 387, distance: 17.0
click at [153, 387] on input "0" at bounding box center [163, 385] width 33 height 25
click at [155, 383] on input "number" at bounding box center [163, 384] width 33 height 25
type input "-60"
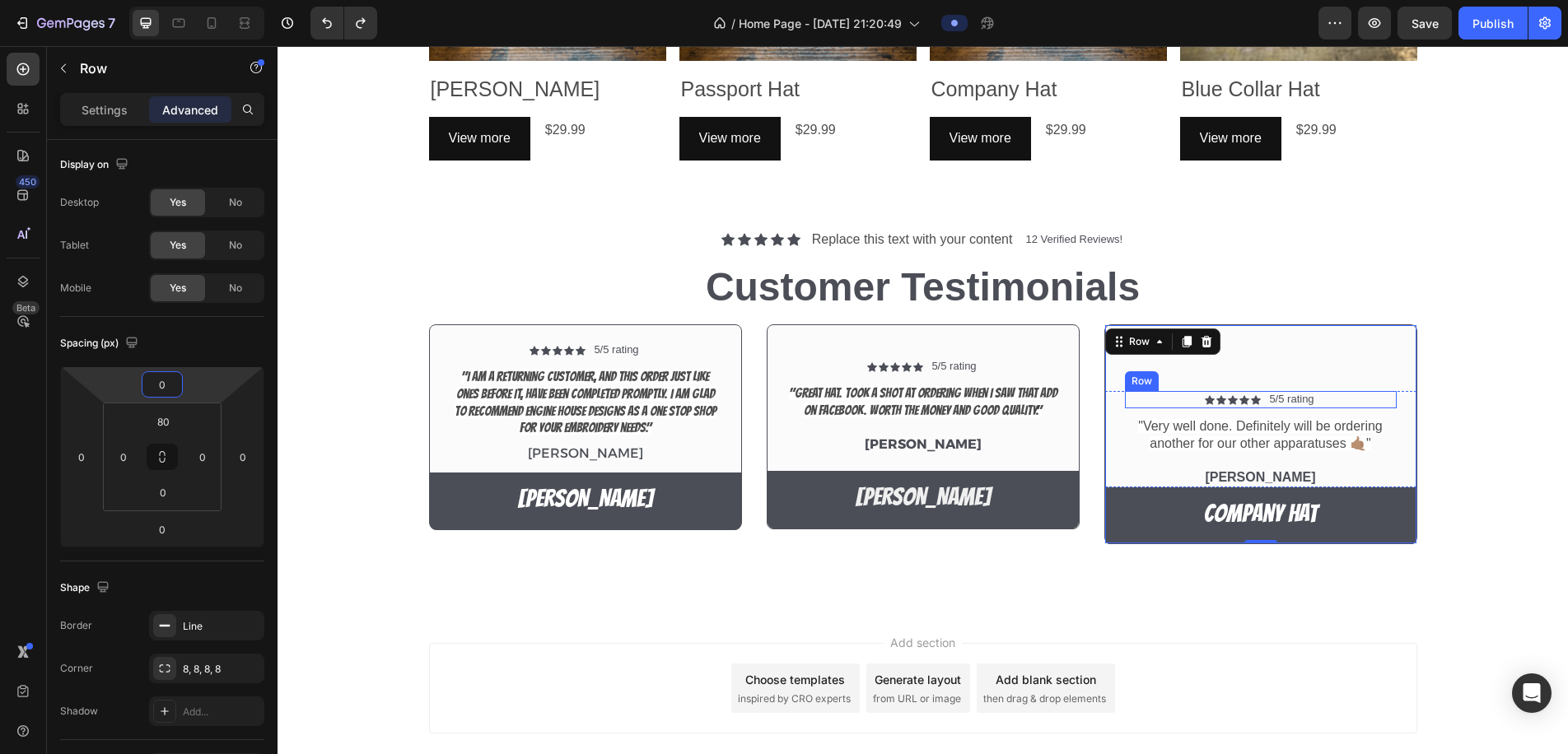
click at [1366, 391] on div "Icon Icon Icon Icon Icon Icon List 5/5 rating Text Block Row" at bounding box center [1261, 400] width 272 height 18
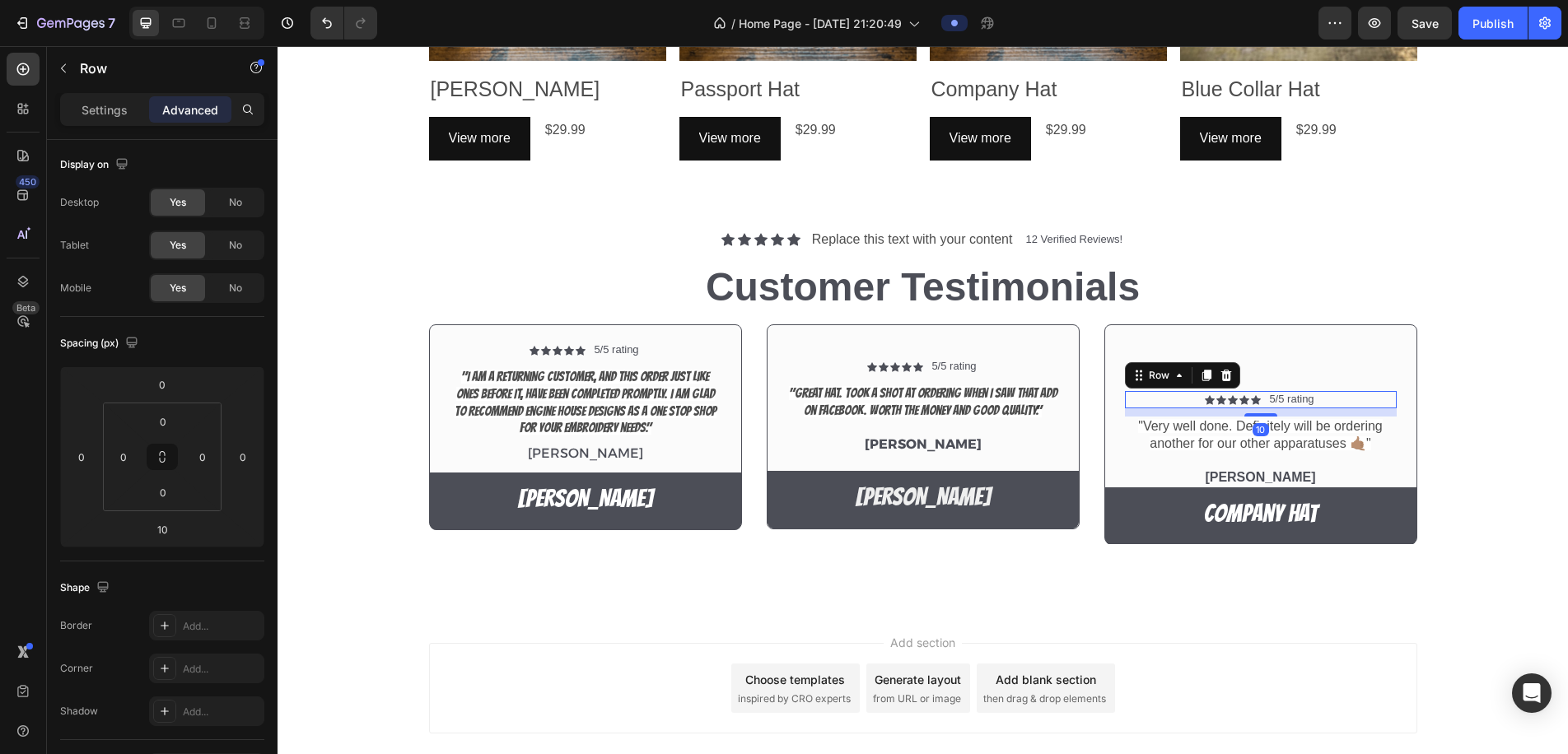
click at [1357, 396] on div "Icon Icon Icon Icon Icon Icon List 5/5 rating Text Block Row 10" at bounding box center [1261, 400] width 272 height 18
drag, startPoint x: 176, startPoint y: 388, endPoint x: 149, endPoint y: 384, distance: 27.3
click at [150, 389] on input "0" at bounding box center [163, 384] width 33 height 25
type input "-60"
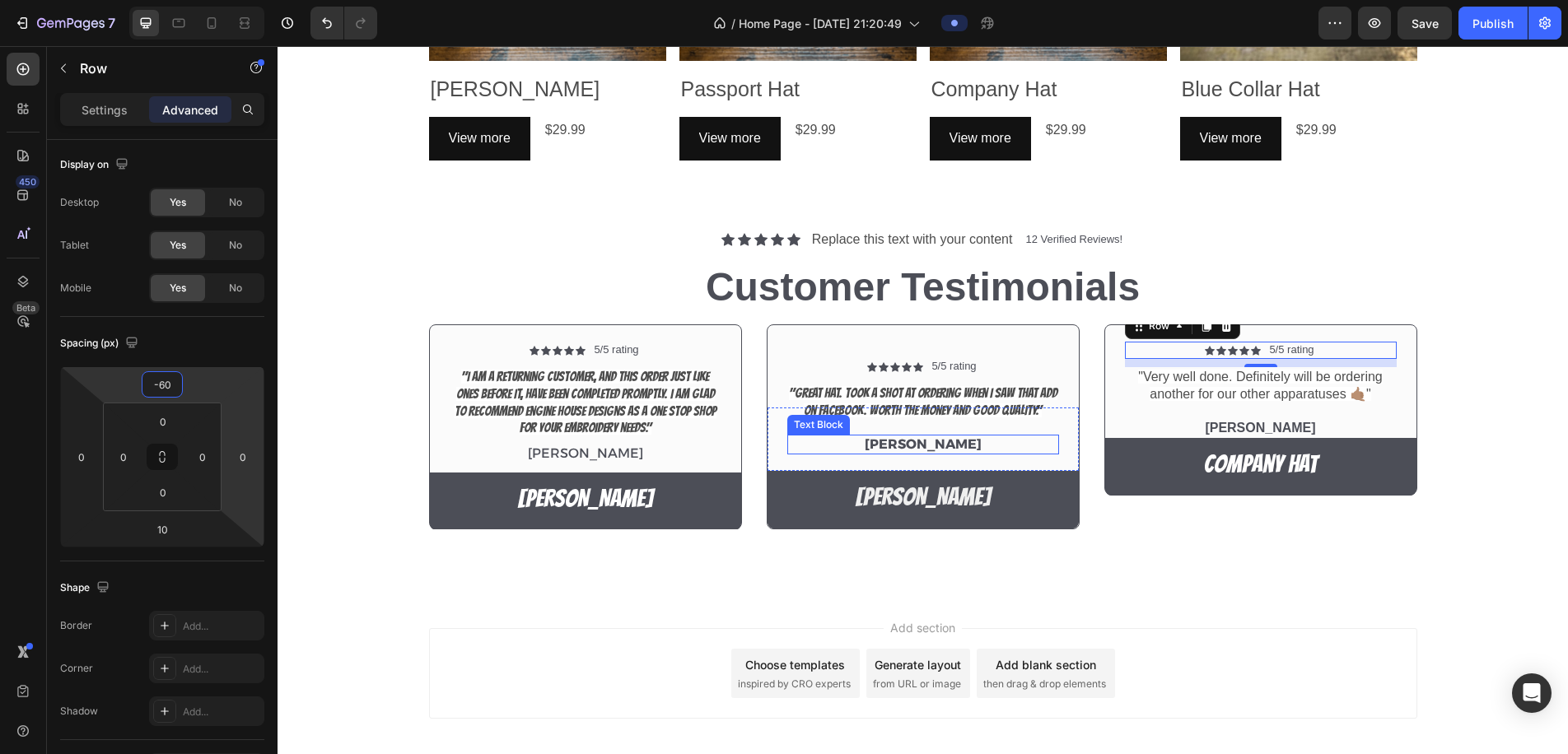
click at [982, 439] on p "Aurthur Osniak" at bounding box center [924, 445] width 269 height 18
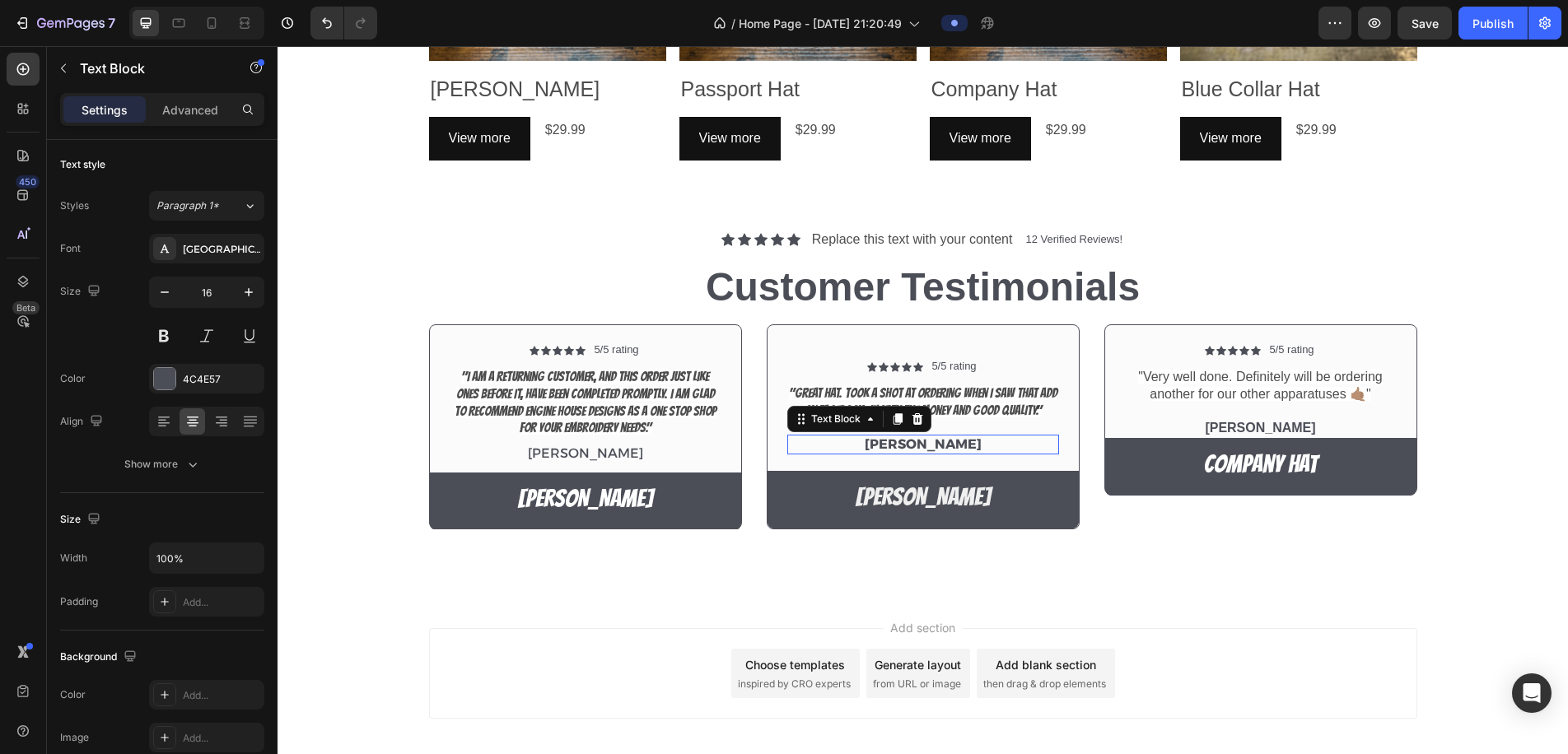
scroll to position [0, 0]
click at [210, 110] on p "Advanced" at bounding box center [189, 110] width 56 height 18
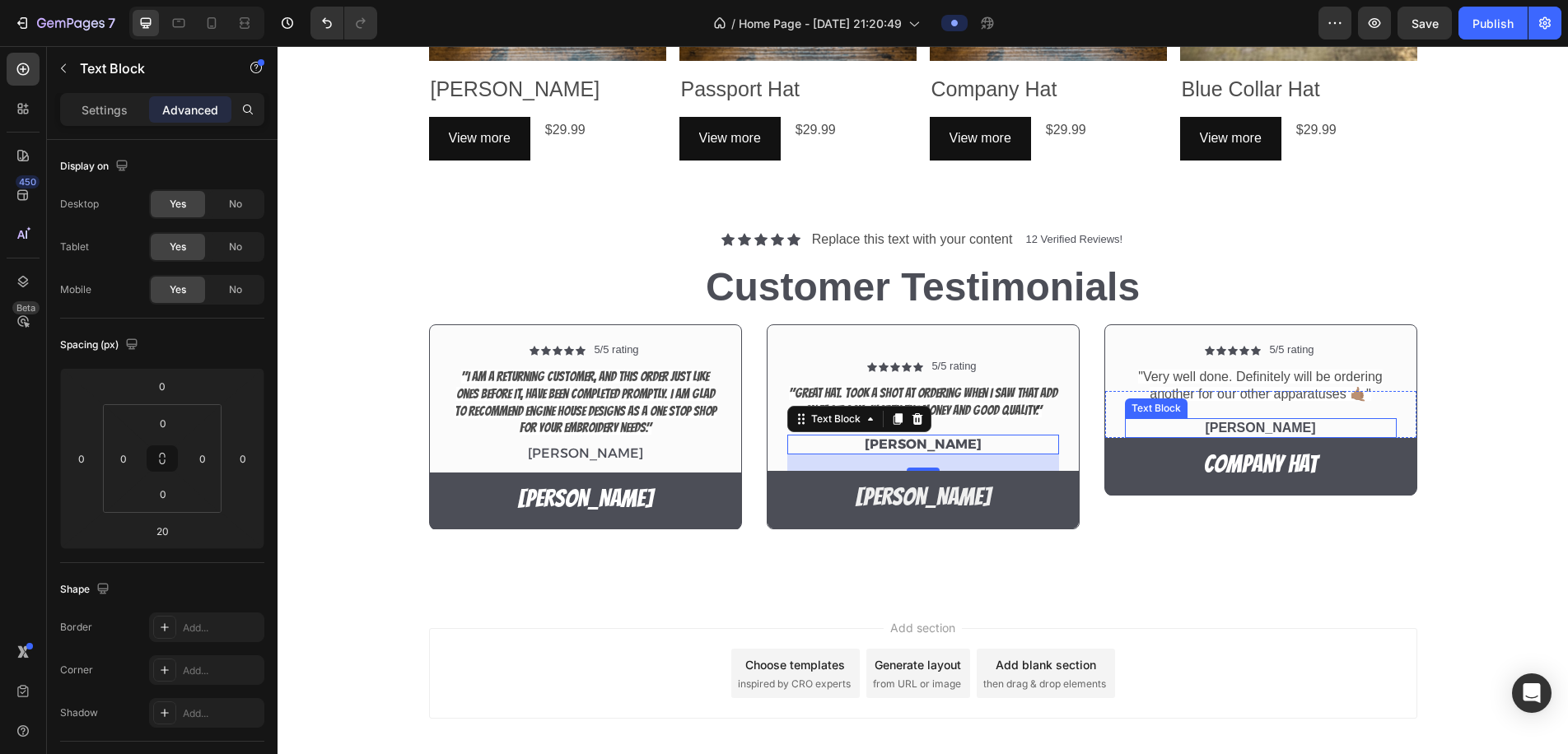
click at [1267, 425] on p "Tyree" at bounding box center [1261, 428] width 269 height 18
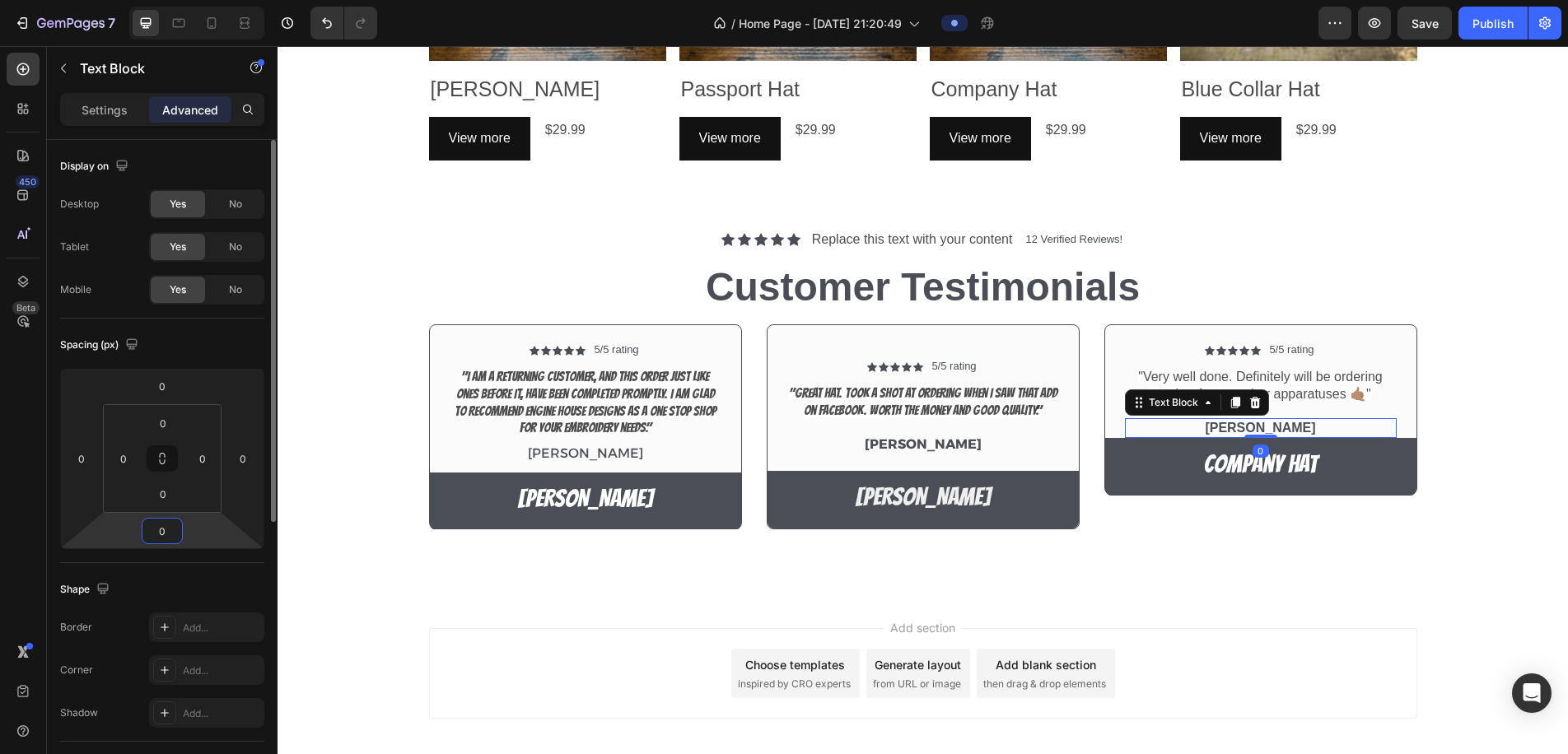
click at [169, 536] on input "0" at bounding box center [163, 530] width 33 height 25
type input "20"
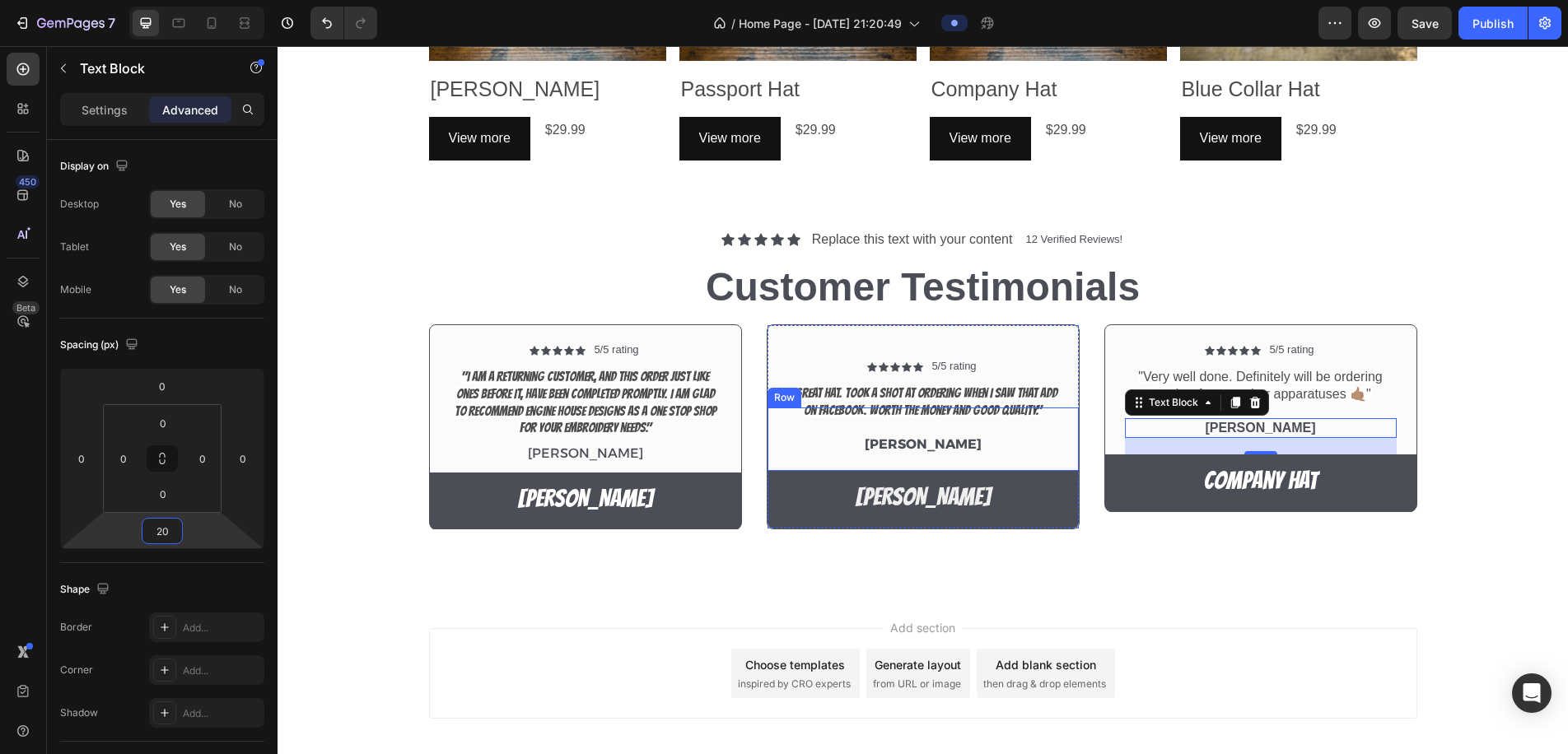
click at [982, 453] on div "Icon Icon Icon Icon Icon Icon List 5/5 rating Text Block Row "Great Hat. Took a…" at bounding box center [923, 439] width 272 height 64
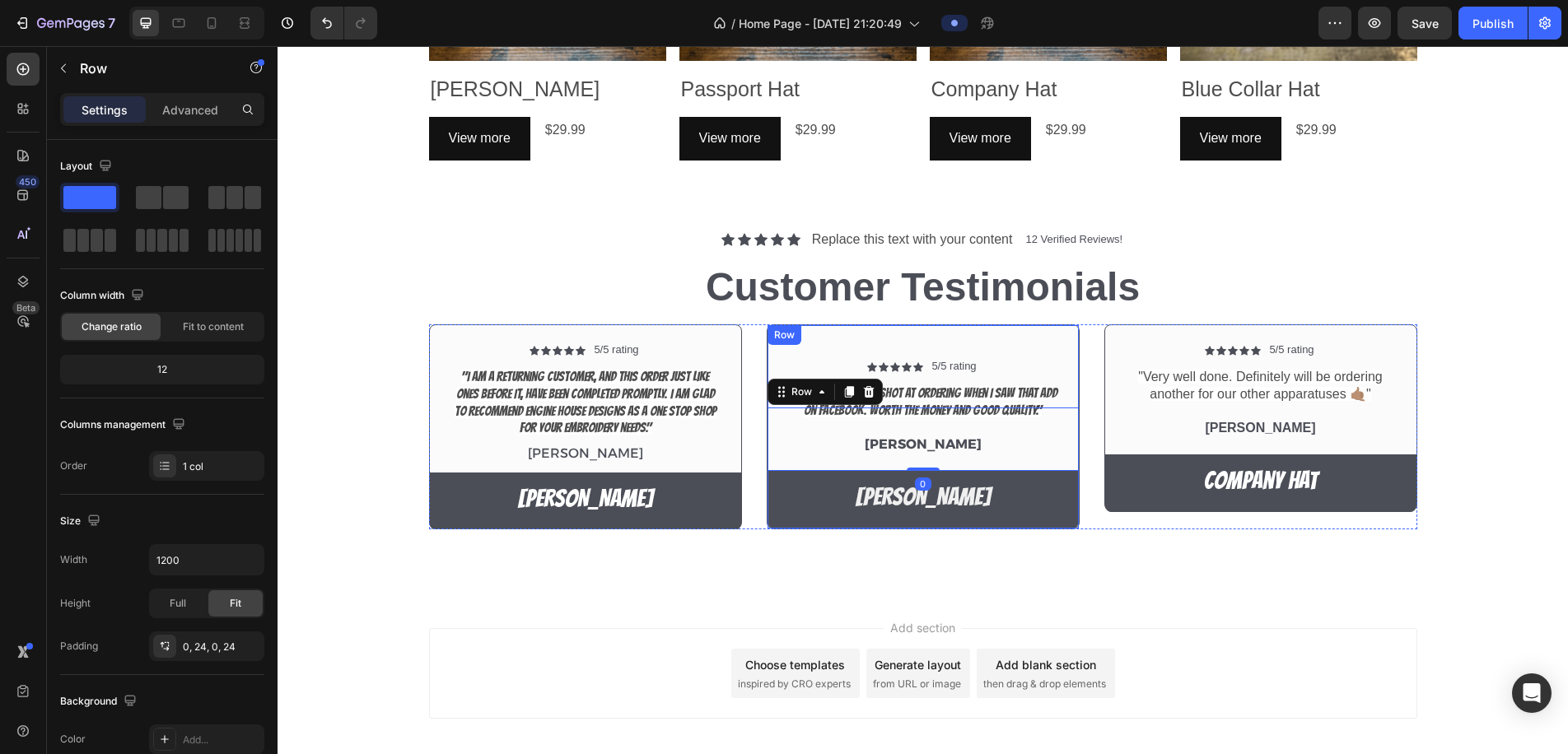
click at [1060, 342] on div "Icon Icon Icon Icon Icon Icon List 5/5 rating Text Block Row "Great Hat. Took a…" at bounding box center [923, 427] width 313 height 205
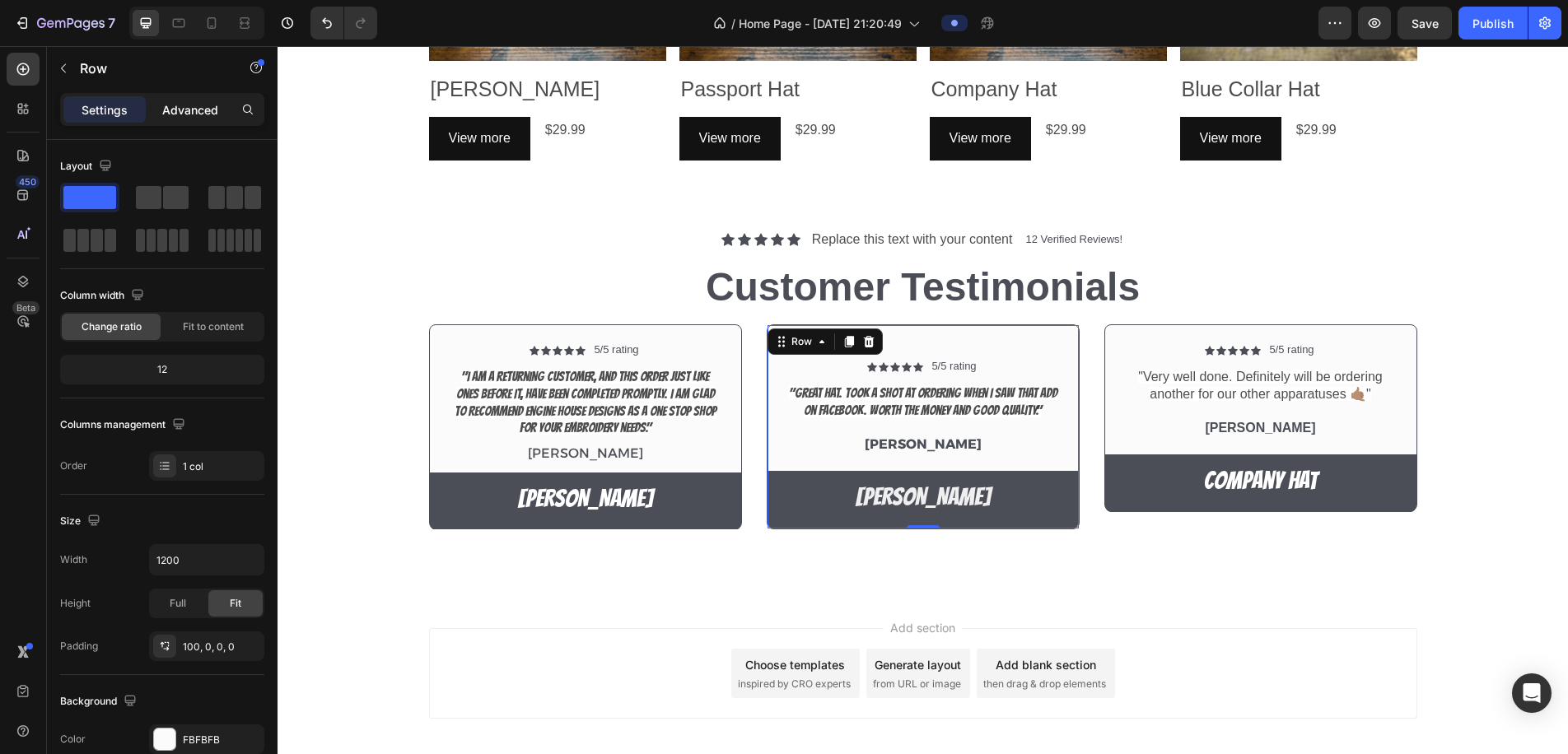
click at [193, 112] on p "Advanced" at bounding box center [189, 110] width 56 height 18
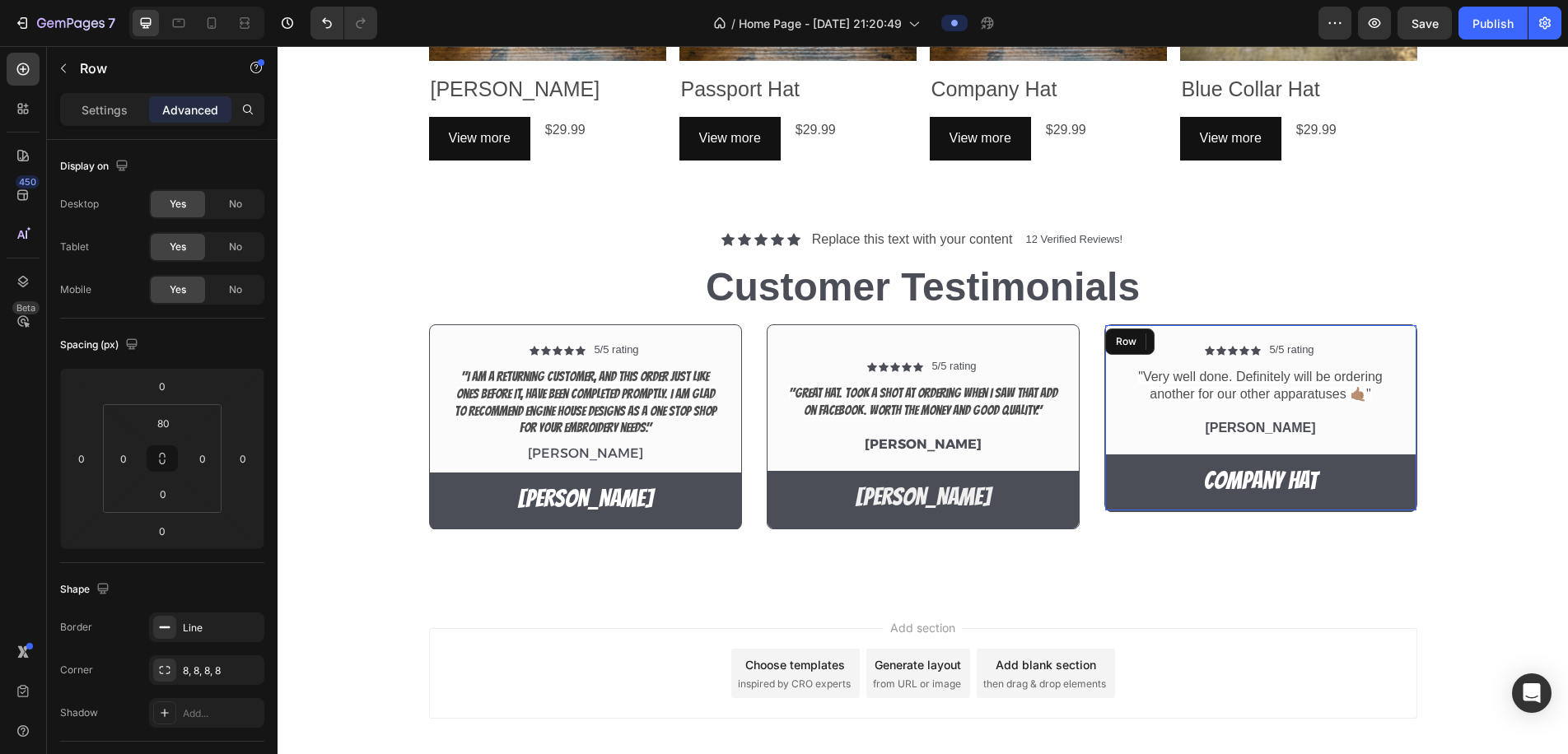
click at [1117, 354] on div "Icon Icon Icon Icon Icon Icon List 5/5 rating Text Block Row "Very well done. D…" at bounding box center [1261, 418] width 313 height 187
click at [184, 423] on div "80 0 0 0" at bounding box center [162, 458] width 119 height 109
click at [183, 419] on div "80 0 0 0" at bounding box center [162, 458] width 119 height 109
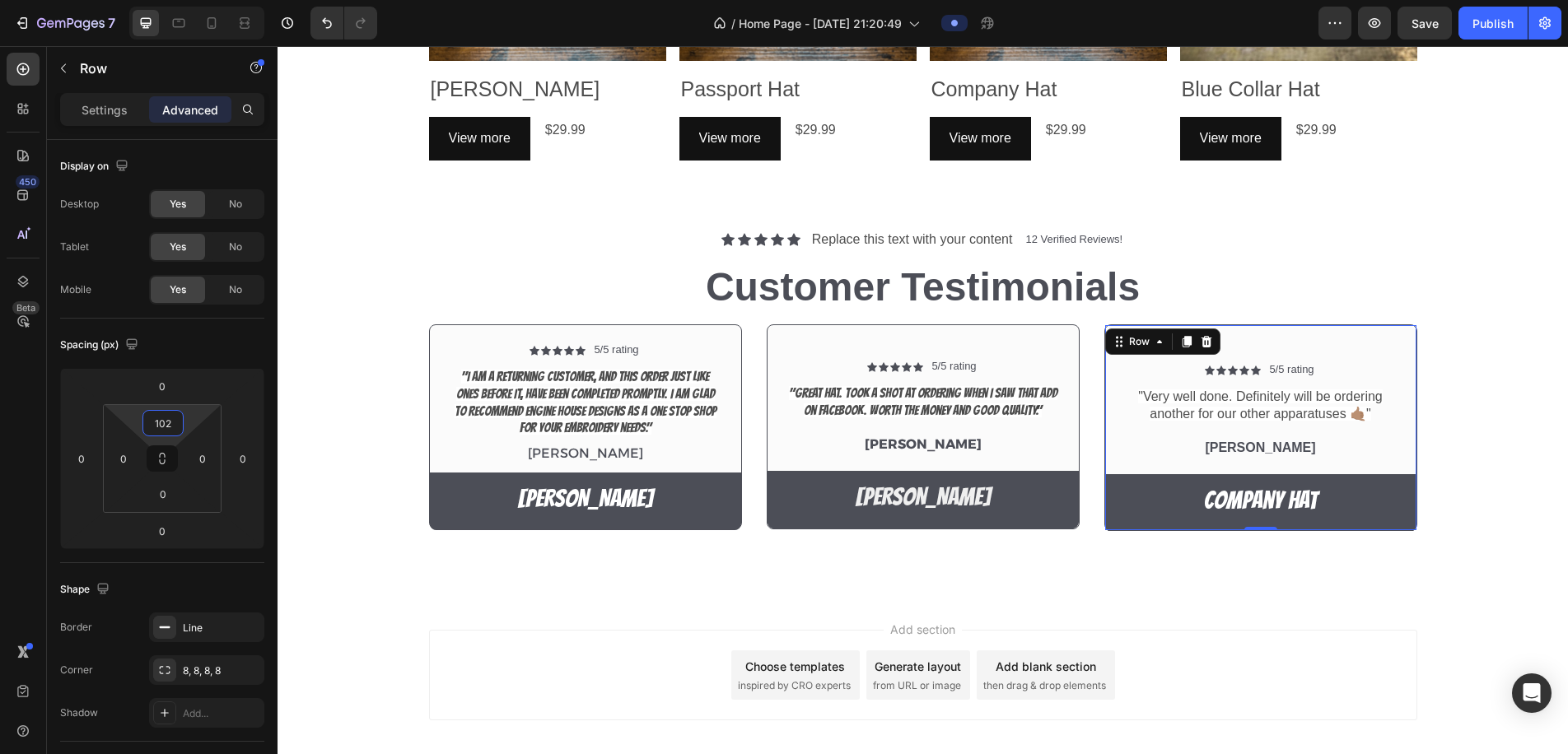
drag, startPoint x: 185, startPoint y: 420, endPoint x: 189, endPoint y: 408, distance: 12.6
click at [189, 0] on html "7 / Home Page - Aug 27, 21:20:49 Preview Save Publish 450 Beta tex Sections(30)…" at bounding box center [784, 0] width 1568 height 0
type input "100"
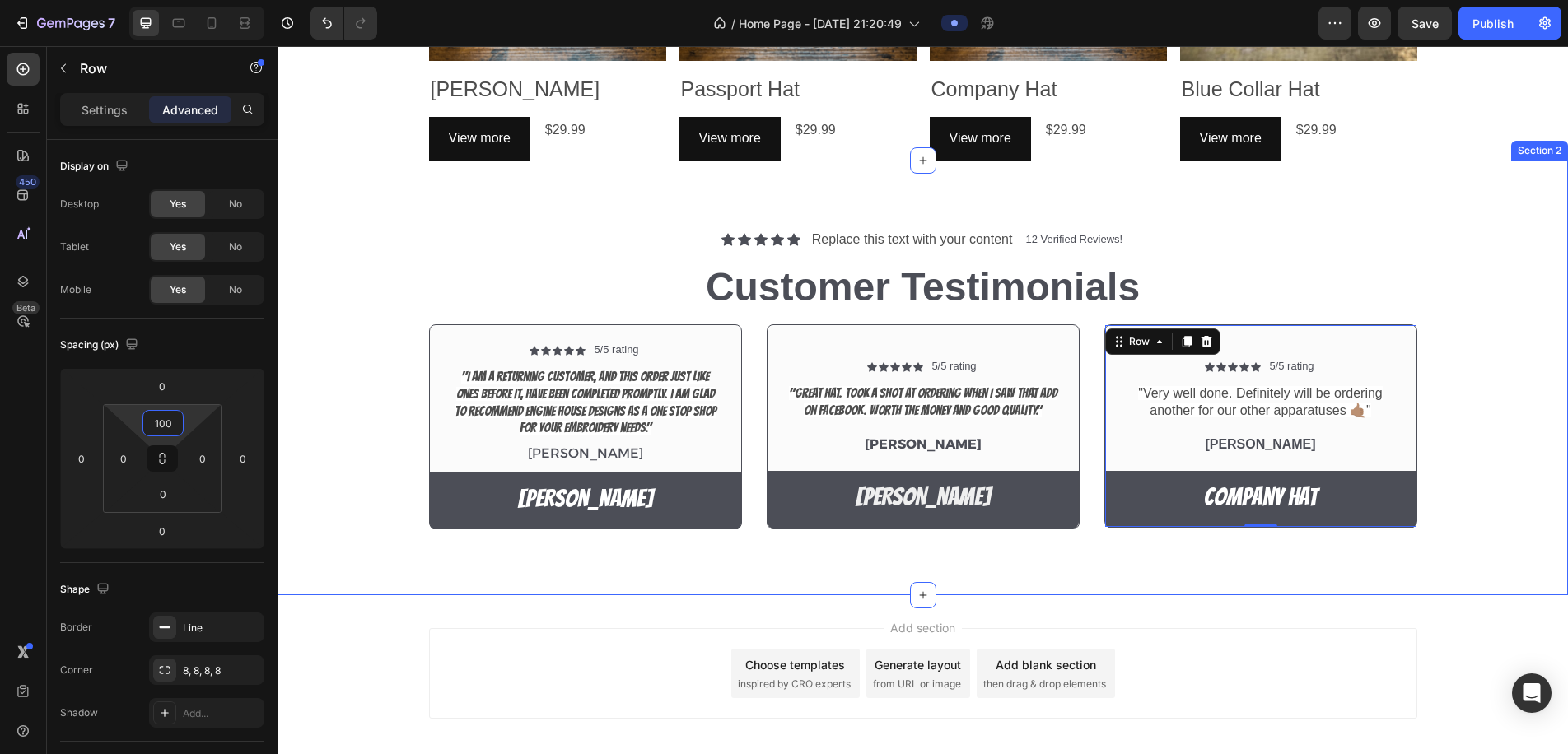
click at [1471, 473] on div "Icon Icon Icon Icon Icon Icon List 5/5 rating Text Block Row "I am a returning …" at bounding box center [923, 433] width 1266 height 219
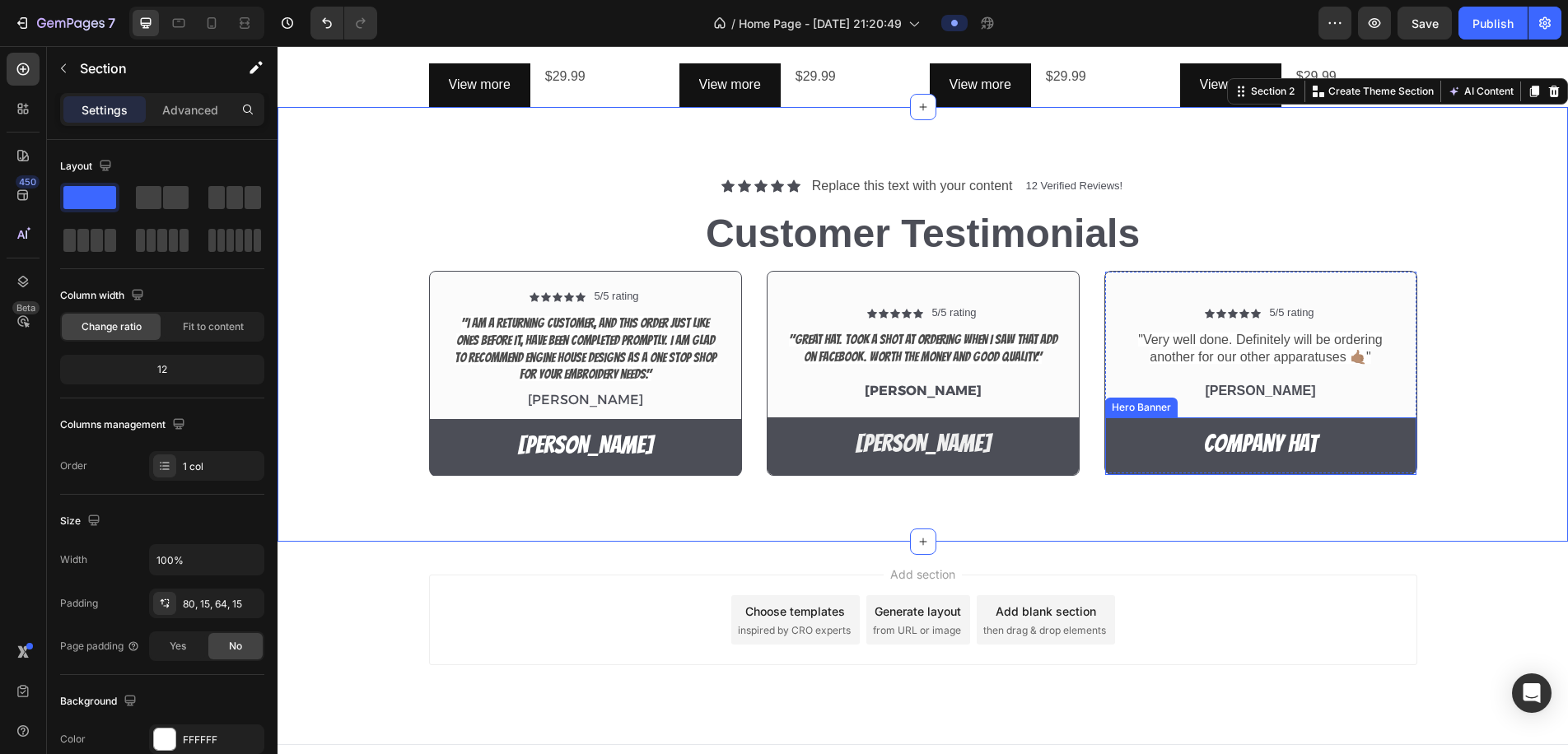
scroll to position [1189, 0]
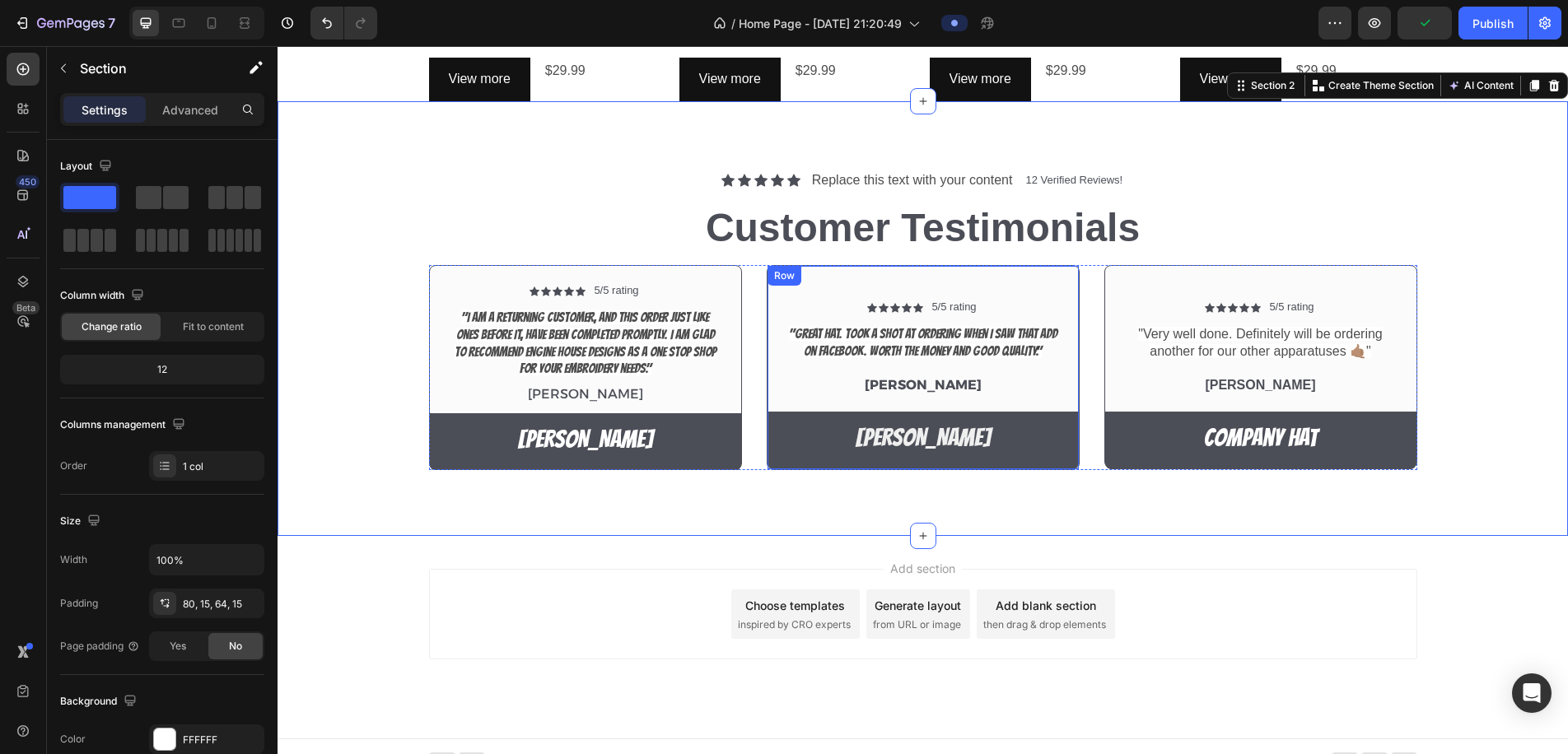
click at [1043, 285] on div "Icon Icon Icon Icon Icon Icon List 5/5 rating Text Block Row "Great Hat. Took a…" at bounding box center [923, 367] width 313 height 205
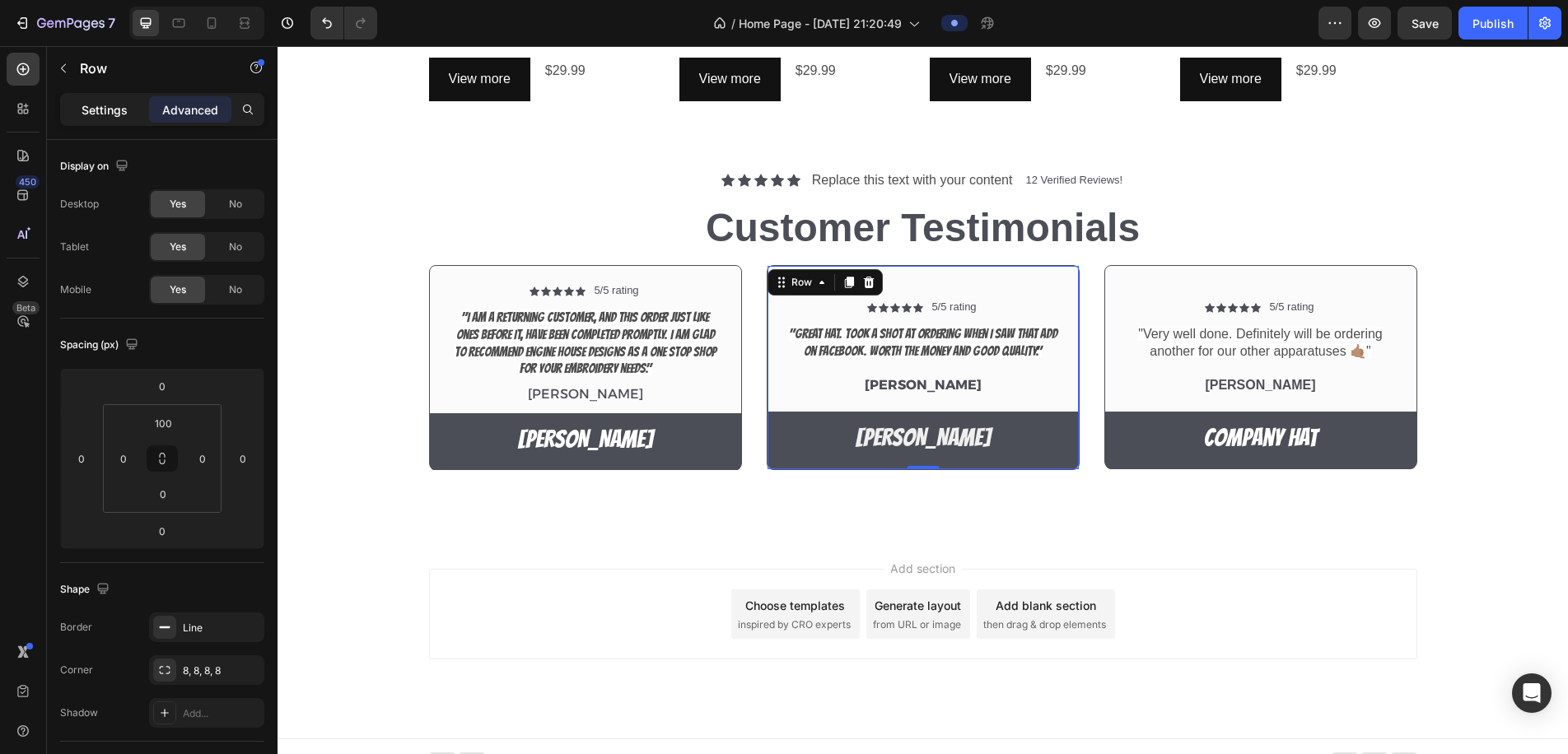
click at [115, 101] on p "Settings" at bounding box center [104, 110] width 46 height 18
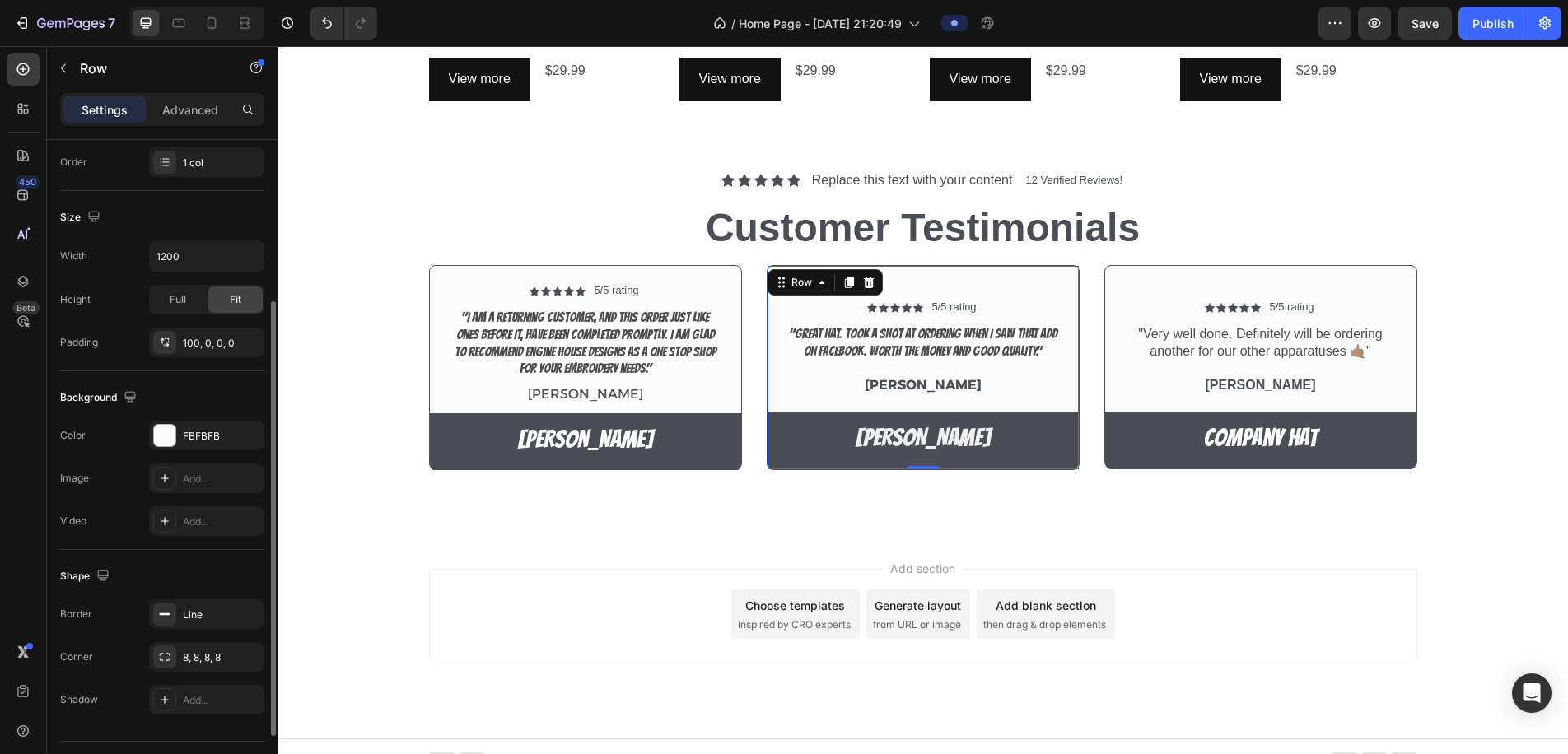
scroll to position [343, 0]
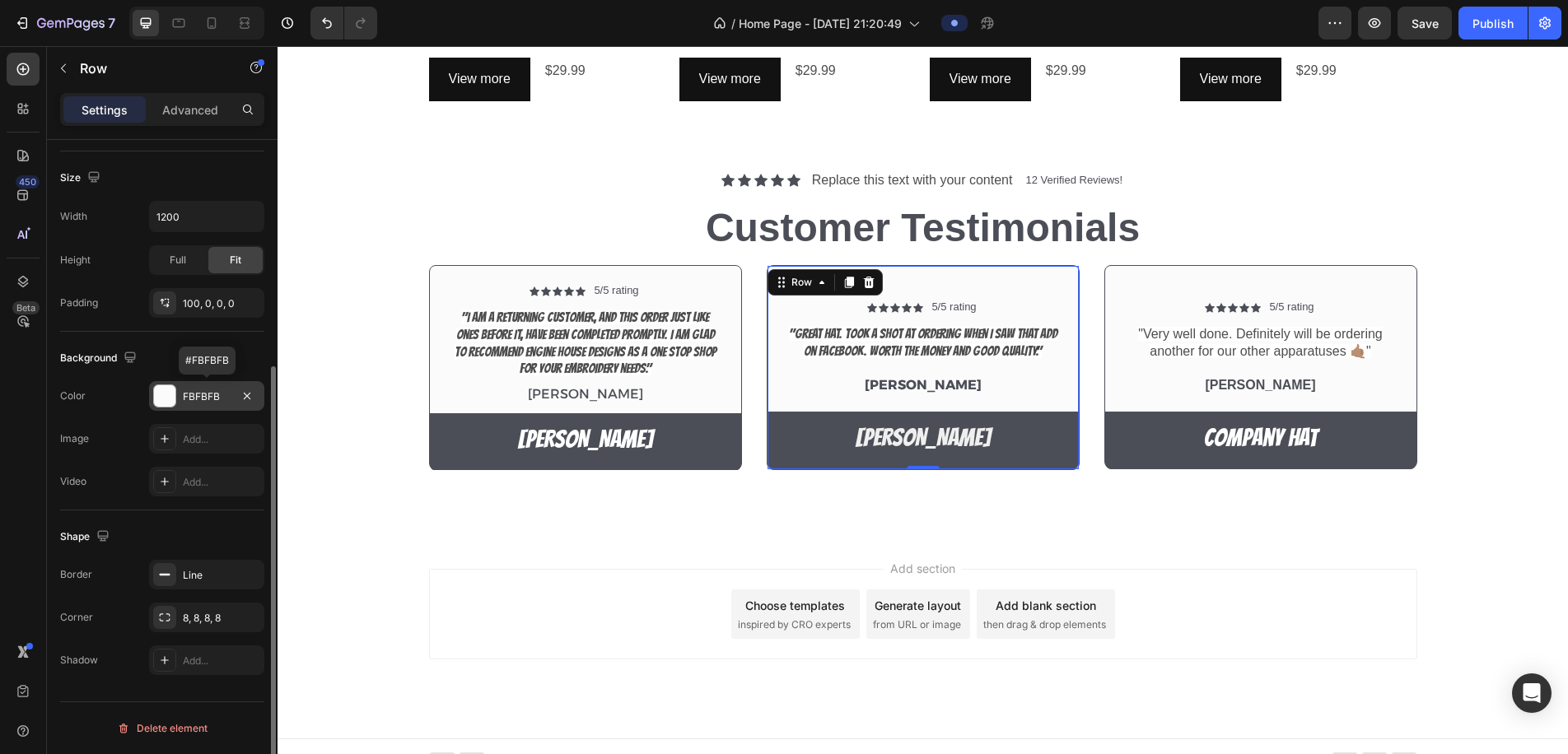
click at [166, 403] on div at bounding box center [165, 396] width 22 height 22
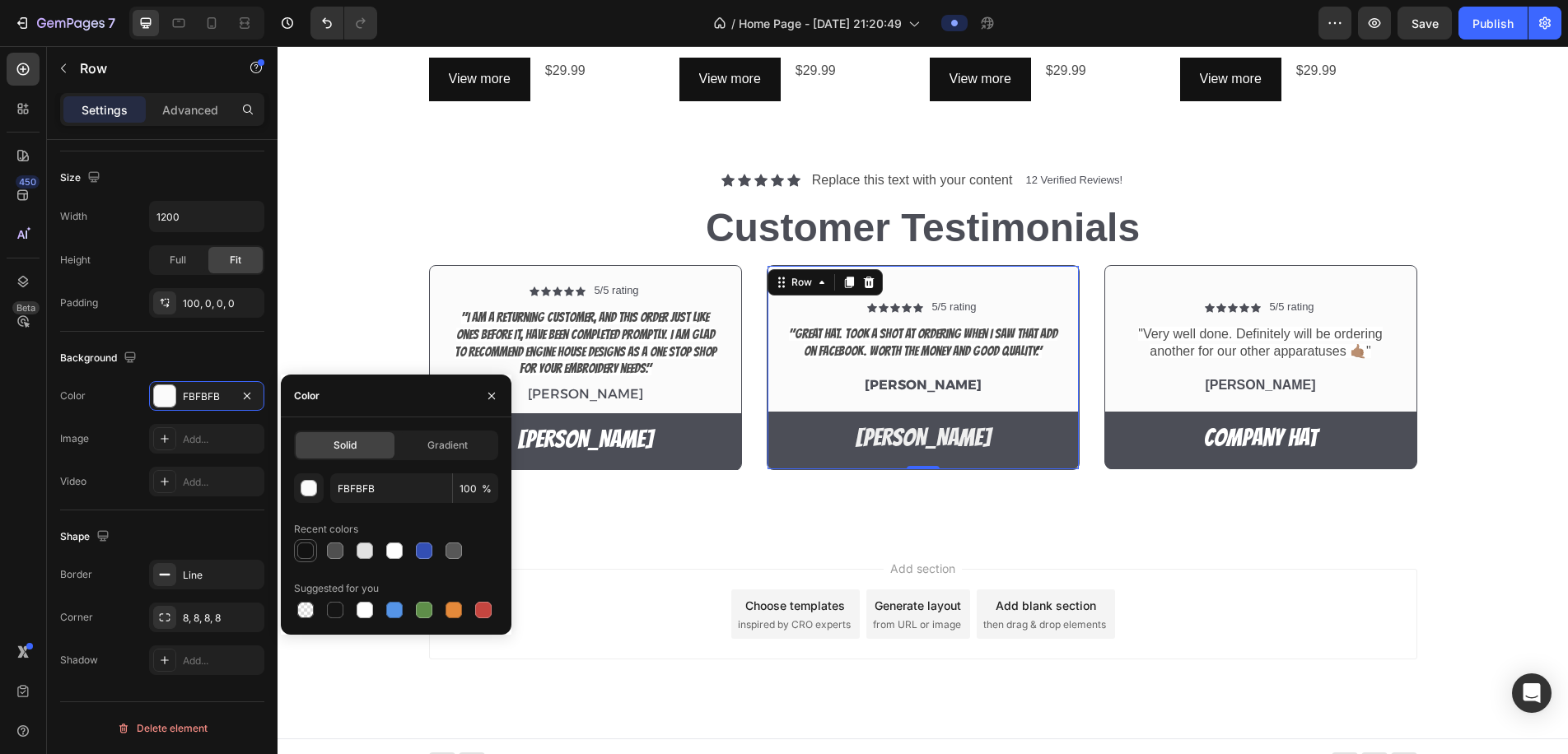
click at [336, 557] on div at bounding box center [335, 551] width 17 height 17
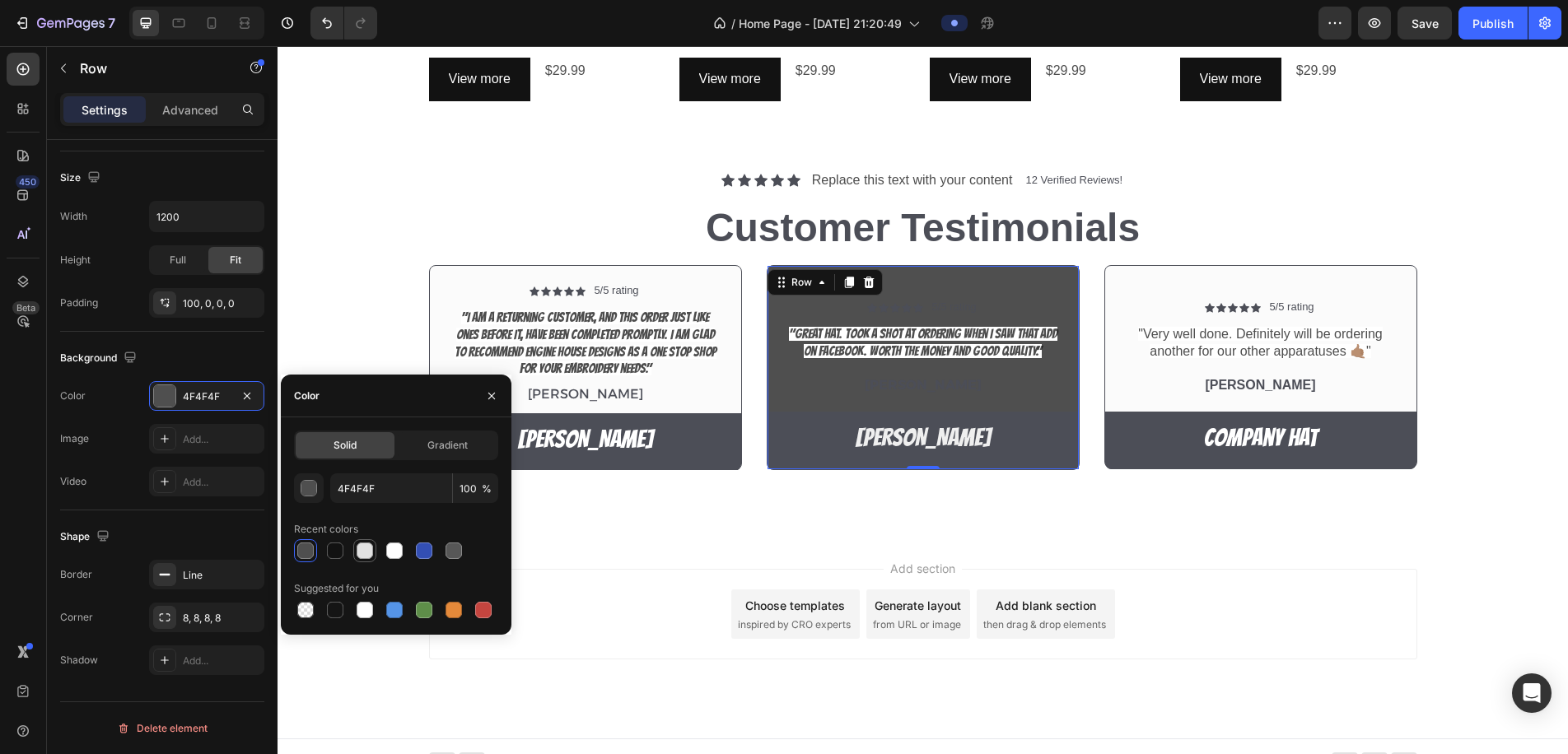
click at [359, 556] on div at bounding box center [365, 551] width 17 height 17
type input "E2E2E2"
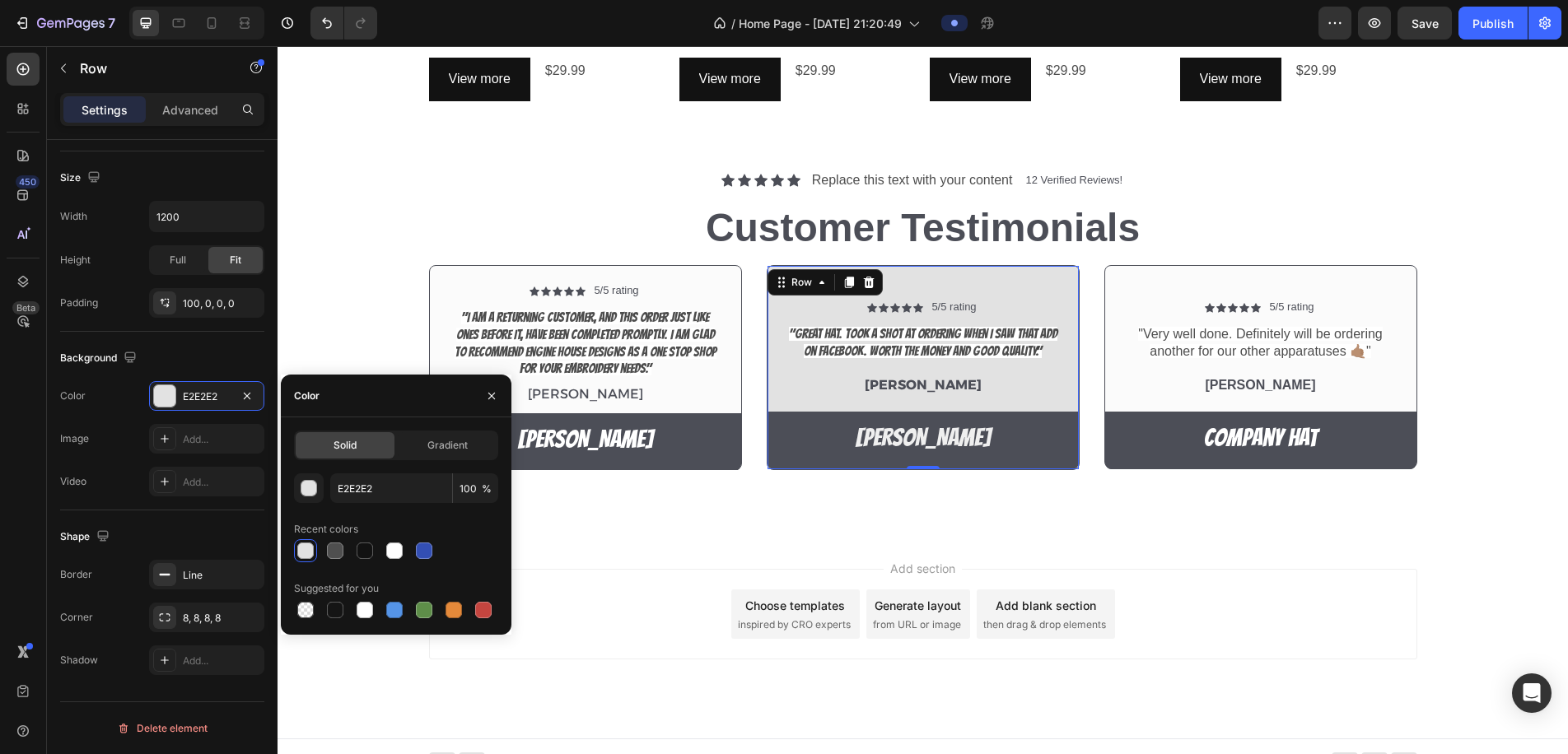
click at [653, 542] on div "Add section Choose templates inspired by CRO experts Generate layout from URL o…" at bounding box center [923, 637] width 1290 height 203
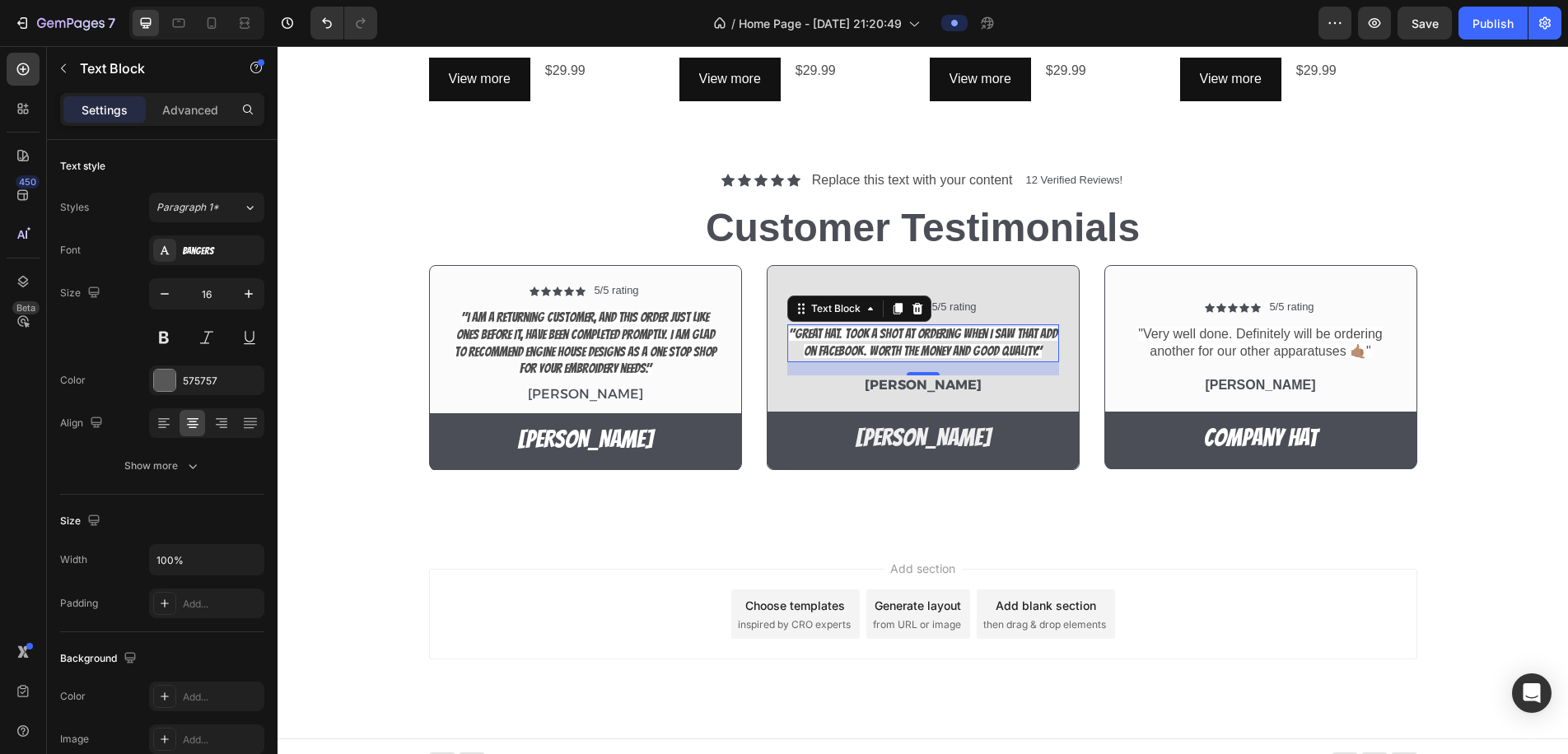
click at [840, 342] on span ""Great Hat. Took a shot at ordering when I saw that add on Facebook. Worth the …" at bounding box center [924, 343] width 269 height 31
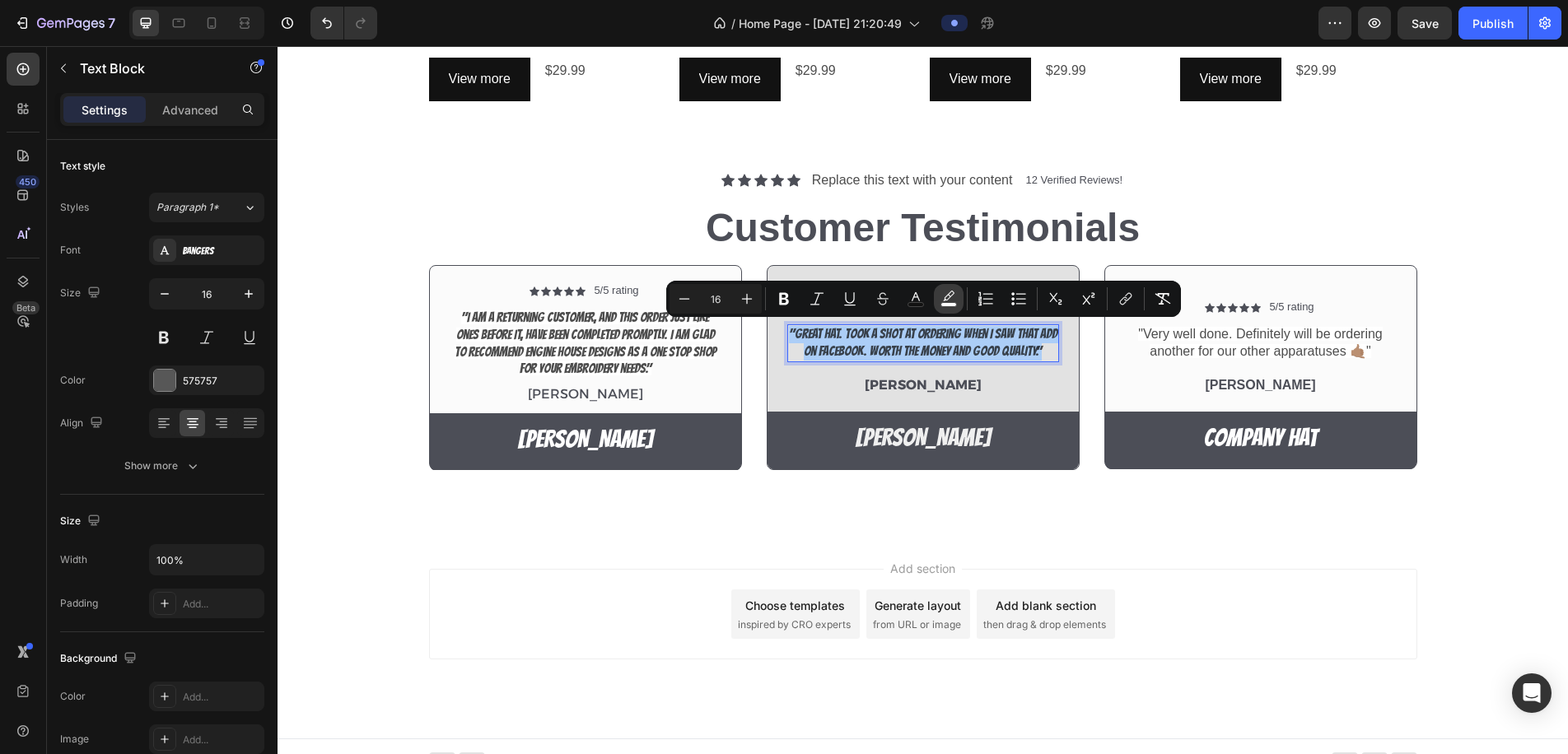
click at [951, 298] on icon "Editor contextual toolbar" at bounding box center [948, 299] width 17 height 17
type input "FFFFFF"
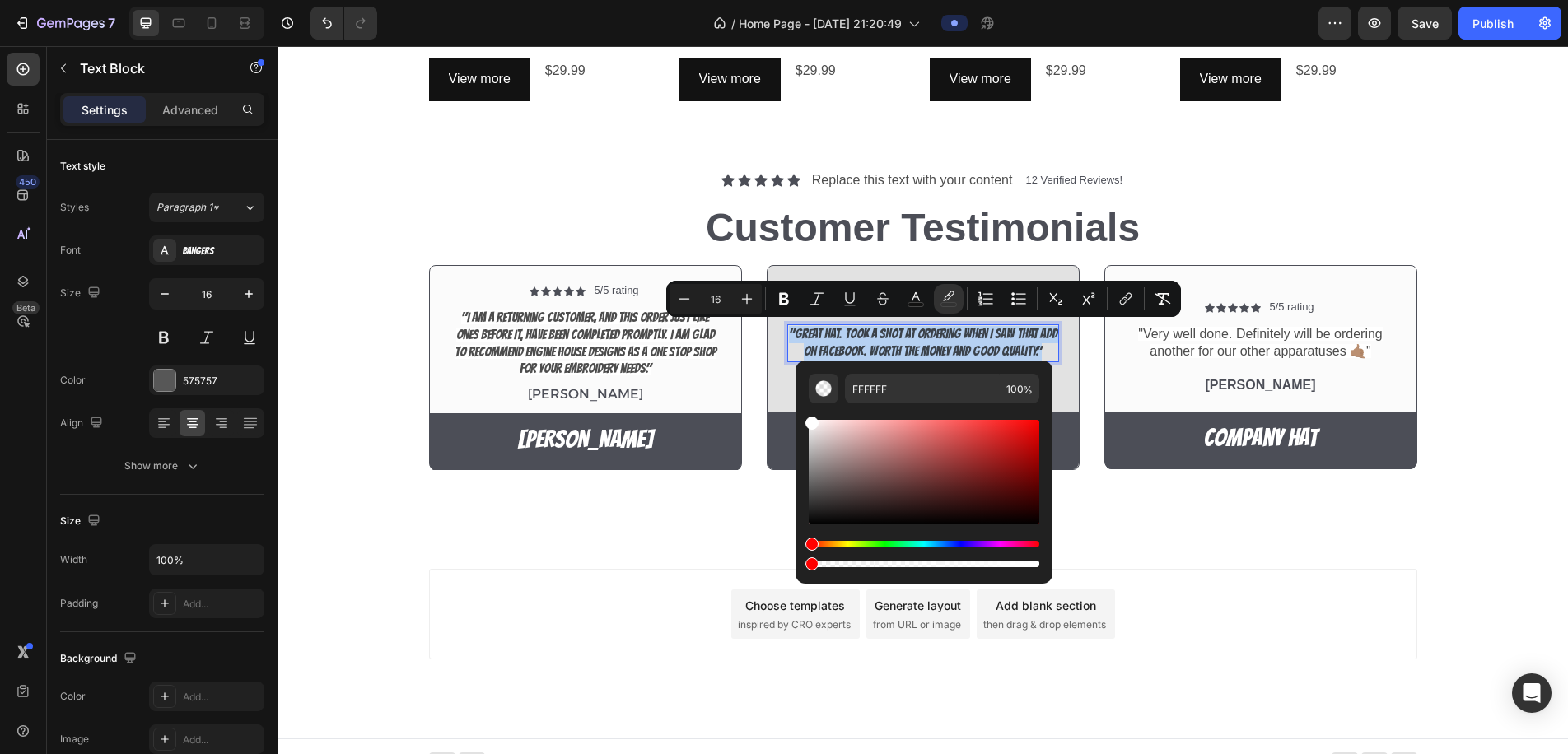
type input "0"
drag, startPoint x: 1316, startPoint y: 610, endPoint x: 746, endPoint y: 559, distance: 572.3
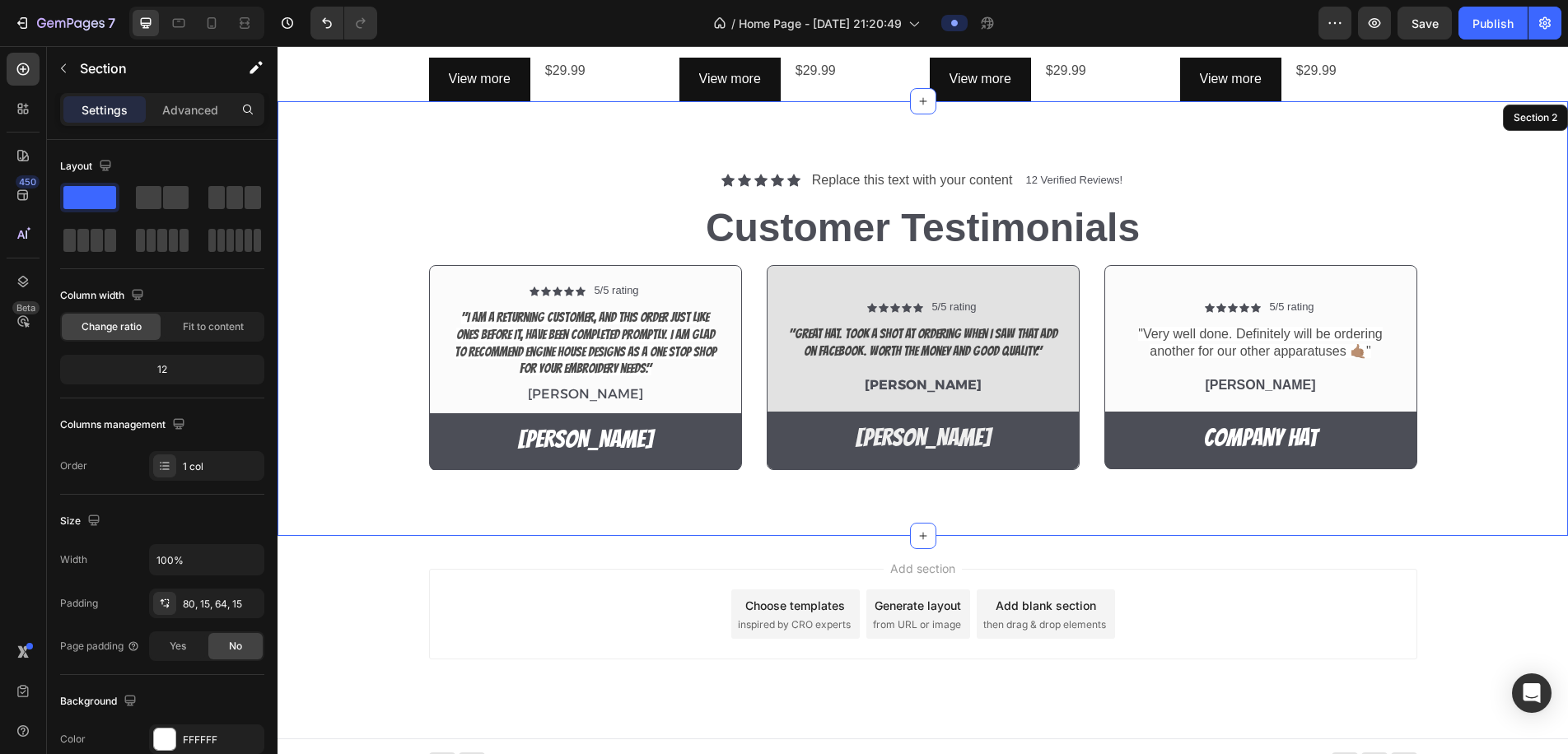
click at [691, 511] on div "Icon Icon Icon Icon Icon Icon List Replace this text with your content Text Blo…" at bounding box center [923, 319] width 1290 height 435
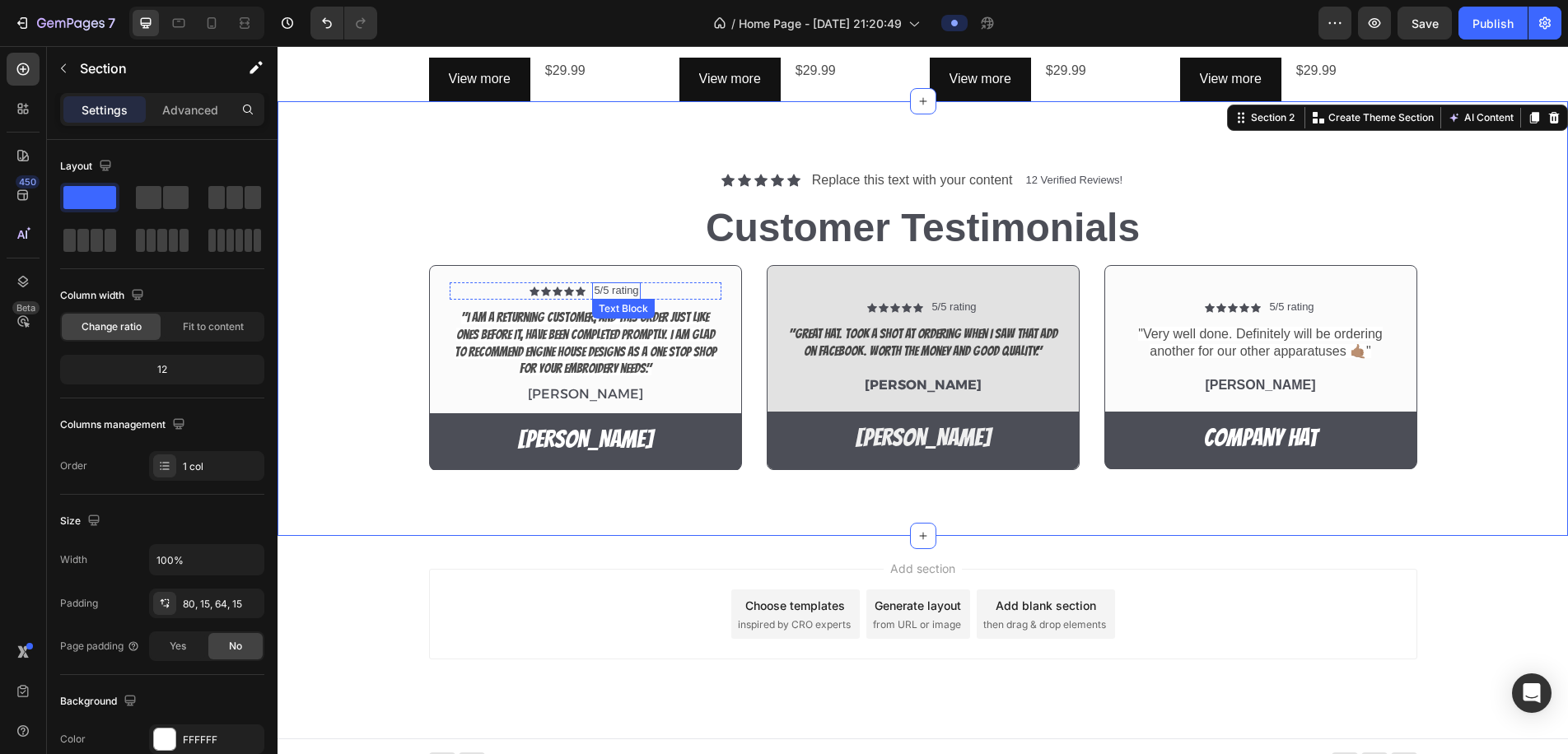
click at [624, 288] on p "5/5 rating" at bounding box center [616, 291] width 44 height 14
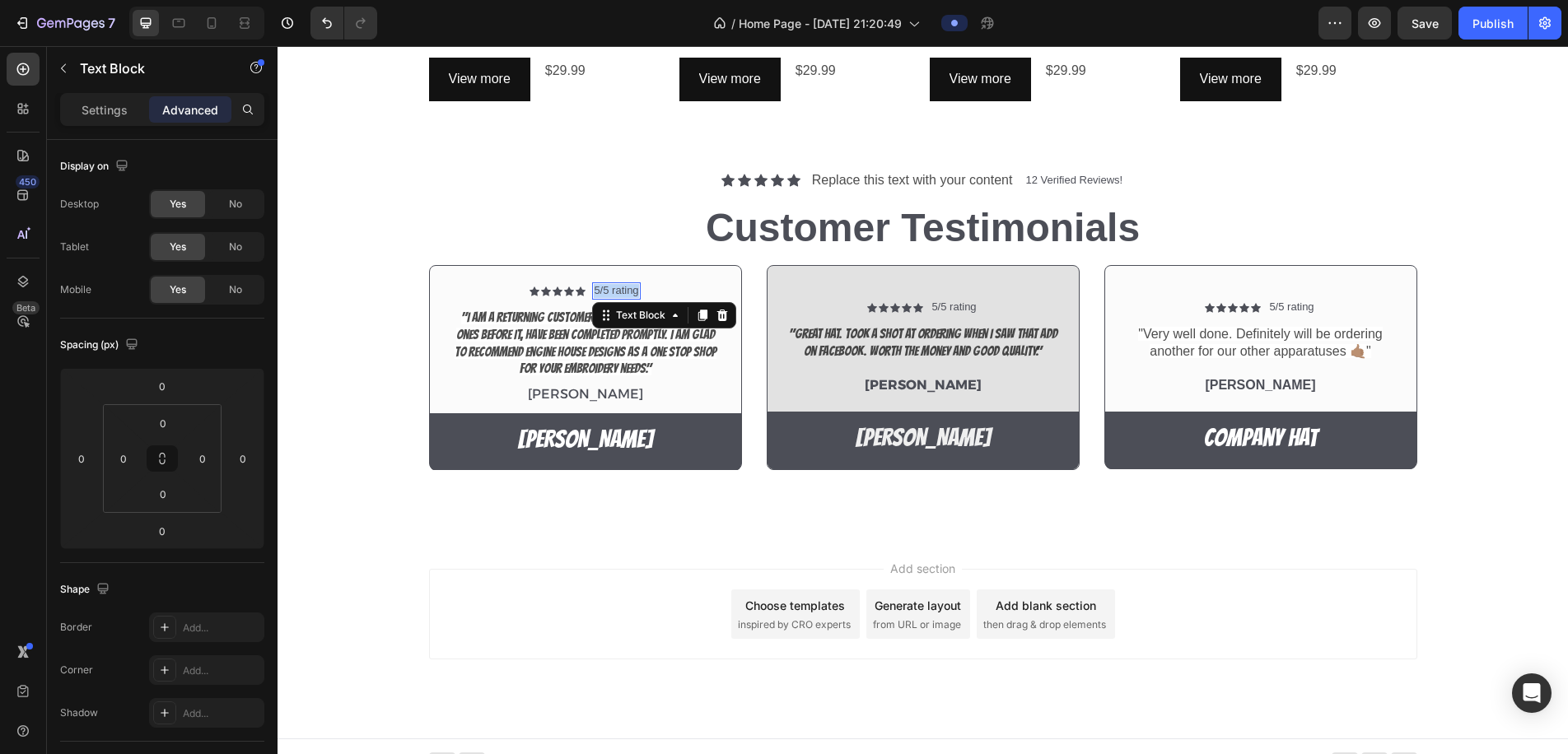
click at [624, 288] on p "5/5 rating" at bounding box center [616, 291] width 44 height 14
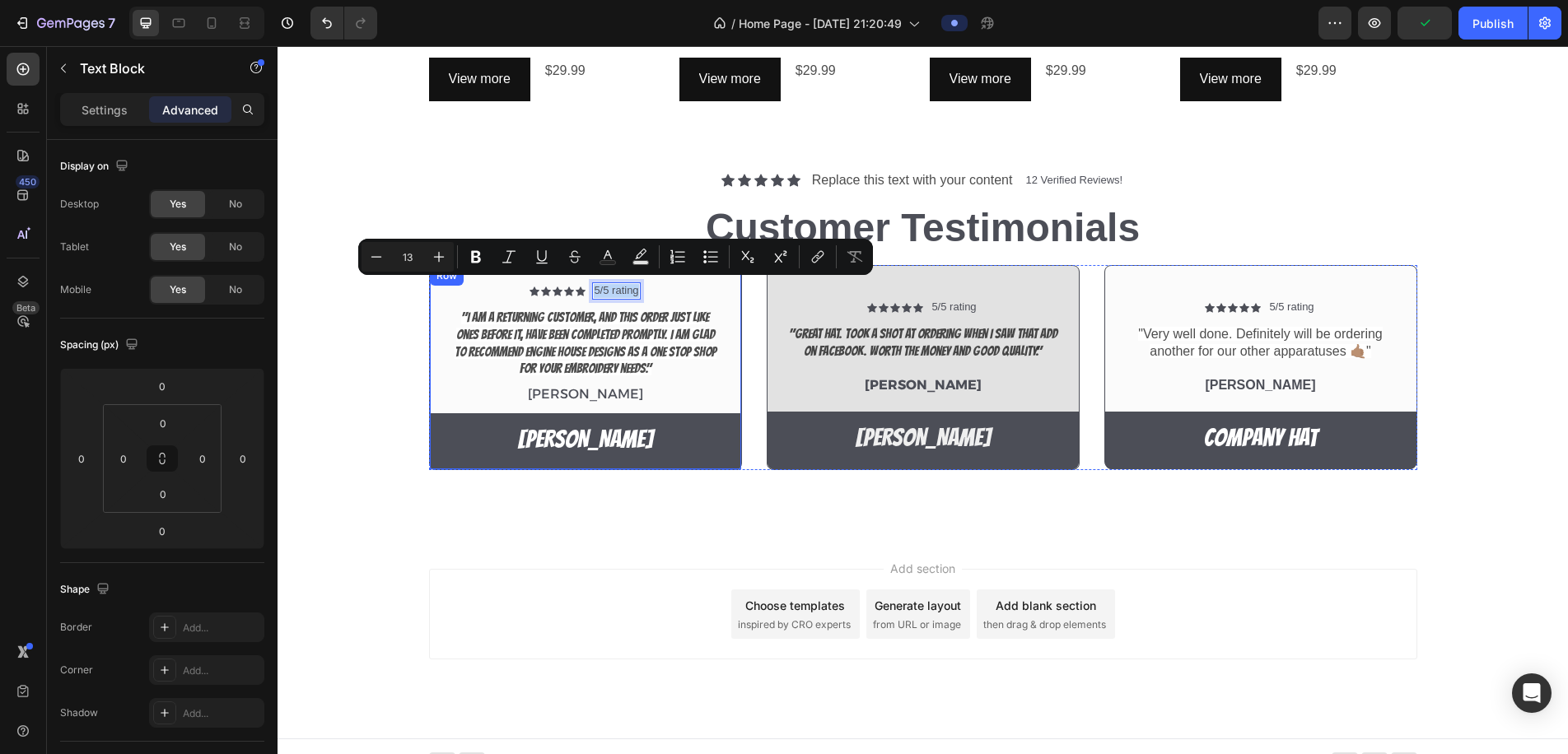
click at [729, 302] on div "Icon Icon Icon Icon Icon Icon List 5/5 rating Text Block 0 Row "I am a returnin…" at bounding box center [585, 367] width 313 height 205
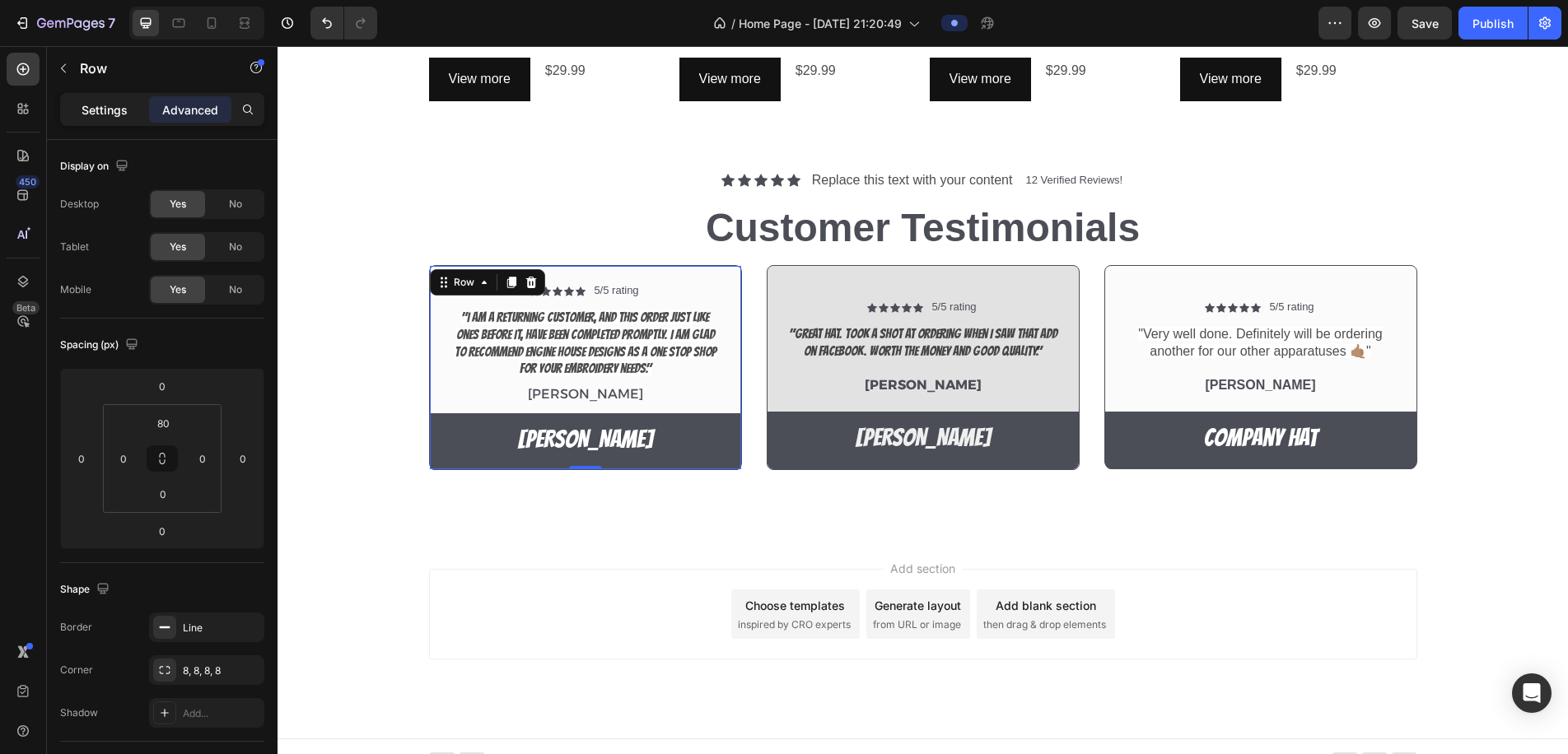
click at [114, 107] on p "Settings" at bounding box center [104, 110] width 46 height 18
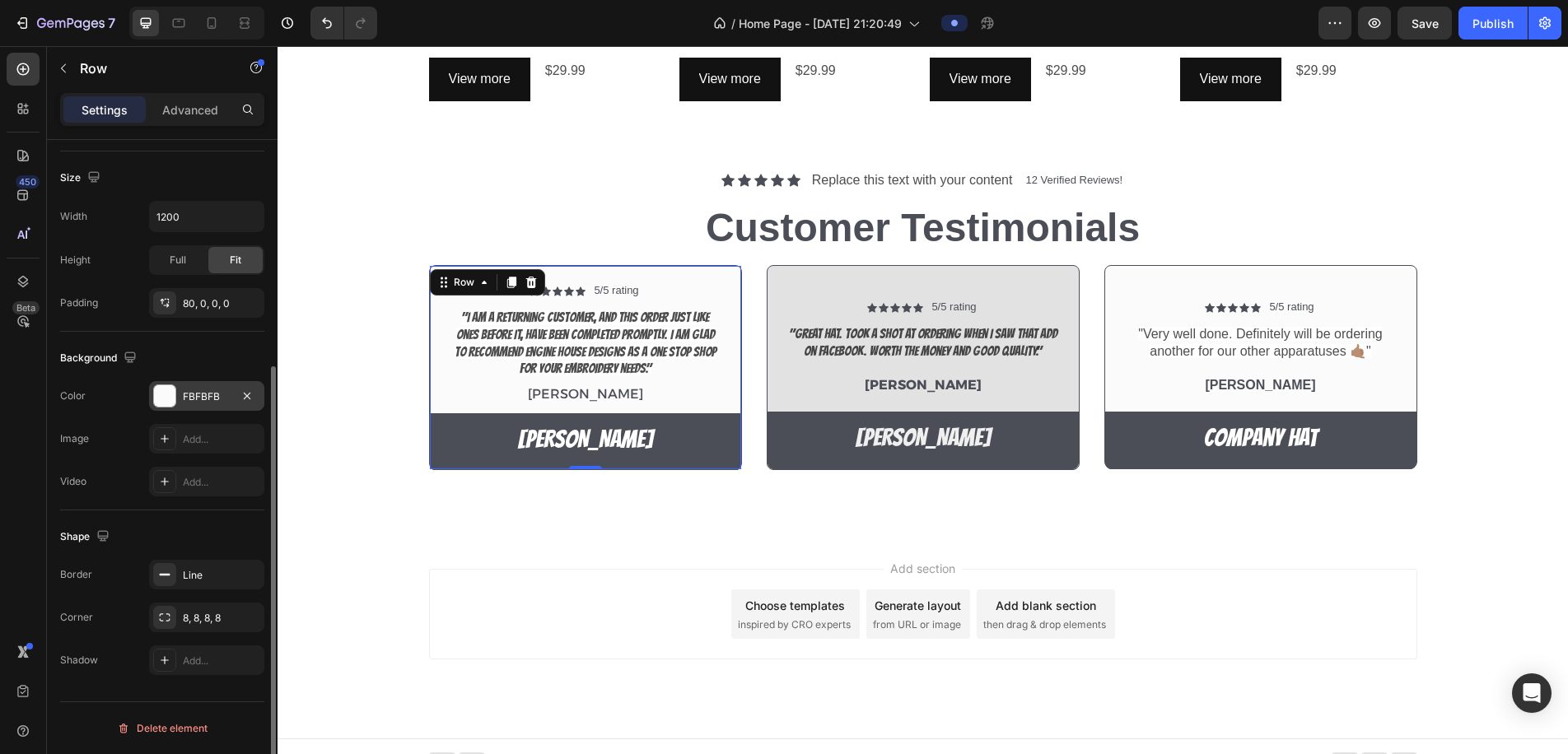
click at [168, 400] on div at bounding box center [165, 396] width 22 height 22
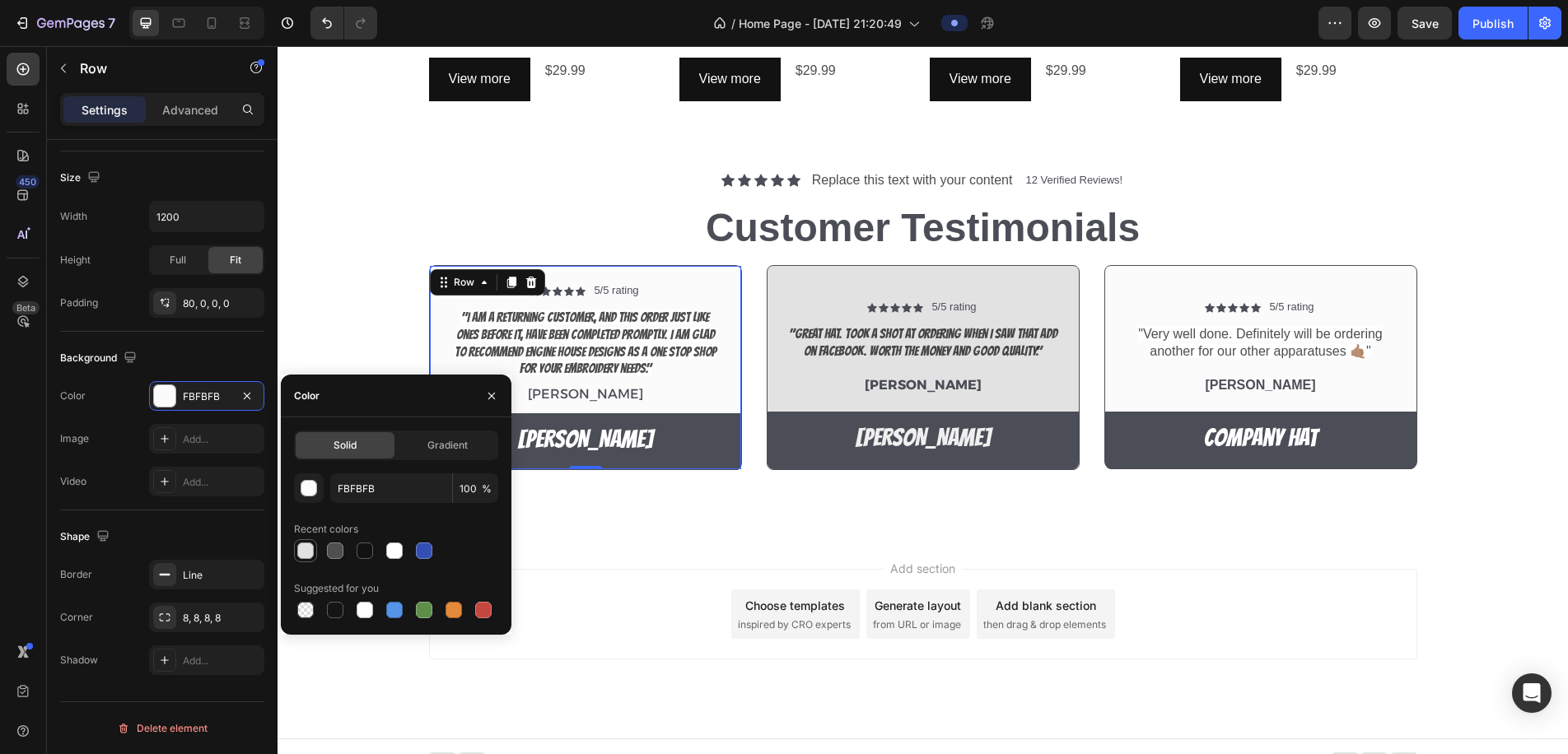
click at [303, 556] on div at bounding box center [305, 551] width 17 height 17
type input "E2E2E2"
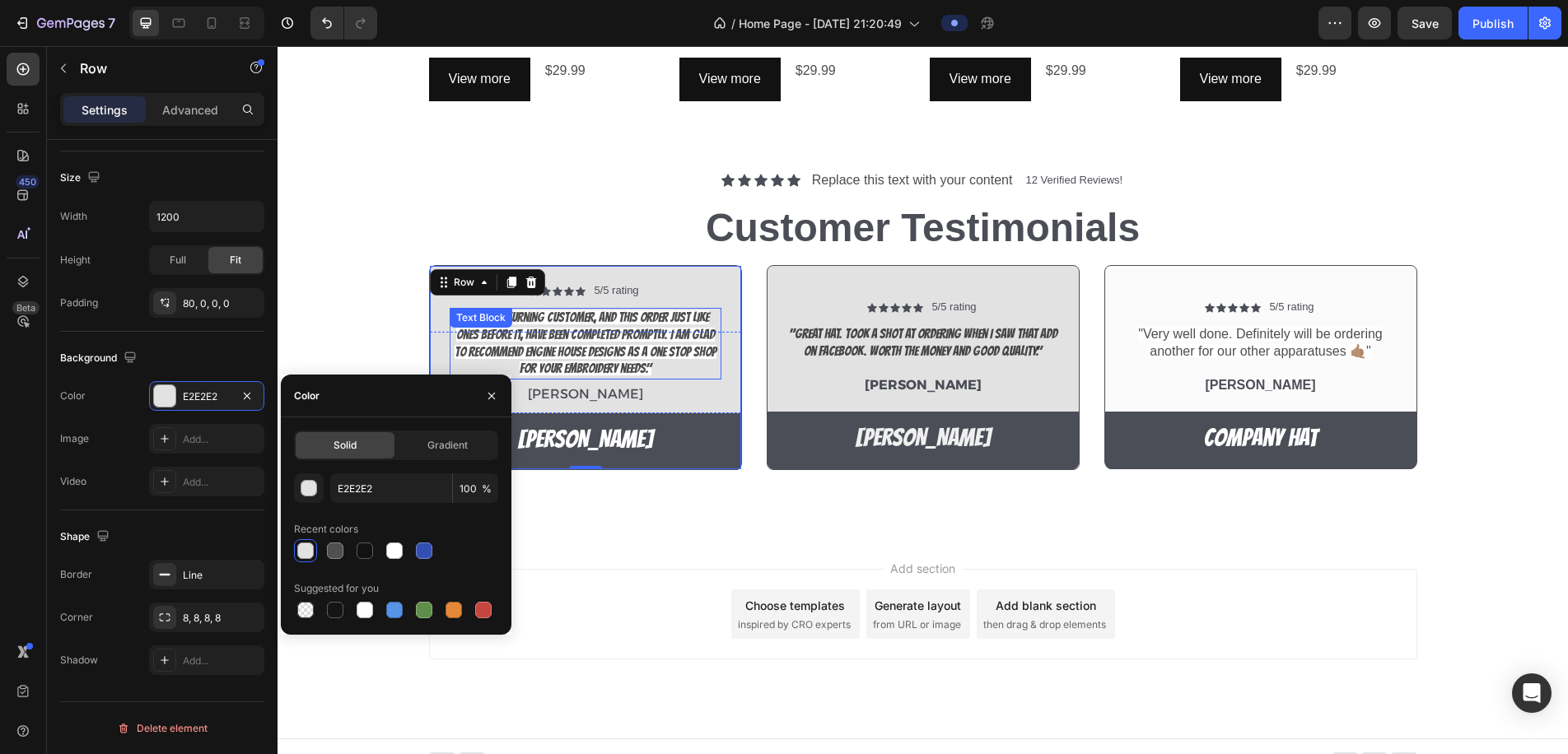
click at [602, 342] on span ""I am a returning customer, and this order just like ones before it, have been …" at bounding box center [585, 343] width 262 height 65
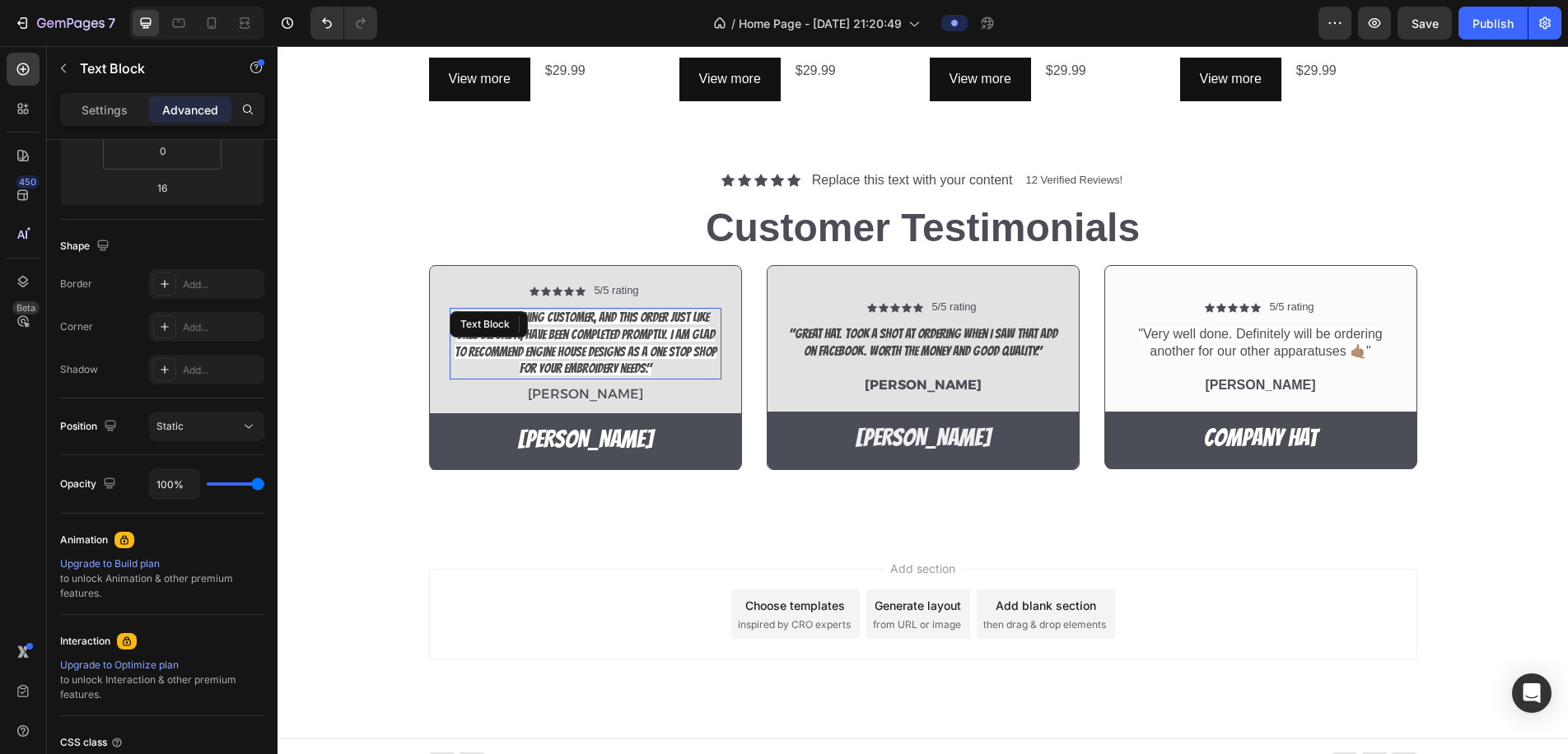
scroll to position [0, 0]
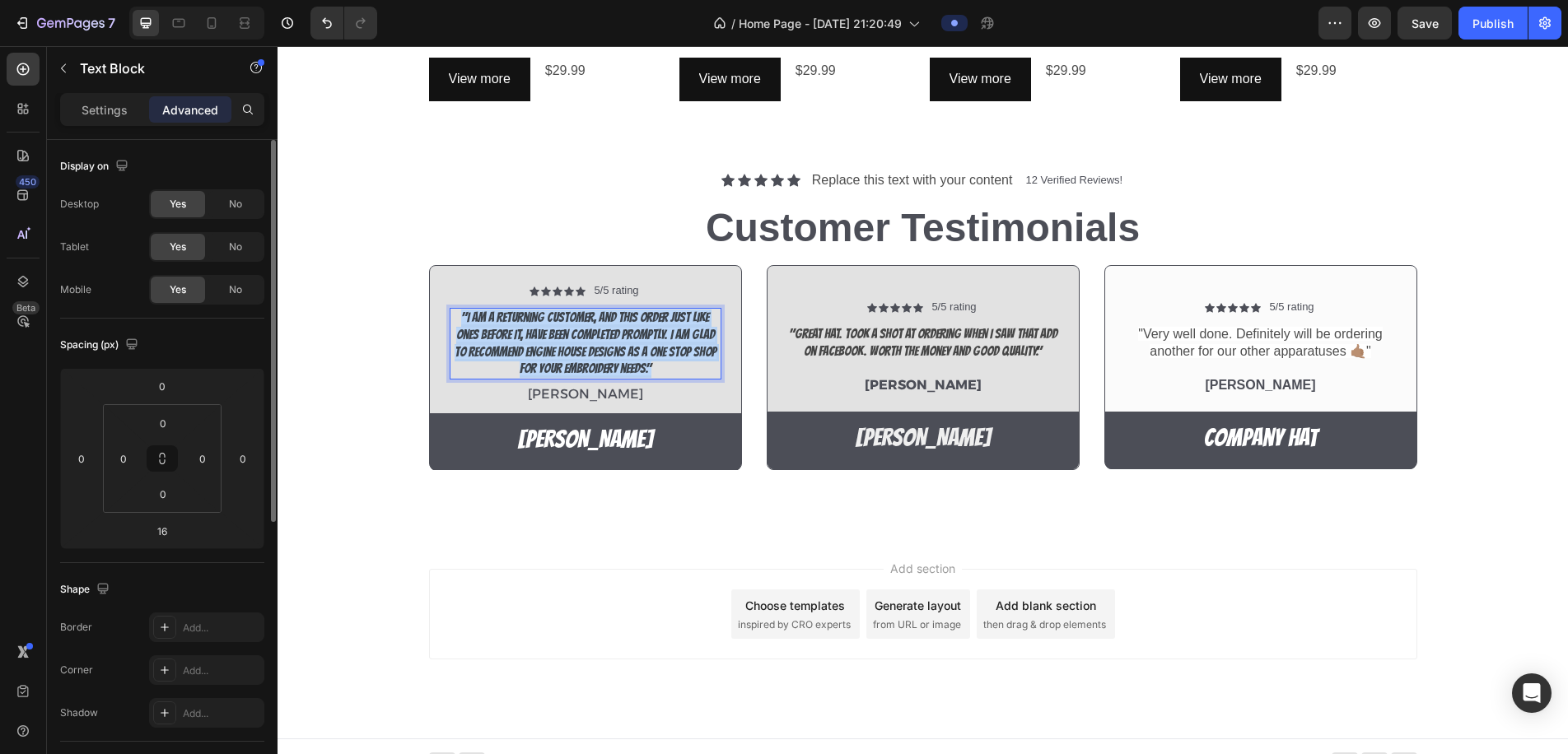
click at [602, 342] on span ""I am a returning customer, and this order just like ones before it, have been …" at bounding box center [585, 343] width 262 height 65
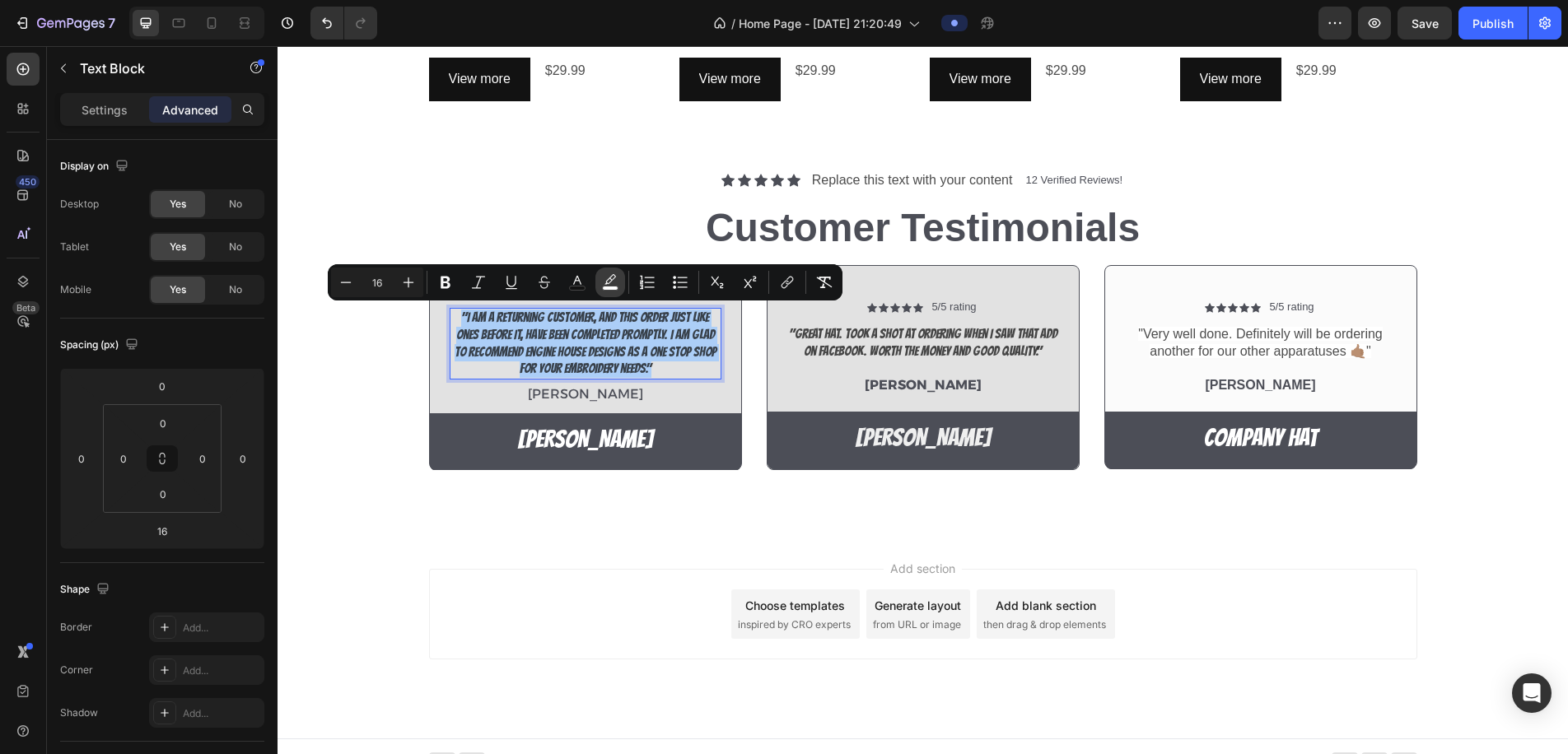
click at [615, 282] on icon "Editor contextual toolbar" at bounding box center [610, 282] width 17 height 17
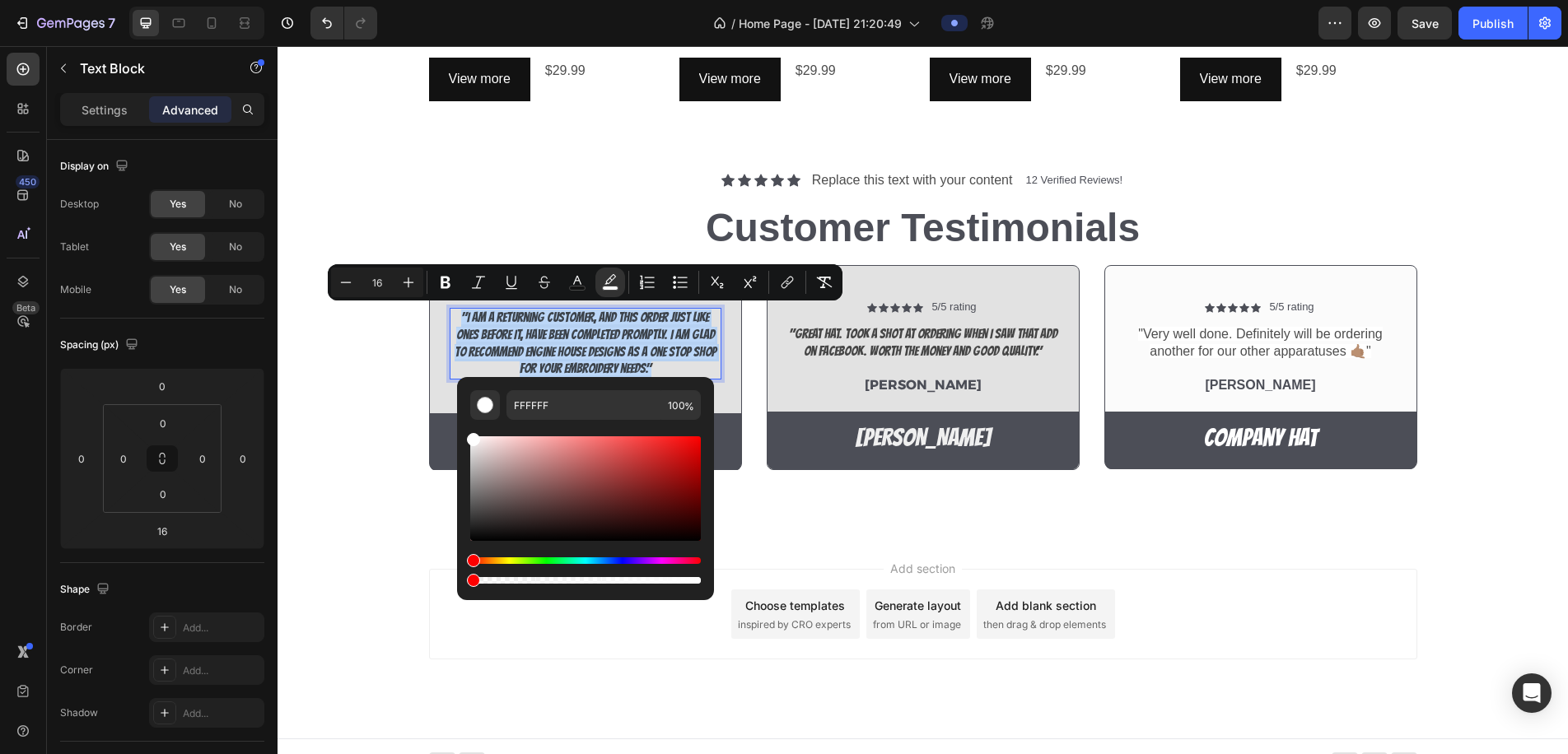
type input "0"
drag, startPoint x: 976, startPoint y: 628, endPoint x: 398, endPoint y: 577, distance: 580.2
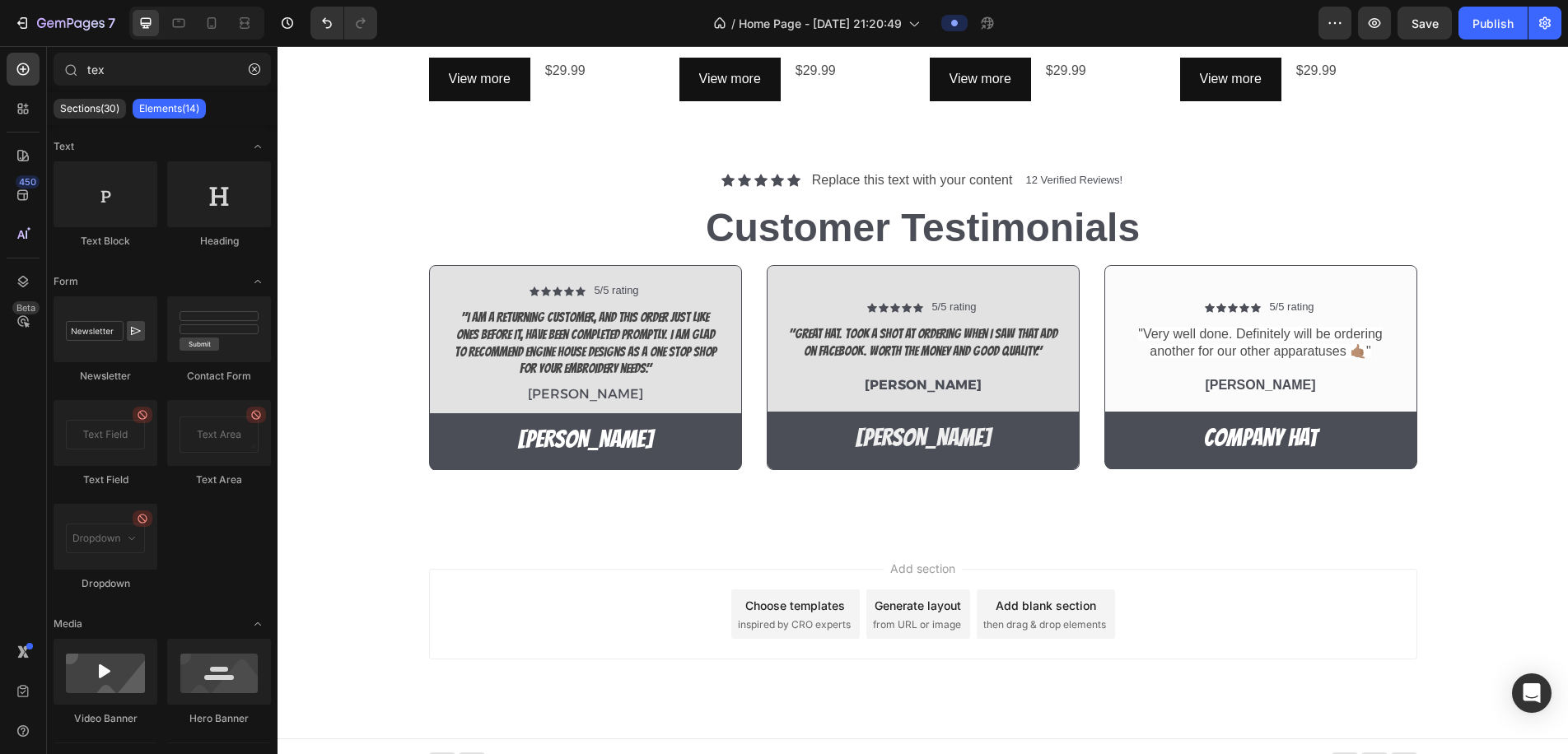
click at [364, 562] on div "Add section Choose templates inspired by CRO experts Generate layout from URL o…" at bounding box center [923, 637] width 1290 height 203
click at [1192, 333] on span ""Very well done. Definitely will be ordering another for our other apparatuses …" at bounding box center [1260, 343] width 244 height 31
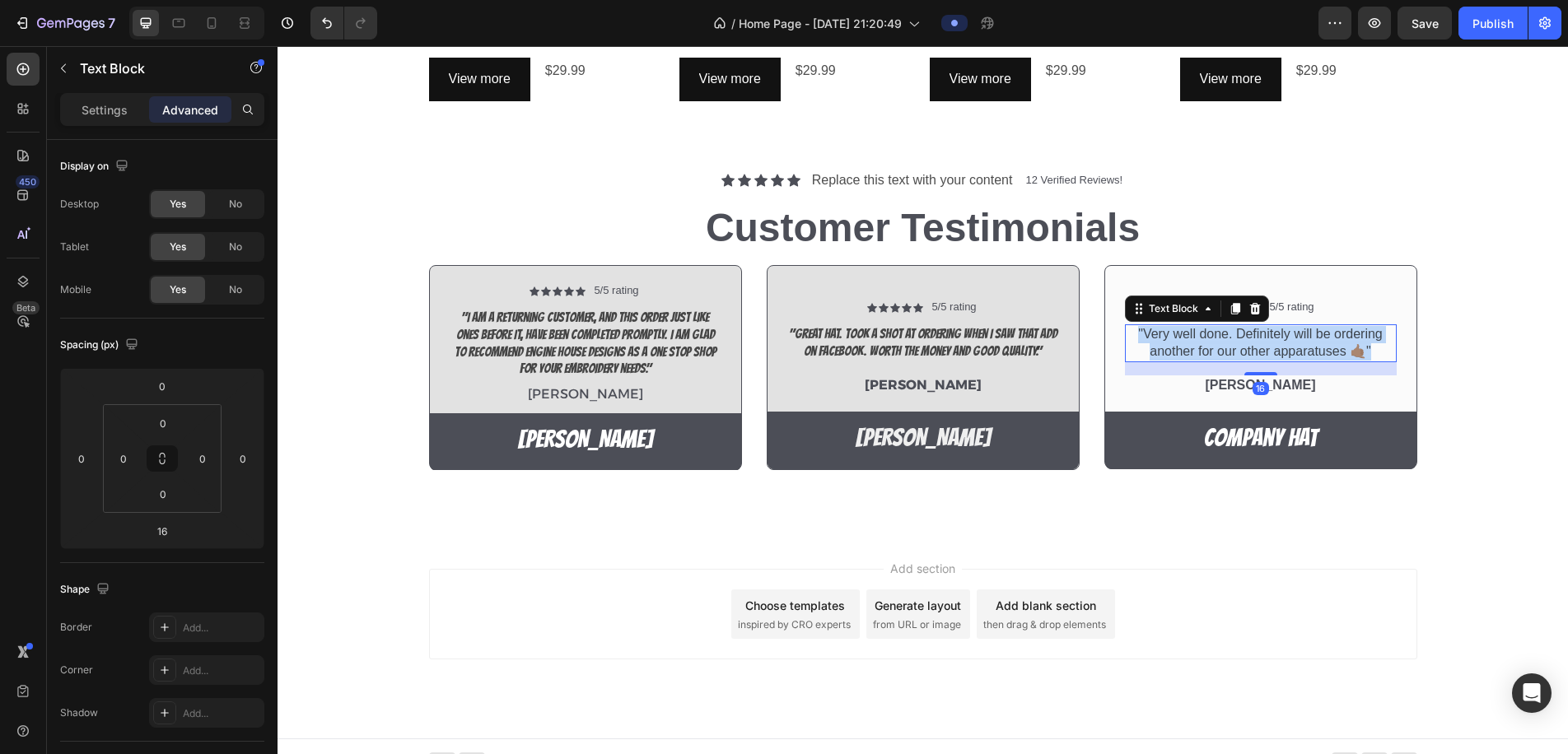
click at [1192, 333] on span ""Very well done. Definitely will be ordering another for our other apparatuses …" at bounding box center [1260, 343] width 244 height 31
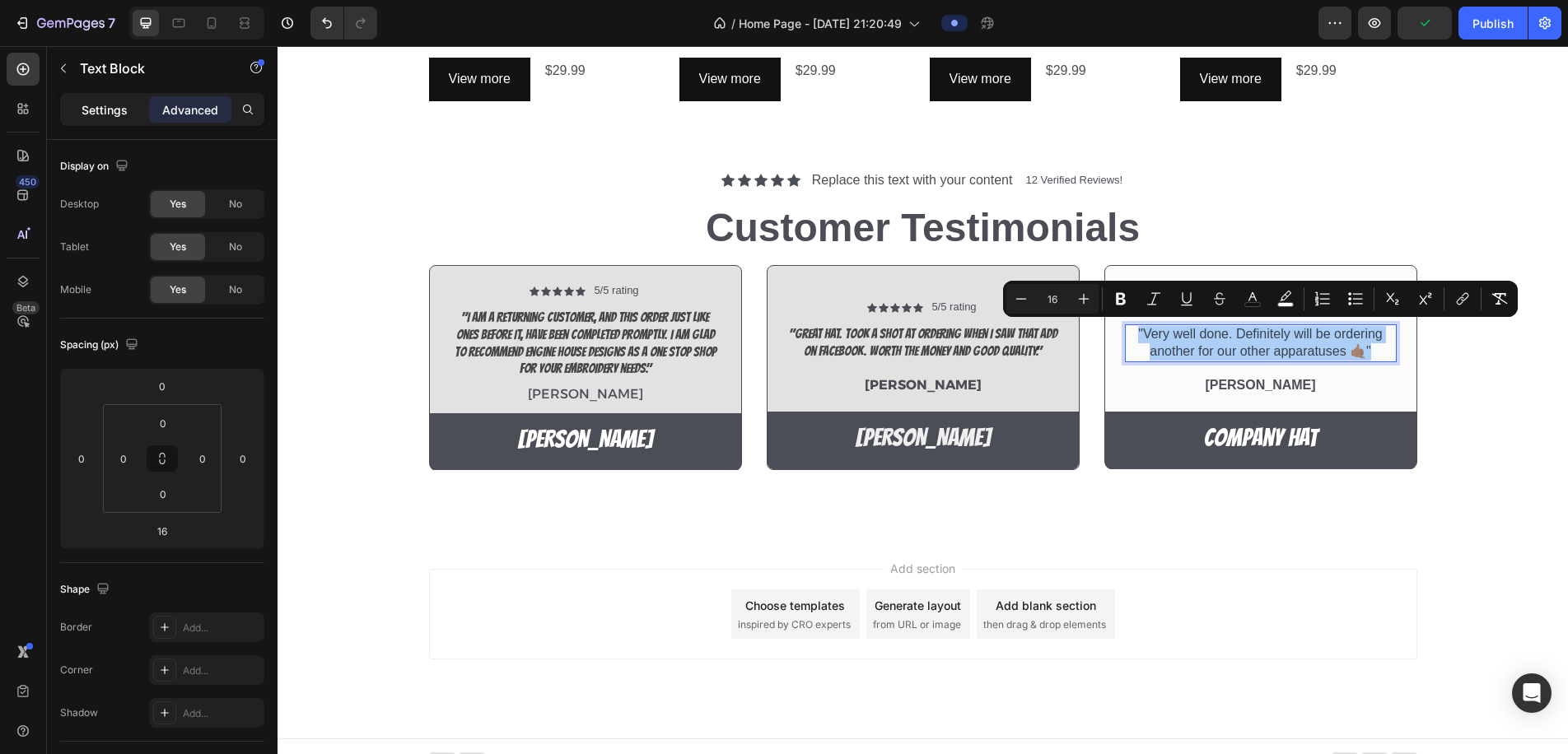
click at [119, 116] on p "Settings" at bounding box center [104, 110] width 46 height 18
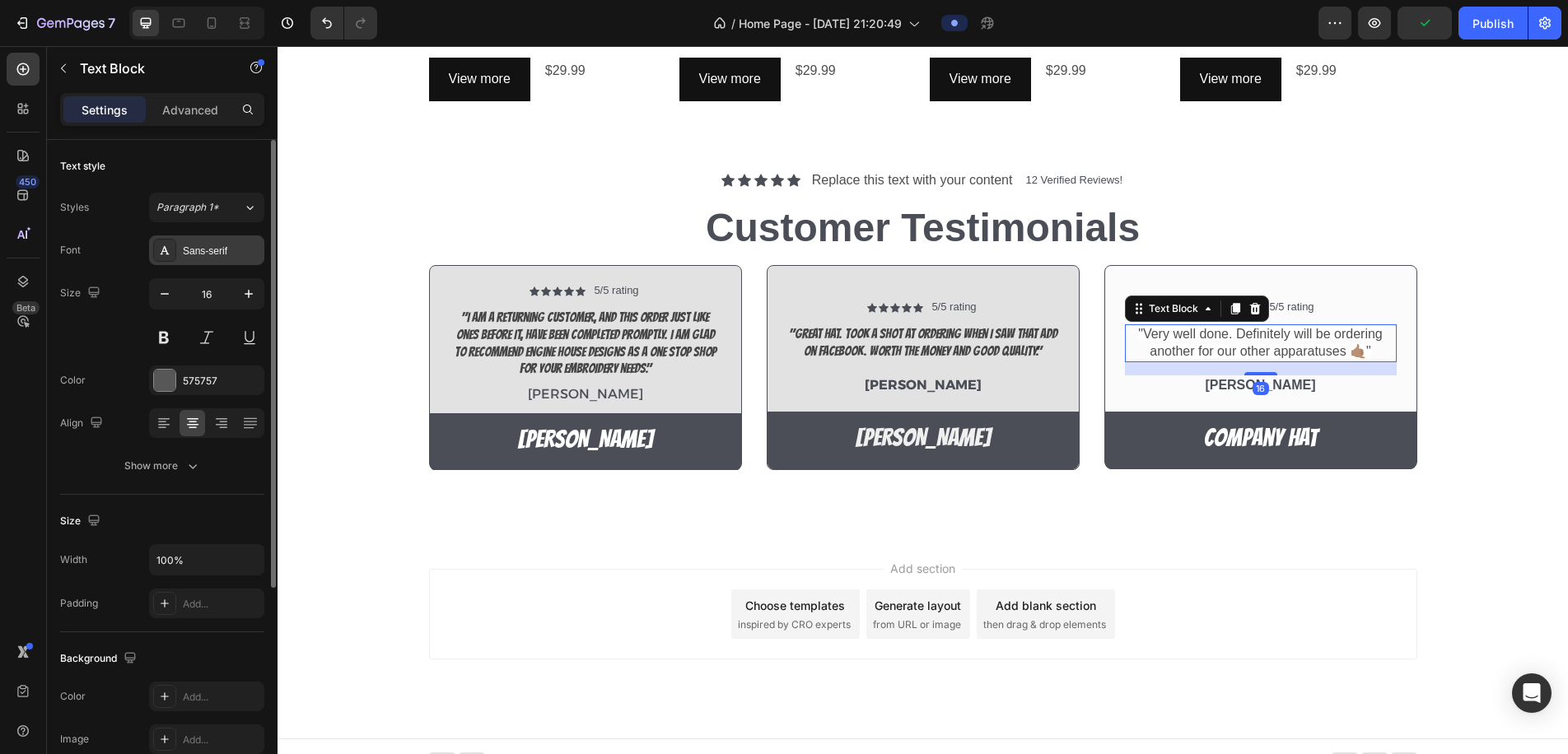
click at [191, 247] on div "Sans-serif" at bounding box center [221, 251] width 77 height 15
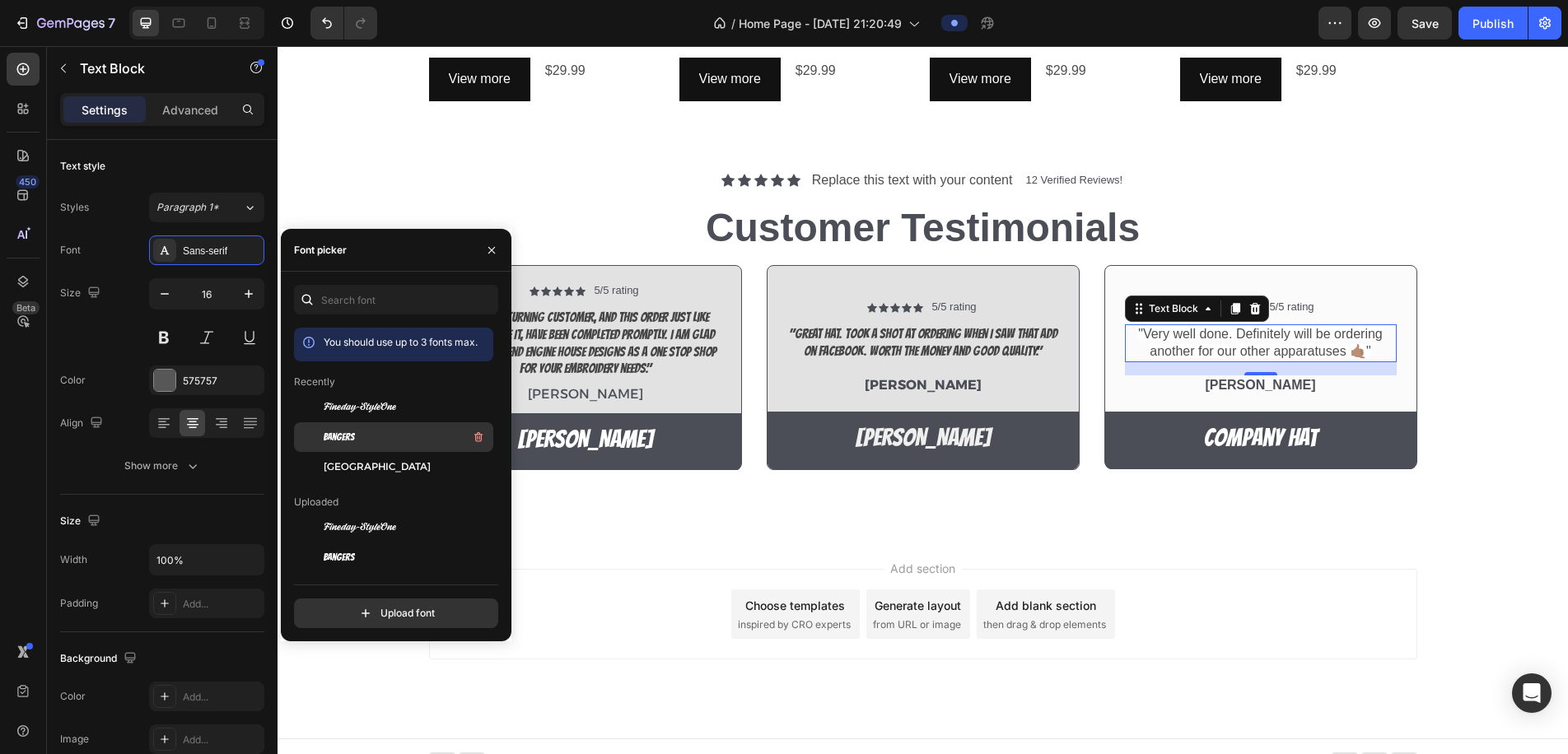
click at [321, 432] on div at bounding box center [309, 437] width 29 height 29
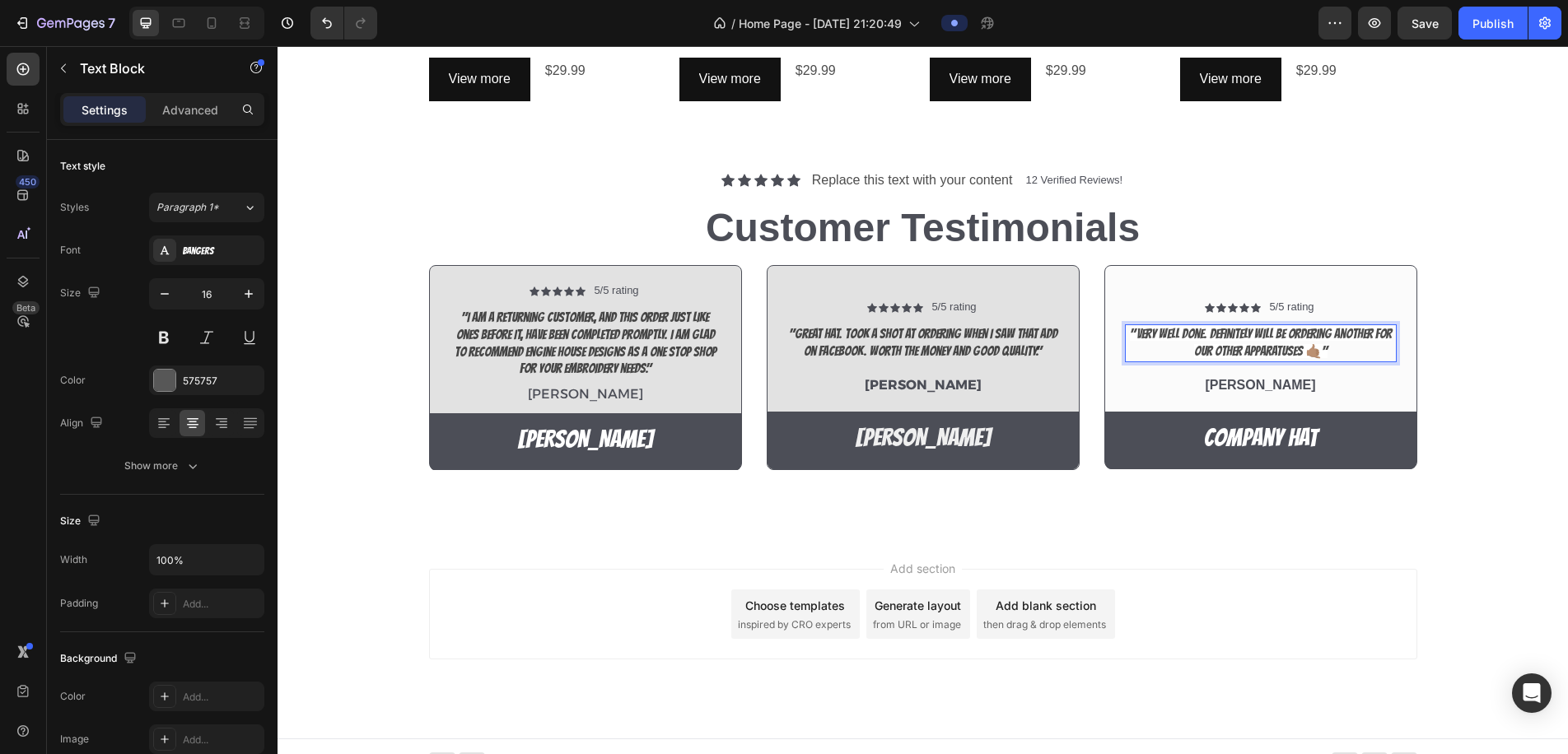
click at [1180, 341] on p ""Very well done. Definitely will be ordering another for our other apparatuses …" at bounding box center [1261, 343] width 269 height 34
click at [1179, 341] on p ""Very well done. Definitely will be ordering another for our other apparatuses …" at bounding box center [1261, 343] width 269 height 34
click at [1180, 341] on p ""Very well done. Definitely will be ordering another for our other apparatuses …" at bounding box center [1261, 343] width 269 height 34
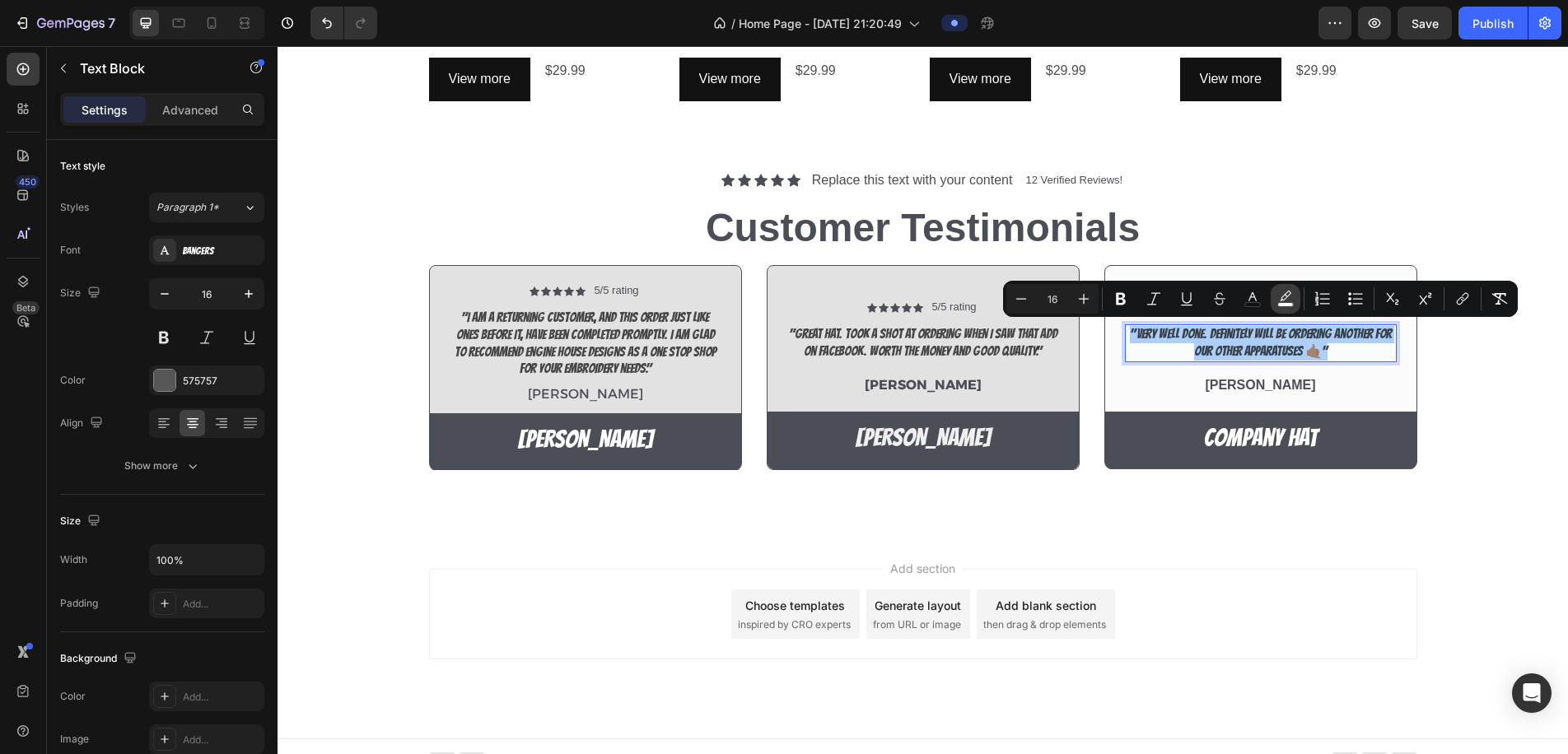
click at [1286, 309] on button "color" at bounding box center [1286, 299] width 29 height 29
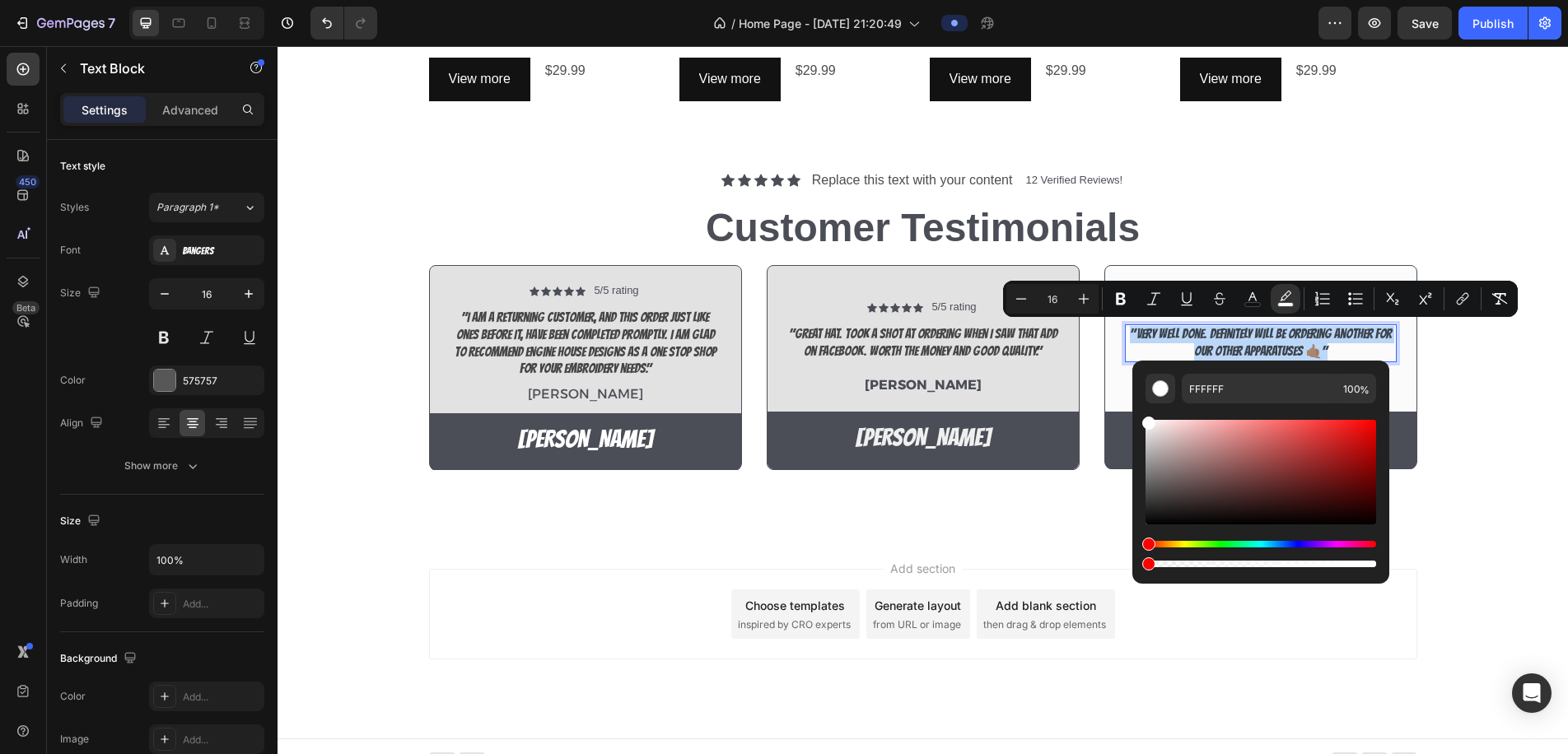
type input "0"
drag, startPoint x: 1650, startPoint y: 611, endPoint x: 1086, endPoint y: 538, distance: 568.7
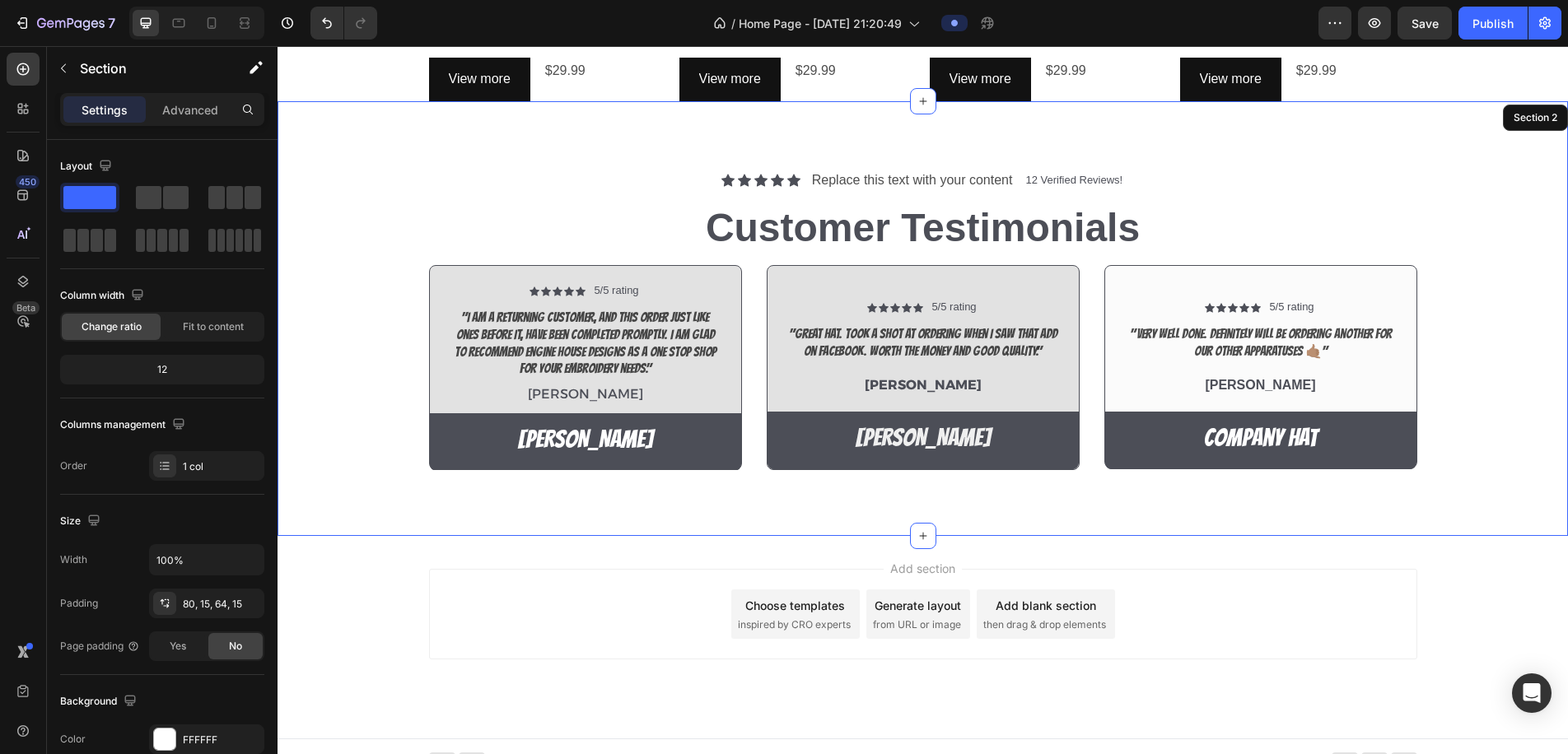
click at [1520, 467] on div "Icon Icon Icon Icon Icon Icon List 5/5 rating Text Block Row "I am a returning …" at bounding box center [923, 374] width 1266 height 219
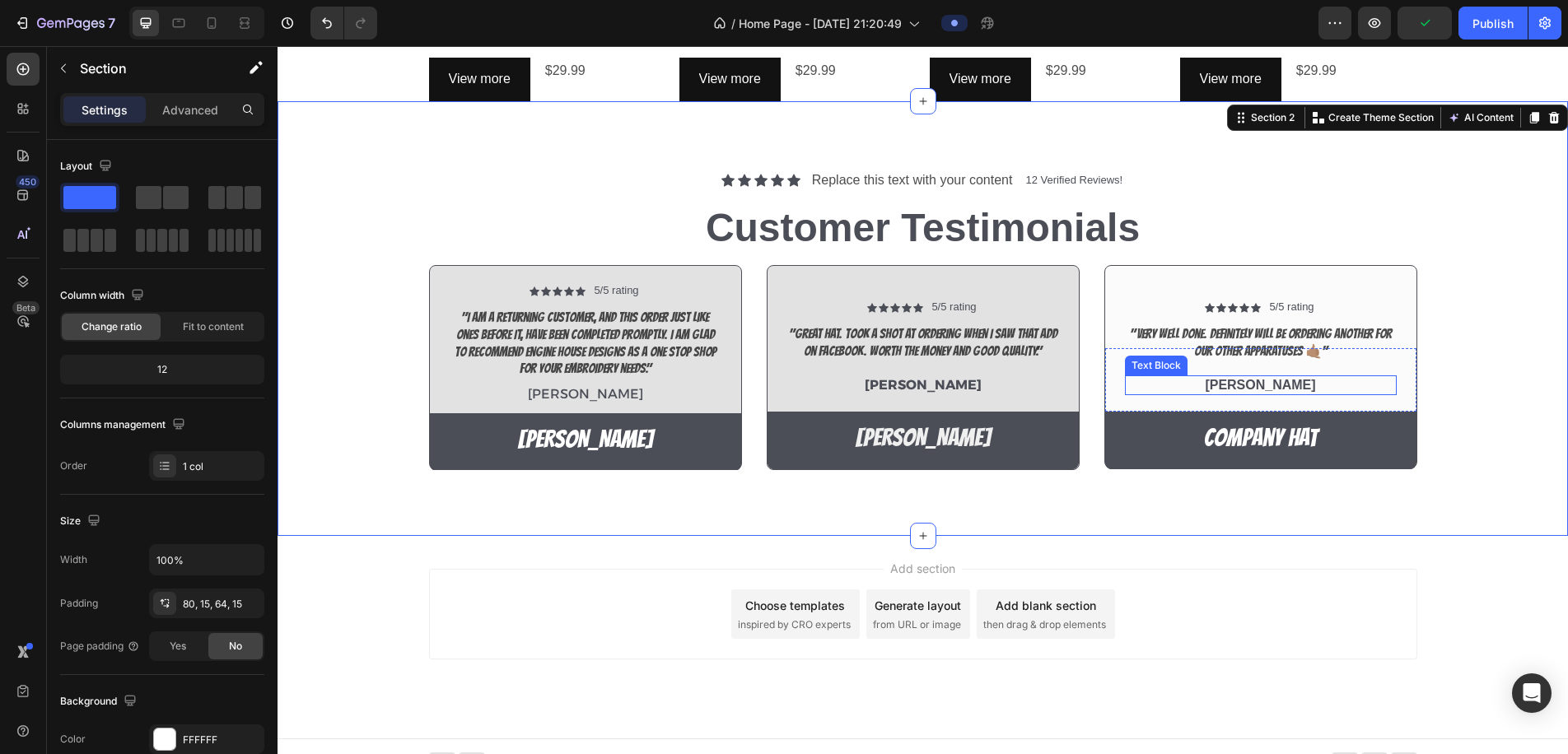
click at [1264, 385] on p "Tyree" at bounding box center [1261, 386] width 269 height 18
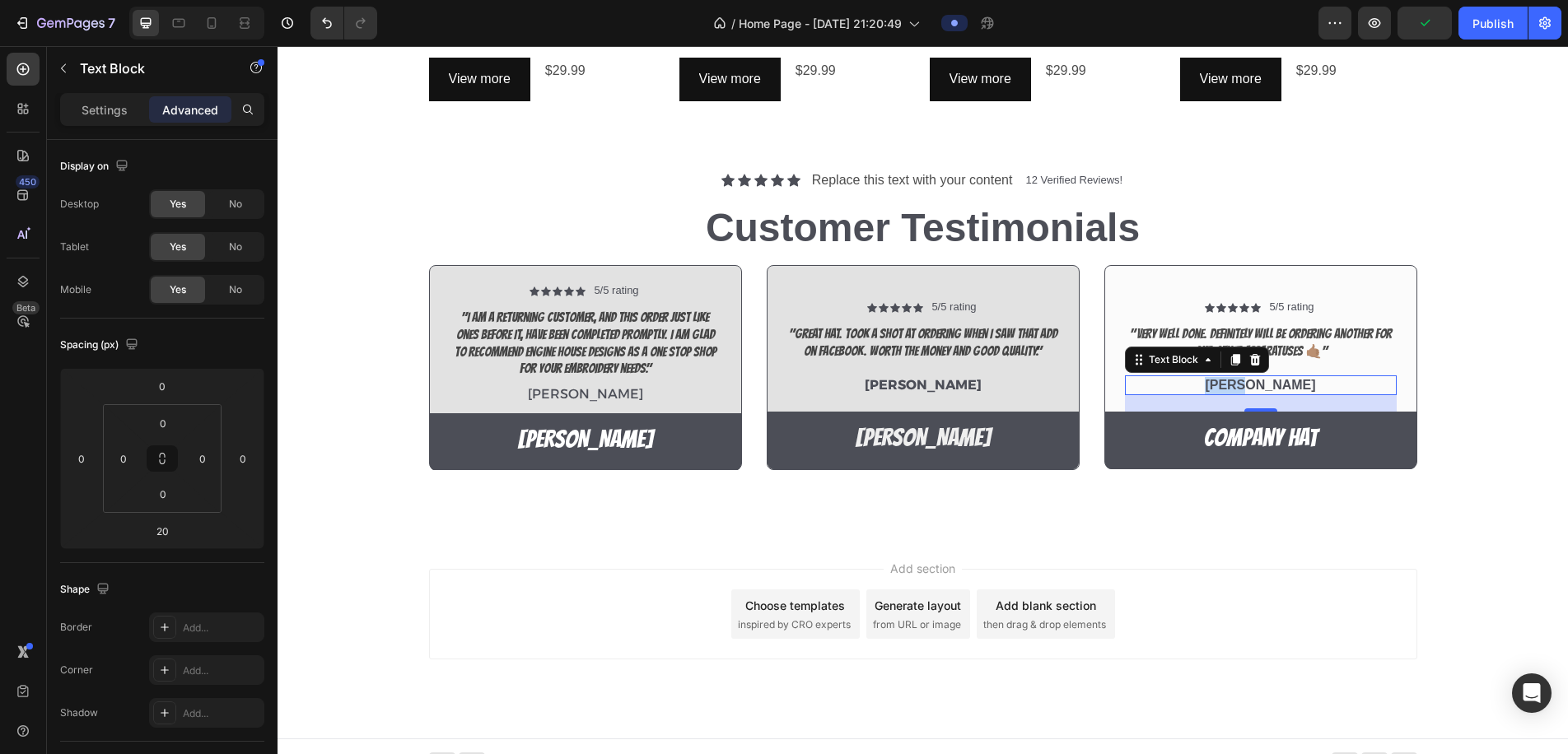
click at [1264, 385] on p "Tyree" at bounding box center [1261, 386] width 269 height 18
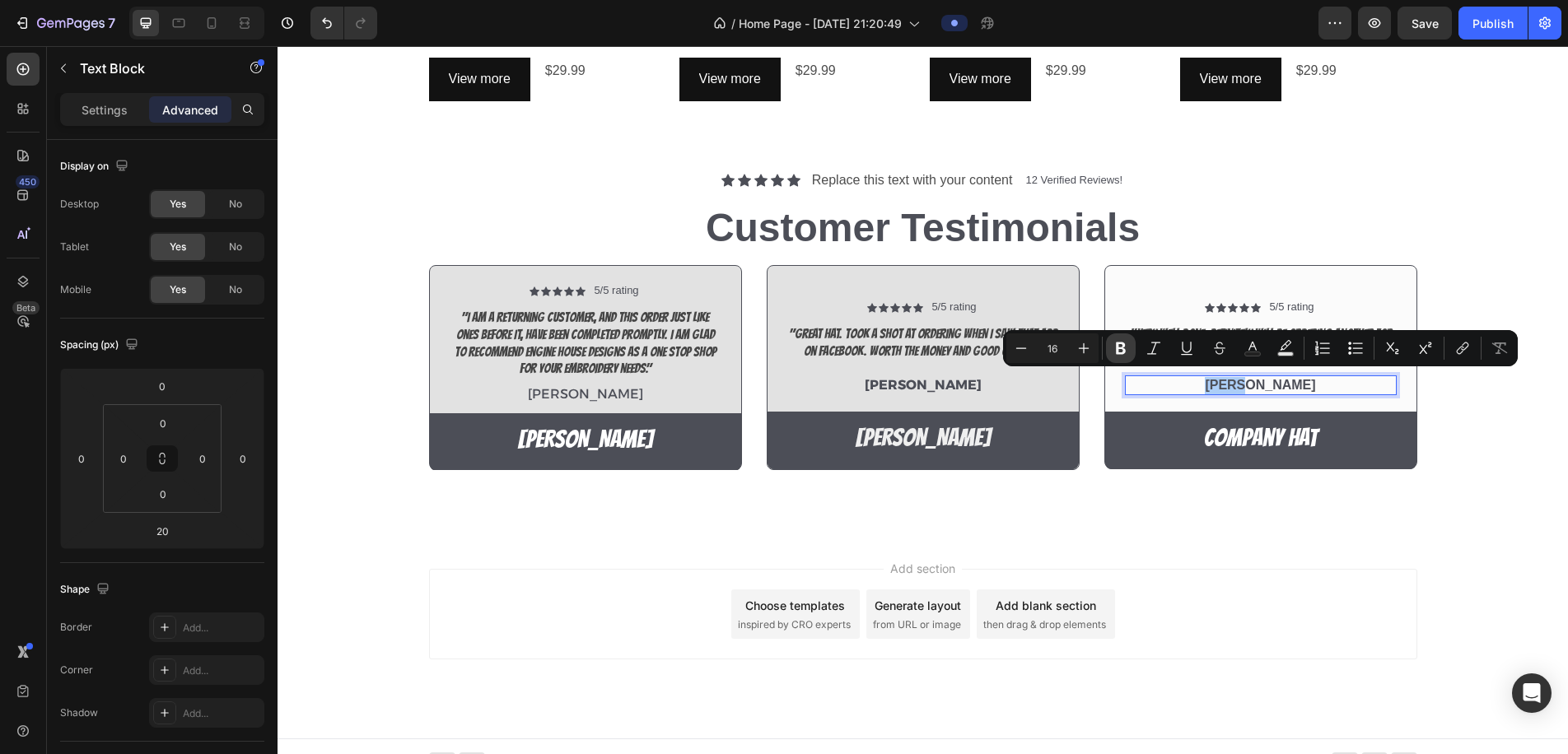
click at [1115, 350] on icon "Editor contextual toolbar" at bounding box center [1121, 348] width 17 height 17
click at [1115, 349] on icon "Editor contextual toolbar" at bounding box center [1121, 348] width 17 height 17
click at [1115, 350] on icon "Editor contextual toolbar" at bounding box center [1121, 348] width 17 height 17
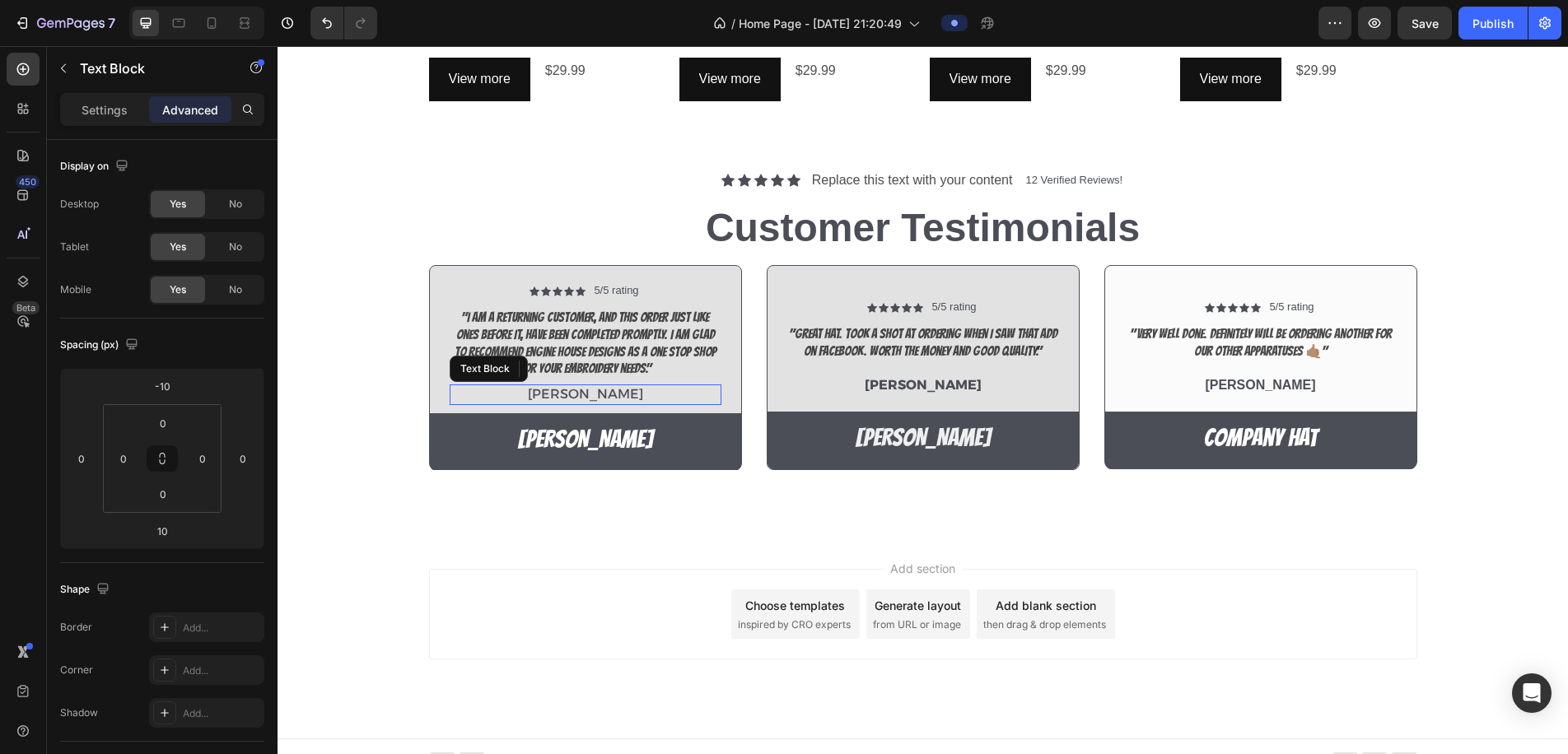
click at [616, 392] on p "Benjamin Kimball" at bounding box center [585, 395] width 269 height 18
click at [969, 383] on p "Aurthur Osniak" at bounding box center [924, 386] width 269 height 18
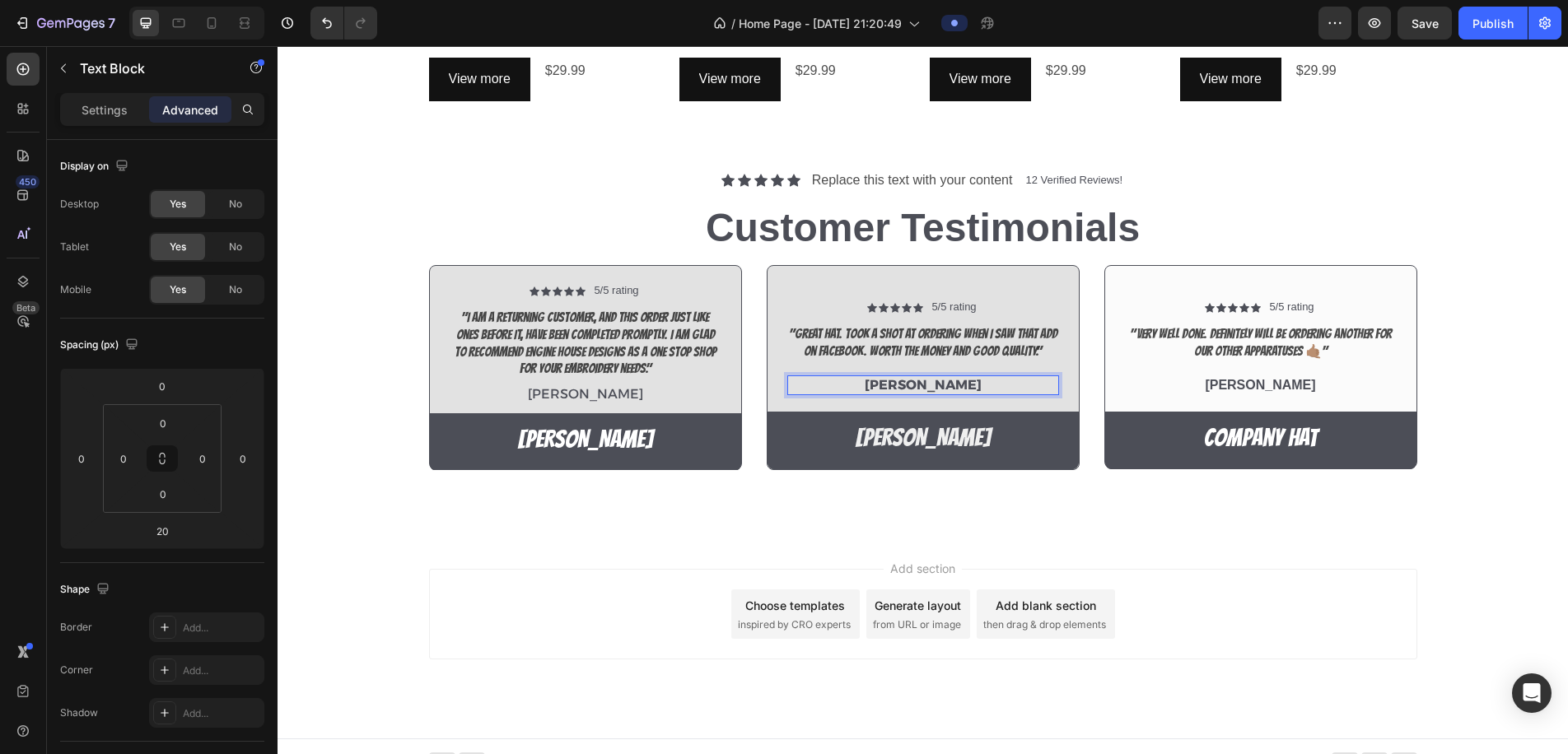
click at [969, 383] on p "Aurthur Osniak" at bounding box center [924, 386] width 269 height 18
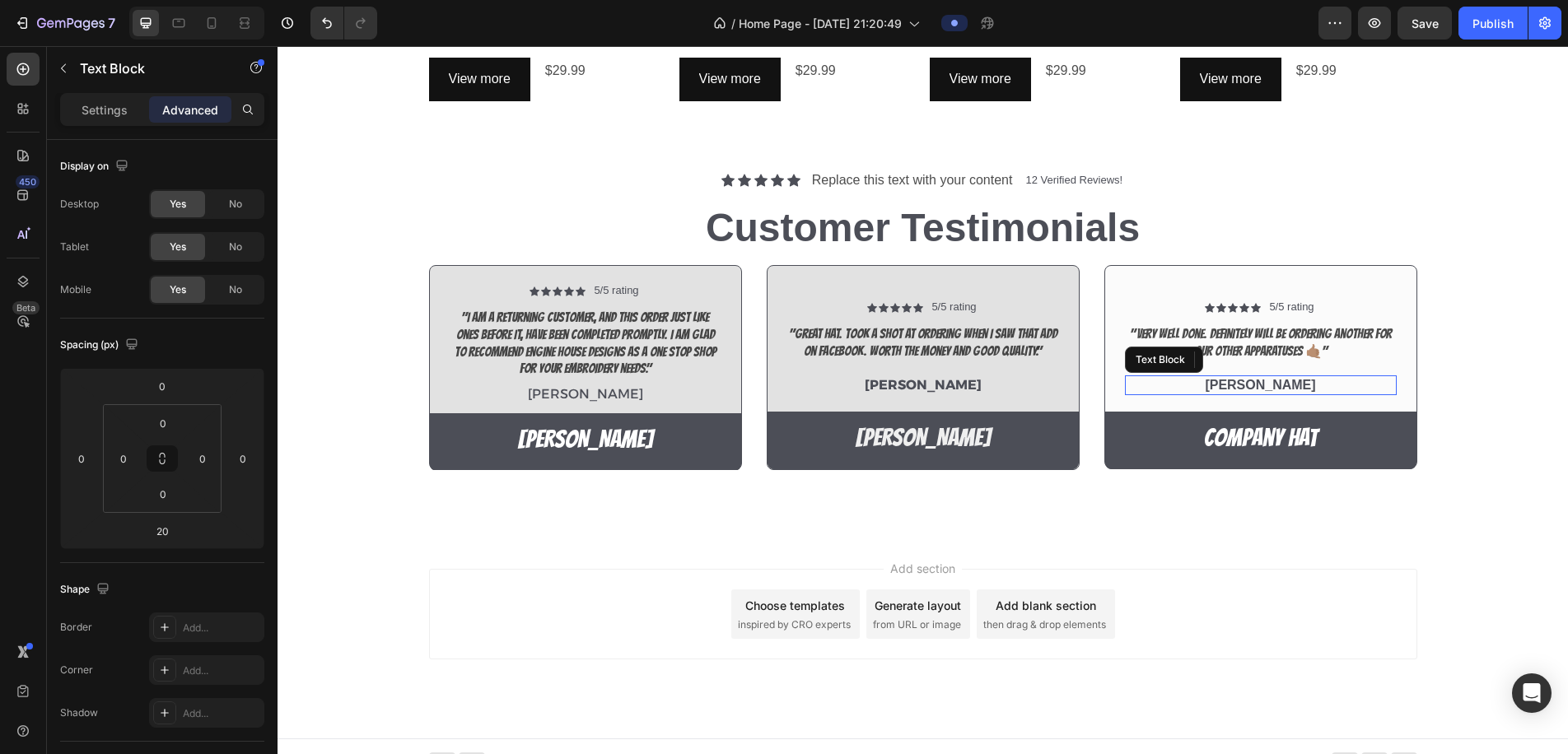
click at [1249, 377] on p "Tyree" at bounding box center [1261, 386] width 269 height 18
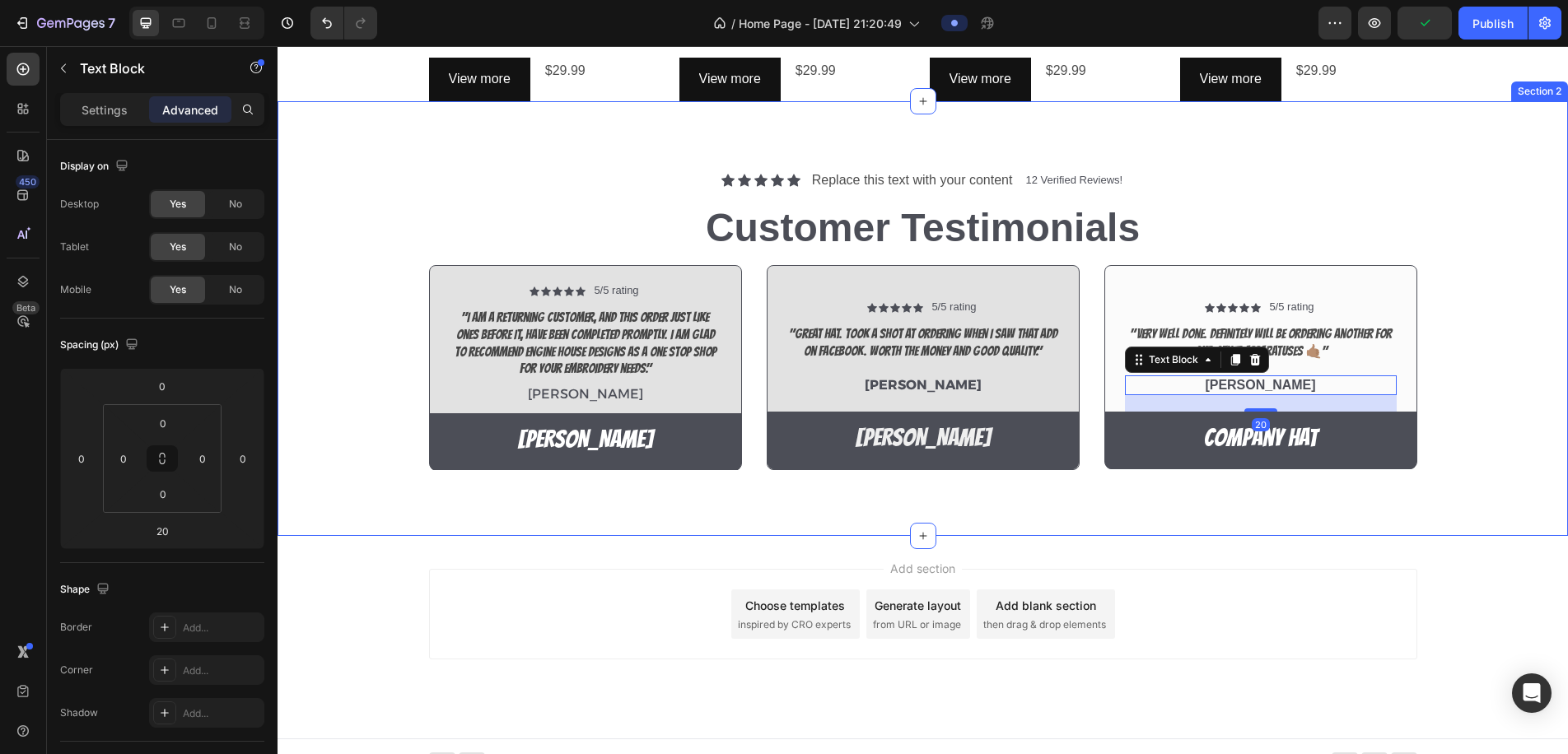
click at [1513, 347] on div "Icon Icon Icon Icon Icon Icon List 5/5 rating Text Block Row "I am a returning …" at bounding box center [923, 374] width 1266 height 219
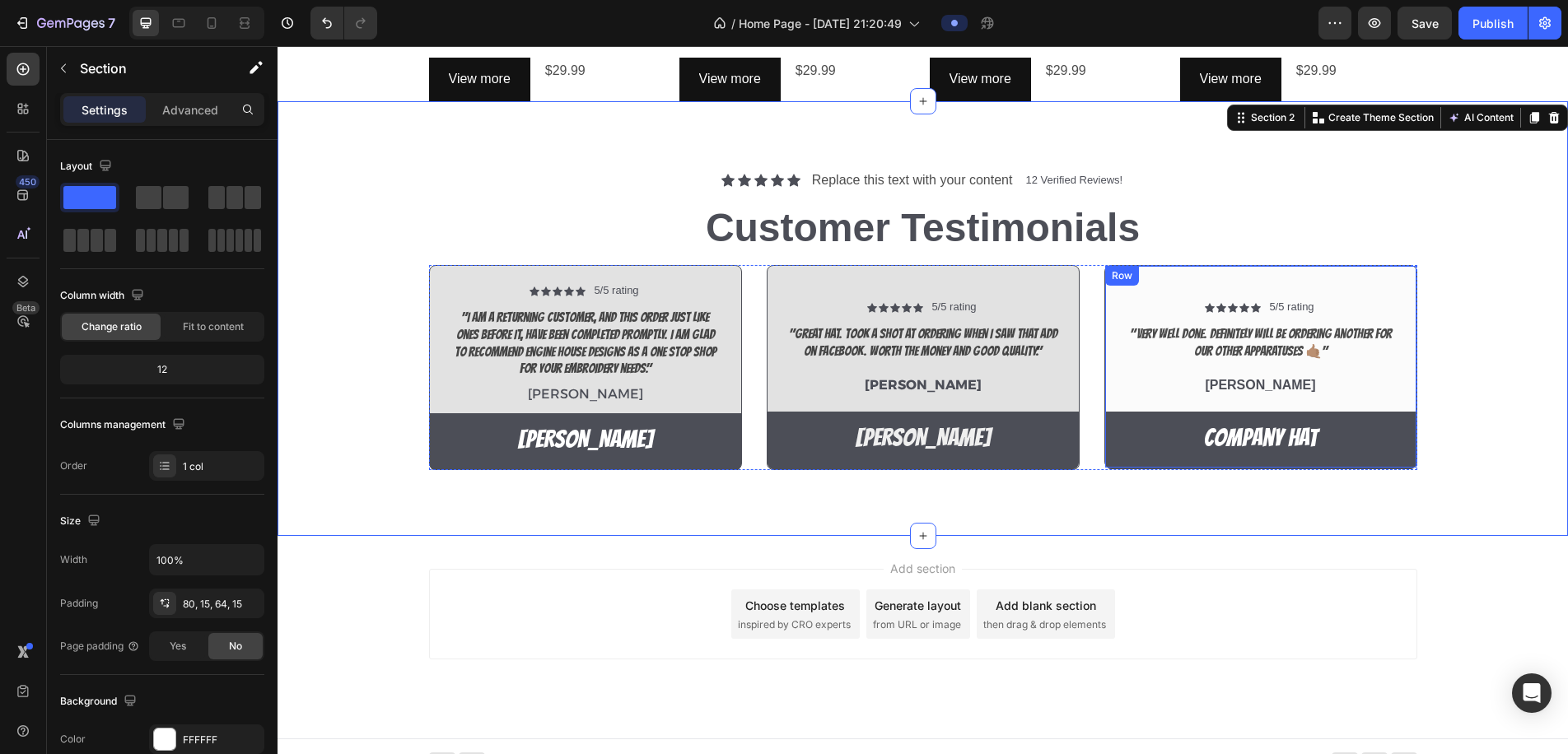
click at [1402, 279] on div "Icon Icon Icon Icon Icon Icon List 5/5 rating Text Block Row "Very well done. D…" at bounding box center [1261, 366] width 313 height 203
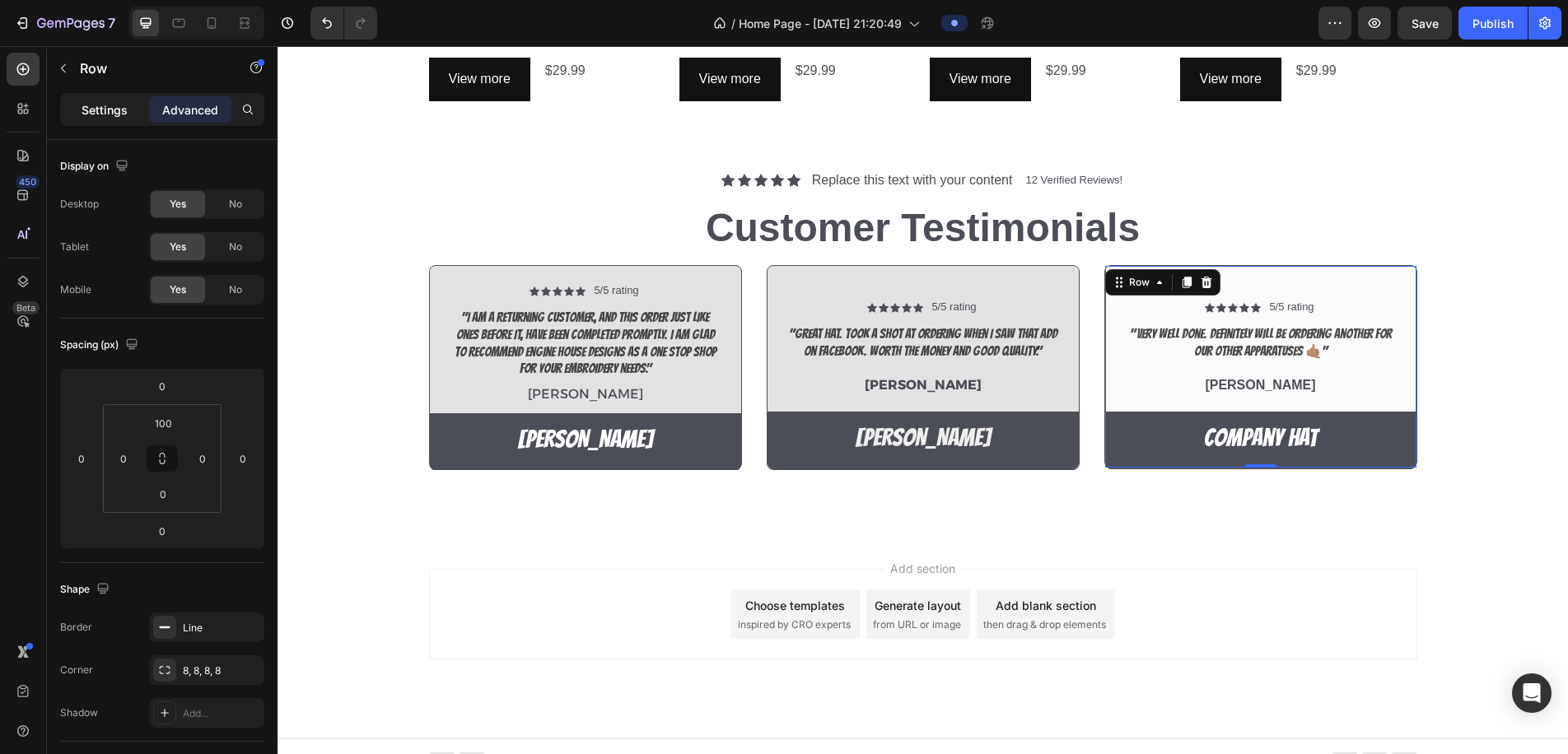
click at [106, 109] on p "Settings" at bounding box center [104, 110] width 46 height 18
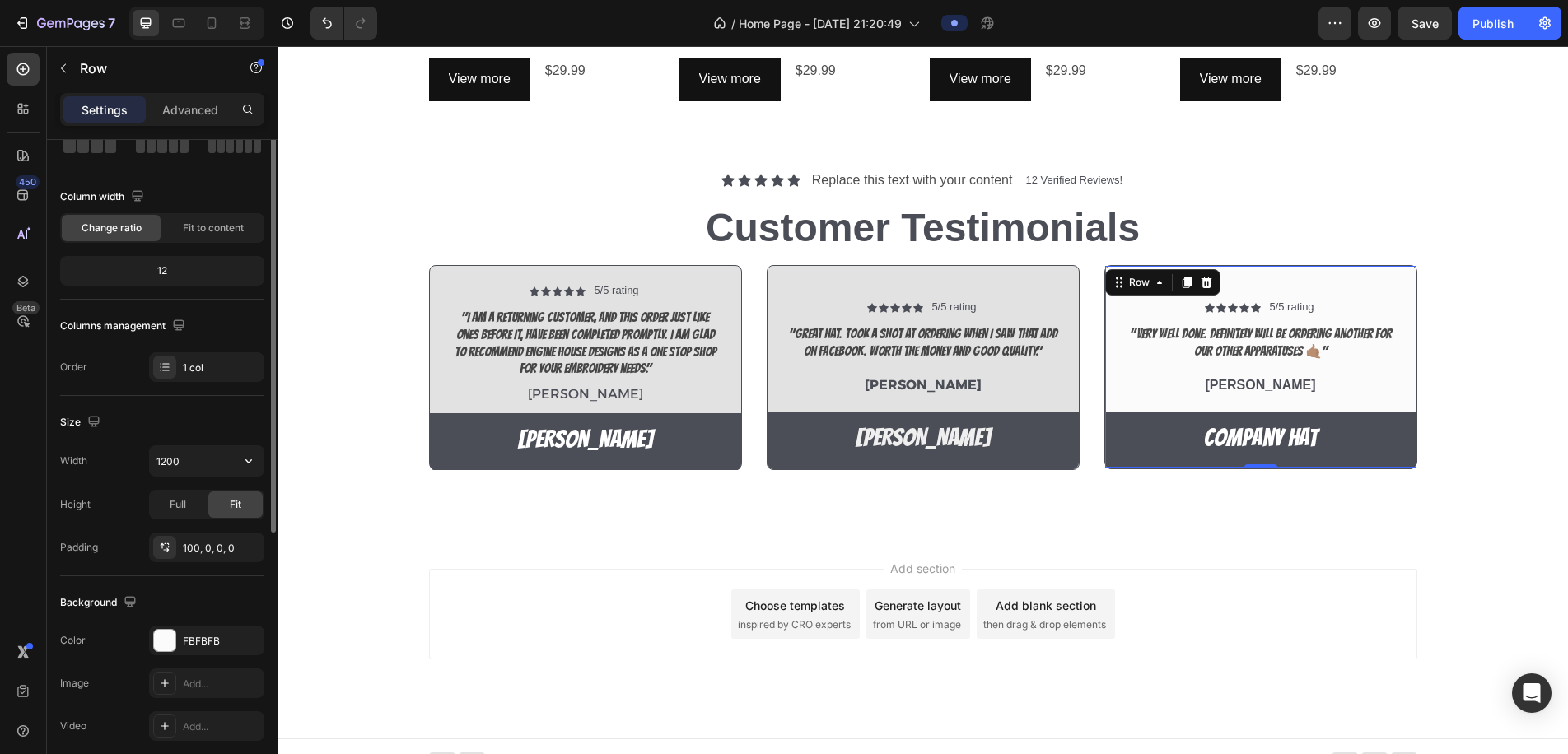
scroll to position [104, 0]
click at [171, 633] on div at bounding box center [165, 636] width 22 height 22
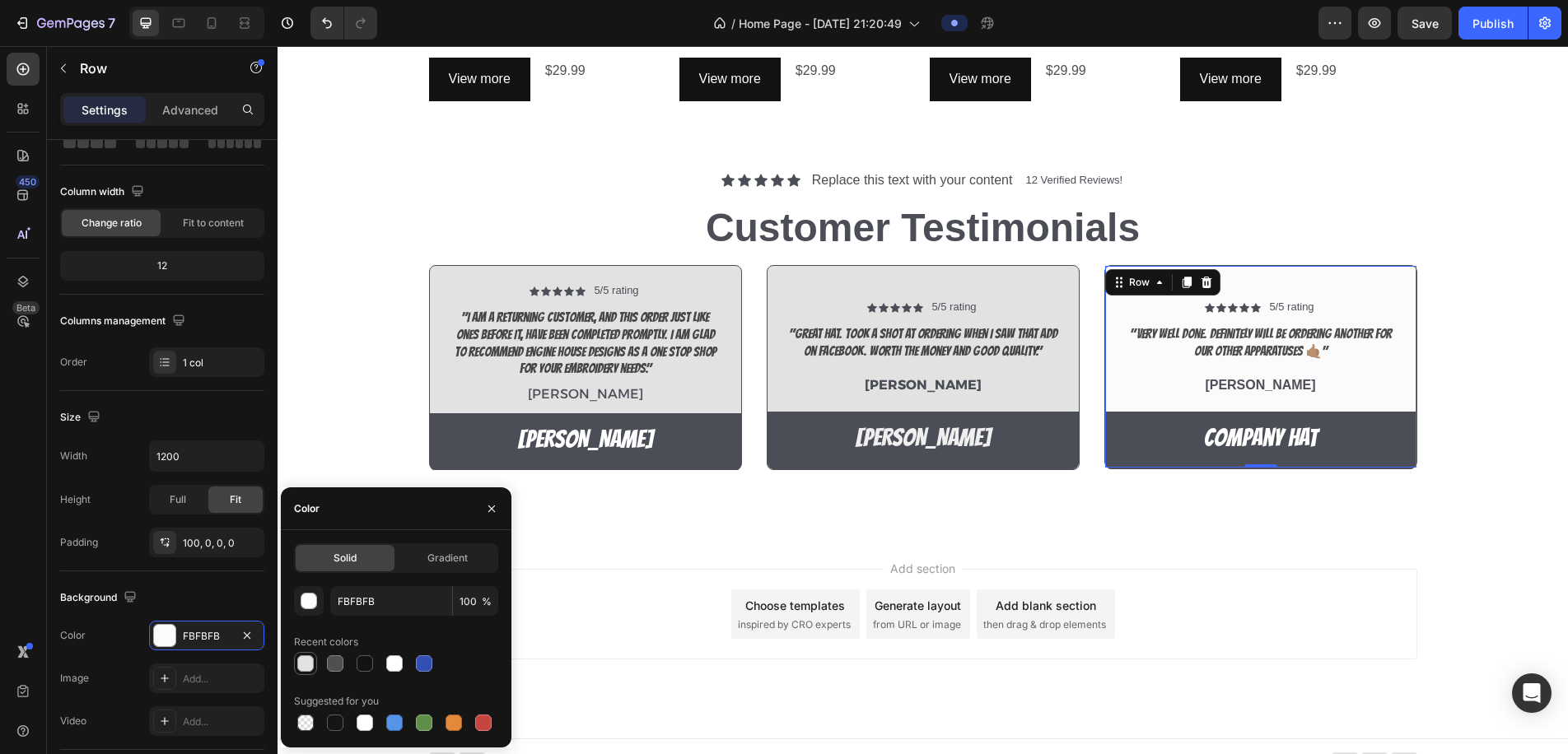
click at [309, 664] on div at bounding box center [305, 664] width 17 height 17
type input "E2E2E2"
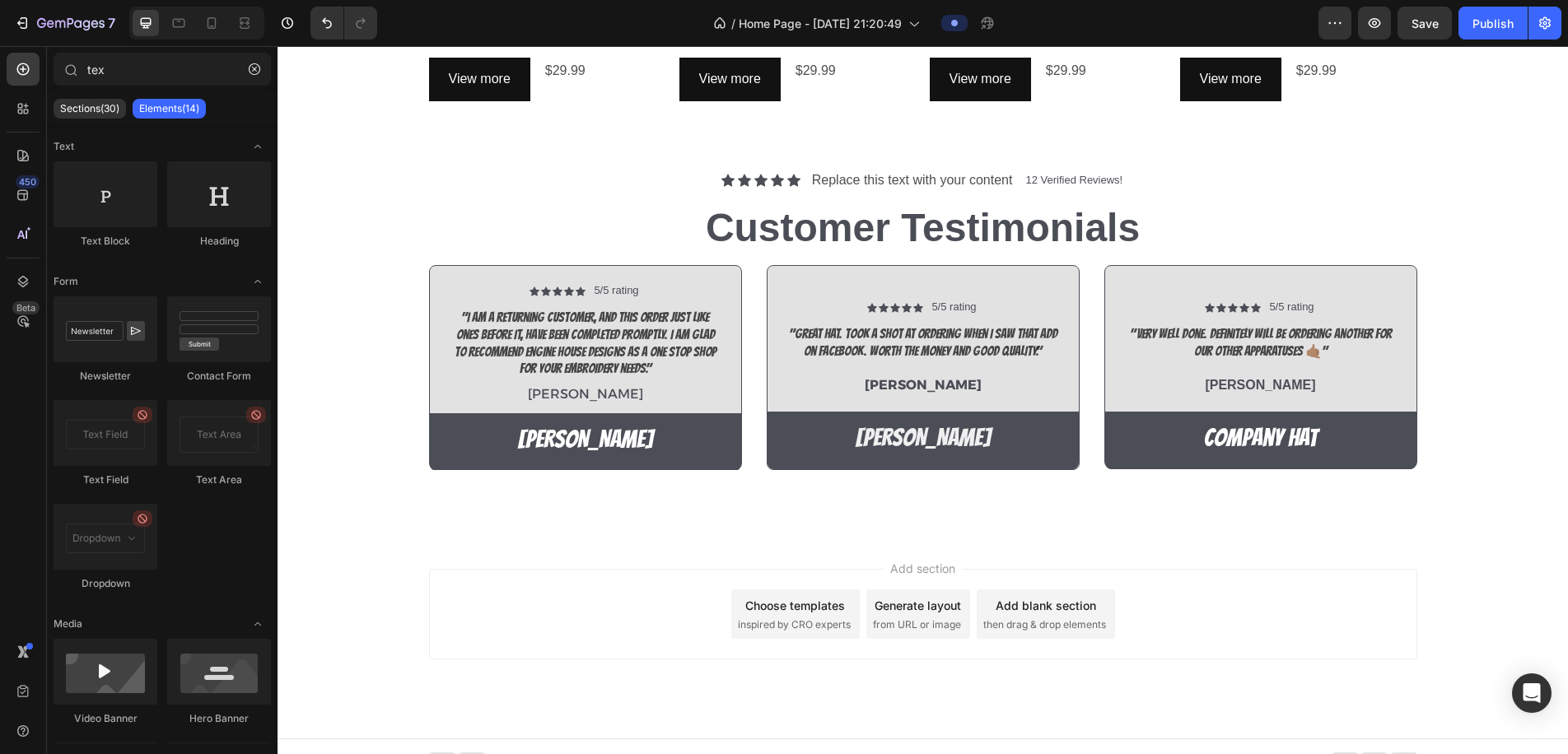
click at [562, 650] on div "Add section Choose templates inspired by CRO experts Generate layout from URL o…" at bounding box center [924, 614] width 988 height 90
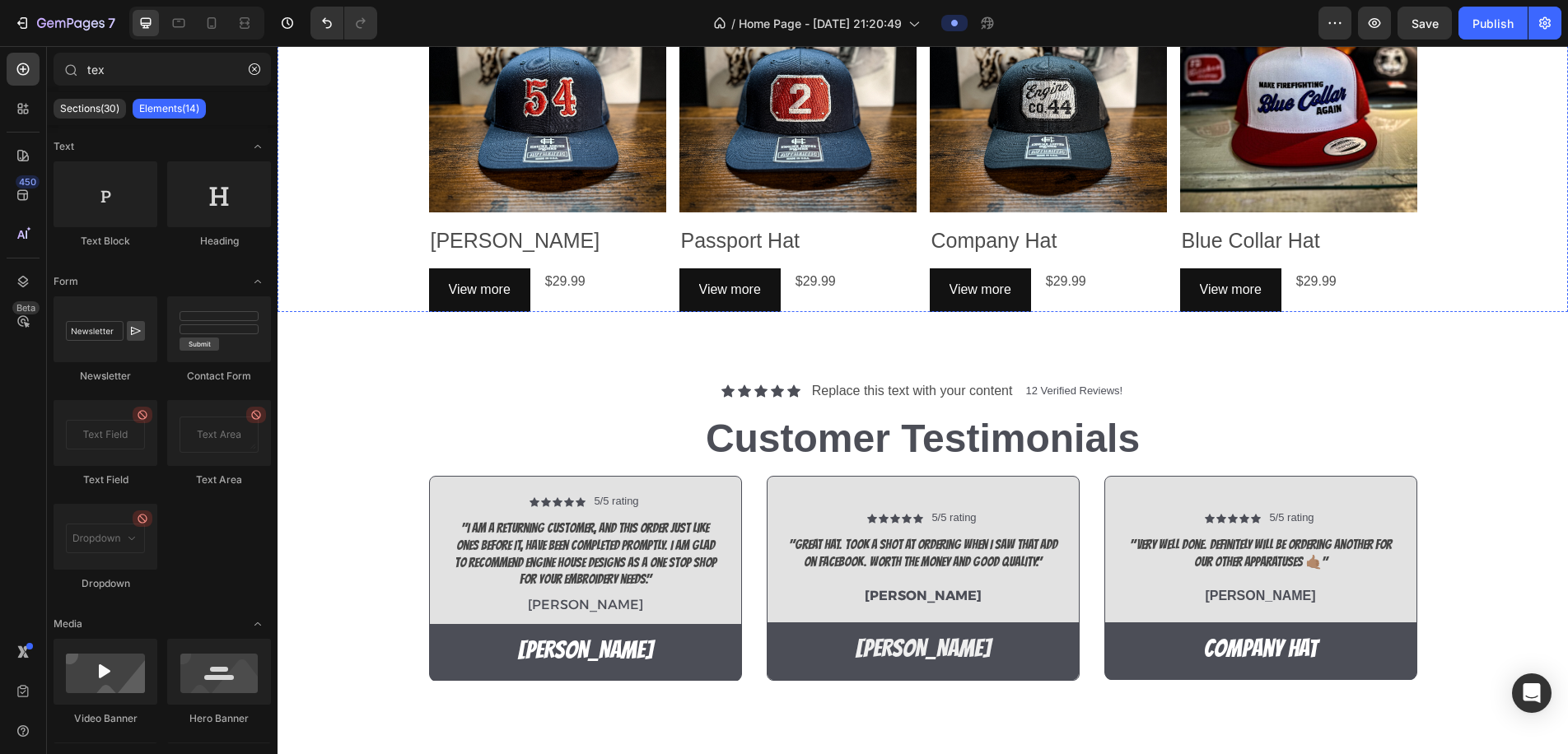
scroll to position [987, 0]
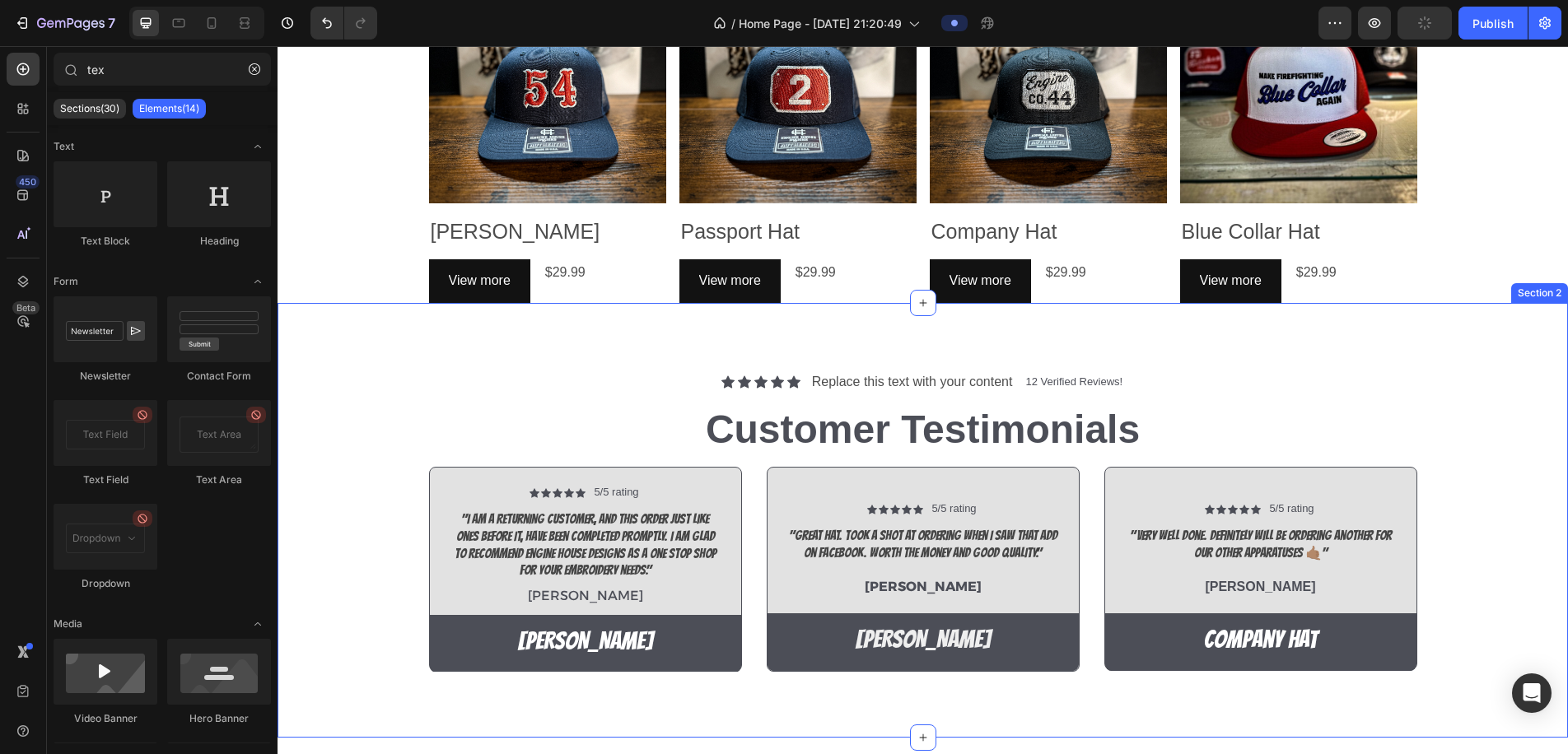
click at [858, 327] on div "Icon Icon Icon Icon Icon Icon List Replace this text with your content Text Blo…" at bounding box center [923, 521] width 1290 height 435
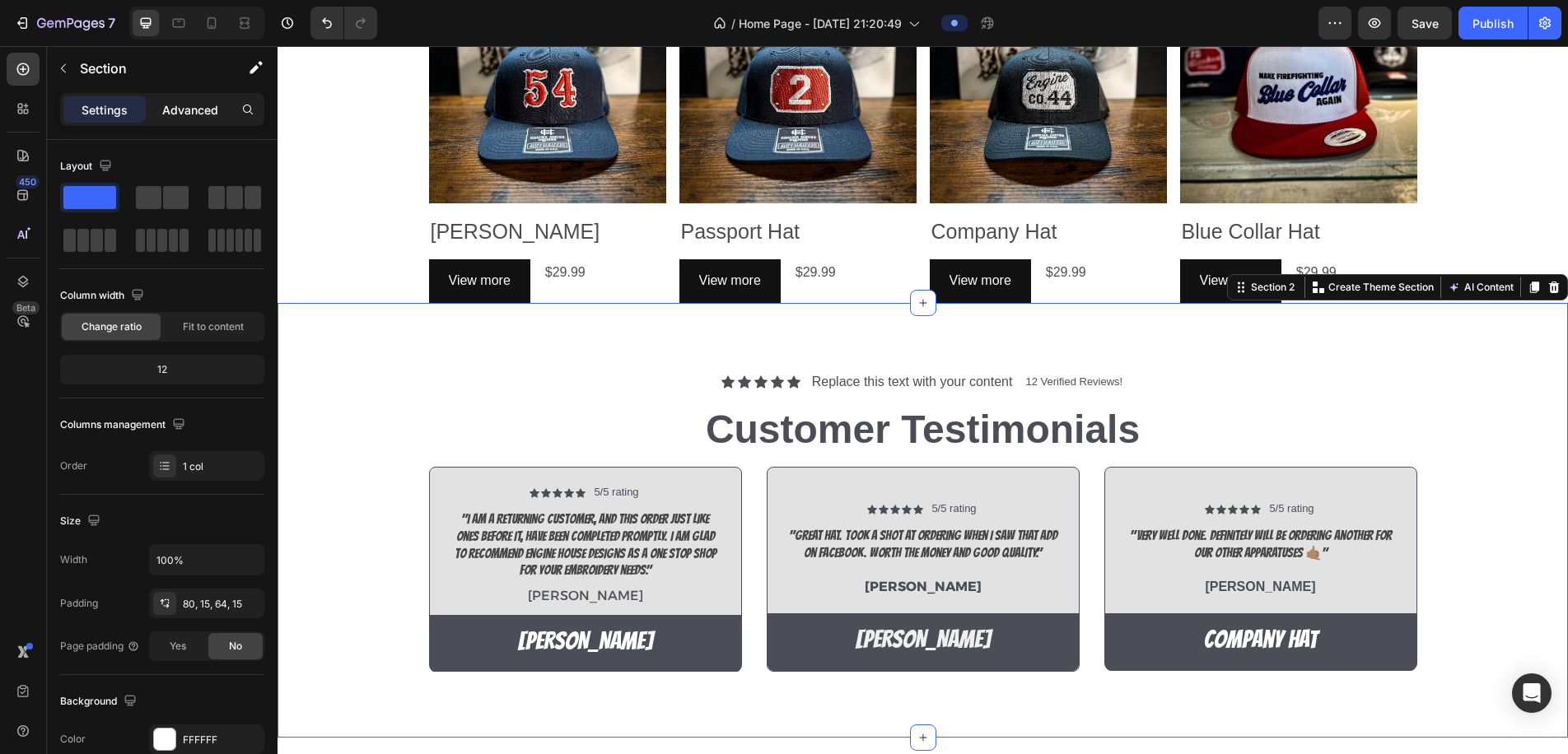
click at [170, 116] on p "Advanced" at bounding box center [189, 110] width 56 height 18
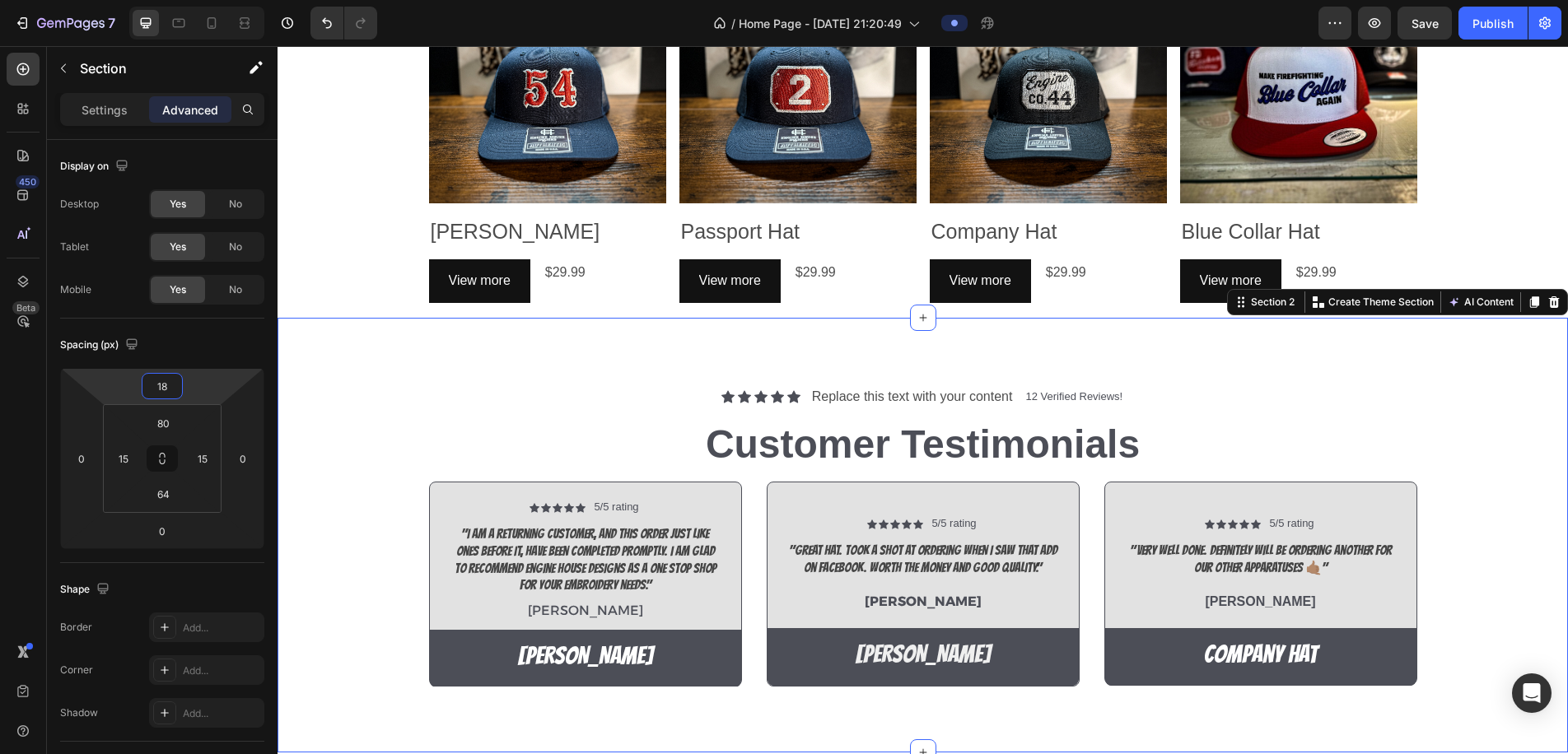
drag, startPoint x: 199, startPoint y: 386, endPoint x: 202, endPoint y: 363, distance: 23.2
click at [202, 0] on html "7 / Home Page - Aug 27, 21:20:49 Preview Save Publish 450 Beta tex Sections(30)…" at bounding box center [784, 0] width 1568 height 0
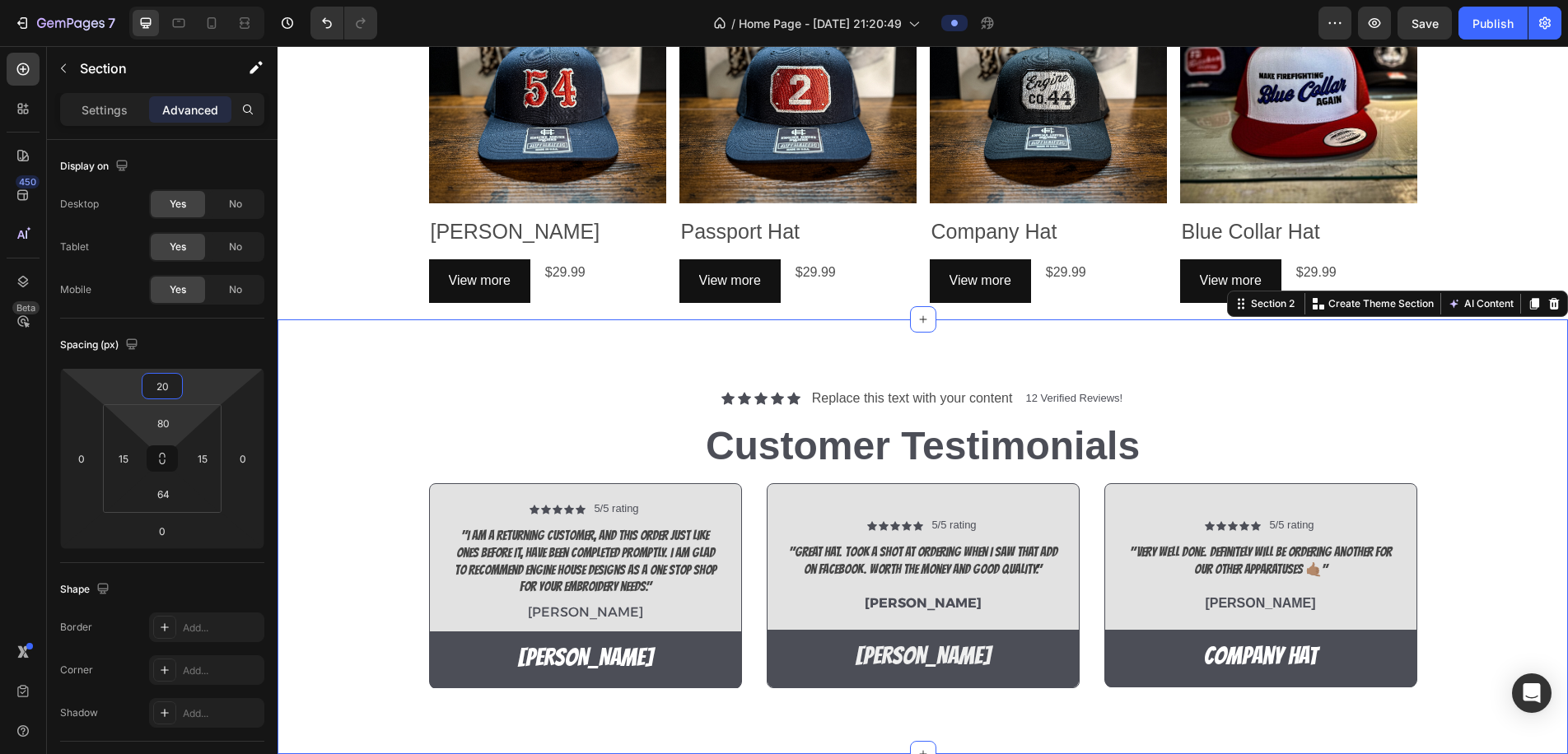
type input "20"
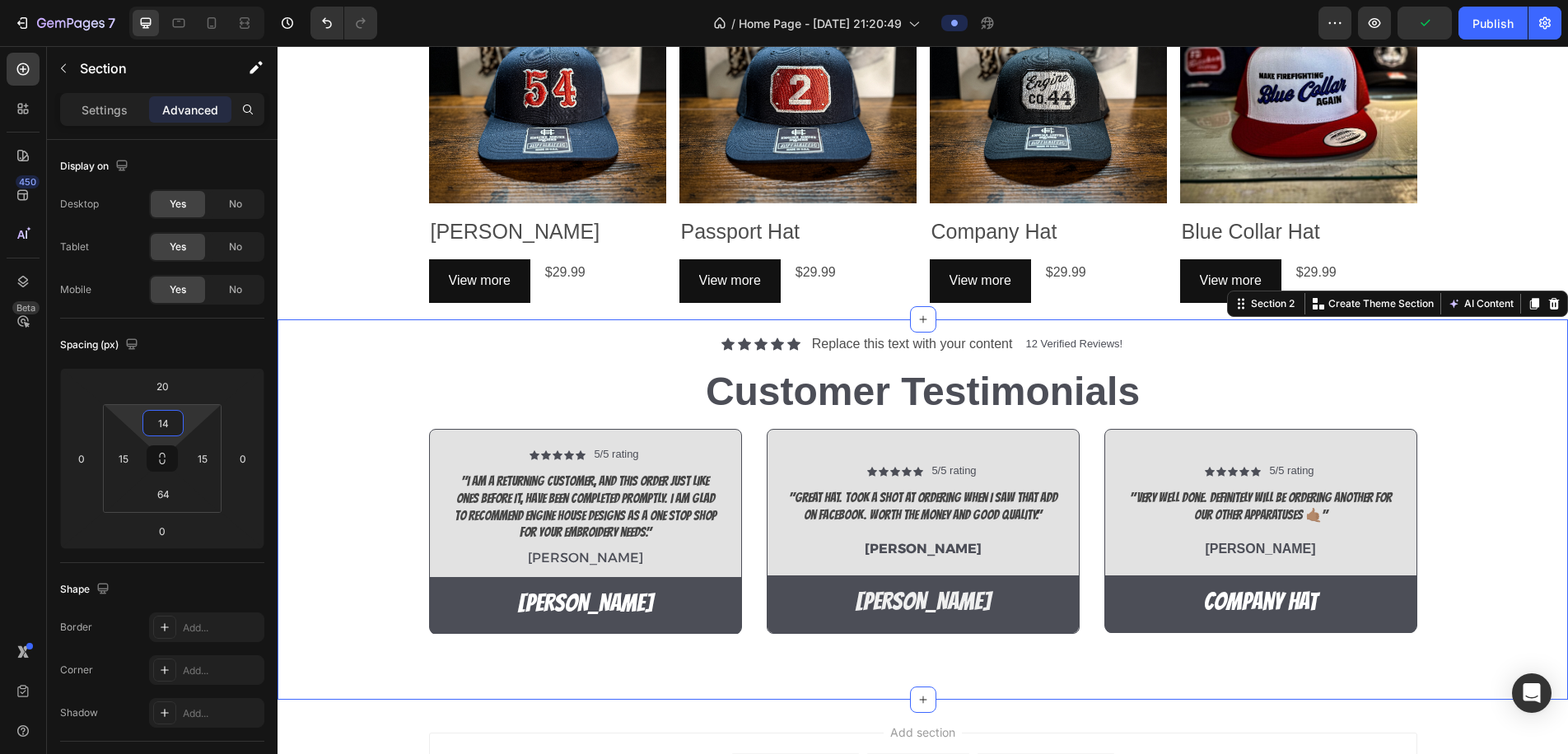
drag, startPoint x: 187, startPoint y: 421, endPoint x: 187, endPoint y: 456, distance: 35.0
click at [187, 0] on html "7 / Home Page - Aug 27, 21:20:49 Preview Publish 450 Beta tex Sections(30) Elem…" at bounding box center [784, 0] width 1568 height 0
type input "15"
drag, startPoint x: 173, startPoint y: 493, endPoint x: 129, endPoint y: 493, distance: 44.0
click at [129, 494] on div "15 15 64 15" at bounding box center [162, 458] width 119 height 109
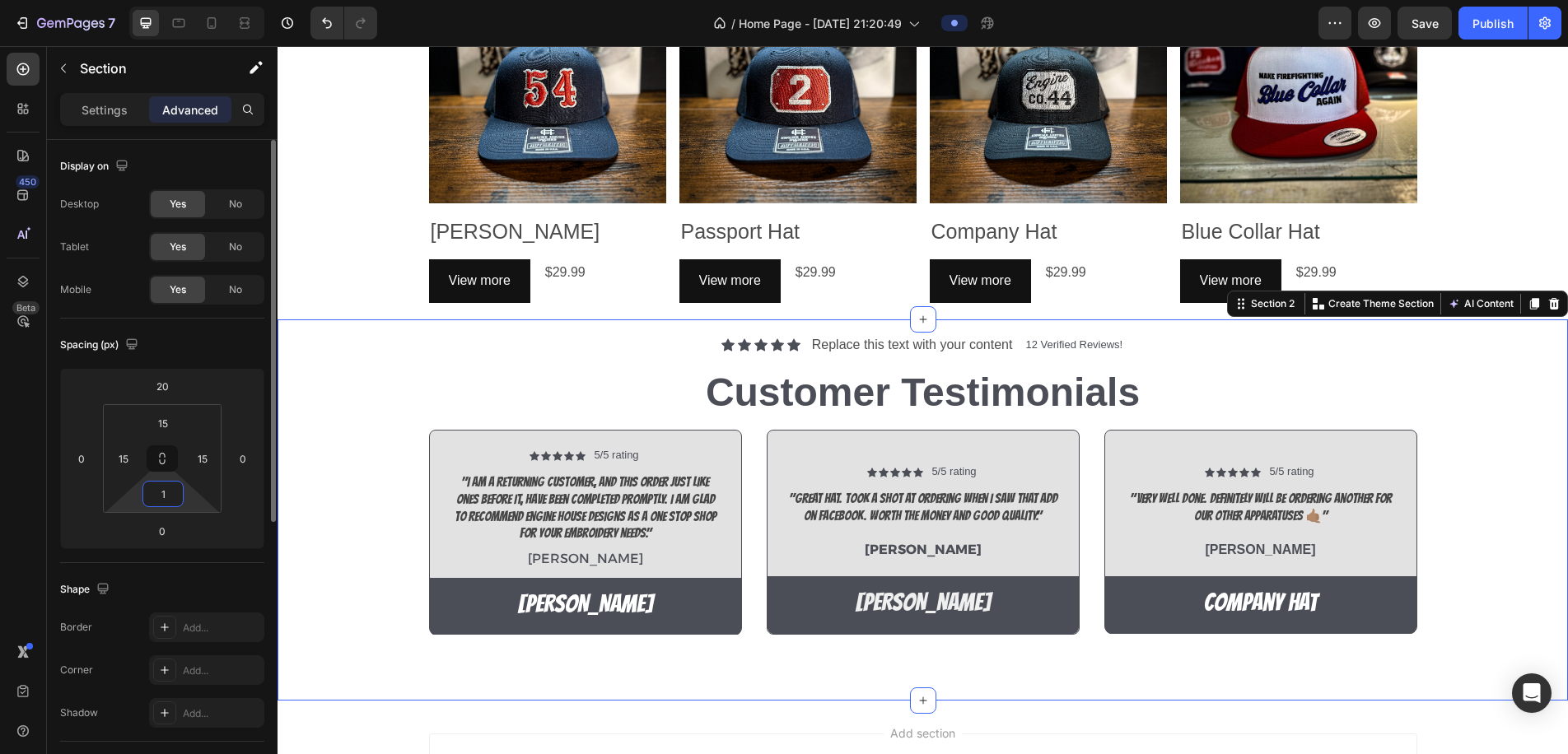
type input "15"
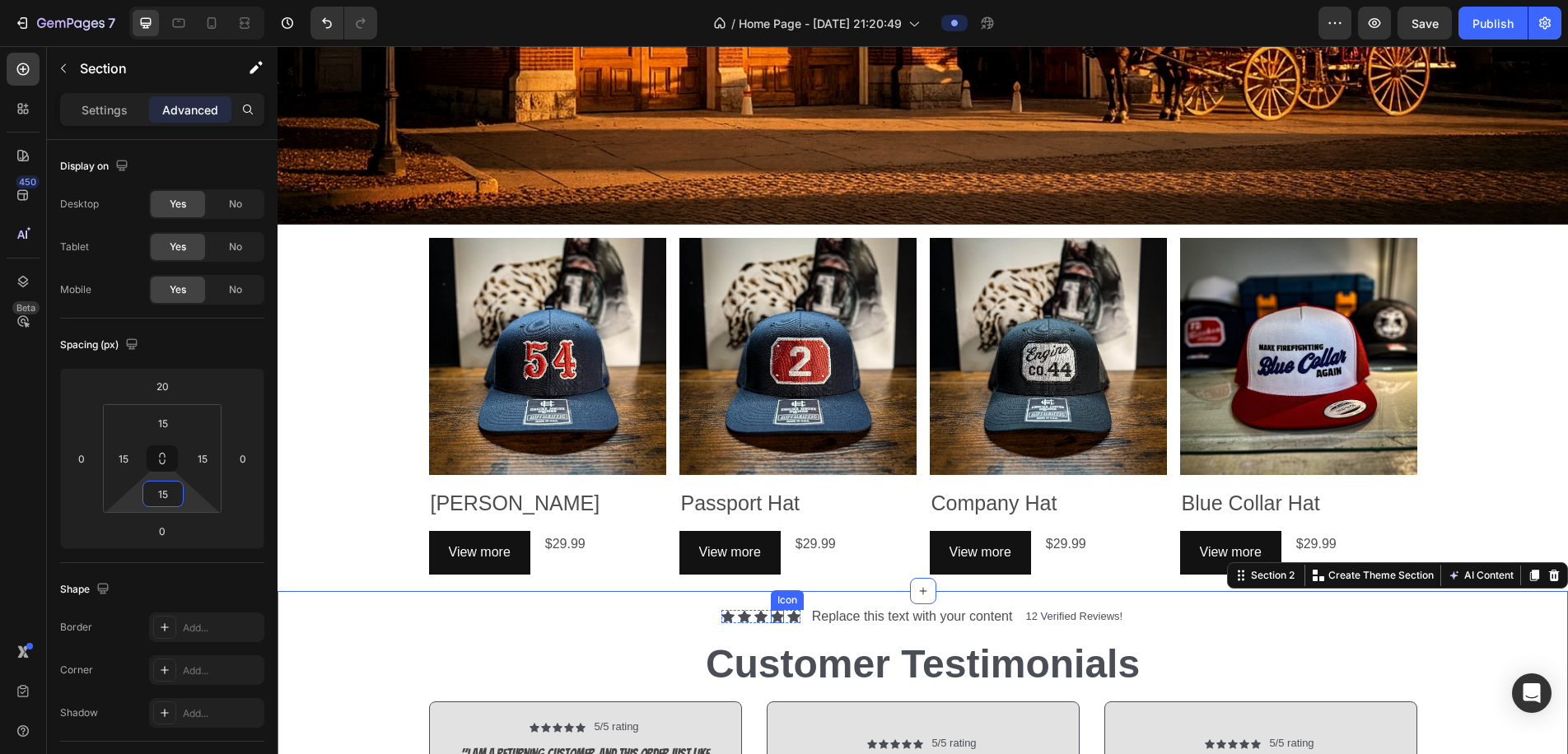
scroll to position [715, 0]
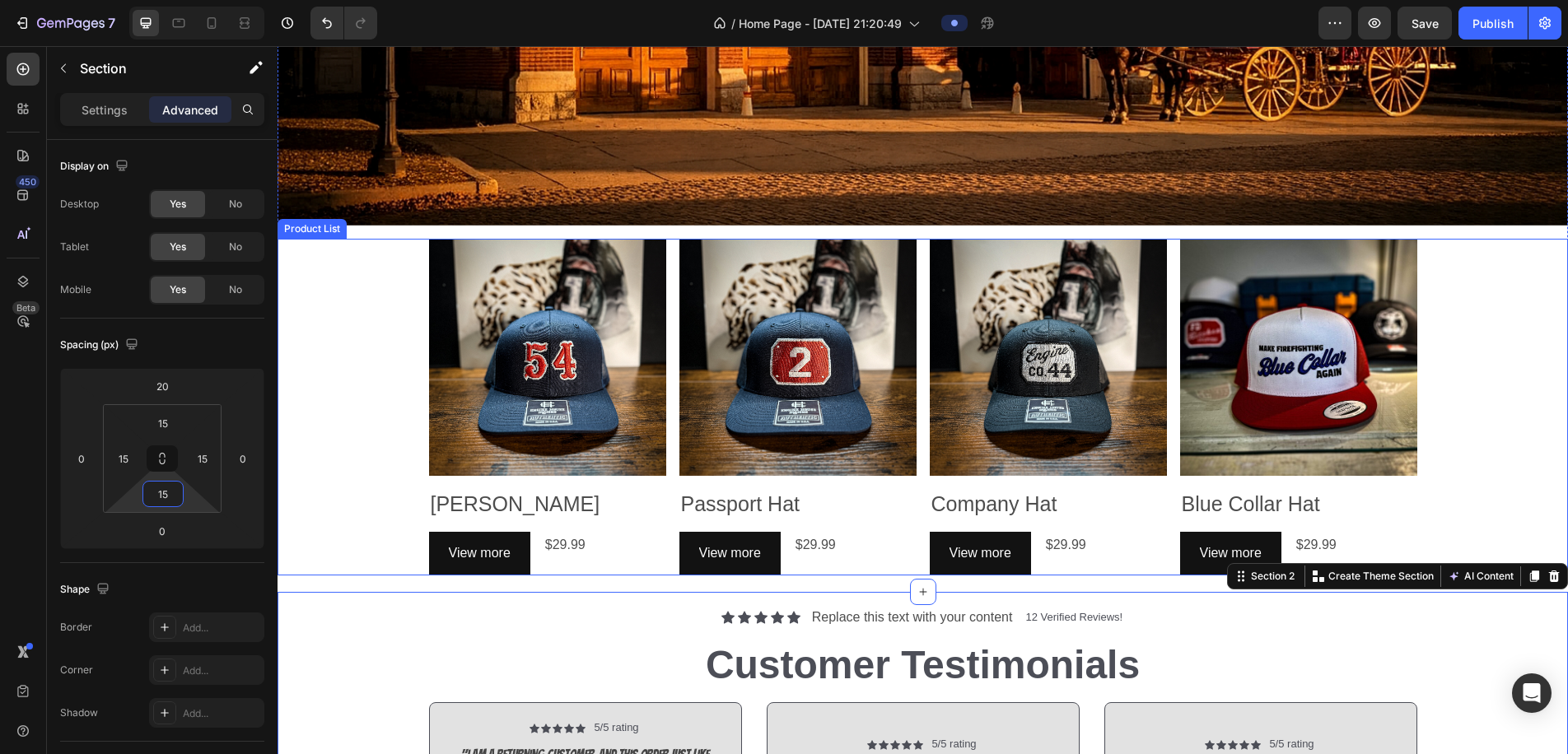
click at [312, 394] on div "Product Images Wally Hat Product Title View more Product View More $29.99 Produ…" at bounding box center [923, 408] width 1290 height 337
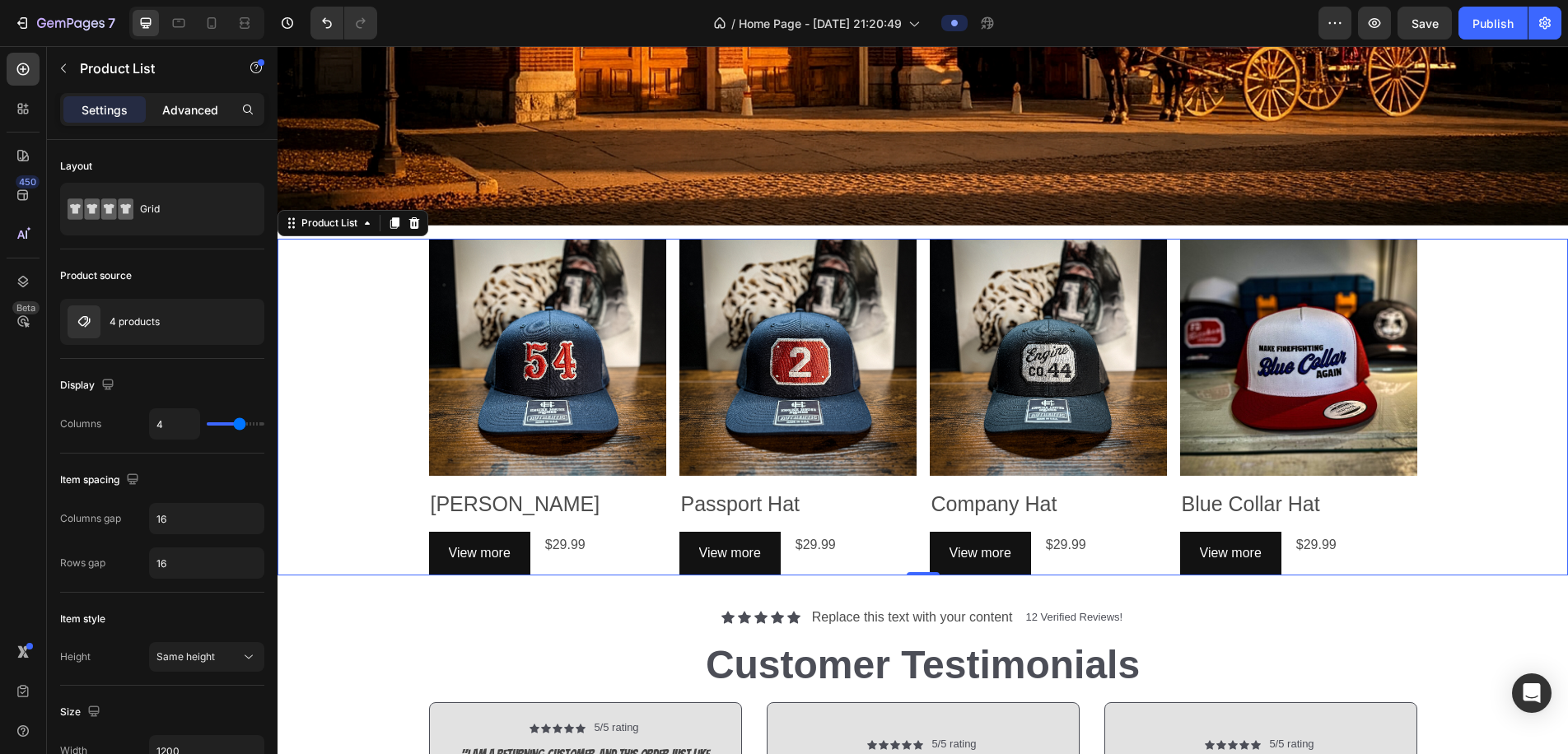
click at [206, 111] on p "Advanced" at bounding box center [189, 110] width 56 height 18
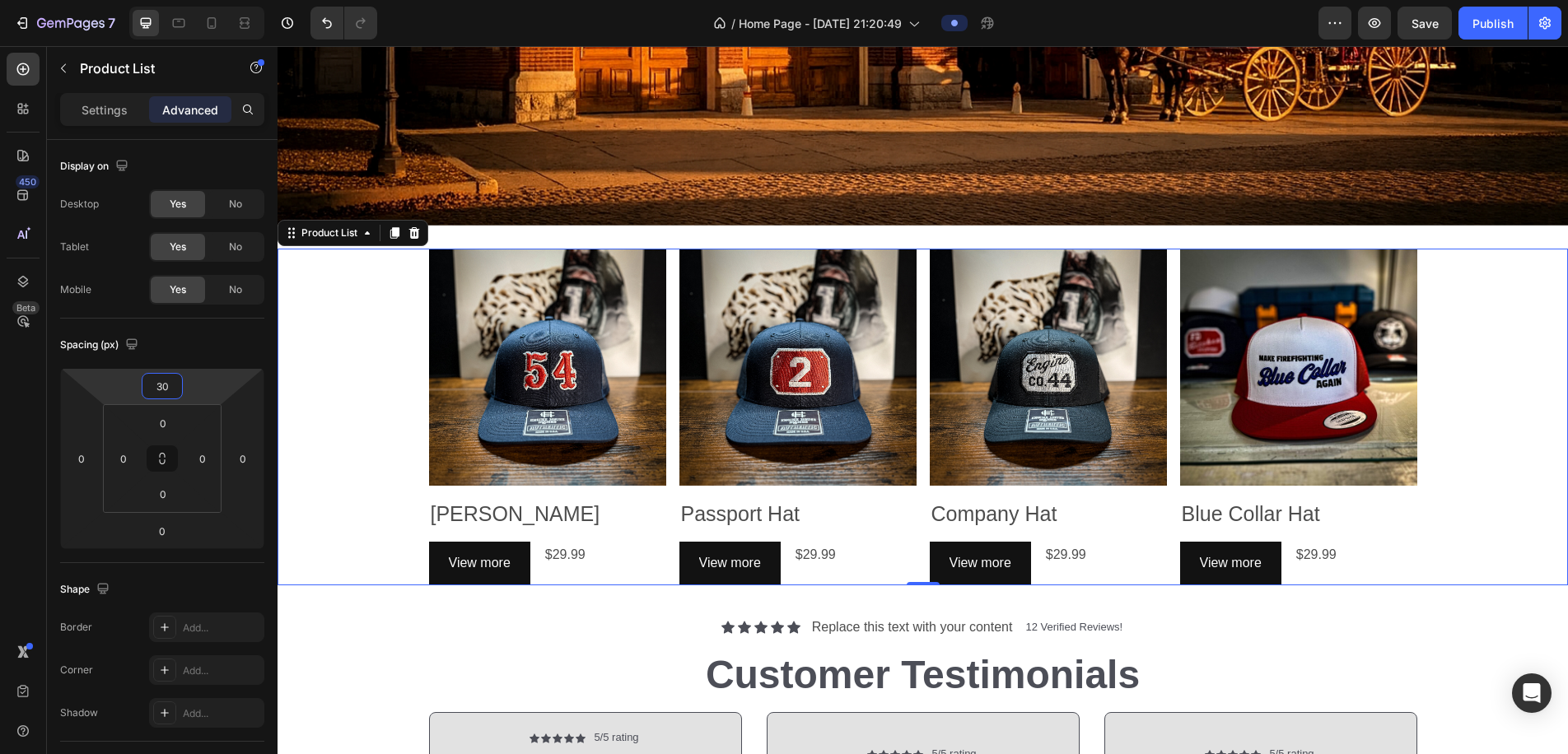
type input "32"
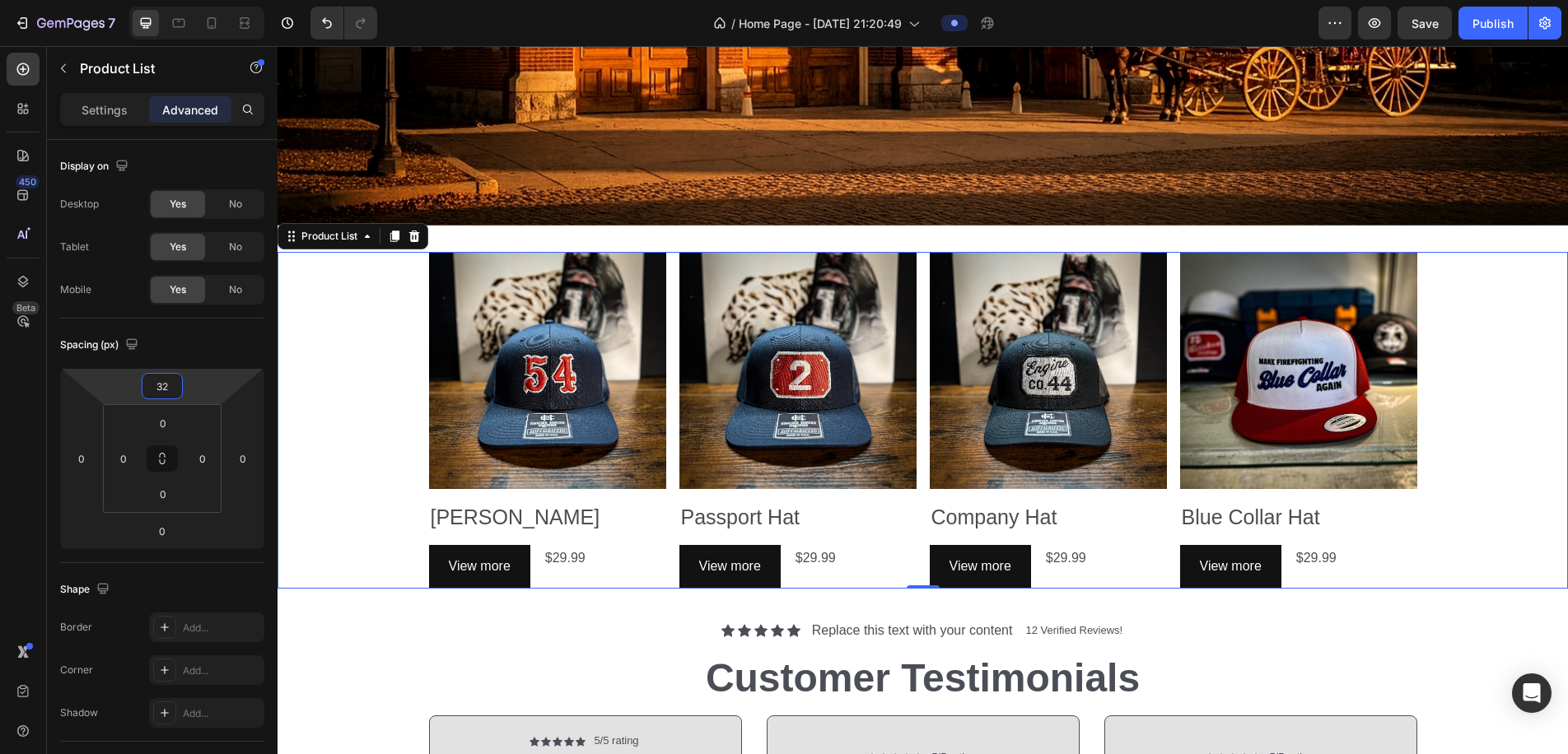
click at [199, 0] on html "7 / Home Page - Aug 27, 21:20:49 Preview Save Publish 450 Beta tex Sections(30)…" at bounding box center [784, 0] width 1568 height 0
click at [326, 399] on div "Product Images Wally Hat Product Title View more Product View More $29.99 Produ…" at bounding box center [923, 421] width 1290 height 337
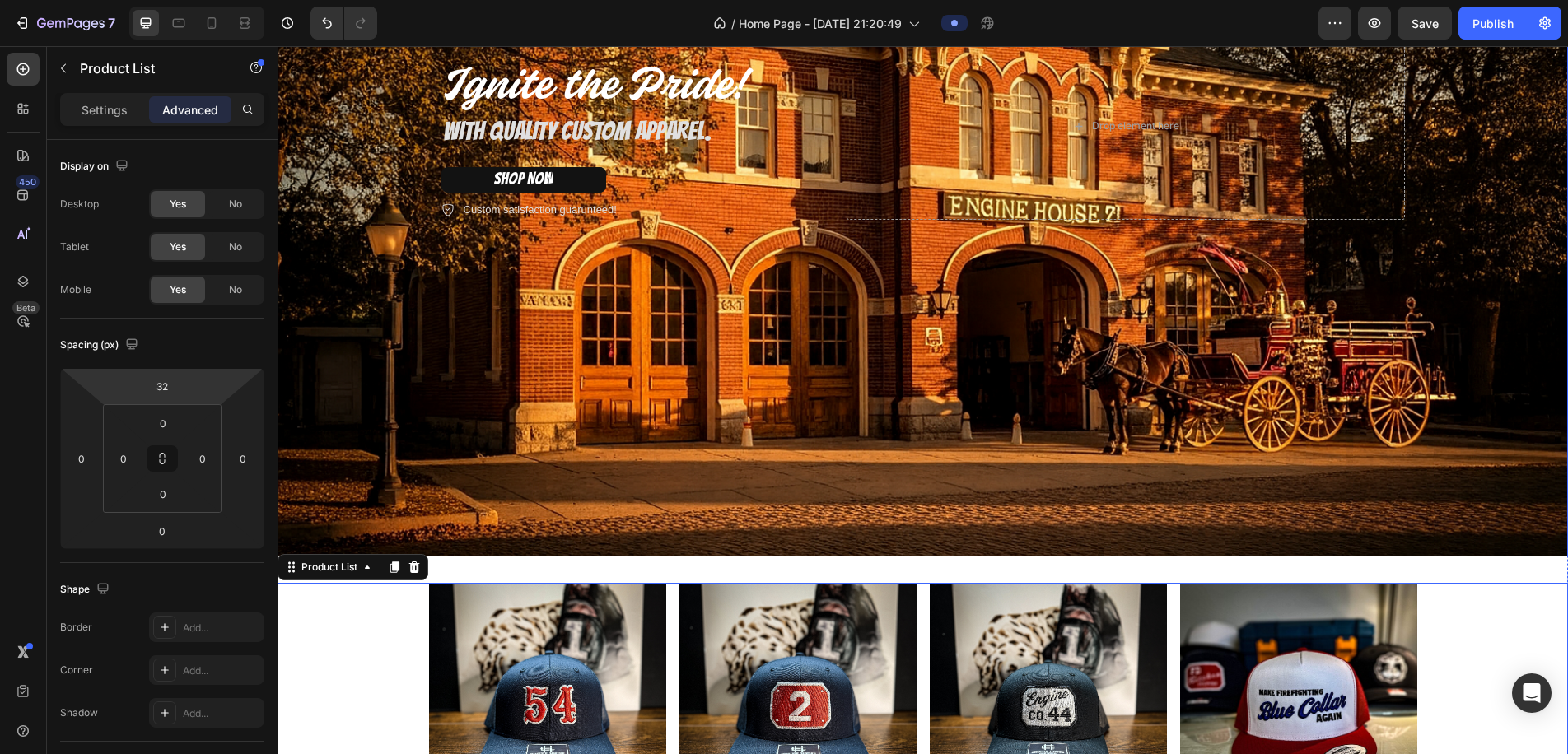
scroll to position [369, 0]
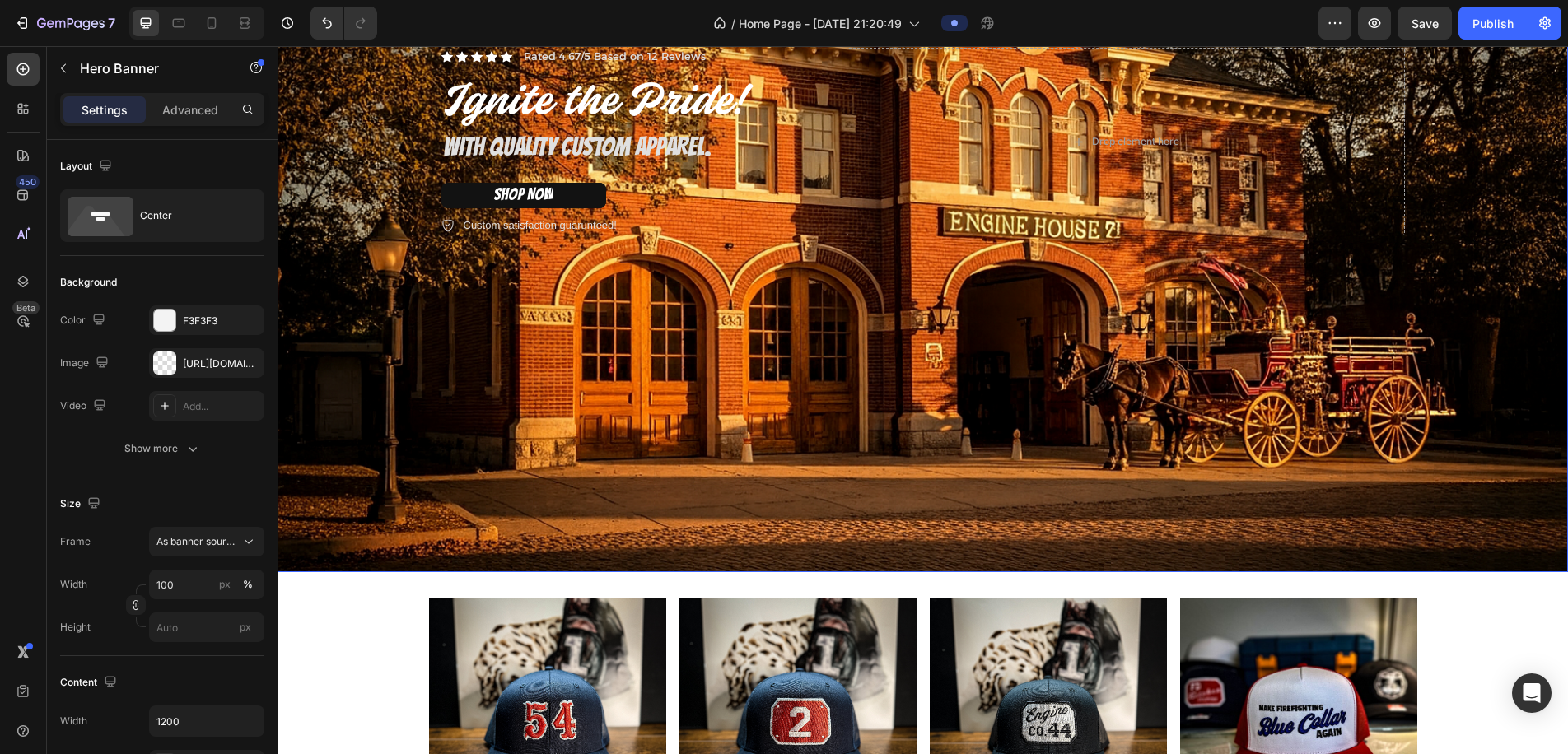
click at [327, 399] on div "Background Image" at bounding box center [923, 142] width 1290 height 861
click at [206, 106] on p "Advanced" at bounding box center [189, 110] width 56 height 18
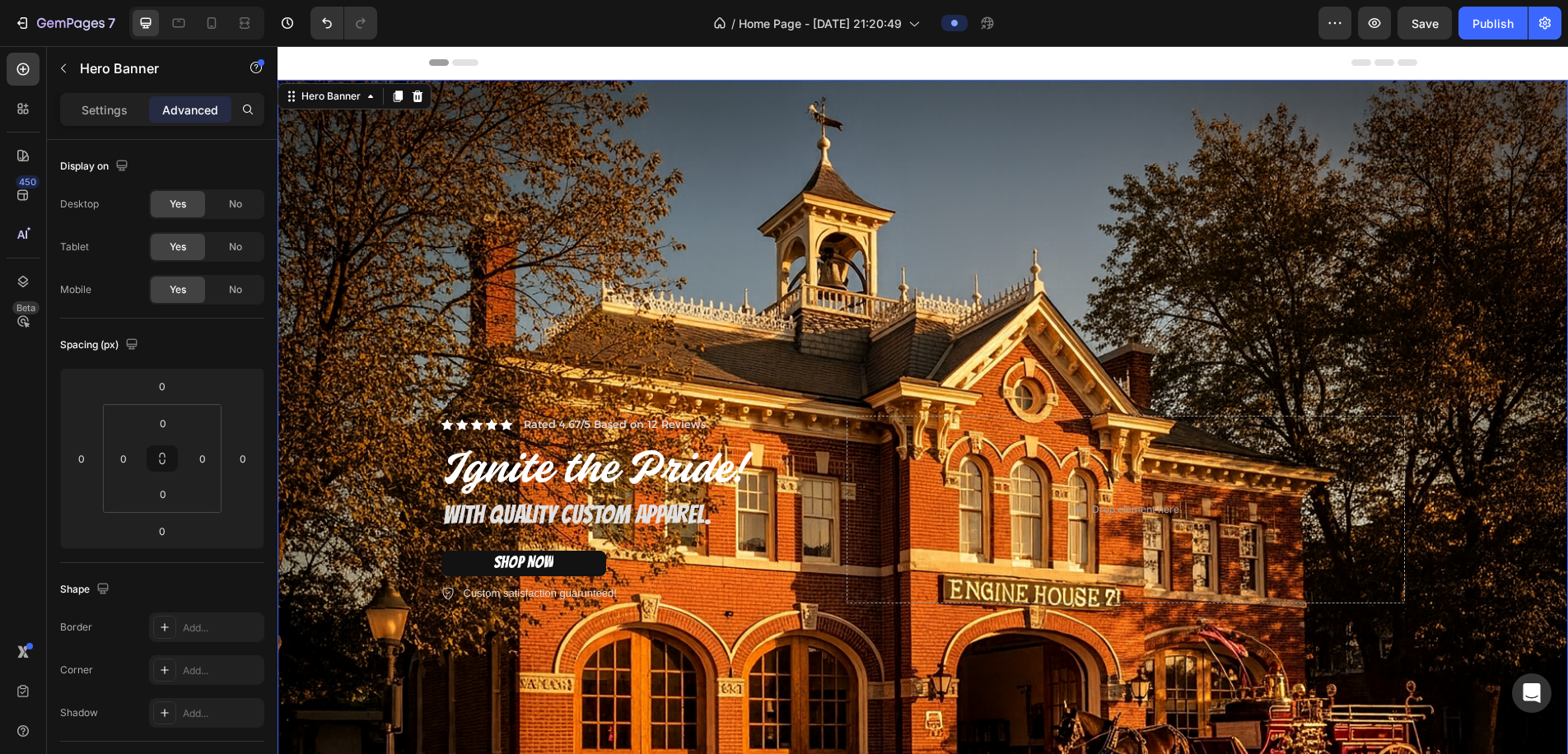
scroll to position [0, 0]
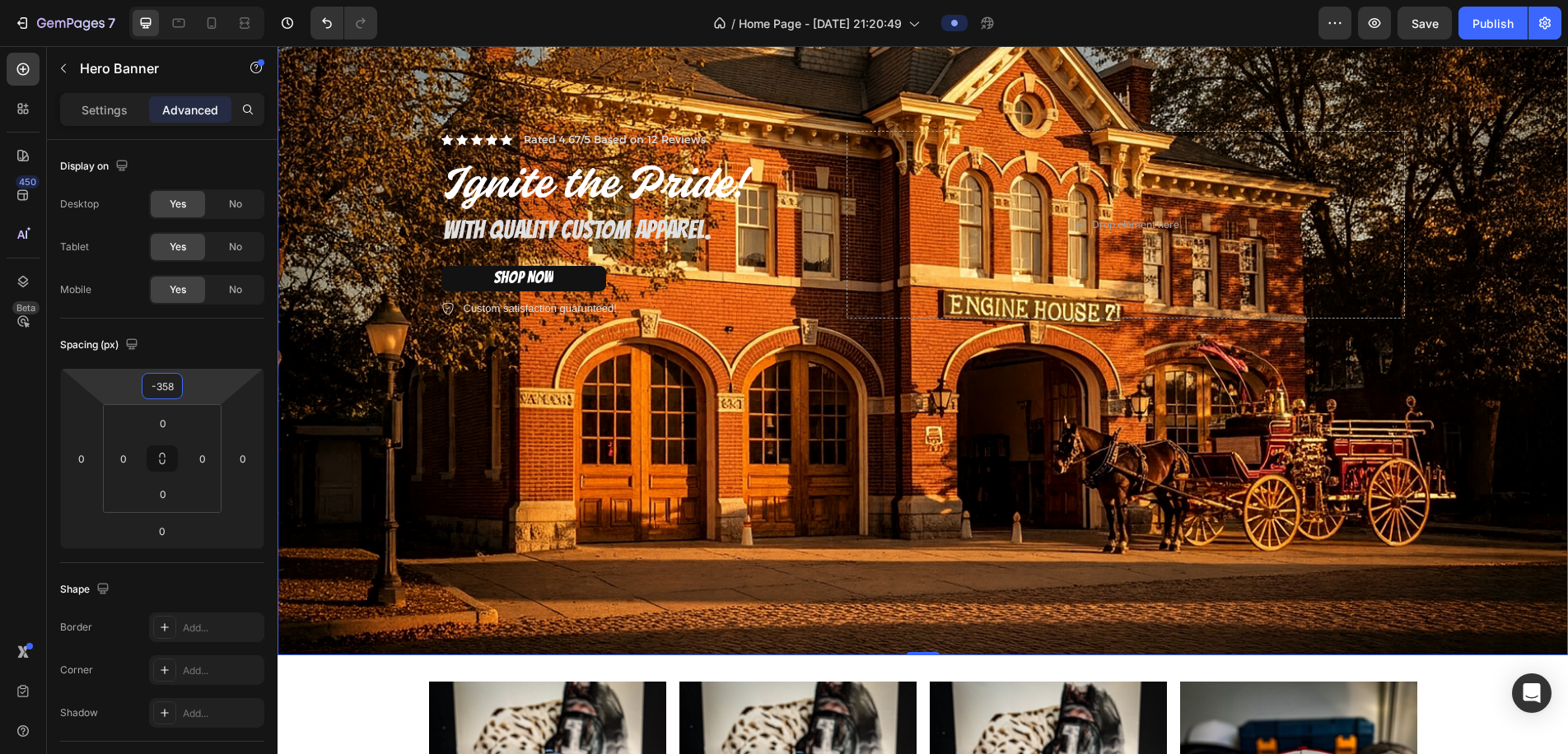
drag, startPoint x: 193, startPoint y: 389, endPoint x: 222, endPoint y: 679, distance: 291.4
click at [222, 0] on html "7 / Home Page - Aug 27, 21:20:49 Preview Save Publish 450 Beta tex Sections(30)…" at bounding box center [784, 0] width 1568 height 0
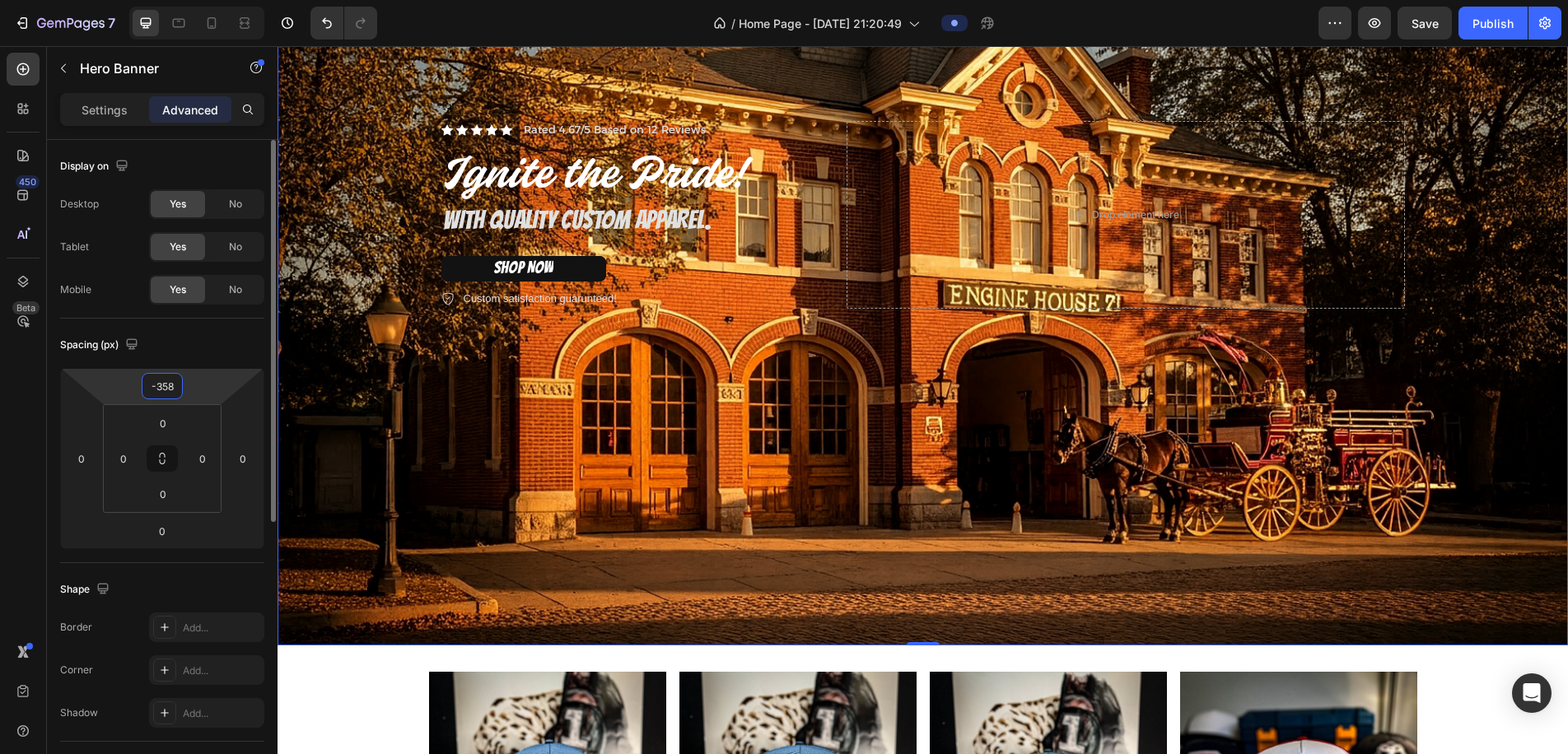
drag, startPoint x: 176, startPoint y: 387, endPoint x: 157, endPoint y: 389, distance: 19.1
click at [157, 389] on input "-358" at bounding box center [163, 385] width 33 height 25
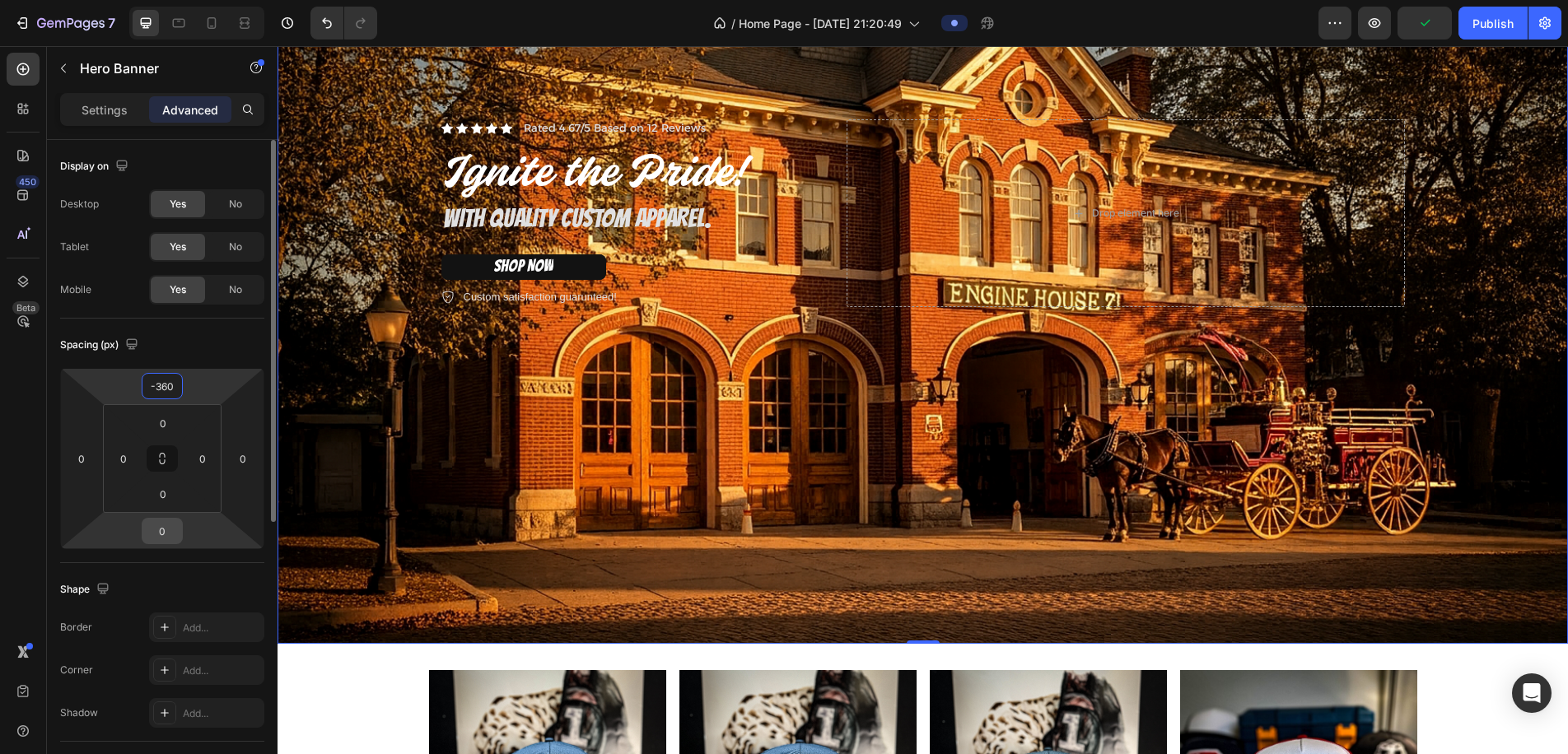
type input "-360"
drag, startPoint x: 171, startPoint y: 535, endPoint x: 190, endPoint y: 536, distance: 19.0
click at [149, 535] on input "0" at bounding box center [163, 530] width 33 height 25
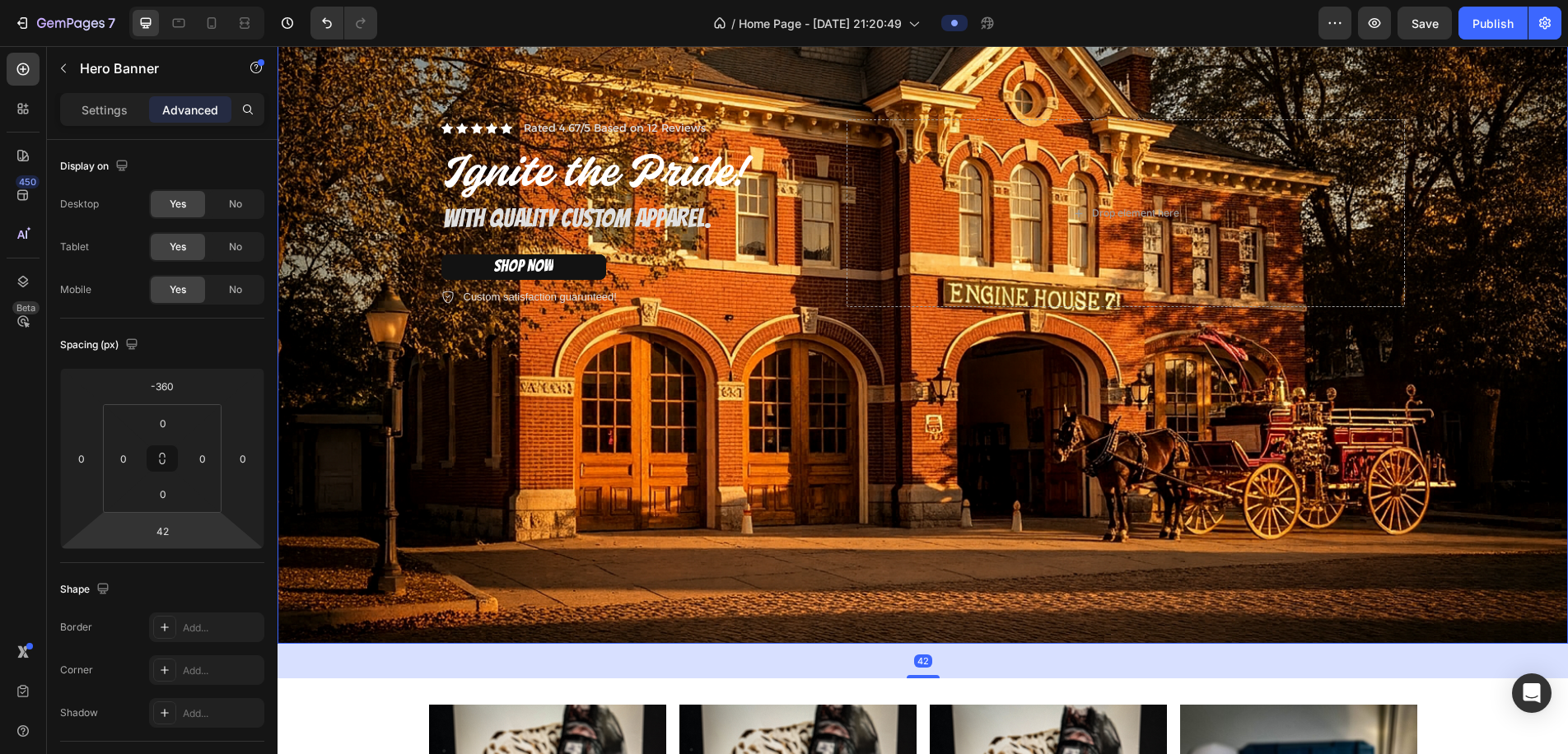
drag, startPoint x: 208, startPoint y: 531, endPoint x: 229, endPoint y: 477, distance: 57.9
click at [229, 0] on html "7 / Home Page - Aug 27, 21:20:49 Preview Save Publish 450 Beta tex Sections(30)…" at bounding box center [784, 0] width 1568 height 0
type input "0"
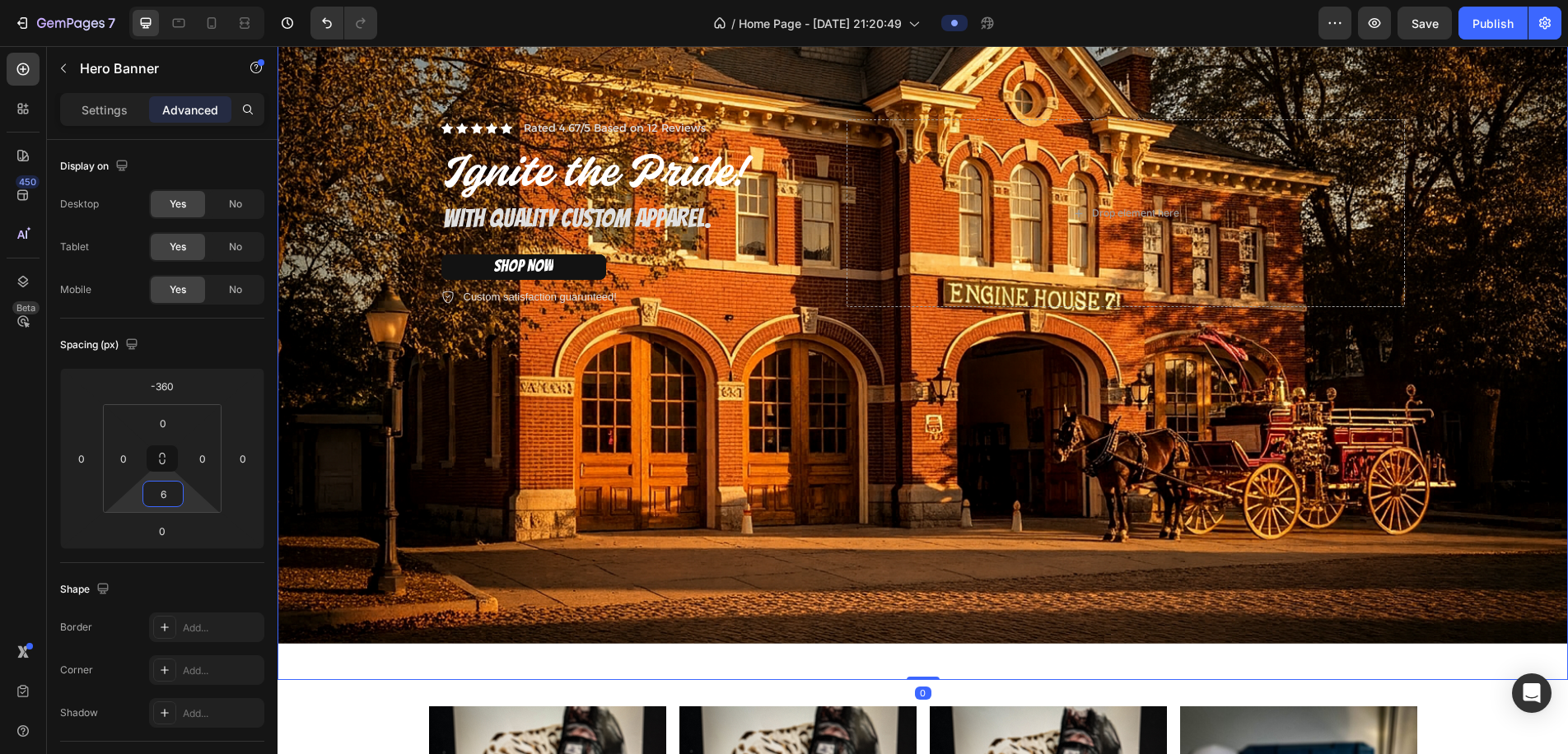
type input "0"
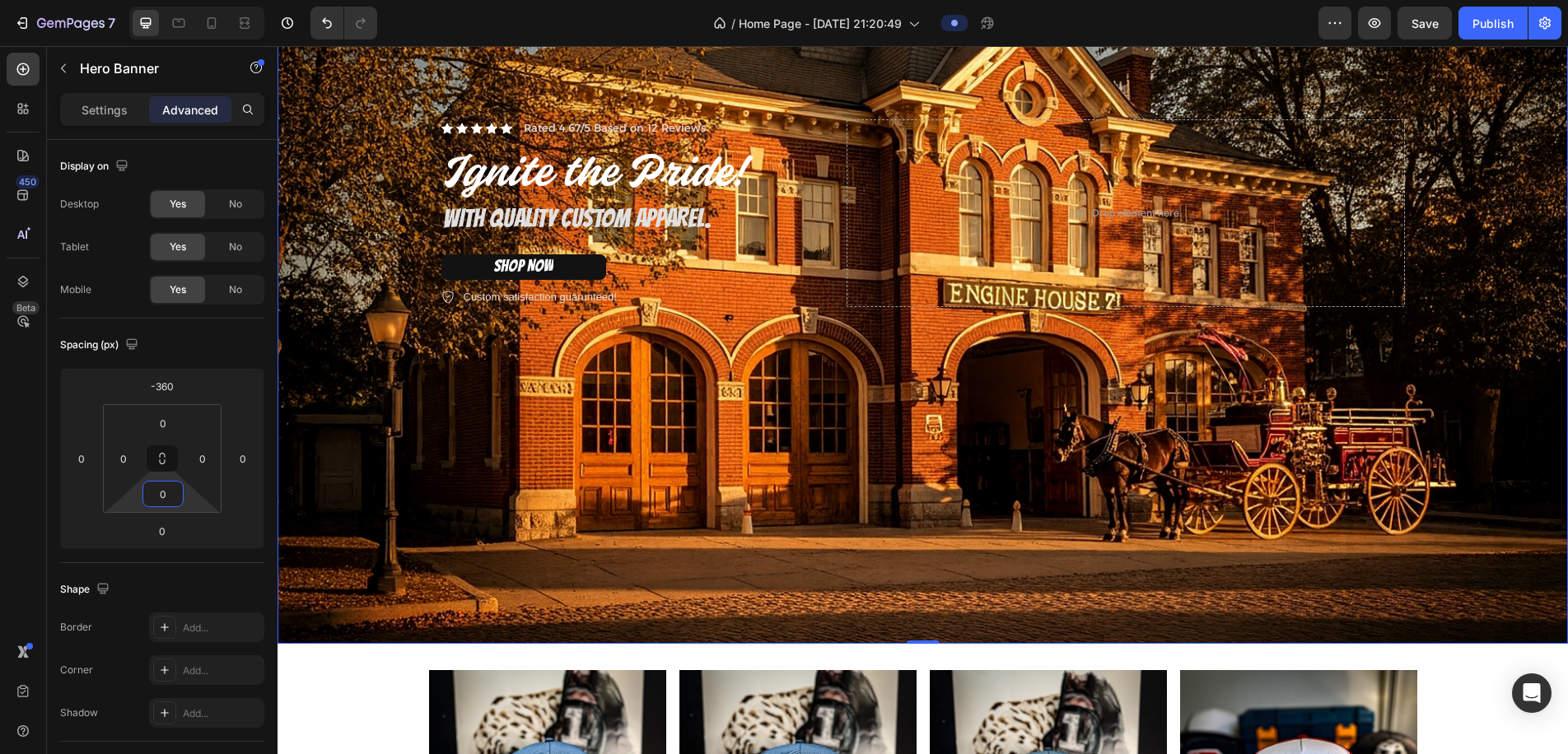
drag, startPoint x: 183, startPoint y: 498, endPoint x: 215, endPoint y: 650, distance: 155.3
click at [215, 0] on html "7 / Home Page - Aug 27, 21:20:49 Preview Save Publish 450 Beta tex Sections(30)…" at bounding box center [784, 0] width 1568 height 0
click at [320, 486] on div "Background Image" at bounding box center [923, 214] width 1290 height 861
click at [182, 501] on div "0" at bounding box center [163, 494] width 41 height 26
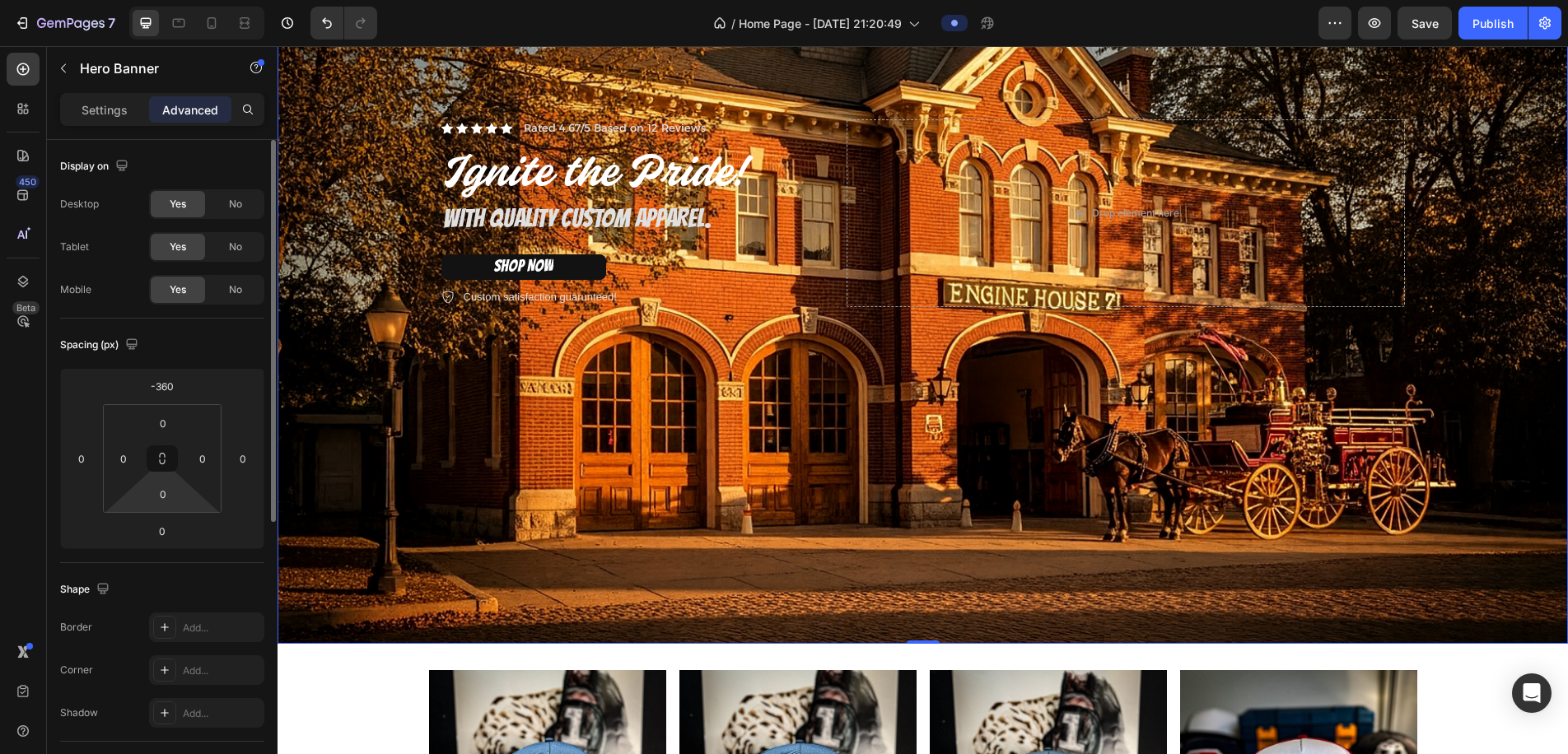
click at [195, 0] on html "7 / Home Page - Aug 27, 21:20:49 Preview Save Publish 450 Beta tex Sections(30)…" at bounding box center [784, 0] width 1568 height 0
drag, startPoint x: 192, startPoint y: 479, endPoint x: 198, endPoint y: 541, distance: 62.3
click at [198, 0] on html "7 / Home Page - Aug 27, 21:20:49 Preview Save Publish 450 Beta tex Sections(30)…" at bounding box center [784, 0] width 1568 height 0
drag, startPoint x: 193, startPoint y: 508, endPoint x: 193, endPoint y: 531, distance: 23.0
click at [193, 0] on html "7 / Home Page - Aug 27, 21:20:49 Preview Save Publish 450 Beta tex Sections(30)…" at bounding box center [784, 0] width 1568 height 0
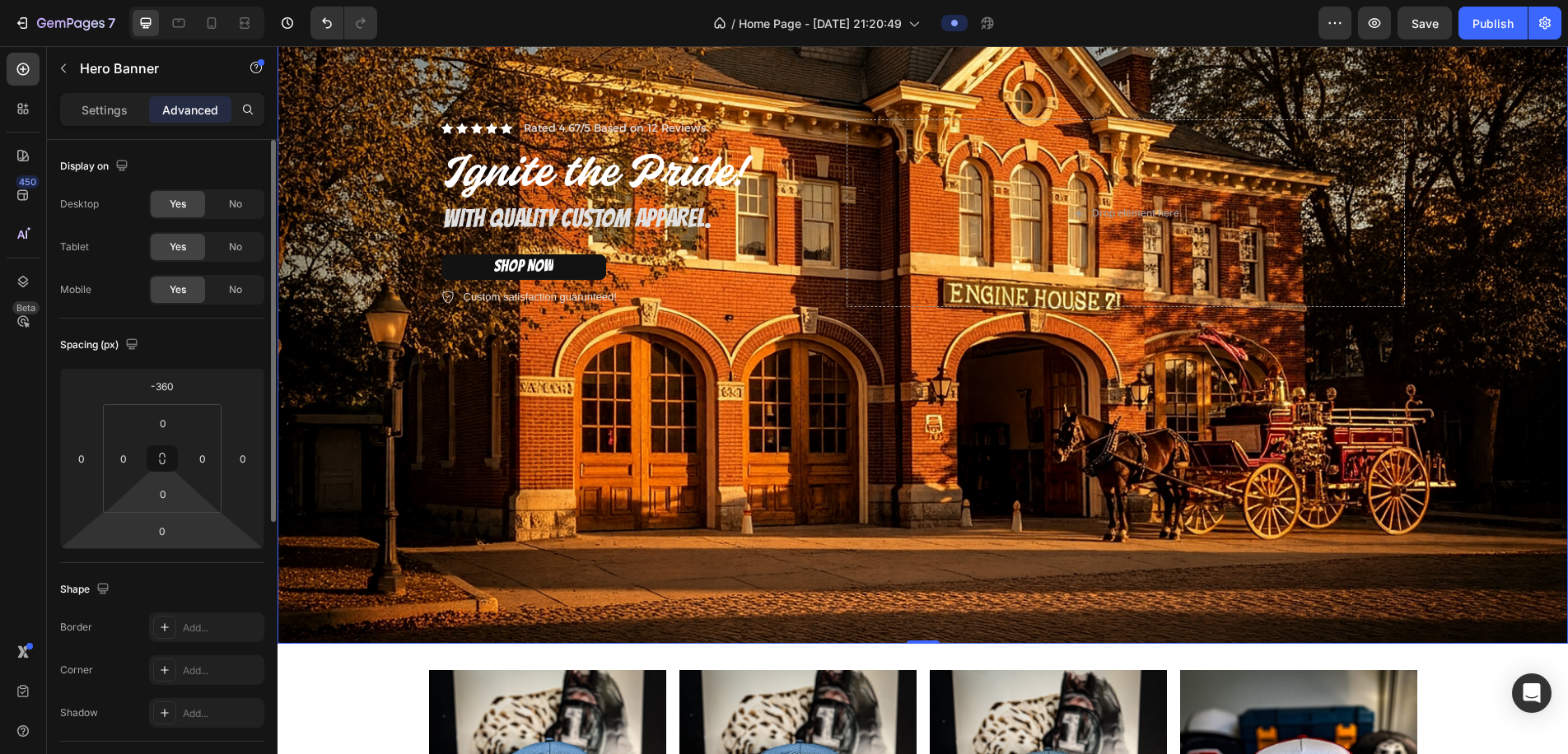
drag, startPoint x: 188, startPoint y: 502, endPoint x: 181, endPoint y: 515, distance: 14.8
click at [187, 0] on html "7 / Home Page - Aug 27, 21:20:49 Preview Save Publish 450 Beta tex Sections(30)…" at bounding box center [784, 0] width 1568 height 0
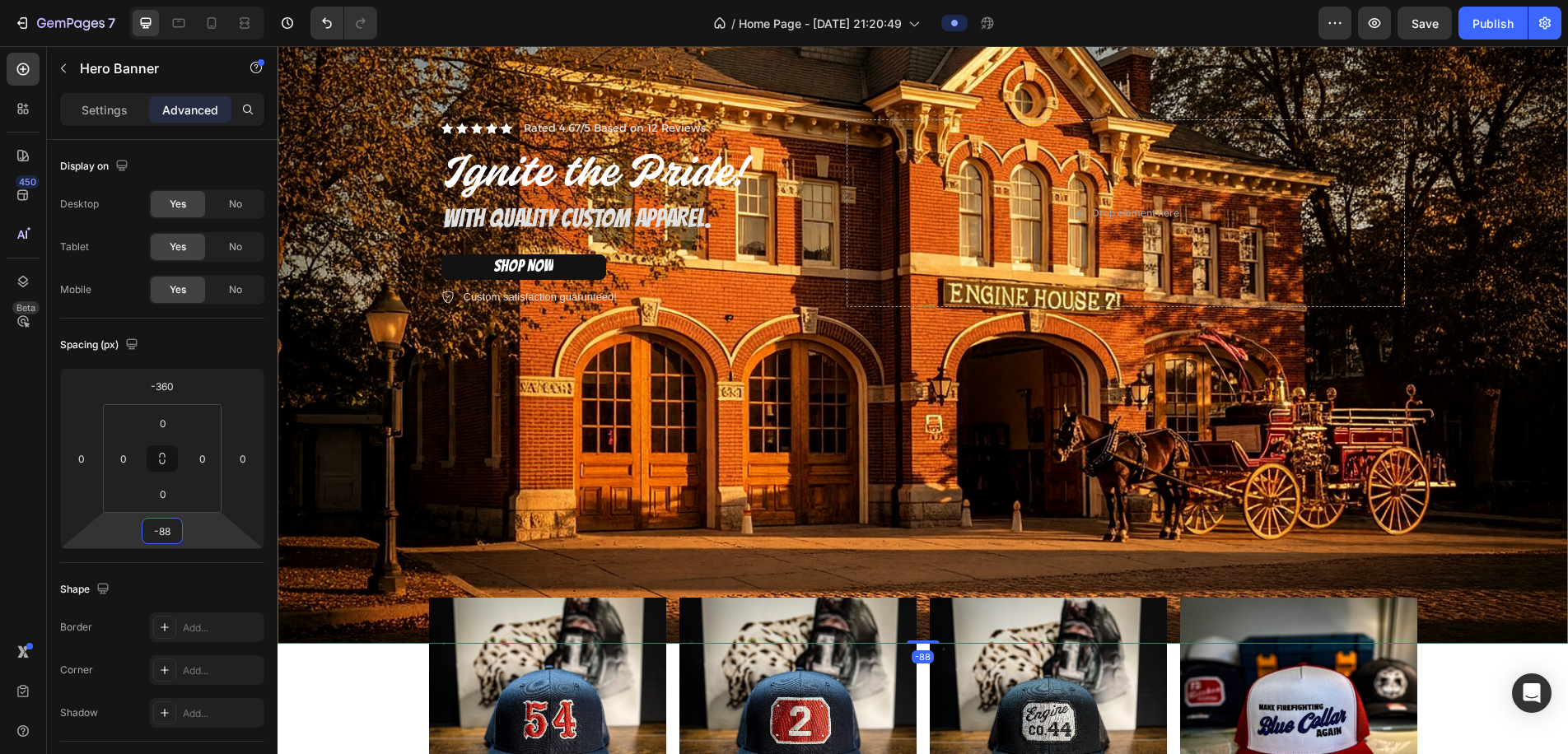
drag, startPoint x: 190, startPoint y: 536, endPoint x: 253, endPoint y: 336, distance: 209.7
click at [253, 0] on html "7 / Home Page - Aug 27, 21:20:49 Preview Save Publish 450 Beta tex Sections(30)…" at bounding box center [784, 0] width 1568 height 0
type input "0"
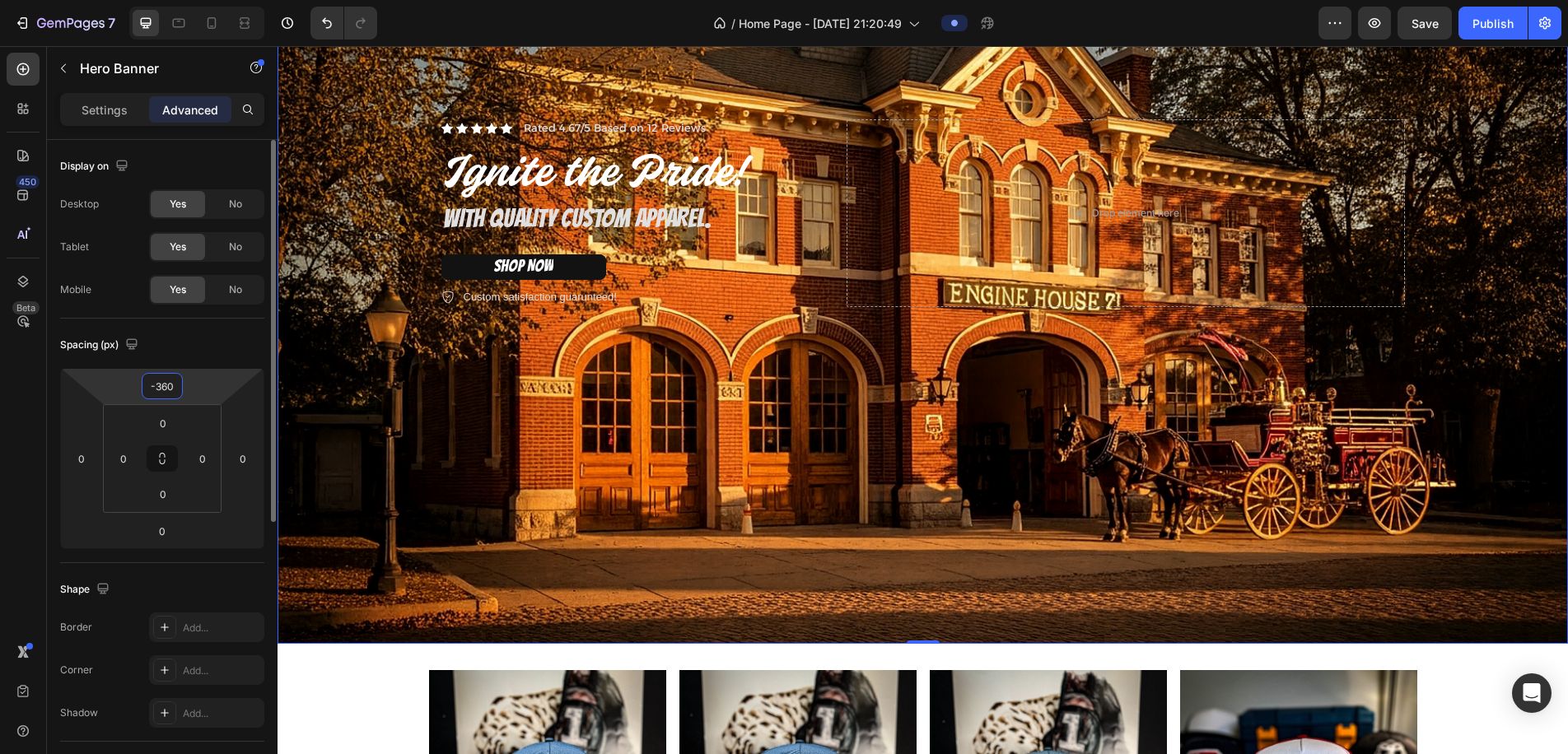
drag, startPoint x: 174, startPoint y: 383, endPoint x: 133, endPoint y: 383, distance: 41.0
click at [133, 383] on div "-360 0 0 0" at bounding box center [162, 459] width 204 height 181
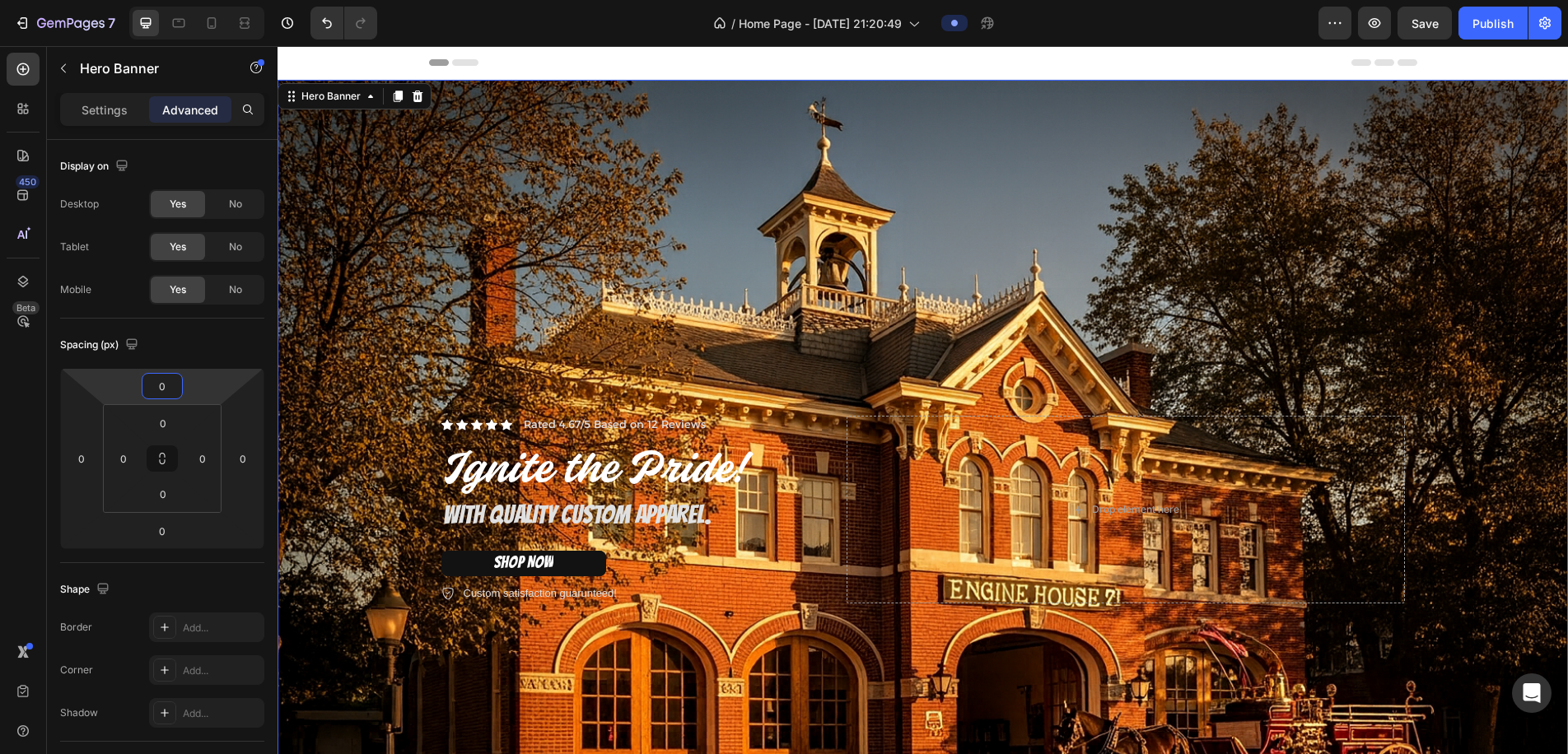
type input "0"
click at [505, 285] on div "Background Image" at bounding box center [923, 510] width 1290 height 861
click at [462, 61] on icon at bounding box center [465, 62] width 26 height 7
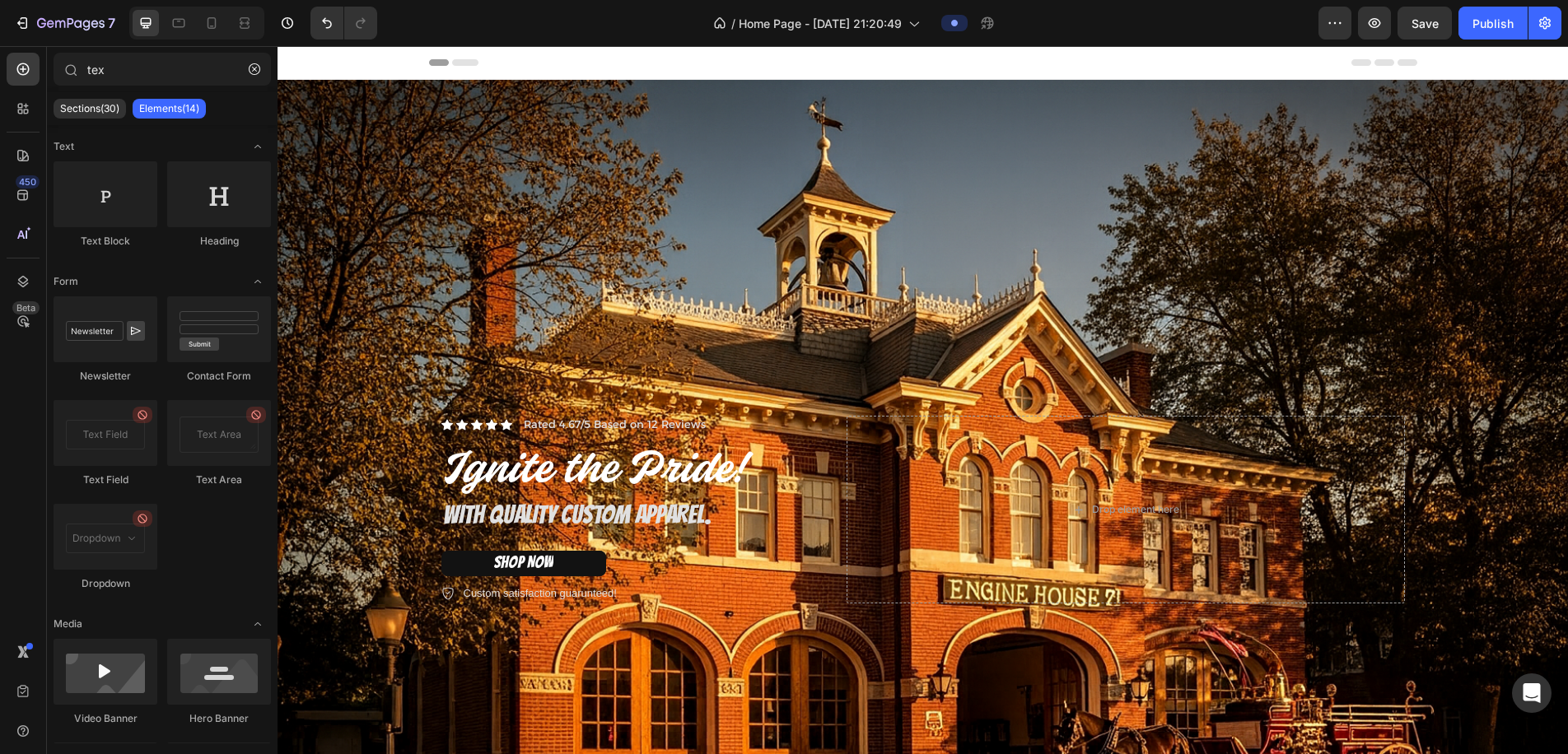
click at [338, 61] on span "Header" at bounding box center [327, 62] width 36 height 17
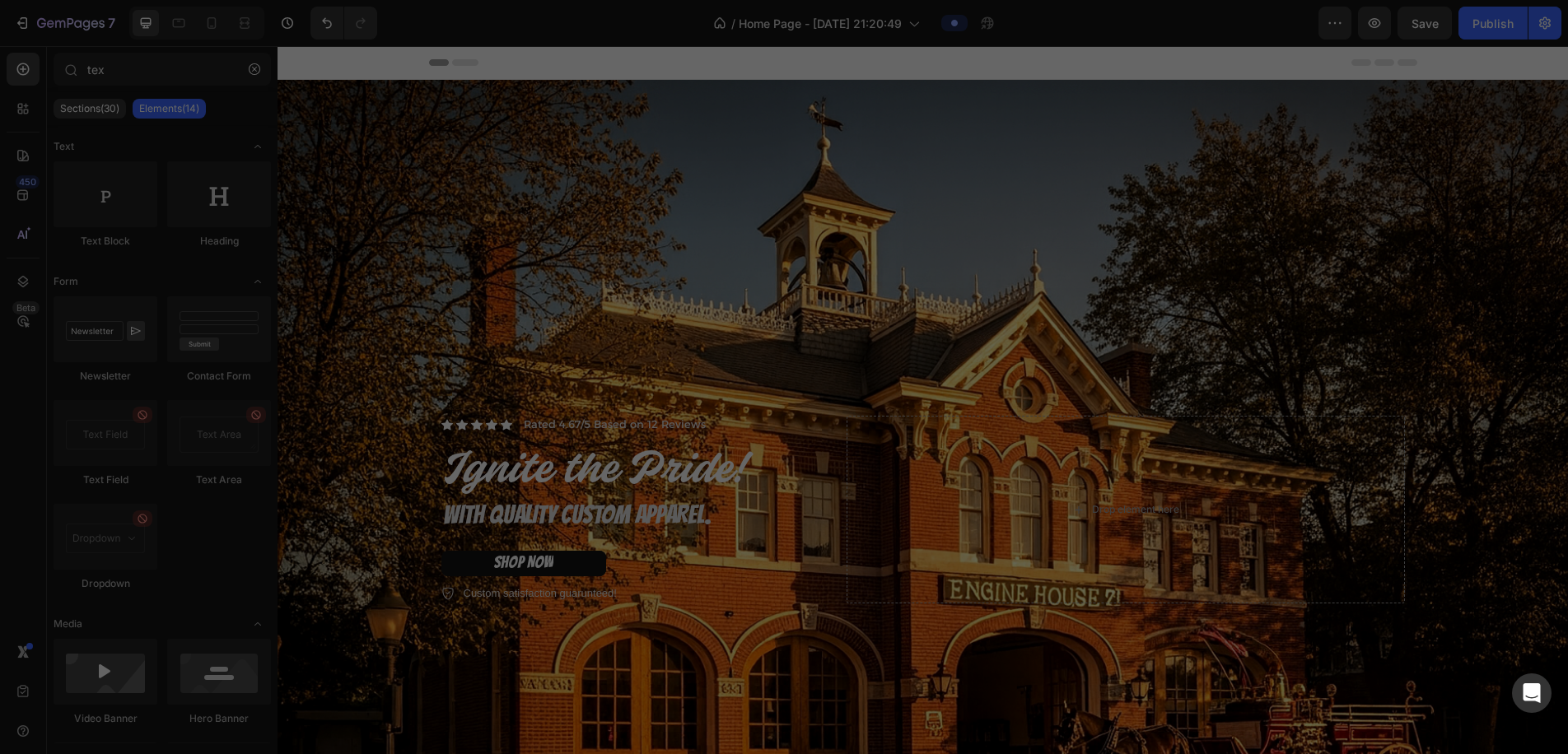
scroll to position [175, 0]
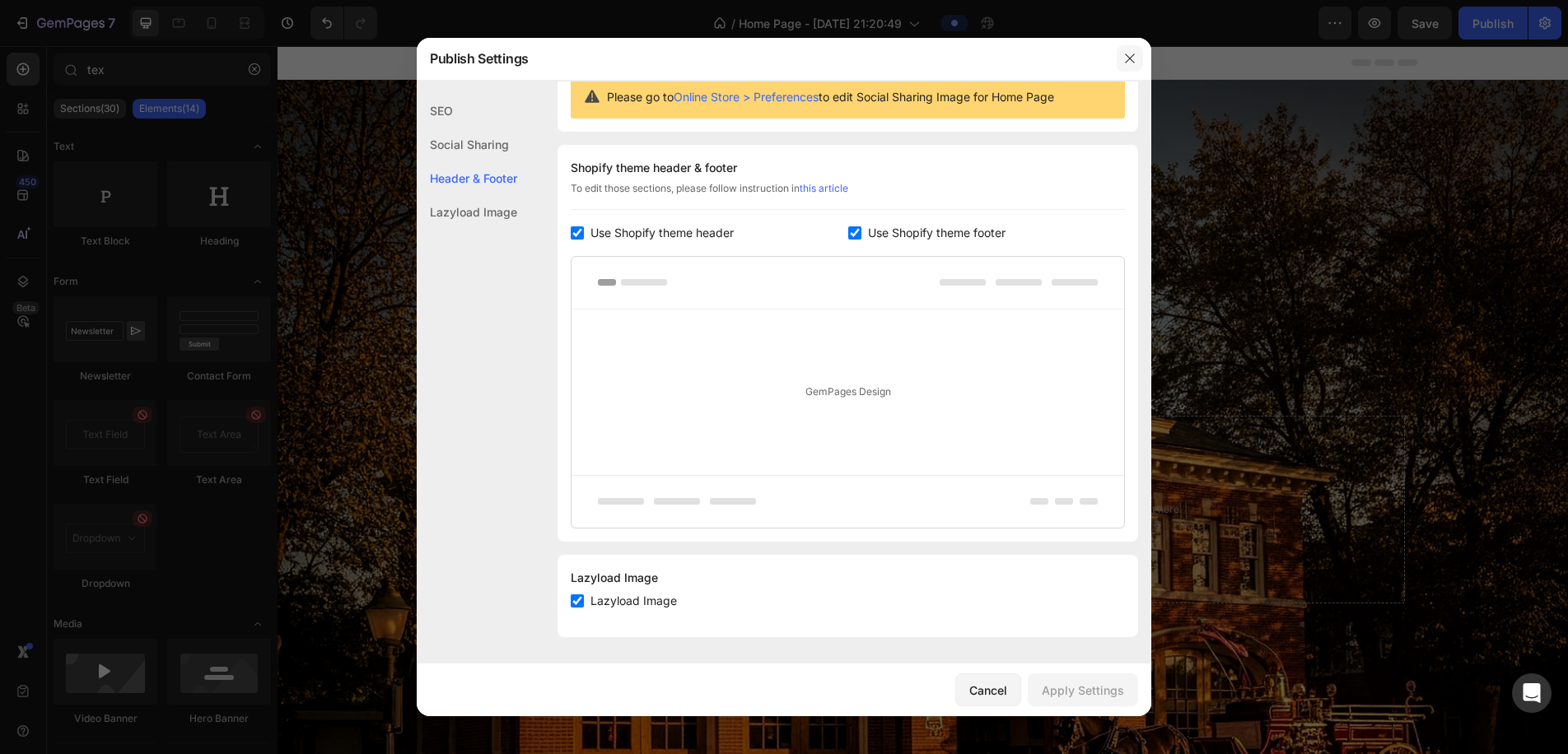
click at [1129, 54] on icon "button" at bounding box center [1130, 58] width 13 height 13
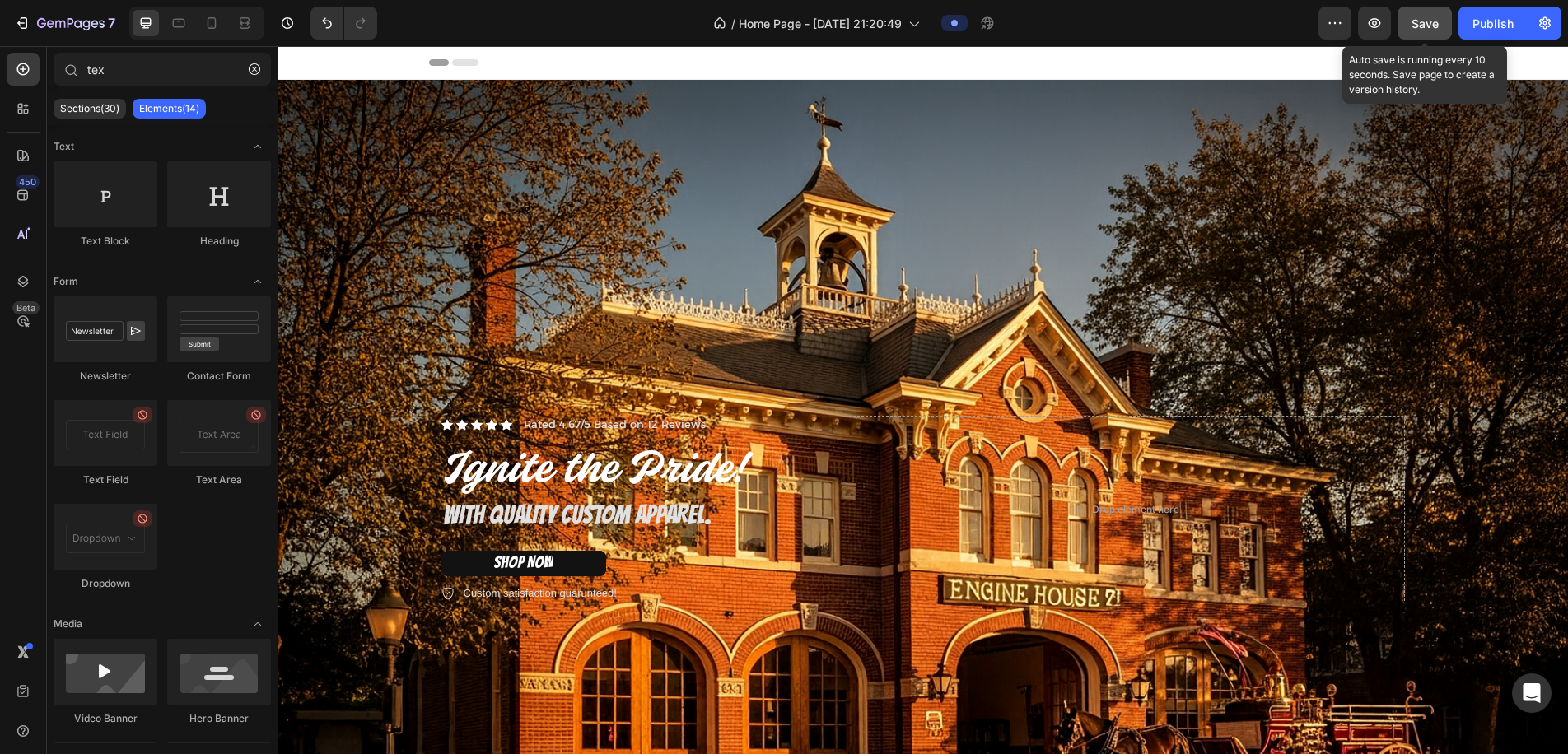
click at [1410, 35] on button "Save" at bounding box center [1425, 24] width 54 height 33
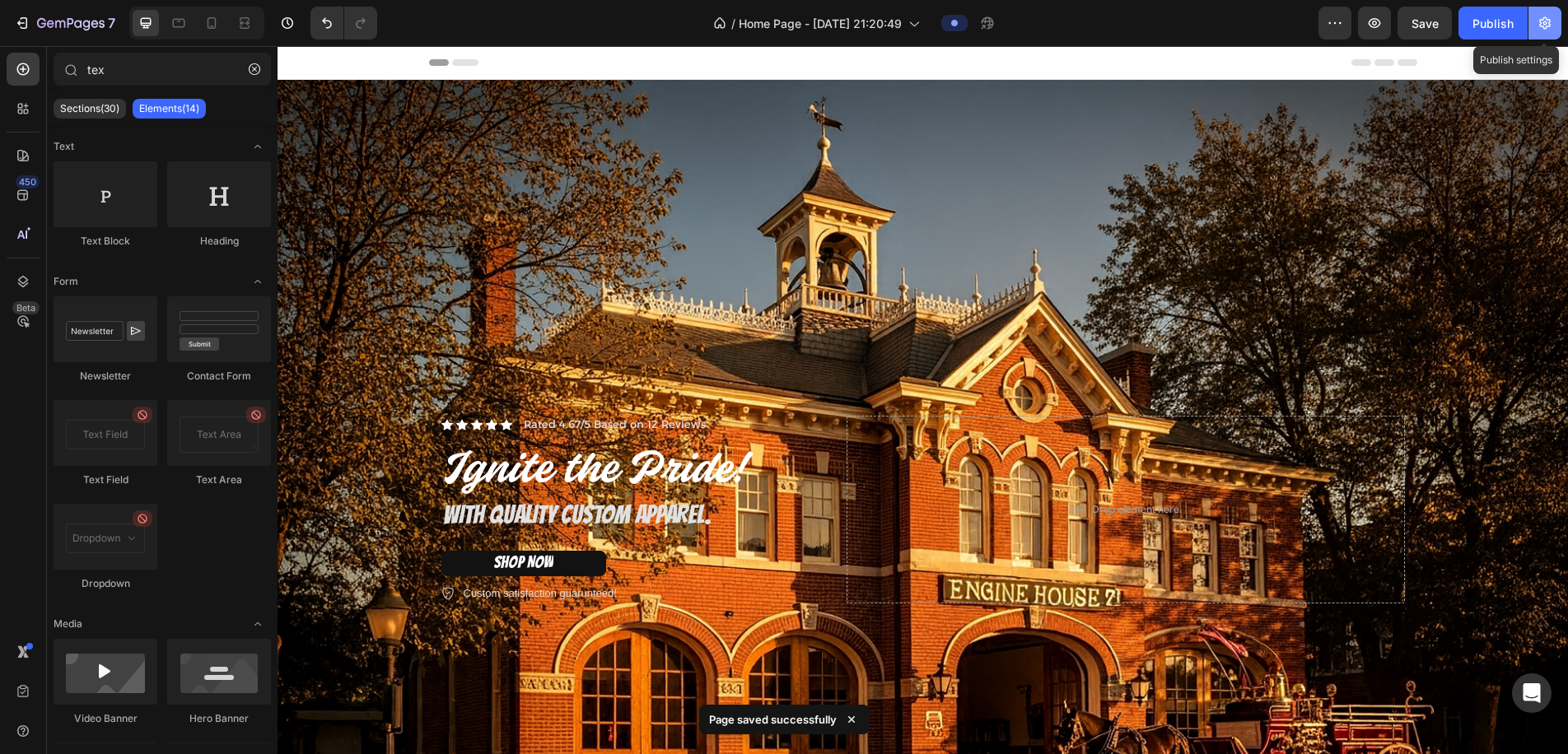
click at [1544, 18] on icon "button" at bounding box center [1545, 24] width 12 height 13
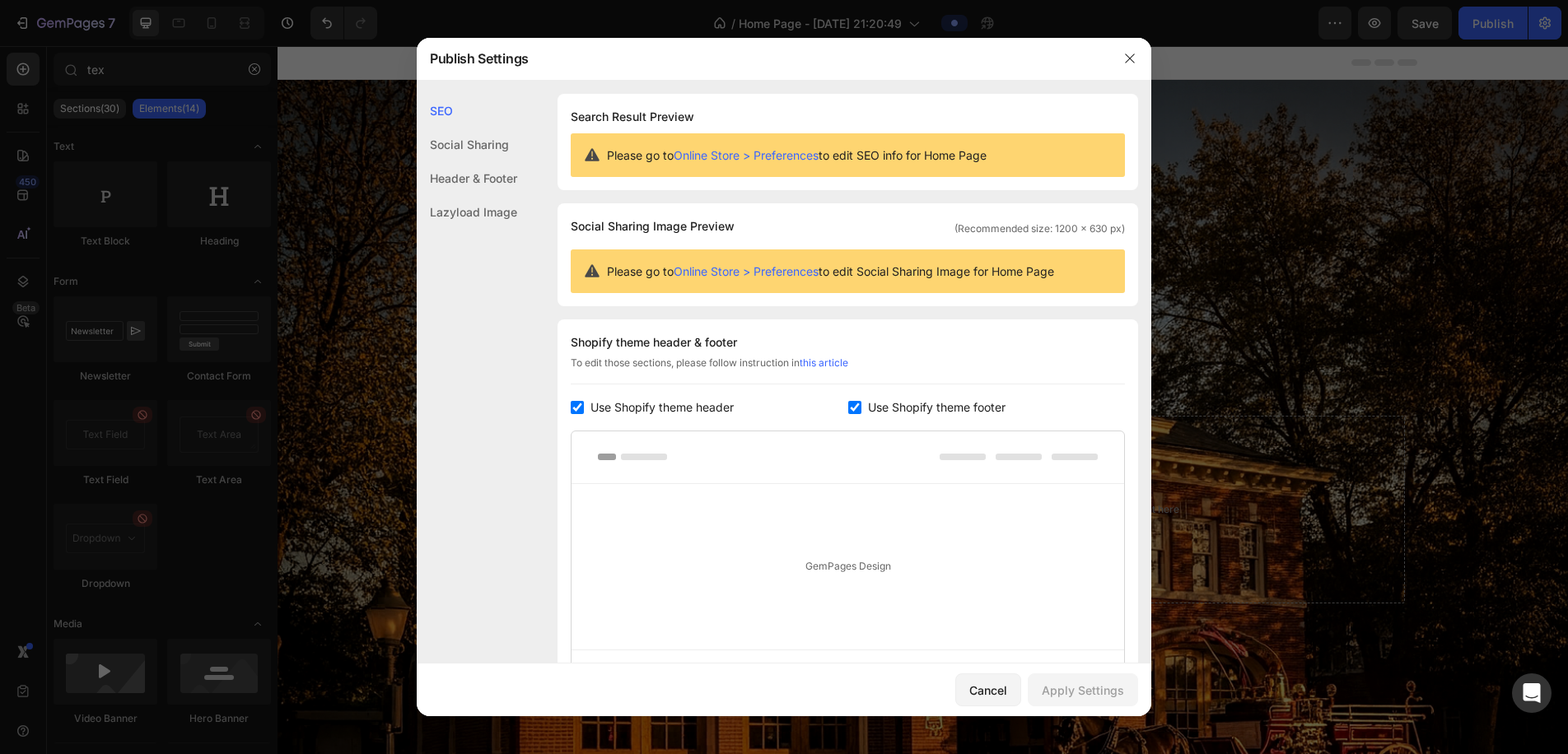
scroll to position [0, 0]
click at [478, 162] on div "Social Sharing" at bounding box center [467, 178] width 100 height 33
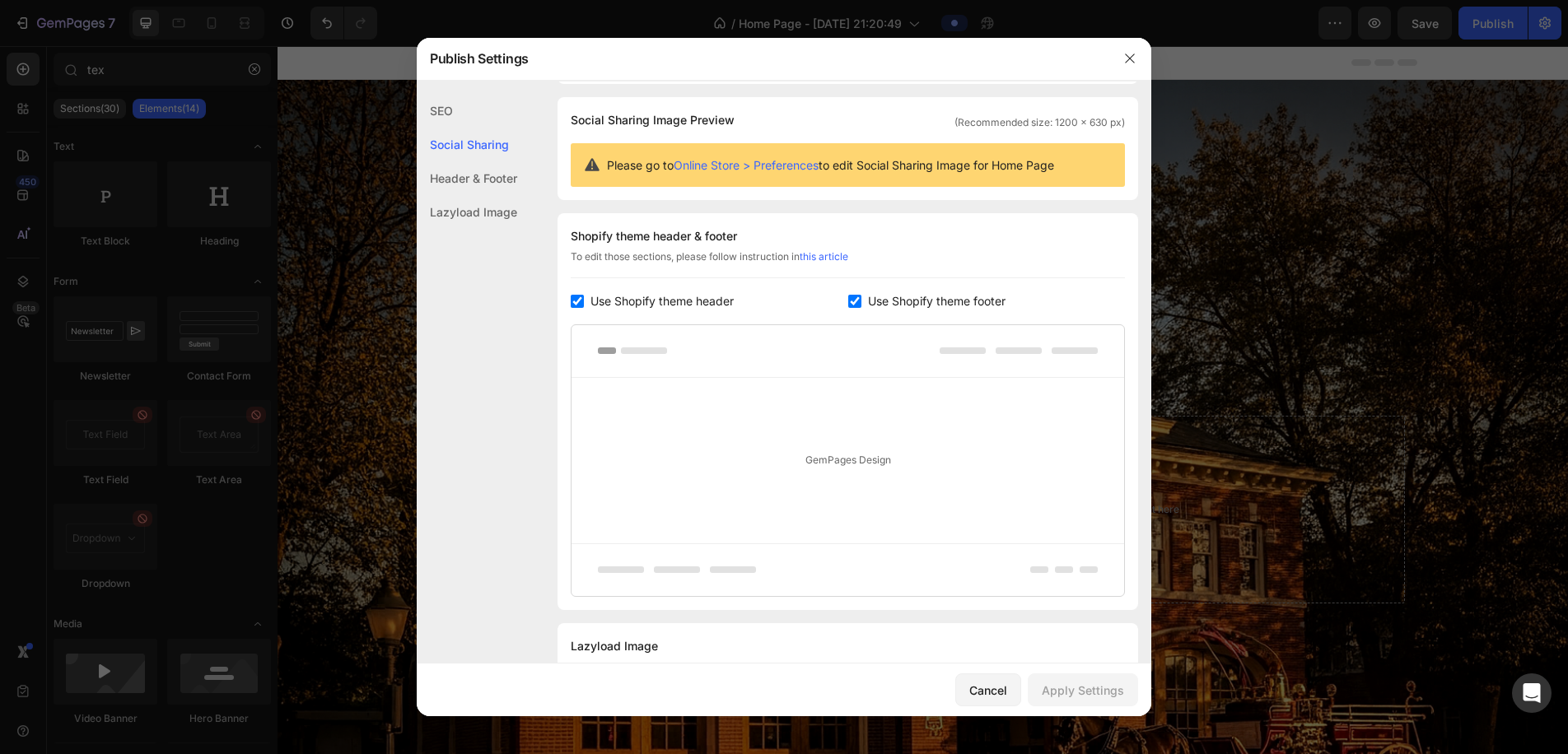
click at [477, 195] on div "Header & Footer" at bounding box center [467, 212] width 100 height 33
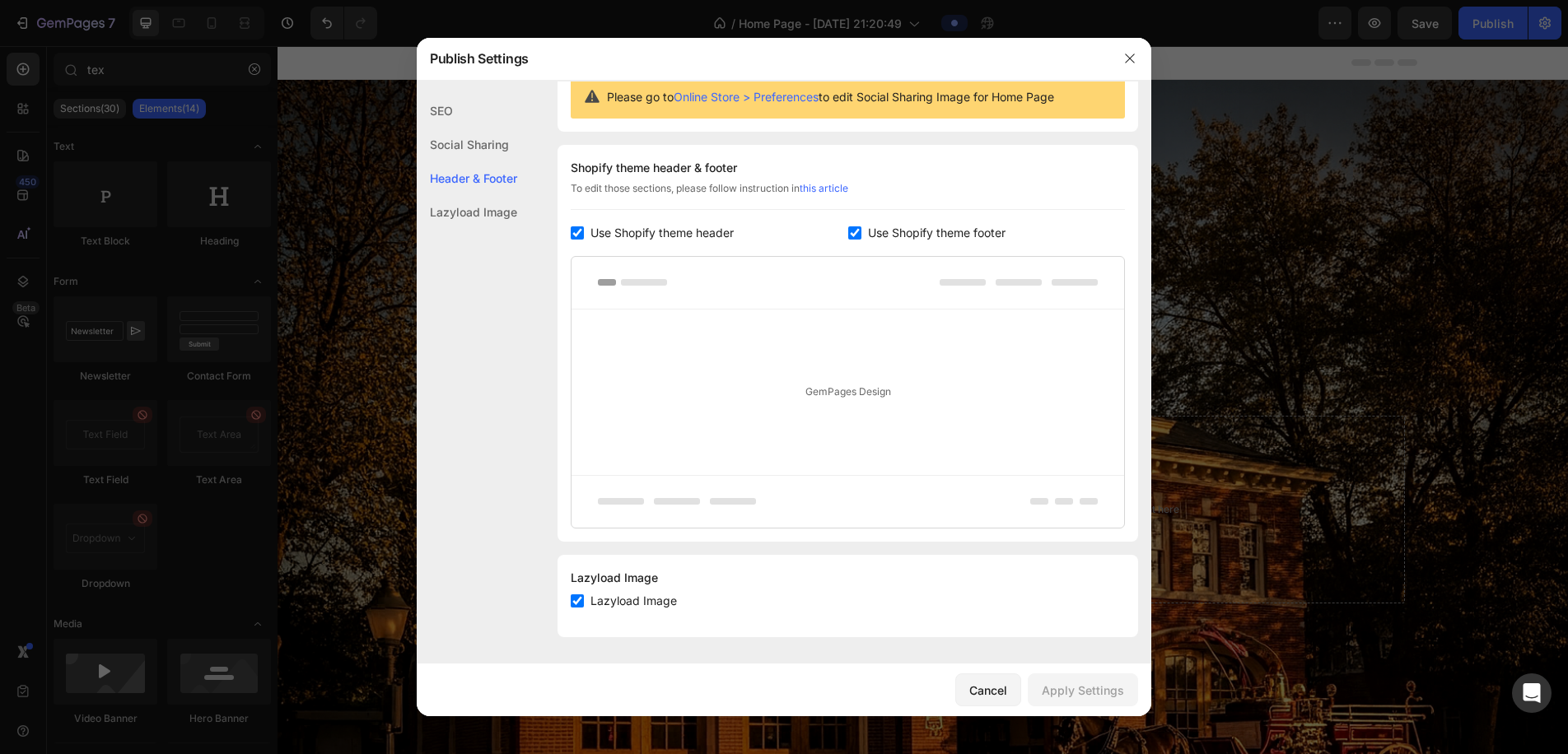
click at [452, 127] on div "SEO" at bounding box center [467, 144] width 100 height 33
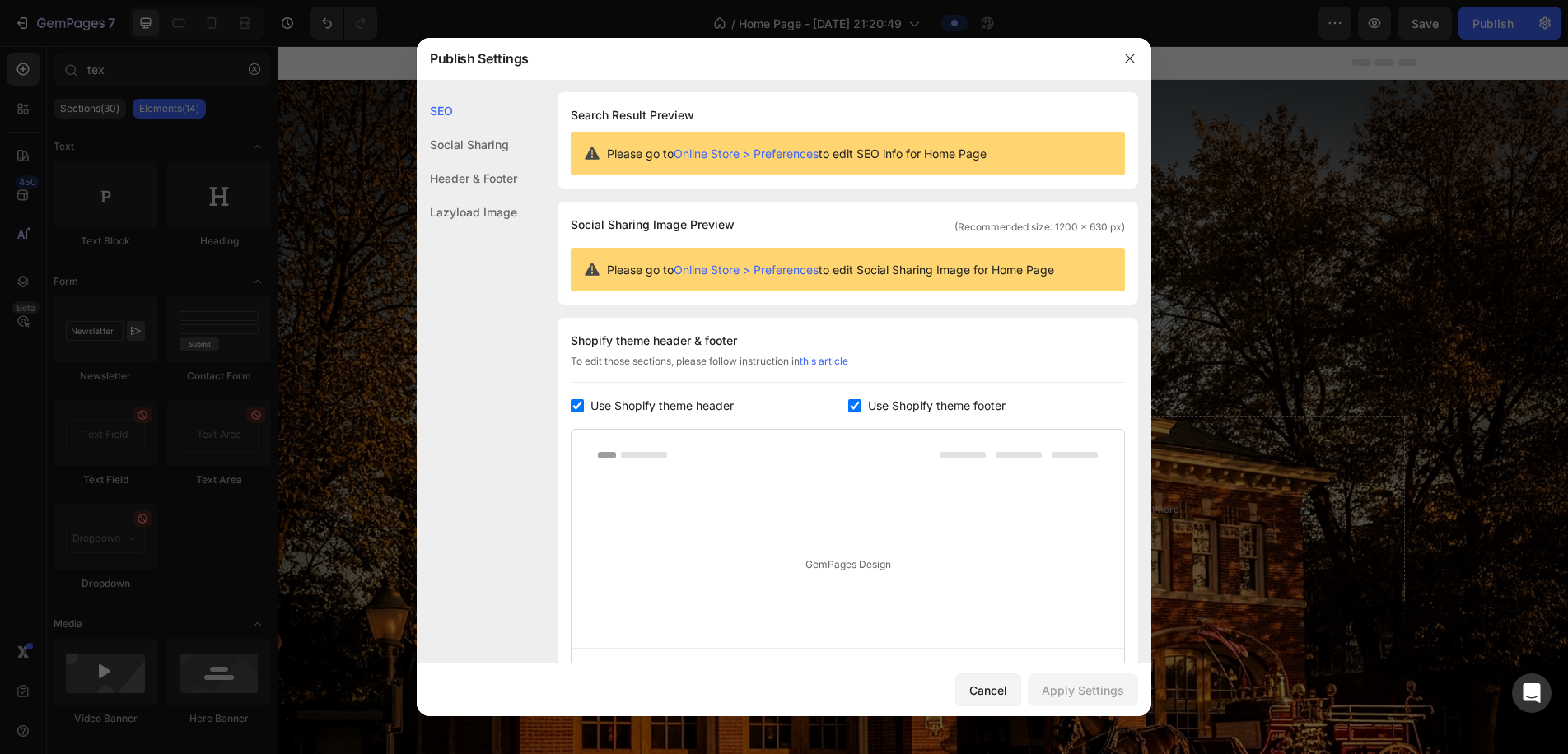
scroll to position [0, 0]
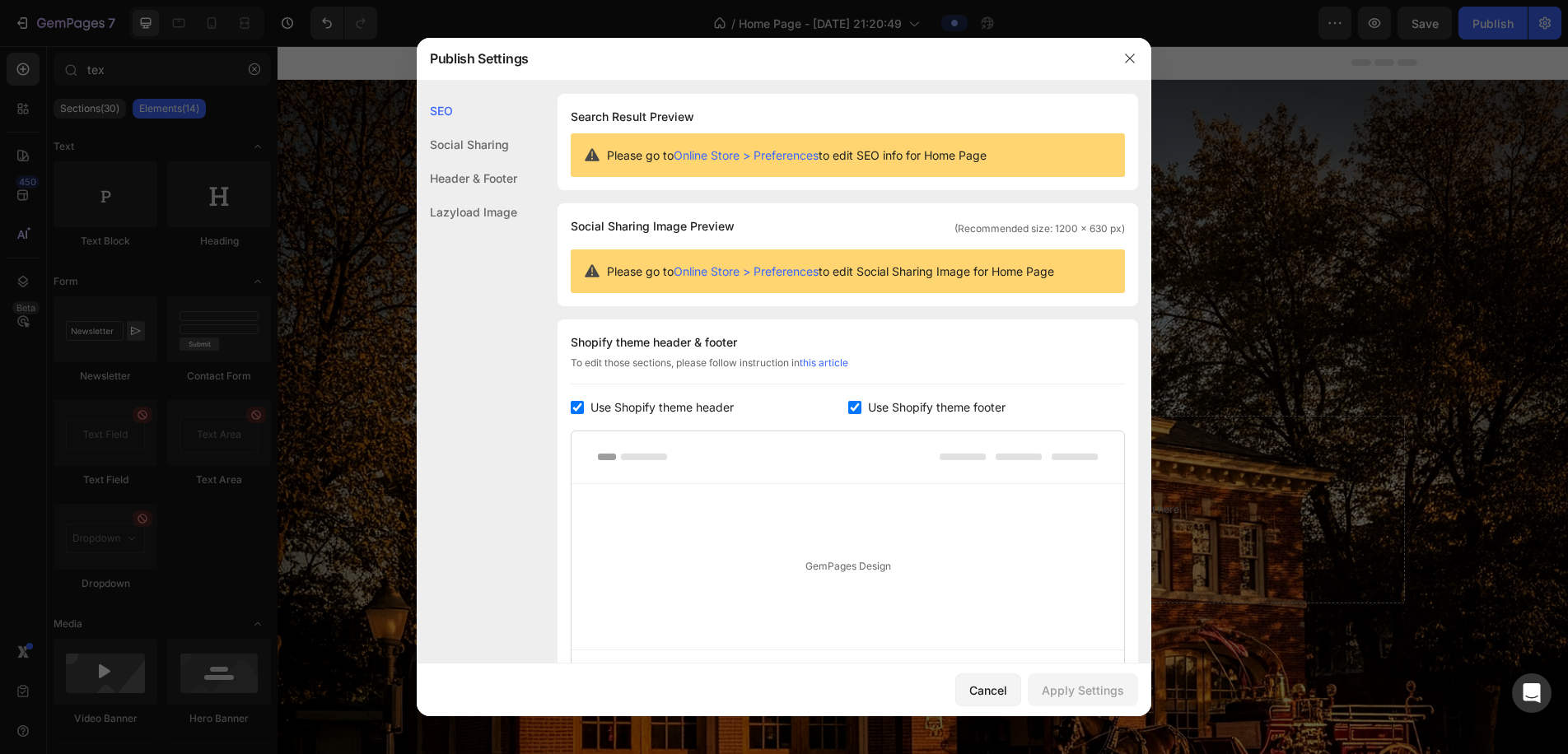
click at [785, 152] on link "Online Store > Preferences" at bounding box center [746, 155] width 145 height 14
click at [996, 697] on div "Cancel" at bounding box center [988, 691] width 38 height 18
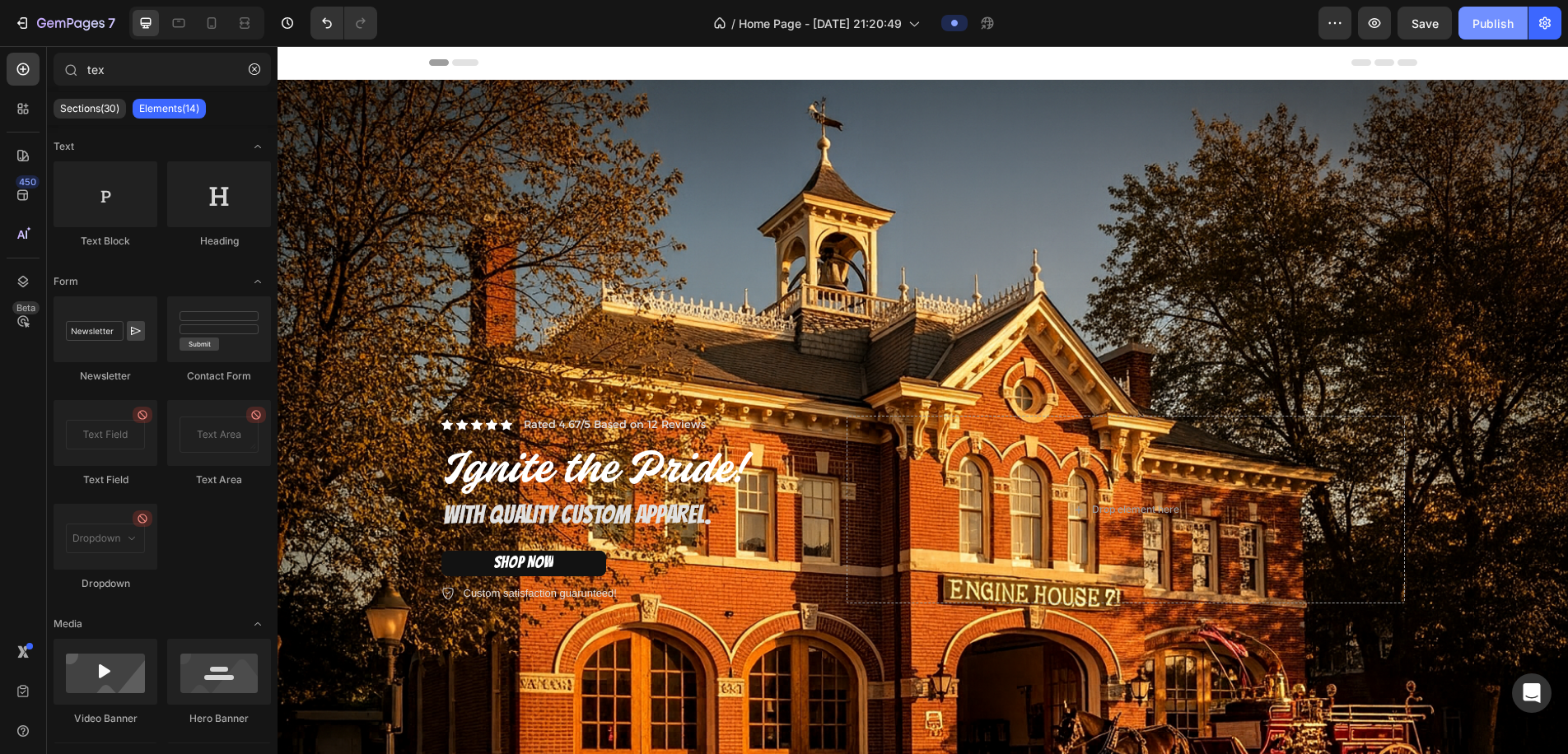
click at [1482, 15] on div "Publish" at bounding box center [1493, 24] width 41 height 18
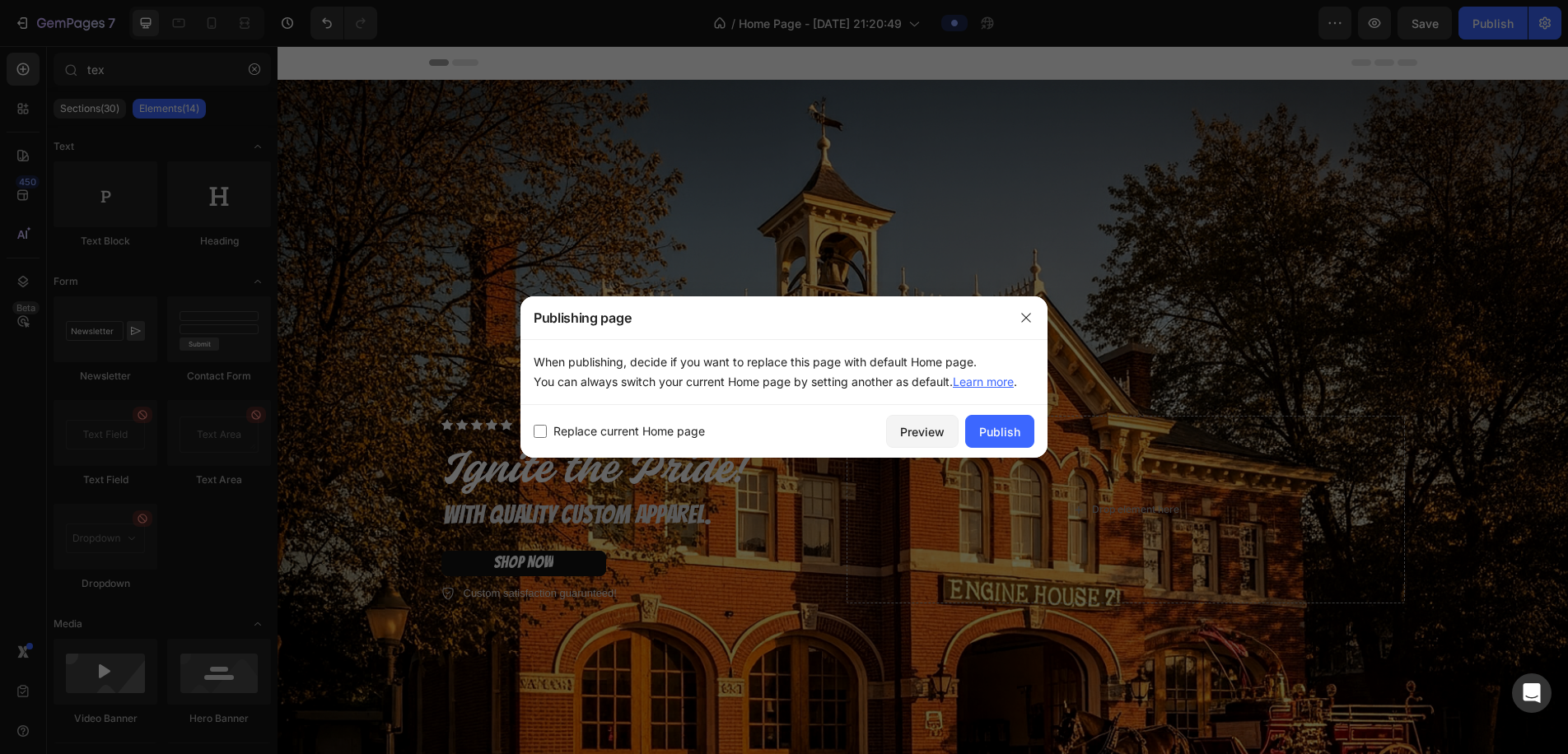
click at [659, 435] on span "Replace current Home page" at bounding box center [630, 431] width 152 height 20
checkbox input "true"
click at [909, 434] on div "Preview" at bounding box center [922, 432] width 44 height 18
click at [1028, 318] on icon "button" at bounding box center [1026, 318] width 13 height 13
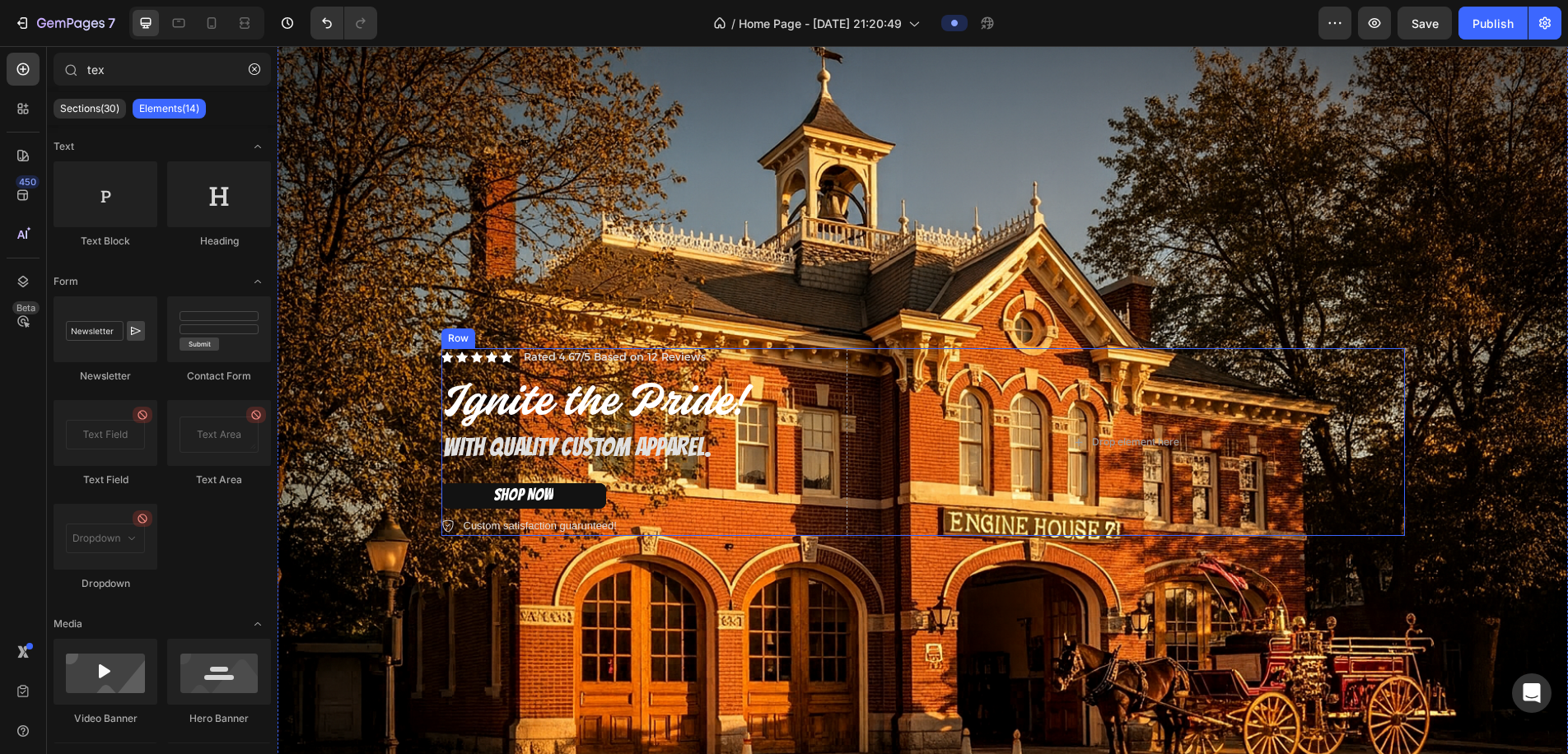
scroll to position [75, 0]
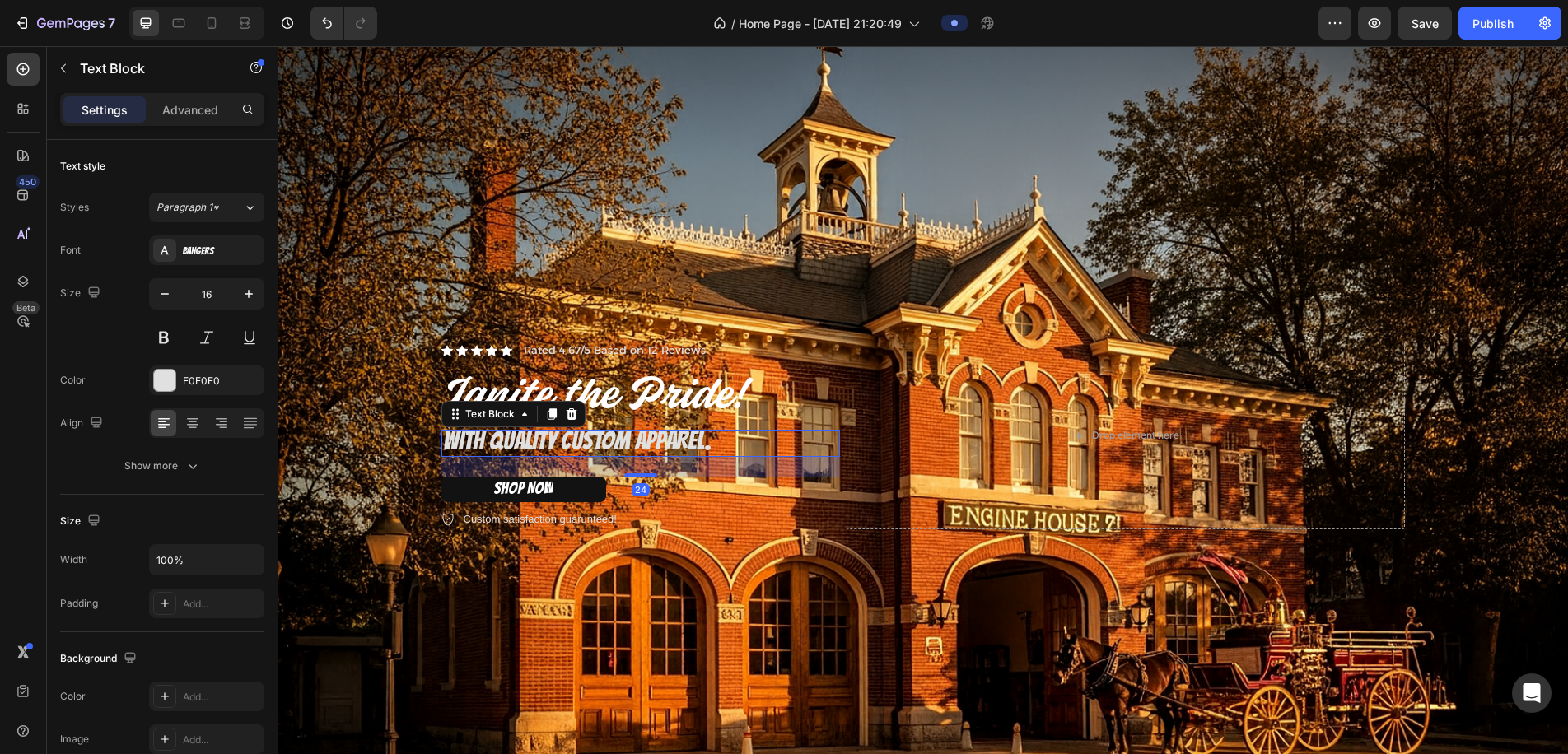
click at [642, 441] on span "WITH QUALITY CUSTOM APPAREL." at bounding box center [578, 441] width 269 height 27
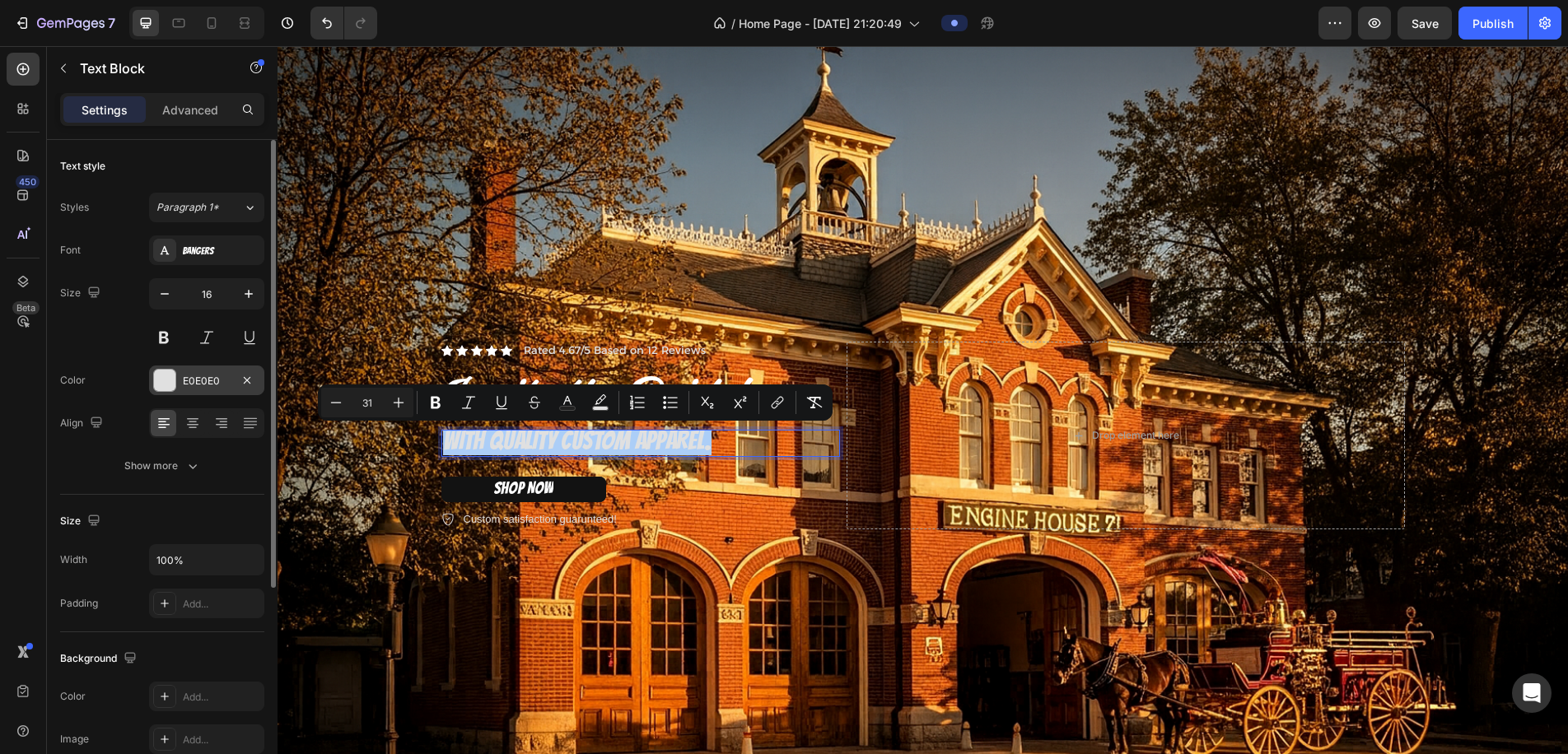
click at [167, 384] on div at bounding box center [165, 380] width 22 height 22
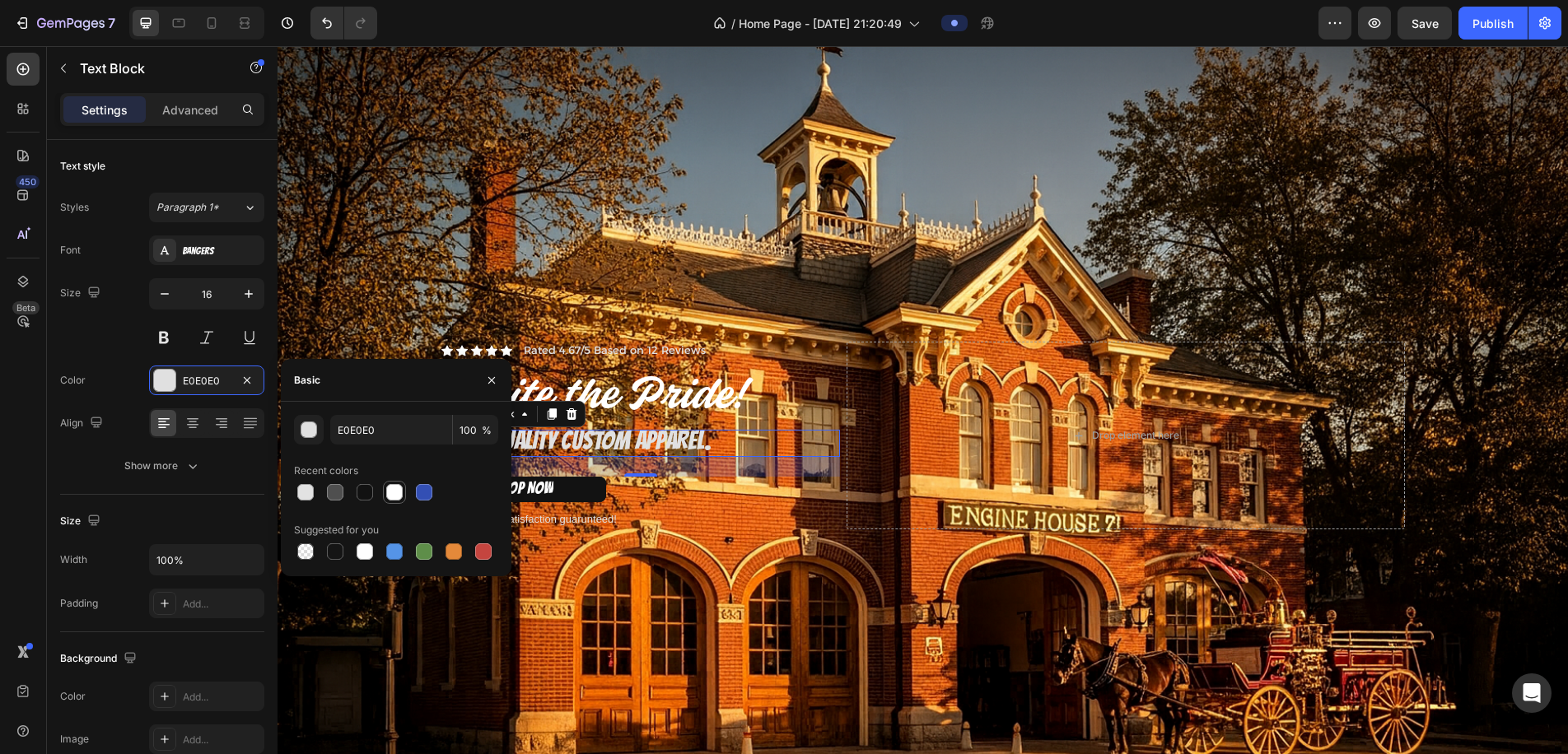
click at [398, 493] on div at bounding box center [394, 492] width 17 height 17
type input "FFFFFF"
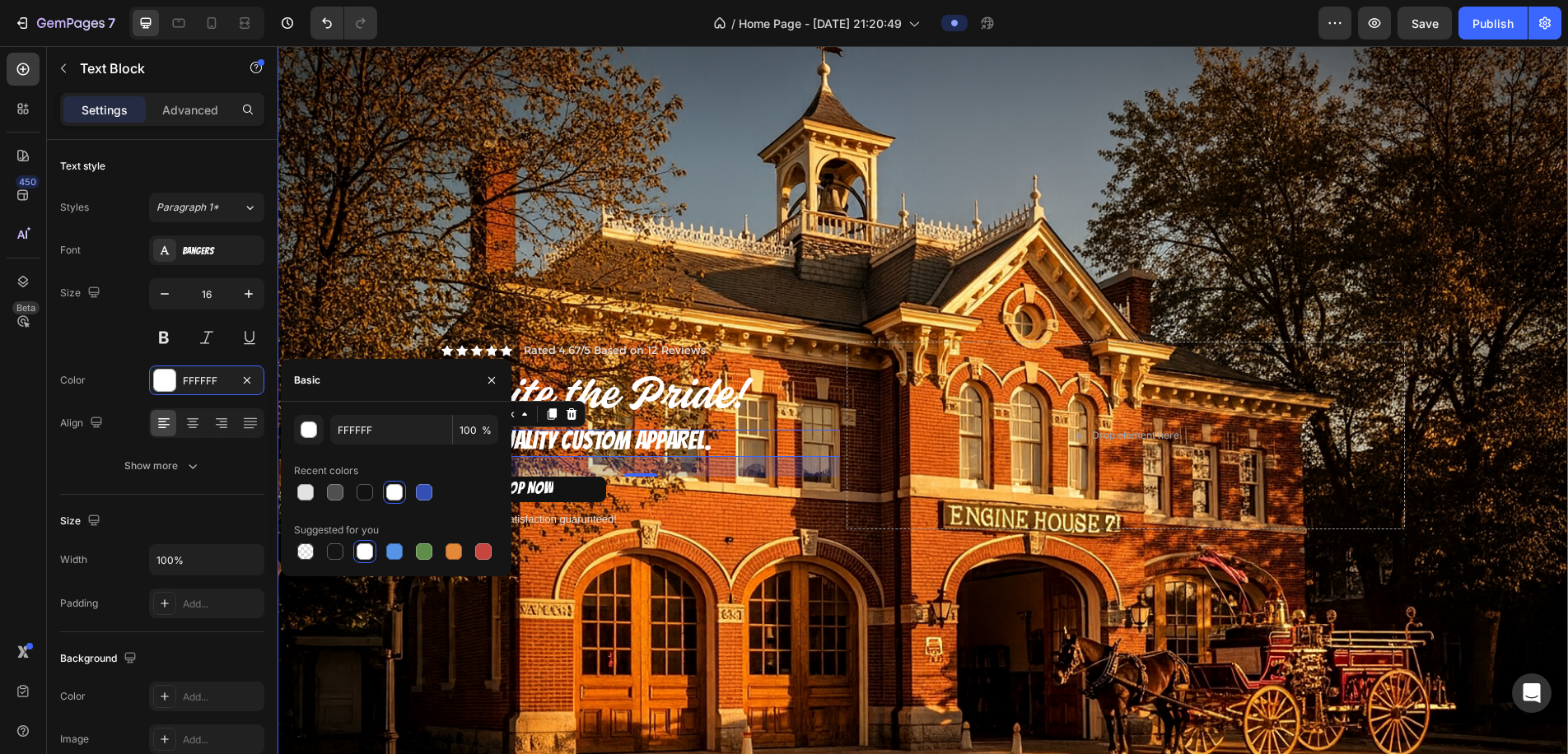
click at [430, 272] on div "Background Image" at bounding box center [923, 436] width 1290 height 861
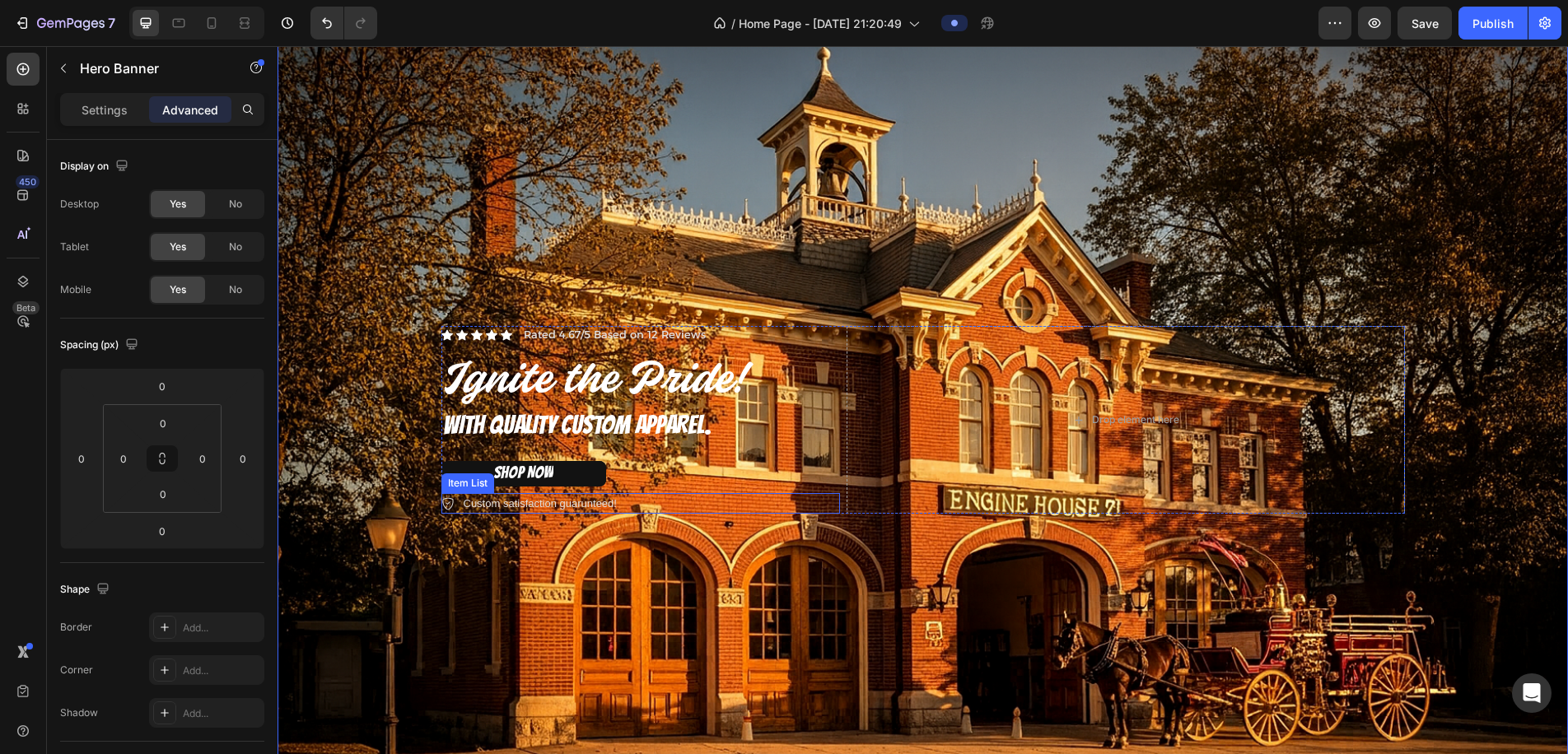
scroll to position [95, 0]
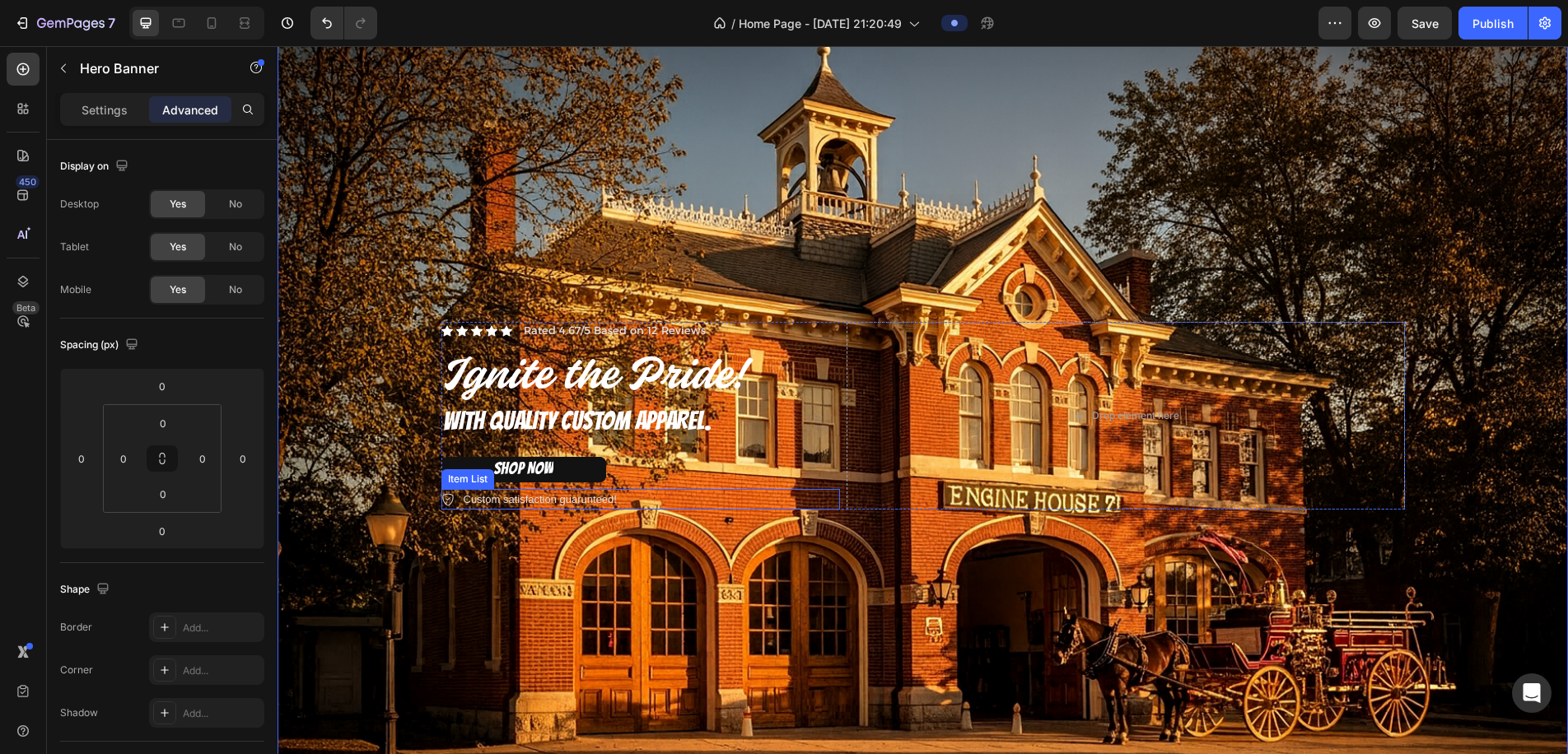
click at [483, 520] on div "Icon Icon Icon Icon Icon Icon List Rated 4.67/5 Based on 12 Reviews Text Block …" at bounding box center [924, 416] width 988 height 240
click at [497, 501] on p "Custom satisfaction guarunteed!" at bounding box center [540, 499] width 153 height 17
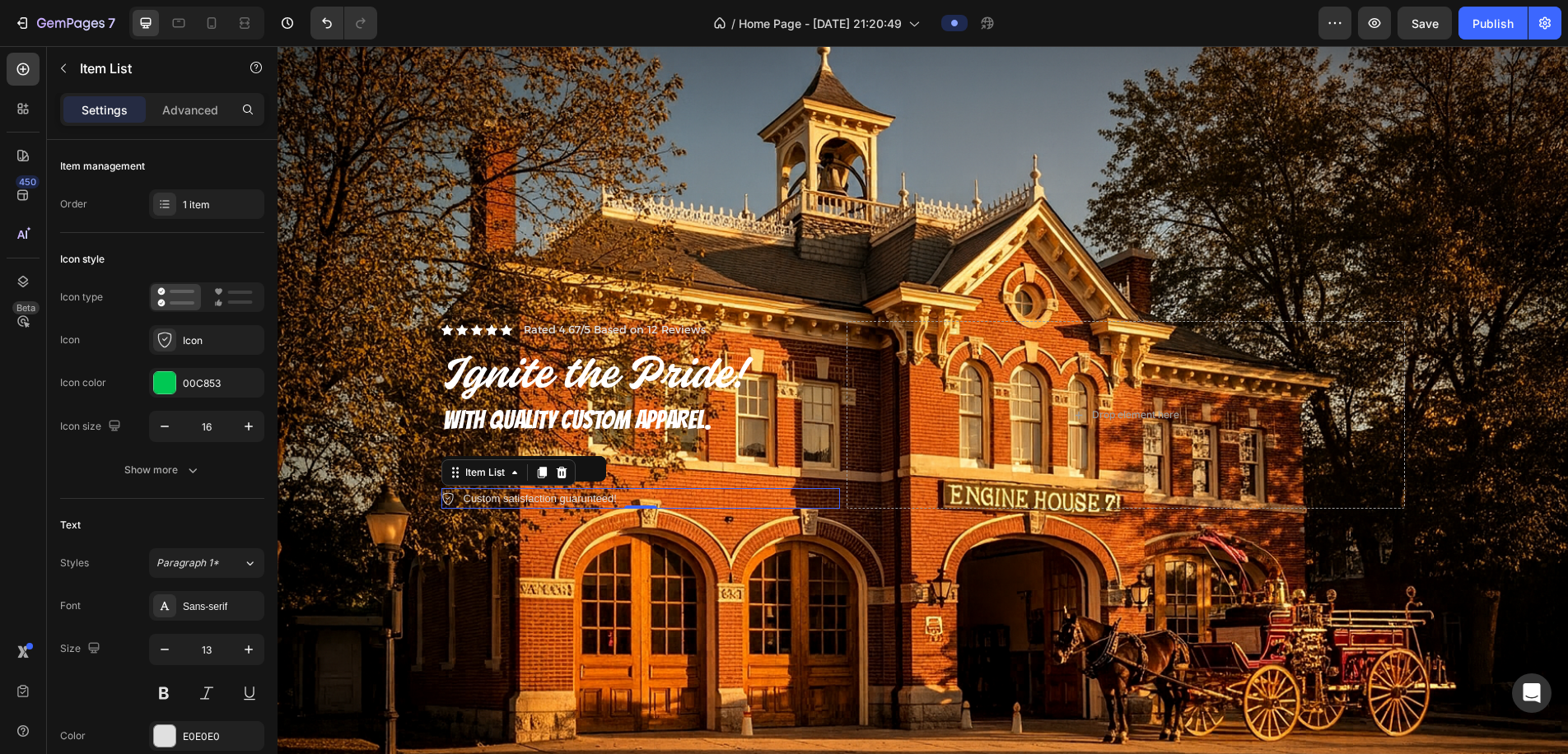
click at [497, 501] on p "Custom satisfaction guarunteed!" at bounding box center [540, 499] width 153 height 17
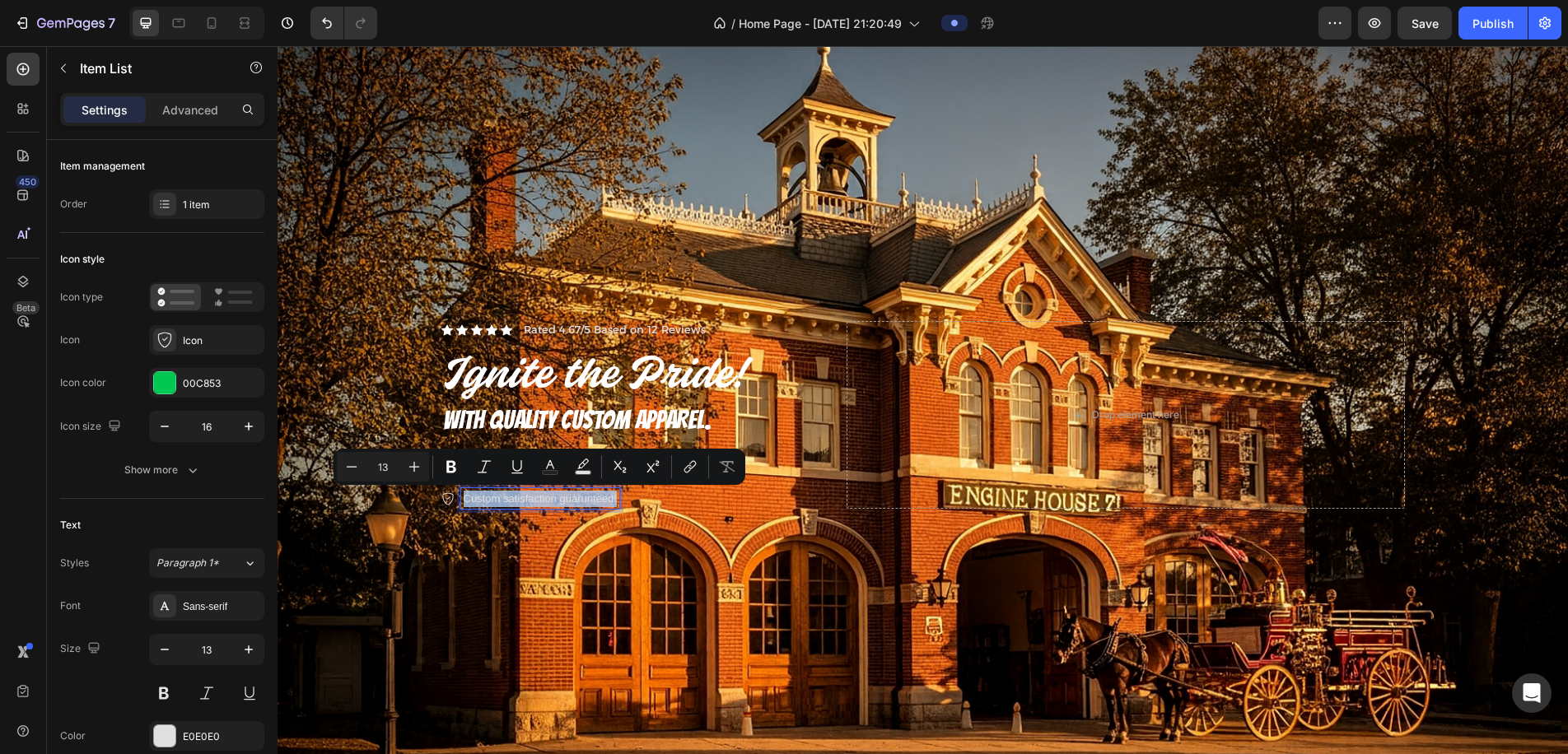
click at [498, 500] on p "Custom satisfaction guarunteed!" at bounding box center [540, 499] width 153 height 17
click at [502, 498] on p "Custom satisfaction guarunteed!" at bounding box center [540, 499] width 153 height 17
click at [505, 499] on p "Custom satisfaction guarunteed!" at bounding box center [540, 499] width 153 height 17
click at [509, 497] on p "Custom satisfaction guarunteed!" at bounding box center [540, 499] width 153 height 17
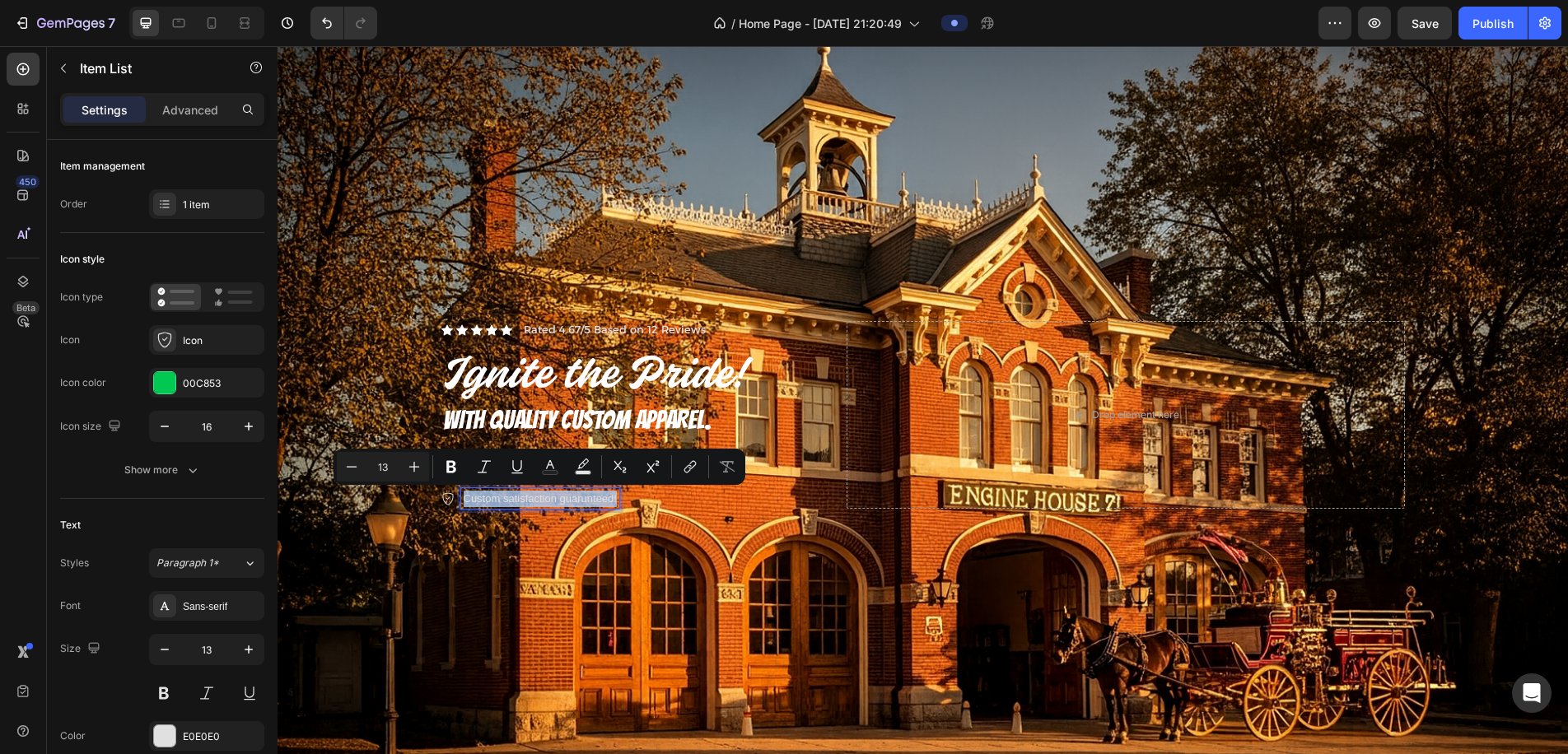
click at [497, 494] on p "Custom satisfaction guarunteed!" at bounding box center [540, 499] width 153 height 17
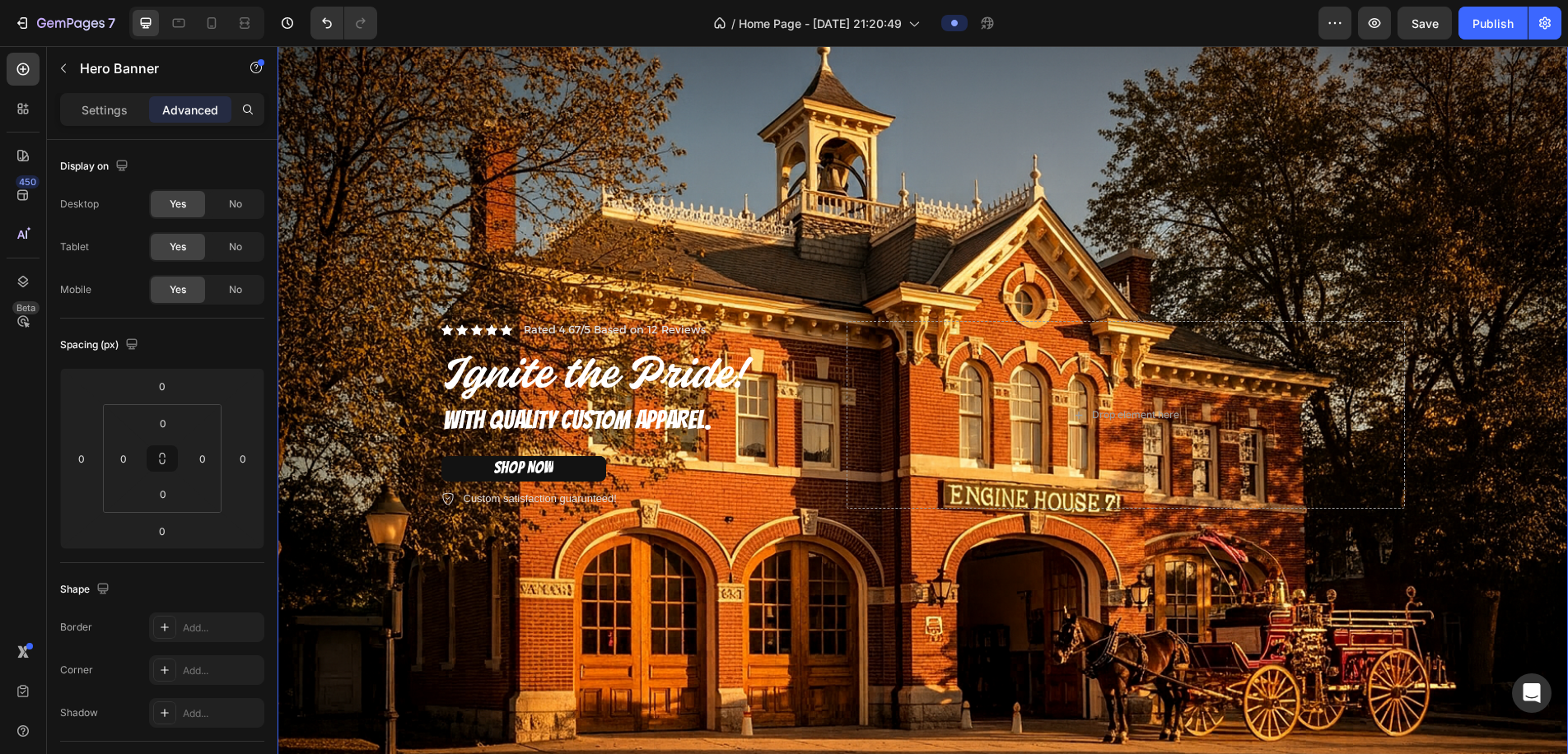
click at [493, 522] on div "Icon Icon Icon Icon Icon Icon List Rated 4.67/5 Based on 12 Reviews Text Block …" at bounding box center [924, 415] width 988 height 240
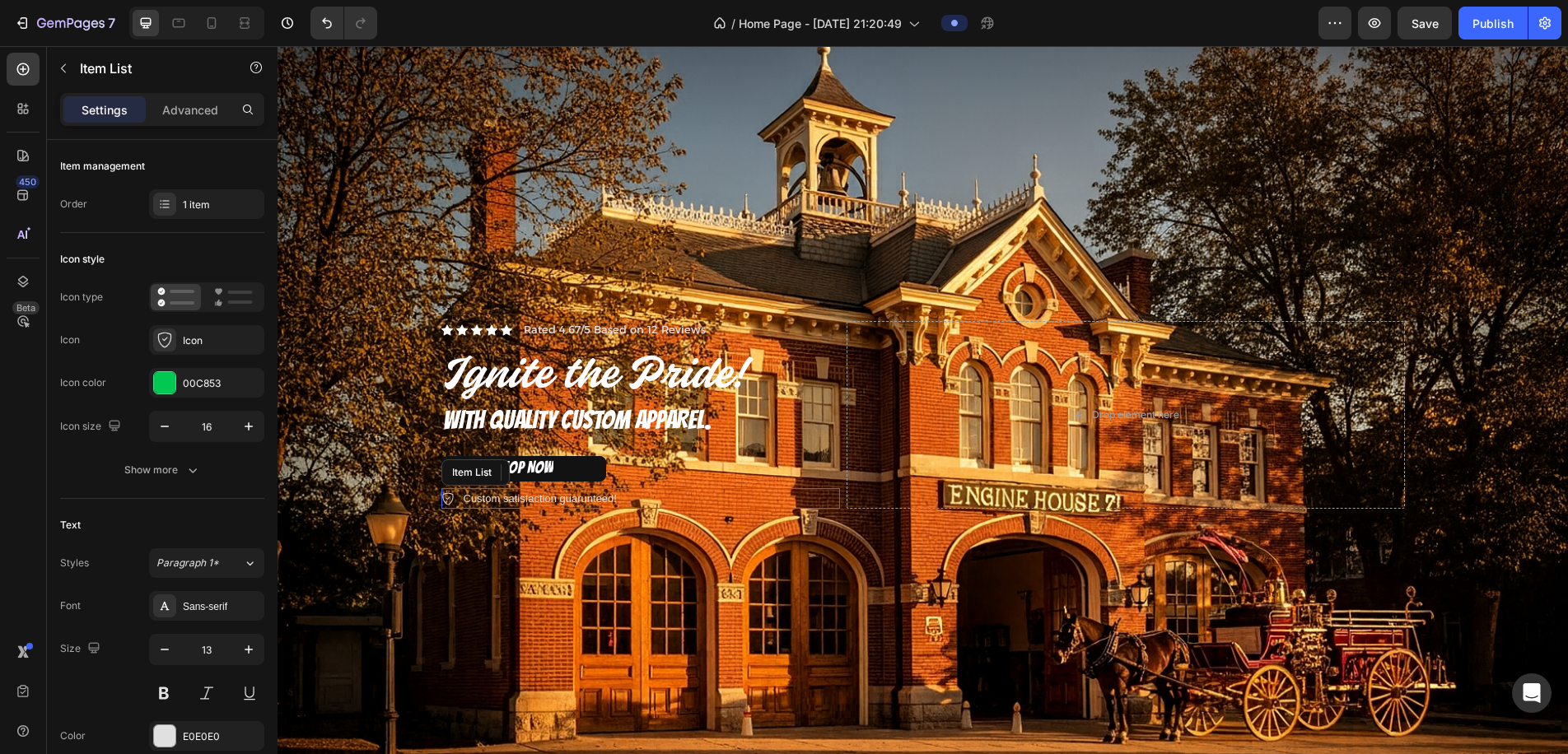
click at [506, 497] on p "Custom satisfaction guarunteed!" at bounding box center [540, 499] width 153 height 17
click at [503, 498] on p "Custom satisfaction guarunteed!" at bounding box center [540, 499] width 153 height 17
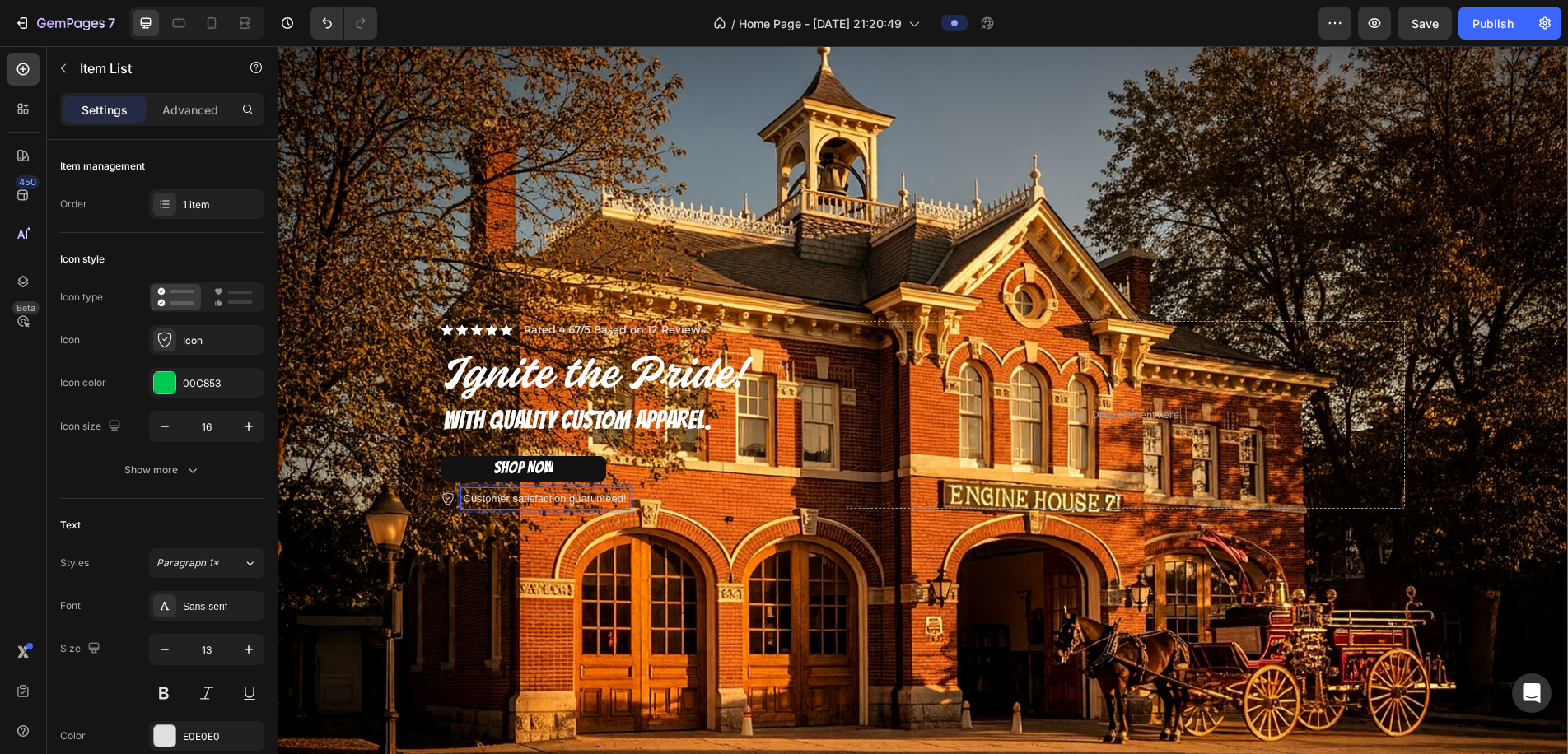
click at [518, 263] on div "Background Image" at bounding box center [923, 416] width 1290 height 861
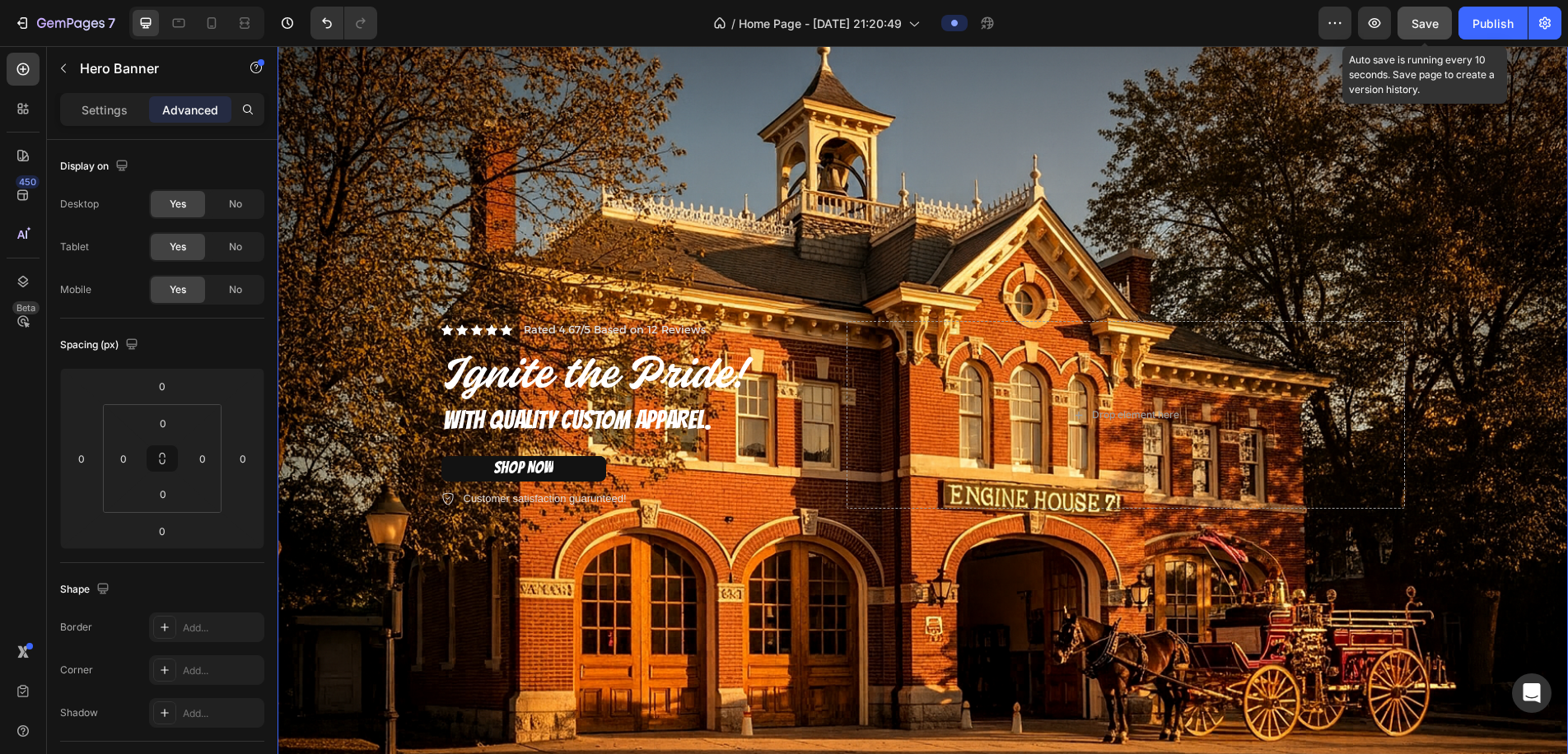
click at [1414, 34] on button "Save" at bounding box center [1425, 24] width 54 height 33
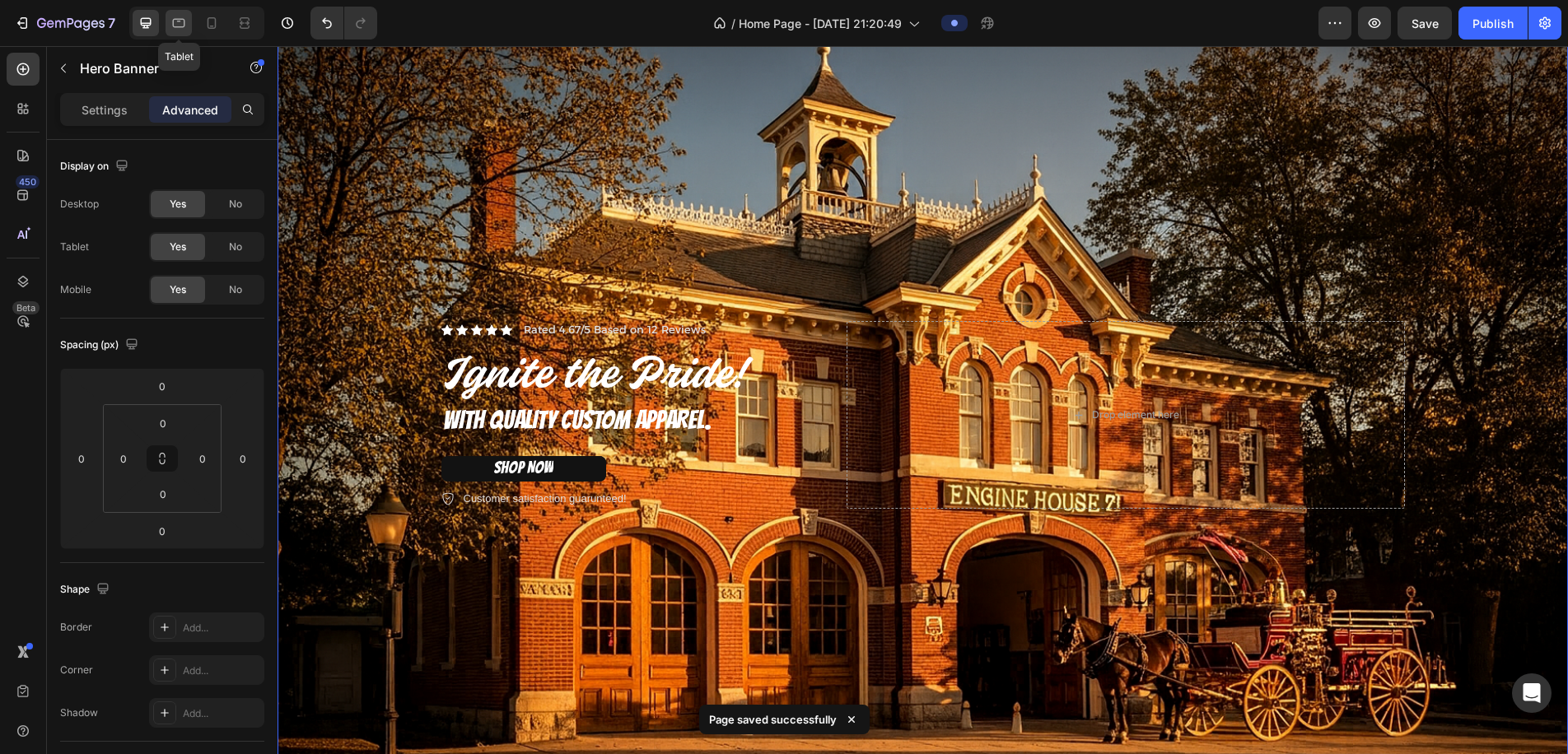
click at [187, 19] on icon at bounding box center [178, 23] width 17 height 17
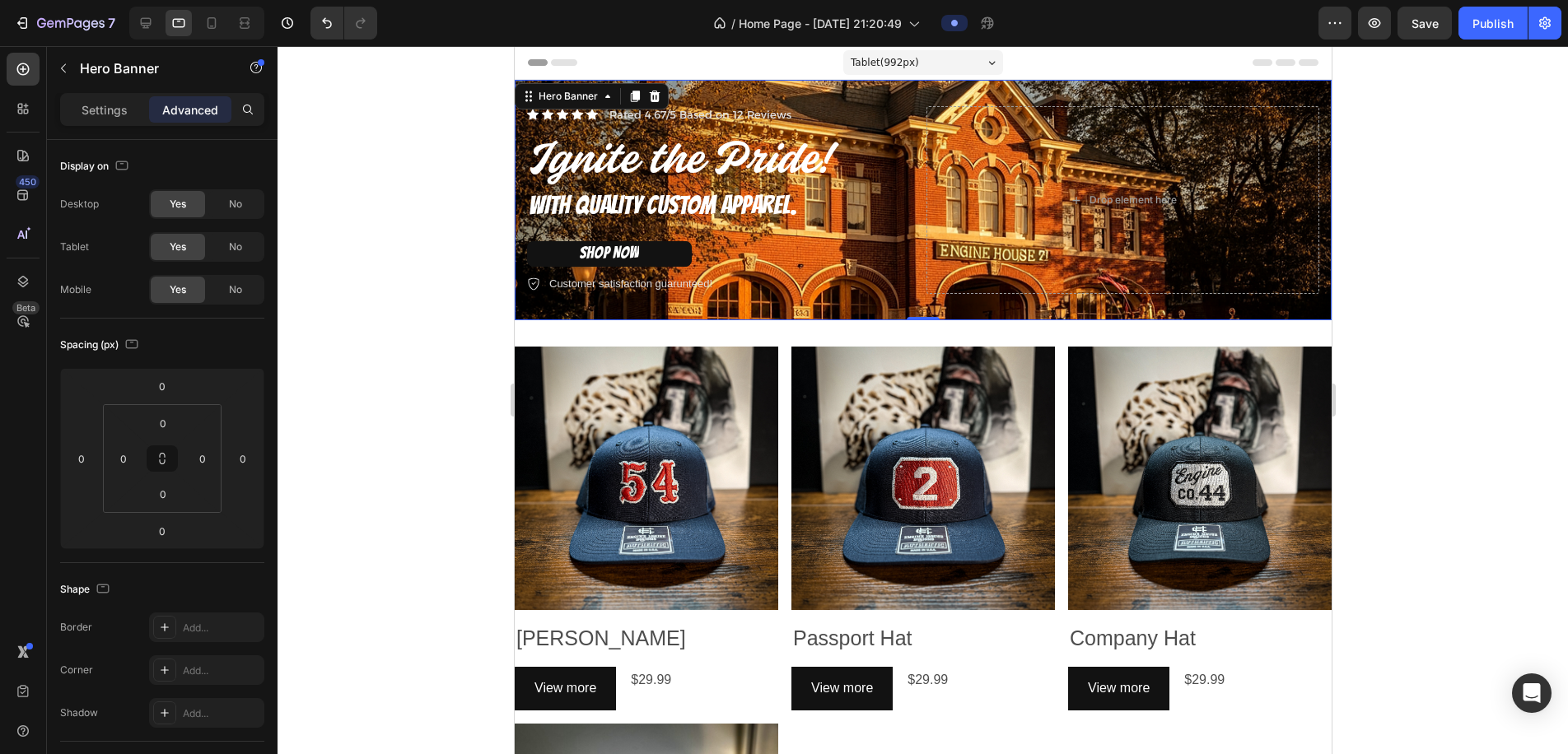
click at [905, 60] on span "Tablet ( 992 px)" at bounding box center [885, 62] width 69 height 17
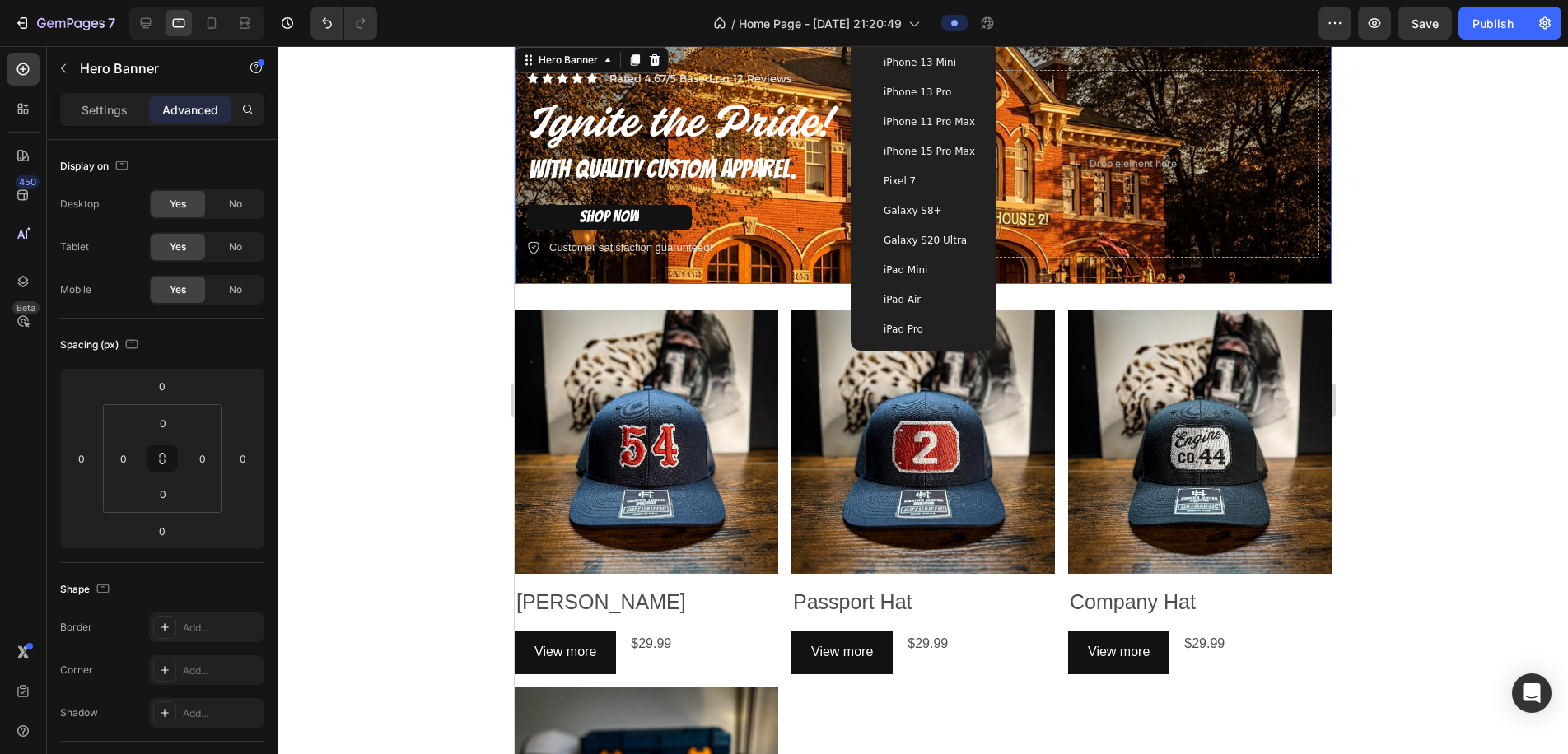
scroll to position [30, 0]
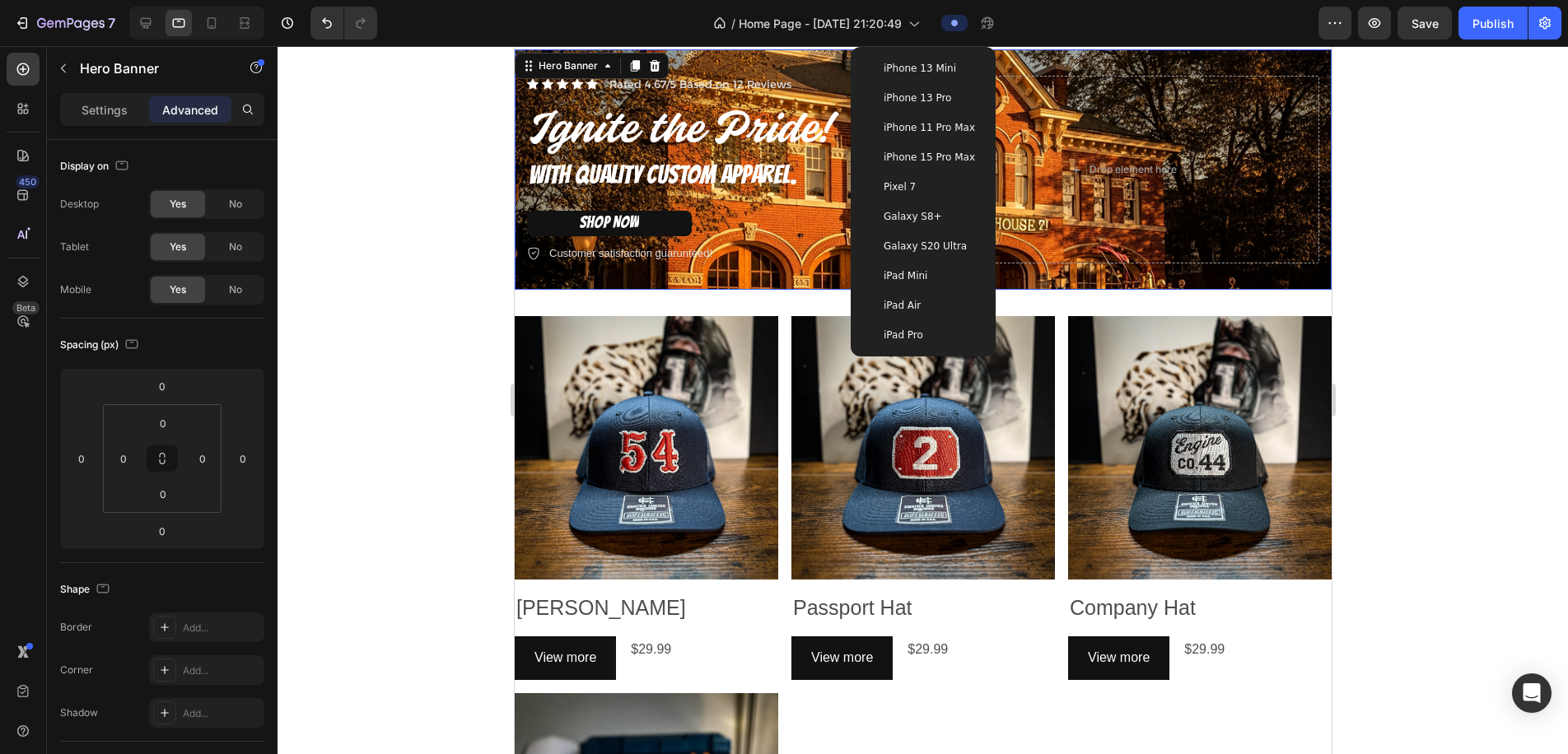
click at [929, 100] on span "iPhone 13 Pro" at bounding box center [917, 98] width 68 height 17
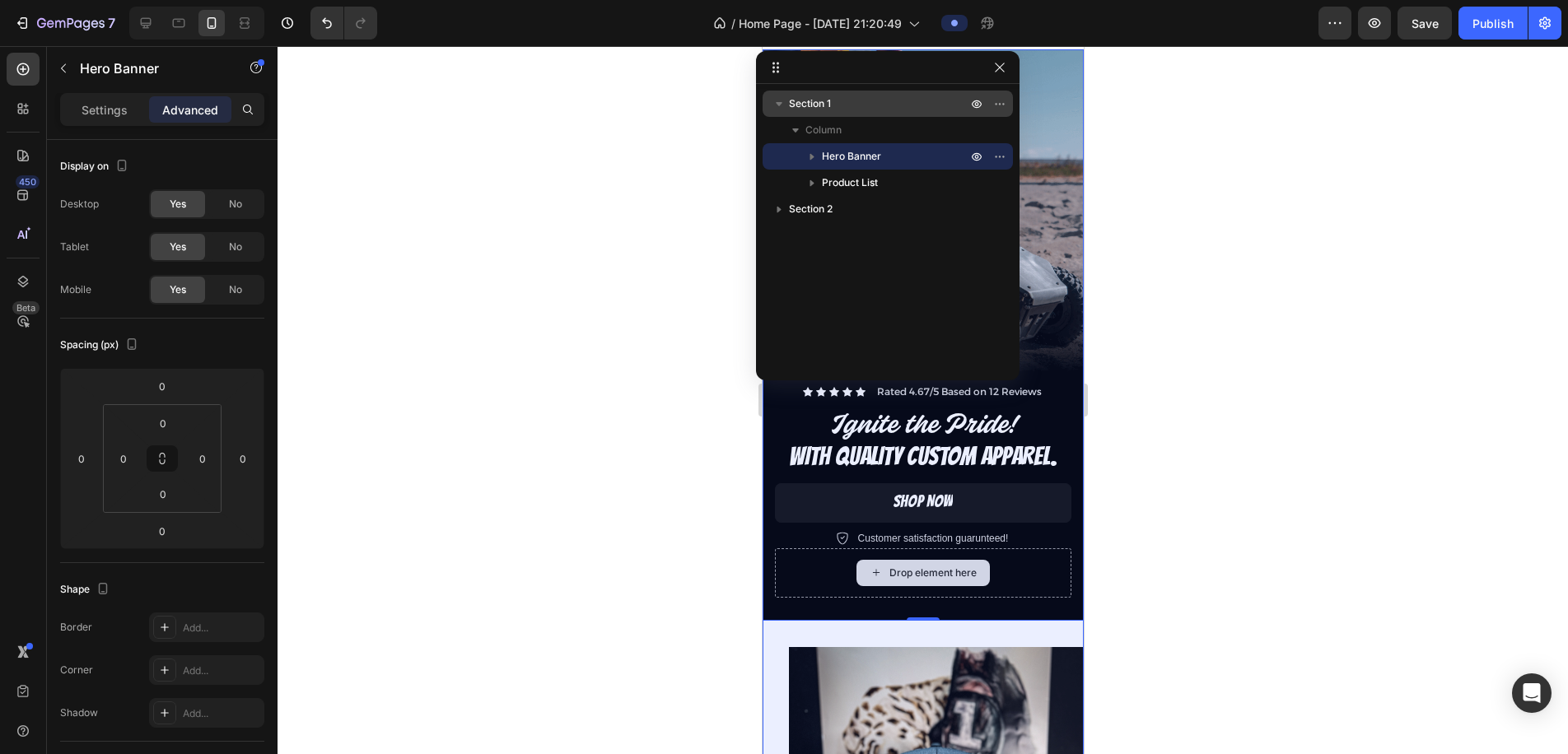
scroll to position [0, 0]
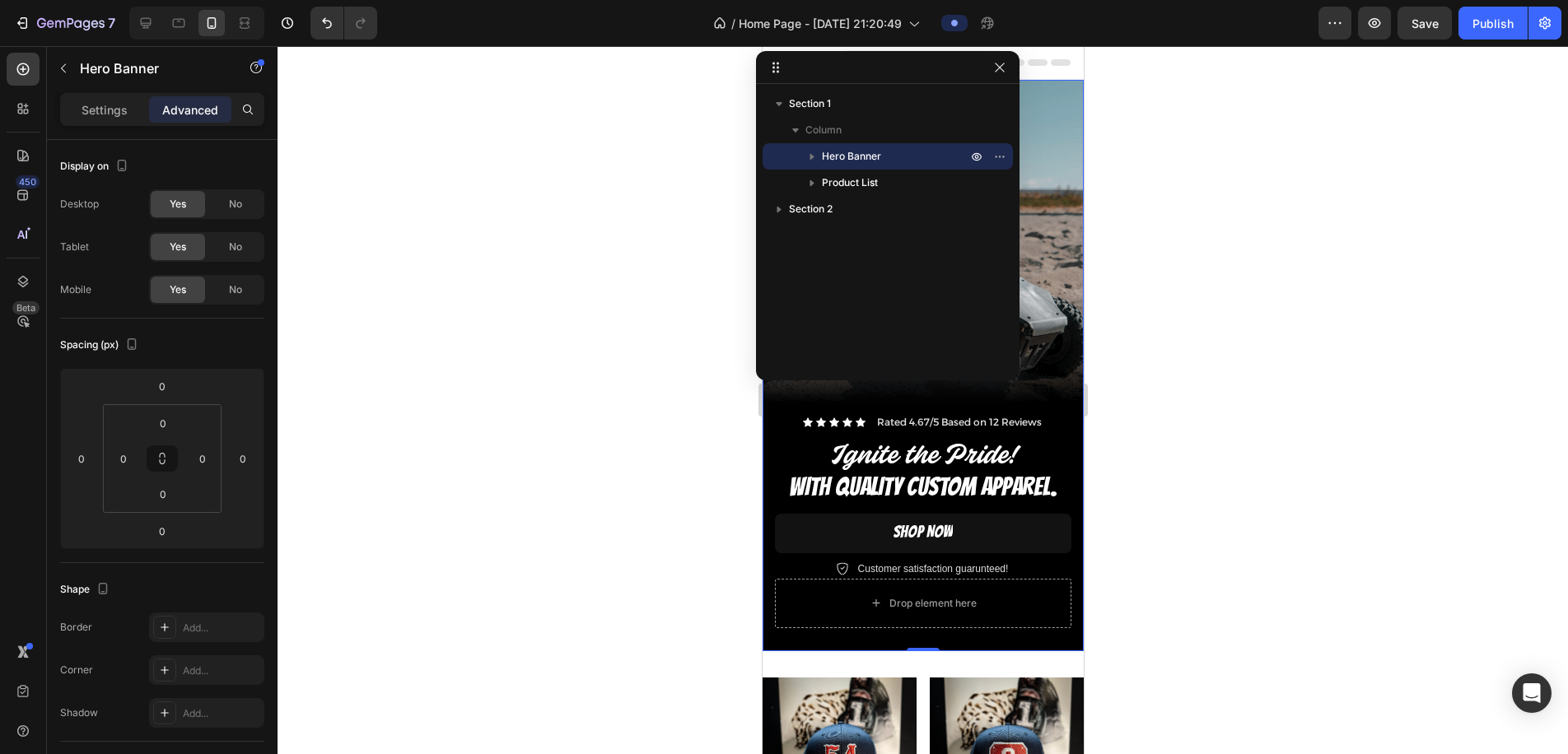
click at [1139, 209] on div at bounding box center [923, 400] width 1290 height 708
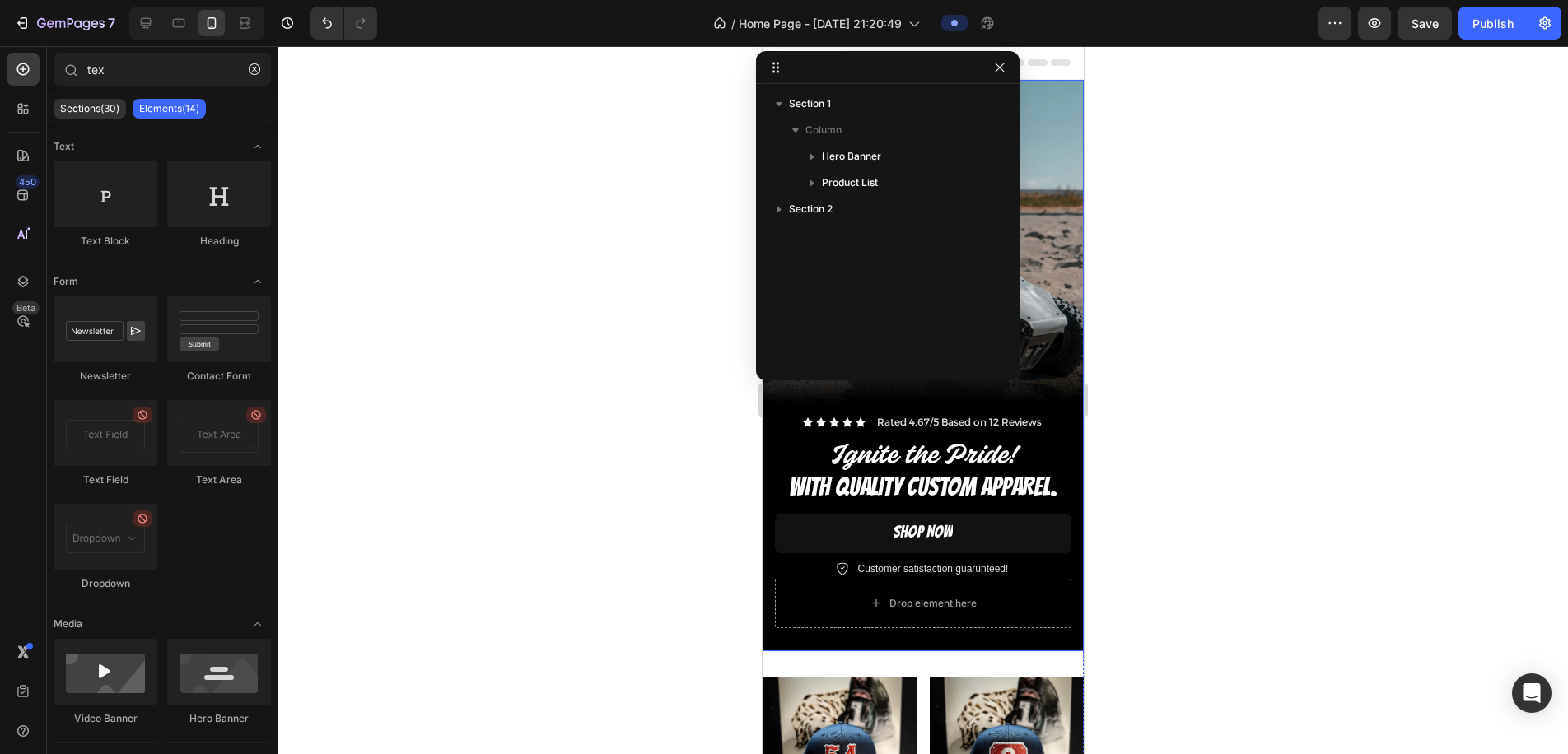
click at [1053, 223] on div "Background Image" at bounding box center [923, 365] width 322 height 572
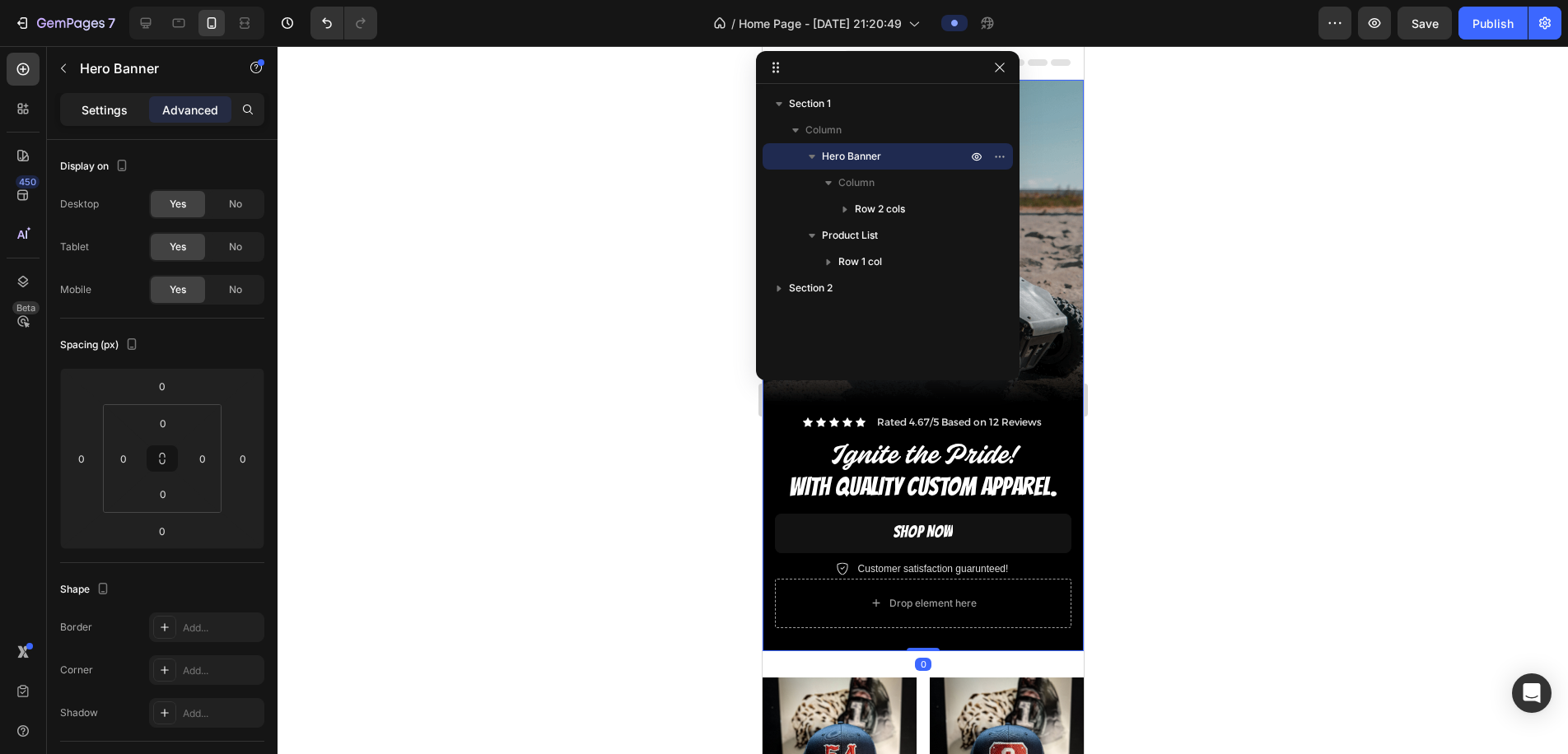
click at [120, 111] on p "Settings" at bounding box center [104, 110] width 46 height 18
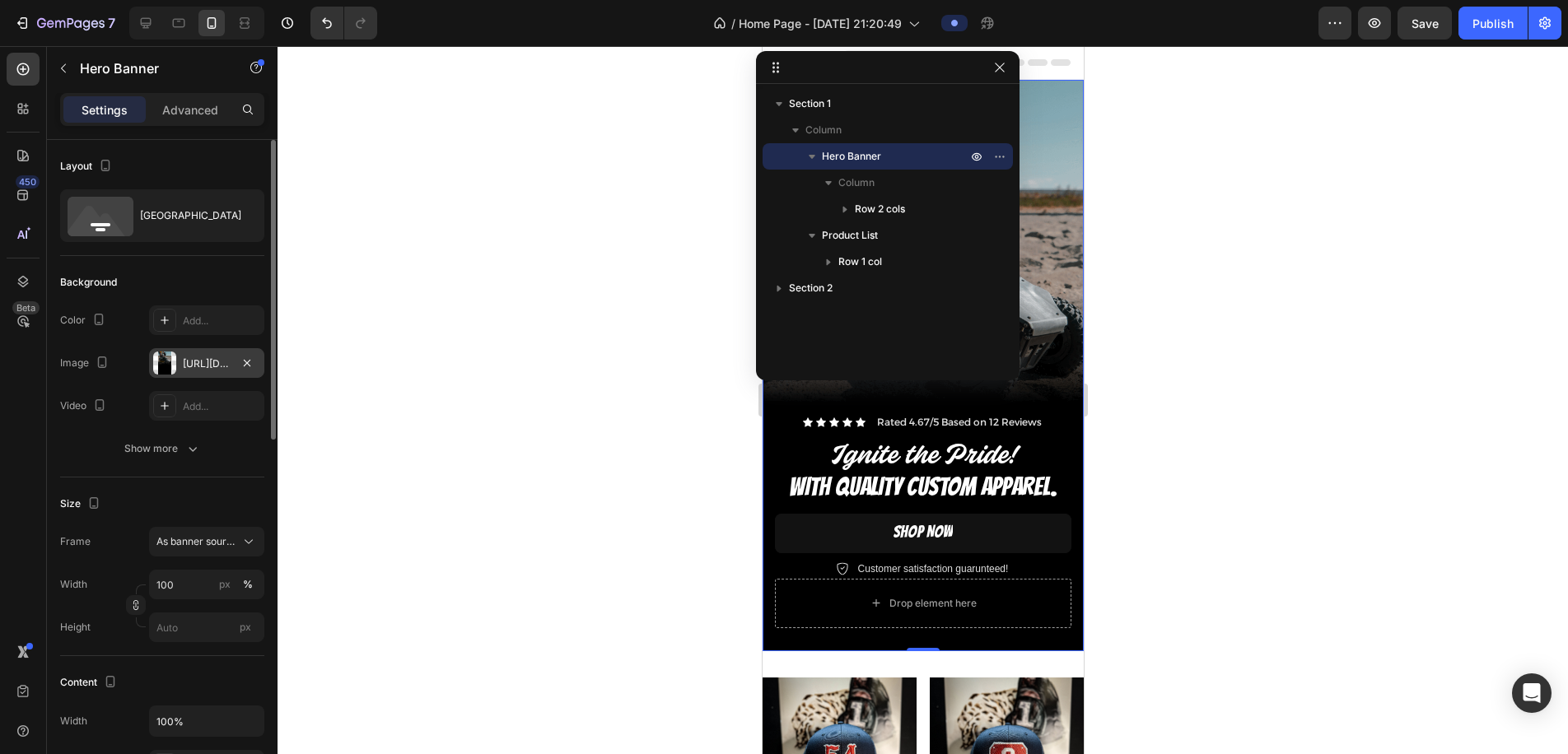
click at [182, 363] on div "https://cdn.shopify.com/s/files/1/0925/2873/8606/files/gempages_580478329925141…" at bounding box center [207, 363] width 116 height 29
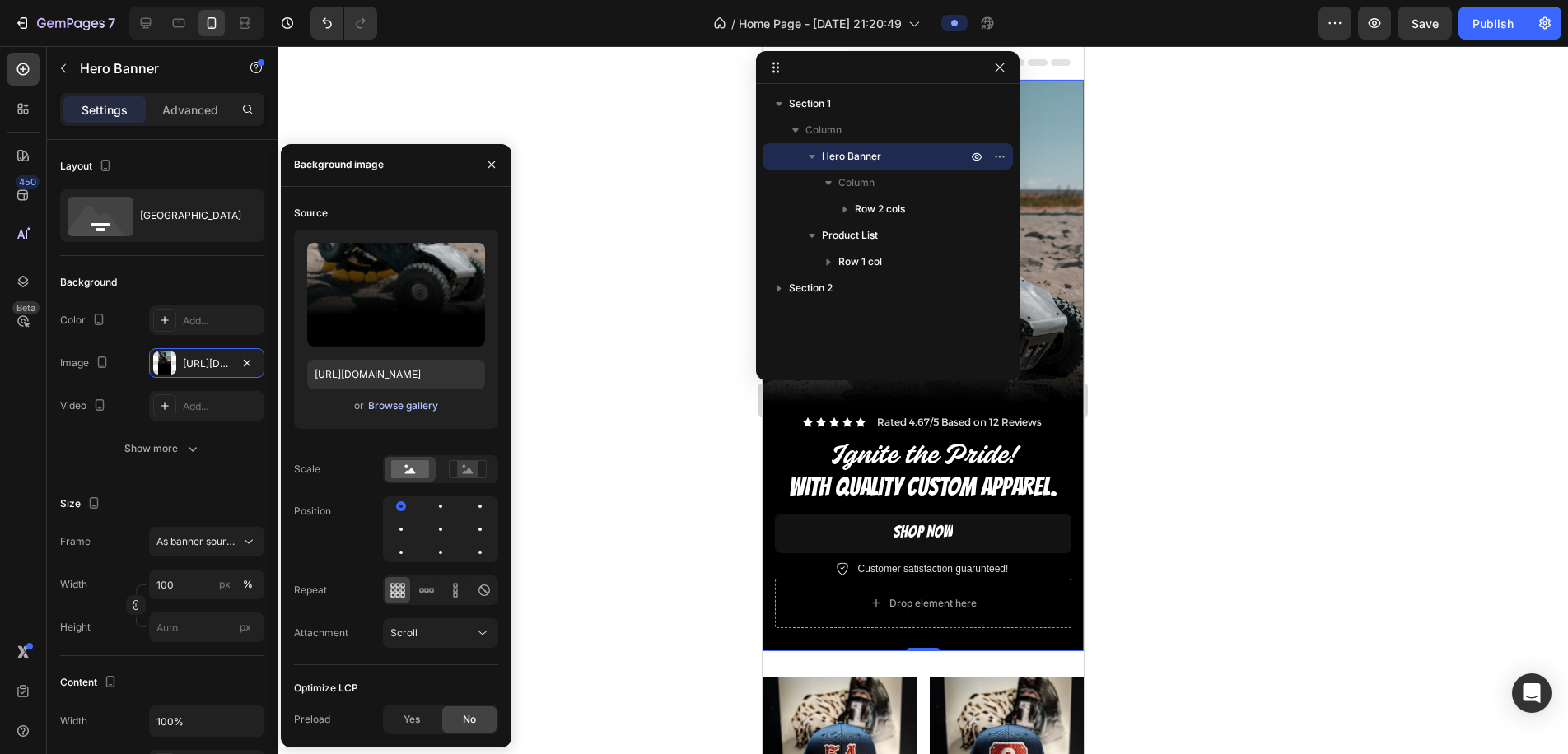
click at [420, 409] on div "Browse gallery" at bounding box center [403, 406] width 70 height 15
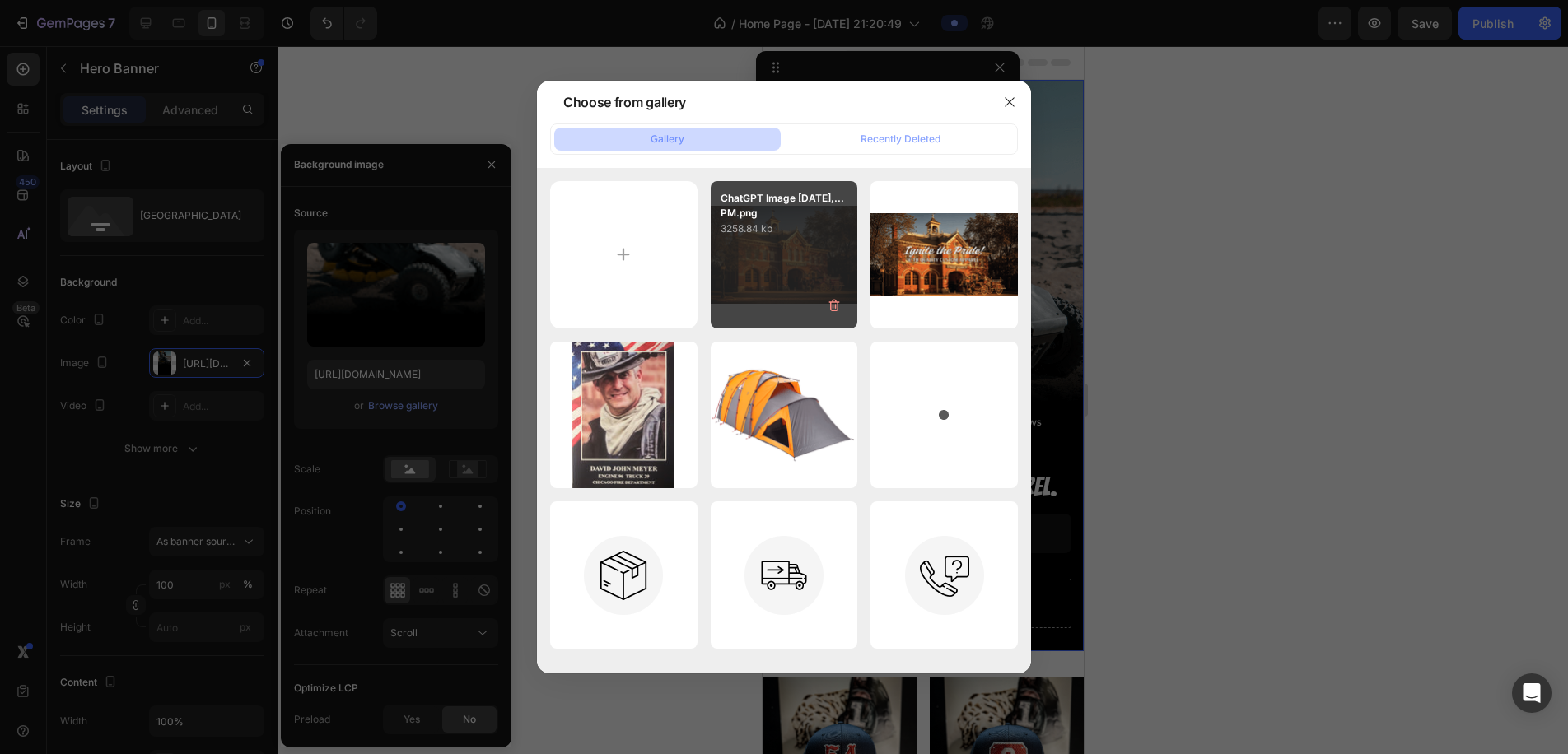
click at [806, 271] on div "ChatGPT Image Aug 27,...PM.png 3258.84 kb" at bounding box center [784, 255] width 147 height 147
type input "https://cdn.shopify.com/s/files/1/0925/2873/8606/files/gempages_580478329925141…"
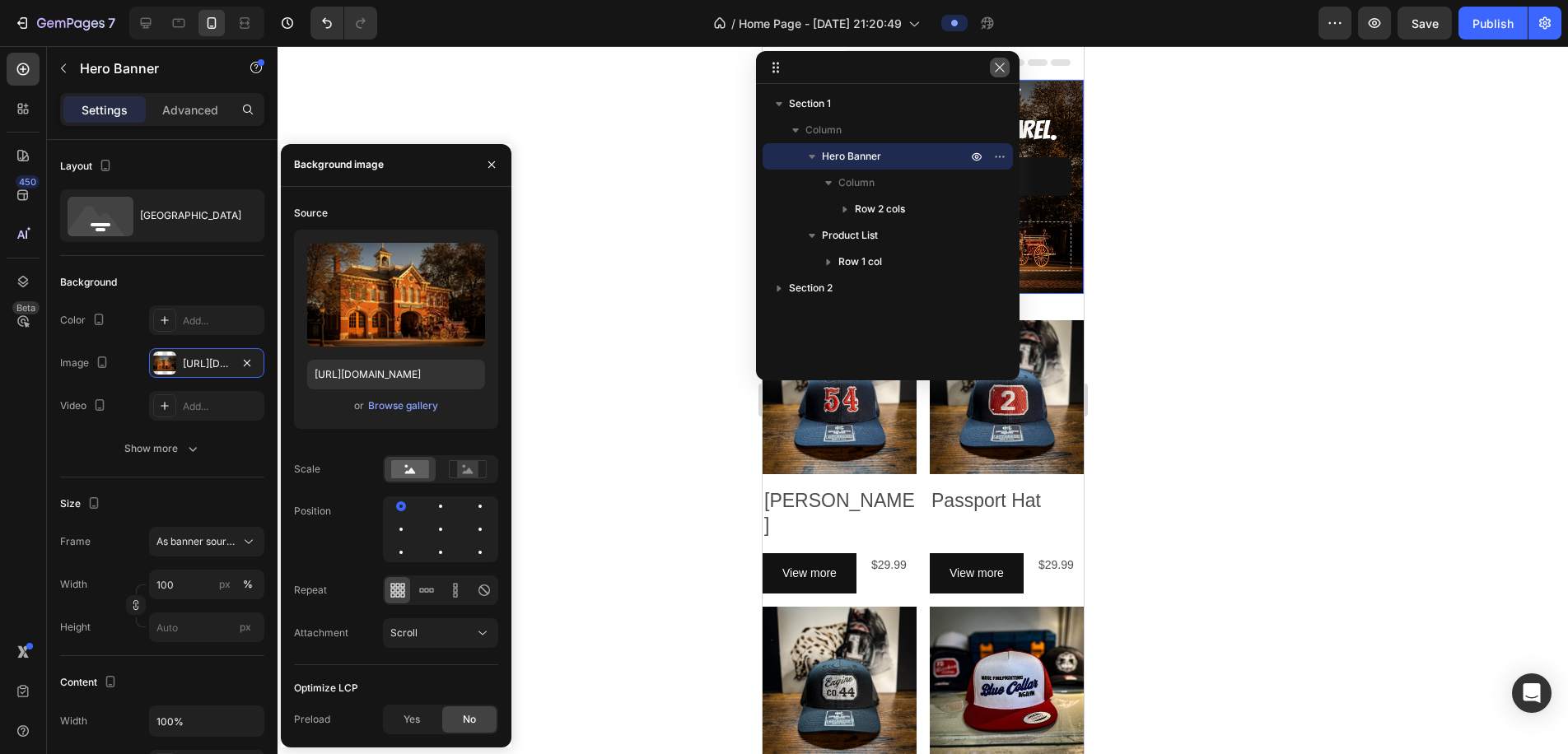
click at [1003, 62] on icon "button" at bounding box center [999, 67] width 13 height 13
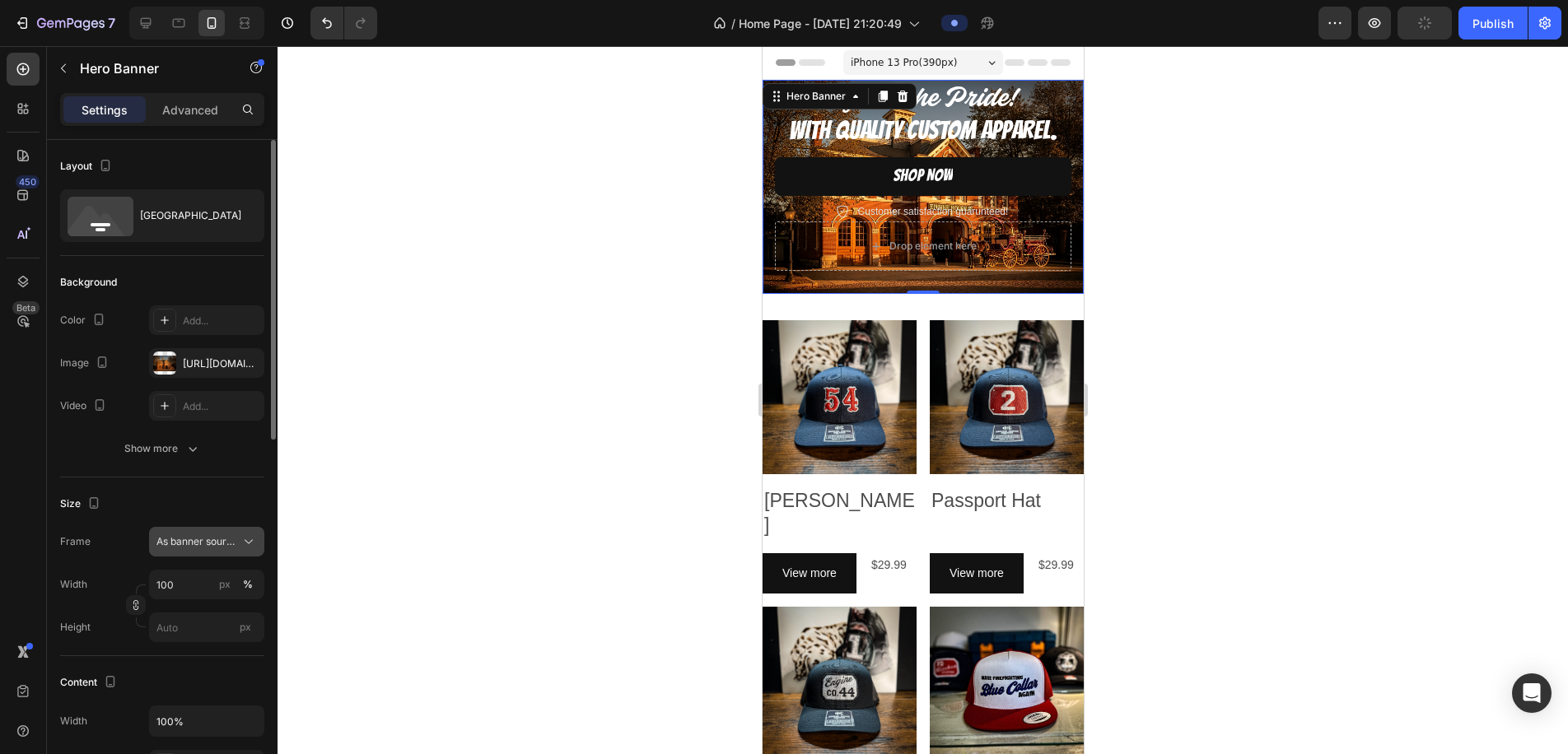
click at [220, 545] on span "As banner source" at bounding box center [197, 541] width 80 height 15
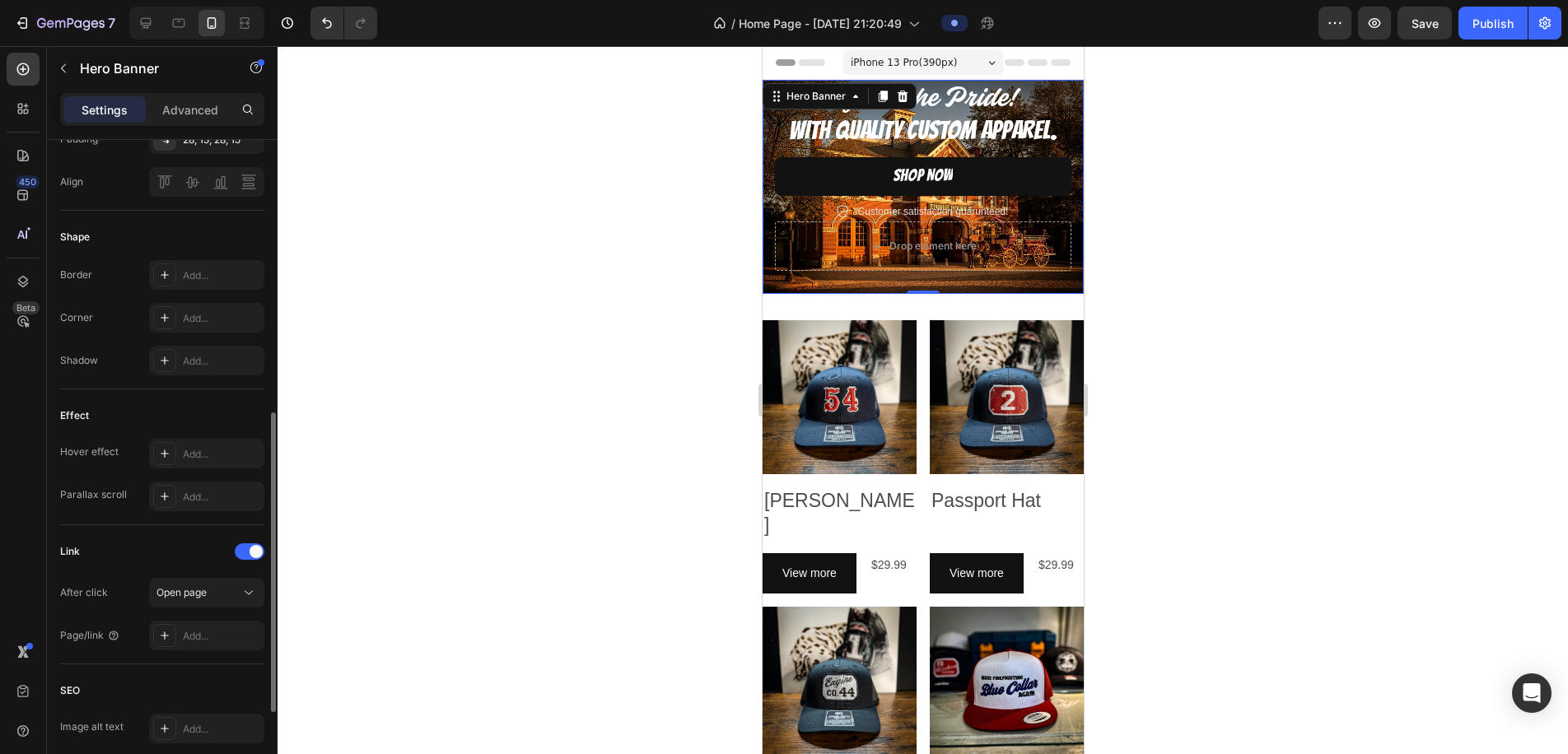
scroll to position [629, 0]
click at [1198, 221] on div at bounding box center [923, 400] width 1290 height 708
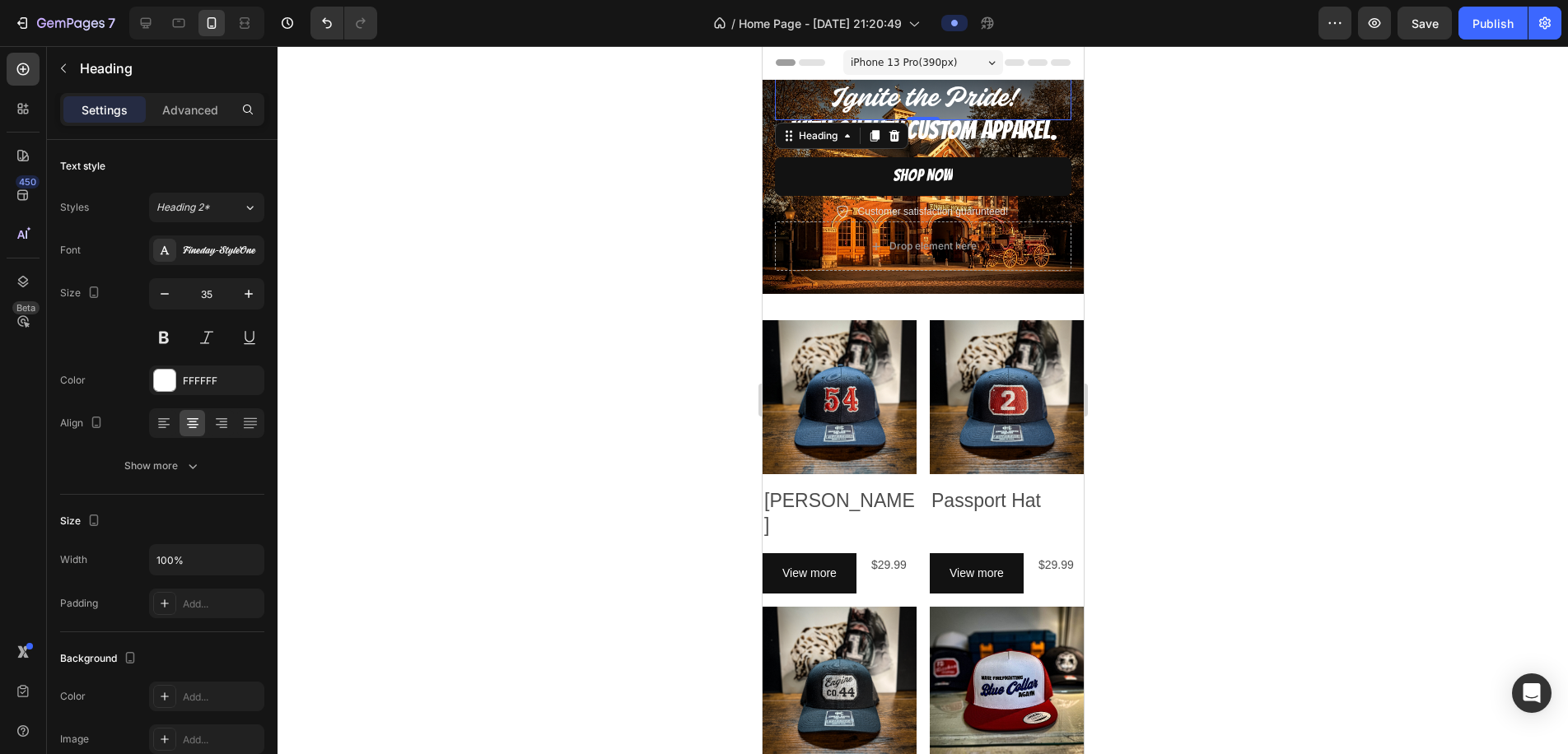
scroll to position [0, 0]
click at [946, 96] on p "Ignite the Pride!" at bounding box center [922, 99] width 293 height 38
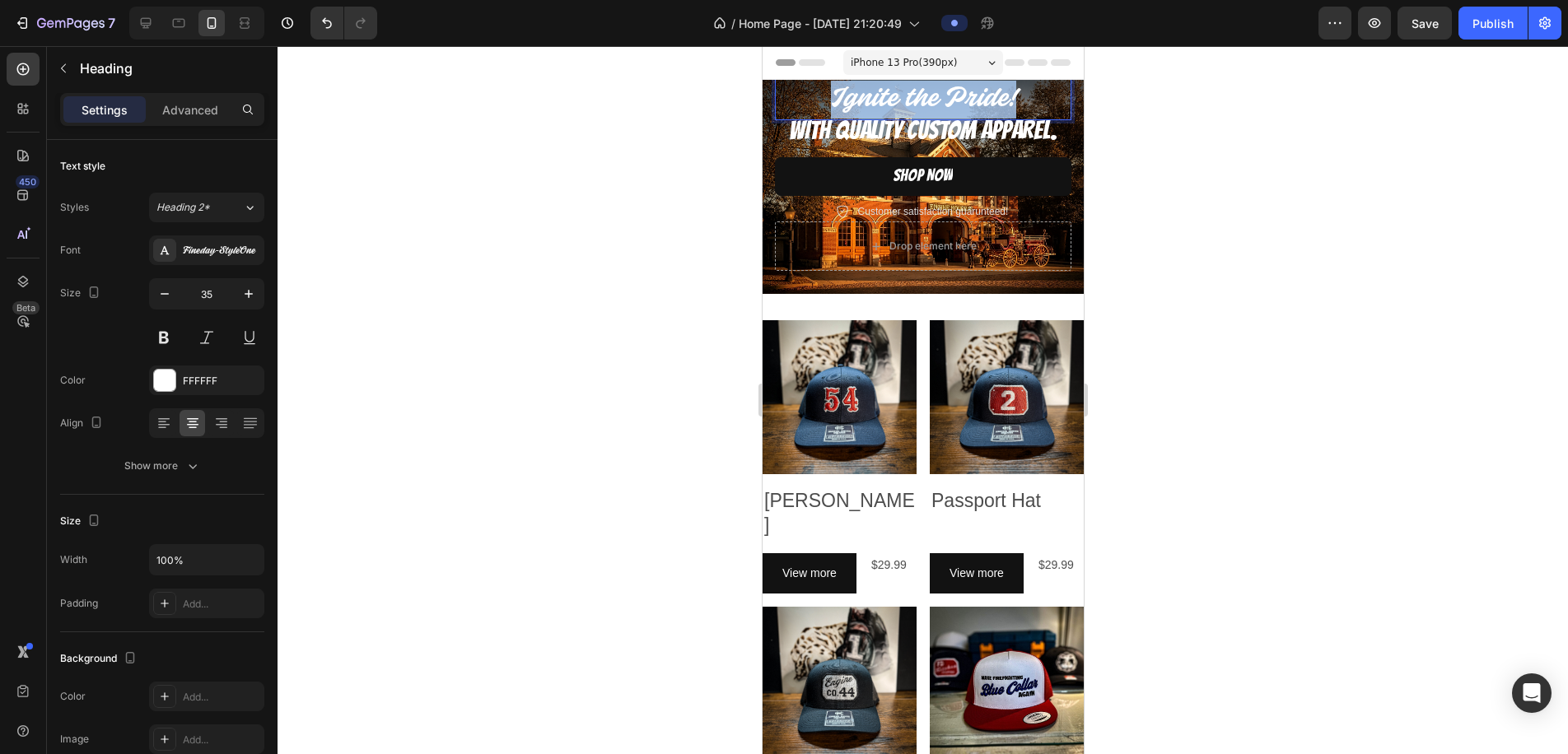
click at [946, 96] on p "Ignite the Pride!" at bounding box center [922, 99] width 293 height 38
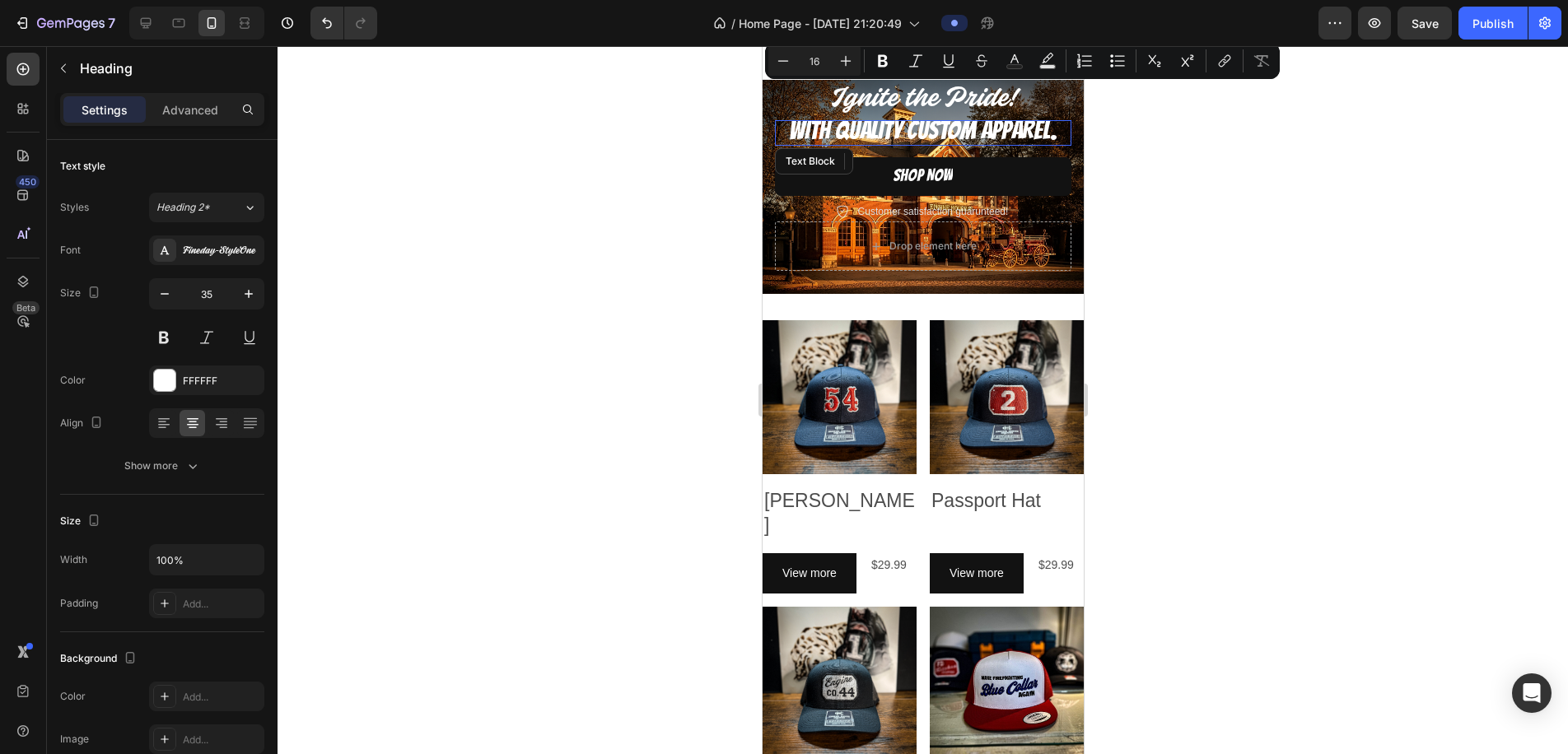
click at [870, 131] on span "WITH QUALITY CUSTOM APPAREL." at bounding box center [923, 130] width 269 height 27
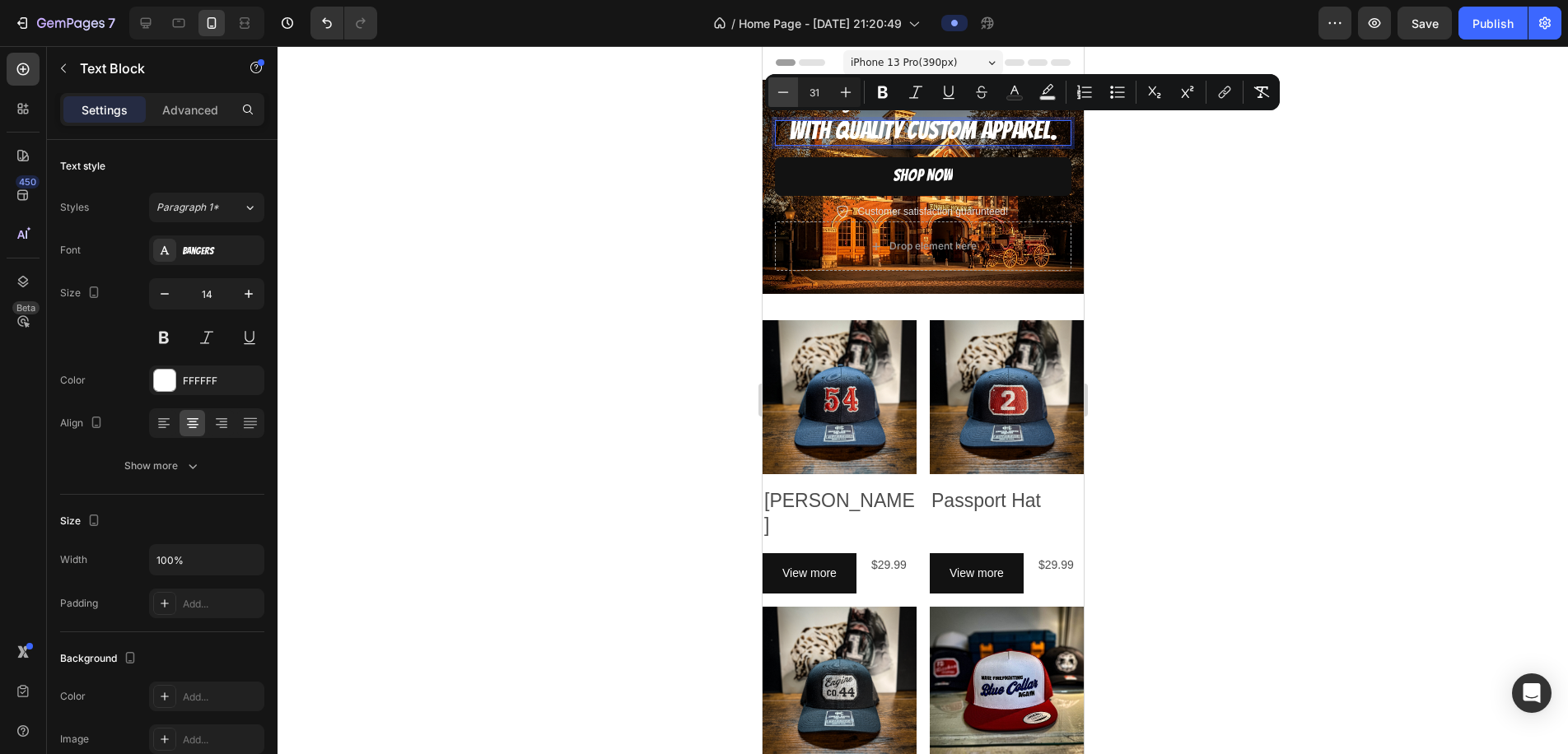
click at [785, 90] on icon "Editor contextual toolbar" at bounding box center [783, 92] width 17 height 17
click at [786, 91] on icon "Editor contextual toolbar" at bounding box center [783, 92] width 17 height 17
click at [785, 91] on icon "Editor contextual toolbar" at bounding box center [783, 92] width 17 height 17
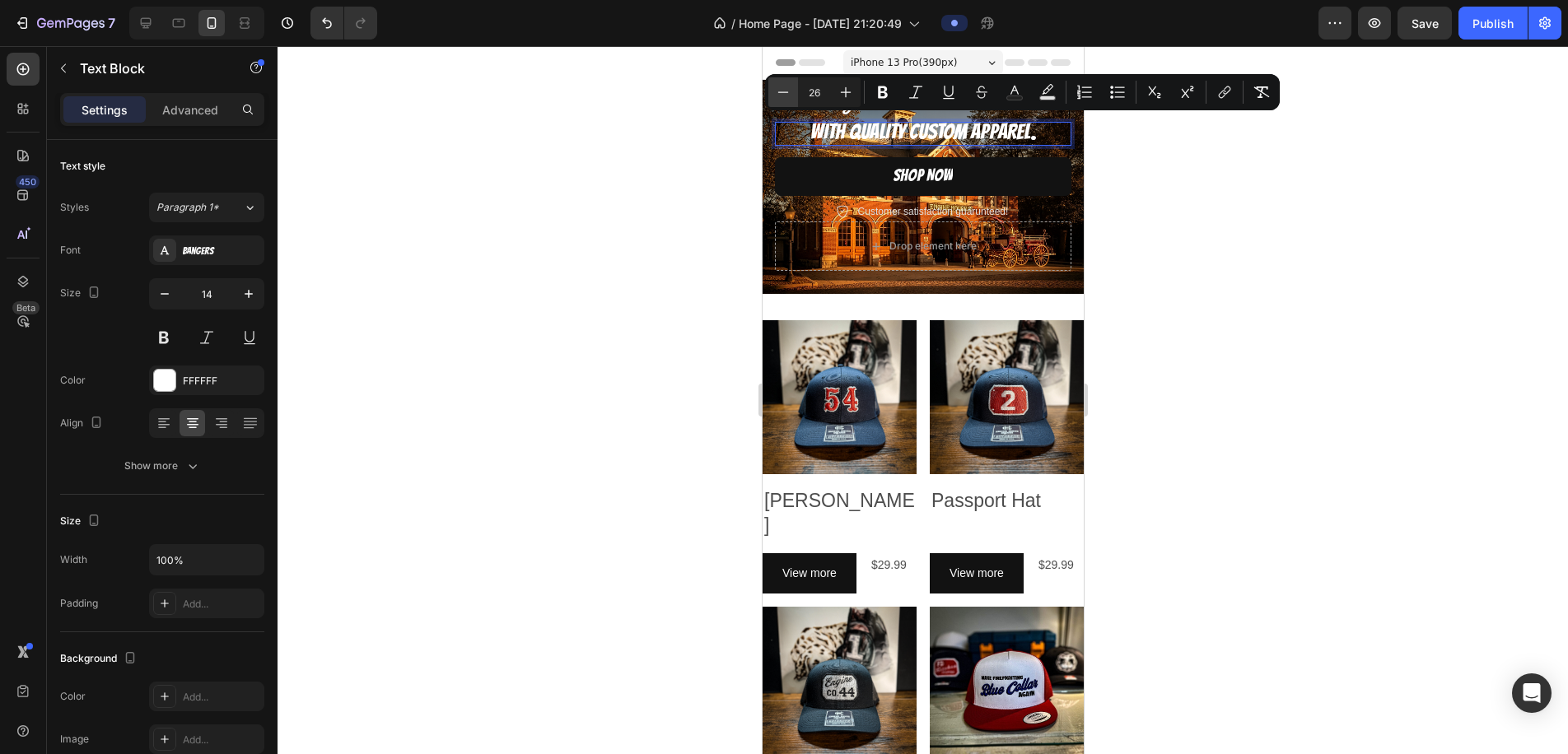
click at [785, 91] on icon "Editor contextual toolbar" at bounding box center [783, 92] width 17 height 17
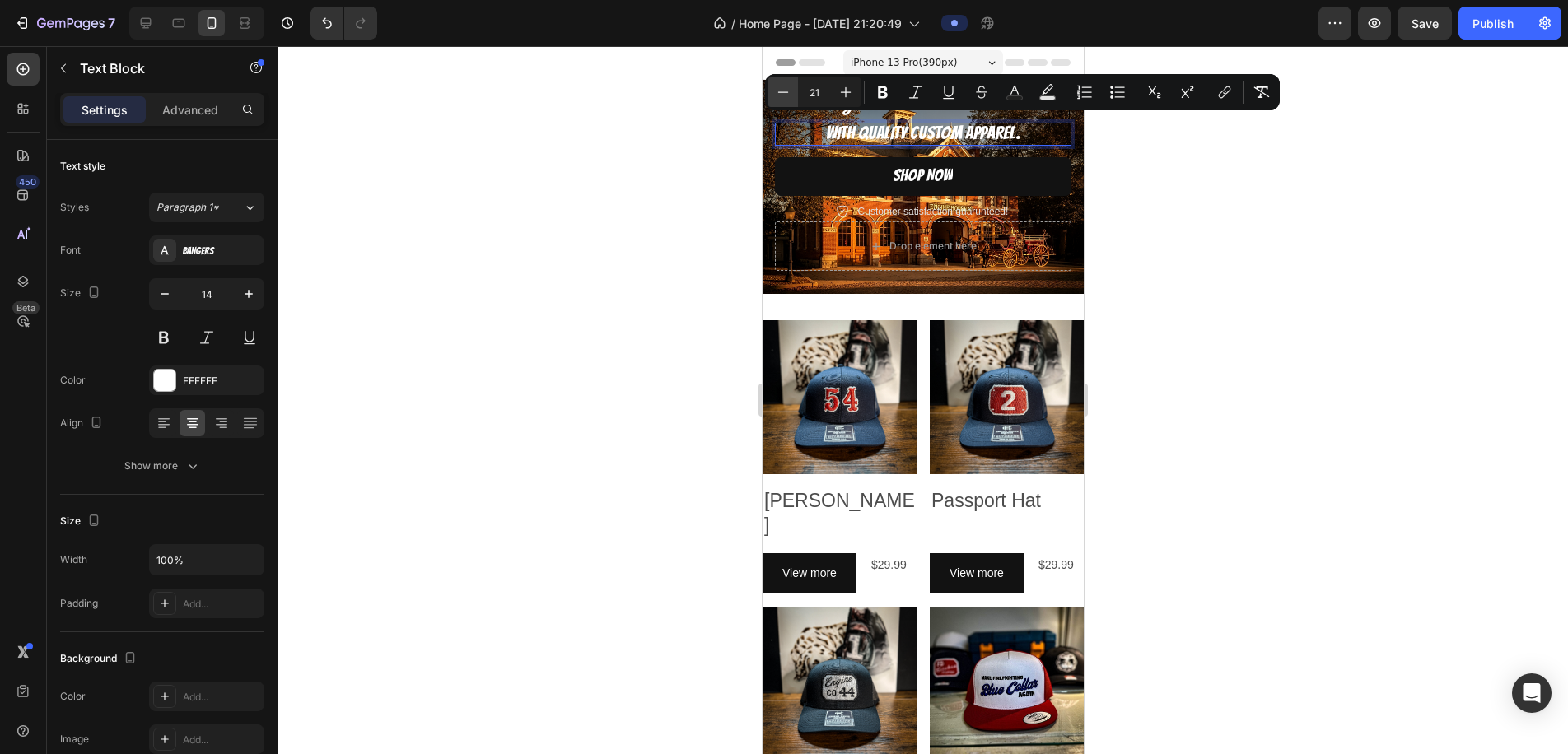
click at [785, 91] on icon "Editor contextual toolbar" at bounding box center [783, 92] width 17 height 17
type input "19"
click at [1101, 175] on div at bounding box center [923, 400] width 1290 height 708
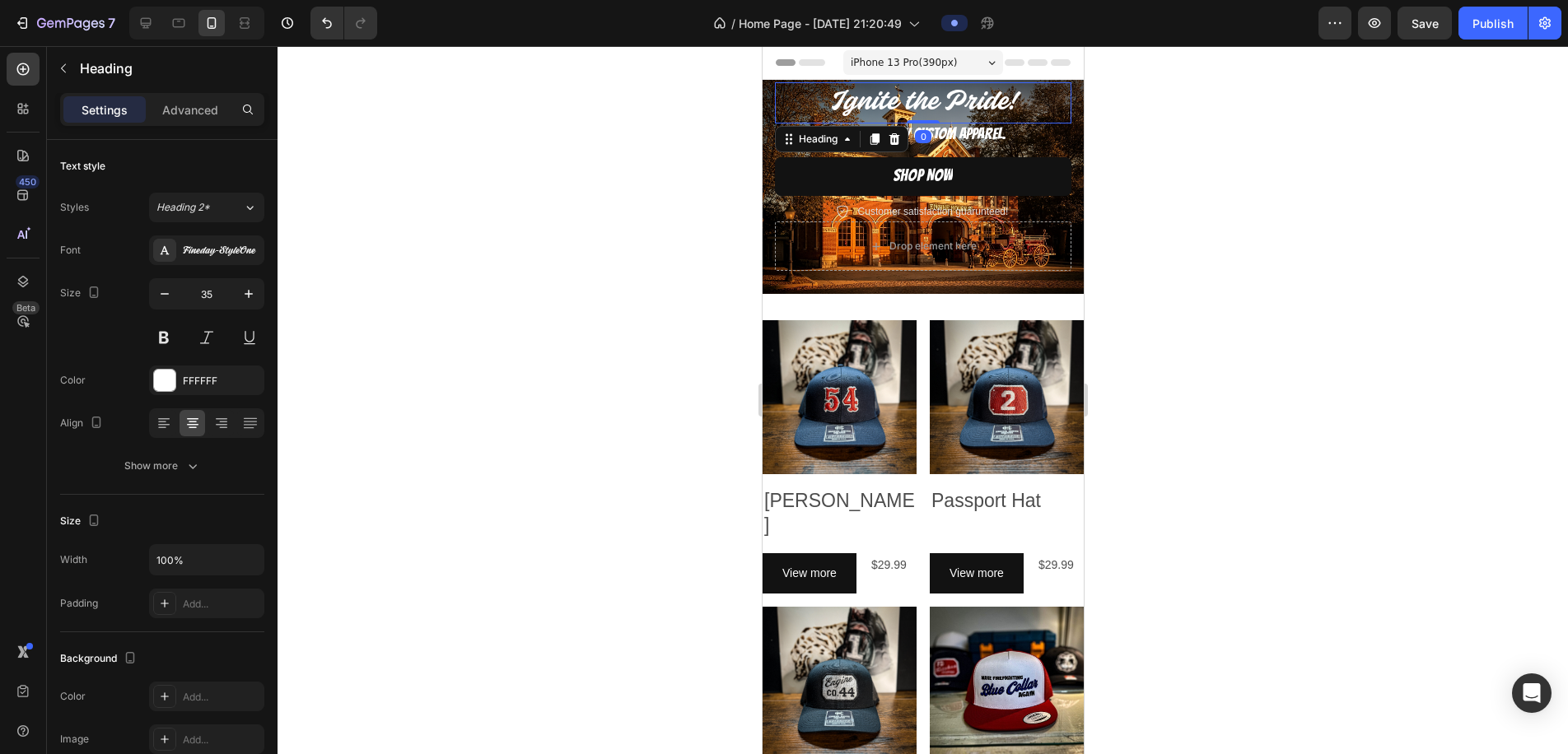
click at [981, 105] on p "Ignite the Pride!" at bounding box center [922, 103] width 293 height 38
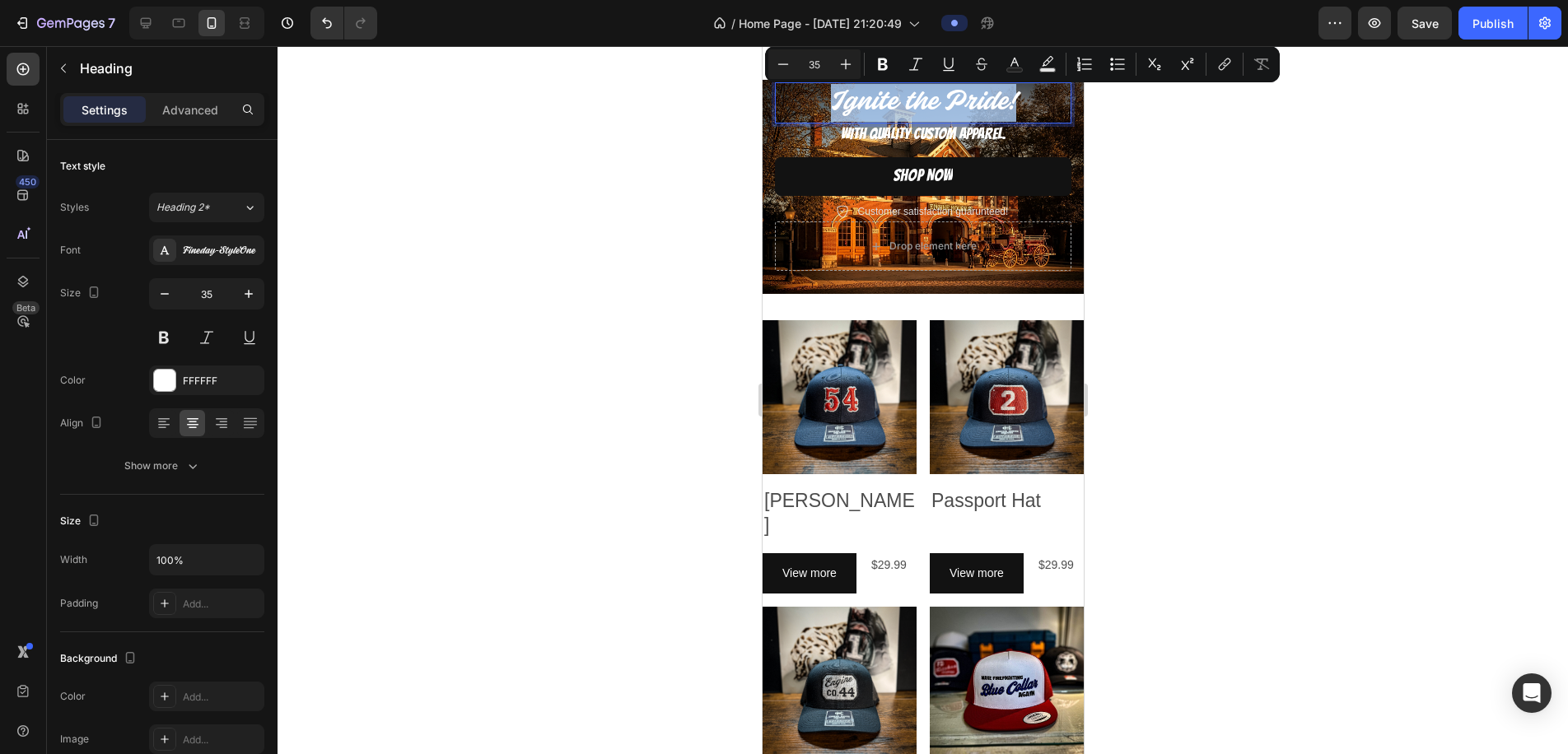
click at [977, 105] on p "Ignite the Pride!" at bounding box center [922, 103] width 293 height 38
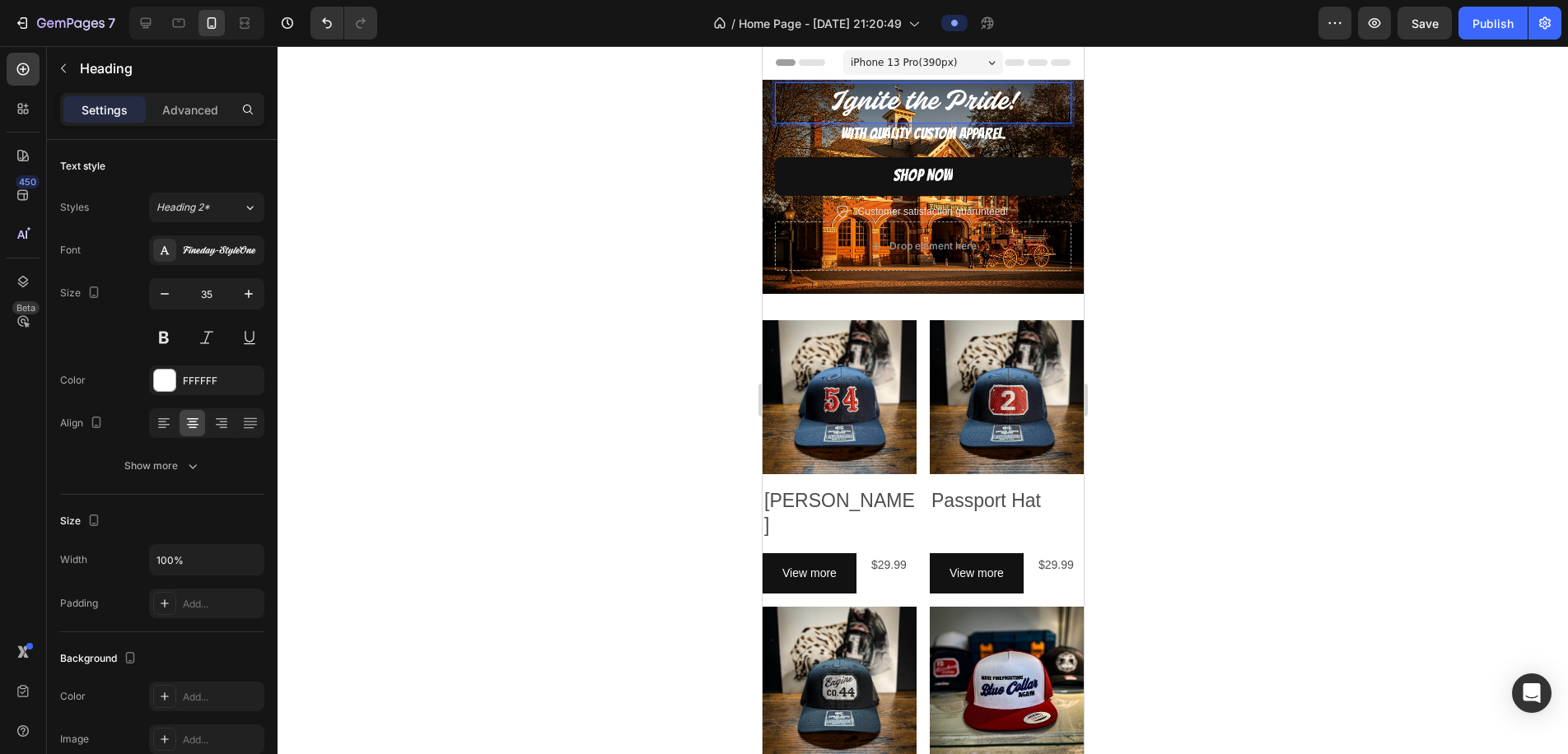
click at [913, 92] on p "Ignite the Pride!" at bounding box center [922, 103] width 293 height 38
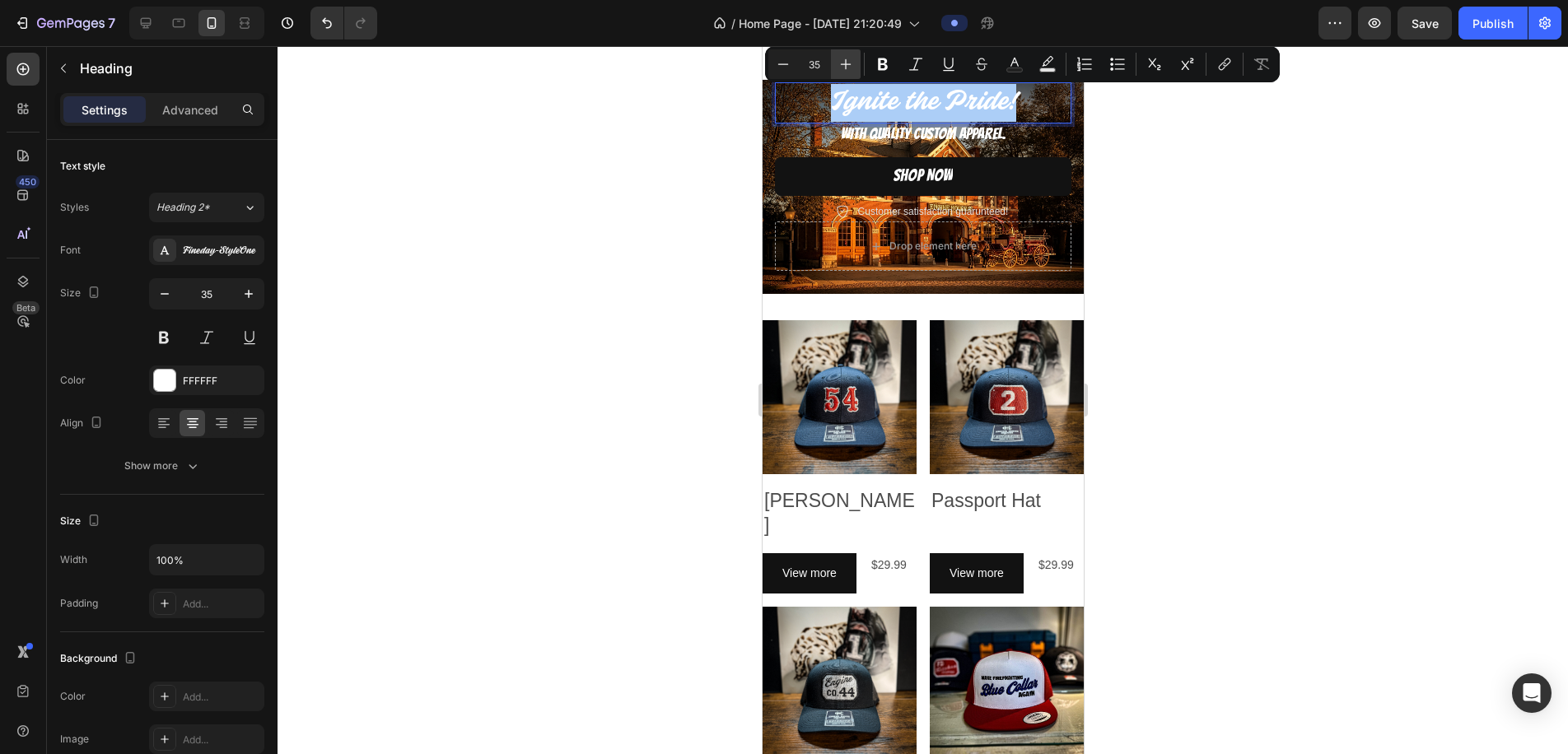
click at [842, 59] on icon "Editor contextual toolbar" at bounding box center [845, 64] width 17 height 17
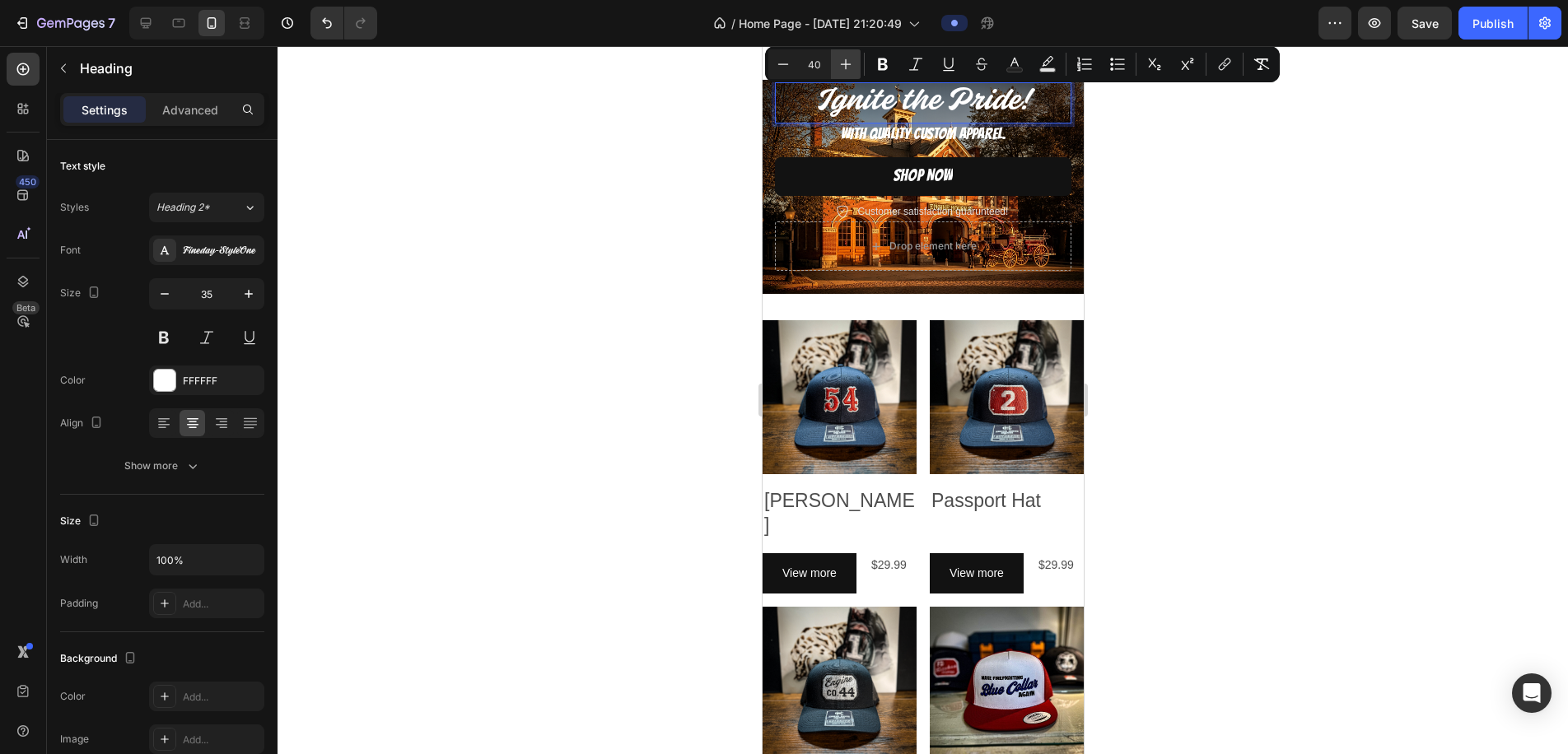
click at [842, 59] on icon "Editor contextual toolbar" at bounding box center [845, 64] width 17 height 17
drag, startPoint x: 842, startPoint y: 59, endPoint x: 893, endPoint y: 78, distance: 54.4
click at [842, 59] on icon "Editor contextual toolbar" at bounding box center [845, 64] width 17 height 17
type input "42"
click at [1254, 226] on div at bounding box center [923, 400] width 1290 height 708
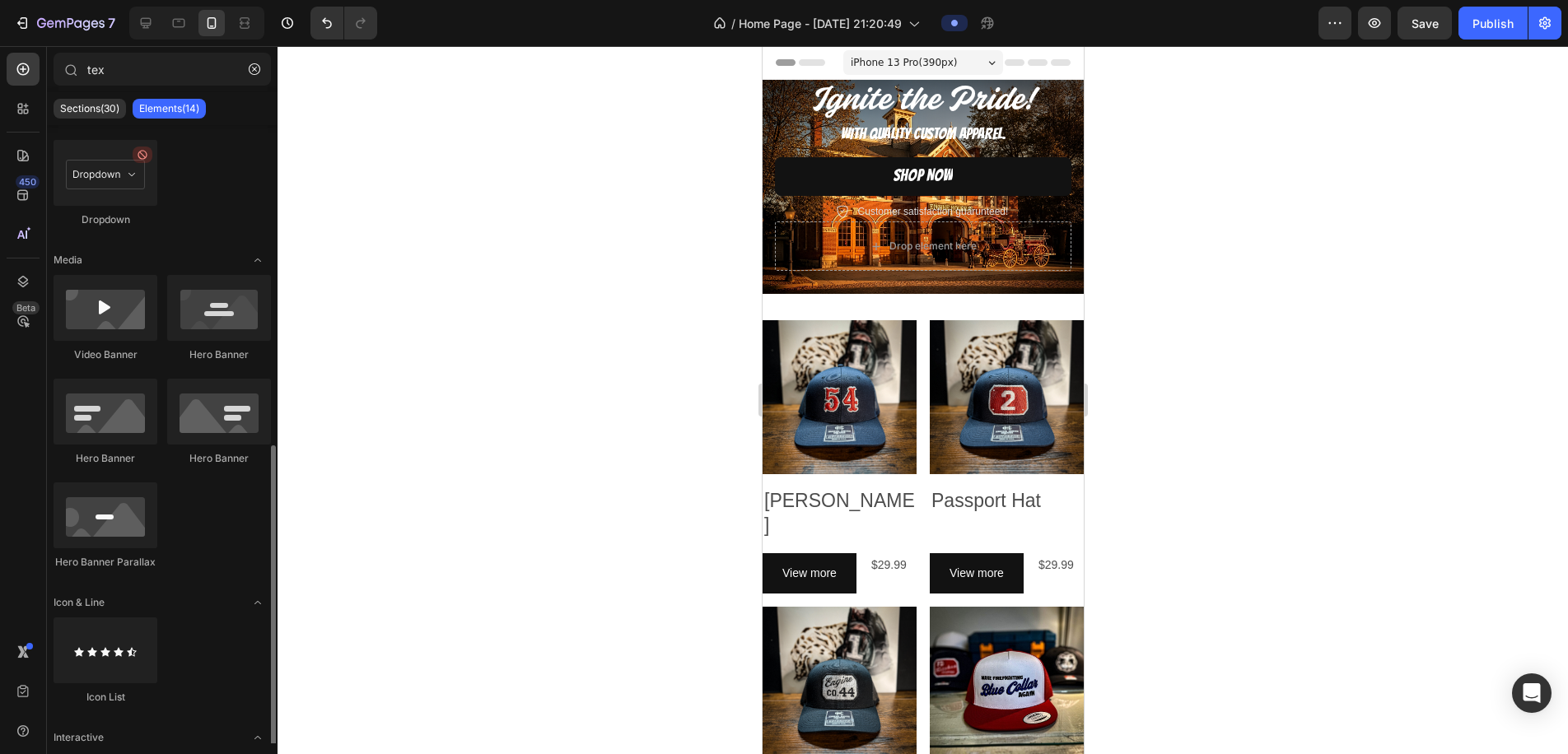
scroll to position [502, 0]
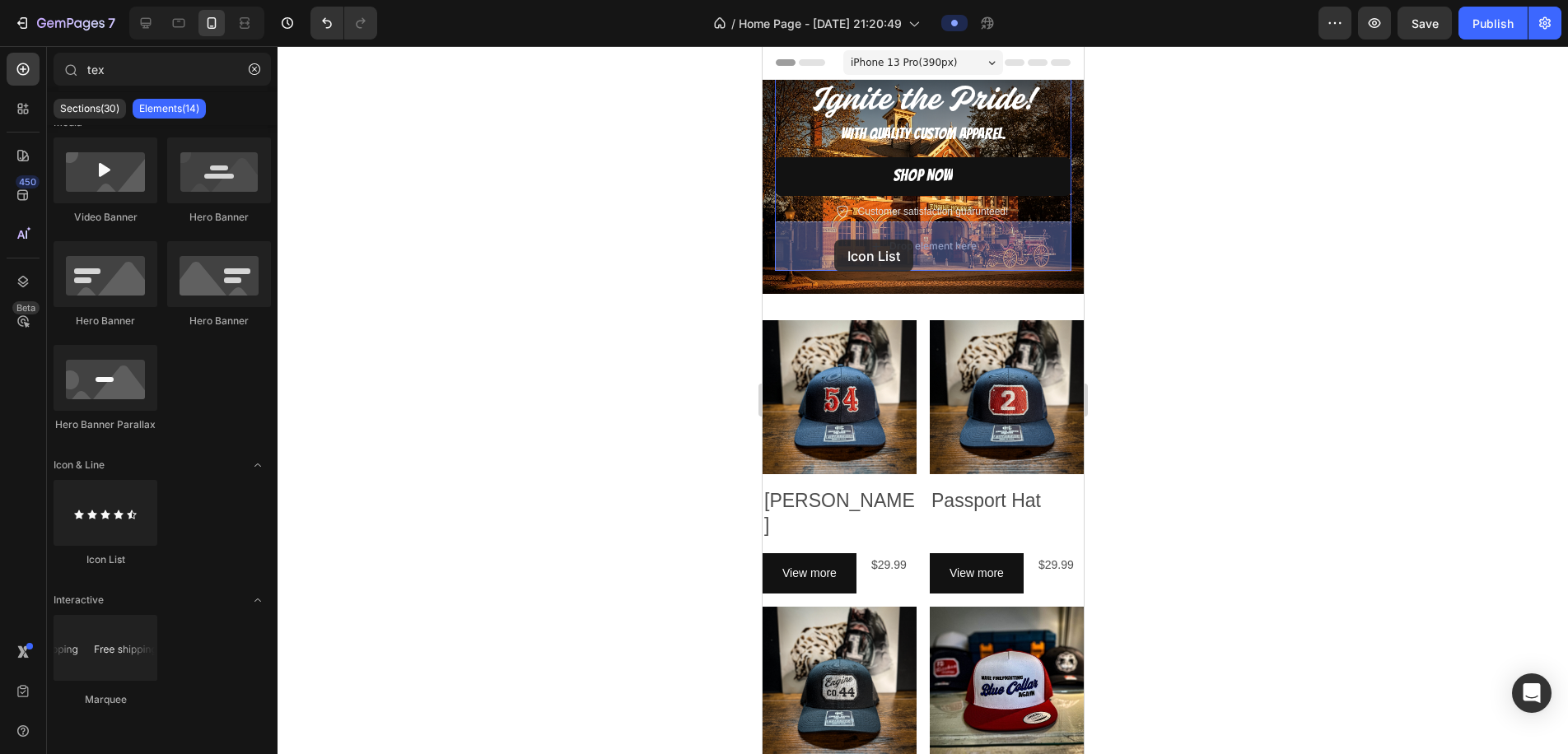
drag, startPoint x: 877, startPoint y: 560, endPoint x: 834, endPoint y: 239, distance: 323.9
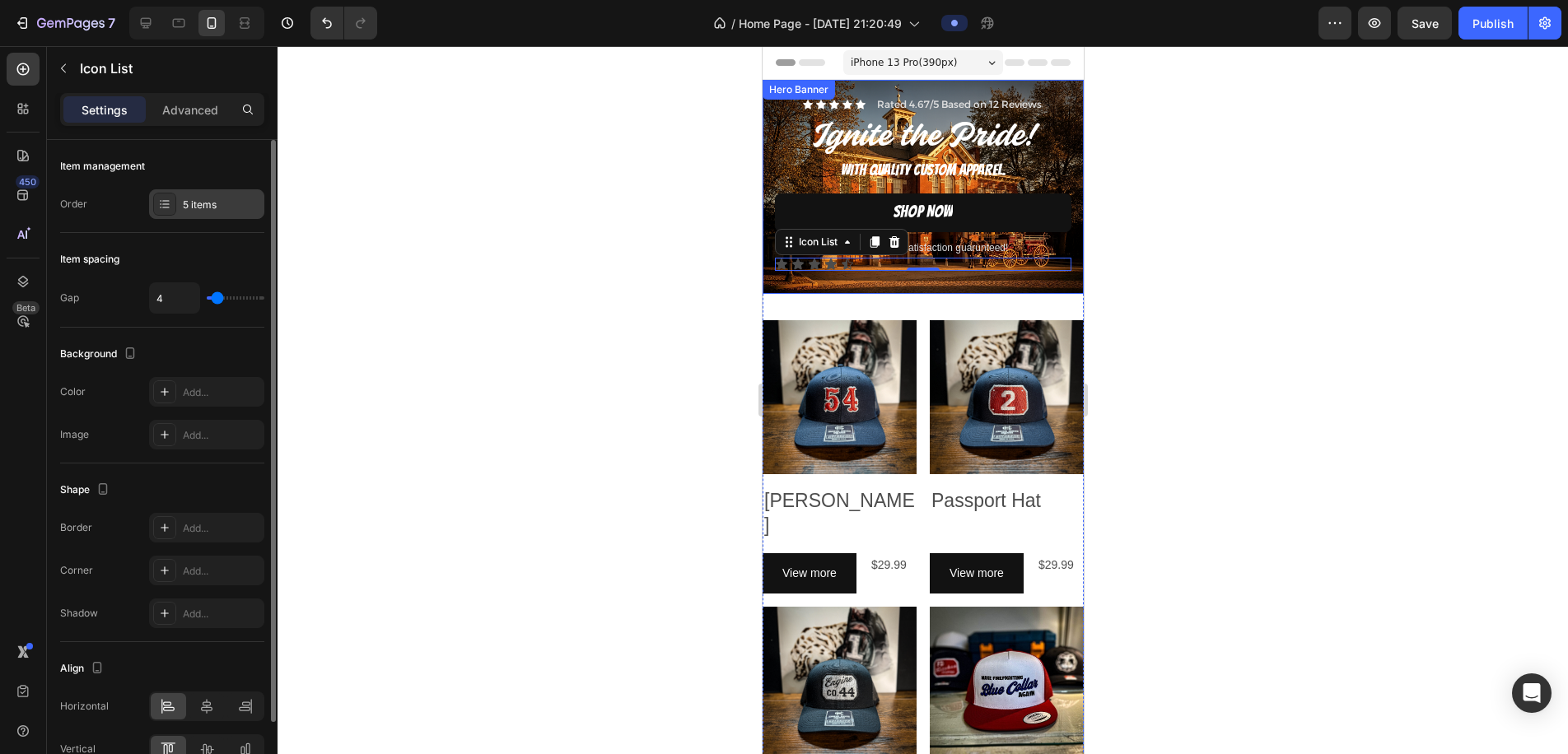
click at [168, 206] on icon at bounding box center [164, 204] width 13 height 13
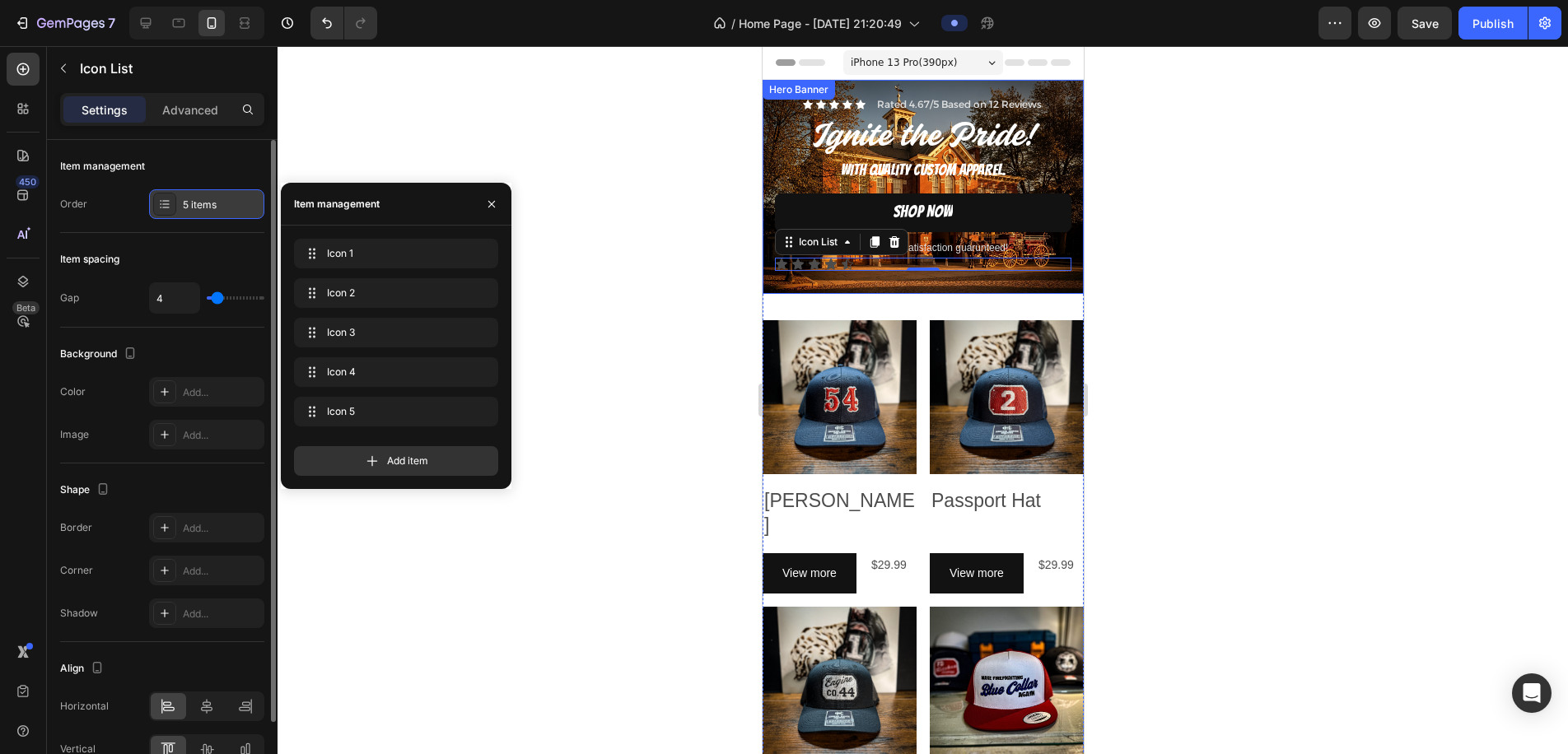
click at [167, 207] on icon at bounding box center [164, 204] width 13 height 13
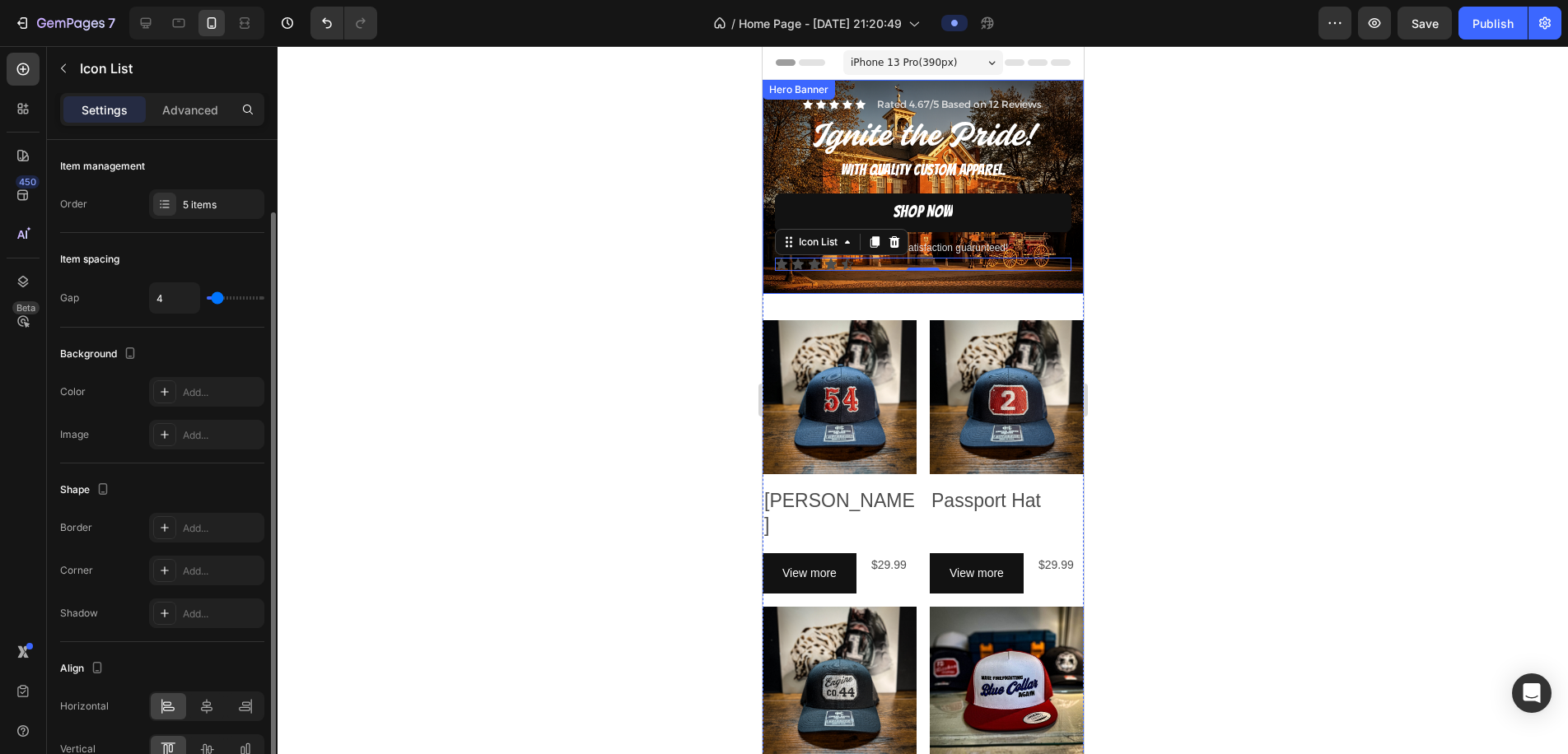
scroll to position [89, 0]
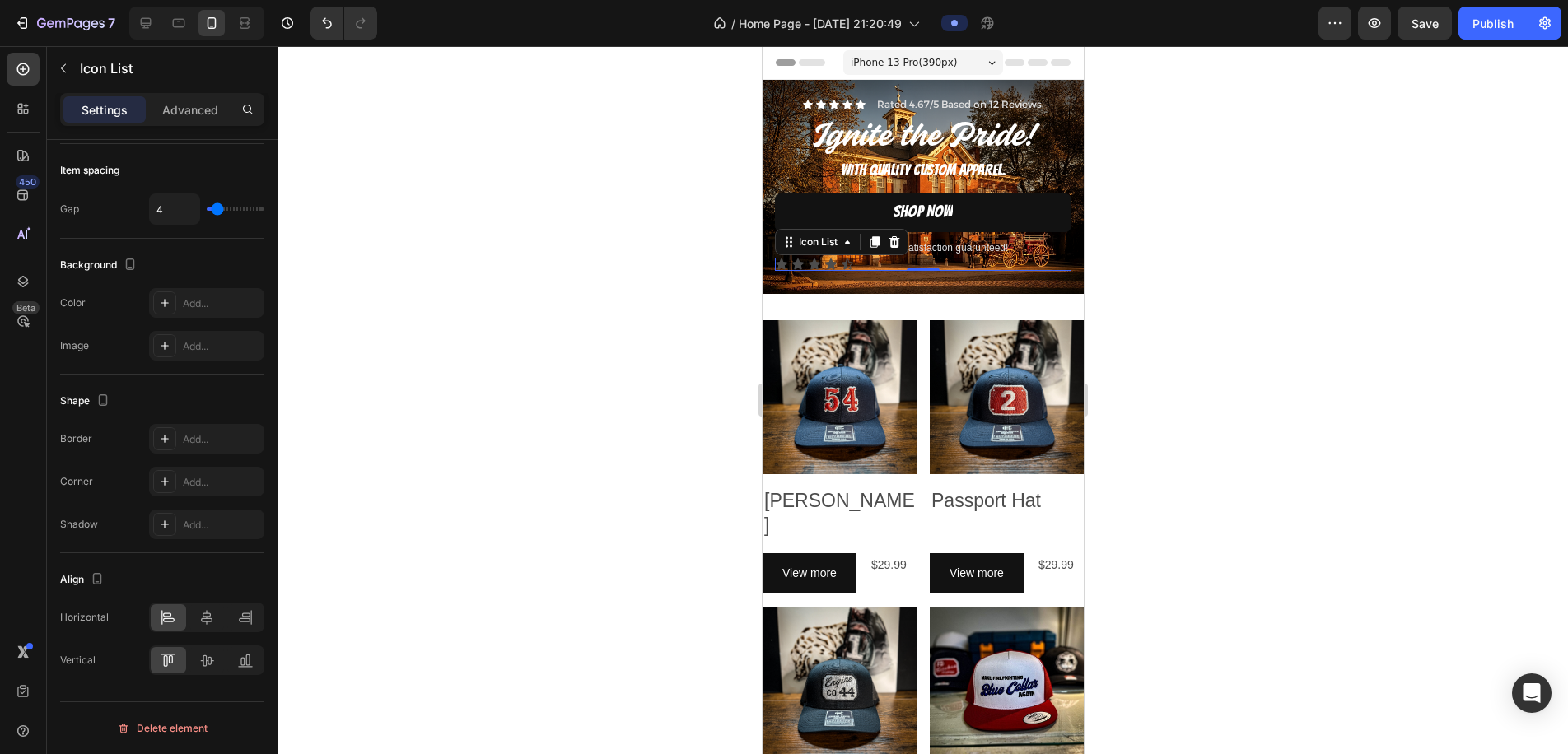
click at [672, 301] on div at bounding box center [923, 400] width 1290 height 708
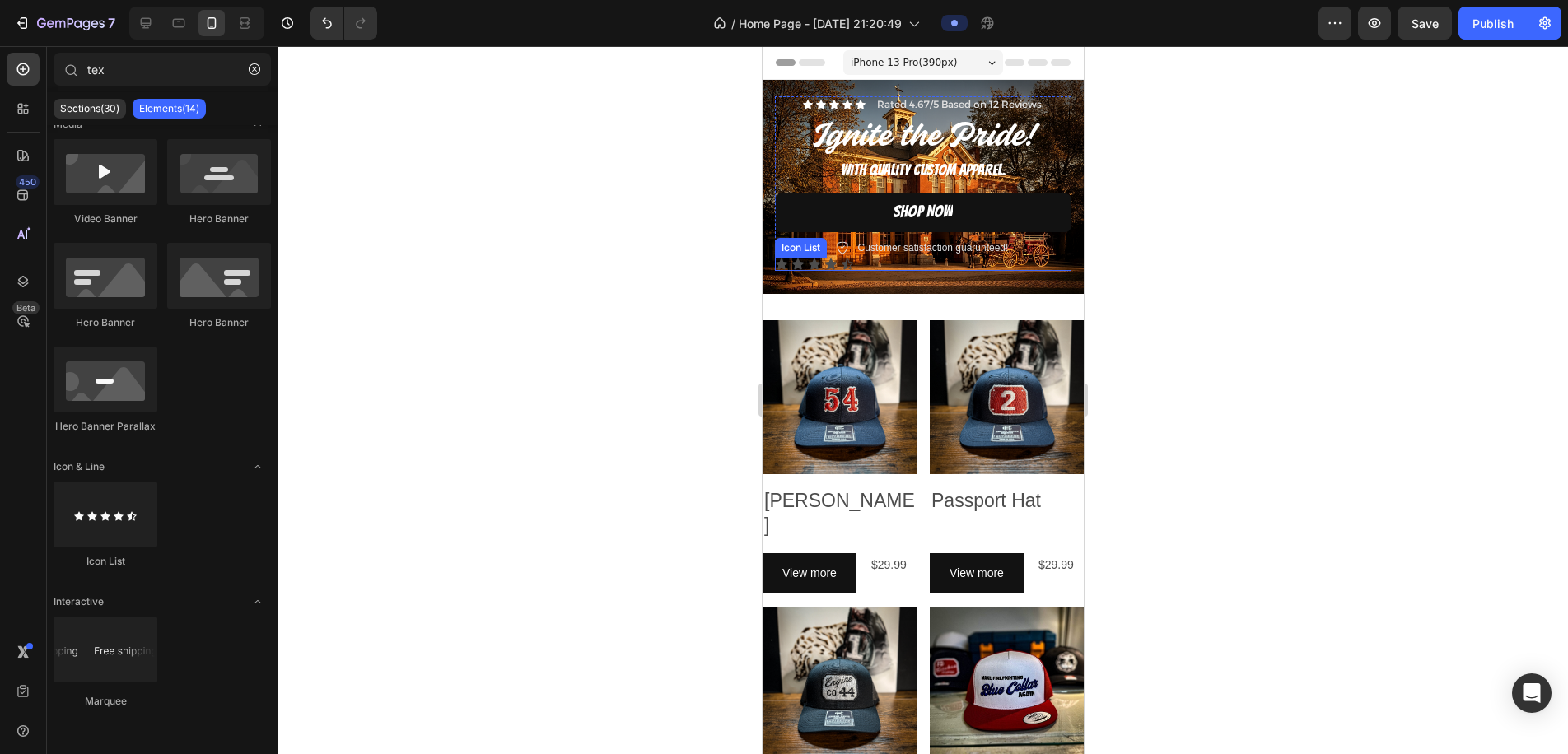
click at [846, 268] on div "Icon" at bounding box center [846, 264] width 13 height 13
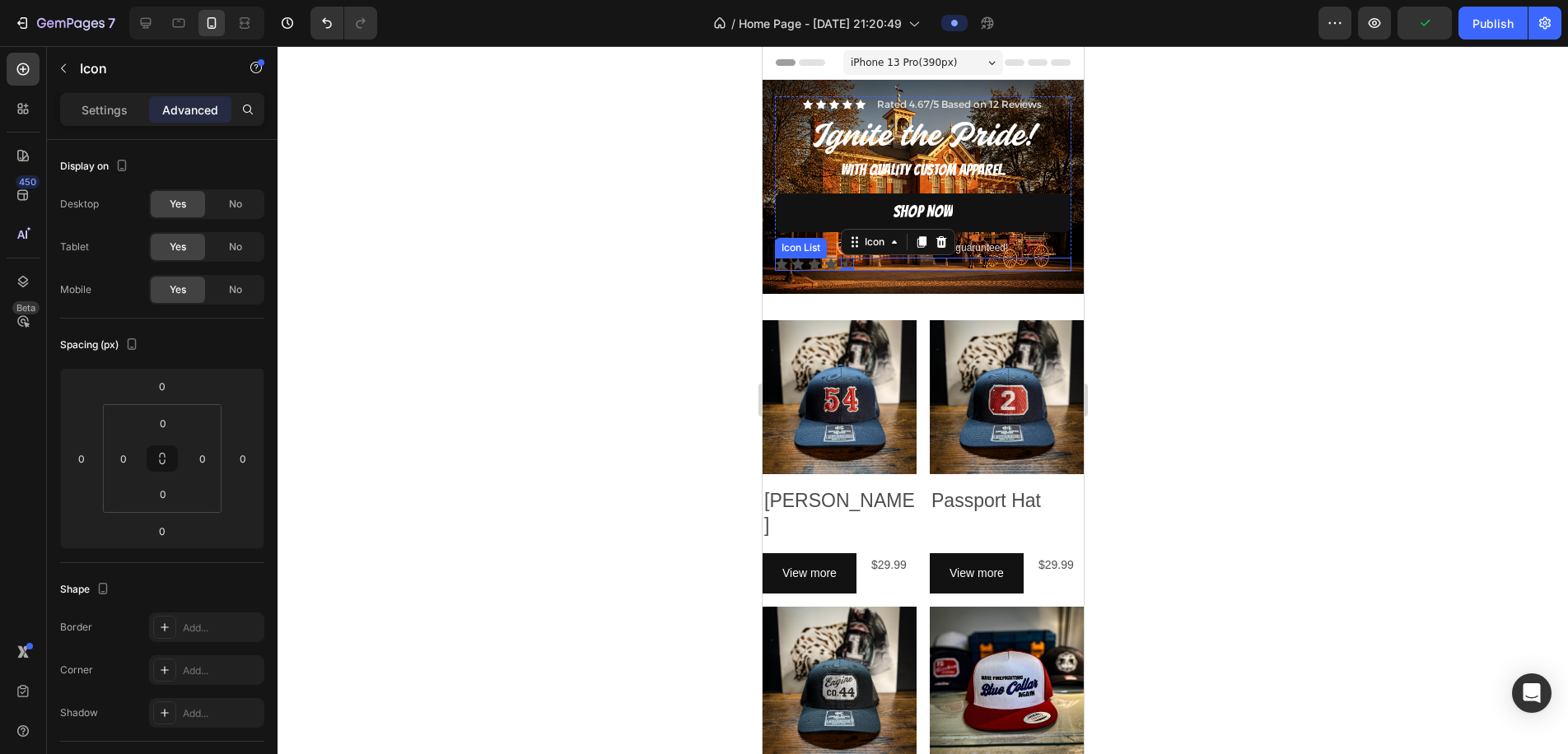
click at [877, 264] on div "Icon Icon Icon Icon Icon 0" at bounding box center [923, 264] width 296 height 13
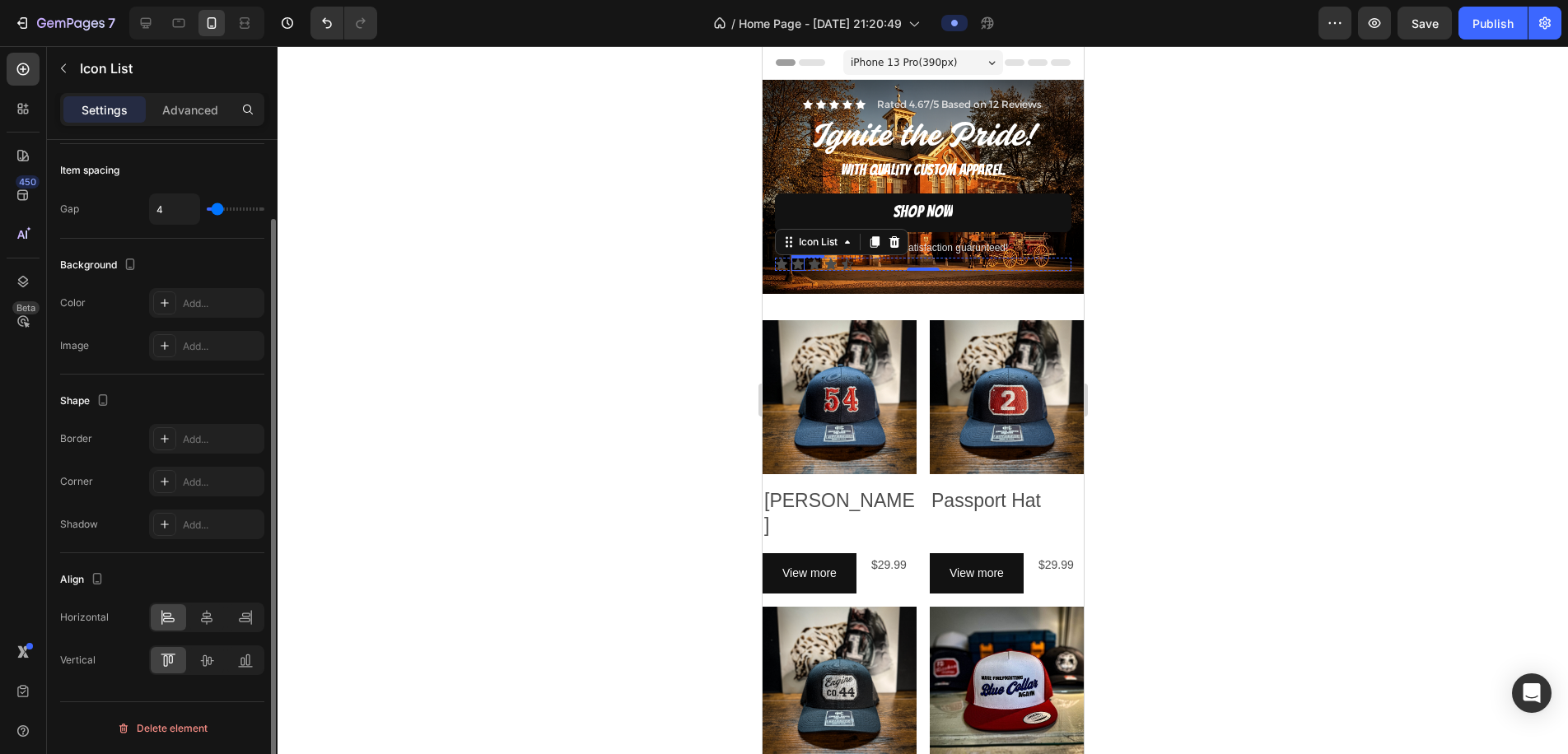
scroll to position [0, 0]
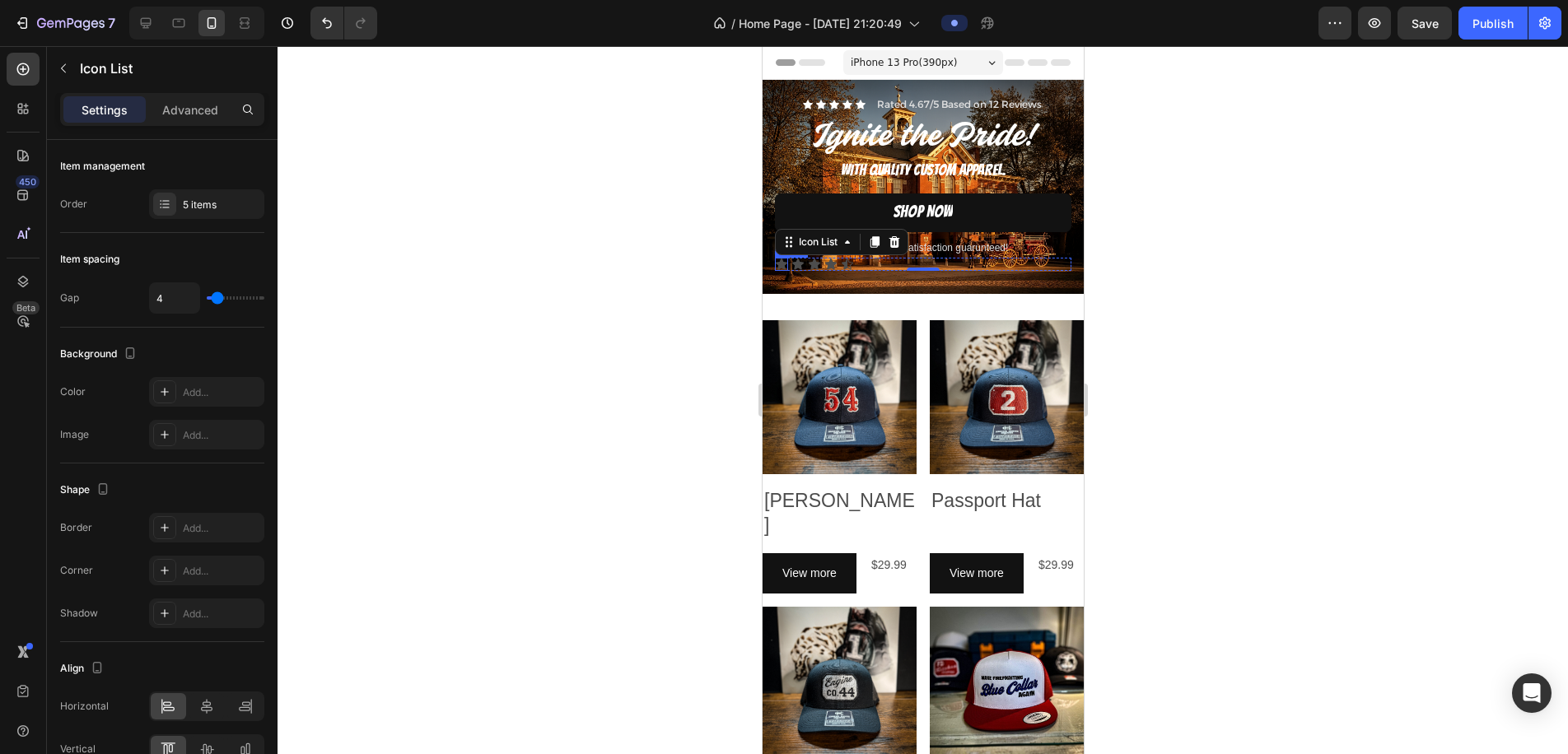
click at [781, 266] on div "Icon" at bounding box center [781, 264] width 13 height 13
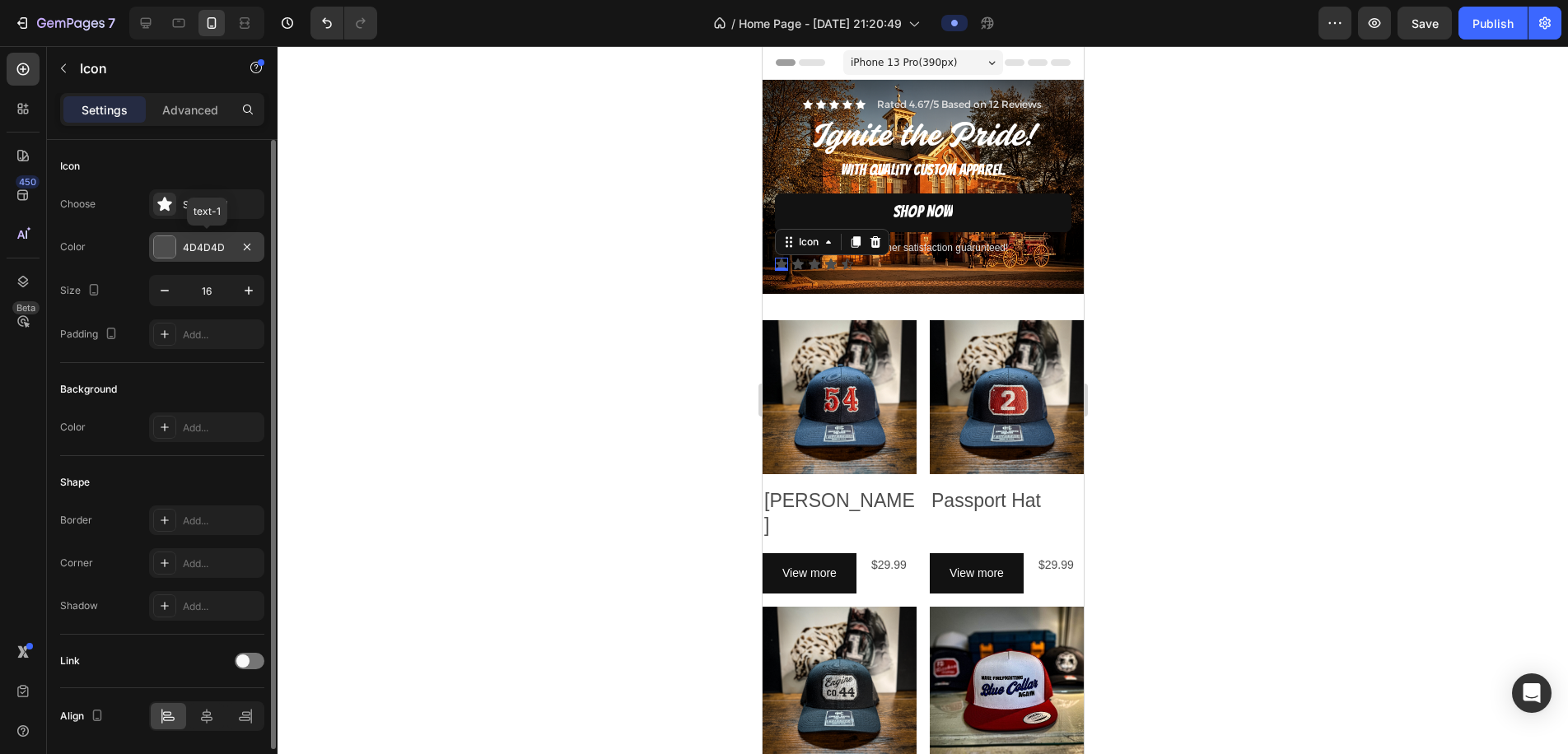
click at [158, 247] on div at bounding box center [165, 247] width 22 height 22
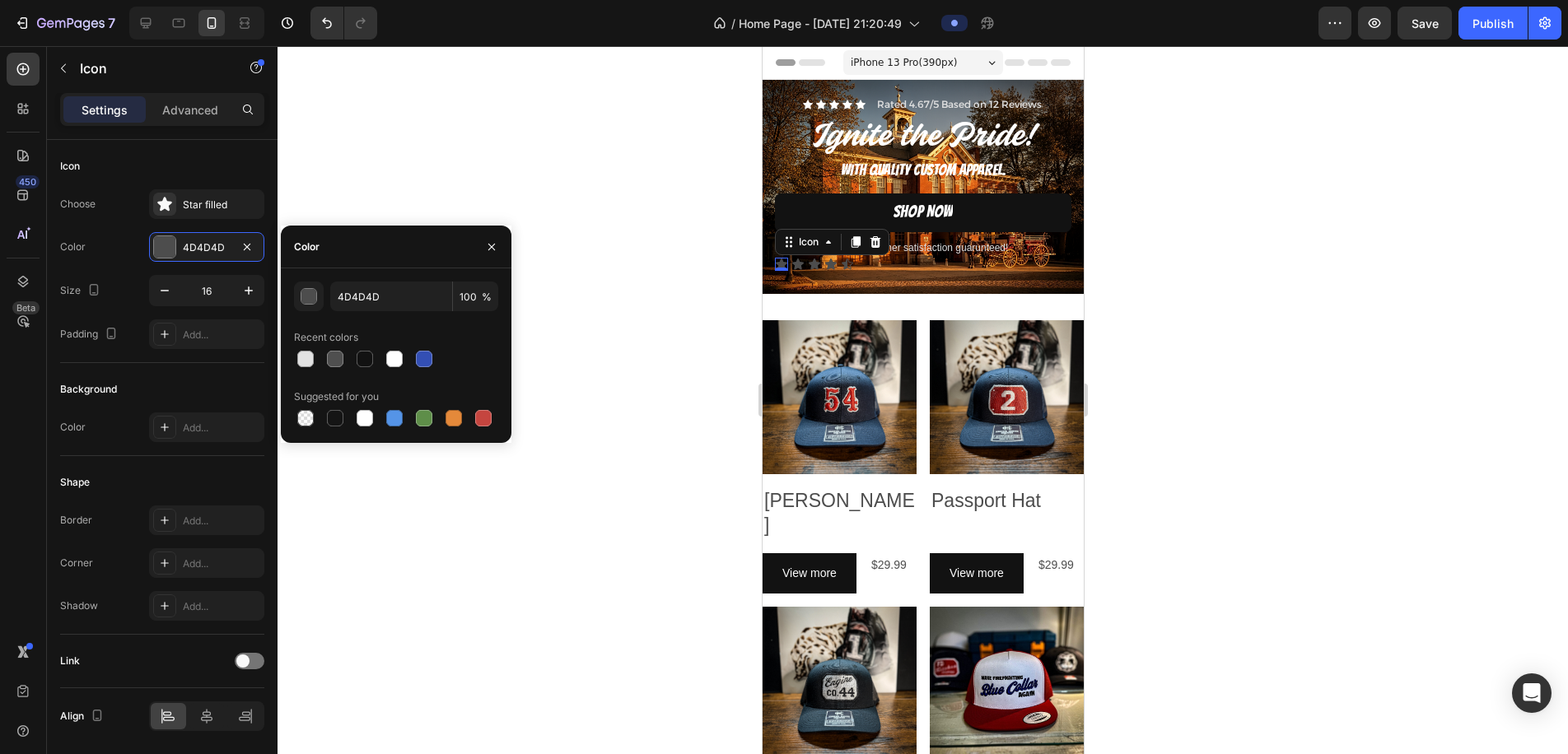
drag, startPoint x: 392, startPoint y: 363, endPoint x: 438, endPoint y: 352, distance: 47.3
click at [391, 364] on div at bounding box center [394, 359] width 17 height 17
type input "FFFFFF"
click at [798, 267] on div "Icon" at bounding box center [796, 264] width 13 height 13
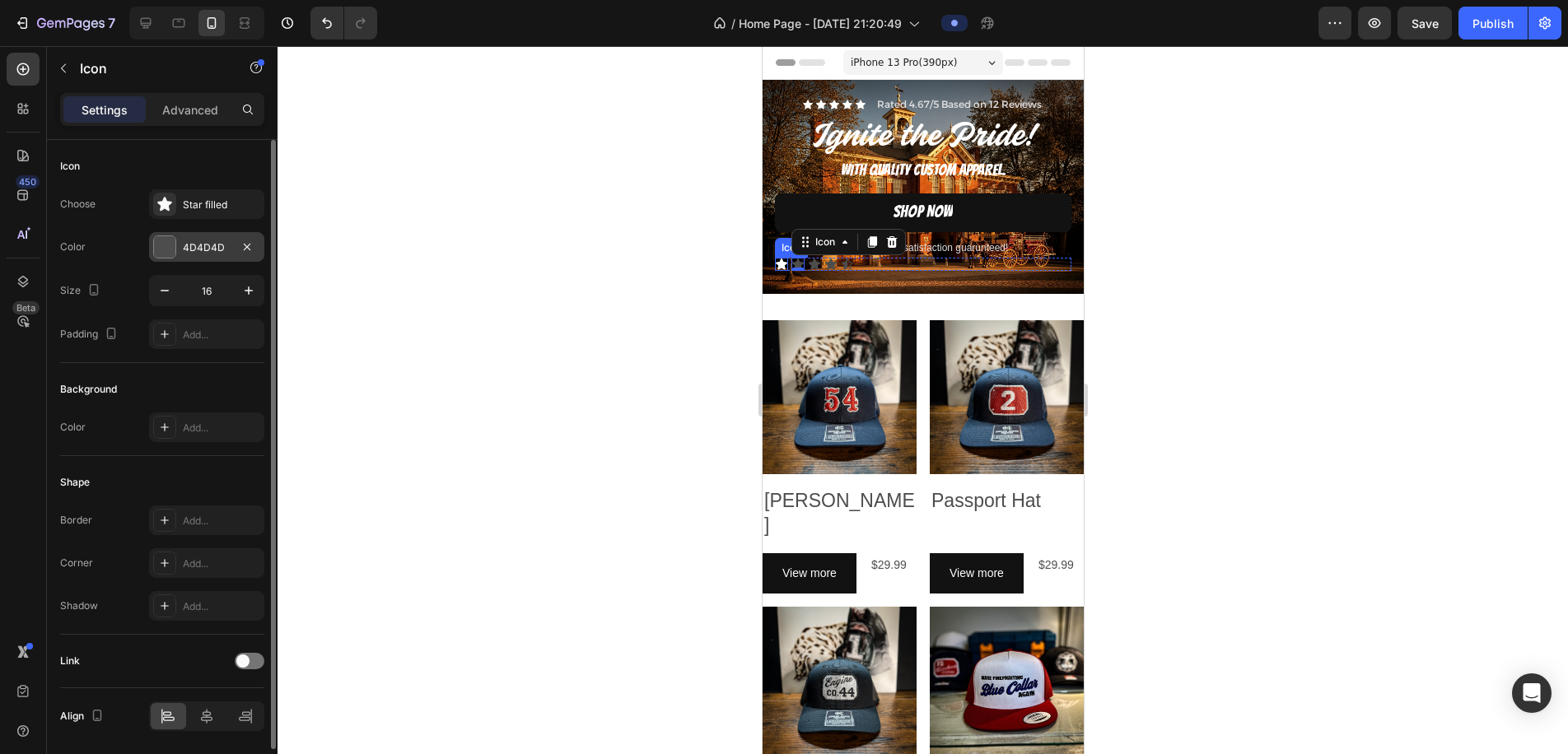
click at [172, 241] on div at bounding box center [165, 247] width 22 height 22
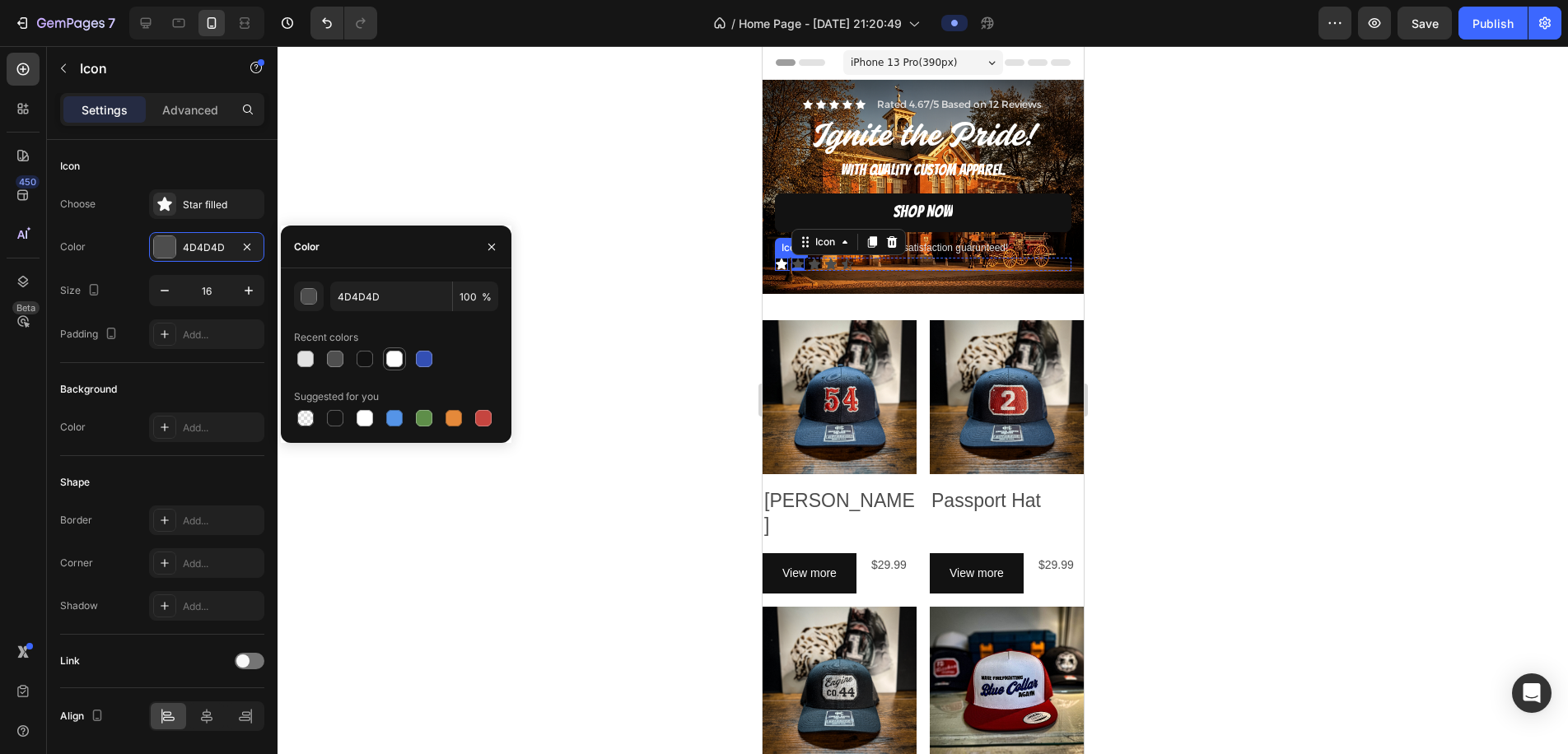
click at [391, 361] on div at bounding box center [394, 359] width 17 height 17
type input "FFFFFF"
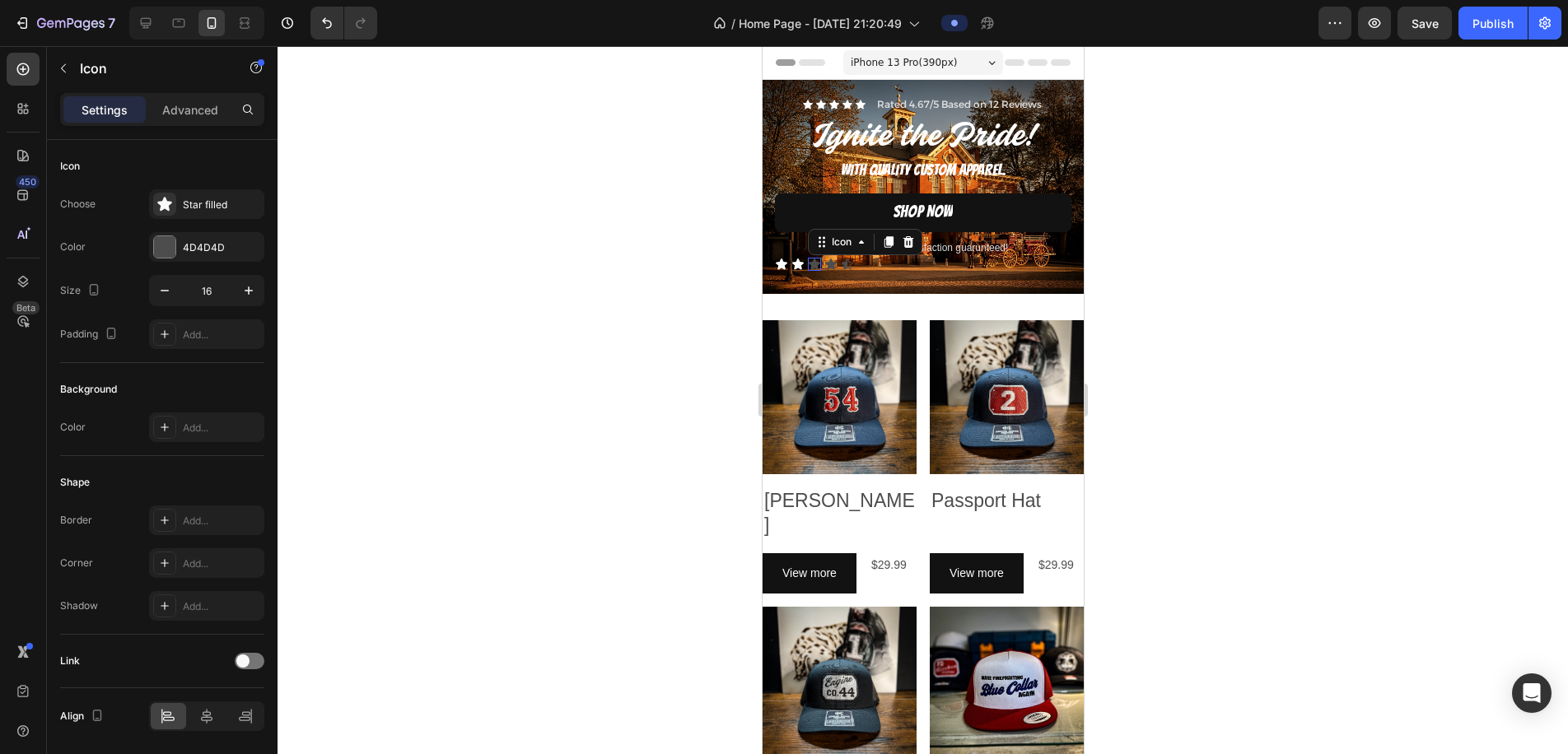
click at [815, 267] on div "Icon 0" at bounding box center [813, 264] width 13 height 13
click at [174, 255] on div at bounding box center [165, 247] width 22 height 22
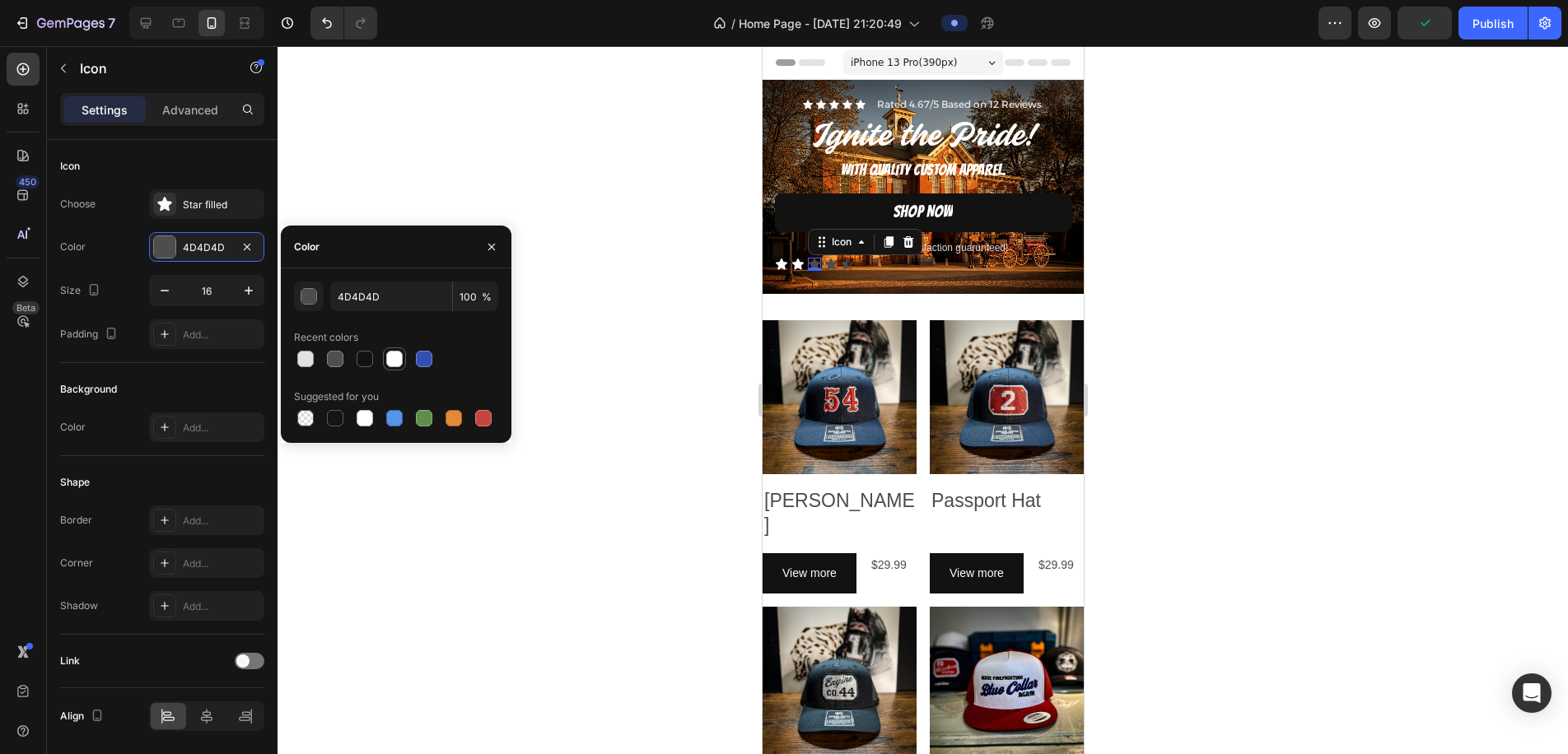
click at [382, 361] on div at bounding box center [396, 360] width 204 height 24
click at [390, 361] on div at bounding box center [394, 359] width 17 height 17
type input "FFFFFF"
click at [832, 266] on div "Icon" at bounding box center [830, 264] width 13 height 13
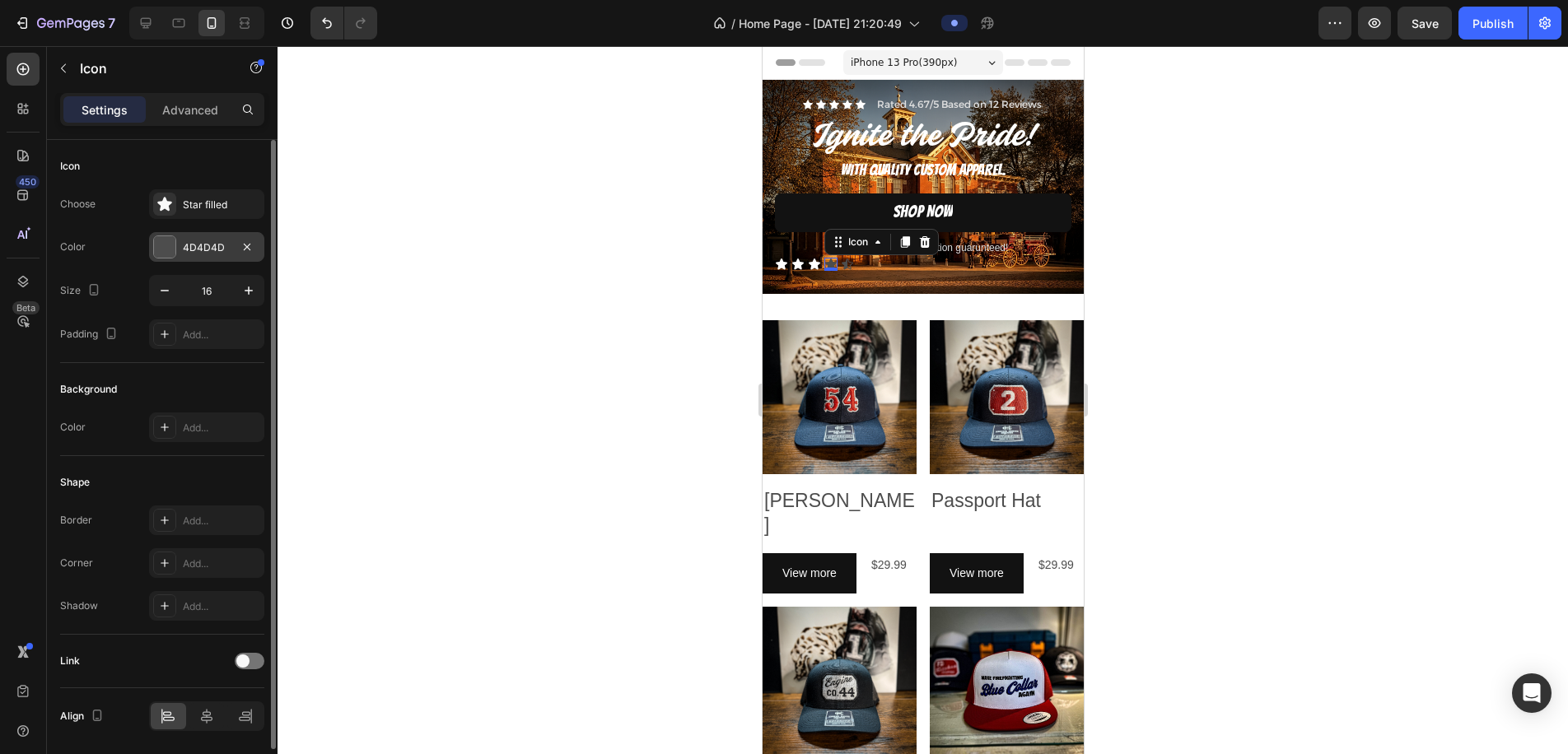
click at [174, 251] on div at bounding box center [165, 247] width 22 height 22
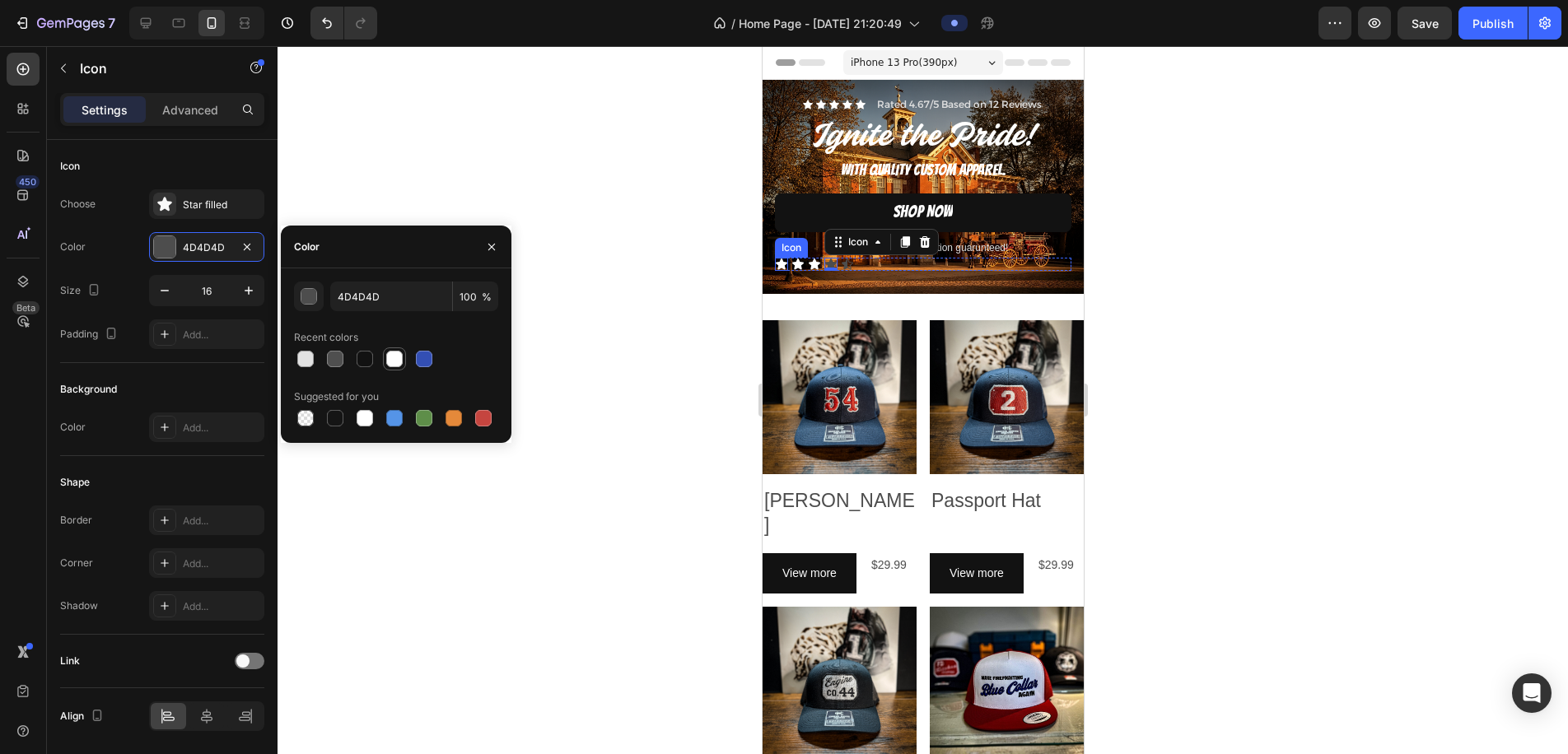
drag, startPoint x: 392, startPoint y: 362, endPoint x: 404, endPoint y: 355, distance: 13.9
click at [392, 362] on div at bounding box center [394, 359] width 17 height 17
type input "FFFFFF"
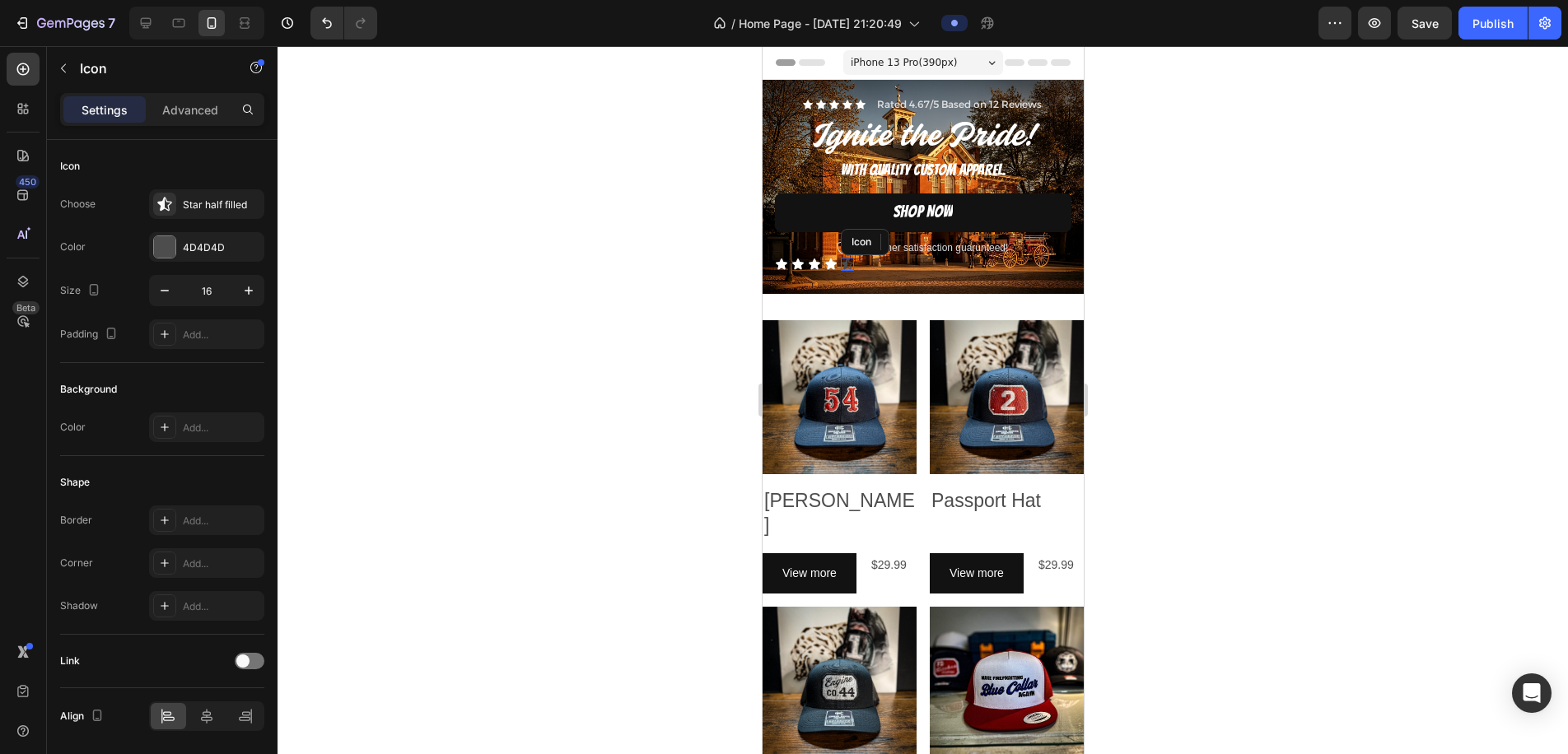
click at [850, 265] on icon at bounding box center [847, 264] width 12 height 11
click at [173, 248] on div at bounding box center [165, 247] width 22 height 22
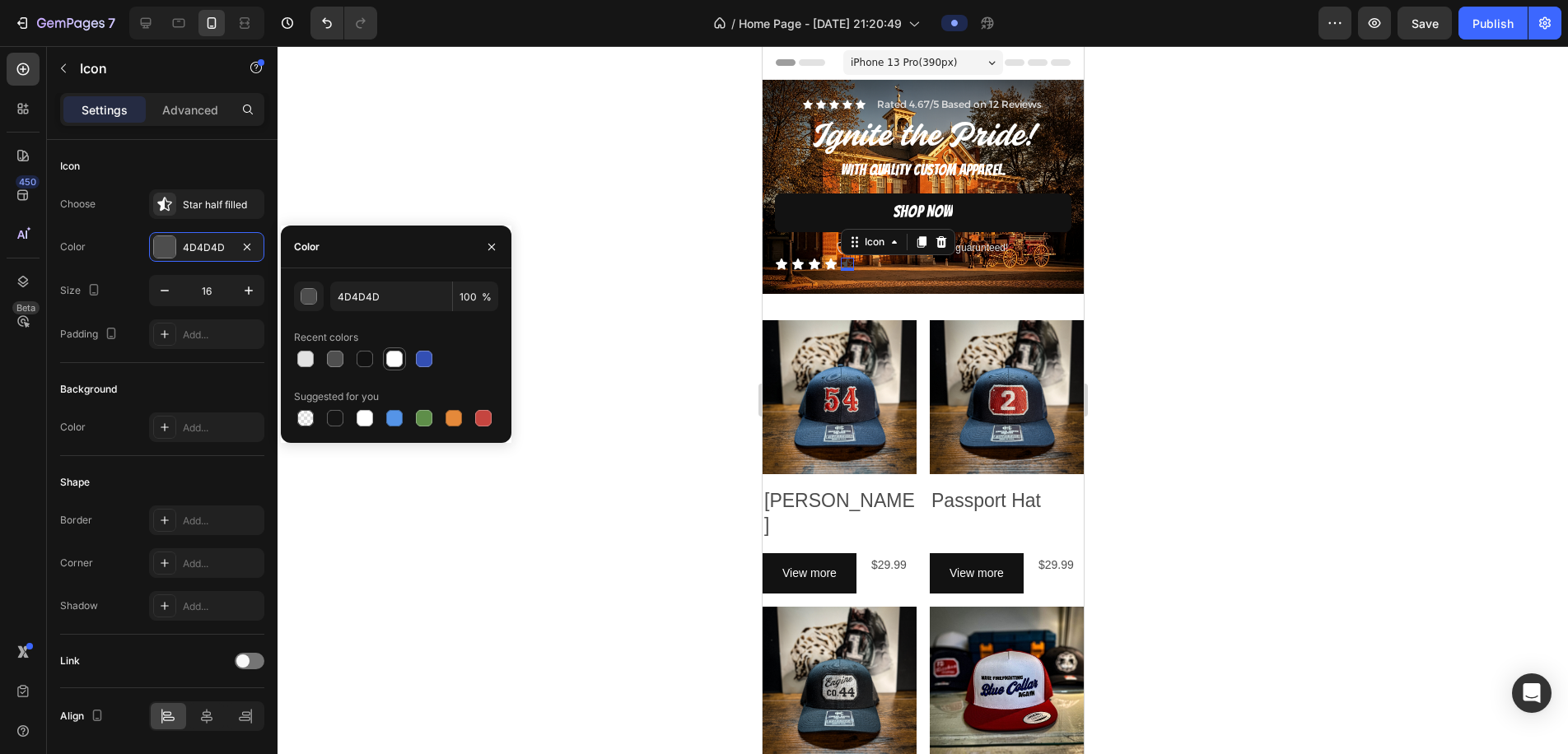
click at [392, 361] on div at bounding box center [394, 359] width 17 height 17
type input "FFFFFF"
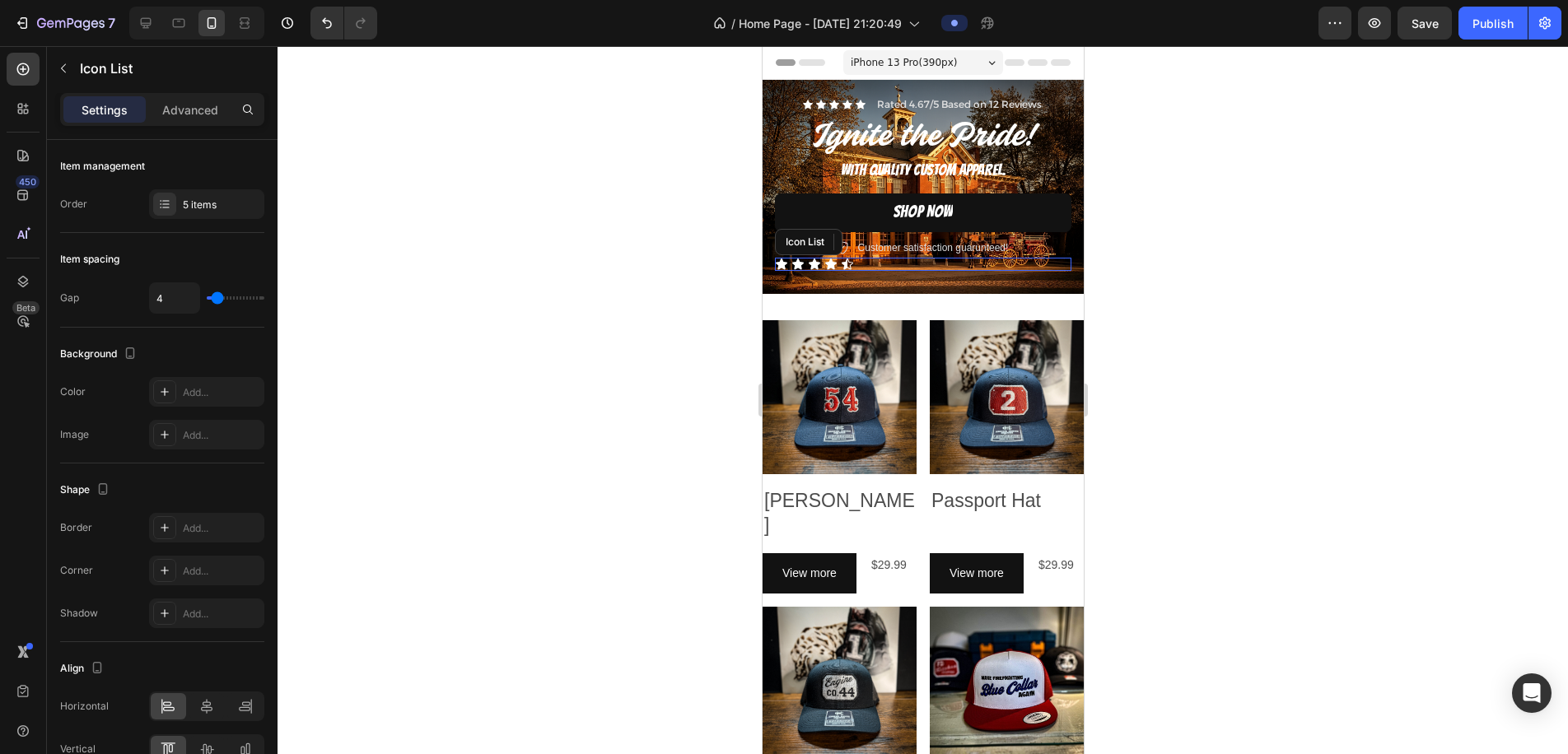
click at [876, 266] on div "Icon Icon Icon Icon Icon 0" at bounding box center [923, 264] width 296 height 13
click at [1175, 257] on div at bounding box center [923, 400] width 1290 height 708
click at [868, 265] on div "Icon Icon Icon Icon Icon" at bounding box center [923, 264] width 296 height 13
click at [109, 72] on p "Icon List" at bounding box center [168, 69] width 177 height 20
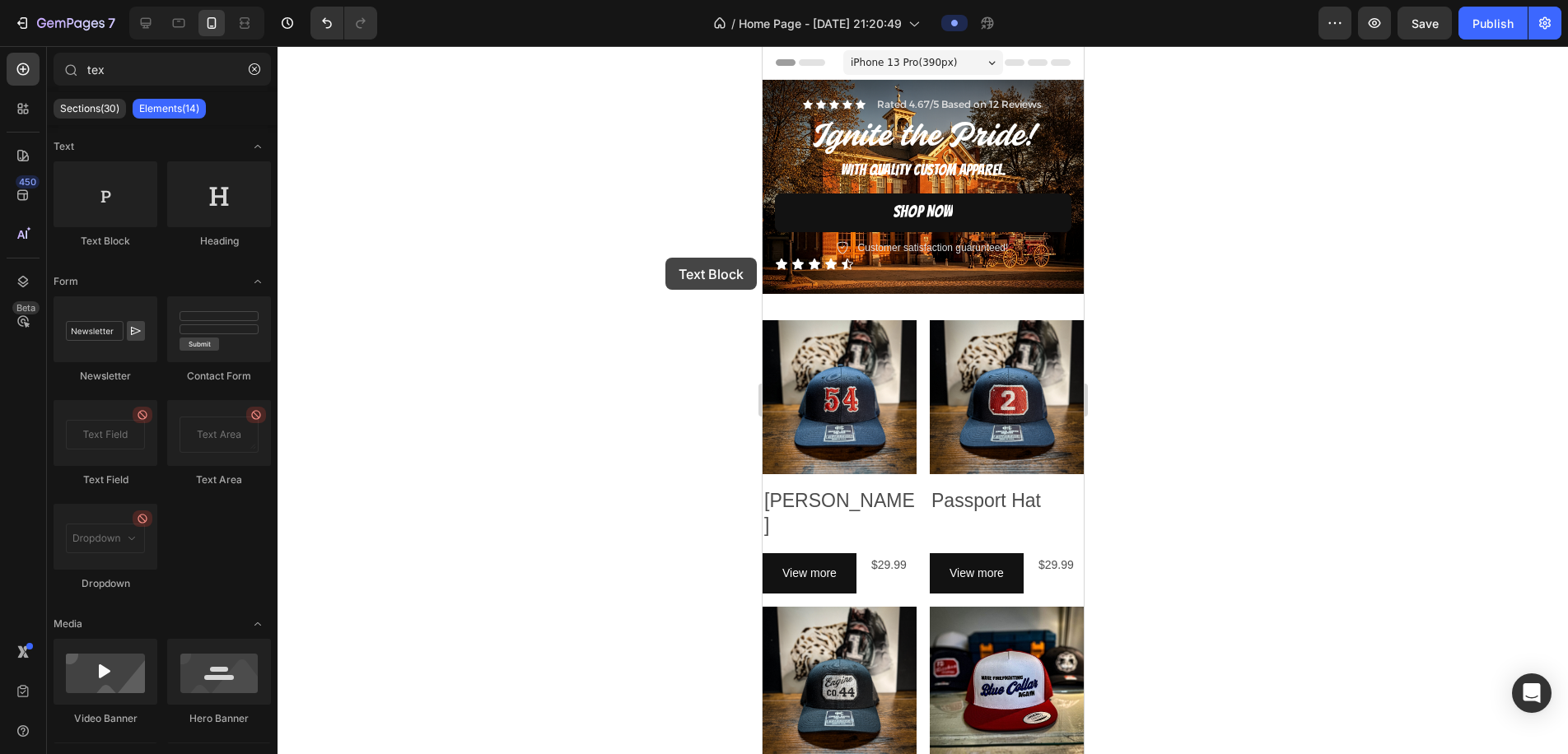
drag, startPoint x: 104, startPoint y: 201, endPoint x: 663, endPoint y: 257, distance: 561.8
click at [665, 0] on div "7 / Home Page - Aug 27, 21:20:49 Preview Save Publish 450 Beta tex Sections(30)…" at bounding box center [784, 0] width 1568 height 0
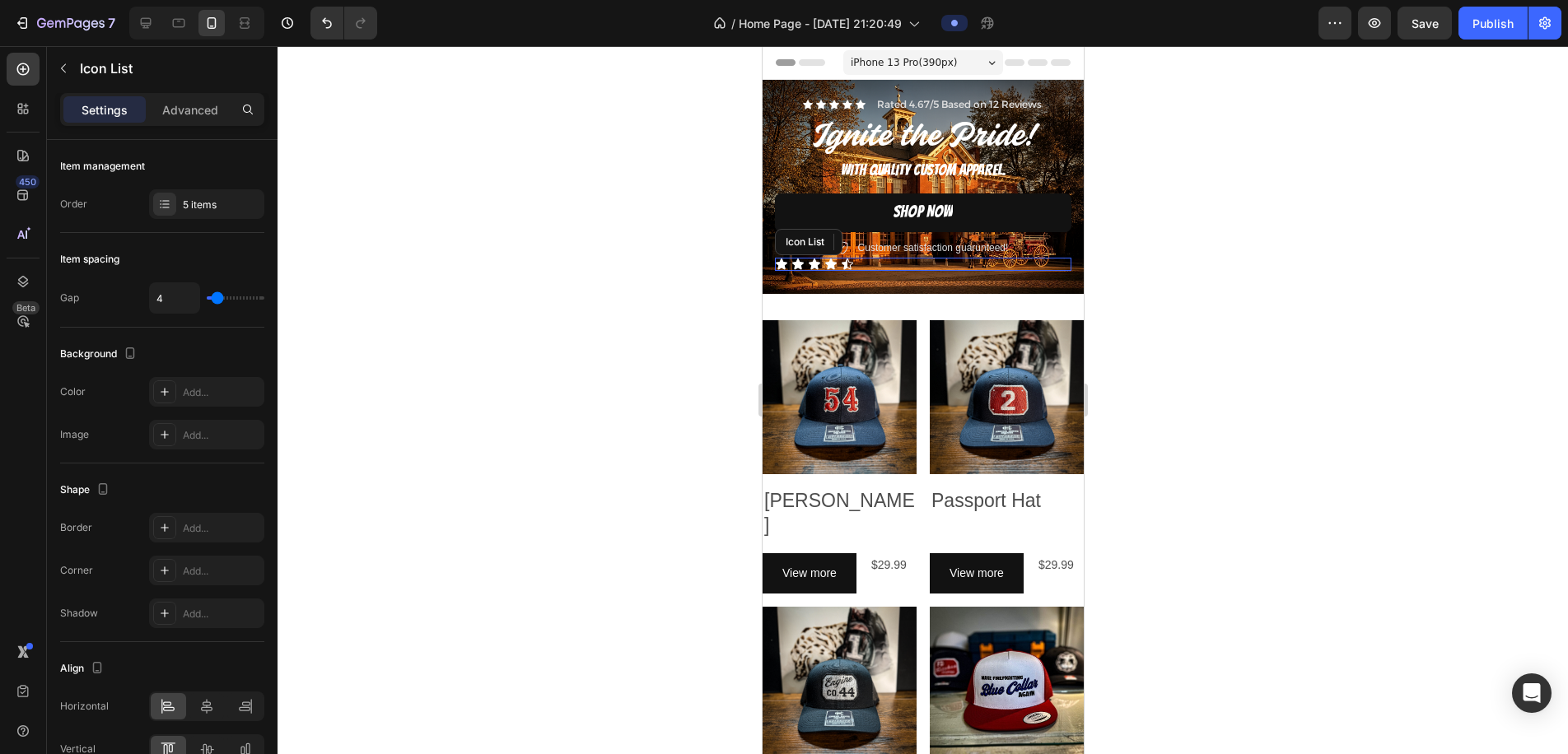
click at [890, 263] on div "Icon Icon Icon Icon Icon" at bounding box center [923, 264] width 296 height 13
click at [182, 112] on p "Advanced" at bounding box center [189, 110] width 56 height 18
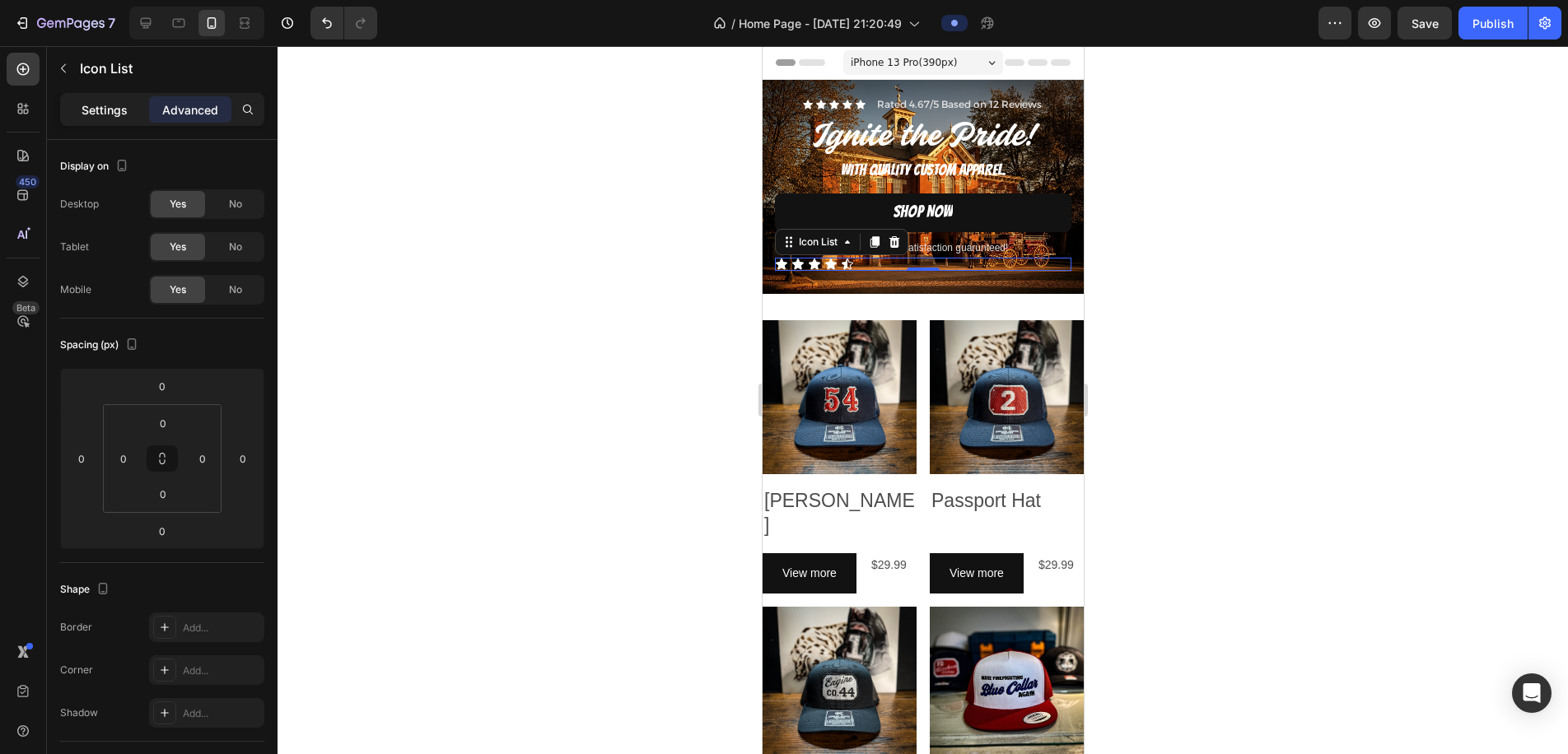
click at [122, 111] on p "Settings" at bounding box center [104, 110] width 46 height 18
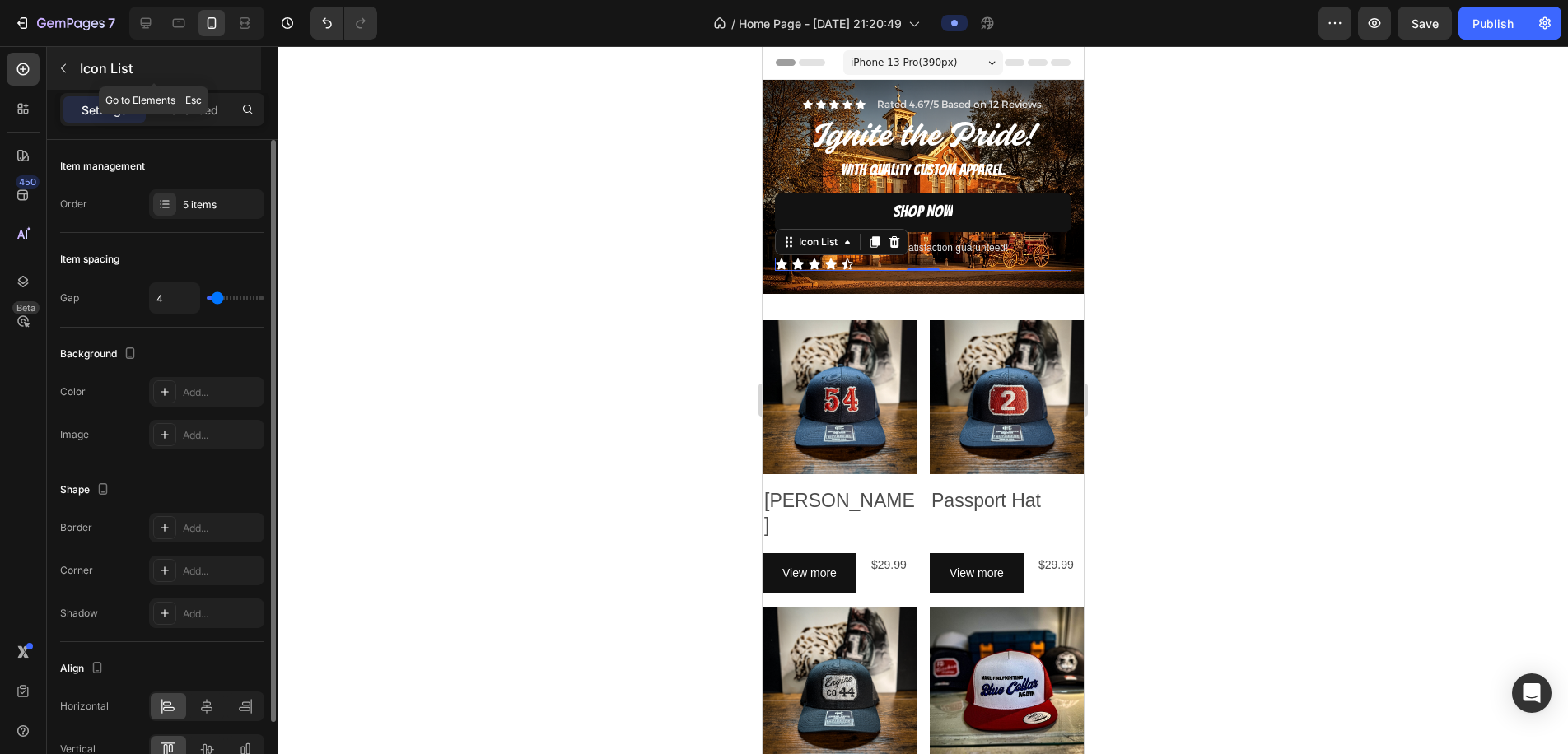
click at [61, 62] on icon "button" at bounding box center [63, 68] width 13 height 13
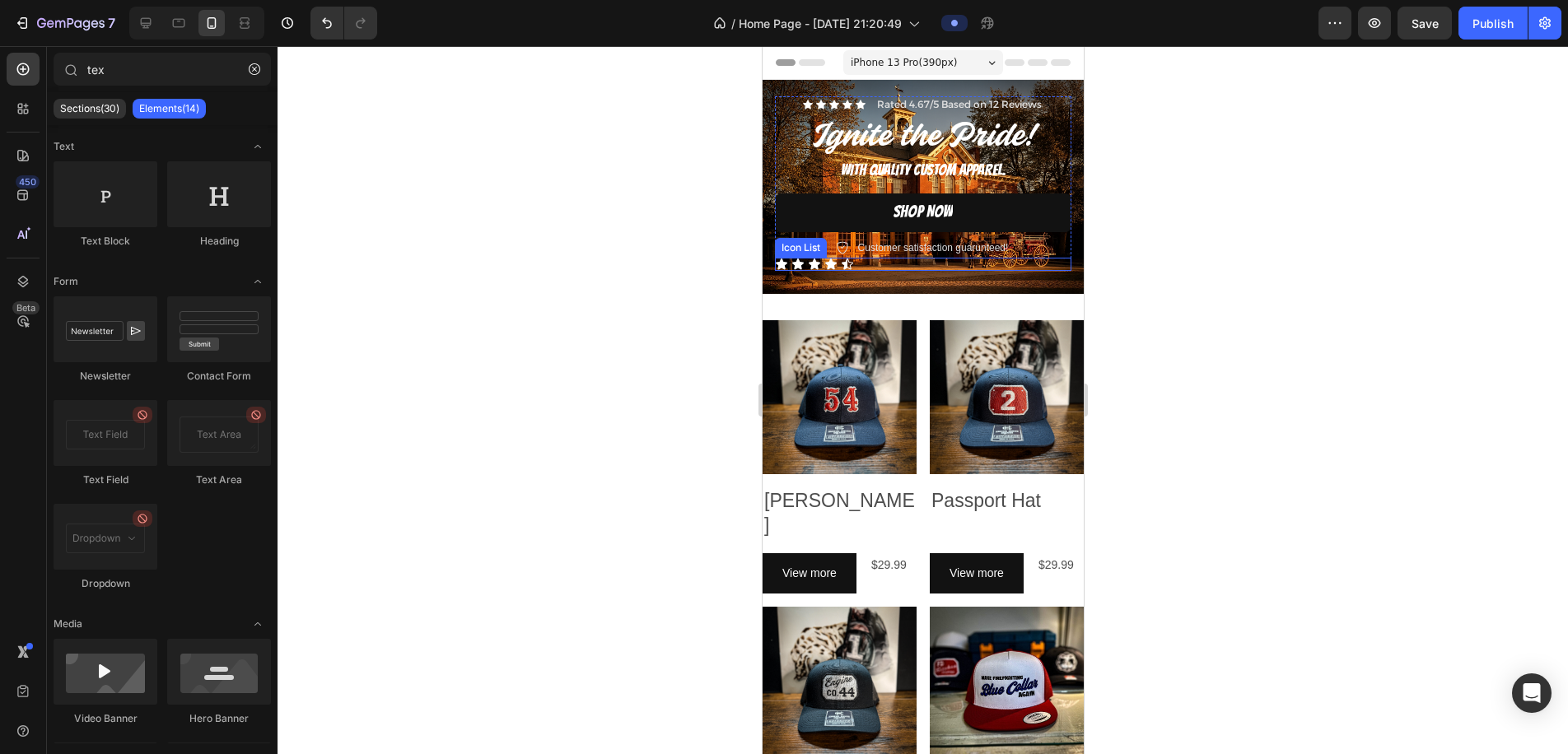
click at [1068, 267] on div "Icon Icon Icon Icon Icon" at bounding box center [923, 264] width 296 height 13
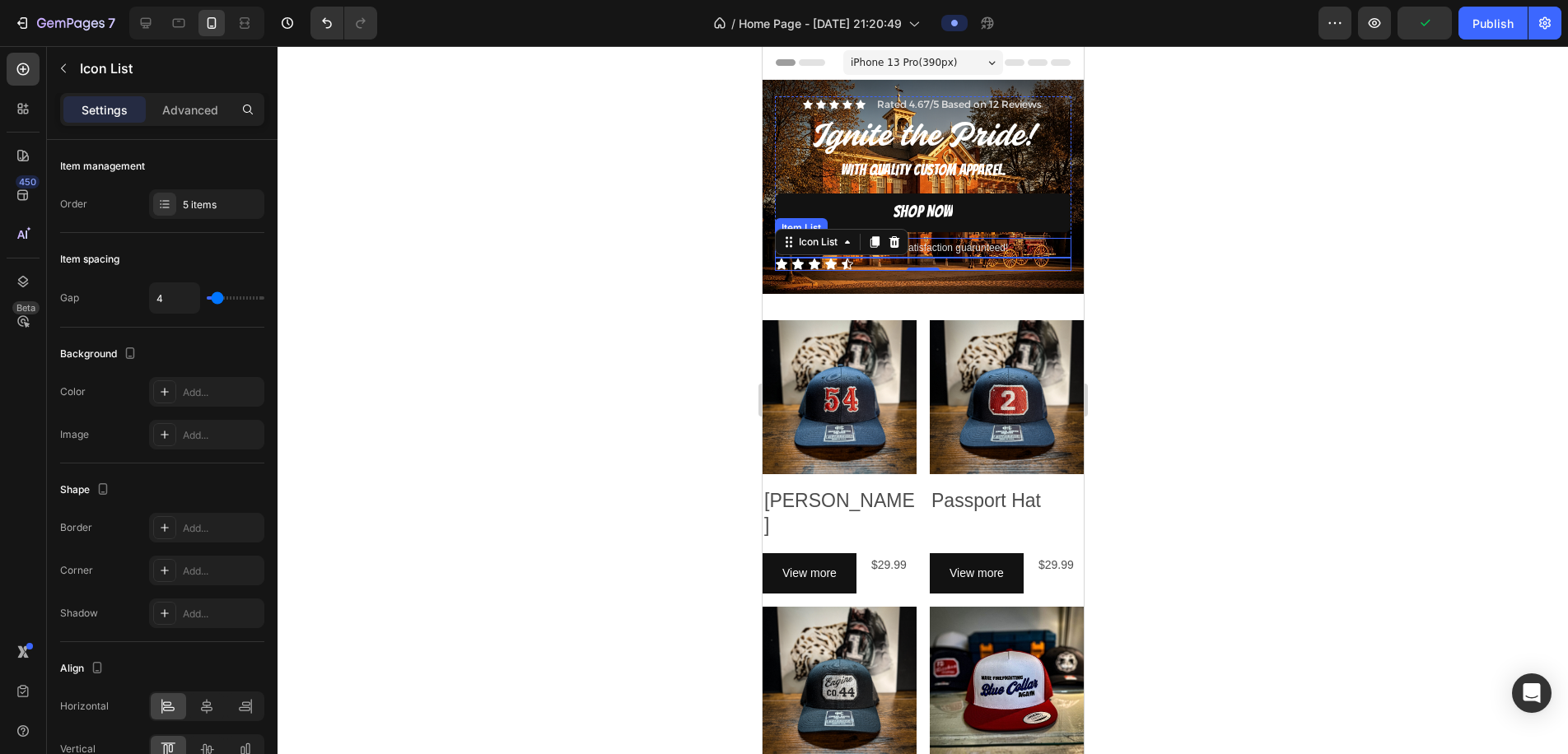
click at [1043, 246] on div "Customer satisfaction guarunteed!" at bounding box center [923, 248] width 296 height 20
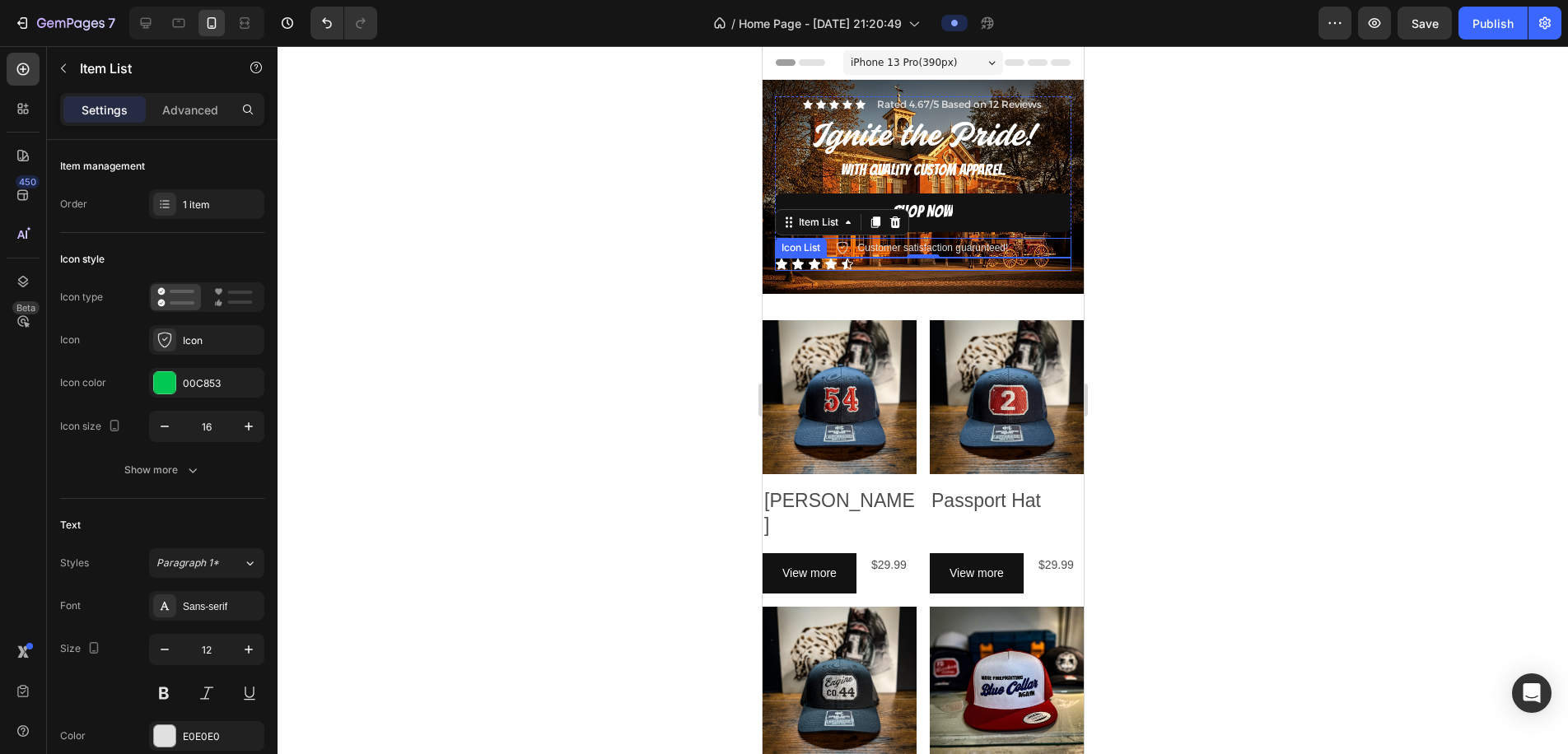
click at [842, 262] on icon at bounding box center [846, 264] width 13 height 13
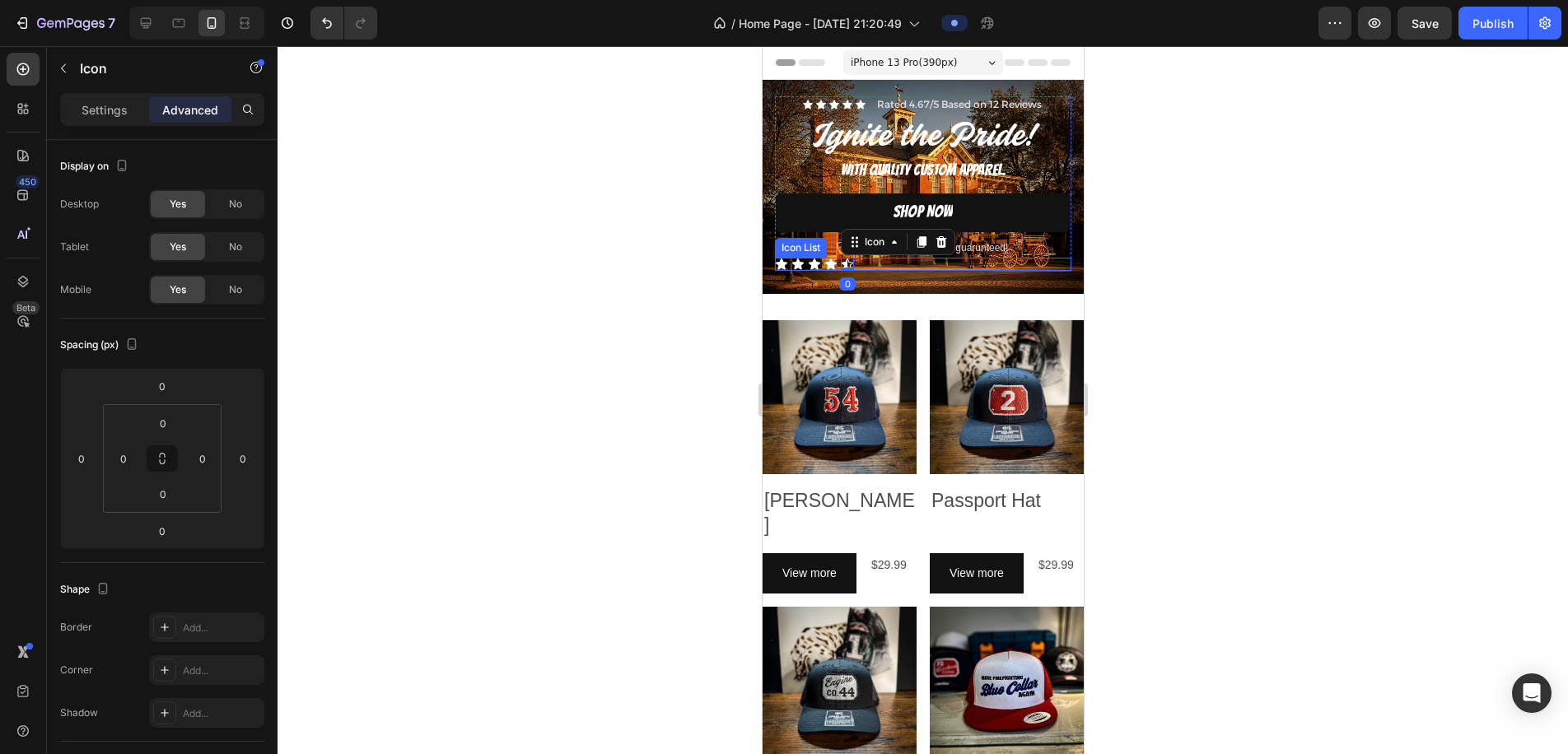
click at [860, 268] on div "Icon Icon Icon Icon Icon 0" at bounding box center [923, 264] width 296 height 13
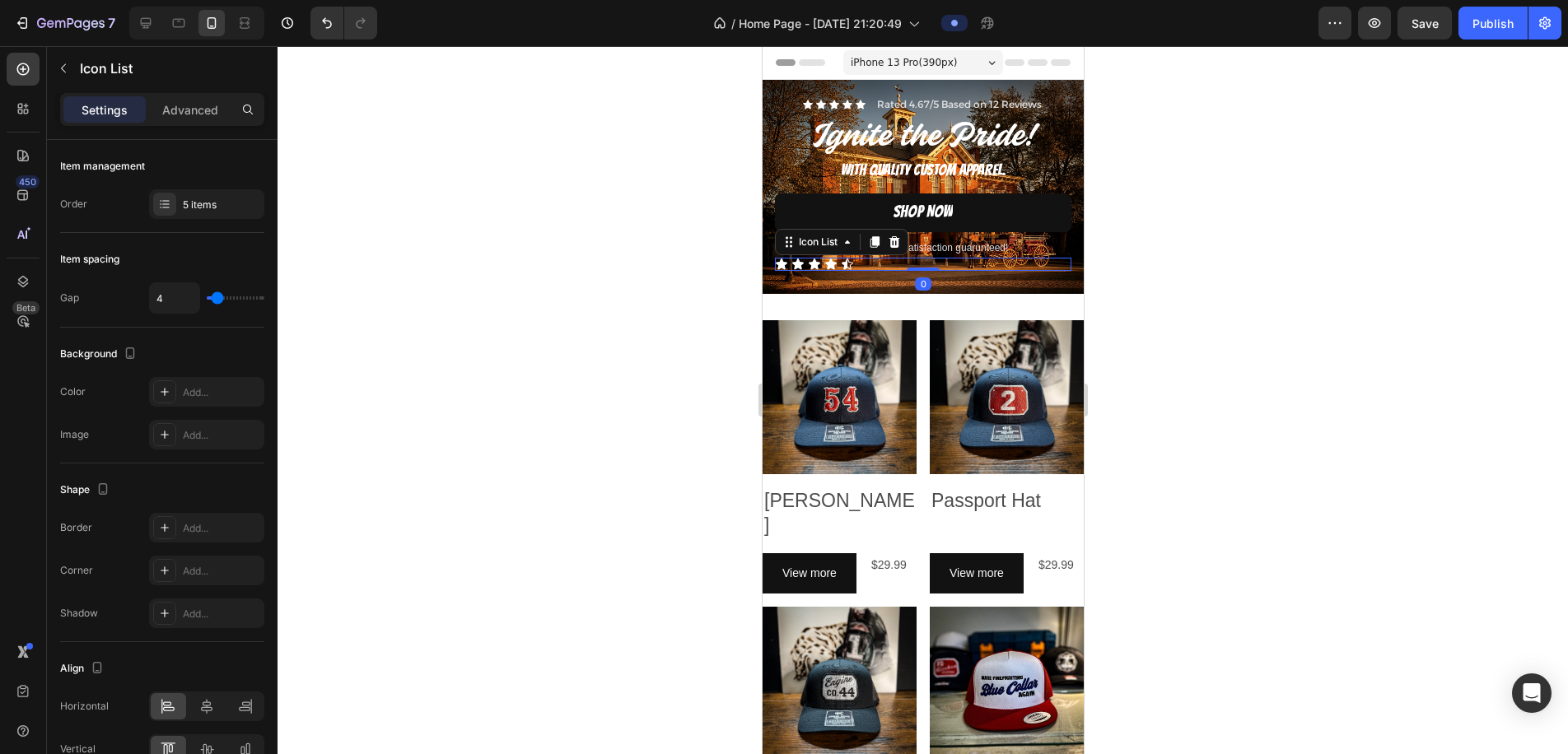
click at [874, 267] on div "Icon Icon Icon Icon Icon" at bounding box center [923, 264] width 296 height 13
drag, startPoint x: 918, startPoint y: 271, endPoint x: 920, endPoint y: 258, distance: 13.2
click at [920, 258] on div "Icon Icon Icon Icon Icon Icon List 0" at bounding box center [923, 264] width 296 height 13
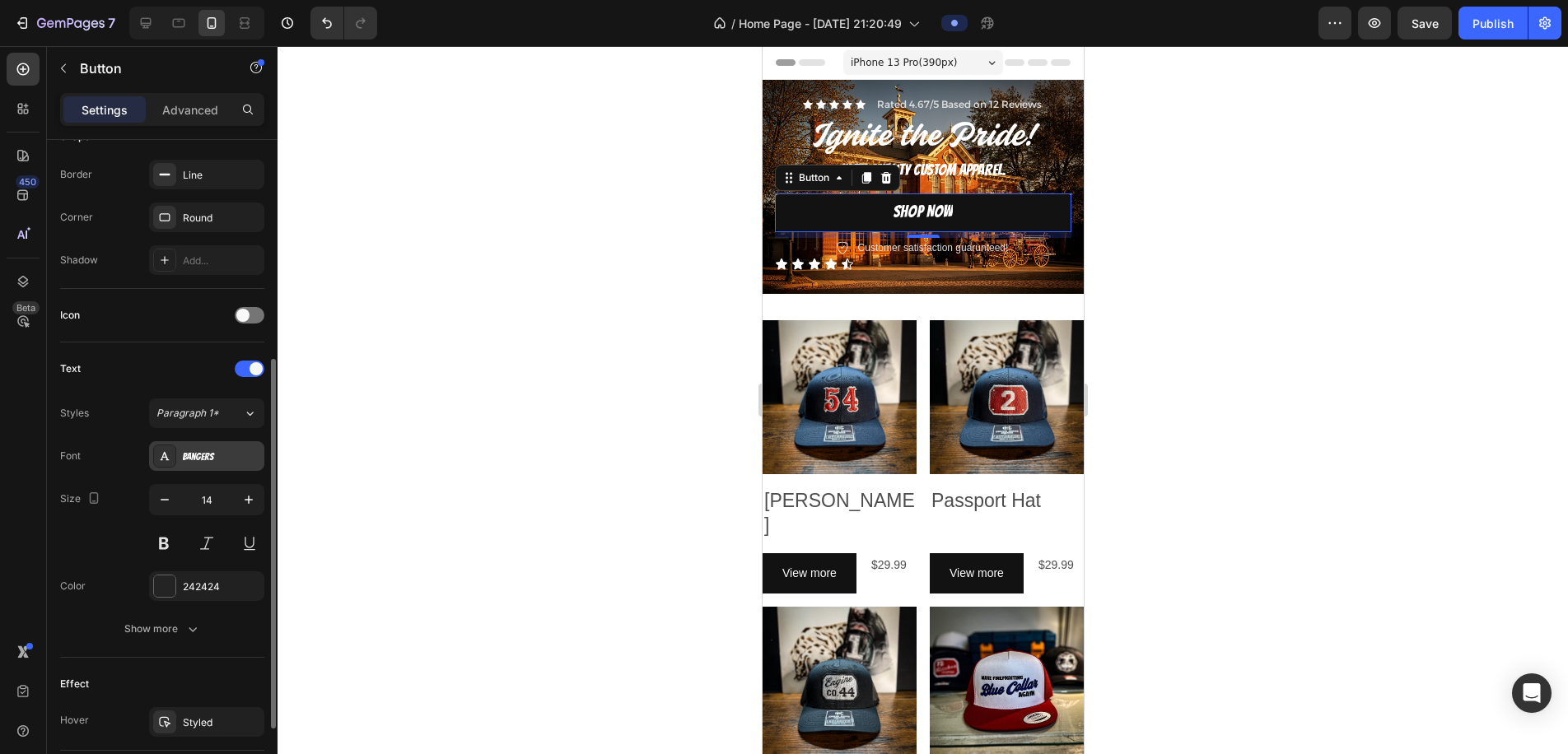
scroll to position [345, 0]
click at [163, 503] on icon "button" at bounding box center [165, 502] width 17 height 17
click at [252, 507] on icon "button" at bounding box center [248, 502] width 17 height 17
type input "14"
click at [95, 503] on icon "button" at bounding box center [94, 504] width 4 height 2
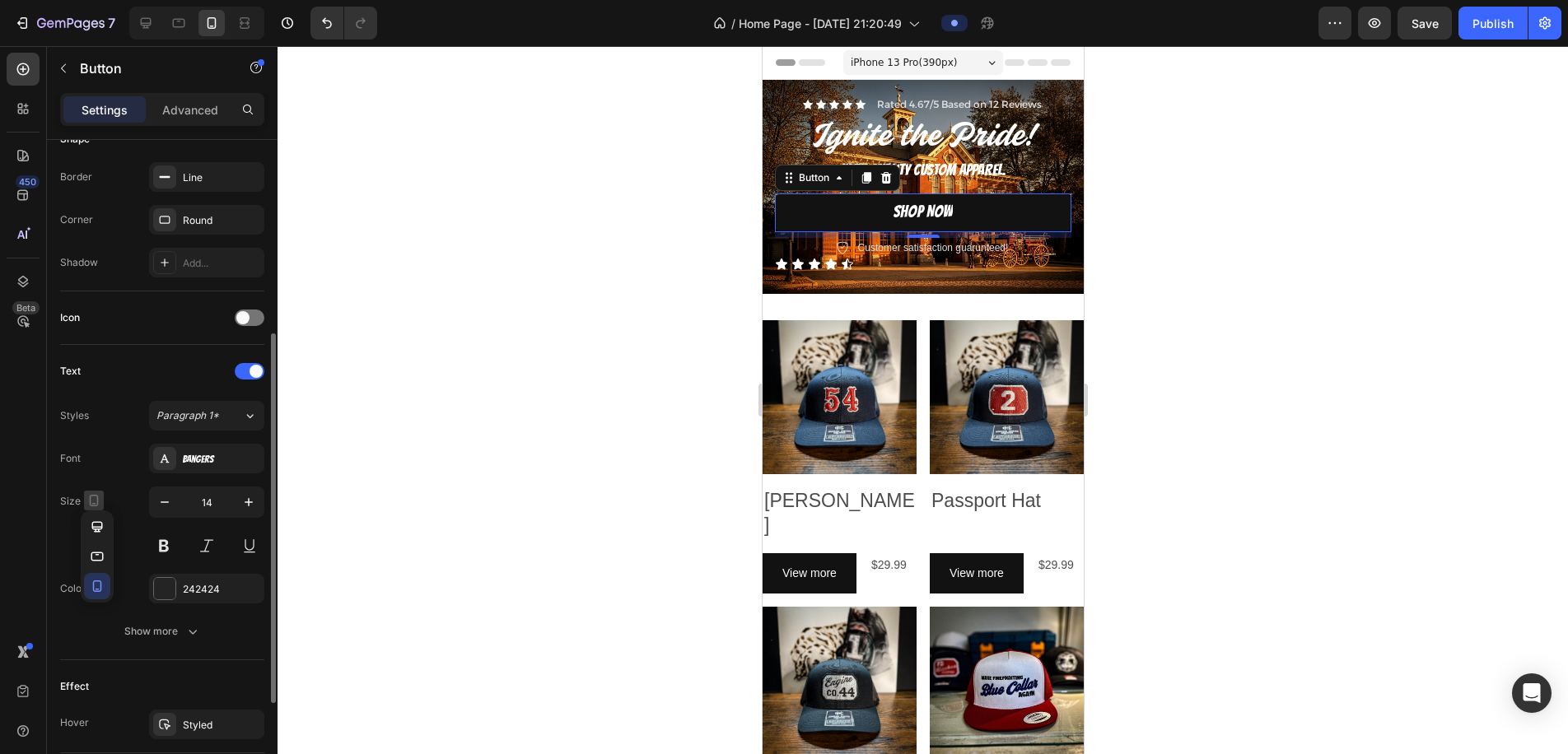
click at [95, 503] on icon "button" at bounding box center [94, 504] width 4 height 2
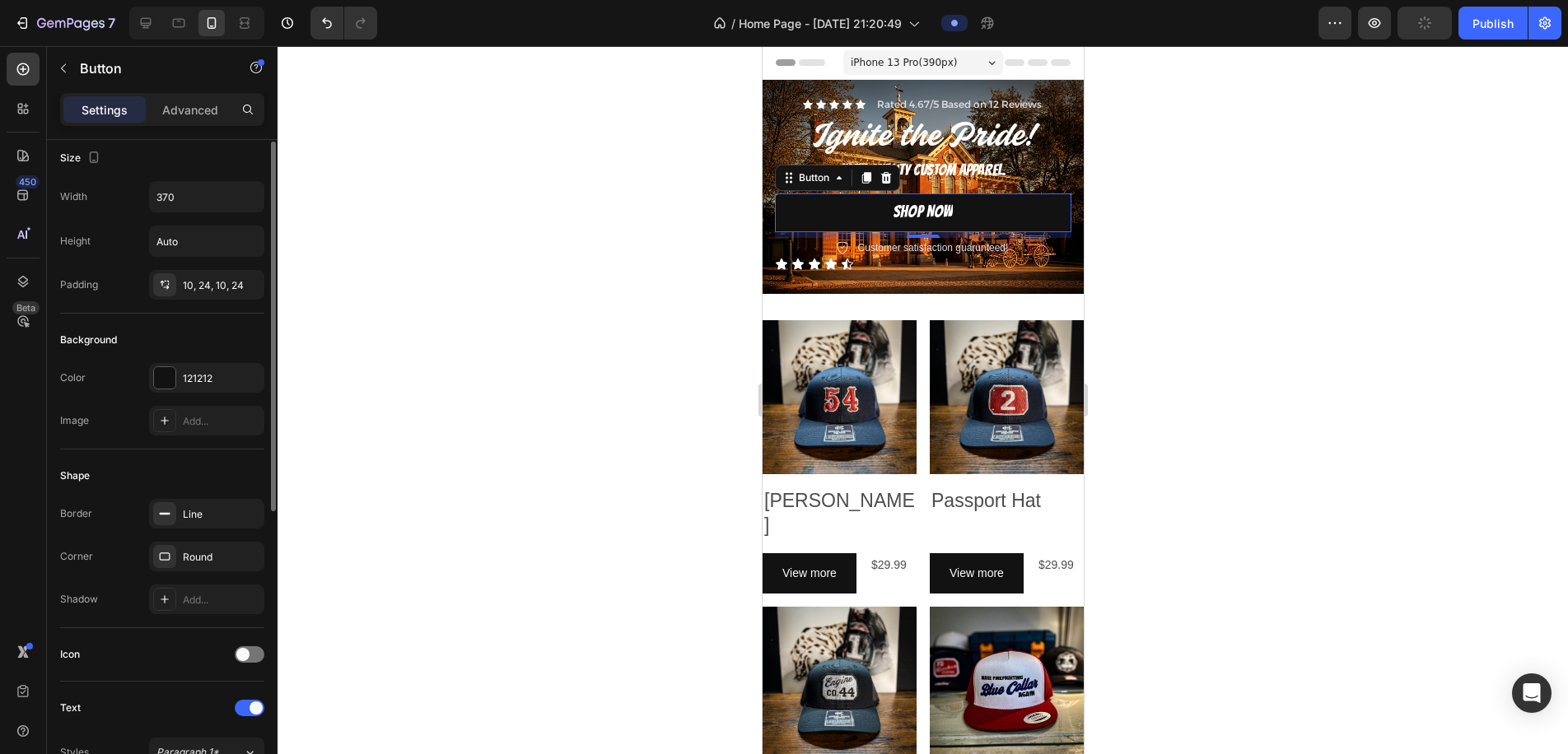
scroll to position [0, 0]
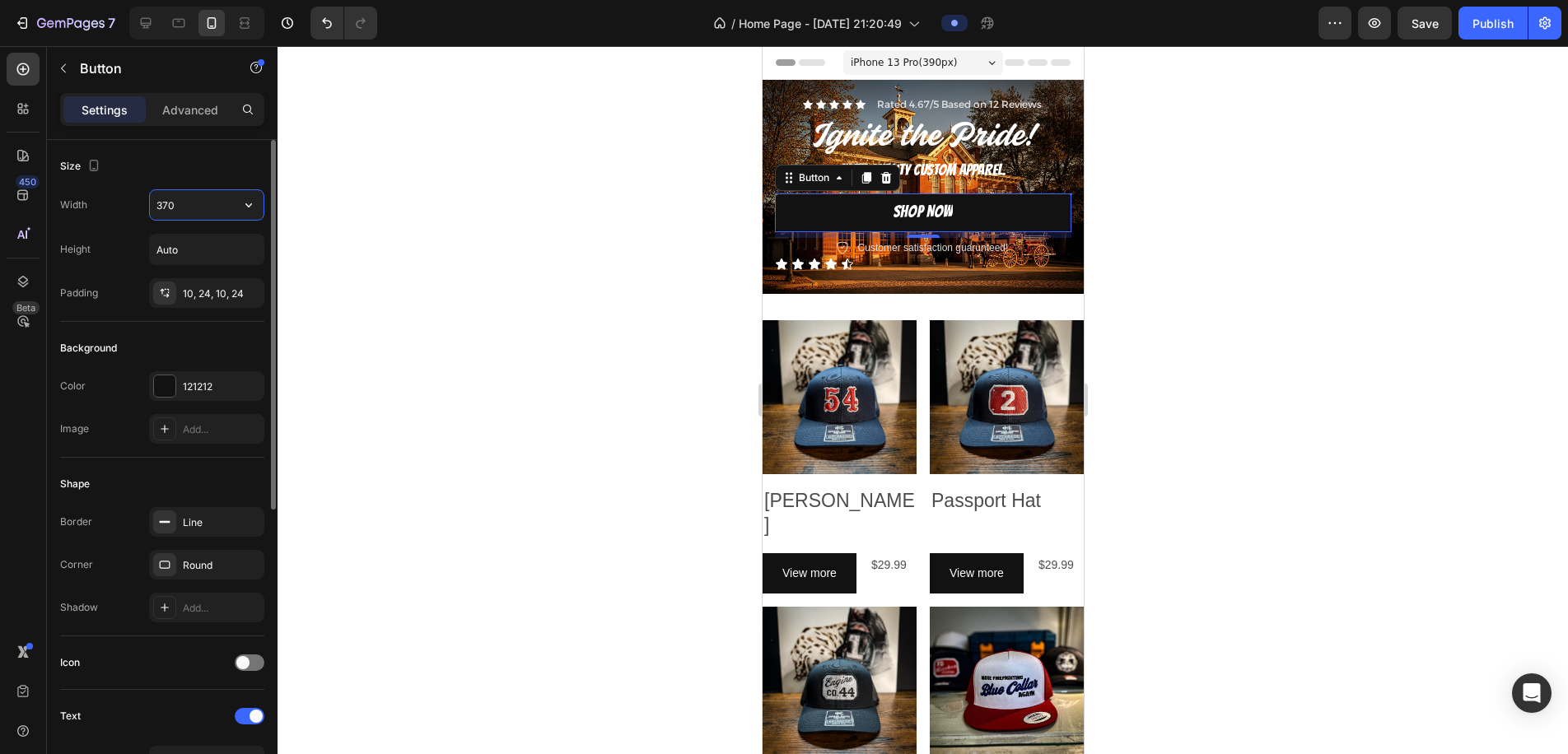
click at [163, 209] on input "370" at bounding box center [207, 205] width 114 height 29
click at [245, 204] on icon "button" at bounding box center [248, 205] width 17 height 17
drag, startPoint x: 165, startPoint y: 209, endPoint x: 126, endPoint y: 210, distance: 39.0
click at [126, 210] on div "Width 370" at bounding box center [162, 205] width 204 height 31
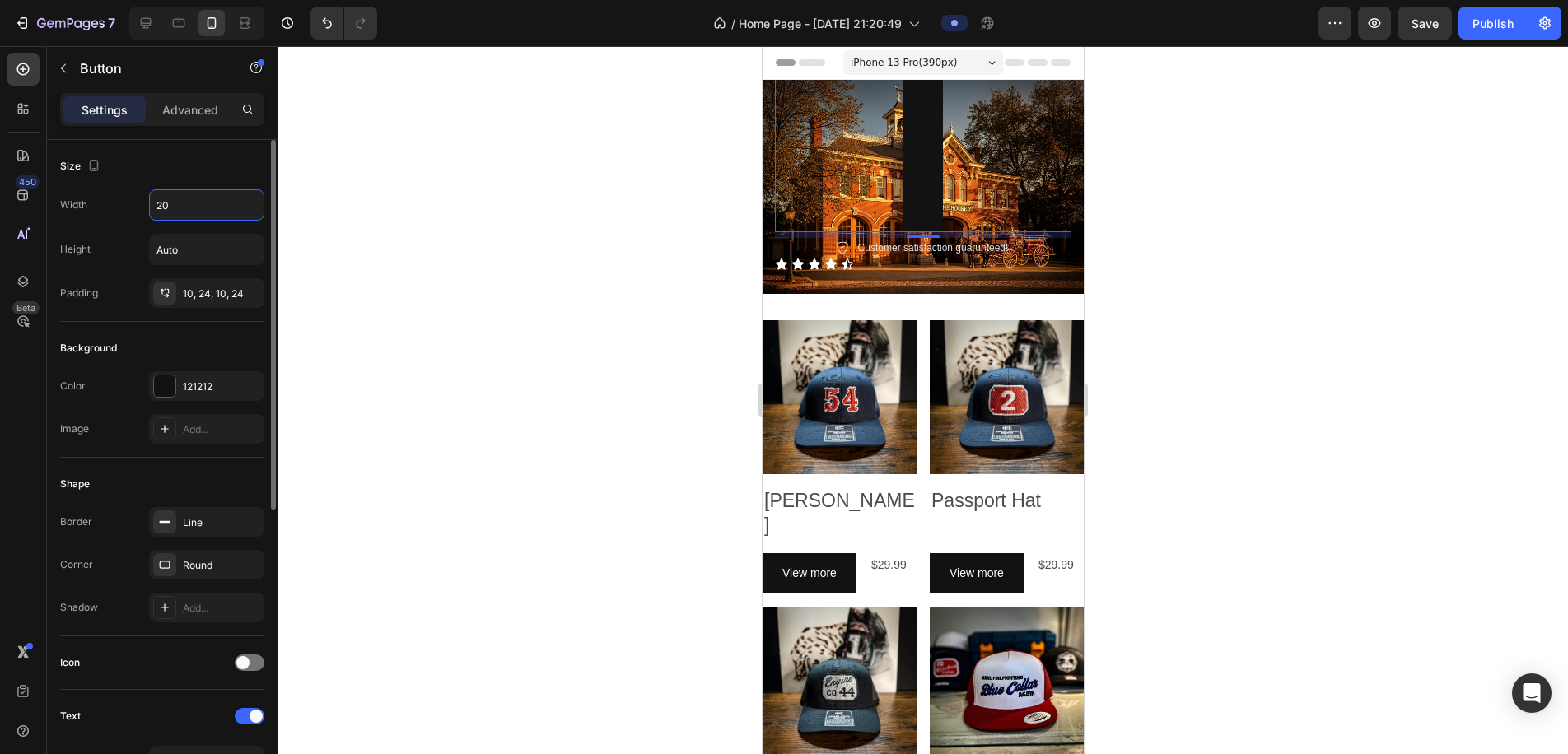
type input "200"
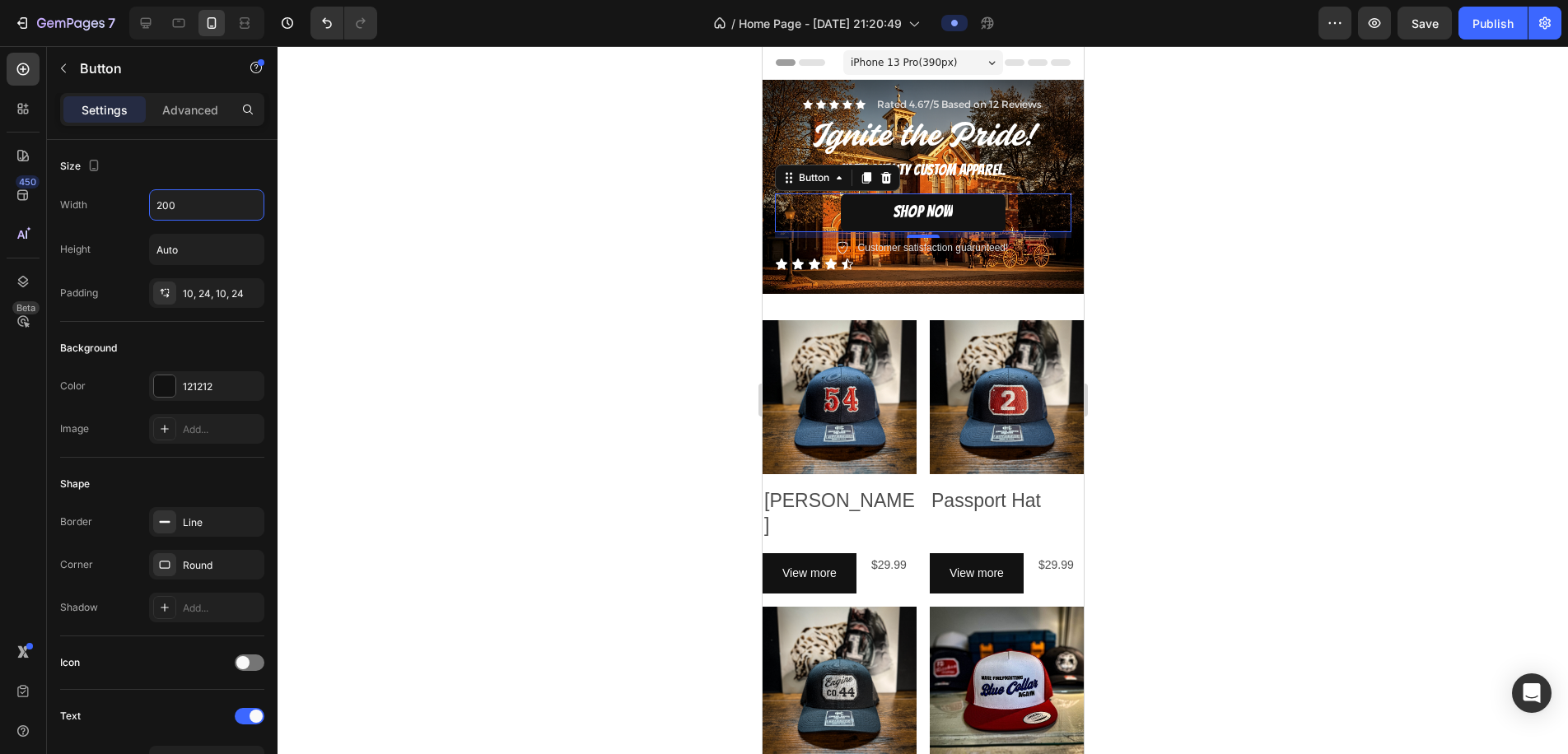
click at [521, 274] on div at bounding box center [923, 400] width 1290 height 708
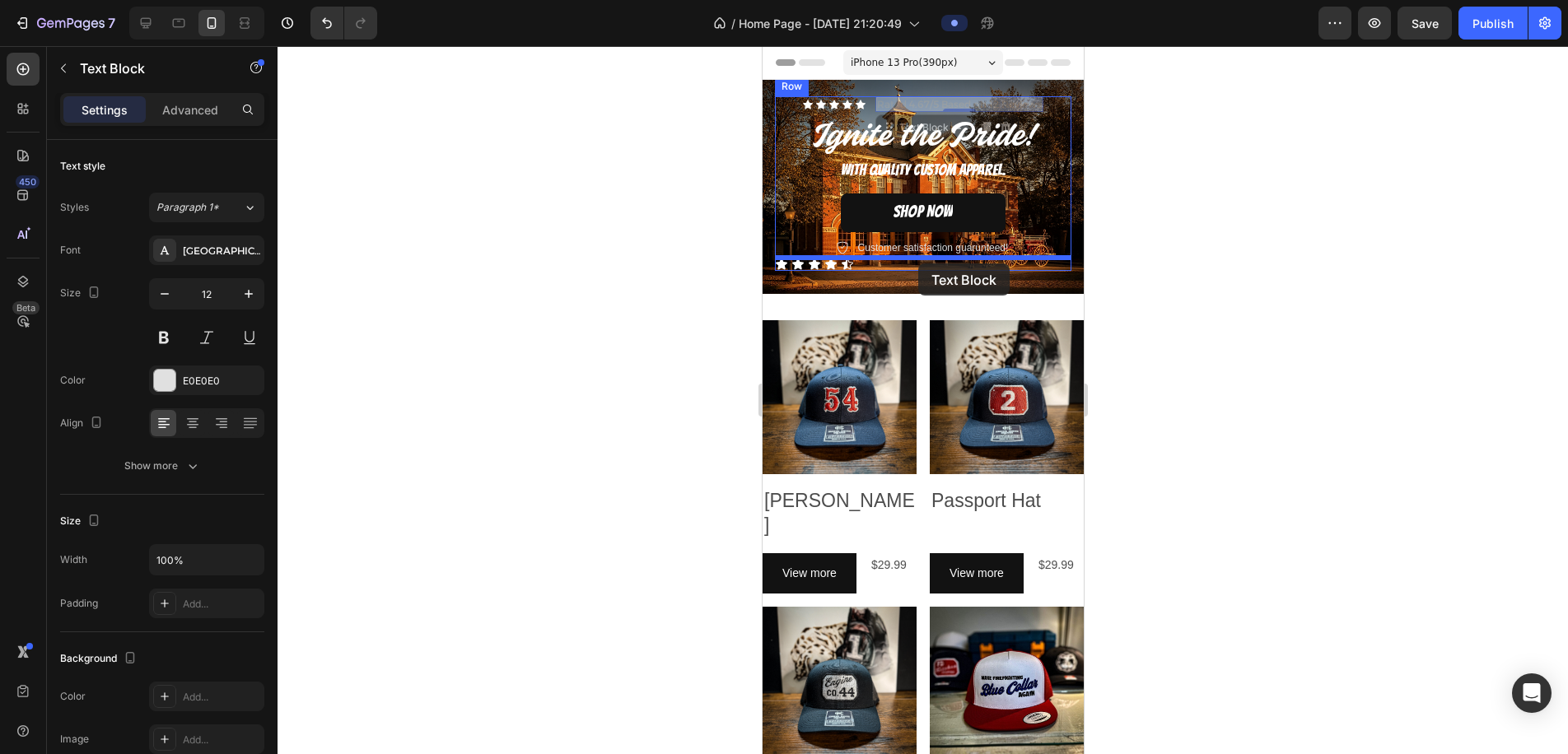
drag, startPoint x: 957, startPoint y: 106, endPoint x: 918, endPoint y: 263, distance: 161.8
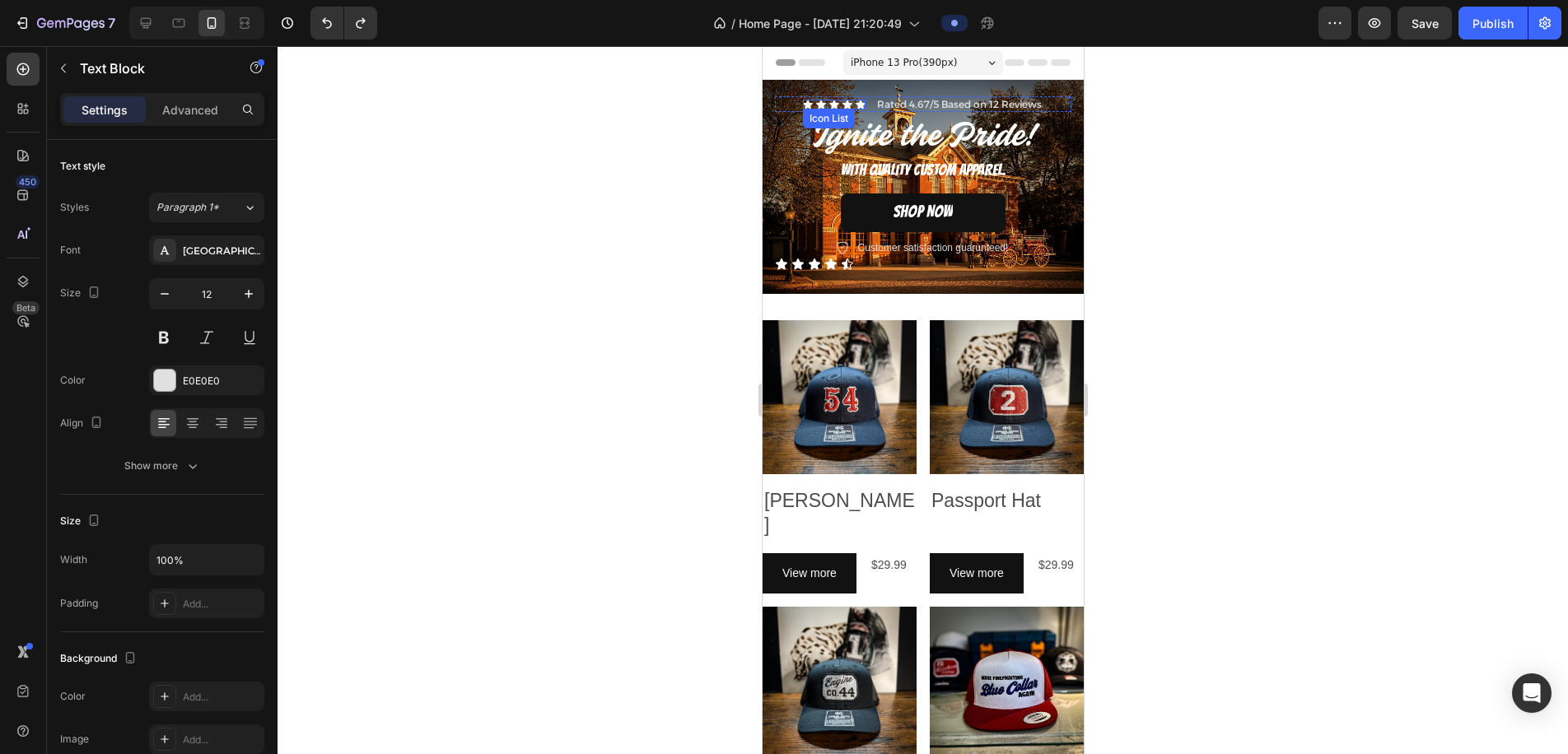
click at [852, 106] on div "Icon Icon Icon Icon Icon" at bounding box center [834, 105] width 63 height 10
click at [899, 106] on p "Rated 4.67/5 Based on 12 Reviews" at bounding box center [959, 104] width 165 height 13
click at [790, 105] on div "Icon Icon Icon Icon Icon Icon List Rated 4.67/5 Based on 12 Reviews Text Block …" at bounding box center [923, 104] width 296 height 17
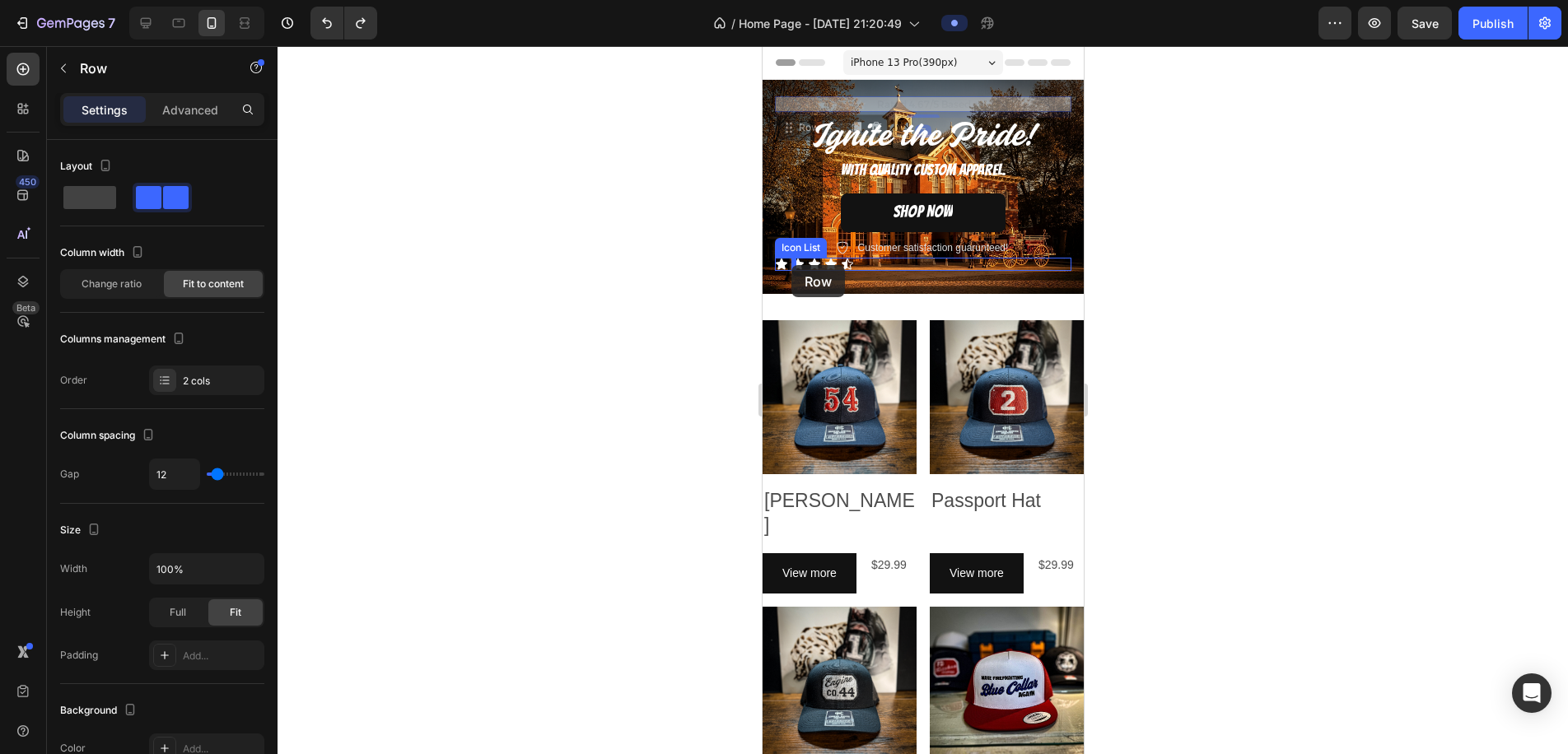
drag, startPoint x: 790, startPoint y: 103, endPoint x: 790, endPoint y: 265, distance: 162.0
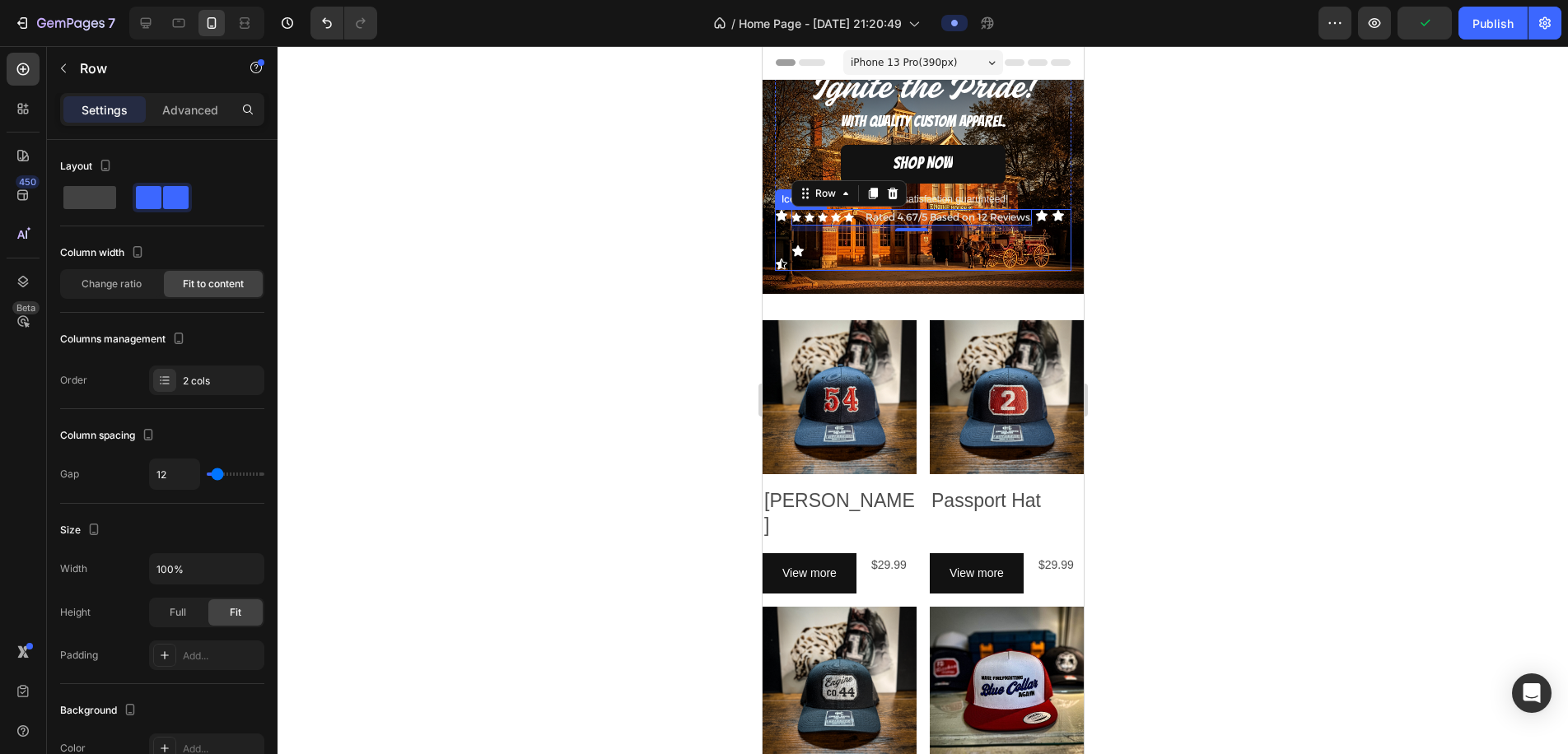
click at [787, 268] on div "Icon Icon Icon Icon Icon Icon Icon List Rated 4.67/5 Based on 12 Reviews Text B…" at bounding box center [923, 239] width 296 height 62
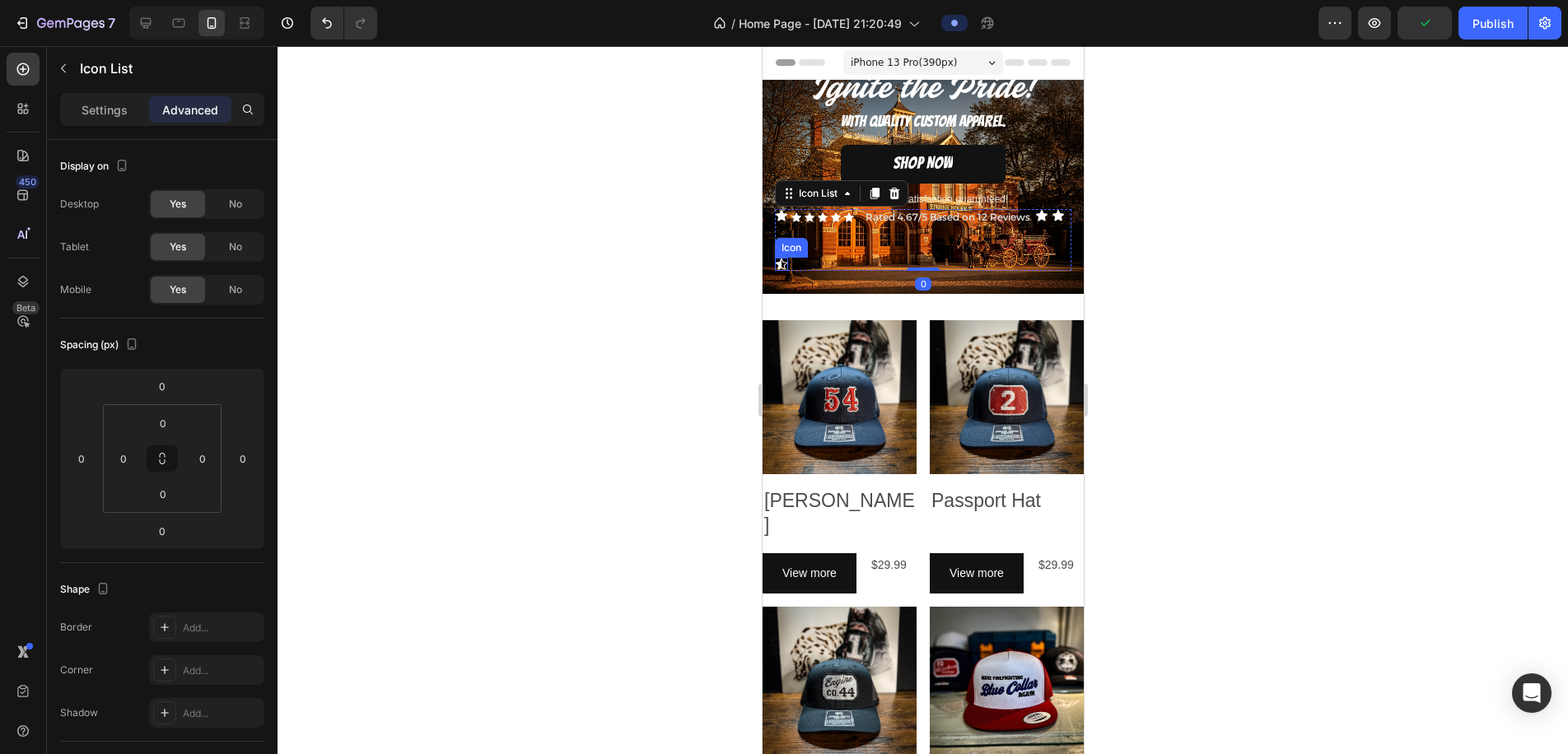
click at [779, 266] on icon at bounding box center [781, 264] width 12 height 11
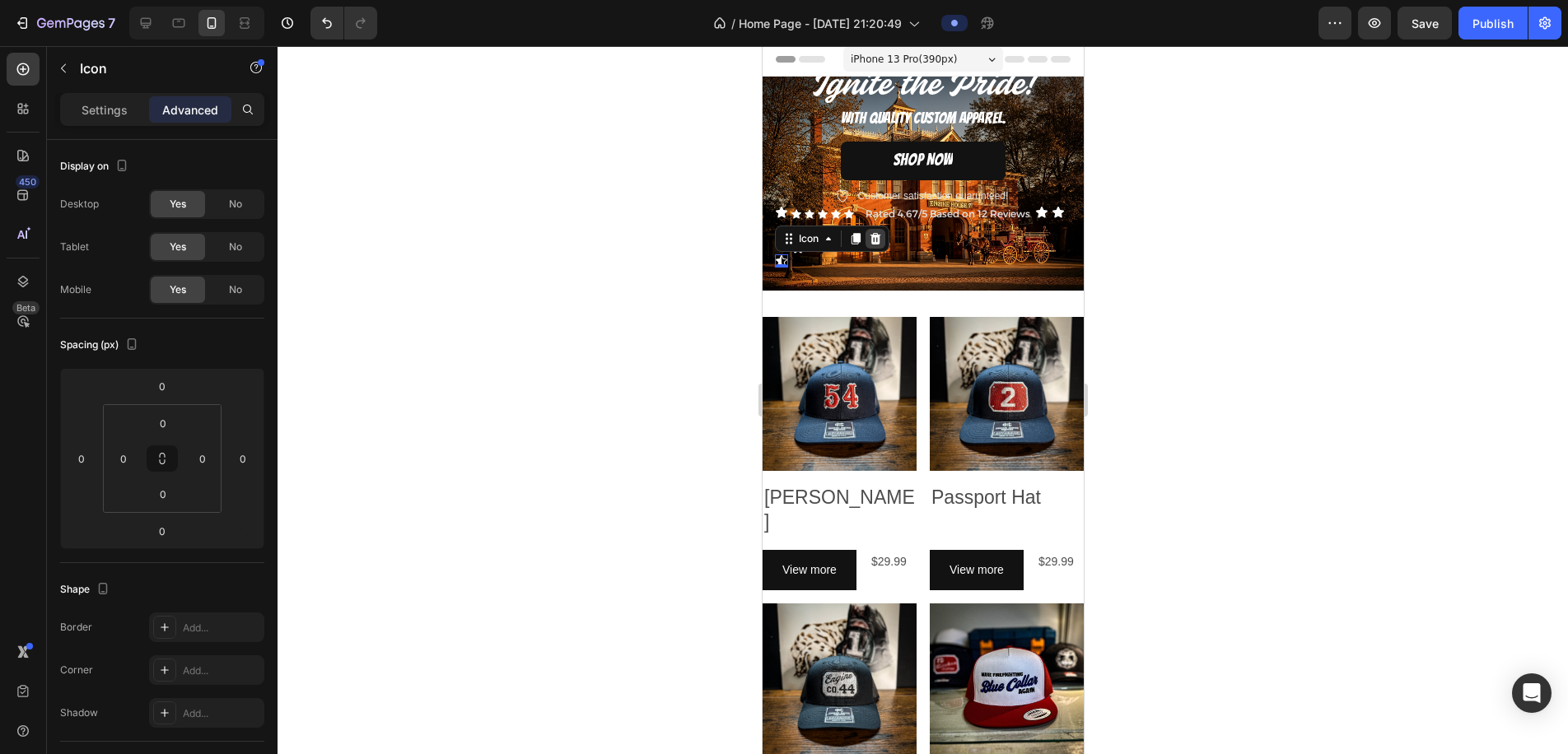
click at [877, 244] on icon at bounding box center [875, 239] width 11 height 12
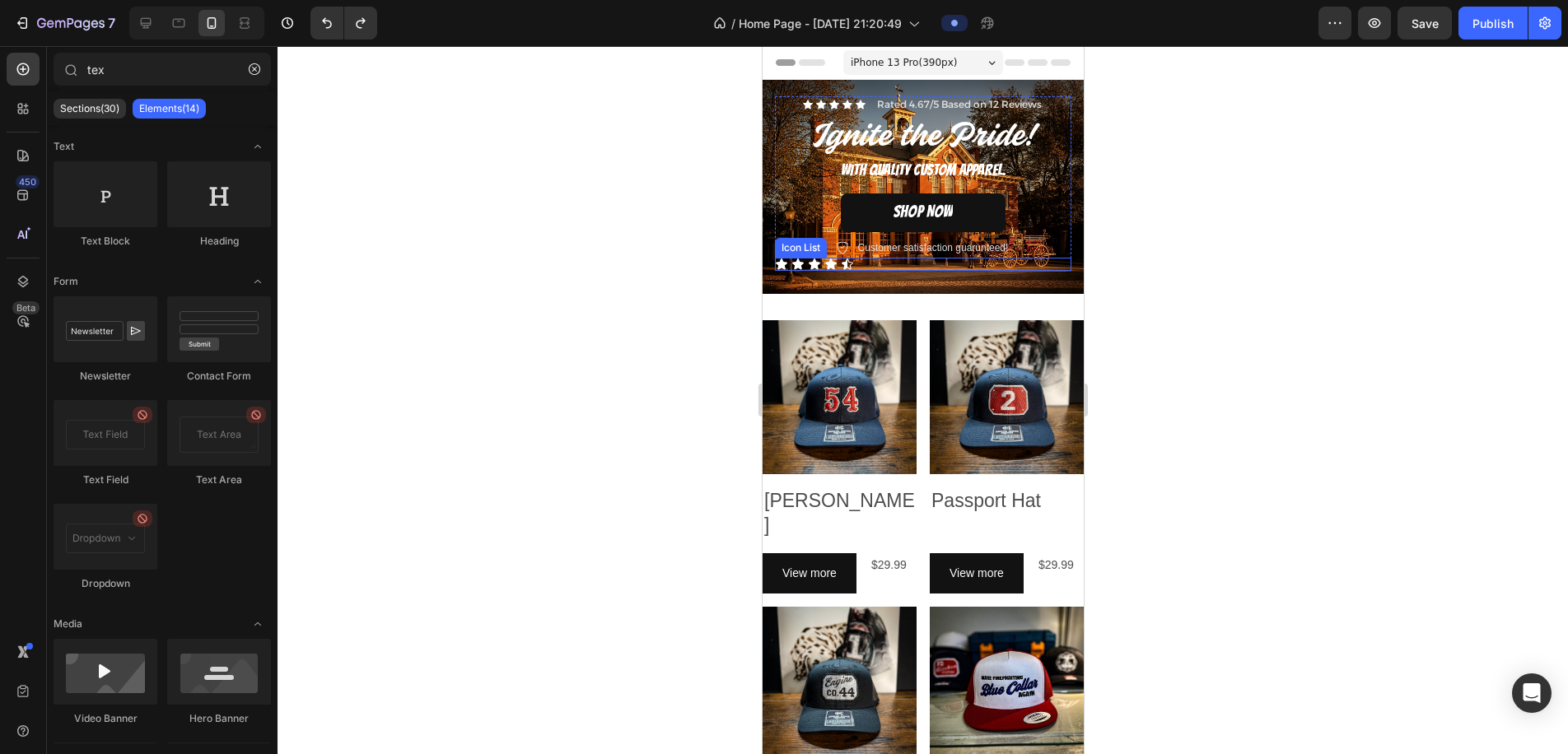
click at [859, 262] on div "Icon Icon Icon Icon Icon" at bounding box center [923, 264] width 296 height 13
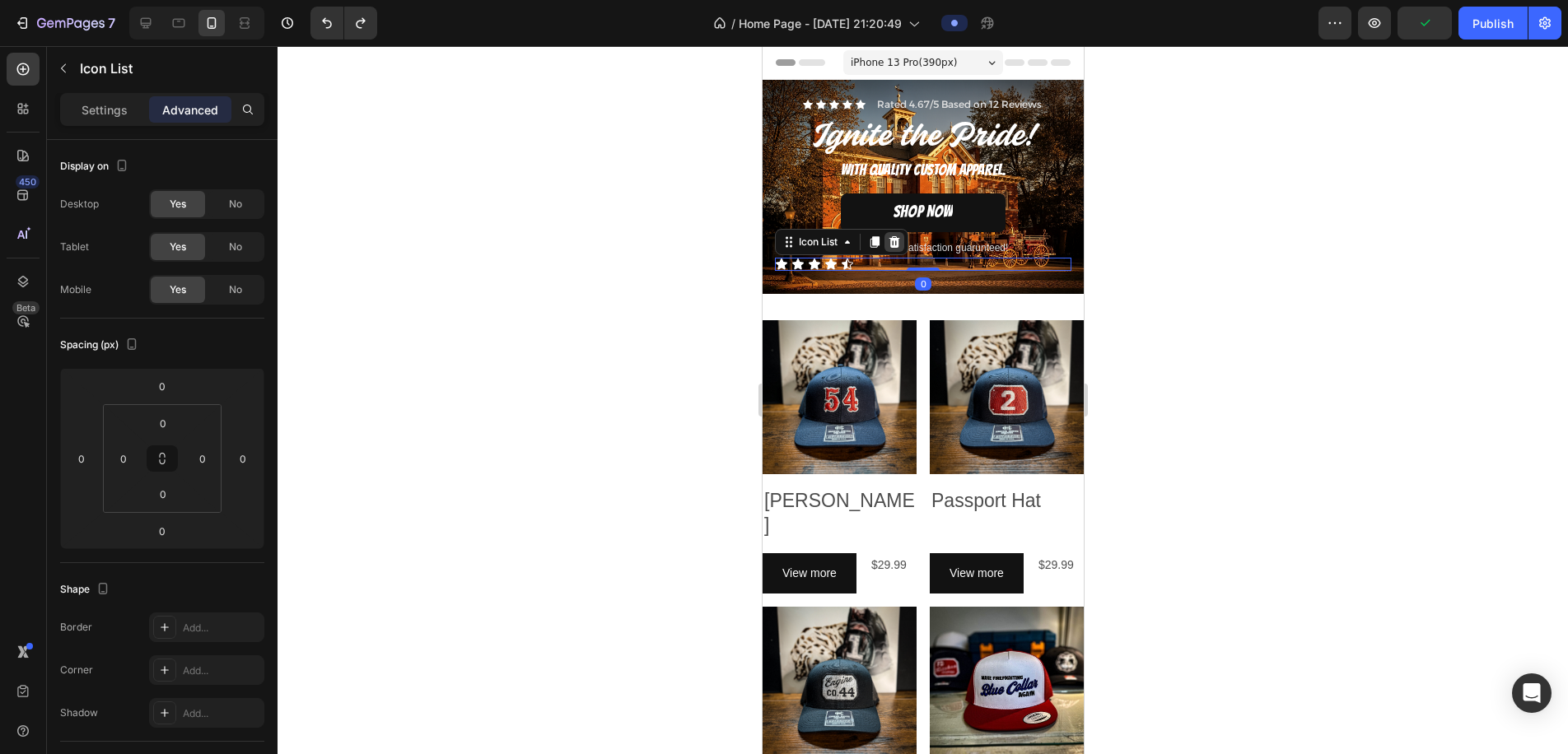
click at [896, 241] on icon at bounding box center [893, 241] width 13 height 13
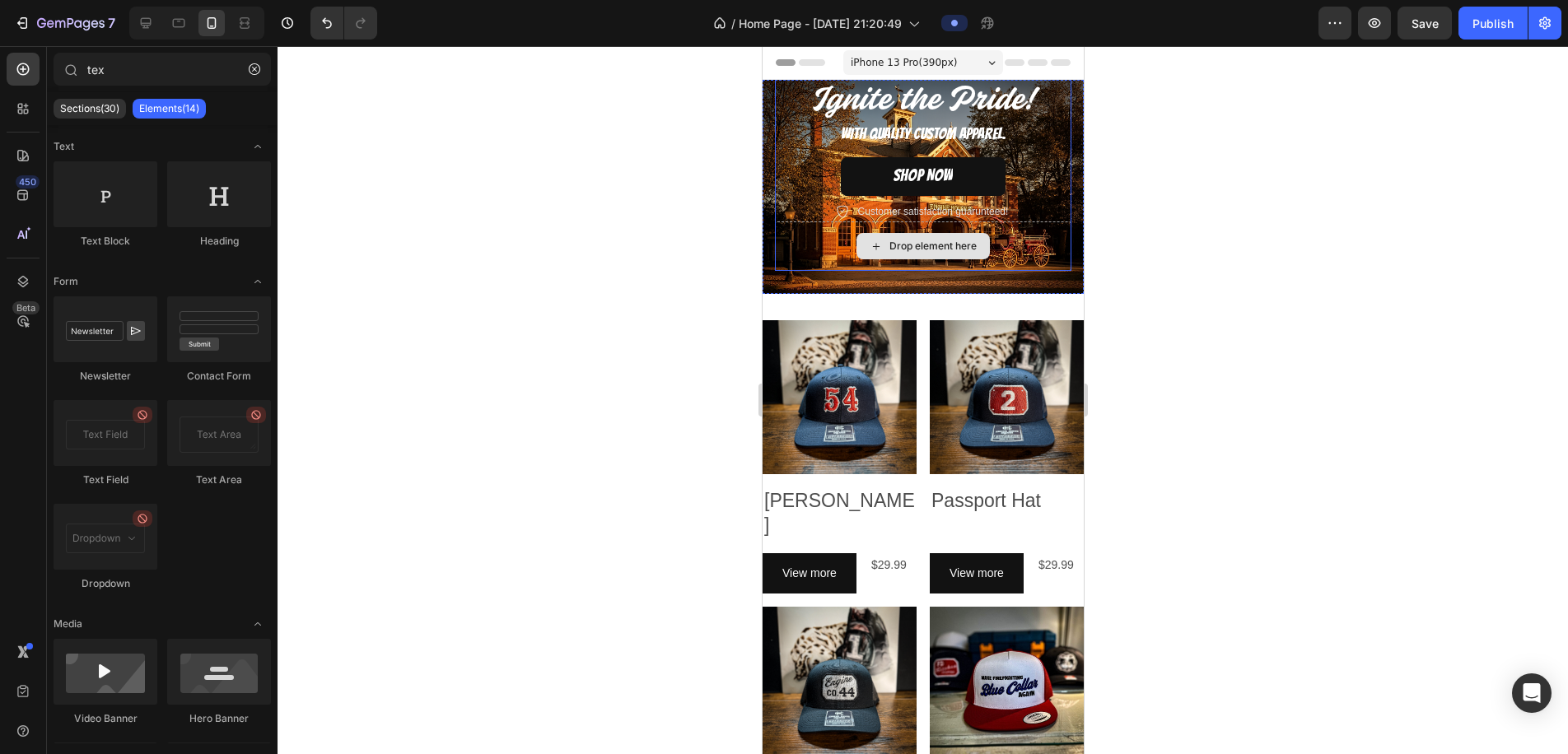
click at [794, 245] on div "Drop element here" at bounding box center [923, 246] width 296 height 49
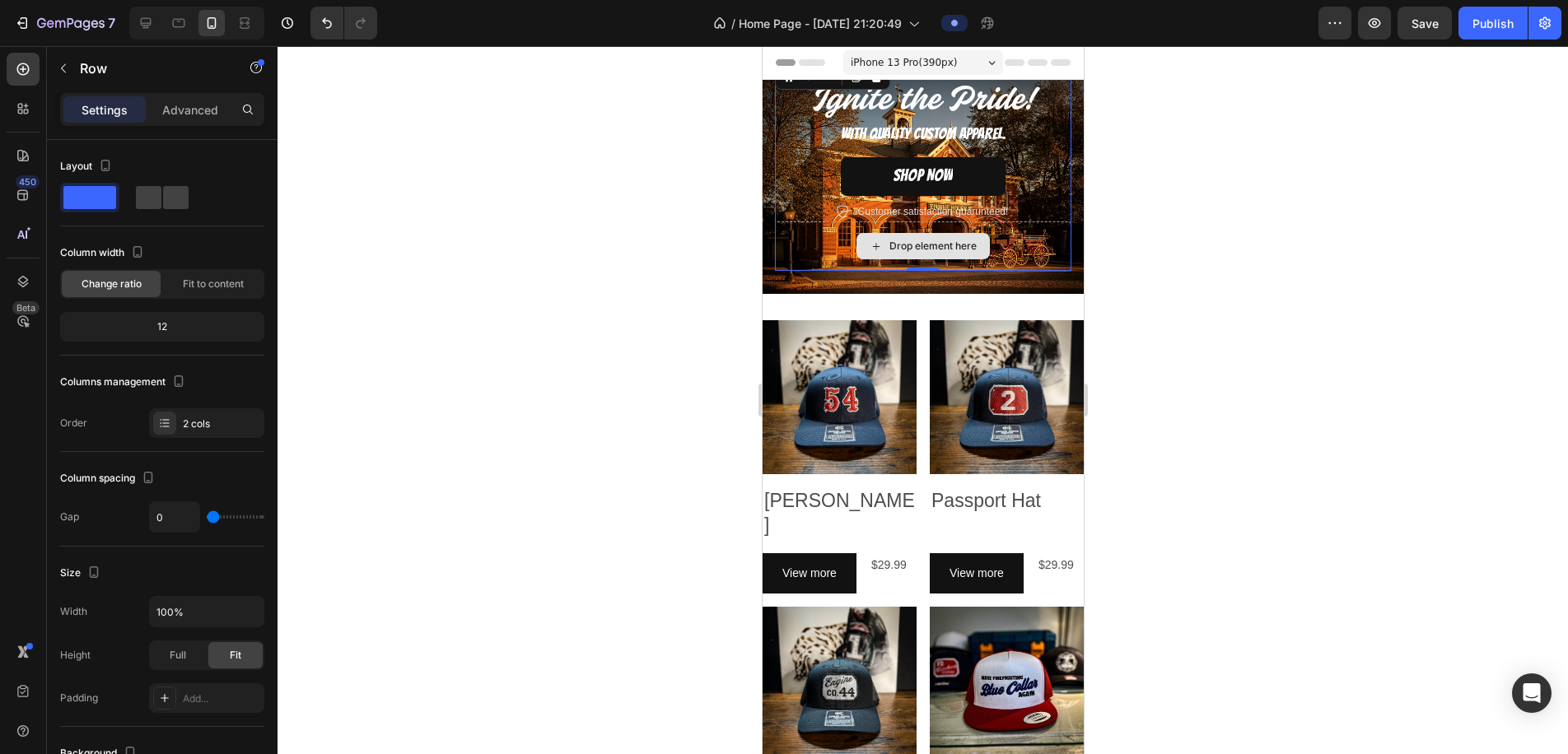
click at [783, 229] on div "Drop element here" at bounding box center [923, 246] width 296 height 49
click at [967, 240] on div "Drop element here" at bounding box center [932, 245] width 87 height 13
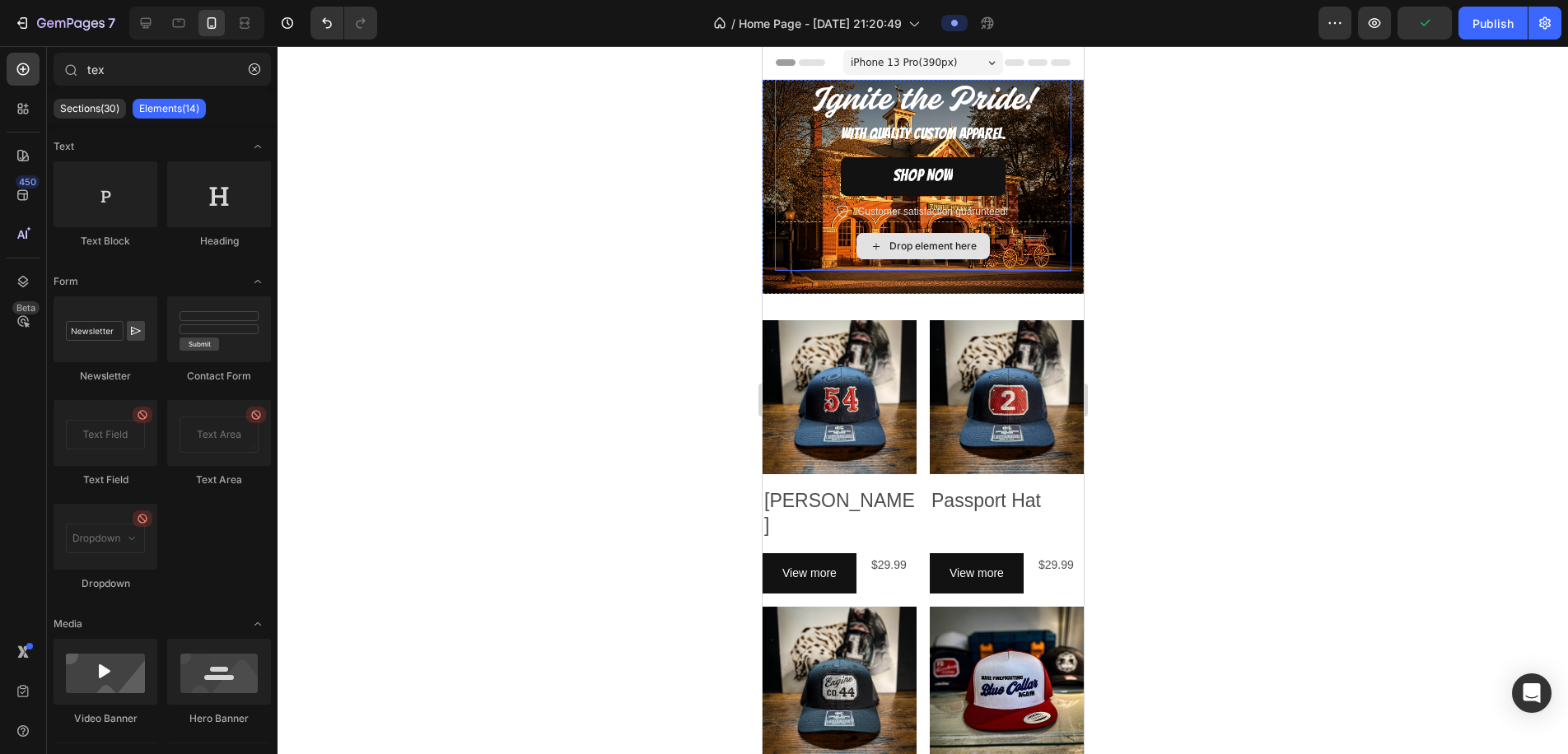
drag, startPoint x: 976, startPoint y: 240, endPoint x: 951, endPoint y: 241, distance: 25.0
click at [976, 240] on div "Drop element here" at bounding box center [923, 246] width 133 height 26
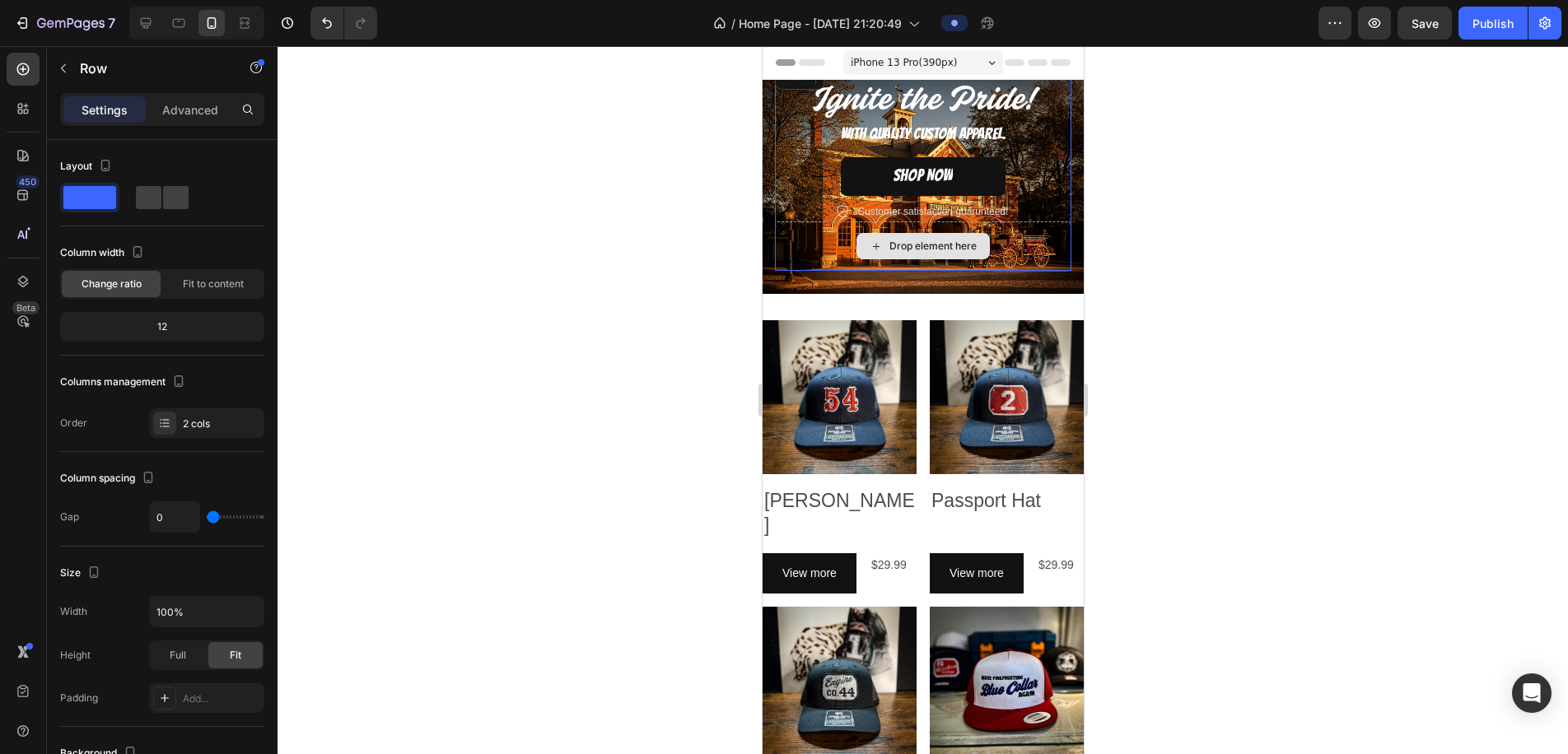
click at [1037, 224] on div "Drop element here" at bounding box center [923, 246] width 296 height 49
click at [1049, 247] on div "Drop element here" at bounding box center [923, 246] width 296 height 49
click at [998, 248] on div "Drop element here" at bounding box center [923, 246] width 296 height 49
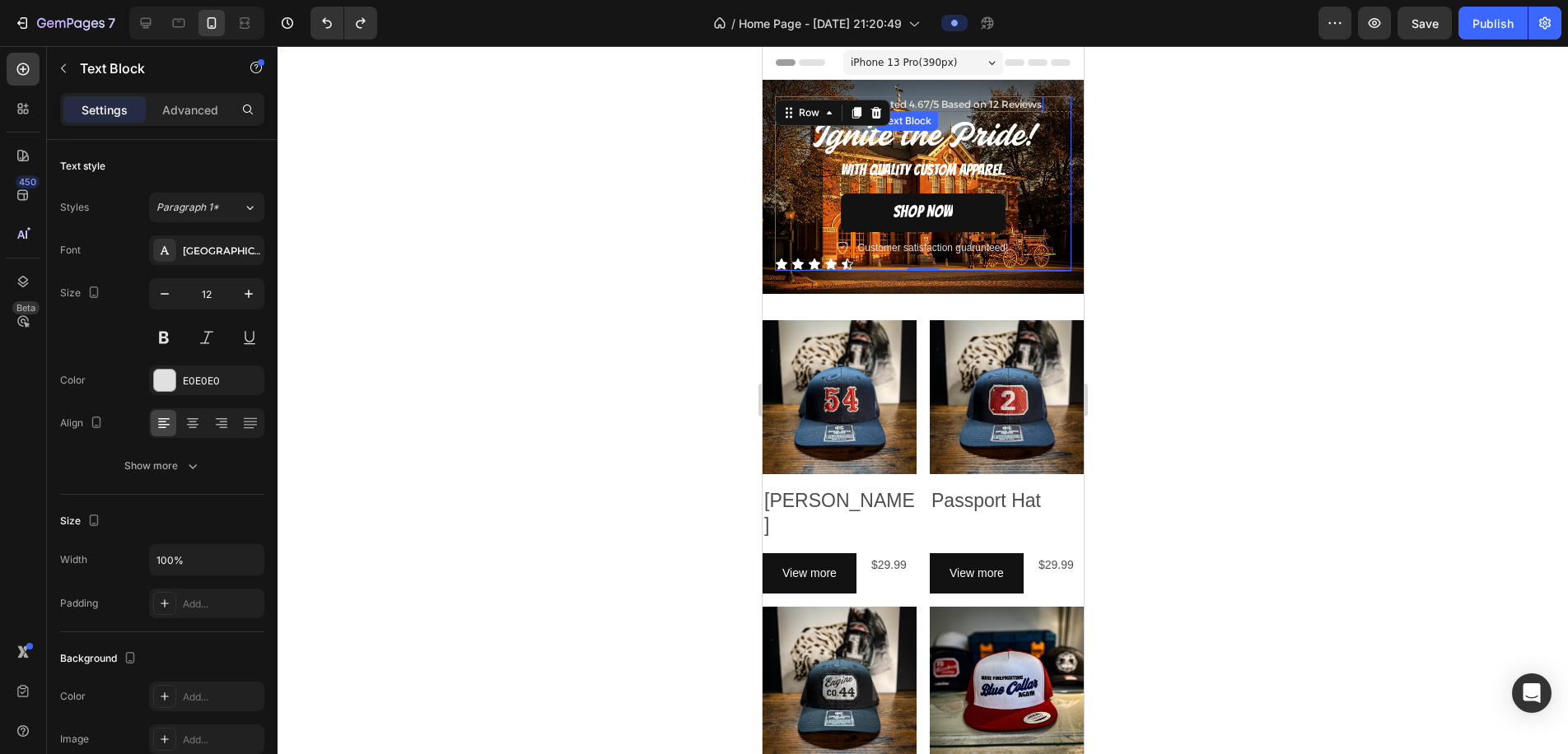
click at [930, 107] on p "Rated 4.67/5 Based on 12 Reviews" at bounding box center [959, 104] width 165 height 13
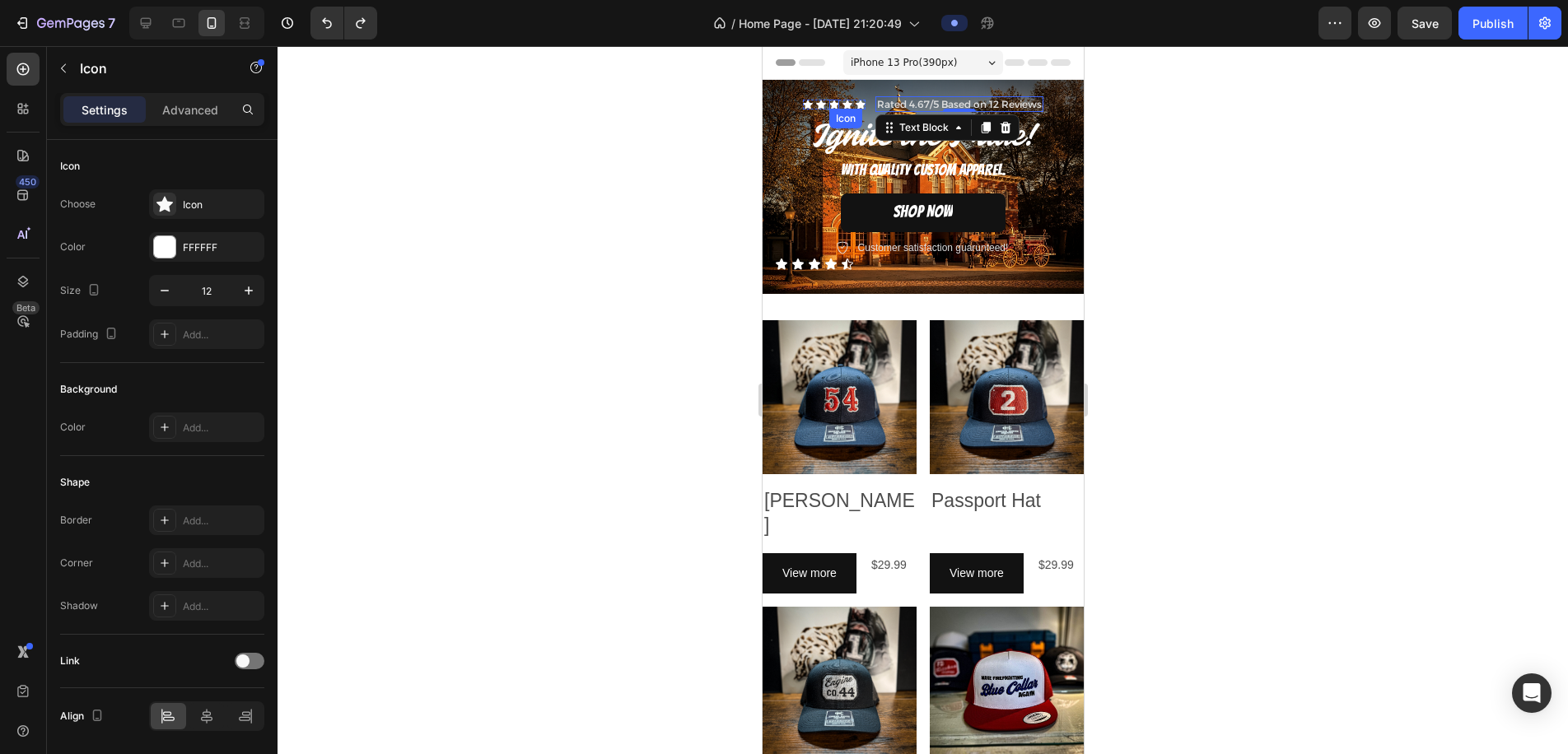
click at [838, 104] on icon at bounding box center [834, 104] width 10 height 9
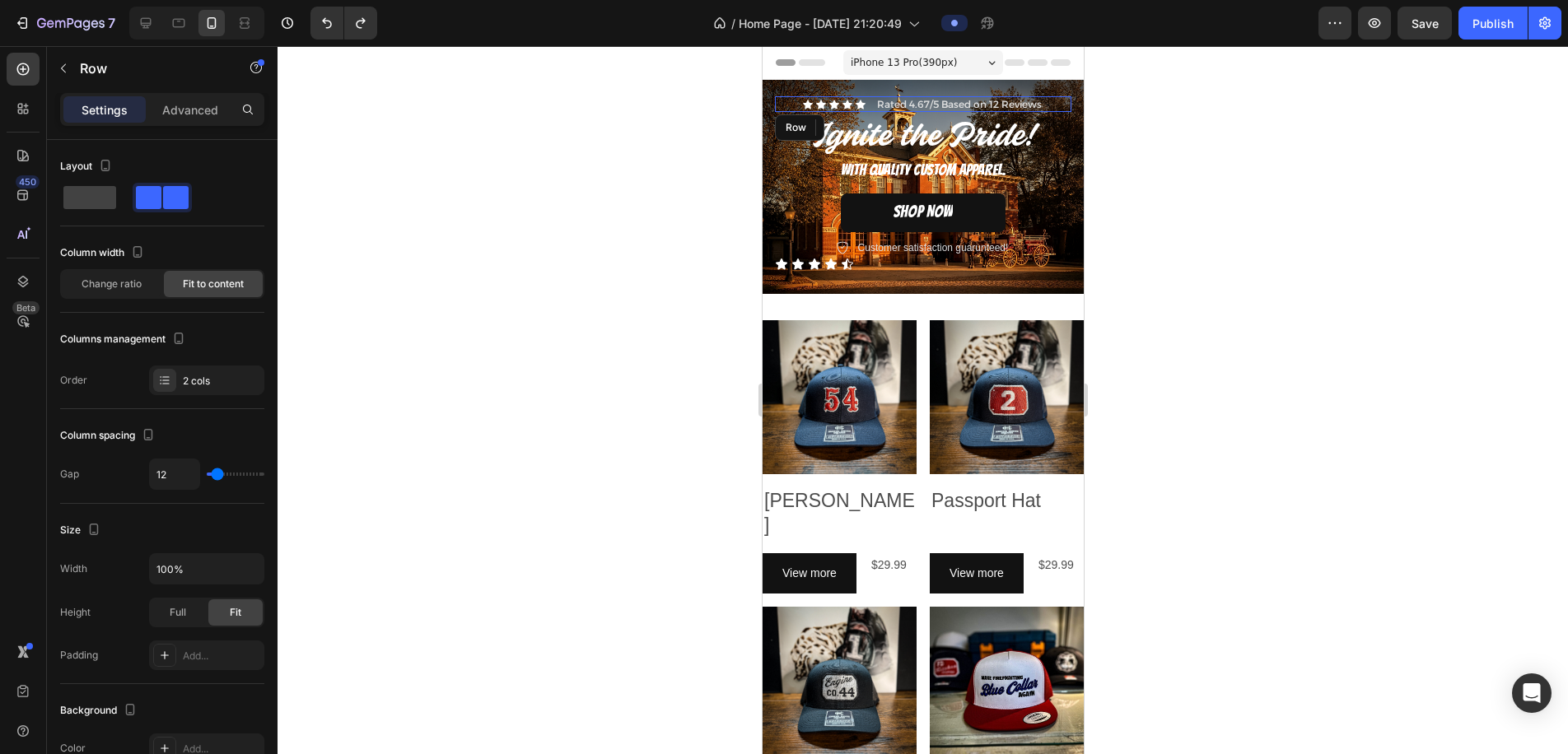
click at [793, 106] on div "Icon Icon Icon 0 Icon Icon Icon List Rated 4.67/5 Based on 12 Reviews Text Bloc…" at bounding box center [923, 104] width 296 height 17
click at [863, 267] on div "Icon Icon Icon Icon Icon" at bounding box center [923, 264] width 296 height 13
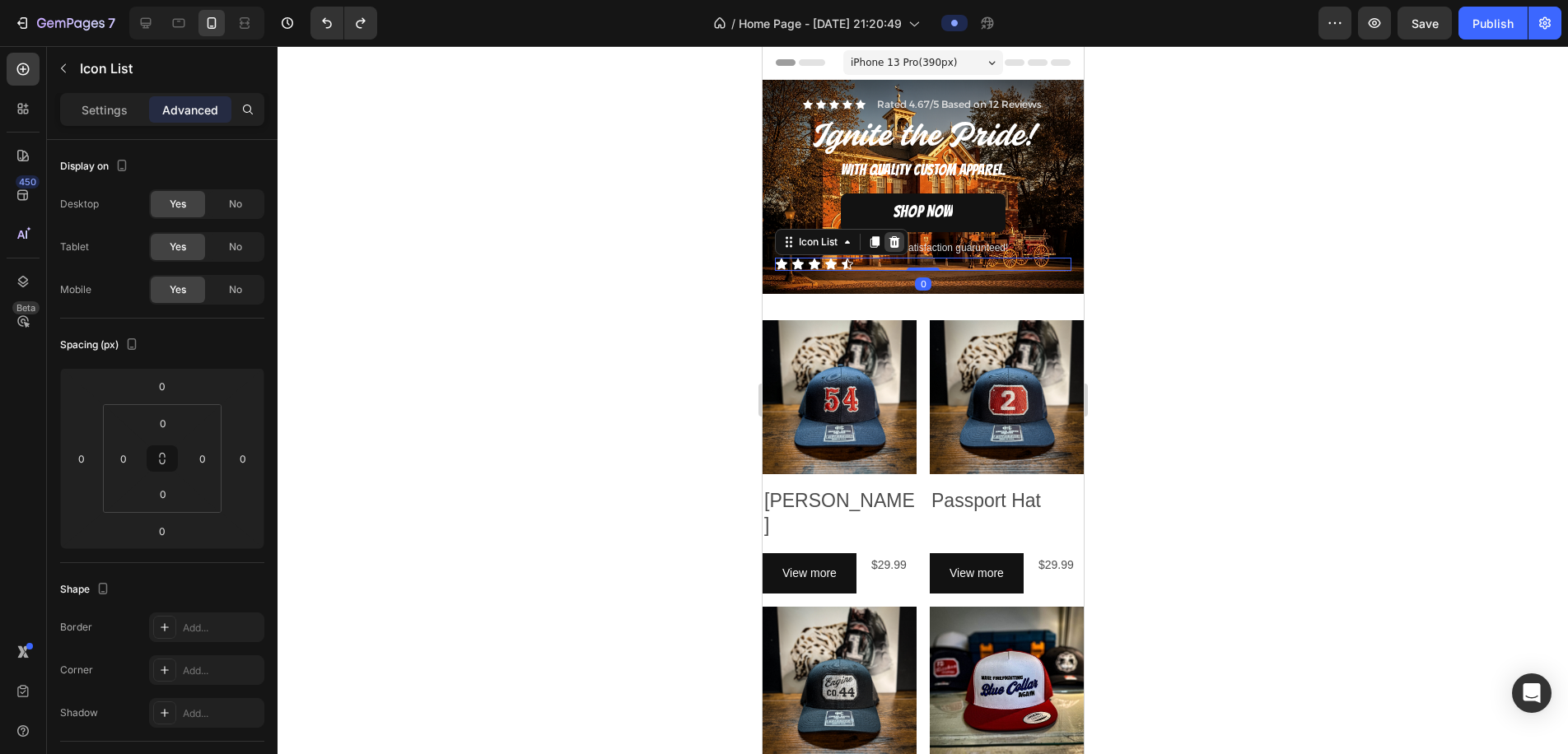
click at [890, 241] on icon at bounding box center [893, 241] width 13 height 13
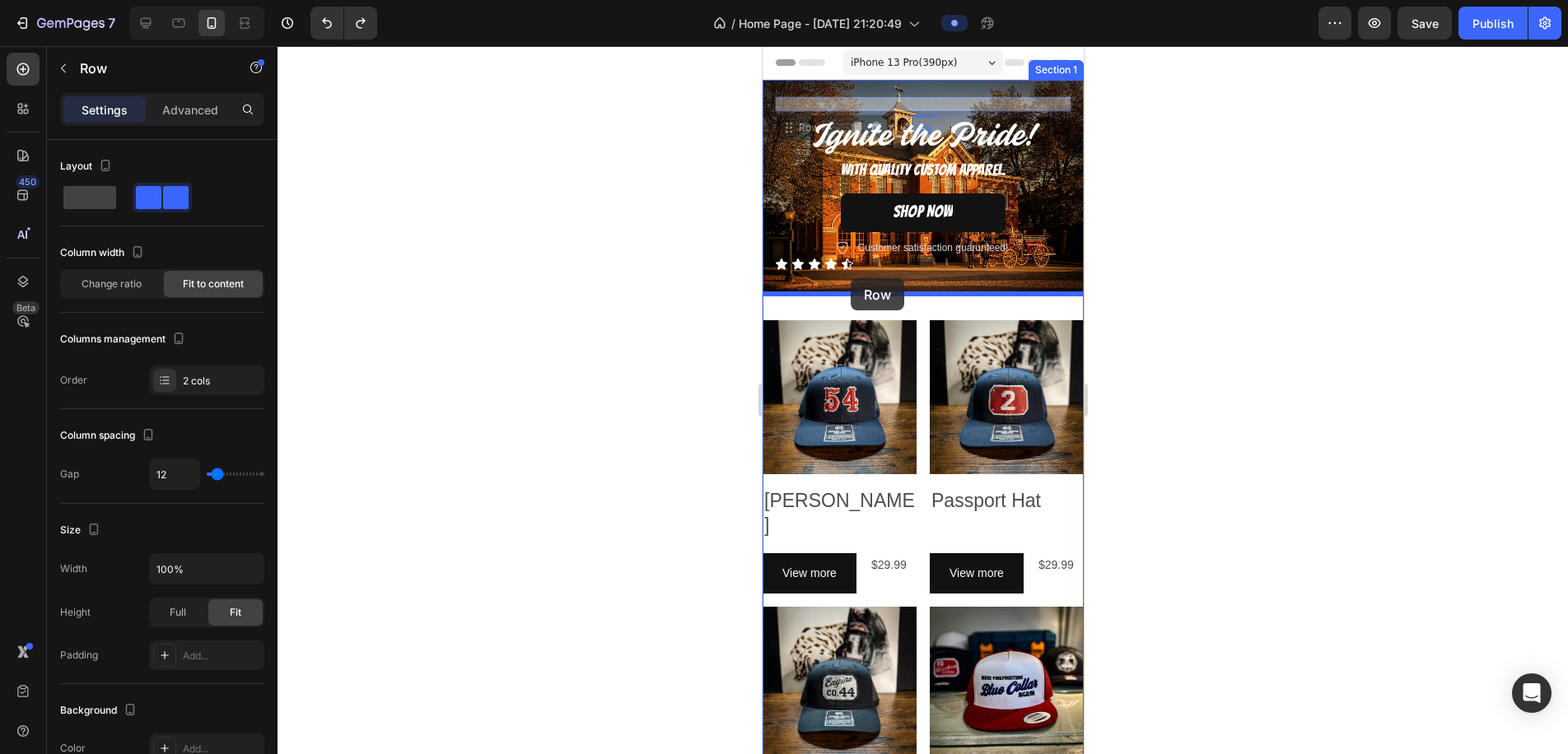
drag, startPoint x: 786, startPoint y: 102, endPoint x: 850, endPoint y: 278, distance: 187.3
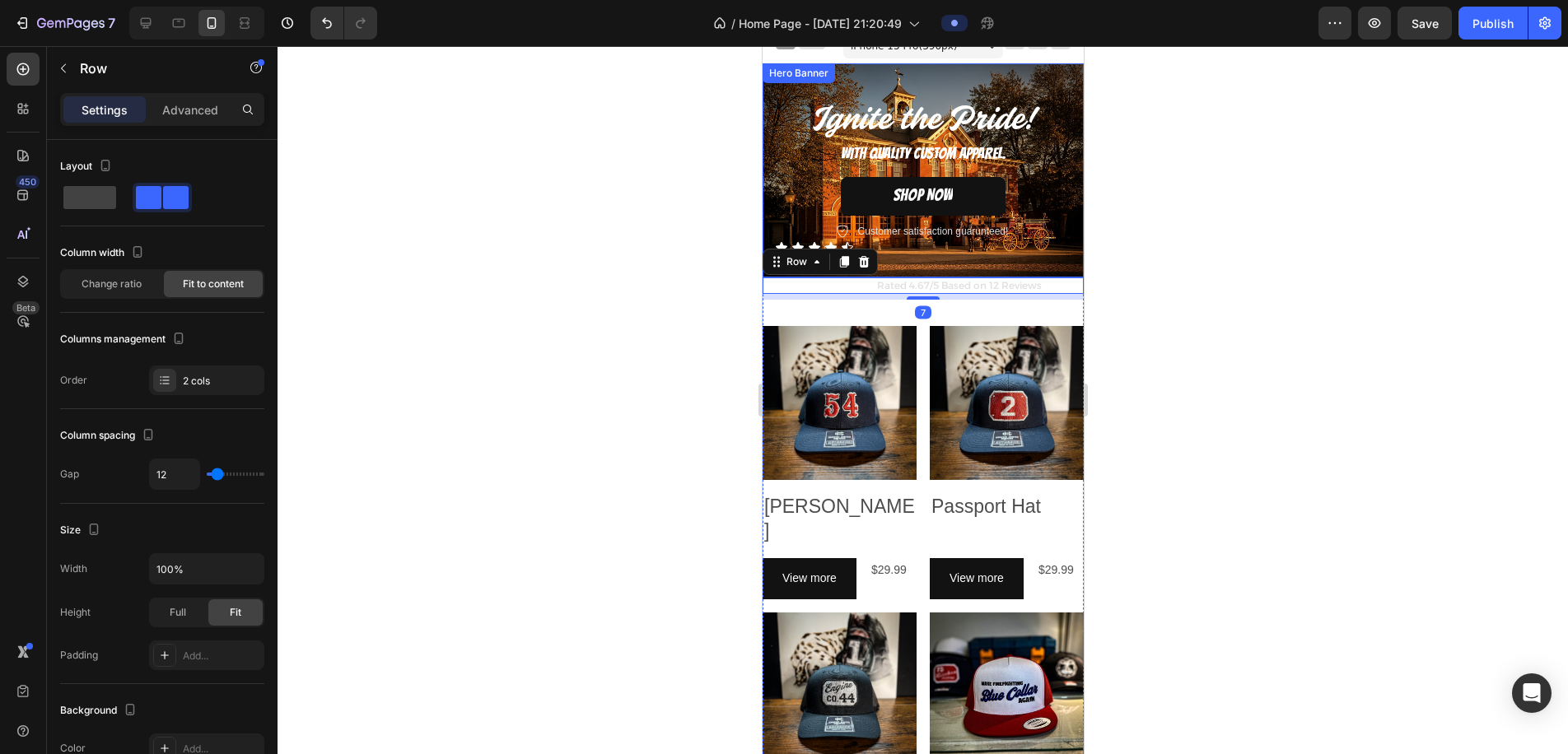
scroll to position [50, 0]
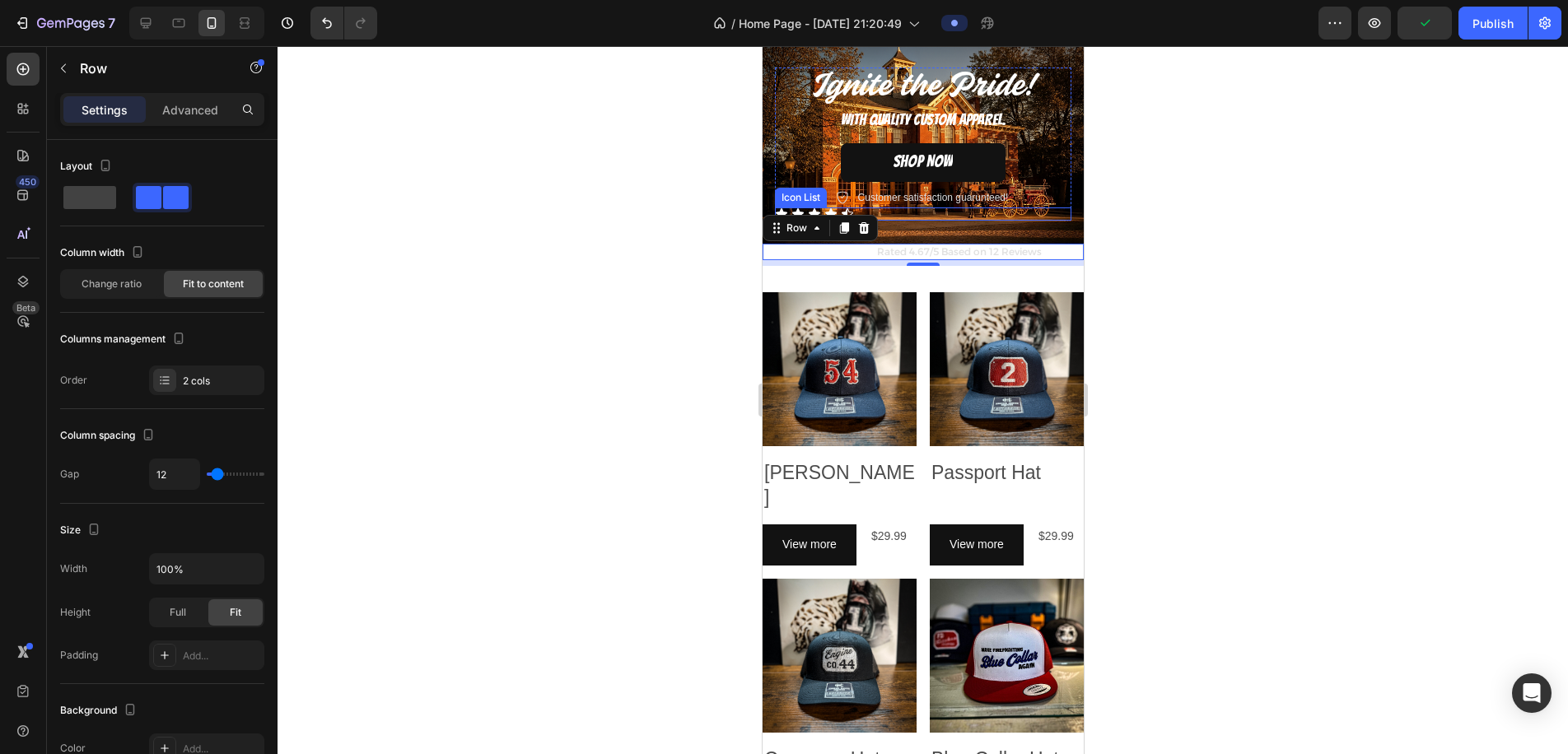
click at [914, 219] on div "Icon Icon Icon Icon Icon" at bounding box center [923, 214] width 296 height 13
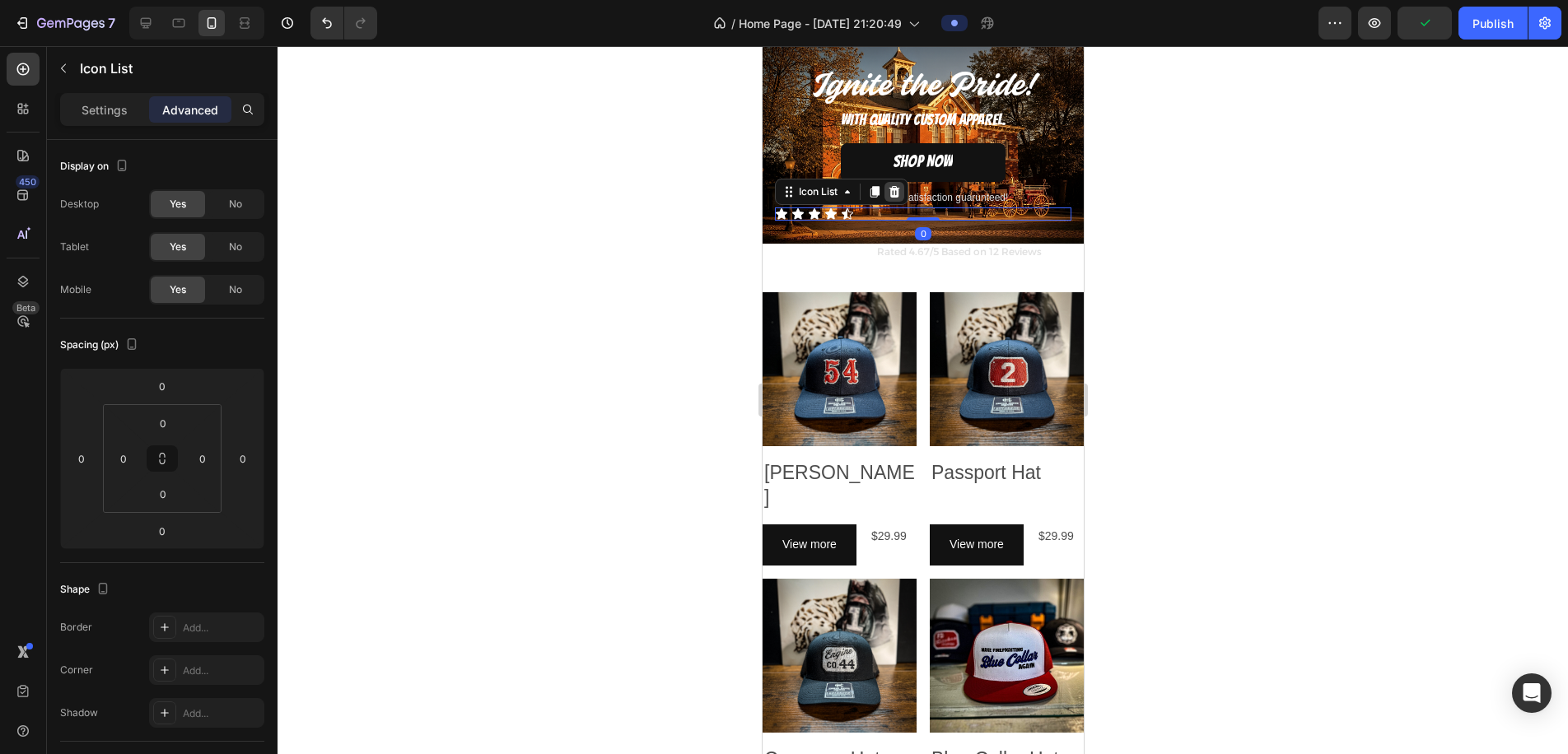
click at [894, 192] on icon at bounding box center [893, 192] width 11 height 12
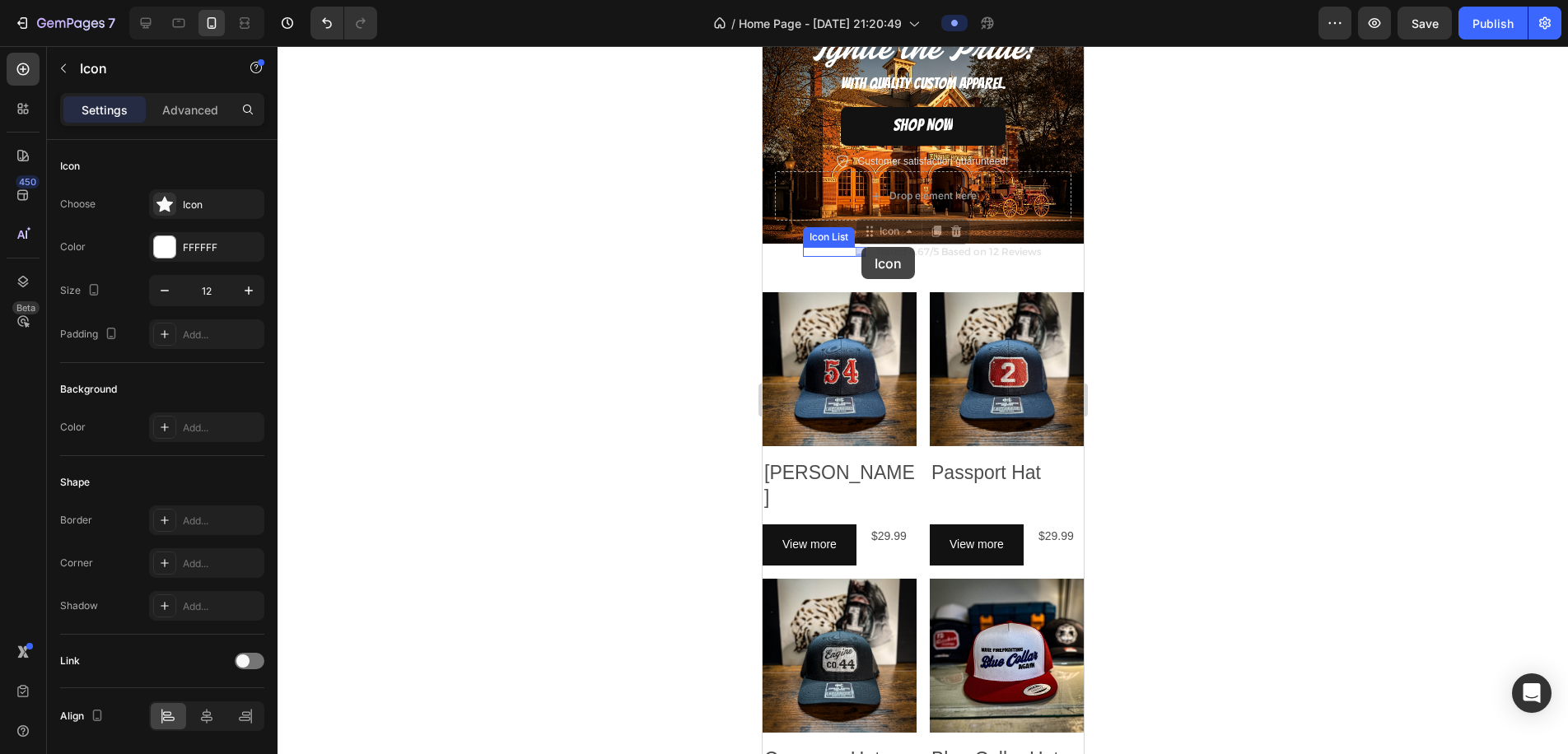
drag, startPoint x: 863, startPoint y: 255, endPoint x: 859, endPoint y: 245, distance: 10.8
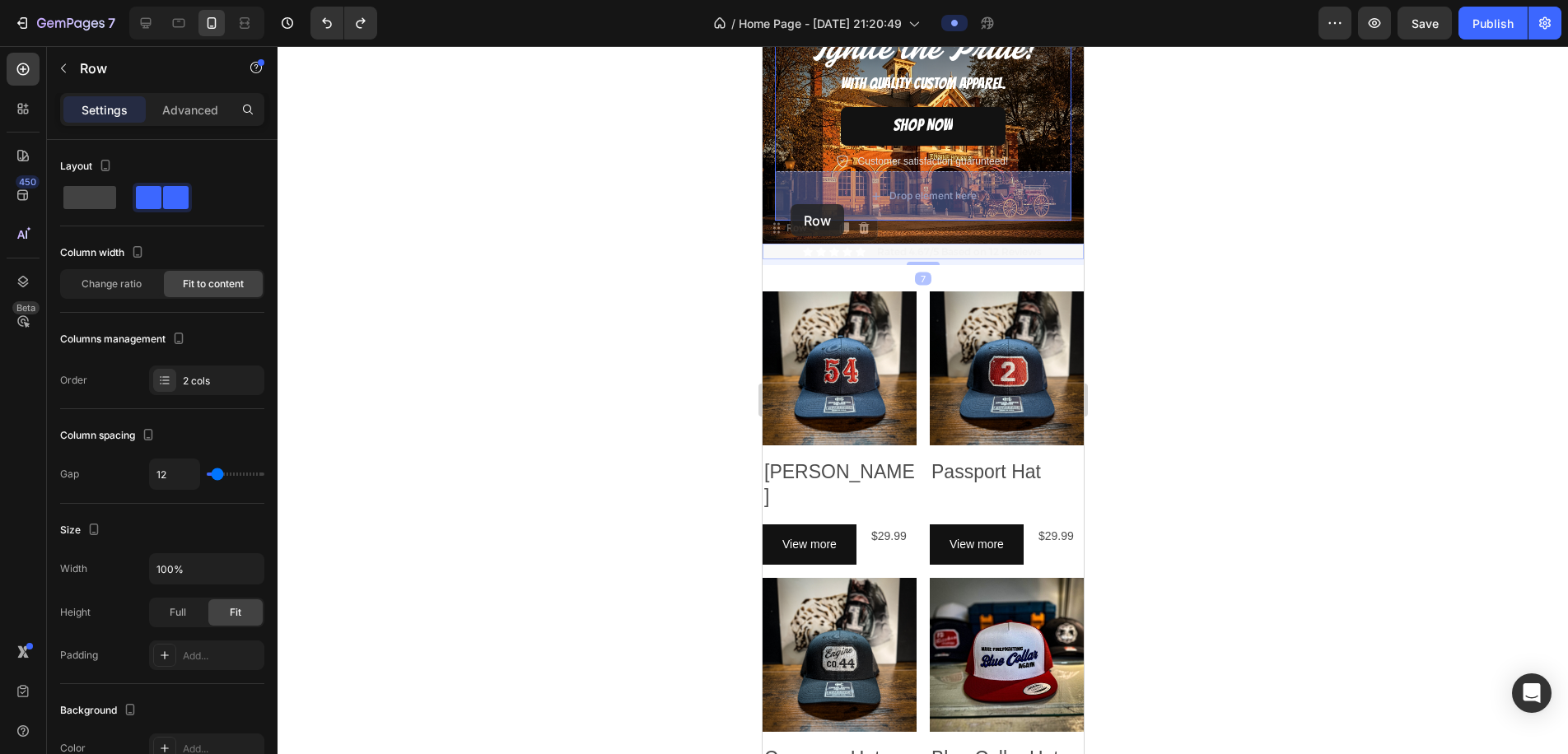
drag, startPoint x: 787, startPoint y: 253, endPoint x: 790, endPoint y: 204, distance: 49.1
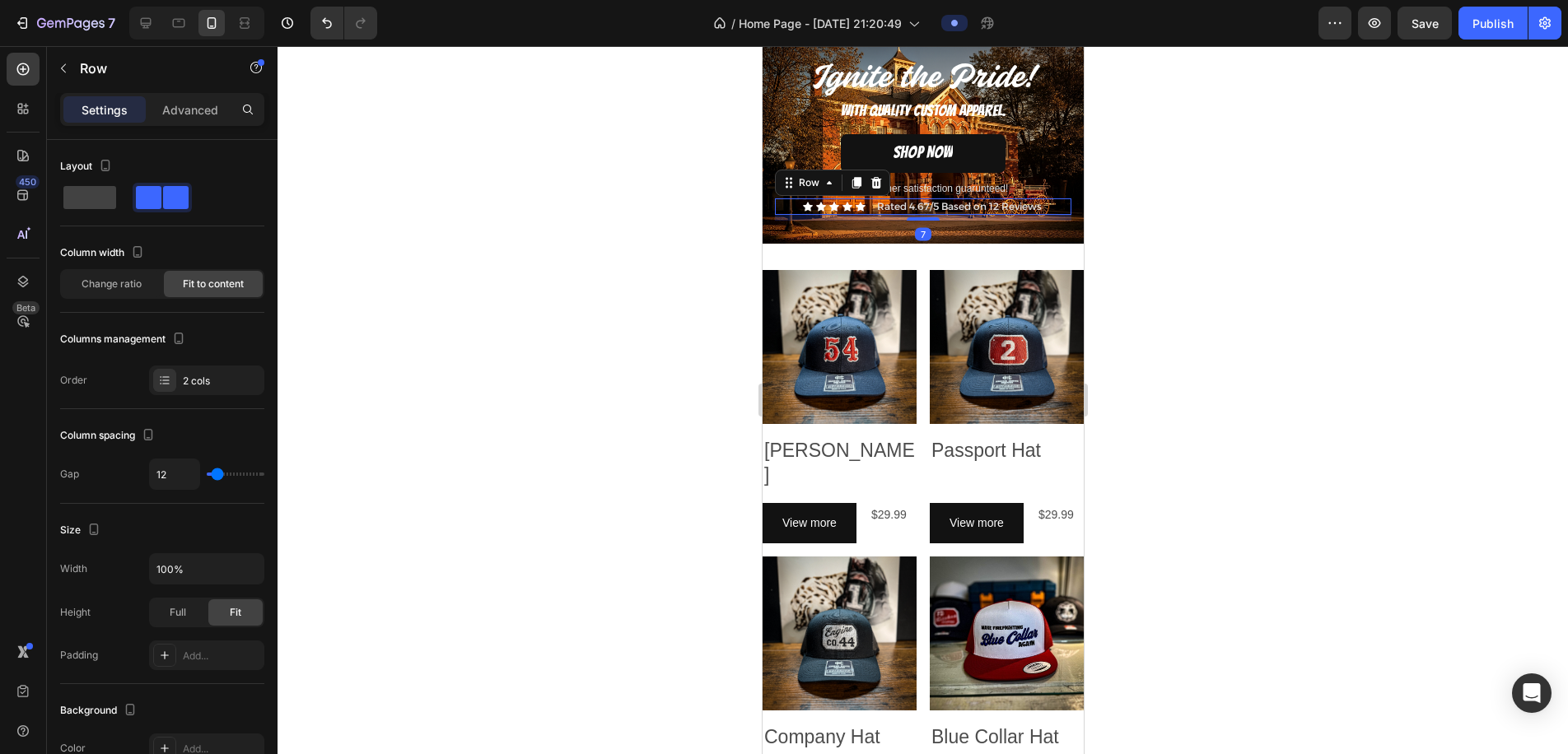
click at [1151, 209] on div at bounding box center [923, 400] width 1290 height 708
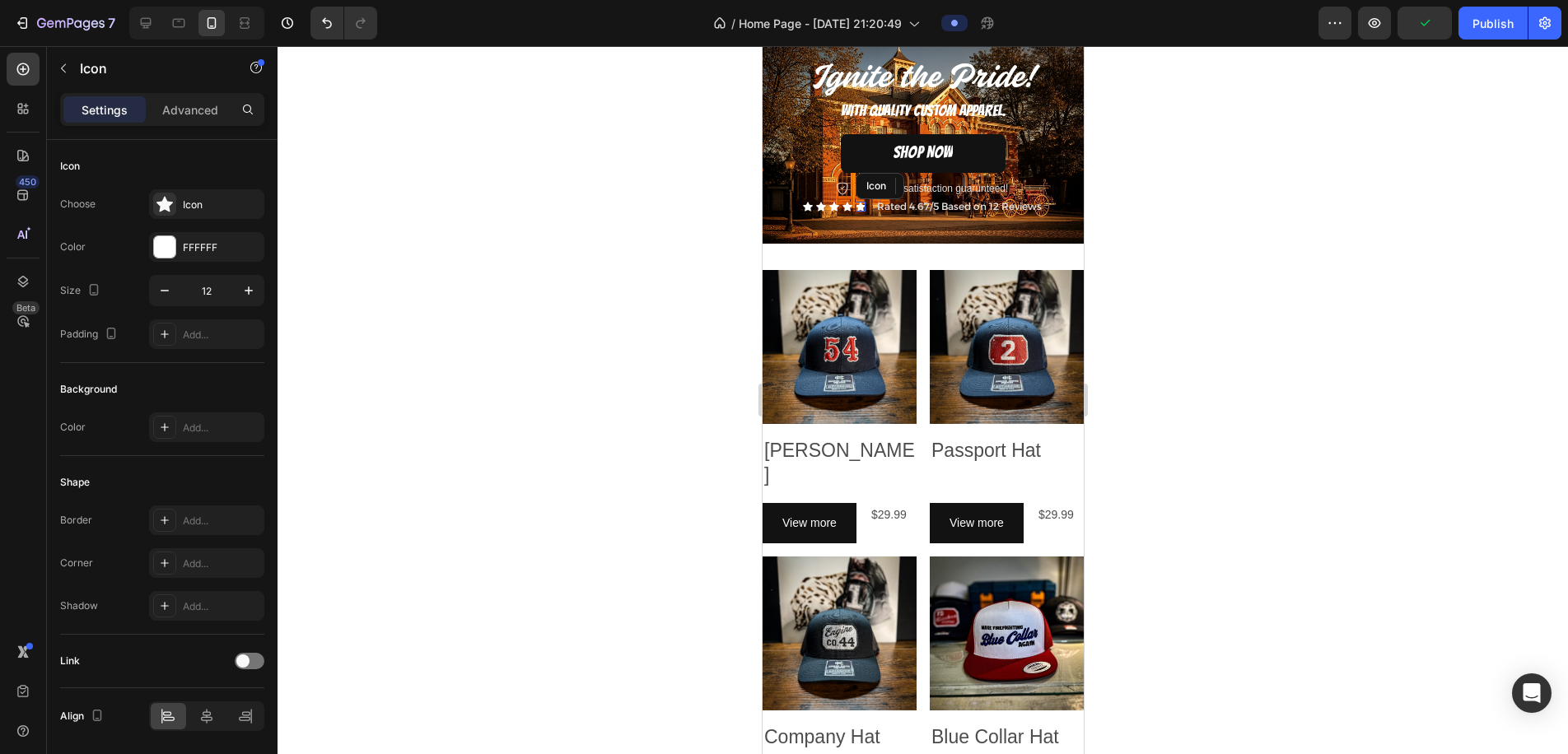
click at [863, 212] on div "Icon" at bounding box center [860, 207] width 10 height 10
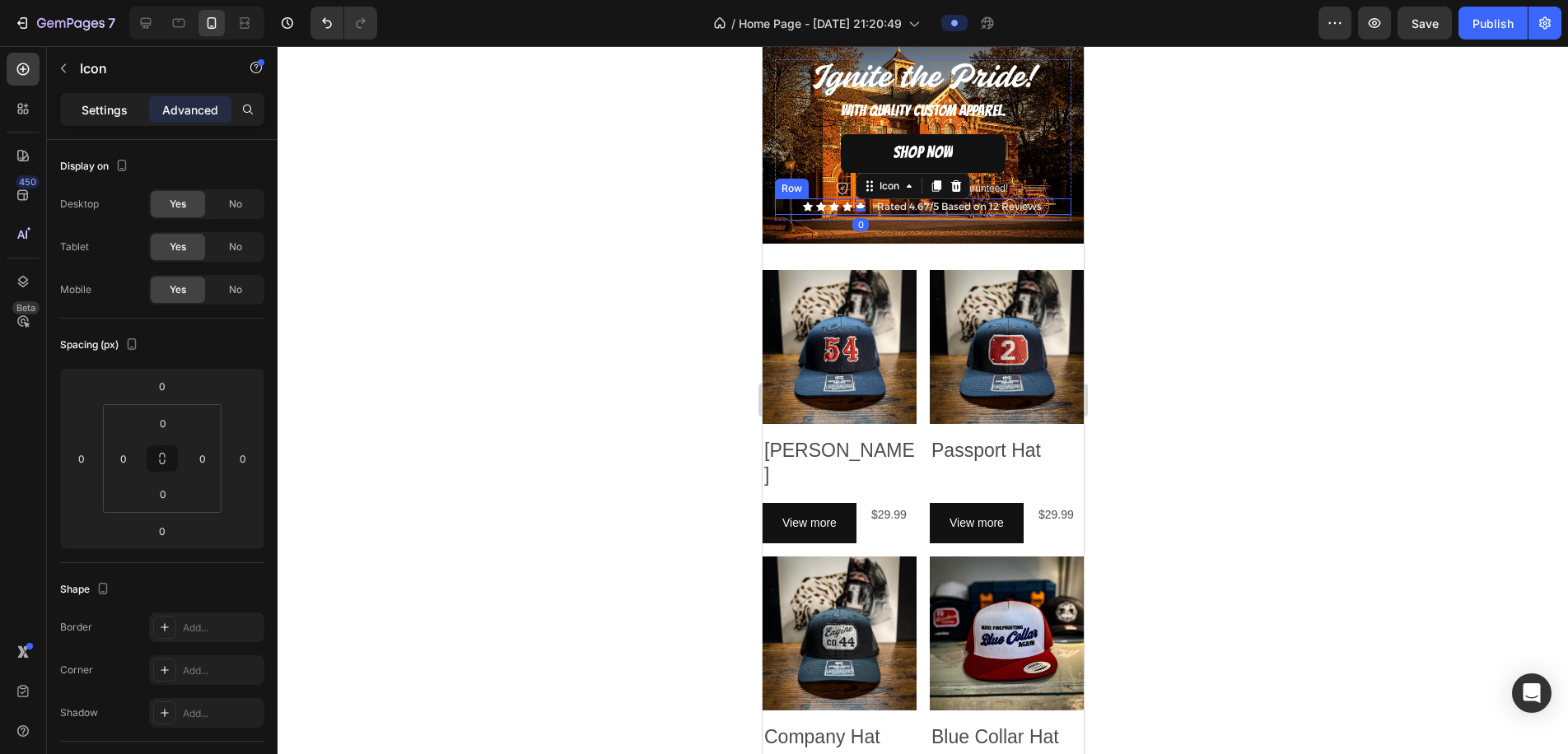
click at [141, 120] on div "Settings" at bounding box center [105, 109] width 82 height 26
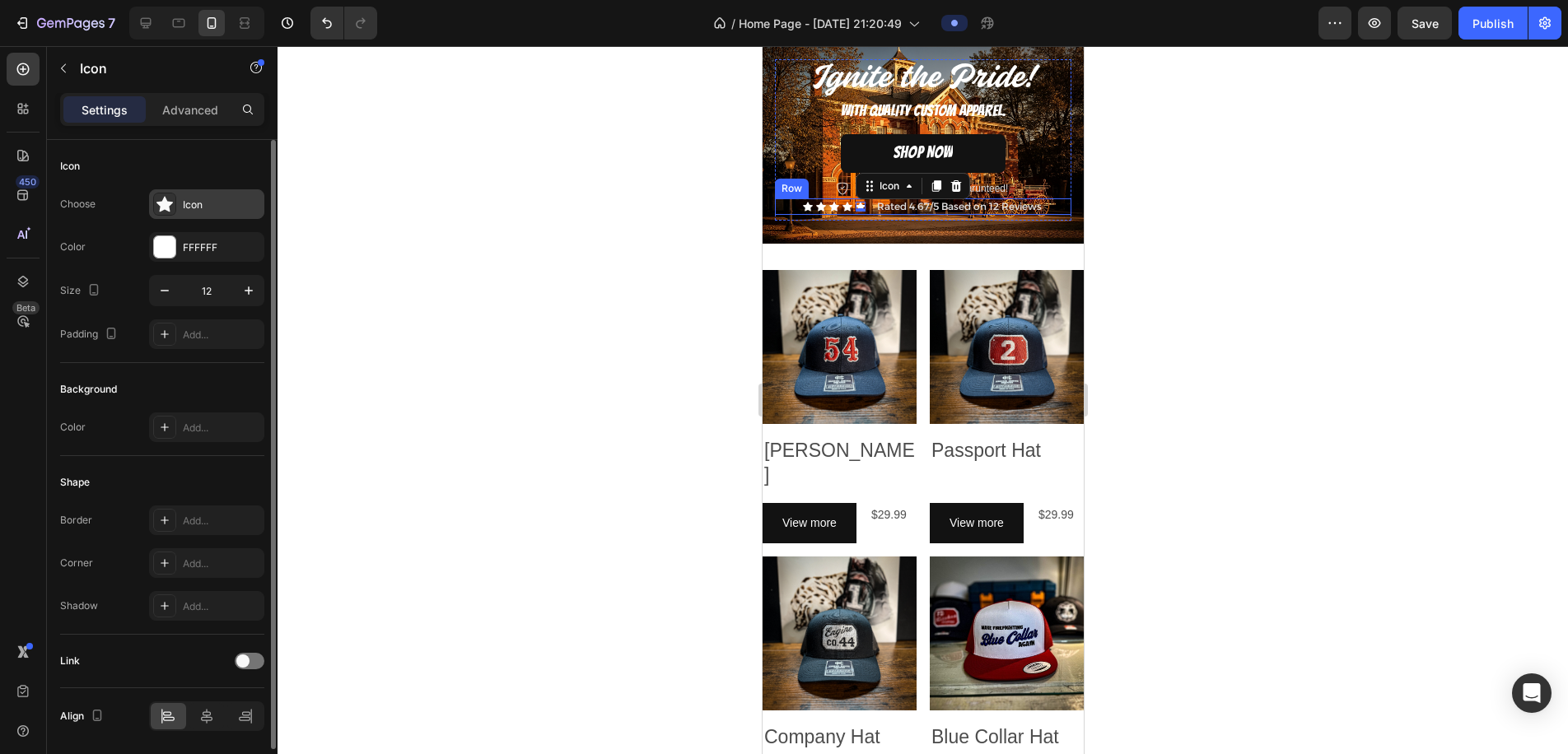
click at [176, 209] on div "Icon" at bounding box center [207, 204] width 116 height 29
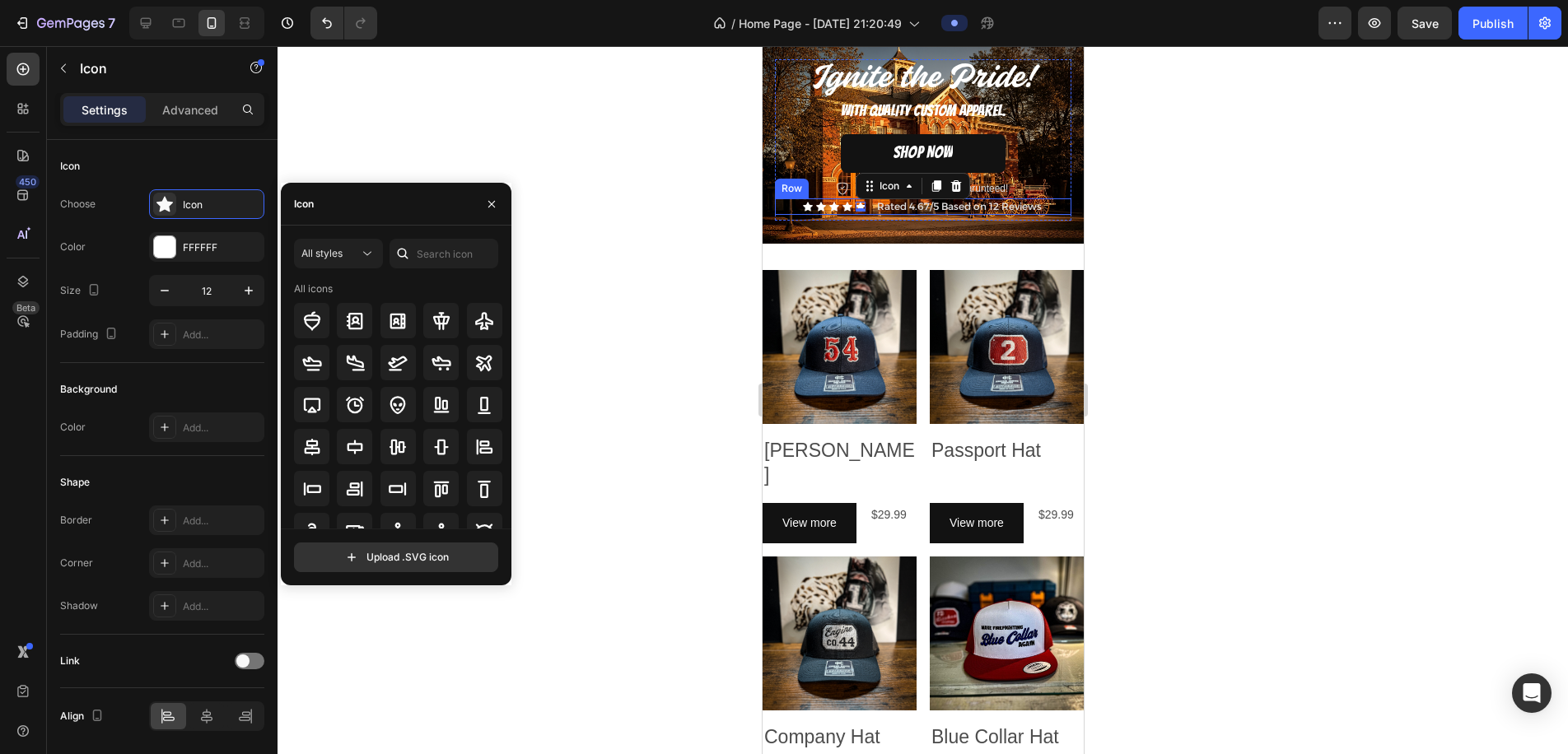
click at [368, 213] on div "Icon" at bounding box center [395, 204] width 230 height 43
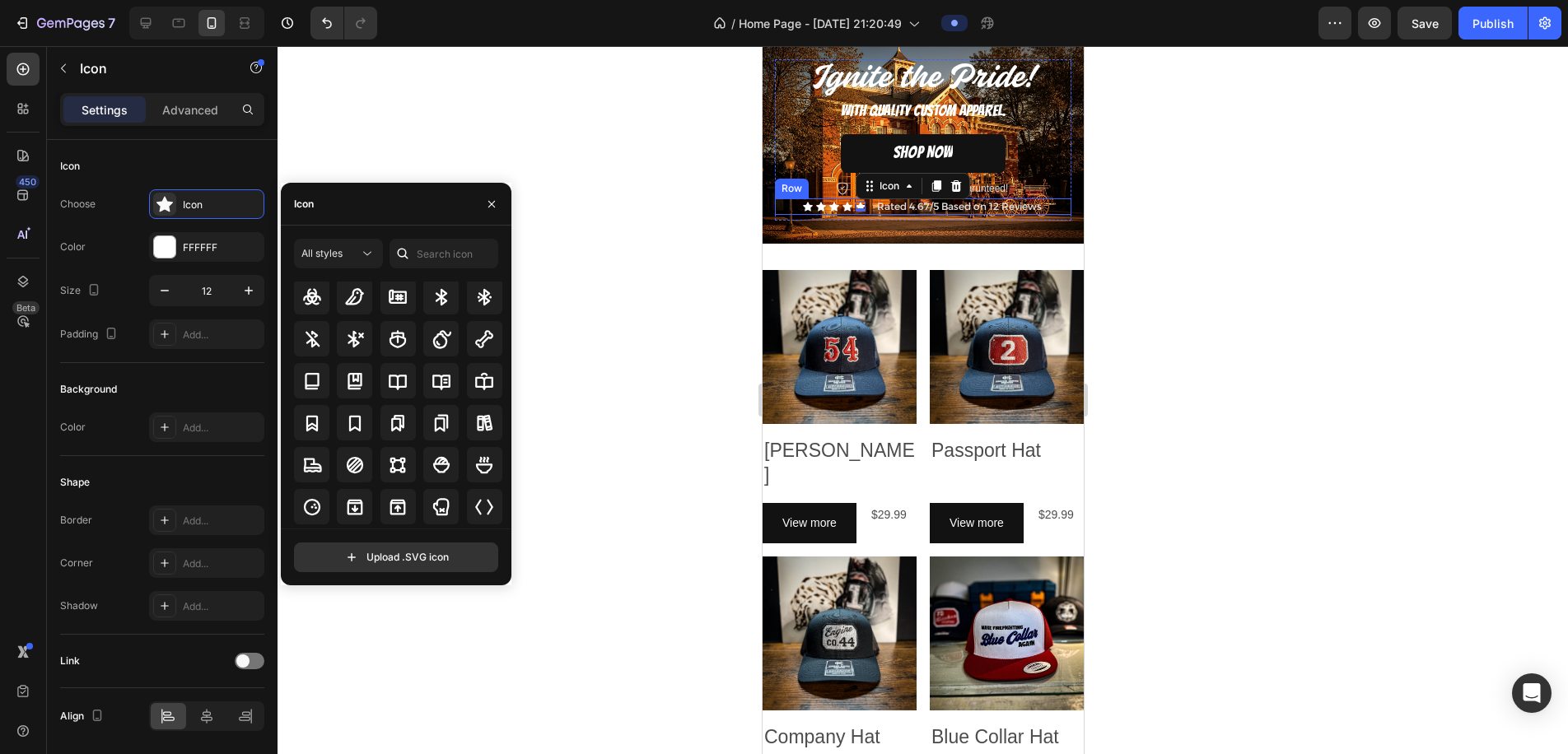
scroll to position [1463, 0]
click at [444, 249] on input "text" at bounding box center [443, 254] width 109 height 29
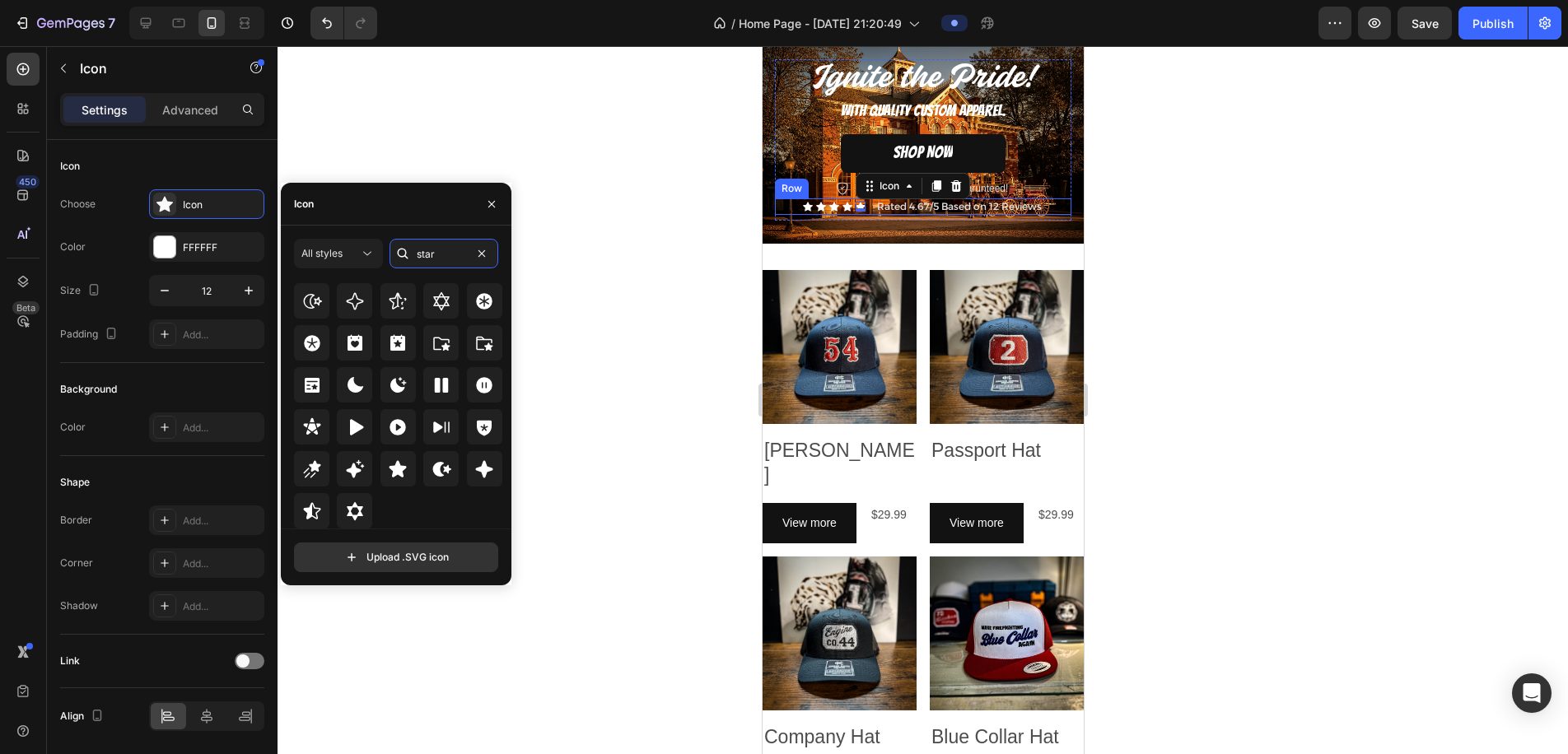
scroll to position [500, 0]
type input "star"
click at [321, 507] on icon at bounding box center [312, 512] width 20 height 20
click at [621, 280] on div at bounding box center [923, 400] width 1290 height 708
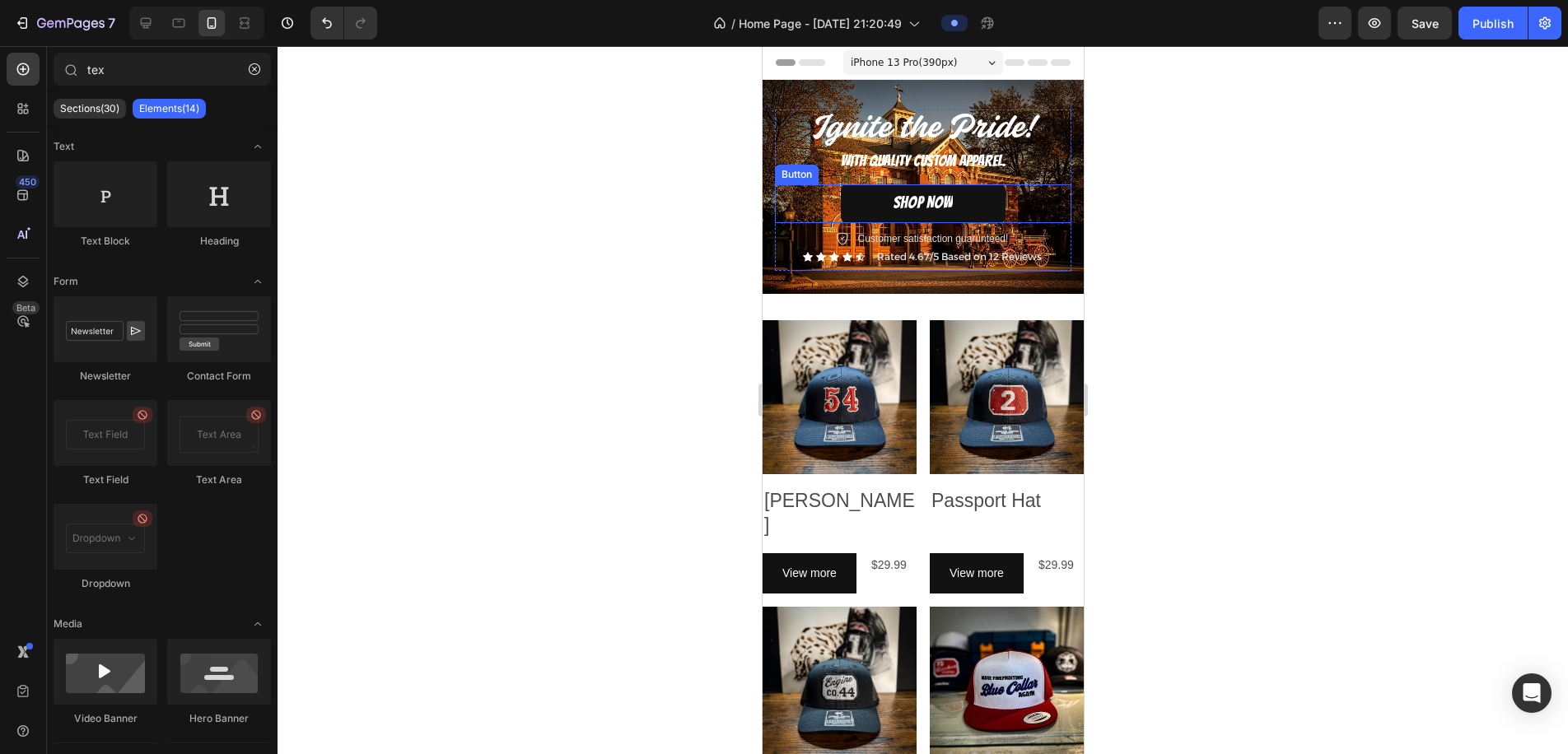
scroll to position [0, 0]
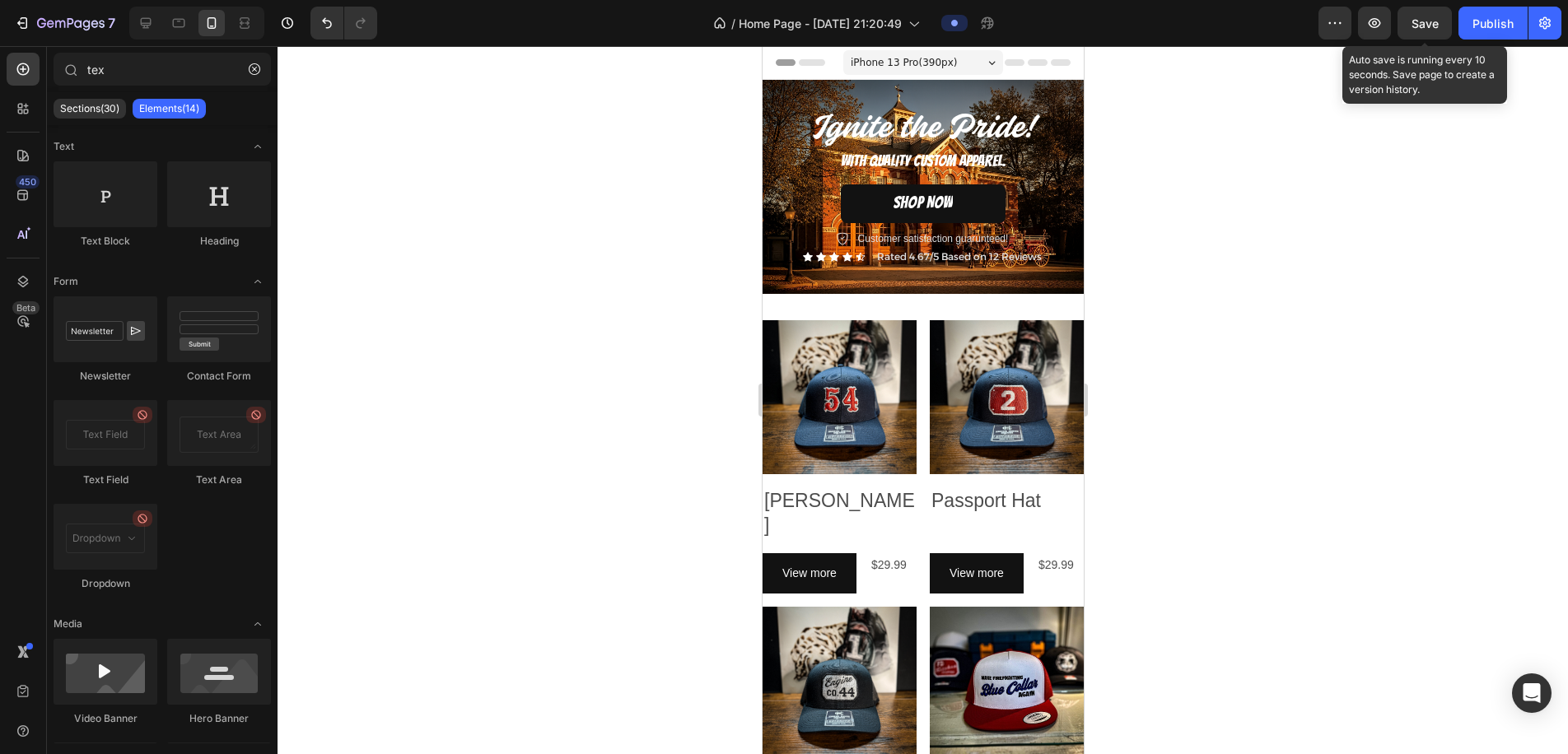
drag, startPoint x: 1433, startPoint y: 31, endPoint x: 1429, endPoint y: 84, distance: 53.2
click at [1432, 31] on div "Save" at bounding box center [1426, 24] width 27 height 18
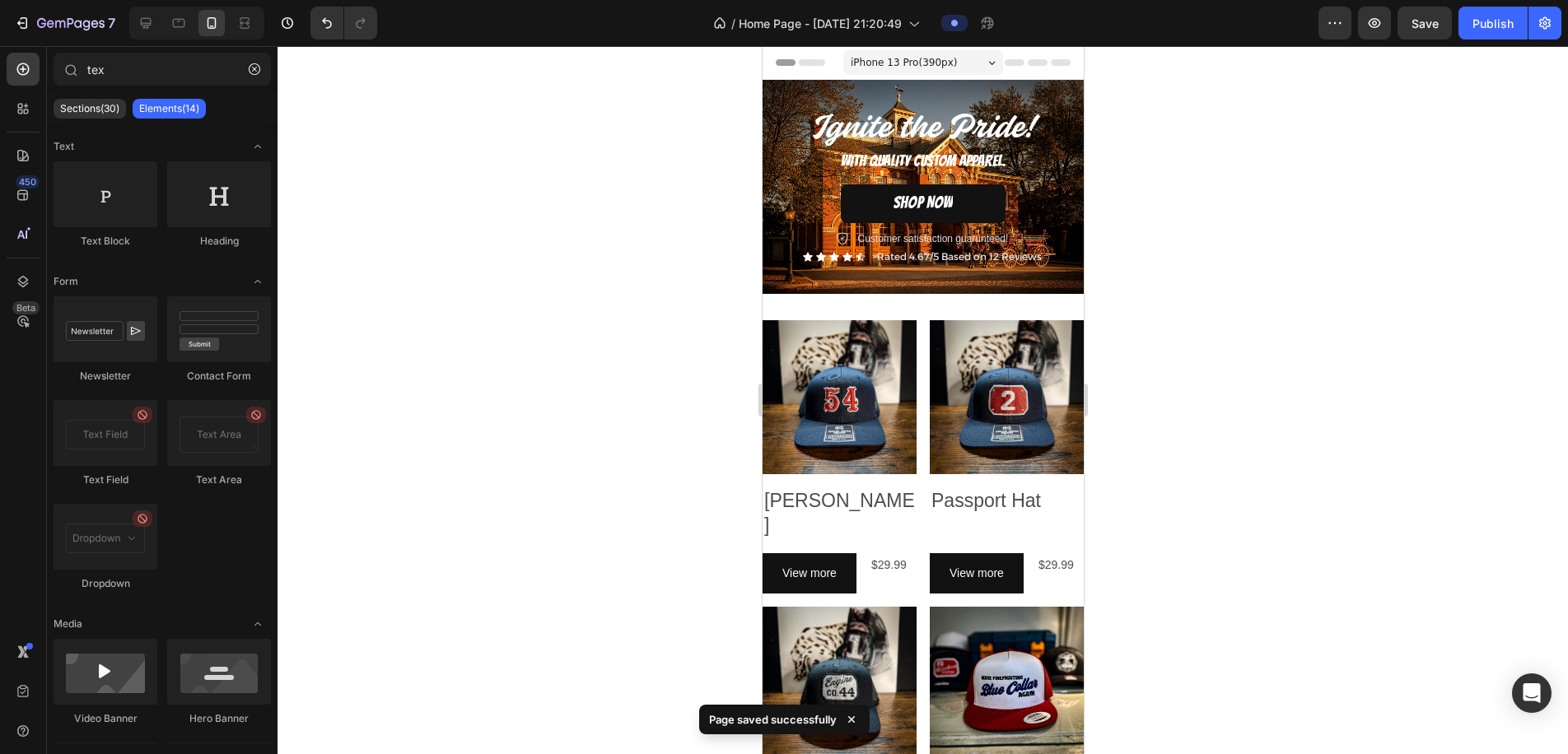
click at [955, 56] on span "iPhone 13 Pro ( 390 px)" at bounding box center [903, 62] width 106 height 17
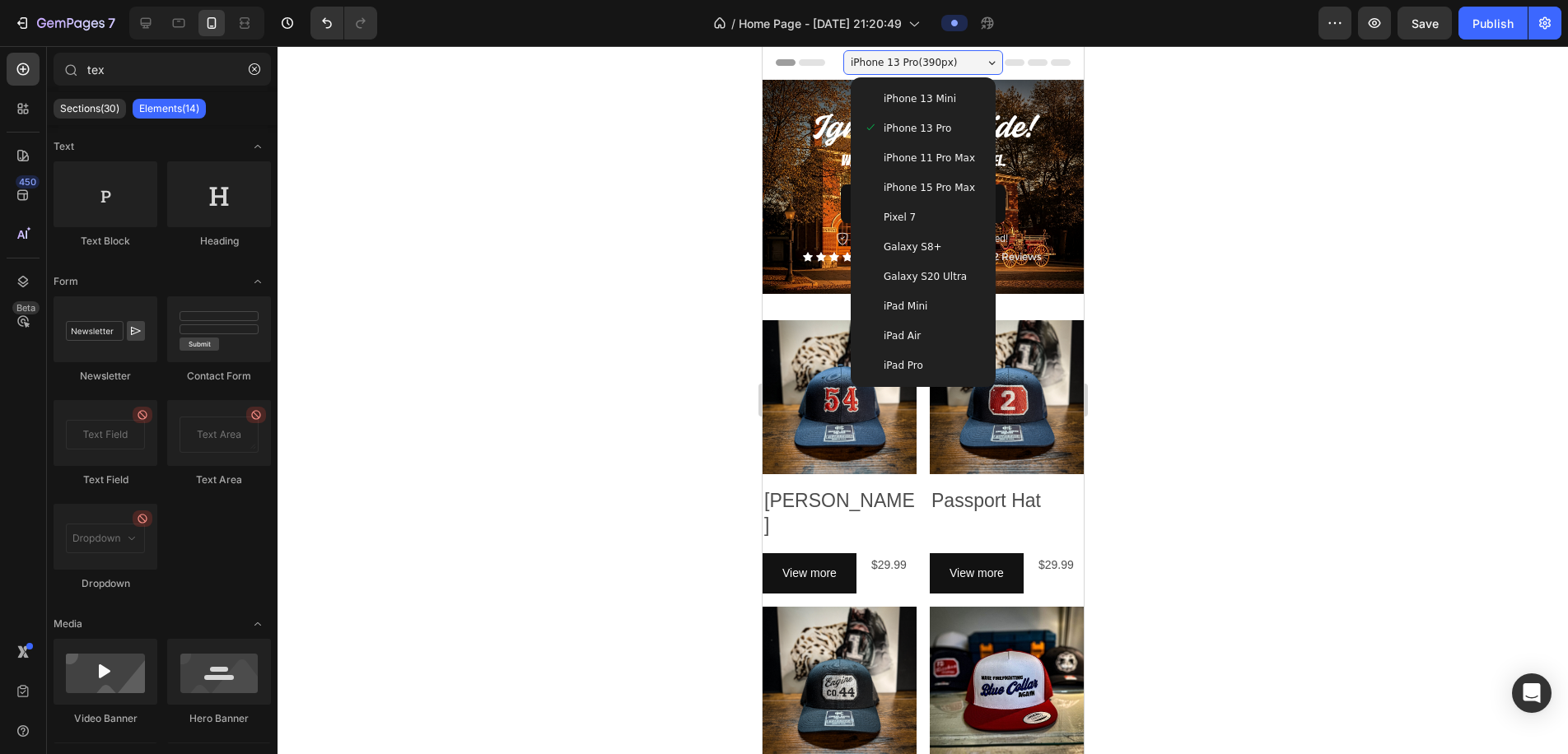
drag, startPoint x: 892, startPoint y: 364, endPoint x: 1179, endPoint y: 377, distance: 287.3
click at [892, 364] on span "iPad Pro" at bounding box center [903, 366] width 39 height 17
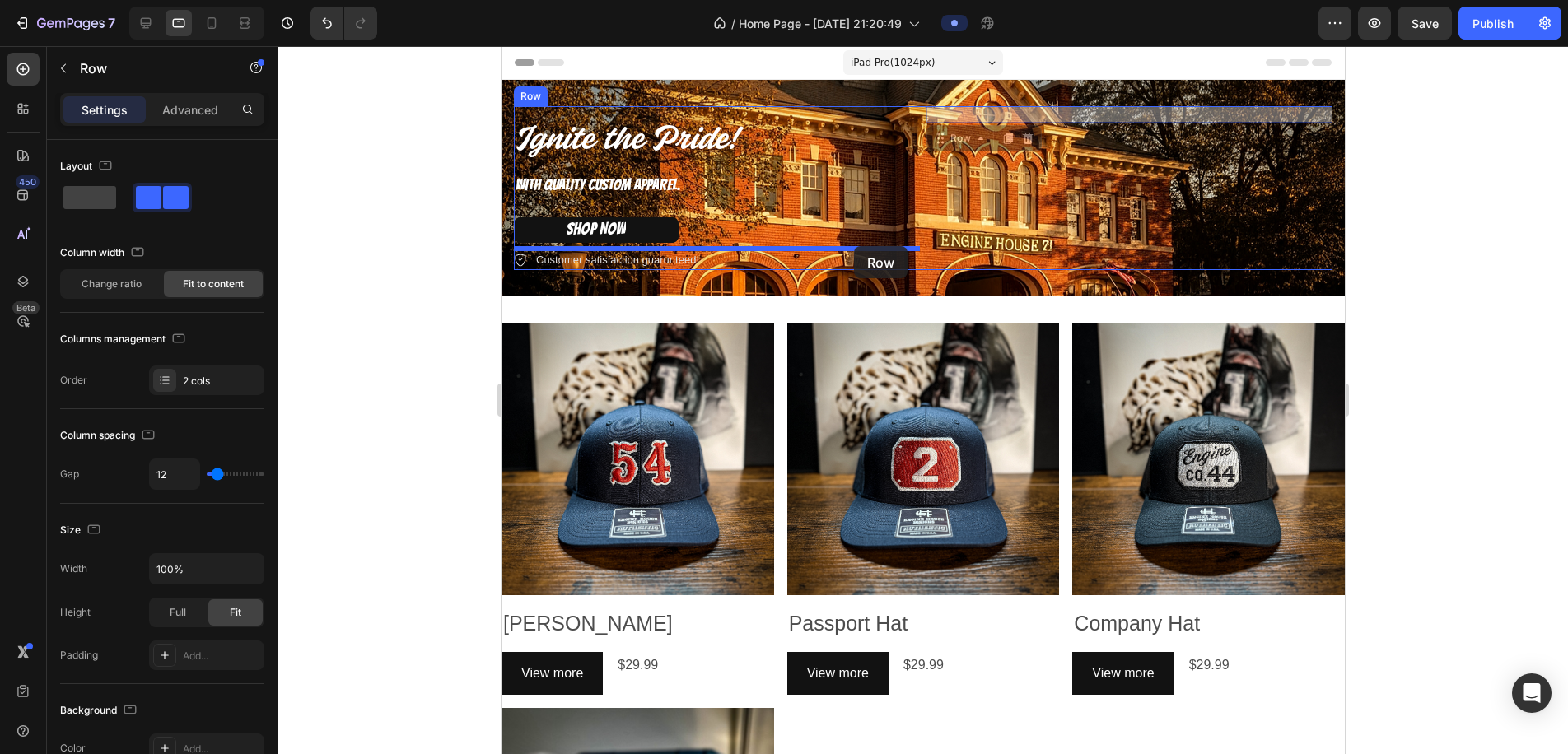
drag, startPoint x: 1003, startPoint y: 113, endPoint x: 852, endPoint y: 245, distance: 200.6
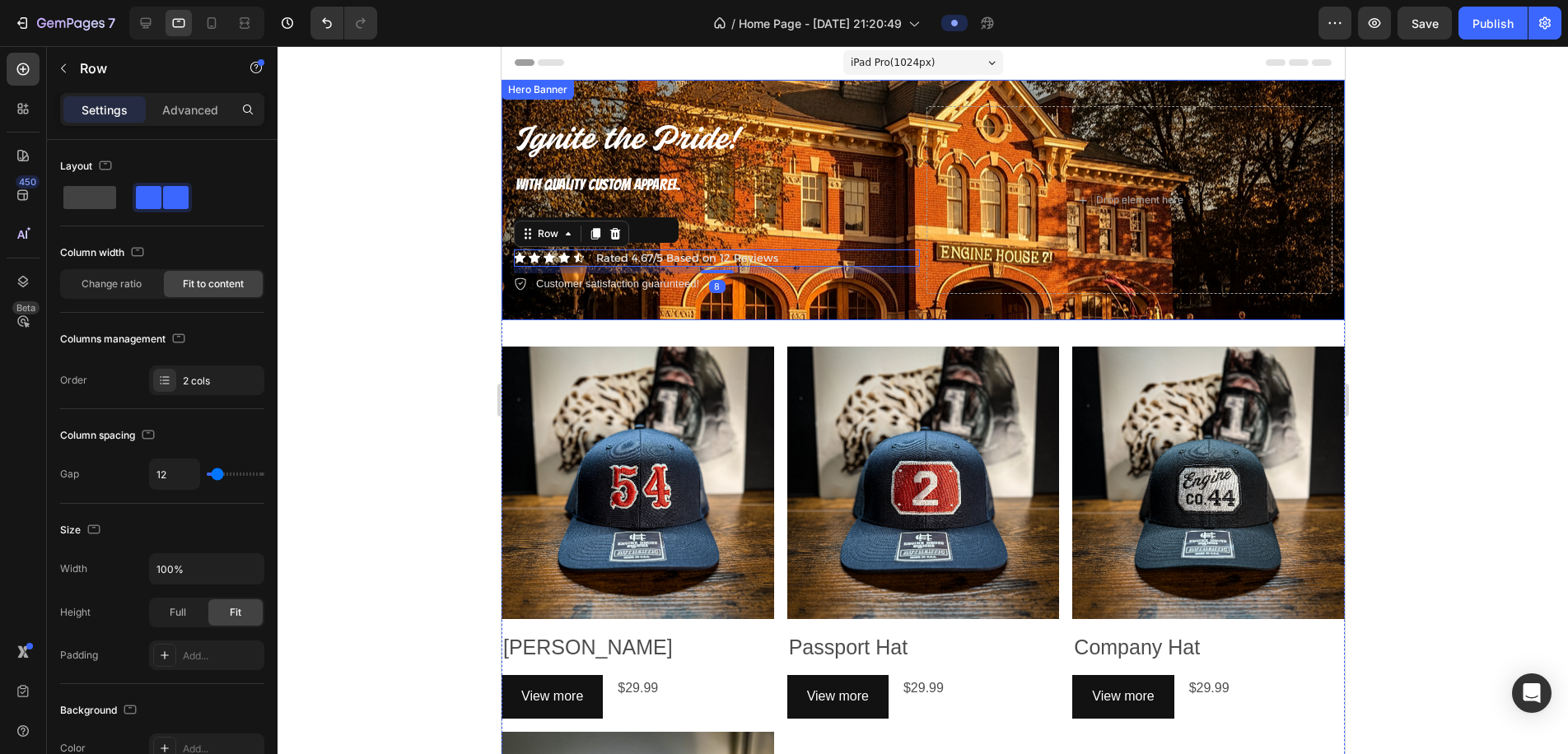
click at [1481, 231] on div at bounding box center [923, 400] width 1290 height 708
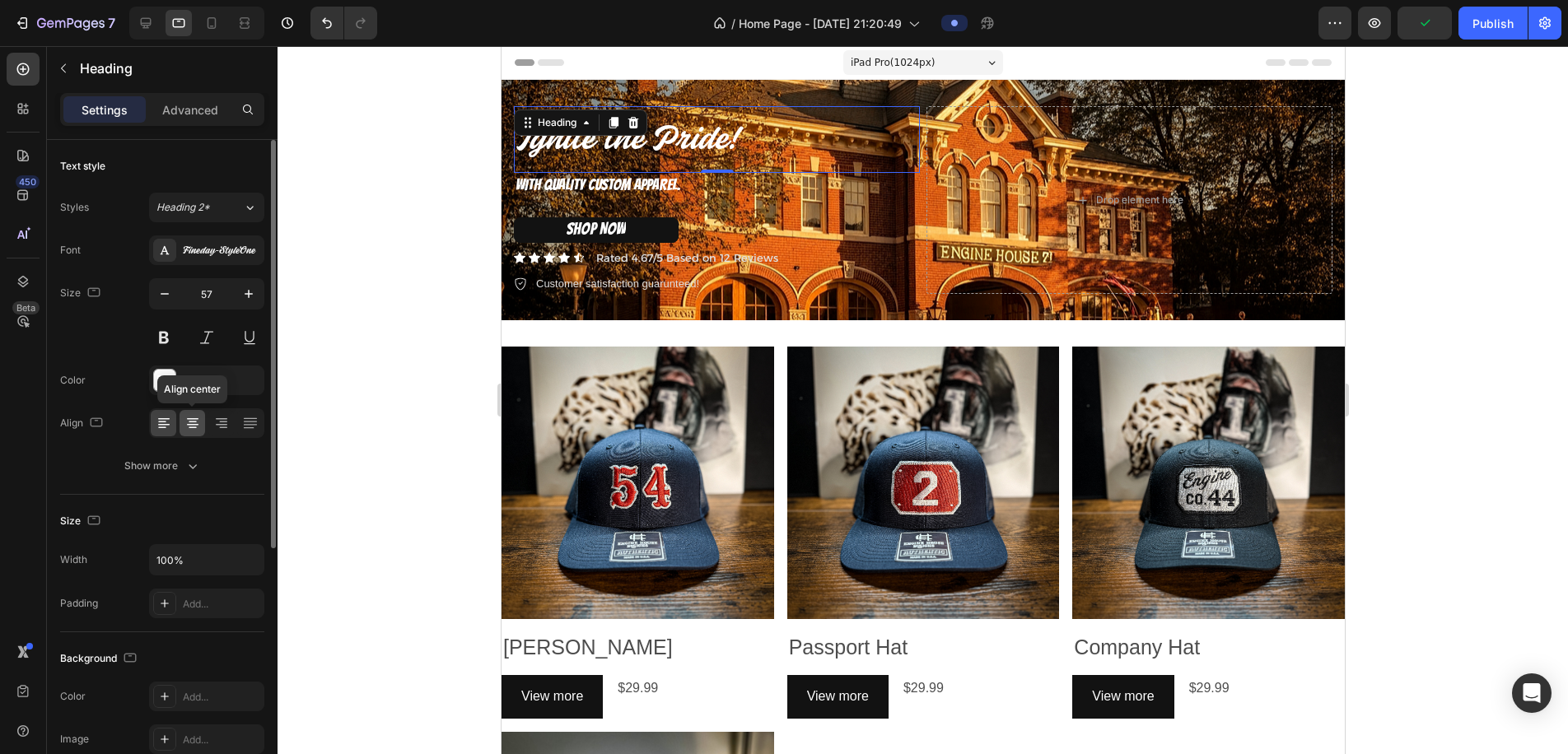
click at [194, 430] on icon at bounding box center [192, 423] width 17 height 17
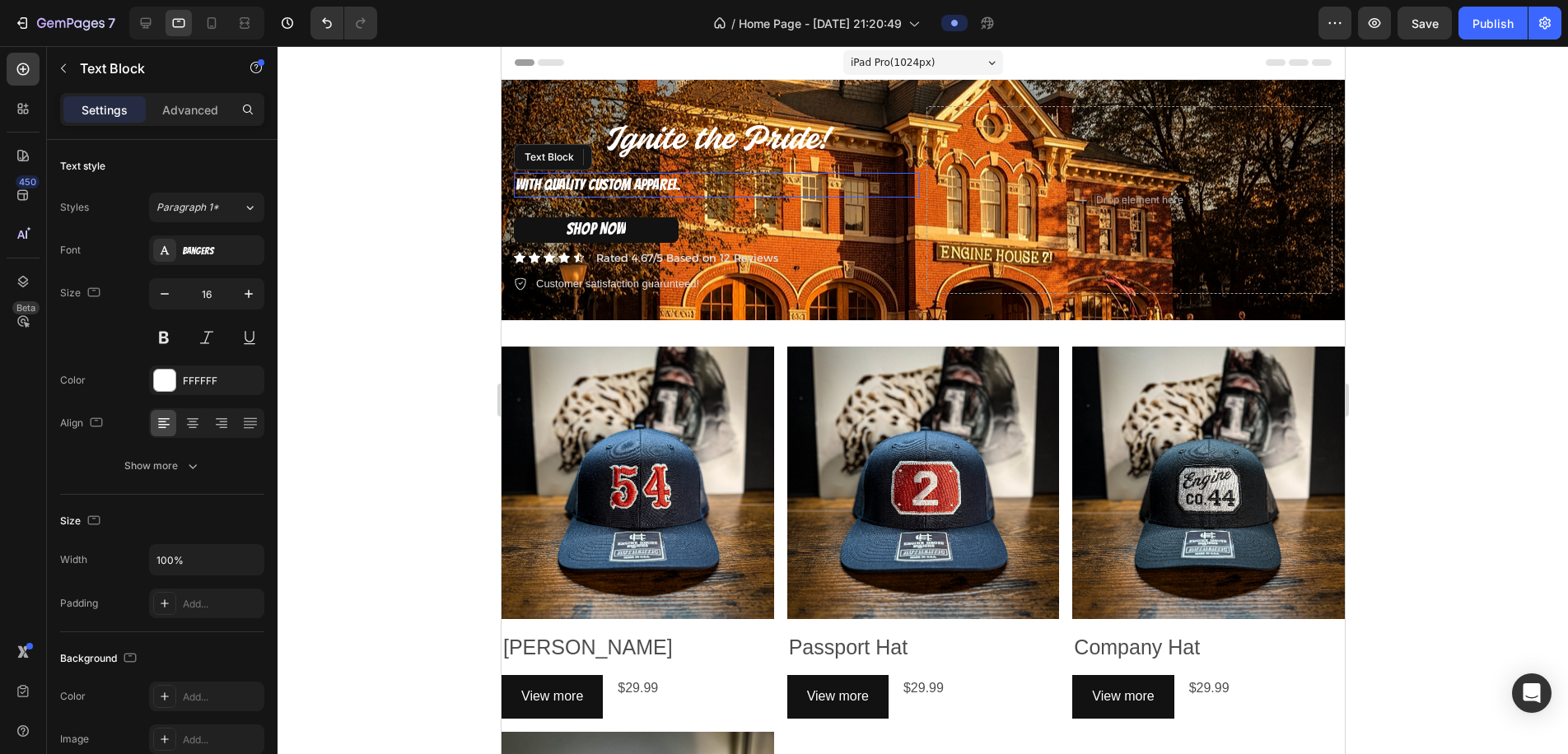
click at [592, 186] on span "WITH QUALITY CUSTOM APPAREL." at bounding box center [597, 184] width 166 height 17
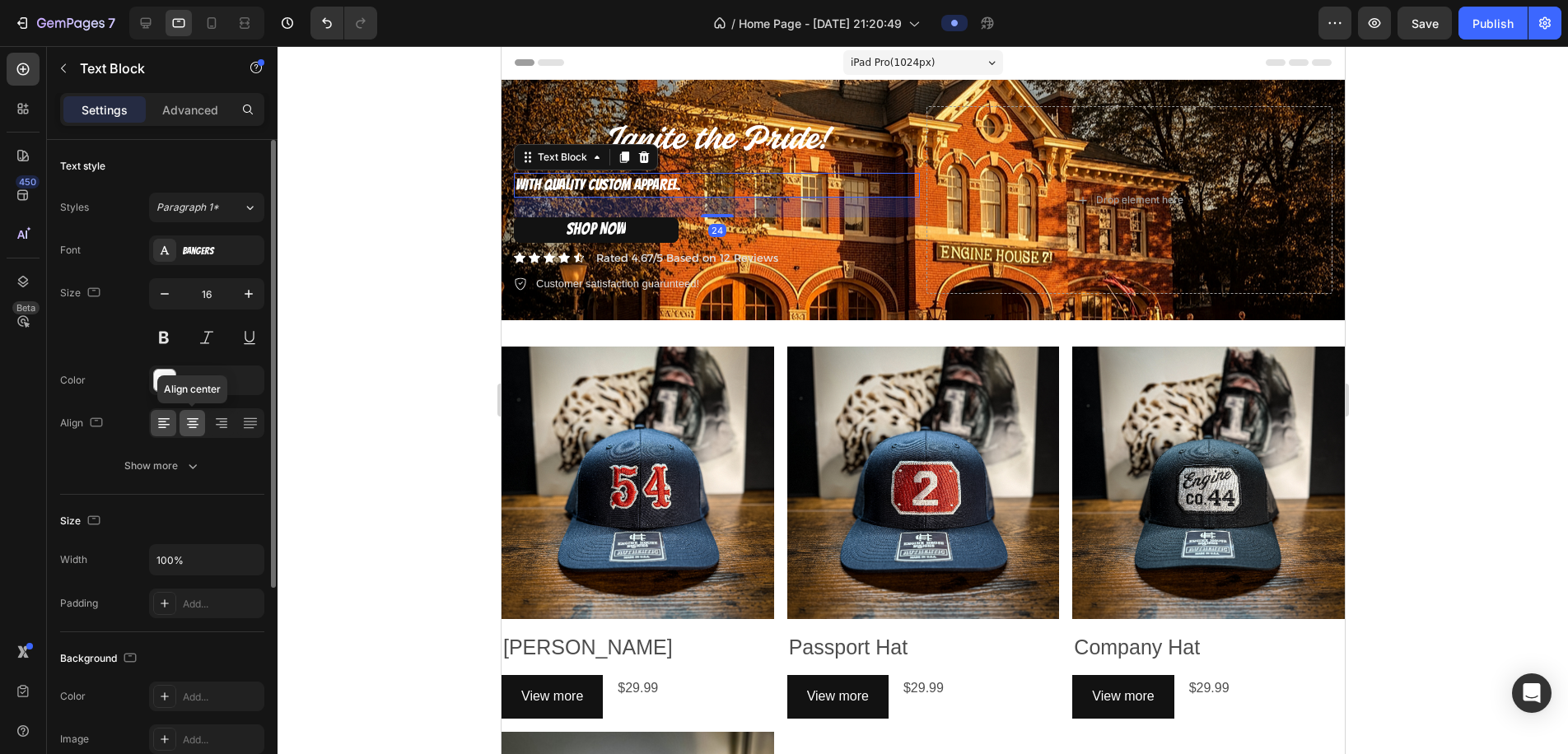
click at [189, 426] on icon at bounding box center [192, 423] width 17 height 17
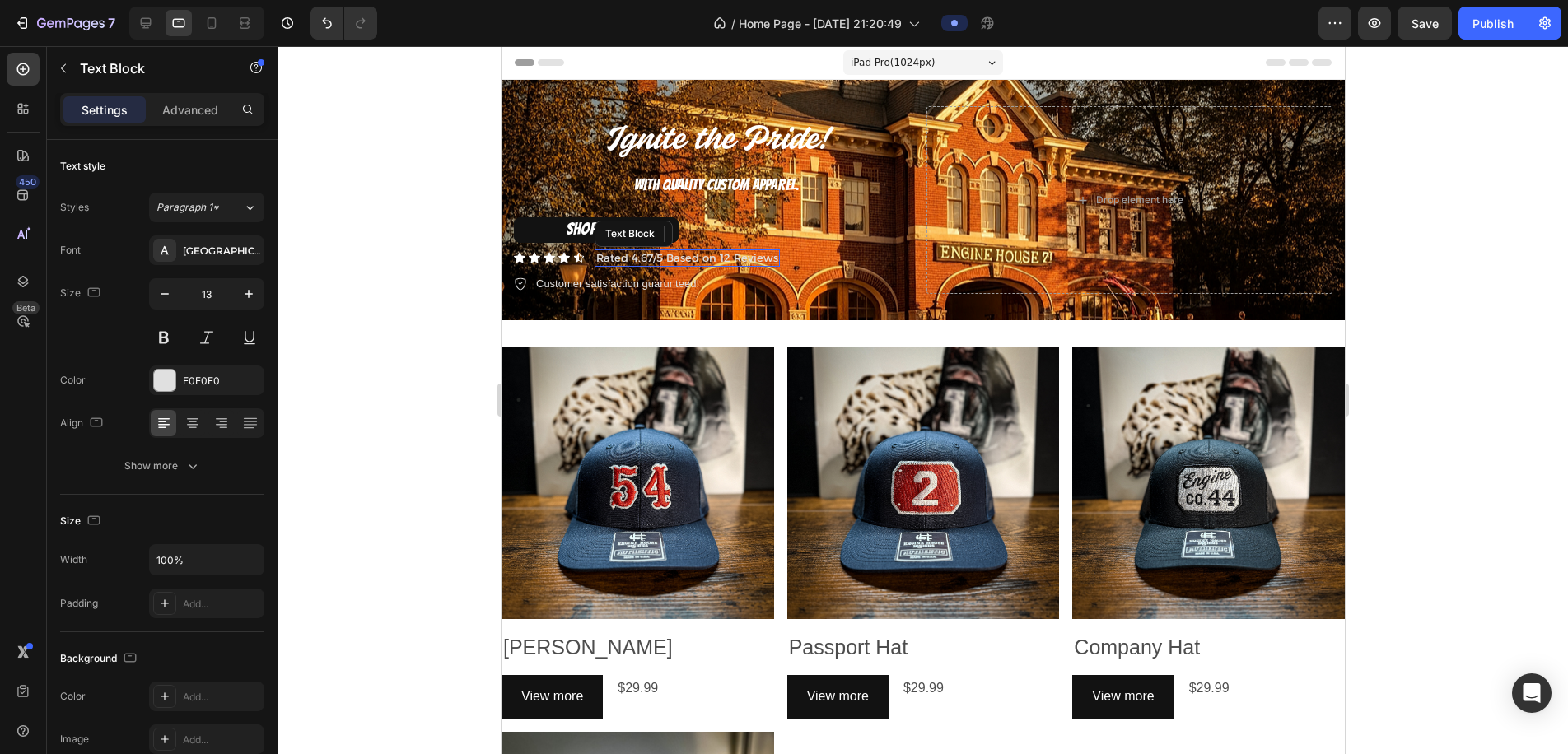
click at [652, 229] on div "Text Block" at bounding box center [633, 233] width 78 height 26
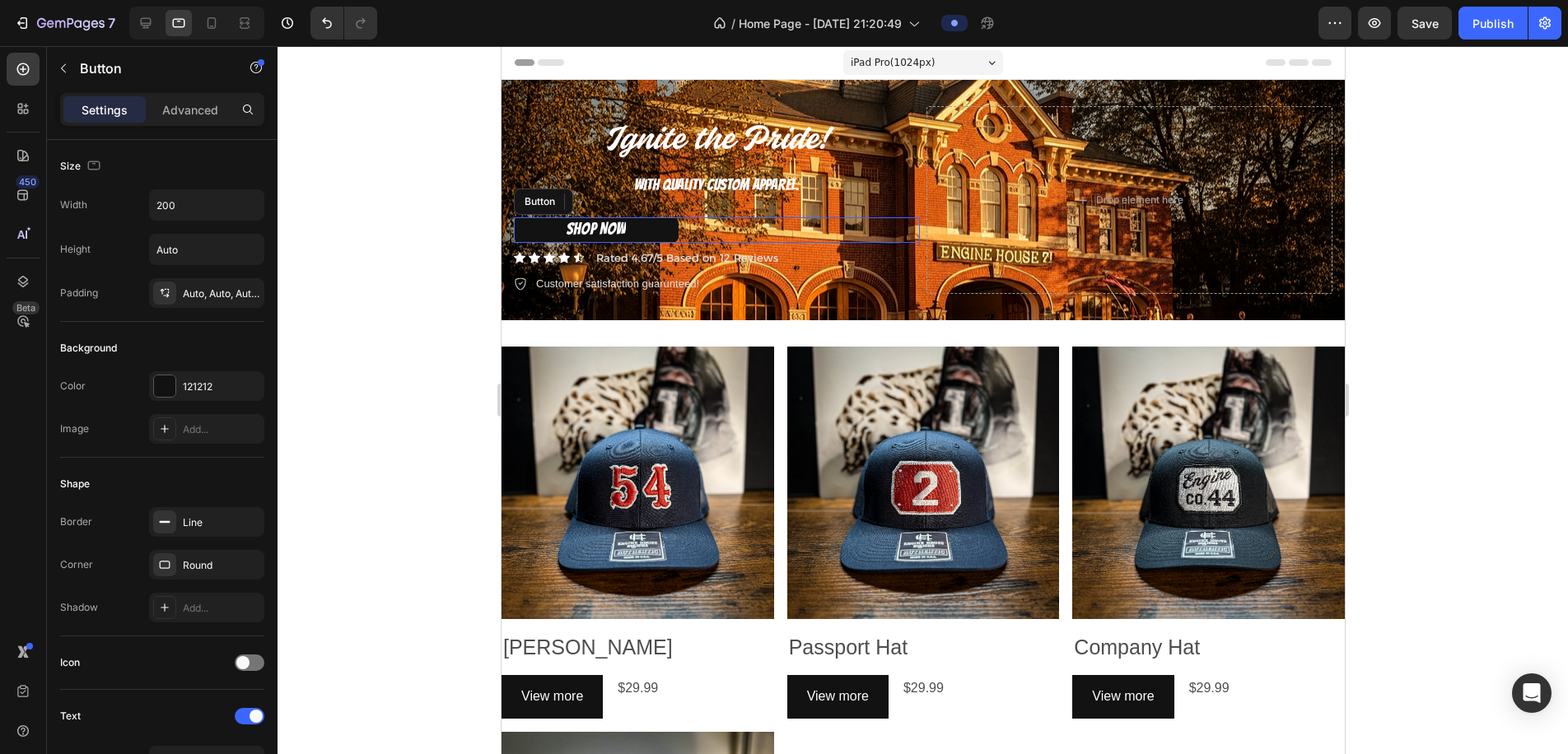
drag, startPoint x: 543, startPoint y: 231, endPoint x: 547, endPoint y: 253, distance: 22.4
click at [543, 231] on button "SHOP NOW" at bounding box center [595, 230] width 165 height 25
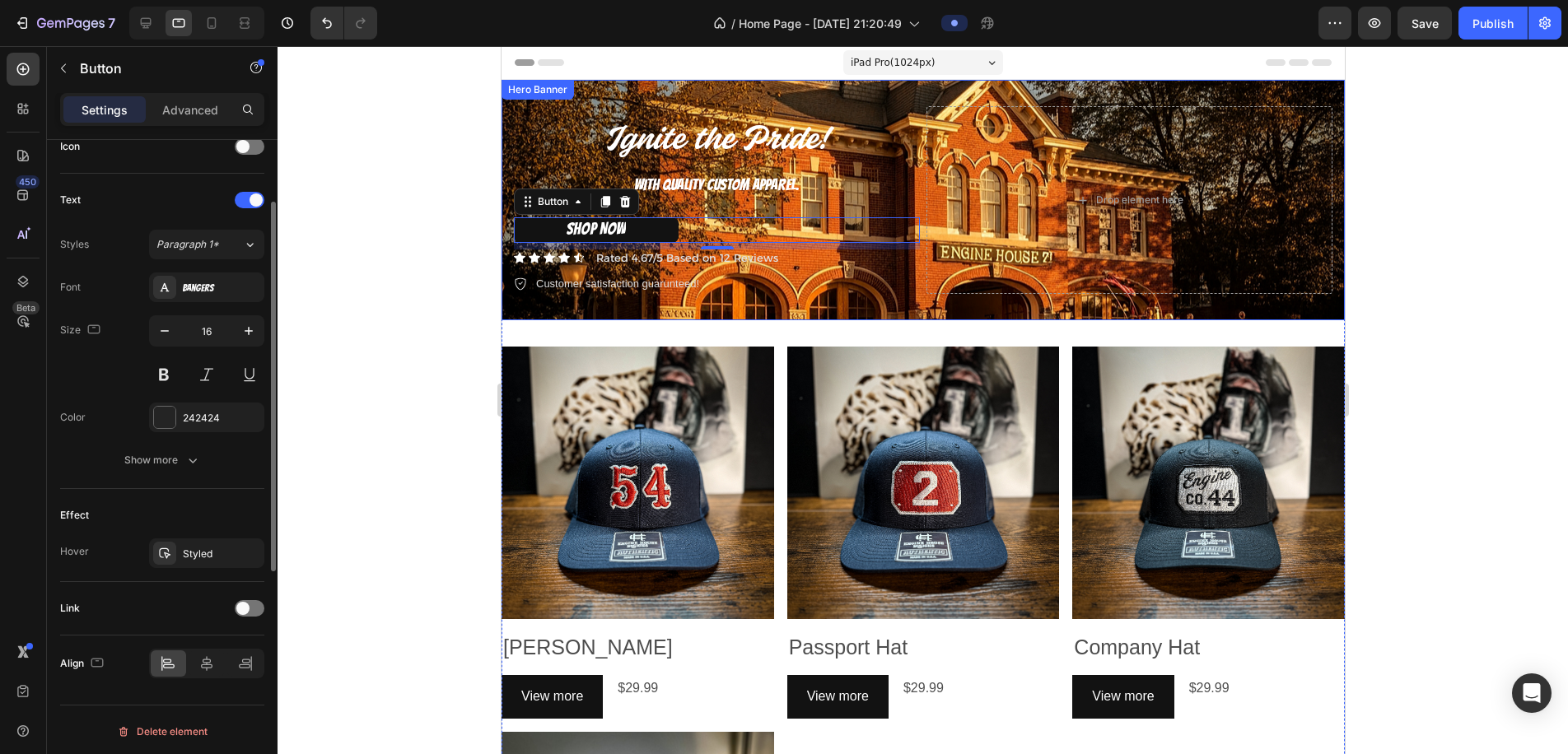
scroll to position [520, 0]
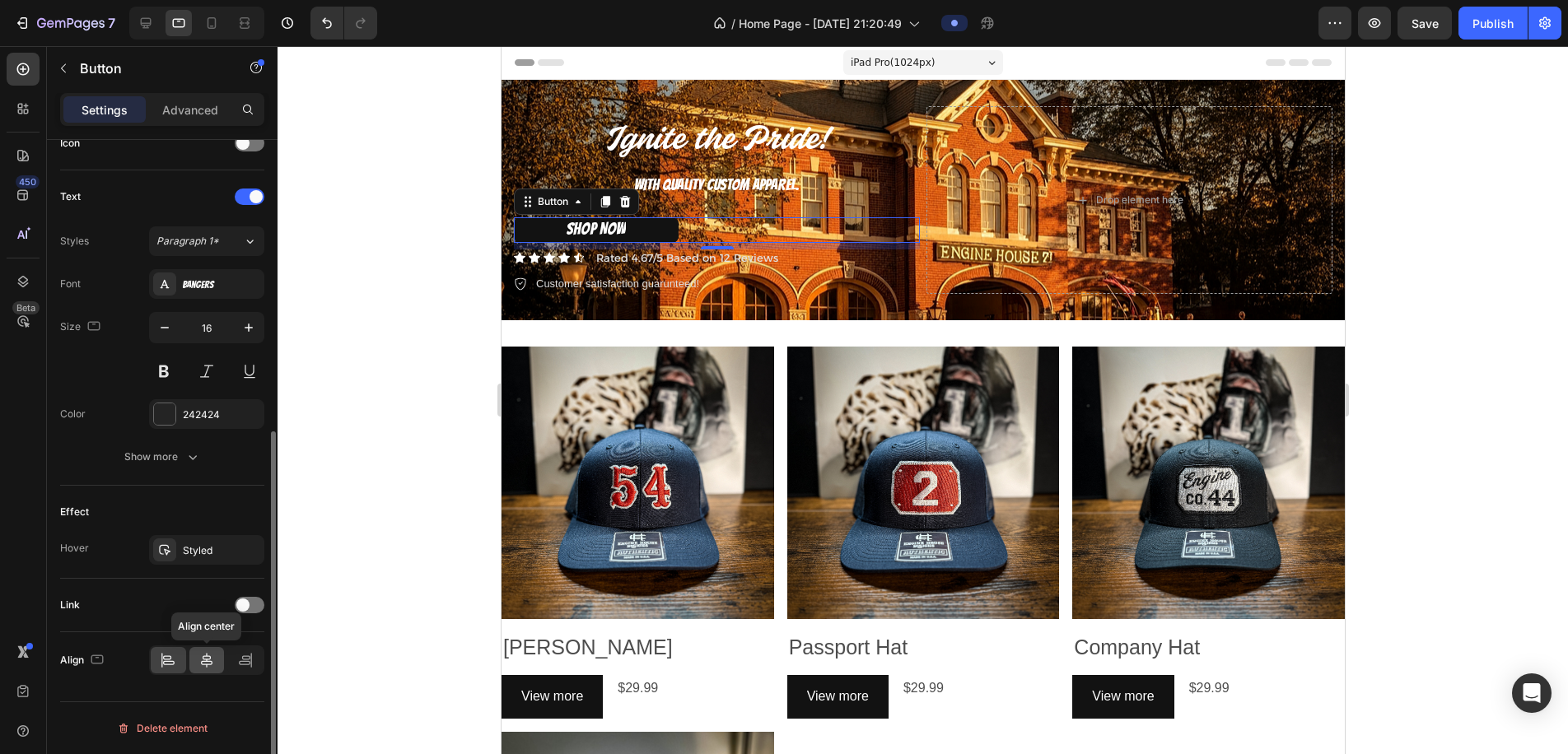
click at [205, 663] on icon at bounding box center [206, 660] width 17 height 17
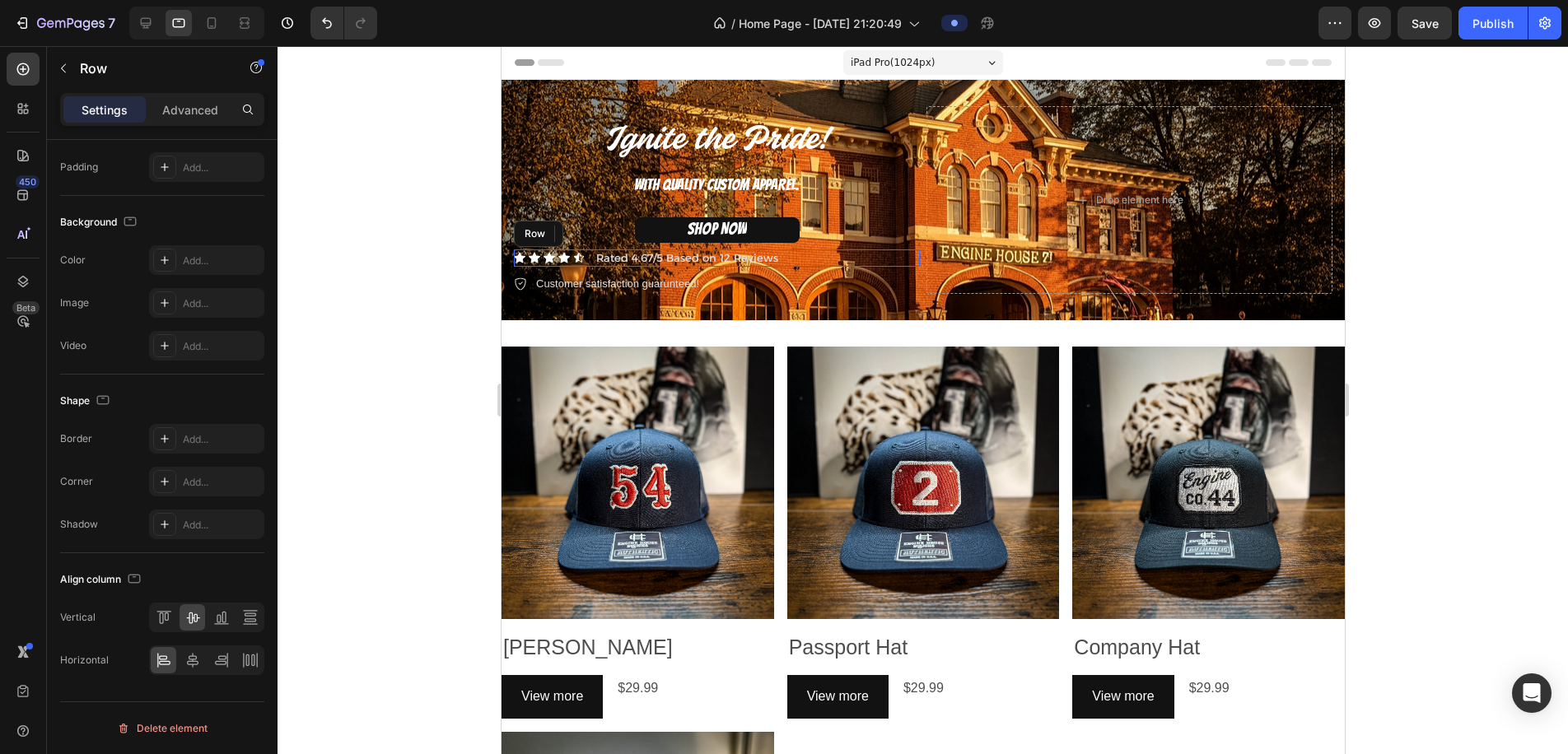
click at [828, 259] on div "Icon Icon Icon Icon Icon Icon List Rated 4.67/5 Based on 12 Reviews Text Block …" at bounding box center [716, 259] width 406 height 18
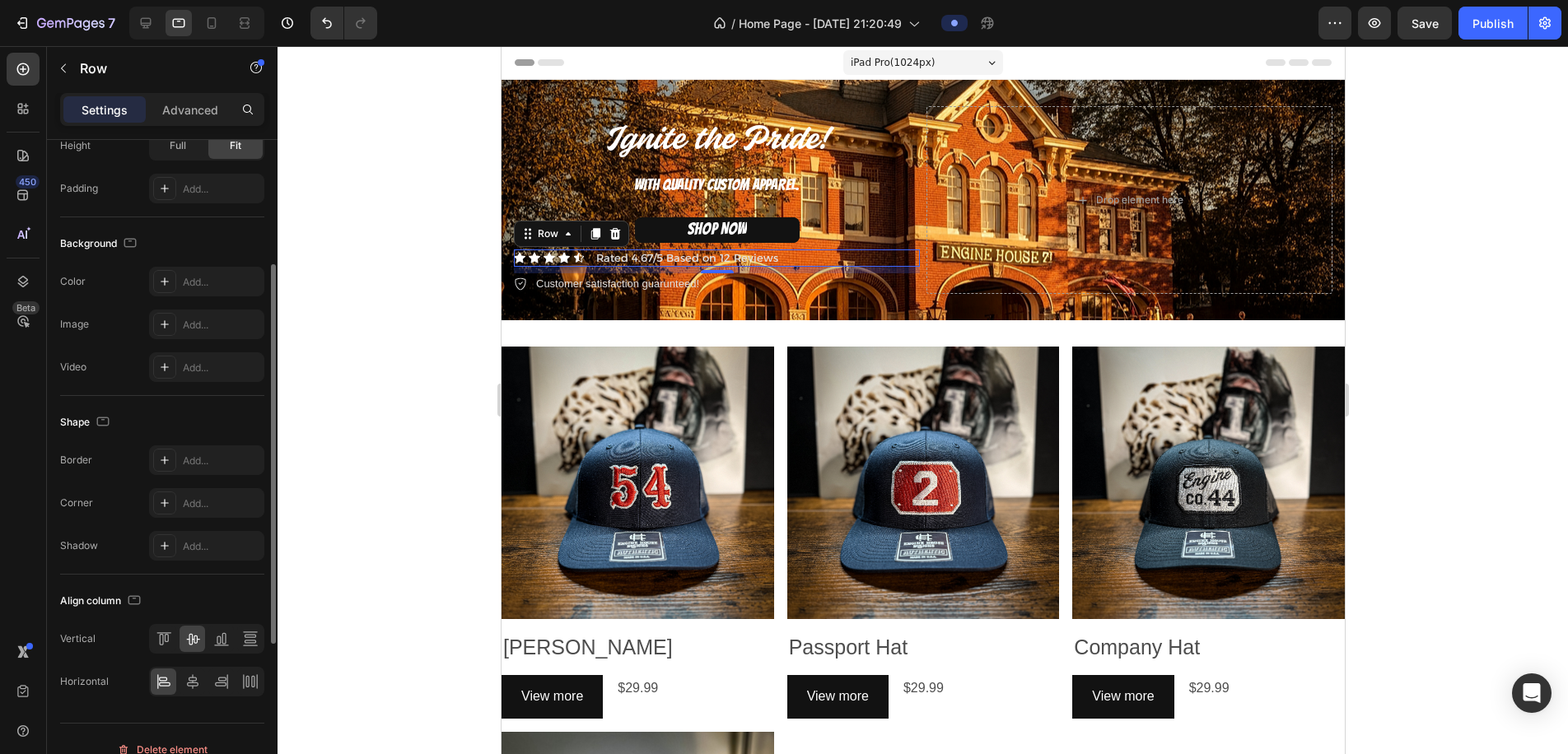
scroll to position [488, 0]
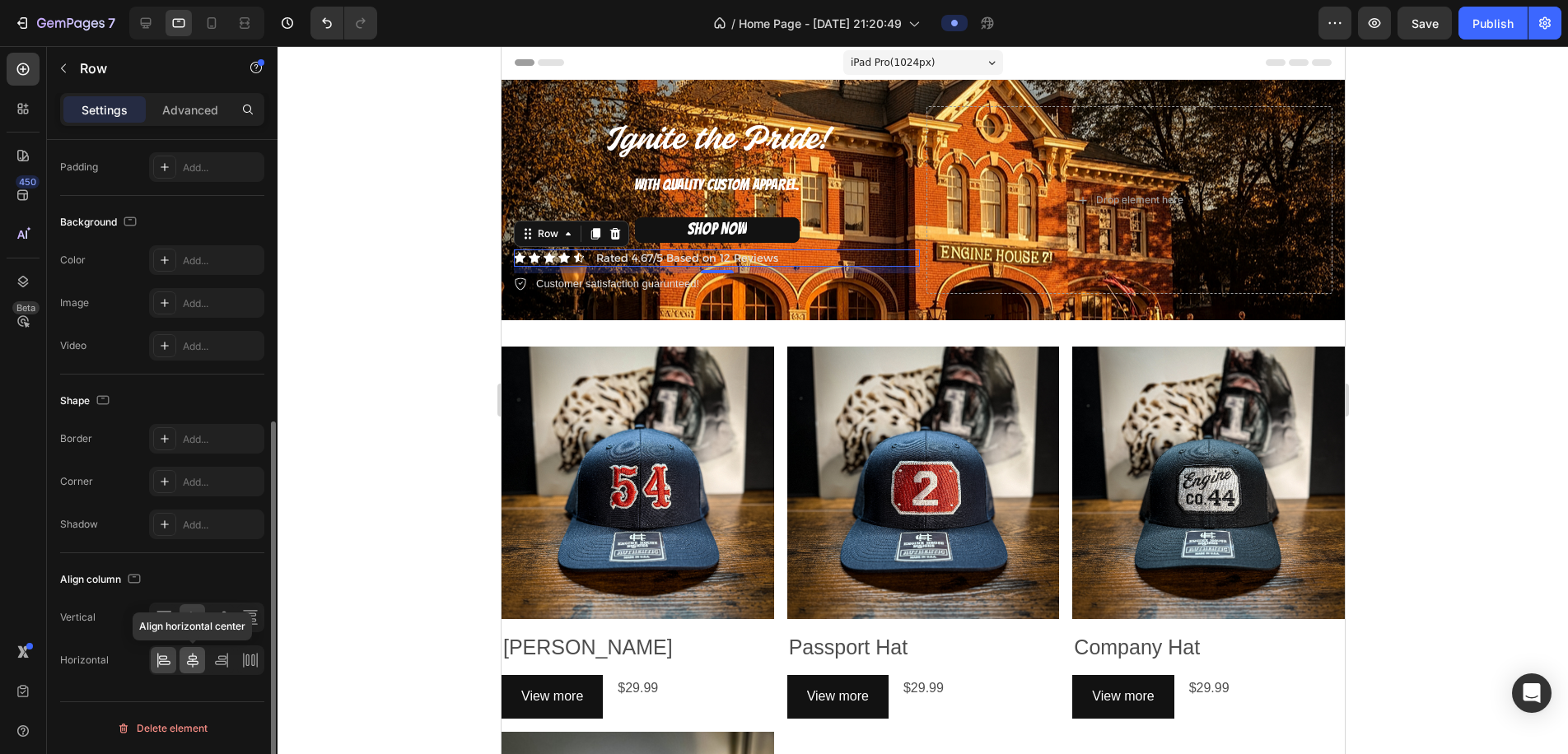
click at [191, 668] on icon at bounding box center [192, 660] width 17 height 17
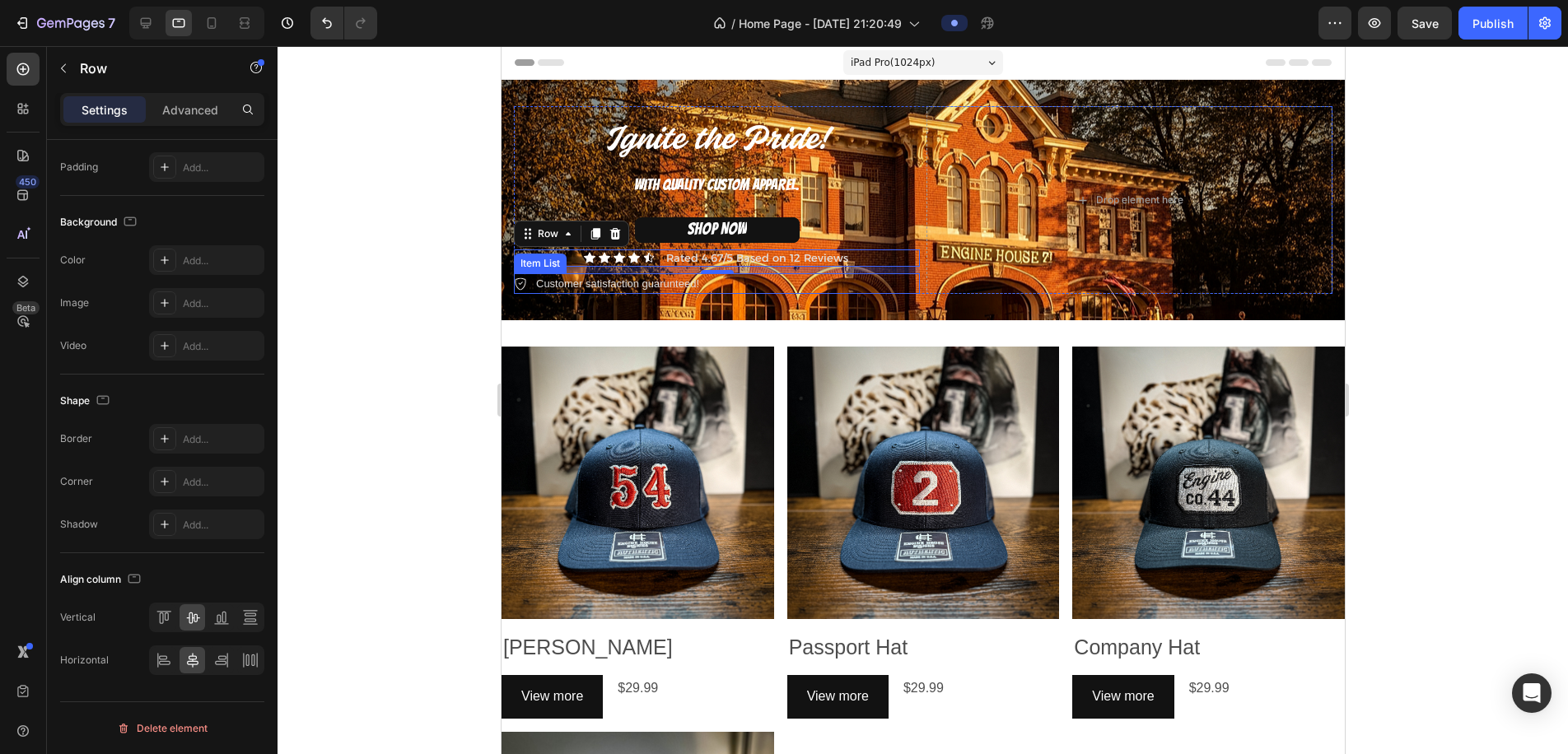
click at [707, 282] on div "Customer satisfaction guarunteed!" at bounding box center [716, 284] width 406 height 22
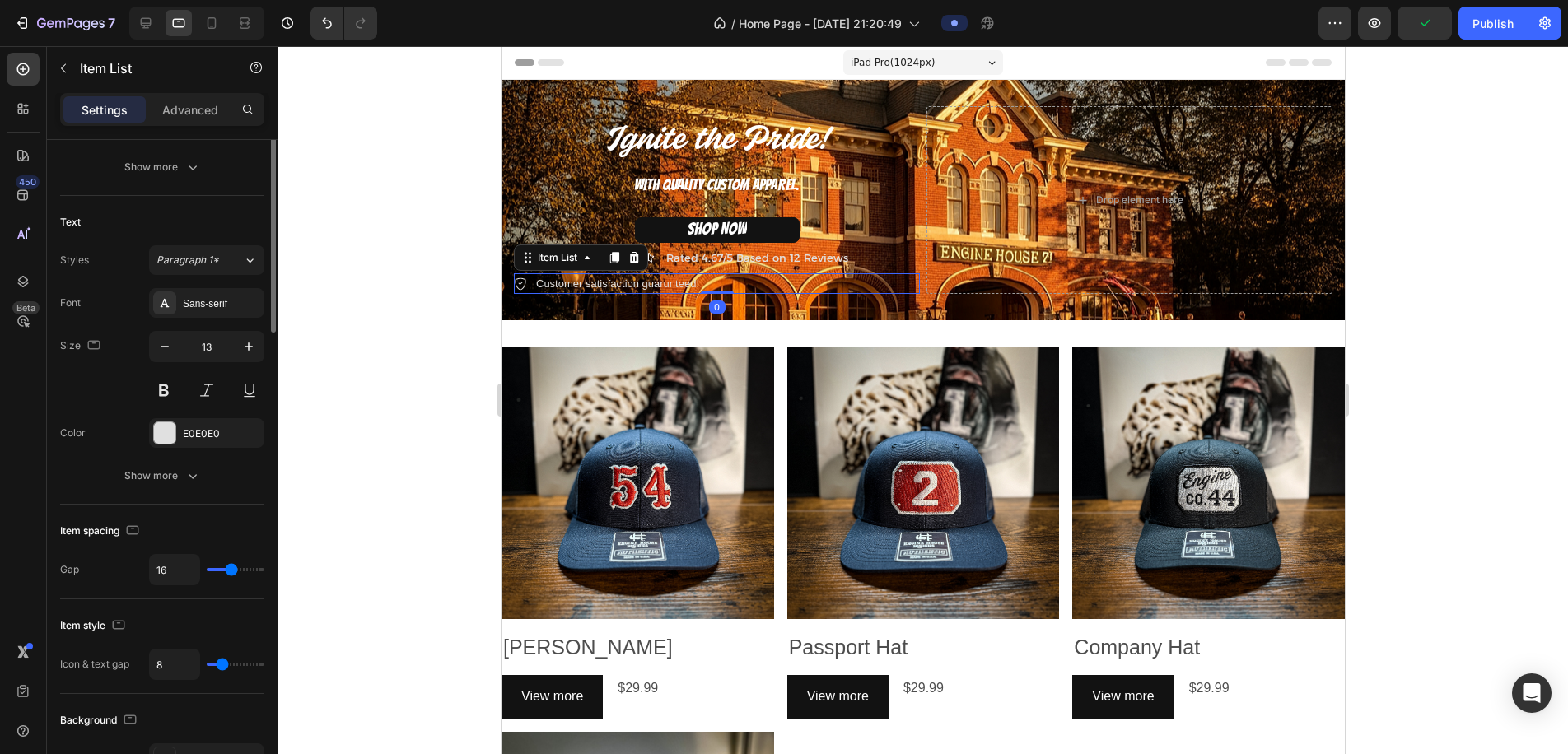
scroll to position [860, 0]
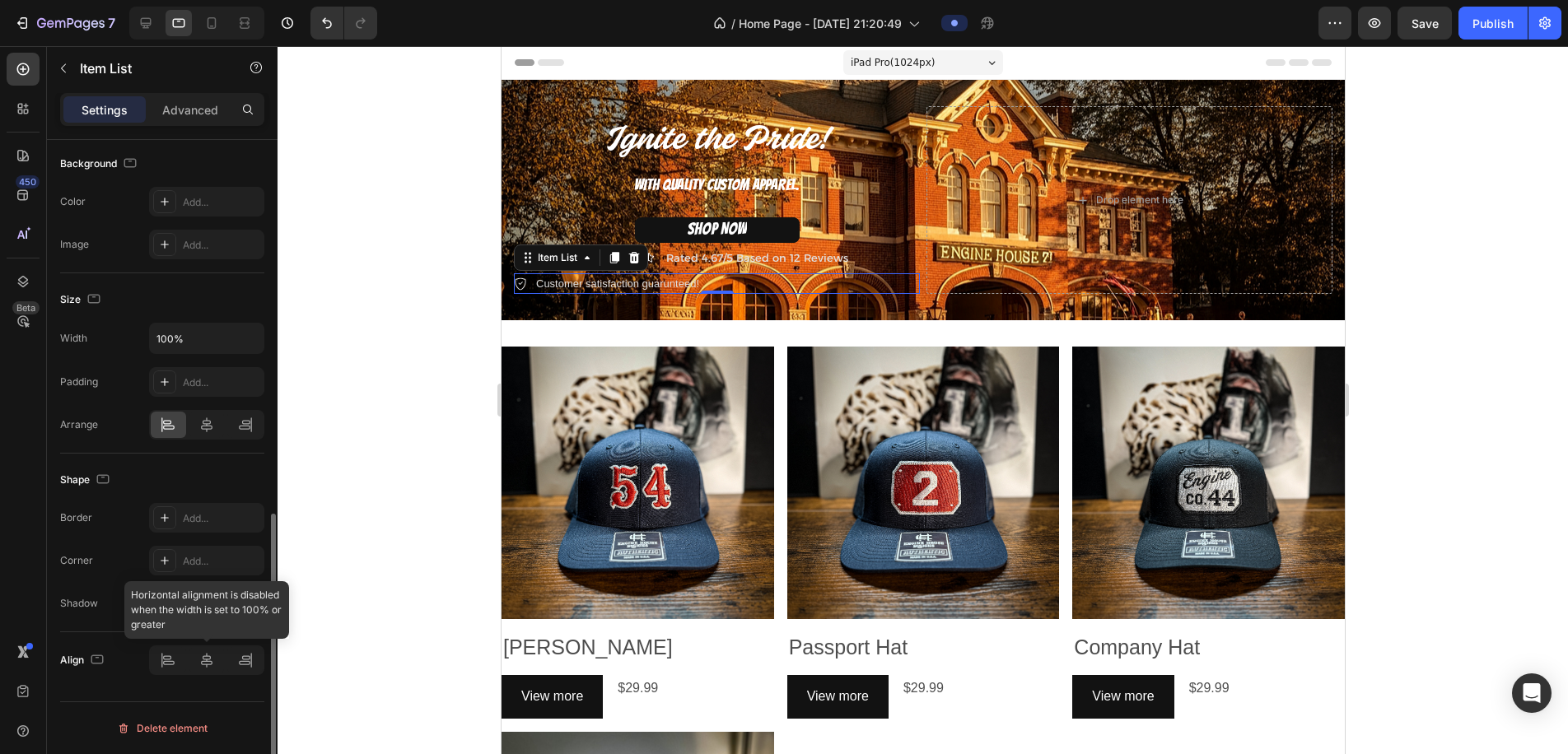
click at [204, 666] on div at bounding box center [207, 661] width 116 height 29
click at [208, 427] on icon at bounding box center [206, 425] width 17 height 17
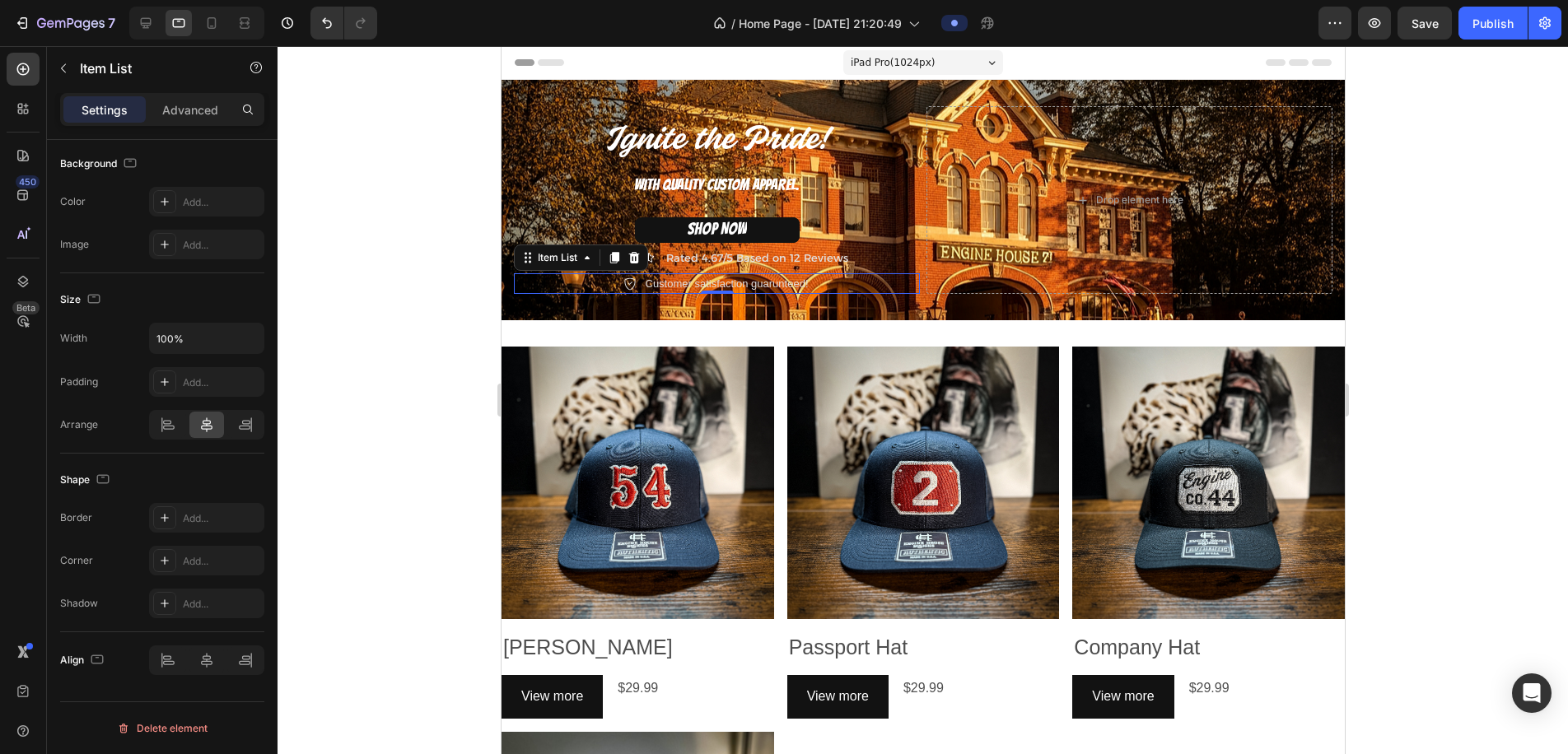
click at [418, 413] on div at bounding box center [923, 400] width 1290 height 708
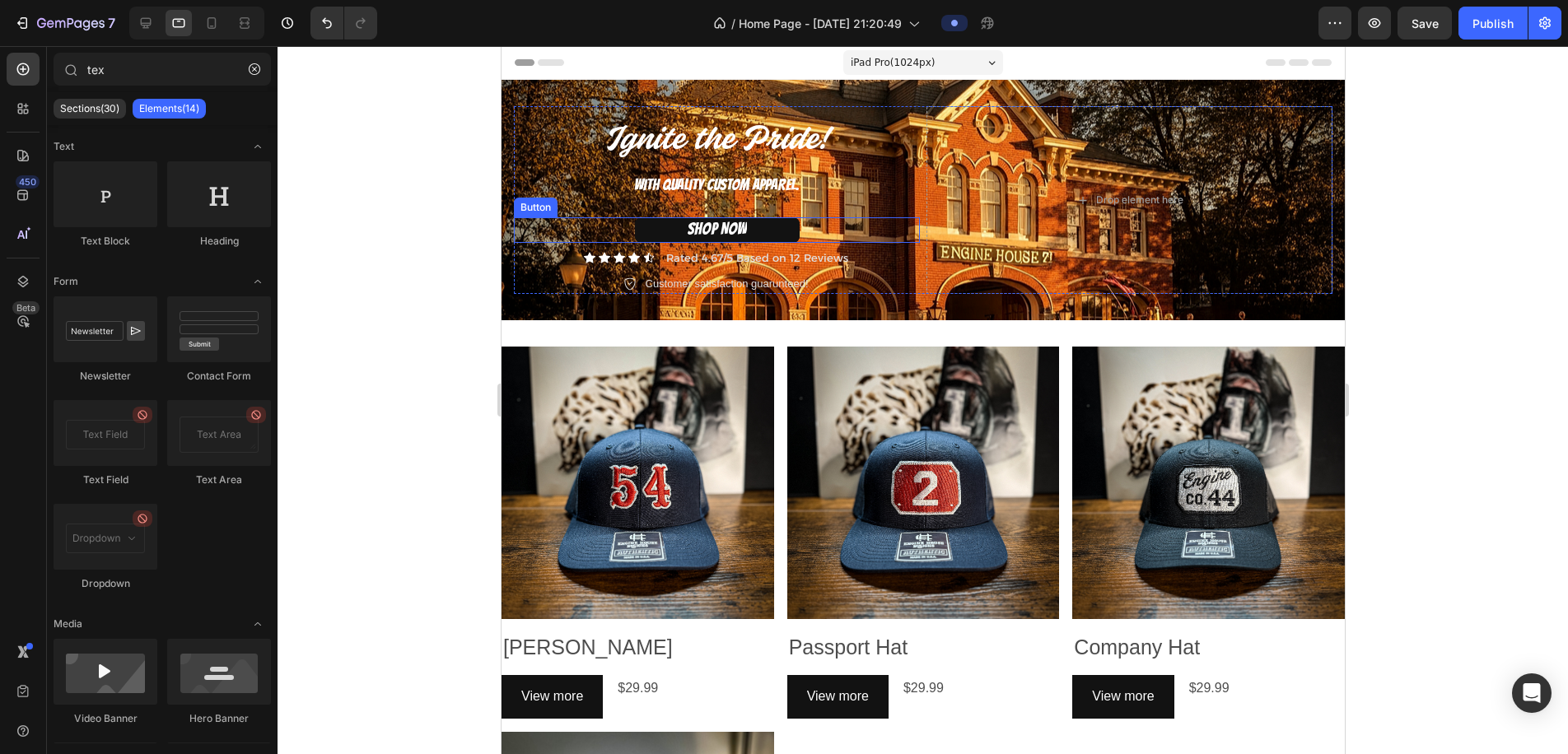
drag, startPoint x: 413, startPoint y: 264, endPoint x: 410, endPoint y: 281, distance: 17.3
click at [413, 264] on div at bounding box center [923, 400] width 1290 height 708
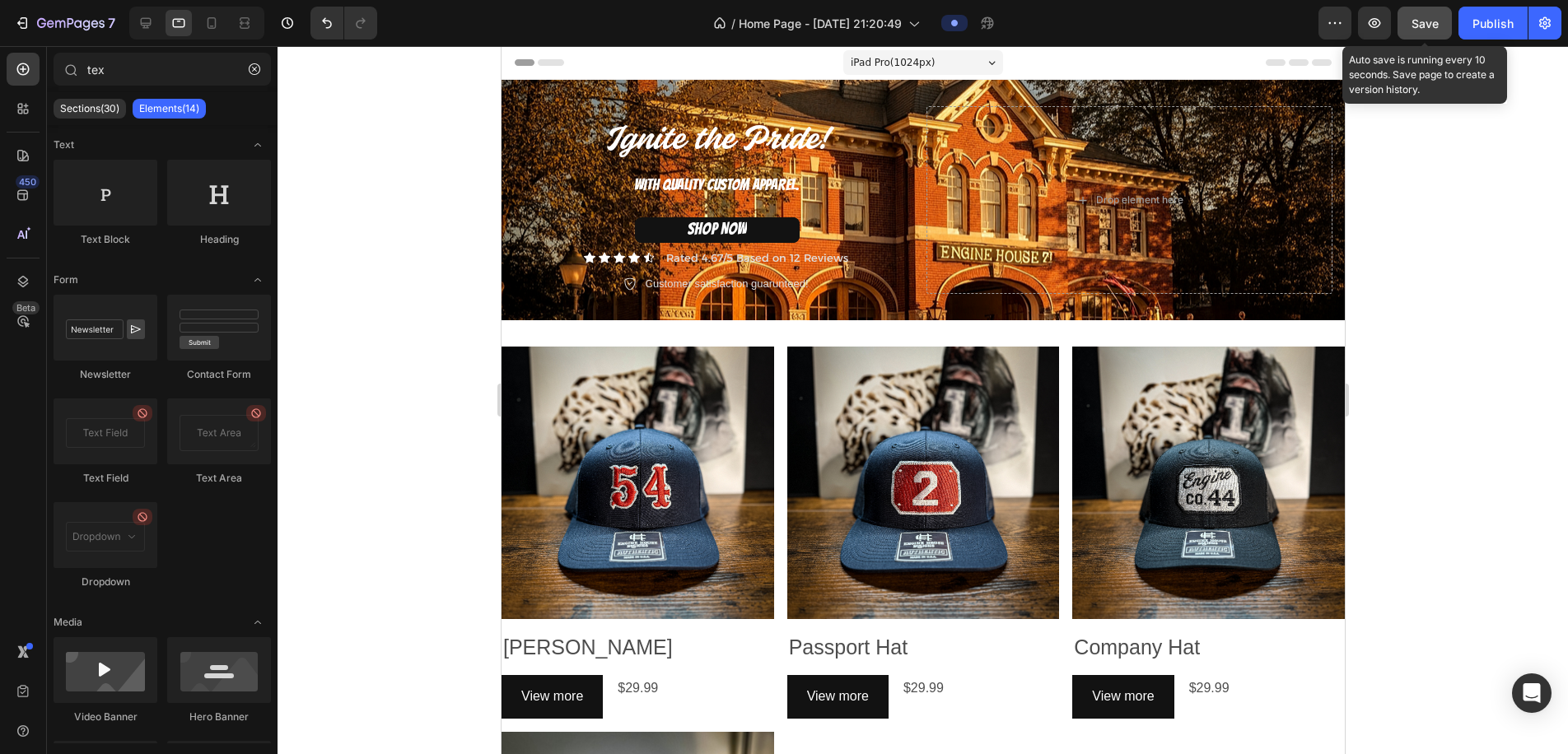
click at [1419, 9] on button "Save" at bounding box center [1425, 24] width 54 height 33
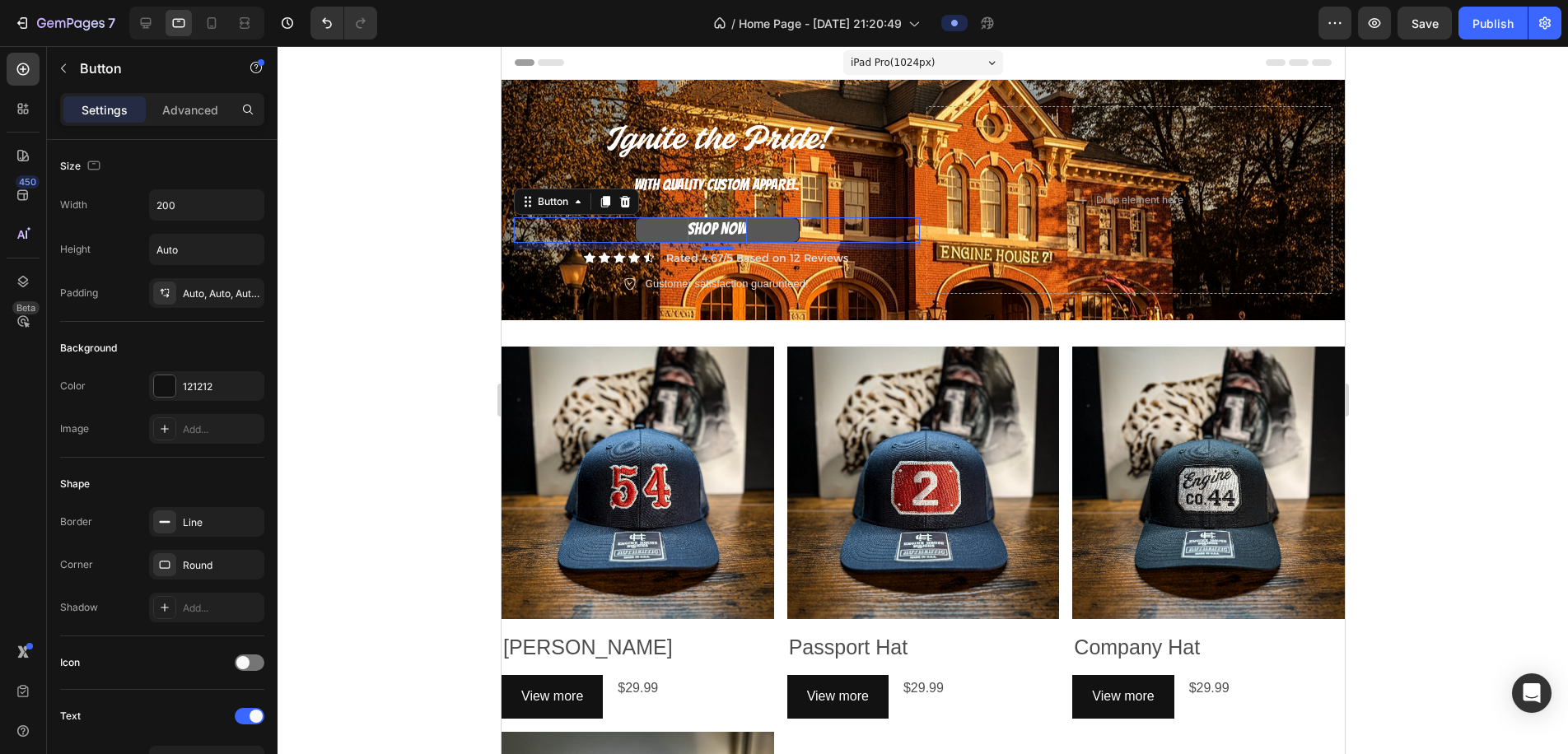
click at [735, 227] on span "SHOP NOW" at bounding box center [717, 228] width 59 height 18
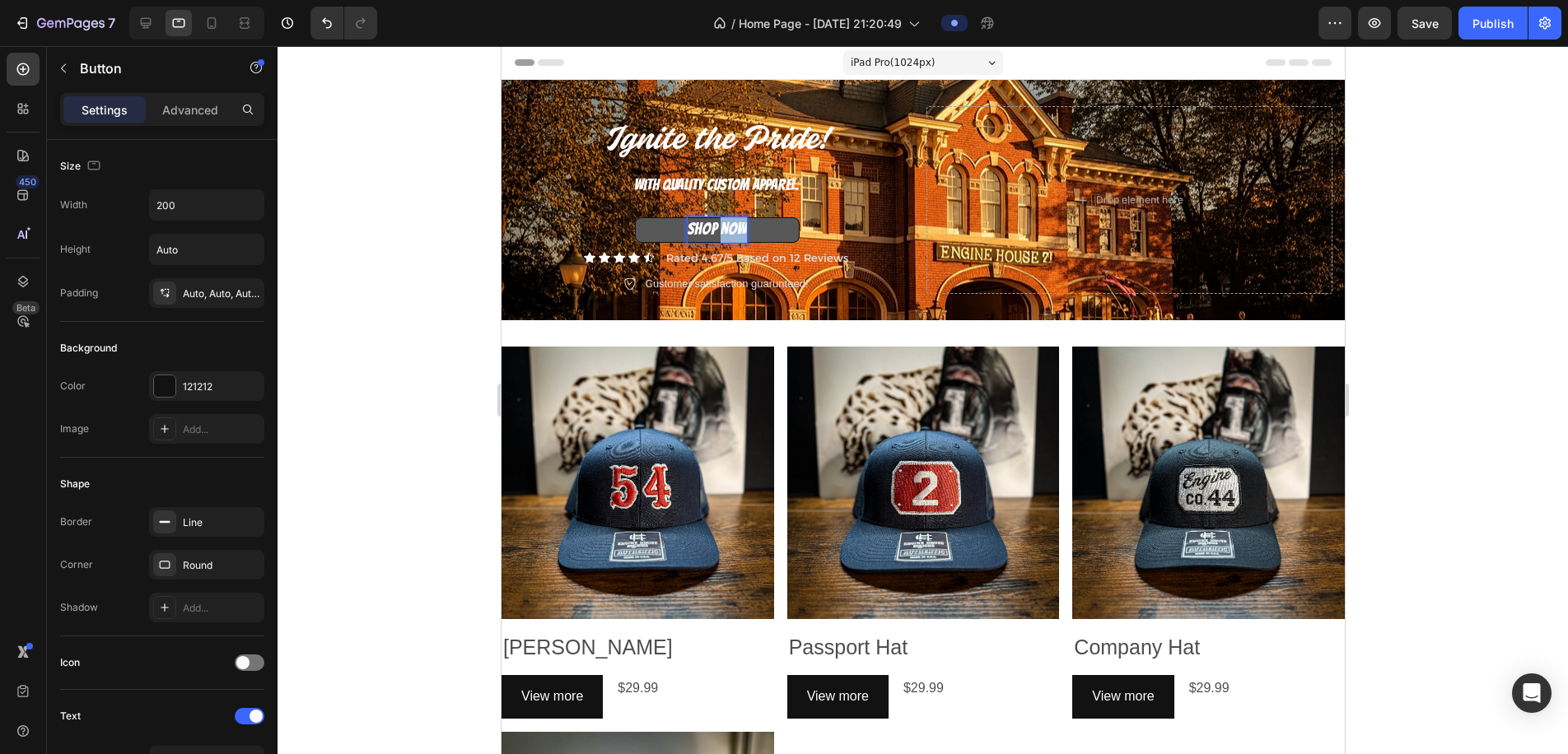
click at [735, 227] on span "SHOP NOW" at bounding box center [717, 228] width 59 height 18
click at [716, 229] on button "SHOP NOW" at bounding box center [717, 230] width 165 height 25
click at [487, 199] on div at bounding box center [923, 400] width 1290 height 708
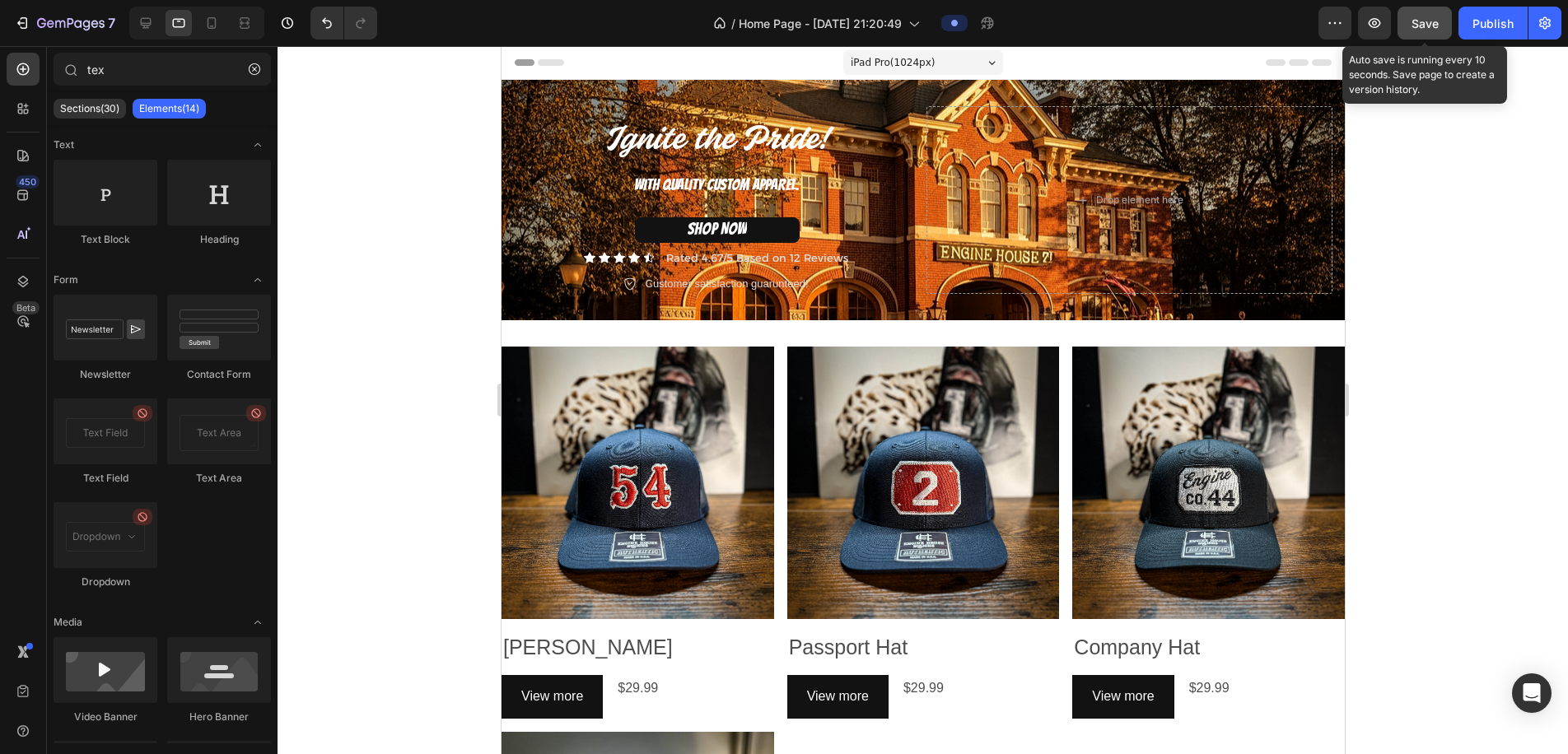
click at [1406, 21] on button "Save" at bounding box center [1425, 24] width 54 height 33
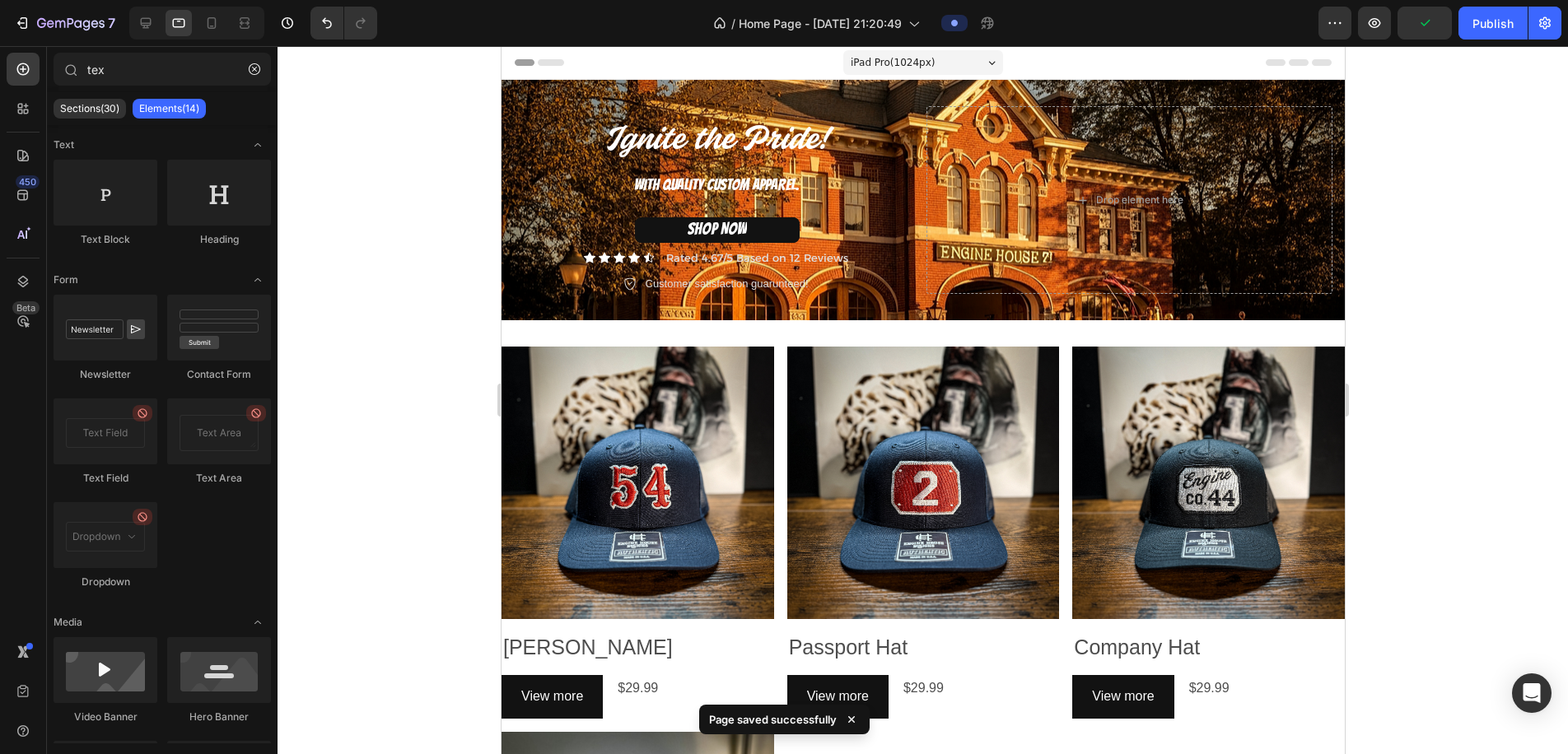
click at [932, 61] on span "iPad Pro ( 1024 px)" at bounding box center [892, 62] width 85 height 17
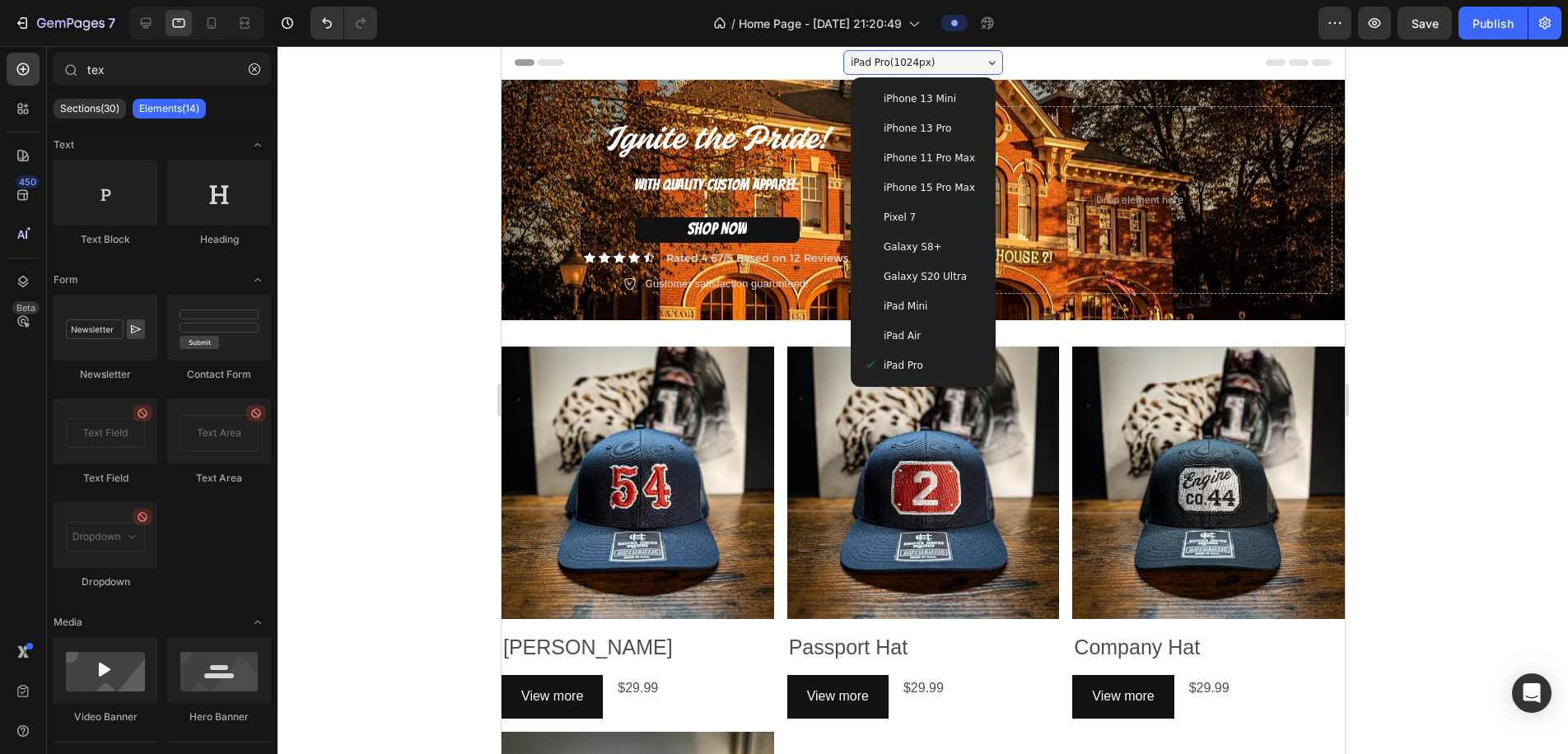
click at [919, 141] on div "iPhone 13 Pro" at bounding box center [923, 128] width 131 height 29
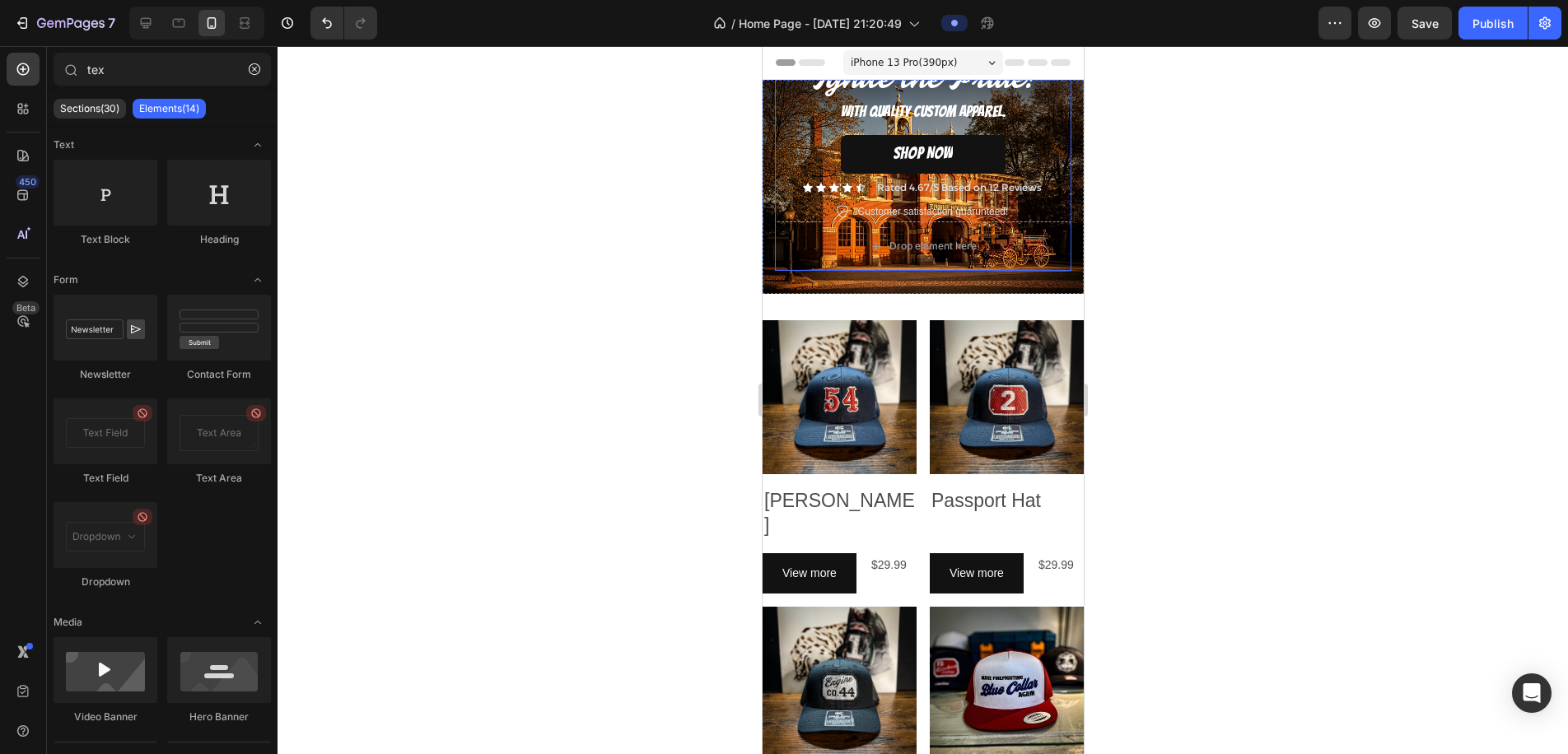
click at [1146, 229] on div at bounding box center [923, 400] width 1290 height 708
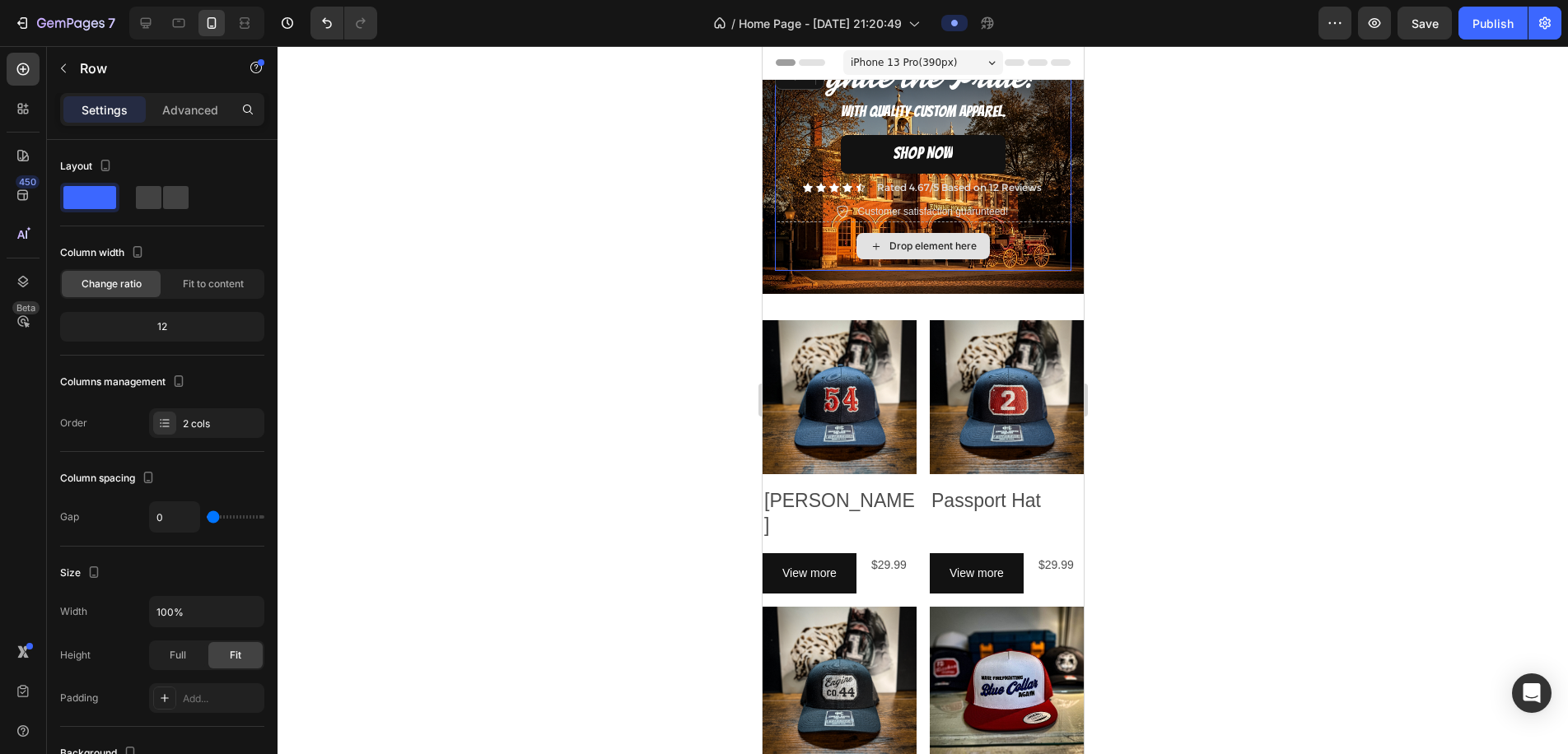
click at [999, 255] on div "Drop element here" at bounding box center [923, 246] width 296 height 49
click at [790, 240] on div "Drop element here" at bounding box center [923, 246] width 296 height 49
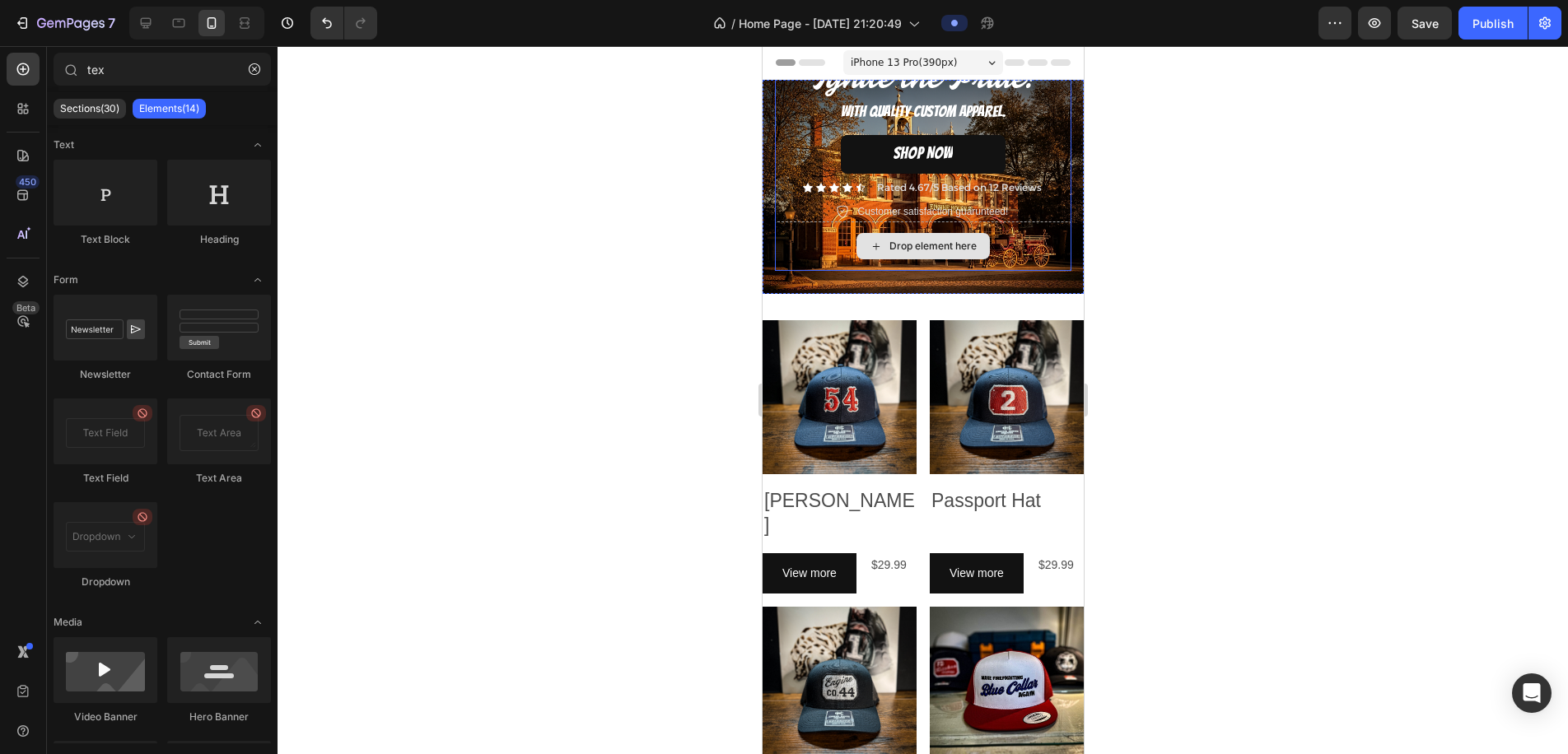
click at [891, 244] on div "Drop element here" at bounding box center [932, 245] width 87 height 13
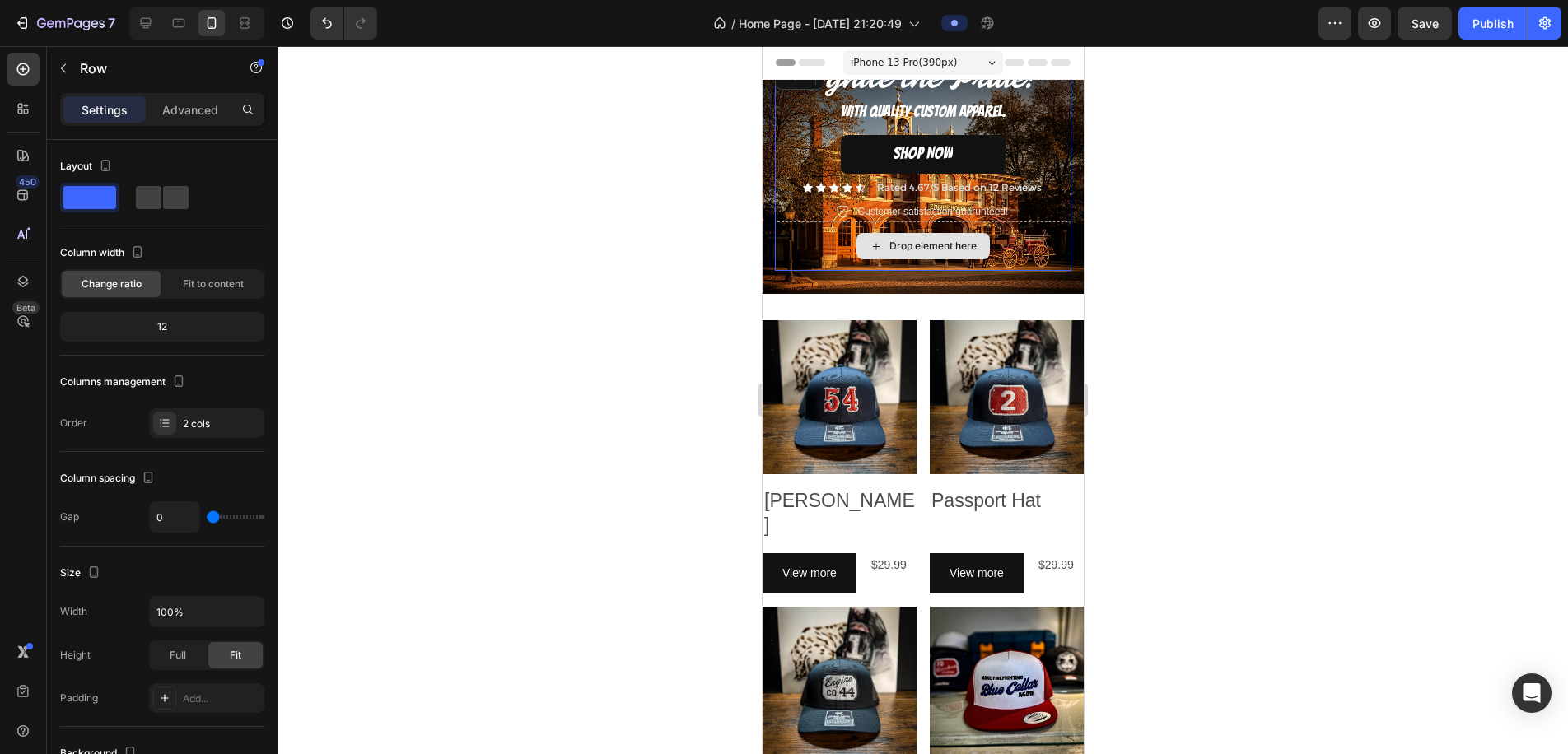
click at [1054, 240] on div "Drop element here" at bounding box center [923, 246] width 296 height 49
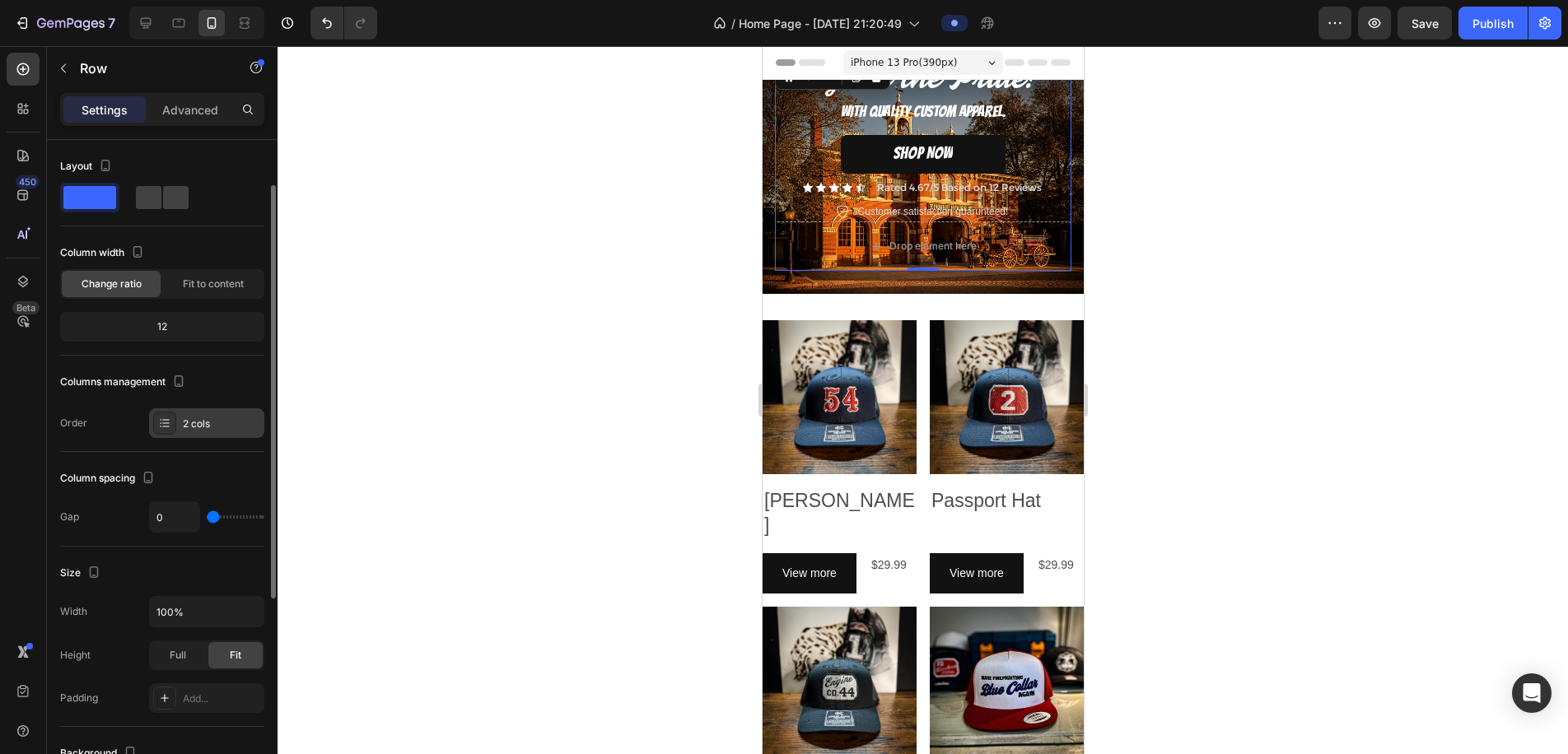
scroll to position [395, 0]
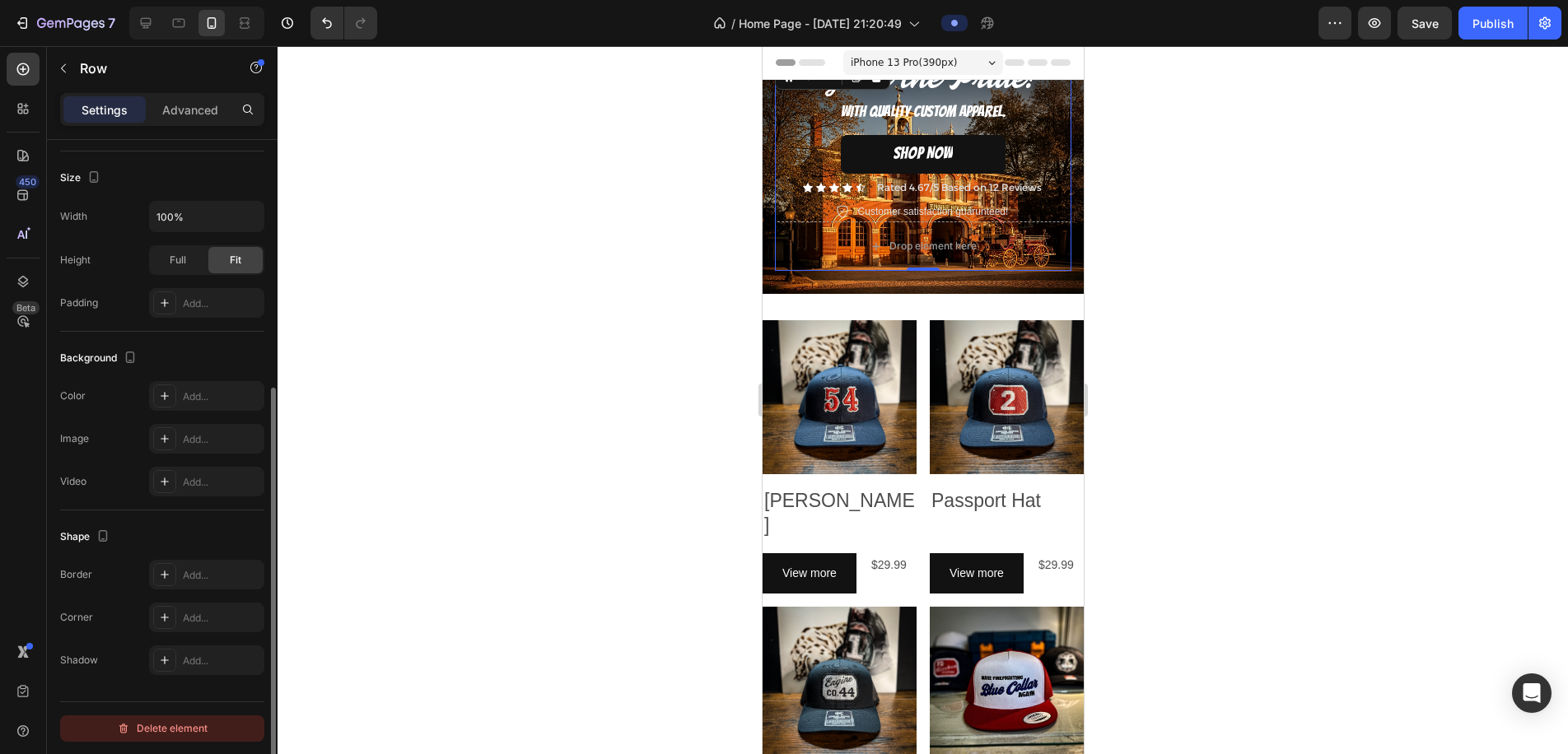
click at [188, 731] on div "Delete element" at bounding box center [162, 729] width 90 height 20
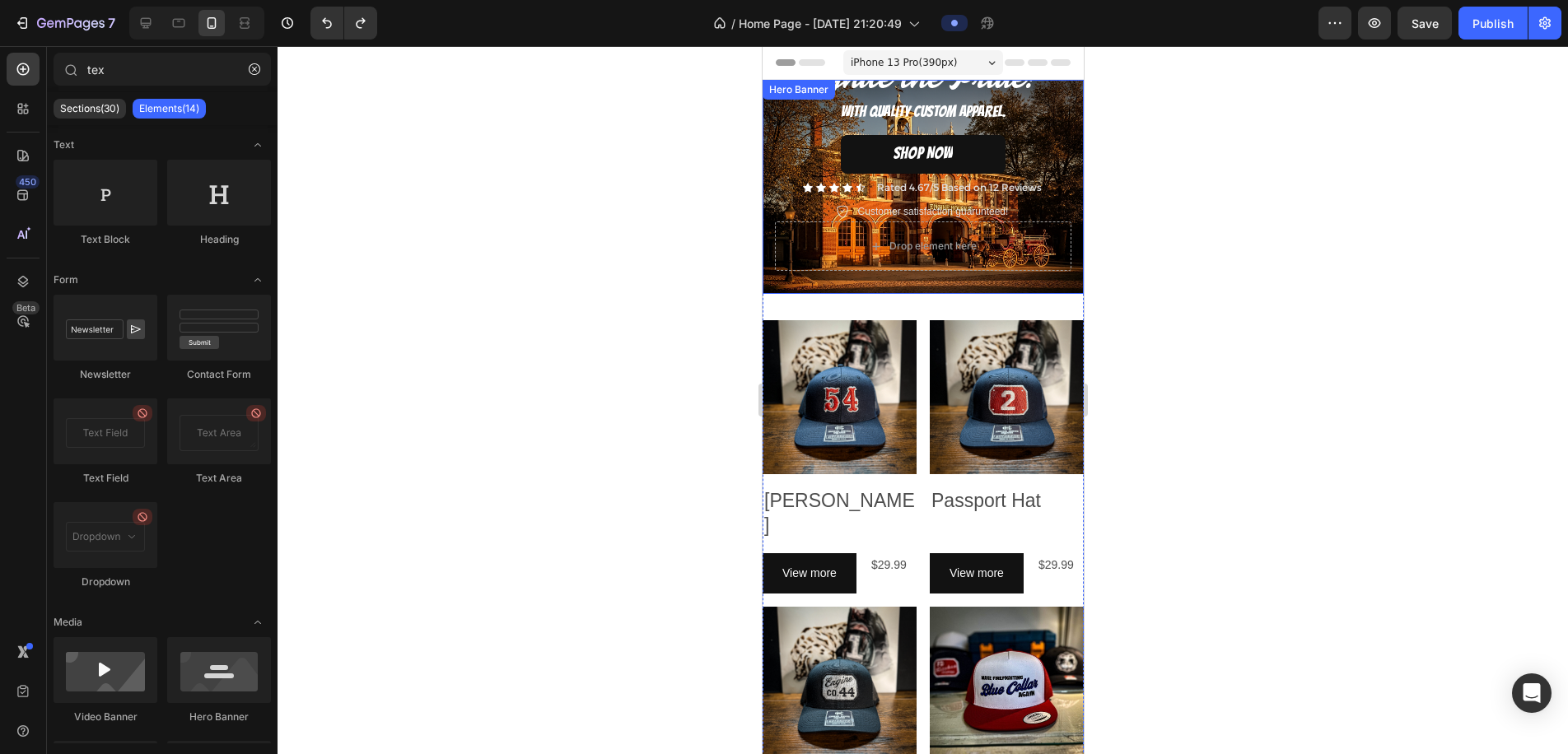
click at [767, 194] on div "Ignite the Pride! Heading WITH QUALITY CUSTOM APPAREL. Text Block SHOP NOW Butt…" at bounding box center [923, 166] width 322 height 257
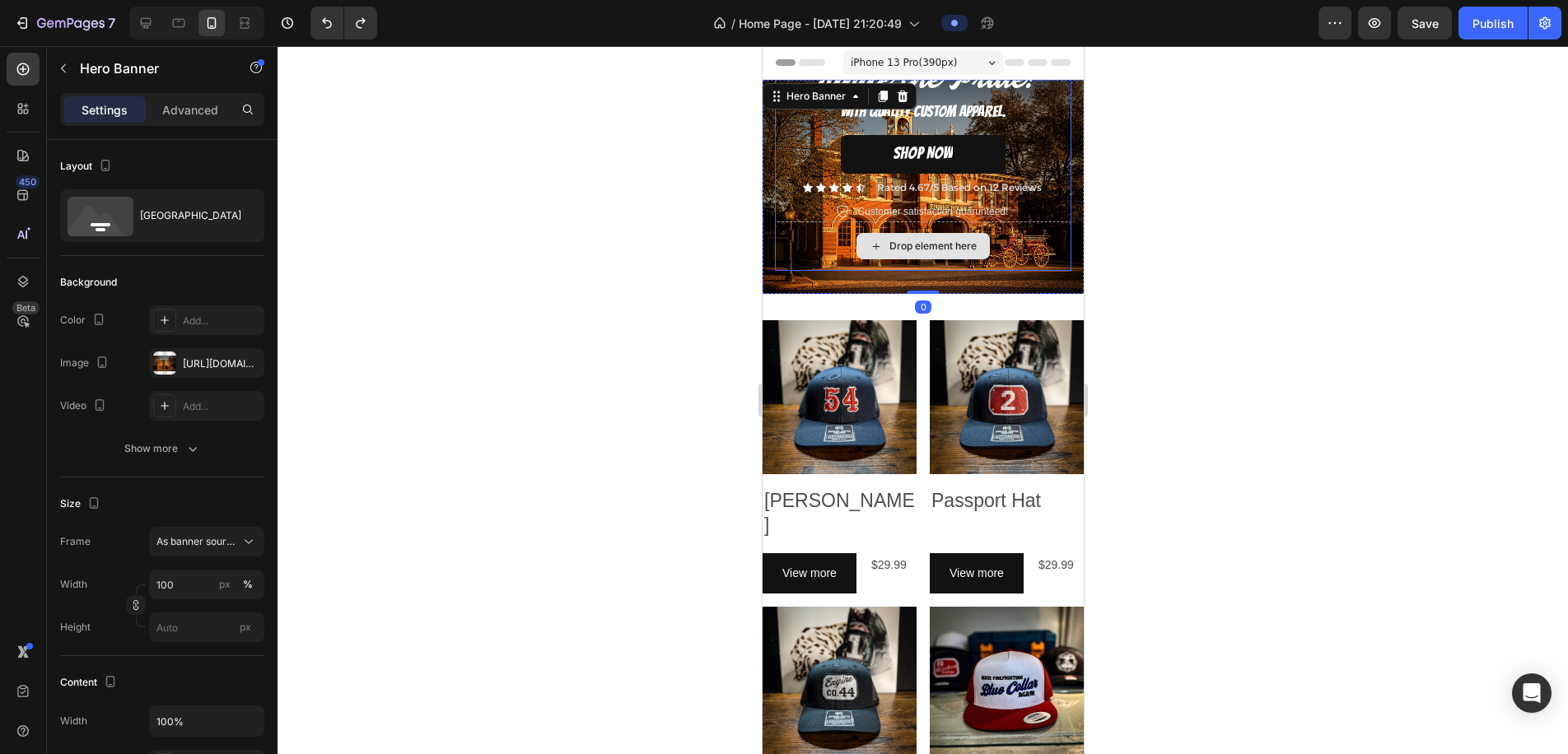
click at [790, 258] on div "Drop element here" at bounding box center [923, 246] width 296 height 49
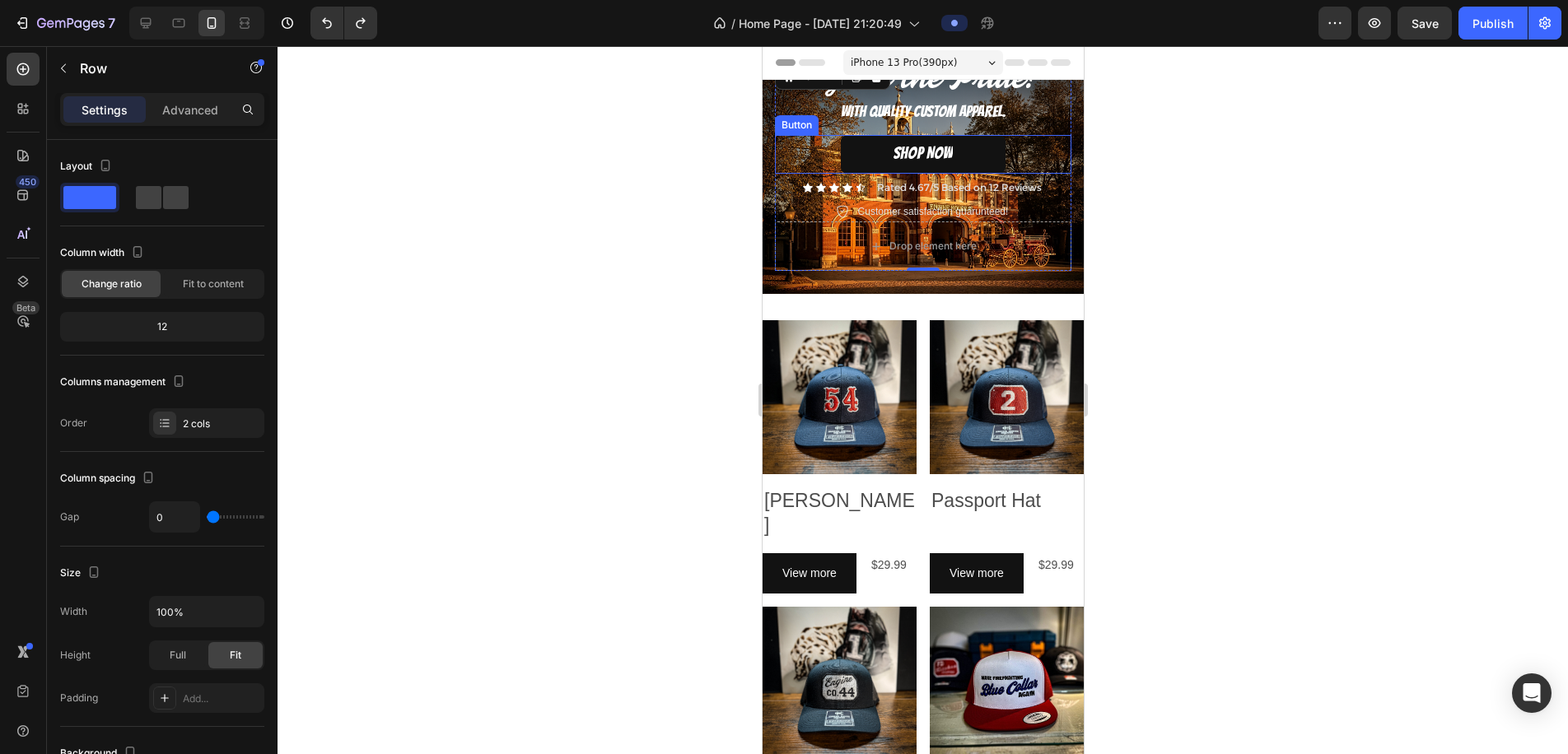
click at [826, 169] on div "SHOP NOW Button" at bounding box center [923, 154] width 296 height 38
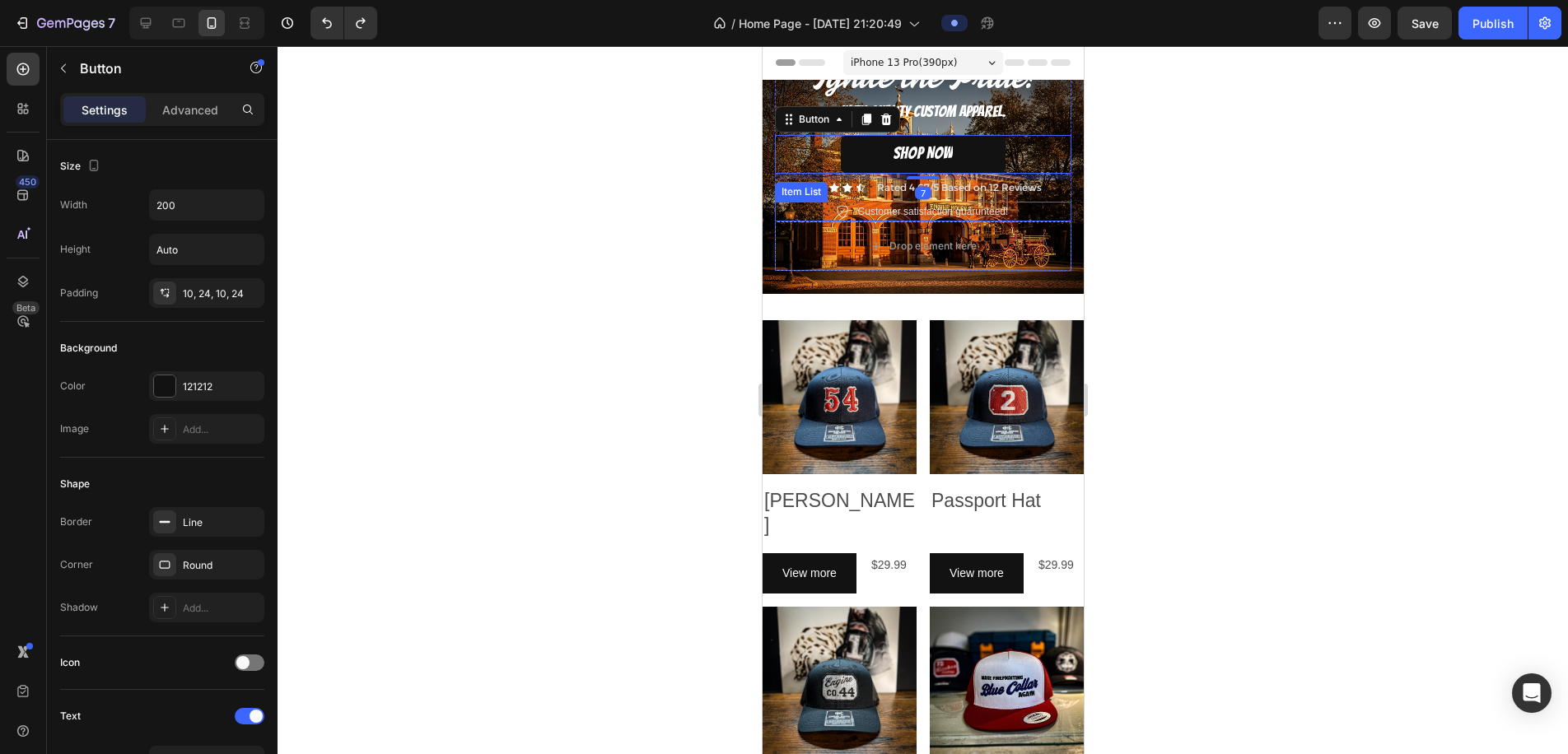
click at [805, 204] on div "Customer satisfaction guarunteed!" at bounding box center [923, 212] width 296 height 20
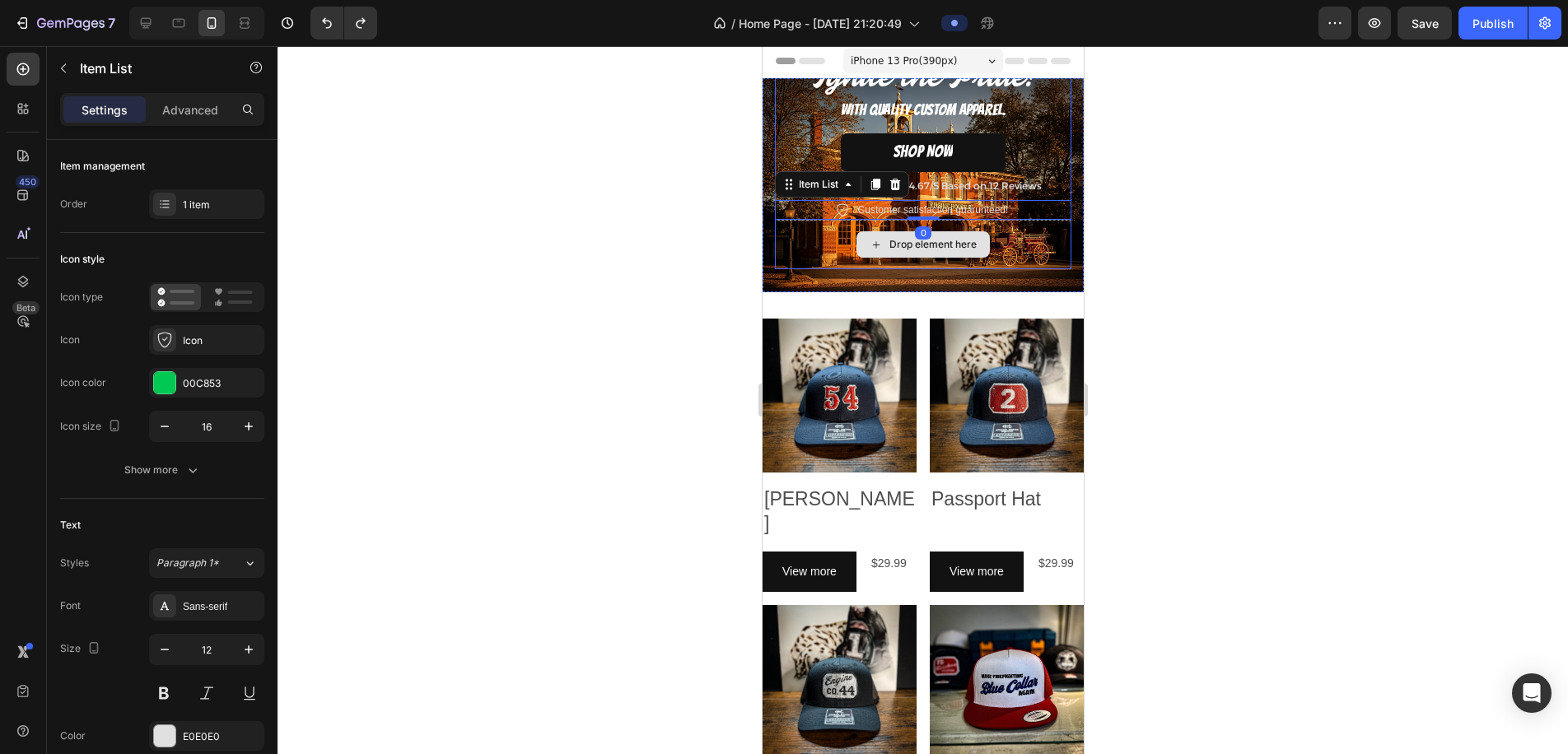
click at [832, 234] on div "Drop element here" at bounding box center [923, 244] width 296 height 49
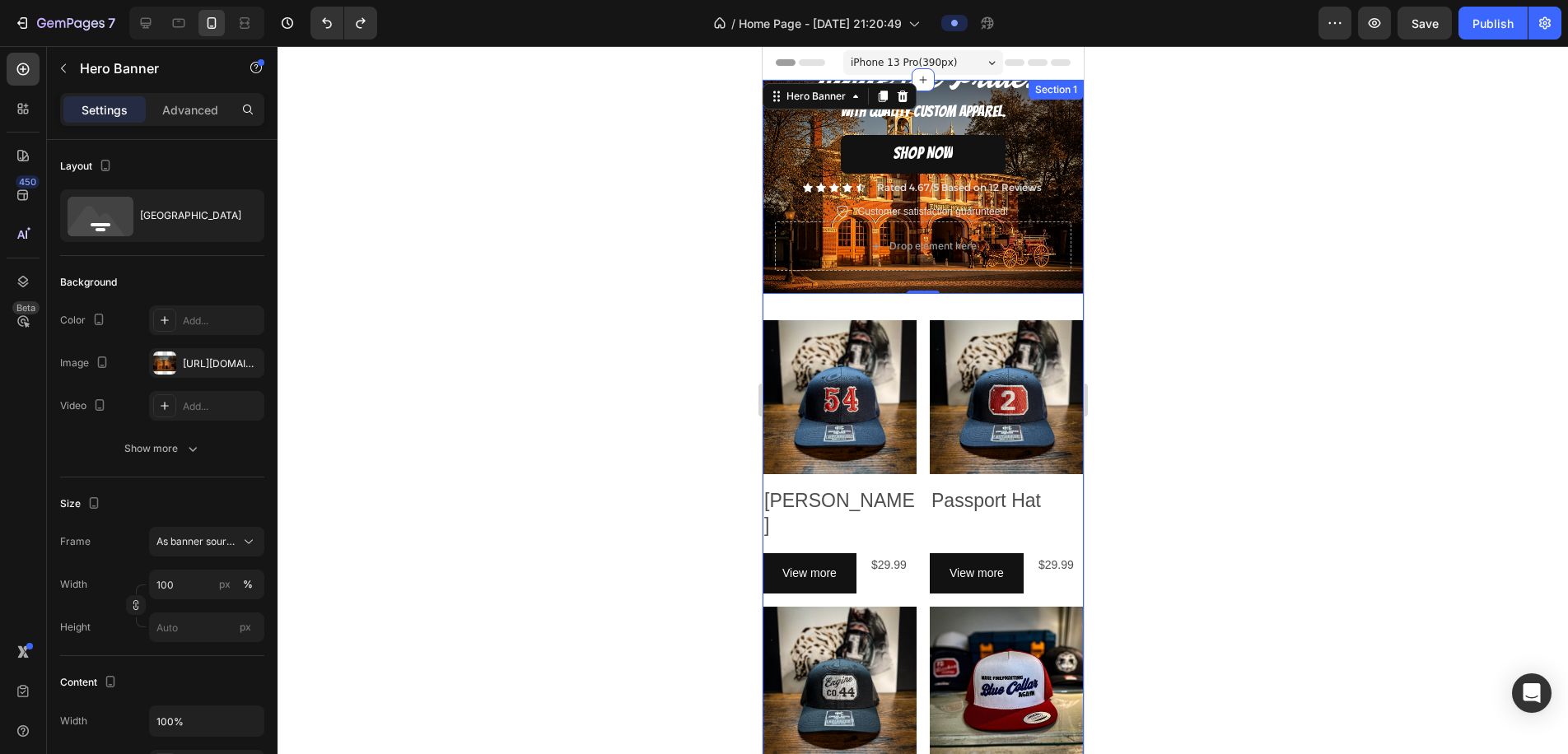
scroll to position [0, 0]
click at [1173, 263] on div at bounding box center [923, 400] width 1290 height 708
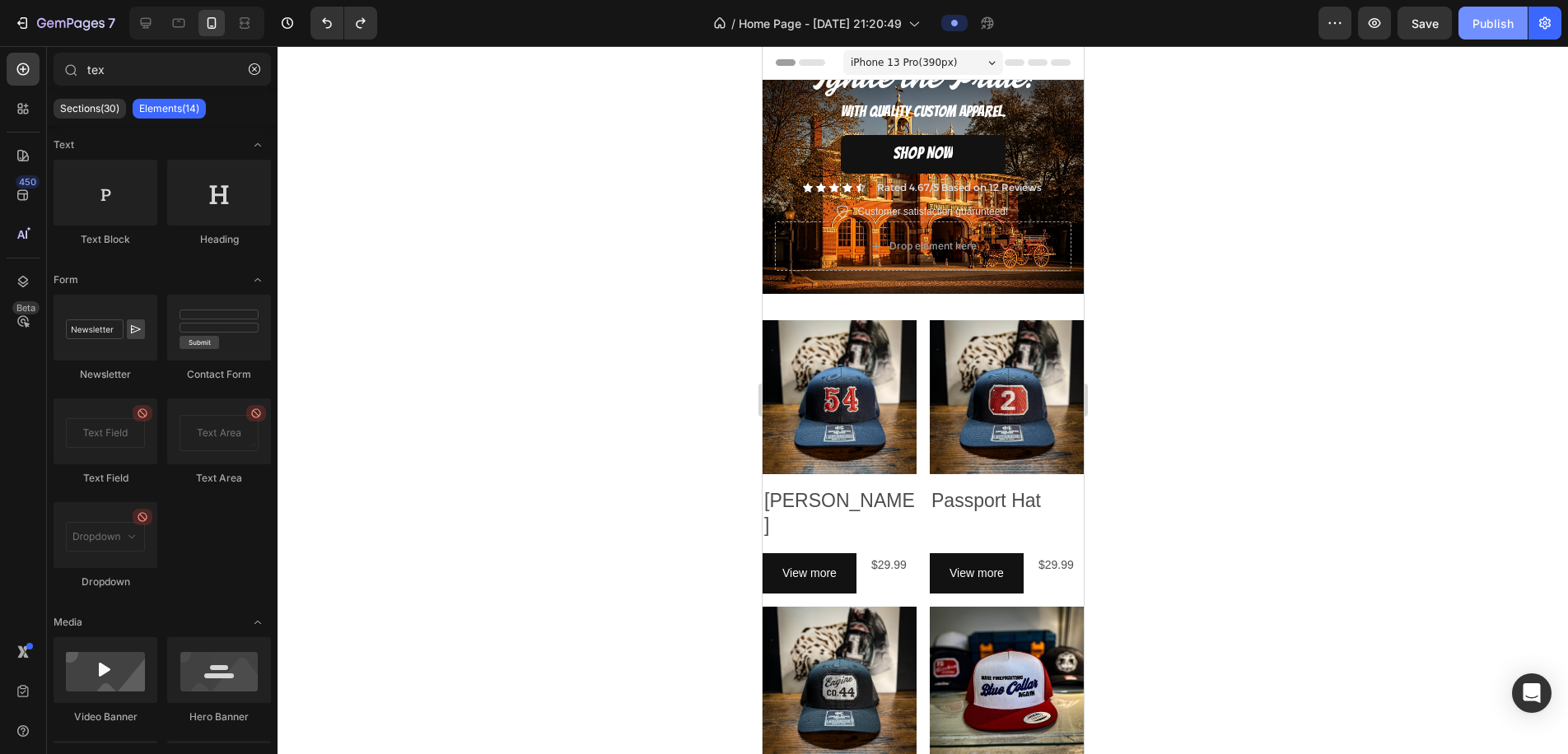
click at [1515, 34] on button "Publish" at bounding box center [1493, 24] width 70 height 33
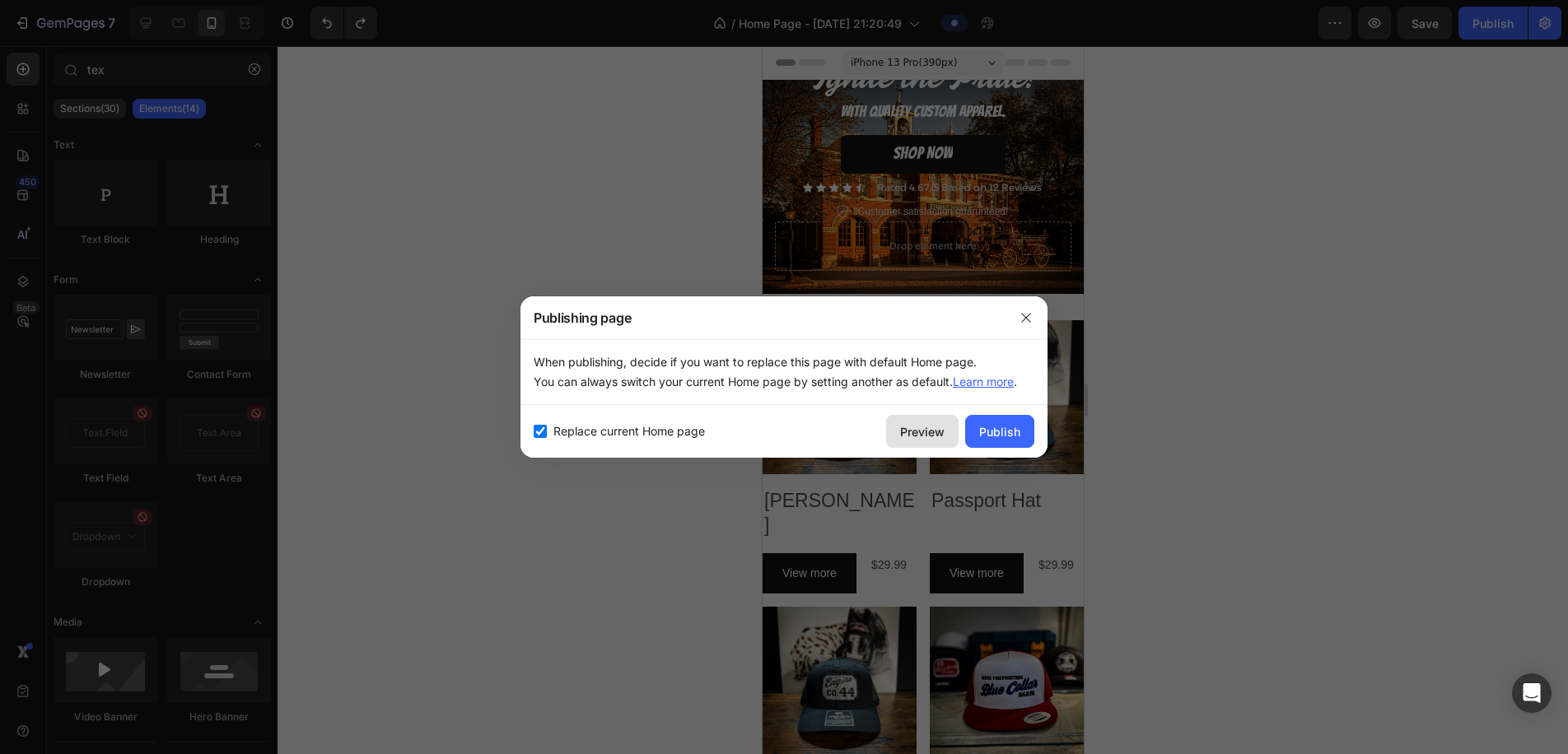
click at [917, 433] on div "Preview" at bounding box center [922, 432] width 44 height 18
click at [1023, 319] on icon "button" at bounding box center [1026, 318] width 13 height 13
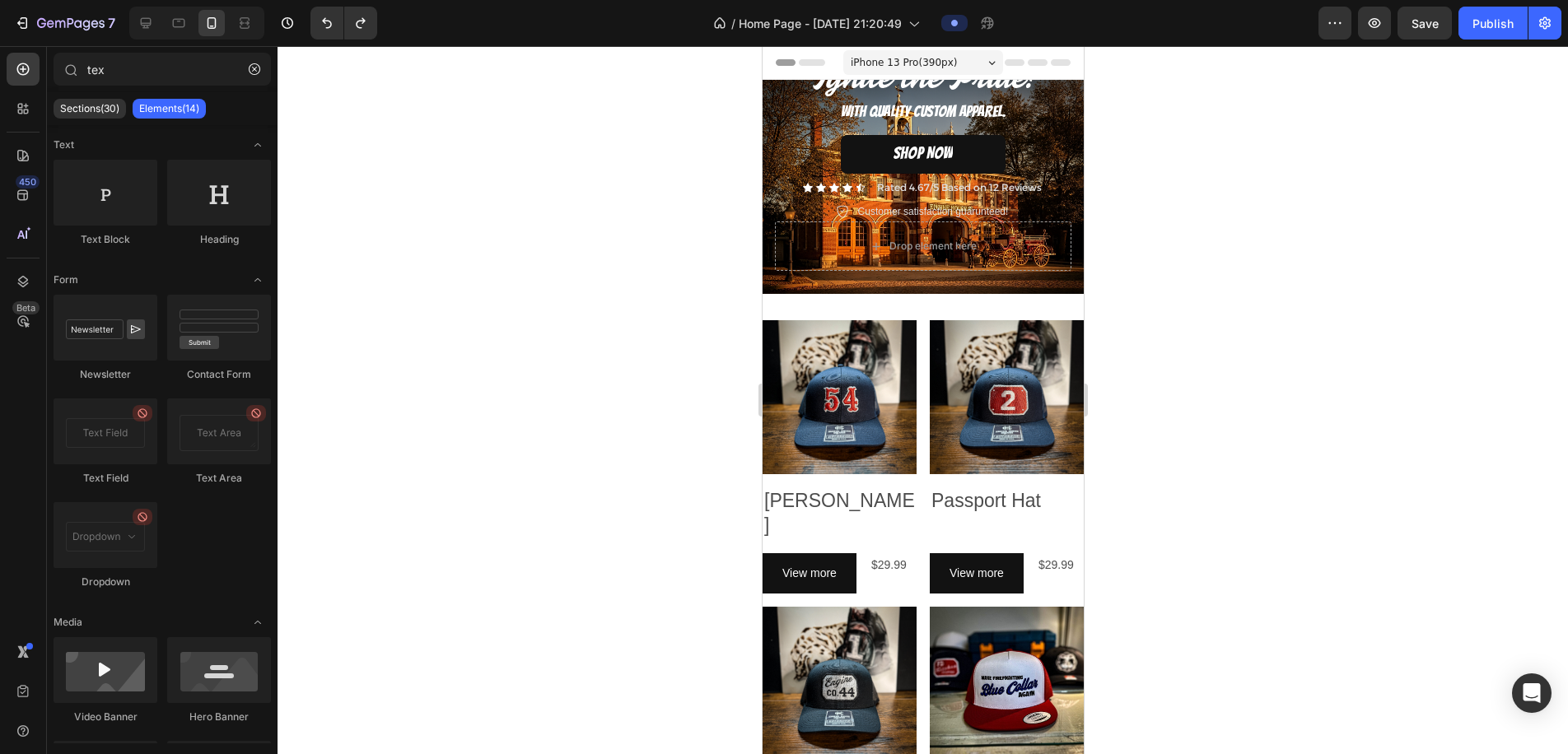
click at [930, 64] on span "iPhone 13 Pro ( 390 px)" at bounding box center [903, 62] width 106 height 17
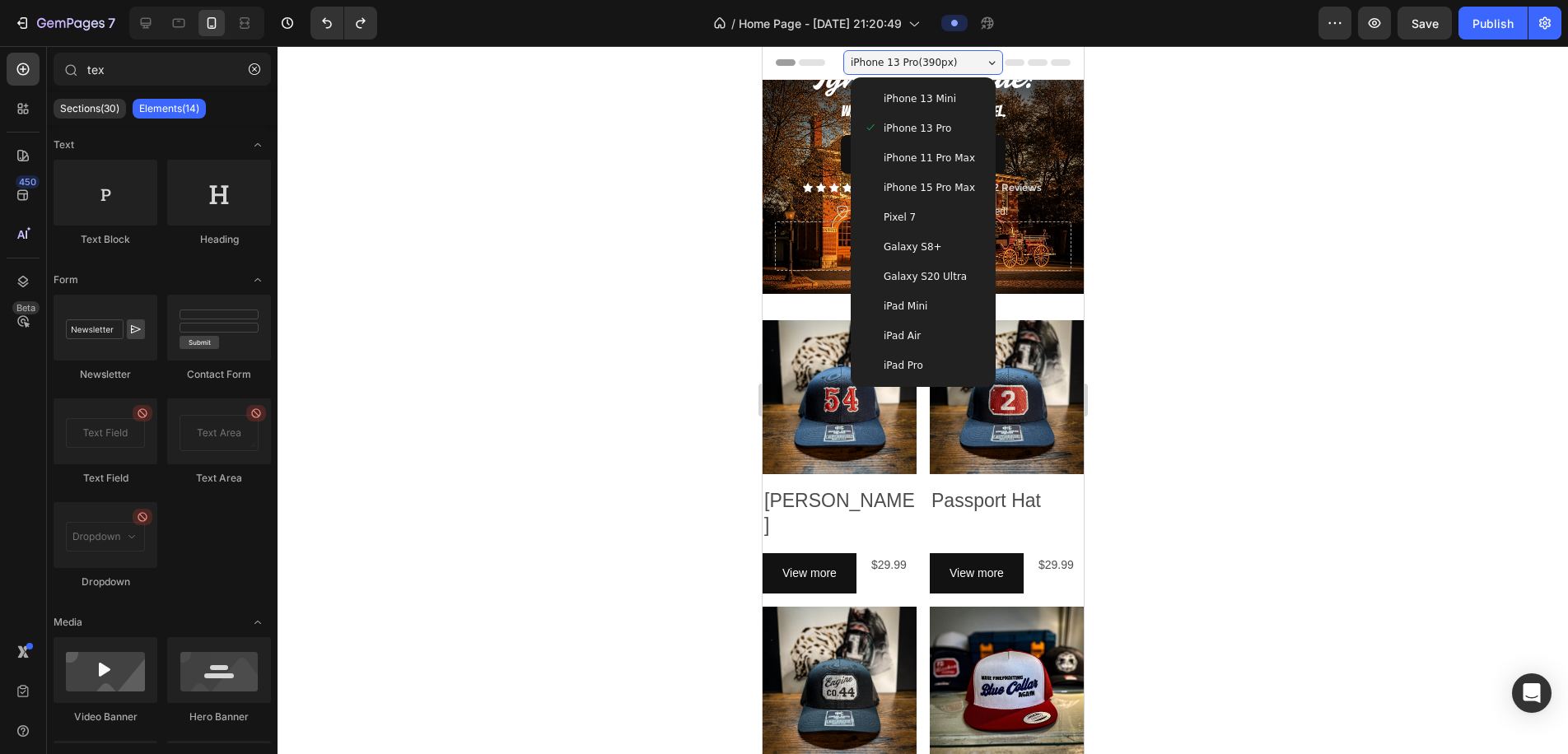
click at [918, 363] on span "iPad Pro" at bounding box center [903, 366] width 39 height 17
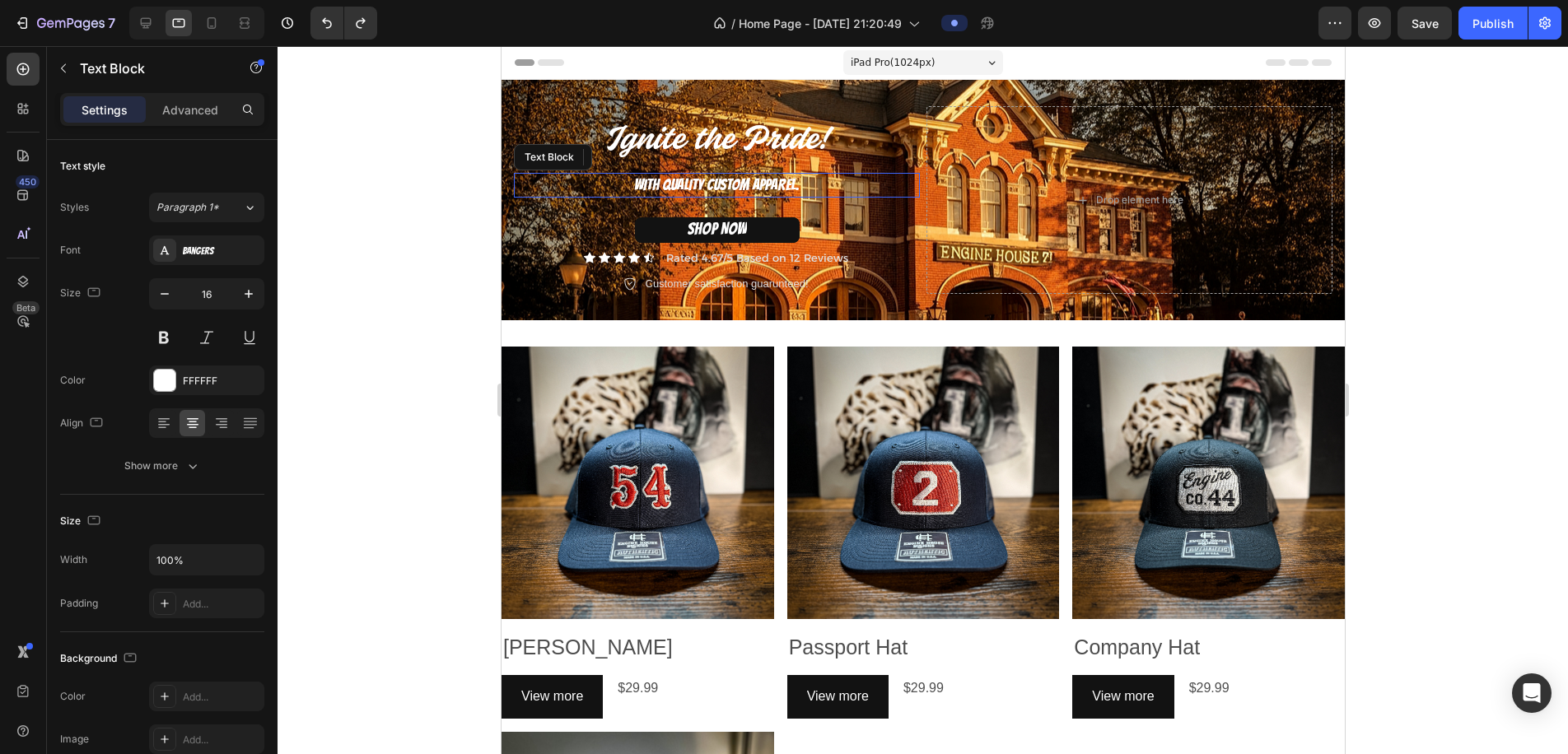
click at [759, 182] on span "WITH QUALITY CUSTOM APPAREL." at bounding box center [716, 184] width 166 height 17
click at [772, 181] on span "WITH QUALITY CUSTOM APPAREL." at bounding box center [716, 184] width 166 height 17
click at [772, 182] on span "WITH QUALITY CUSTOM APPAREL." at bounding box center [716, 184] width 166 height 17
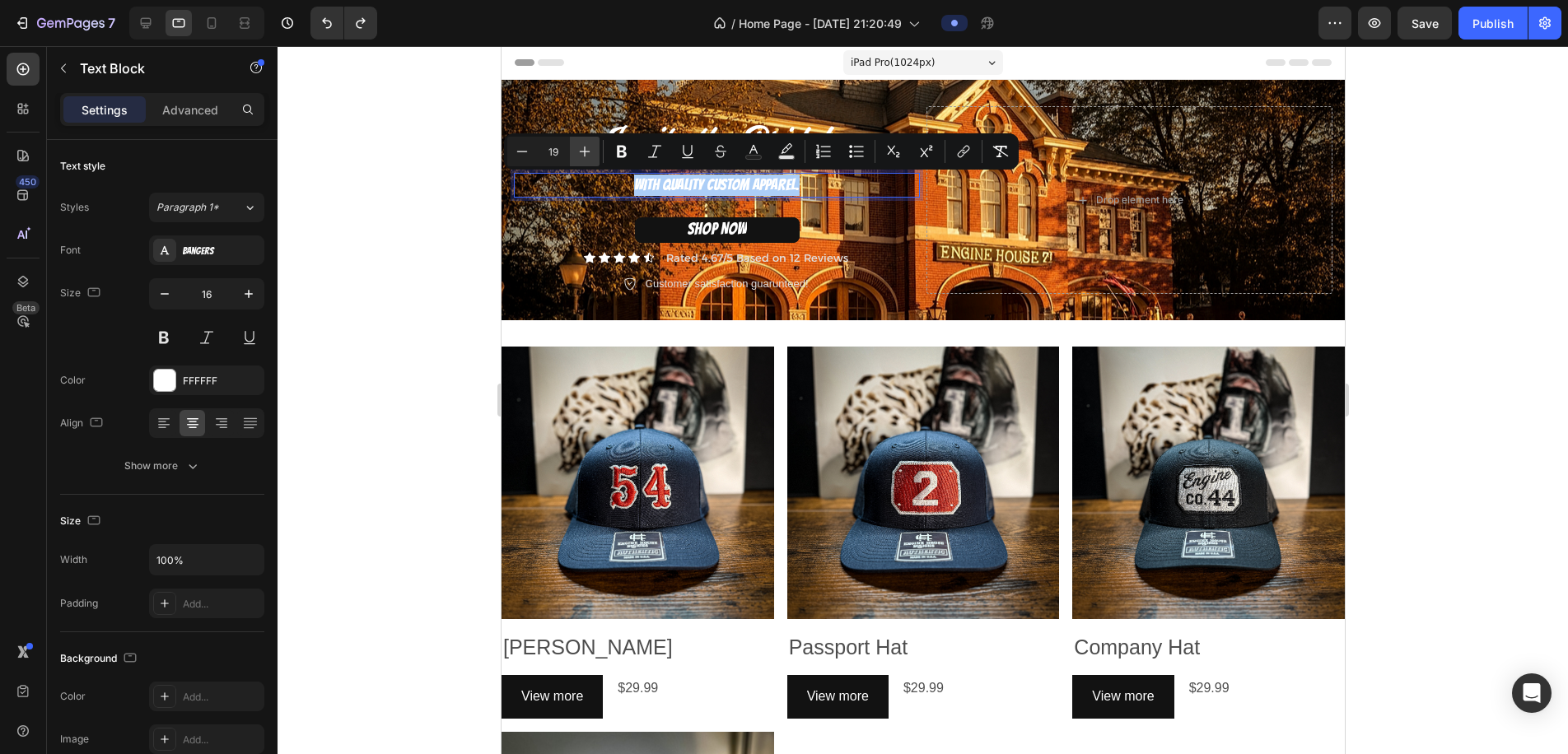
click at [585, 150] on icon "Editor contextual toolbar" at bounding box center [584, 151] width 17 height 17
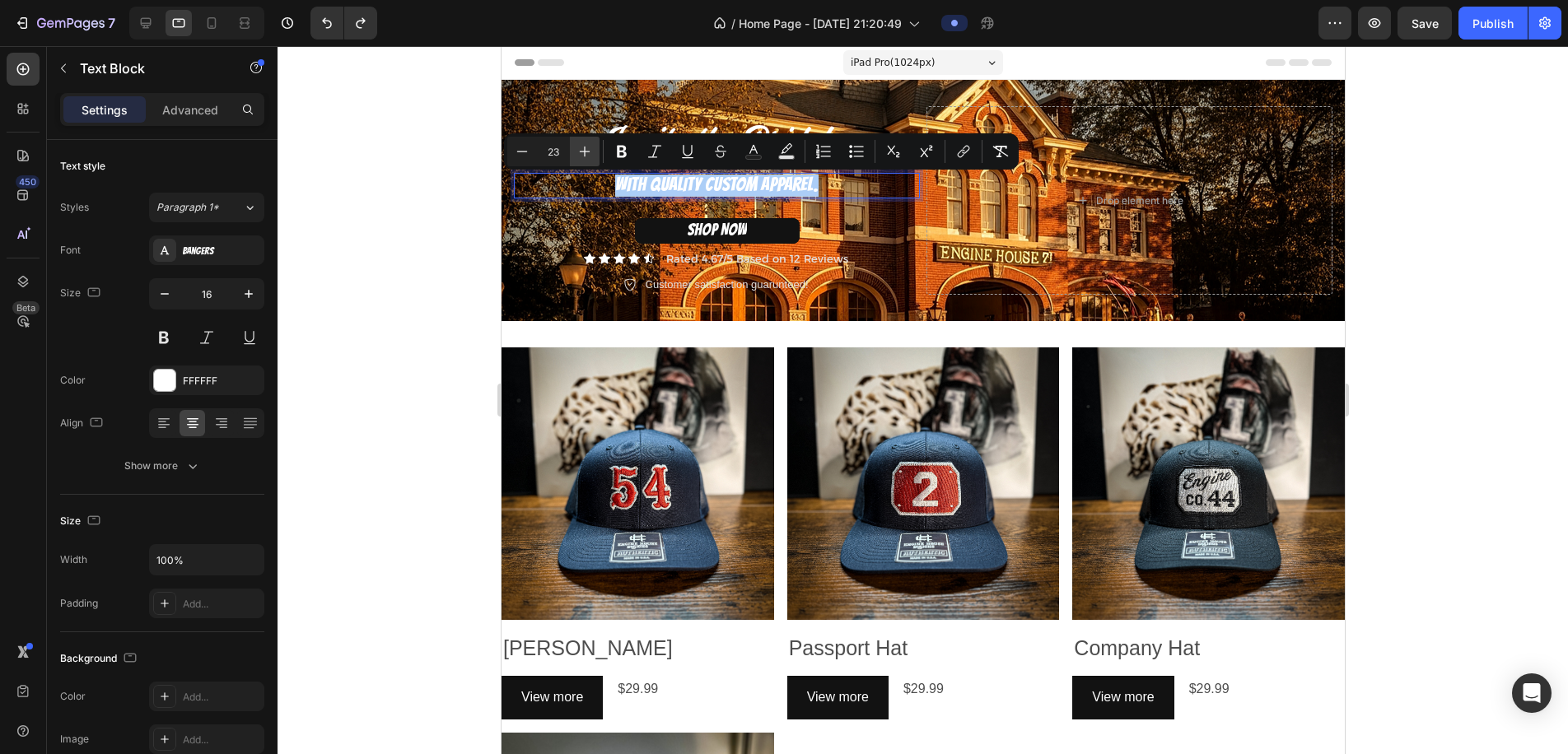
click at [585, 150] on icon "Editor contextual toolbar" at bounding box center [584, 151] width 17 height 17
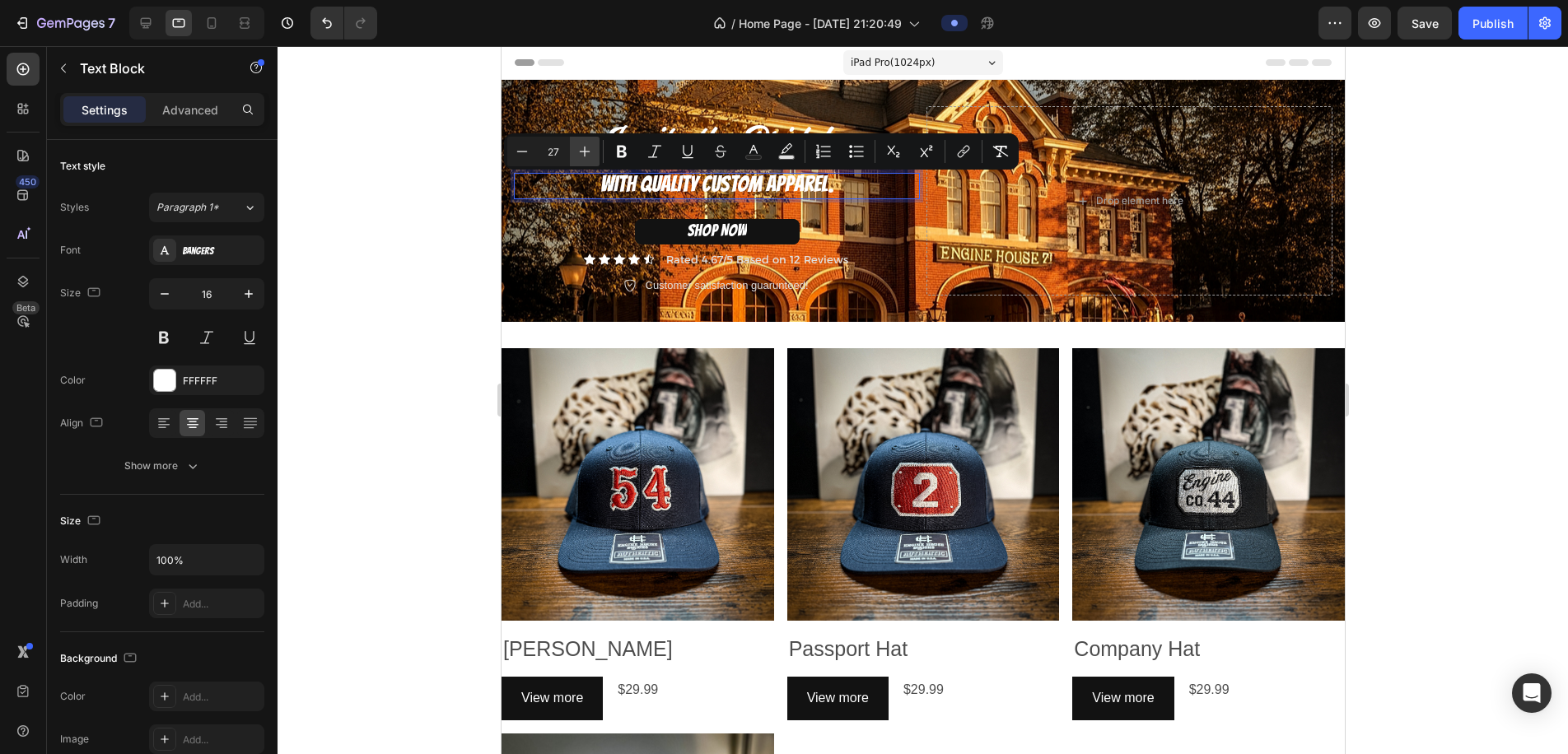
click at [585, 150] on icon "Editor contextual toolbar" at bounding box center [584, 151] width 17 height 17
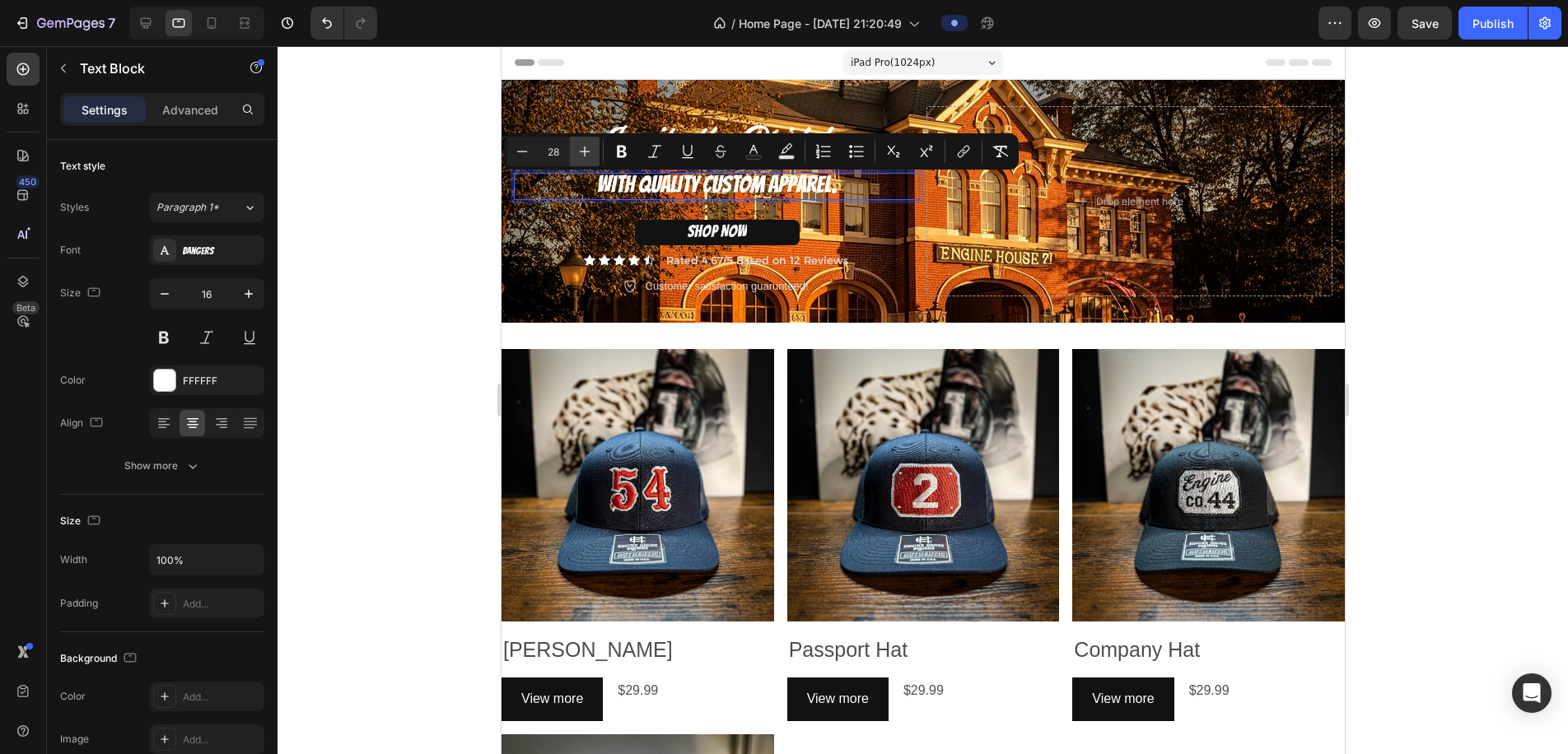
click at [585, 150] on icon "Editor contextual toolbar" at bounding box center [584, 151] width 17 height 17
type input "30"
click at [453, 172] on div at bounding box center [923, 400] width 1290 height 708
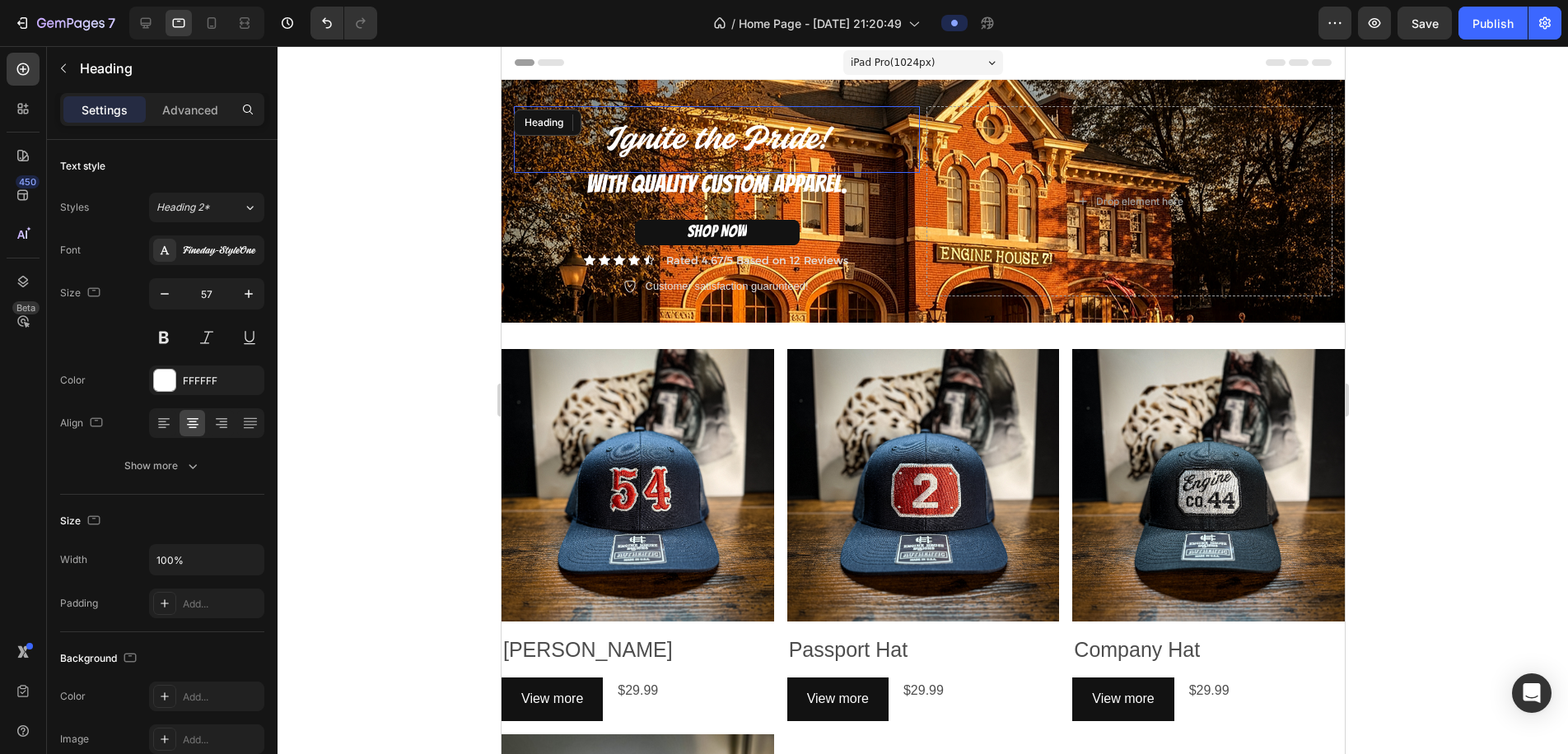
click at [716, 143] on span "Ignite the Pride!" at bounding box center [716, 140] width 223 height 34
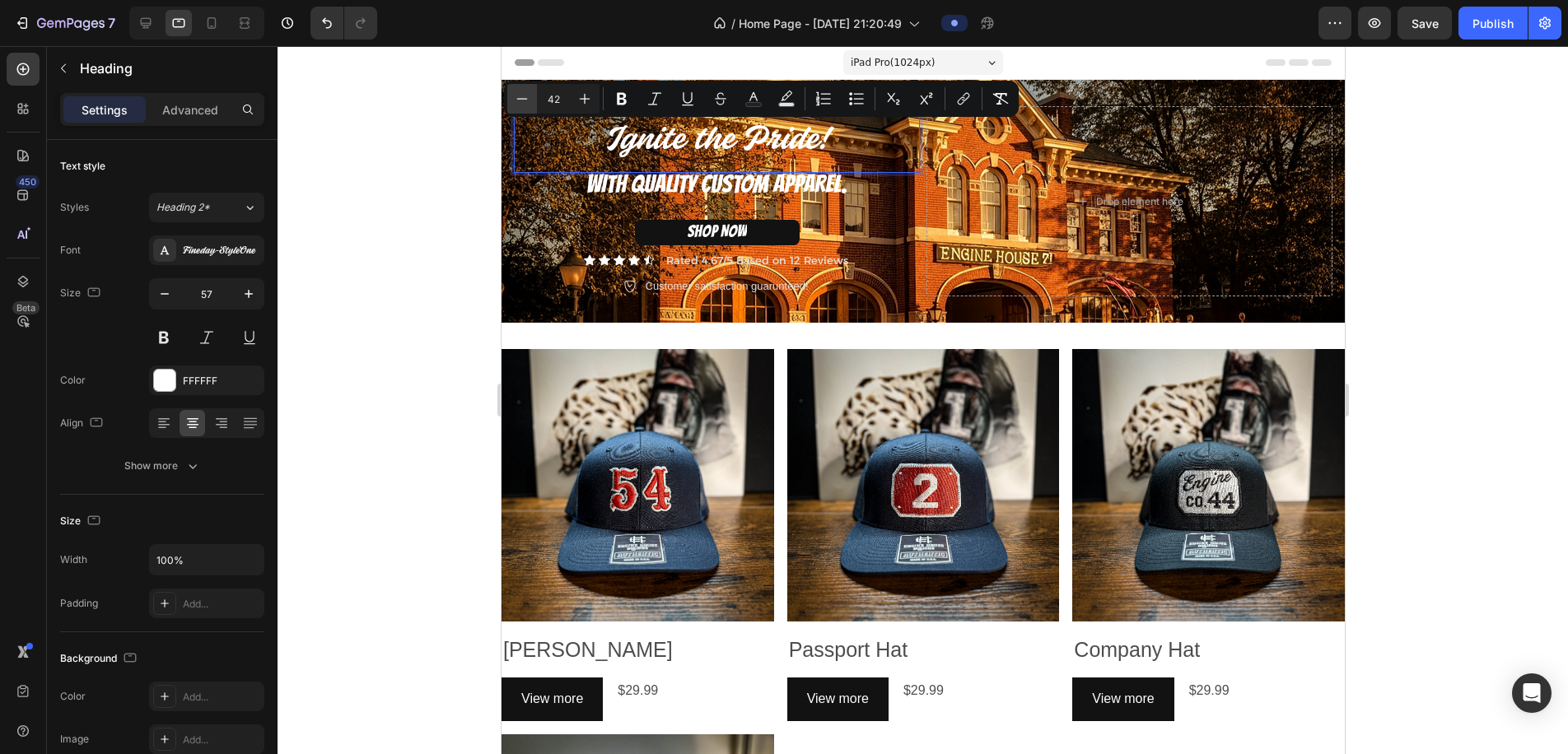
drag, startPoint x: 552, startPoint y: 98, endPoint x: 533, endPoint y: 97, distance: 19.0
click at [533, 97] on div "Minus 42 Plus" at bounding box center [553, 99] width 92 height 29
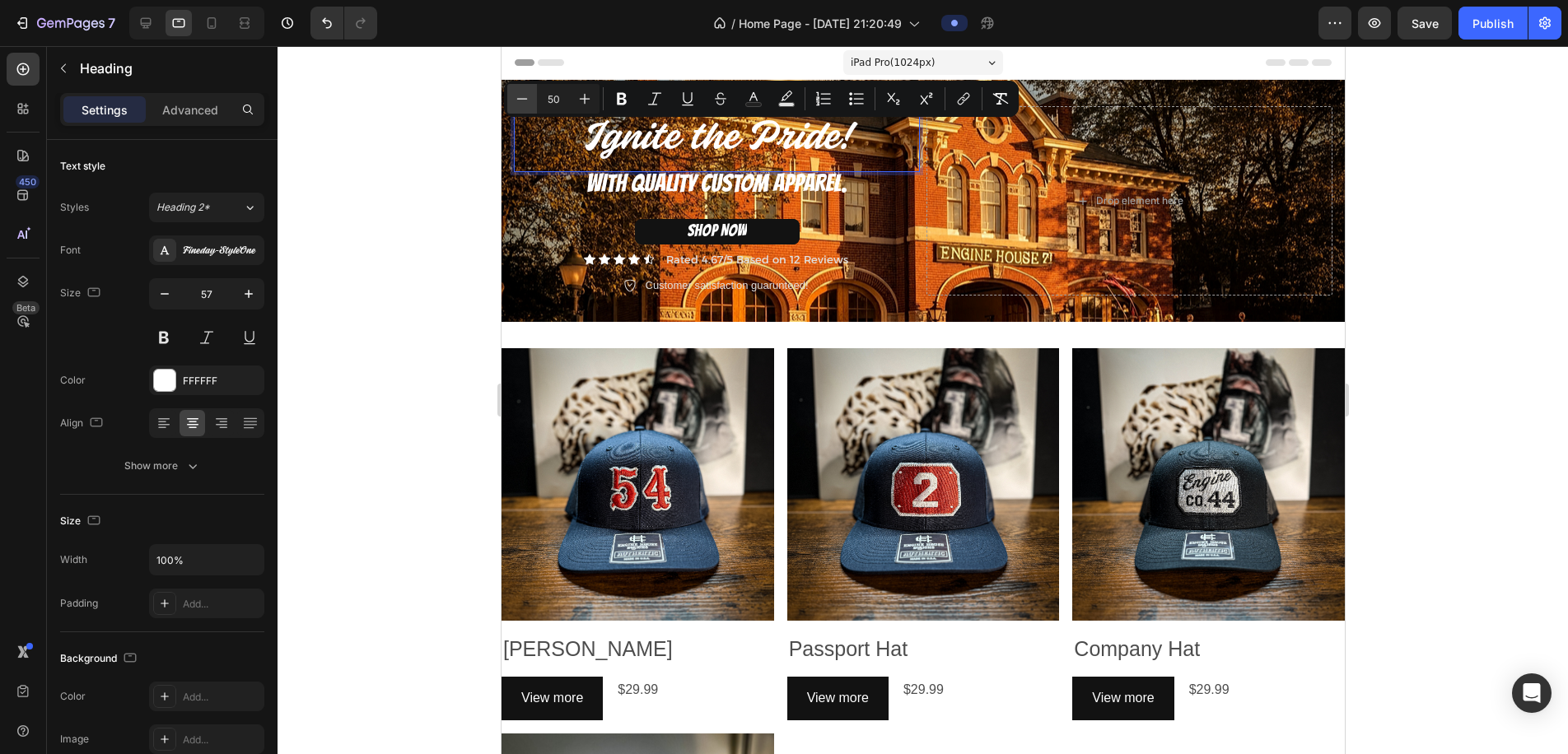
drag, startPoint x: 565, startPoint y: 100, endPoint x: 531, endPoint y: 101, distance: 34.0
click at [531, 100] on div "Minus 50 Plus" at bounding box center [553, 99] width 92 height 29
type input "60"
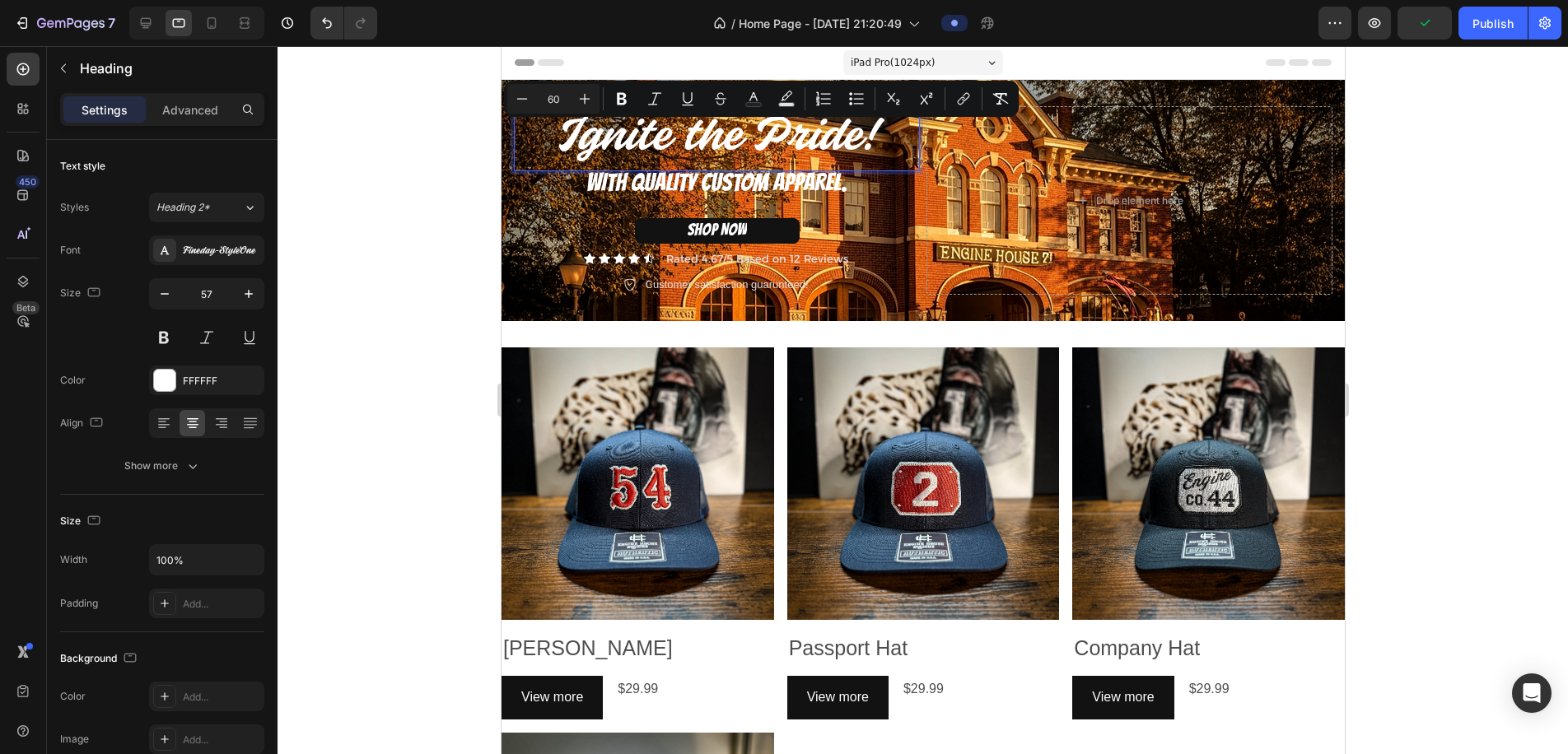
click at [480, 180] on div at bounding box center [923, 400] width 1290 height 708
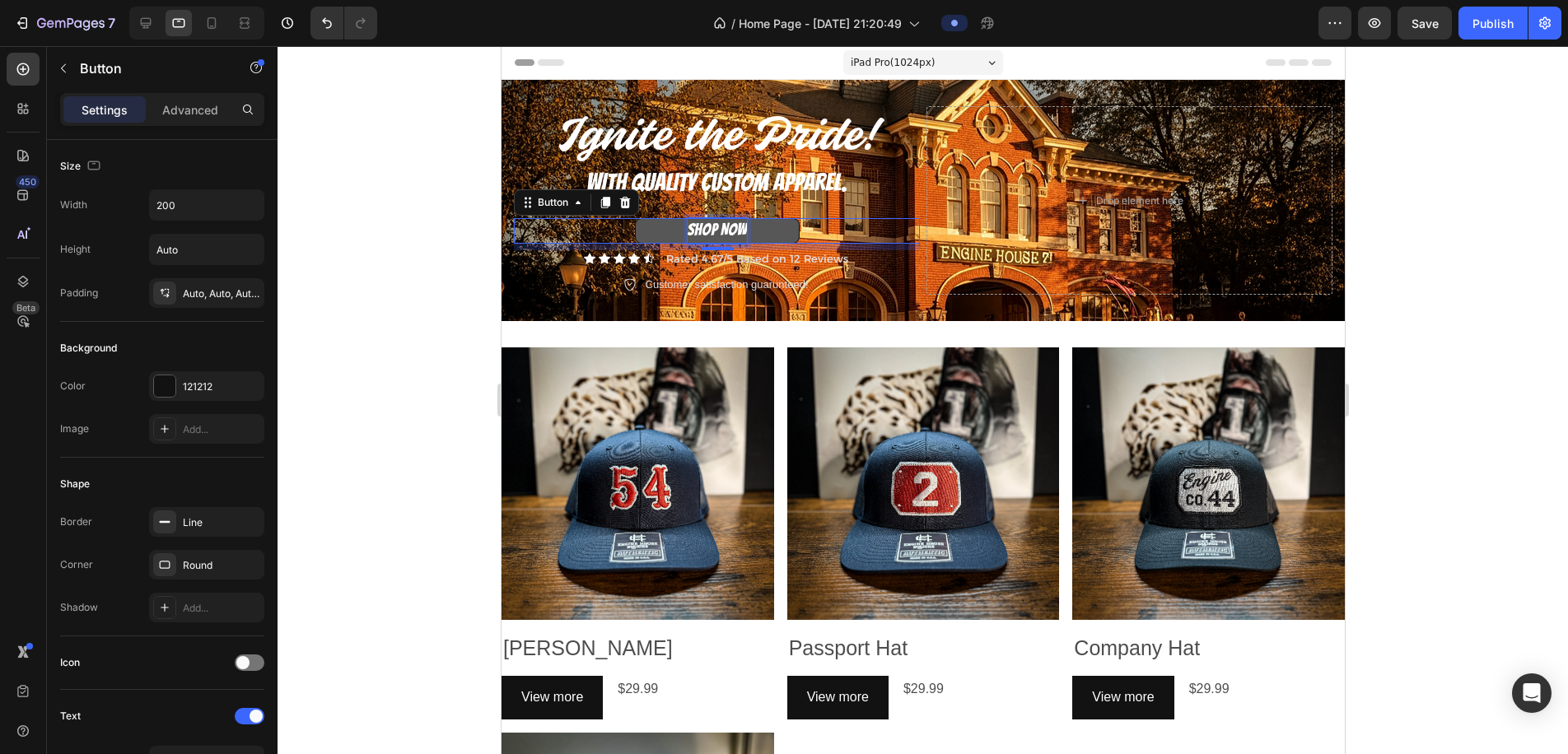
click at [741, 229] on span "SHOP NOW" at bounding box center [717, 229] width 59 height 18
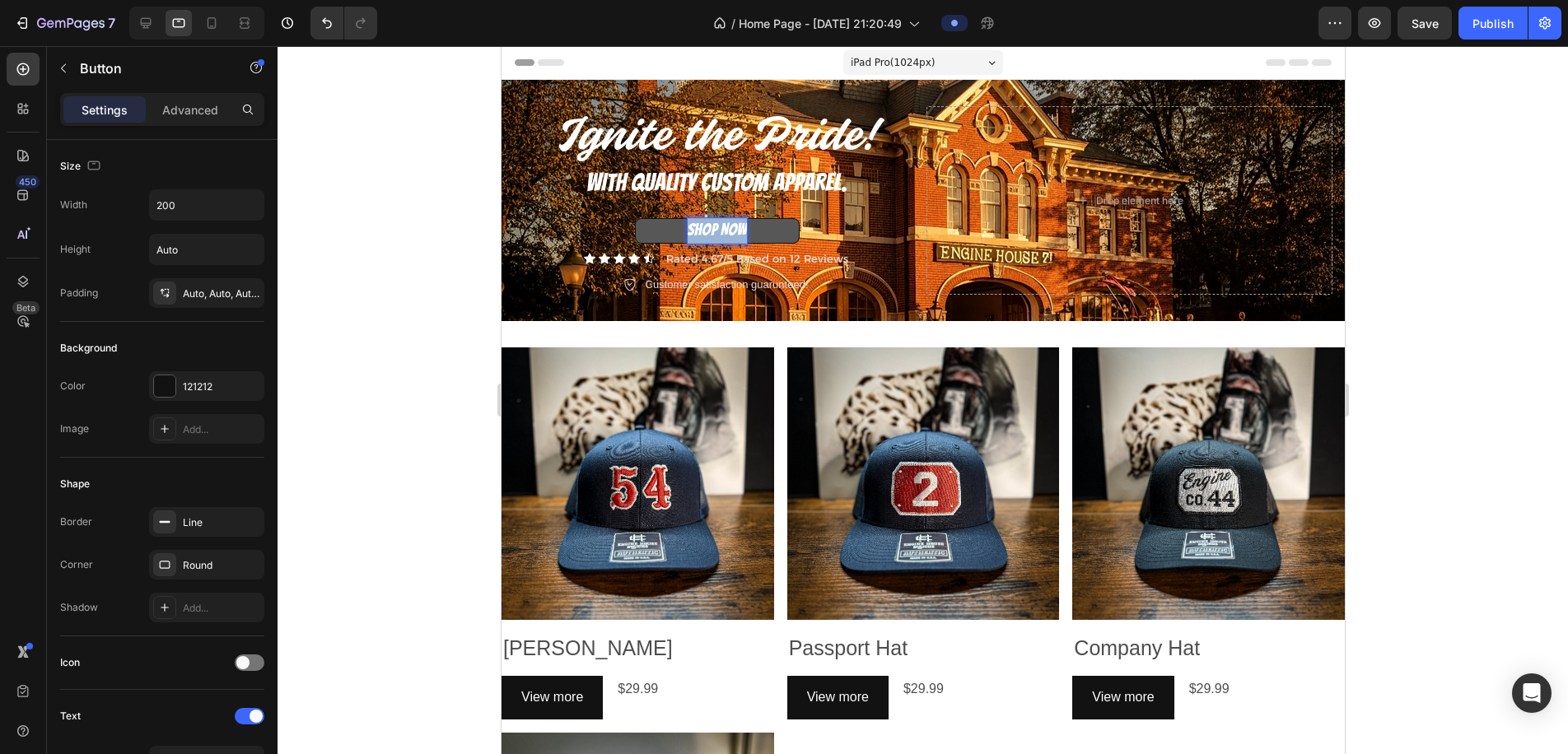
click at [741, 229] on span "SHOP NOW" at bounding box center [717, 229] width 59 height 18
click at [716, 230] on button "SHOP NOW" at bounding box center [717, 231] width 165 height 25
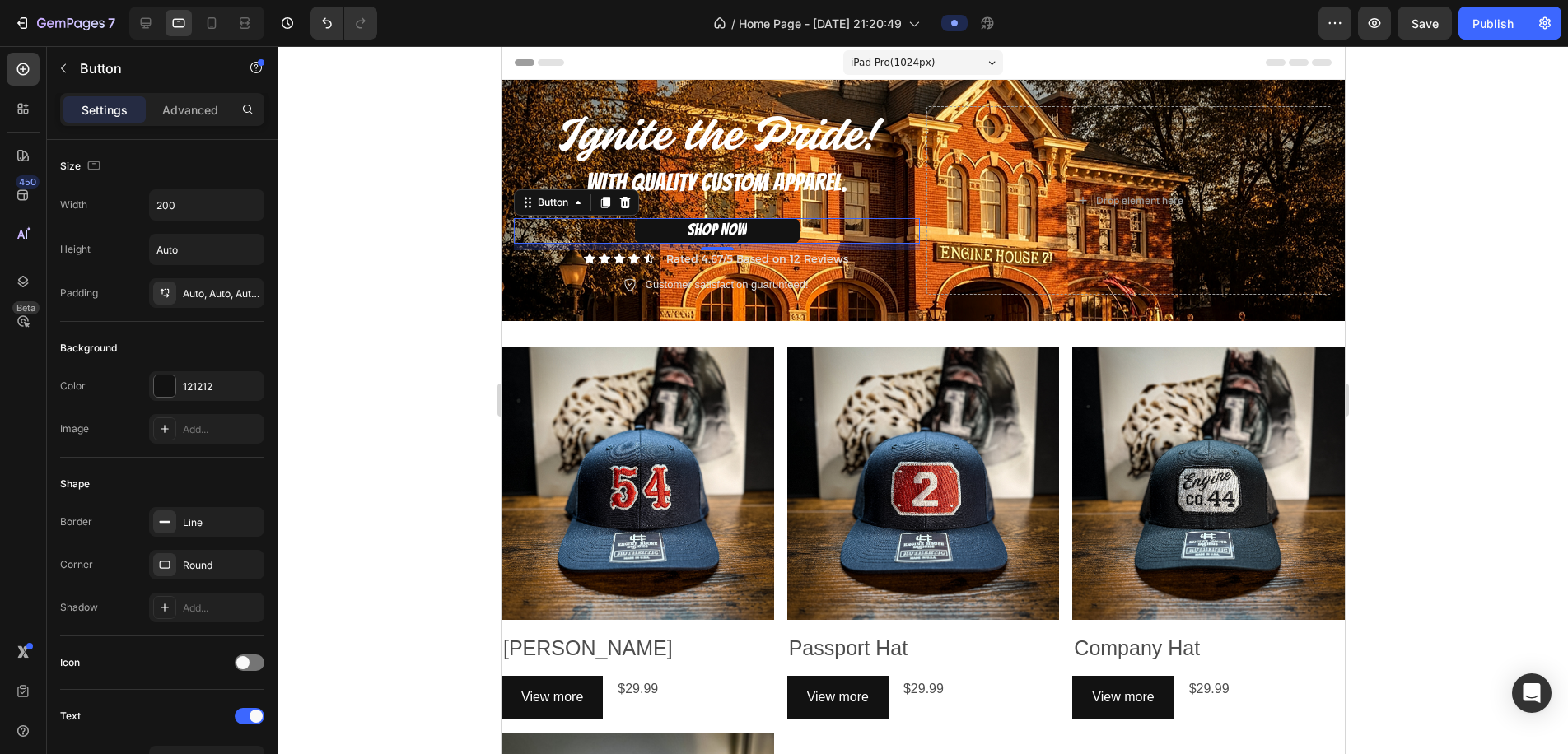
click at [409, 244] on div at bounding box center [923, 400] width 1290 height 708
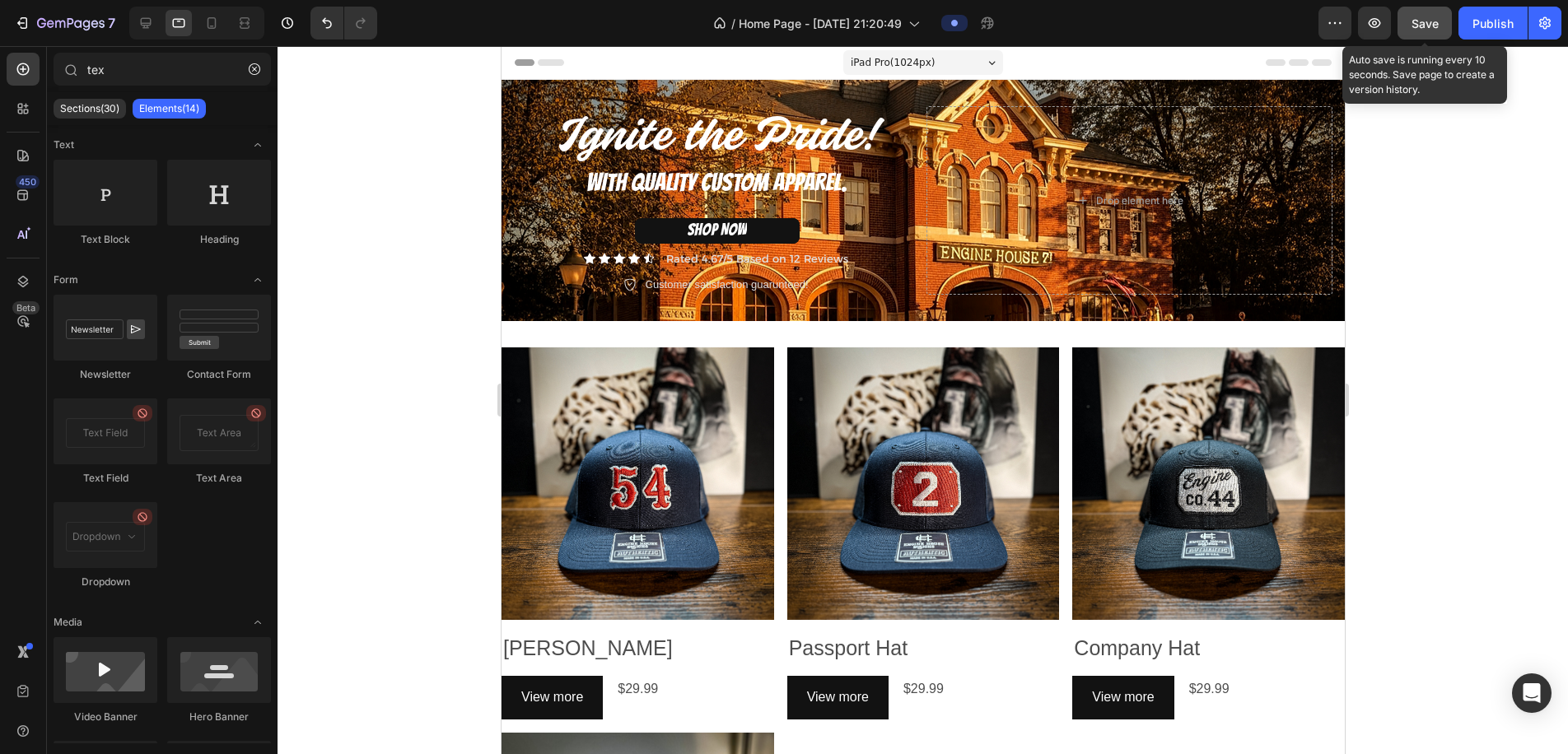
click at [1418, 18] on span "Save" at bounding box center [1426, 24] width 27 height 14
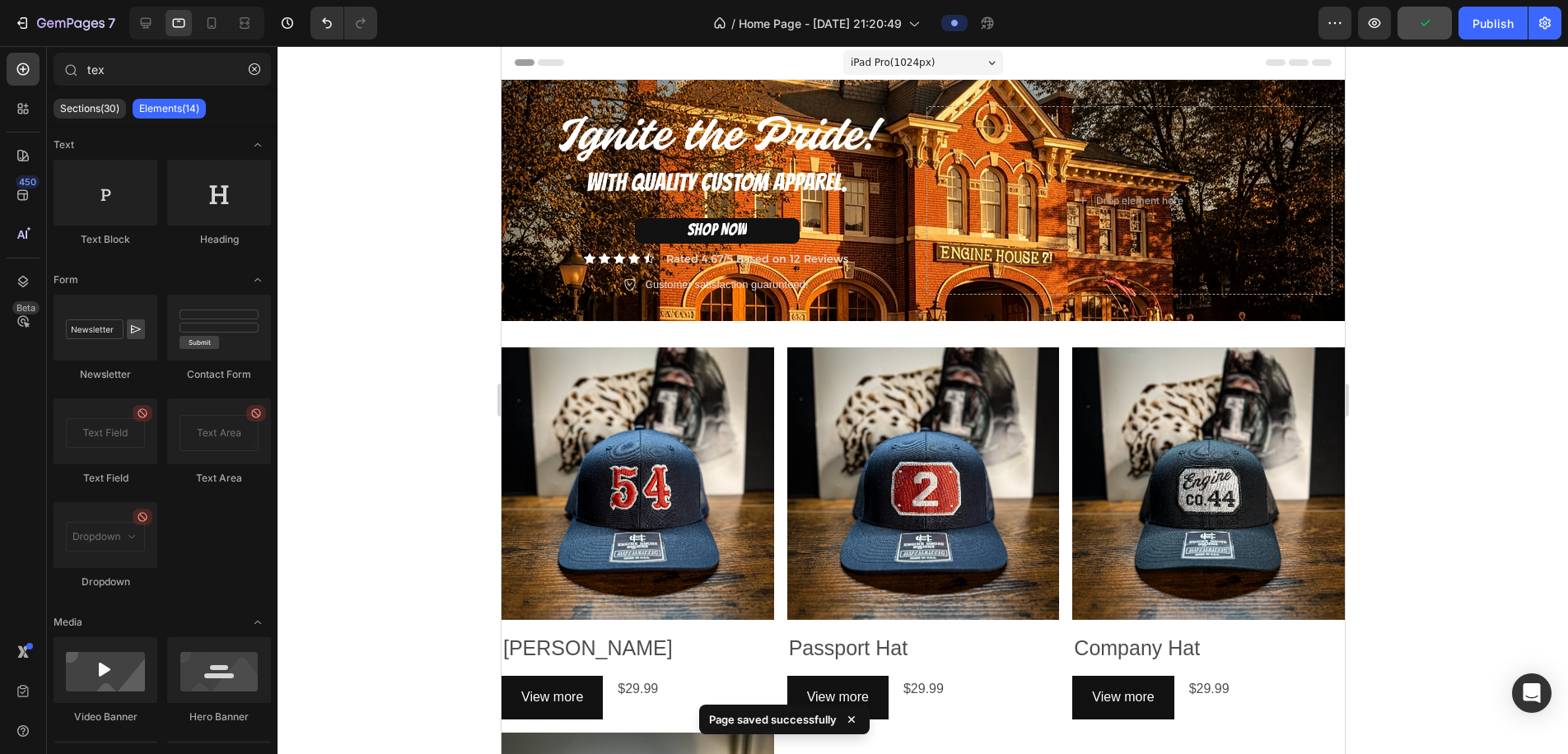
click at [925, 66] on span "iPad Pro ( 1024 px)" at bounding box center [892, 62] width 85 height 17
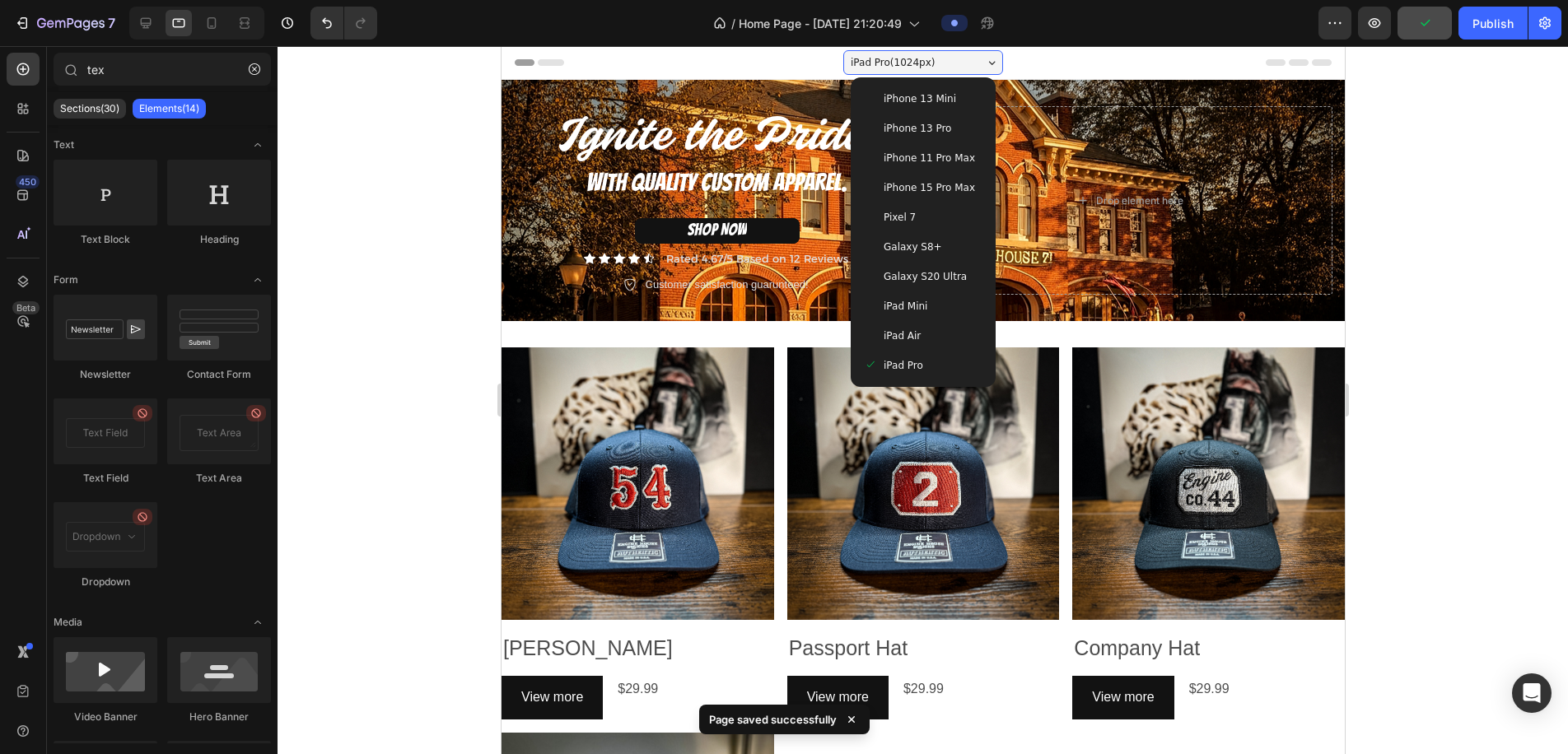
click at [925, 123] on span "iPhone 13 Pro" at bounding box center [917, 128] width 68 height 17
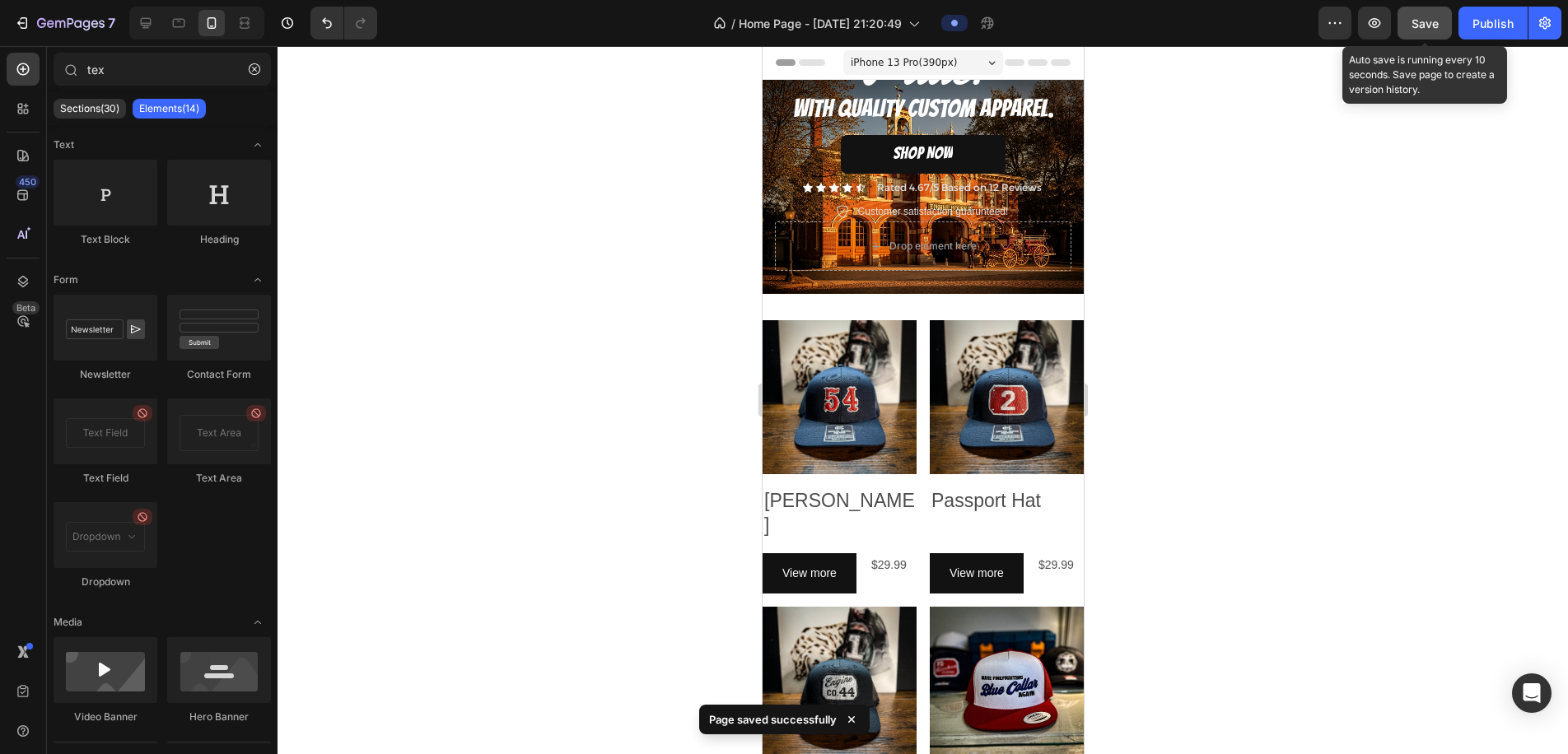
click at [1428, 24] on span "Save" at bounding box center [1426, 24] width 27 height 14
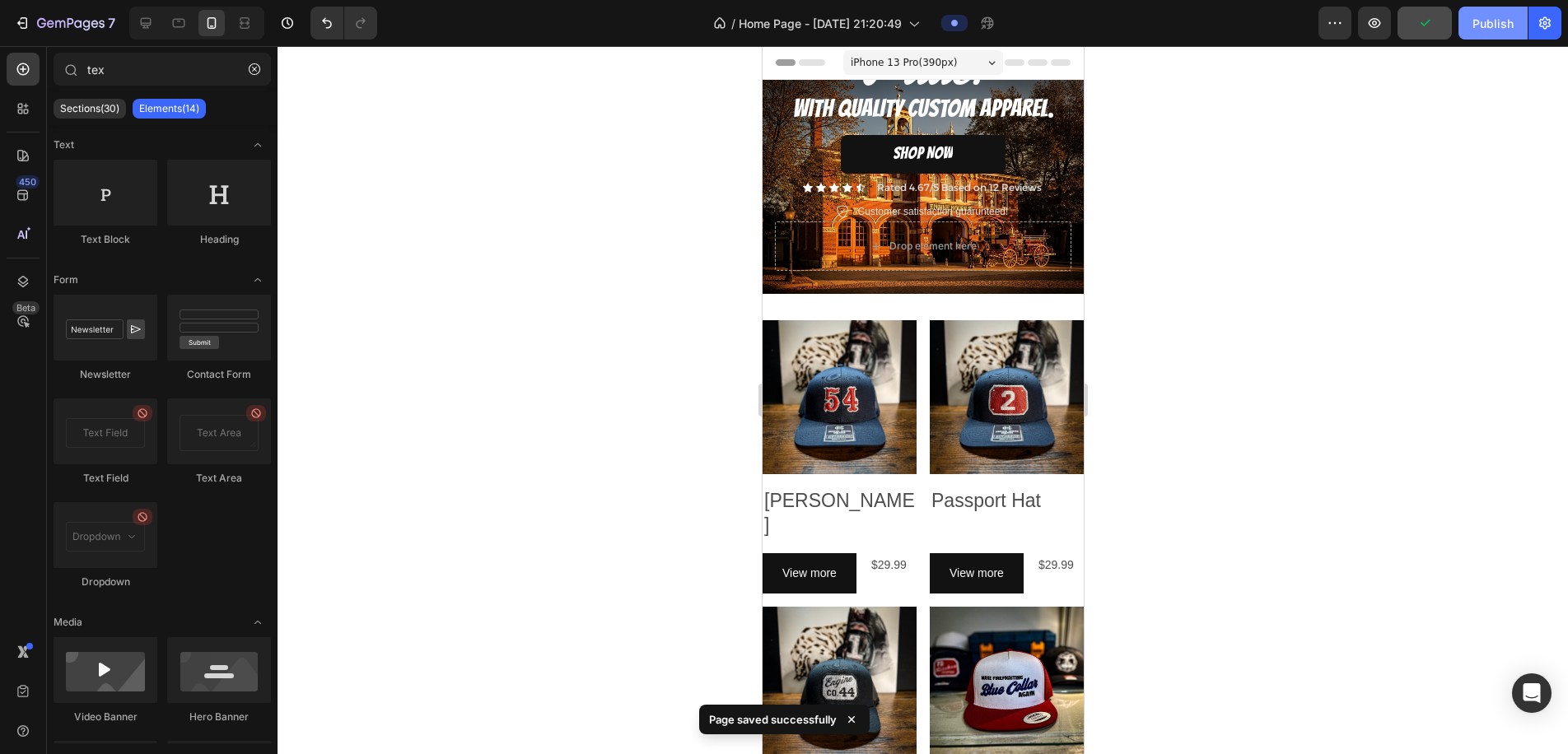
click at [1488, 21] on div "Publish" at bounding box center [1493, 24] width 41 height 18
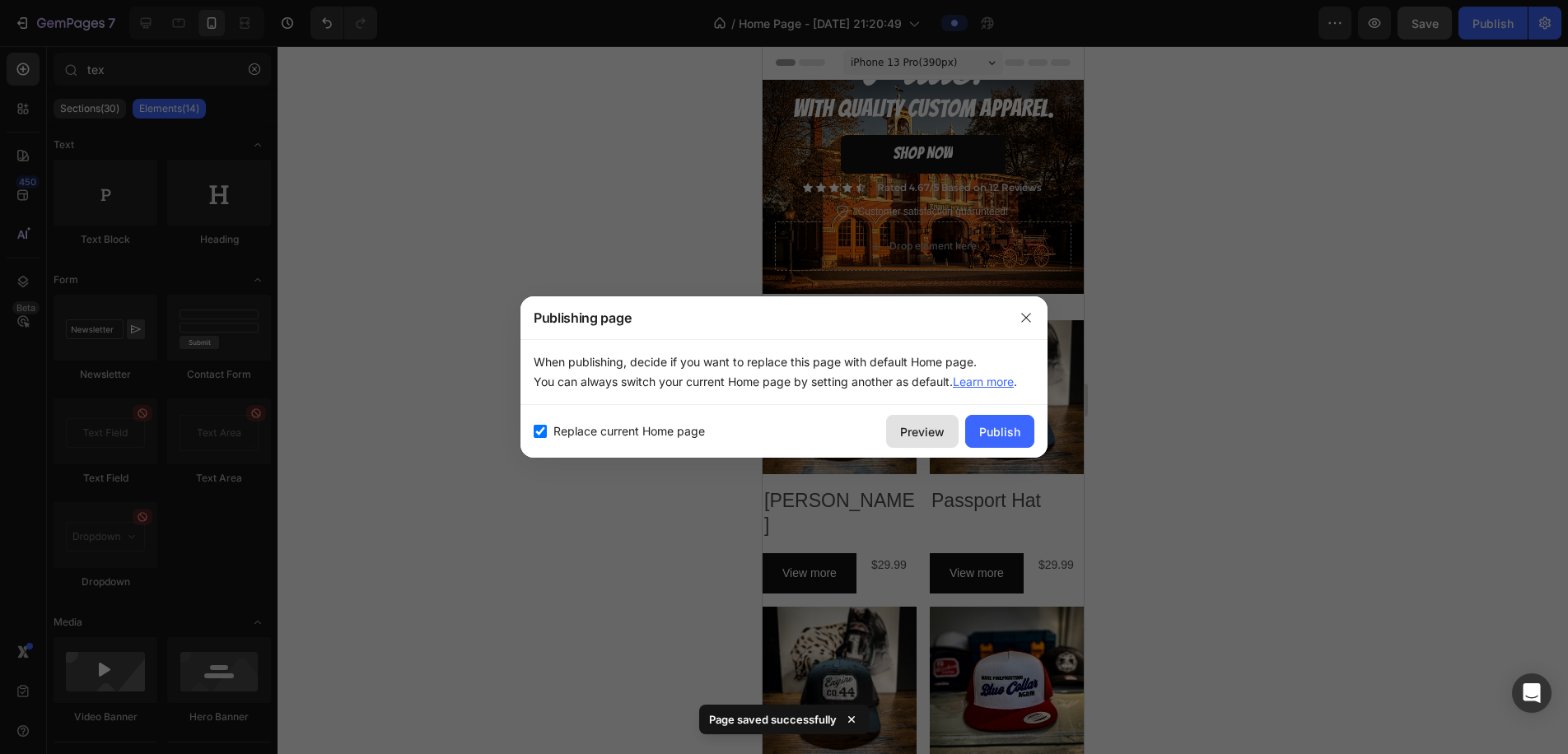
click at [913, 427] on div "Preview" at bounding box center [922, 432] width 44 height 18
click at [1029, 319] on icon "button" at bounding box center [1026, 318] width 13 height 13
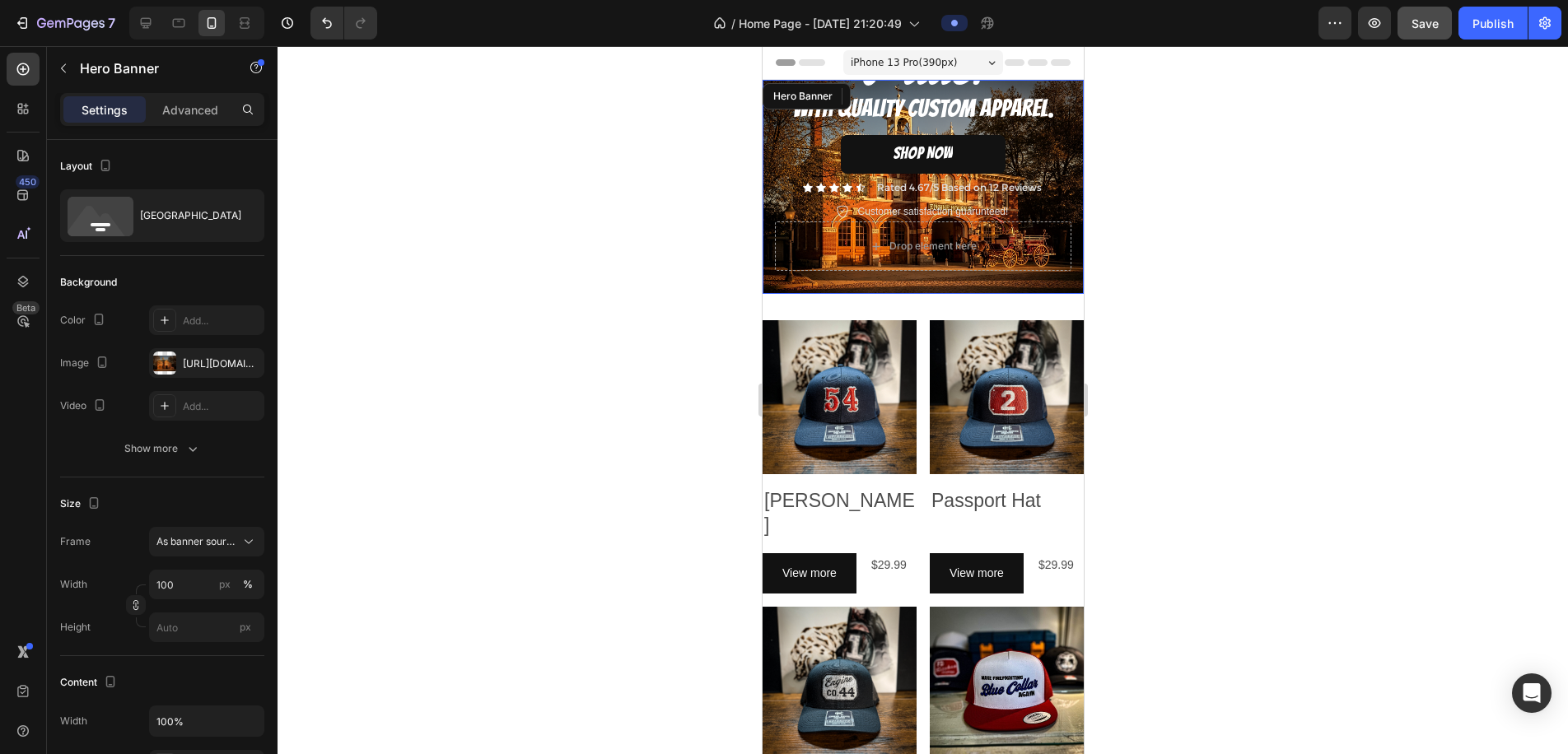
click at [1070, 288] on div "⁠⁠⁠⁠⁠⁠⁠ Ignite the Pride! Heading WITH QUALITY CUSTOM APPAREL. Text Block SHOP …" at bounding box center [923, 141] width 322 height 306
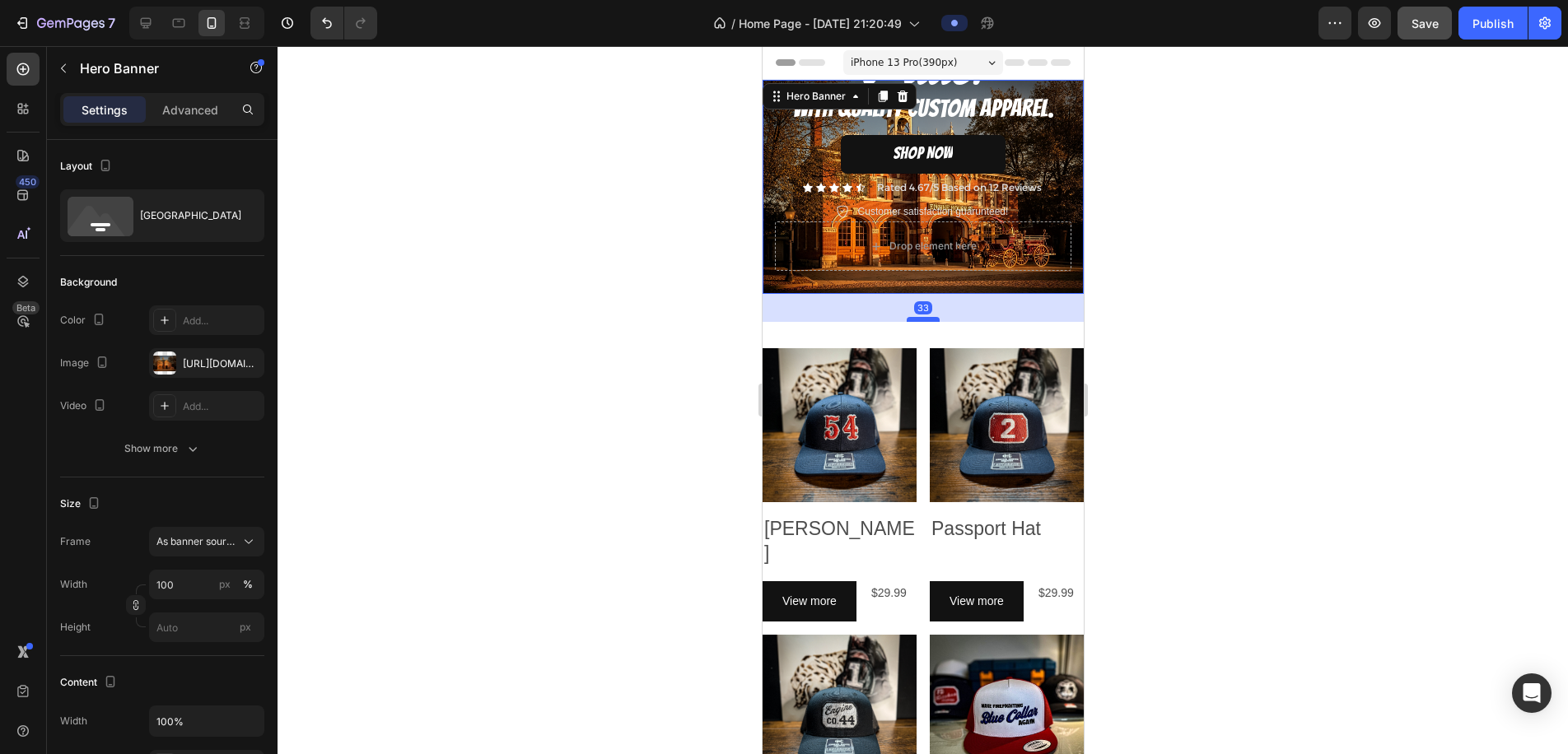
drag, startPoint x: 928, startPoint y: 294, endPoint x: 928, endPoint y: 320, distance: 26.0
click at [928, 320] on div at bounding box center [923, 319] width 33 height 5
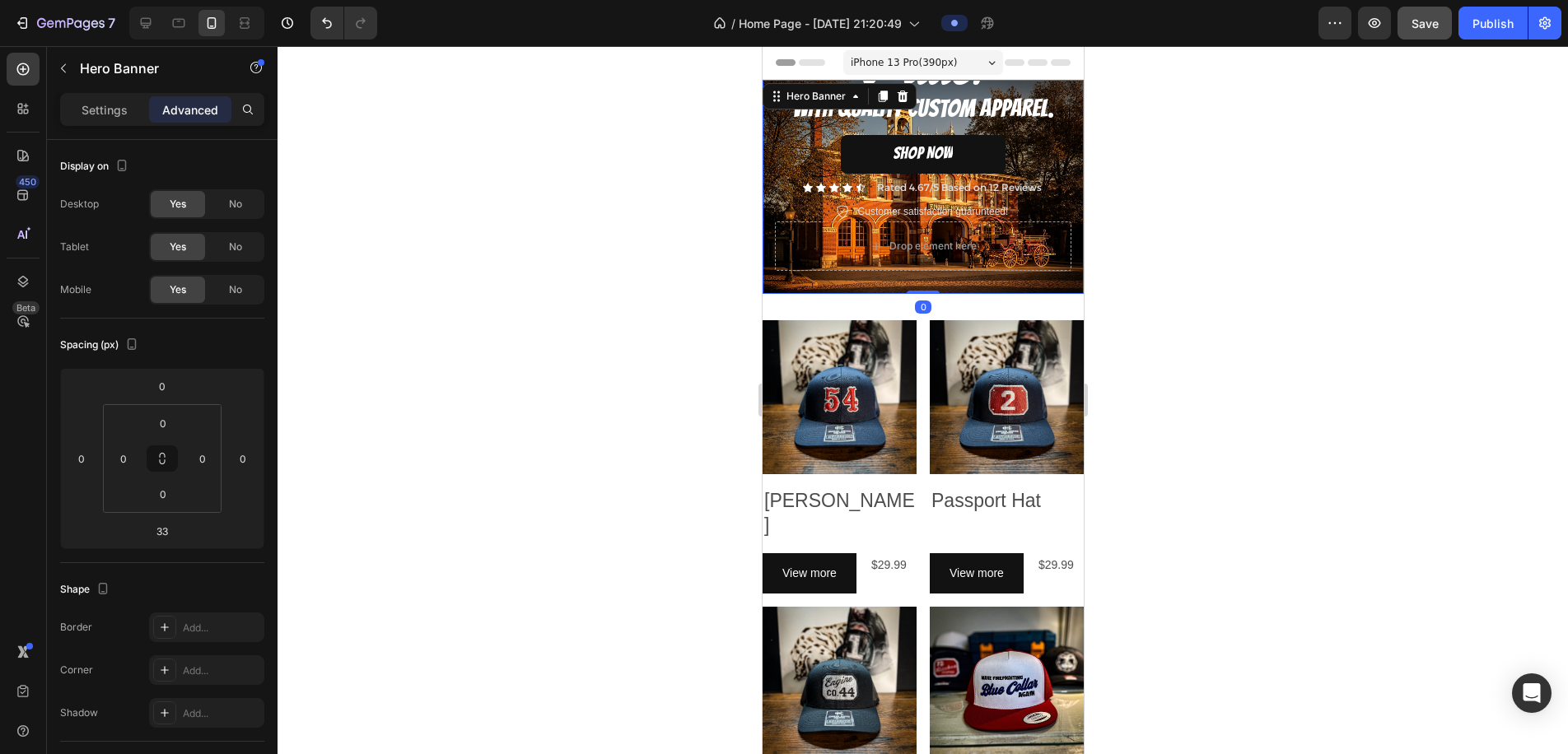
drag, startPoint x: 929, startPoint y: 318, endPoint x: 935, endPoint y: 280, distance: 38.5
click at [932, 285] on div "⁠⁠⁠⁠⁠⁠⁠ Ignite the Pride! Heading WITH QUALITY CUSTOM APPAREL. Text Block SHOP …" at bounding box center [923, 186] width 322 height 214
type input "0"
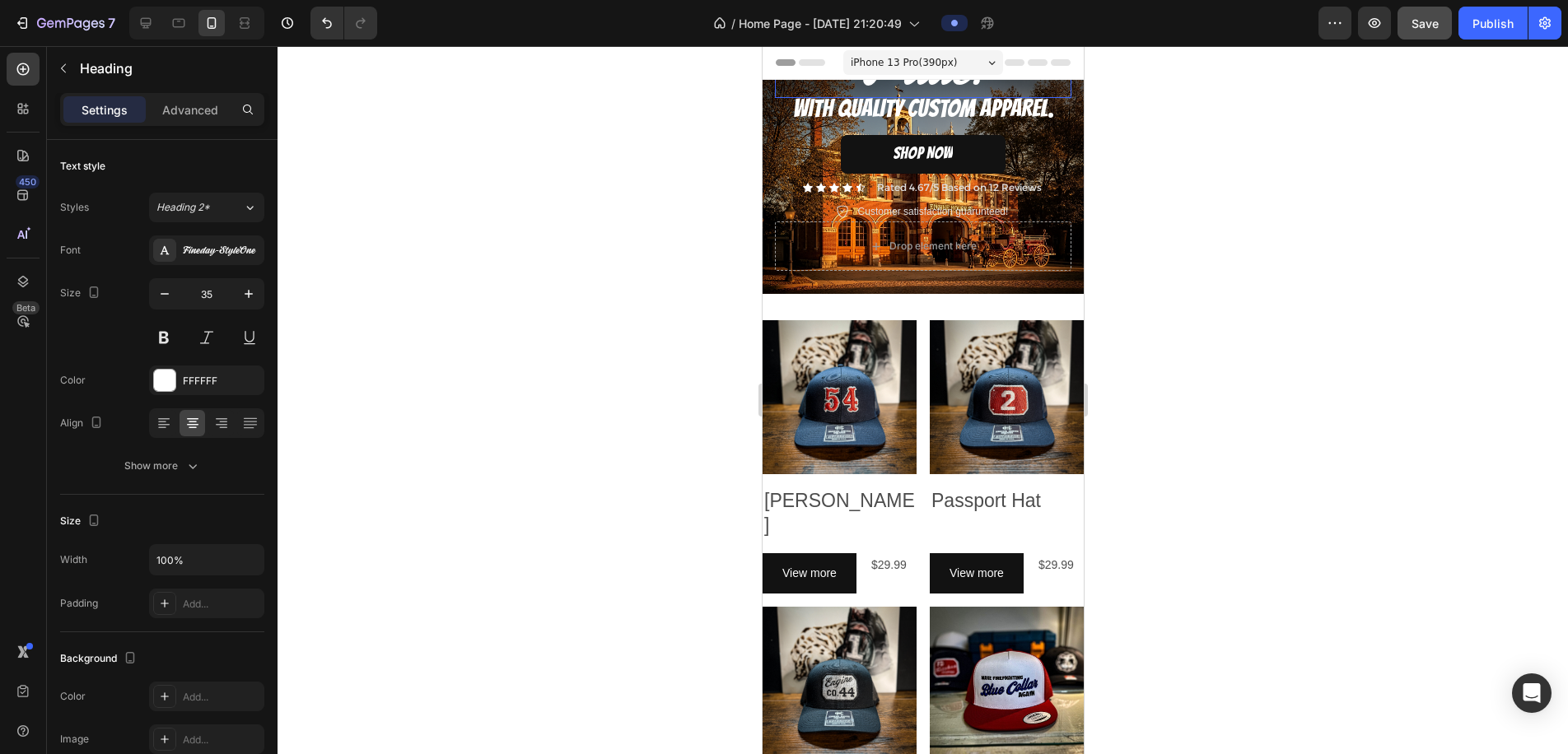
click at [969, 90] on span "Ignite the Pride!" at bounding box center [923, 52] width 184 height 91
click at [193, 106] on p "Advanced" at bounding box center [189, 110] width 56 height 18
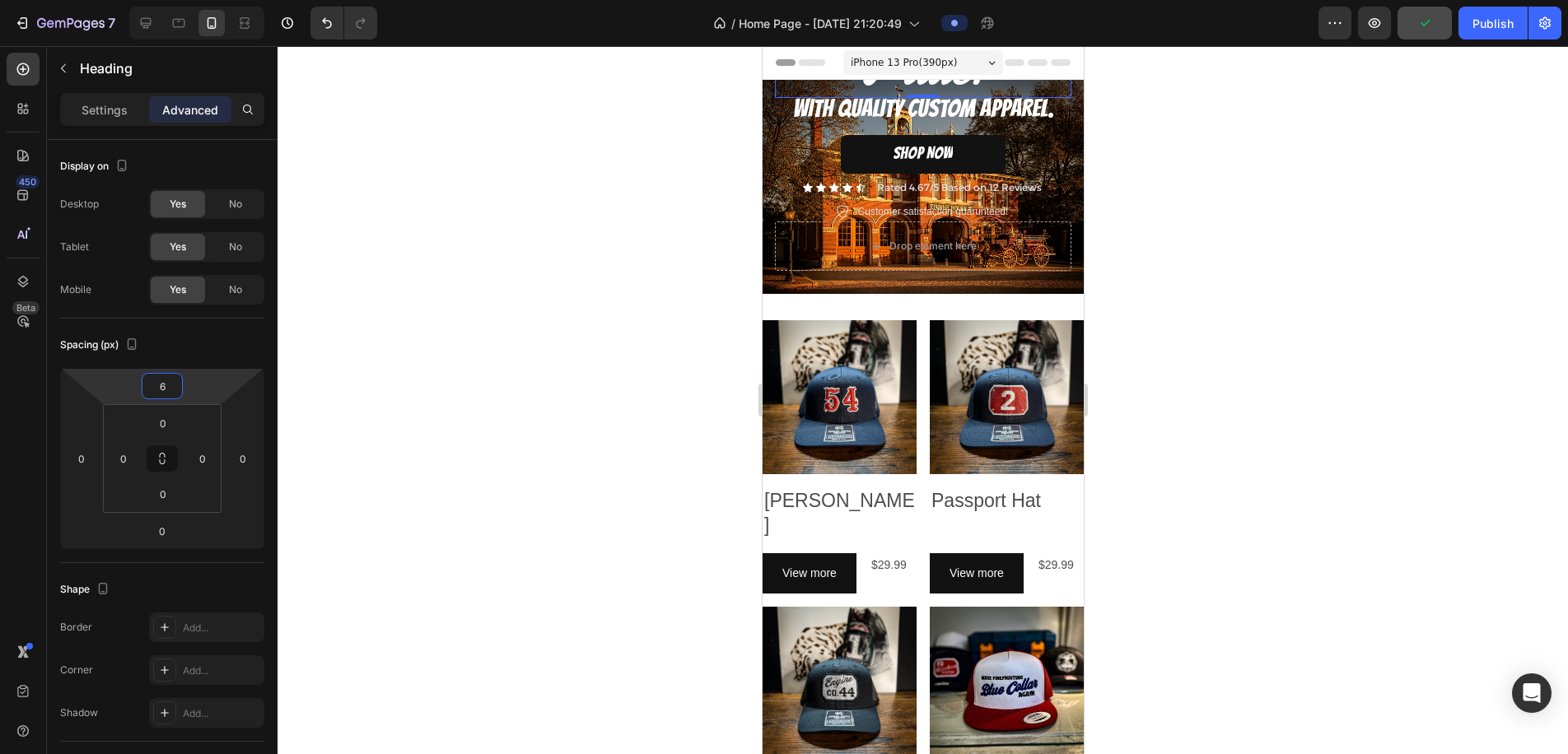
drag, startPoint x: 193, startPoint y: 391, endPoint x: 196, endPoint y: 378, distance: 13.3
click at [196, 0] on html "7 / Home Page - Aug 27, 21:20:49 Preview Publish 450 Beta tex Sections(30) Elem…" at bounding box center [784, 0] width 1568 height 0
type input "0"
click at [778, 129] on div "⁠⁠⁠⁠⁠⁠⁠ Ignite the Pride! Heading 0 WITH QUALITY CUSTOM APPAREL. Text Block SHO…" at bounding box center [923, 117] width 296 height 210
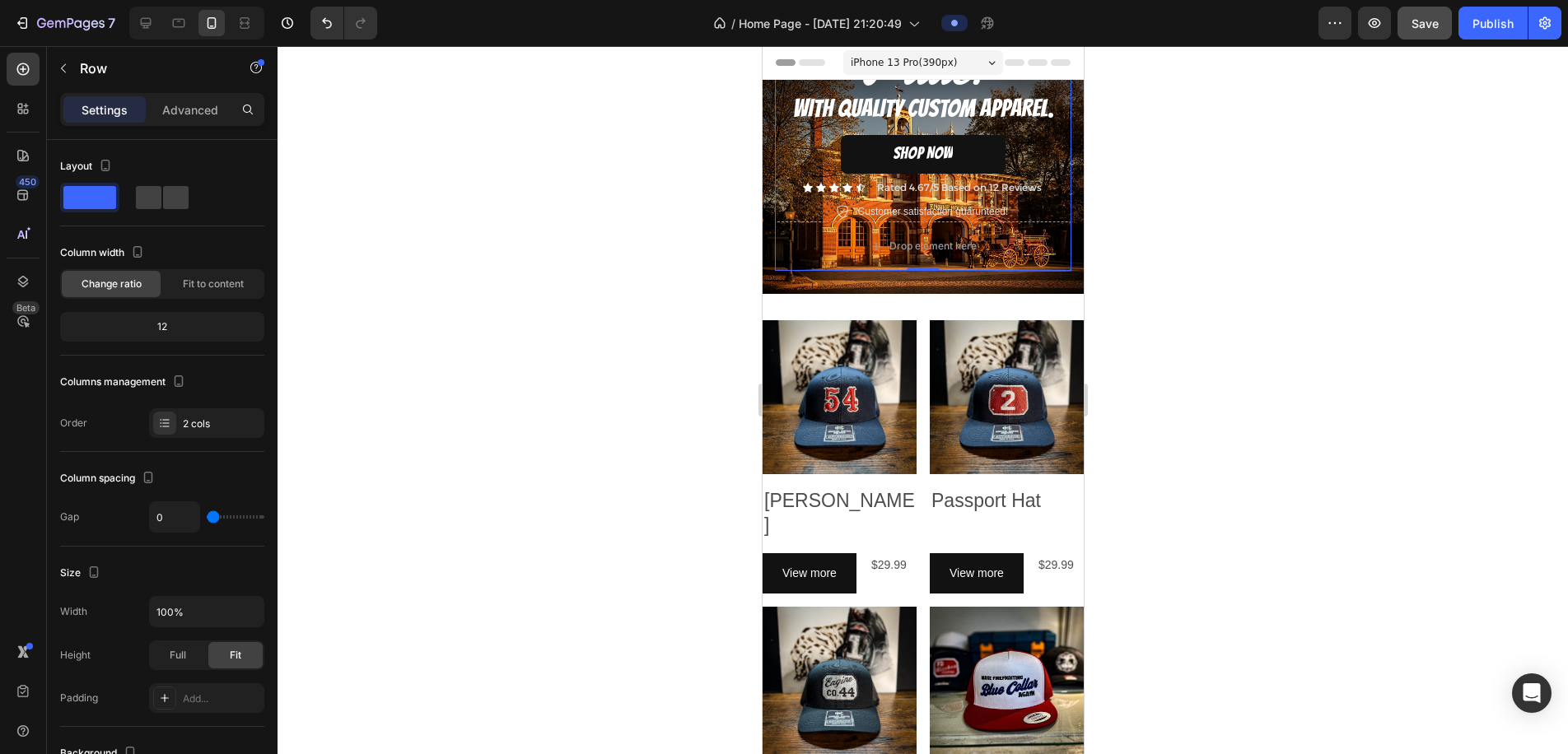
drag, startPoint x: 210, startPoint y: 114, endPoint x: 209, endPoint y: 129, distance: 15.0
click at [210, 114] on p "Advanced" at bounding box center [189, 110] width 56 height 18
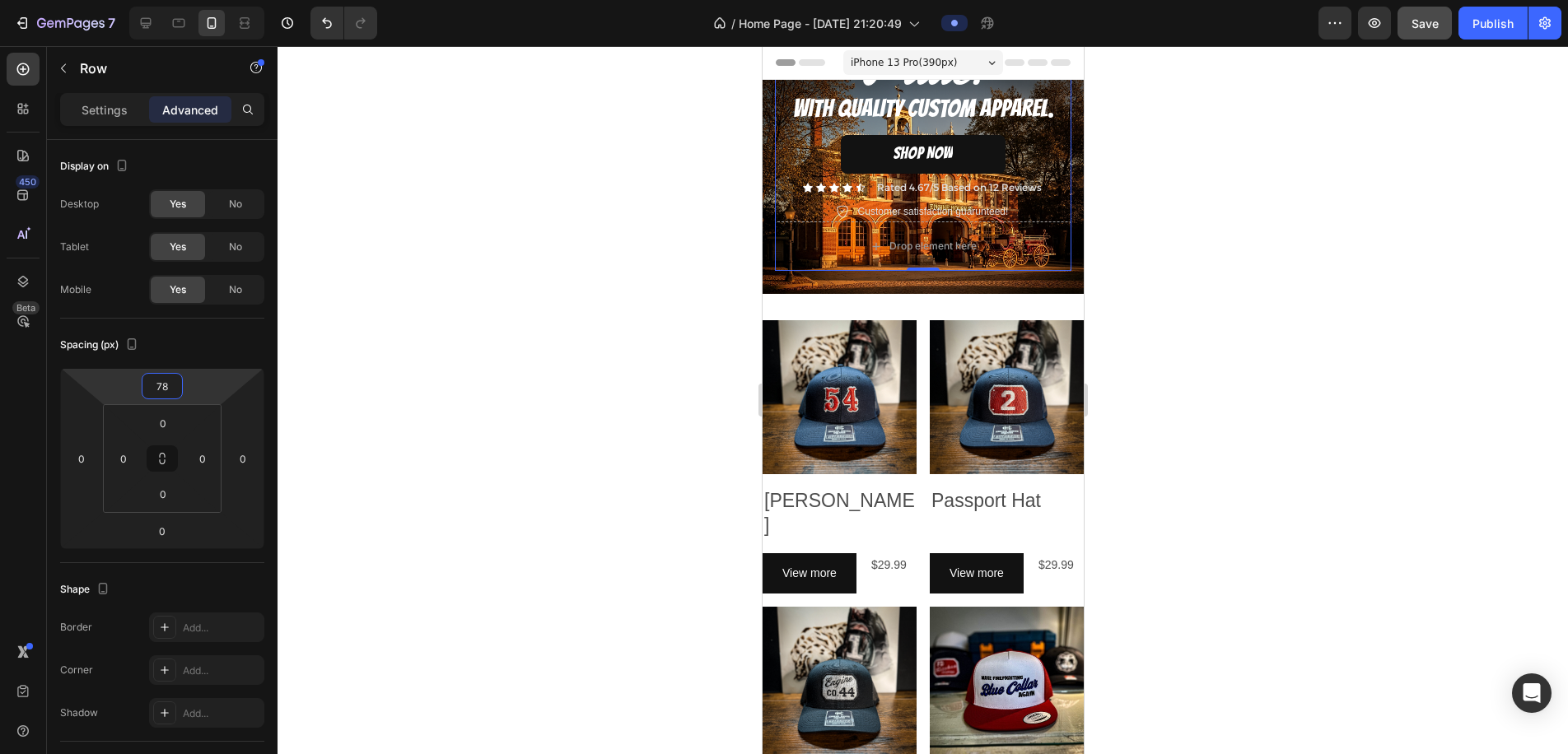
drag, startPoint x: 201, startPoint y: 394, endPoint x: 202, endPoint y: 322, distance: 72.0
click at [202, 0] on html "7 / Home Page - Aug 27, 21:20:49 Preview Save Publish 450 Beta tex Sections(30)…" at bounding box center [784, 0] width 1568 height 0
type input "0"
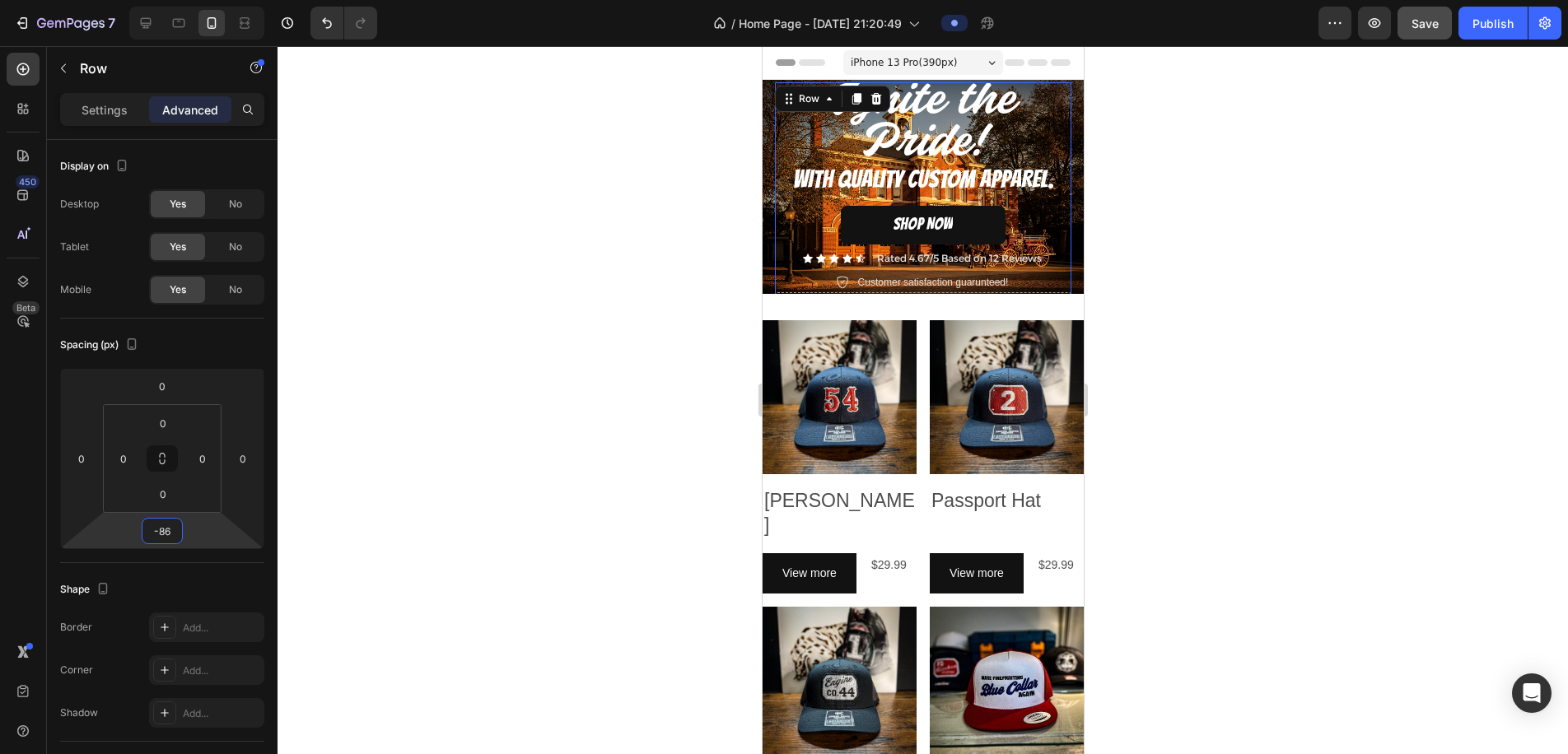
type input "-84"
drag, startPoint x: 187, startPoint y: 530, endPoint x: 198, endPoint y: 606, distance: 76.8
click at [198, 0] on html "7 / Home Page - Aug 27, 21:20:49 Preview Save Publish 450 Beta tex Sections(30)…" at bounding box center [784, 0] width 1568 height 0
click at [1292, 432] on div at bounding box center [923, 400] width 1290 height 708
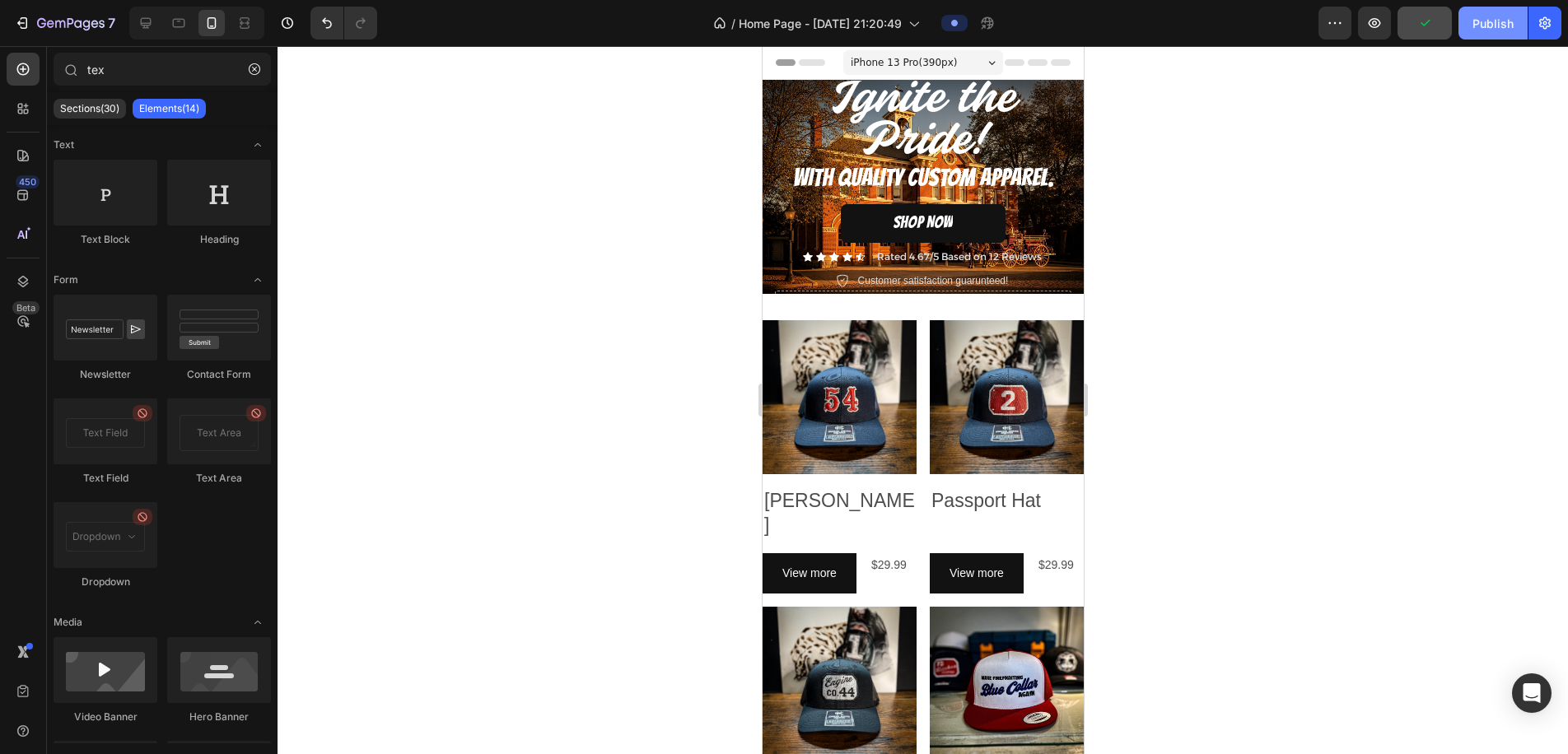
click at [1491, 23] on div "Publish" at bounding box center [1493, 24] width 41 height 18
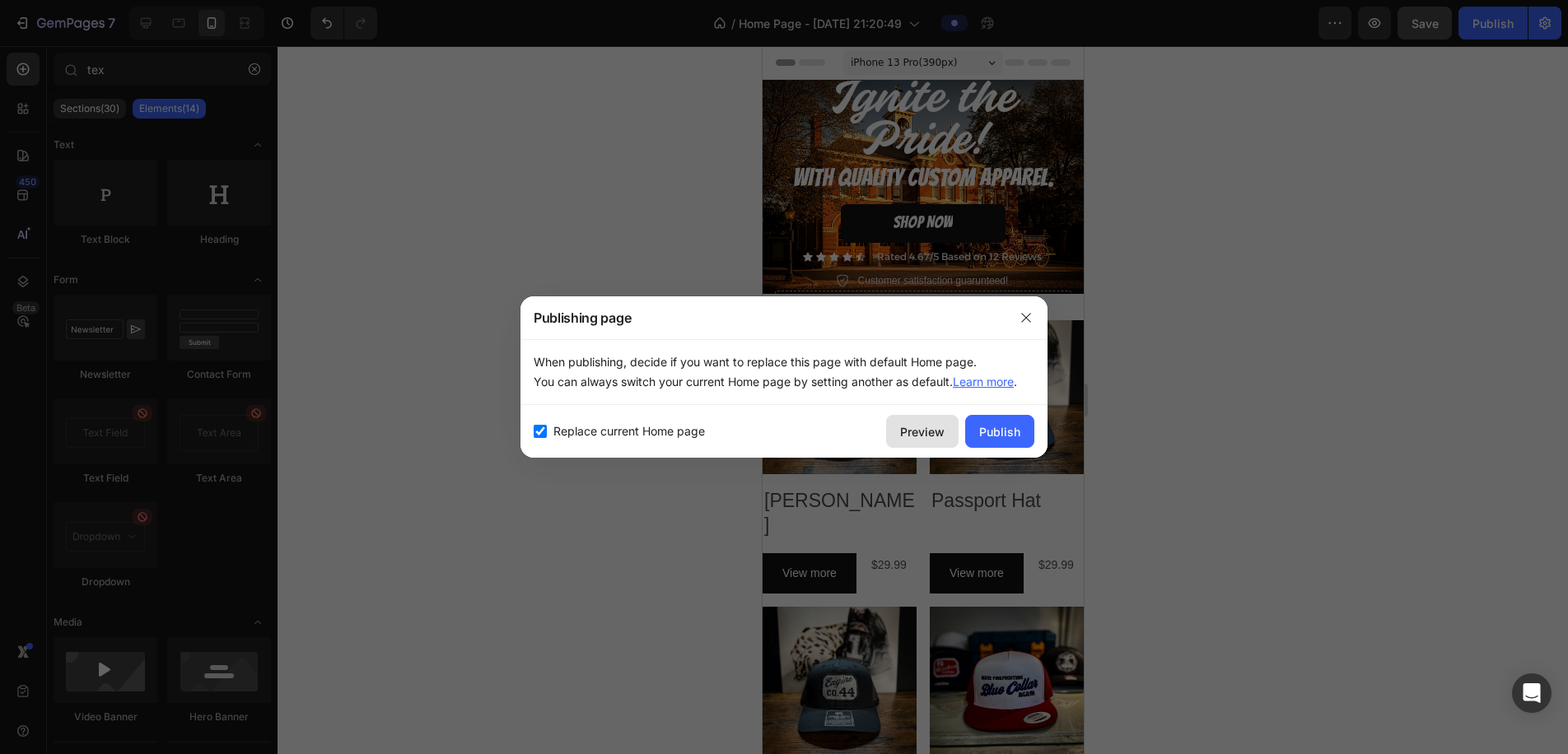
click at [909, 429] on div "Preview" at bounding box center [922, 432] width 44 height 18
click at [1022, 312] on icon "button" at bounding box center [1026, 318] width 13 height 13
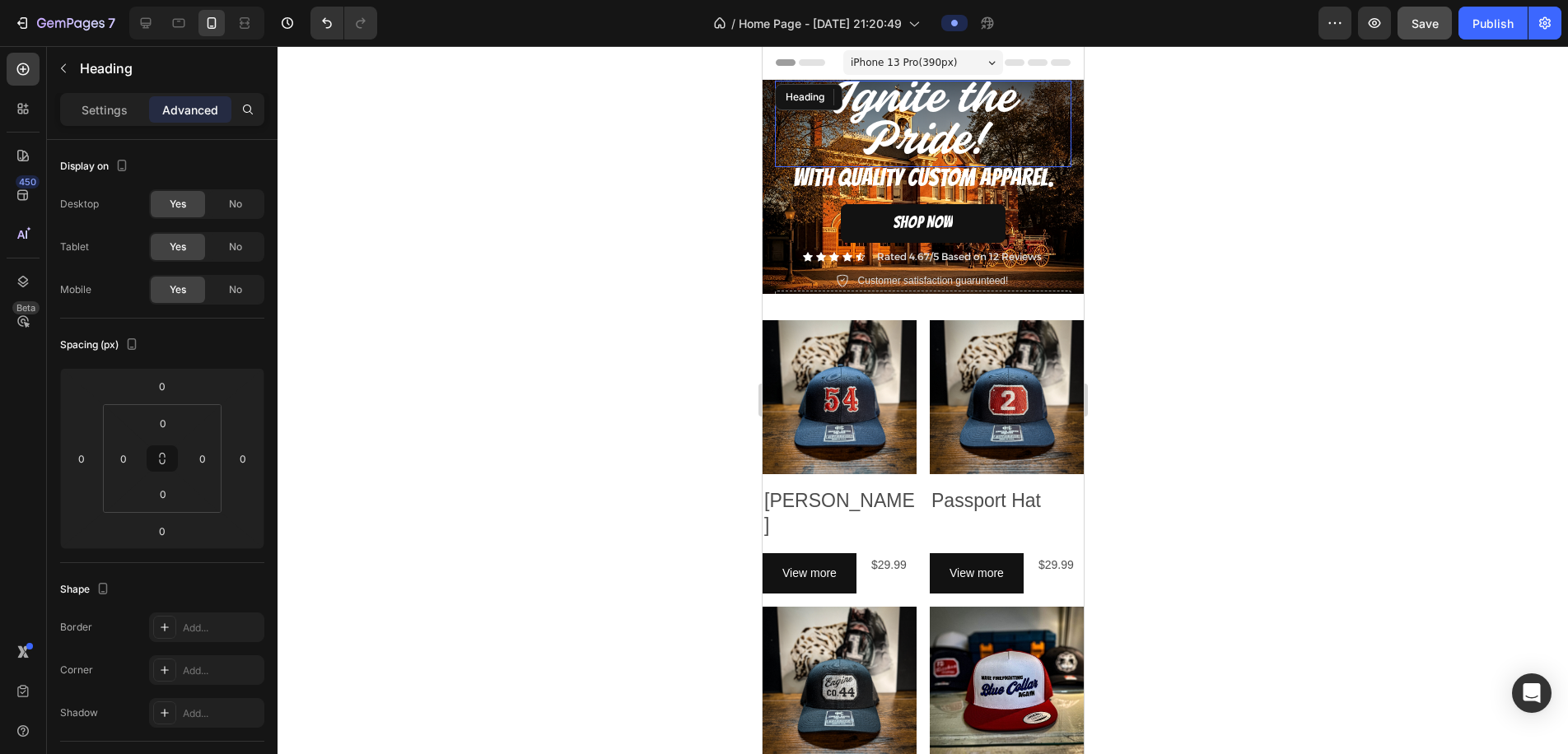
click at [1070, 128] on h2 "⁠⁠⁠⁠⁠⁠⁠ Ignite the Pride!" at bounding box center [923, 124] width 296 height 86
click at [776, 271] on div "⁠⁠⁠⁠⁠⁠⁠ Ignite the Pride! Heading 0 WITH QUALITY CUSTOM APPAREL. Text Block SHO…" at bounding box center [923, 185] width 296 height 210
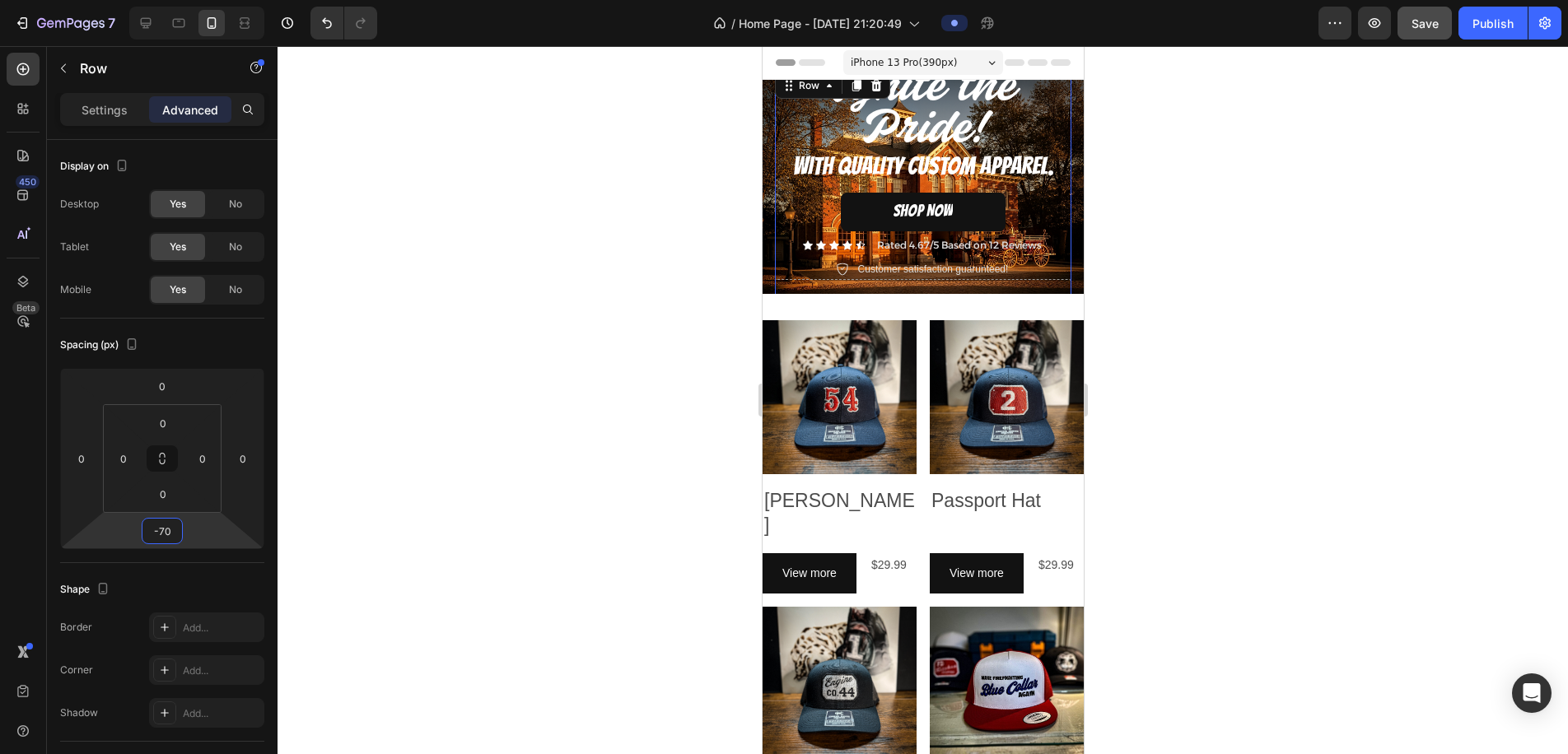
click at [212, 0] on html "7 / Home Page - Aug 27, 21:20:49 Preview Save Publish 450 Beta tex Sections(30)…" at bounding box center [784, 0] width 1568 height 0
click at [1415, 33] on button "Save" at bounding box center [1425, 24] width 54 height 33
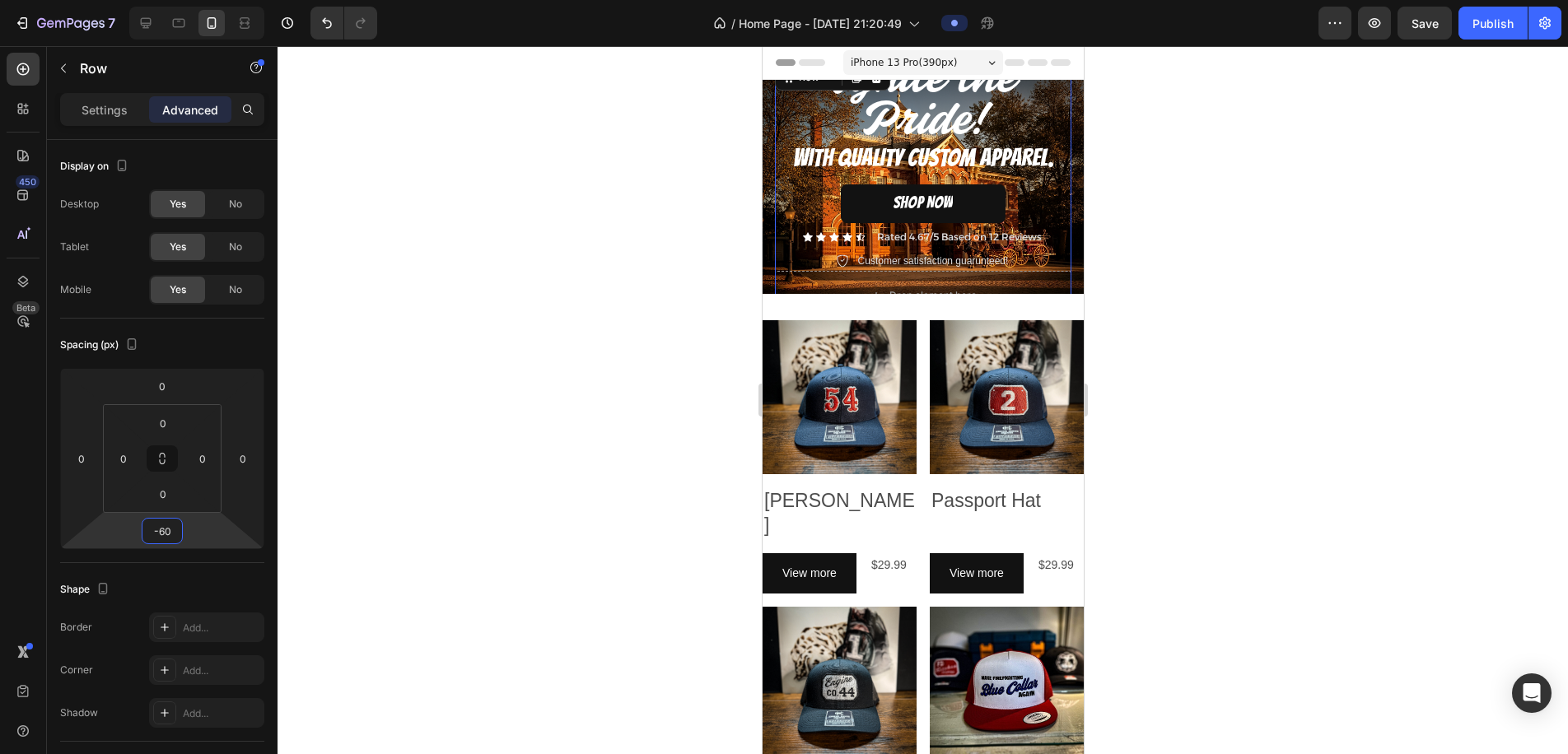
click at [189, 0] on html "7 / Home Page - Aug 27, 21:20:49 Preview Save Publish 450 Beta tex Sections(30)…" at bounding box center [784, 0] width 1568 height 0
click at [1429, 12] on button "Save" at bounding box center [1425, 24] width 54 height 33
drag, startPoint x: 168, startPoint y: 528, endPoint x: 224, endPoint y: 525, distance: 56.1
click at [172, 528] on input "-60" at bounding box center [163, 530] width 33 height 25
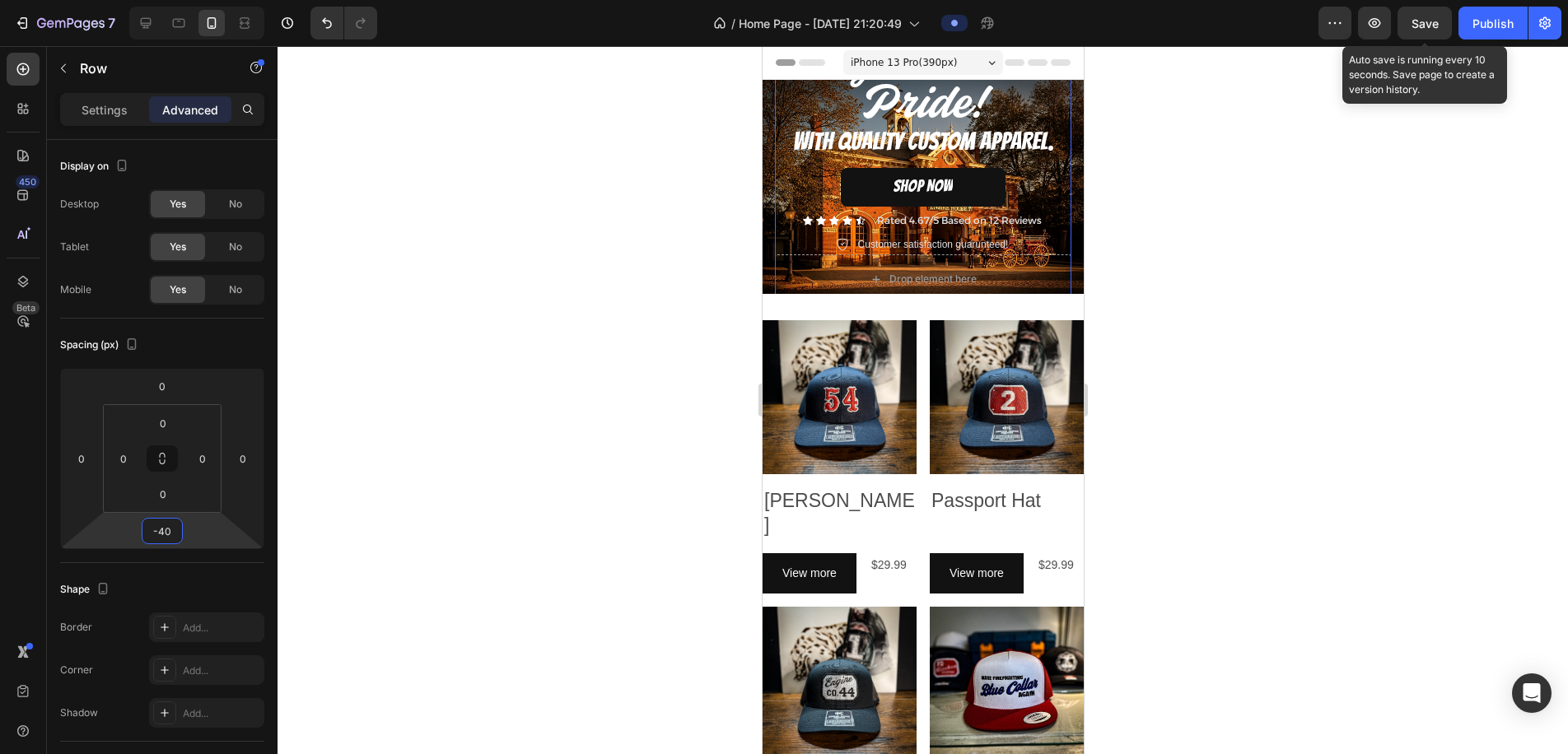
drag, startPoint x: 1422, startPoint y: 21, endPoint x: 1438, endPoint y: 55, distance: 37.6
click at [1422, 21] on span "Save" at bounding box center [1426, 24] width 27 height 14
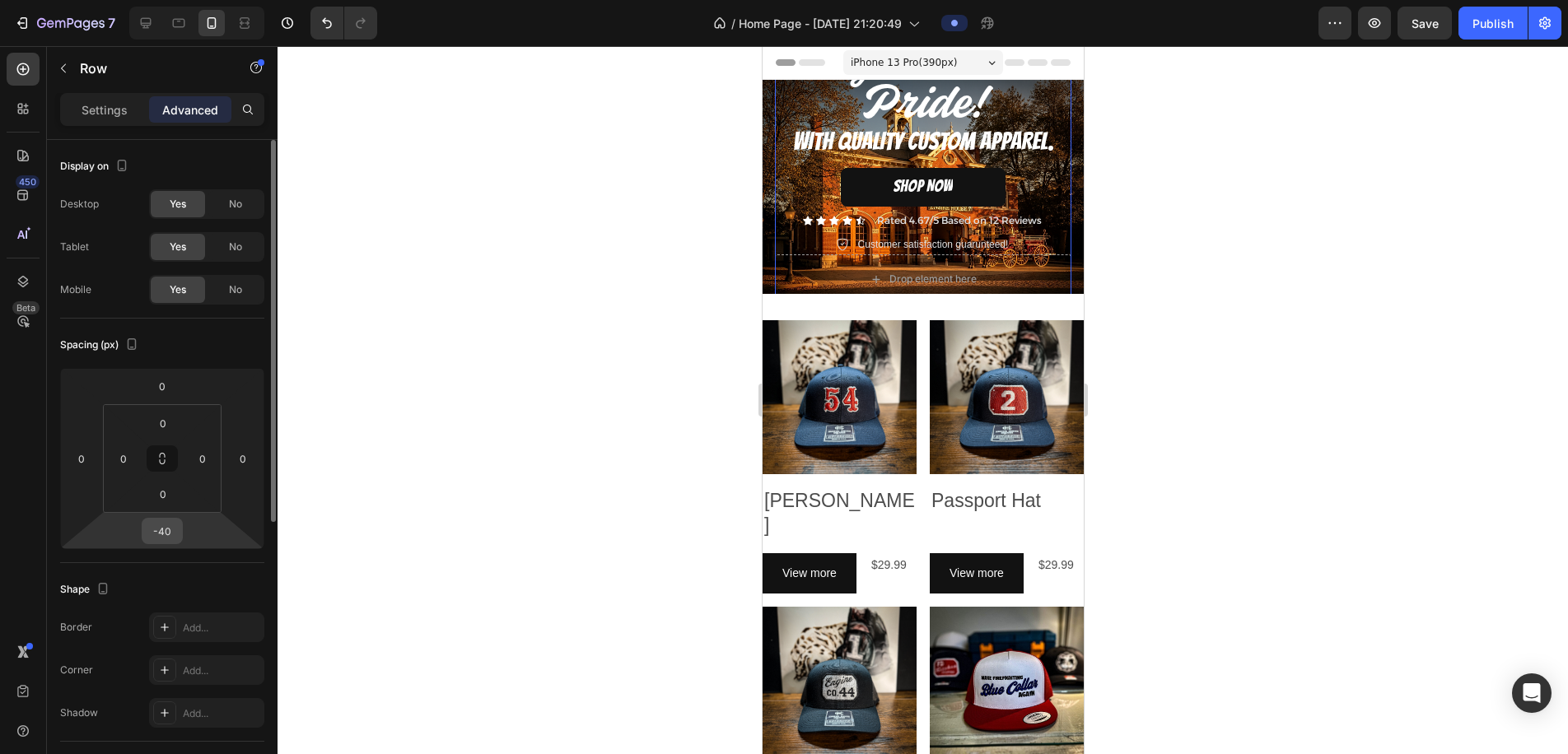
click at [160, 534] on input "-40" at bounding box center [163, 530] width 33 height 25
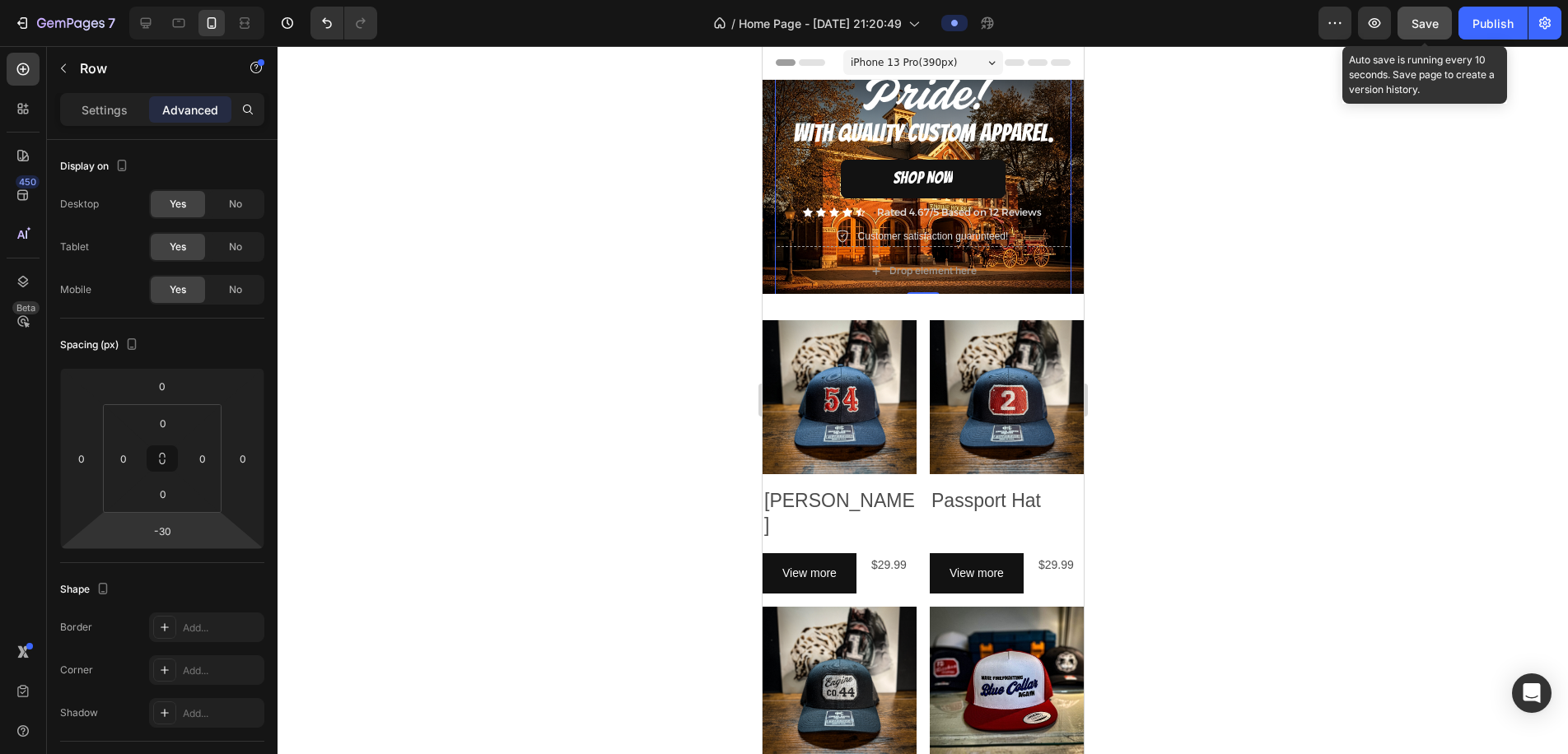
click at [1418, 25] on span "Save" at bounding box center [1426, 24] width 27 height 14
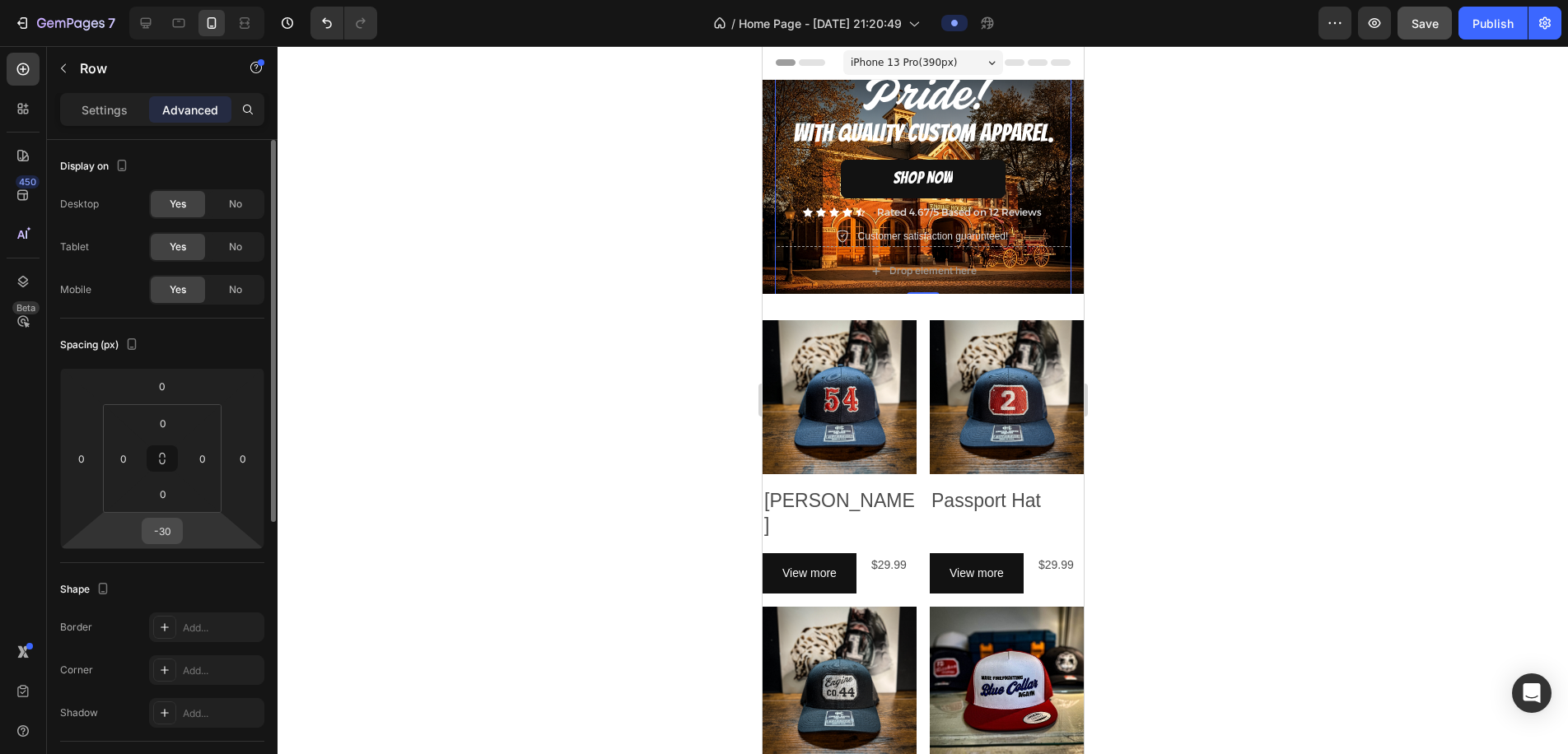
click at [163, 536] on input "-30" at bounding box center [163, 530] width 33 height 25
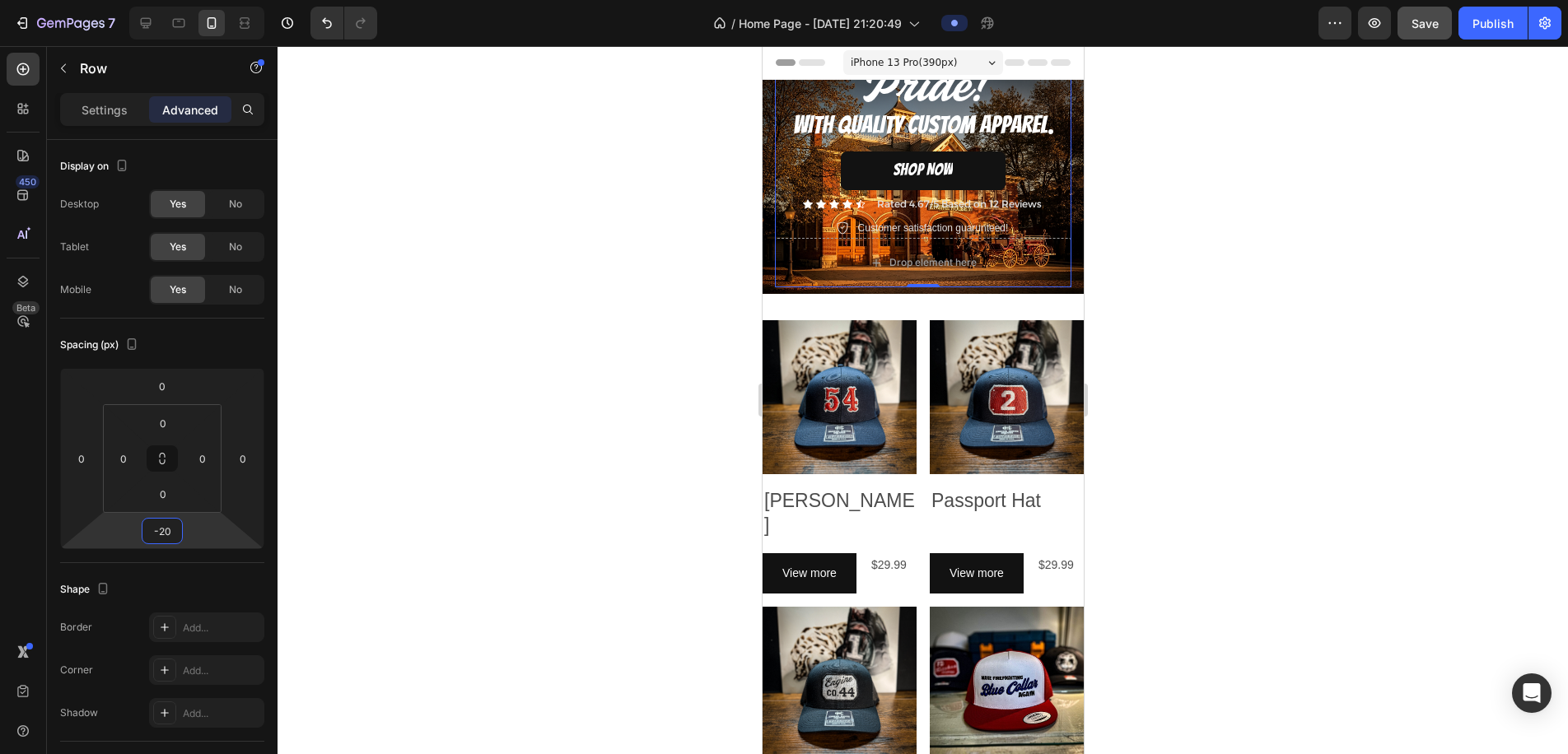
type input "-20"
click at [379, 450] on div at bounding box center [923, 400] width 1290 height 708
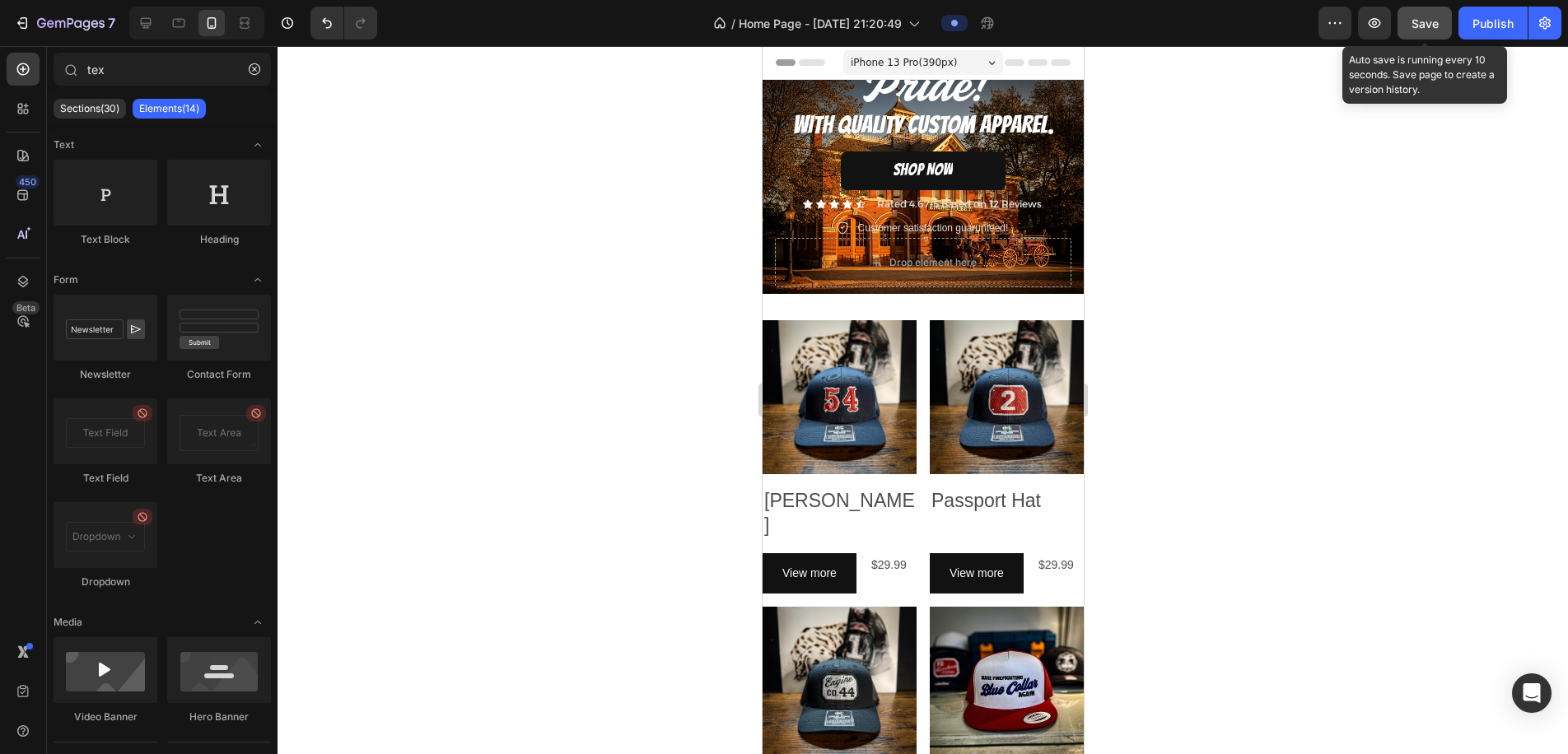
click at [1419, 22] on span "Save" at bounding box center [1426, 24] width 27 height 14
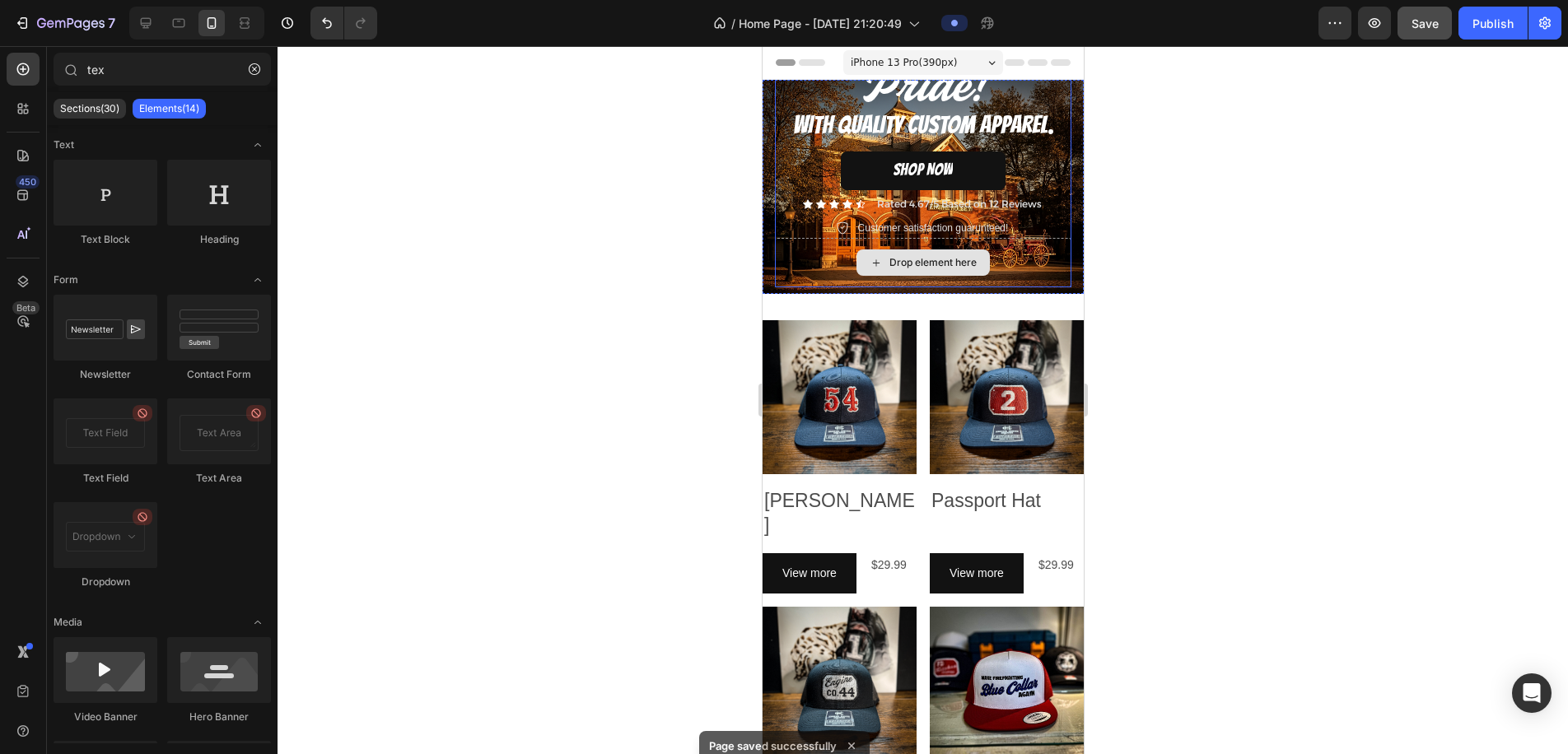
click at [779, 265] on div "Drop element here" at bounding box center [923, 263] width 296 height 49
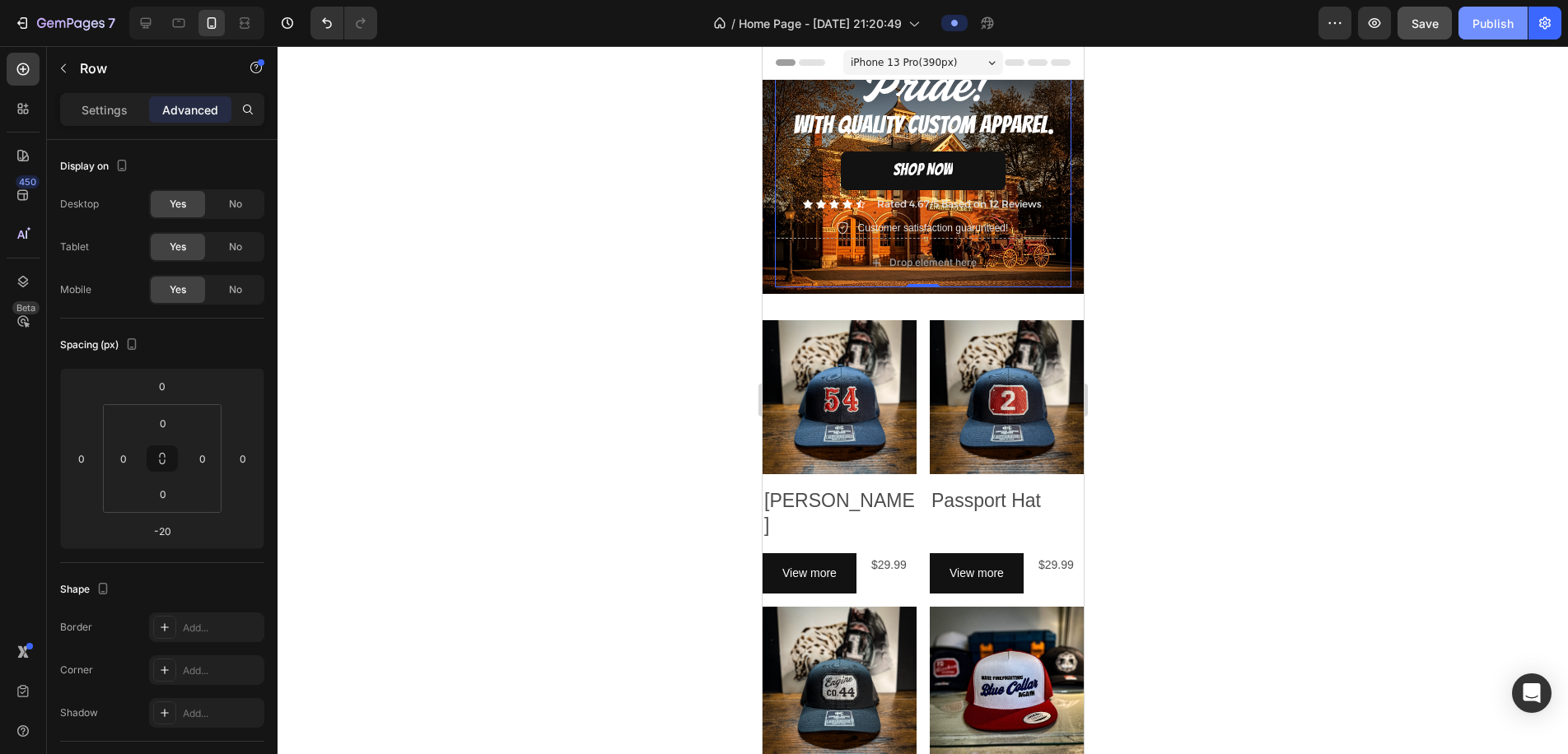
click at [1494, 29] on div "Publish" at bounding box center [1493, 24] width 41 height 18
click at [1505, 24] on div "Publish" at bounding box center [1493, 24] width 41 height 18
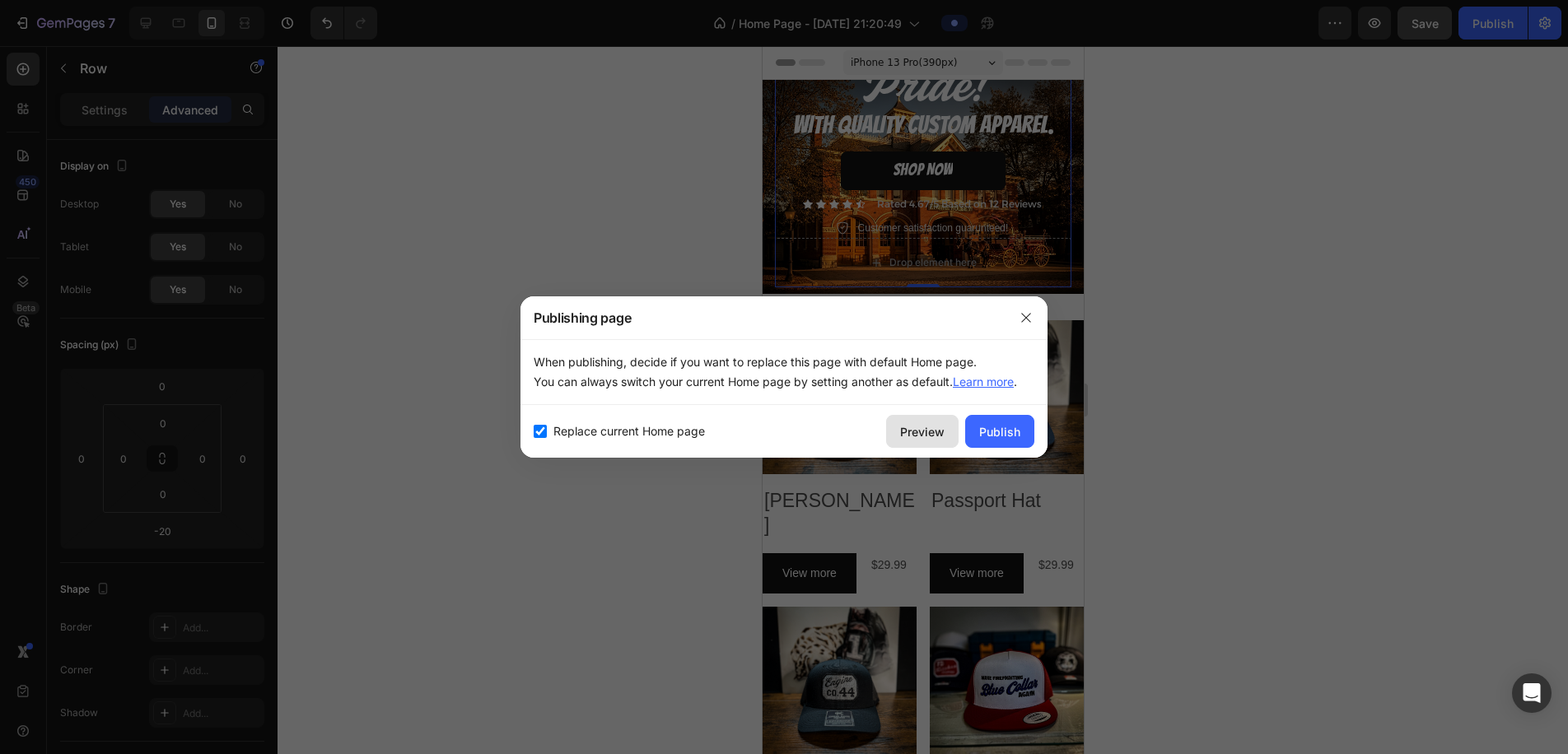
click at [934, 429] on div "Preview" at bounding box center [922, 432] width 44 height 18
click at [1033, 317] on button "button" at bounding box center [1026, 318] width 26 height 26
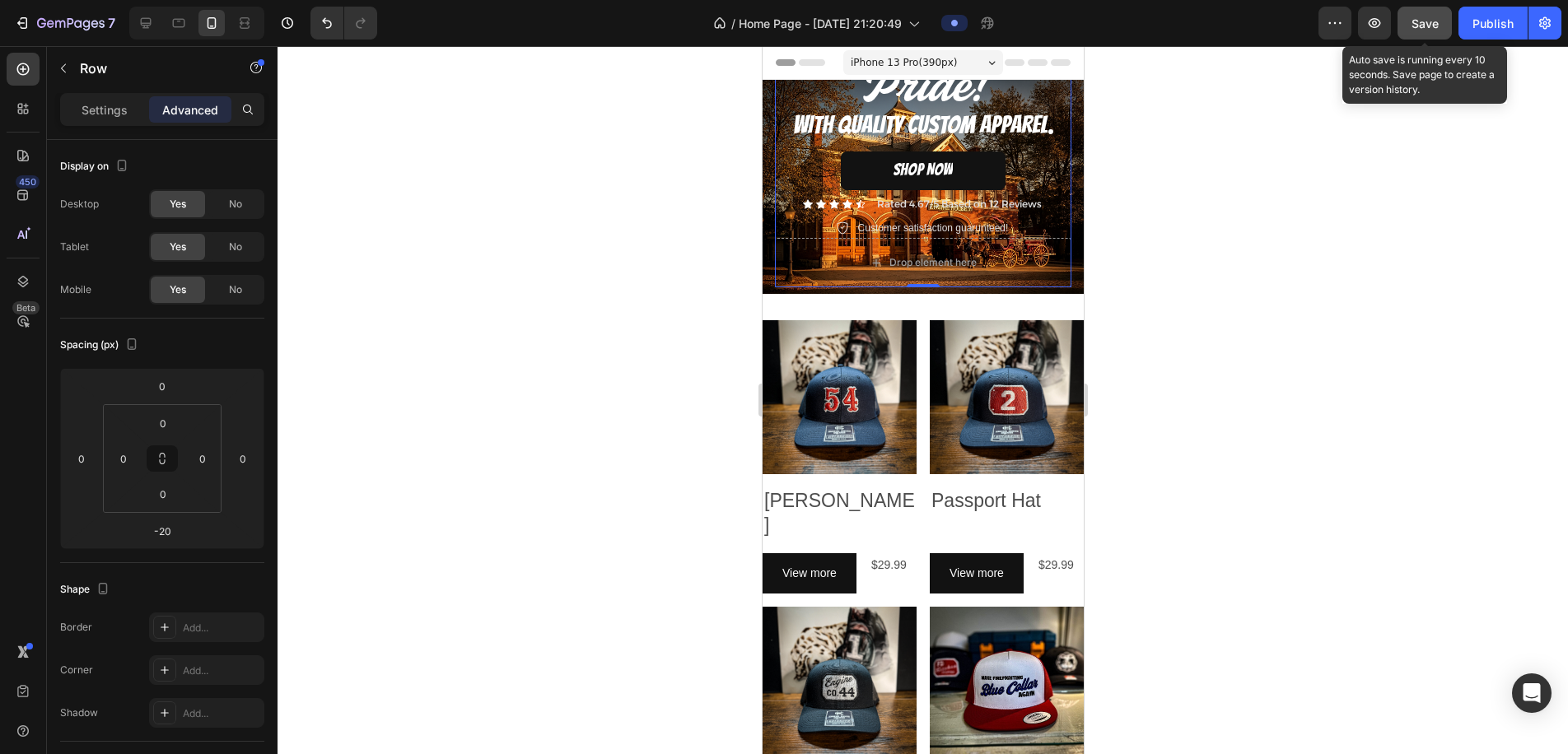
click at [1438, 15] on div "Save" at bounding box center [1426, 24] width 27 height 18
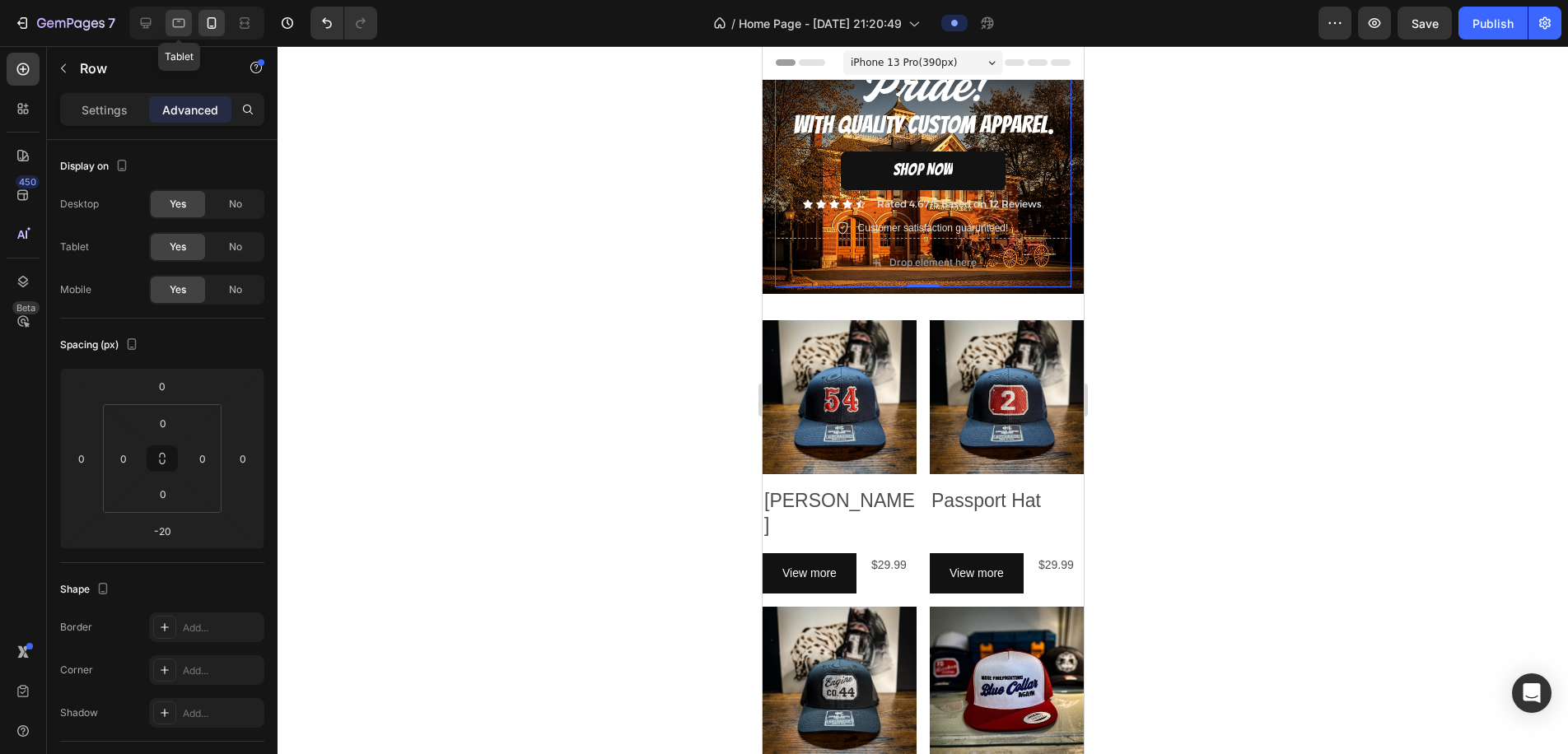
click at [179, 24] on icon at bounding box center [178, 23] width 17 height 17
type input "0"
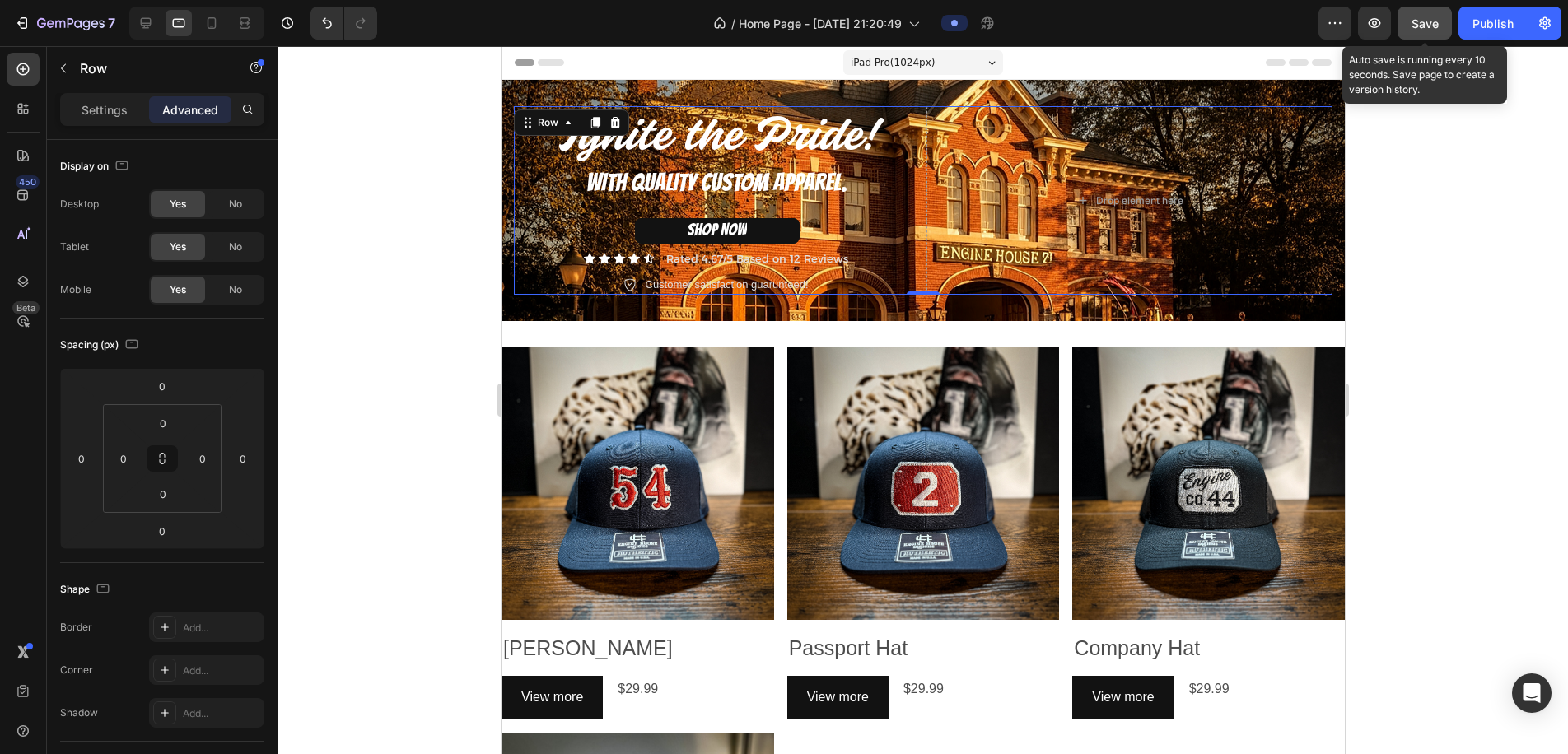
click at [1444, 27] on button "Save" at bounding box center [1425, 24] width 54 height 33
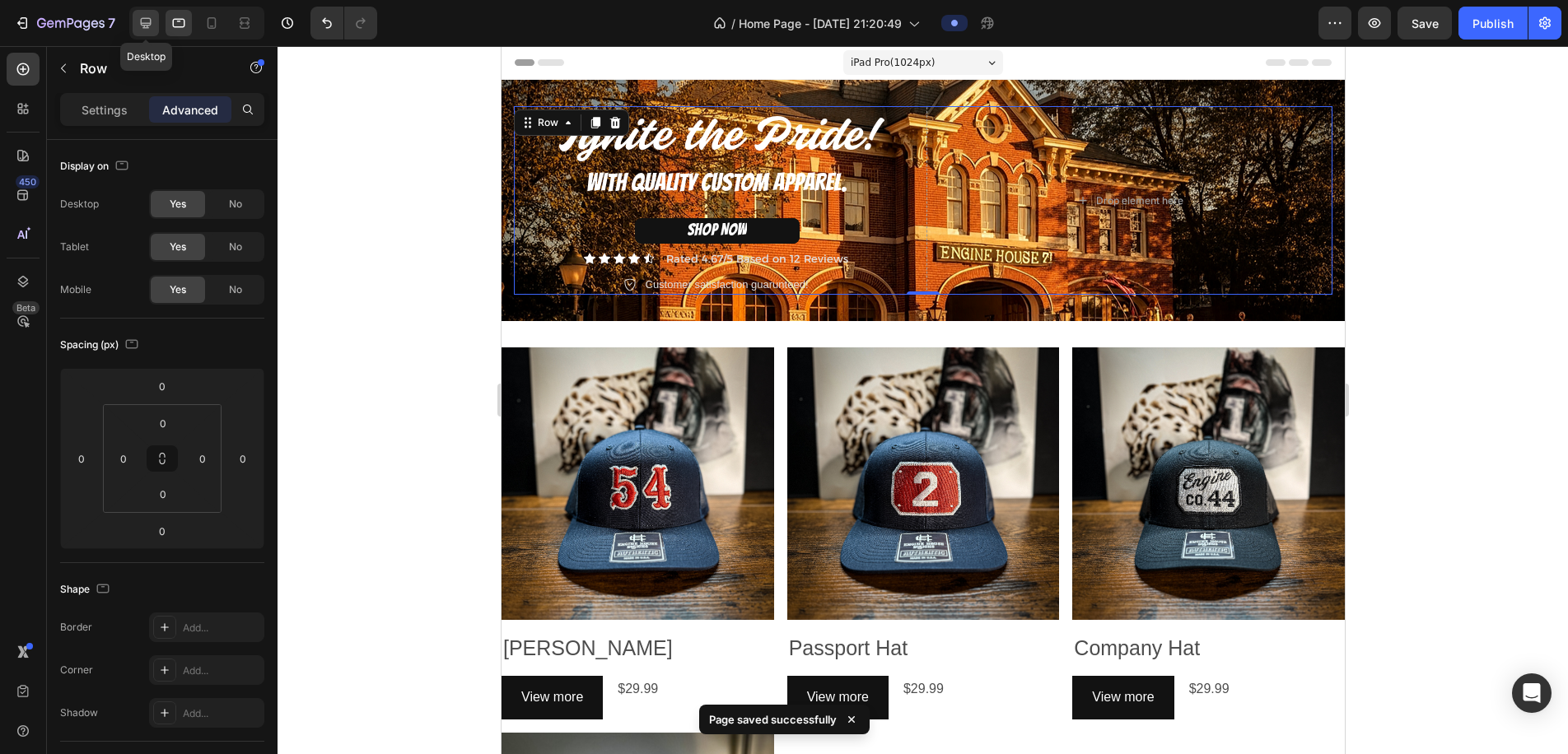
click at [135, 25] on div at bounding box center [145, 23] width 26 height 26
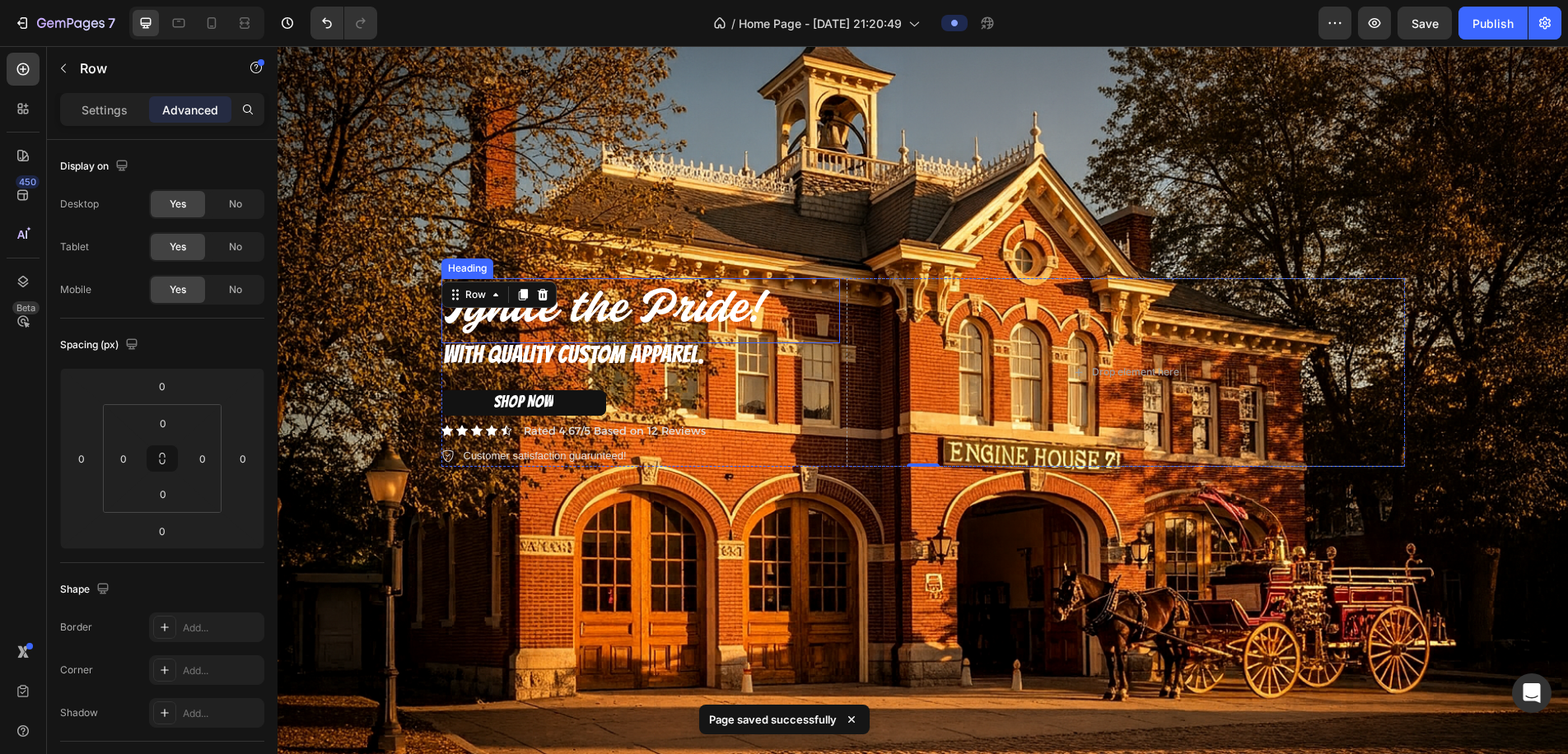
scroll to position [134, 0]
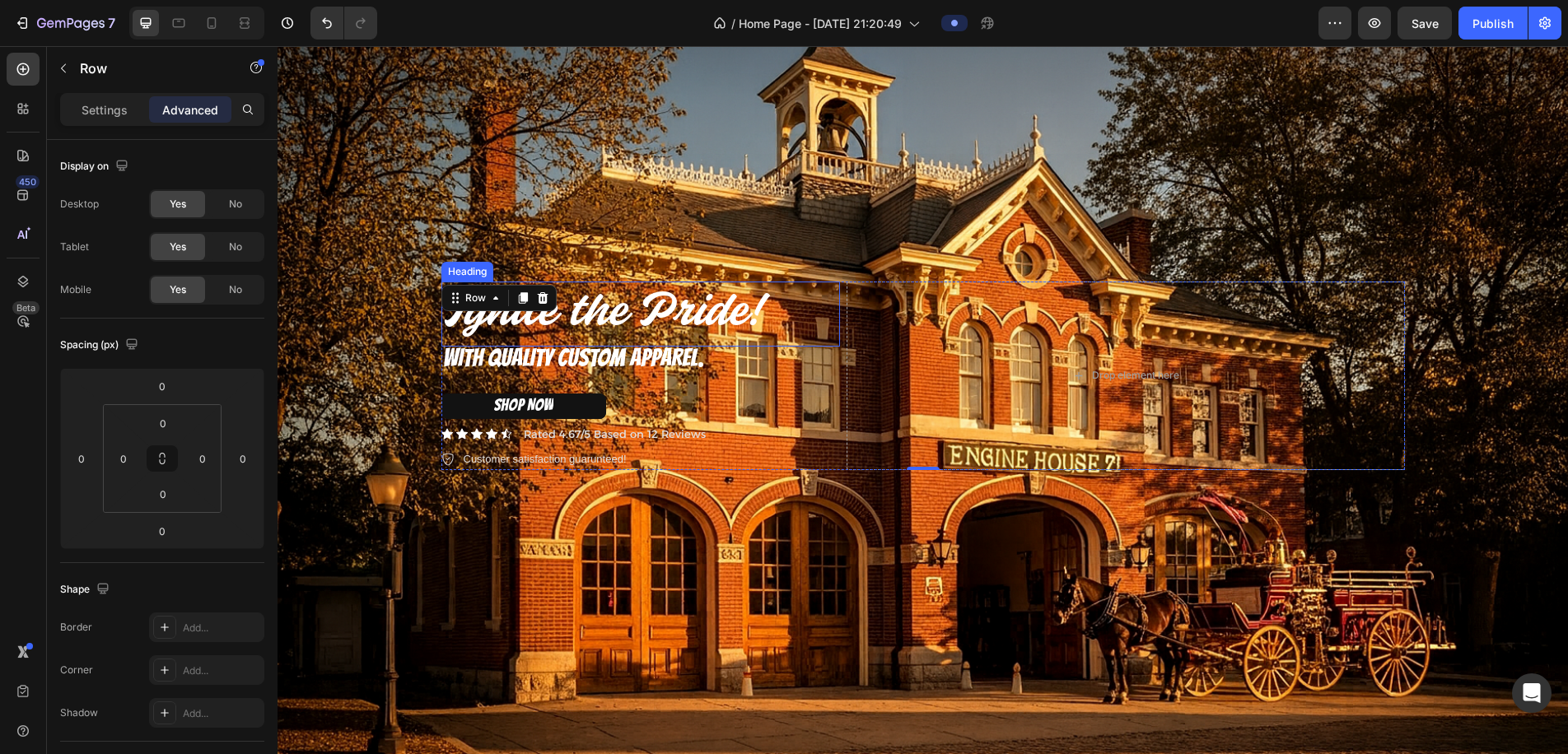
click at [686, 302] on span "Ignite the Pride!" at bounding box center [602, 314] width 319 height 49
click at [761, 312] on p "Ignite the Pride!" at bounding box center [640, 314] width 395 height 62
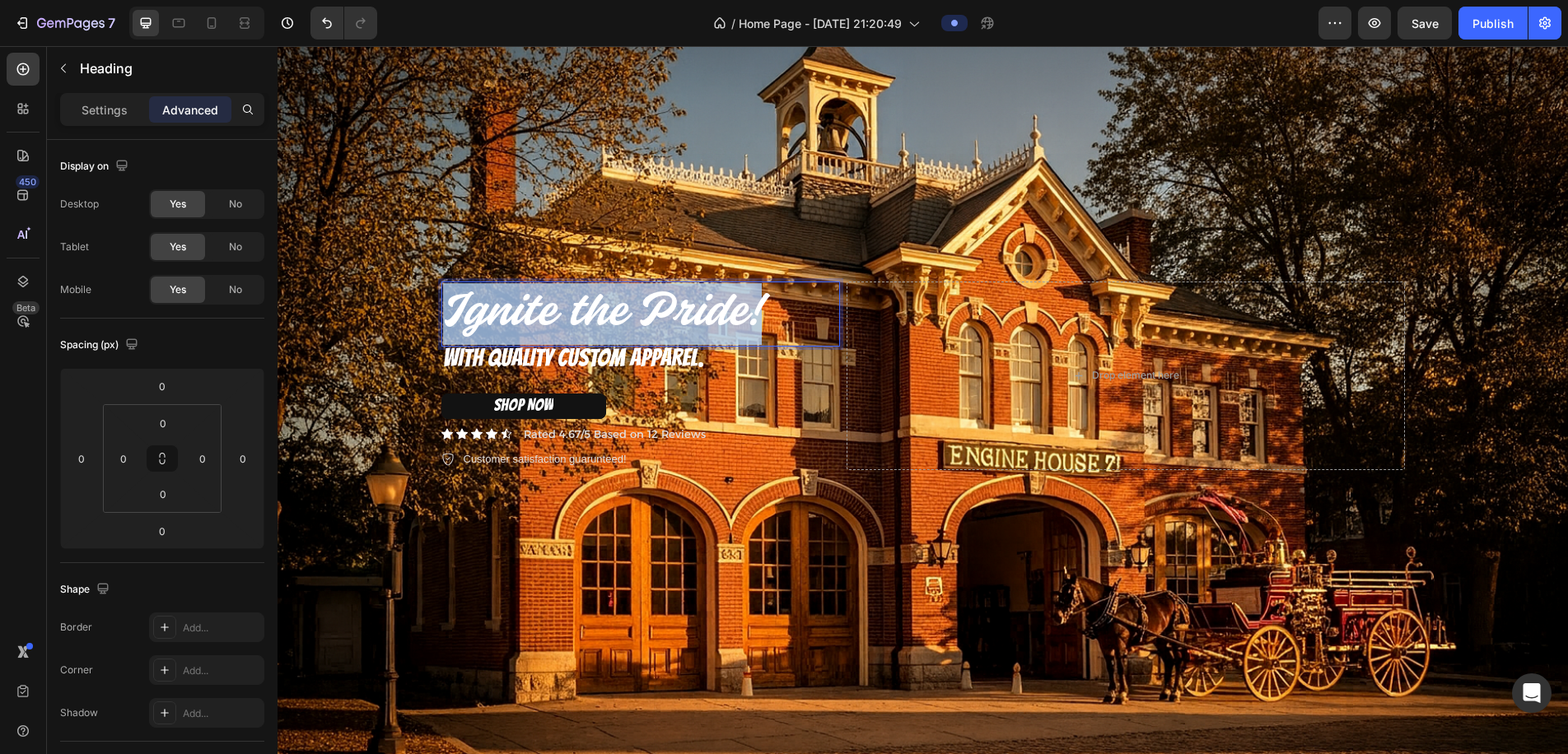
click at [761, 312] on p "Ignite the Pride!" at bounding box center [640, 314] width 395 height 62
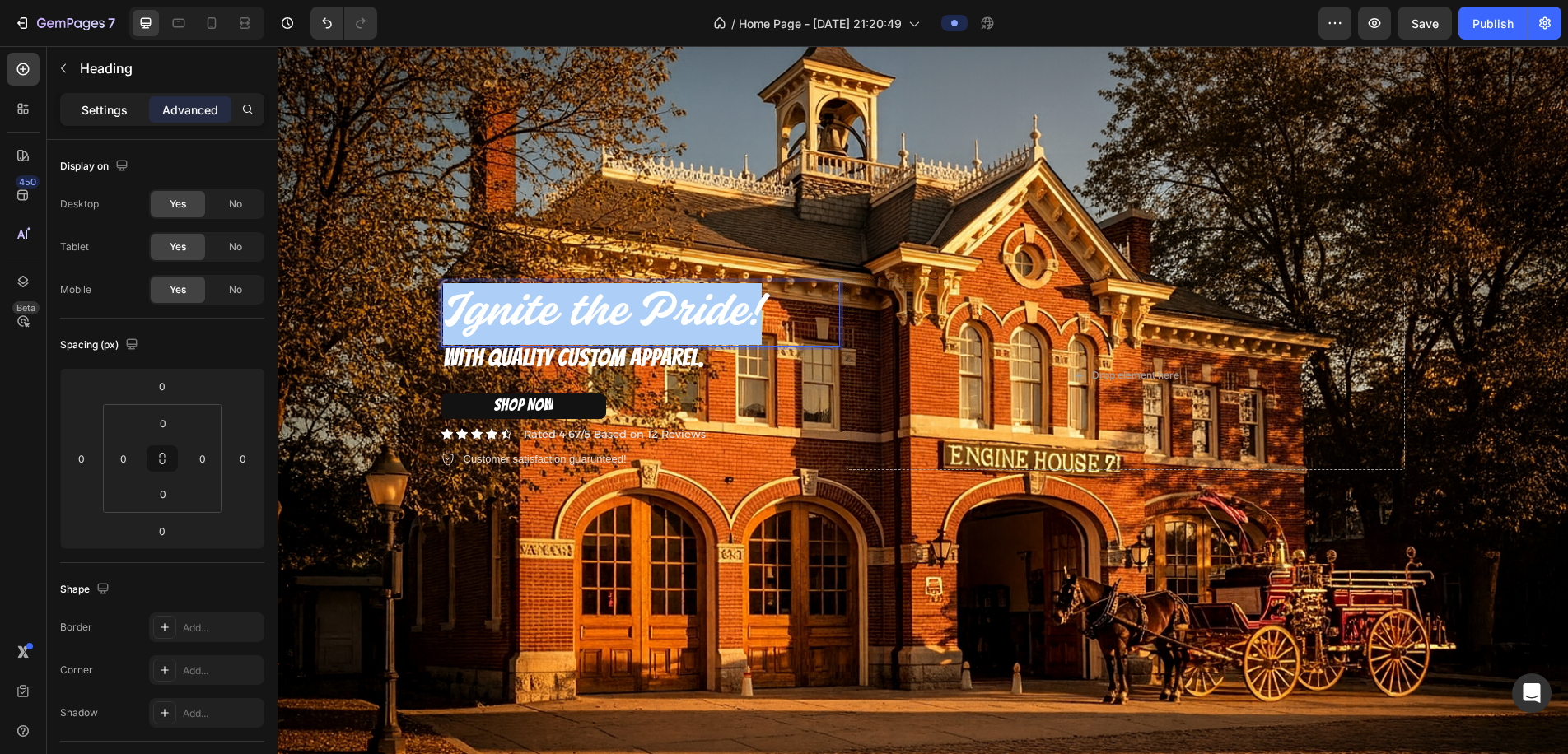
click at [119, 116] on p "Settings" at bounding box center [104, 110] width 46 height 18
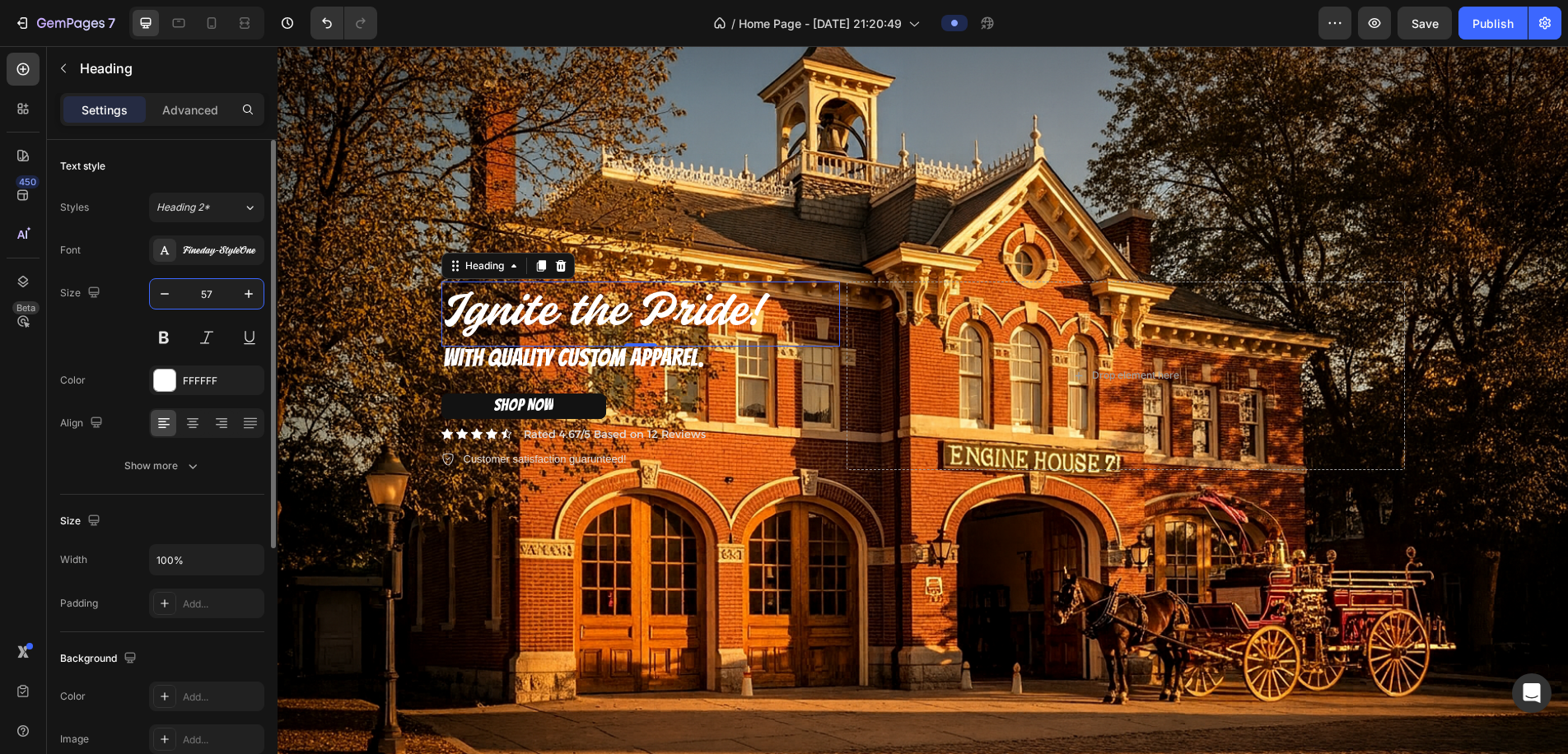
drag, startPoint x: 220, startPoint y: 296, endPoint x: 183, endPoint y: 296, distance: 37.0
click at [183, 296] on input "57" at bounding box center [206, 294] width 54 height 29
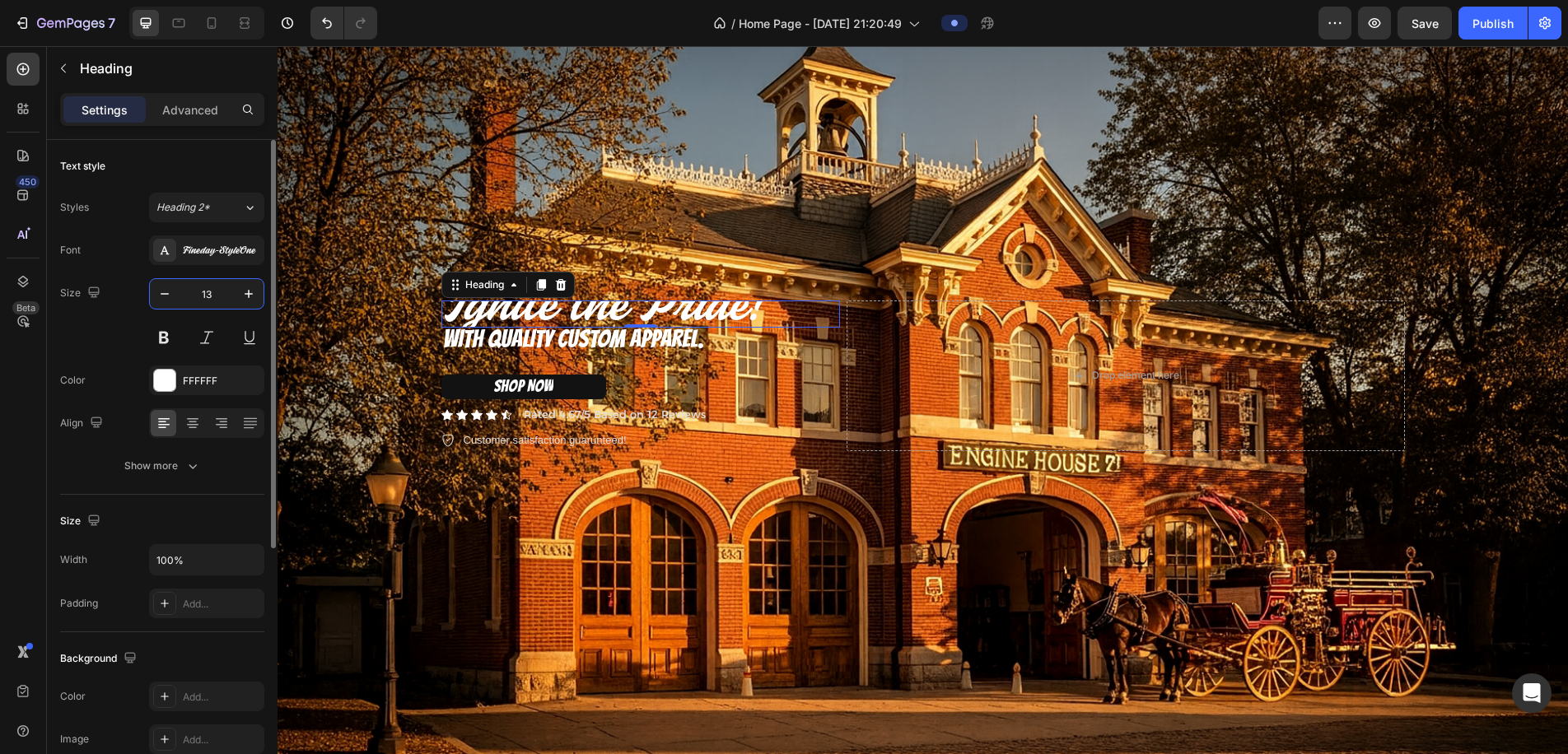
type input "1"
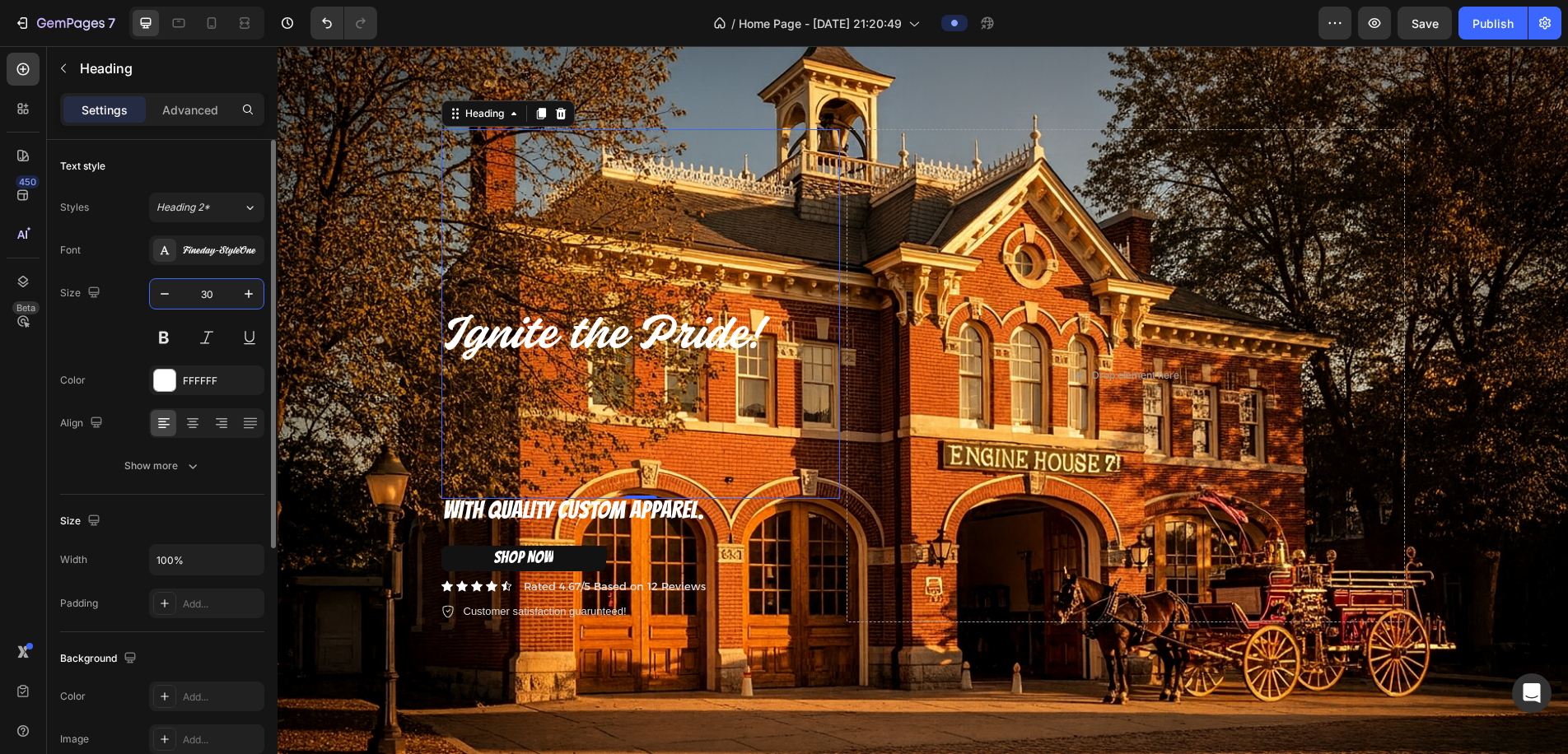
type input "3"
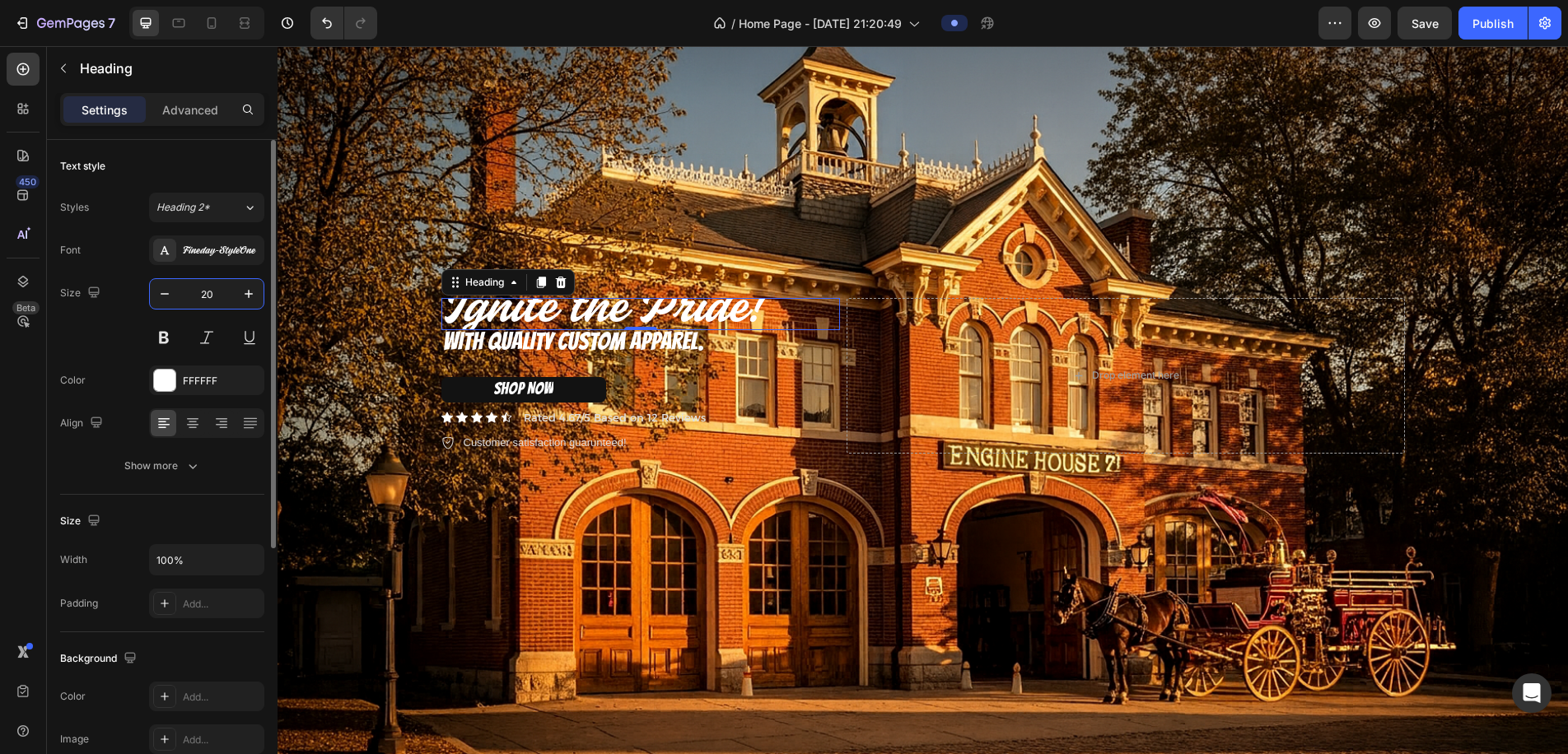
type input "2"
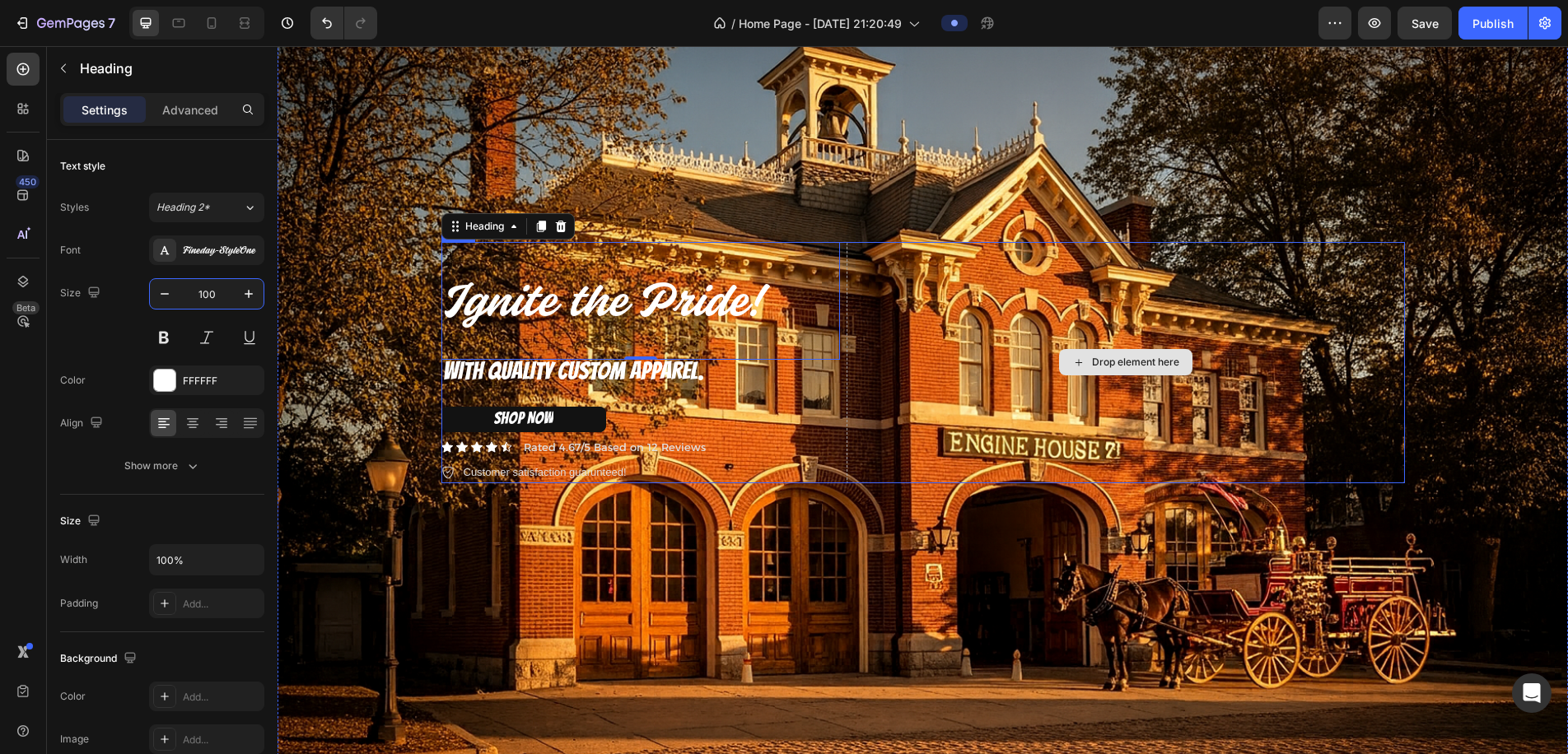
scroll to position [147, 0]
type input "100"
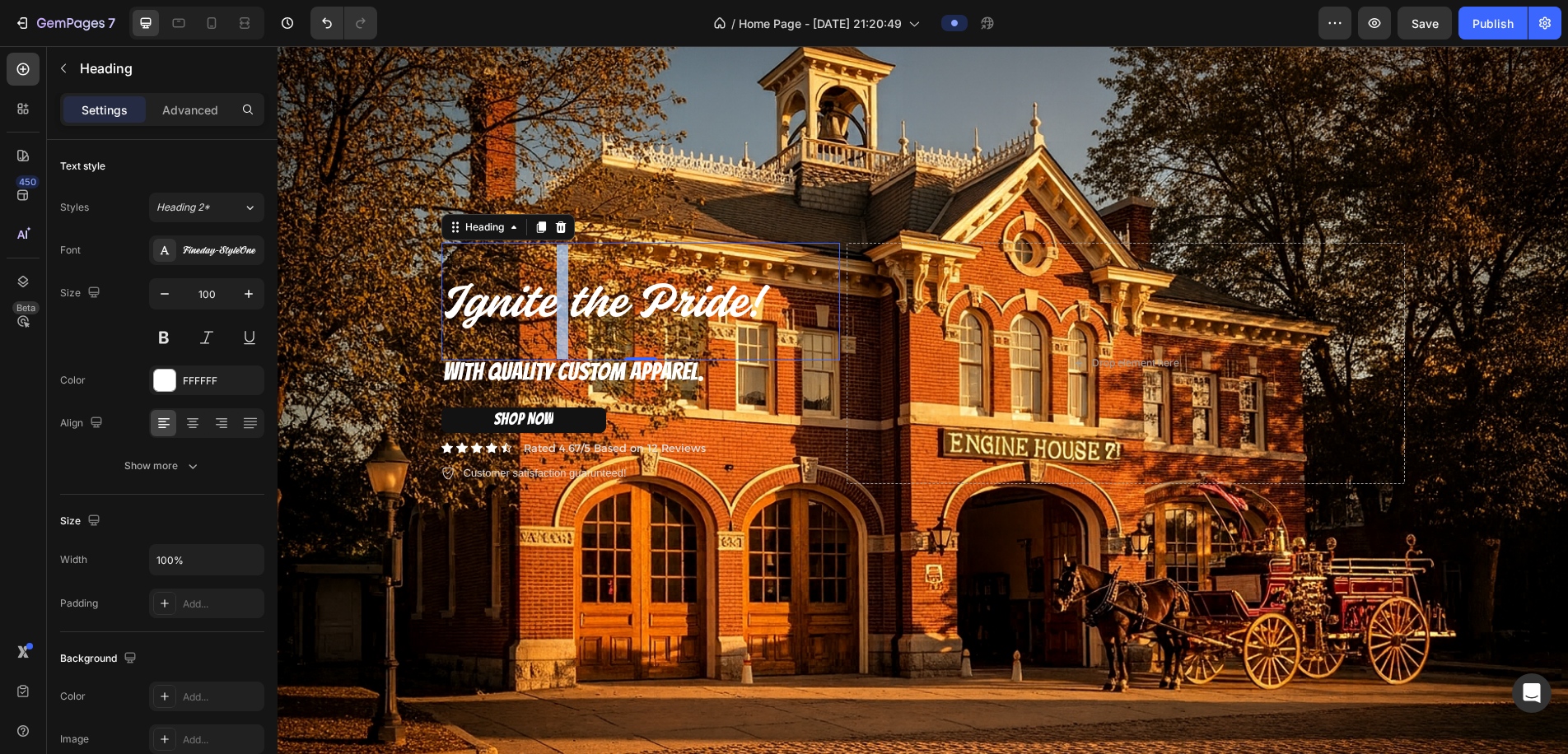
click at [554, 321] on span "Ignite the Pride!" at bounding box center [602, 305] width 319 height 49
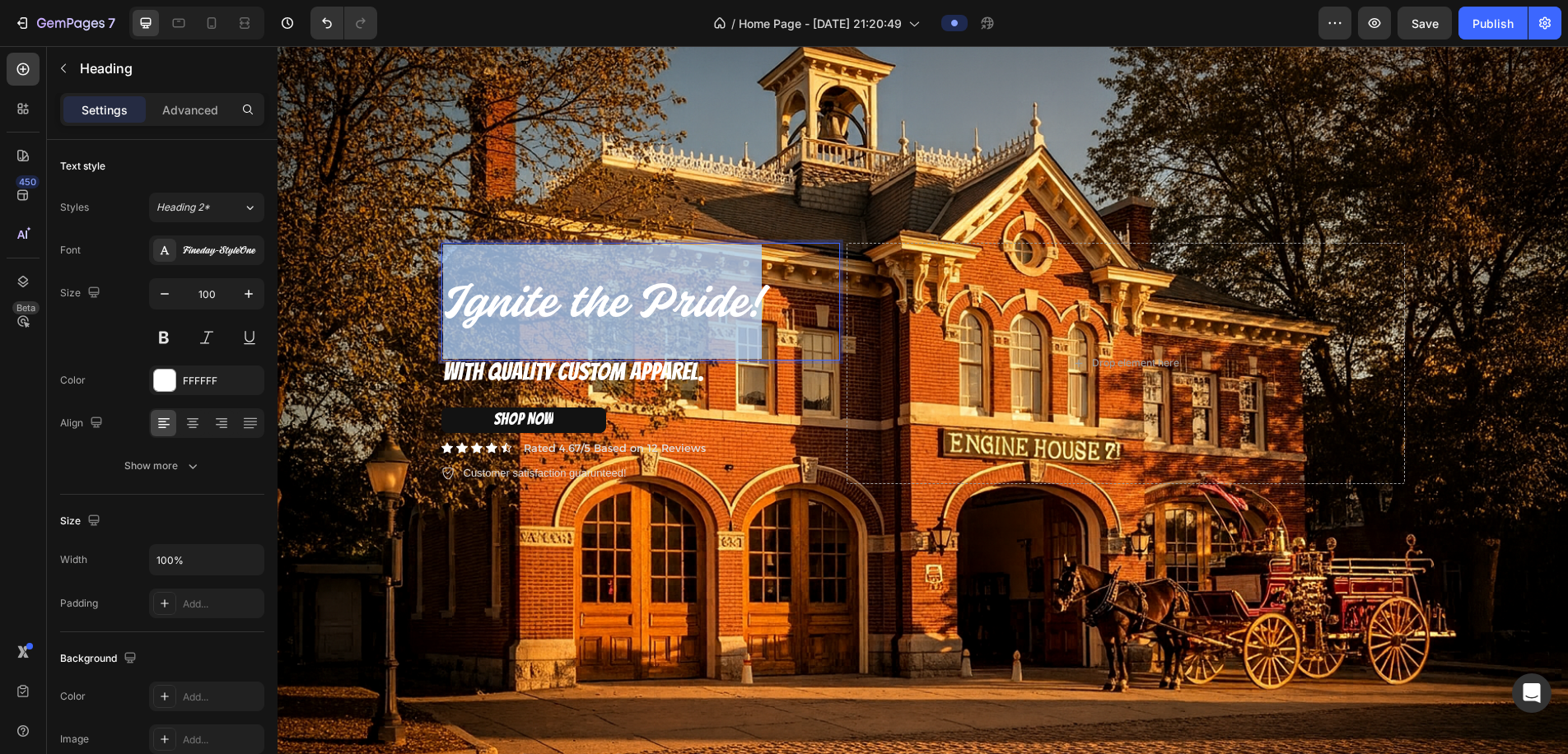
click at [554, 321] on span "Ignite the Pride!" at bounding box center [602, 305] width 319 height 49
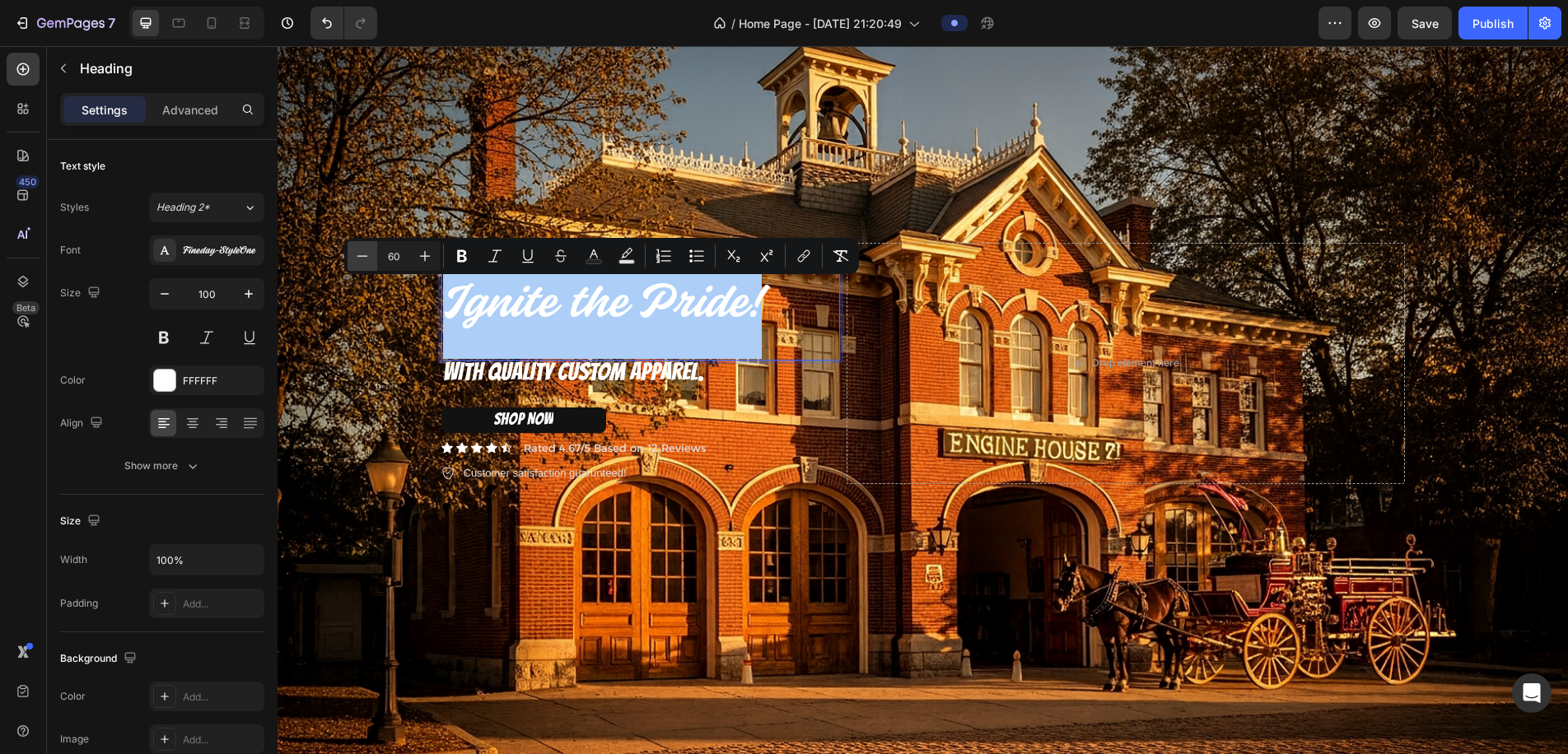
drag, startPoint x: 401, startPoint y: 256, endPoint x: 363, endPoint y: 256, distance: 38.0
click at [365, 256] on div "Minus 60 Plus" at bounding box center [394, 256] width 92 height 29
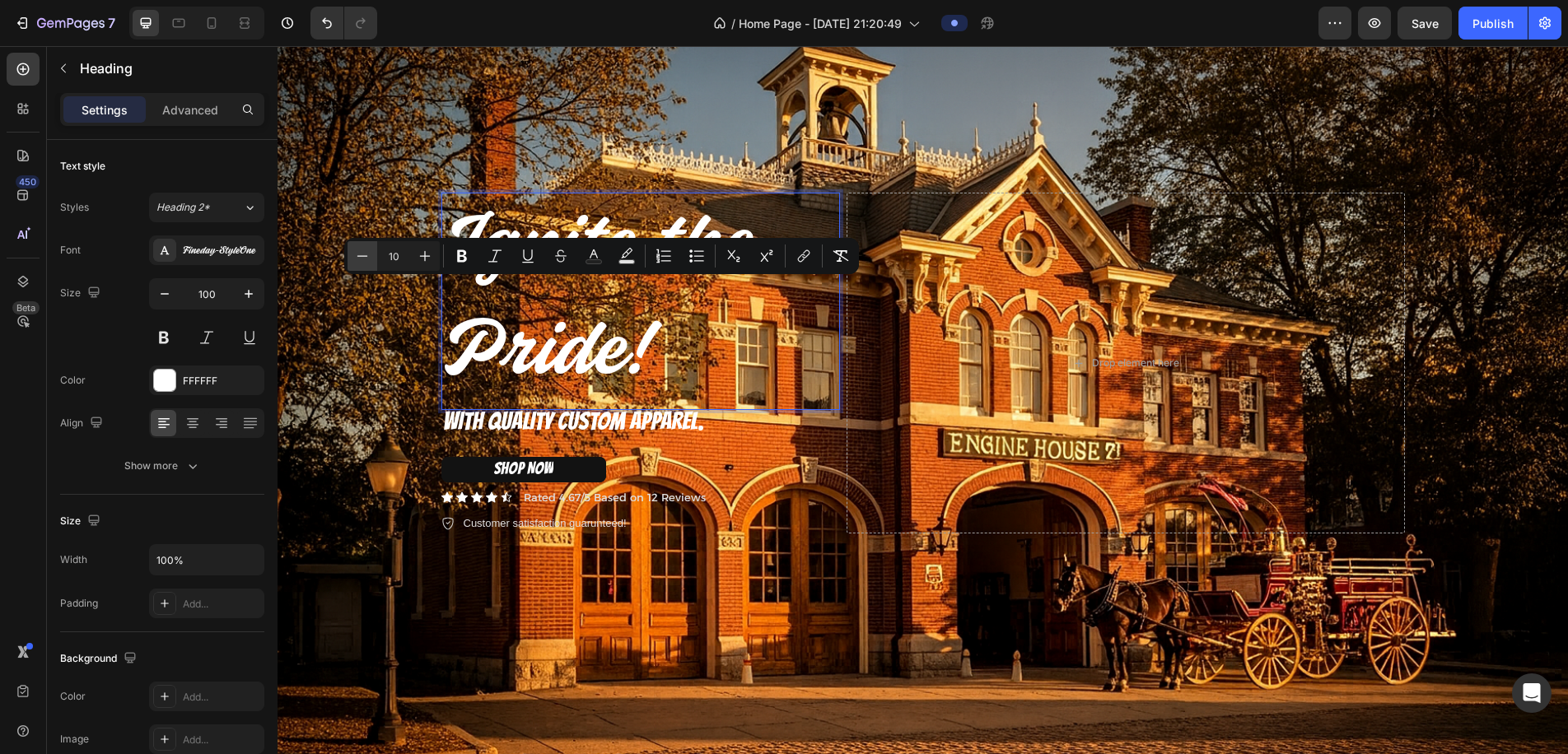
type input "1"
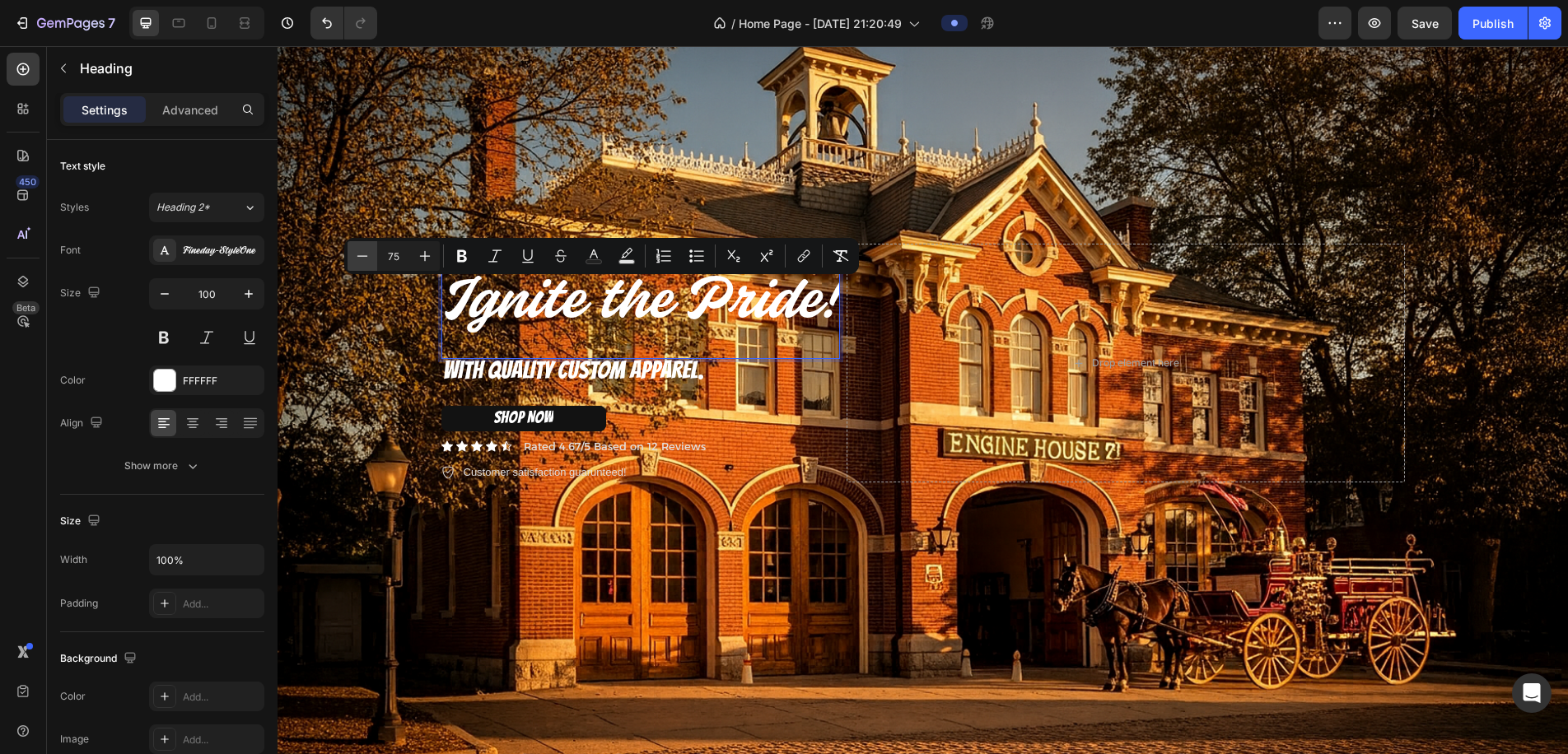
type input "7"
type input "70"
click at [394, 254] on input "70" at bounding box center [394, 256] width 33 height 20
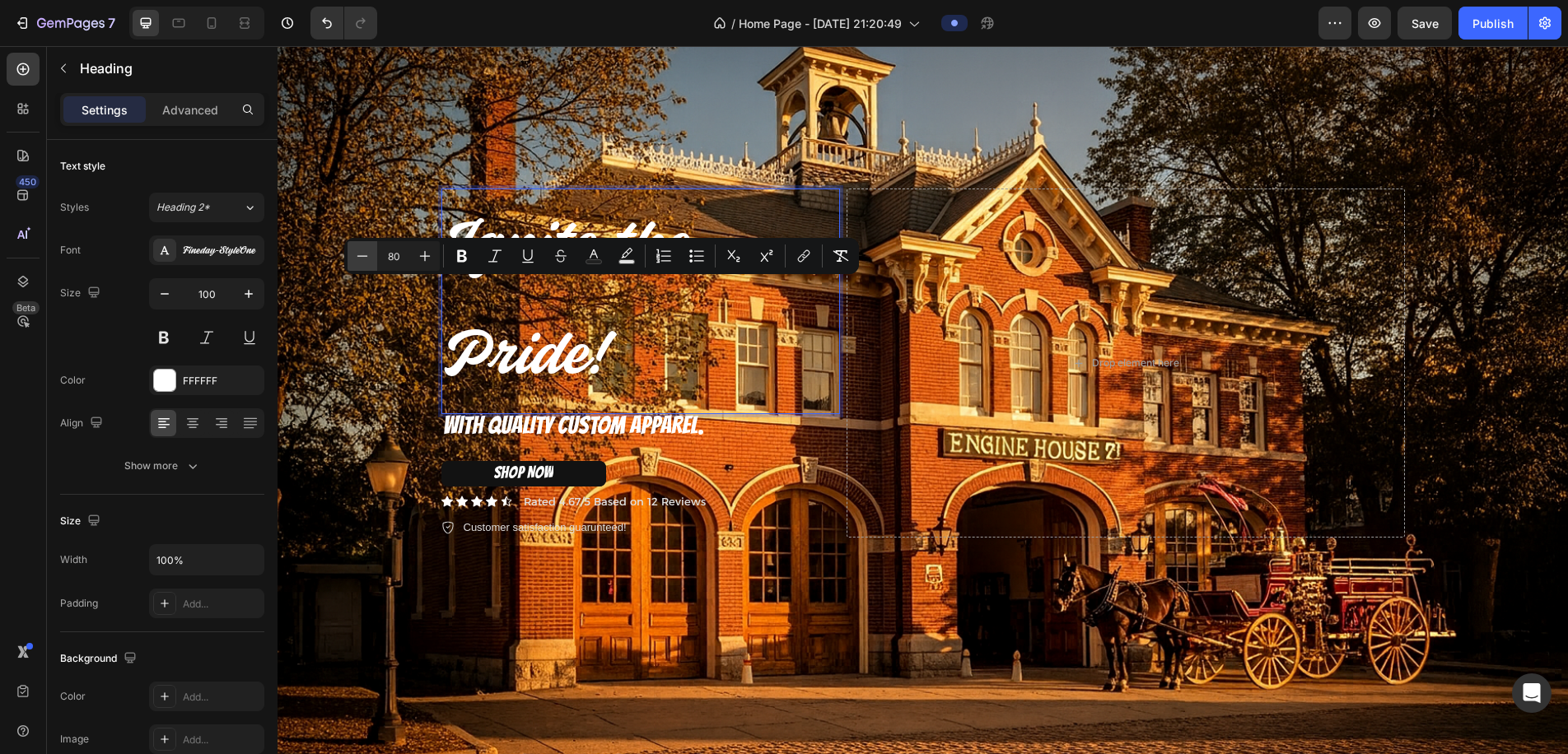
click at [361, 259] on icon "Editor contextual toolbar" at bounding box center [362, 256] width 17 height 17
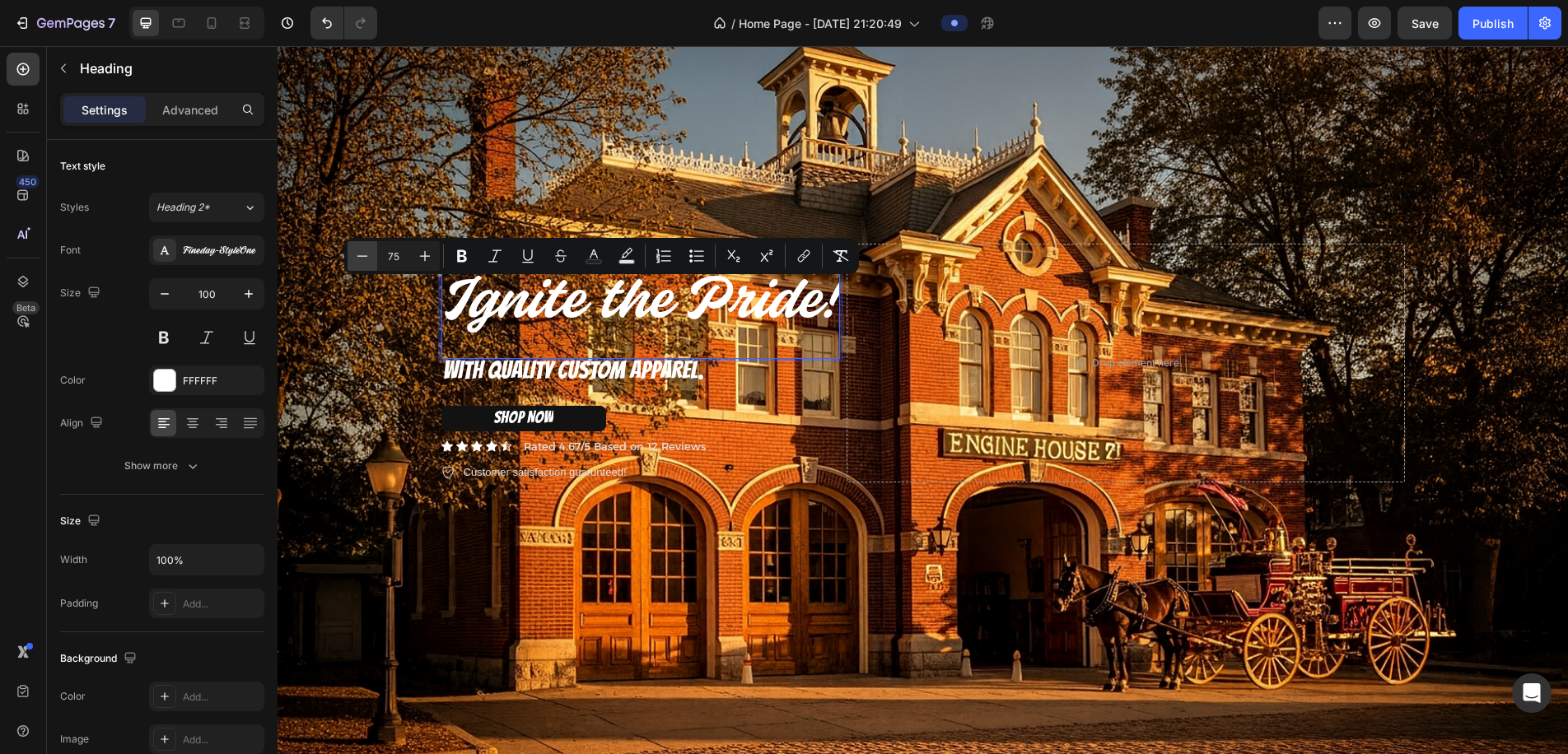
click at [361, 259] on icon "Editor contextual toolbar" at bounding box center [362, 256] width 17 height 17
type input "74"
click at [537, 370] on span "WITH QUALITY CUSTOM APPAREL." at bounding box center [574, 371] width 261 height 25
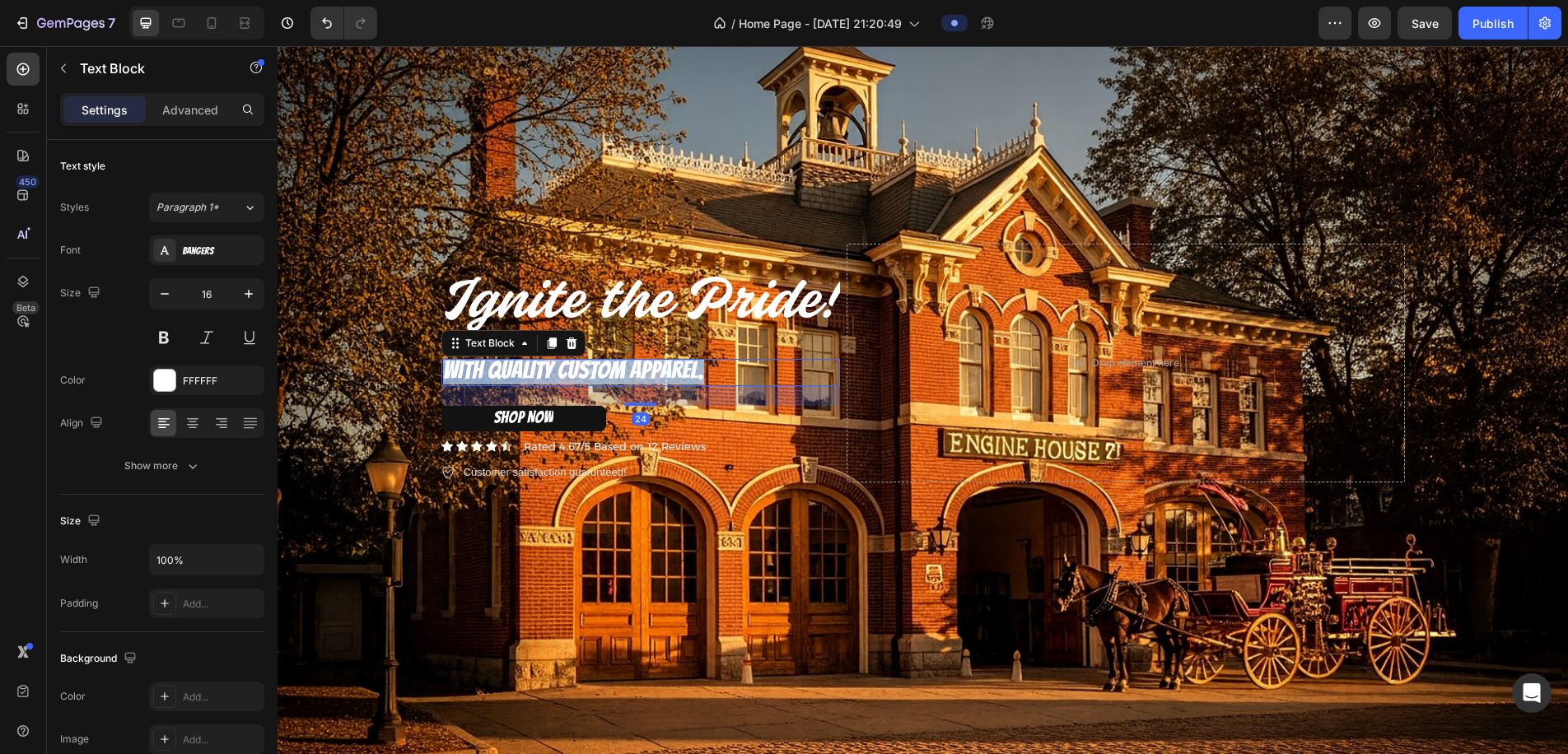
click at [537, 370] on span "WITH QUALITY CUSTOM APPAREL." at bounding box center [574, 371] width 261 height 25
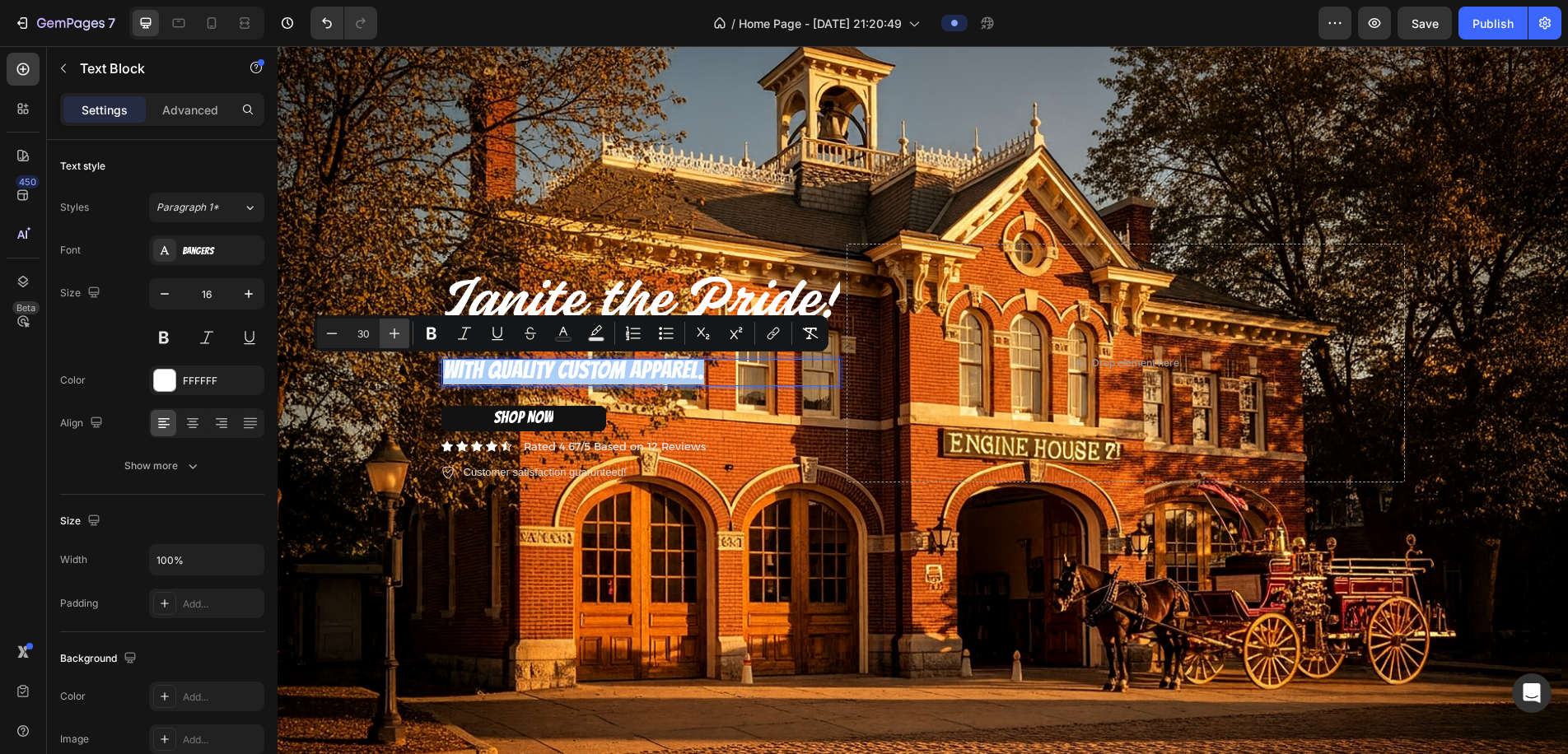
click at [391, 339] on icon "Editor contextual toolbar" at bounding box center [394, 333] width 17 height 17
click at [391, 338] on icon "Editor contextual toolbar" at bounding box center [394, 333] width 17 height 17
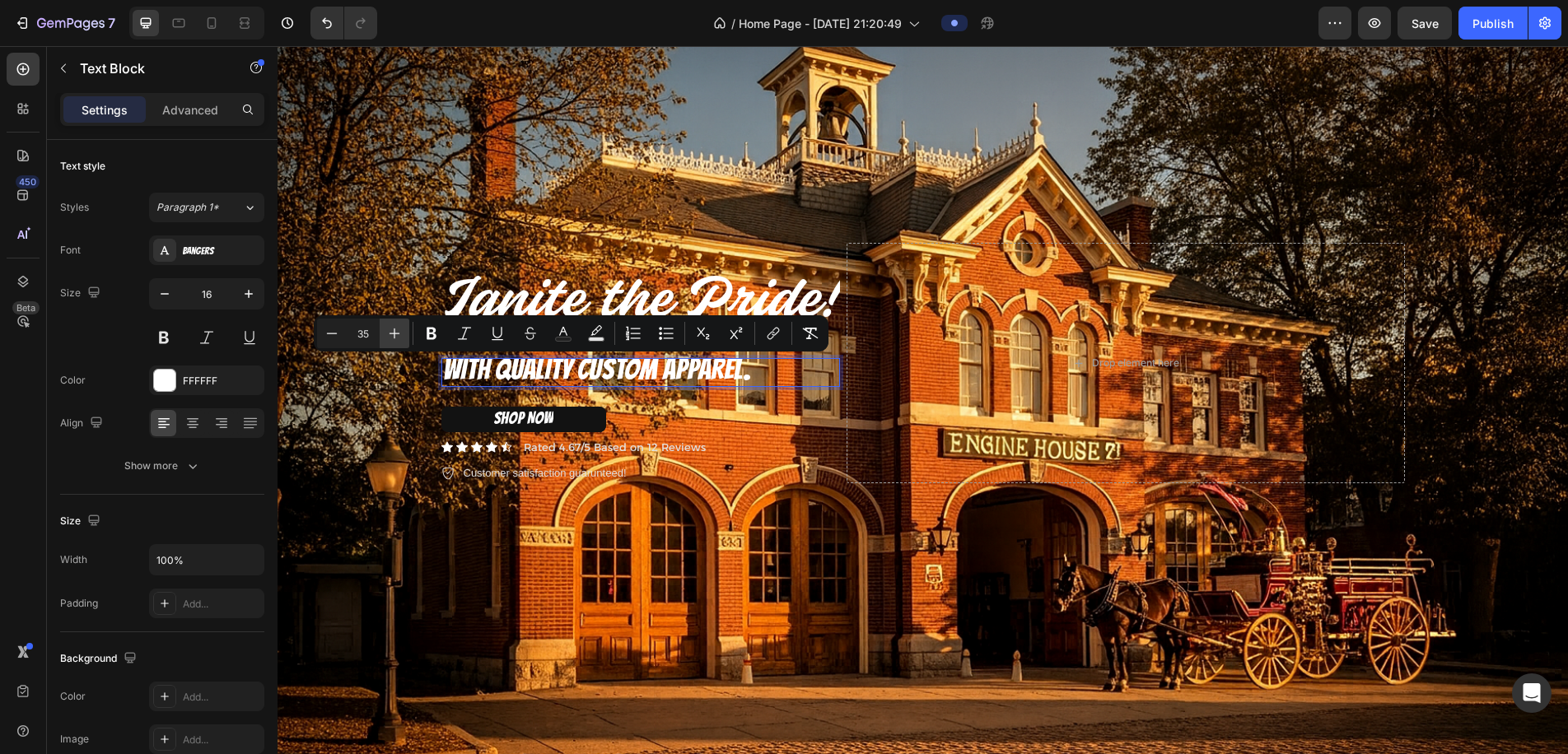
click at [391, 338] on icon "Editor contextual toolbar" at bounding box center [394, 333] width 17 height 17
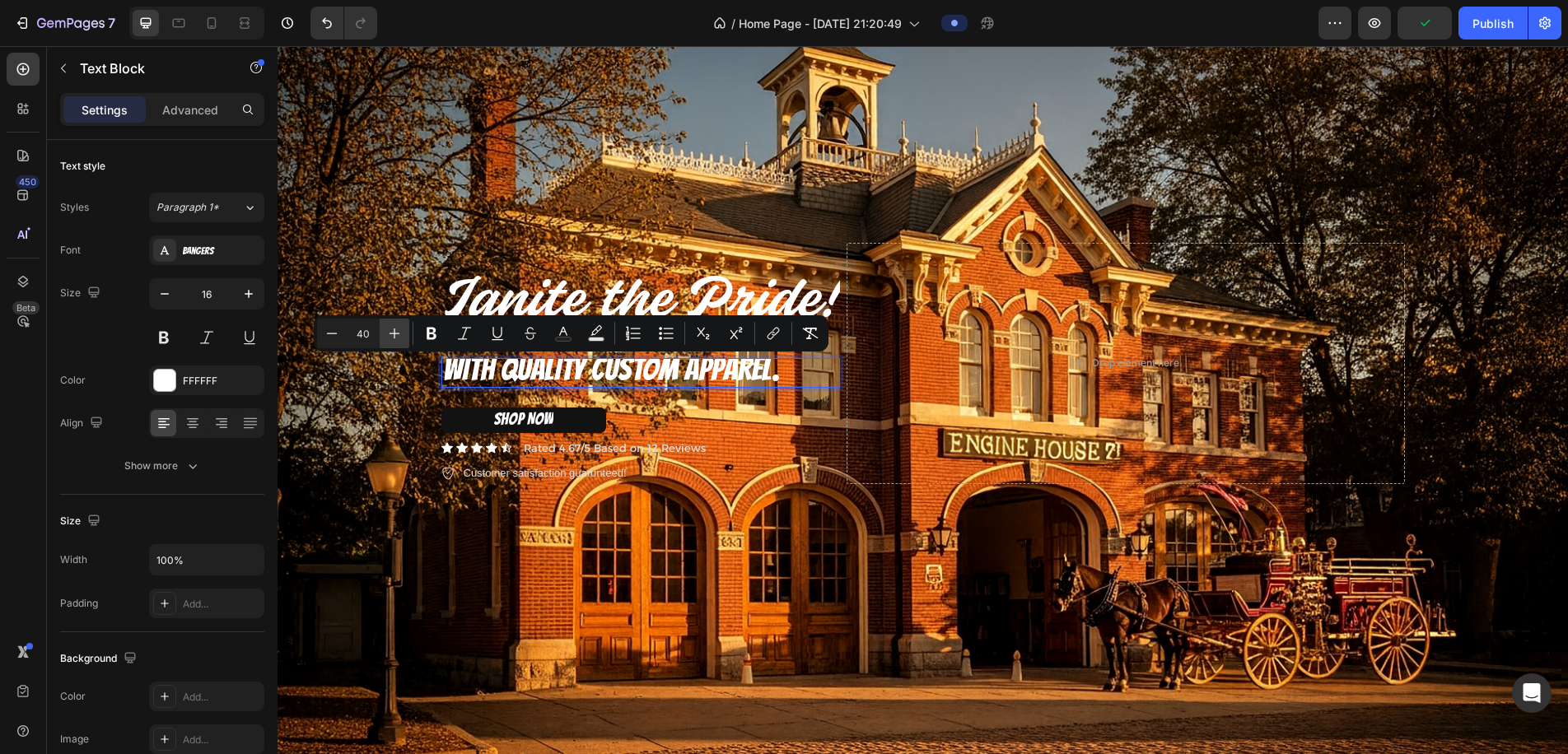
click at [391, 338] on icon "Editor contextual toolbar" at bounding box center [394, 333] width 17 height 17
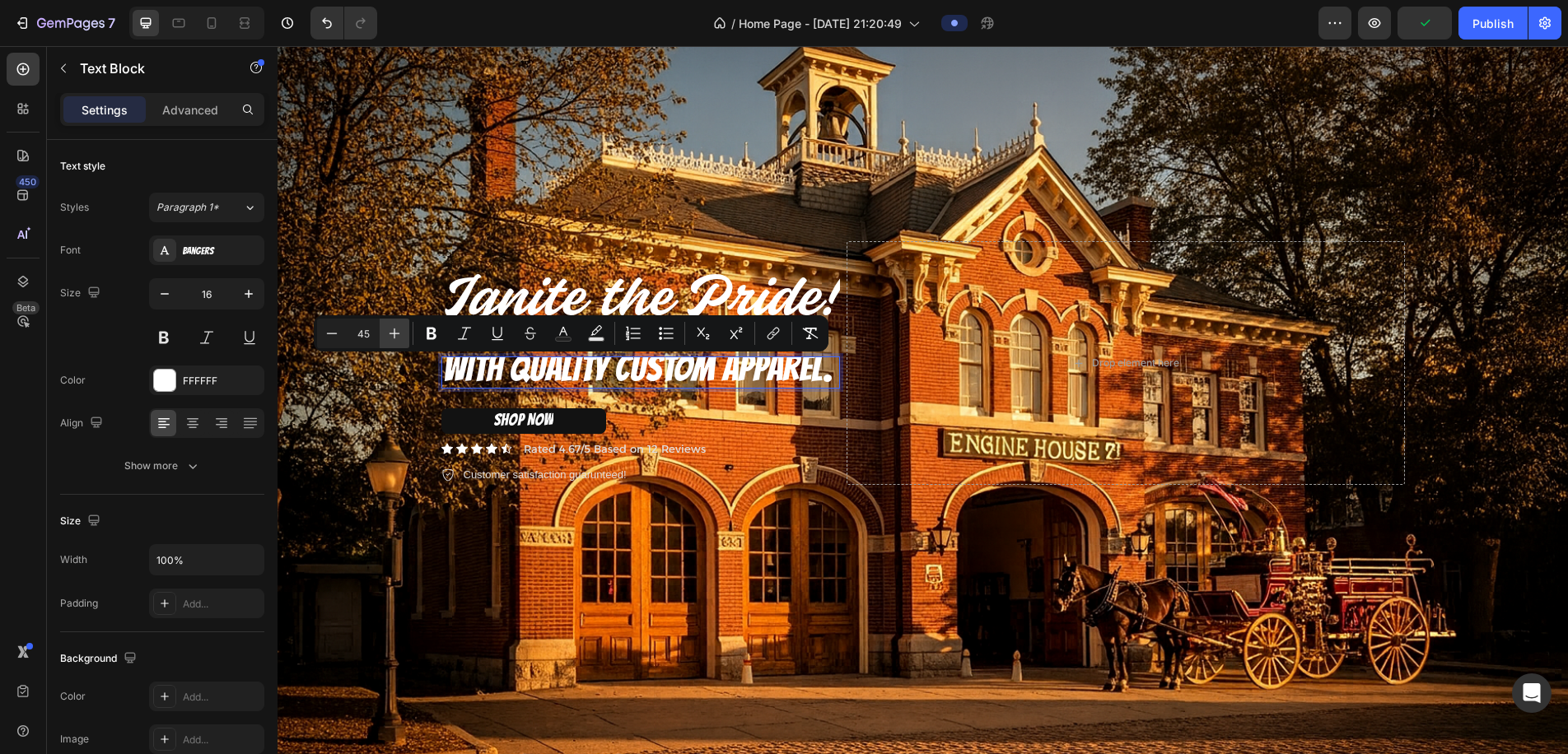
click at [391, 338] on icon "Editor contextual toolbar" at bounding box center [394, 333] width 17 height 17
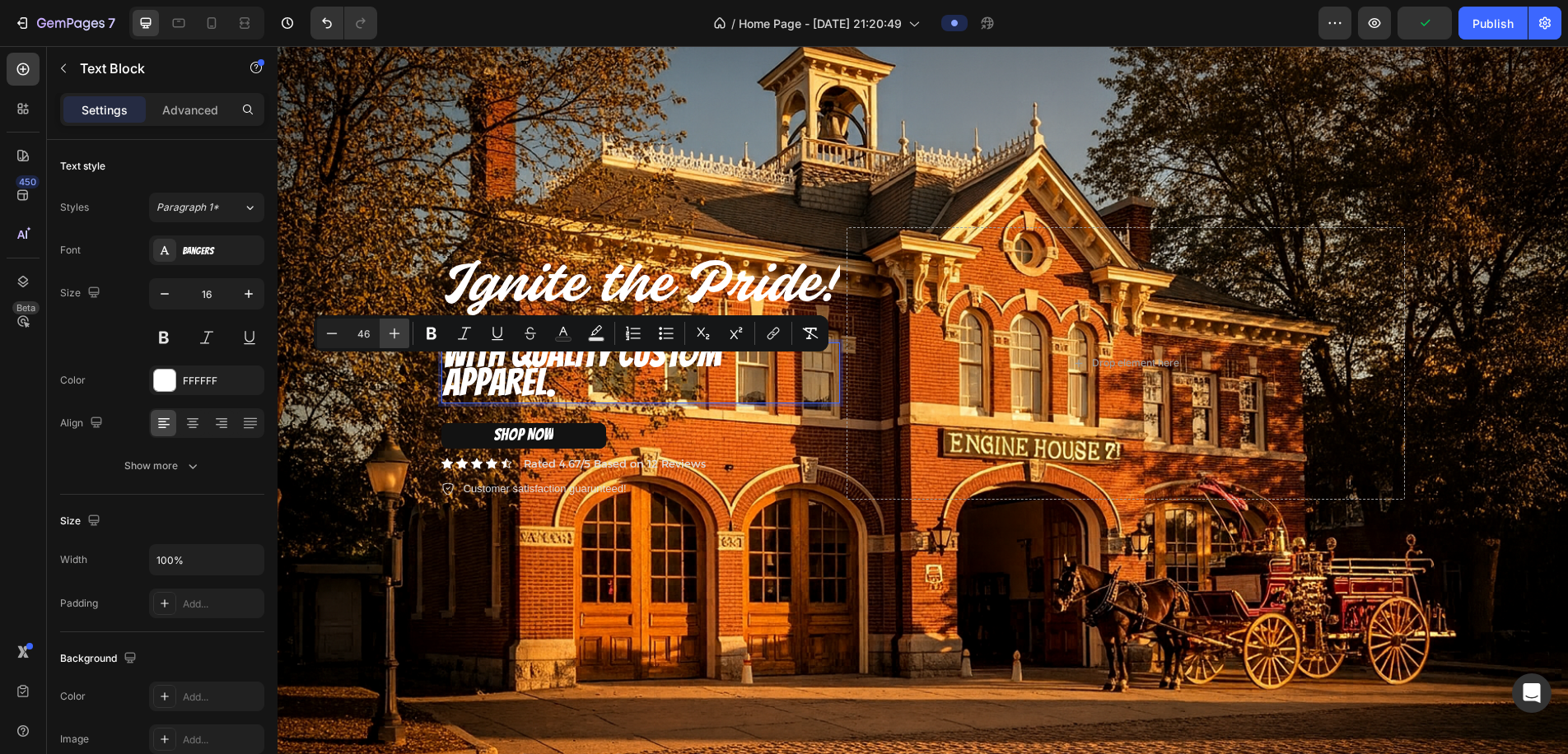
click at [391, 338] on icon "Editor contextual toolbar" at bounding box center [394, 333] width 17 height 17
click at [391, 339] on icon "Editor contextual toolbar" at bounding box center [394, 333] width 17 height 17
click at [338, 340] on icon "Editor contextual toolbar" at bounding box center [331, 333] width 17 height 17
click at [338, 341] on icon "Editor contextual toolbar" at bounding box center [331, 333] width 17 height 17
type input "46"
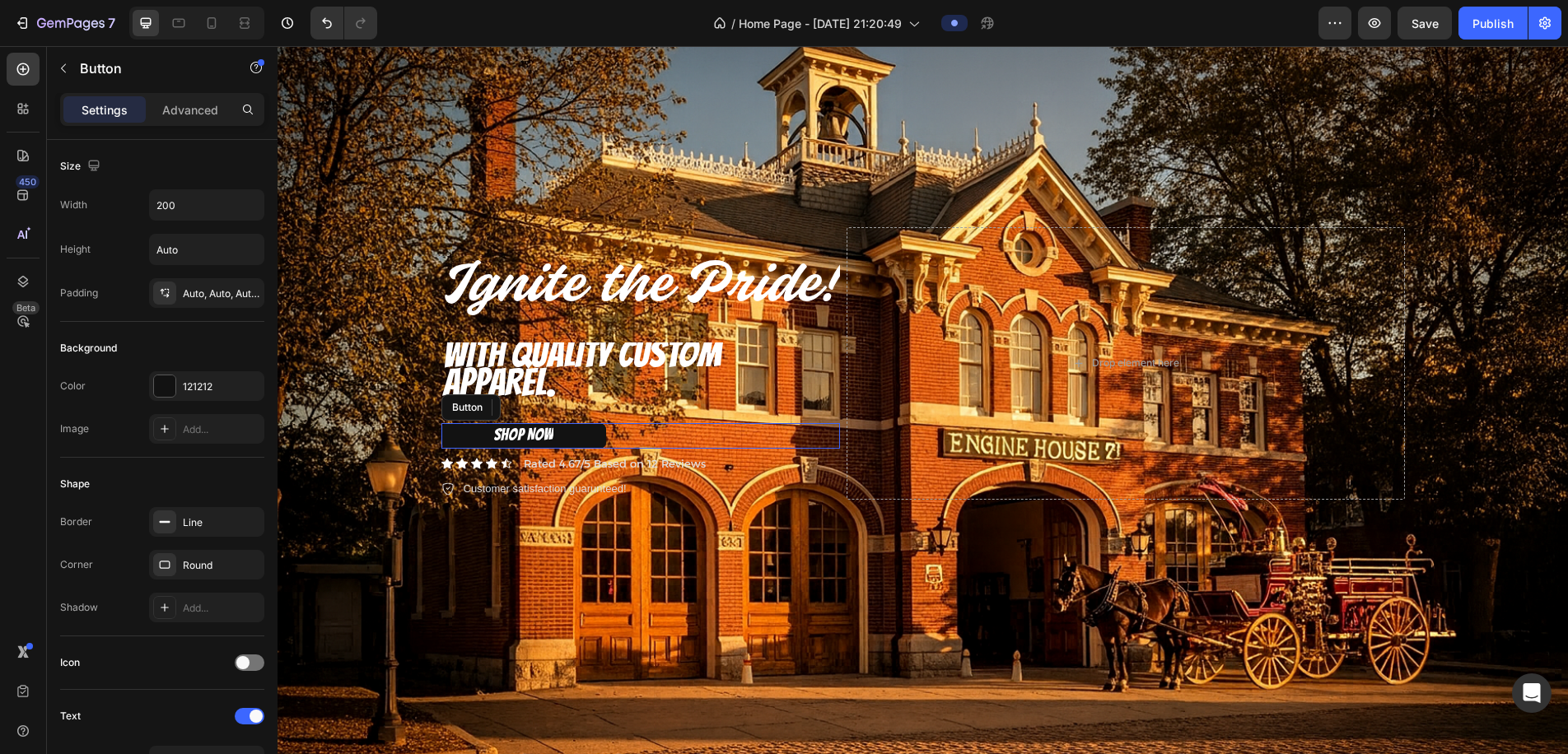
drag, startPoint x: 579, startPoint y: 420, endPoint x: 591, endPoint y: 454, distance: 36.1
click at [579, 424] on button "SHOP NOW" at bounding box center [524, 436] width 165 height 25
click at [519, 426] on span "SHOP NOW" at bounding box center [524, 434] width 59 height 18
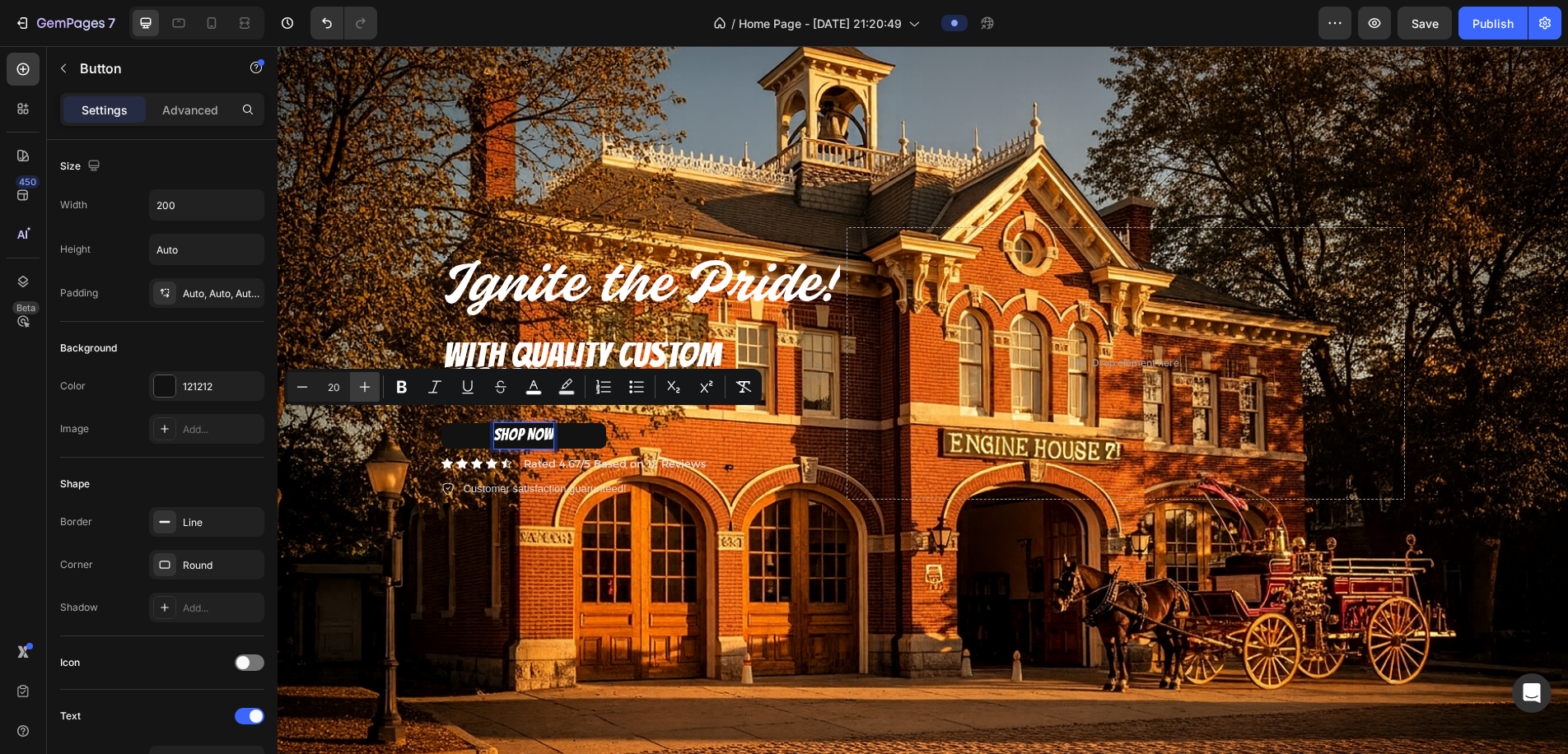
click at [371, 393] on icon "Editor contextual toolbar" at bounding box center [365, 386] width 17 height 17
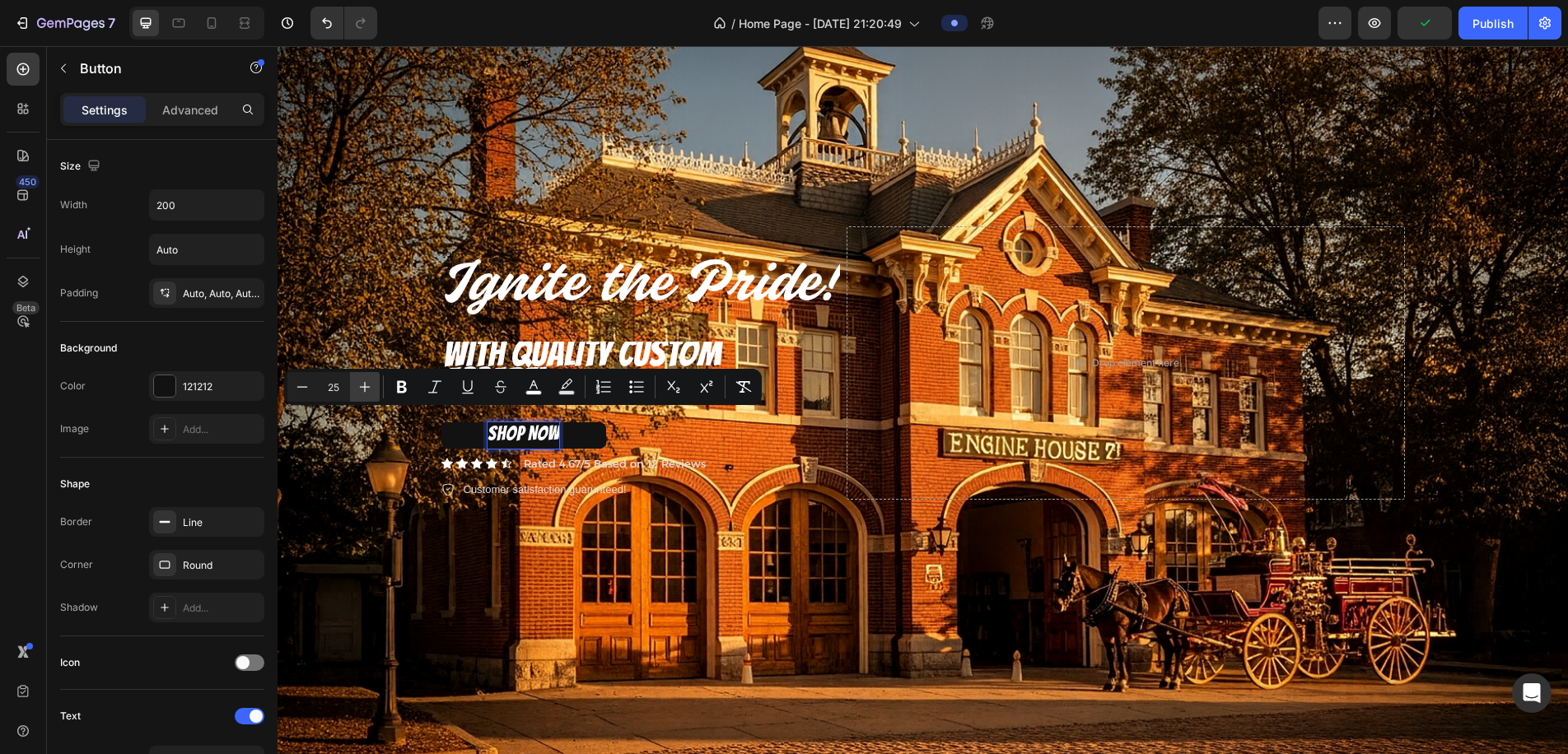
click at [371, 393] on icon "Editor contextual toolbar" at bounding box center [365, 386] width 17 height 17
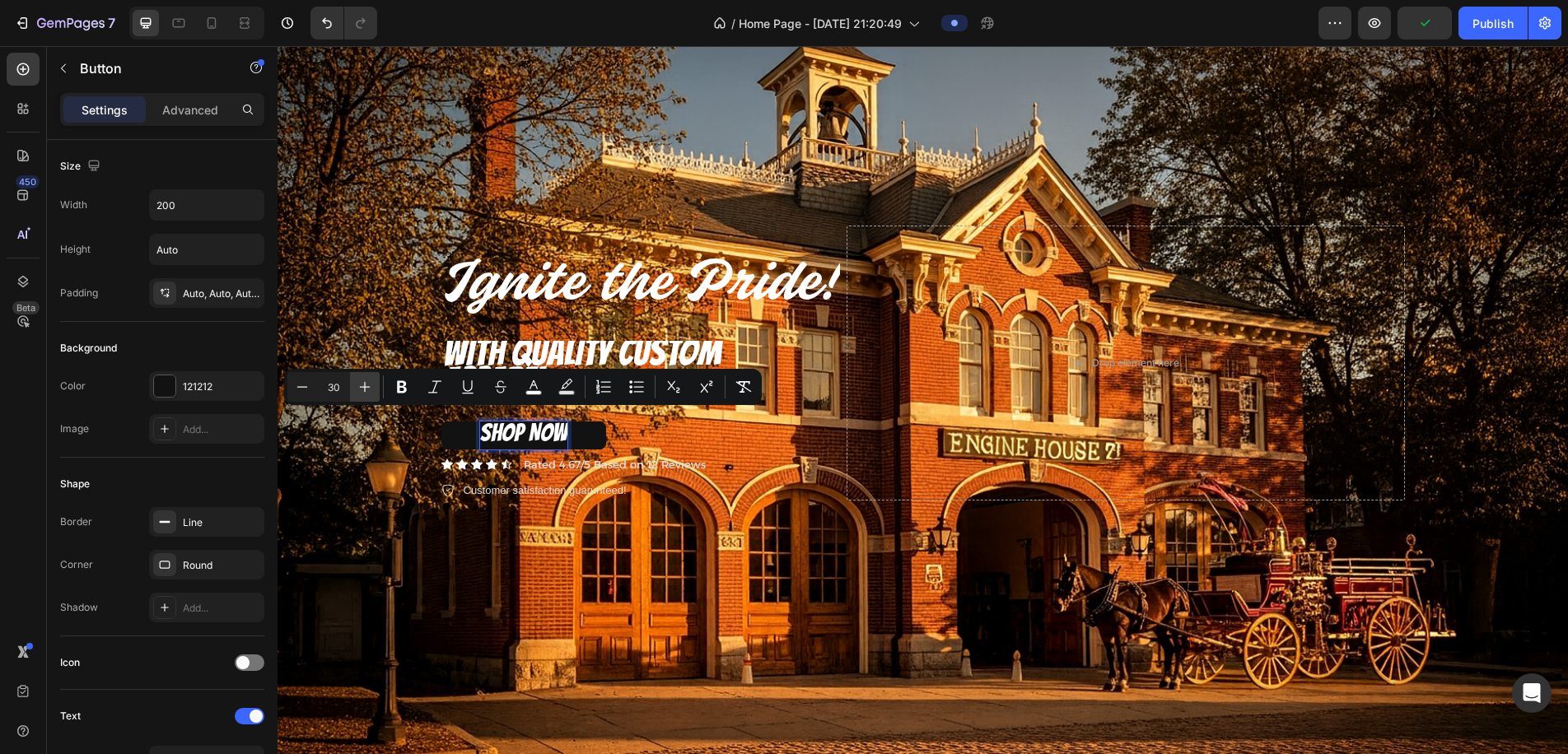
click at [371, 393] on icon "Editor contextual toolbar" at bounding box center [365, 386] width 17 height 17
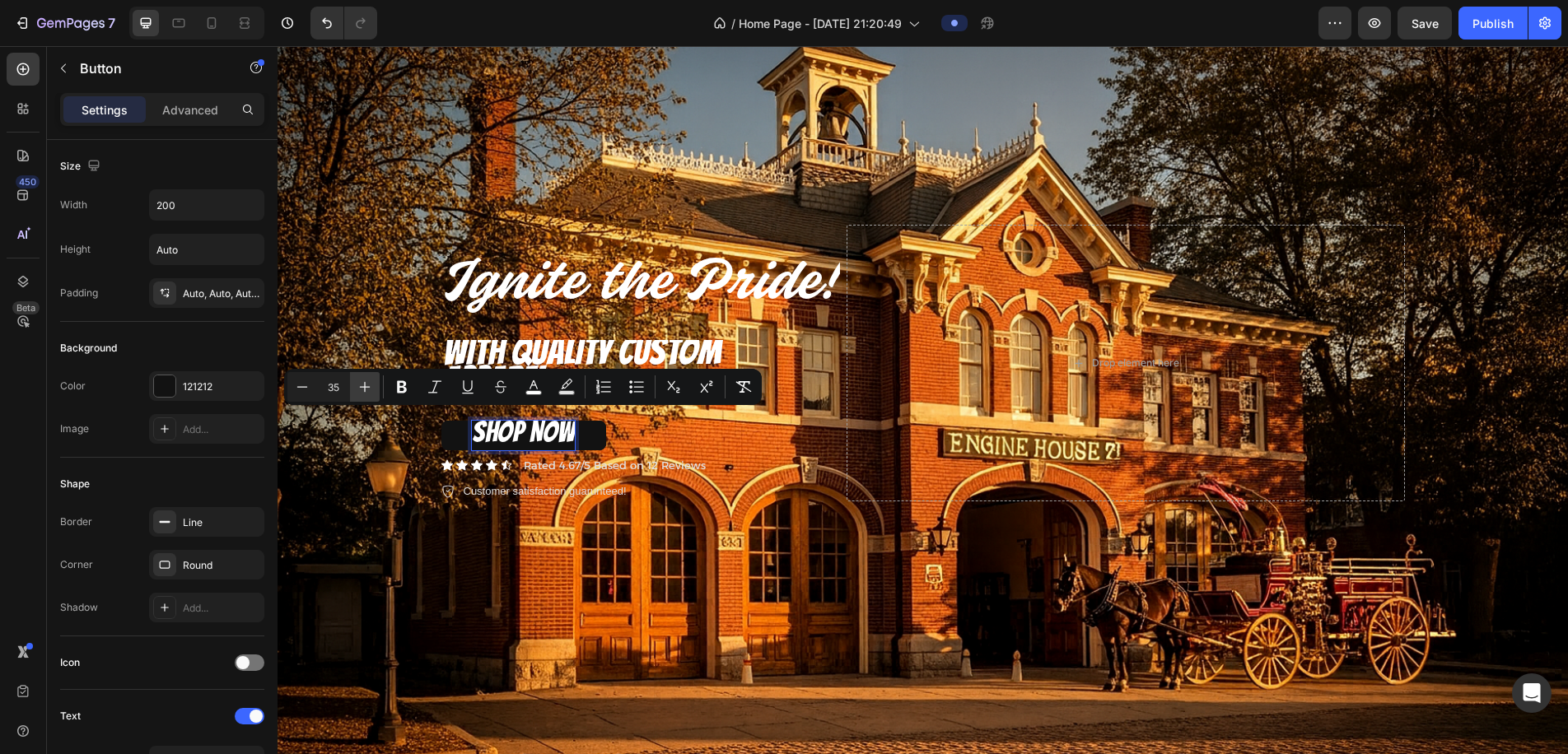
click at [371, 393] on icon "Editor contextual toolbar" at bounding box center [365, 386] width 17 height 17
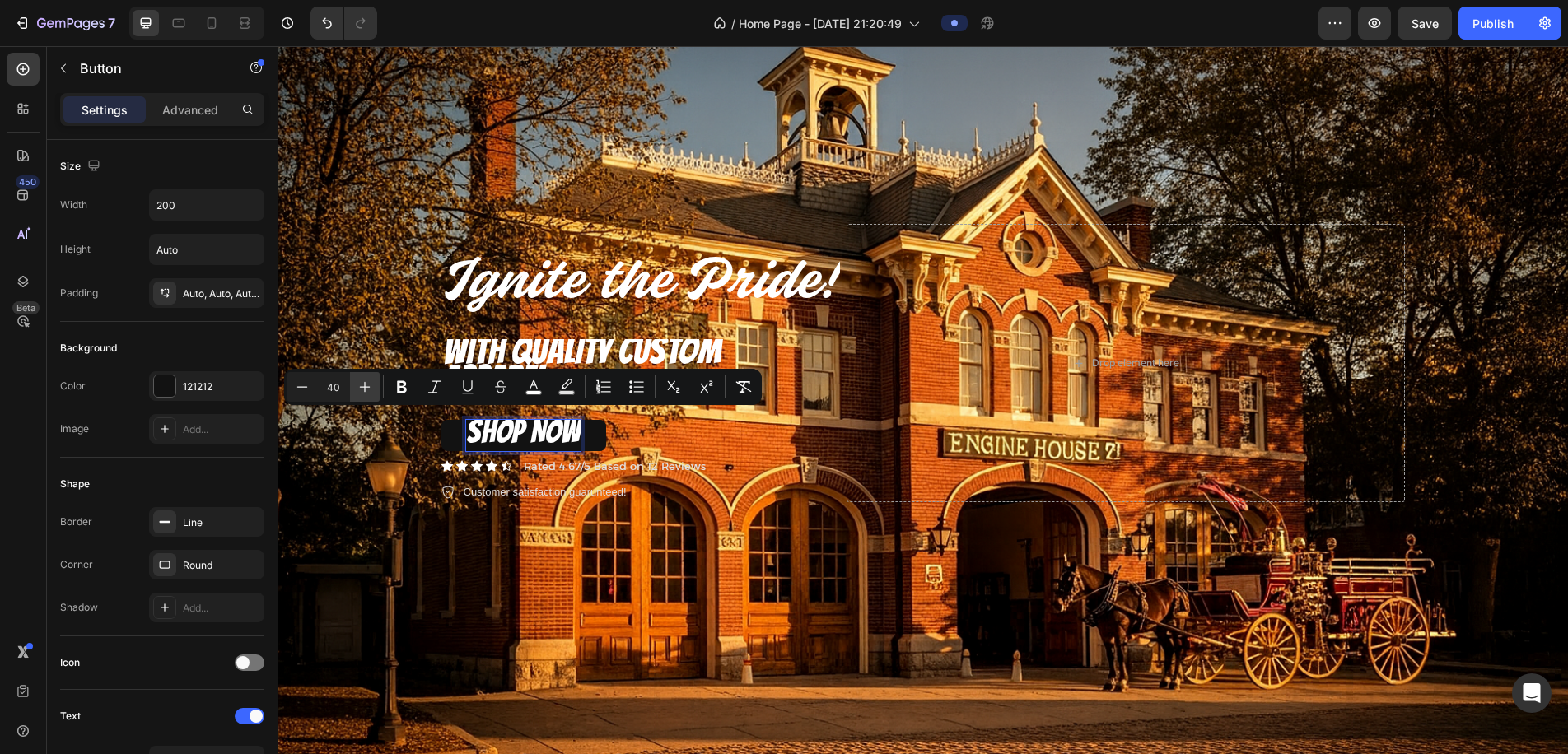
click at [371, 393] on icon "Editor contextual toolbar" at bounding box center [365, 386] width 17 height 17
click at [306, 394] on icon "Editor contextual toolbar" at bounding box center [302, 386] width 17 height 17
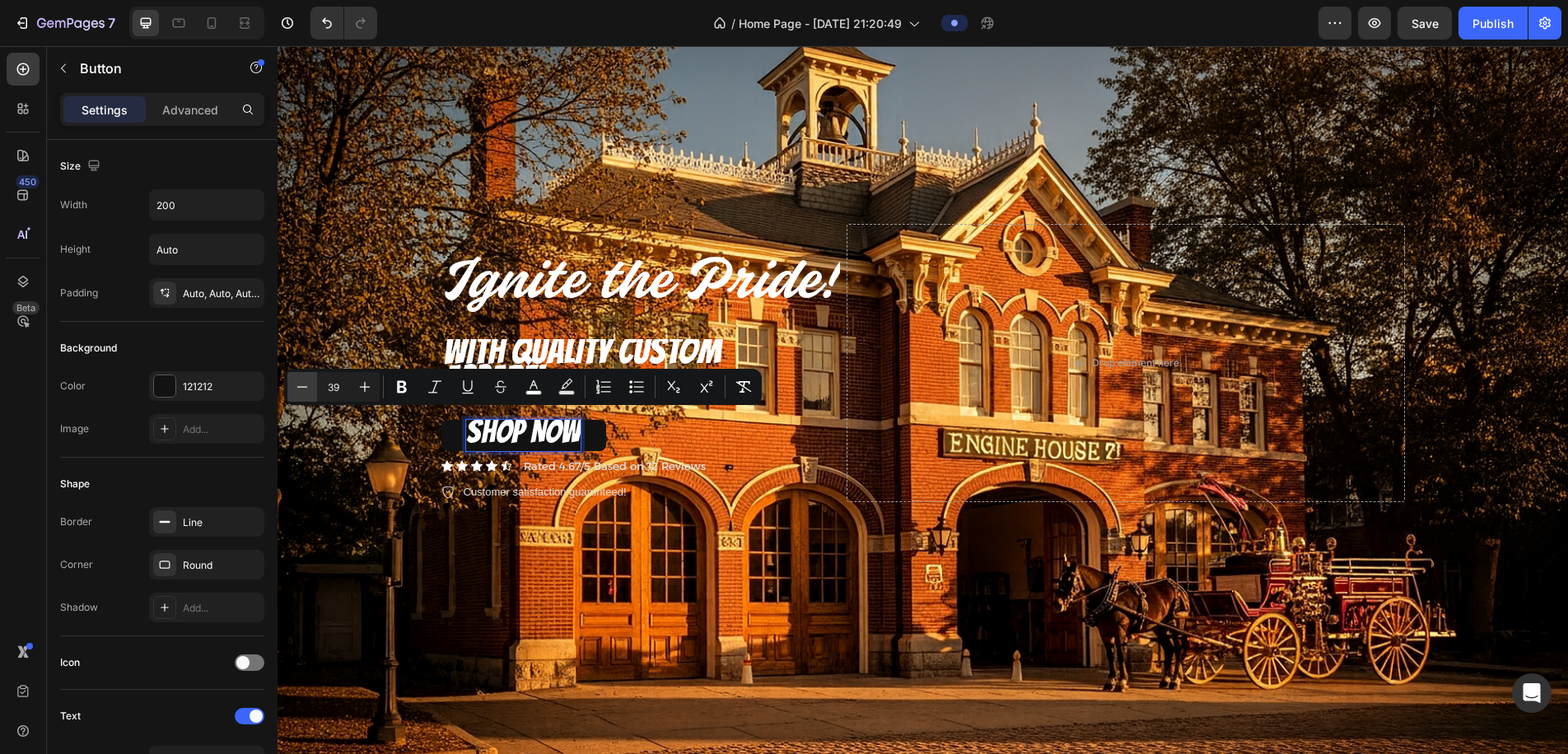
click at [306, 394] on icon "Editor contextual toolbar" at bounding box center [302, 386] width 17 height 17
type input "35"
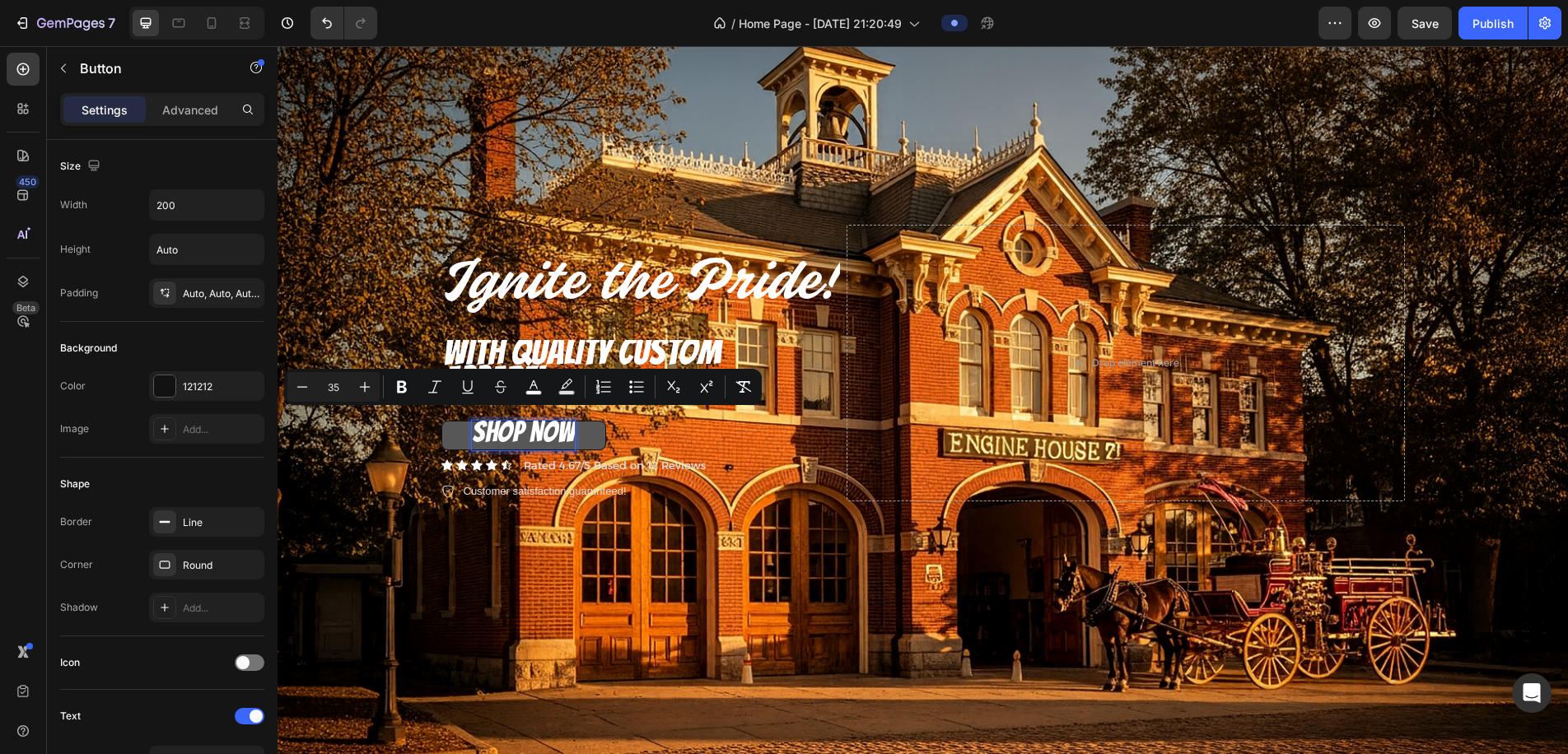
click at [600, 425] on button "SHOP NOW" at bounding box center [524, 435] width 165 height 29
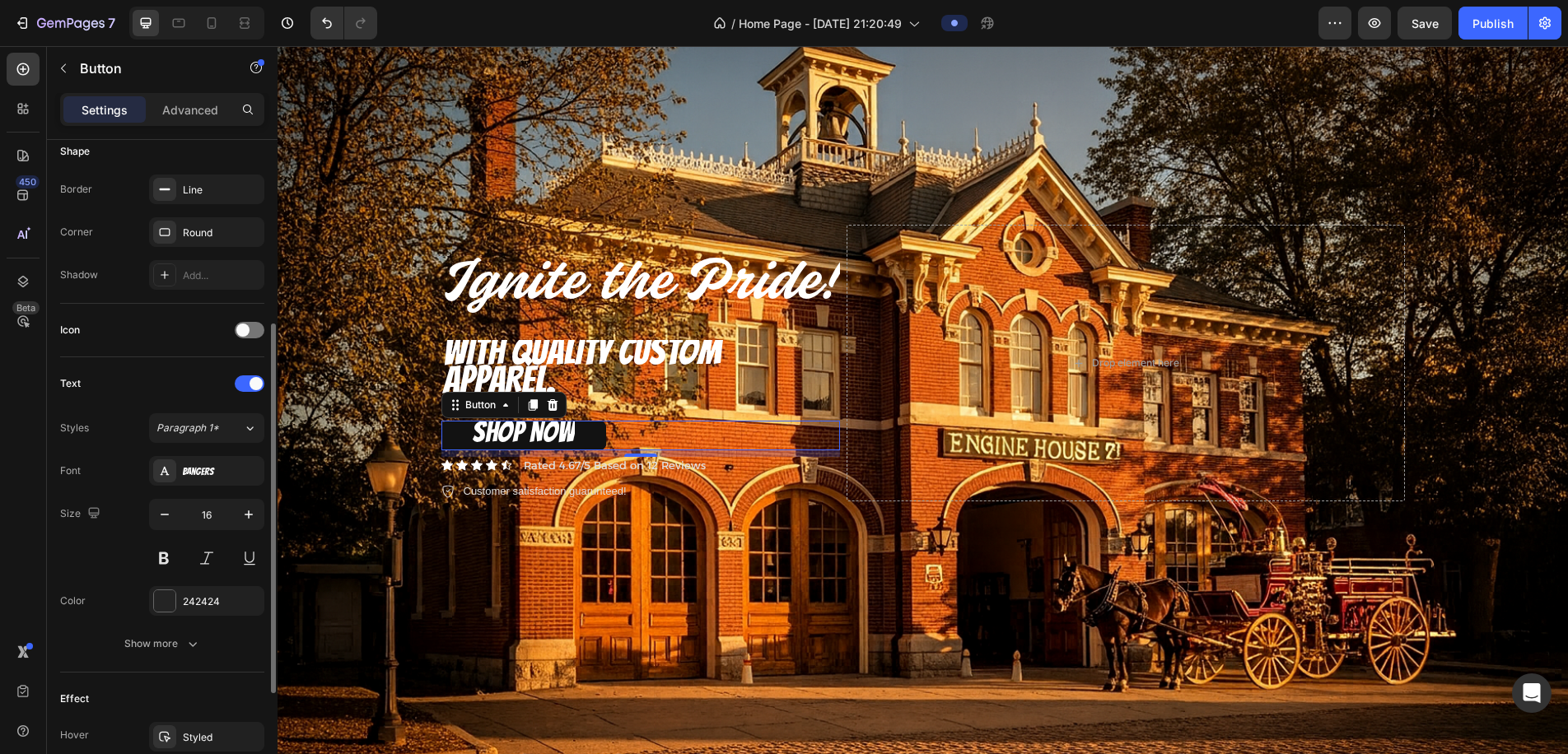
scroll to position [337, 0]
click at [250, 510] on icon "button" at bounding box center [248, 510] width 17 height 17
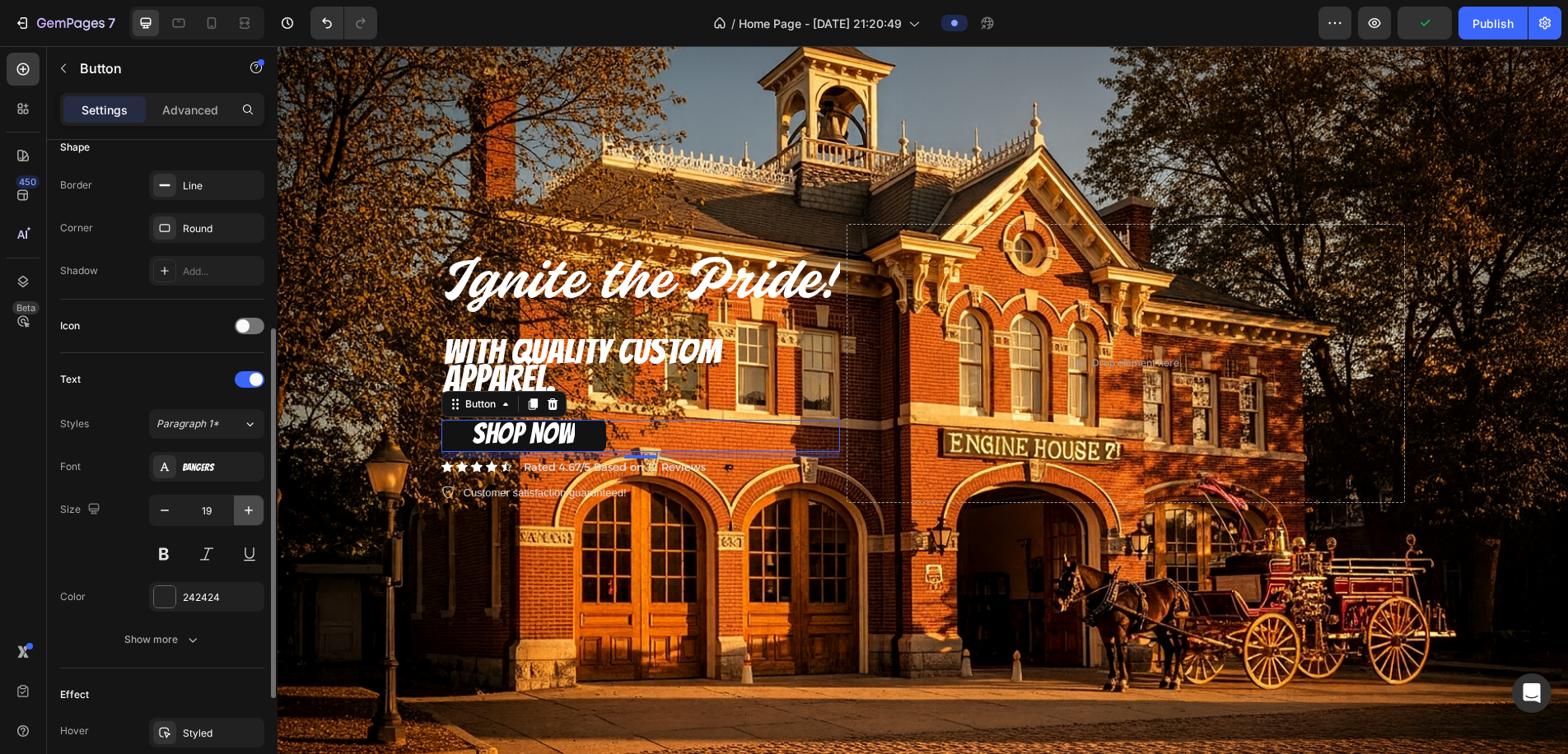
click at [250, 510] on icon "button" at bounding box center [248, 510] width 17 height 17
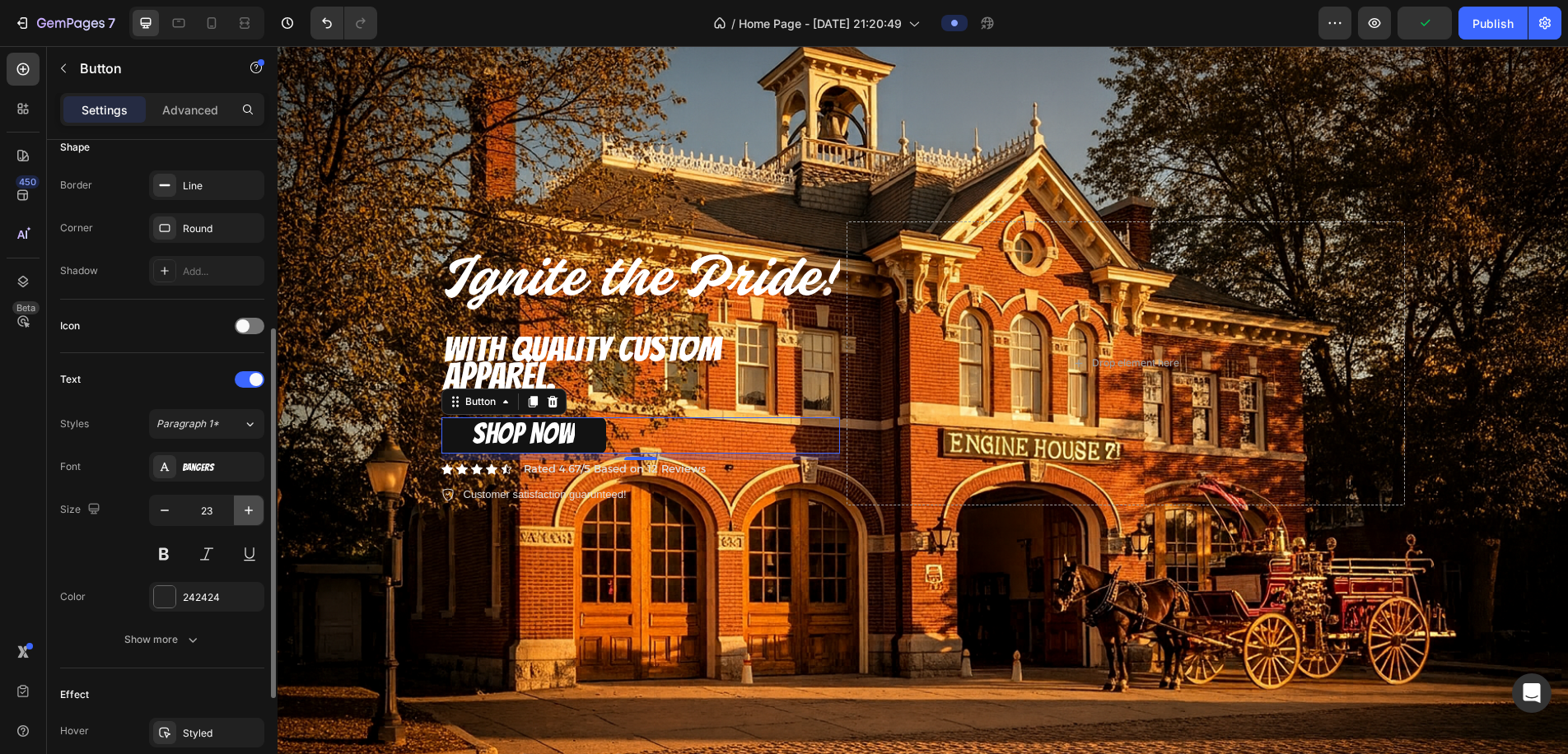
click at [250, 510] on icon "button" at bounding box center [248, 510] width 17 height 17
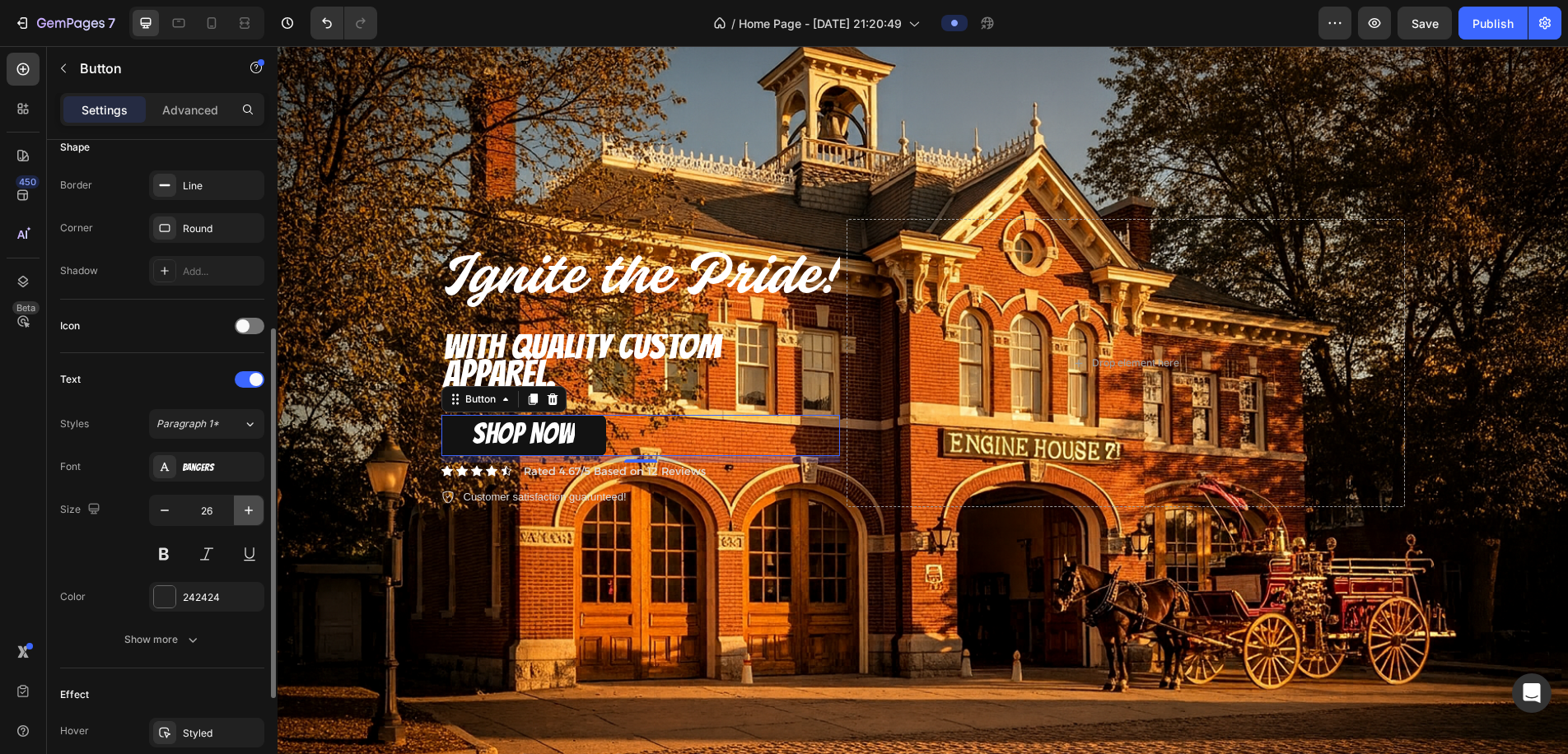
click at [250, 510] on icon "button" at bounding box center [248, 510] width 17 height 17
type input "28"
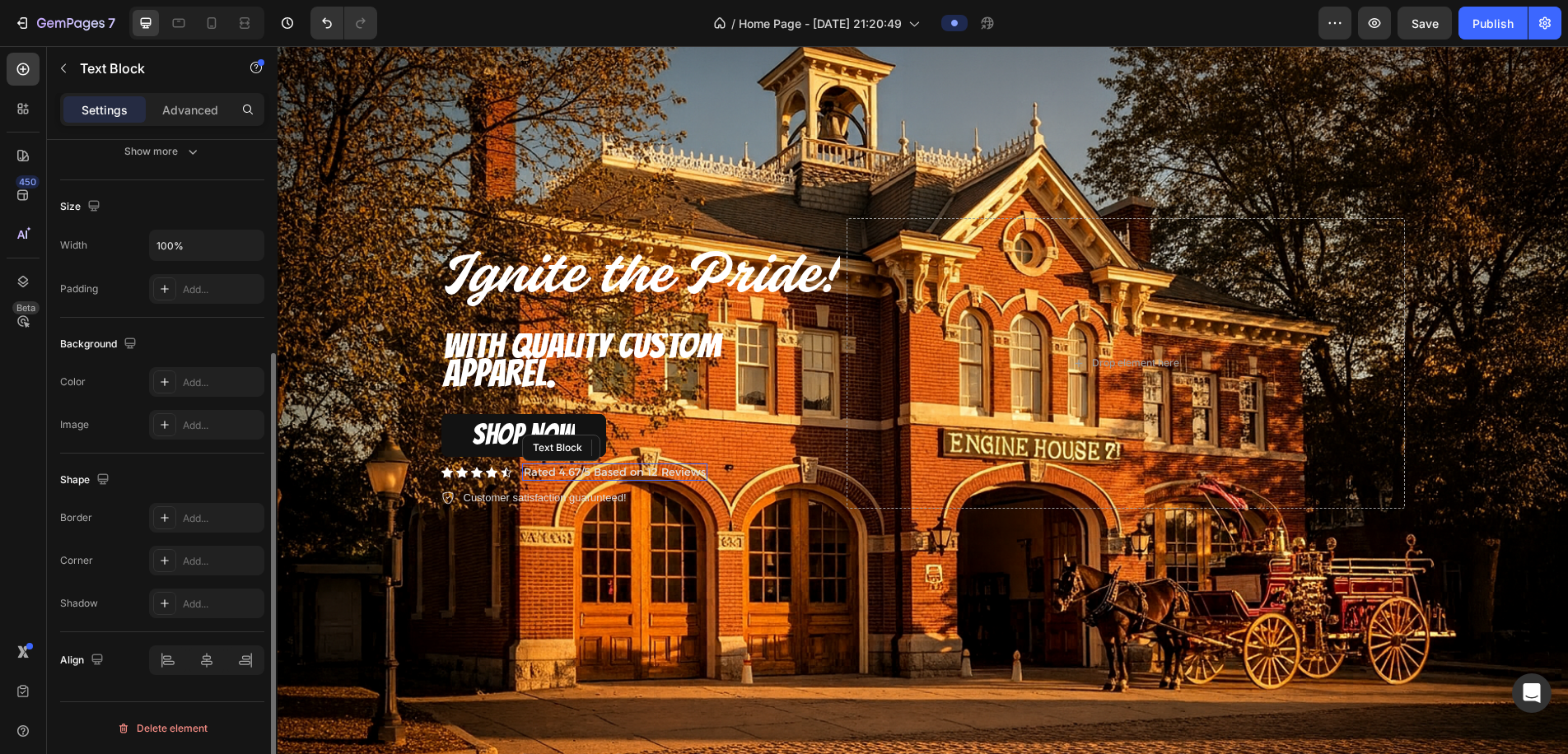
click at [533, 466] on p "Rated 4.67/5 Based on 12 Reviews" at bounding box center [615, 473] width 182 height 14
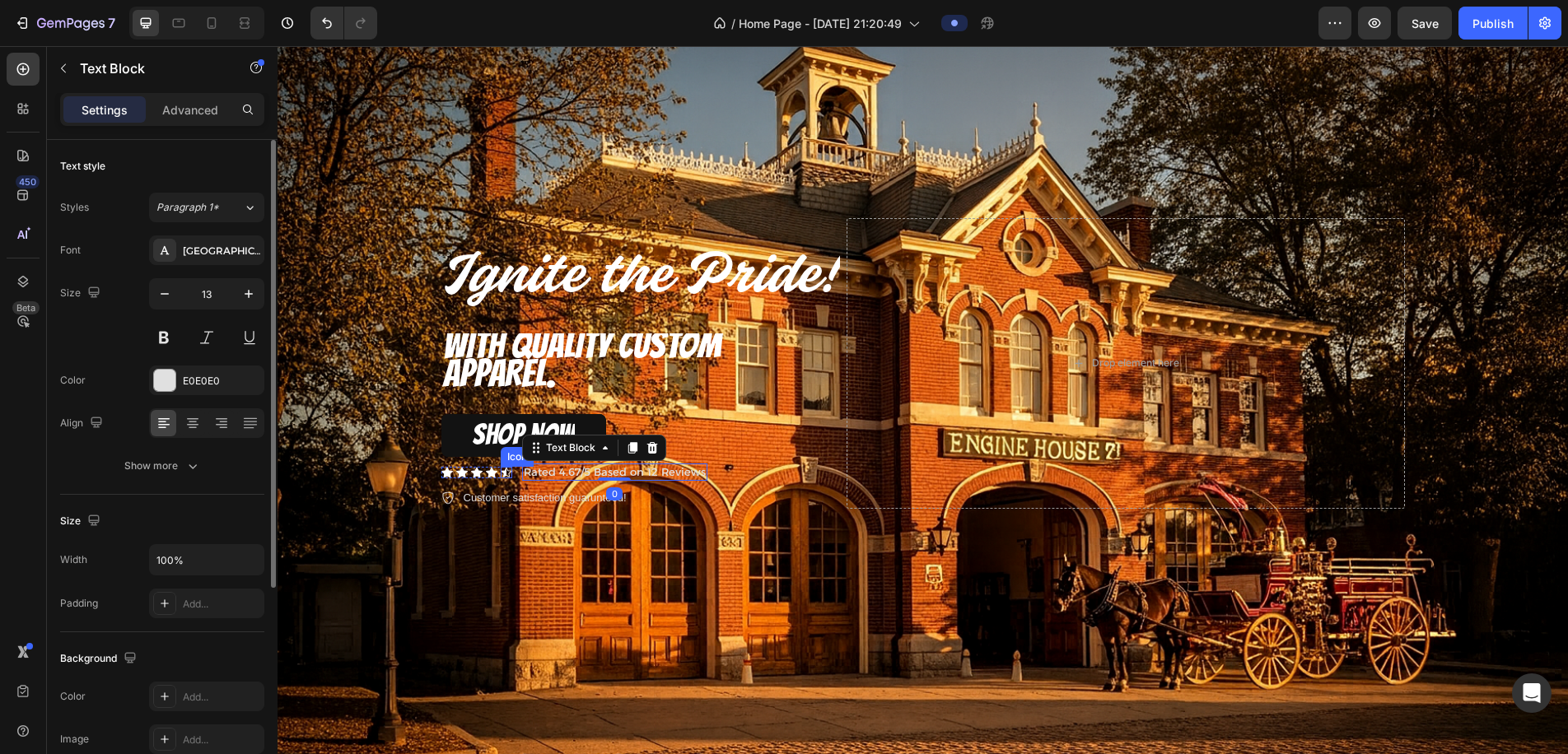
click at [502, 467] on div "Icon" at bounding box center [507, 473] width 12 height 12
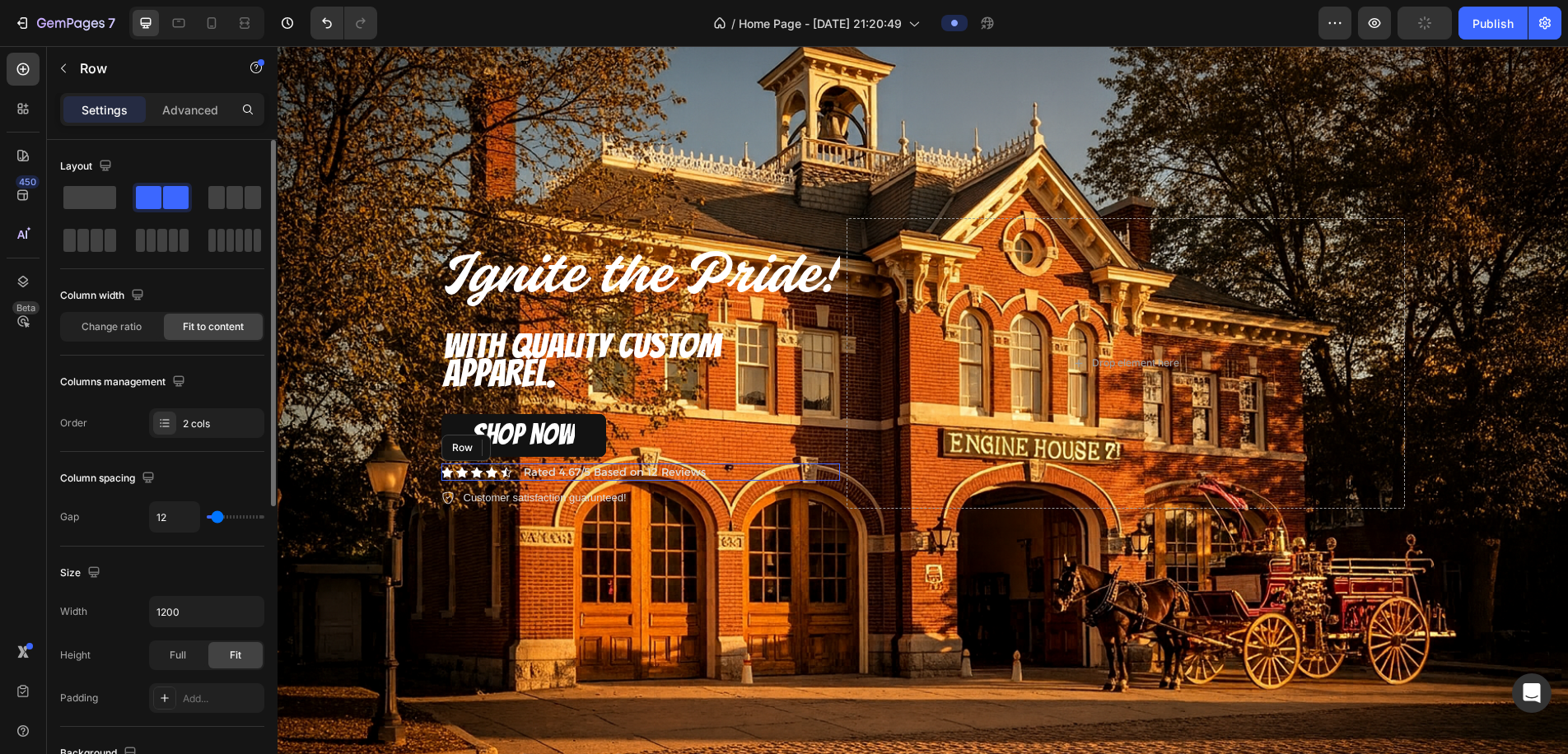
click at [724, 464] on div "Icon Icon Icon Icon Icon 0 Icon List Rated 4.67/5 Based on 12 Reviews Text Bloc…" at bounding box center [640, 473] width 399 height 18
type input "18"
type input "20"
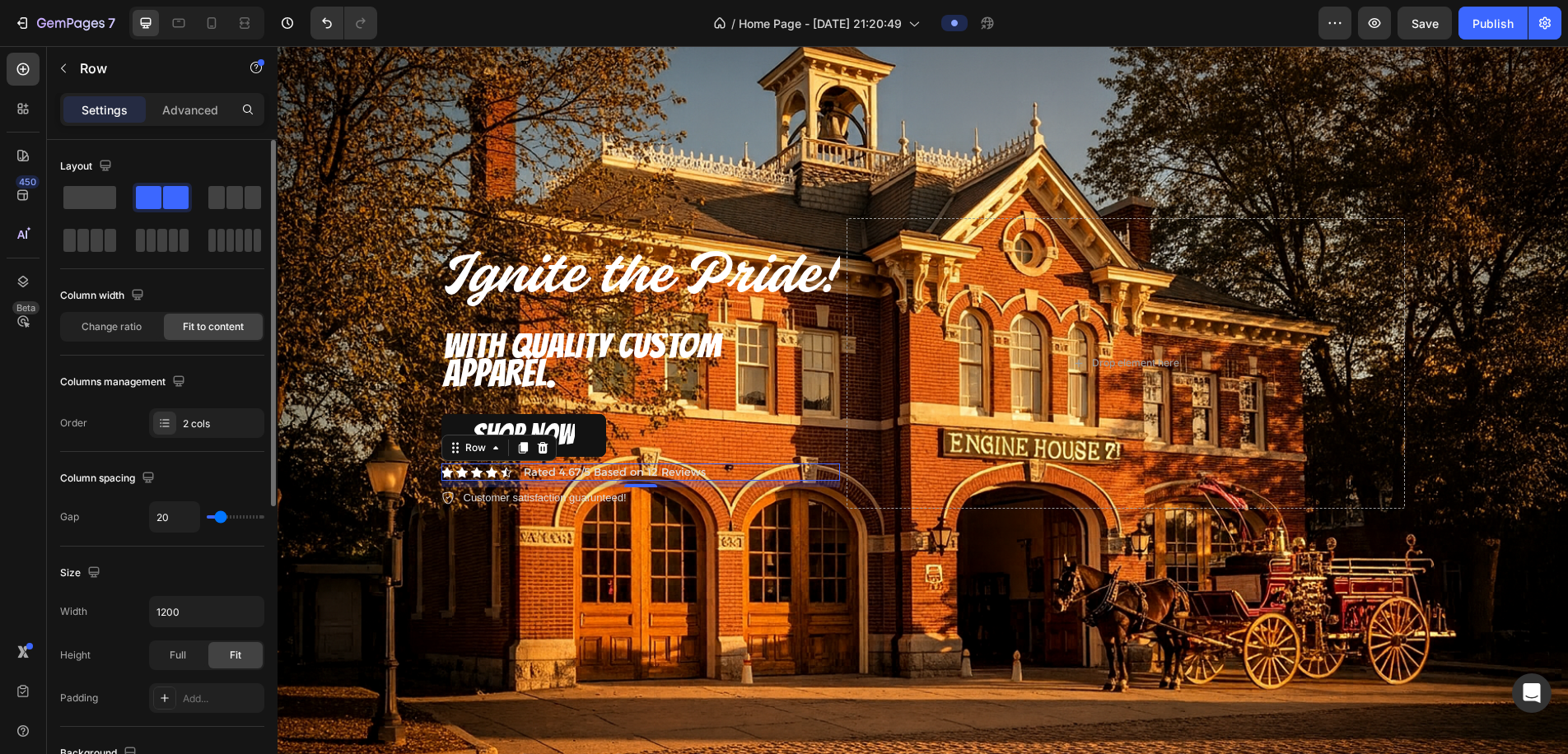
type input "22"
type input "31"
type input "35"
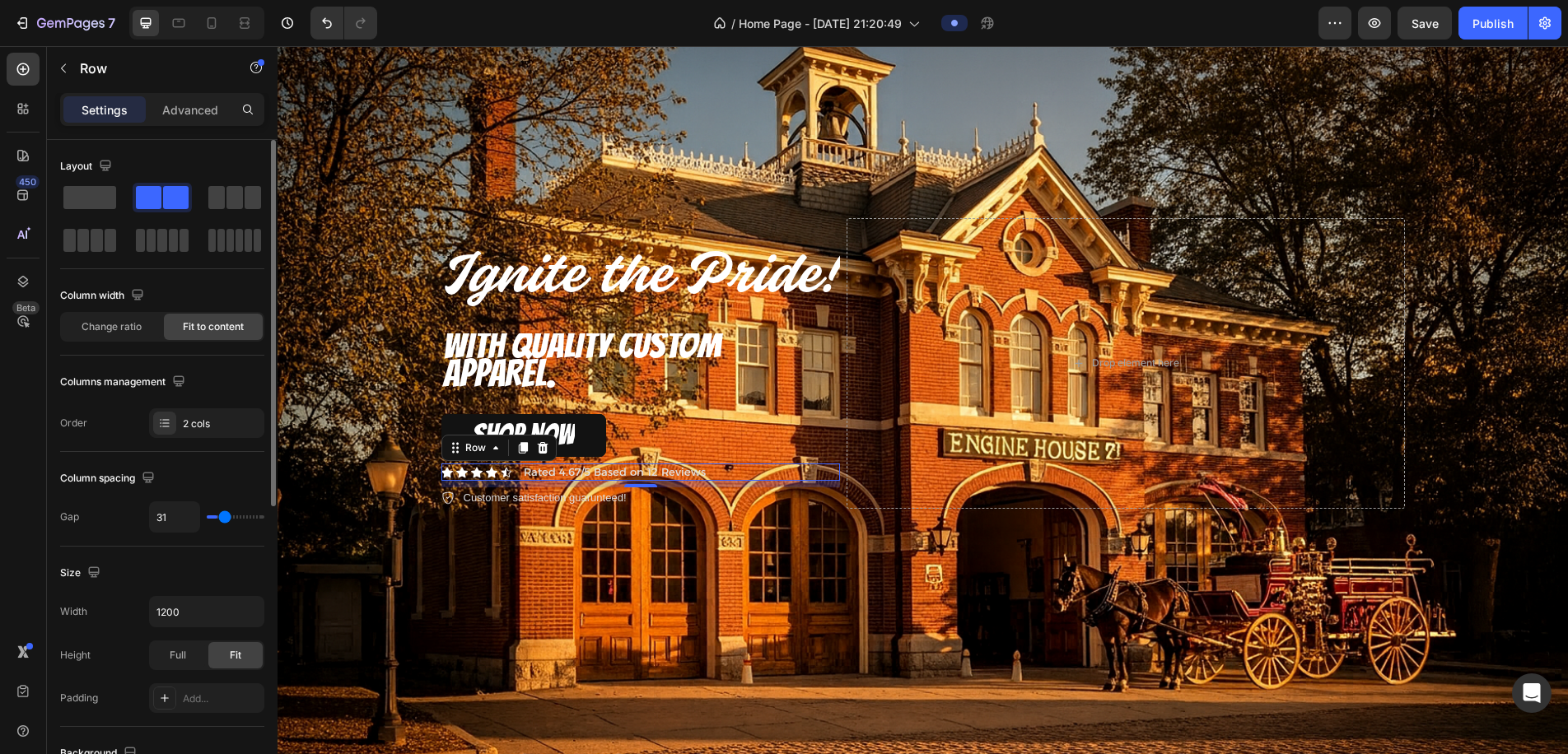
type input "35"
type input "37"
type input "41"
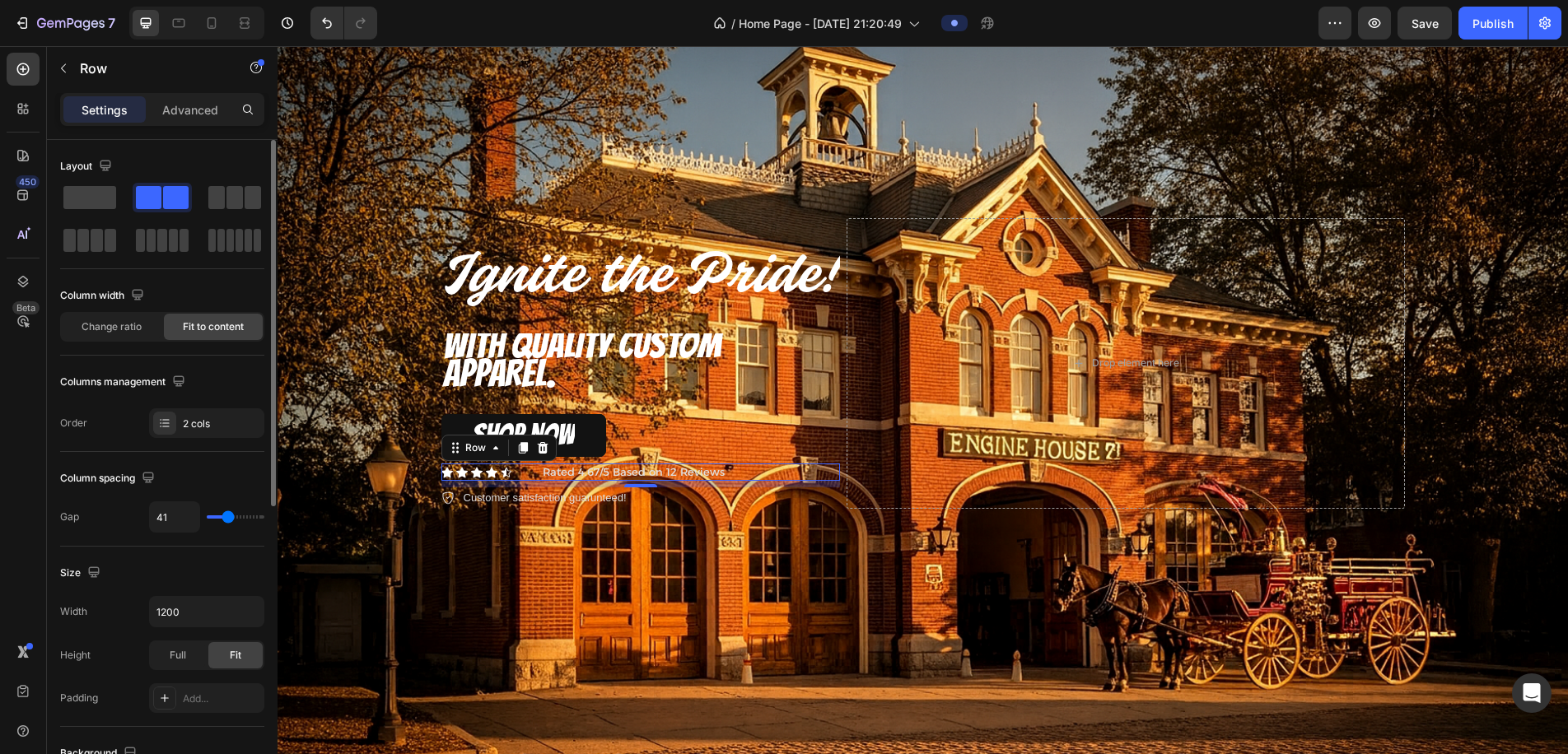
type input "43"
type input "45"
type input "43"
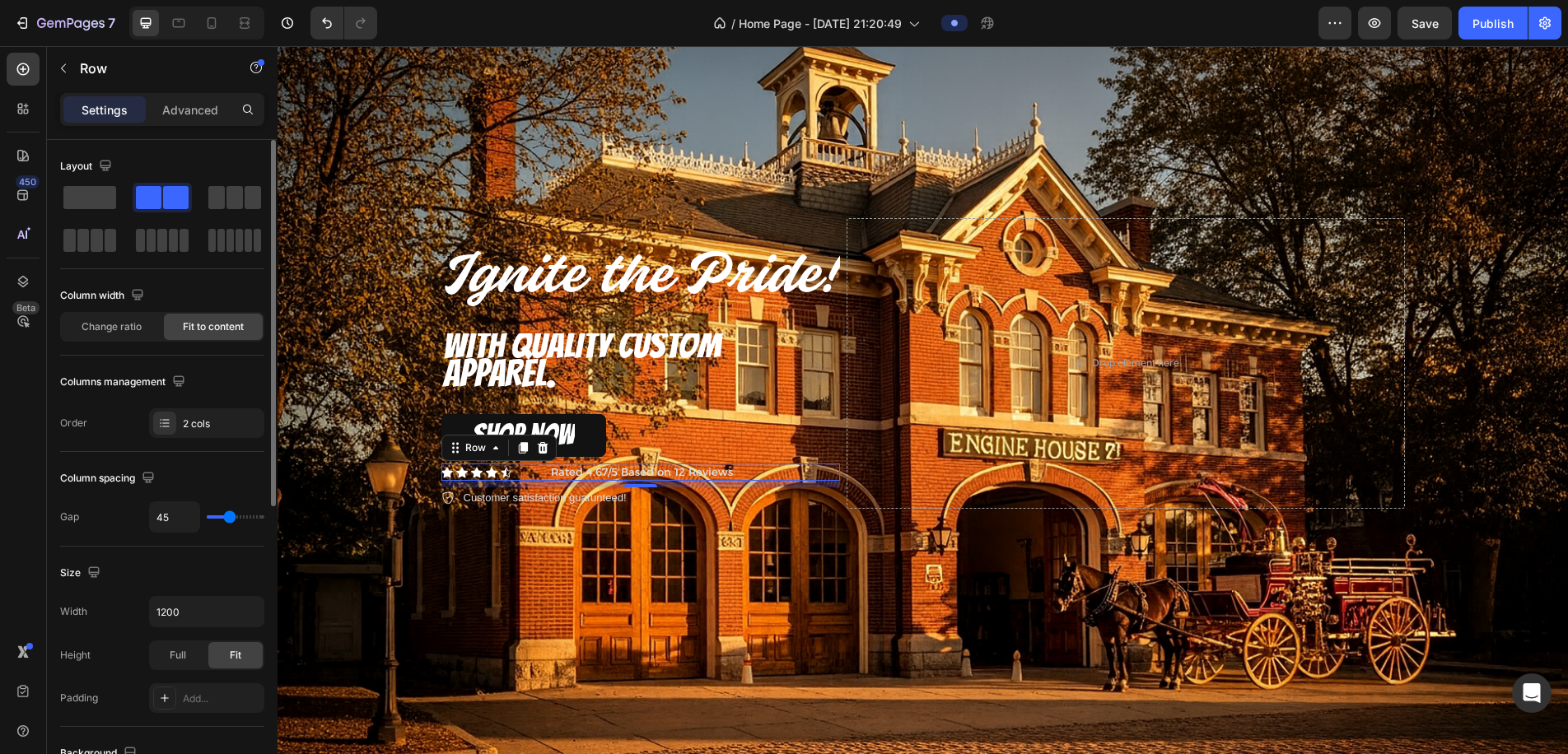
type input "43"
type input "41"
type input "39"
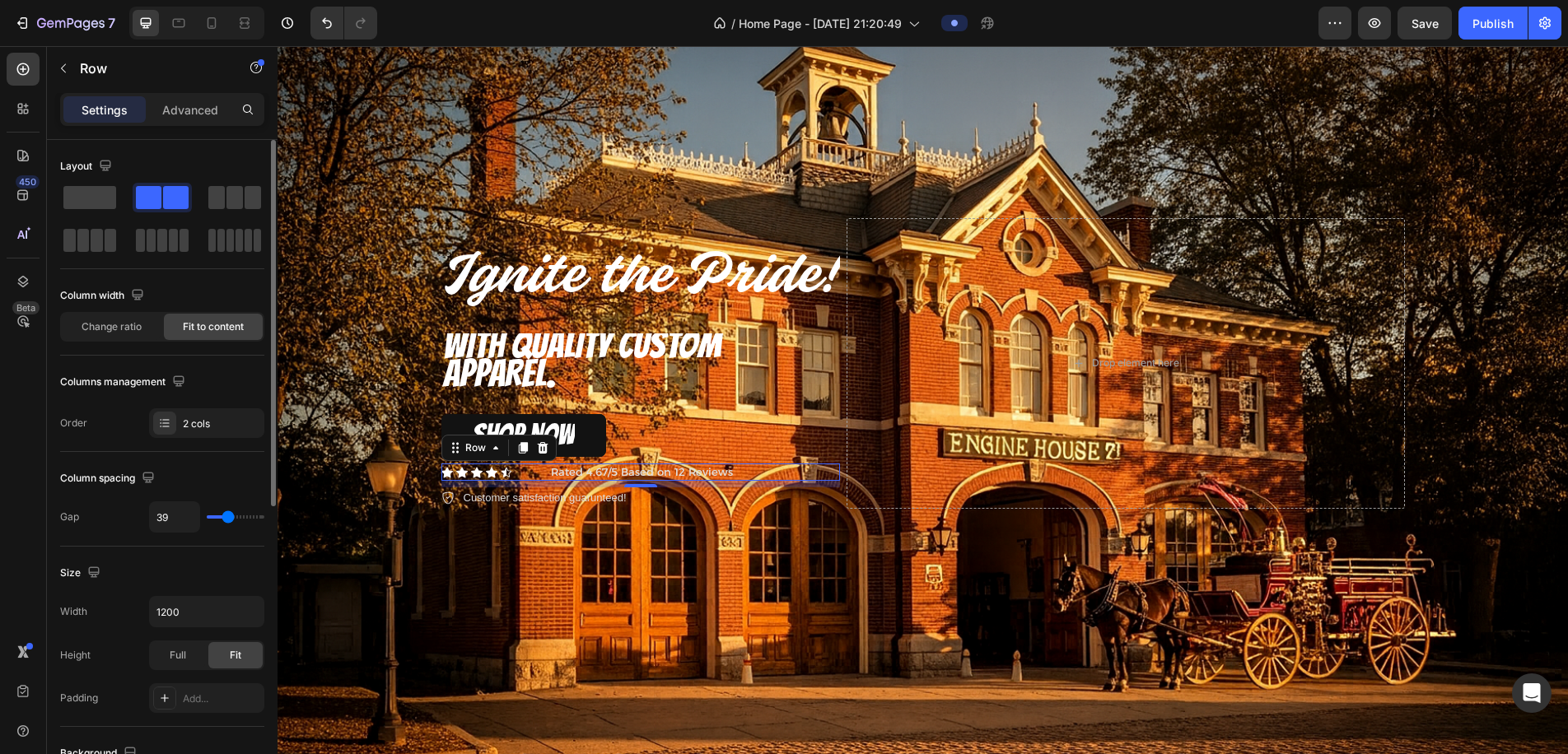
type input "37"
type input "35"
type input "33"
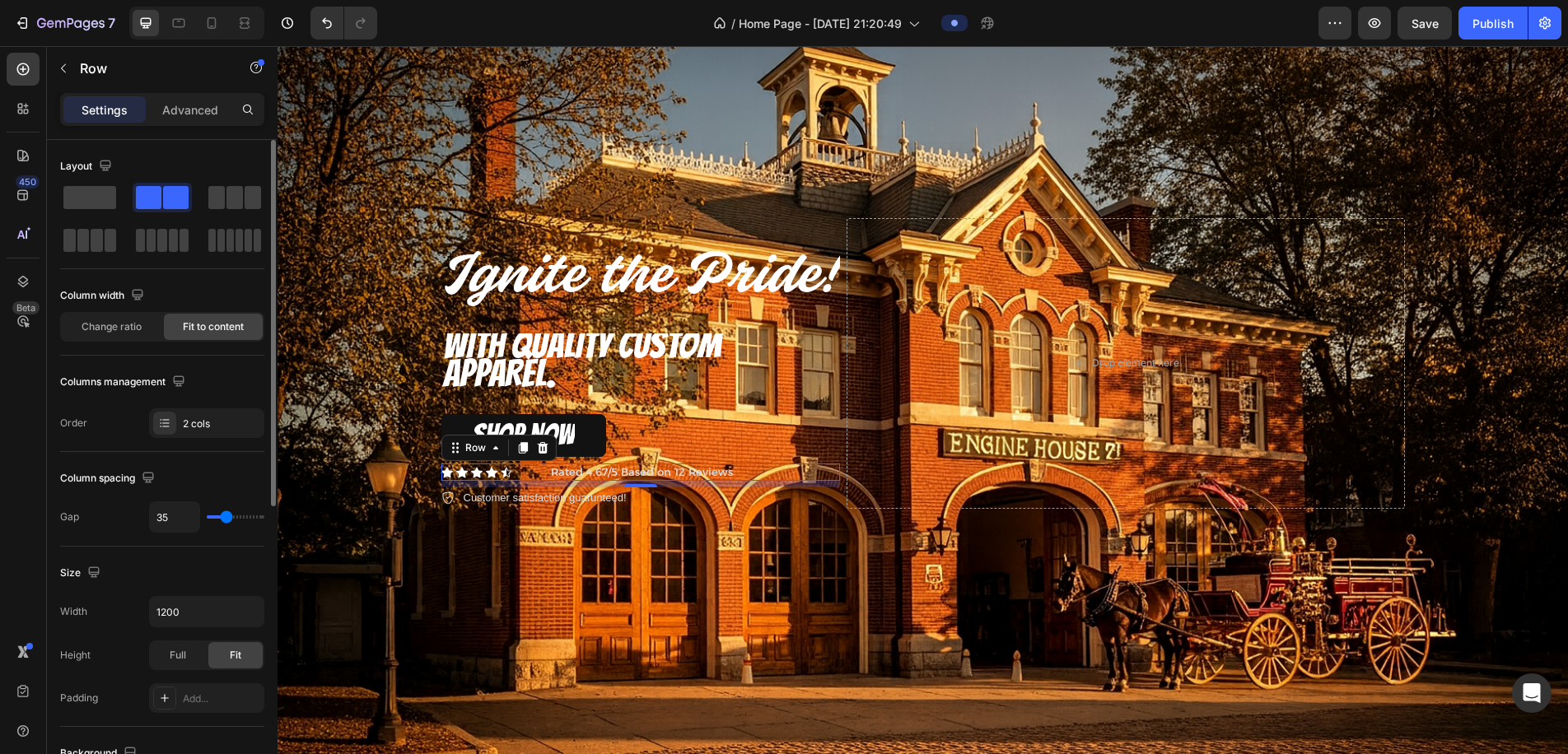
type input "33"
type input "28"
type input "26"
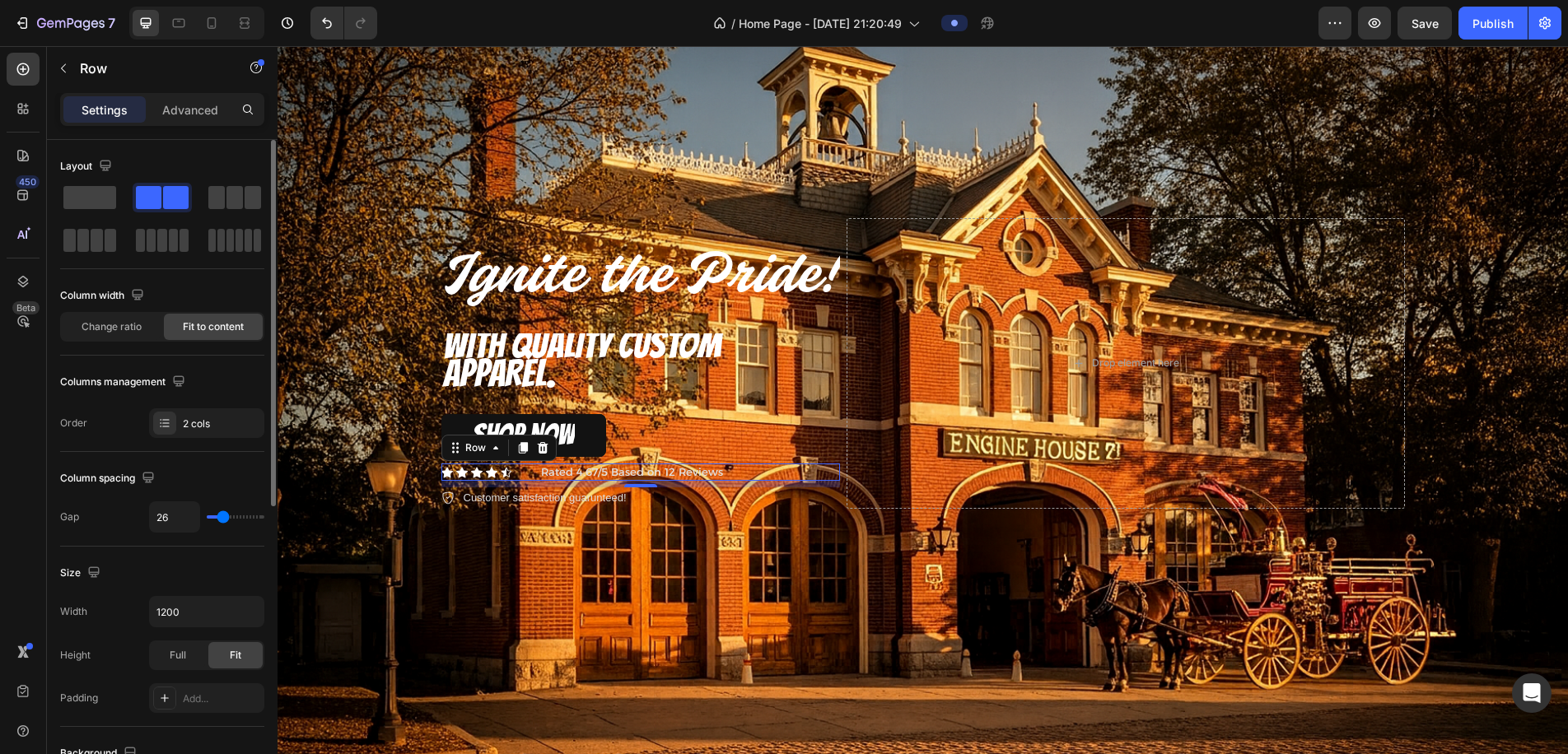
type input "24"
type input "22"
type input "20"
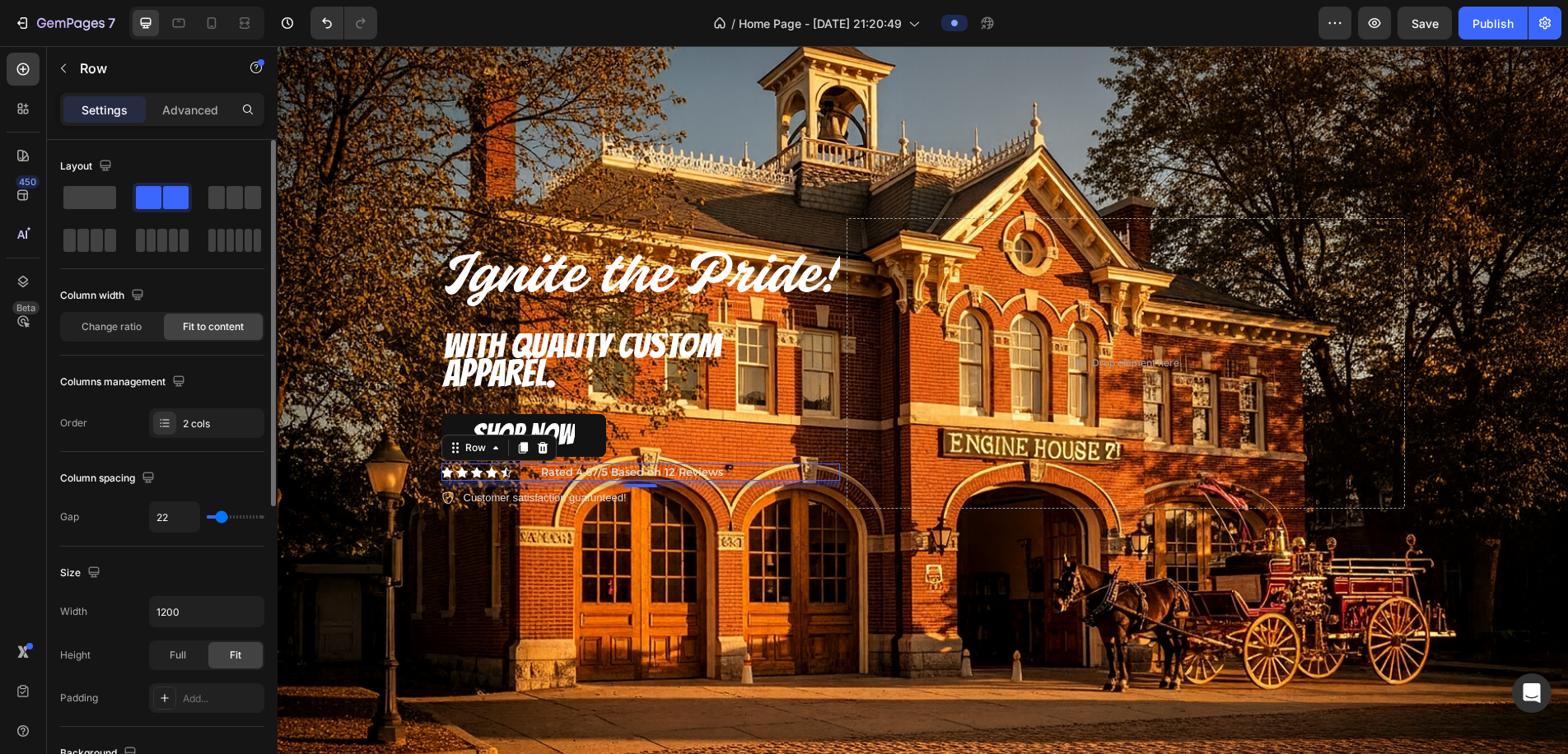
type input "20"
type input "16"
type input "14"
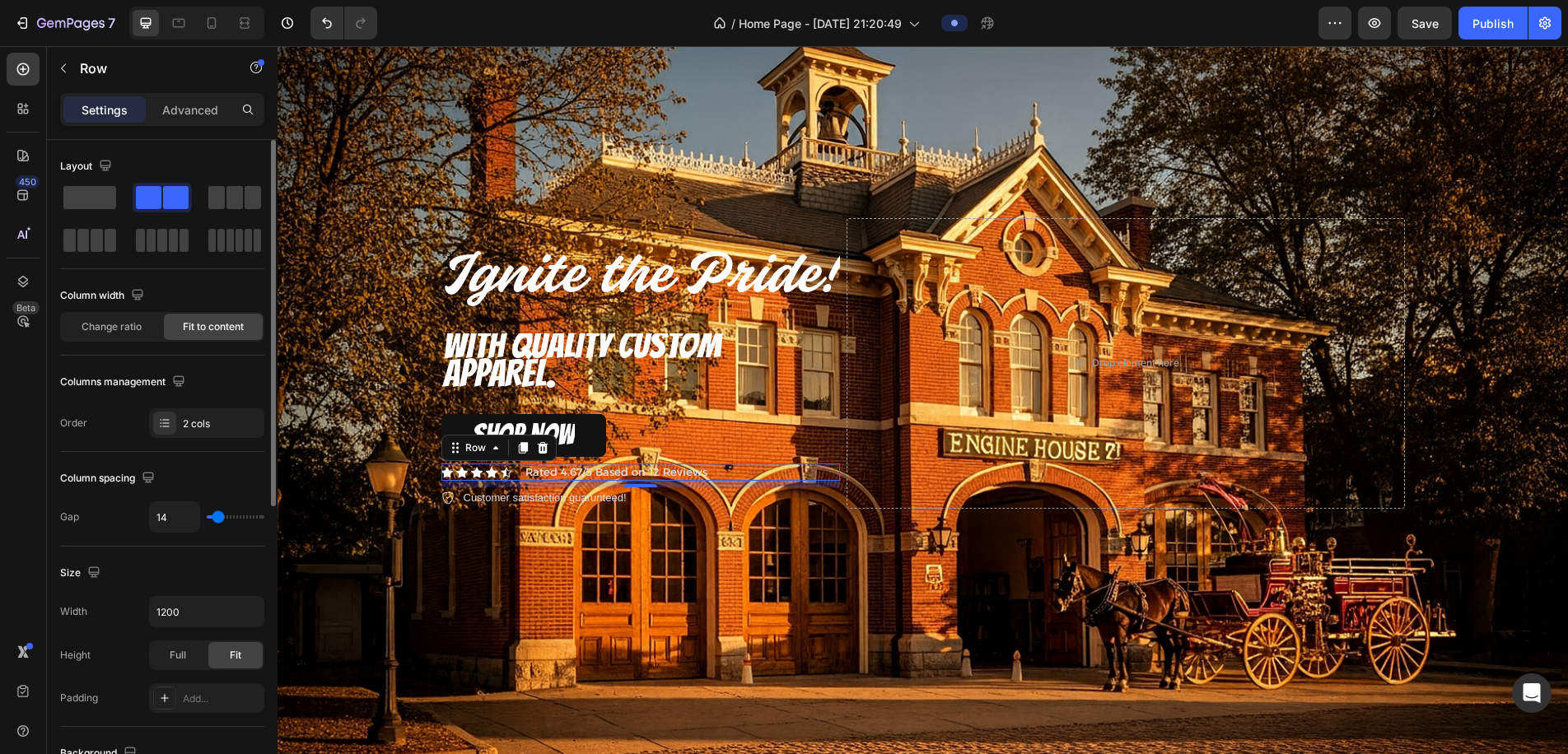
type input "12"
type input "9"
type input "12"
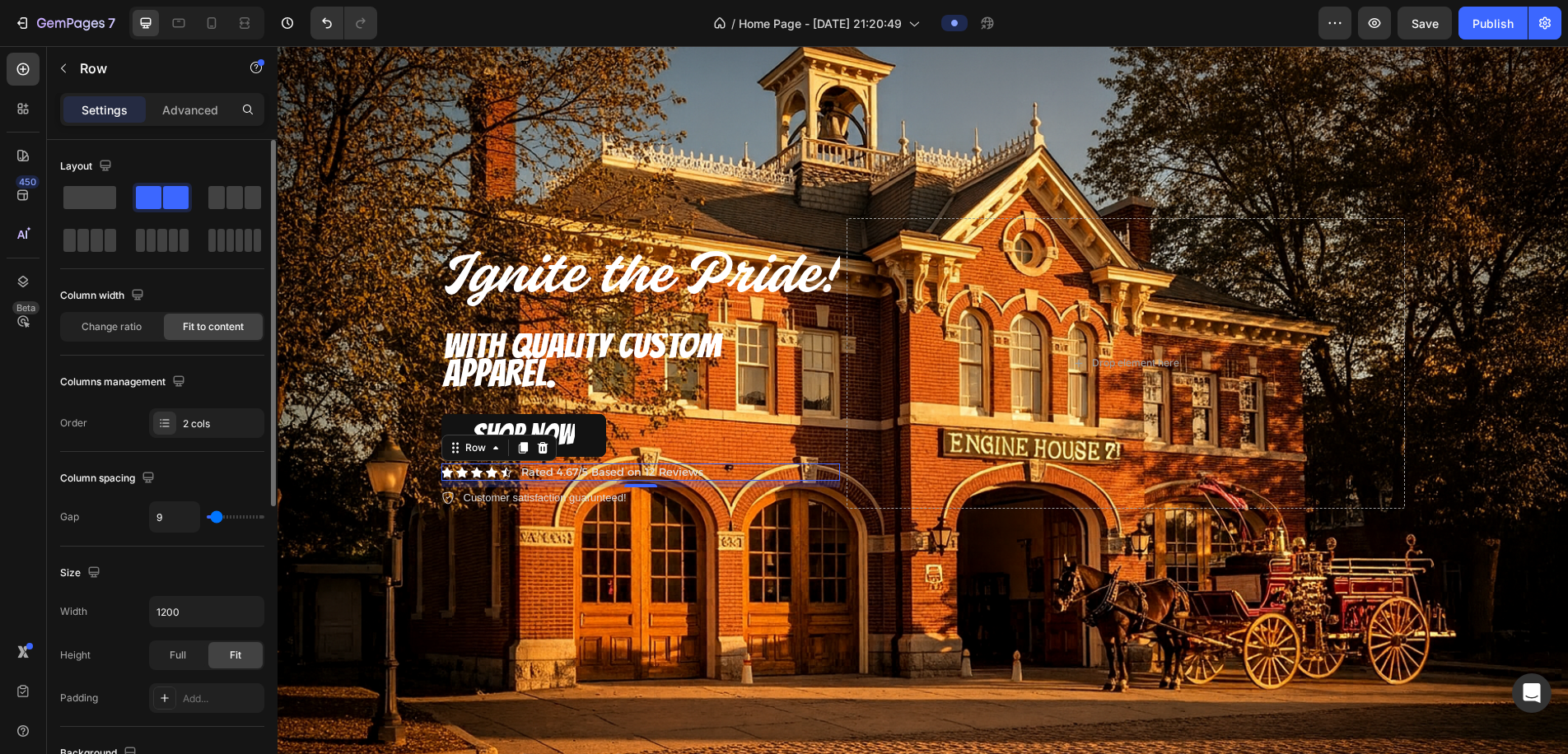
type input "12"
type input "14"
click at [216, 519] on input "range" at bounding box center [235, 517] width 58 height 3
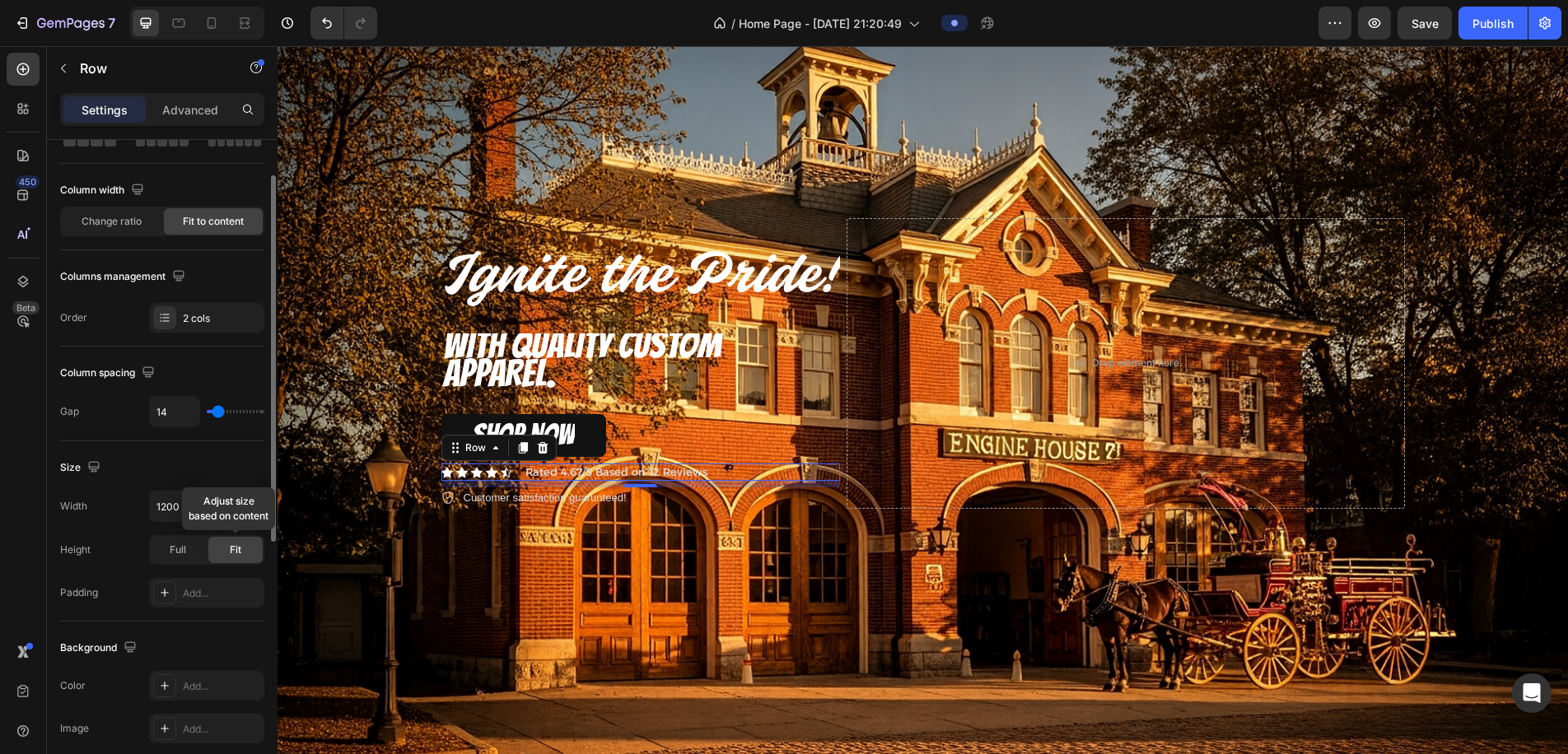
scroll to position [111, 0]
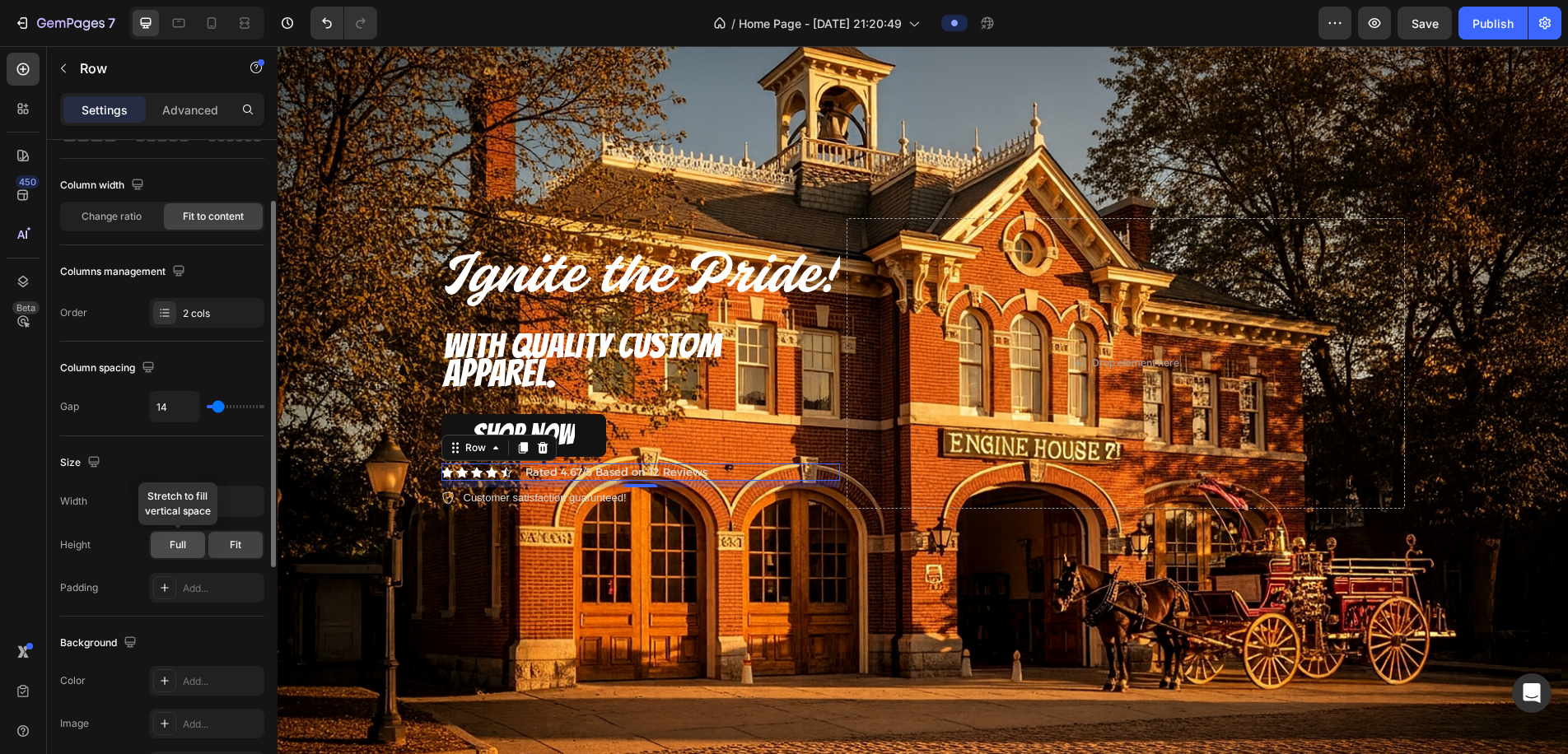
click at [181, 549] on span "Full" at bounding box center [177, 545] width 17 height 15
click at [236, 551] on span "Fit" at bounding box center [235, 545] width 12 height 15
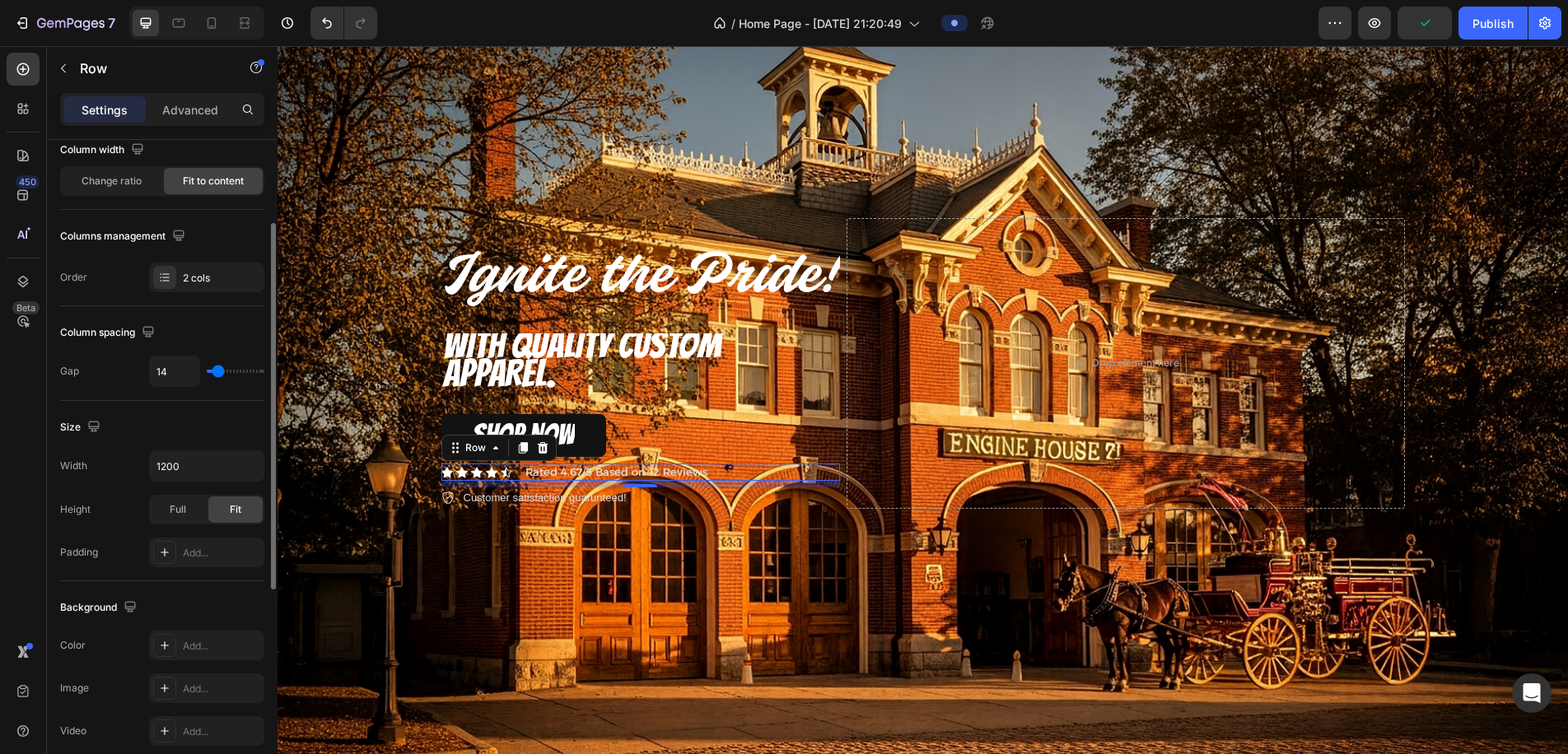
scroll to position [145, 0]
click at [555, 371] on span "WITH QUALITY CUSTOM APPAREL." at bounding box center [582, 359] width 278 height 70
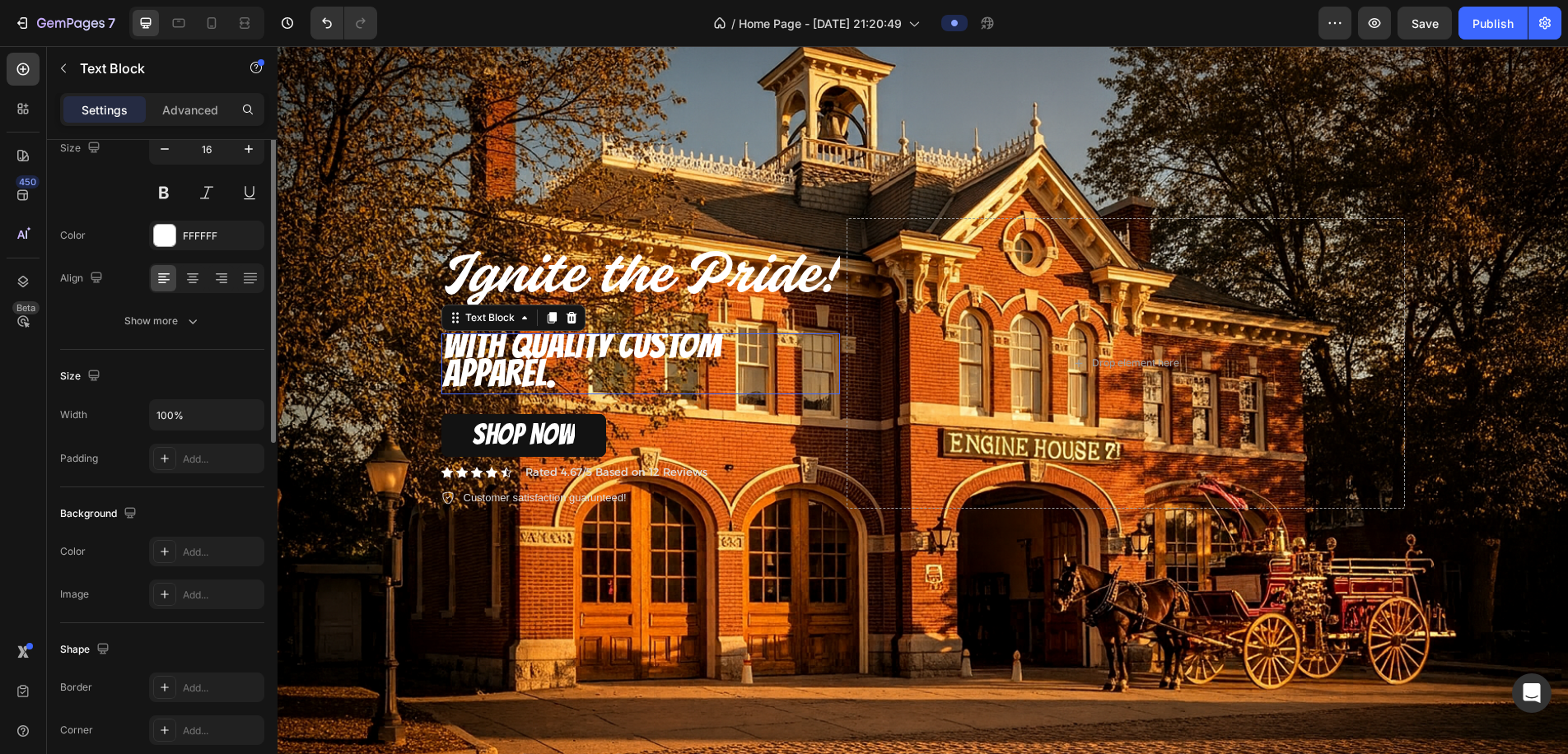
scroll to position [0, 0]
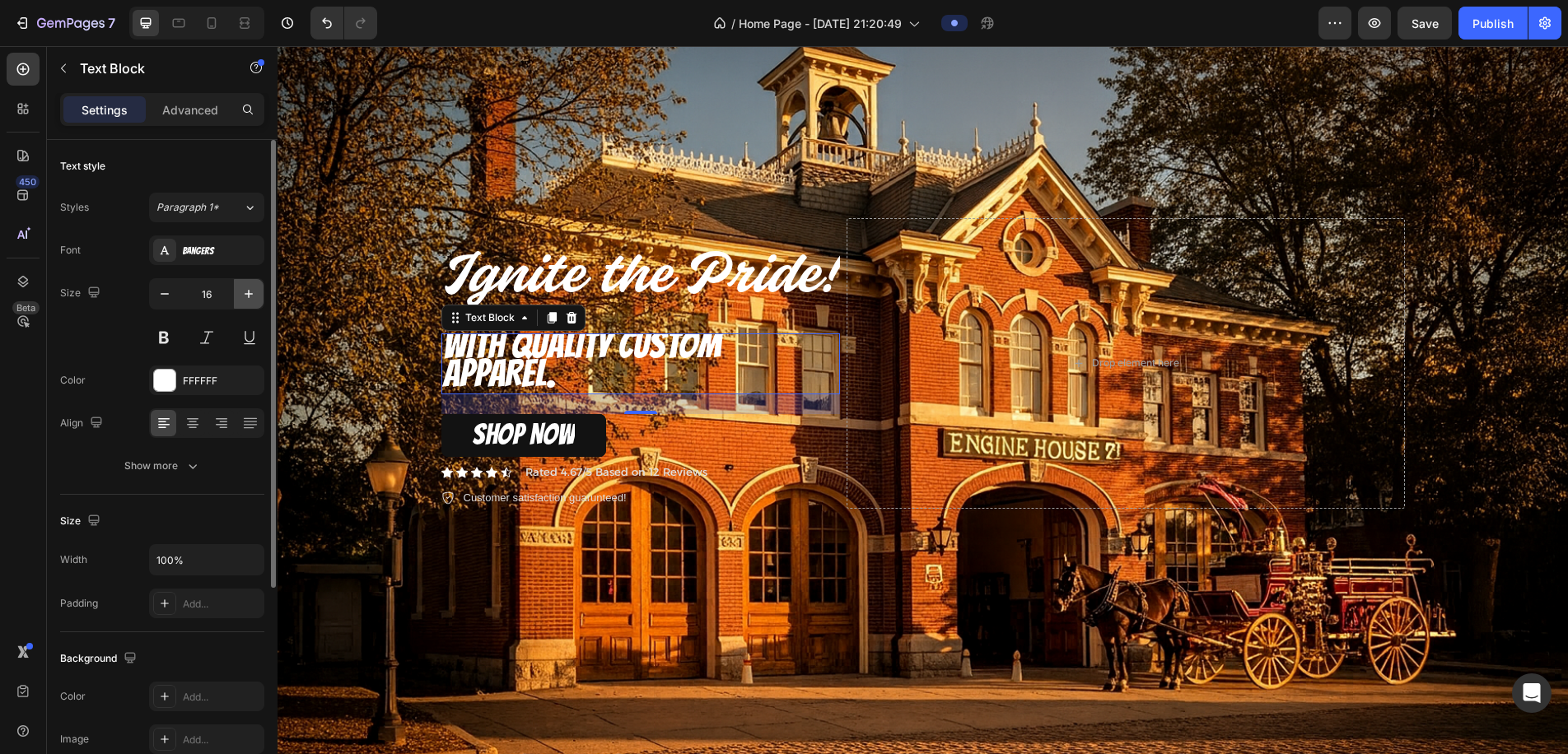
click at [250, 294] on icon "button" at bounding box center [248, 294] width 8 height 8
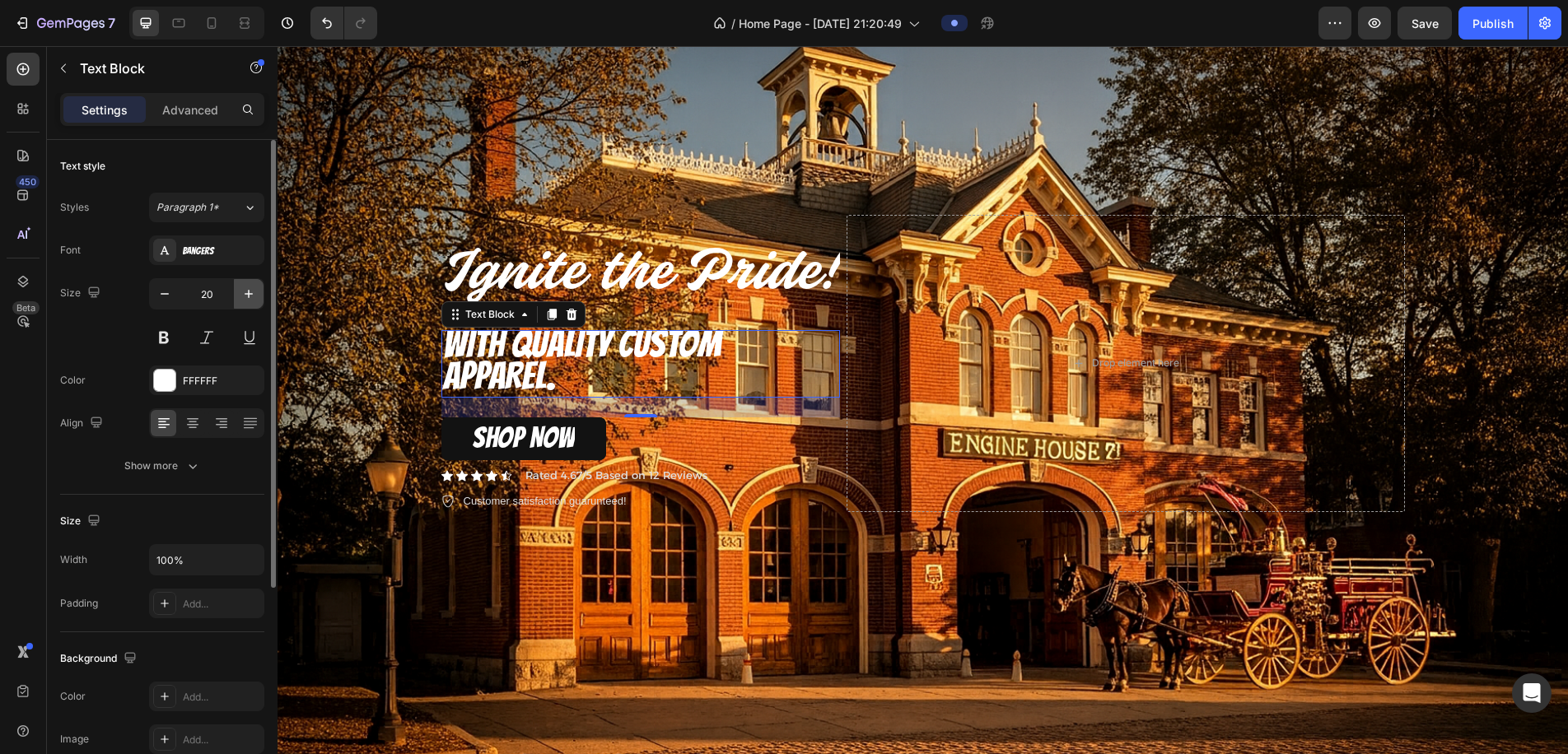
click at [250, 294] on icon "button" at bounding box center [248, 294] width 8 height 8
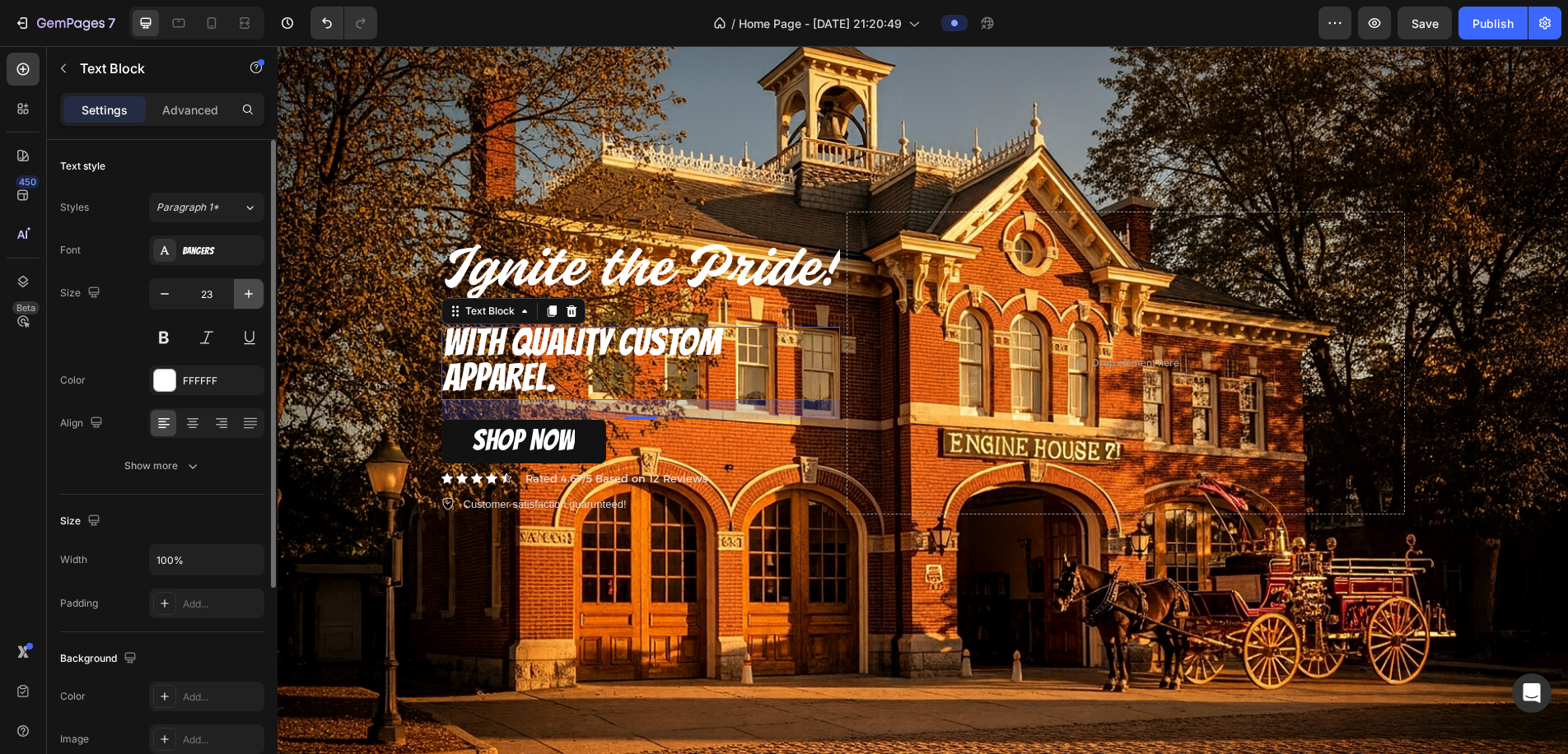
click at [250, 294] on icon "button" at bounding box center [248, 294] width 8 height 8
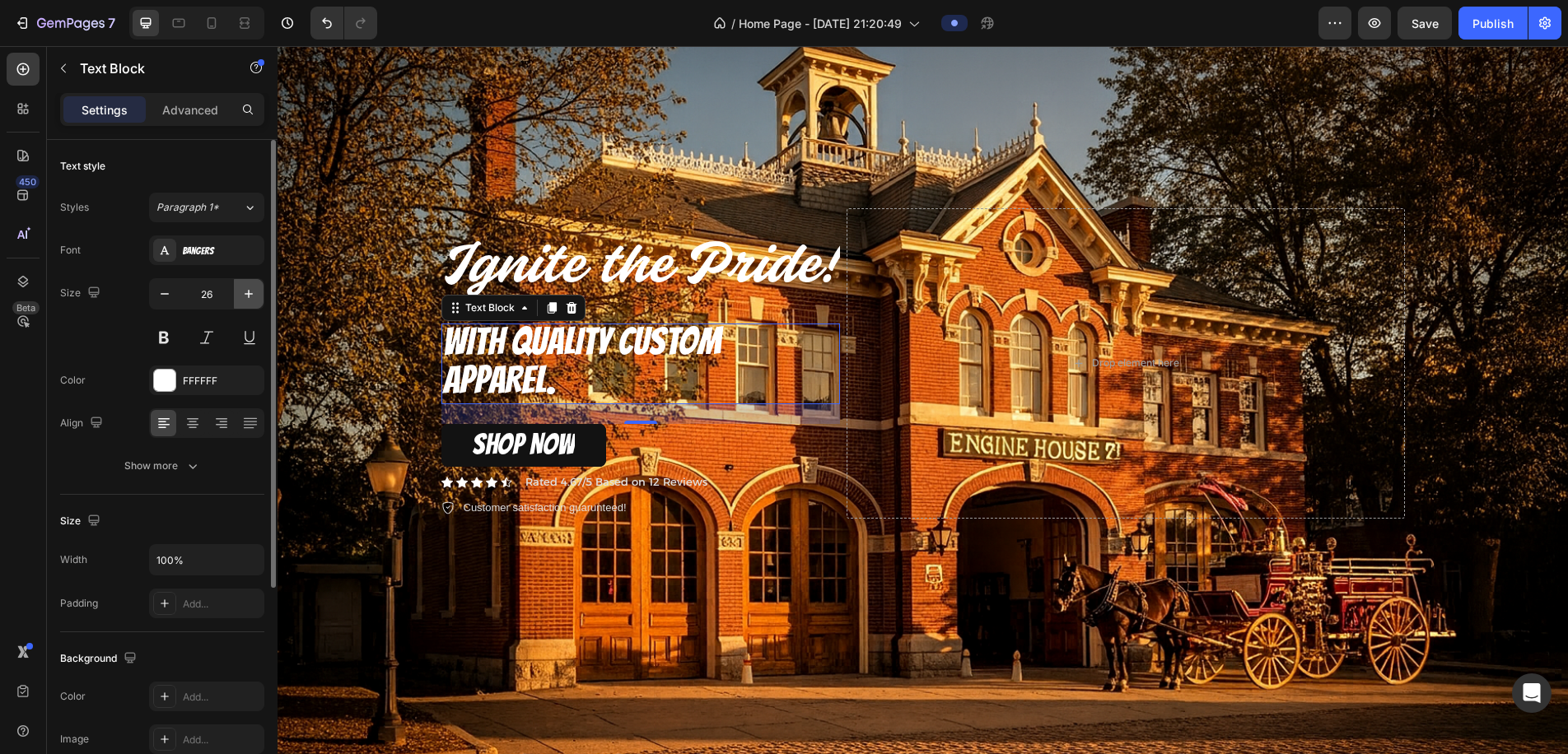
click at [250, 294] on icon "button" at bounding box center [248, 294] width 8 height 8
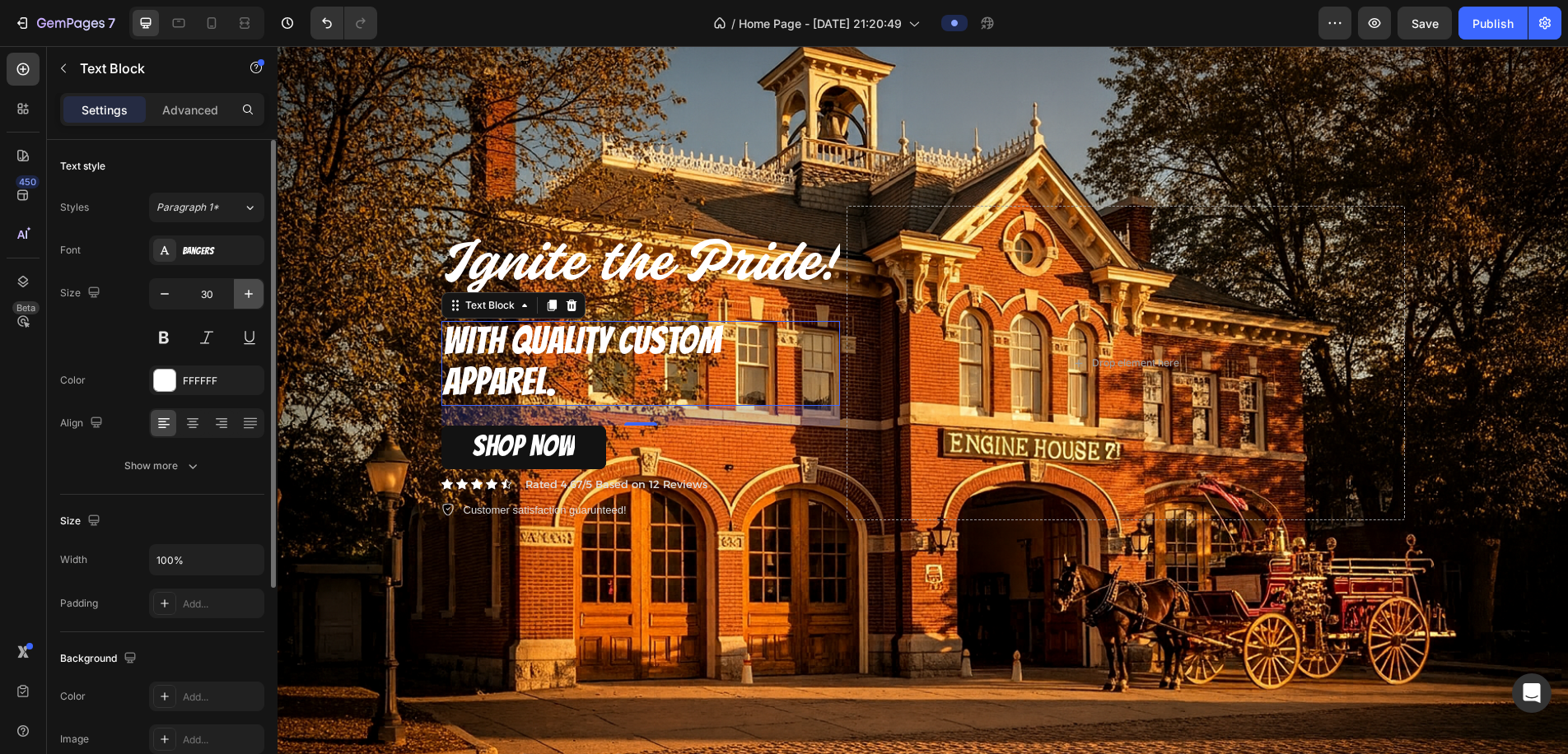
click at [250, 294] on icon "button" at bounding box center [248, 294] width 8 height 8
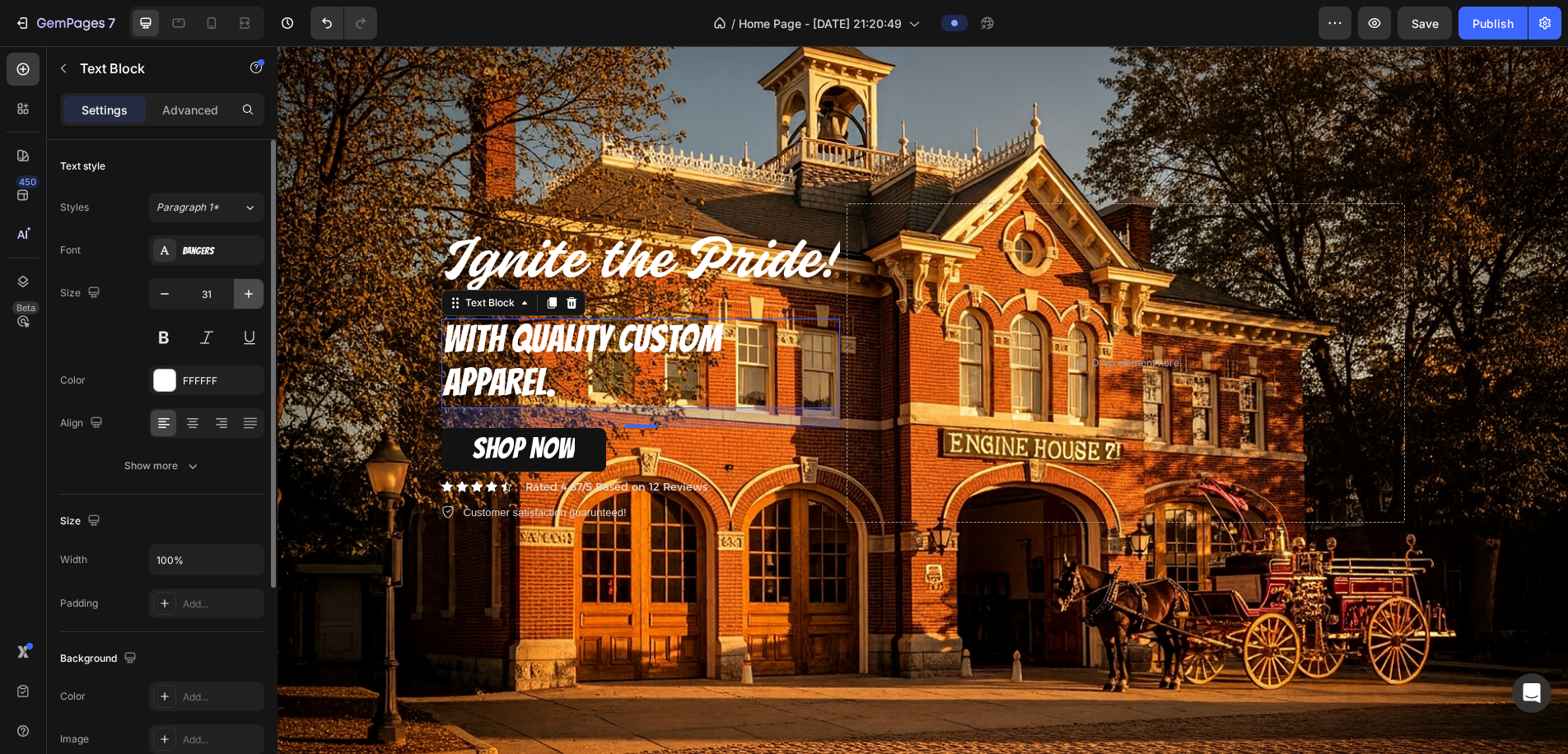
click at [250, 294] on icon "button" at bounding box center [248, 294] width 8 height 8
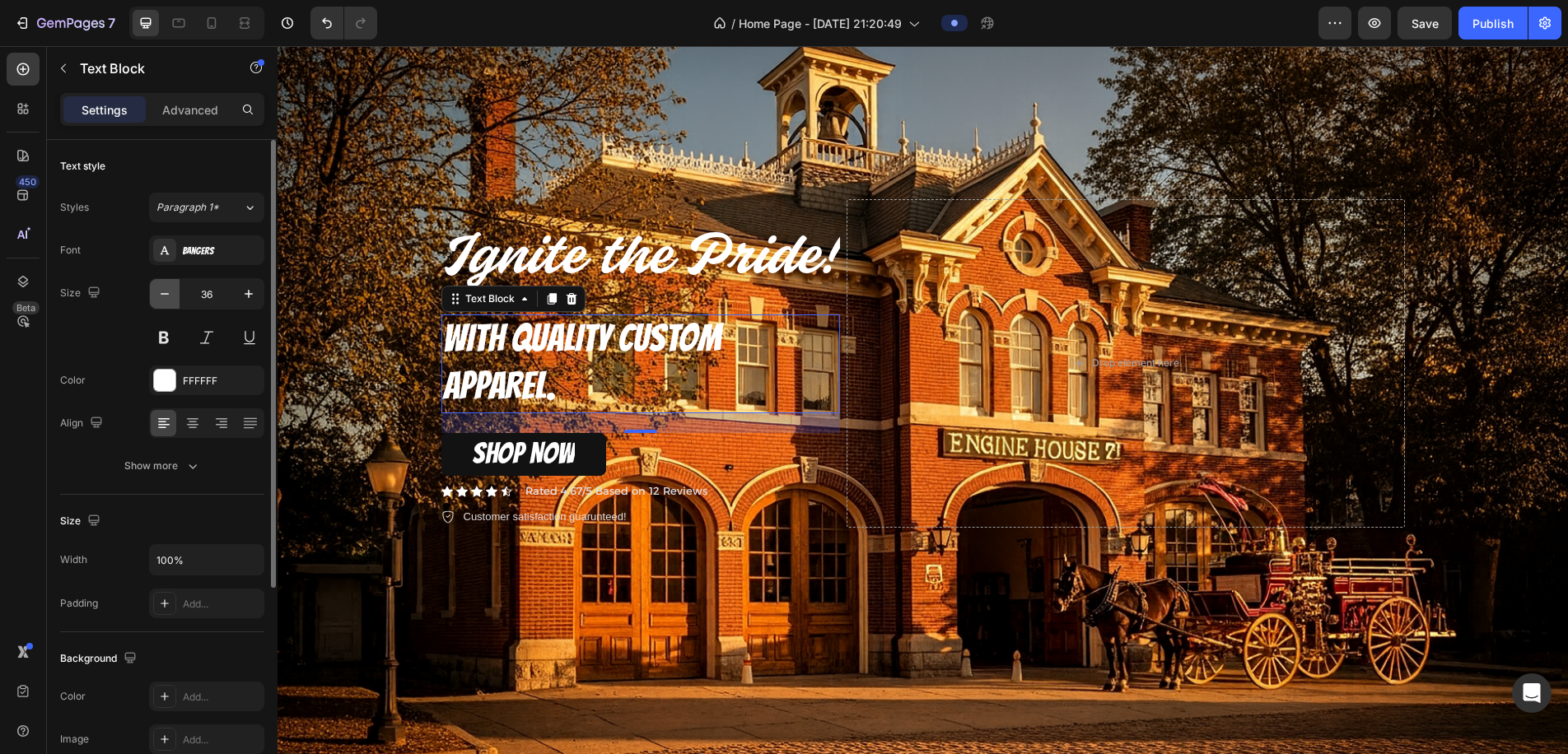
click at [163, 304] on button "button" at bounding box center [165, 294] width 29 height 29
click at [164, 304] on button "button" at bounding box center [165, 294] width 29 height 29
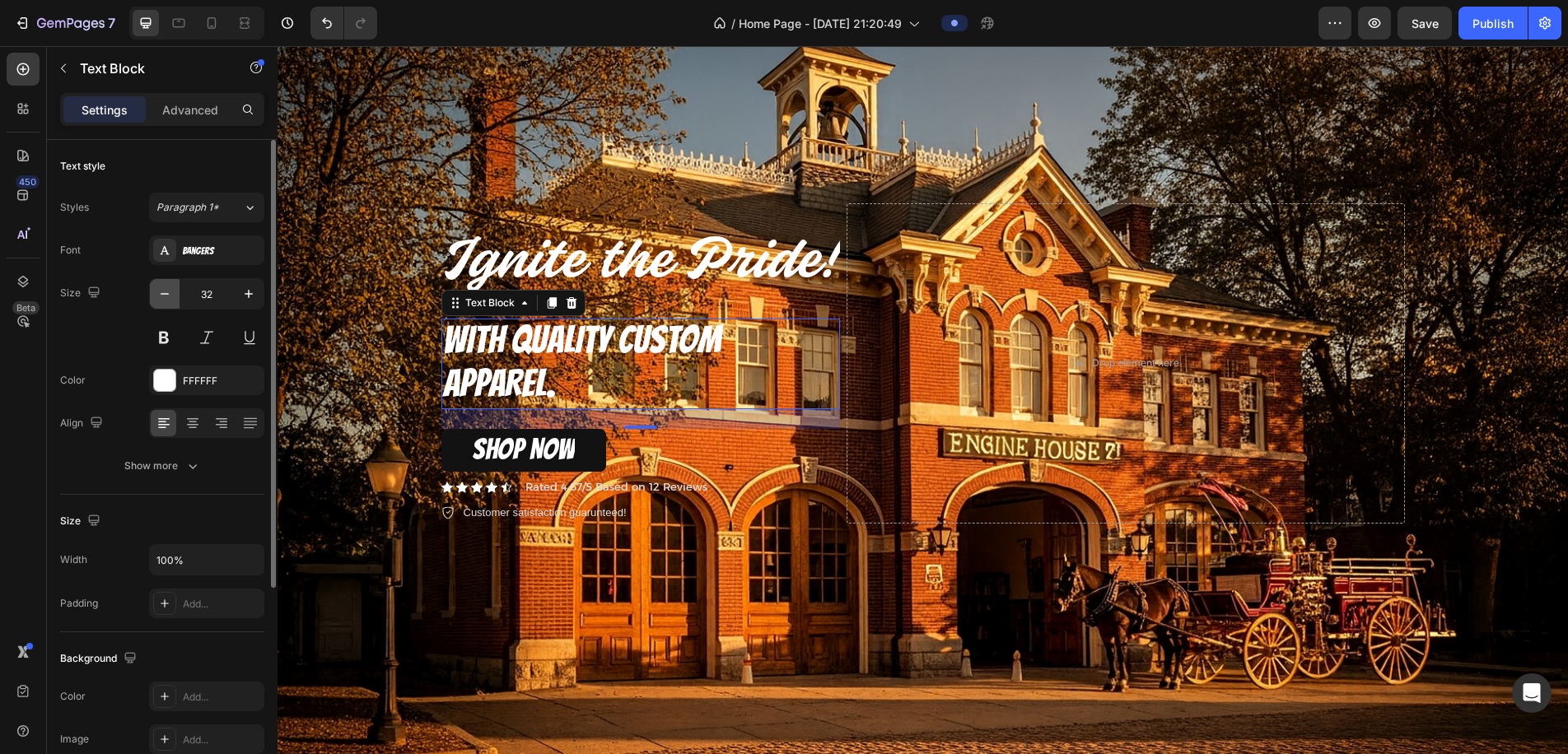
click at [164, 304] on button "button" at bounding box center [165, 294] width 29 height 29
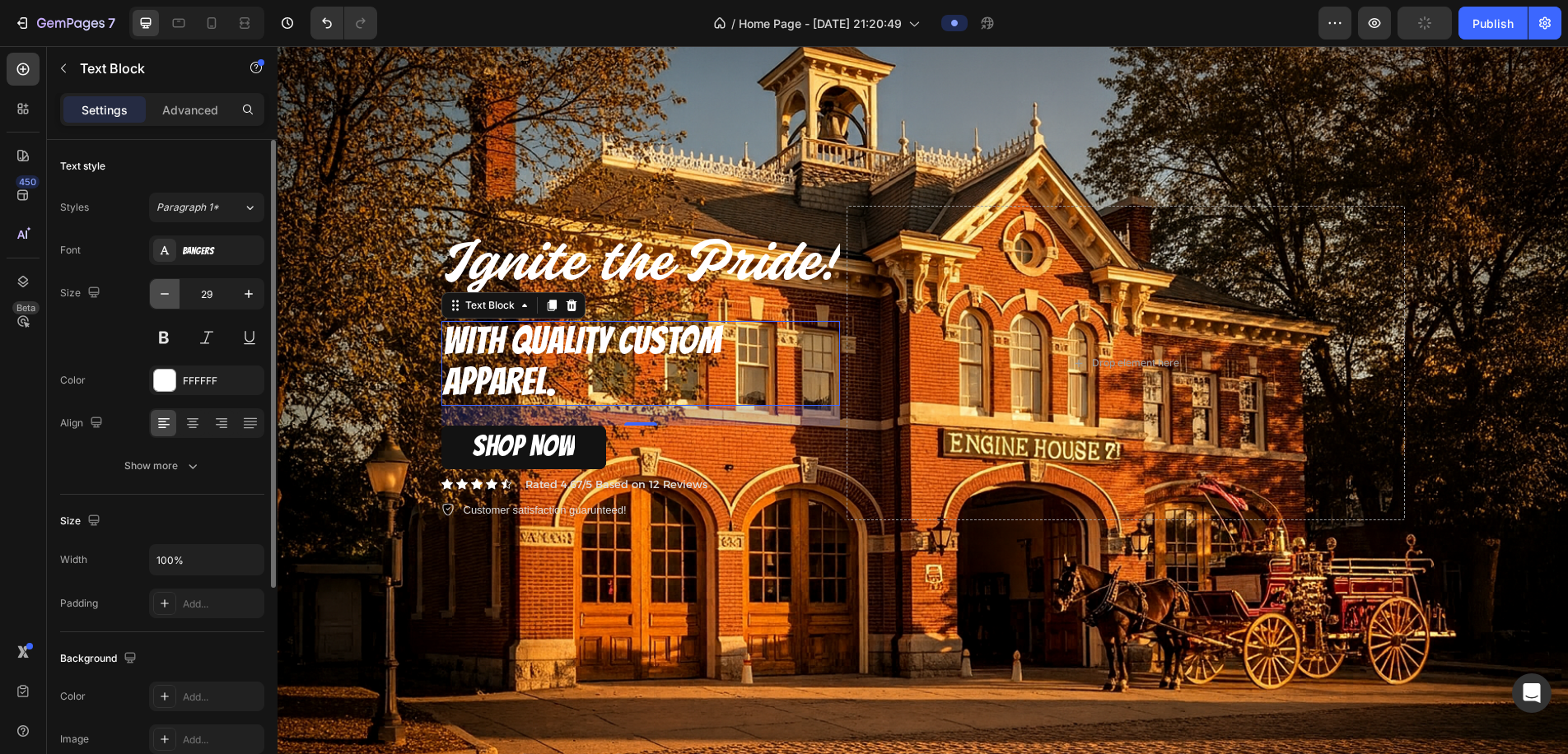
click at [164, 304] on button "button" at bounding box center [165, 294] width 29 height 29
type input "27"
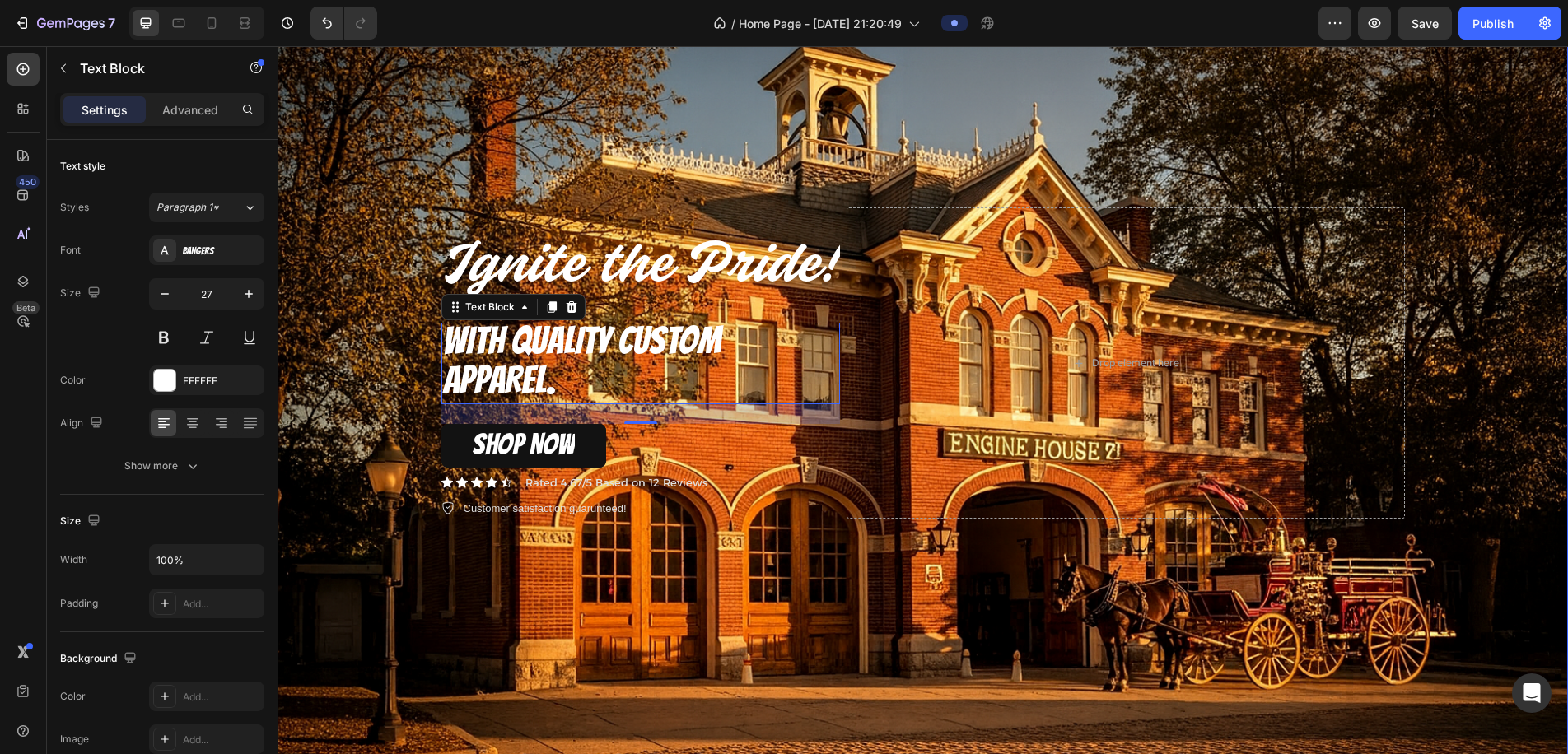
click at [300, 219] on div "Background Image" at bounding box center [923, 364] width 1290 height 861
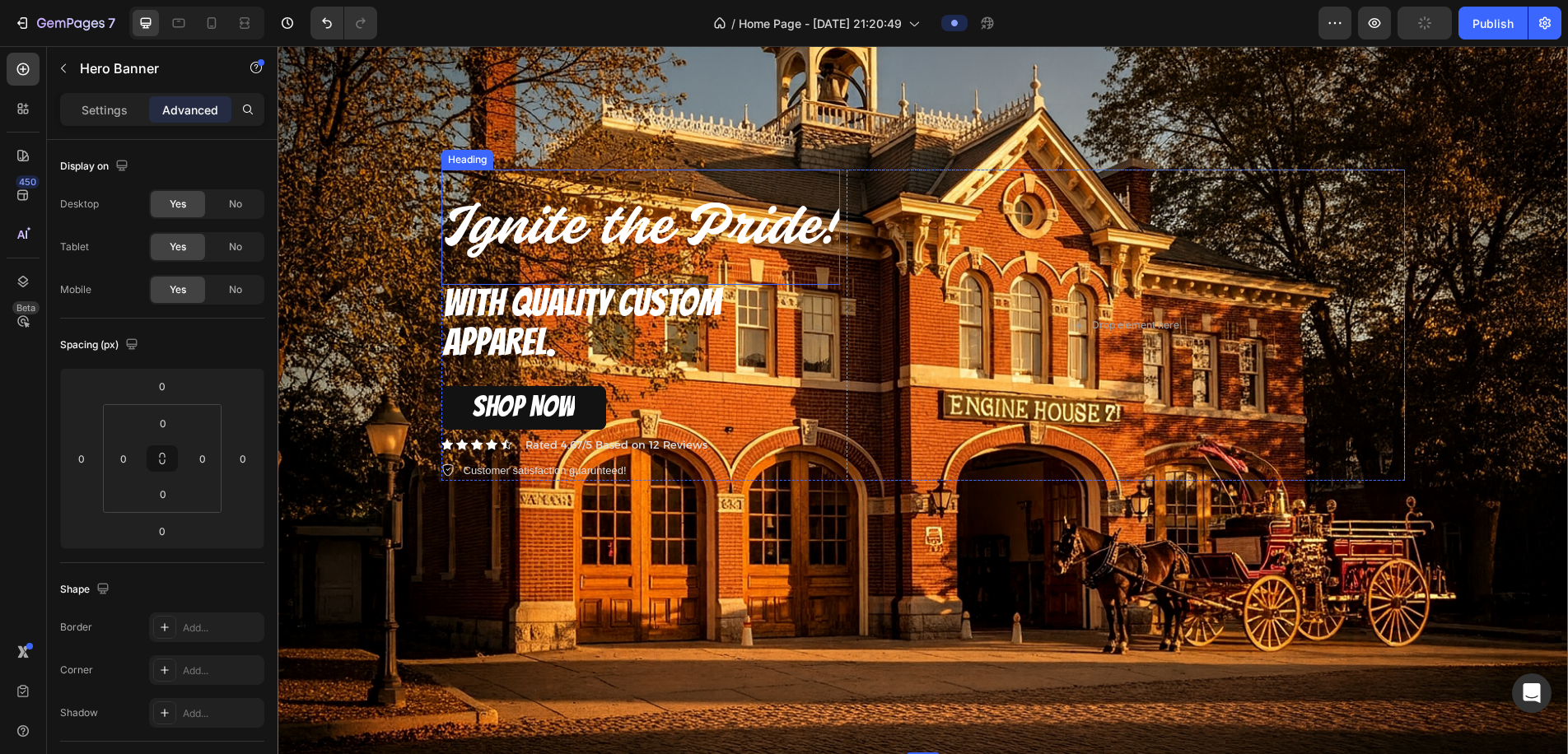
scroll to position [176, 0]
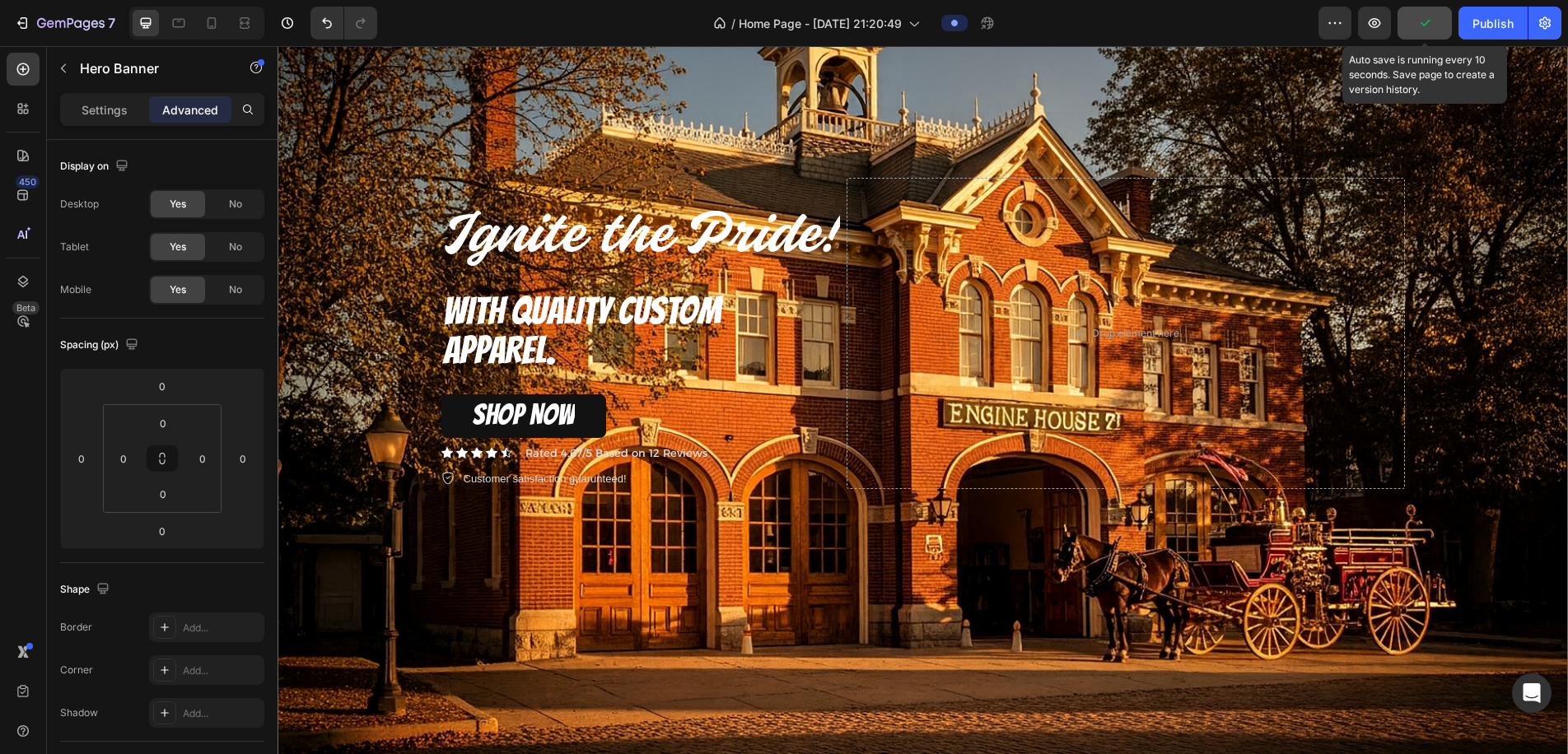
click at [1419, 31] on button "button" at bounding box center [1425, 24] width 54 height 33
click at [1421, 28] on span "Save" at bounding box center [1426, 24] width 27 height 14
drag, startPoint x: 402, startPoint y: 147, endPoint x: 395, endPoint y: 156, distance: 11.4
click at [402, 147] on div "Background Image" at bounding box center [923, 334] width 1290 height 861
click at [109, 114] on p "Settings" at bounding box center [104, 110] width 46 height 18
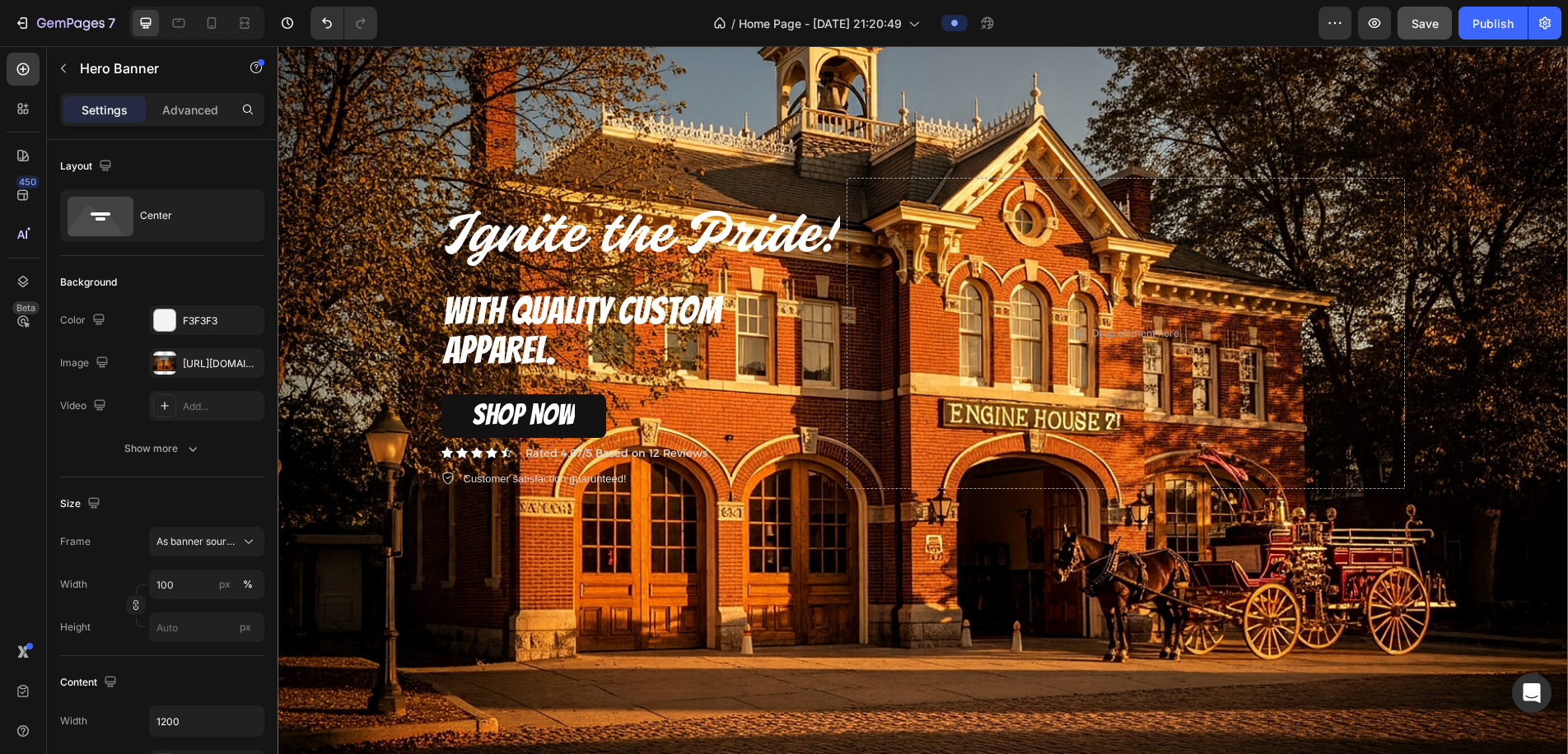
click at [347, 135] on div "Background Image" at bounding box center [923, 334] width 1290 height 861
click at [182, 357] on div "https://cdn.shopify.com/s/files/1/0925/2873/8606/files/gempages_580478329925141…" at bounding box center [207, 363] width 116 height 29
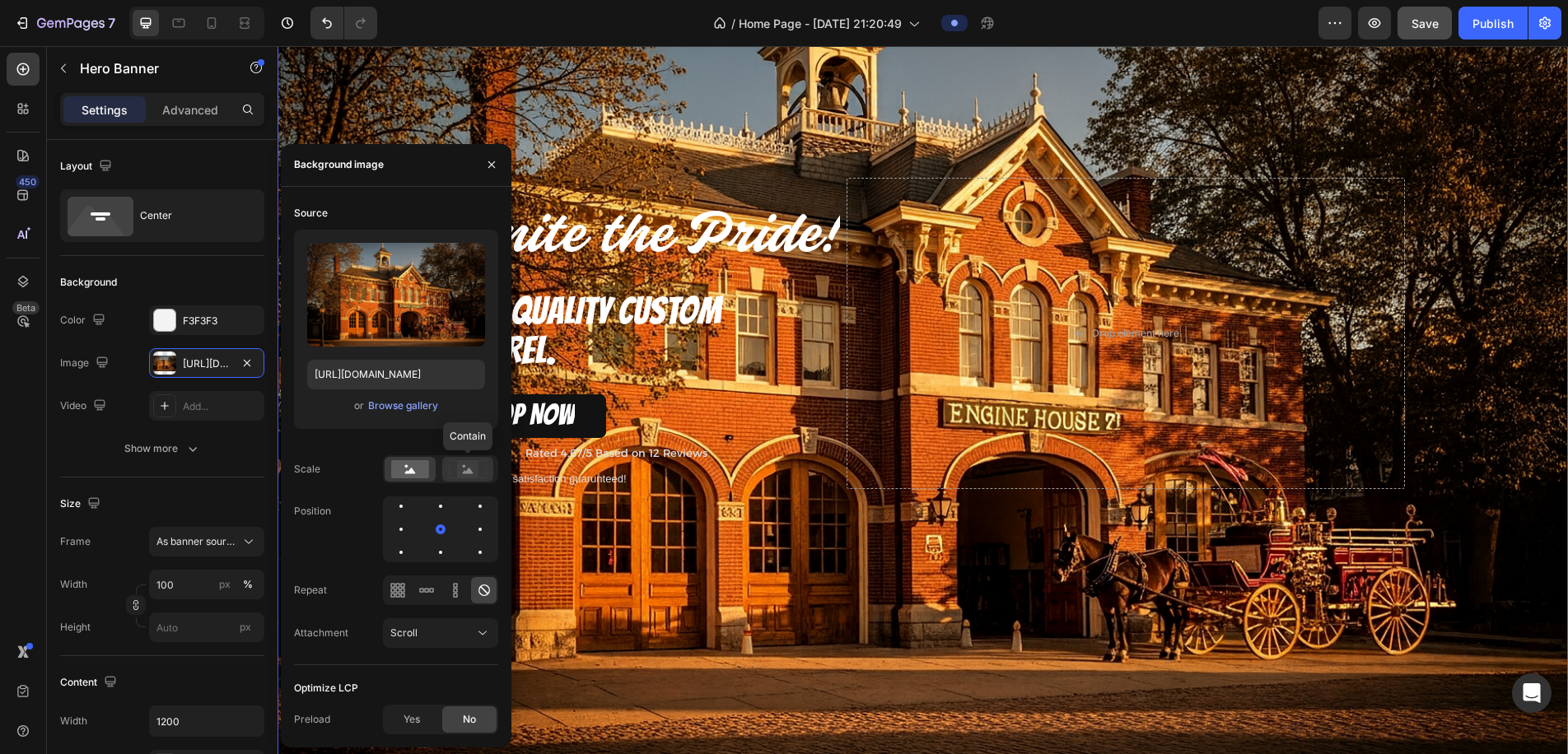
click at [472, 476] on rect at bounding box center [468, 469] width 22 height 17
click at [404, 472] on rect at bounding box center [410, 470] width 38 height 18
click at [461, 472] on rect at bounding box center [468, 469] width 22 height 17
click at [416, 462] on rect at bounding box center [410, 470] width 38 height 18
click at [430, 533] on div at bounding box center [440, 529] width 20 height 20
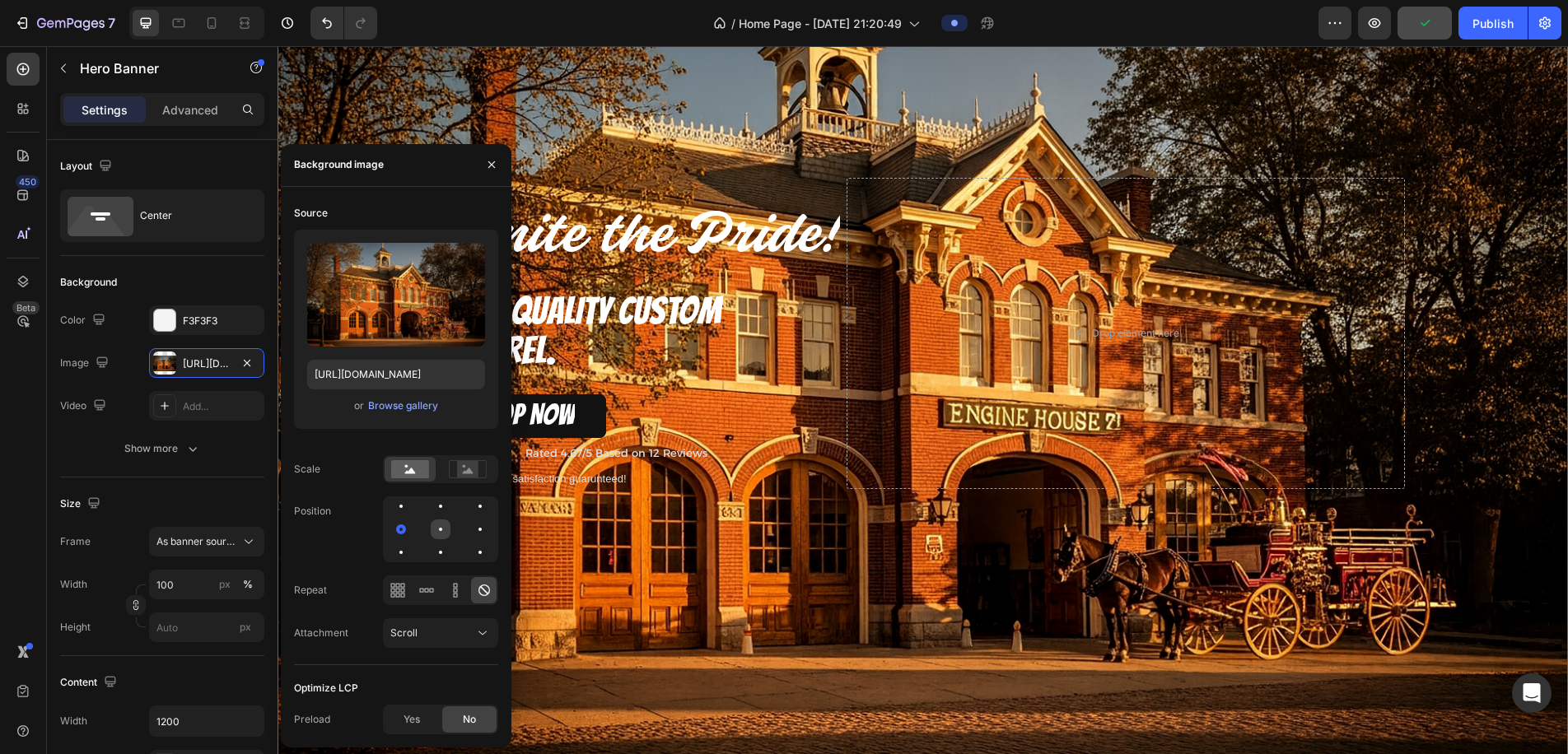
click at [471, 533] on div at bounding box center [481, 529] width 20 height 20
click at [411, 543] on div at bounding box center [401, 553] width 20 height 20
click at [471, 531] on div at bounding box center [481, 529] width 20 height 20
click at [452, 628] on div "Scroll" at bounding box center [432, 632] width 84 height 15
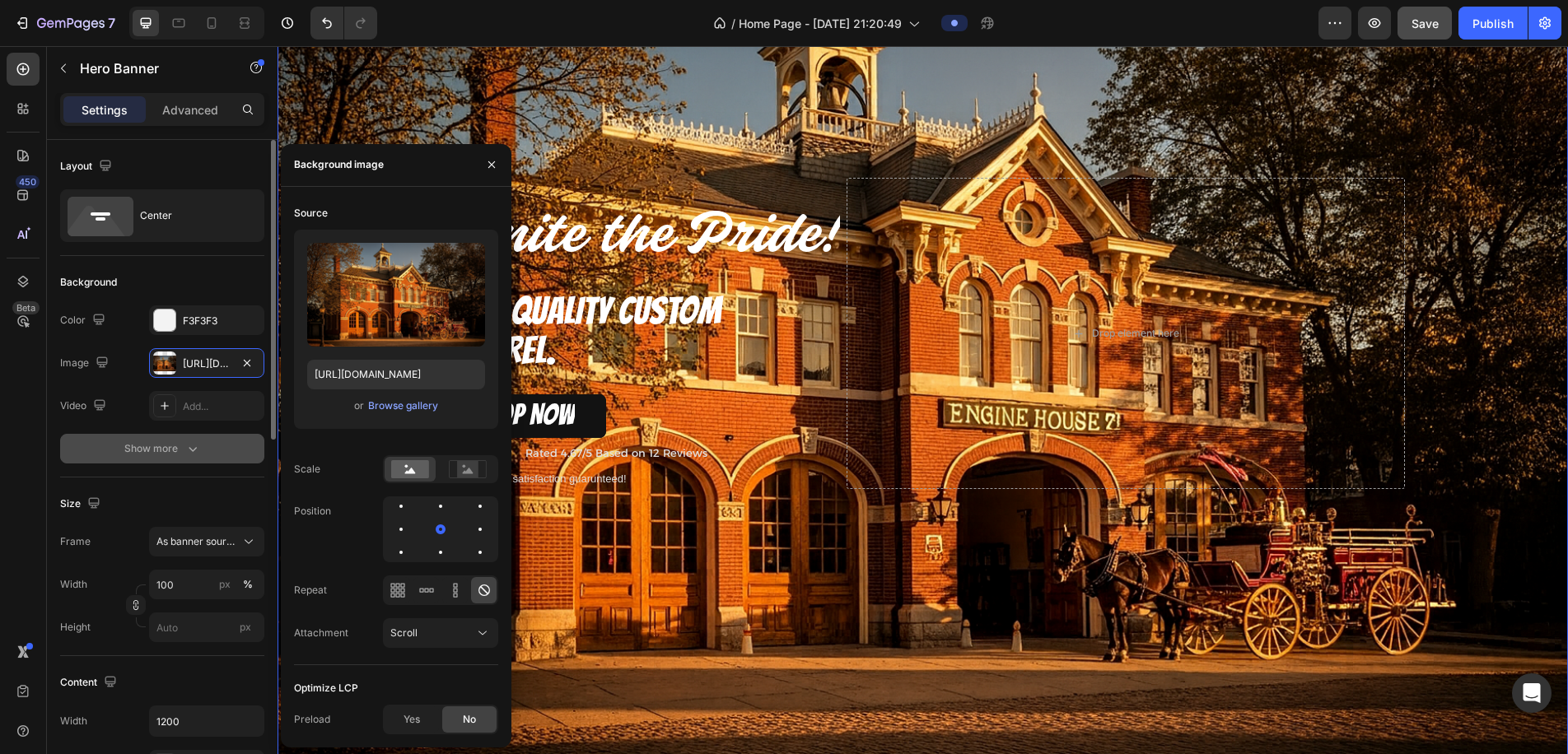
click at [188, 456] on icon "button" at bounding box center [192, 448] width 17 height 17
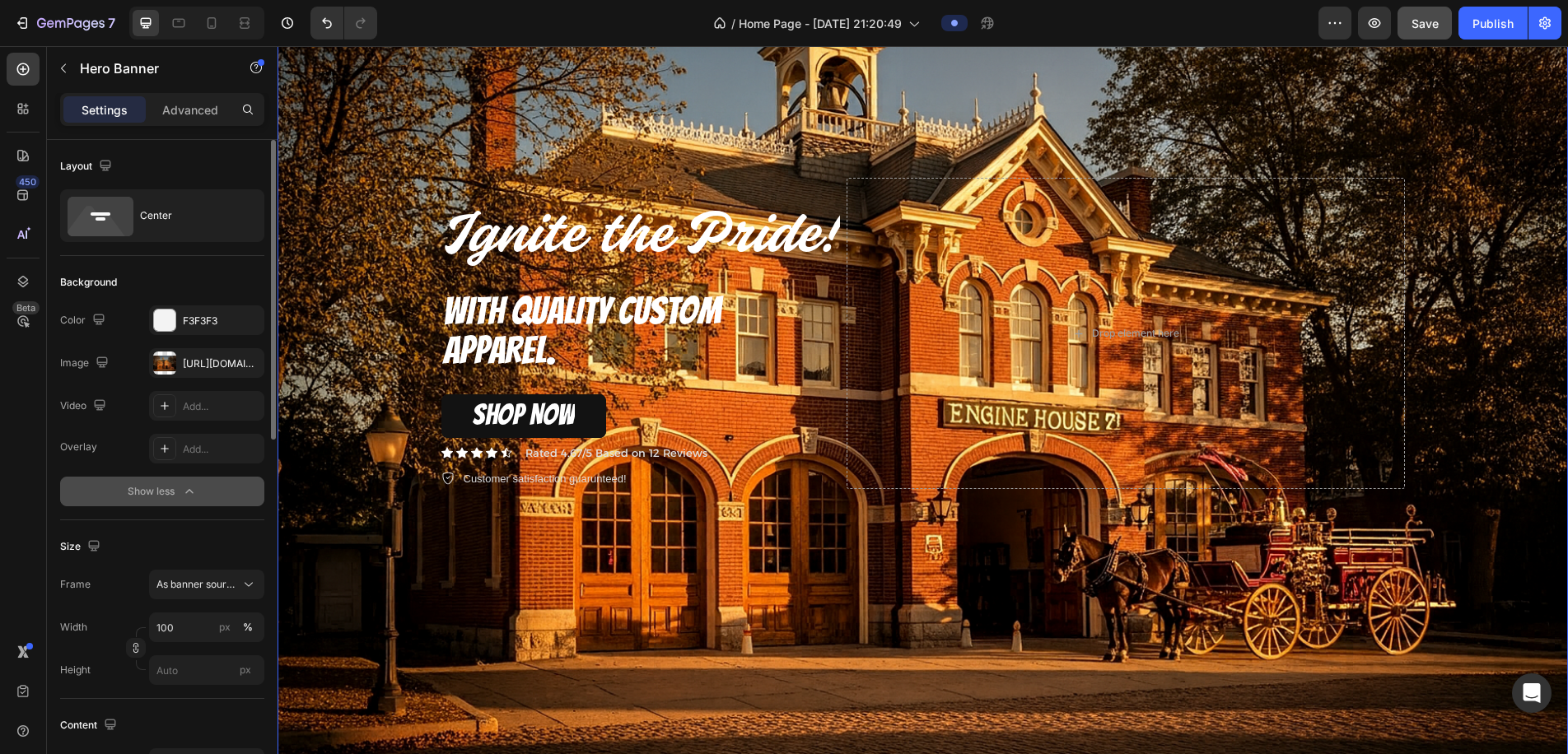
click at [327, 515] on div "Background Image" at bounding box center [923, 334] width 1290 height 861
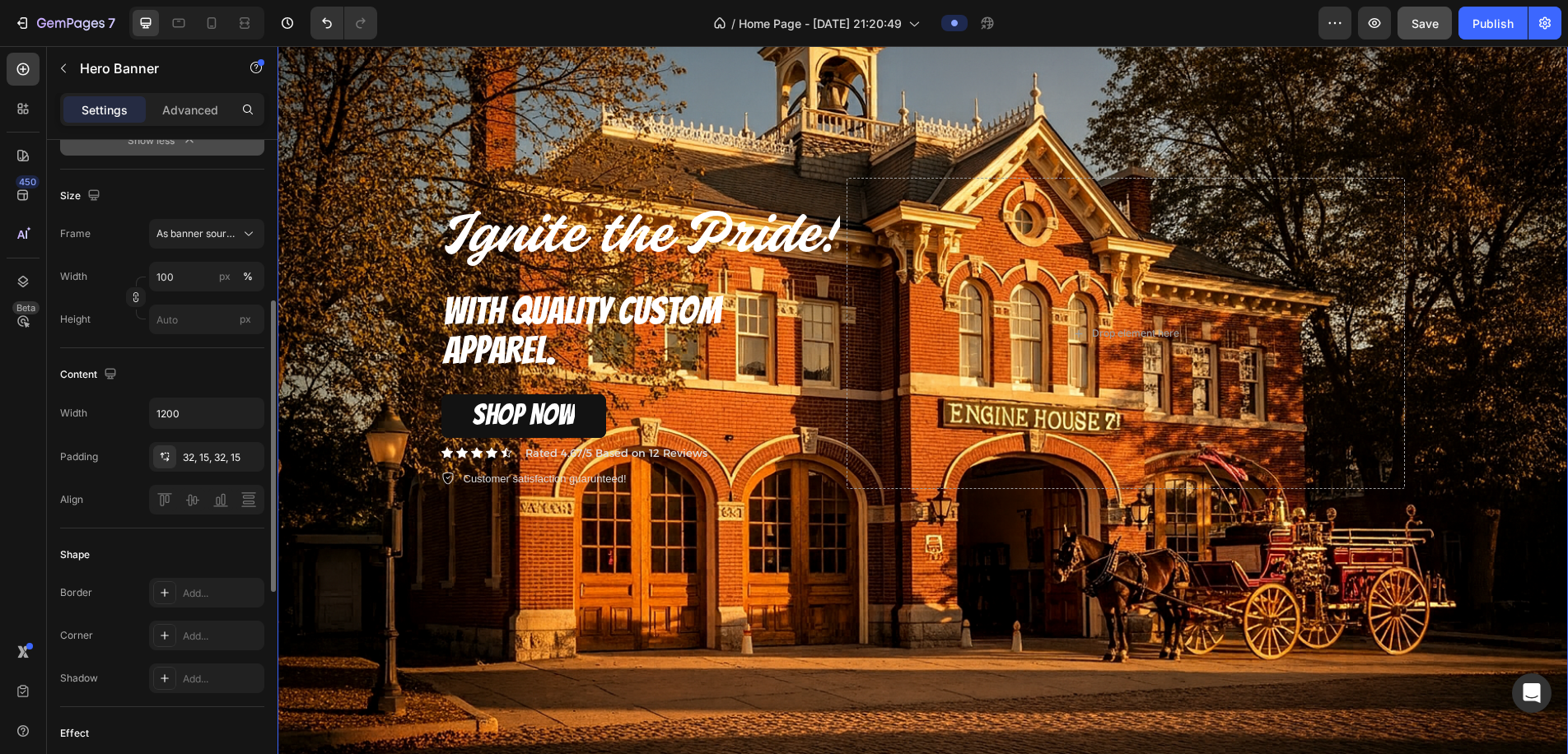
scroll to position [356, 0]
click at [205, 452] on div "32, 15, 32, 15" at bounding box center [206, 452] width 48 height 15
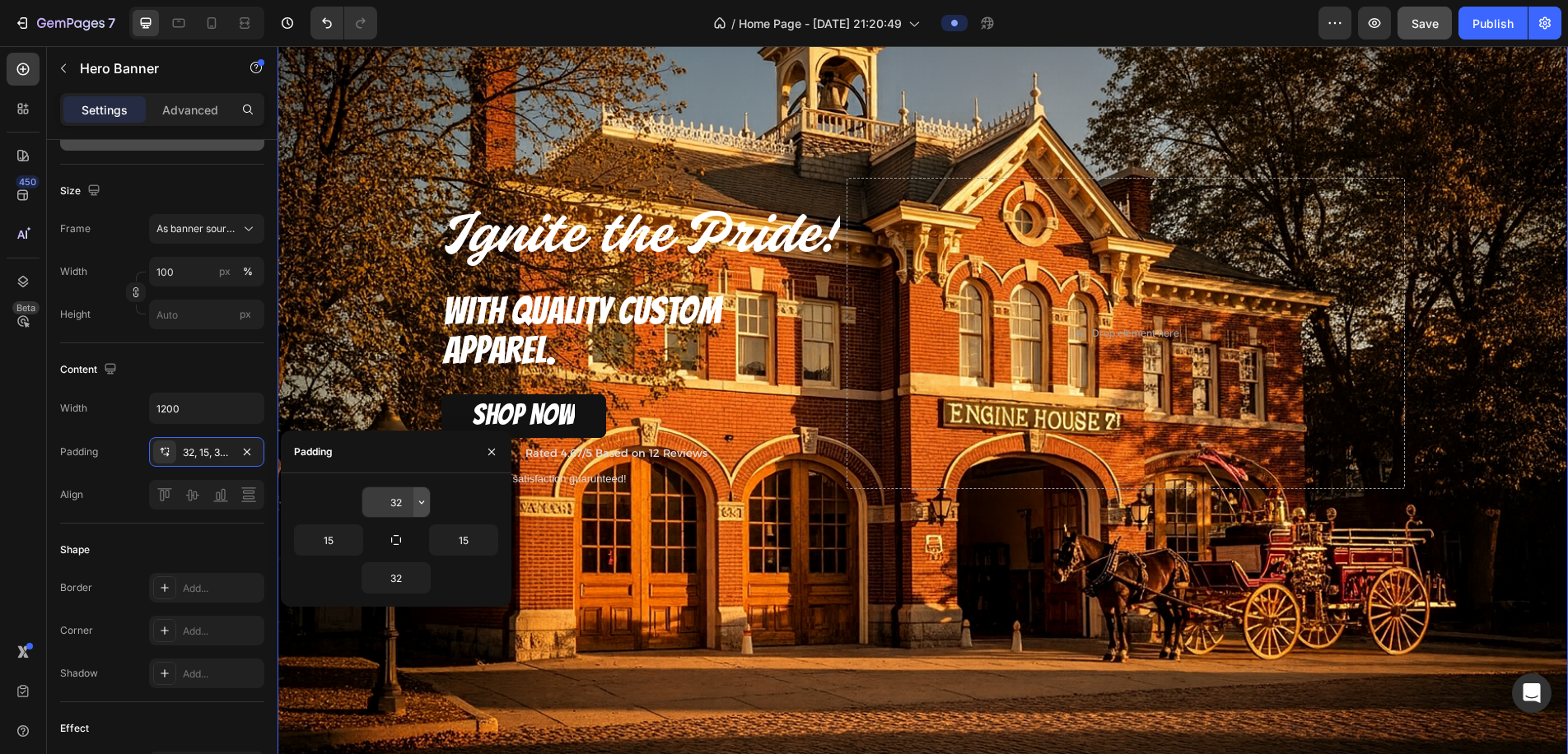
click at [424, 504] on icon "button" at bounding box center [421, 502] width 13 height 13
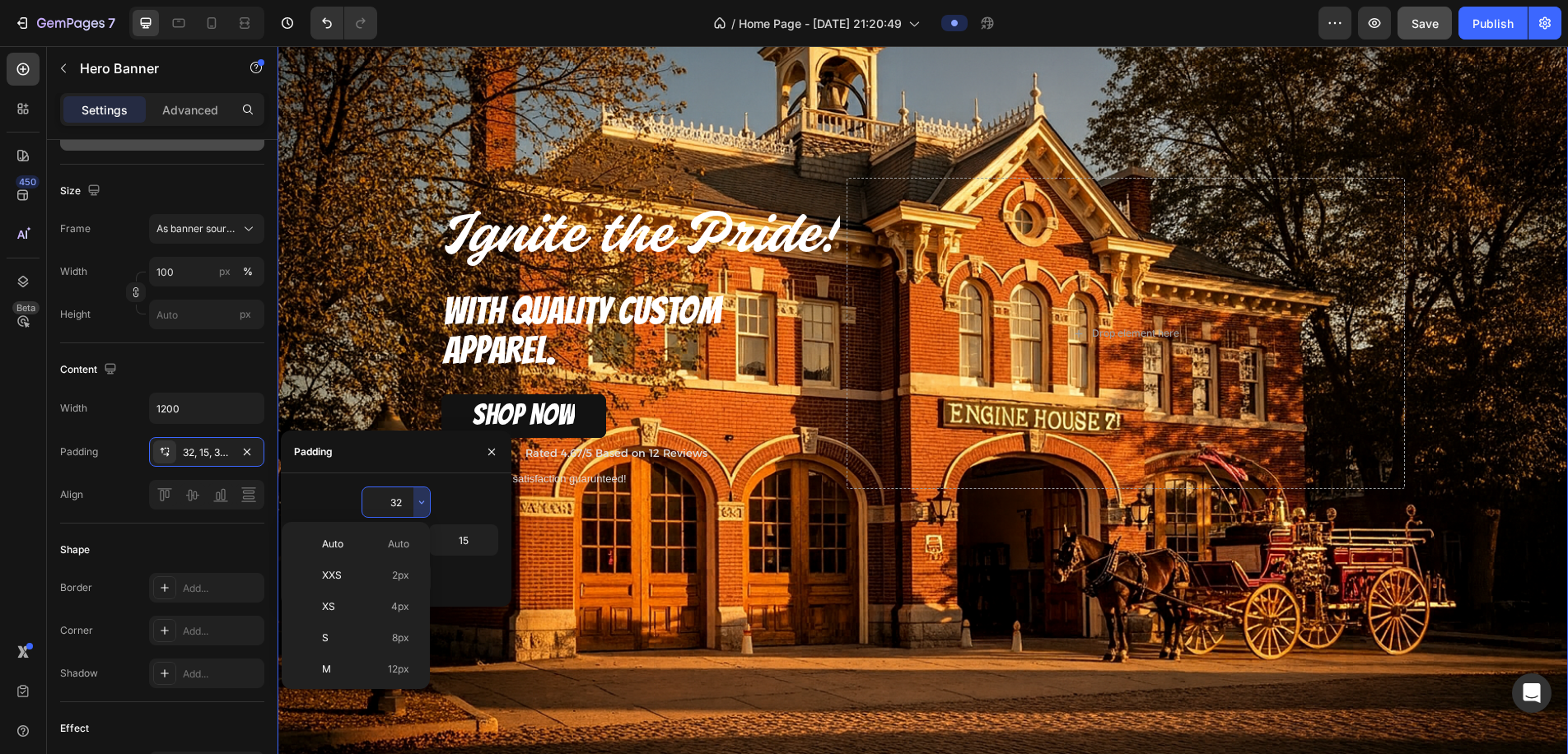
click at [395, 575] on span "2px" at bounding box center [401, 576] width 18 height 15
type input "2"
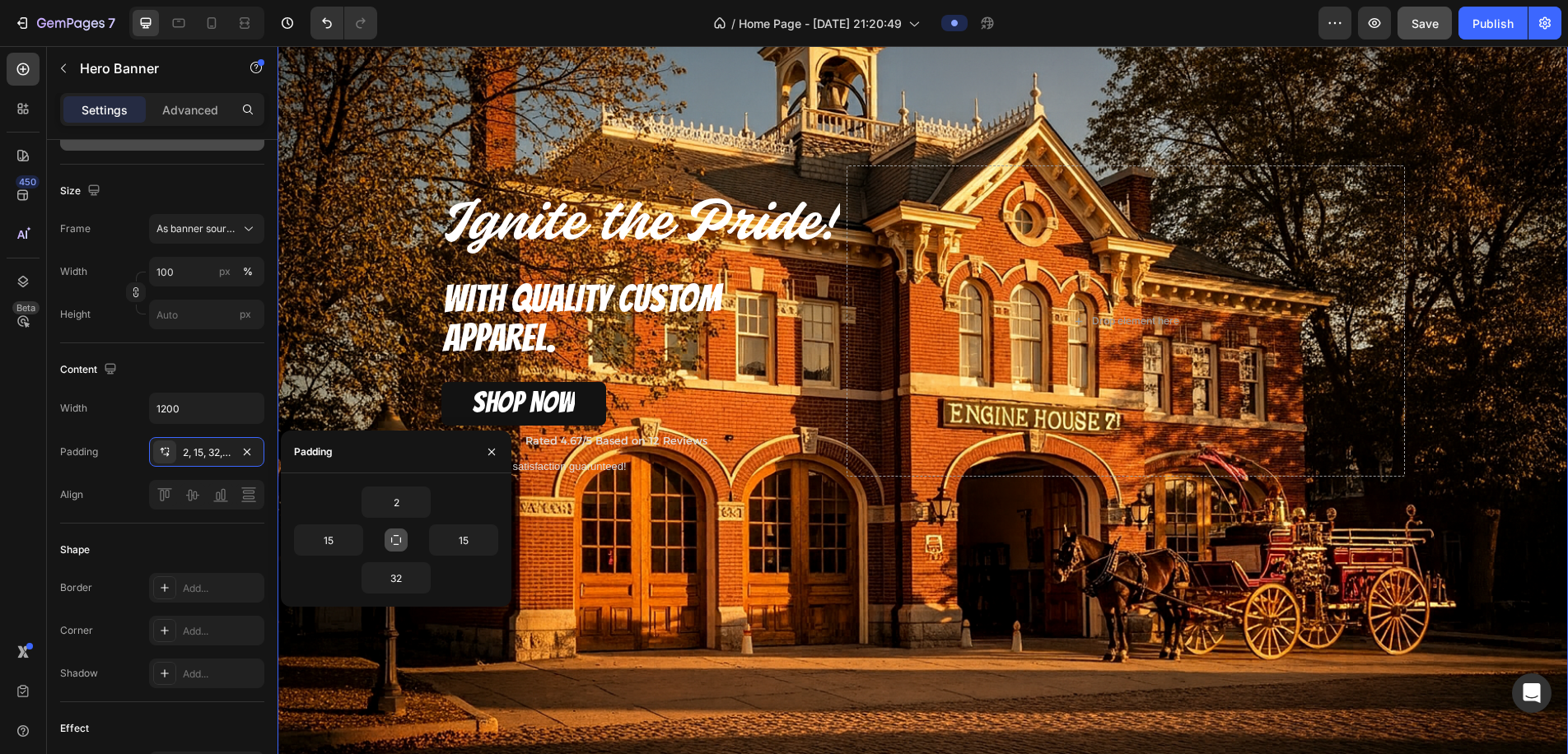
click at [396, 540] on icon "button" at bounding box center [395, 539] width 13 height 13
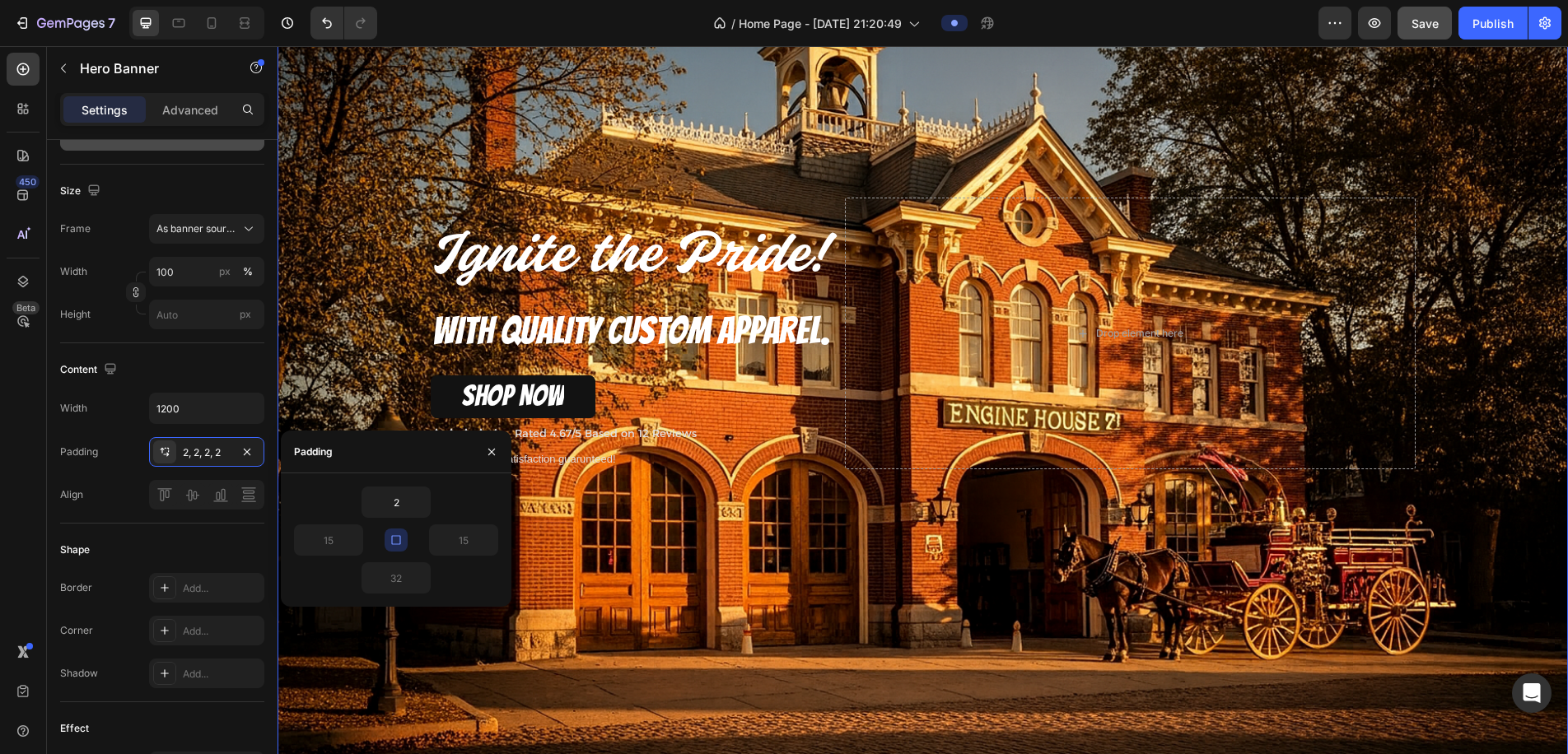
type input "2"
click at [600, 546] on div "Background Image" at bounding box center [923, 334] width 1290 height 861
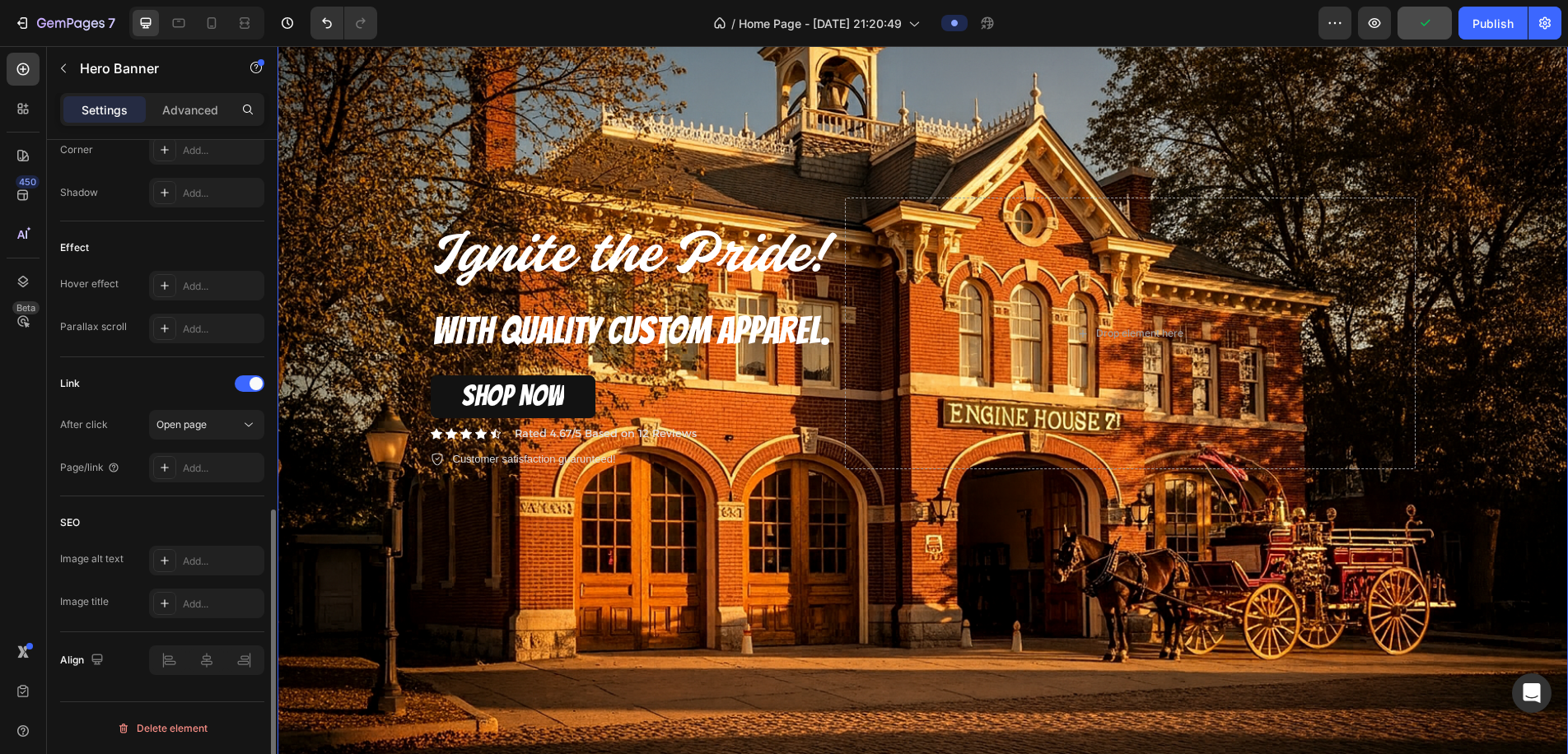
scroll to position [177, 0]
click at [332, 564] on div "Background Image" at bounding box center [923, 333] width 1290 height 861
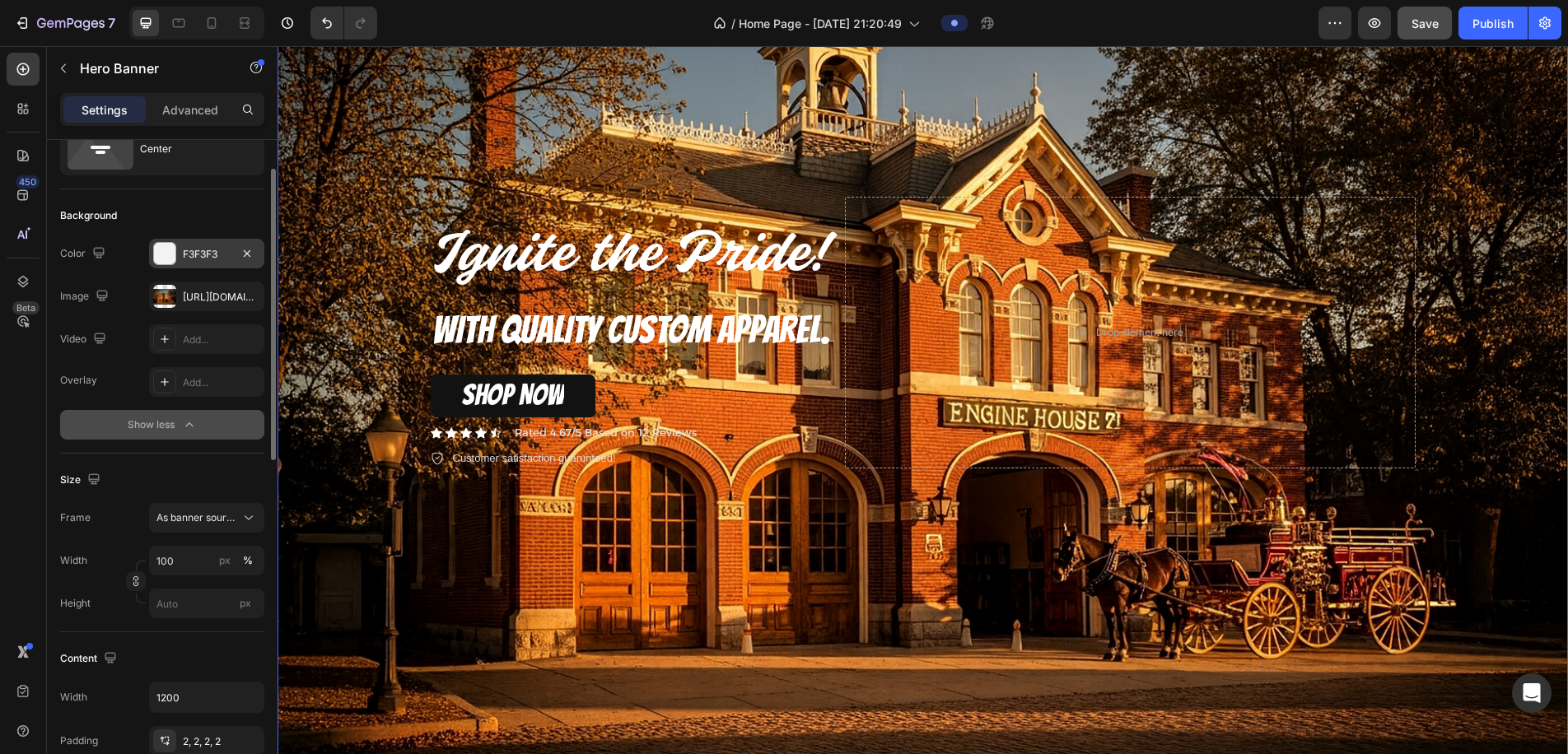
scroll to position [0, 0]
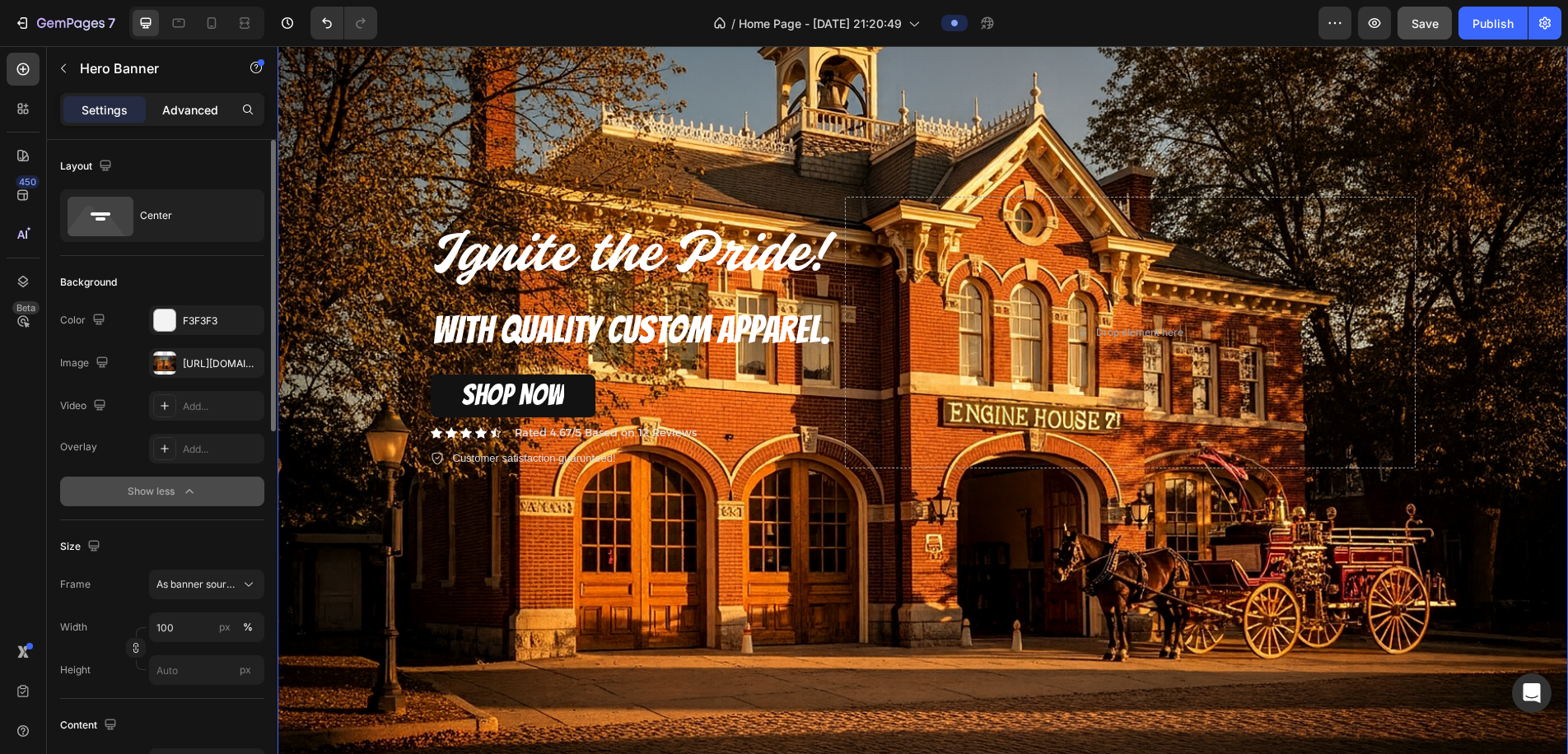
click at [202, 101] on p "Advanced" at bounding box center [189, 110] width 56 height 18
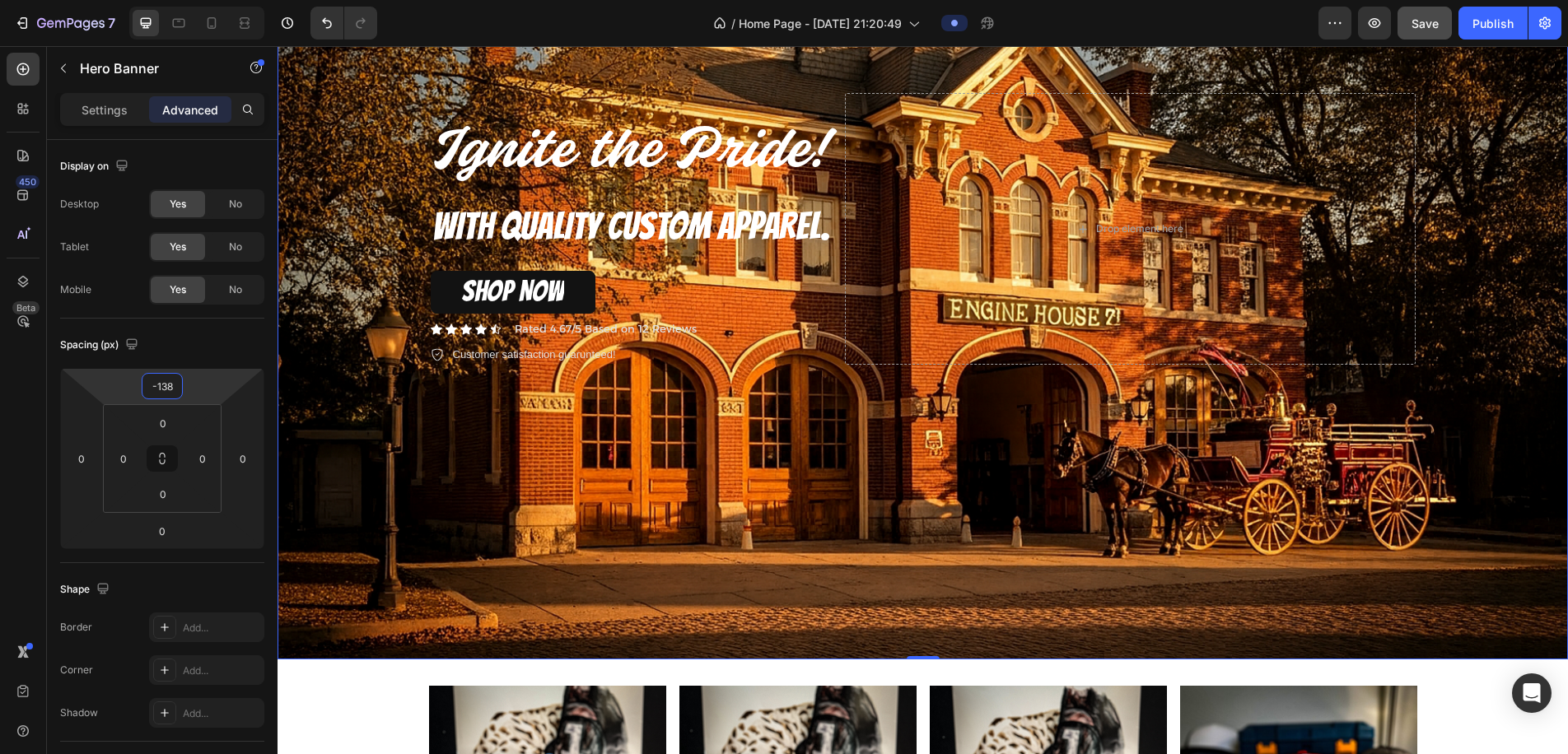
type input "-140"
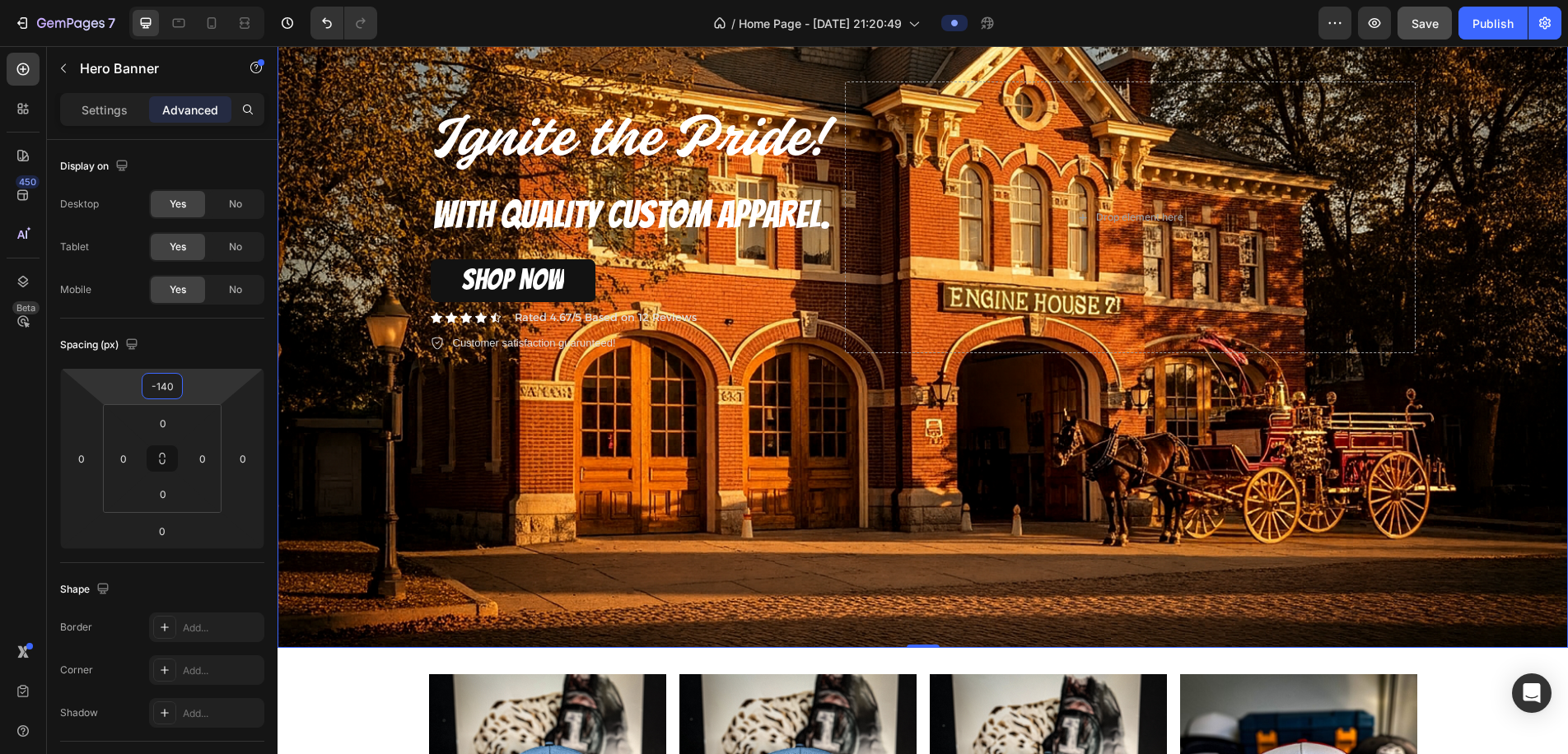
drag, startPoint x: 205, startPoint y: 388, endPoint x: 218, endPoint y: 506, distance: 118.7
click at [218, 0] on html "7 / Home Page - Aug 27, 21:20:49 Preview Save Publish 450 Beta tex Sections(30)…" at bounding box center [784, 0] width 1568 height 0
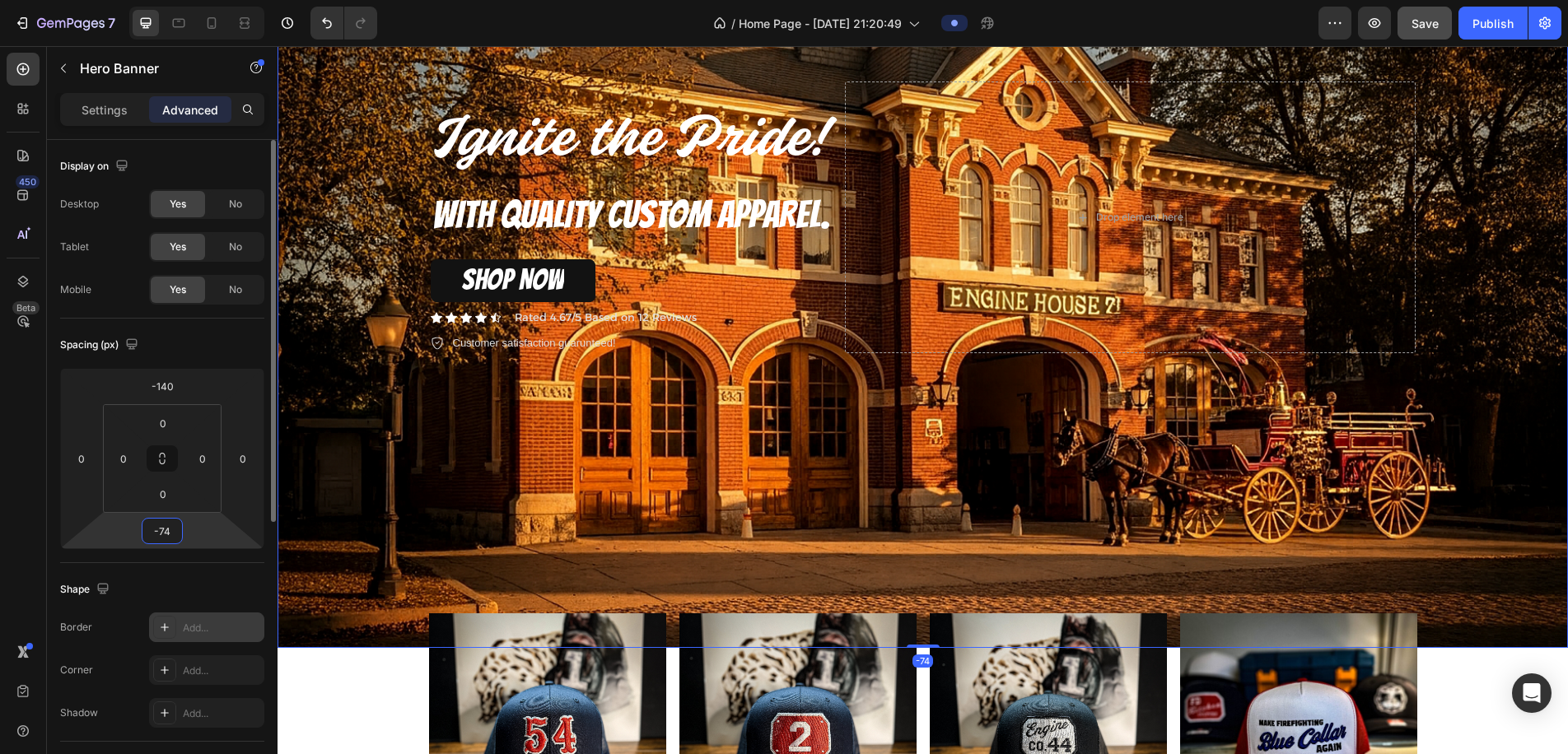
drag, startPoint x: 207, startPoint y: 533, endPoint x: 224, endPoint y: 625, distance: 93.6
click at [224, 0] on html "7 / Home Page - Aug 27, 21:20:49 Preview Save Publish 450 Beta tex Sections(30)…" at bounding box center [784, 0] width 1568 height 0
type input "0"
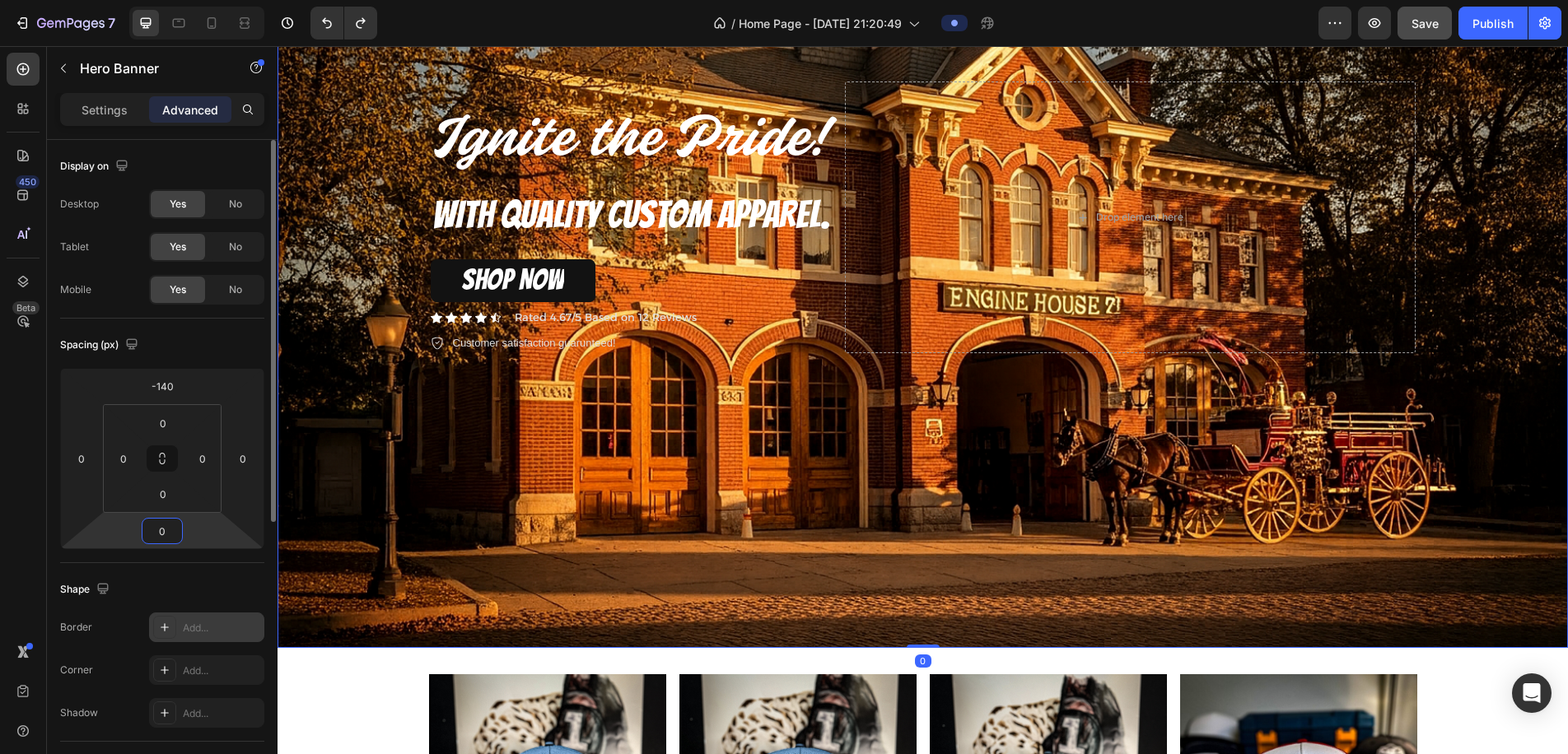
type input "0"
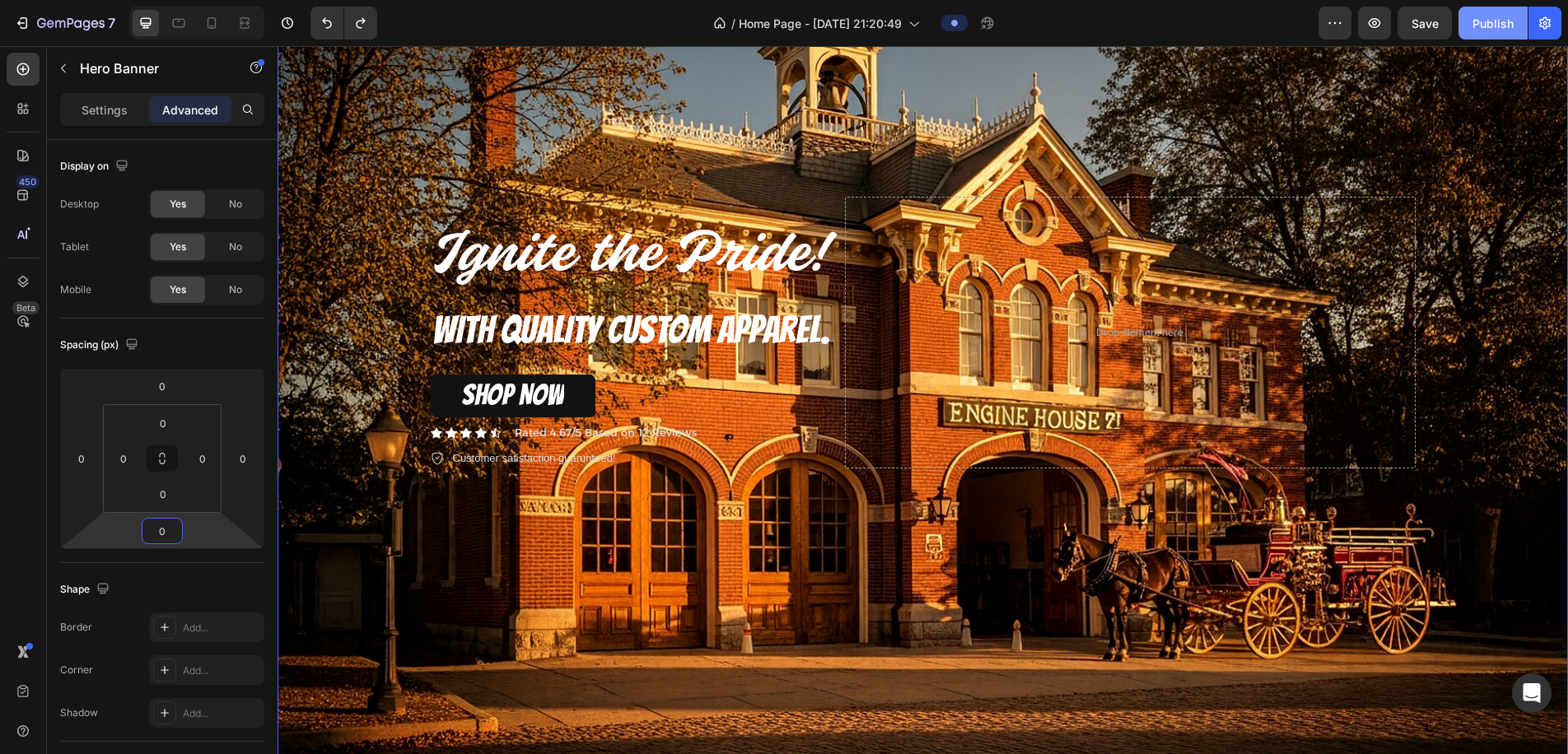
click at [1491, 18] on div "Publish" at bounding box center [1493, 24] width 41 height 18
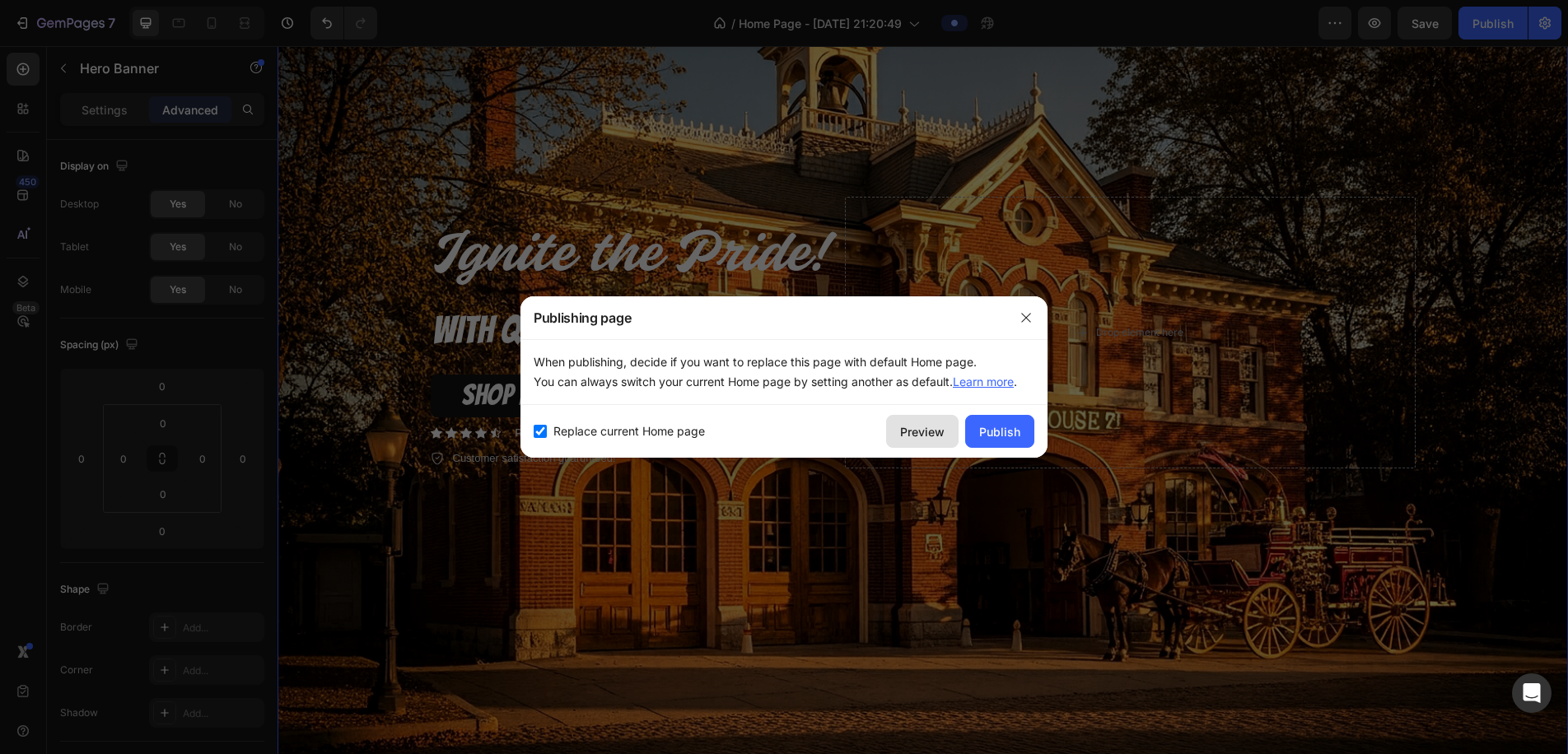
click at [936, 435] on div "Preview" at bounding box center [922, 432] width 44 height 18
click at [984, 430] on div "Publish" at bounding box center [1000, 432] width 41 height 18
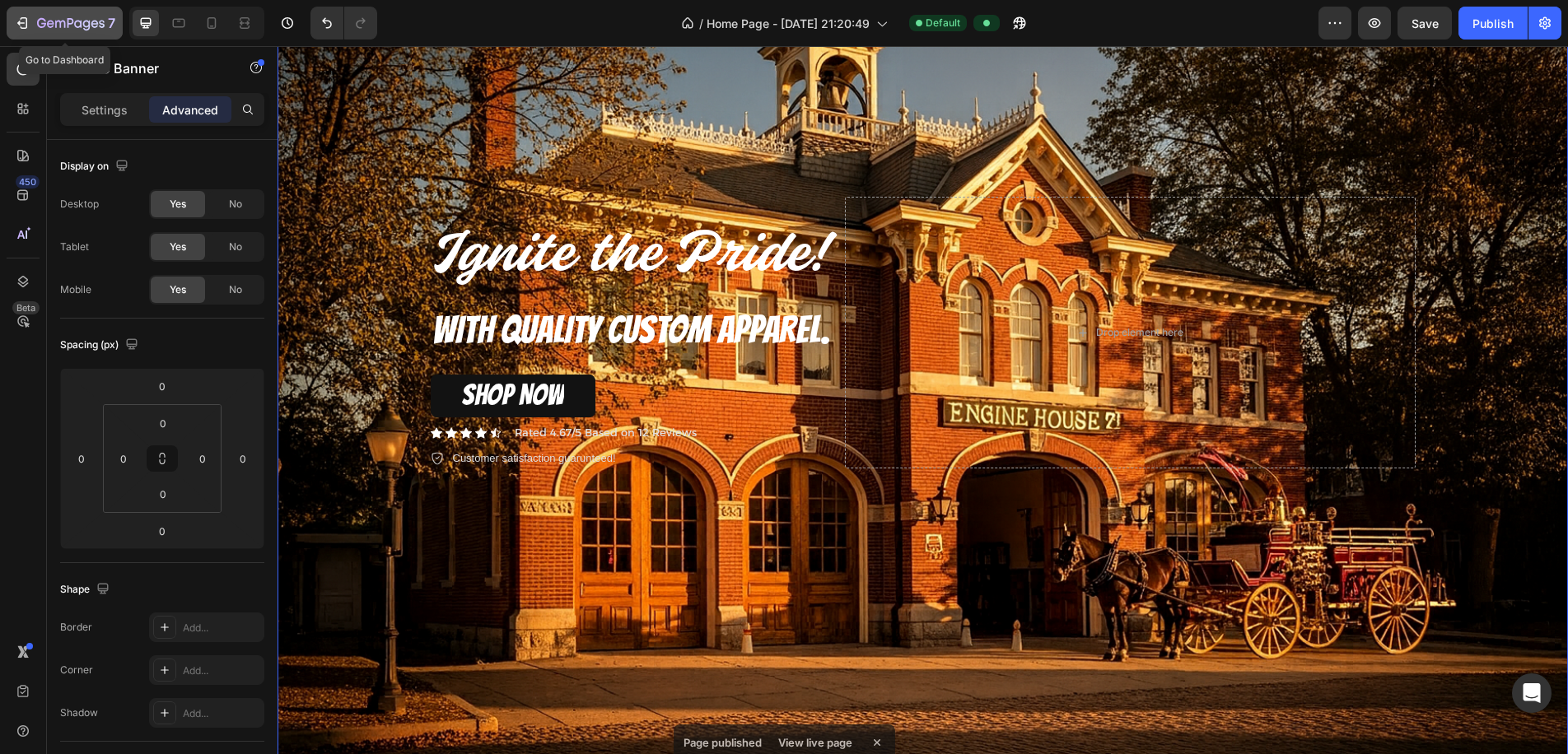
click at [24, 23] on icon "button" at bounding box center [22, 23] width 17 height 17
